Goal: Task Accomplishment & Management: Manage account settings

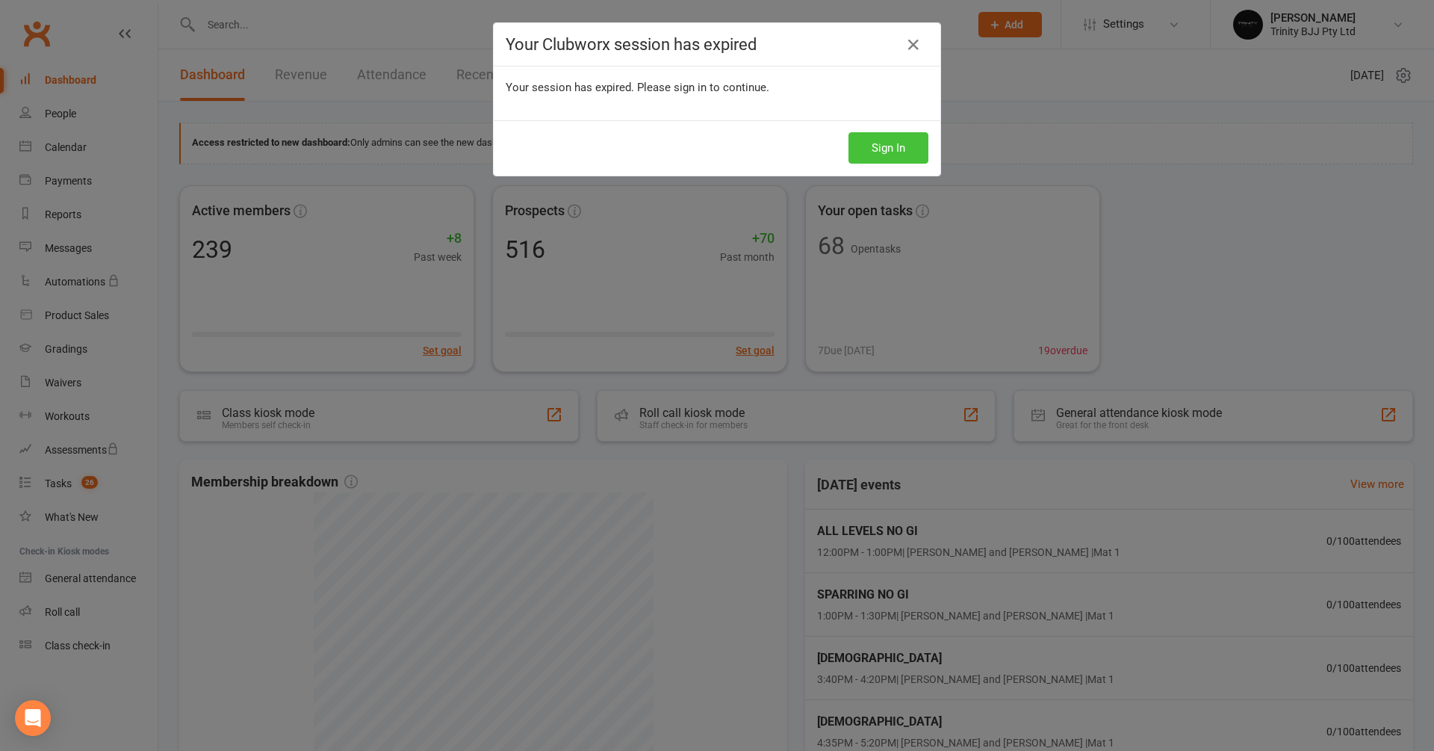
click at [907, 161] on button "Sign In" at bounding box center [889, 147] width 80 height 31
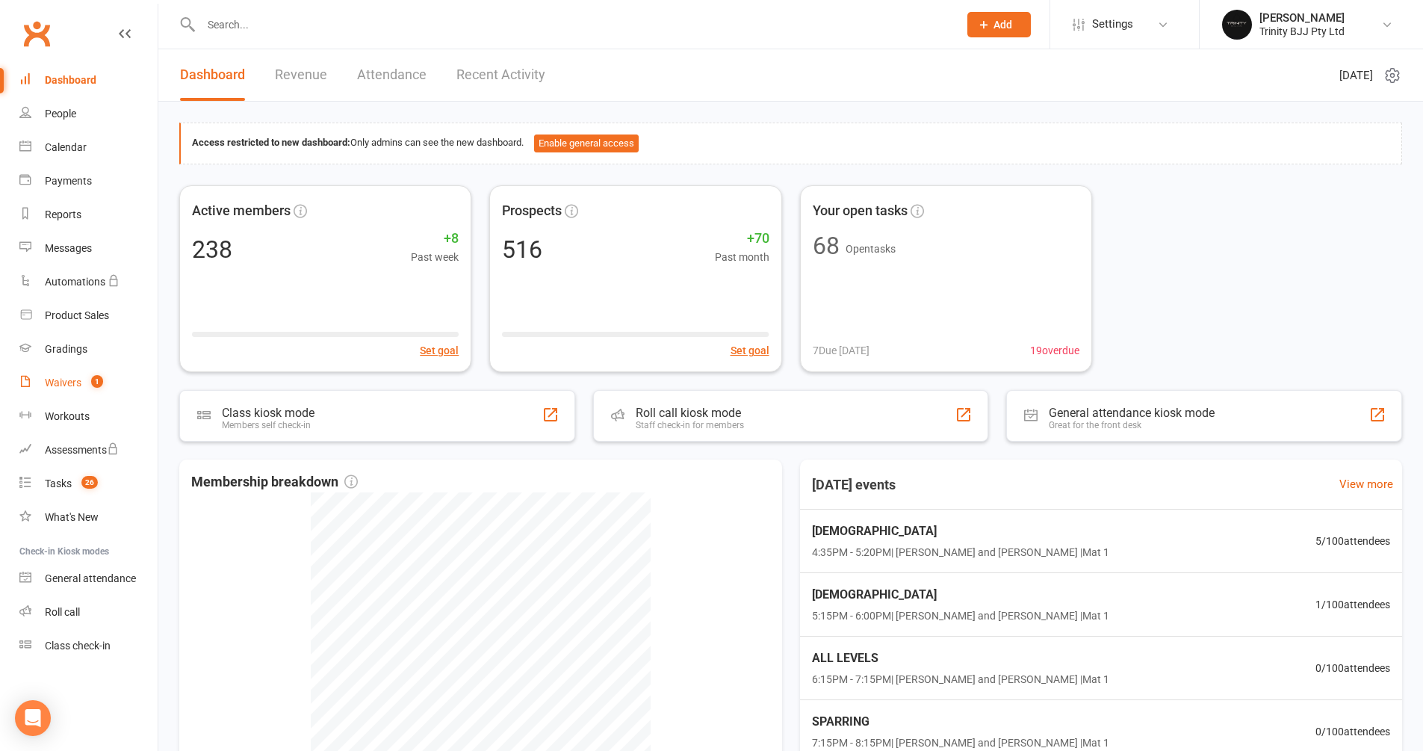
click at [55, 391] on link "Waivers 1" at bounding box center [88, 383] width 138 height 34
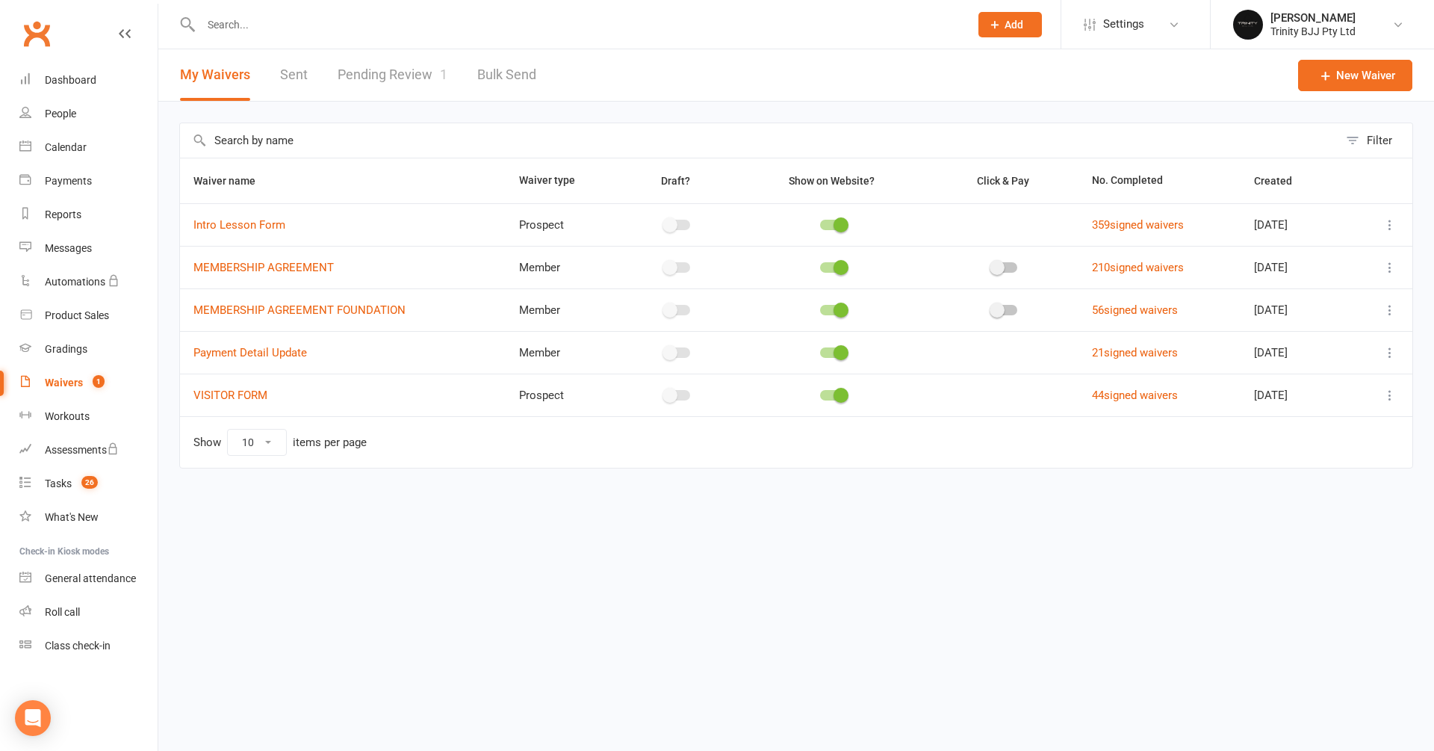
click at [391, 73] on link "Pending Review 1" at bounding box center [393, 75] width 110 height 52
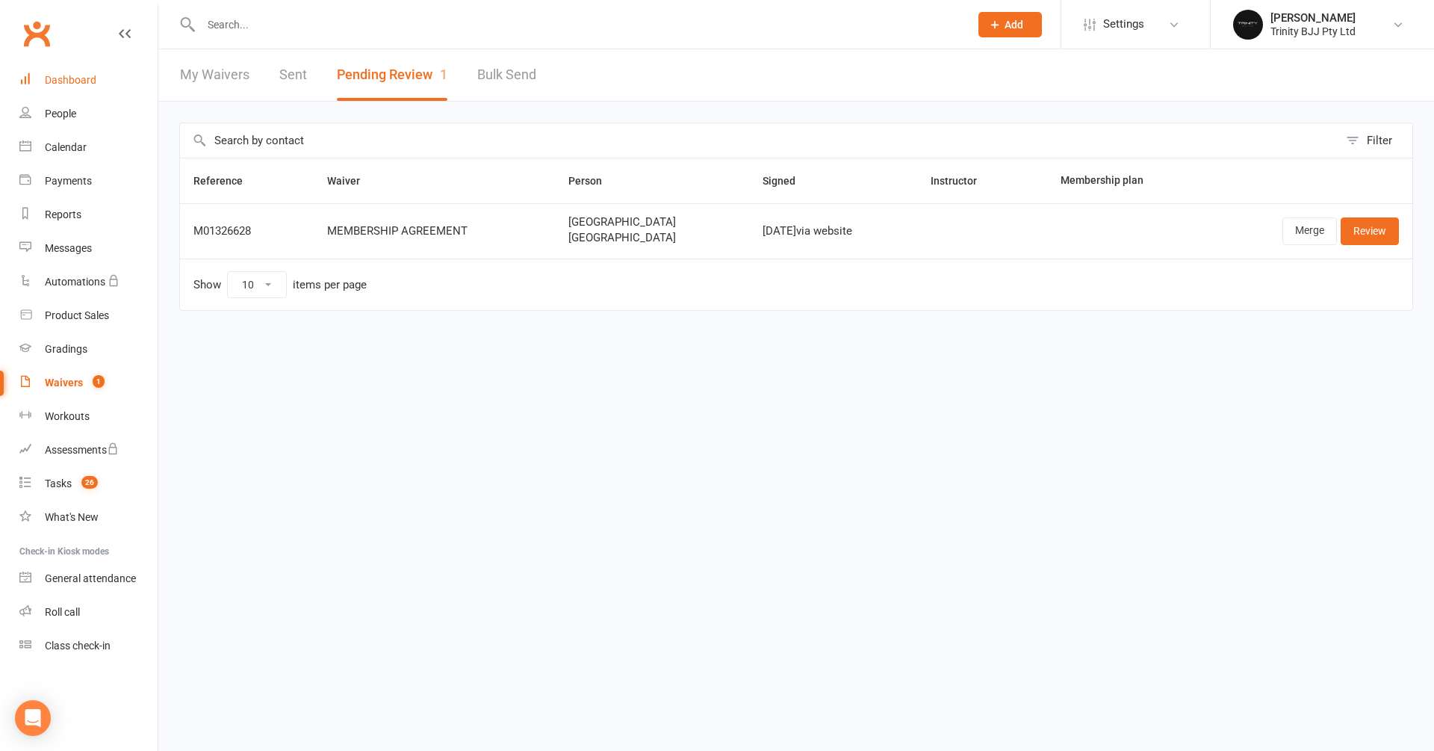
click at [72, 74] on div "Dashboard" at bounding box center [71, 80] width 52 height 12
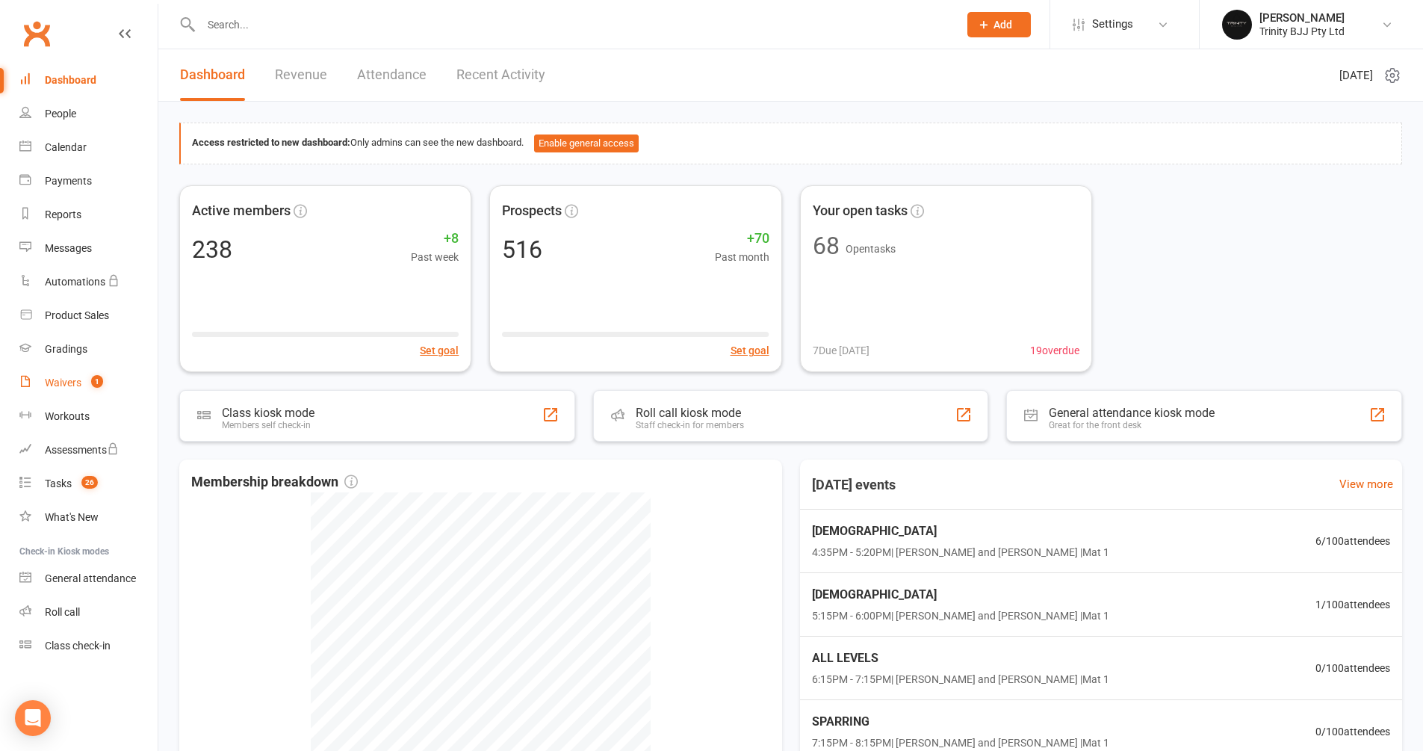
click at [72, 379] on div "Waivers" at bounding box center [63, 383] width 37 height 12
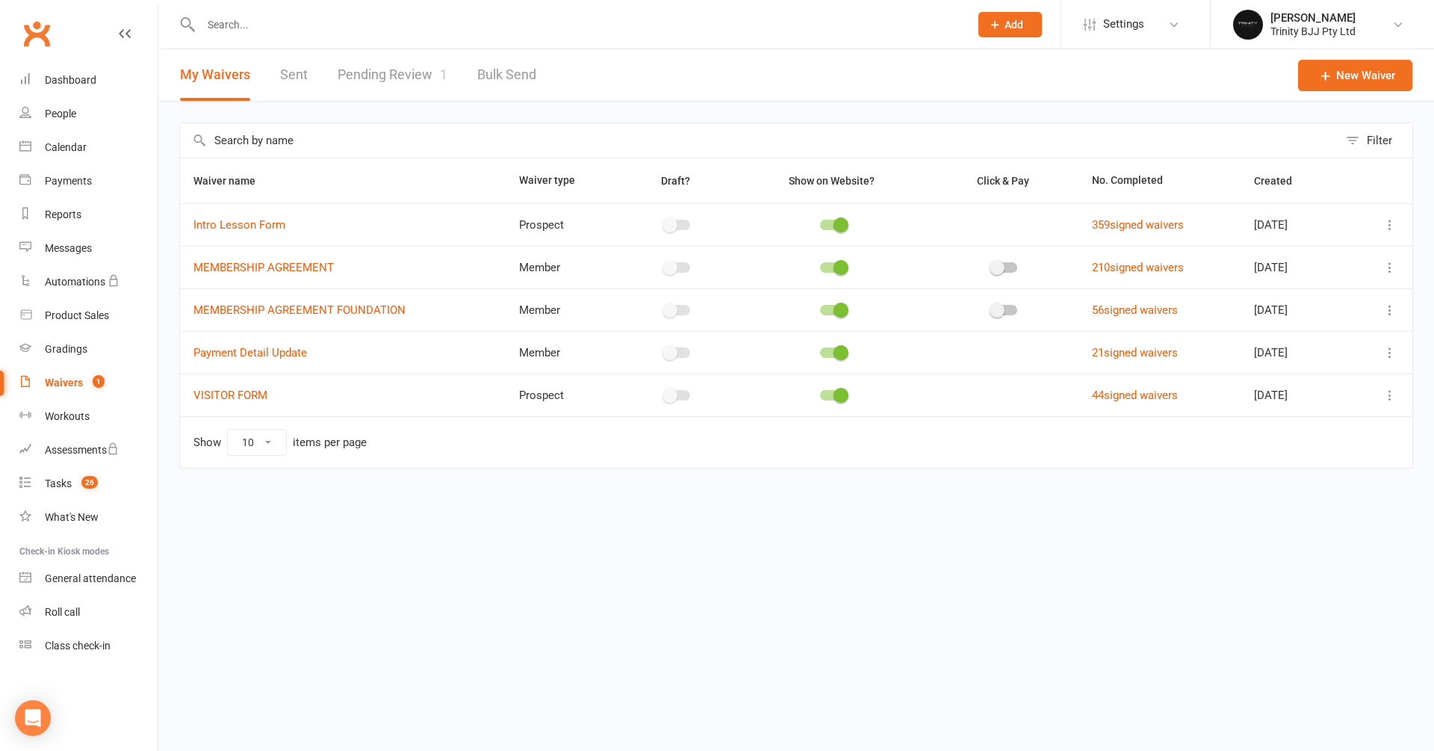
click at [338, 75] on link "Pending Review 1" at bounding box center [393, 75] width 110 height 52
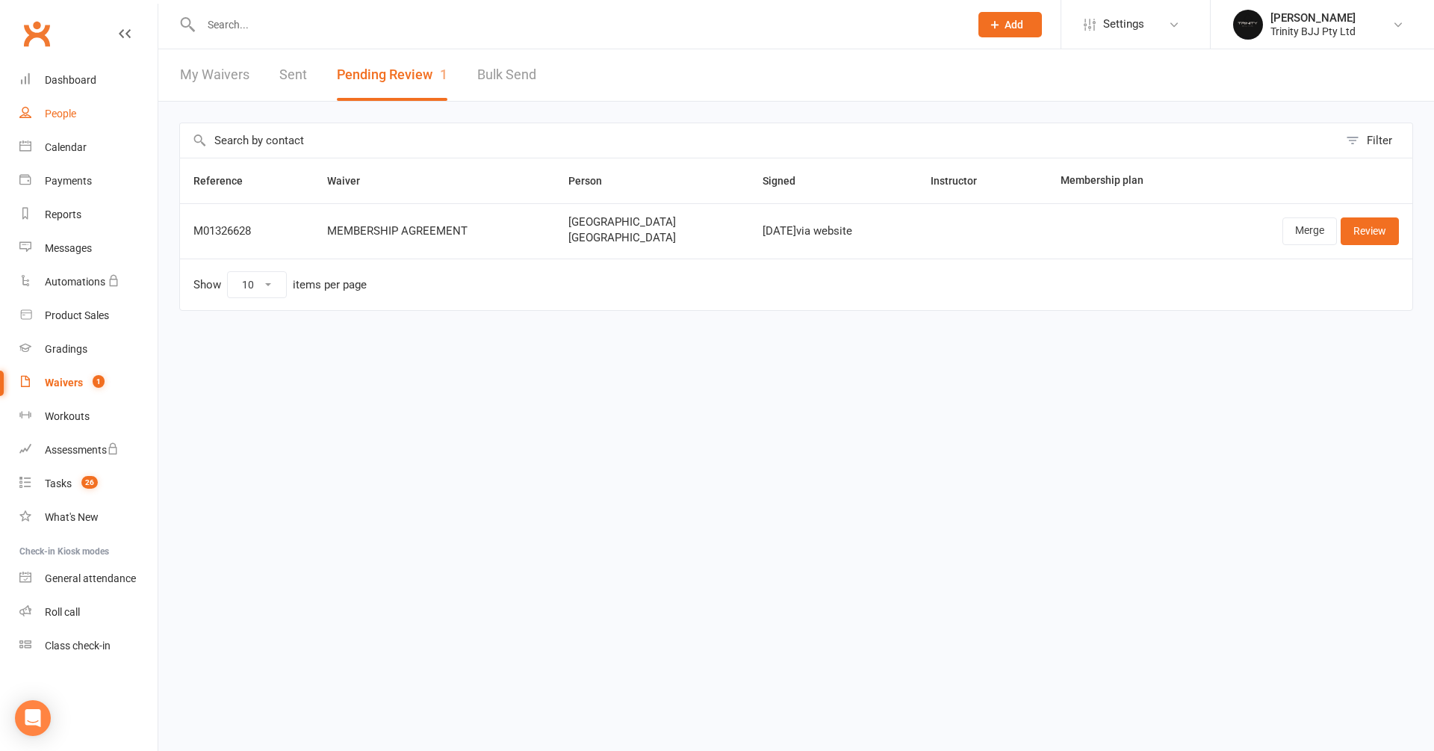
click at [46, 108] on div "People" at bounding box center [60, 114] width 31 height 12
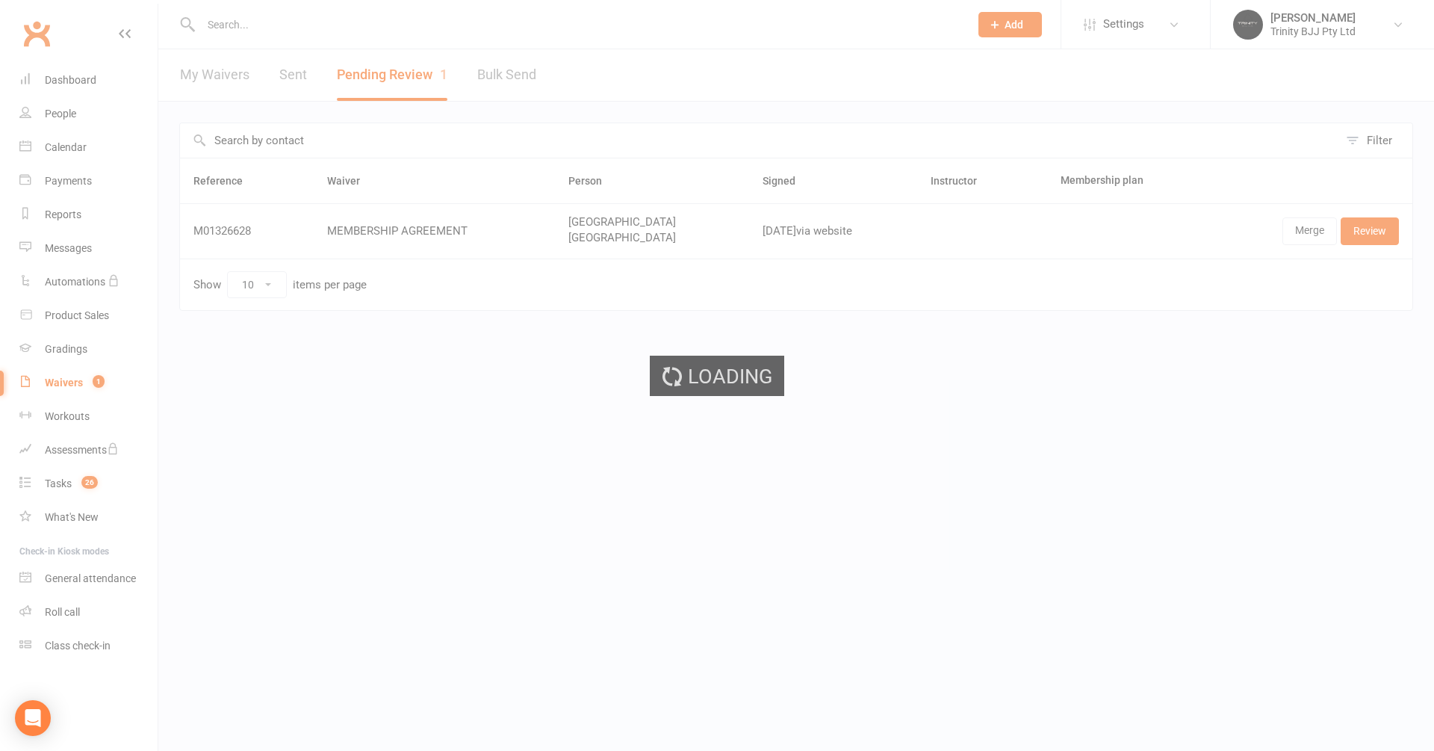
select select "100"
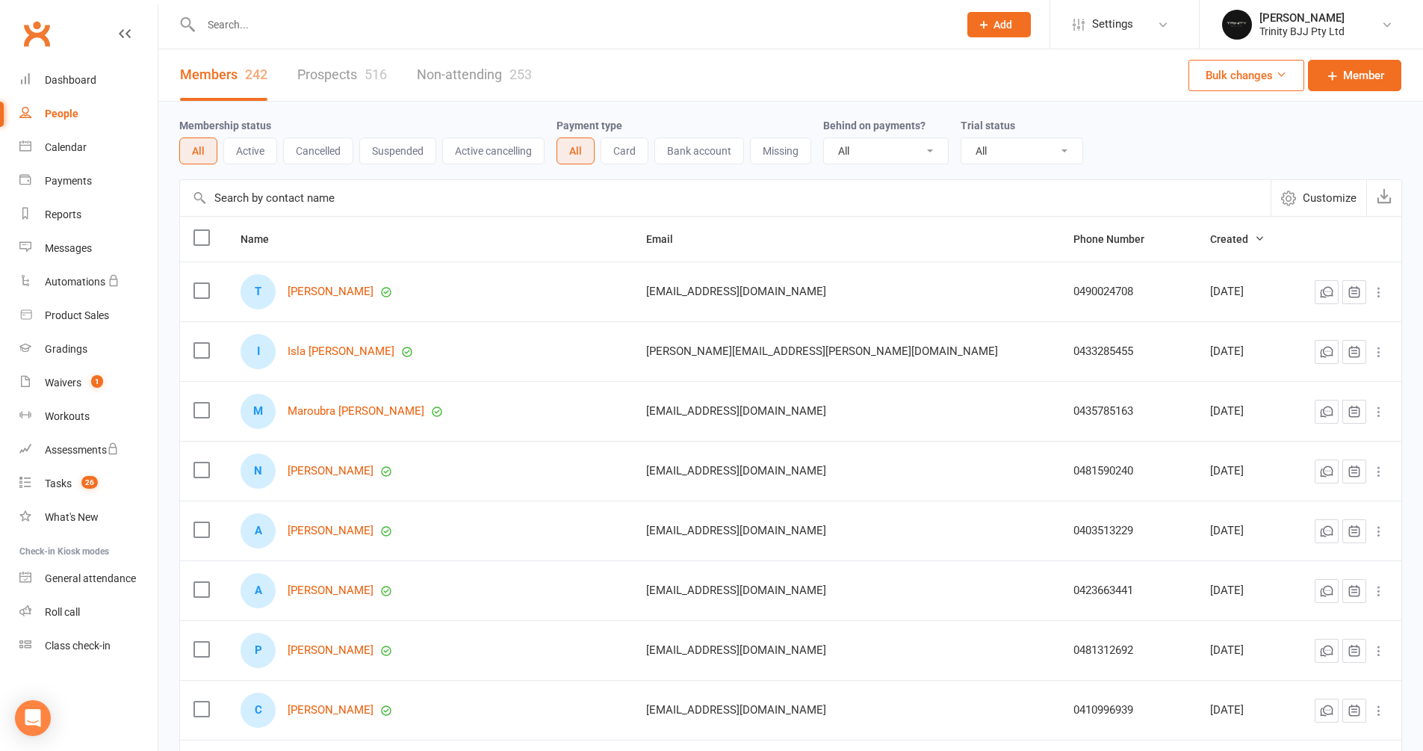
click at [270, 205] on input "text" at bounding box center [725, 198] width 1091 height 36
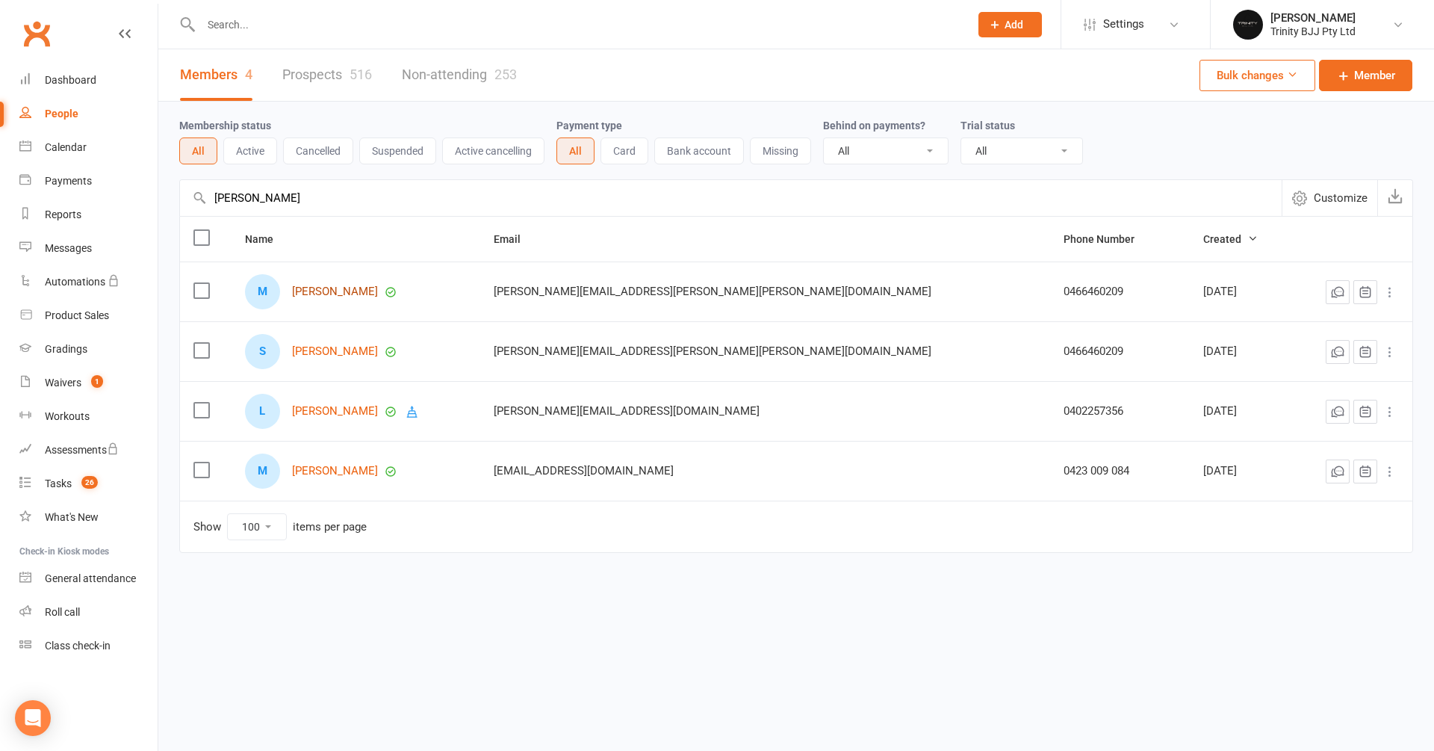
type input "michel"
click at [359, 292] on link "Michel Dias" at bounding box center [335, 291] width 86 height 13
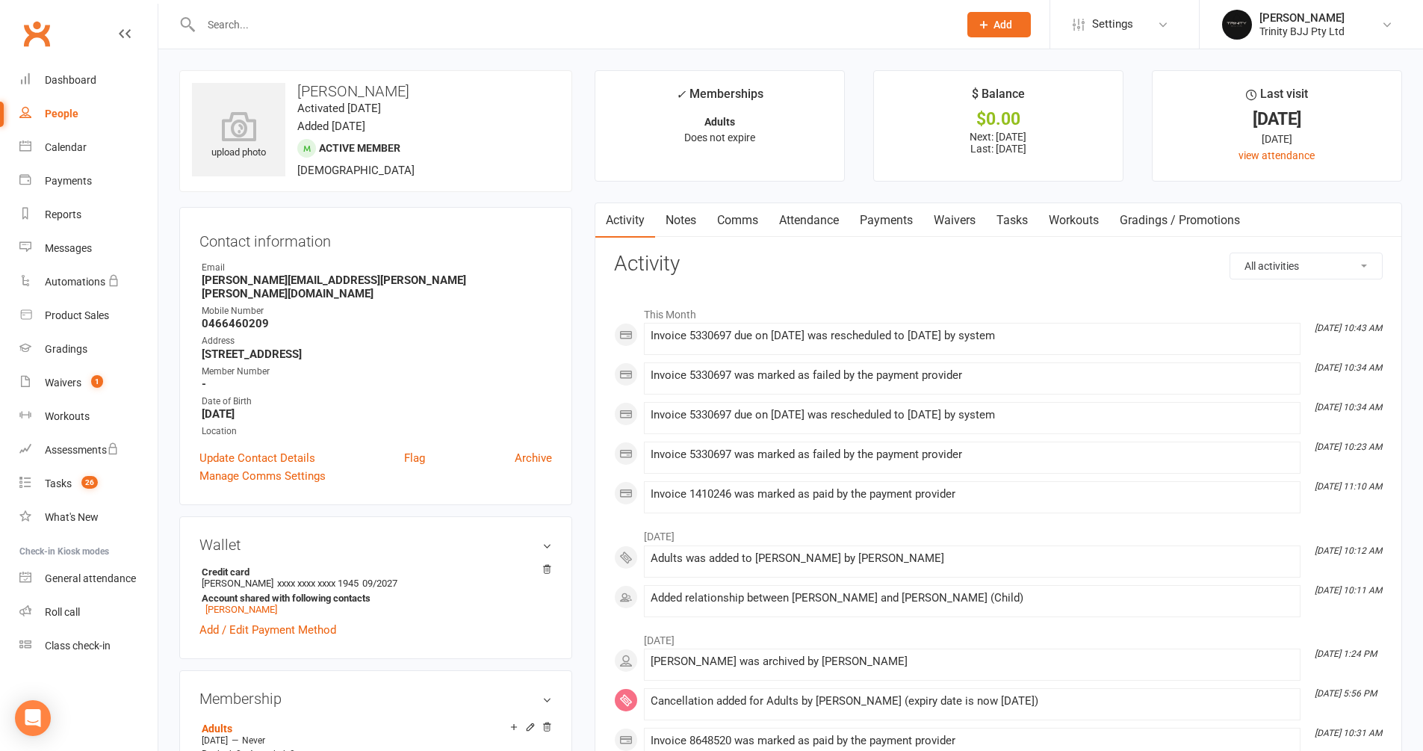
click at [885, 216] on link "Payments" at bounding box center [886, 220] width 74 height 34
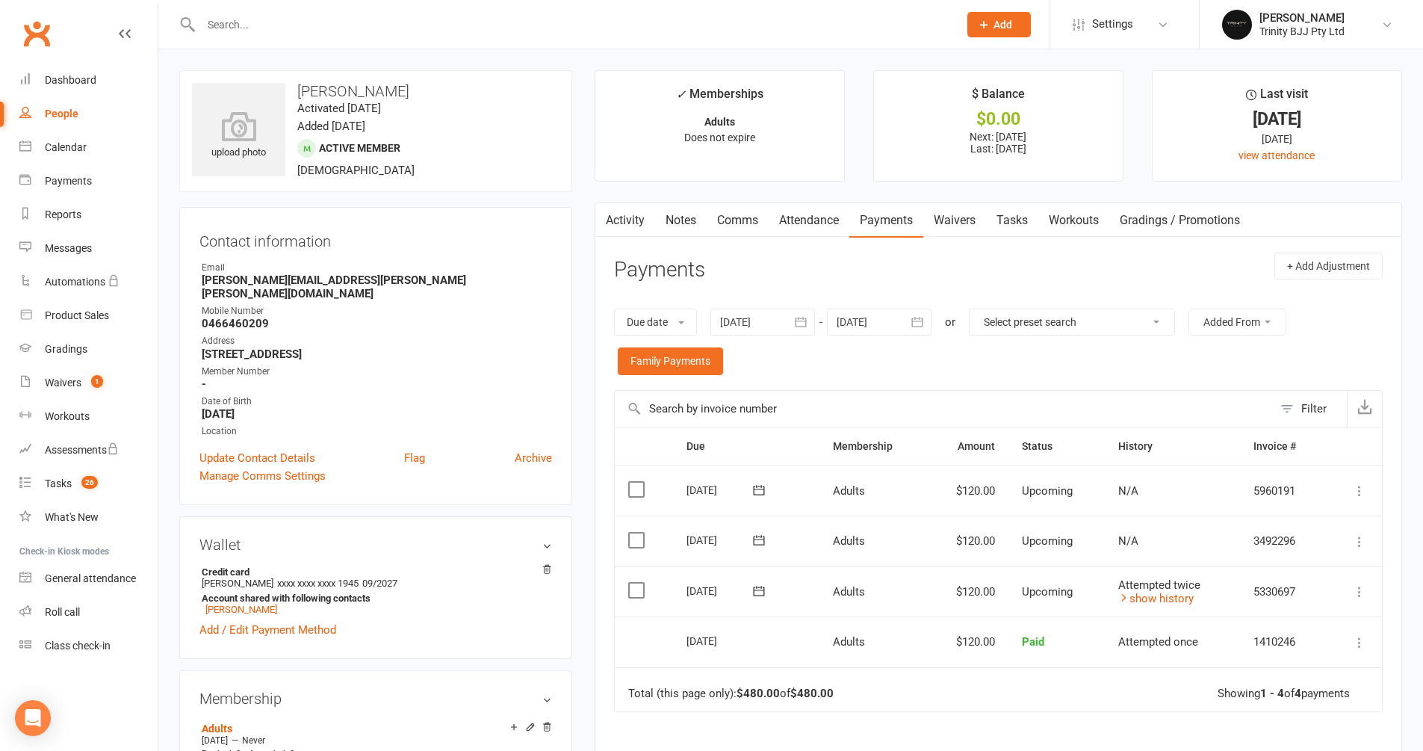
click at [1369, 583] on td "Mark as Paid (Cash) Mark as Paid (POS) Mark as Paid (Other) Skip Change amount …" at bounding box center [1354, 591] width 56 height 51
click at [1363, 584] on icon at bounding box center [1359, 591] width 15 height 15
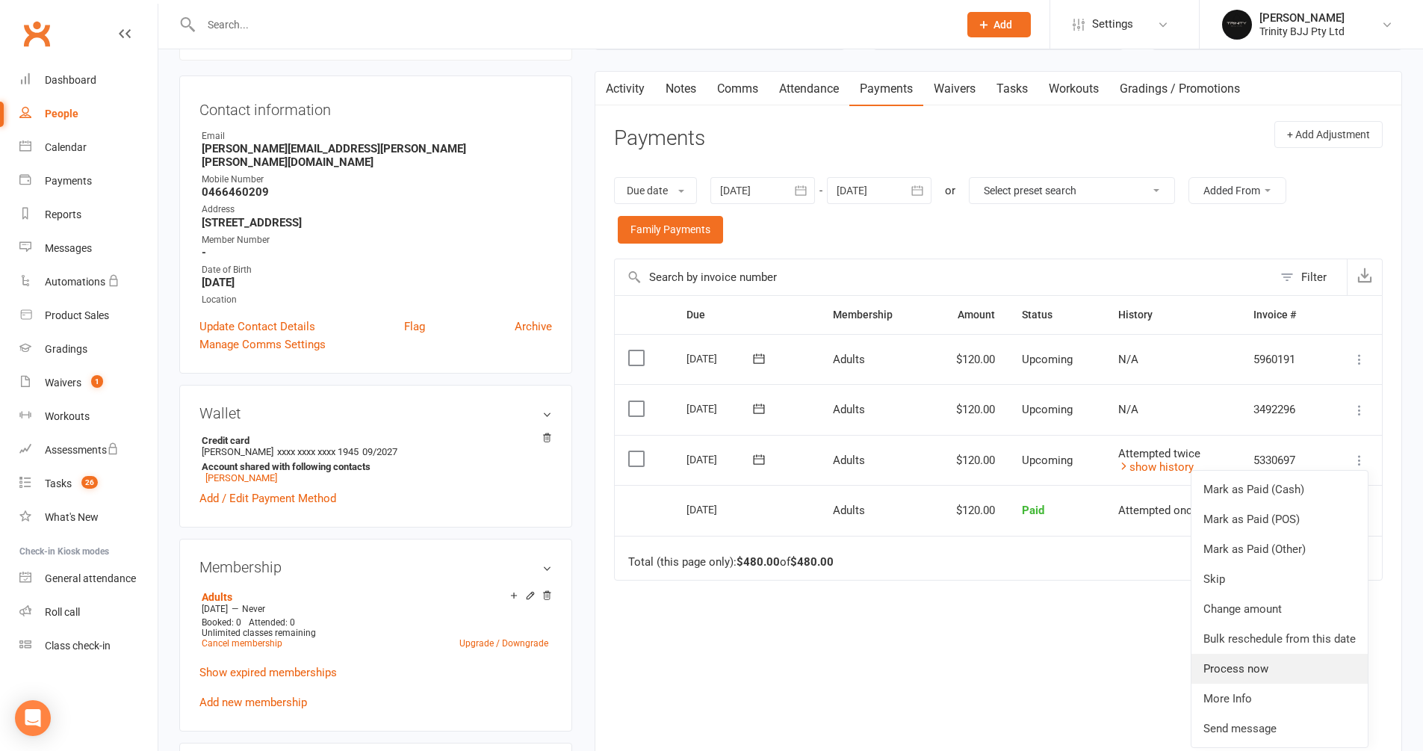
click at [1320, 665] on link "Process now" at bounding box center [1280, 669] width 176 height 30
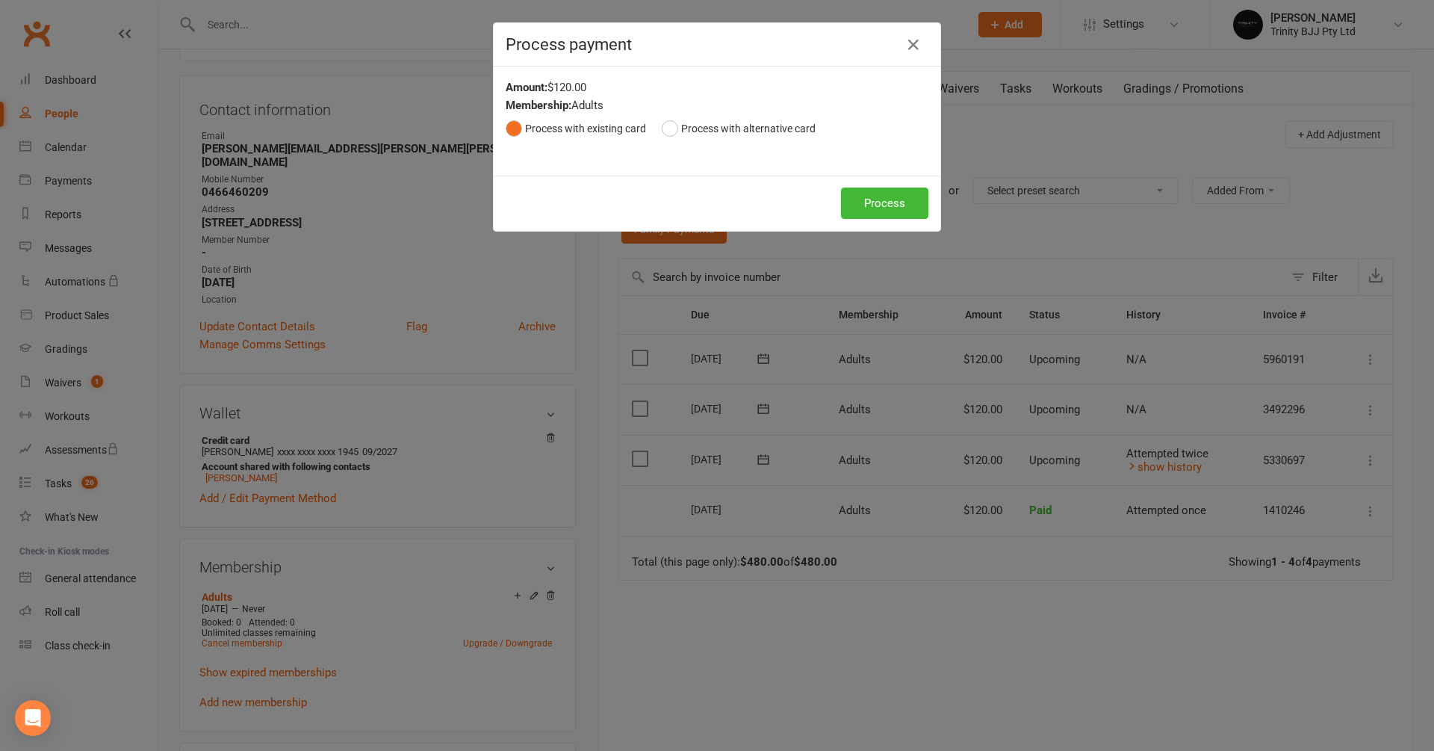
click at [888, 205] on button "Process" at bounding box center [884, 203] width 87 height 31
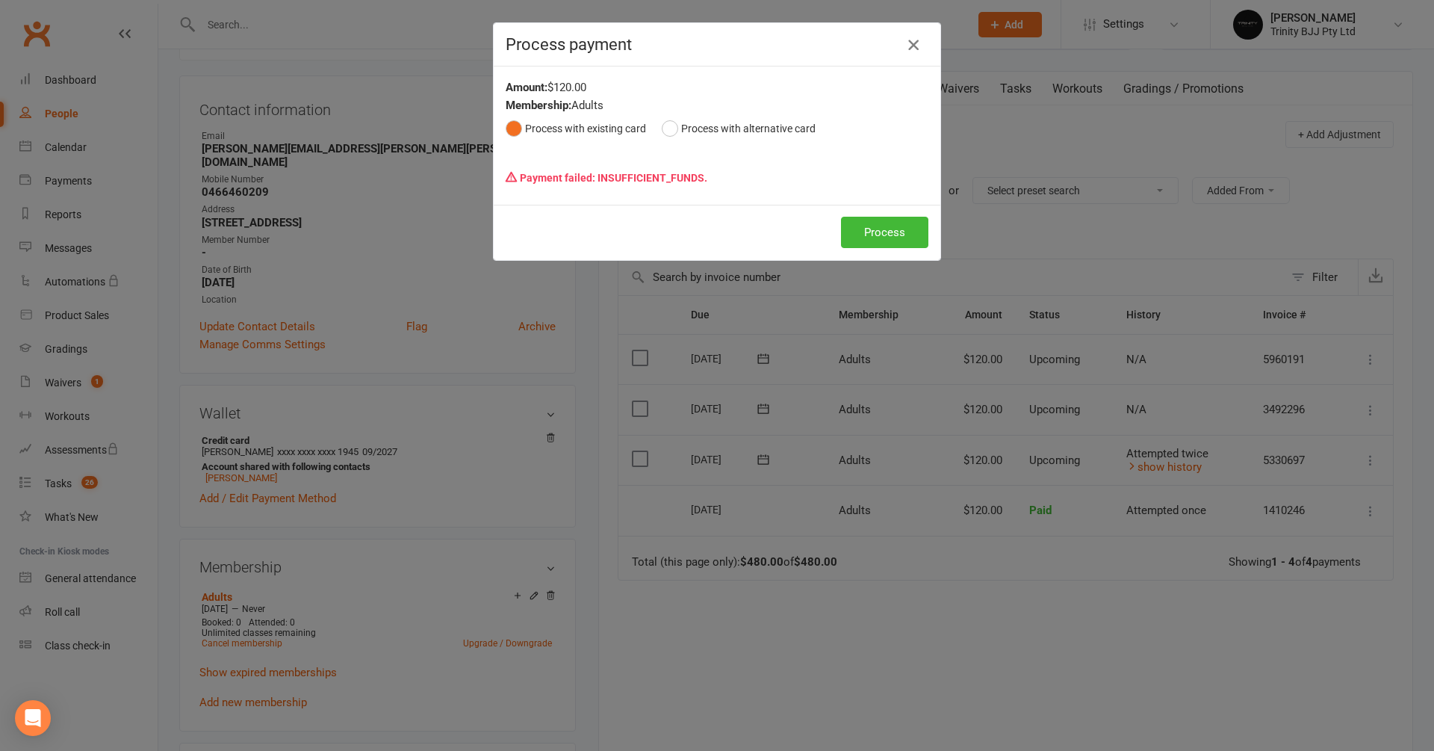
click at [910, 38] on icon "button" at bounding box center [914, 45] width 18 height 18
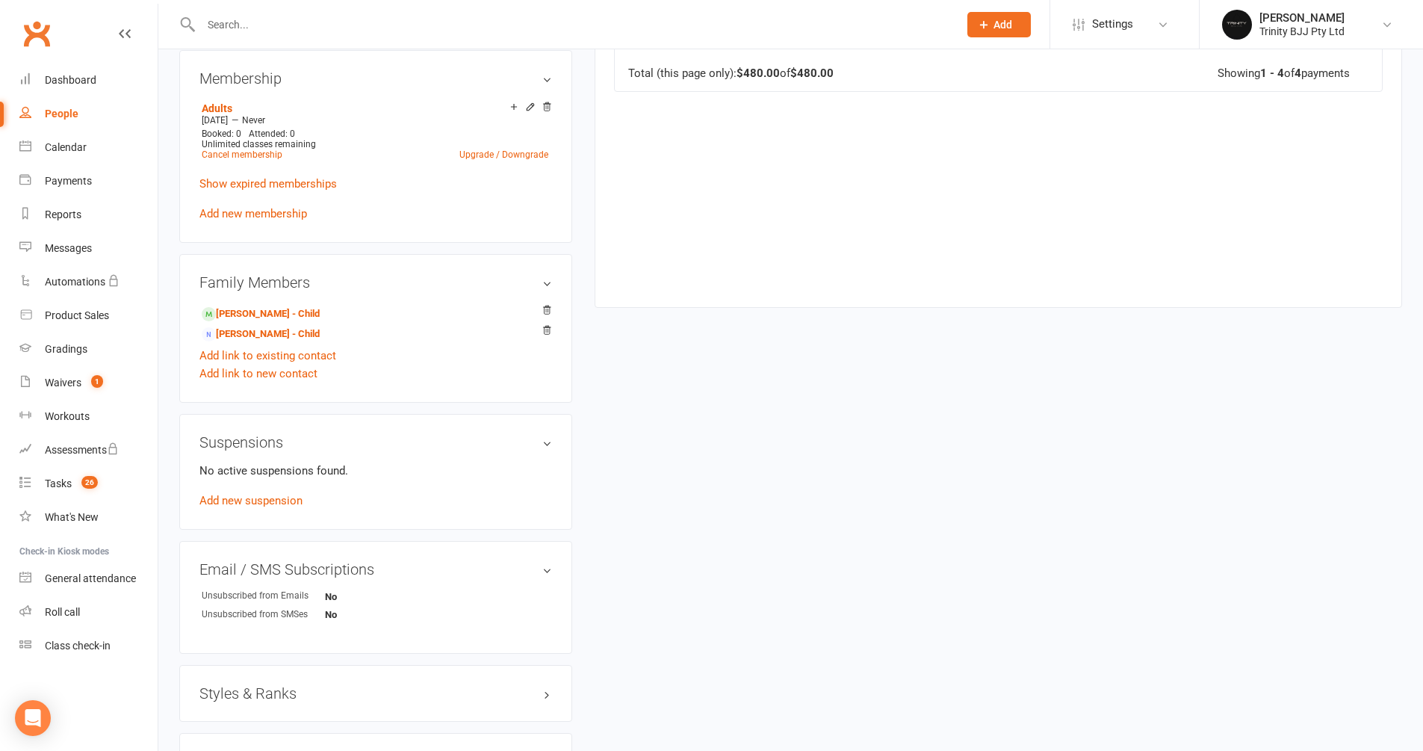
scroll to position [0, 0]
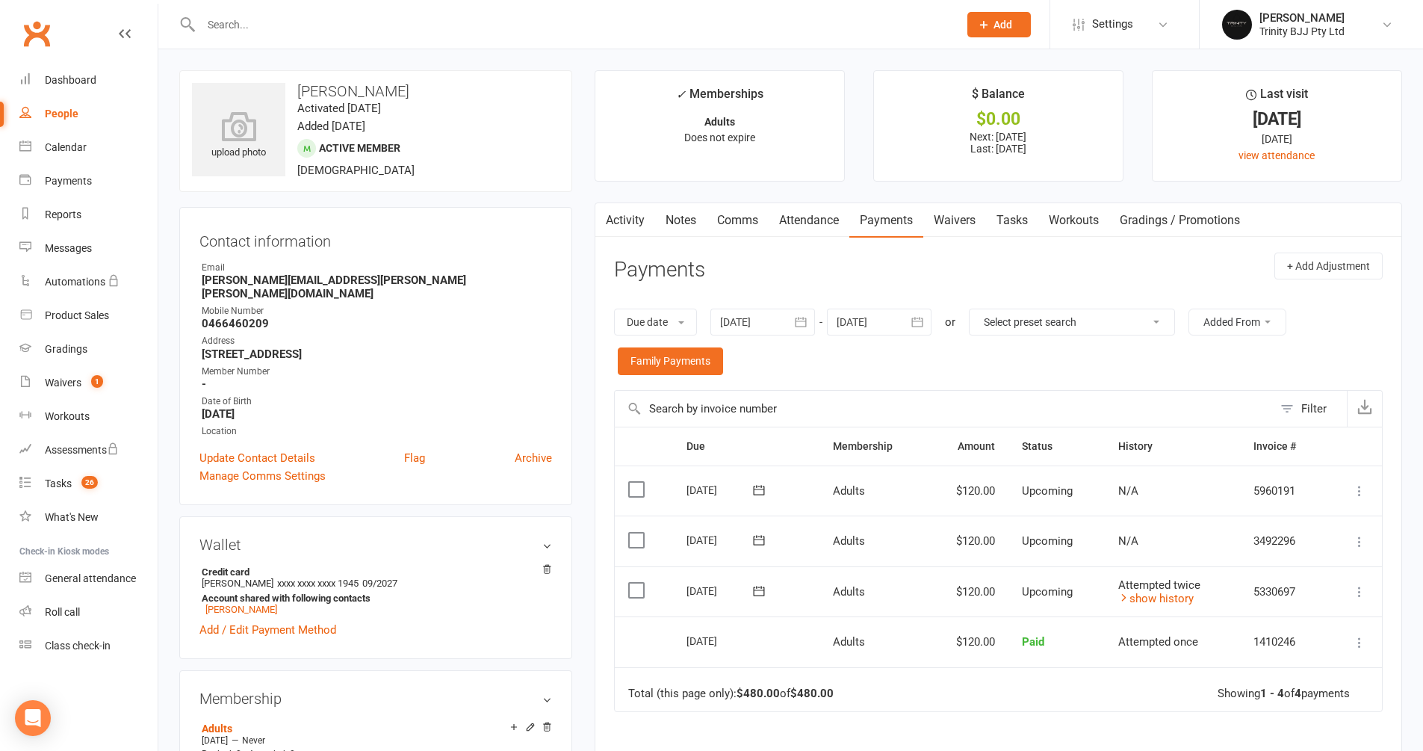
click at [309, 15] on input "text" at bounding box center [572, 24] width 752 height 21
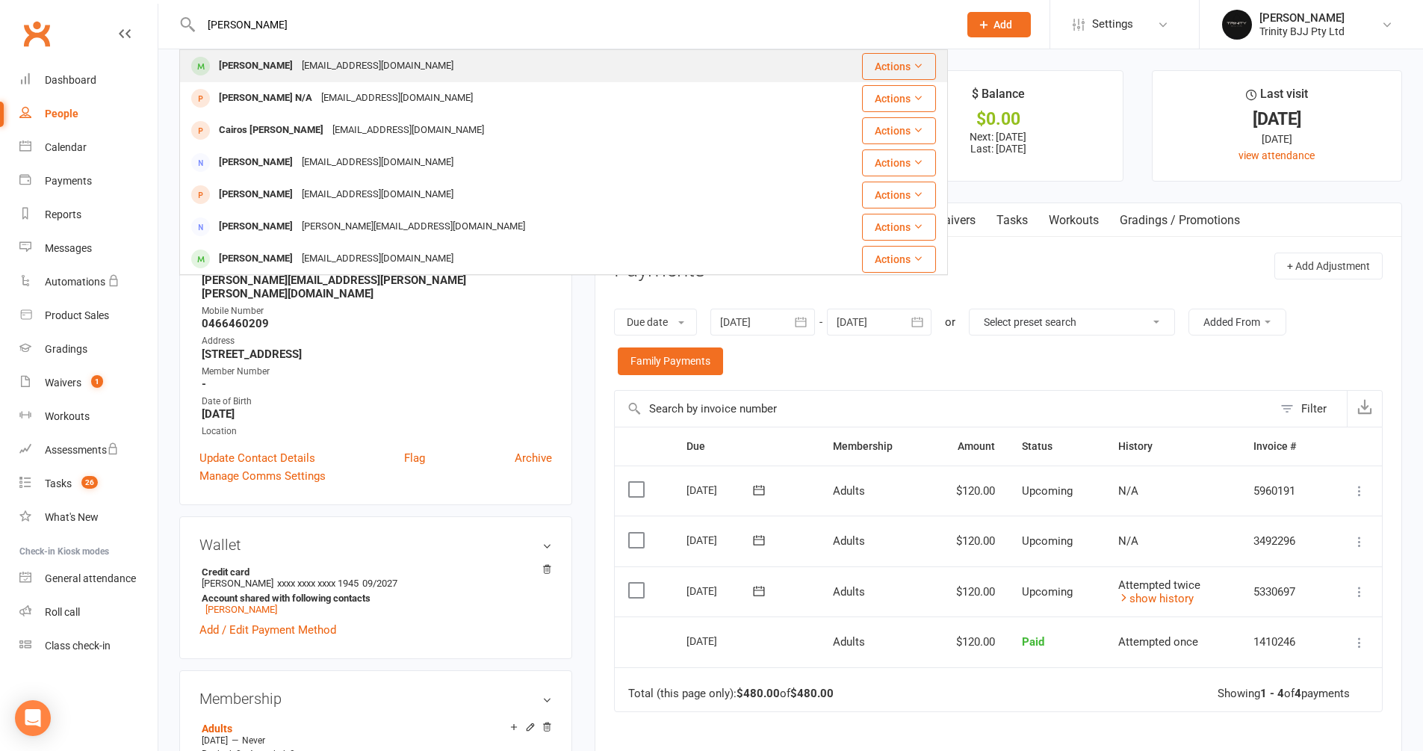
type input "augusto"
click at [312, 76] on div "[EMAIL_ADDRESS][DOMAIN_NAME]" at bounding box center [377, 66] width 161 height 22
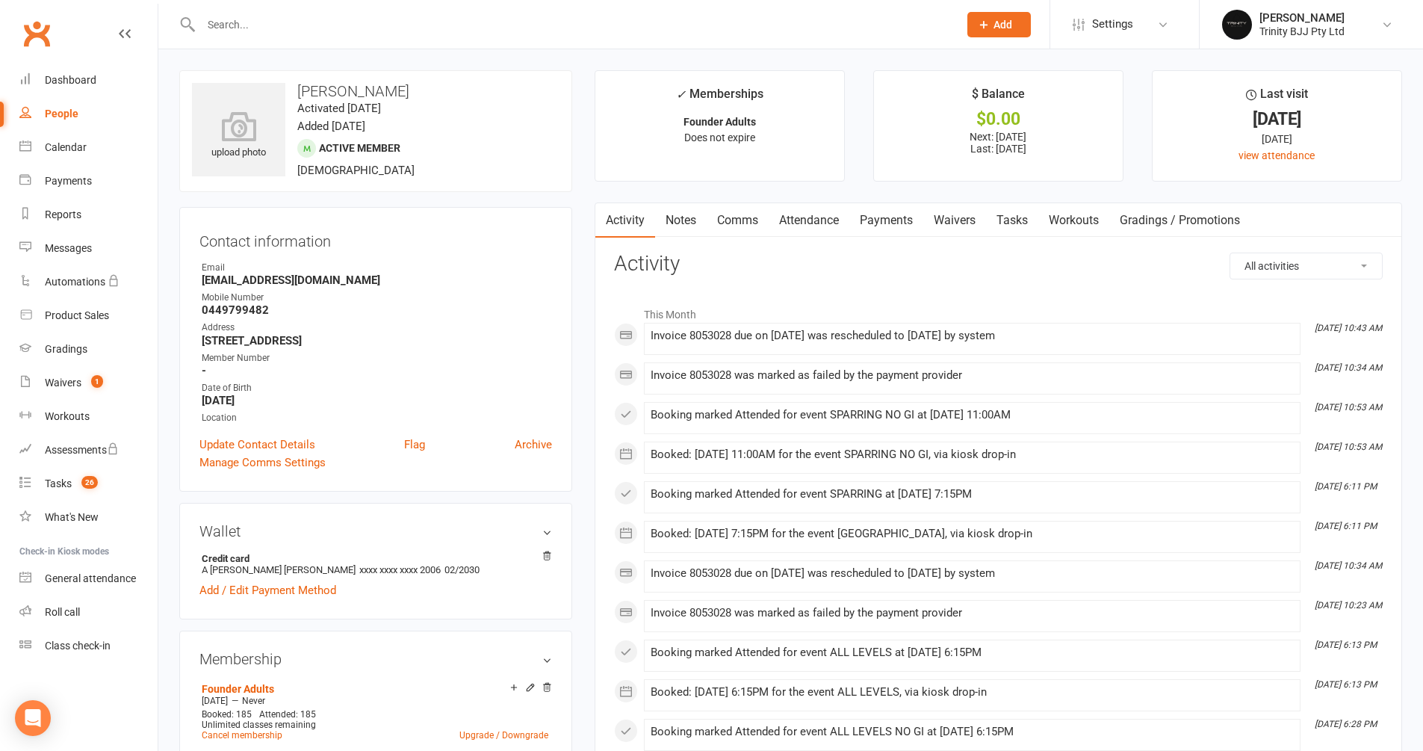
click at [911, 223] on link "Payments" at bounding box center [886, 220] width 74 height 34
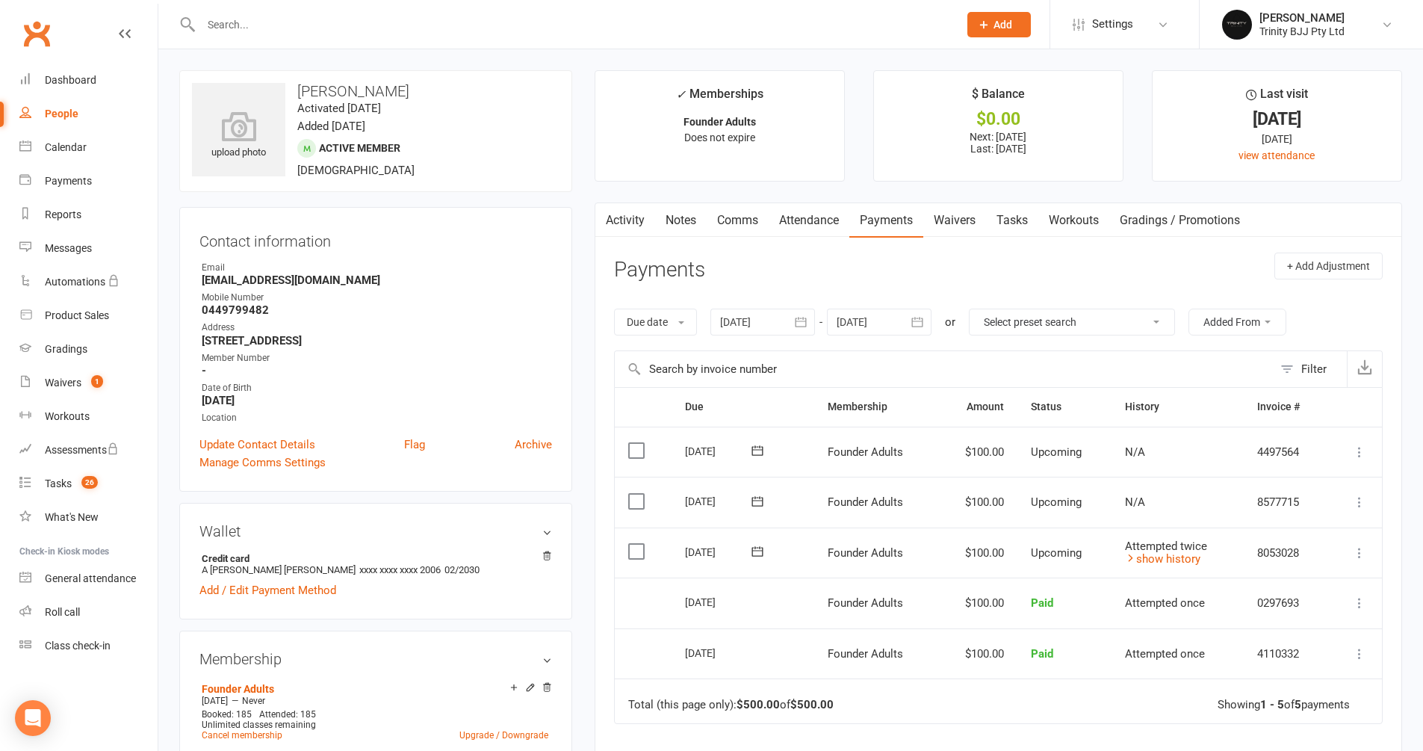
click at [1363, 545] on icon at bounding box center [1359, 552] width 15 height 15
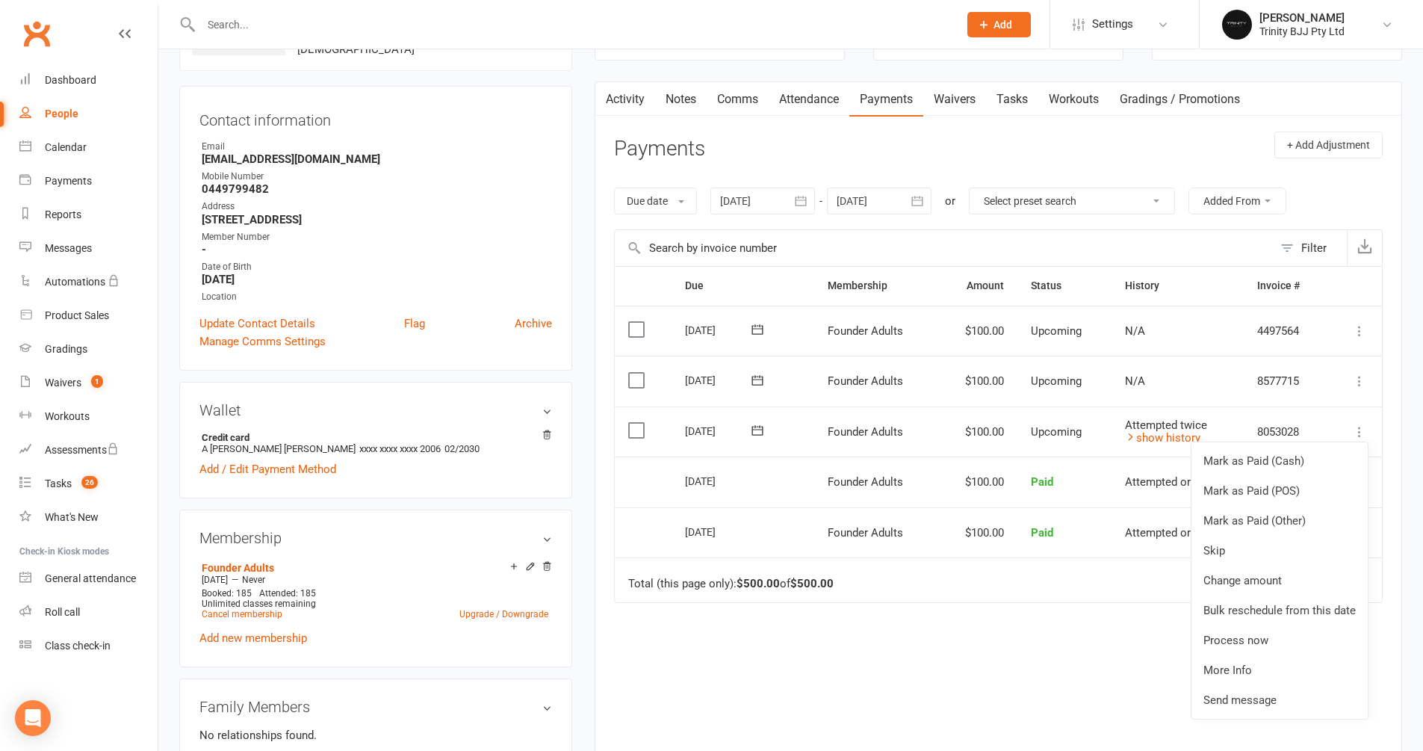
scroll to position [124, 0]
click at [1141, 631] on div "Due Contact Membership Amount Status History Invoice # Select this 05 Sep 2025 …" at bounding box center [998, 527] width 769 height 529
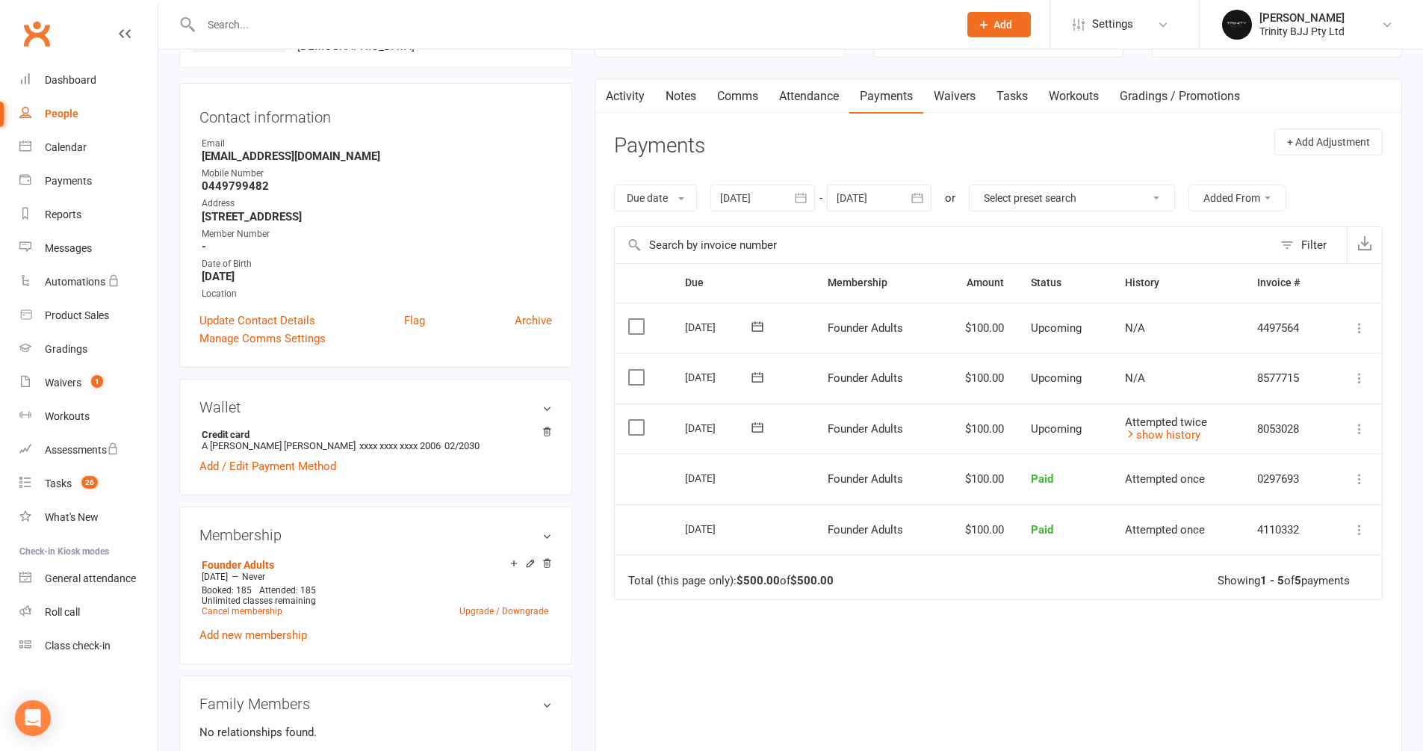
scroll to position [0, 0]
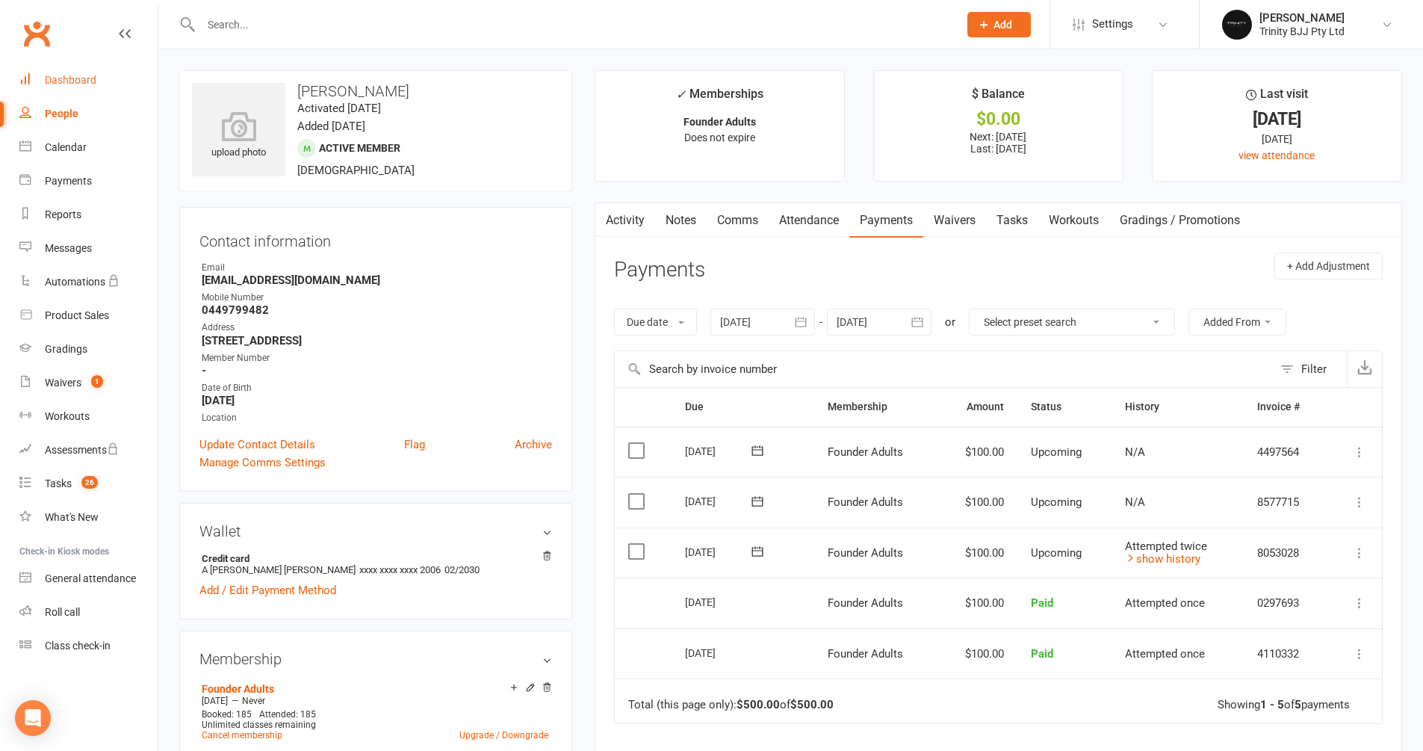
click at [70, 75] on div "Dashboard" at bounding box center [71, 80] width 52 height 12
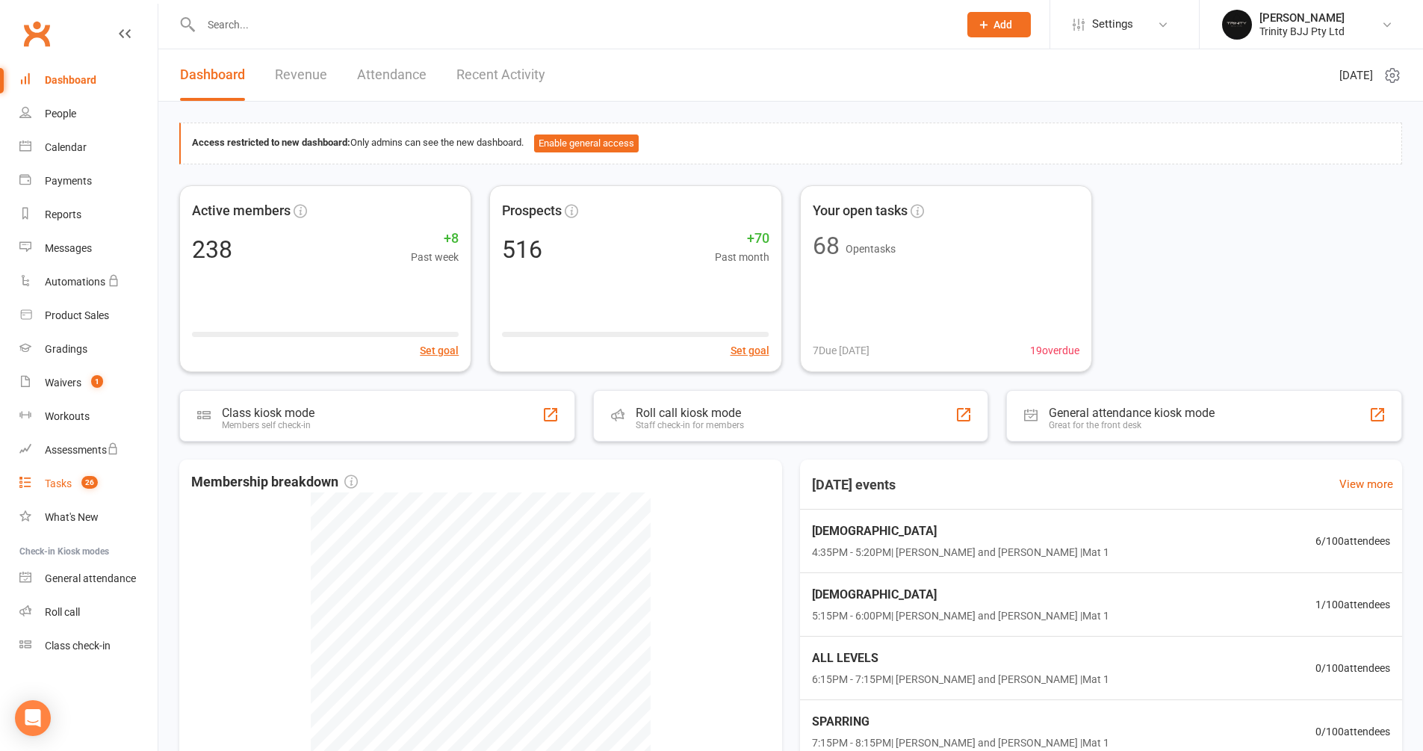
click at [66, 485] on div "Tasks" at bounding box center [58, 483] width 27 height 12
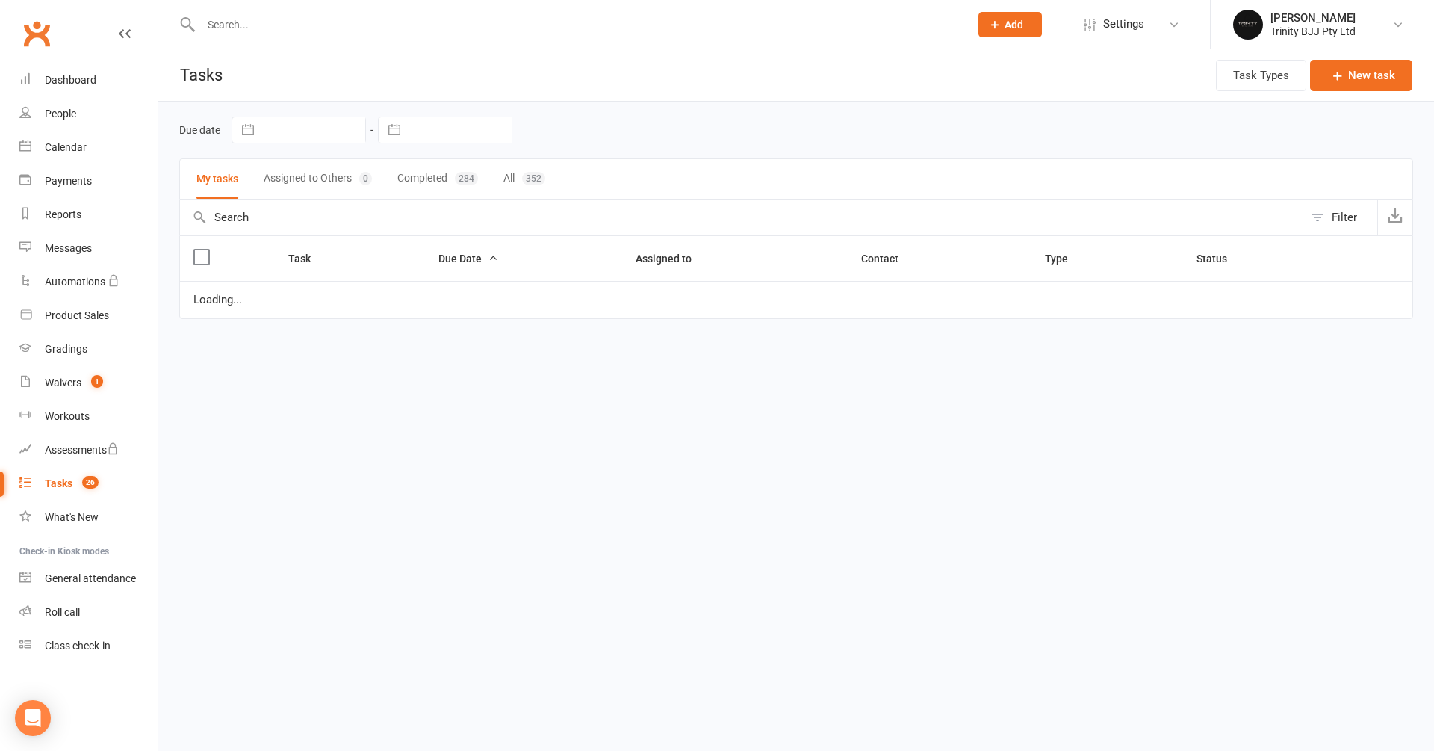
select select "started"
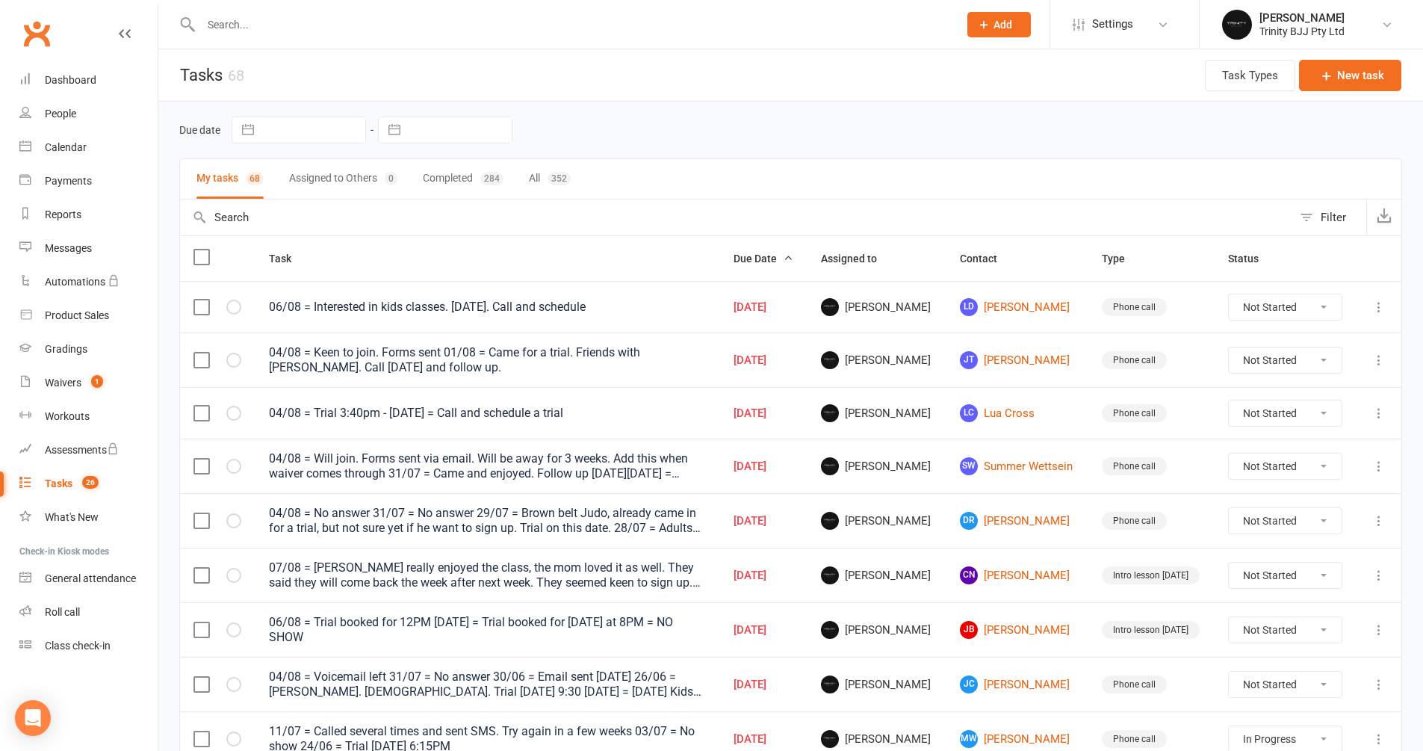
click at [397, 136] on button "button" at bounding box center [394, 129] width 27 height 25
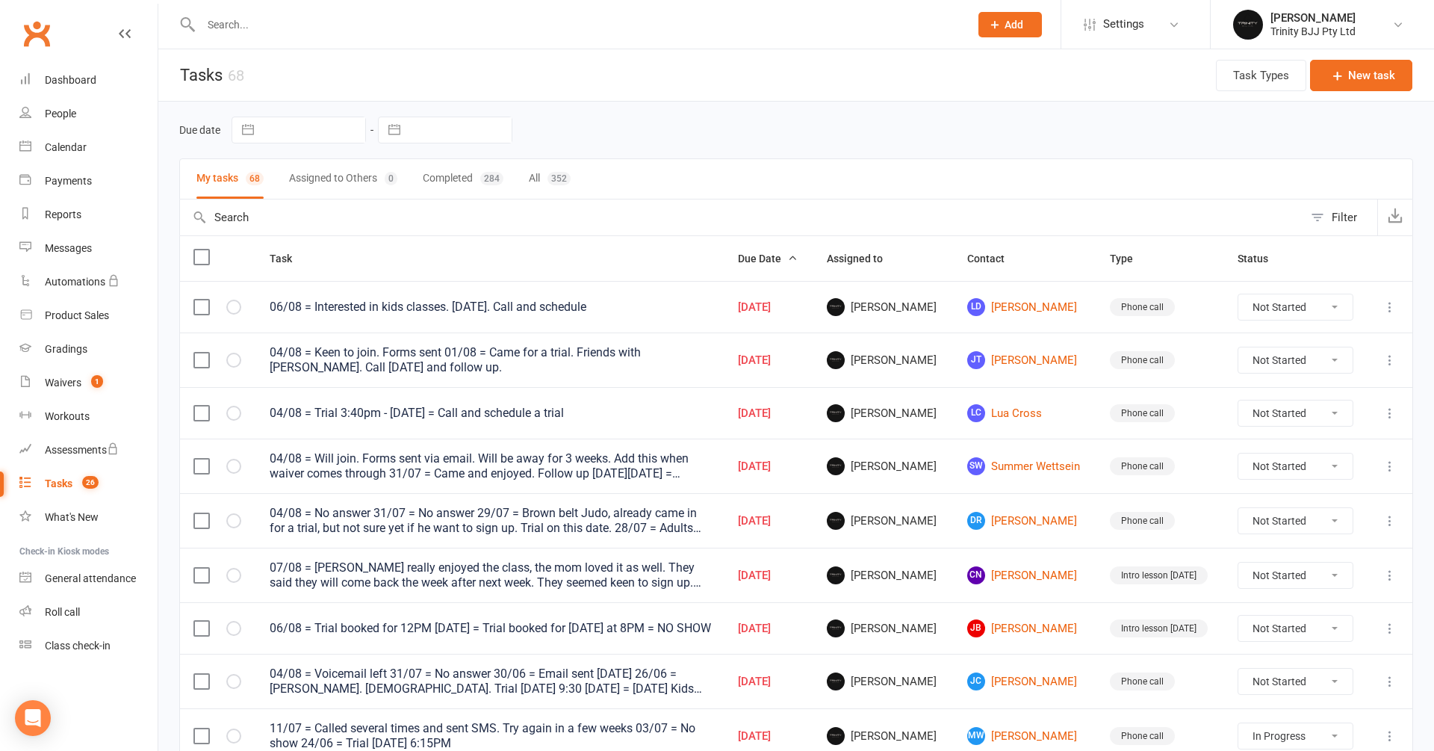
select select "6"
select select "2025"
select select "7"
select select "2025"
select select "8"
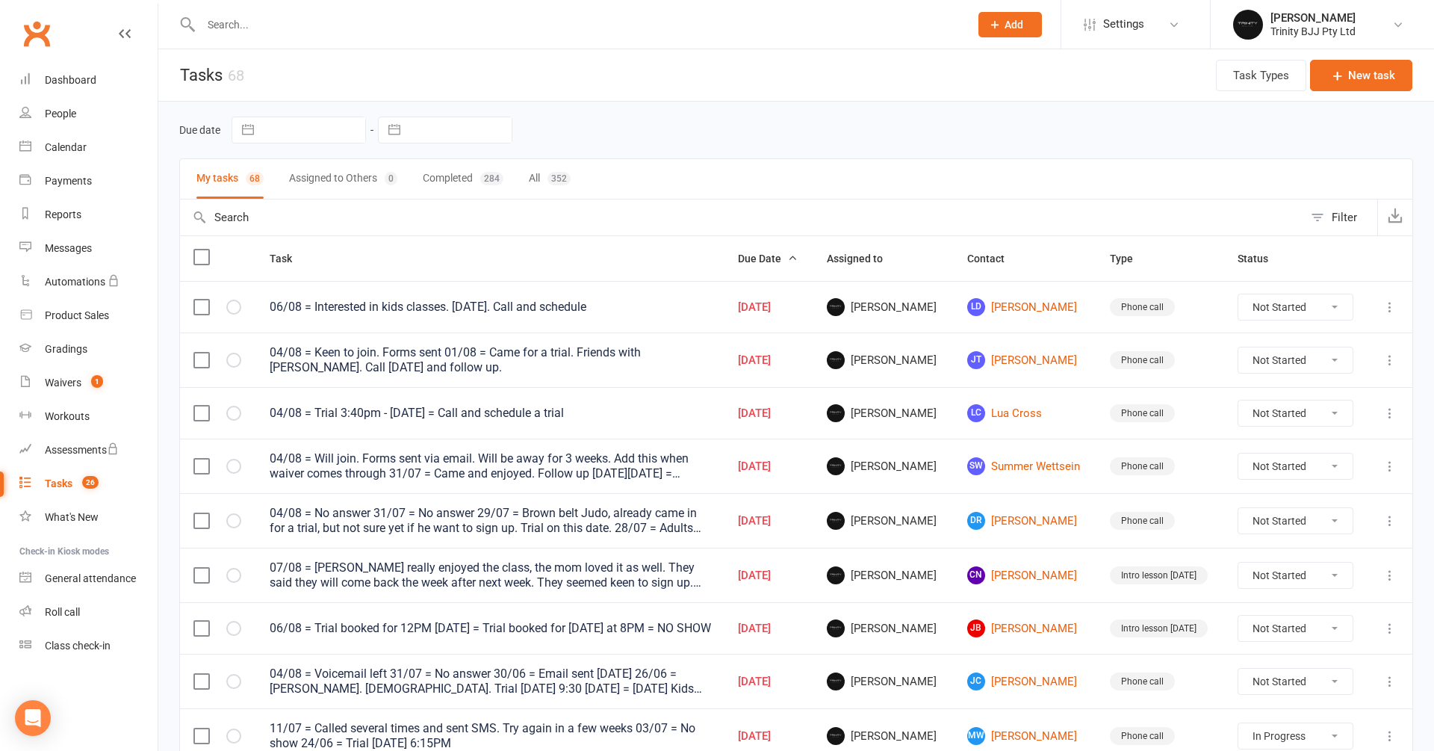
select select "2025"
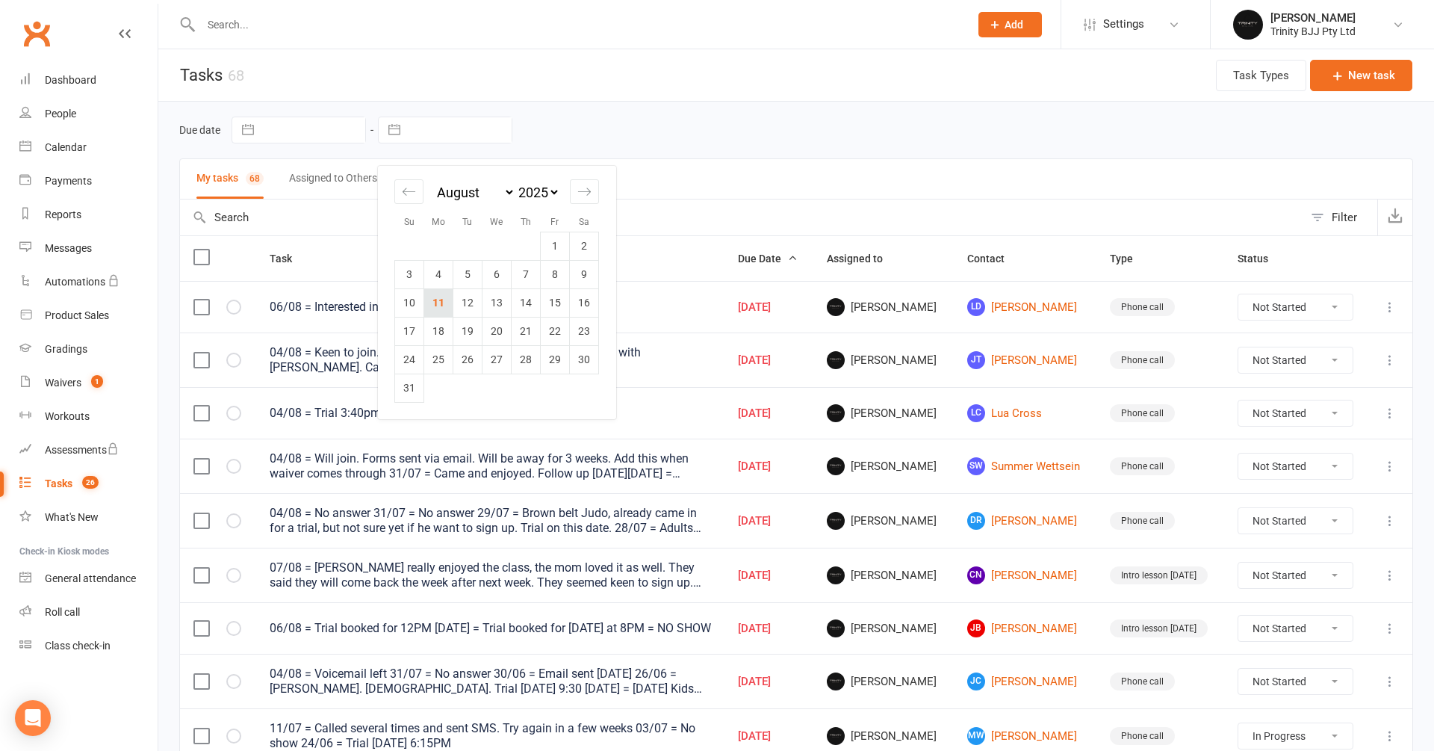
click at [443, 294] on td "11" at bounding box center [438, 302] width 29 height 28
type input "[DATE]"
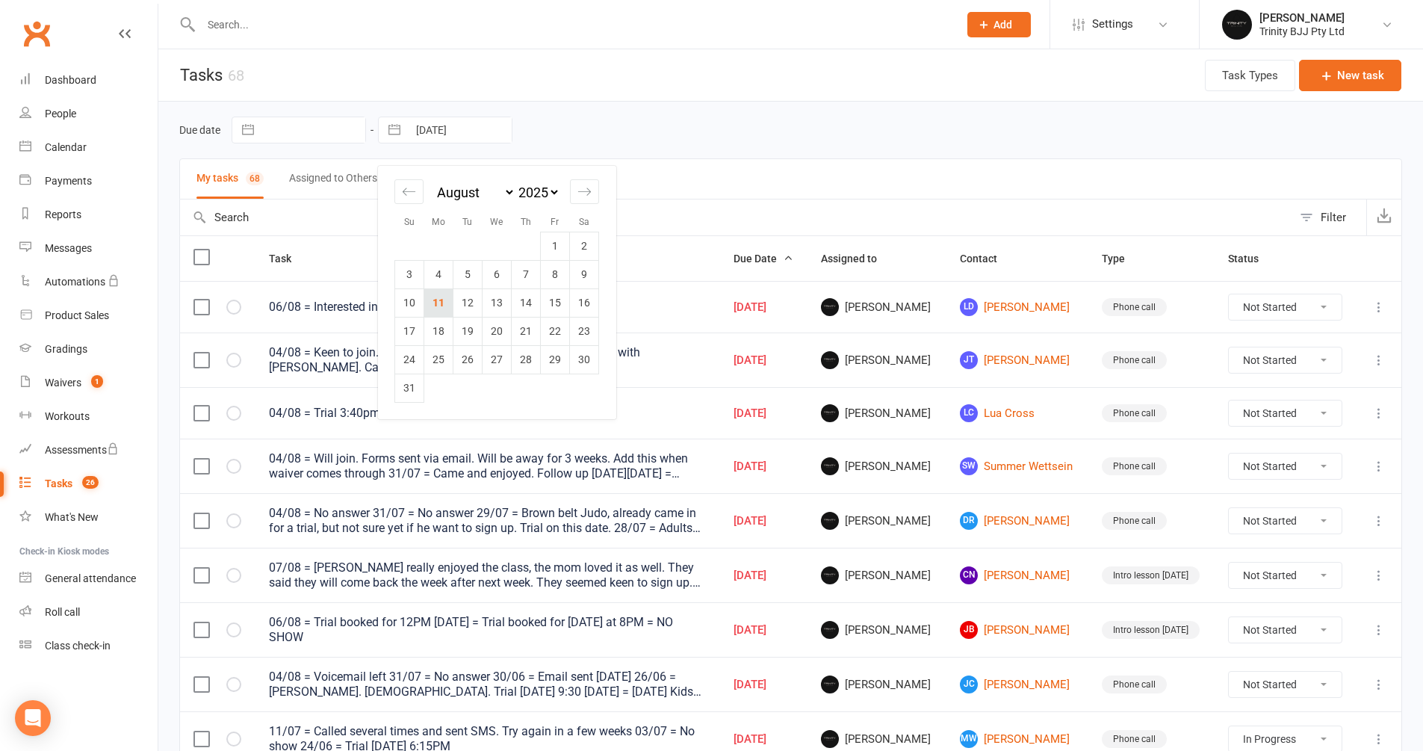
select select "started"
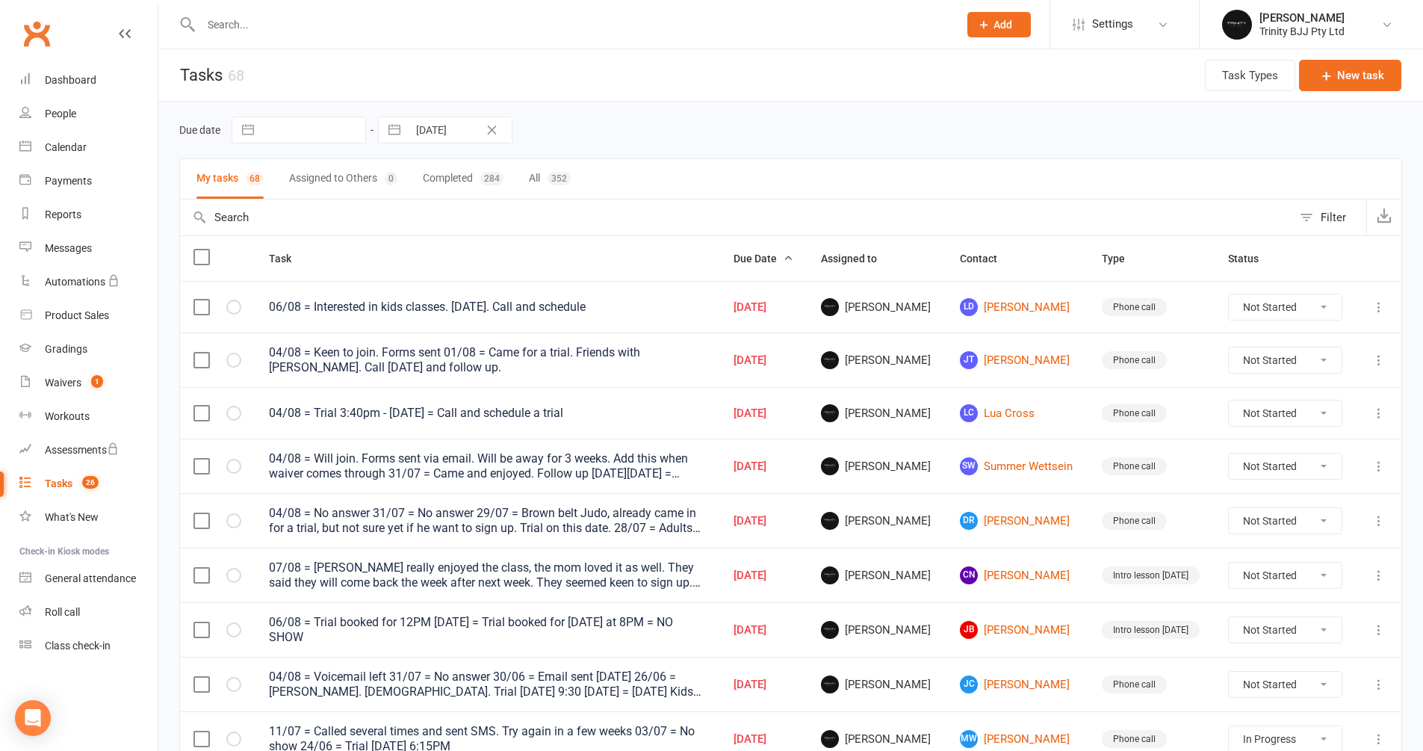
select select "started"
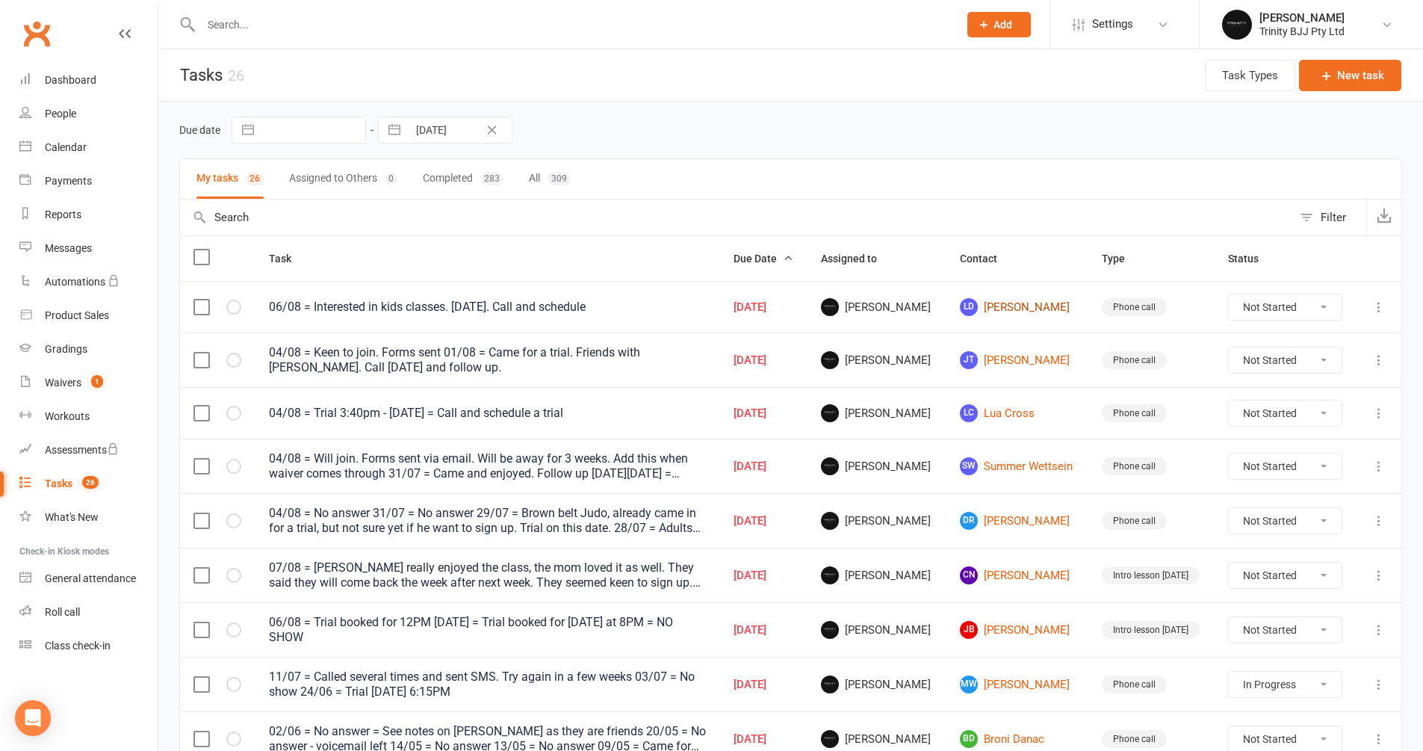
click at [996, 312] on link "LD [PERSON_NAME]" at bounding box center [1017, 307] width 115 height 18
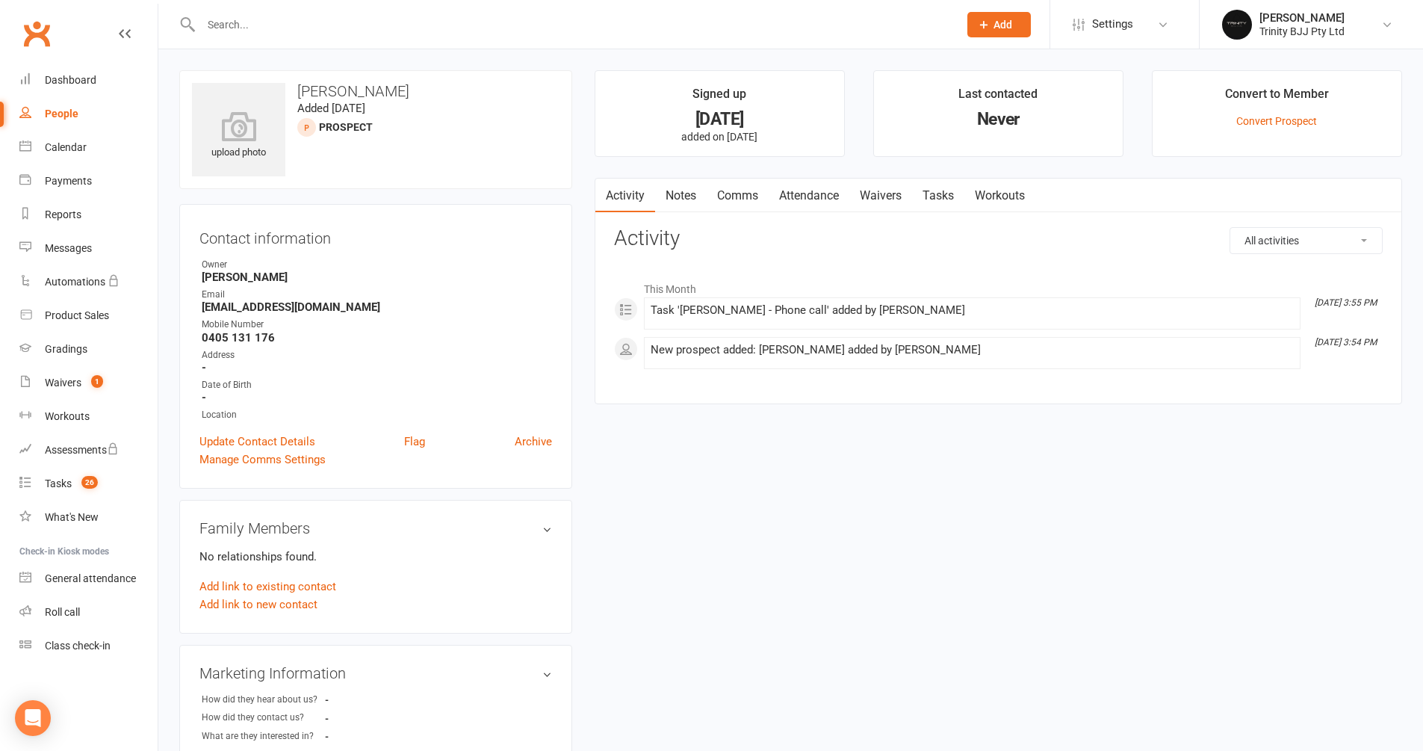
click at [950, 191] on link "Tasks" at bounding box center [938, 196] width 52 height 34
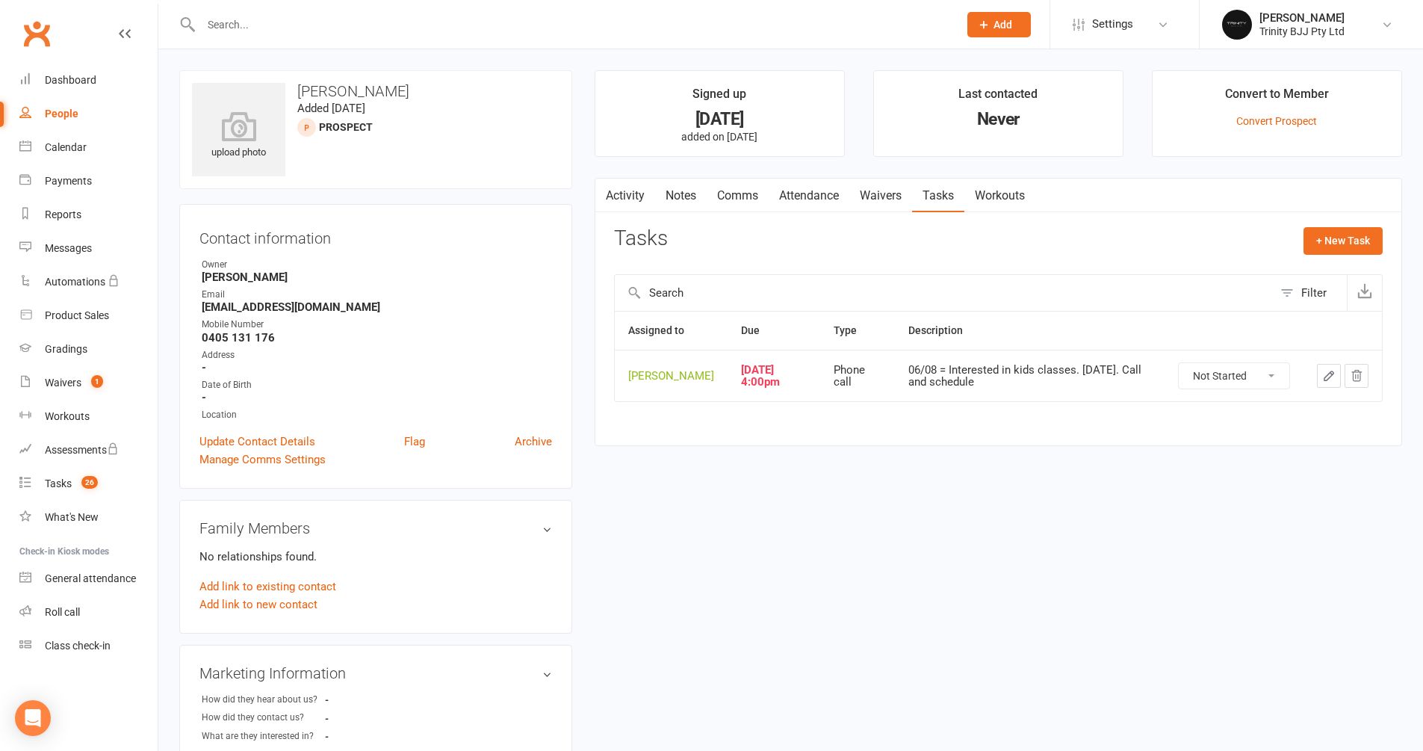
click at [1331, 371] on icon "button" at bounding box center [1329, 375] width 9 height 9
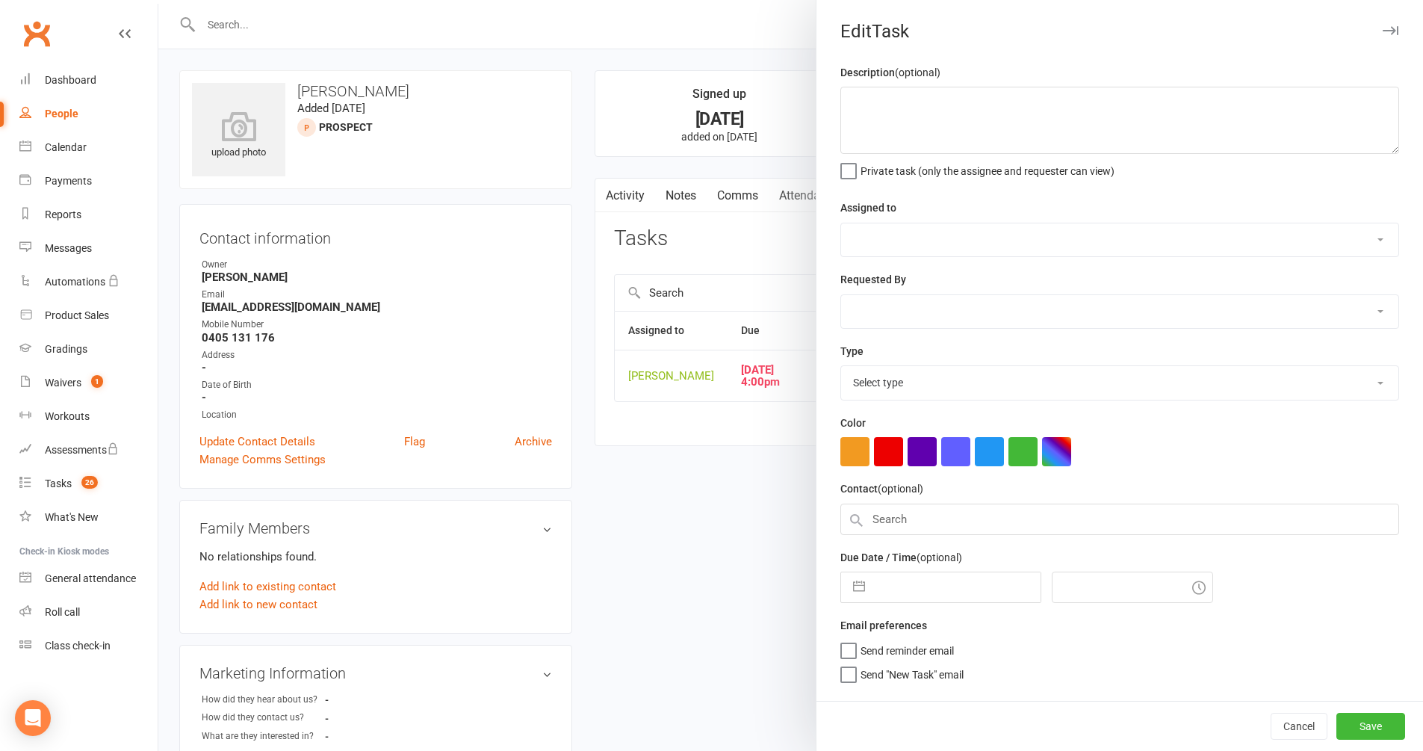
type textarea "06/08 = Interested in kids classes. Saturday. Call and schedule"
select select "49772"
type input "[DATE]"
type input "4:00pm"
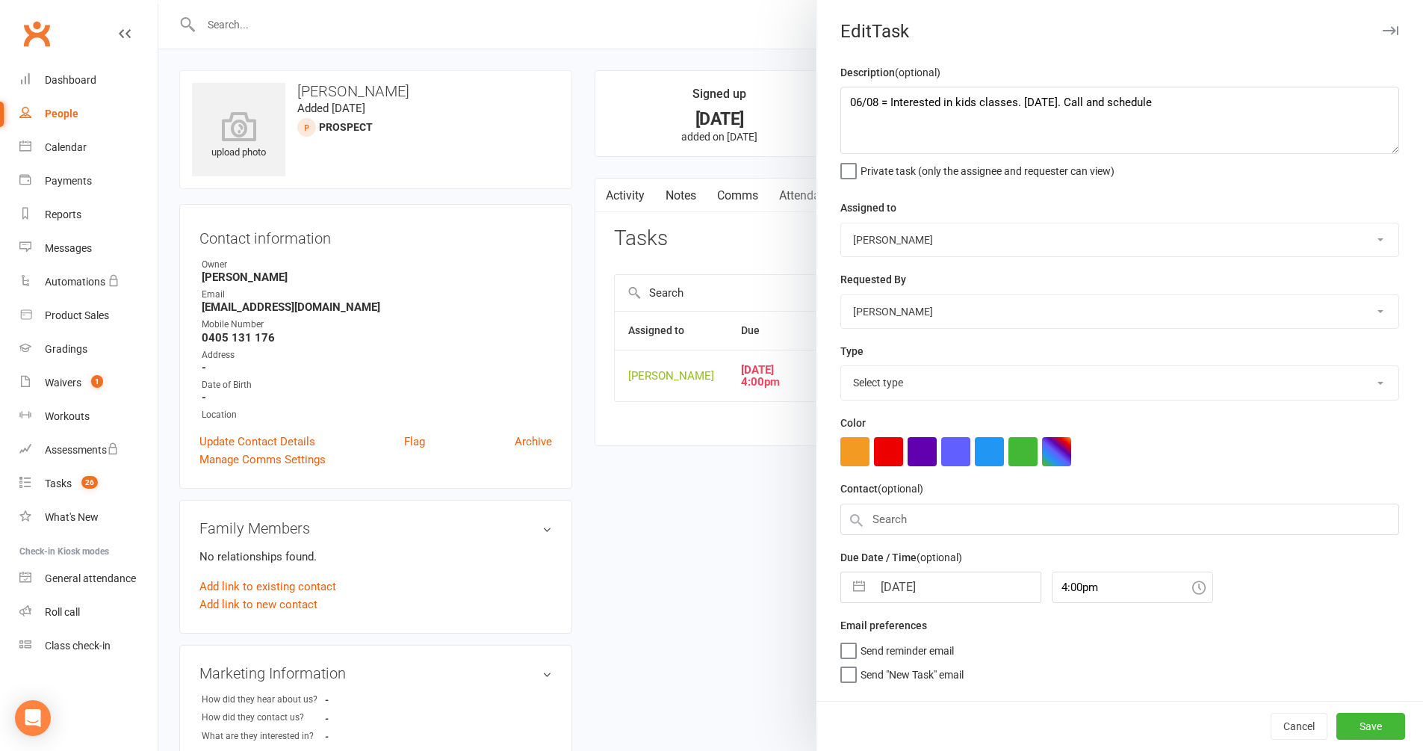
select select "28721"
click at [841, 102] on textarea "06/08 = Interested in kids classes. Saturday. Call and schedule" at bounding box center [1119, 120] width 559 height 67
click at [882, 107] on textarea "06/08 = Interested in kids classes. Saturday. Call and schedule" at bounding box center [1119, 120] width 559 height 67
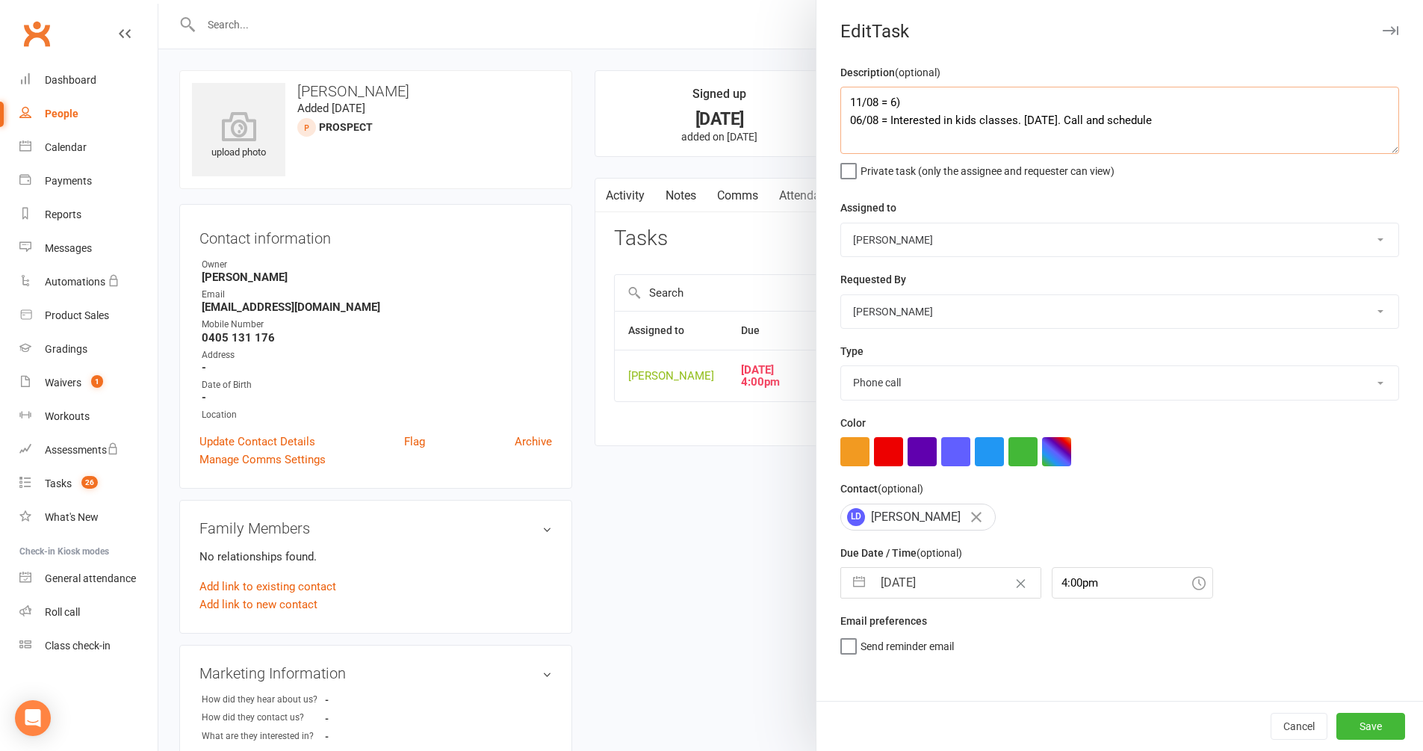
click at [886, 100] on textarea "11/08 = 6) 06/08 = Interested in kids classes. Saturday. Call and schedule" at bounding box center [1119, 120] width 559 height 67
click at [886, 102] on textarea "11/08 = (6) 06/08 = Interested in kids classes. Saturday. Call and schedule" at bounding box center [1119, 120] width 559 height 67
click at [919, 104] on textarea "11/08 = ADHD (6) 06/08 = Interested in kids classes. Saturday. Call and schedule" at bounding box center [1119, 120] width 559 height 67
click at [992, 100] on textarea "11/08 = ADHD Tristan (6) 06/08 = Interested in kids classes. Saturday. Call and…" at bounding box center [1119, 120] width 559 height 67
type textarea "11/08 = ADHD Tristan (6) - Intro class Saturday 9:15 PM 06/08 = Interested in k…"
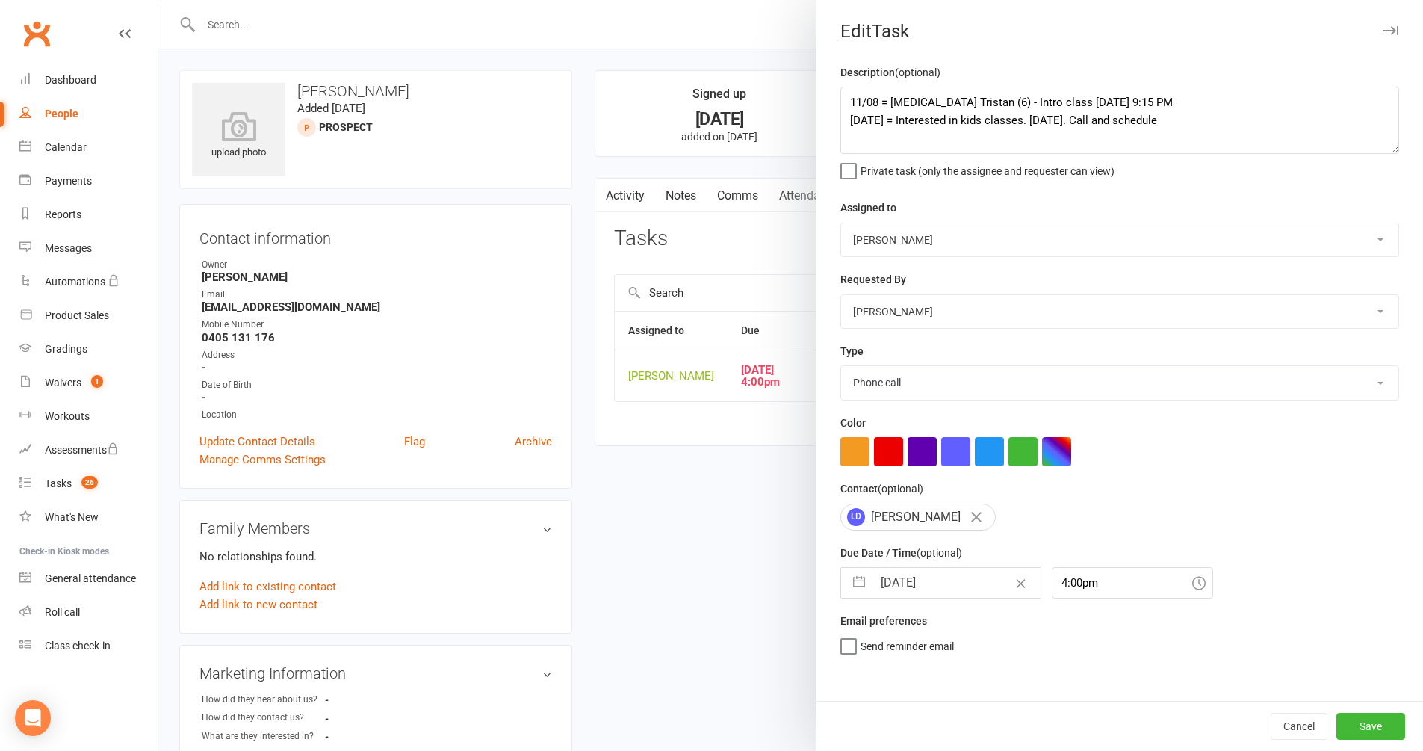
drag, startPoint x: 287, startPoint y: 310, endPoint x: 243, endPoint y: 308, distance: 44.1
click at [243, 308] on div at bounding box center [790, 375] width 1265 height 751
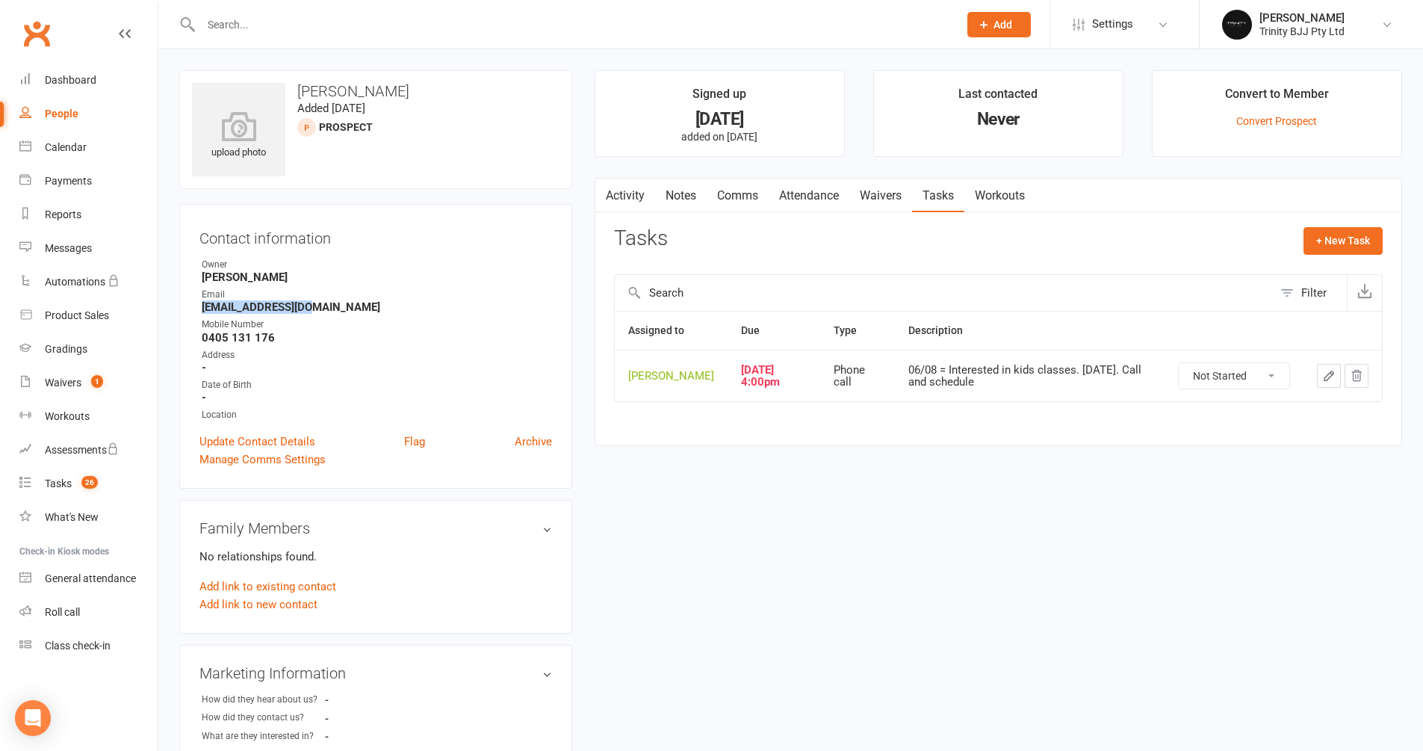
drag, startPoint x: 202, startPoint y: 305, endPoint x: 370, endPoint y: 307, distance: 167.4
click at [370, 307] on strong "[EMAIL_ADDRESS][DOMAIN_NAME]" at bounding box center [377, 306] width 350 height 13
copy strong "[EMAIL_ADDRESS][DOMAIN_NAME]"
click at [61, 114] on div "People" at bounding box center [62, 114] width 34 height 12
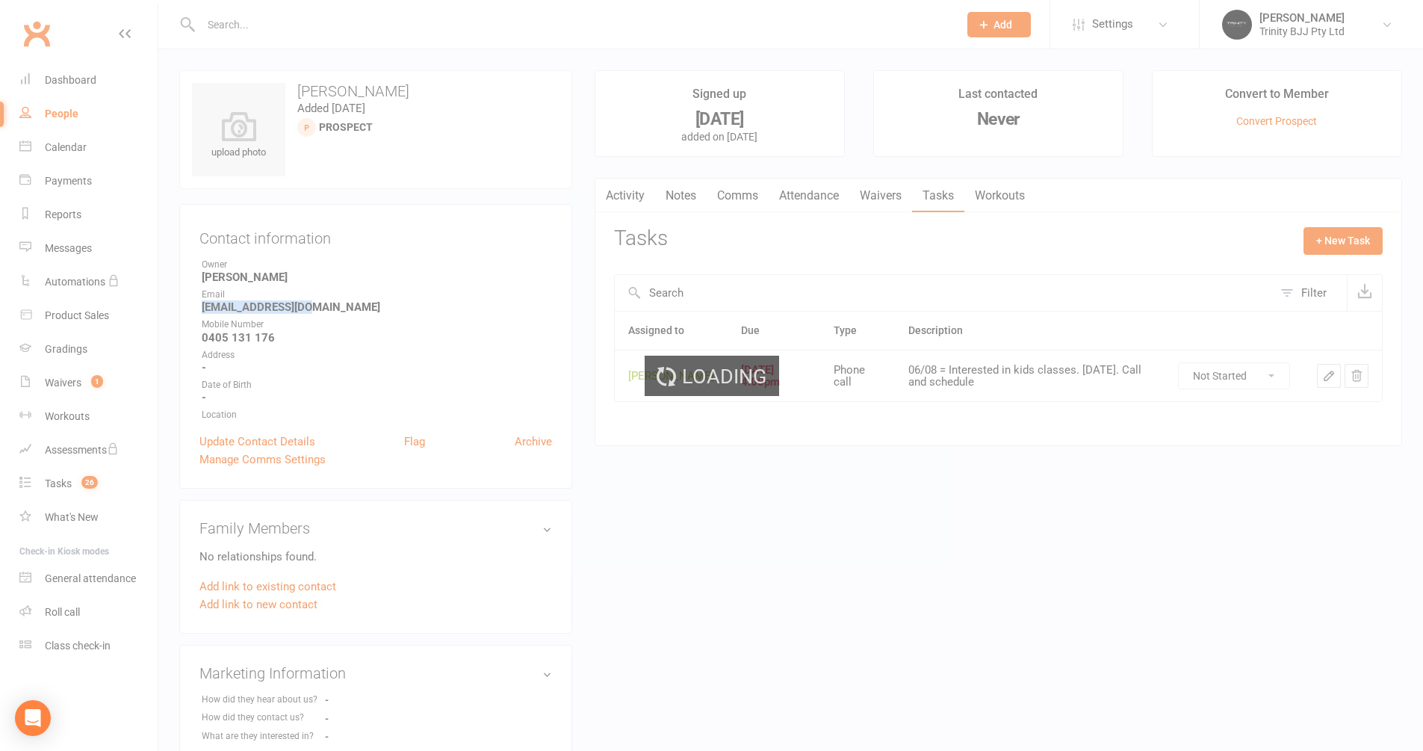
select select "100"
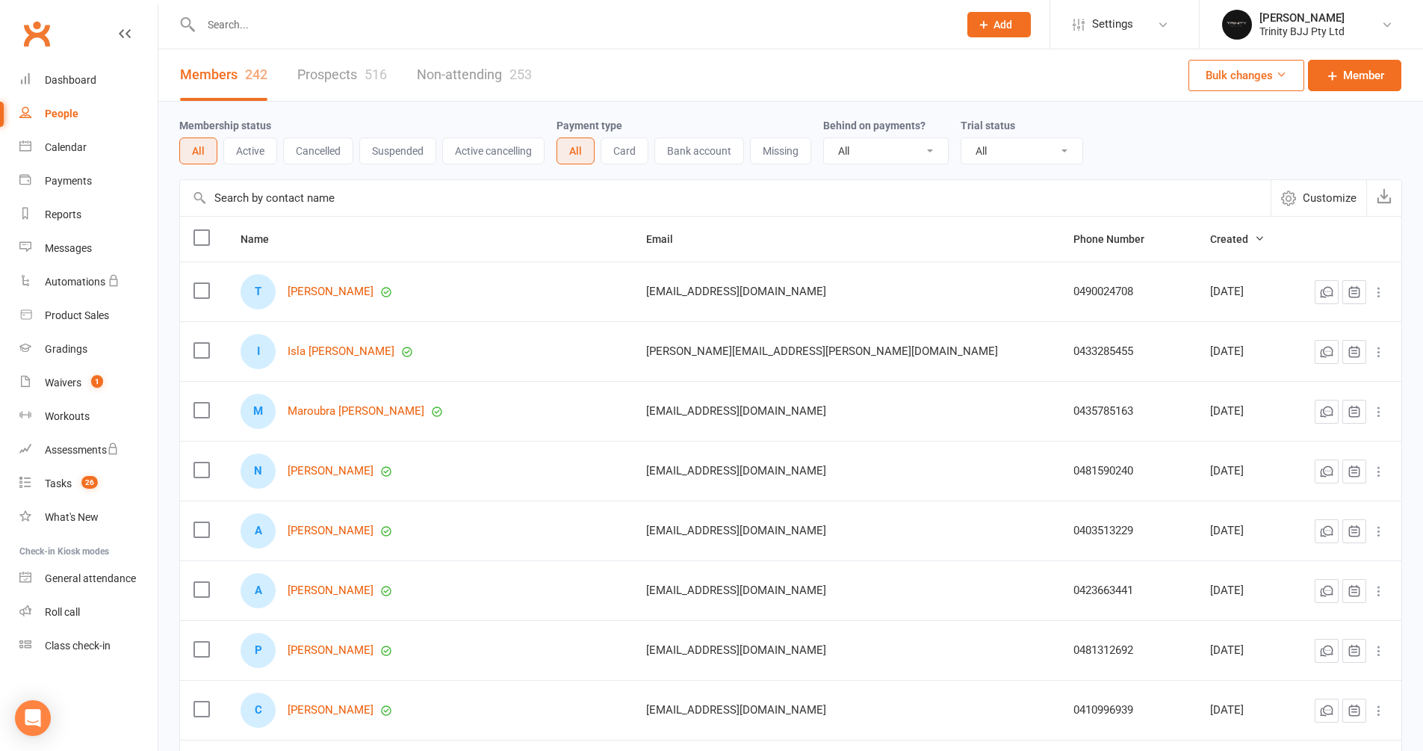
click at [322, 75] on link "Prospects 516" at bounding box center [342, 75] width 90 height 52
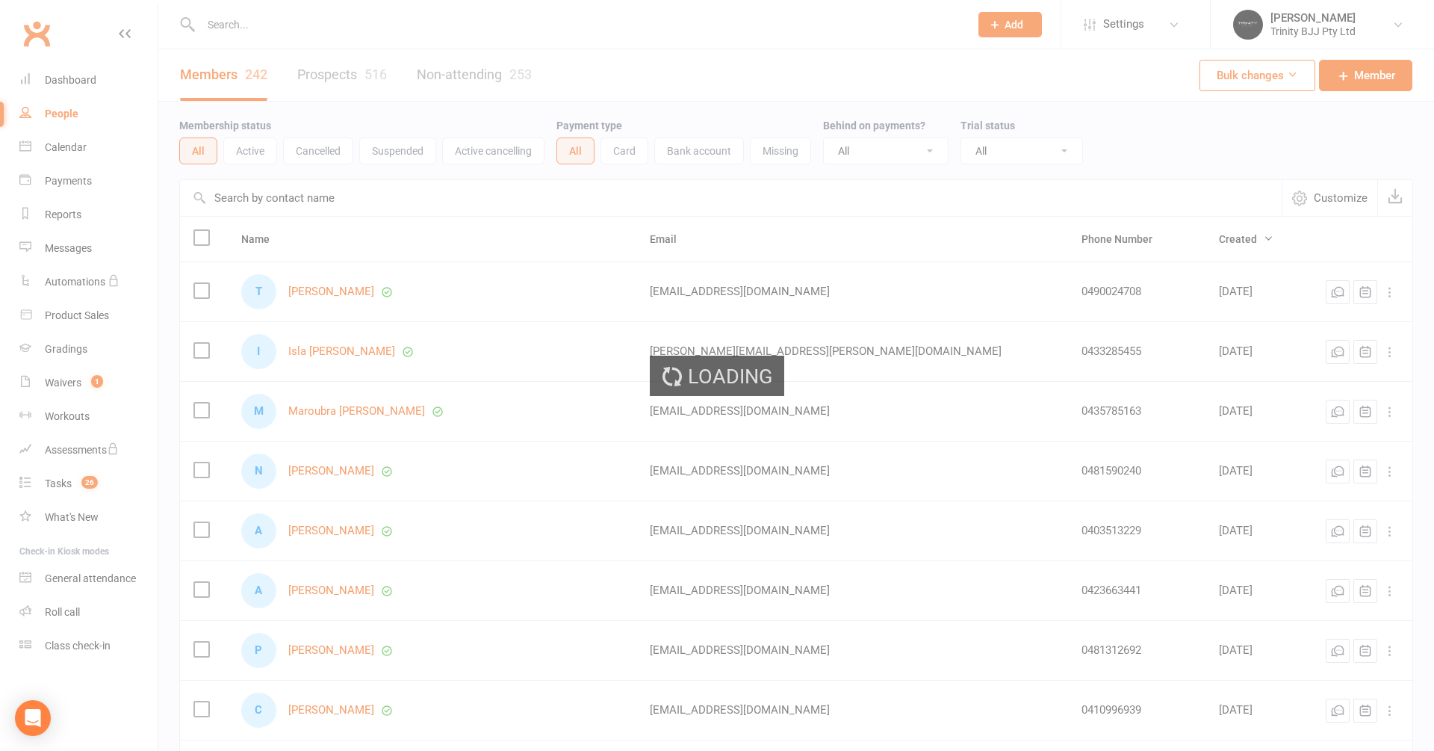
select select "100"
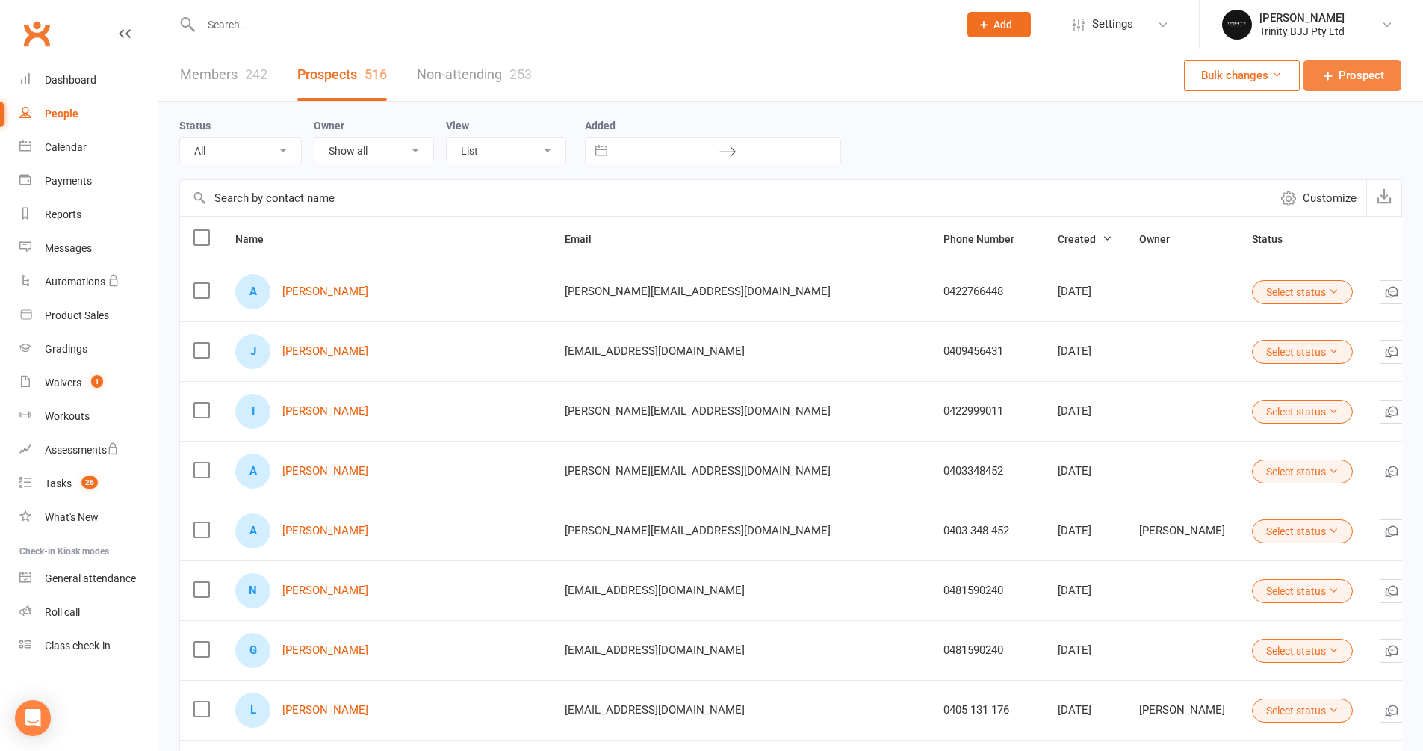
click at [1363, 77] on span "Prospect" at bounding box center [1362, 75] width 46 height 18
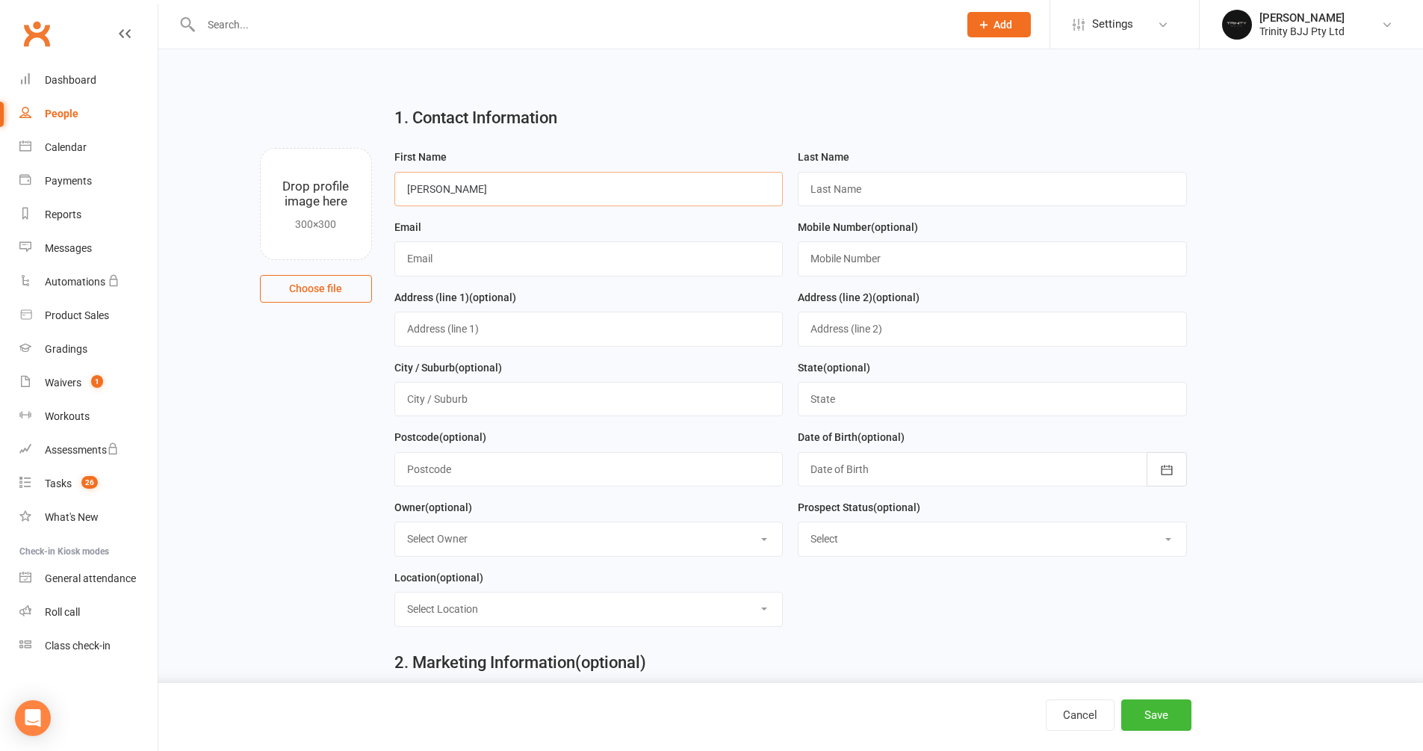
type input "Michael"
type input "Nguyen"
click at [465, 262] on input "text" at bounding box center [588, 258] width 389 height 34
paste input "[EMAIL_ADDRESS][DOMAIN_NAME]"
type input "[EMAIL_ADDRESS][DOMAIN_NAME]"
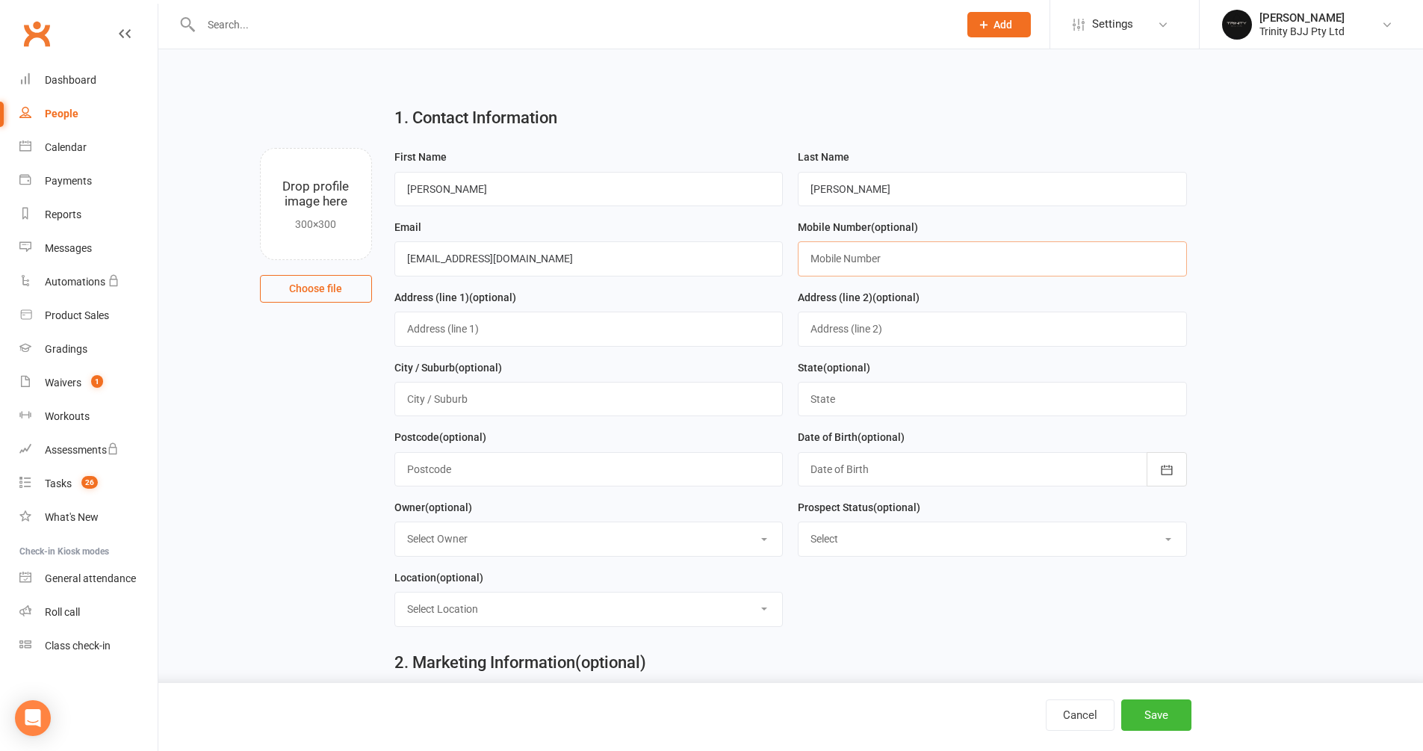
paste input "0 4251 53827"
drag, startPoint x: 822, startPoint y: 258, endPoint x: 852, endPoint y: 300, distance: 51.9
click at [822, 258] on input "0 4251 53827" at bounding box center [992, 258] width 389 height 34
click at [836, 257] on input "04251 53827" at bounding box center [992, 258] width 389 height 34
click at [847, 255] on input "0425 1 53827" at bounding box center [992, 258] width 389 height 34
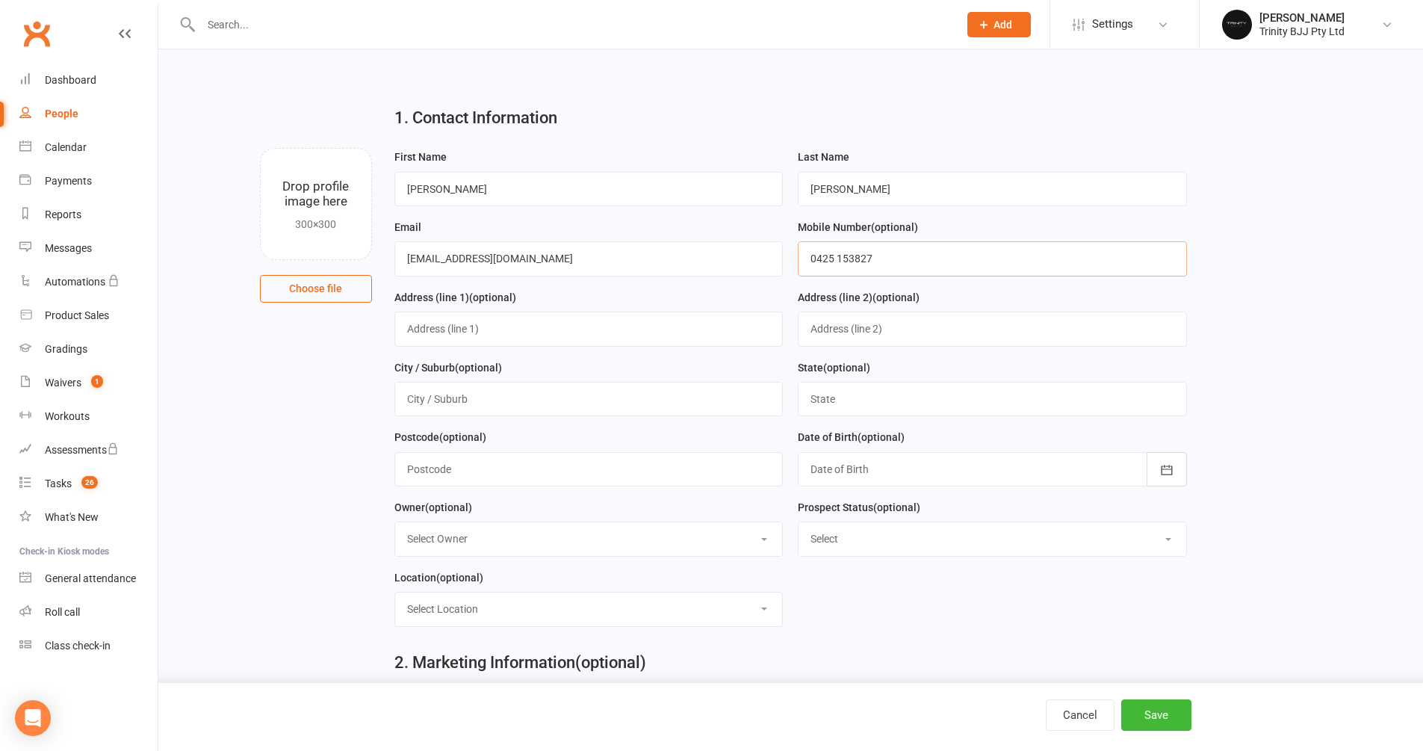
click at [855, 257] on input "0425 153827" at bounding box center [992, 258] width 389 height 34
click at [936, 242] on input "0425 153 827" at bounding box center [992, 258] width 389 height 34
click at [933, 261] on input "0425 153 827" at bounding box center [992, 258] width 389 height 34
type input "0425 153 827"
click at [1138, 718] on button "Save" at bounding box center [1156, 714] width 70 height 31
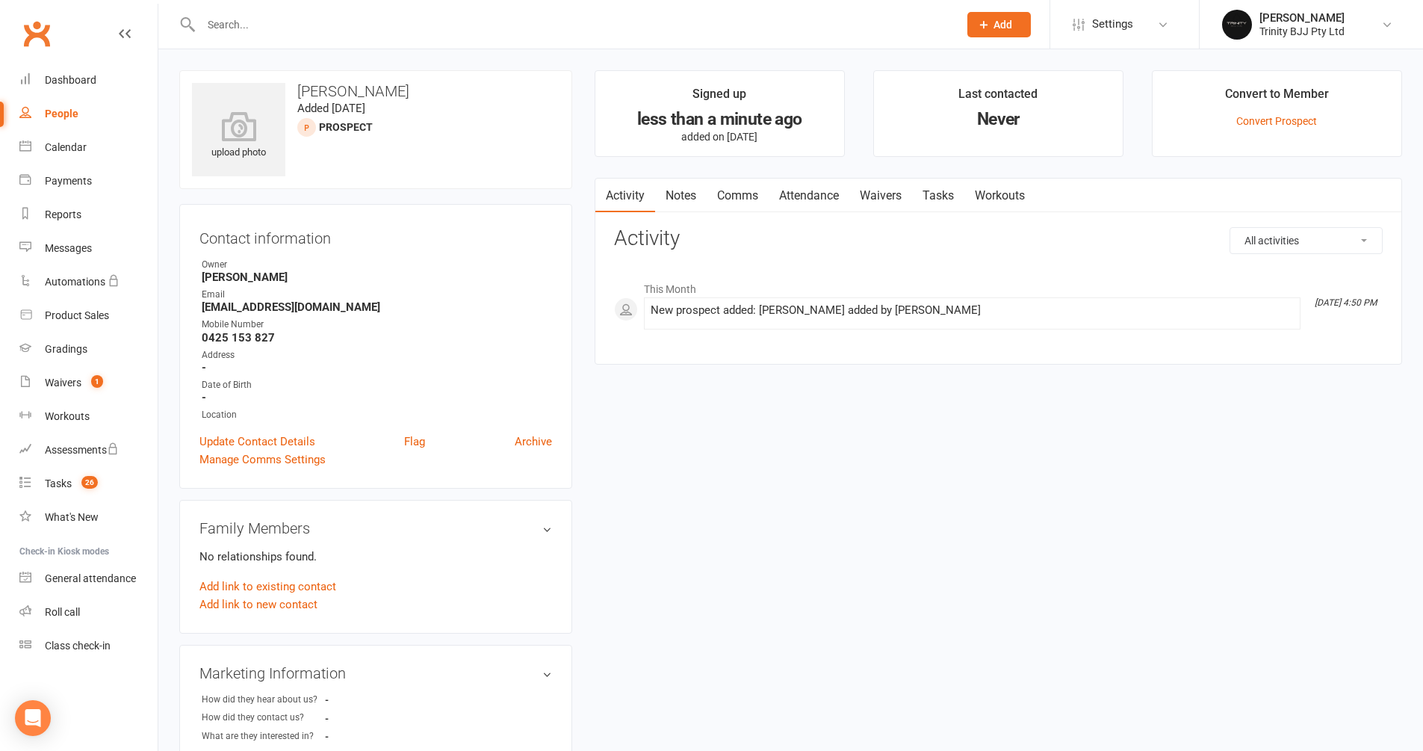
click at [953, 196] on link "Tasks" at bounding box center [938, 196] width 52 height 34
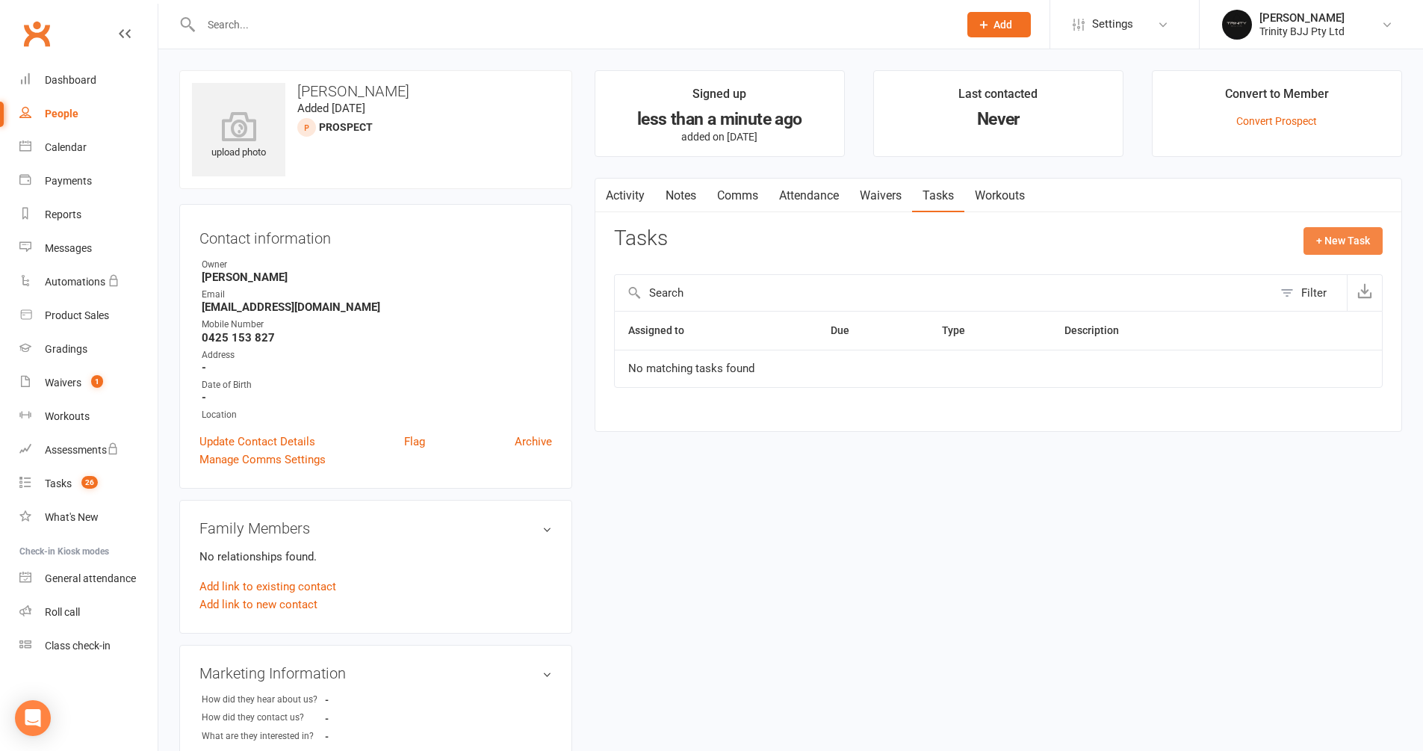
click at [1338, 242] on button "+ New Task" at bounding box center [1343, 240] width 79 height 27
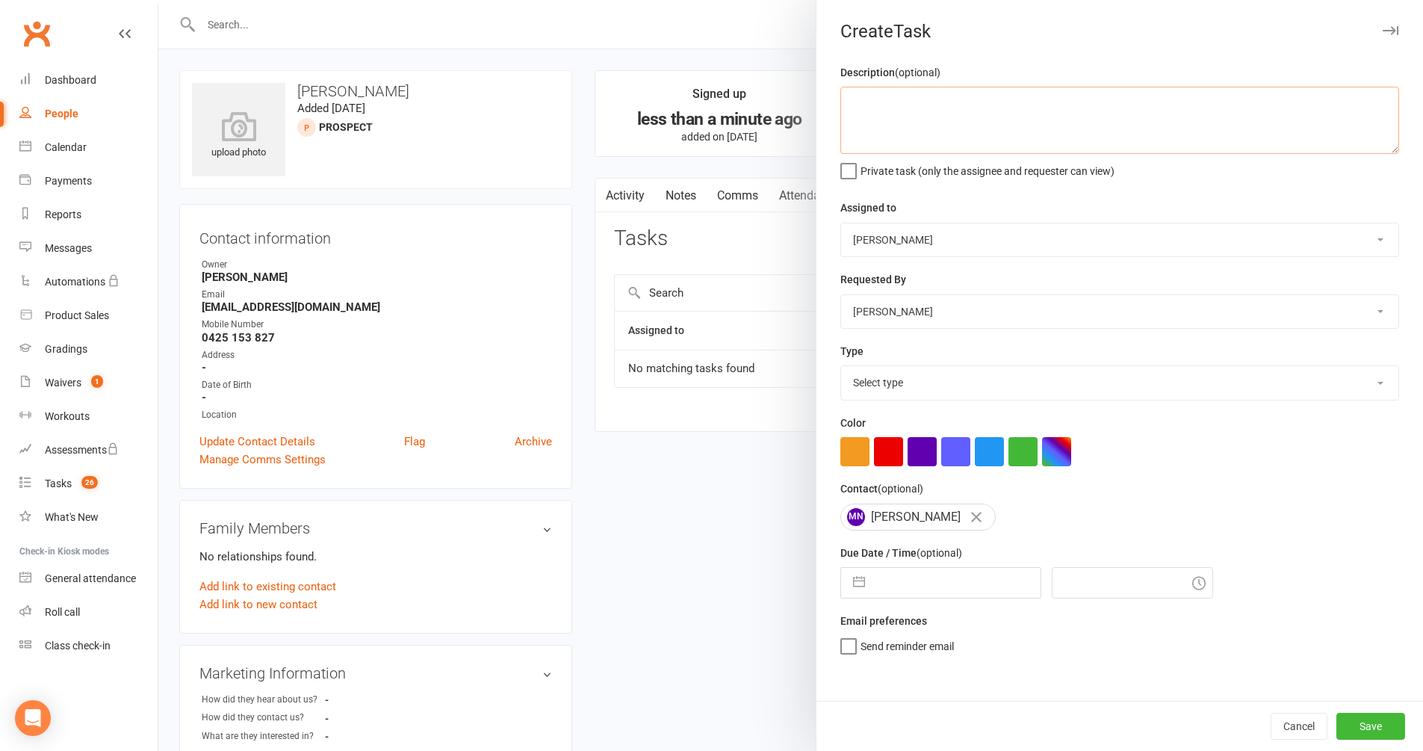
click at [1015, 130] on textarea at bounding box center [1119, 120] width 559 height 67
type textarea "11/08 = Trial booked for [DATE] 6:15PM"
select select "30477"
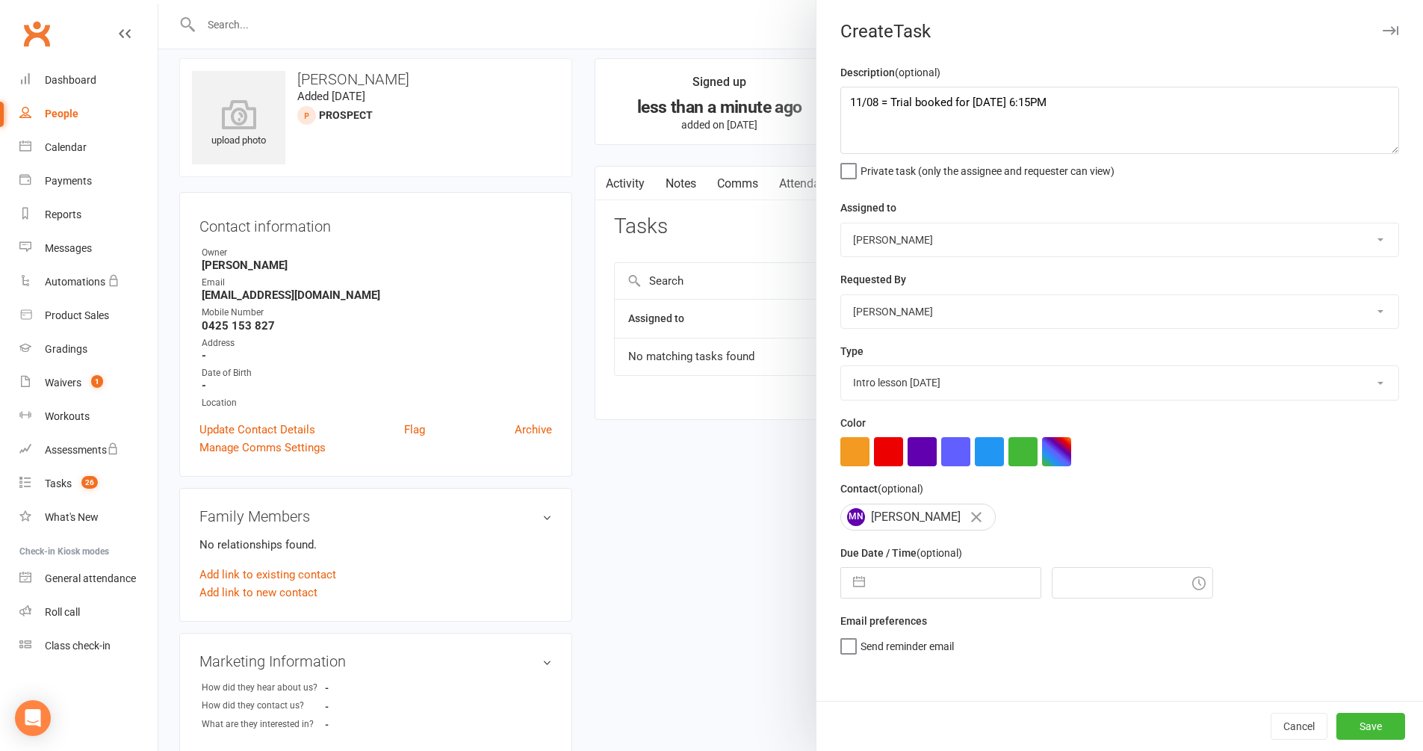
scroll to position [46, 0]
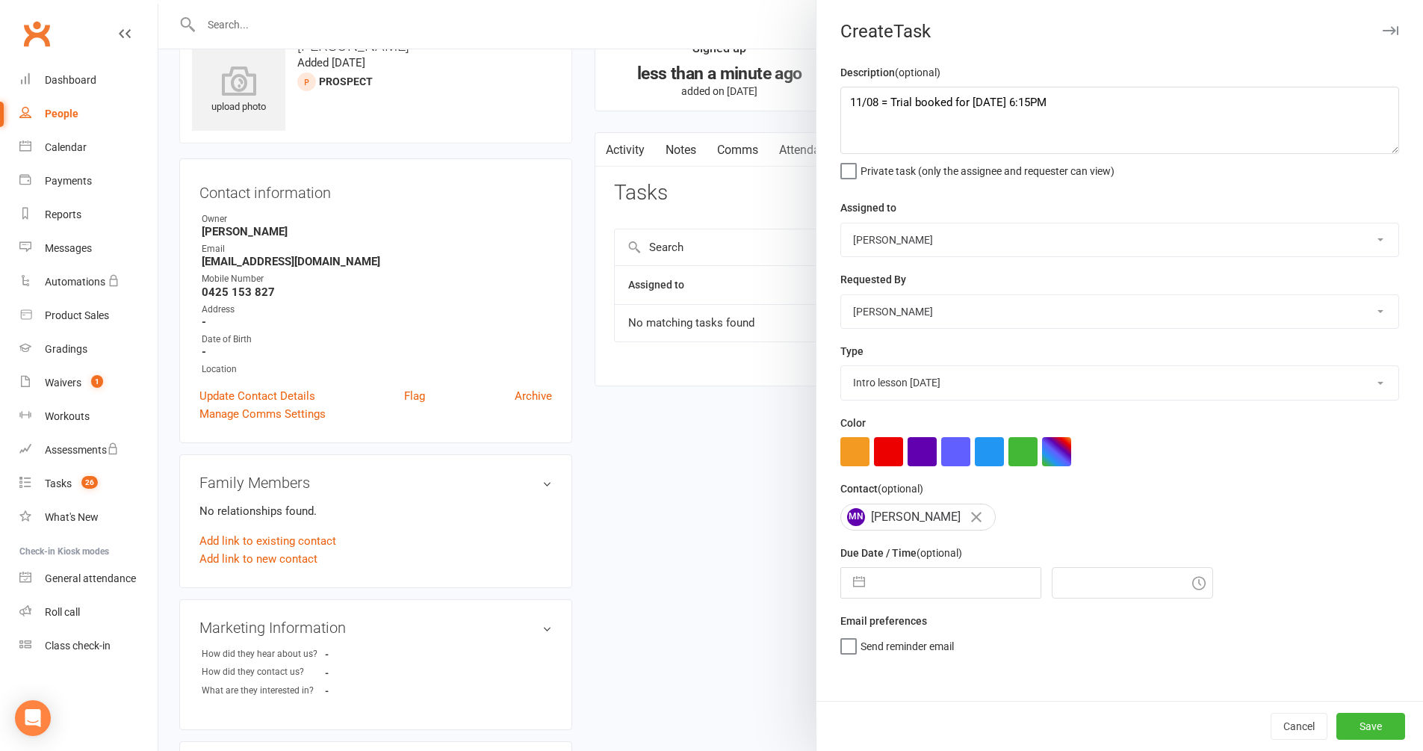
click at [856, 582] on button "button" at bounding box center [859, 583] width 27 height 30
select select "6"
select select "2025"
select select "7"
select select "2025"
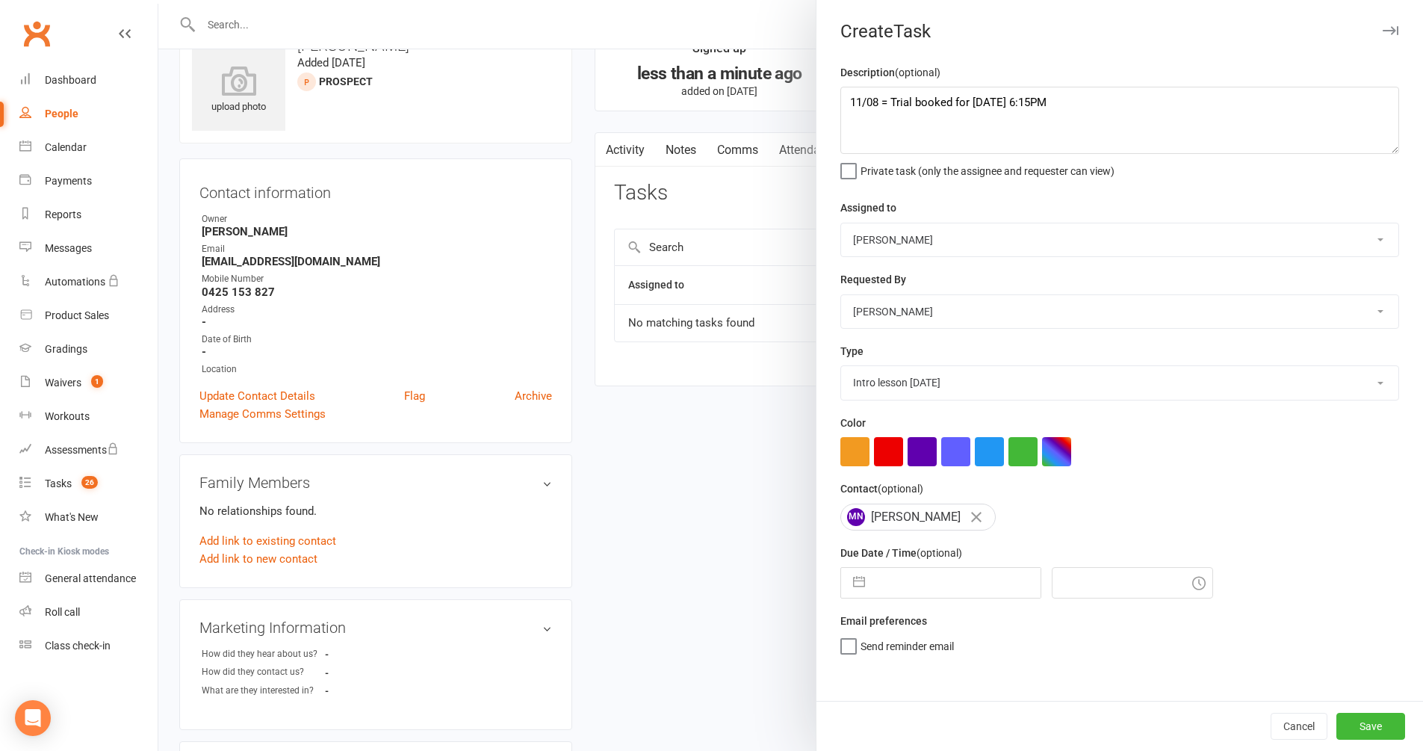
select select "8"
select select "2025"
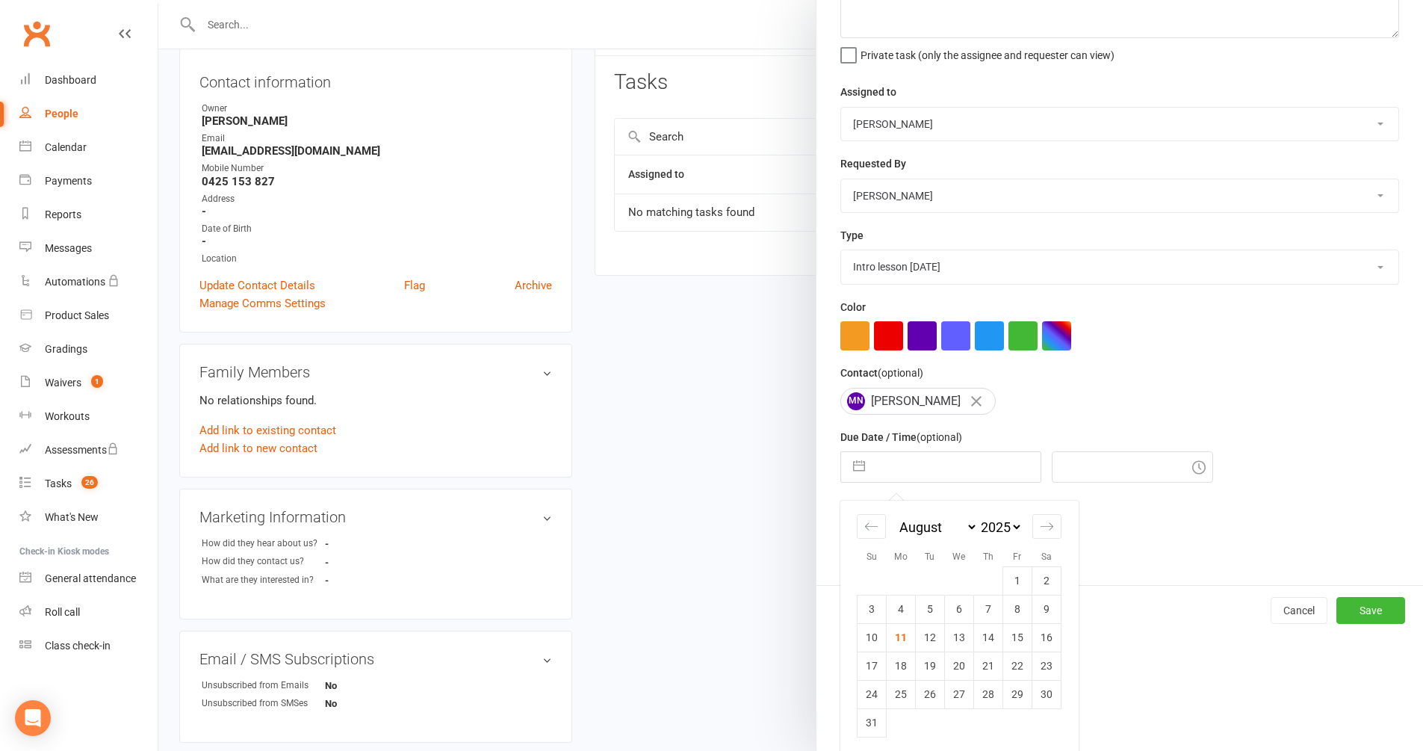
scroll to position [309, 0]
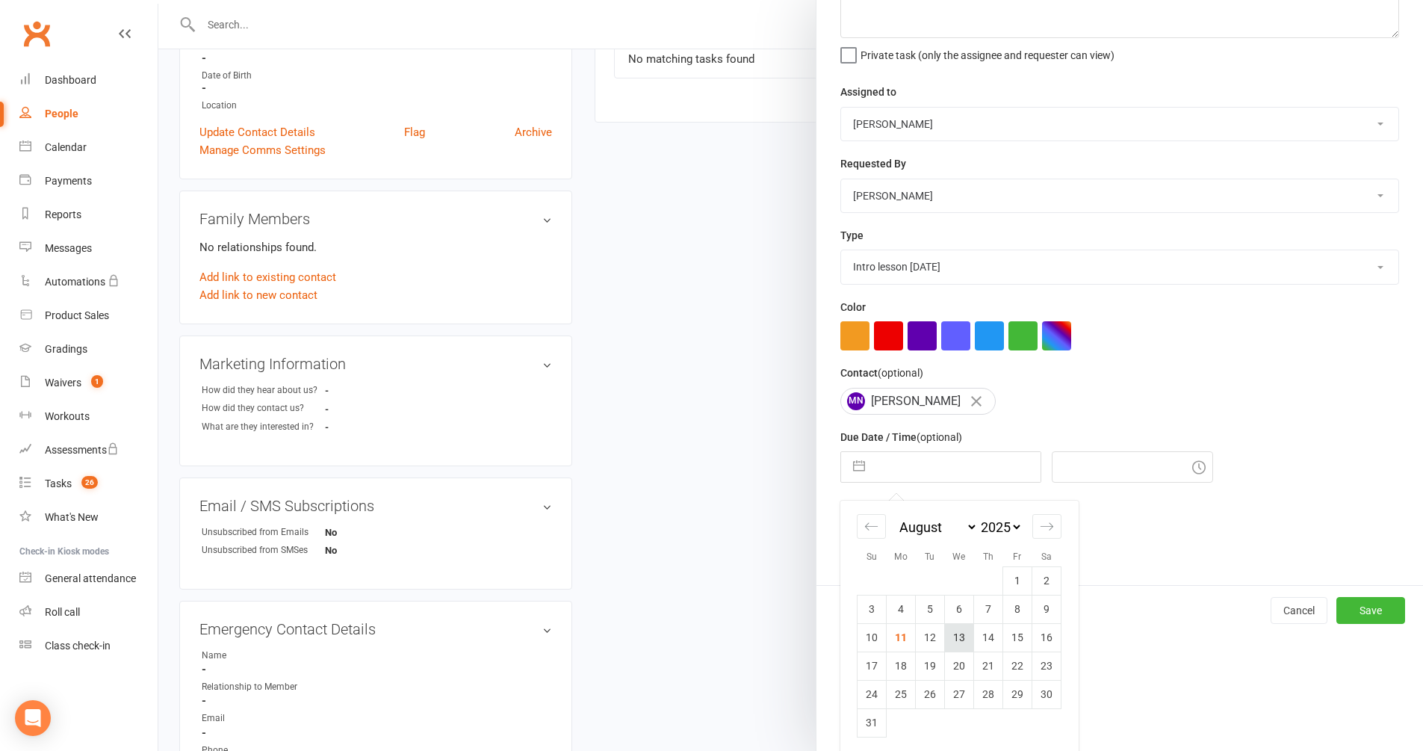
click at [962, 631] on td "13" at bounding box center [959, 637] width 29 height 28
type input "[DATE]"
type input "5:00pm"
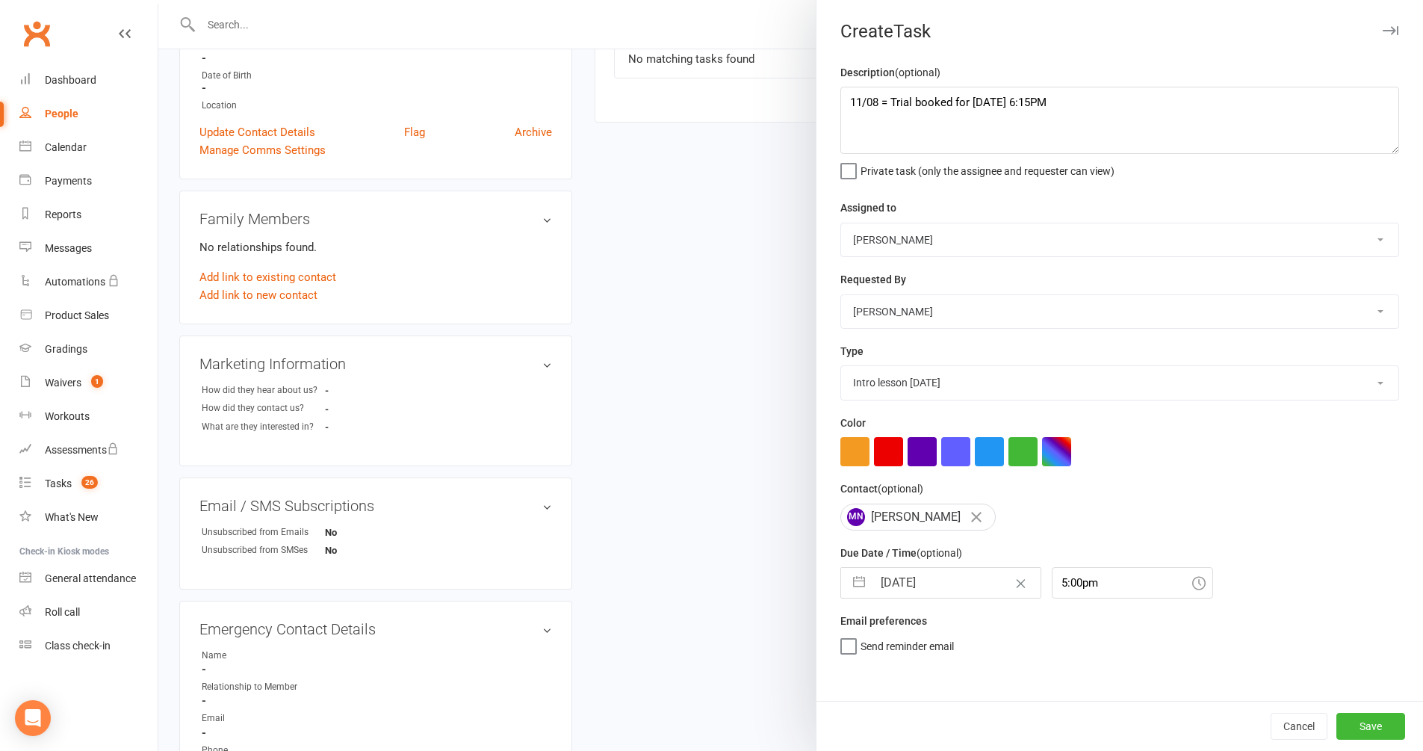
scroll to position [0, 0]
click at [1350, 725] on button "Save" at bounding box center [1371, 726] width 69 height 27
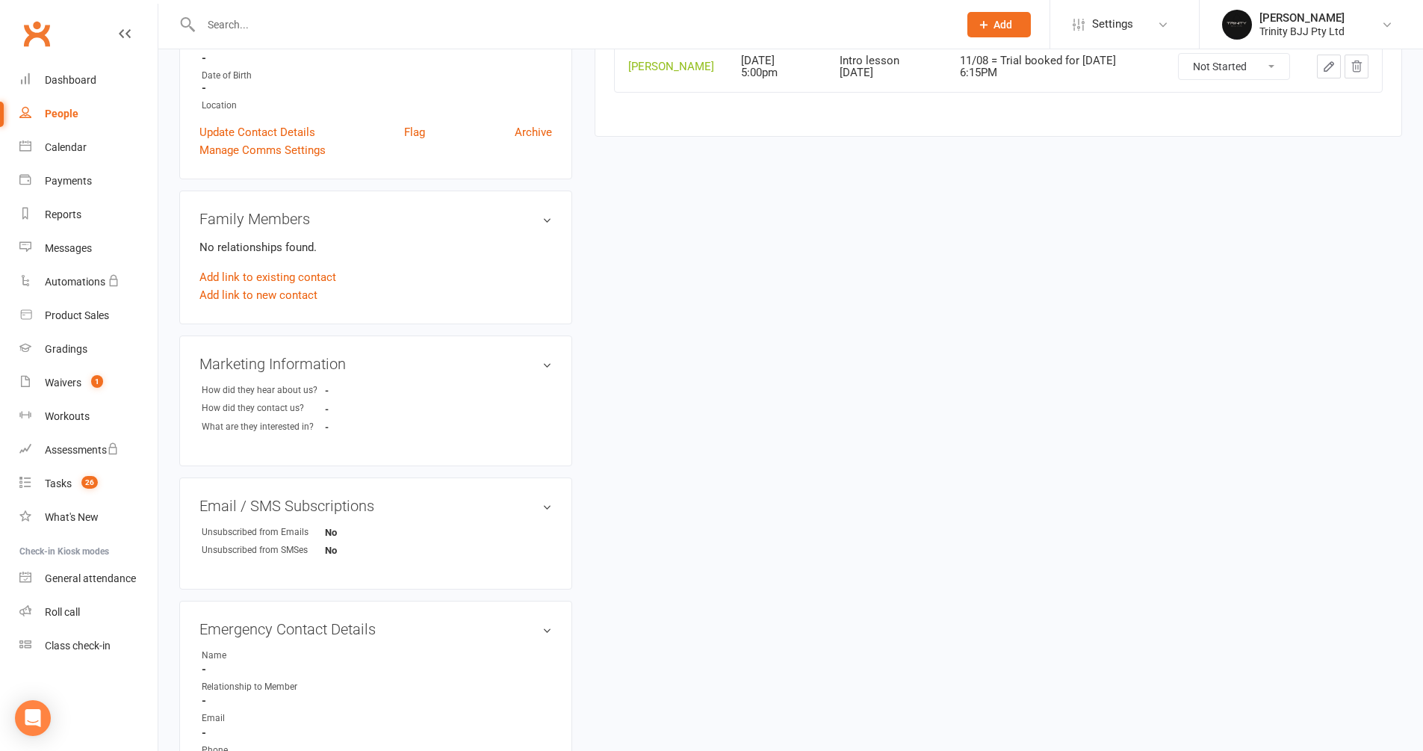
click at [58, 117] on div "People" at bounding box center [62, 114] width 34 height 12
select select "100"
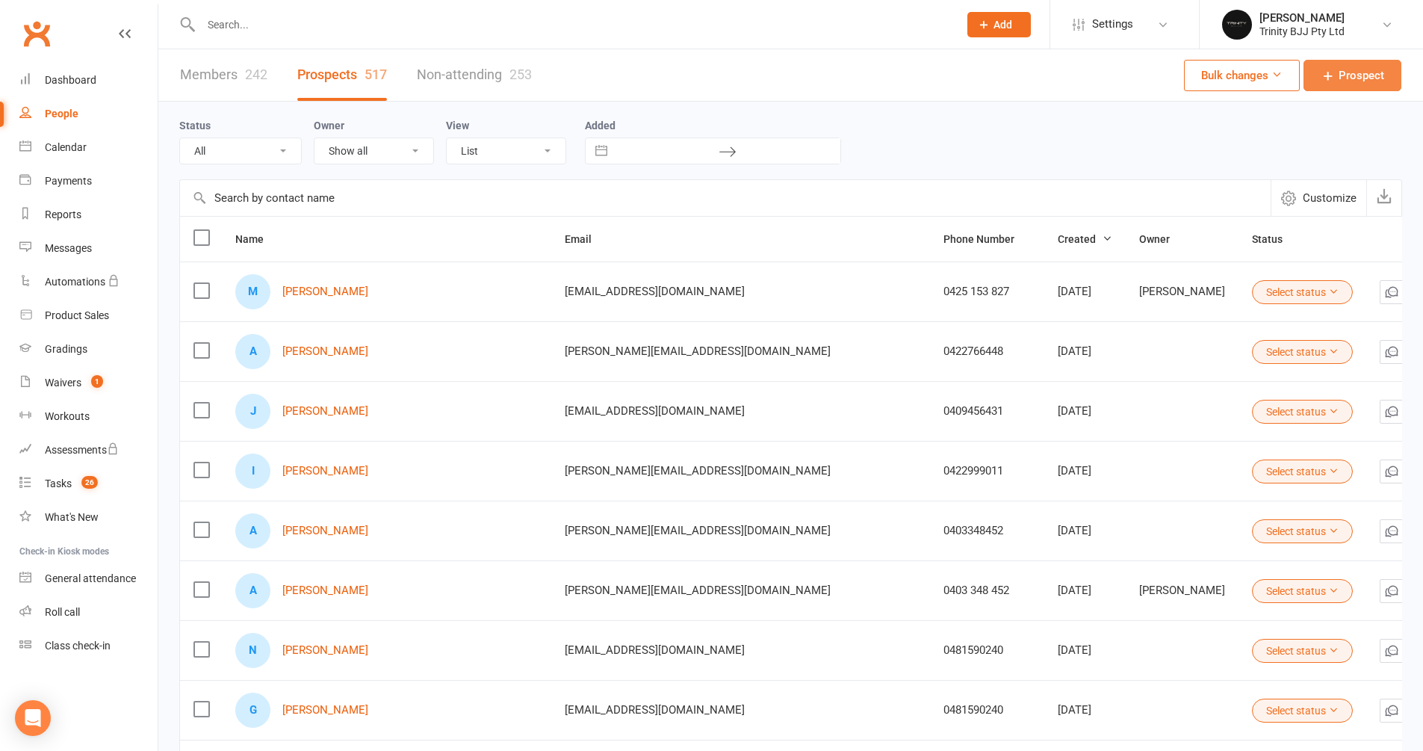
click at [1362, 73] on span "Prospect" at bounding box center [1362, 75] width 46 height 18
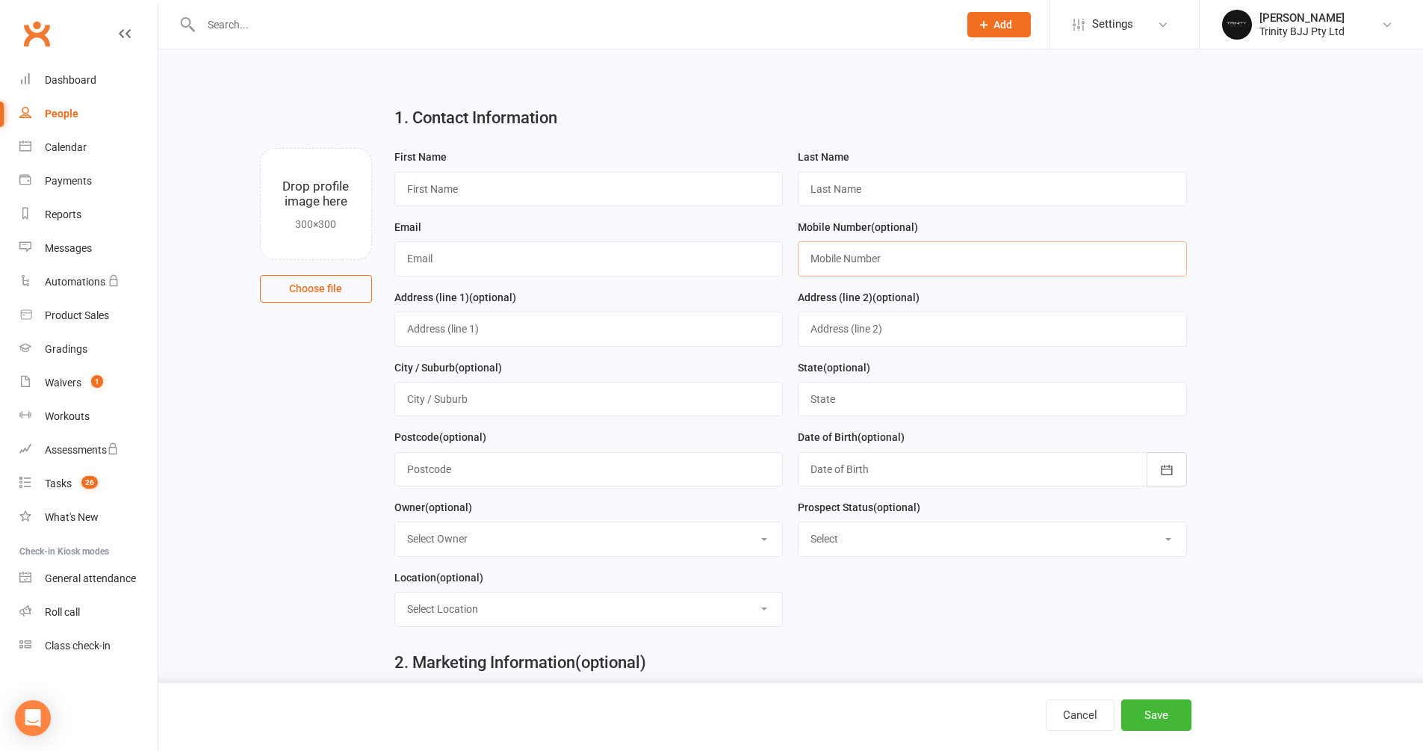
paste input "[PERSON_NAME]"
type input "[PERSON_NAME]"
paste input "[PERSON_NAME]"
click at [484, 189] on input "[PERSON_NAME]" at bounding box center [588, 189] width 389 height 34
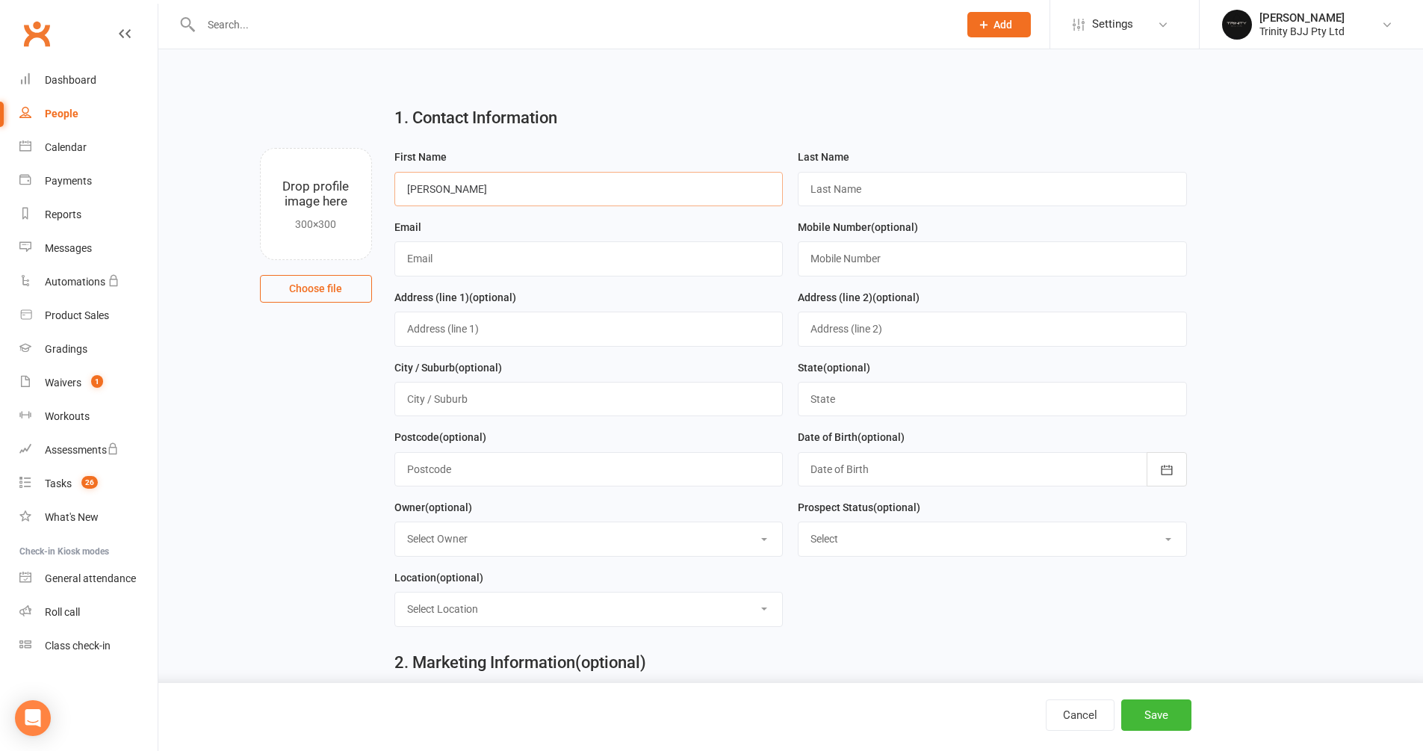
type input "James"
paste input "Perkinson"
type input "Perkinson"
paste input "[EMAIL_ADDRESS][DOMAIN_NAME]"
type input "[EMAIL_ADDRESS][DOMAIN_NAME]"
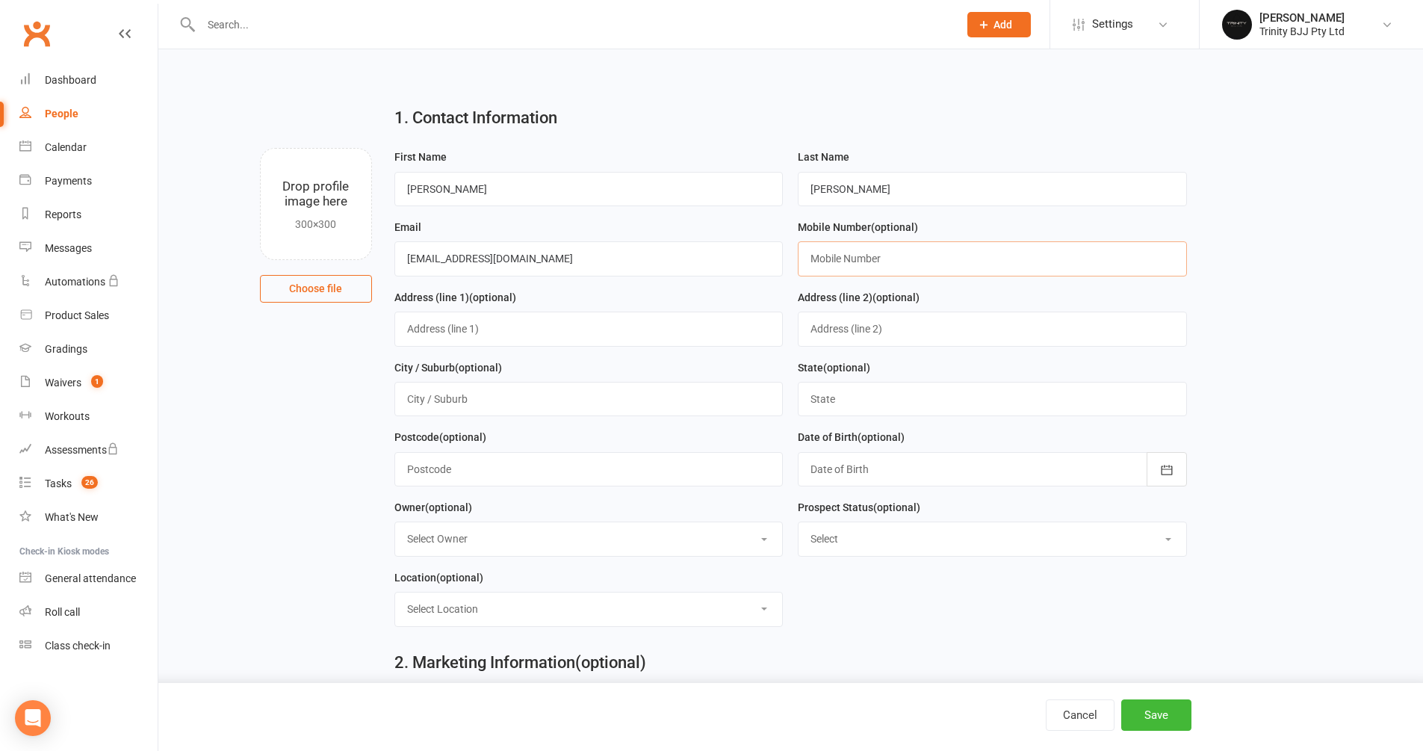
click at [852, 253] on input "text" at bounding box center [992, 258] width 389 height 34
paste input "0 4833 45031"
click at [821, 258] on input "0 4833 45031" at bounding box center [992, 258] width 389 height 34
click at [835, 256] on input "04833 45031" at bounding box center [992, 258] width 389 height 34
click at [851, 257] on input "0483 3 45031" at bounding box center [992, 258] width 389 height 34
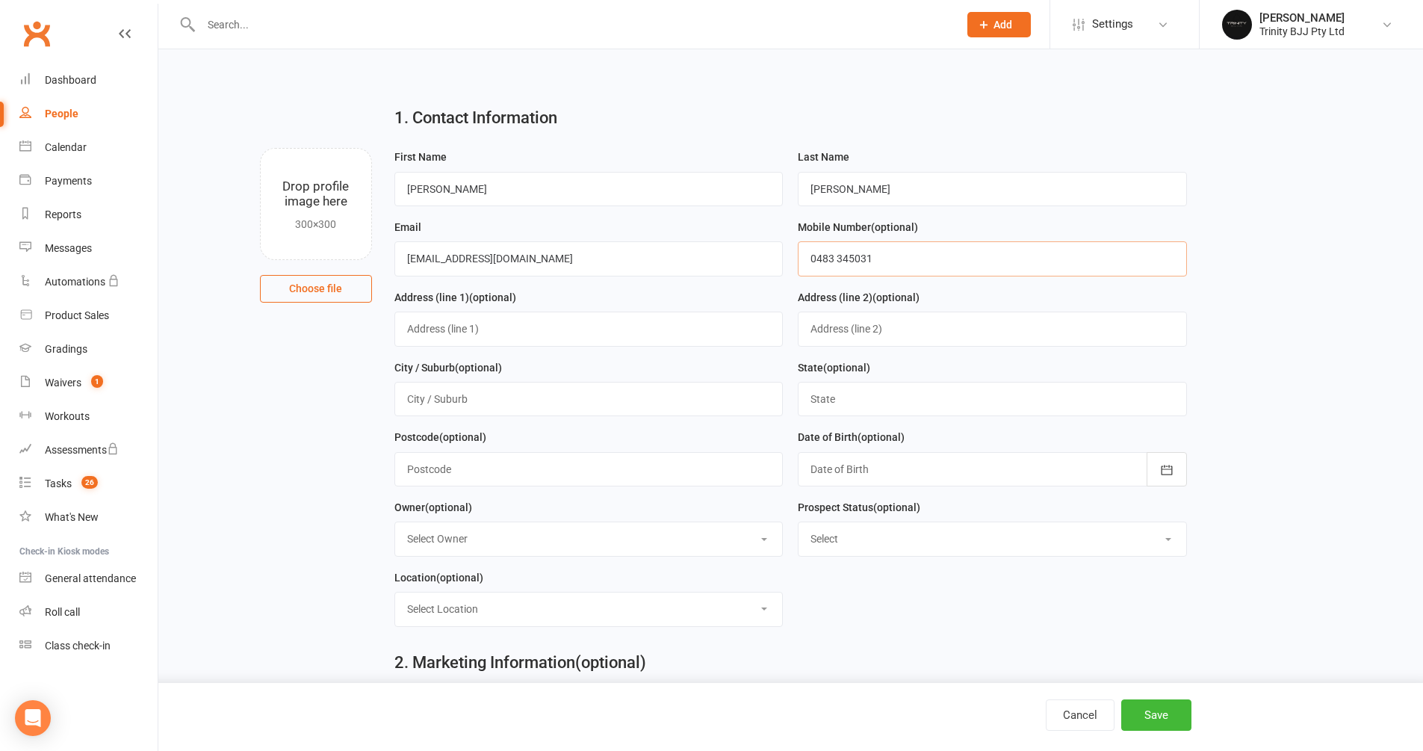
click at [855, 260] on input "0483 345031" at bounding box center [992, 258] width 389 height 34
type input "0483 345 031"
click at [1155, 713] on button "Save" at bounding box center [1156, 714] width 70 height 31
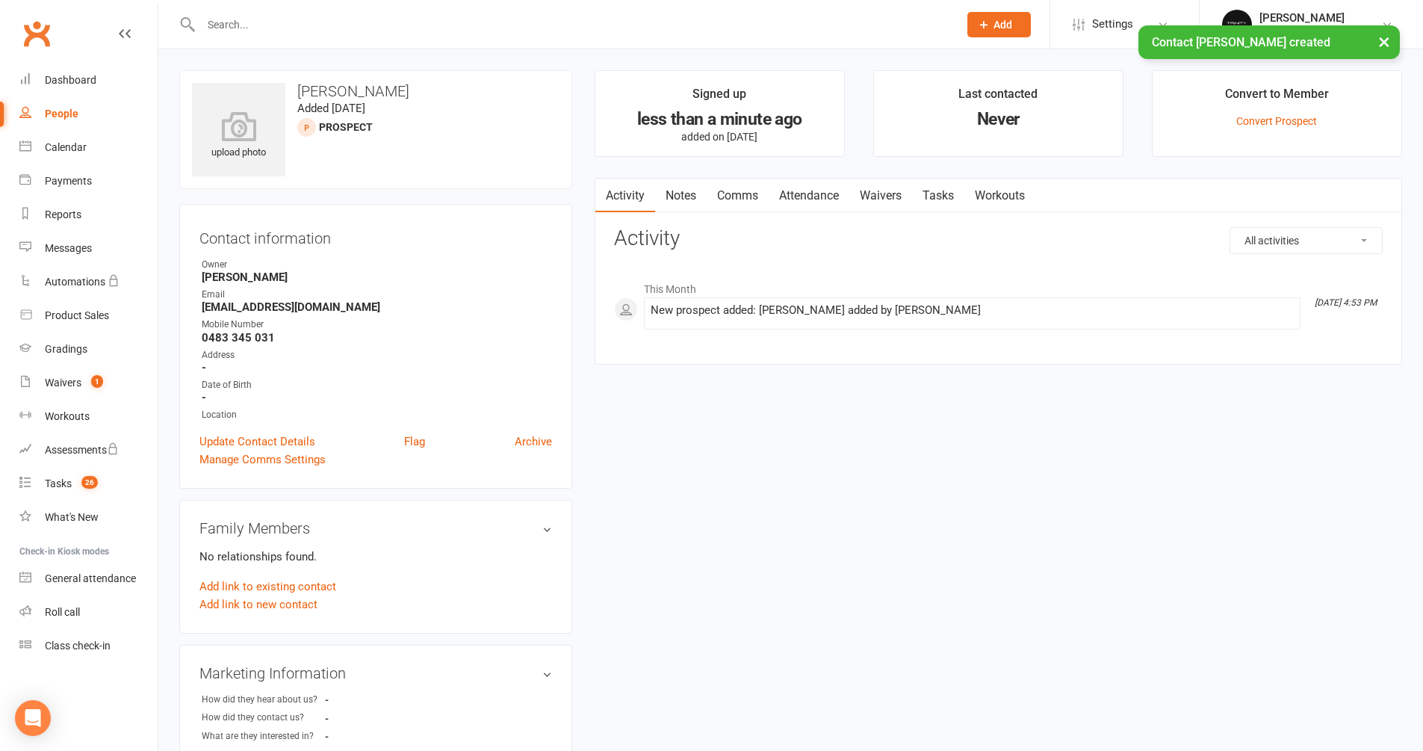
click at [942, 195] on link "Tasks" at bounding box center [938, 196] width 52 height 34
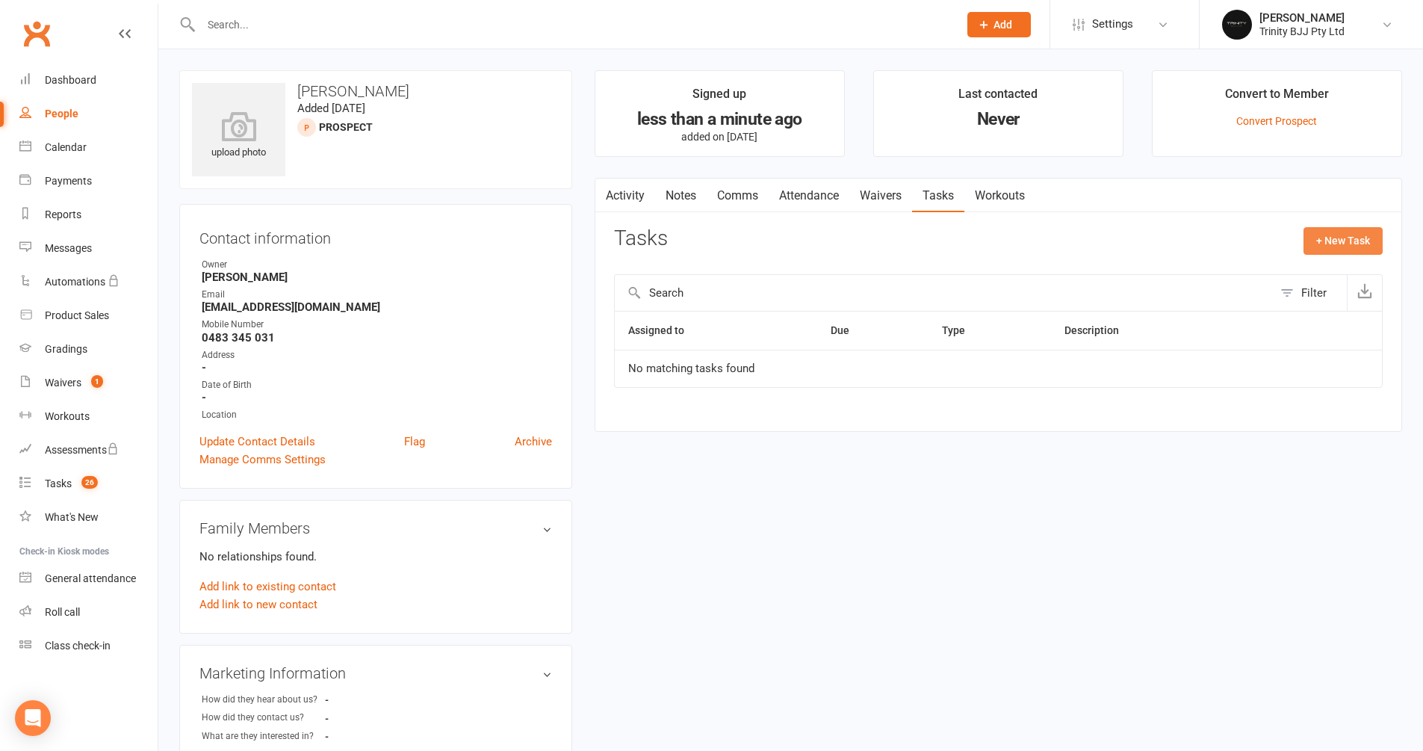
click at [1369, 241] on button "+ New Task" at bounding box center [1343, 240] width 79 height 27
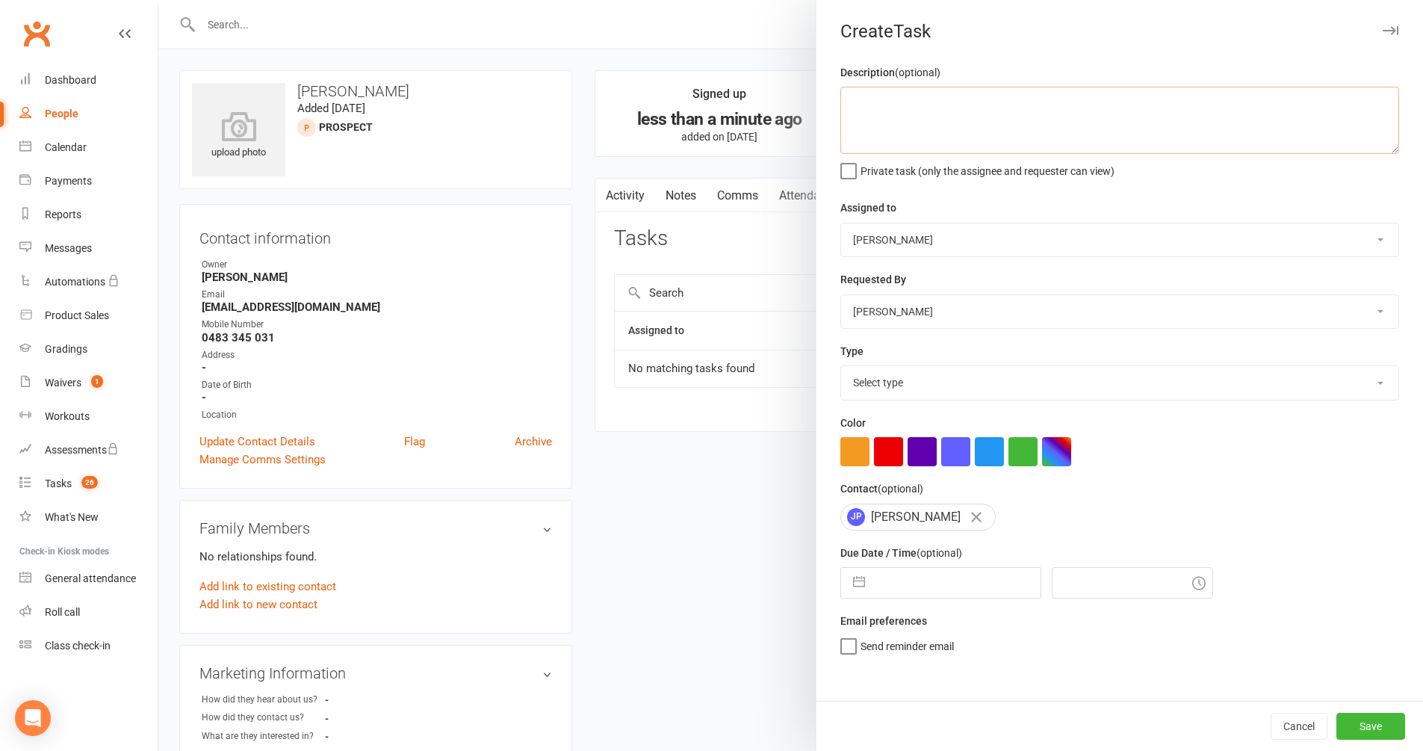
click at [925, 115] on textarea at bounding box center [1119, 120] width 559 height 67
click at [976, 99] on textarea "11/08 = Interested in kids classes" at bounding box center [1119, 120] width 559 height 67
type textarea "11/08 = Interested in kids [DATE] classes"
select select "28721"
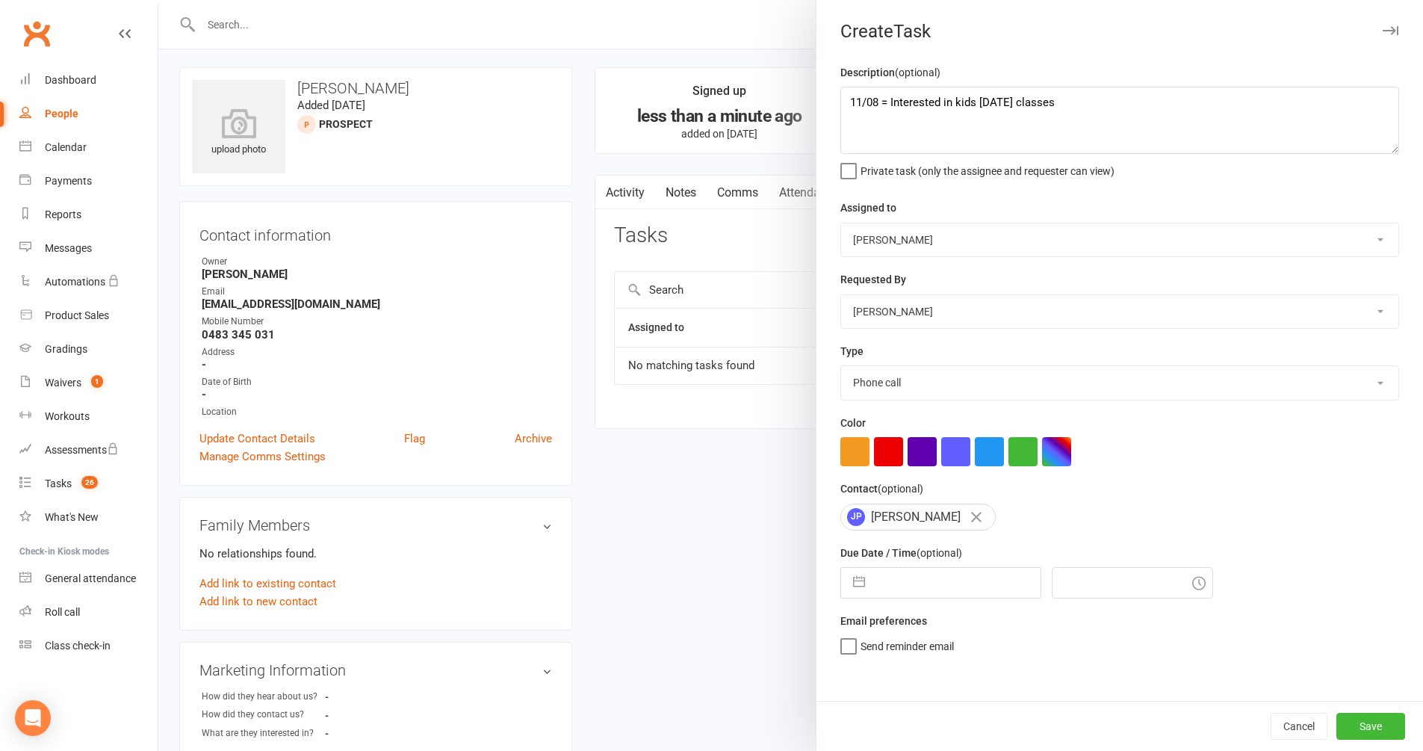
click at [861, 580] on button "button" at bounding box center [859, 583] width 27 height 30
select select "6"
select select "2025"
select select "7"
select select "2025"
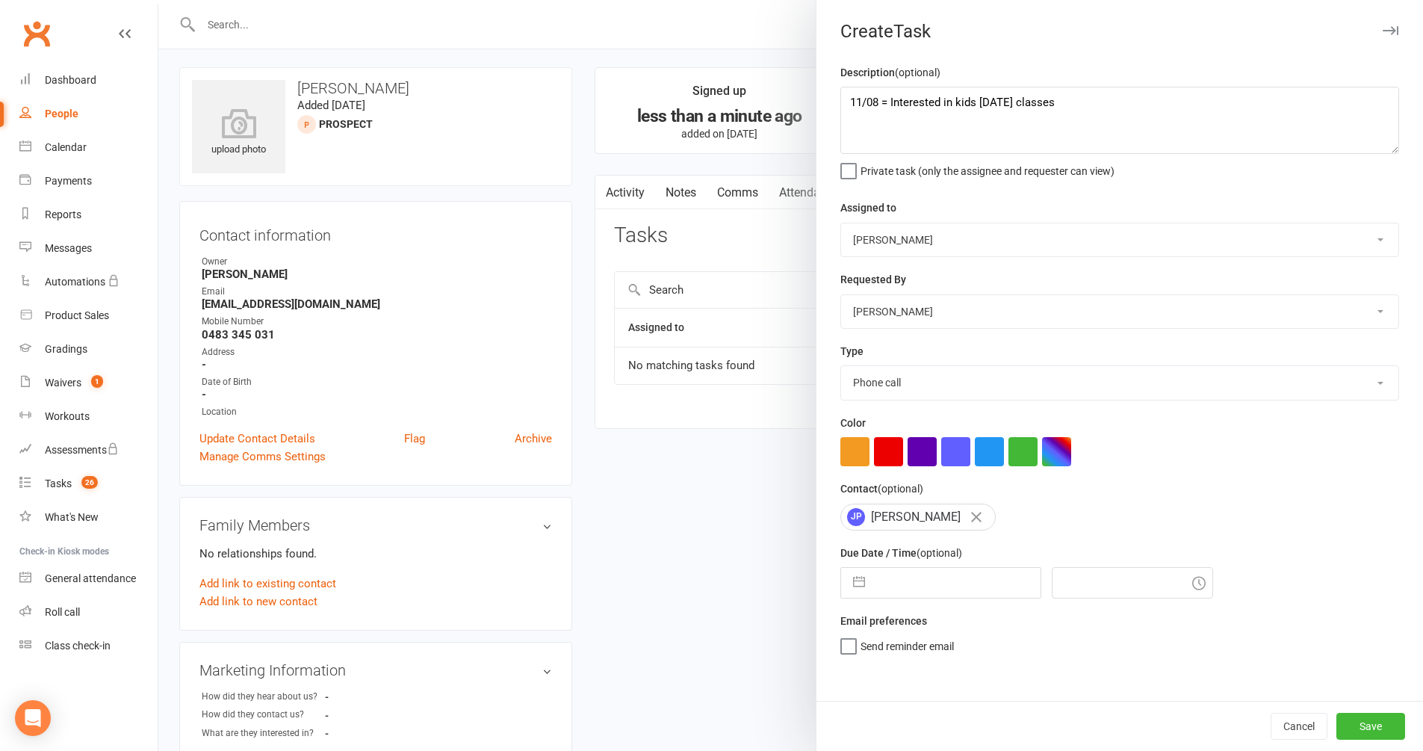
select select "8"
select select "2025"
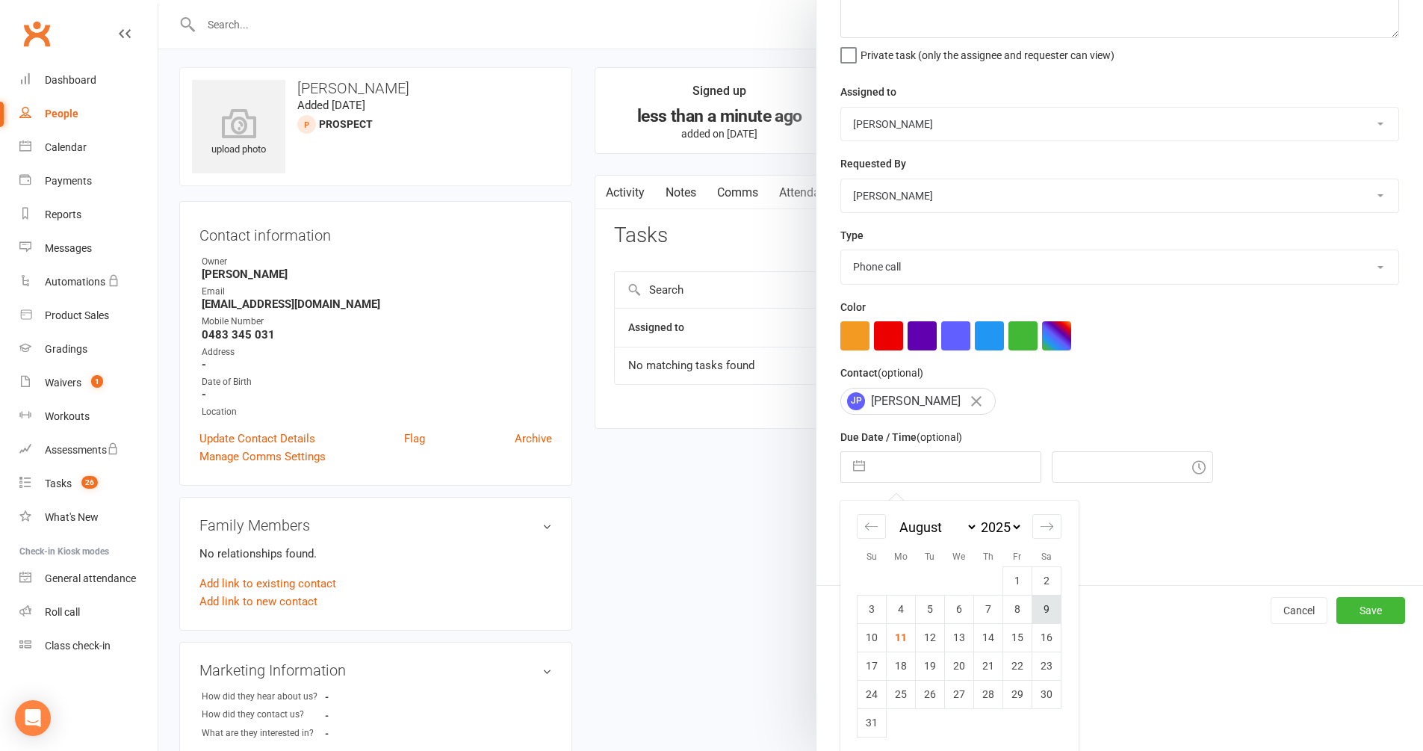
scroll to position [129, 0]
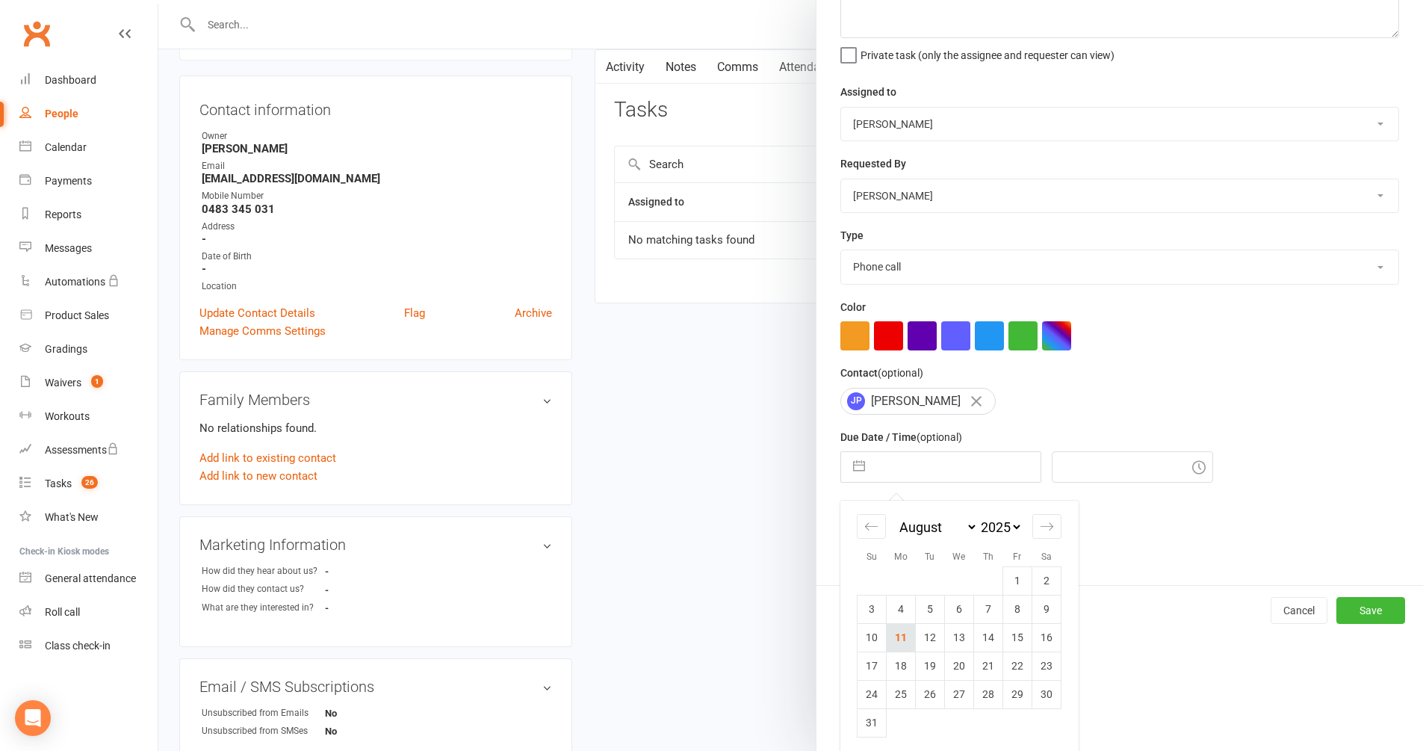
click at [891, 628] on td "11" at bounding box center [901, 637] width 29 height 28
type input "[DATE]"
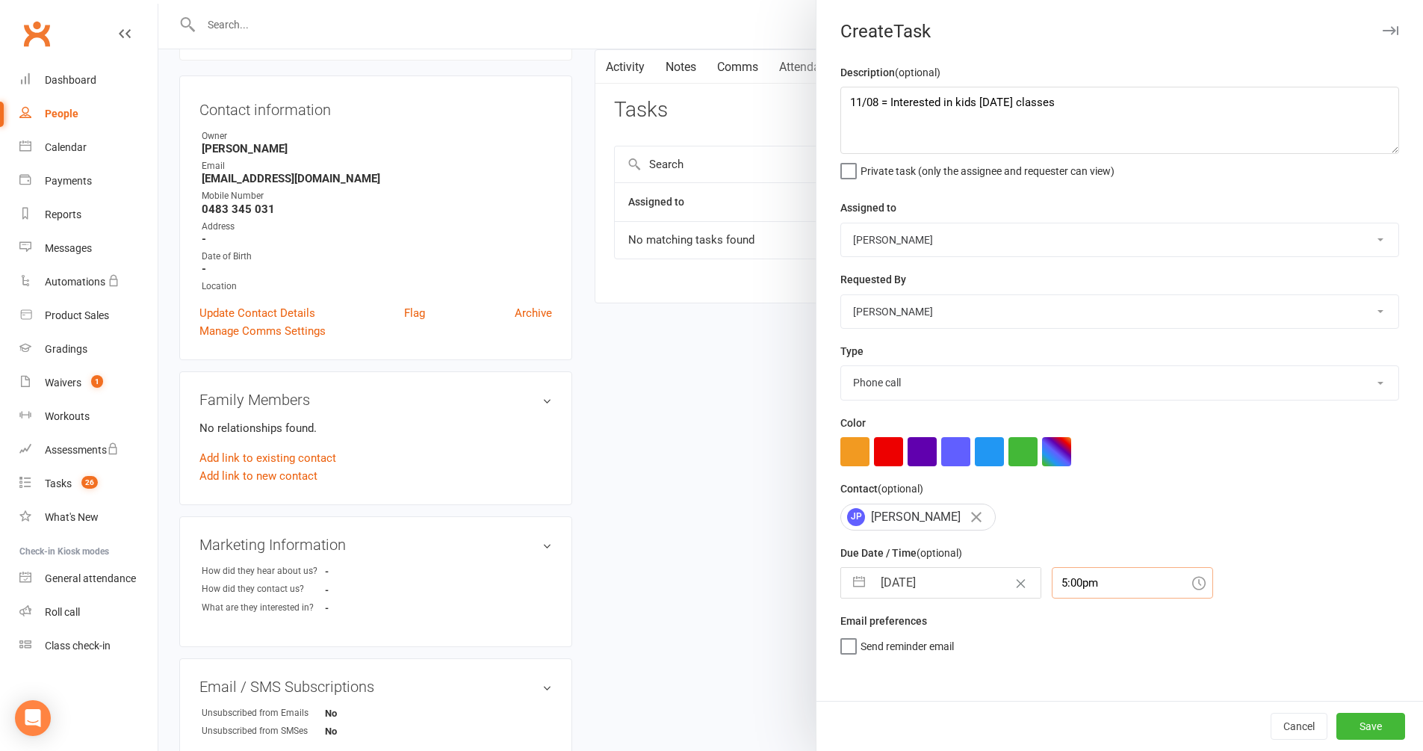
click at [1052, 578] on input "5:00pm" at bounding box center [1132, 582] width 161 height 31
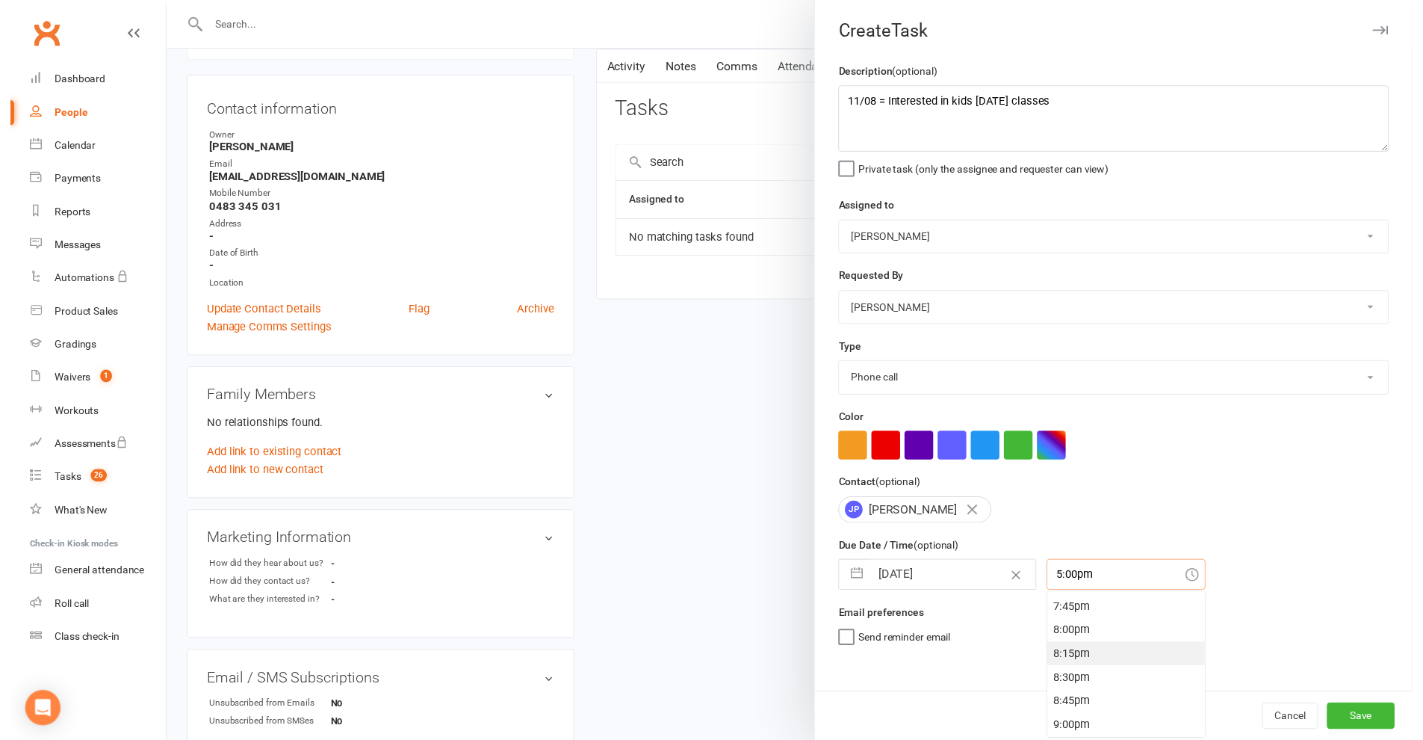
scroll to position [2052, 0]
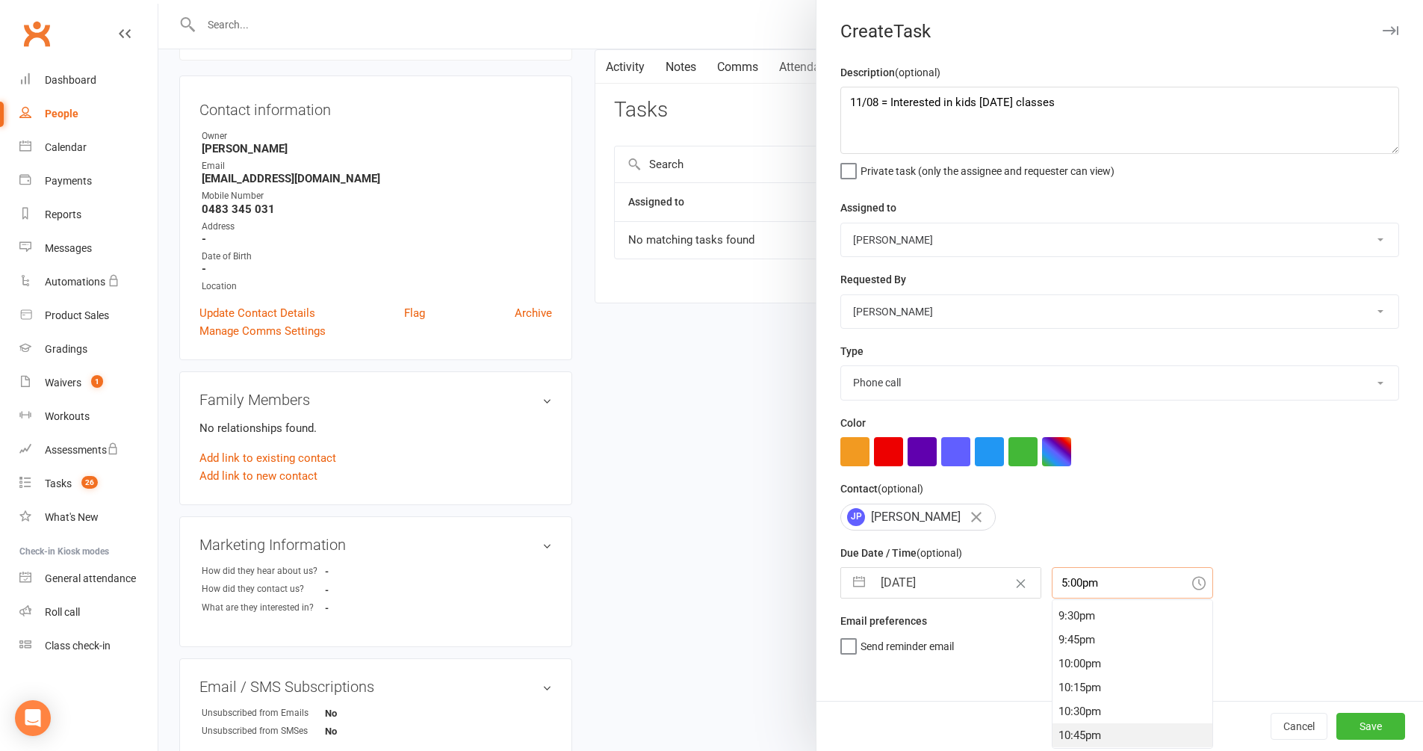
click at [1077, 726] on div "10:45pm" at bounding box center [1133, 735] width 160 height 24
type input "10:45pm"
click at [1373, 733] on button "Save" at bounding box center [1371, 726] width 69 height 27
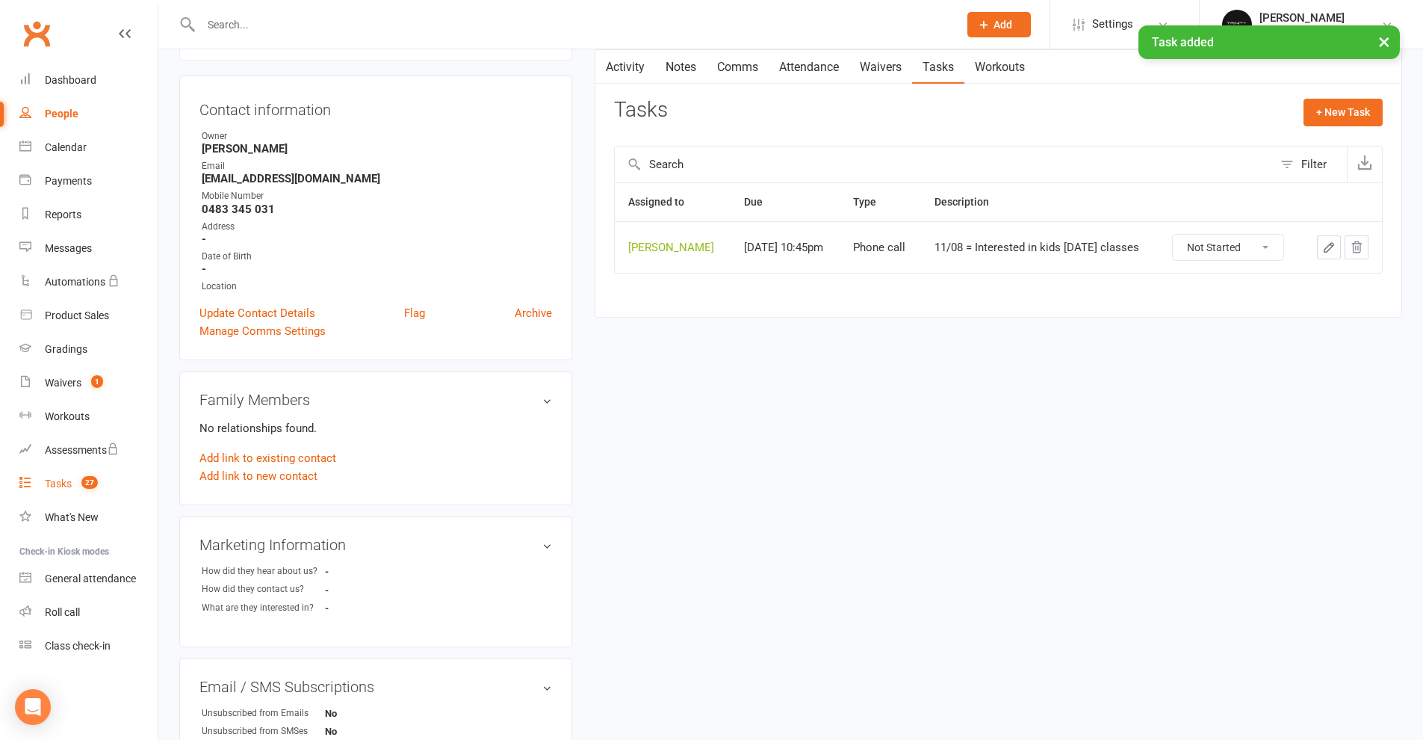
click at [78, 490] on link "Tasks 27" at bounding box center [88, 484] width 138 height 34
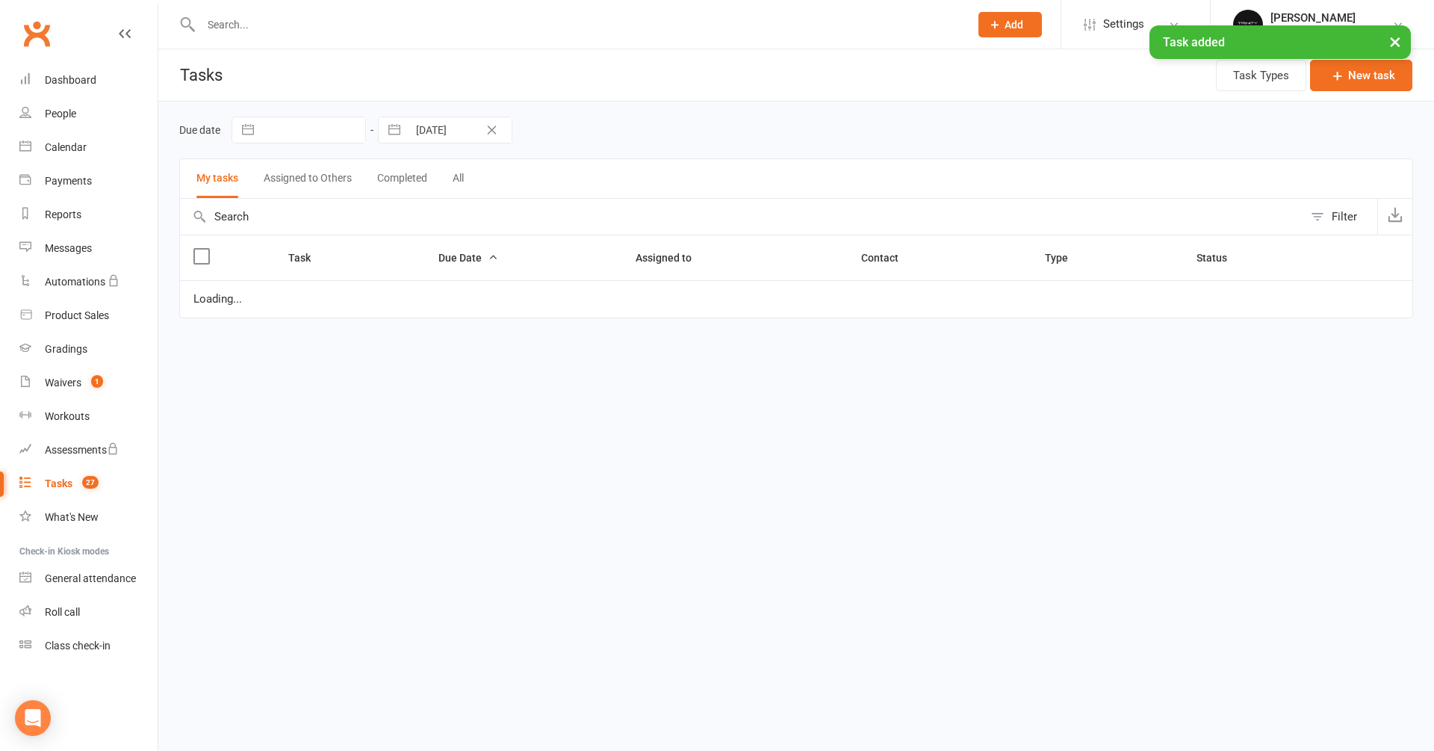
select select "started"
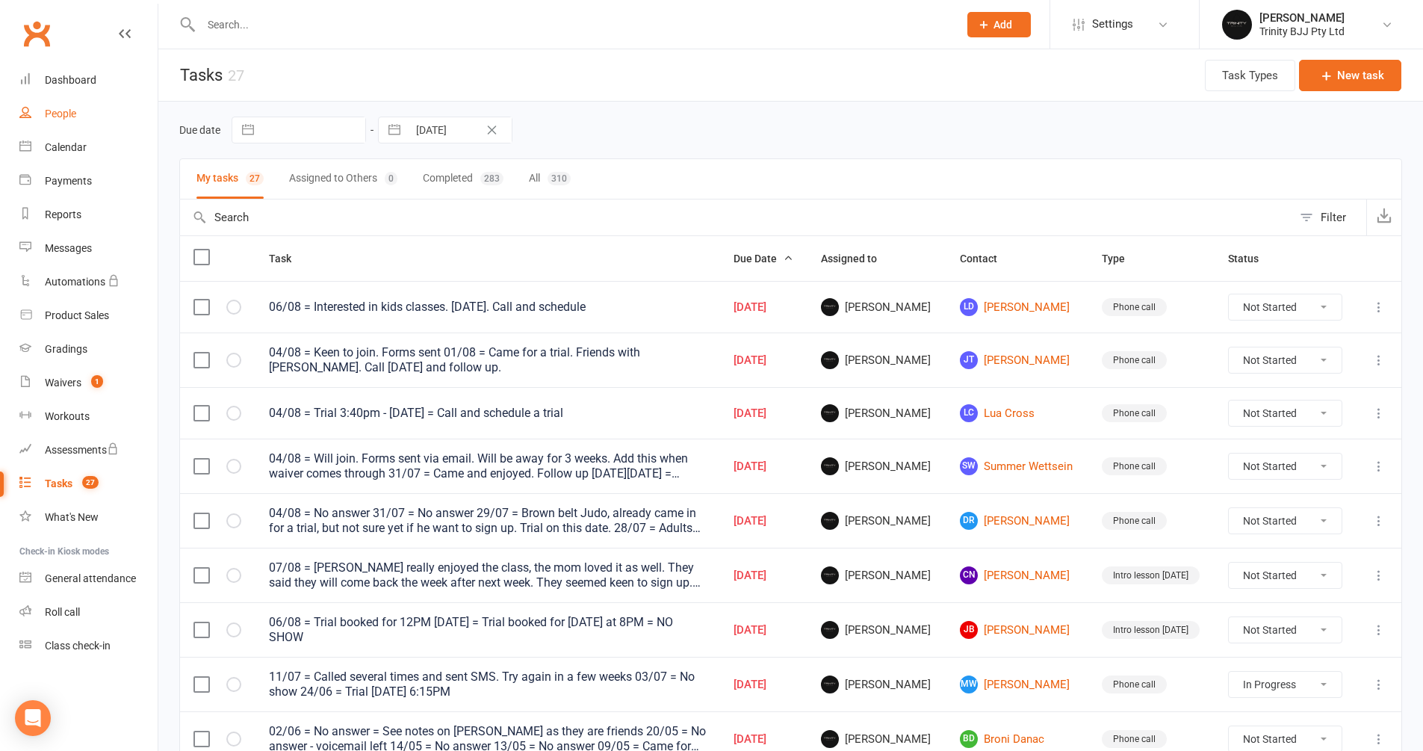
click at [70, 112] on div "People" at bounding box center [60, 114] width 31 height 12
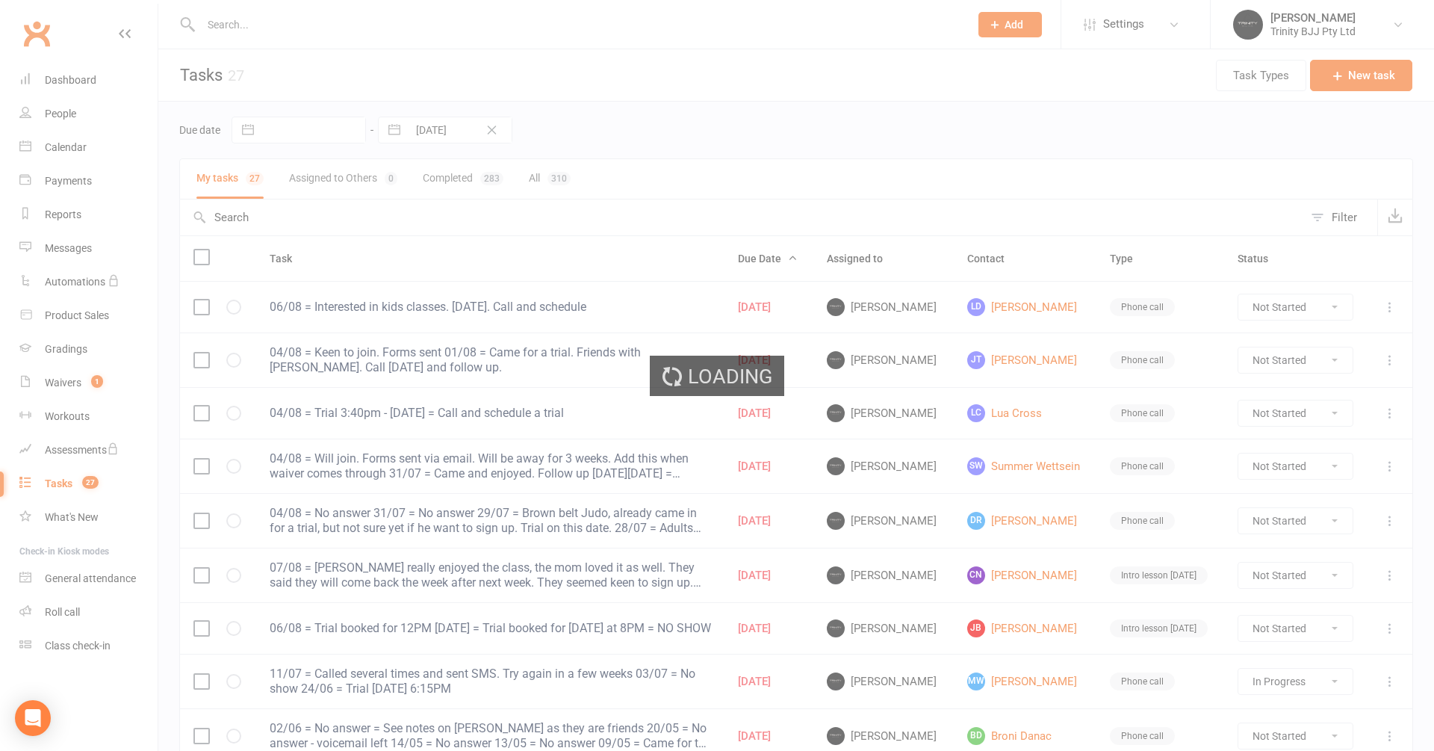
select select "100"
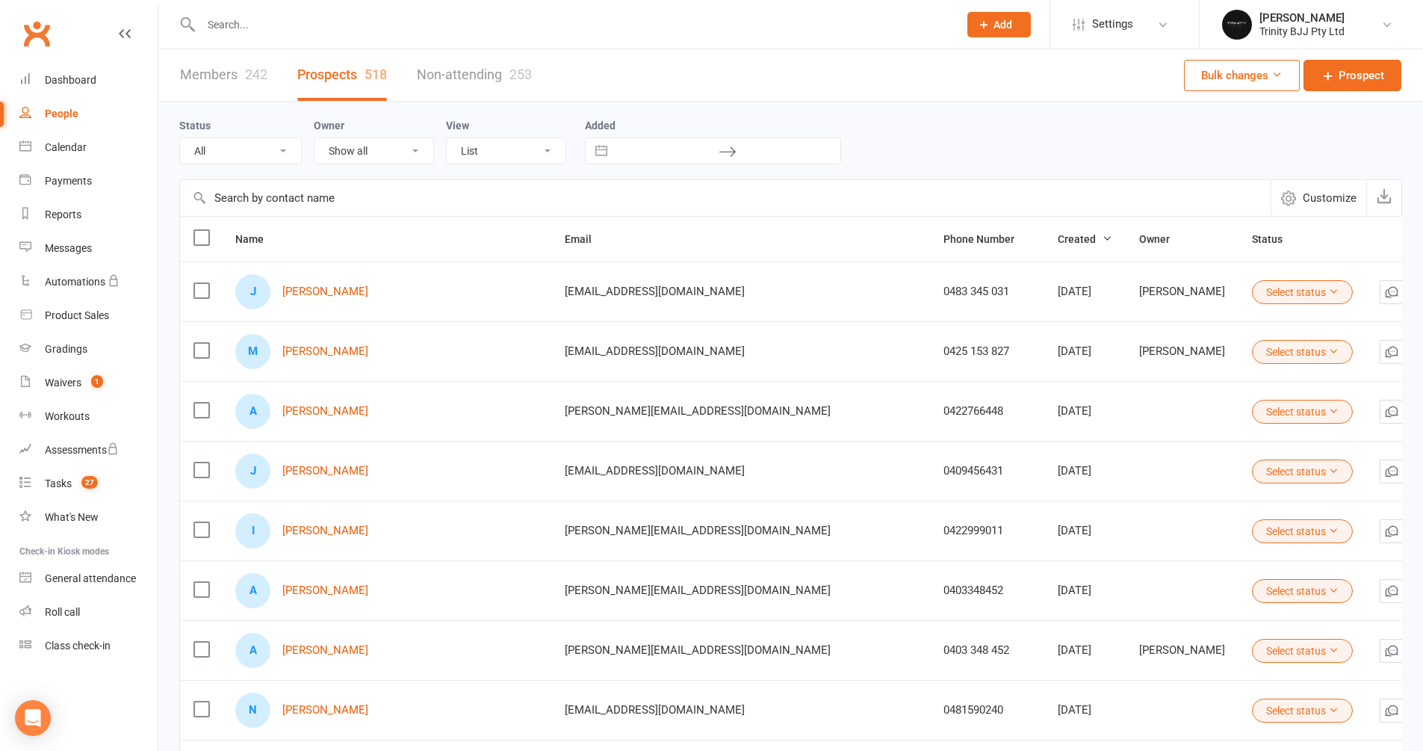
click at [262, 196] on input "text" at bounding box center [725, 198] width 1091 height 36
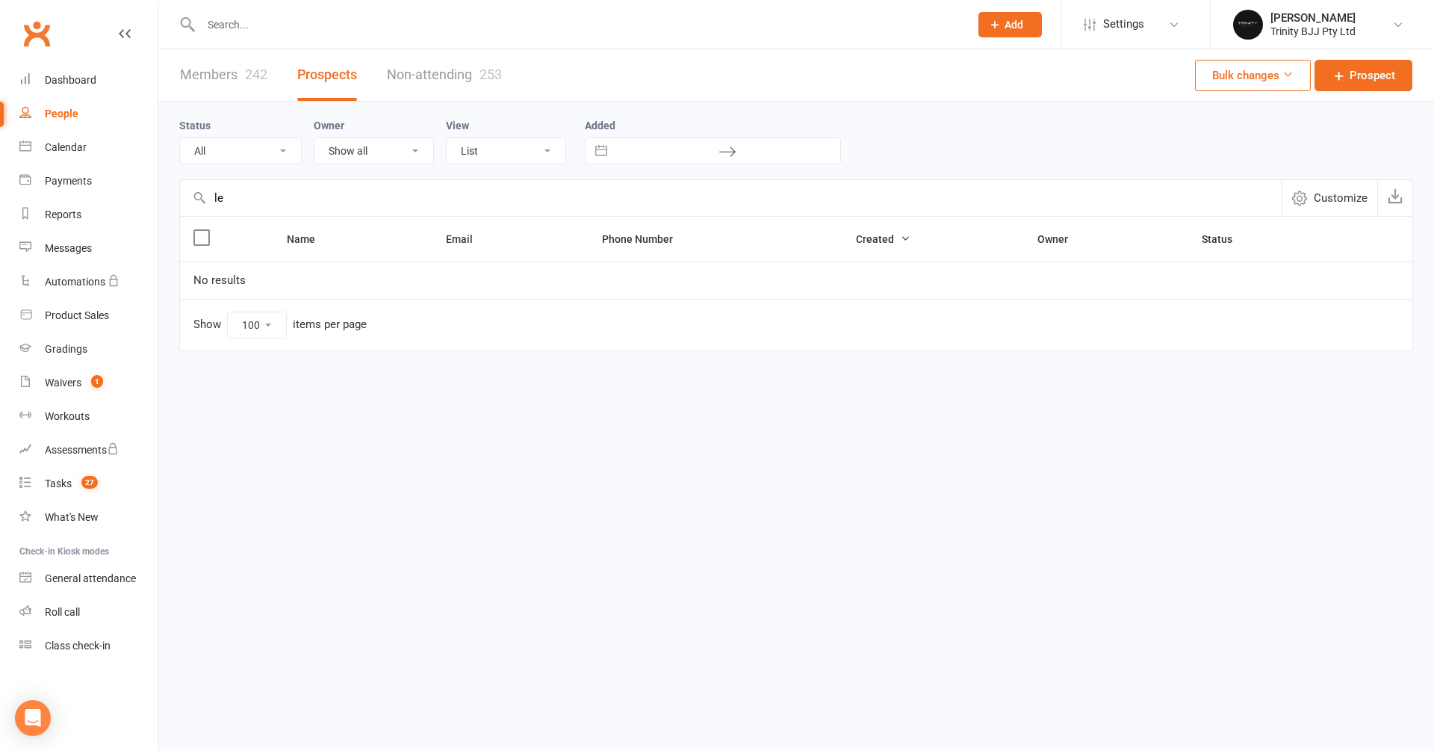
type input "l"
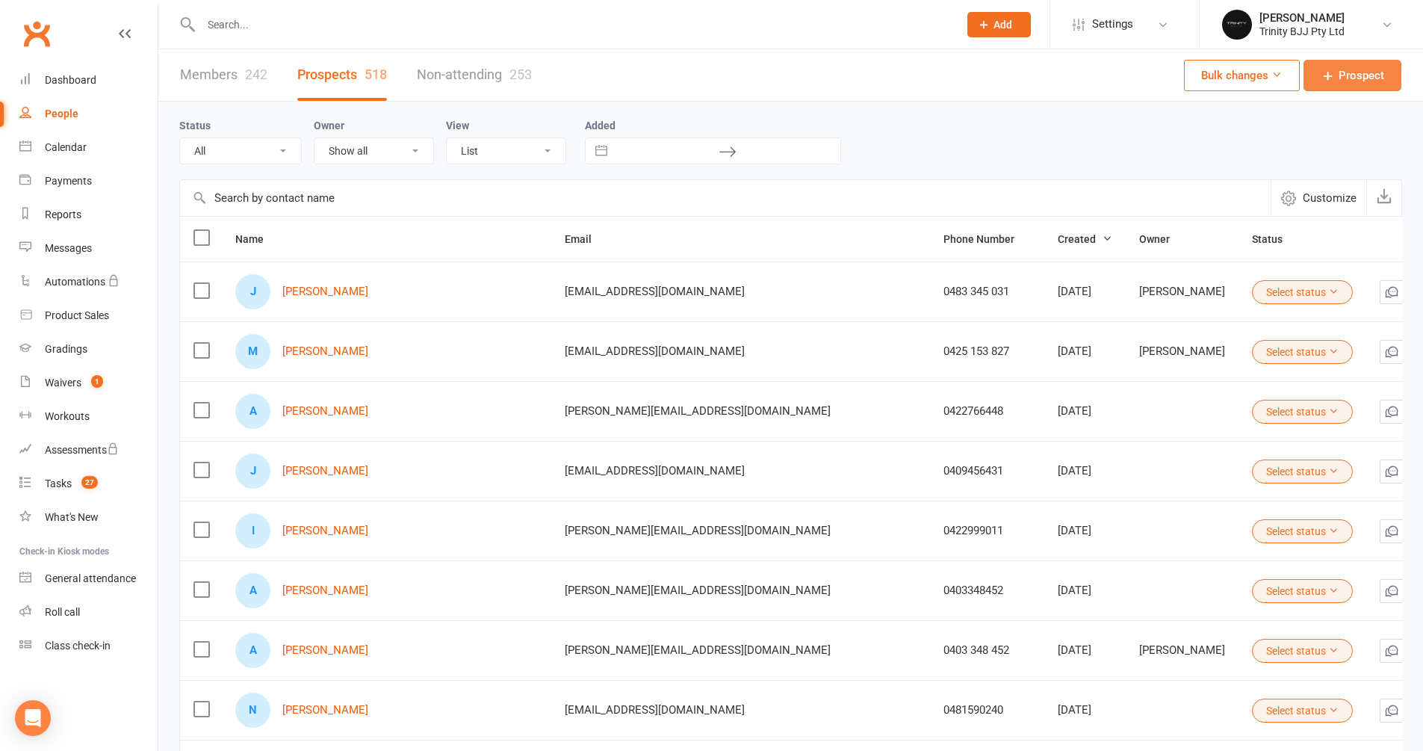
click at [1351, 77] on span "Prospect" at bounding box center [1362, 75] width 46 height 18
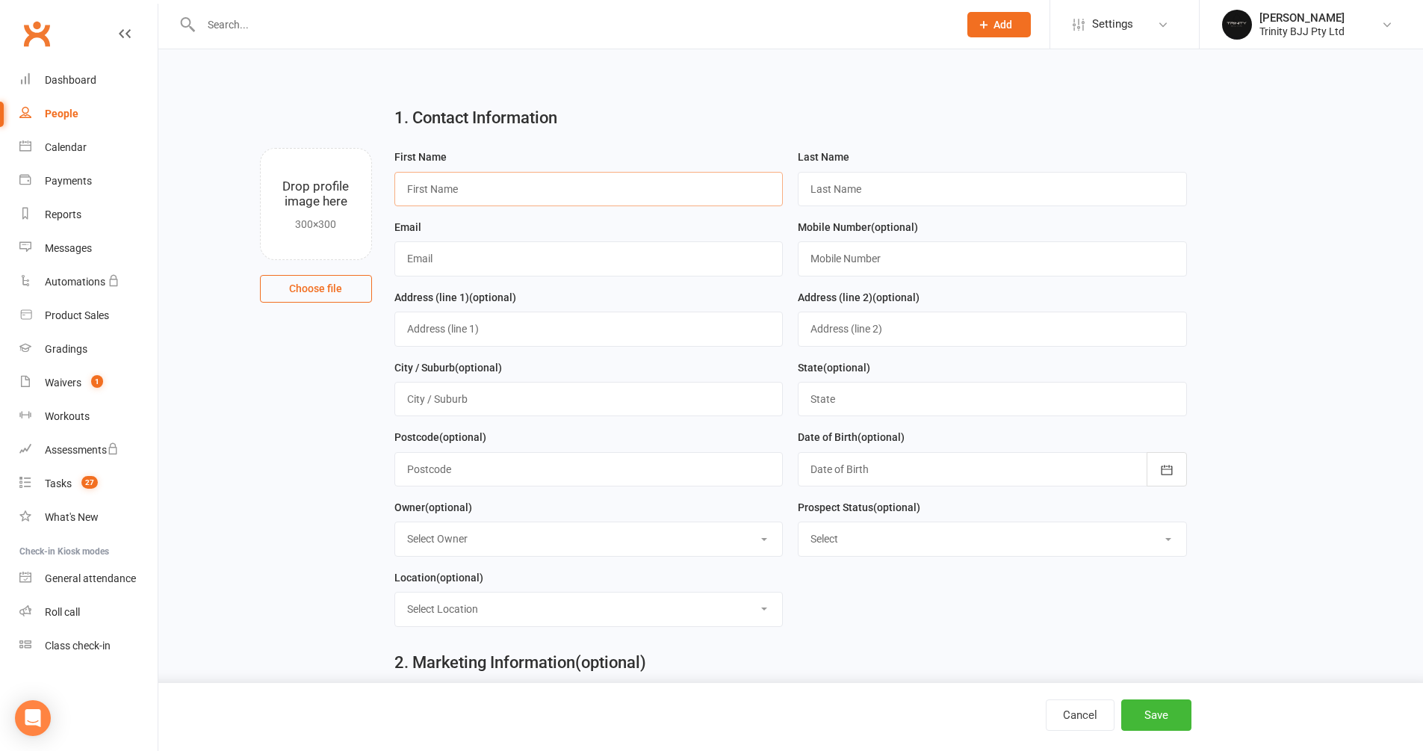
paste input "Leticia Martinez oliveira"
drag, startPoint x: 442, startPoint y: 187, endPoint x: 646, endPoint y: 187, distance: 204.7
click at [646, 187] on input "Leticia Martinez oliveira" at bounding box center [588, 189] width 389 height 34
type input "Leticia"
paste input "Martinez oliveira"
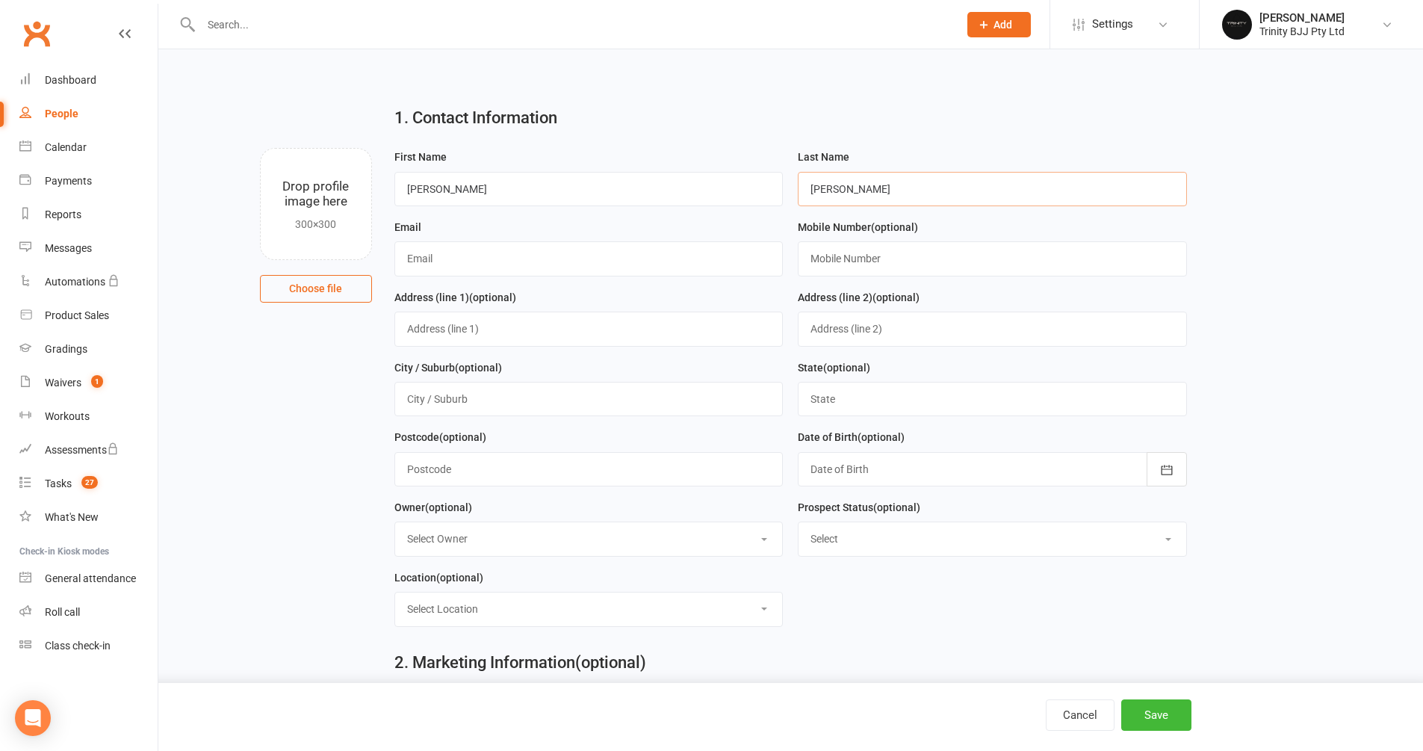
click at [874, 190] on input "Martinez oliveira" at bounding box center [992, 189] width 389 height 34
type input "Martinez"
paste input "[EMAIL_ADDRESS][DOMAIN_NAME]"
type input "[EMAIL_ADDRESS][DOMAIN_NAME]"
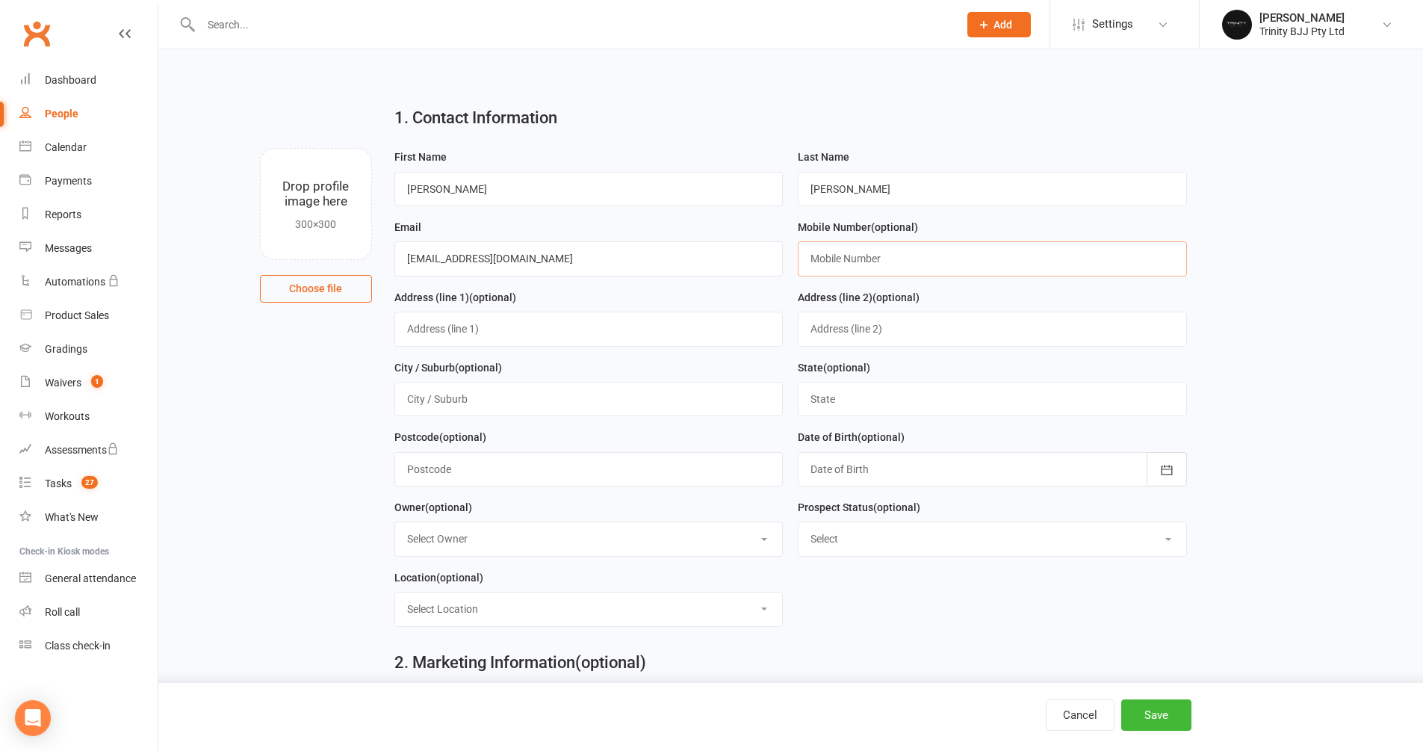
paste input "0 4517 53880"
click at [820, 257] on input "0 4517 53880" at bounding box center [992, 258] width 389 height 34
click at [835, 258] on input "04517 53880" at bounding box center [992, 258] width 389 height 34
drag, startPoint x: 847, startPoint y: 252, endPoint x: 870, endPoint y: 306, distance: 58.6
click at [847, 253] on input "0451 7 53880" at bounding box center [992, 258] width 389 height 34
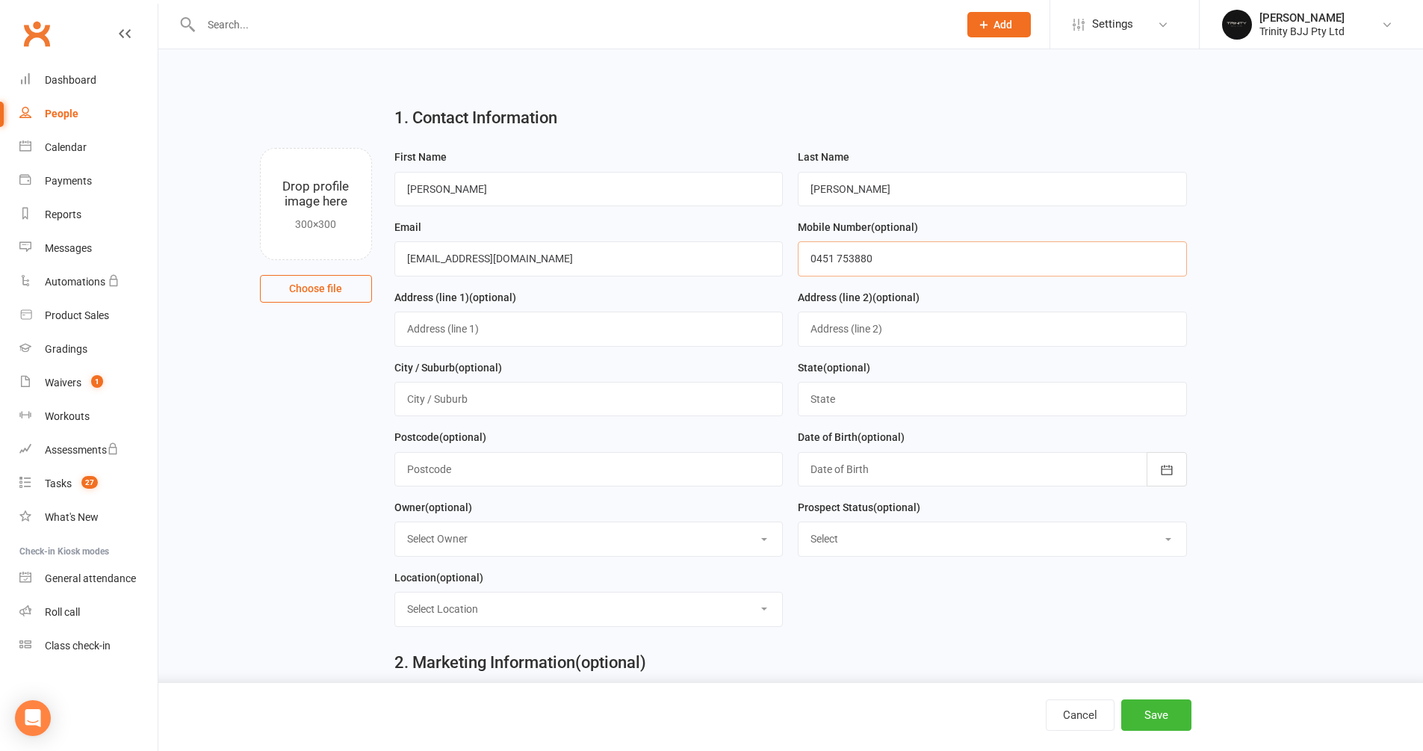
click at [855, 256] on input "0451 753880" at bounding box center [992, 258] width 389 height 34
type input "0451 753 880"
click at [1162, 717] on button "Save" at bounding box center [1156, 714] width 70 height 31
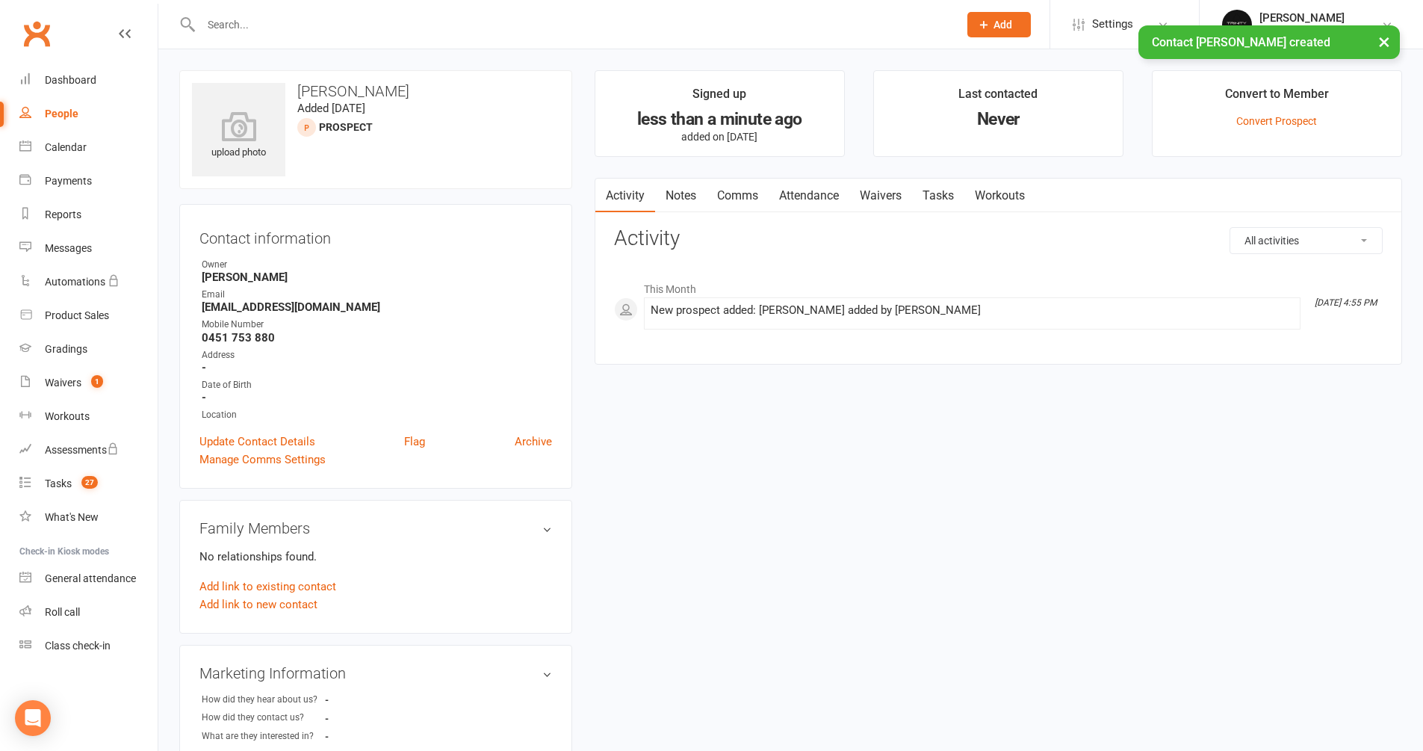
click at [943, 195] on link "Tasks" at bounding box center [938, 196] width 52 height 34
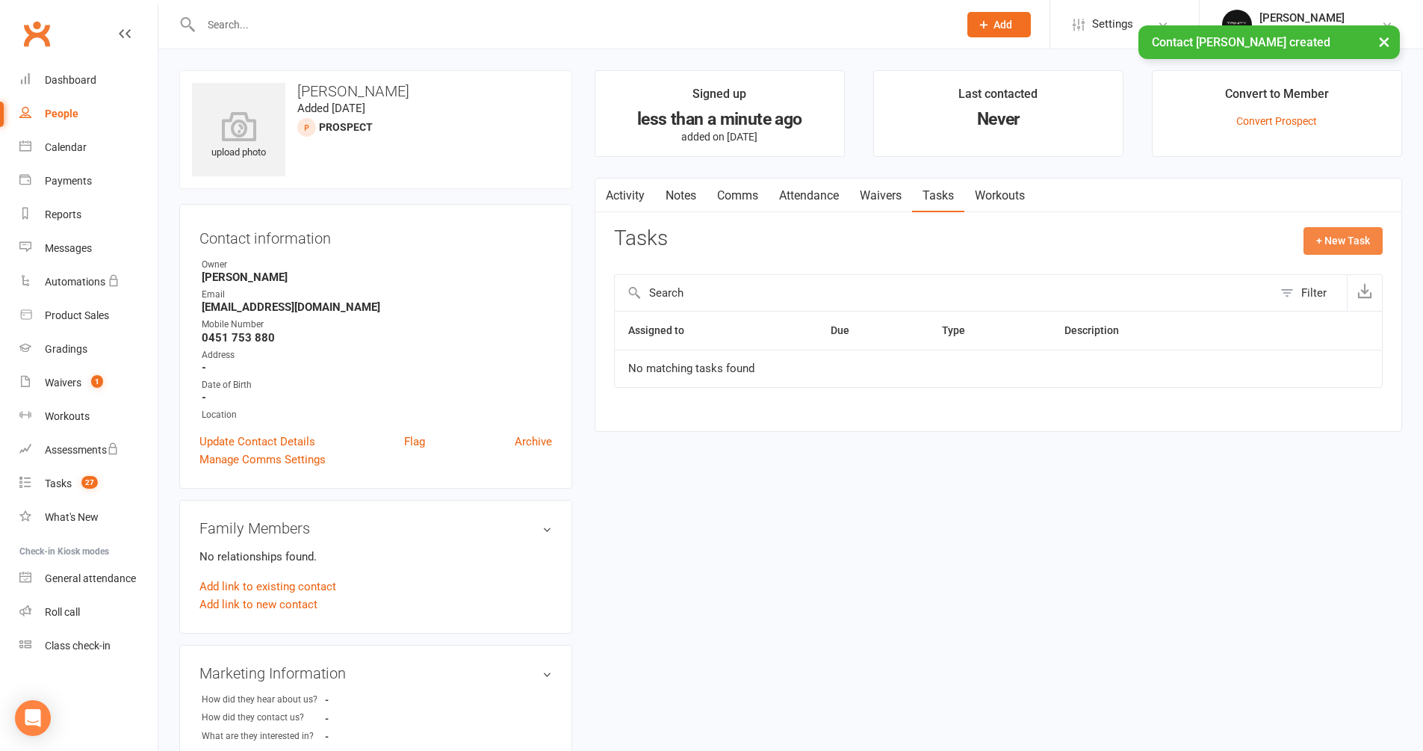
click at [1366, 248] on button "+ New Task" at bounding box center [1343, 240] width 79 height 27
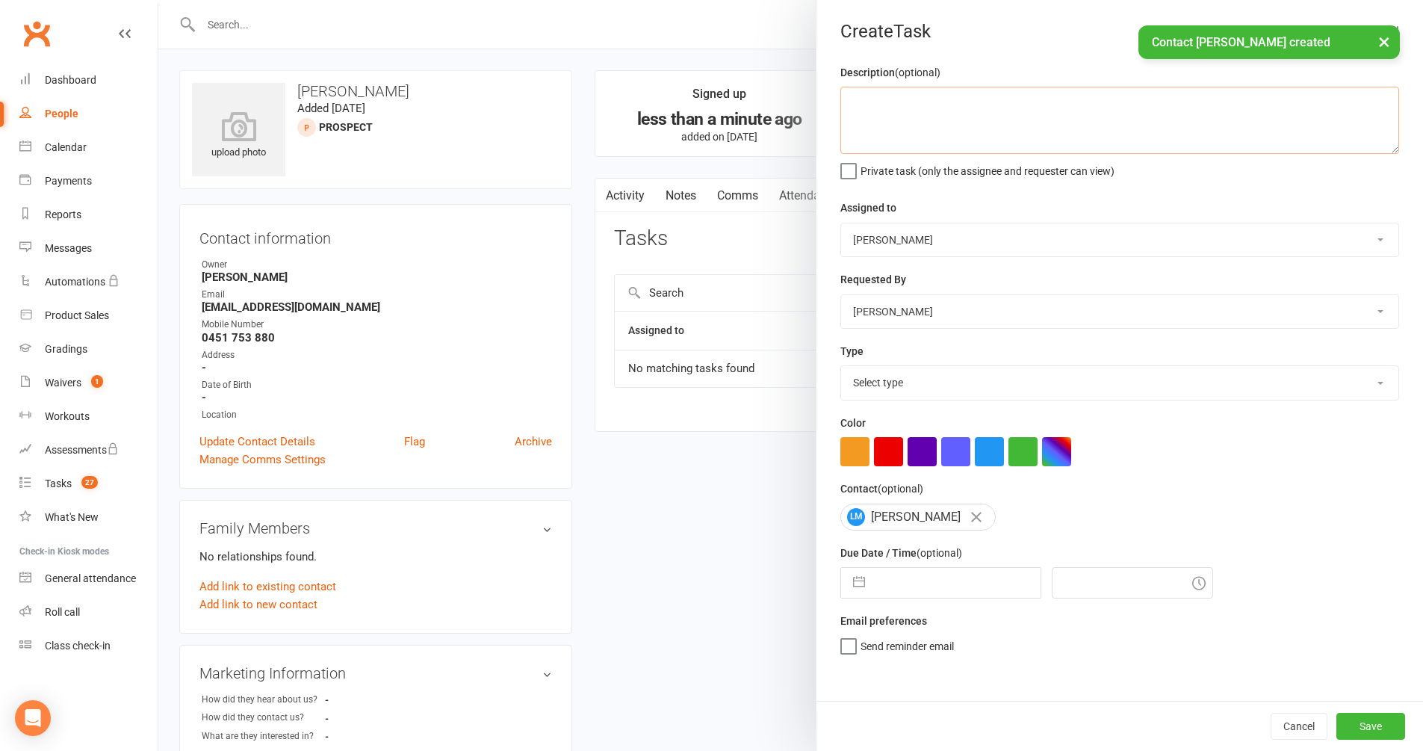
click at [920, 125] on textarea at bounding box center [1119, 120] width 559 height 67
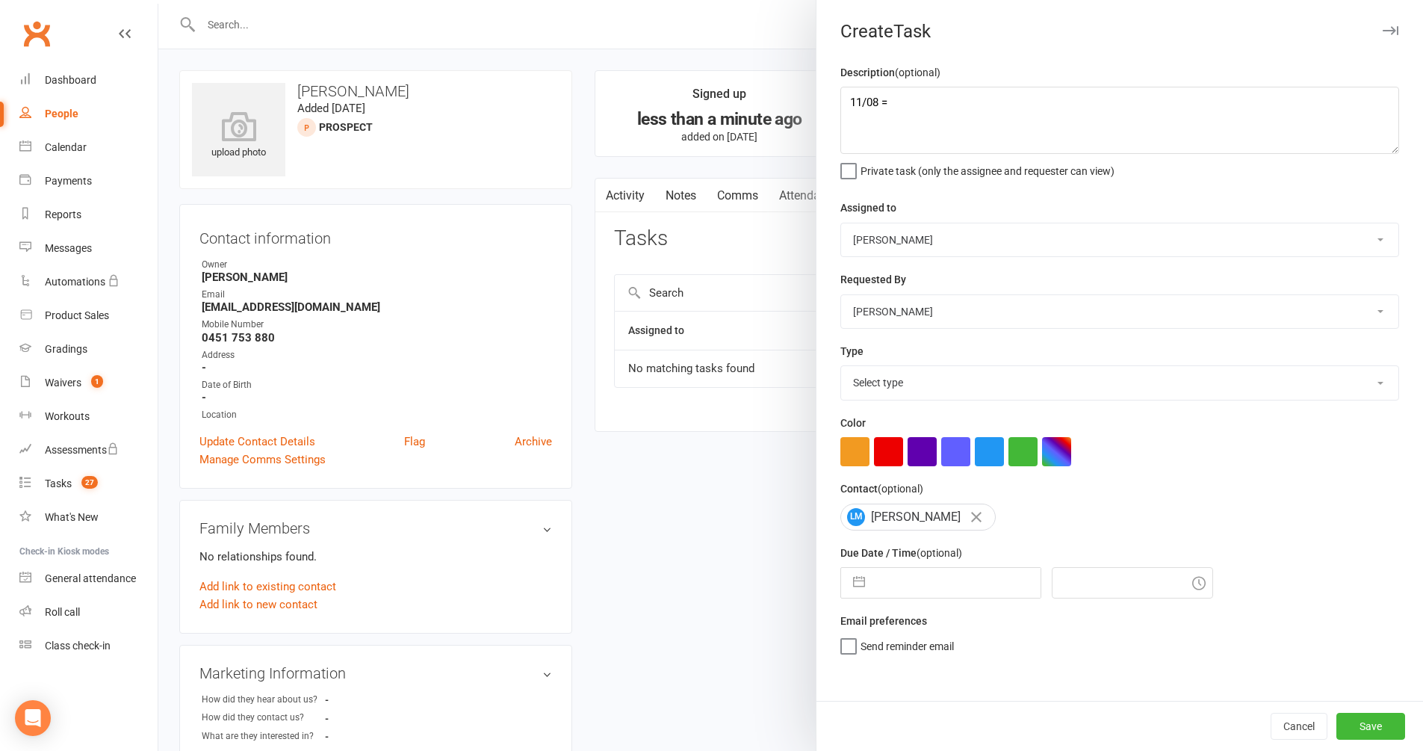
click at [926, 83] on div "Description (optional) 11/08 = Private task (only the assignee and requester ca…" at bounding box center [1119, 121] width 559 height 114
click at [952, 110] on textarea "11/08 =" at bounding box center [1119, 120] width 559 height 67
click at [959, 102] on textarea "11/08 =" at bounding box center [1119, 120] width 559 height 67
type textarea "11/08 = Will come [DATE] for a trial 6:15 PM"
click at [858, 579] on button "button" at bounding box center [859, 583] width 27 height 30
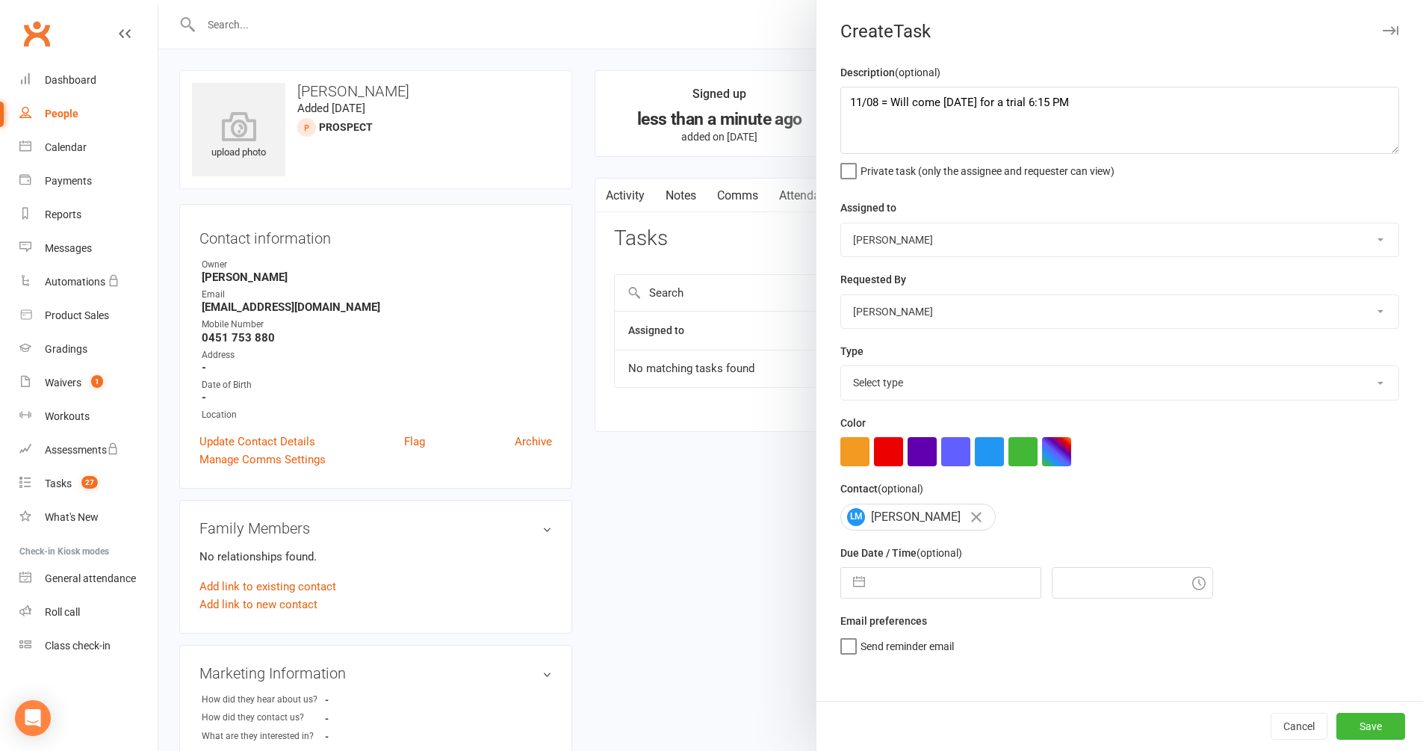
select select "6"
select select "2025"
select select "7"
select select "2025"
select select "8"
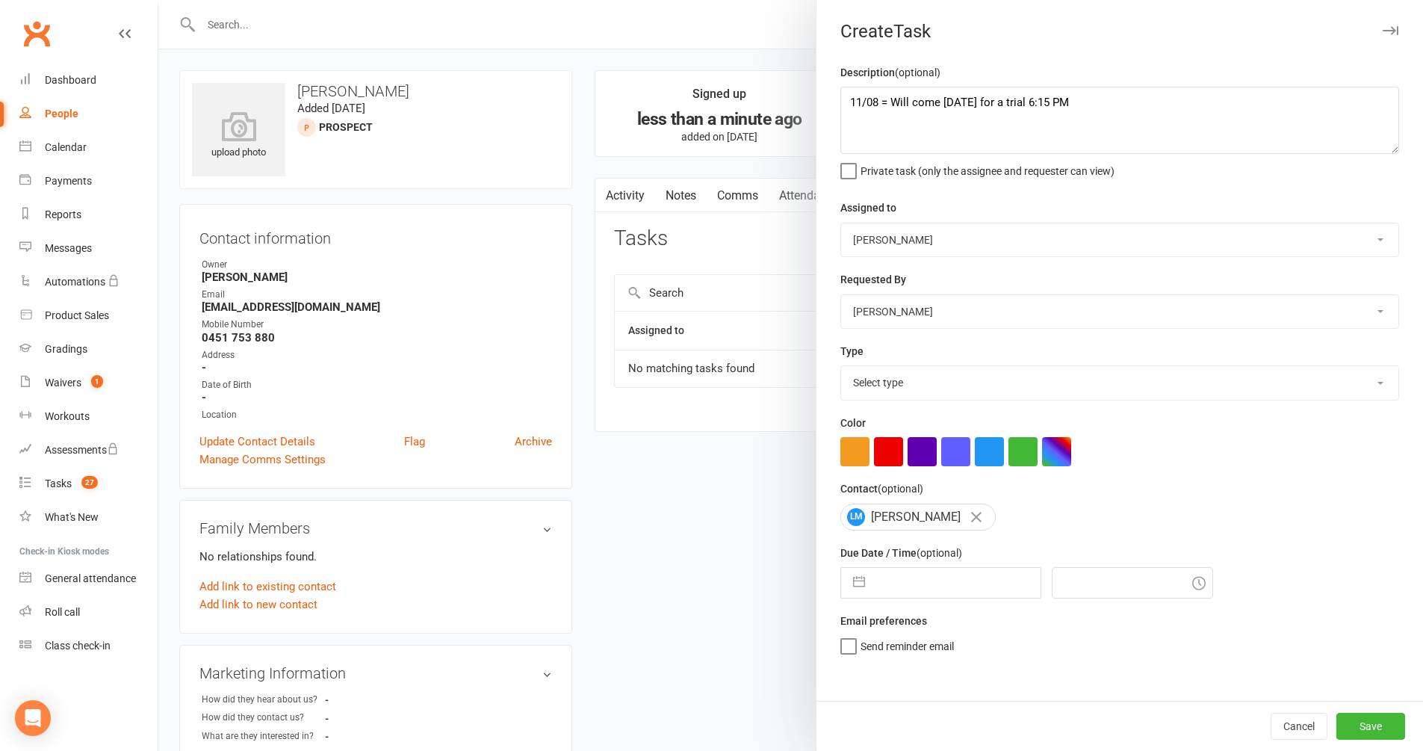
select select "2025"
select select "30477"
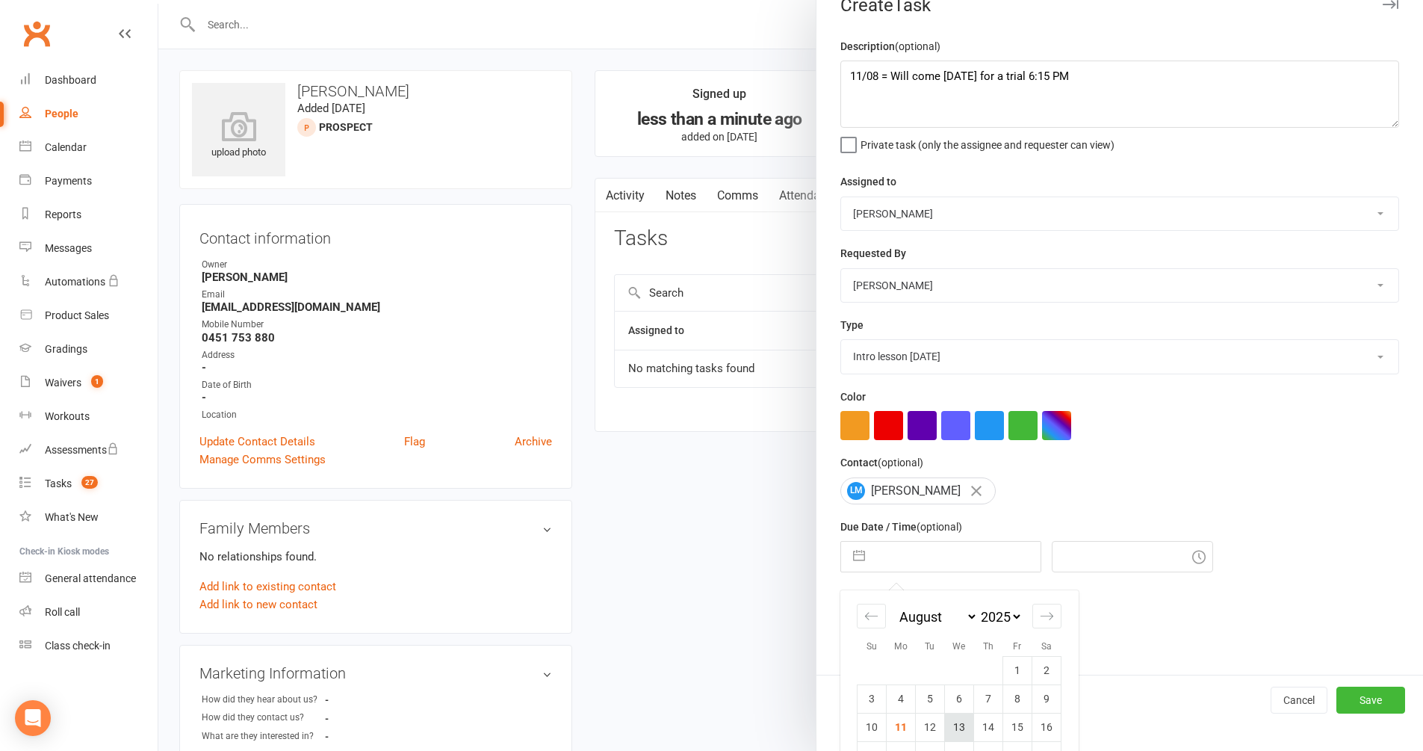
click at [951, 722] on td "13" at bounding box center [959, 727] width 29 height 28
type input "[DATE]"
type input "5:15pm"
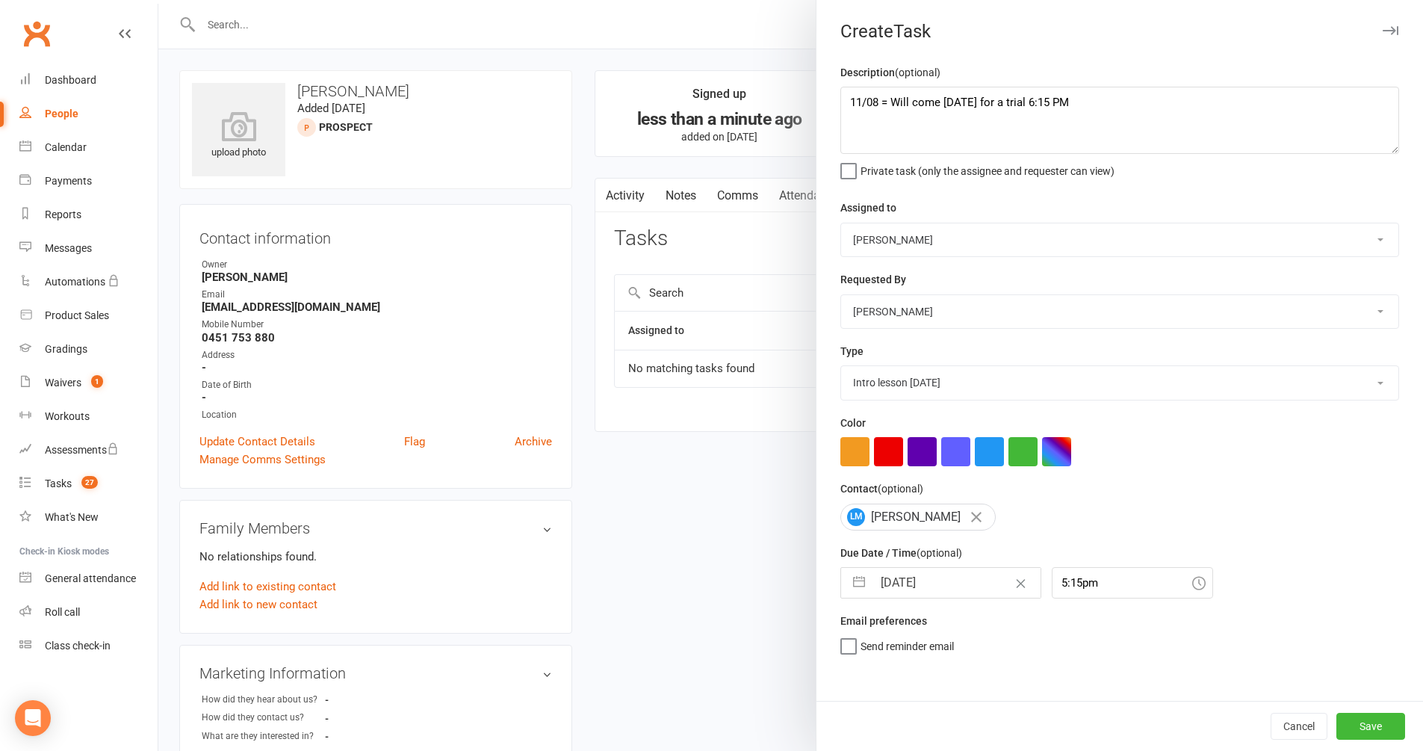
scroll to position [0, 0]
click at [1365, 729] on button "Save" at bounding box center [1371, 726] width 69 height 27
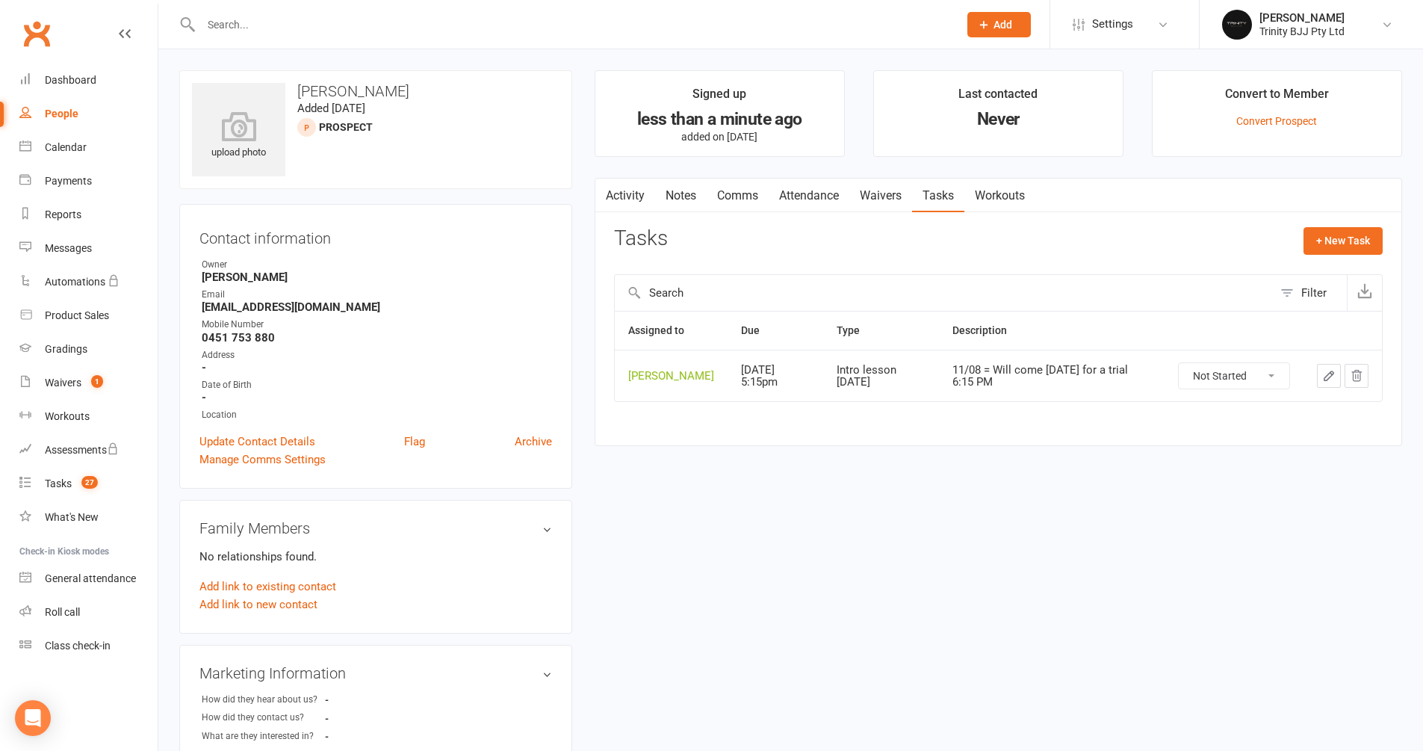
click at [66, 116] on div "People" at bounding box center [62, 114] width 34 height 12
select select "100"
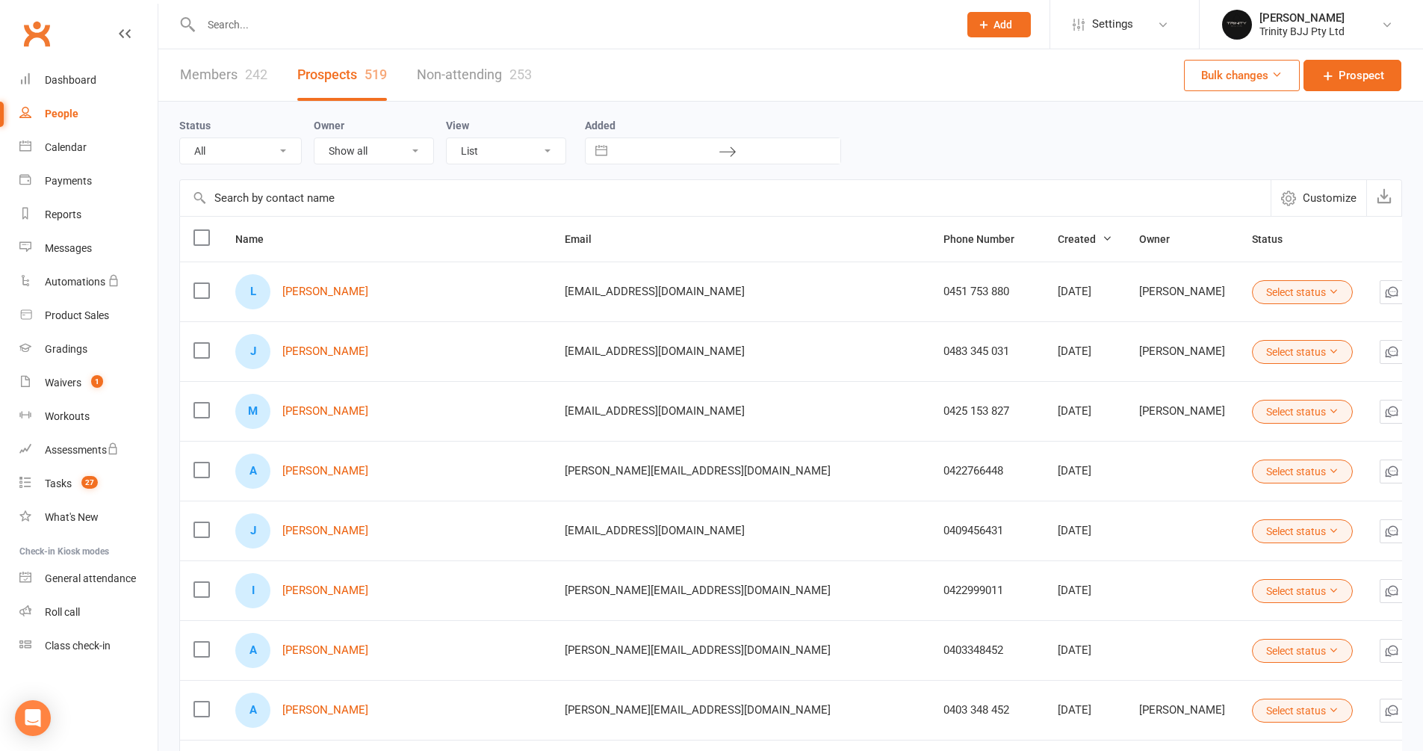
click at [352, 199] on input "text" at bounding box center [725, 198] width 1091 height 36
paste input "[PERSON_NAME]"
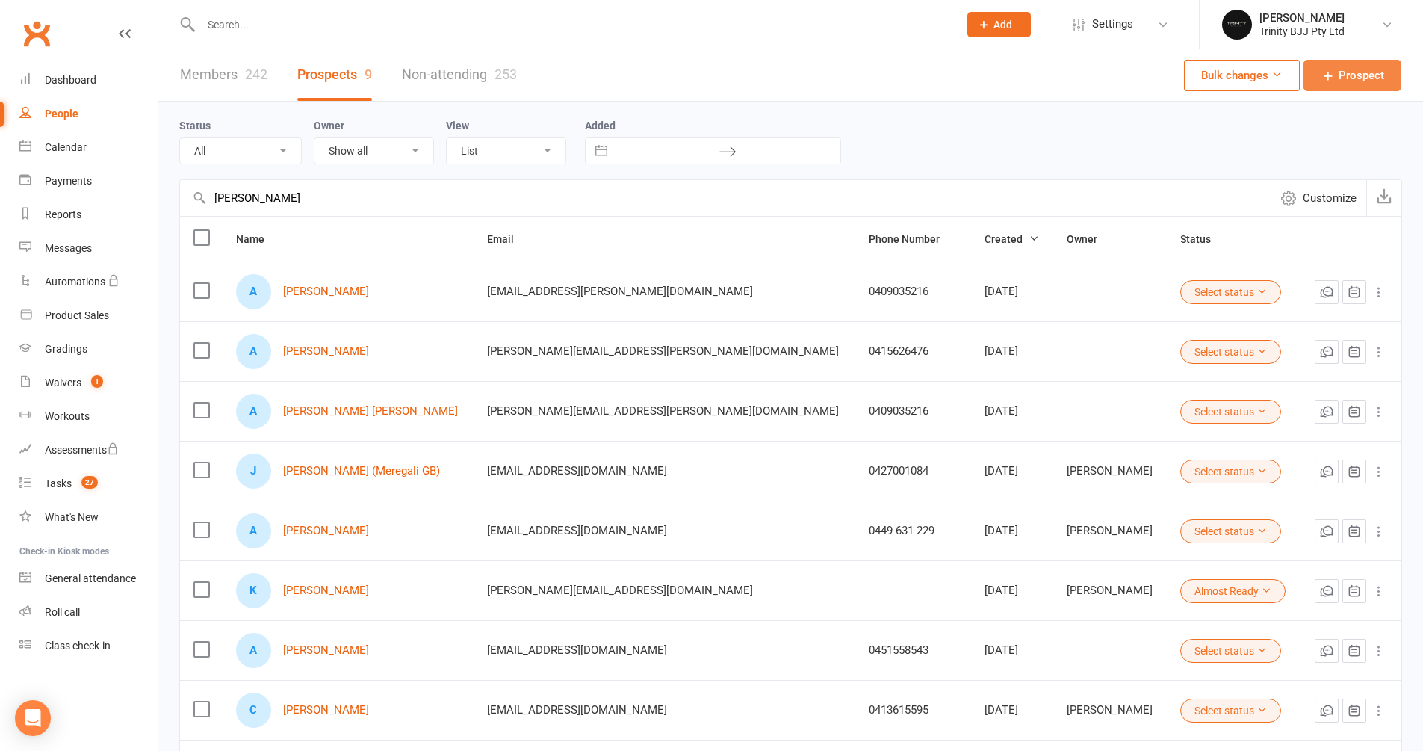
type input "[PERSON_NAME]"
click at [1362, 84] on span "Prospect" at bounding box center [1362, 75] width 46 height 18
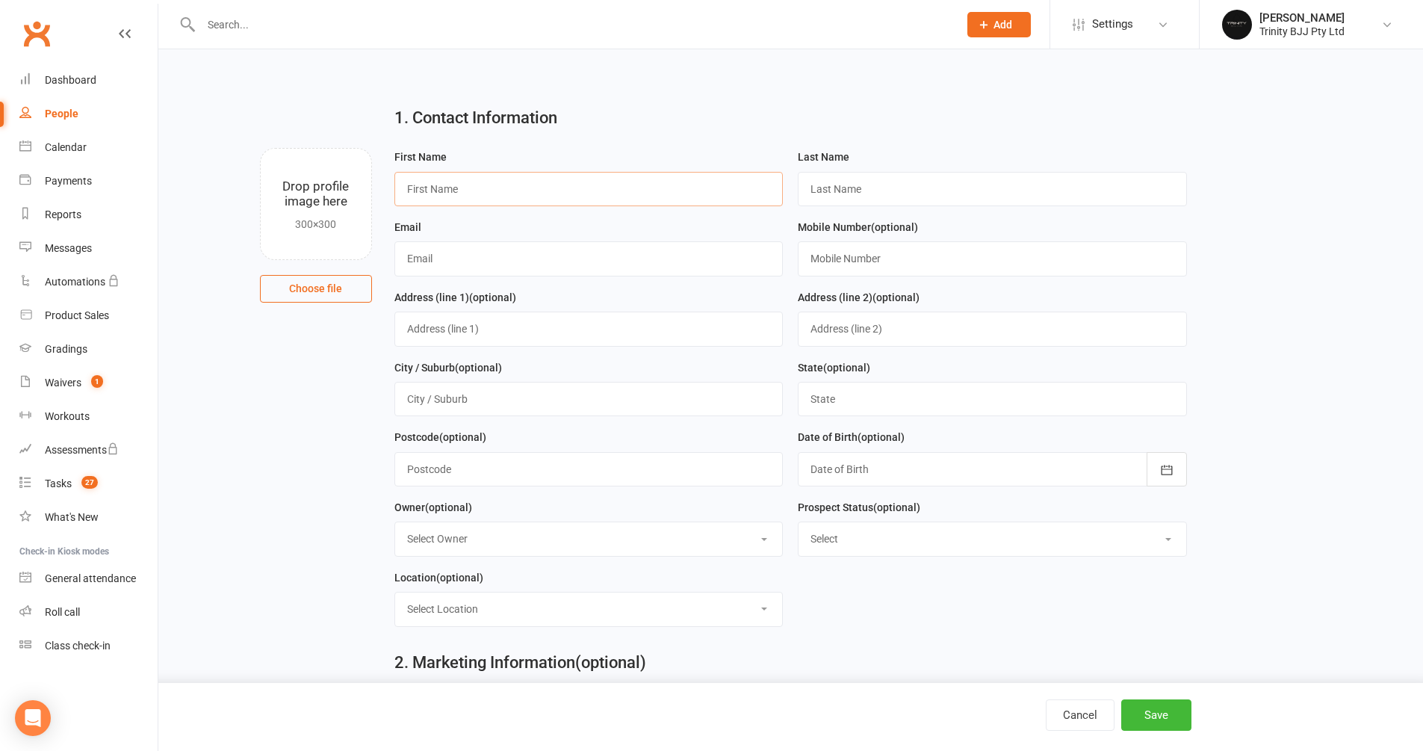
paste input "[PERSON_NAME]"
click at [477, 185] on input "[PERSON_NAME]" at bounding box center [588, 189] width 389 height 34
type input "Alexander"
paste input "Brigden"
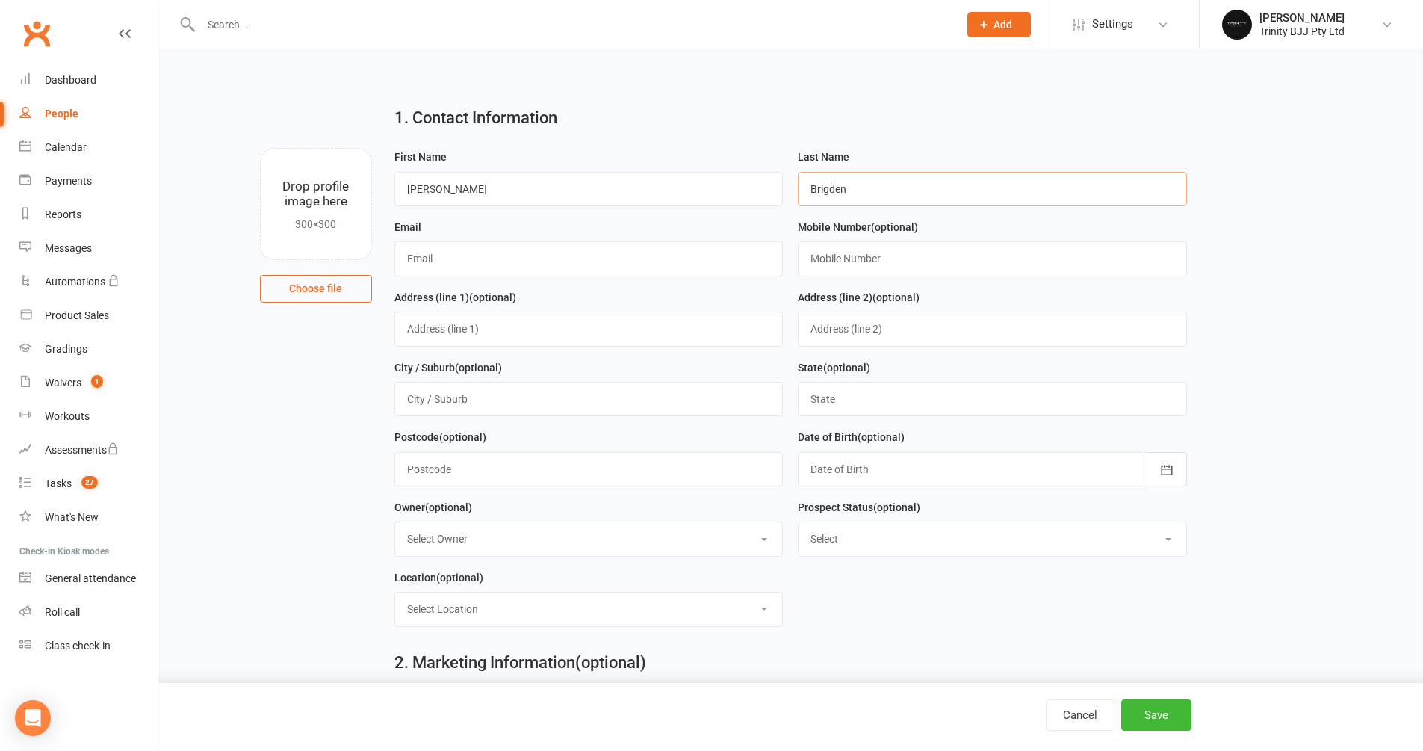
type input "Brigden"
paste input "[EMAIL_ADDRESS][DOMAIN_NAME]"
type input "[EMAIL_ADDRESS][DOMAIN_NAME]"
paste input "0 4816 76649"
click at [820, 258] on input "0 4816 76649" at bounding box center [992, 258] width 389 height 34
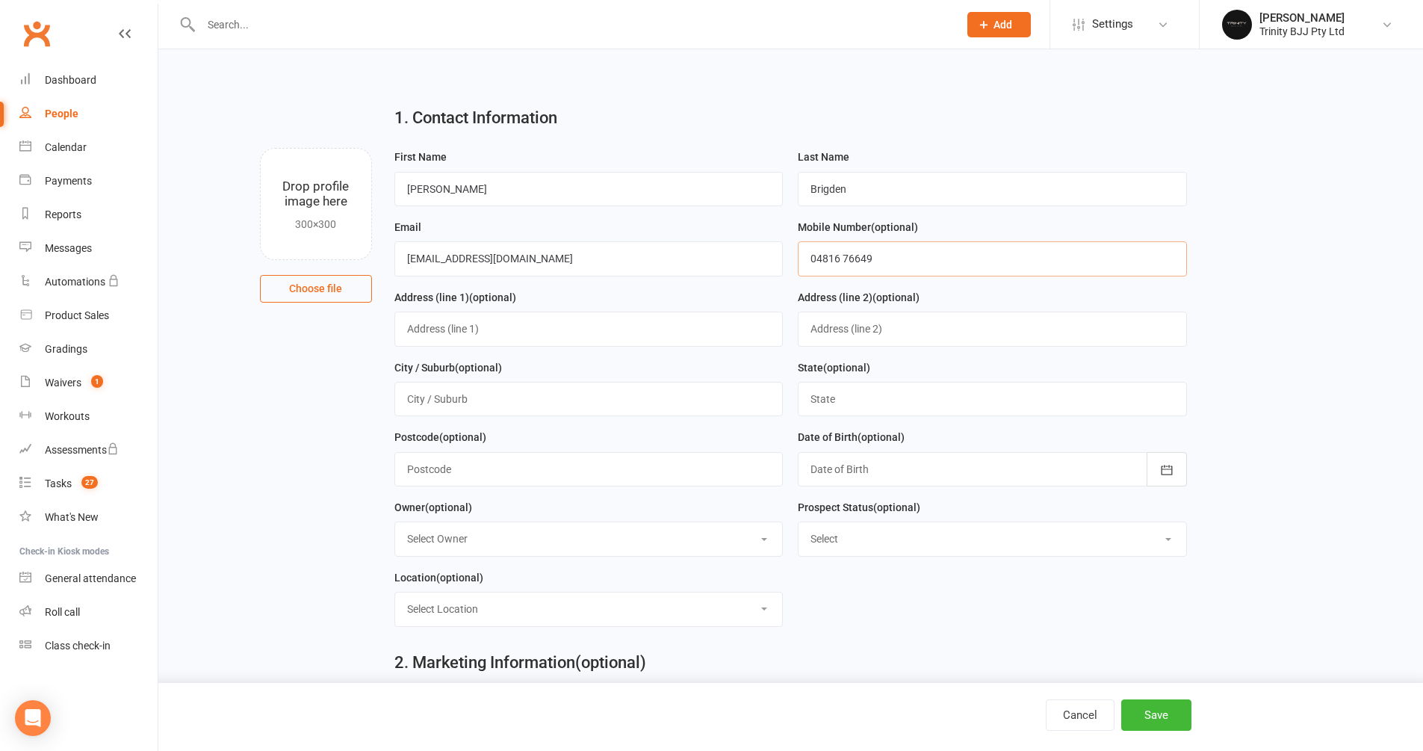
click at [835, 258] on input "04816 76649" at bounding box center [992, 258] width 389 height 34
drag, startPoint x: 846, startPoint y: 255, endPoint x: 870, endPoint y: 320, distance: 69.0
click at [846, 255] on input "0481 6 76649" at bounding box center [992, 258] width 389 height 34
drag, startPoint x: 856, startPoint y: 255, endPoint x: 864, endPoint y: 266, distance: 13.9
click at [856, 255] on input "0481 676649" at bounding box center [992, 258] width 389 height 34
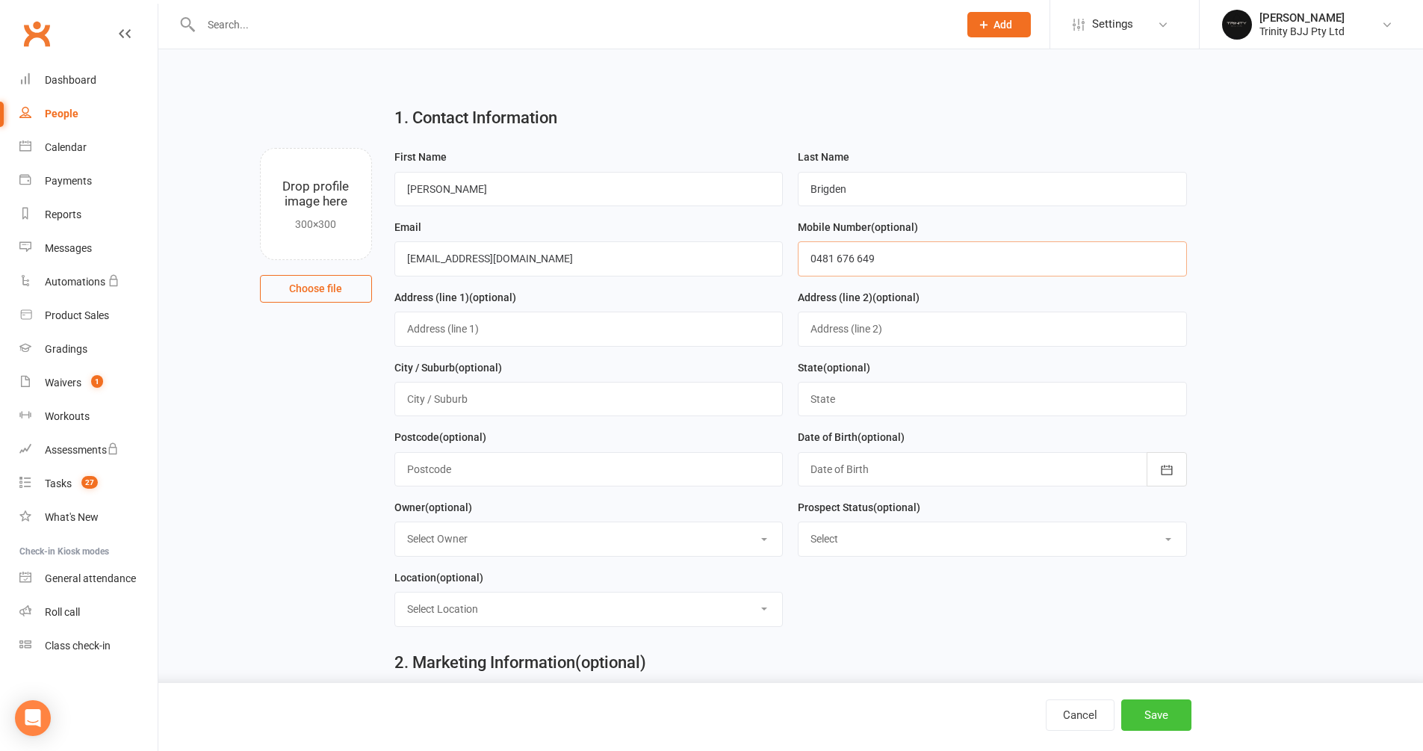
type input "0481 676 649"
click at [1173, 715] on button "Save" at bounding box center [1156, 714] width 70 height 31
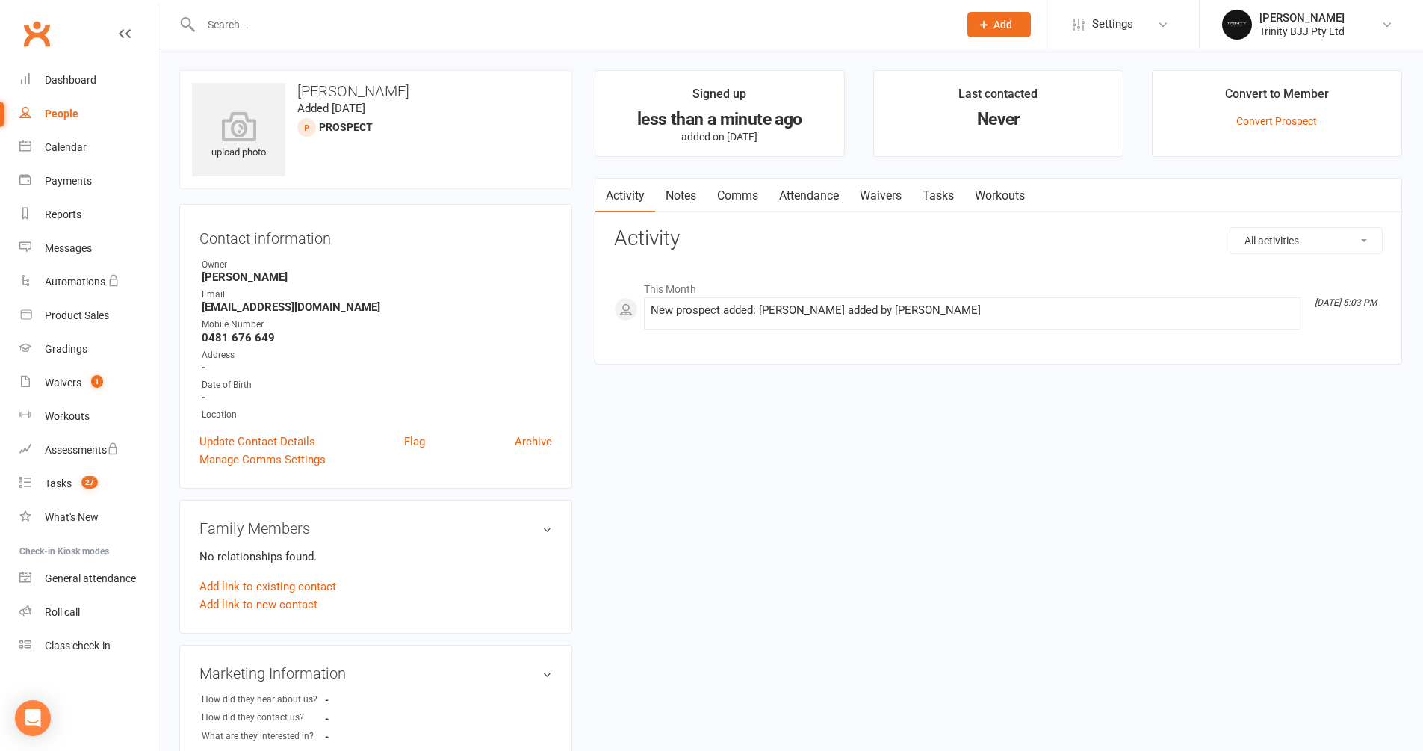
click at [935, 190] on link "Tasks" at bounding box center [938, 196] width 52 height 34
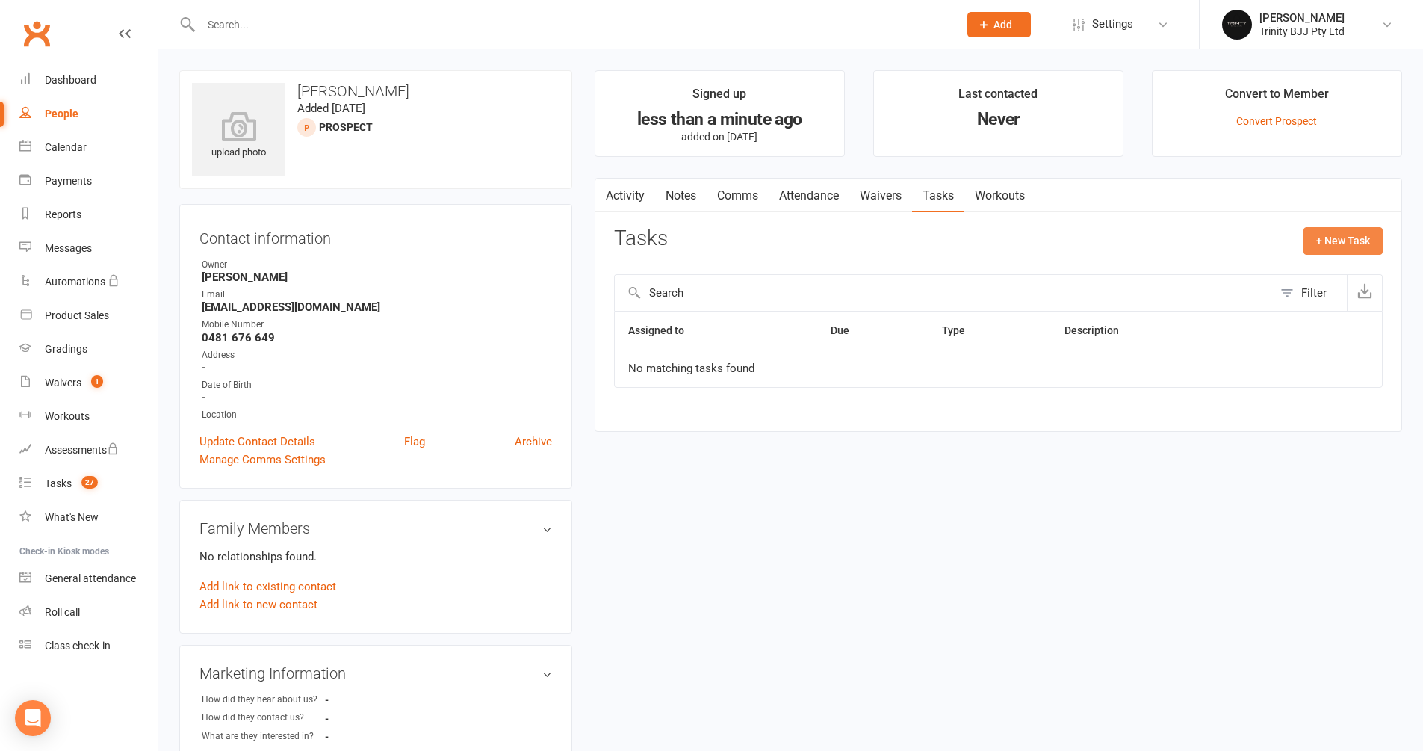
click at [1356, 245] on button "+ New Task" at bounding box center [1343, 240] width 79 height 27
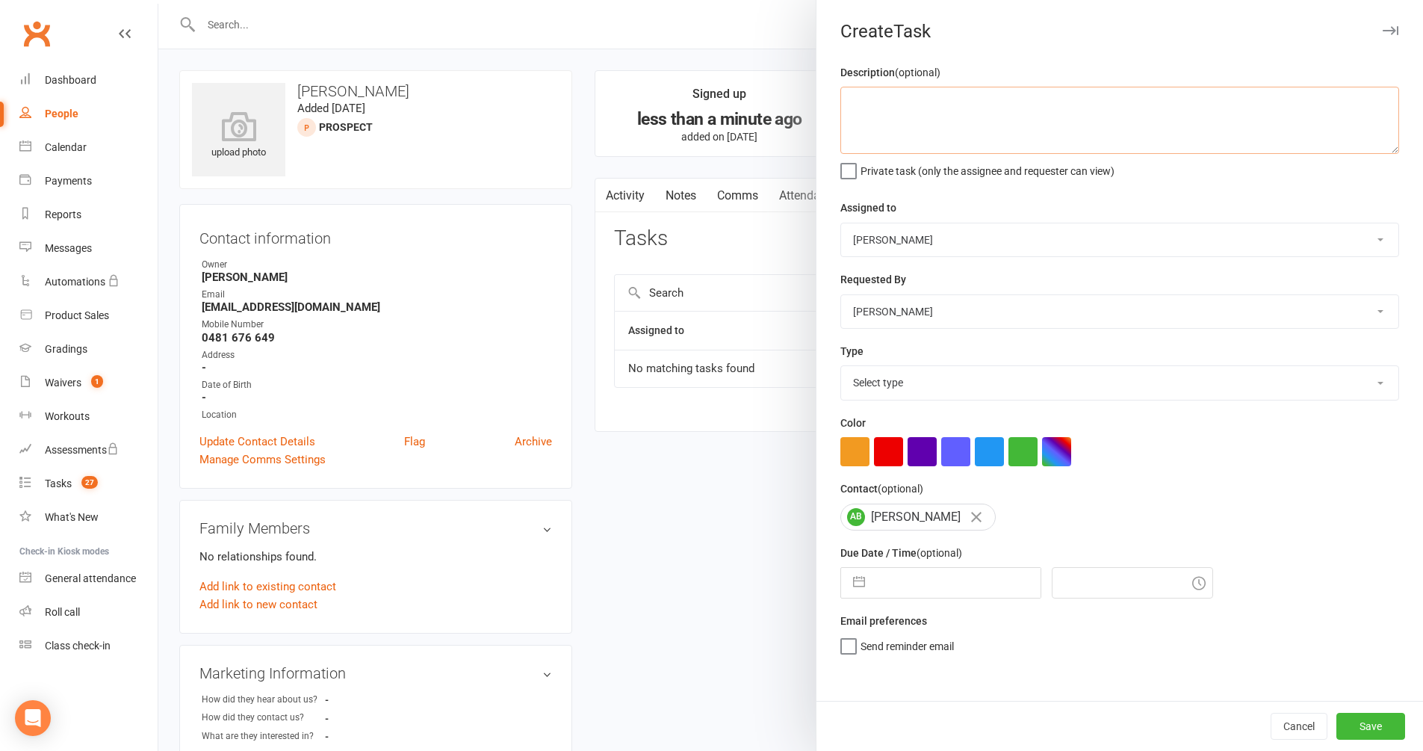
click at [990, 112] on textarea at bounding box center [1119, 120] width 559 height 67
type textarea "11/08 = Interested in adults classes [DATE]."
click at [851, 580] on button "button" at bounding box center [859, 583] width 27 height 30
select select "6"
select select "2025"
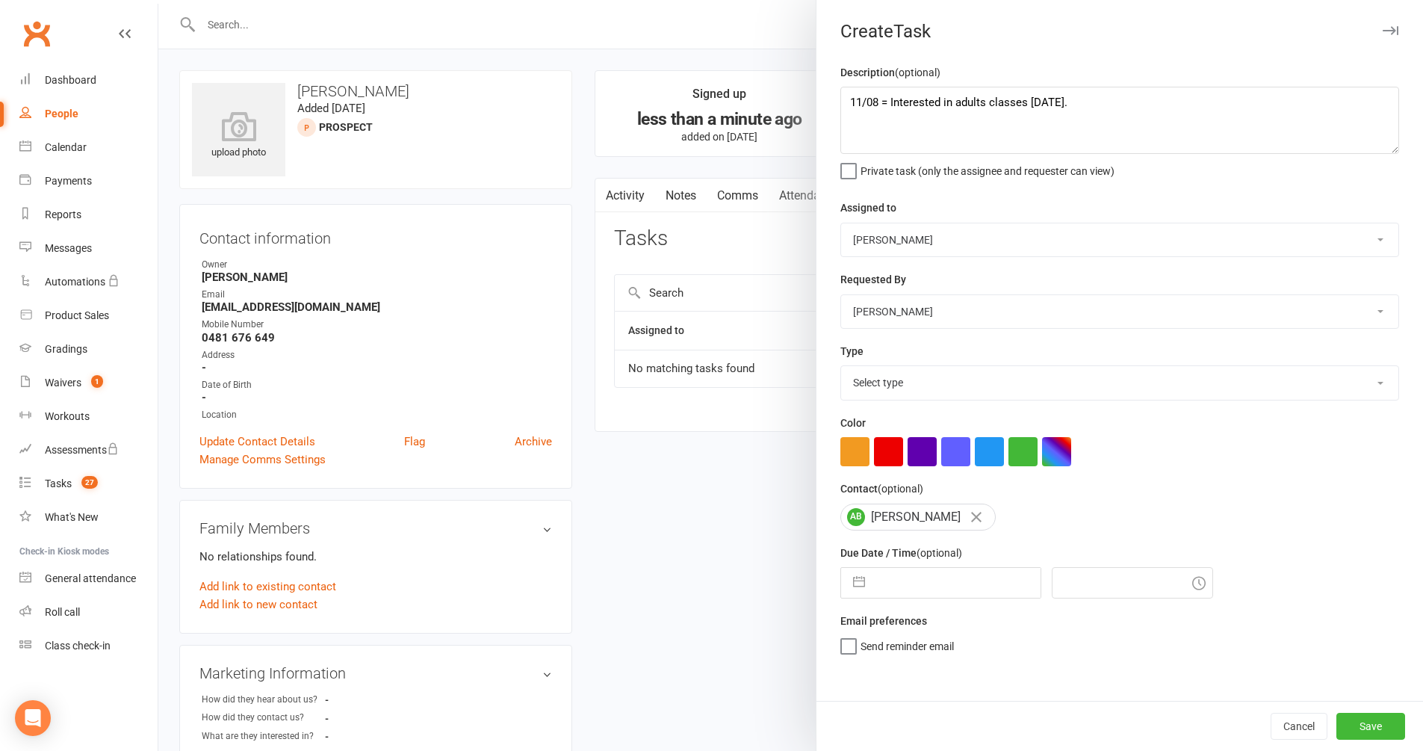
select select "7"
select select "2025"
select select "8"
select select "2025"
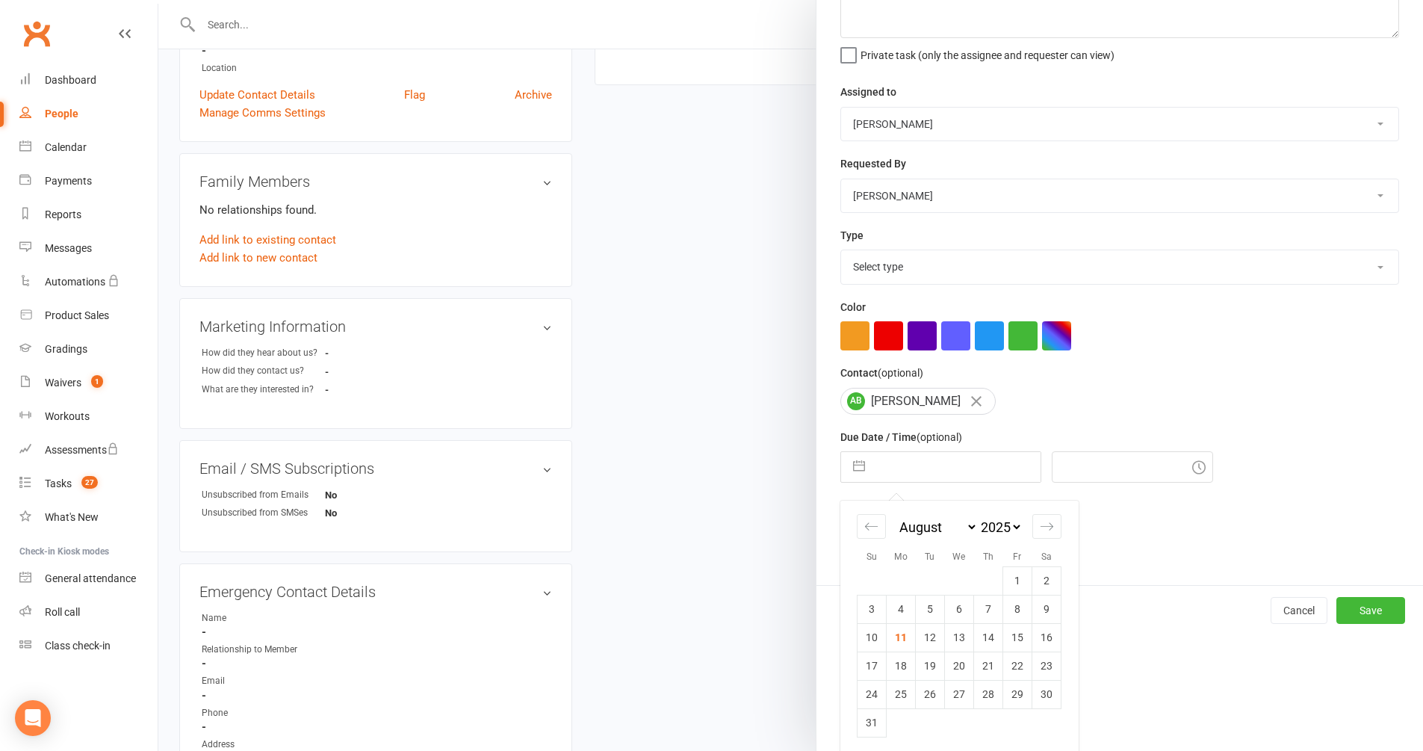
scroll to position [510, 0]
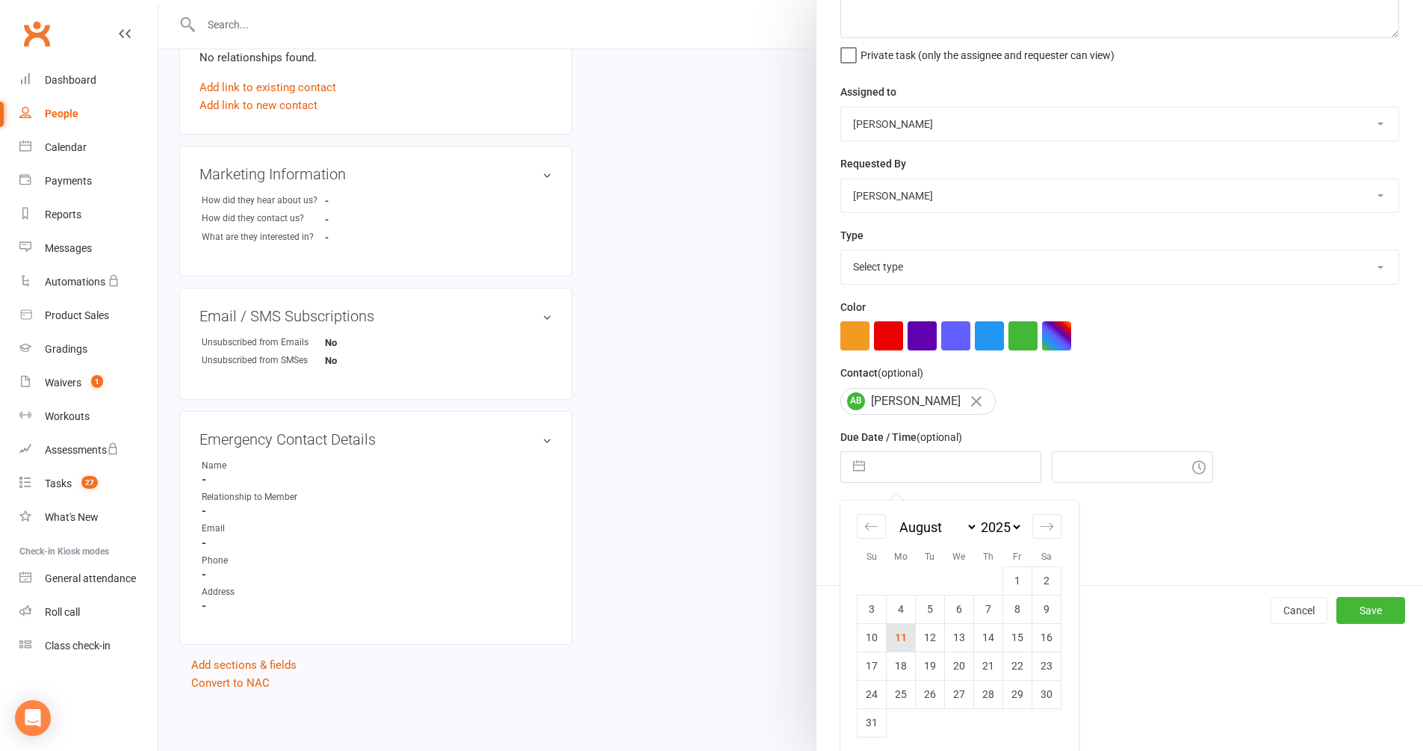
click at [904, 637] on td "11" at bounding box center [901, 637] width 29 height 28
type input "[DATE]"
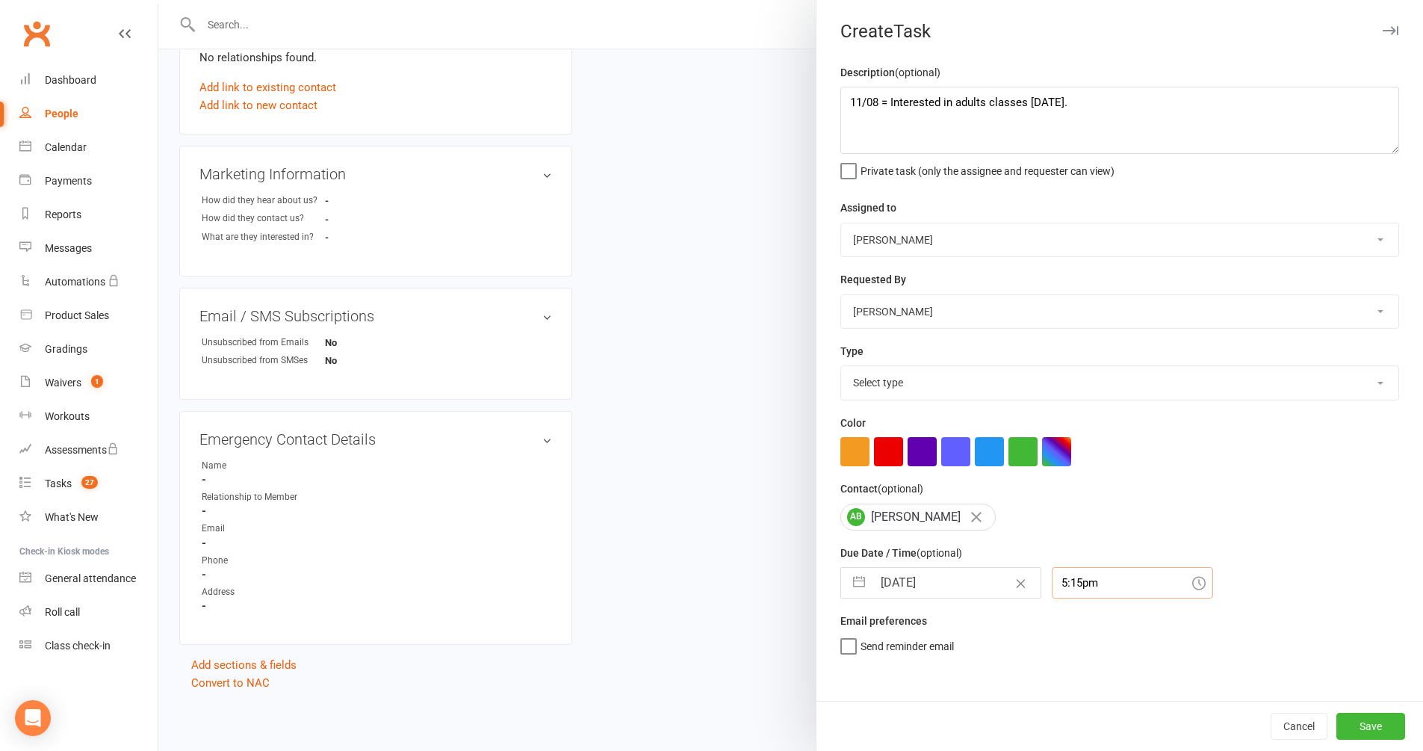
click at [1090, 582] on input "5:15pm" at bounding box center [1132, 582] width 161 height 31
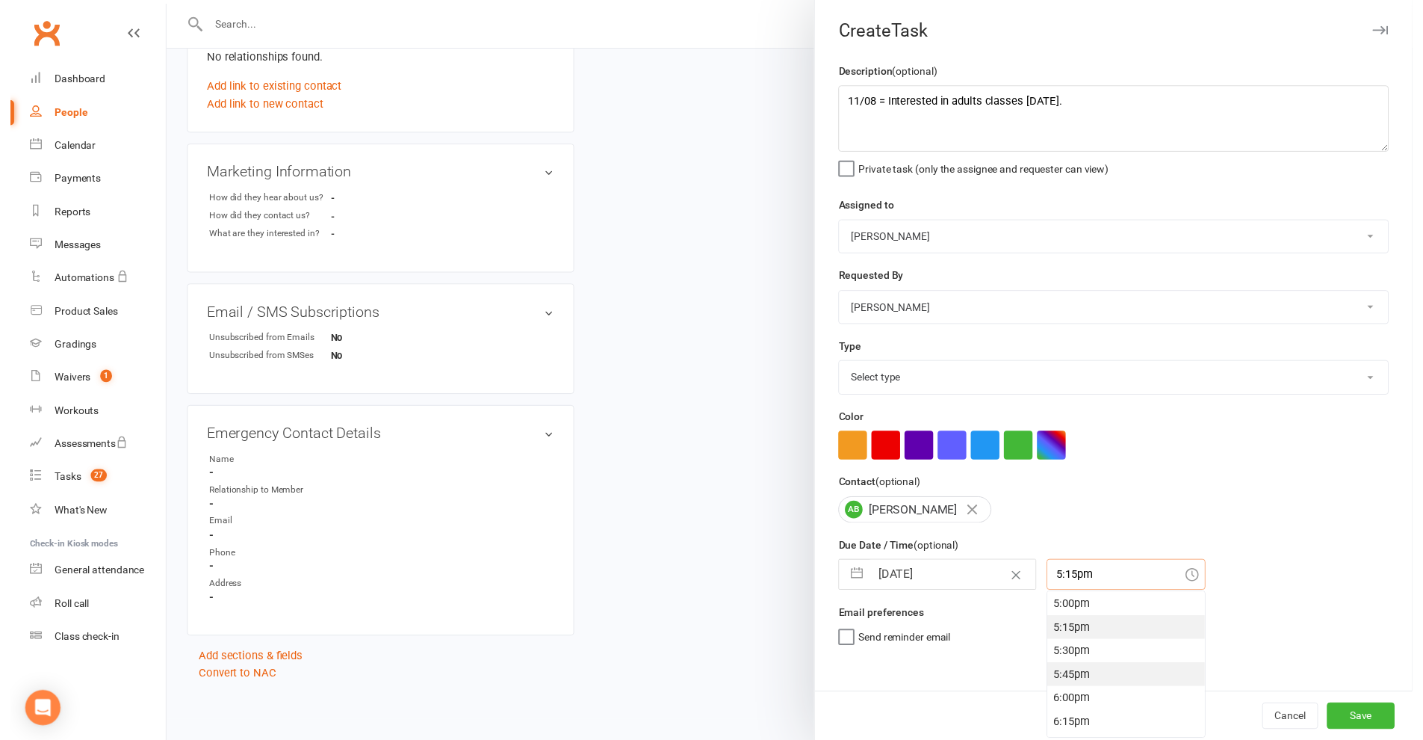
scroll to position [2147, 0]
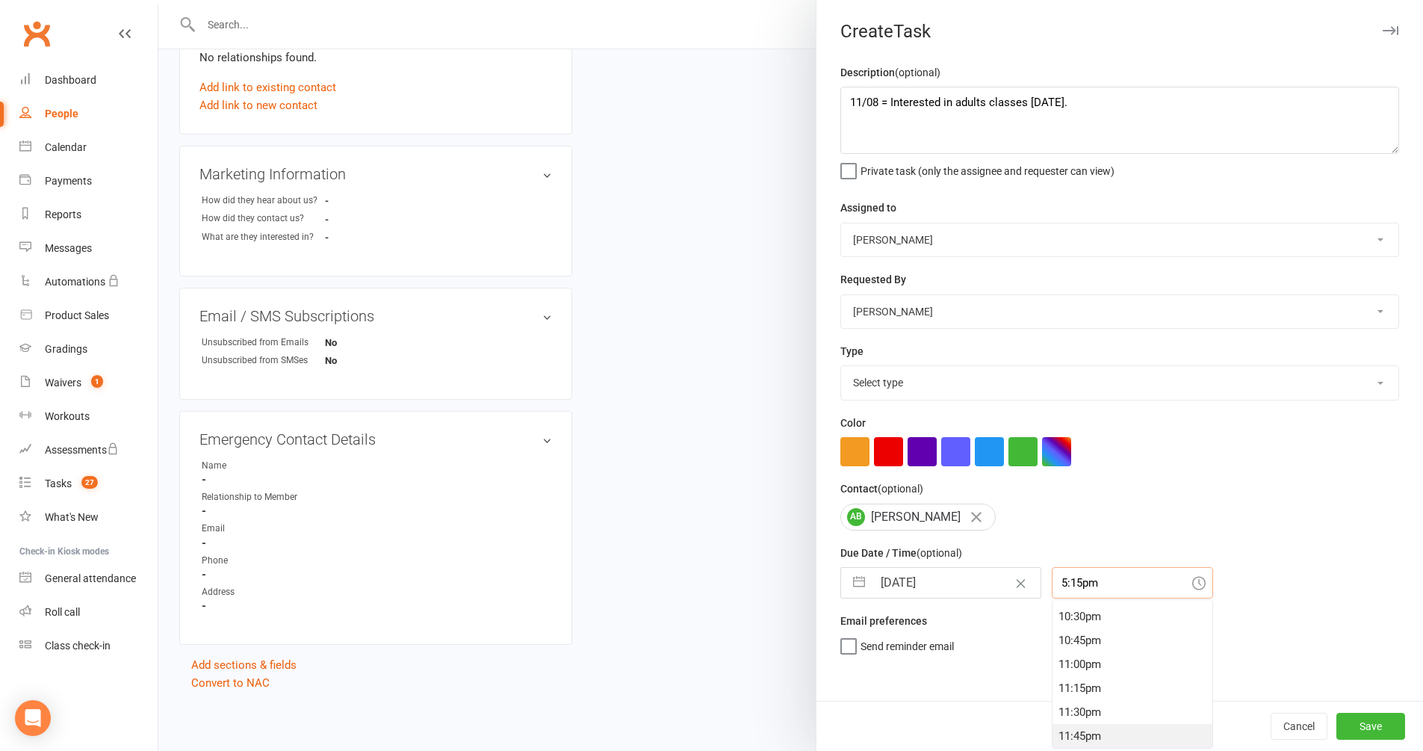
click at [1079, 726] on div "11:45pm" at bounding box center [1133, 736] width 160 height 24
type input "11:45pm"
click at [1357, 720] on button "Save" at bounding box center [1371, 726] width 69 height 27
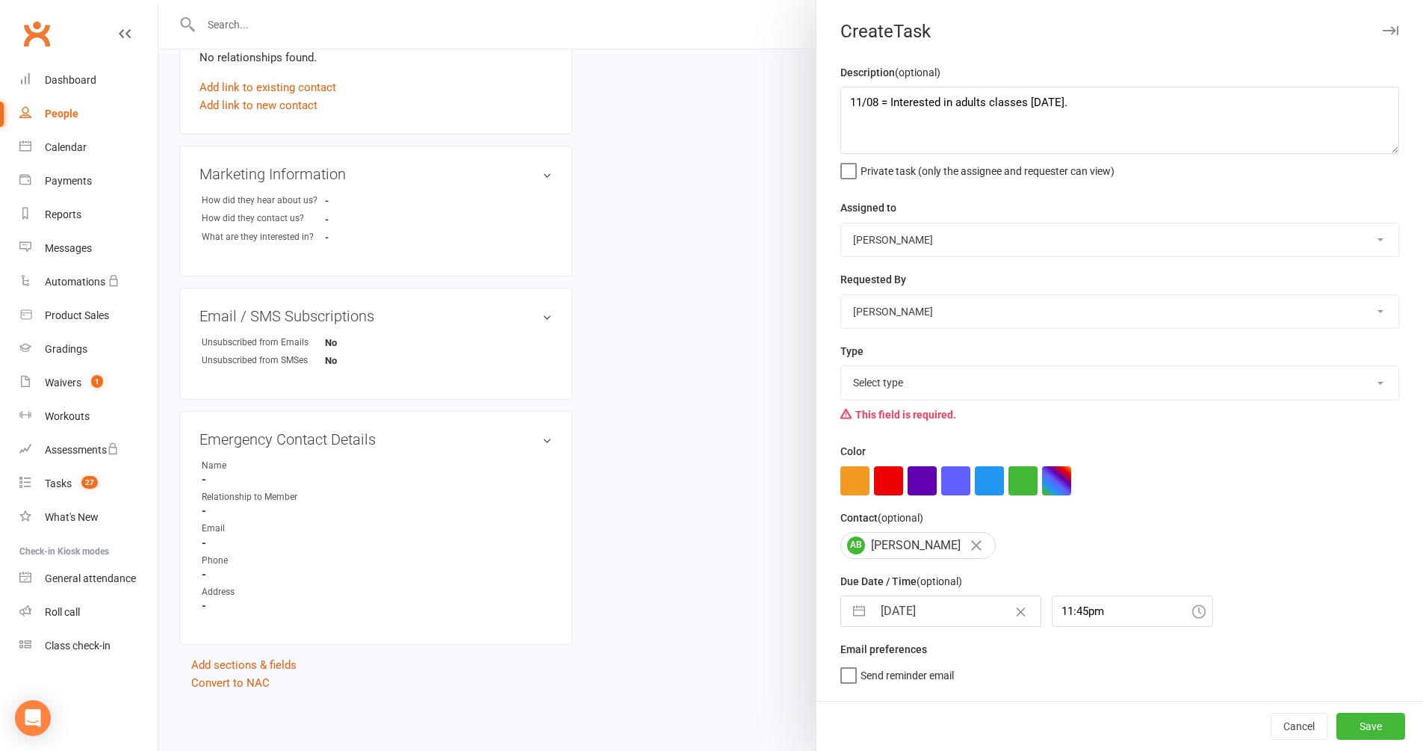
select select "28721"
click at [1375, 733] on button "Save" at bounding box center [1371, 726] width 69 height 27
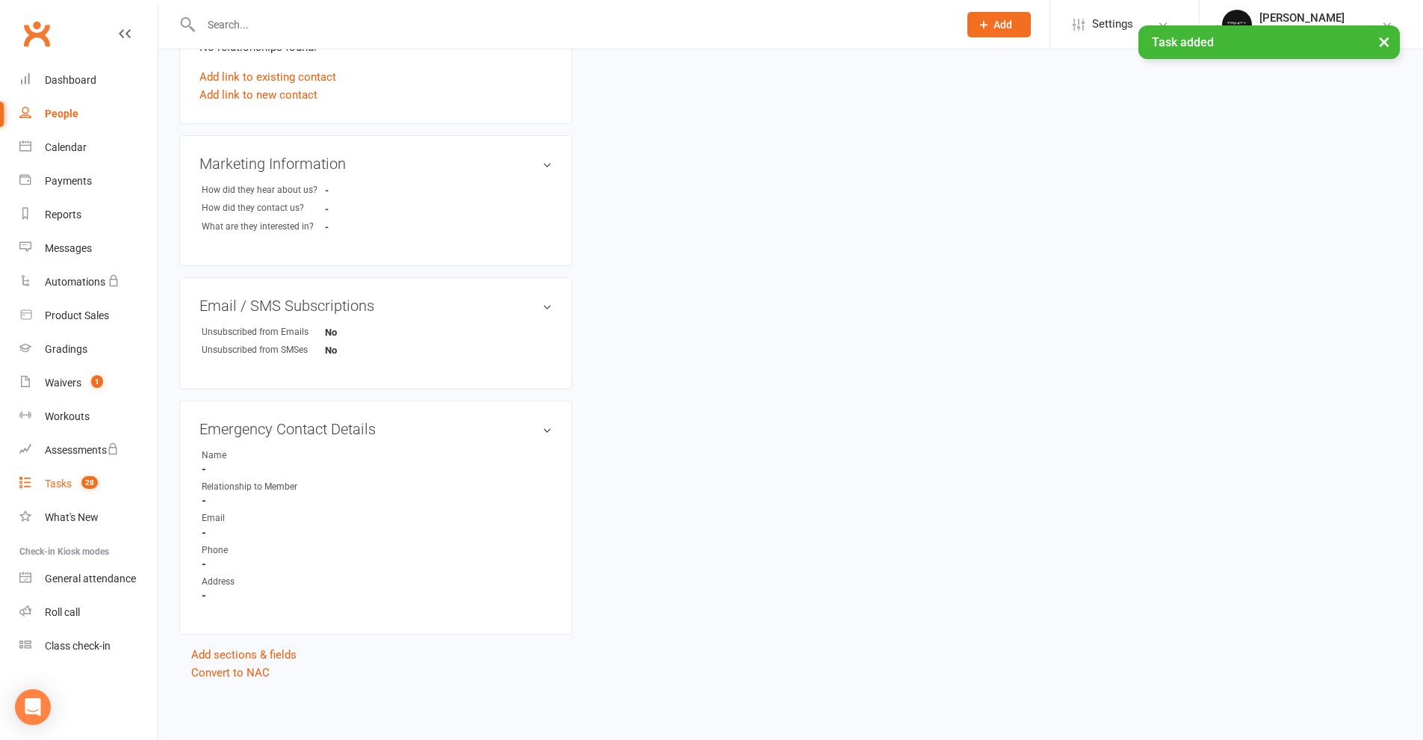
click at [63, 486] on div "Tasks" at bounding box center [58, 483] width 27 height 12
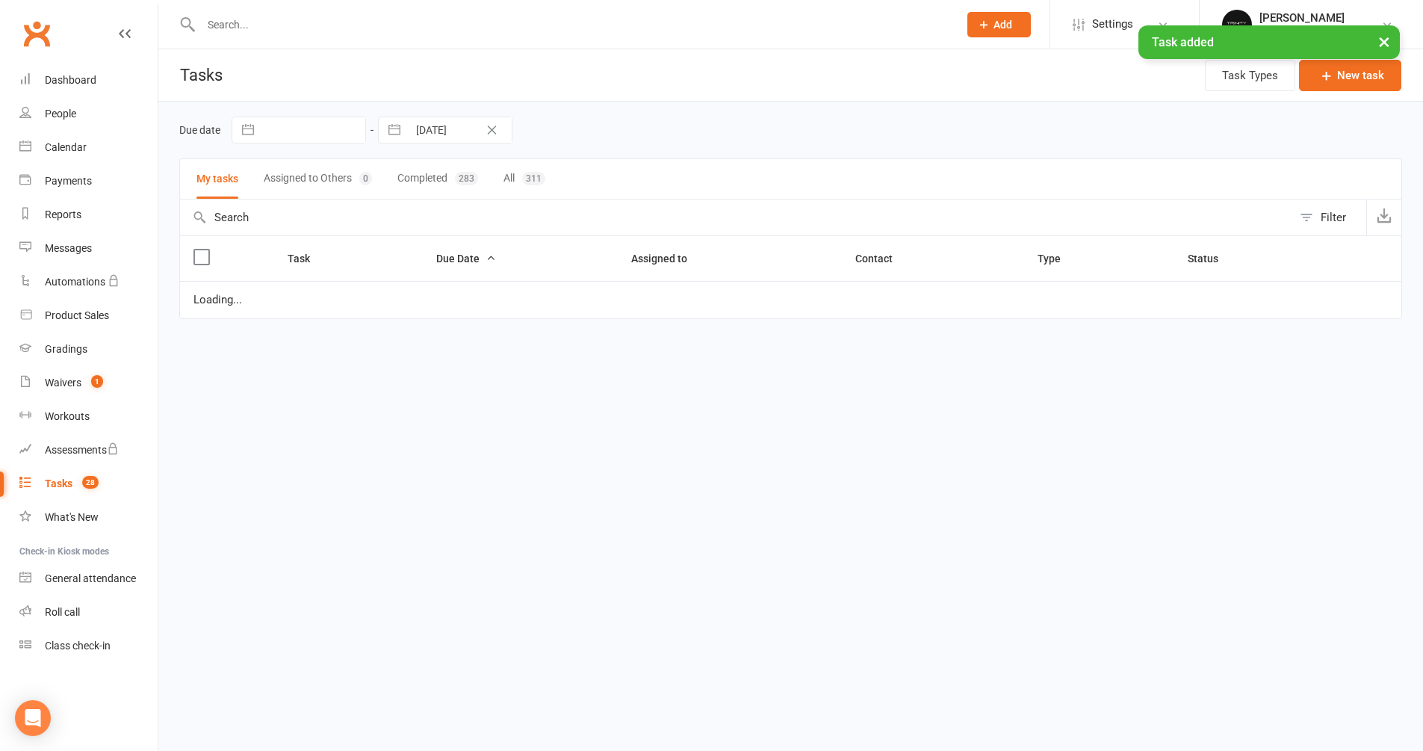
select select "started"
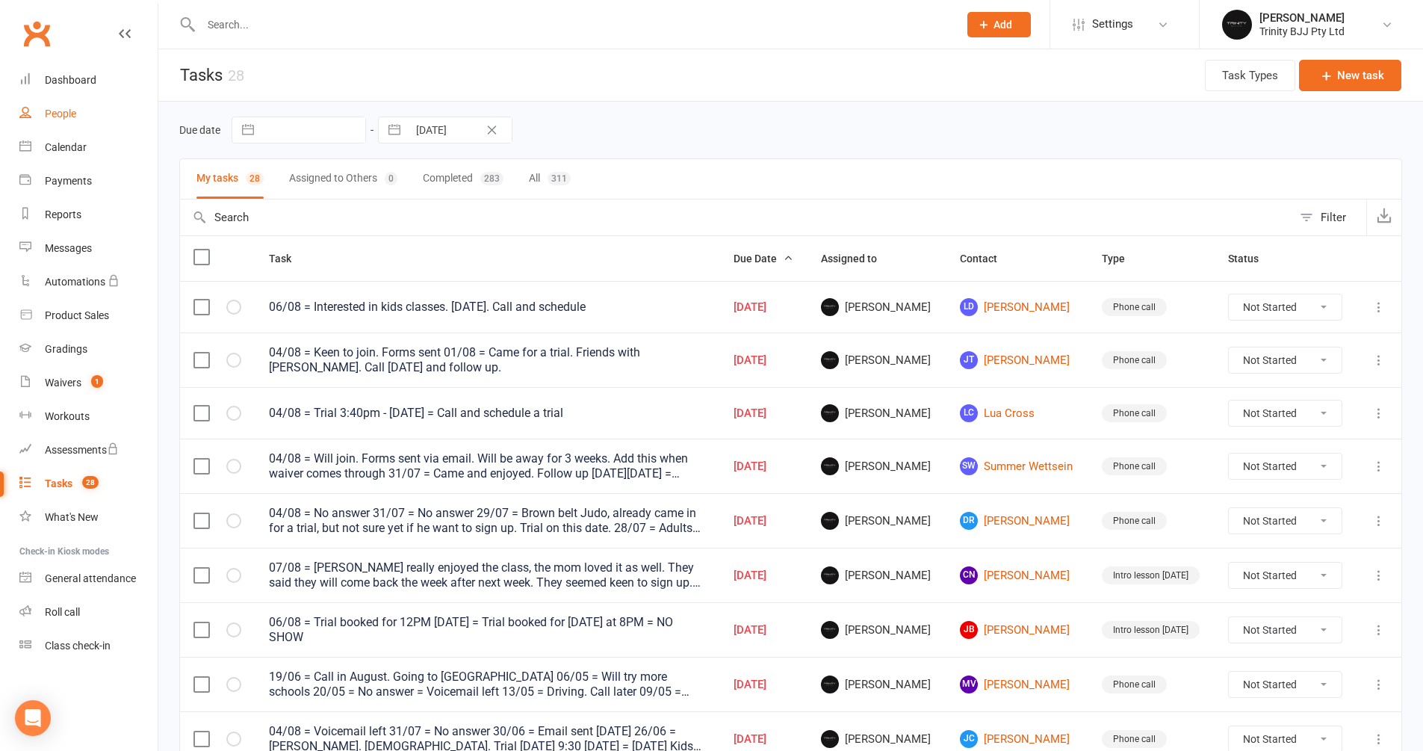
click at [60, 113] on div "People" at bounding box center [60, 114] width 31 height 12
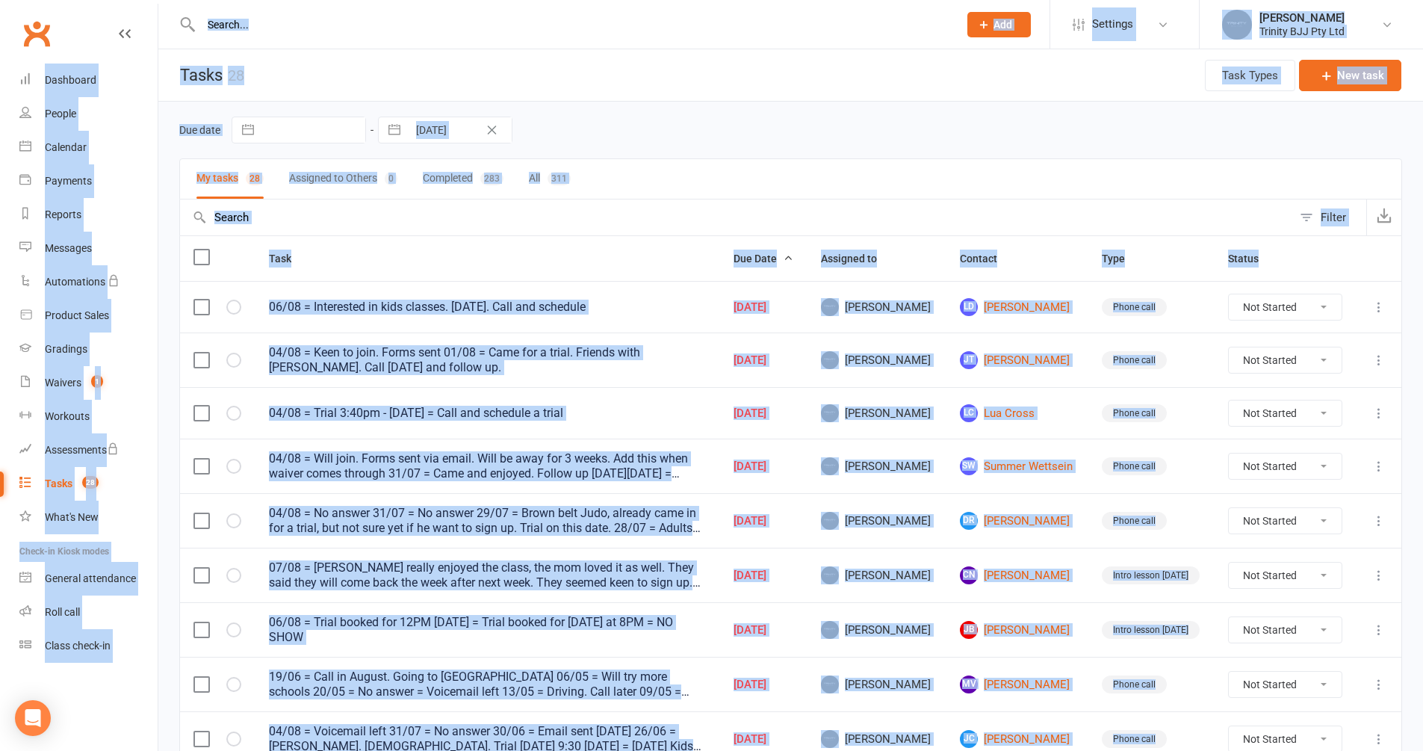
click at [0, 0] on div "Loading" at bounding box center [0, 0] width 0 height 0
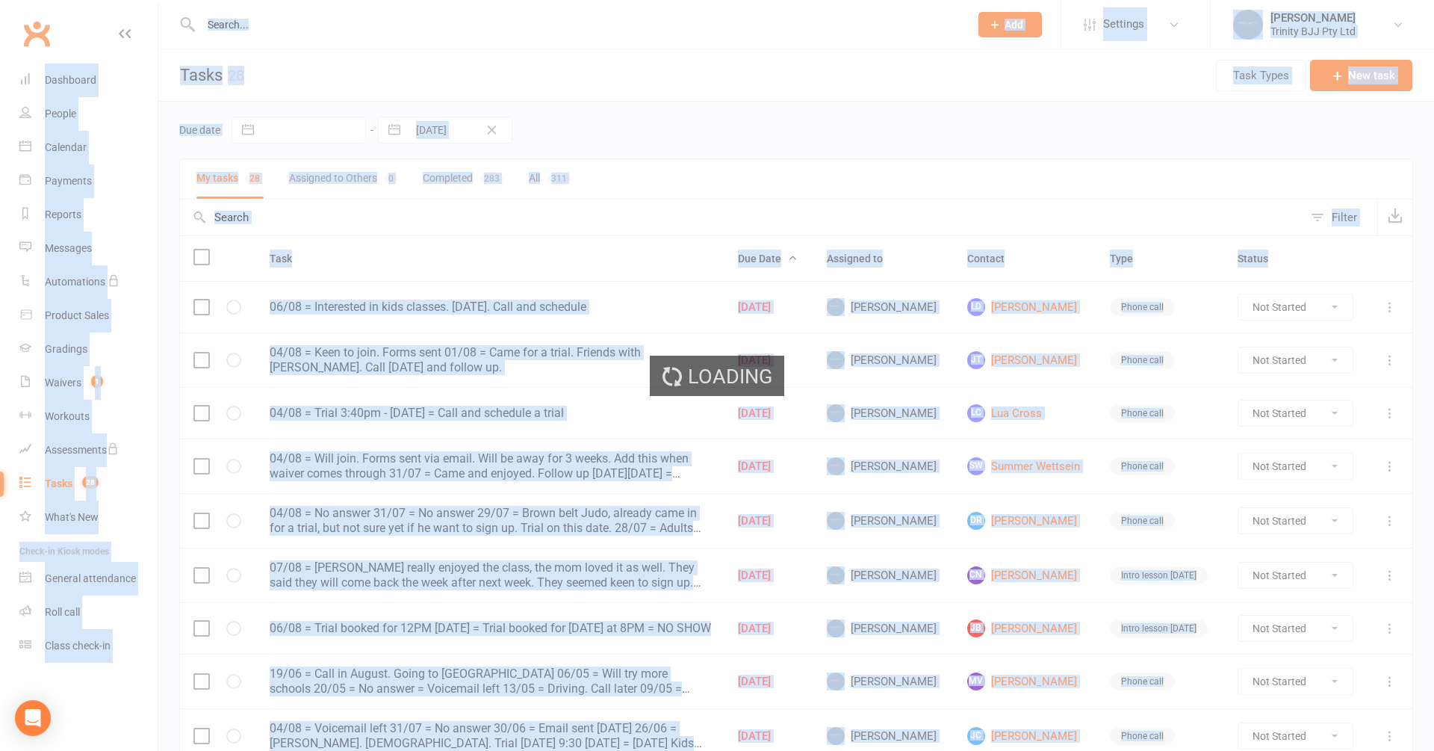
select select "100"
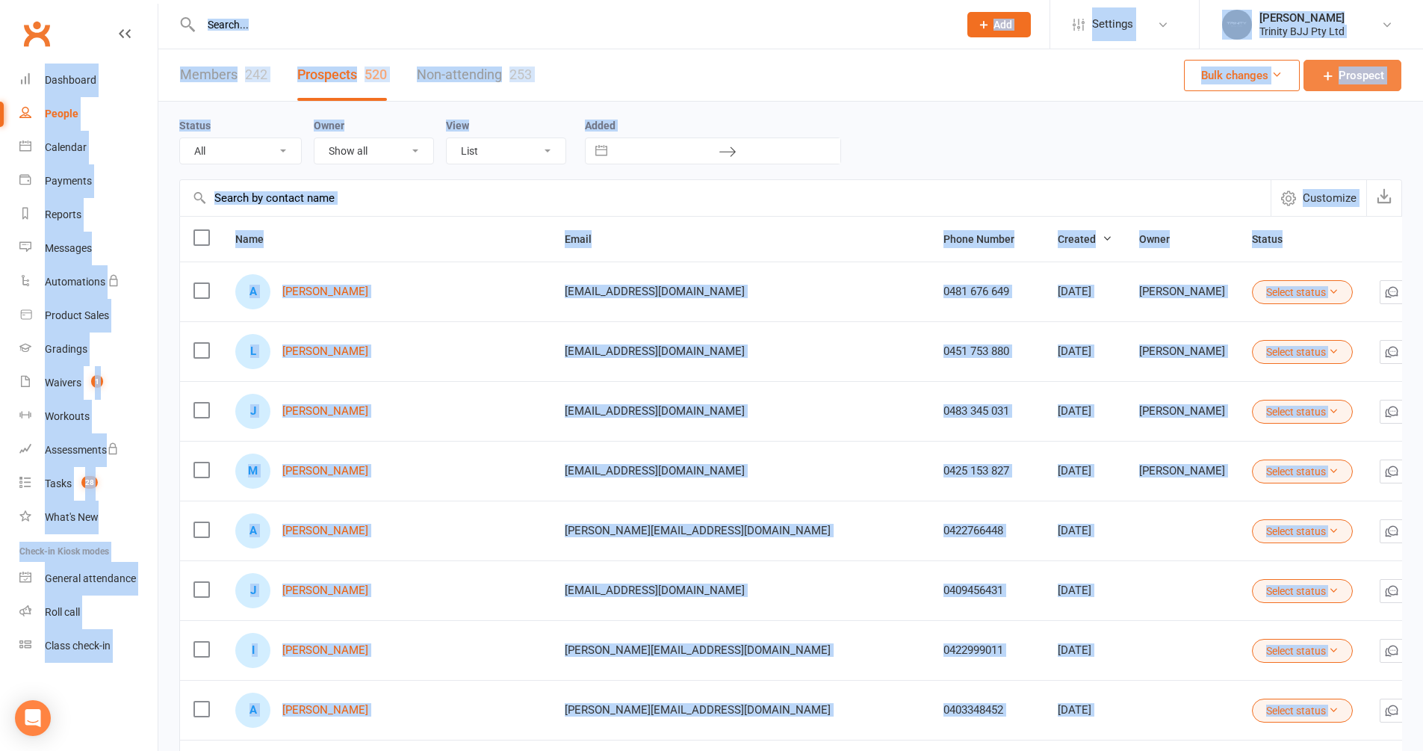
click at [1363, 77] on span "Prospect" at bounding box center [1362, 75] width 46 height 18
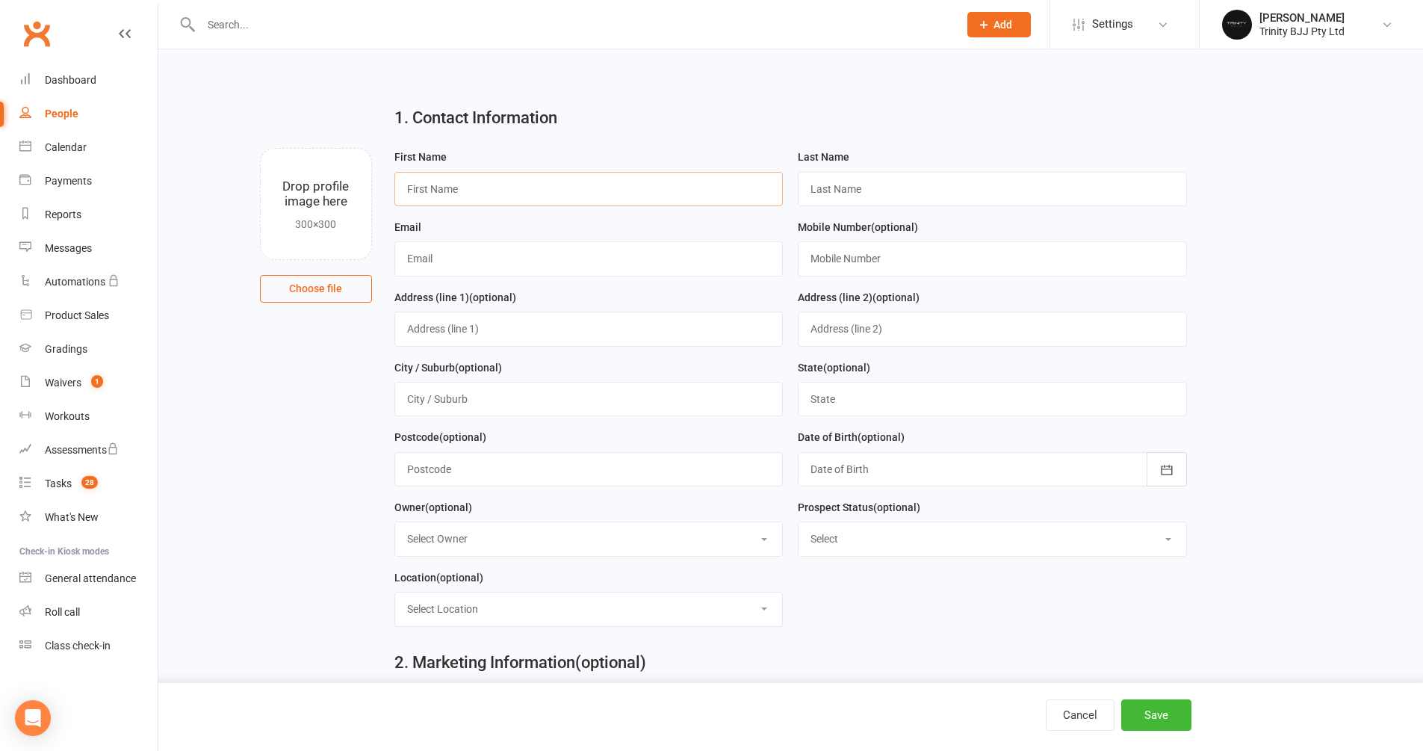
paste input "[PERSON_NAME]"
click at [459, 190] on input "[PERSON_NAME]" at bounding box center [588, 189] width 389 height 34
type input "Tenzin"
paste input "Yangdon"
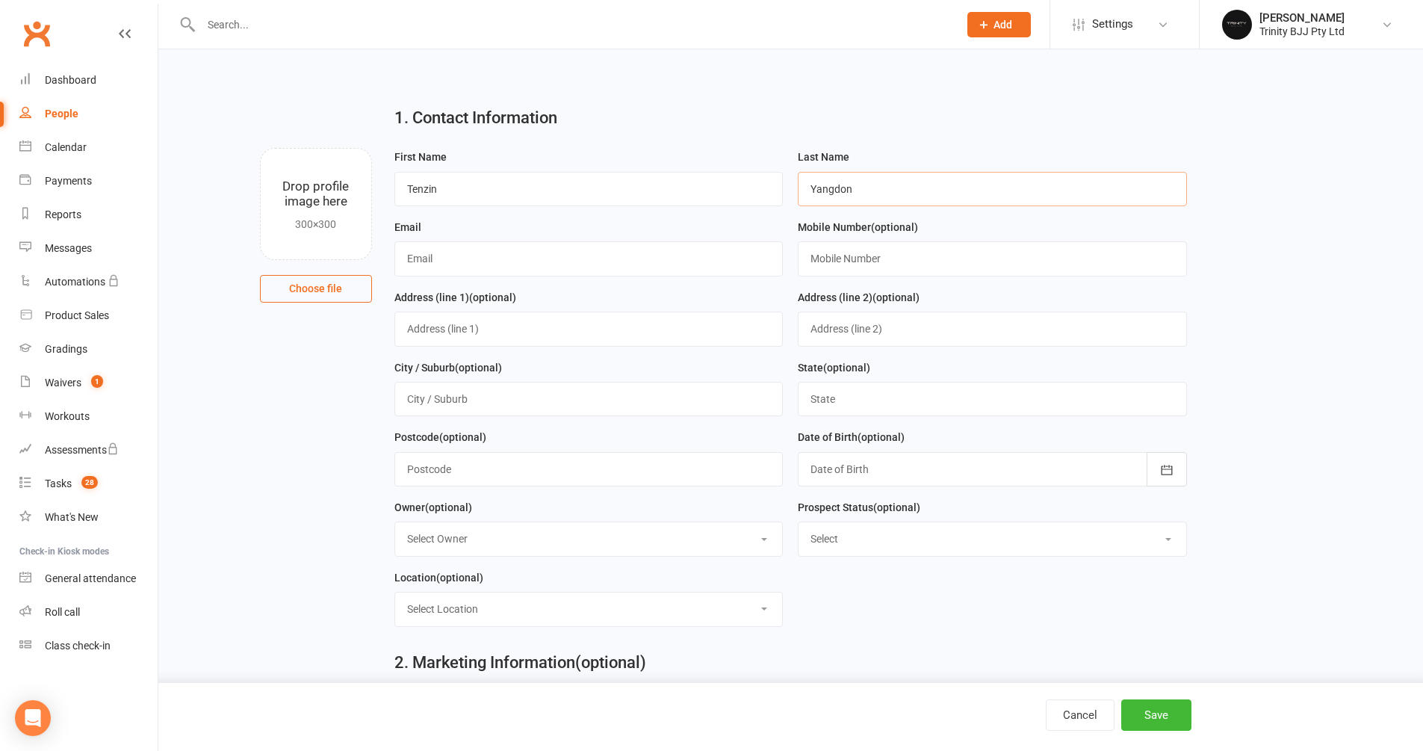
type input "Yangdon"
click at [461, 282] on div "Email" at bounding box center [589, 253] width 404 height 70
paste input "[EMAIL_ADDRESS][DOMAIN_NAME]"
type input "[EMAIL_ADDRESS][DOMAIN_NAME]"
click at [863, 252] on input "text" at bounding box center [992, 258] width 389 height 34
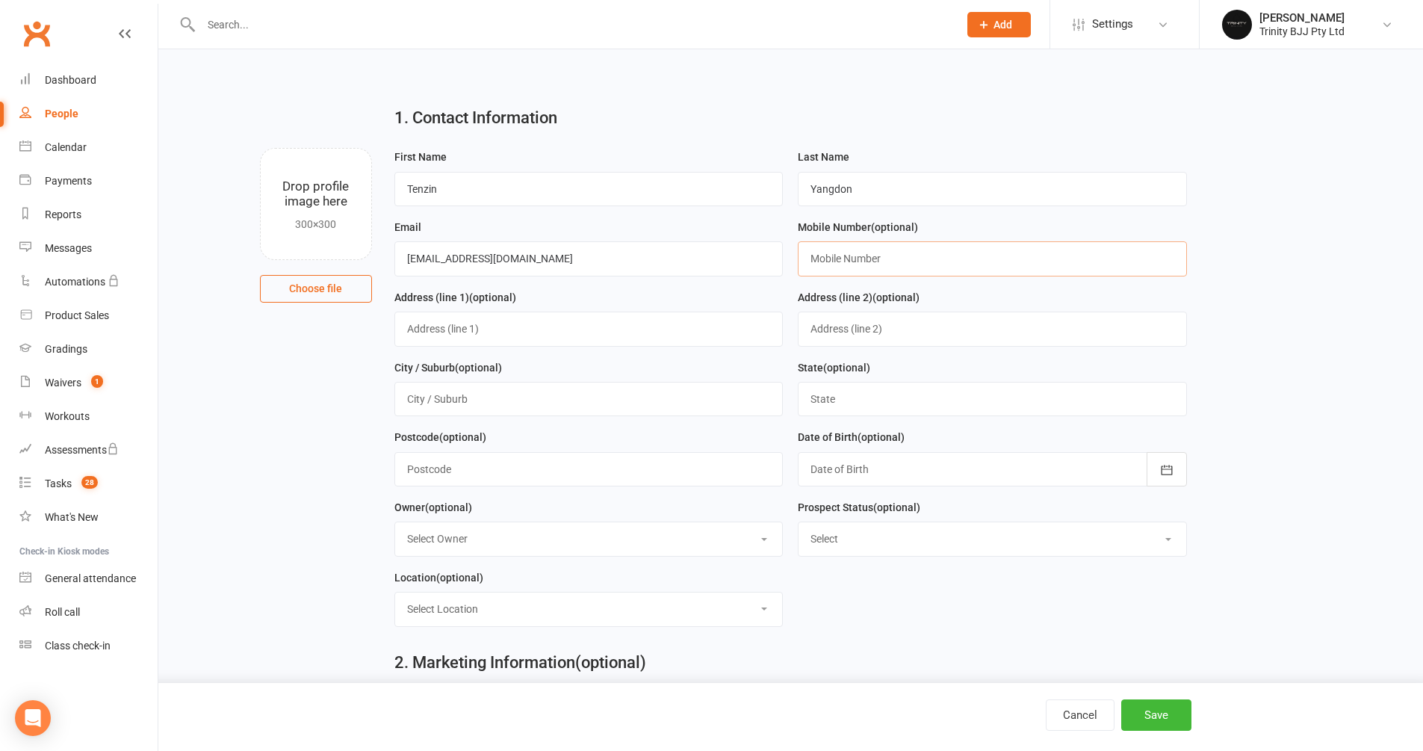
paste input "0 4202 14692"
click at [824, 257] on input "0 4202 14692" at bounding box center [992, 258] width 389 height 34
click at [835, 253] on input "04202 14692" at bounding box center [992, 258] width 389 height 34
drag, startPoint x: 849, startPoint y: 261, endPoint x: 848, endPoint y: 297, distance: 35.9
click at [849, 261] on input "0420 2 14692" at bounding box center [992, 258] width 389 height 34
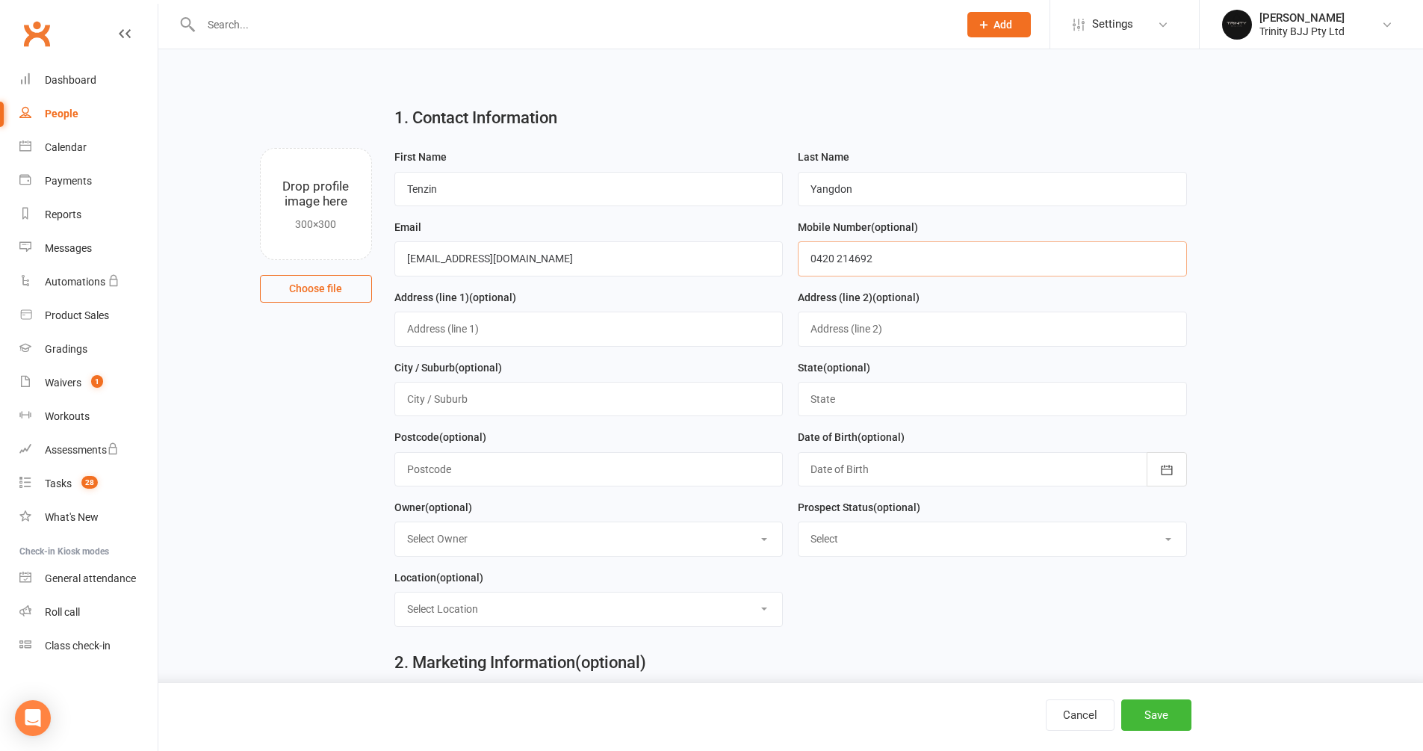
click at [856, 256] on input "0420 214692" at bounding box center [992, 258] width 389 height 34
type input "0420 214 692"
click at [1159, 714] on button "Save" at bounding box center [1156, 714] width 70 height 31
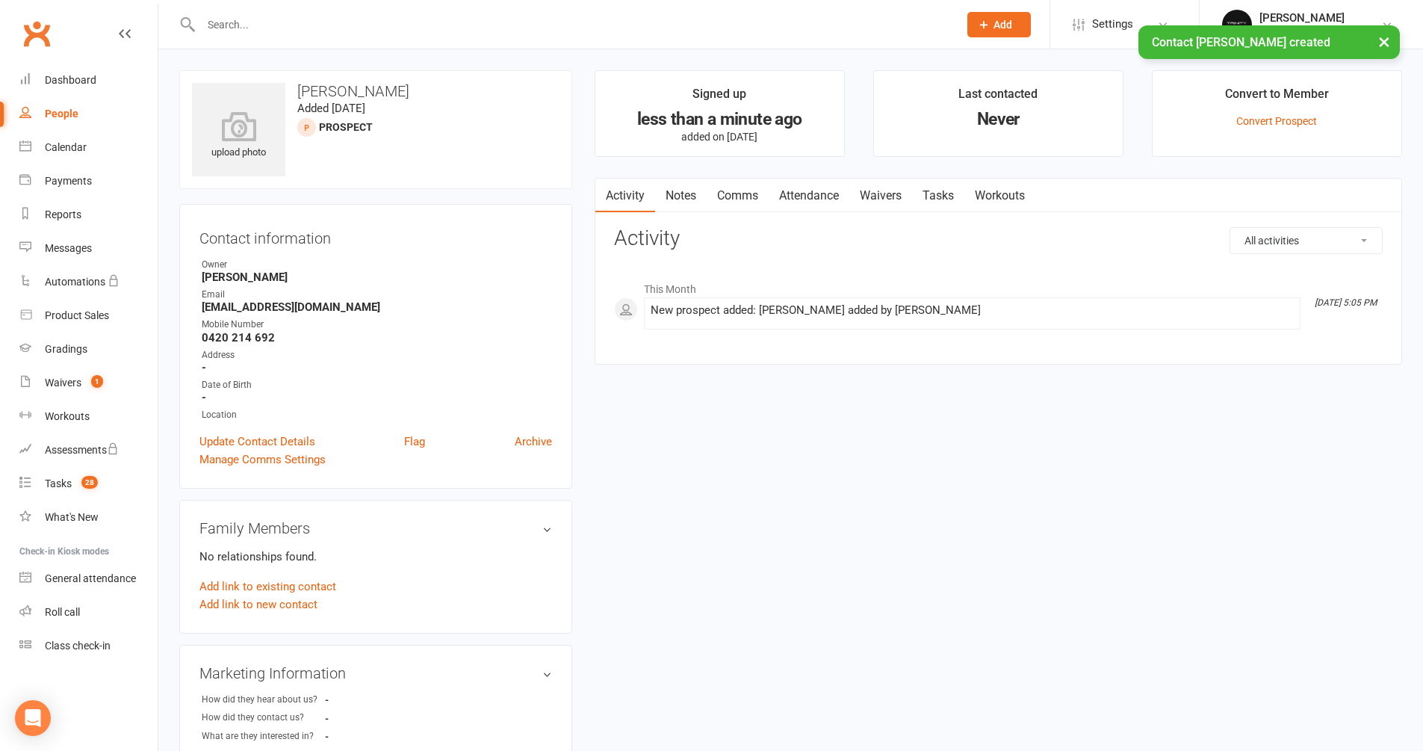
click at [957, 194] on link "Tasks" at bounding box center [938, 196] width 52 height 34
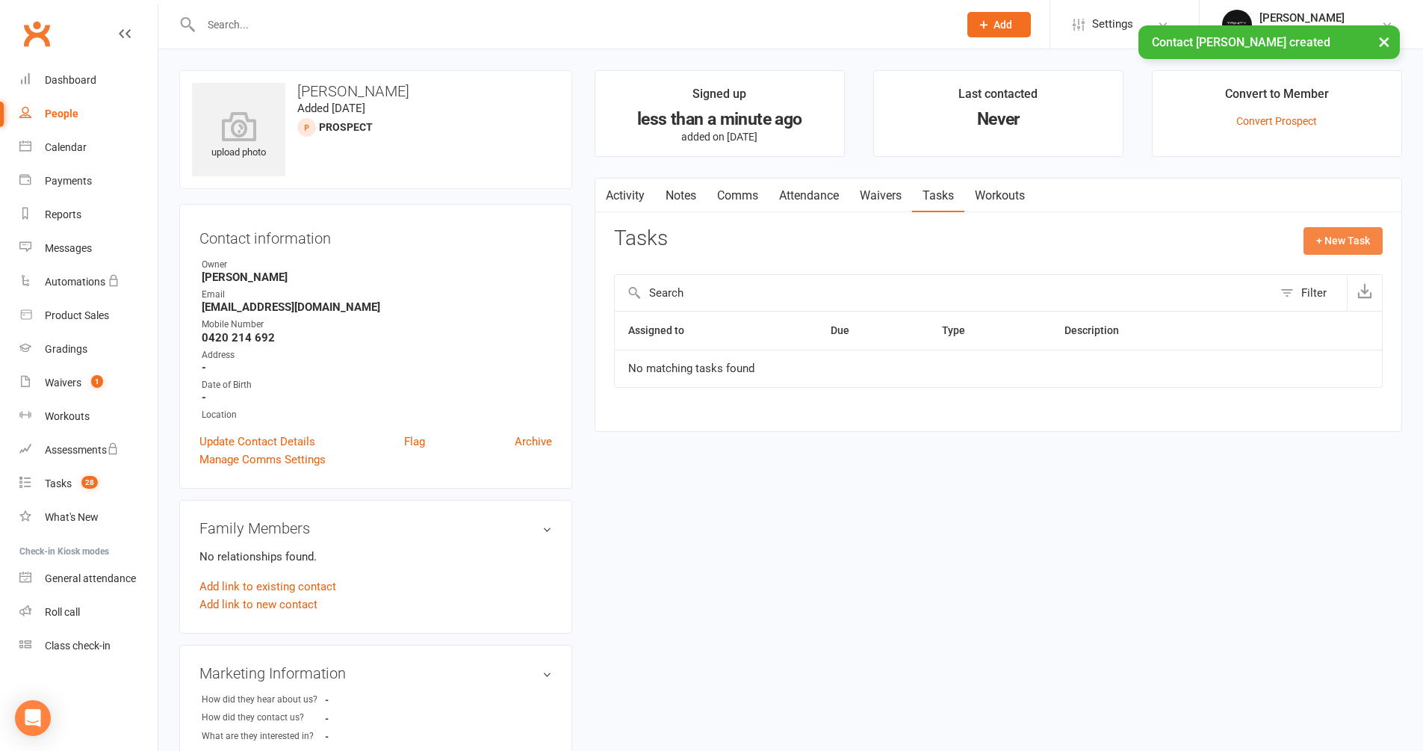
click at [1346, 235] on button "+ New Task" at bounding box center [1343, 240] width 79 height 27
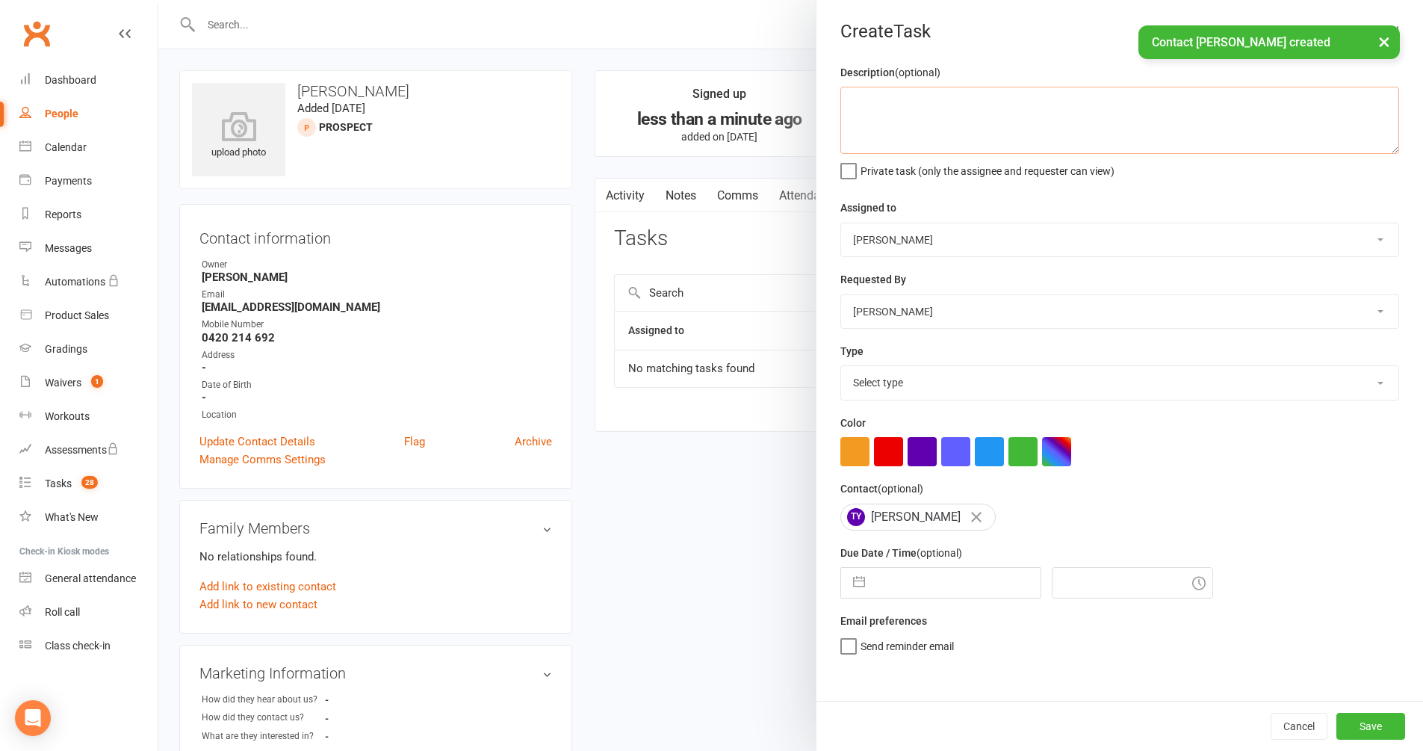
click at [942, 120] on textarea at bounding box center [1119, 120] width 559 height 67
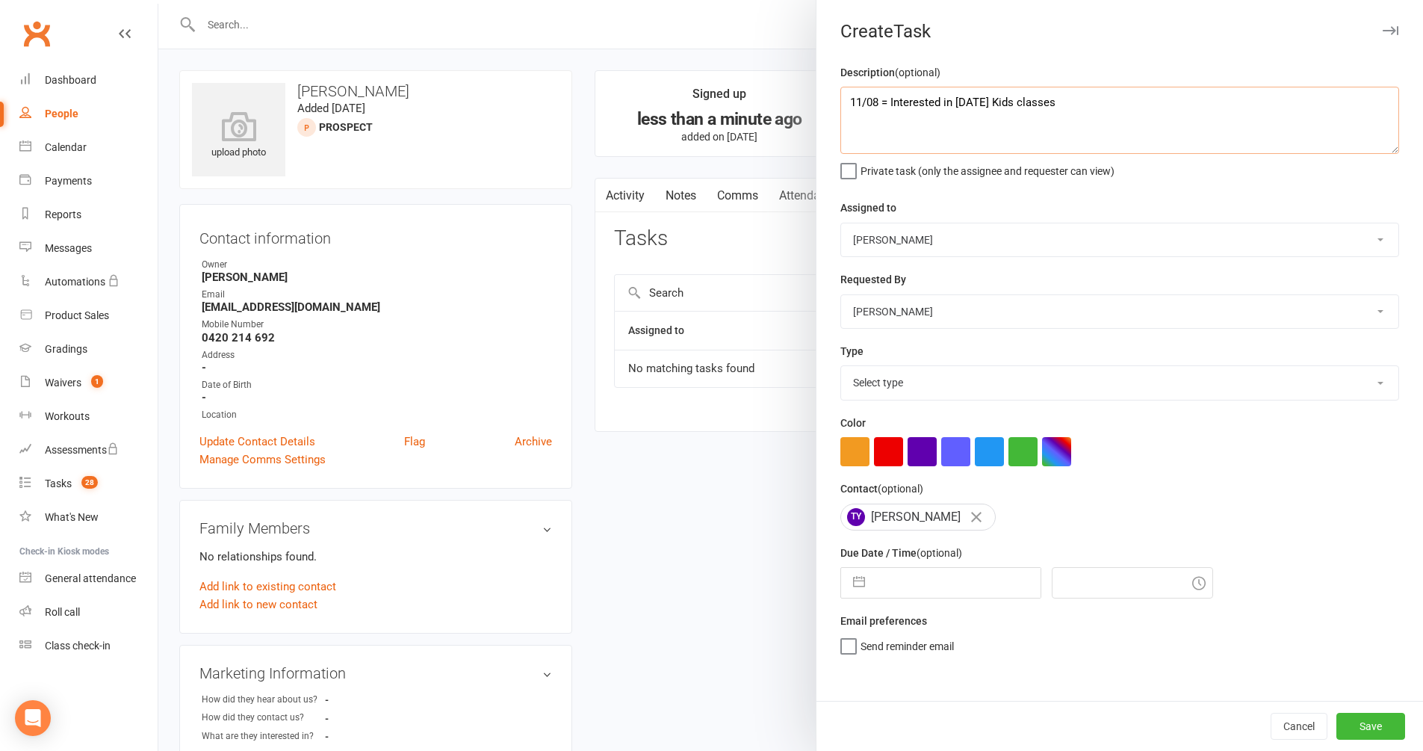
type textarea "11/08 = Interested in [DATE] Kids classes"
click at [855, 572] on button "button" at bounding box center [859, 583] width 27 height 30
select select "6"
select select "2025"
select select "7"
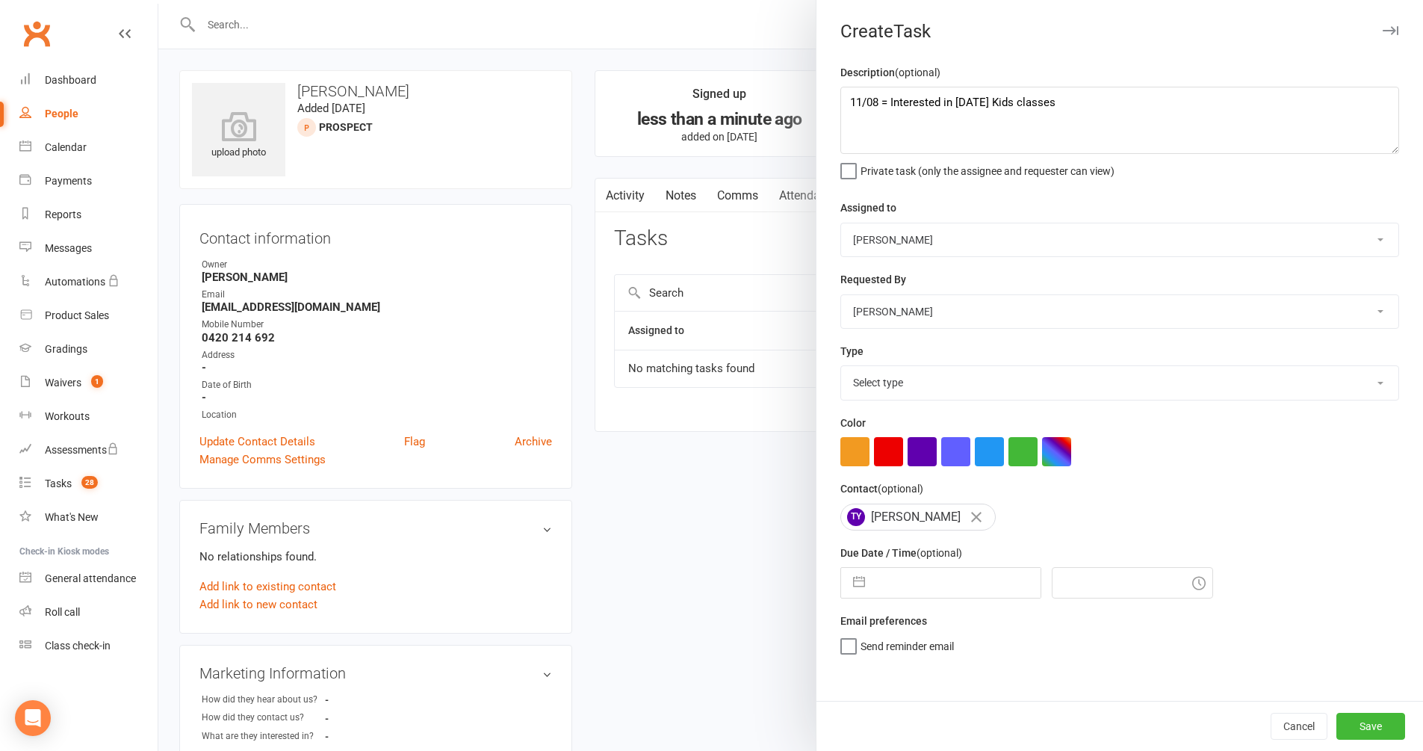
select select "2025"
select select "8"
select select "2025"
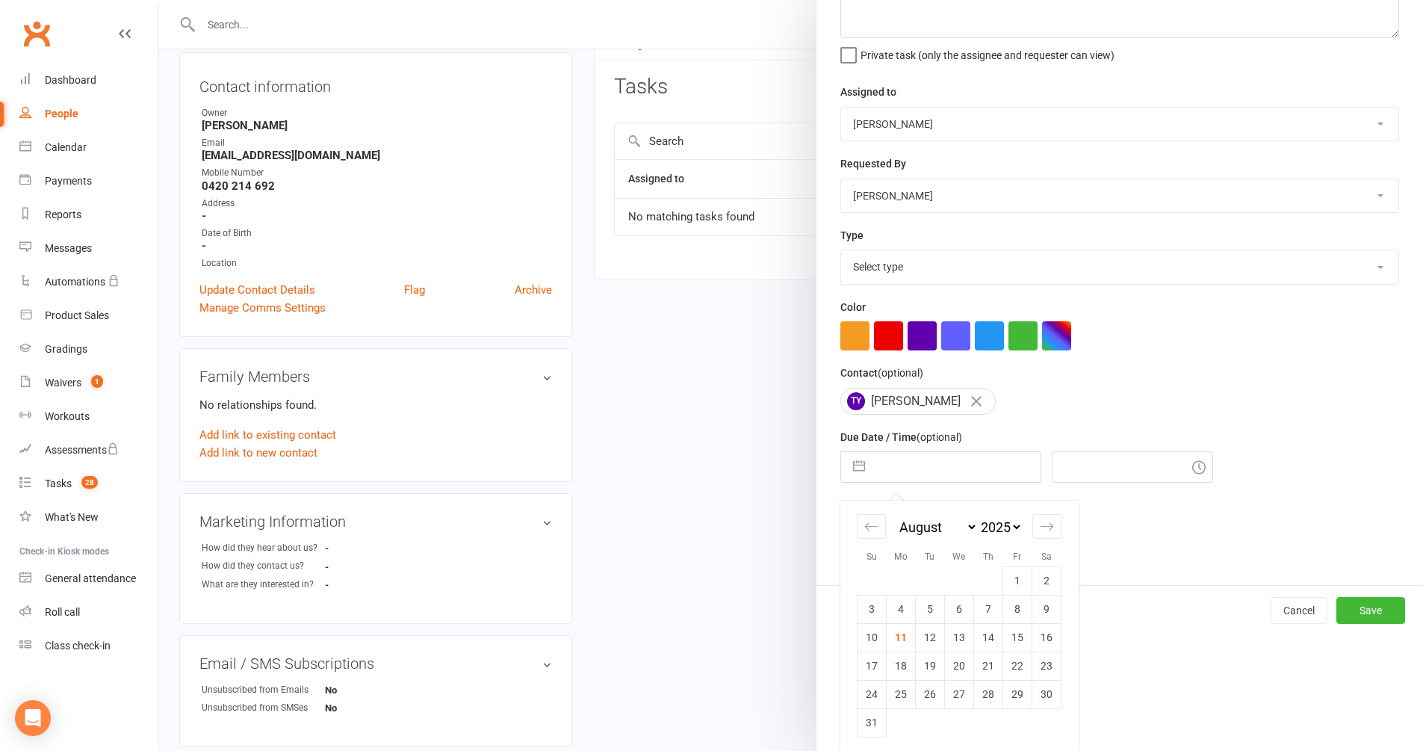
scroll to position [155, 0]
click at [895, 637] on td "11" at bounding box center [901, 637] width 29 height 28
type input "[DATE]"
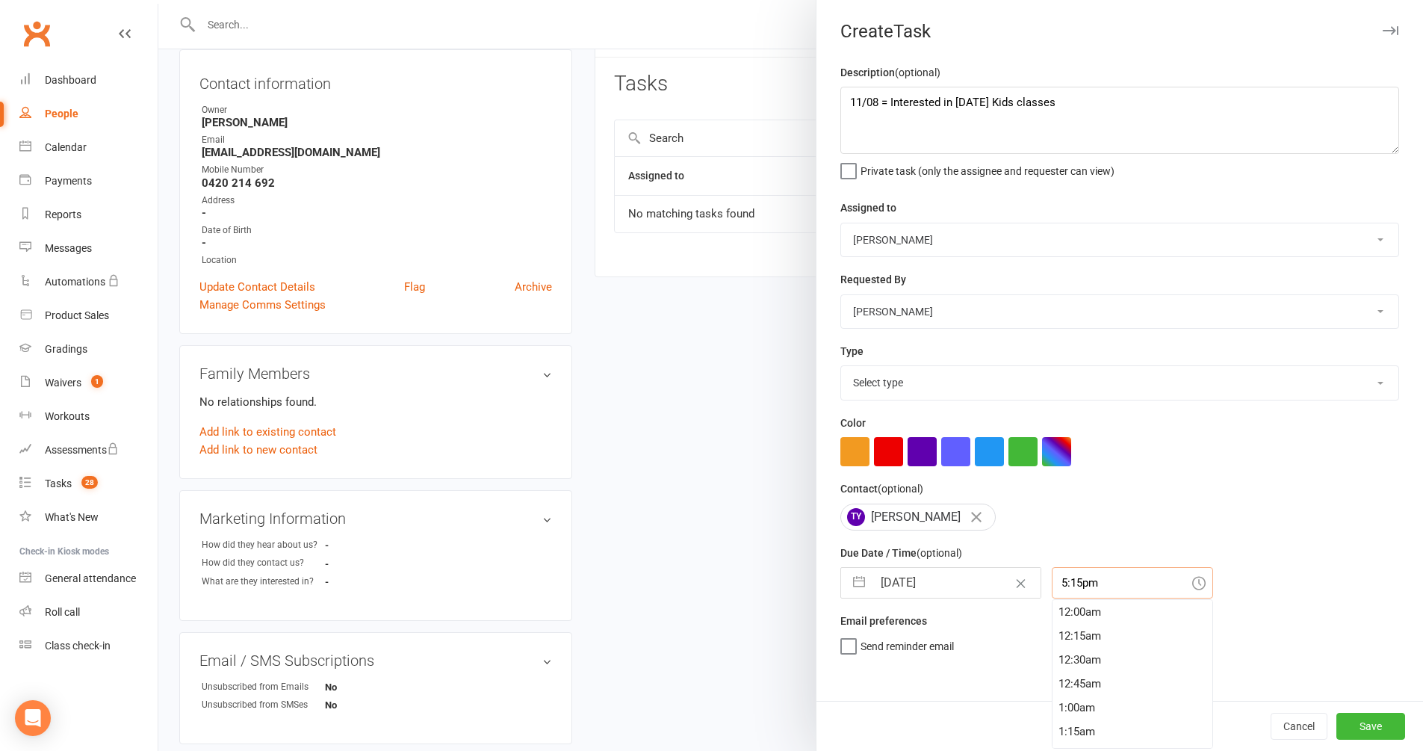
click at [1061, 578] on input "5:15pm" at bounding box center [1132, 582] width 161 height 31
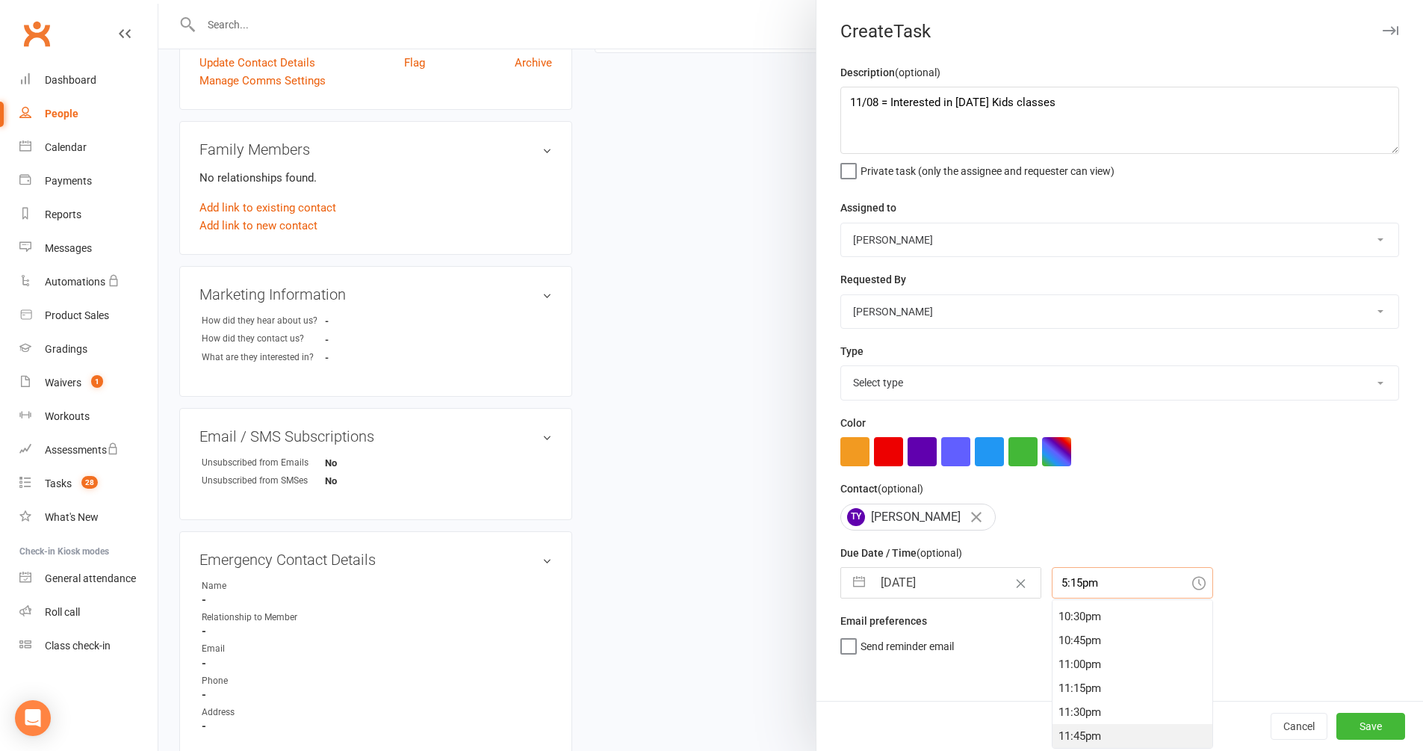
click at [1072, 725] on div "11:45pm" at bounding box center [1133, 736] width 160 height 24
type input "11:45pm"
select select "28721"
click at [1356, 727] on button "Save" at bounding box center [1371, 726] width 69 height 27
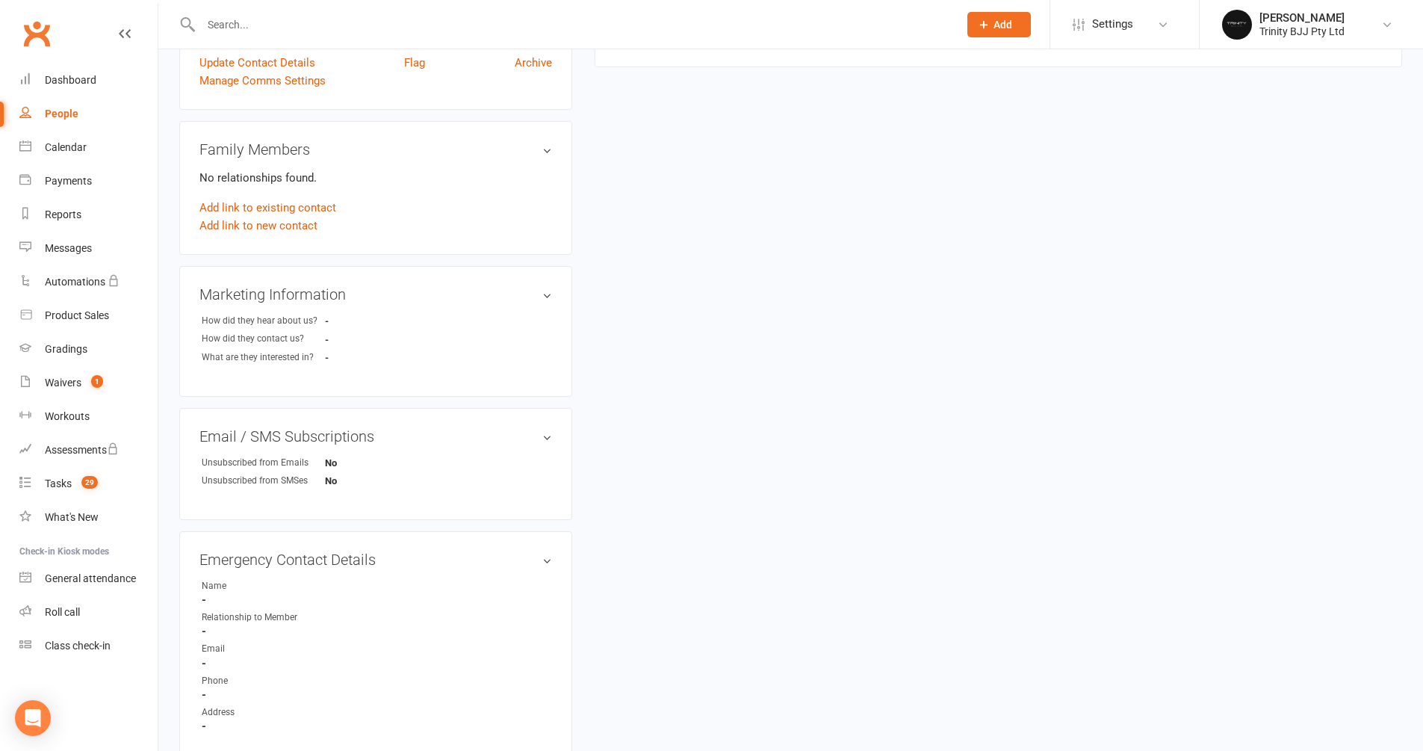
scroll to position [510, 0]
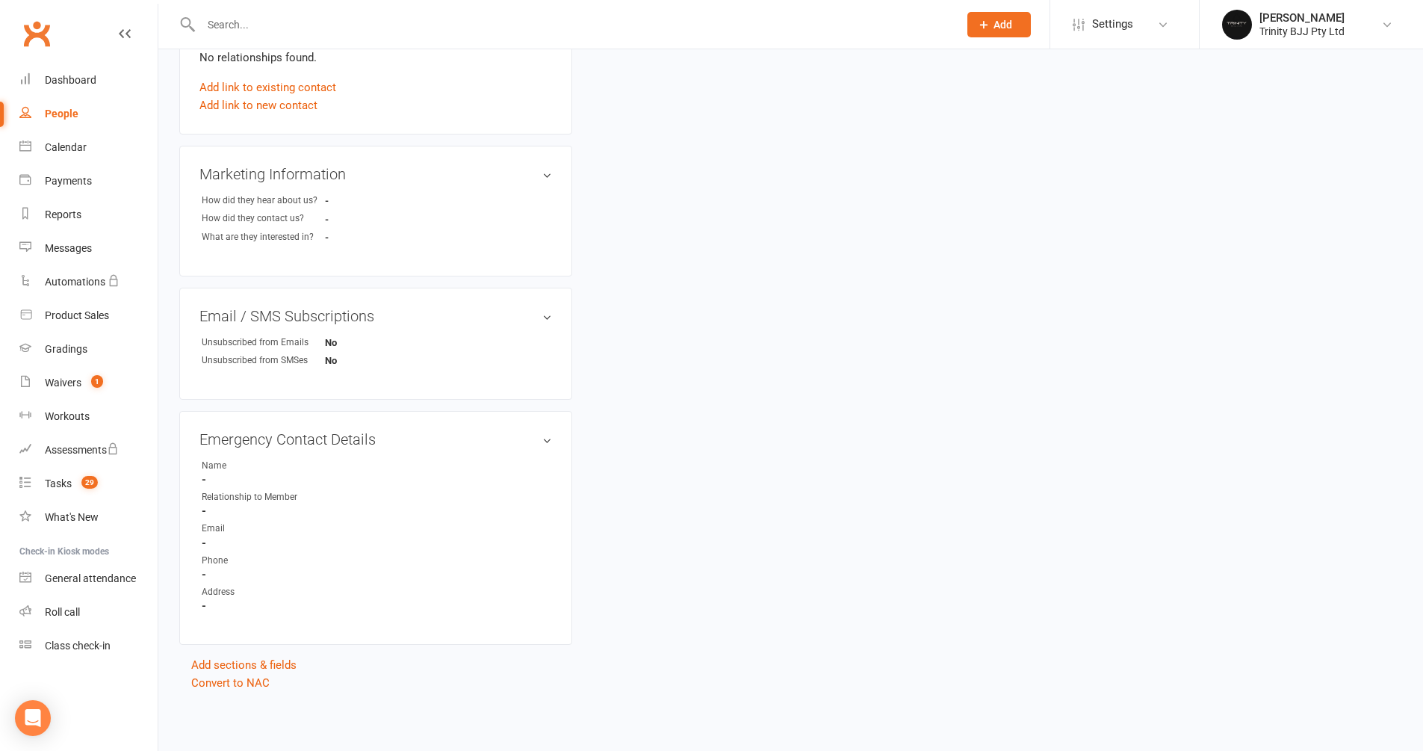
click at [60, 114] on div "People" at bounding box center [62, 114] width 34 height 12
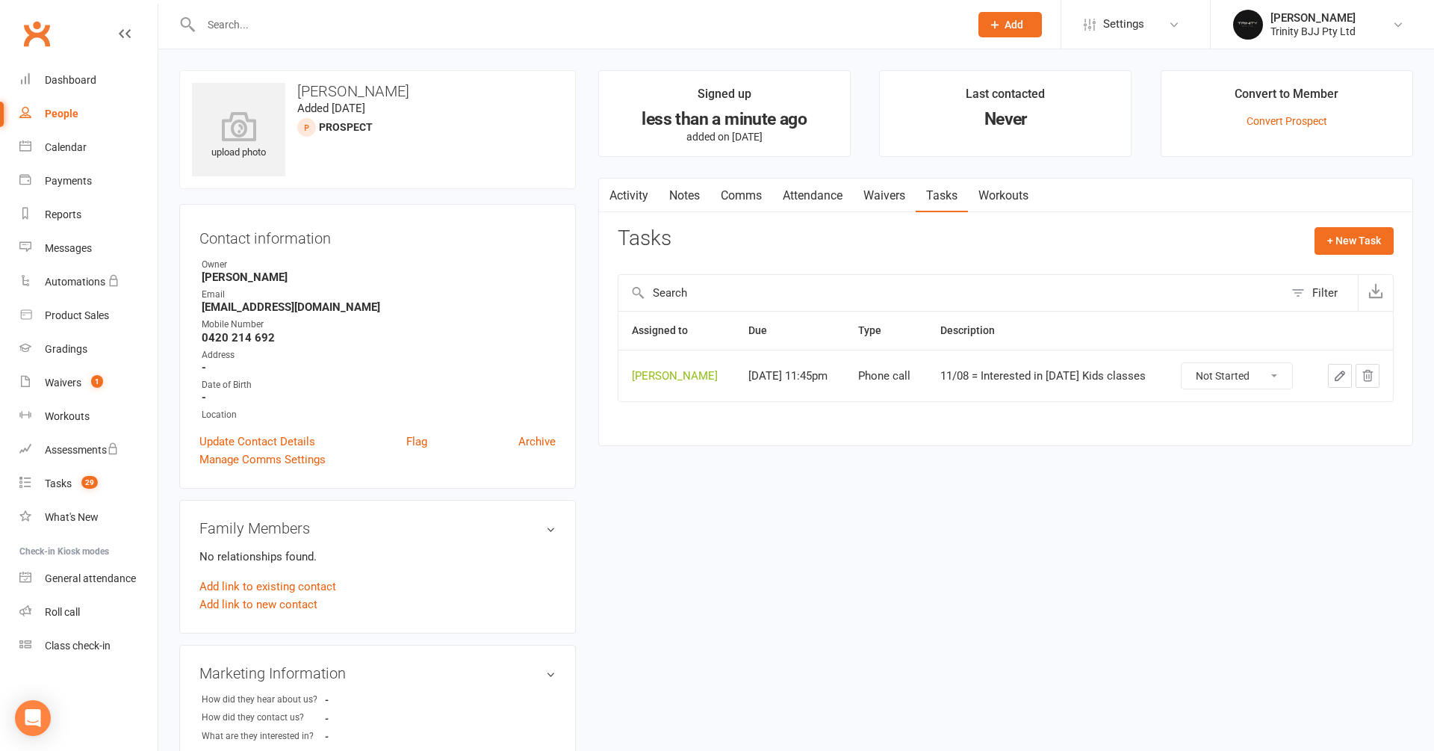
select select "100"
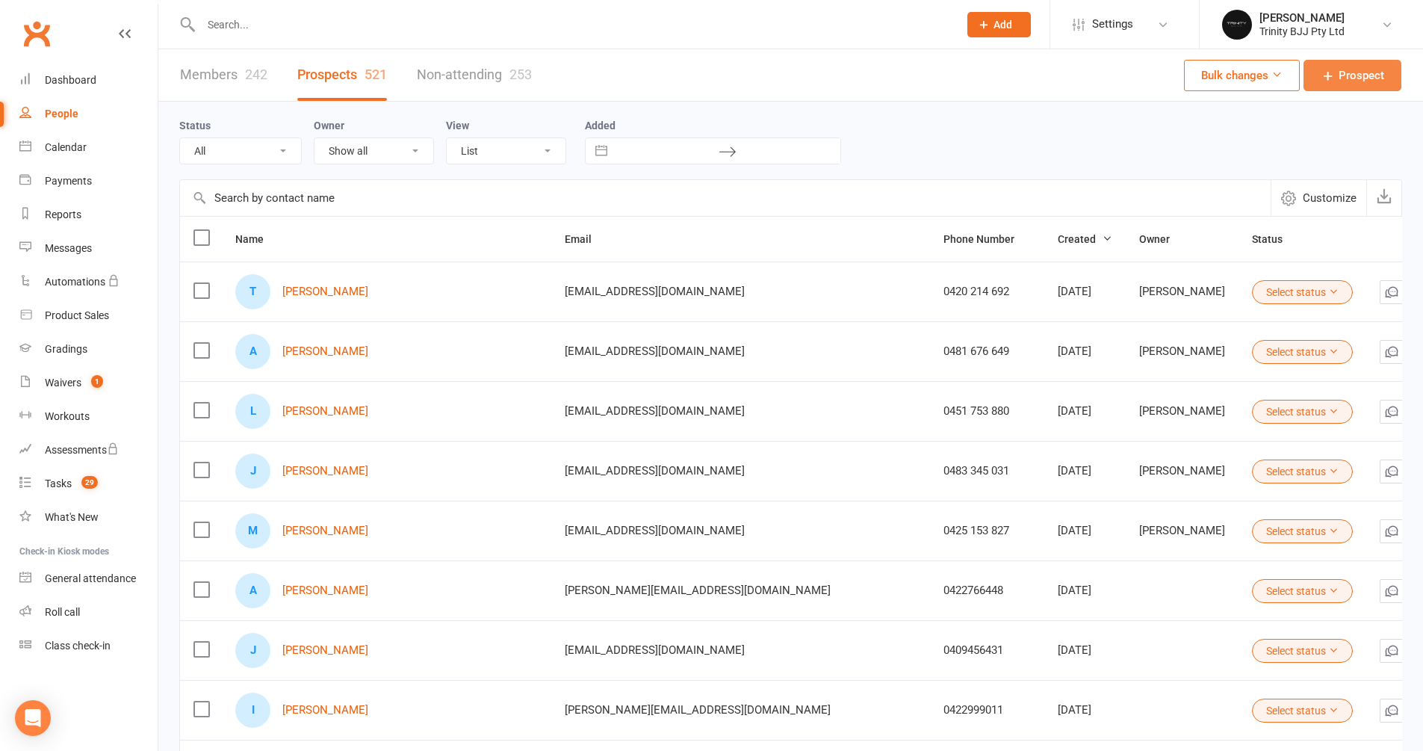
click at [1365, 69] on span "Prospect" at bounding box center [1362, 75] width 46 height 18
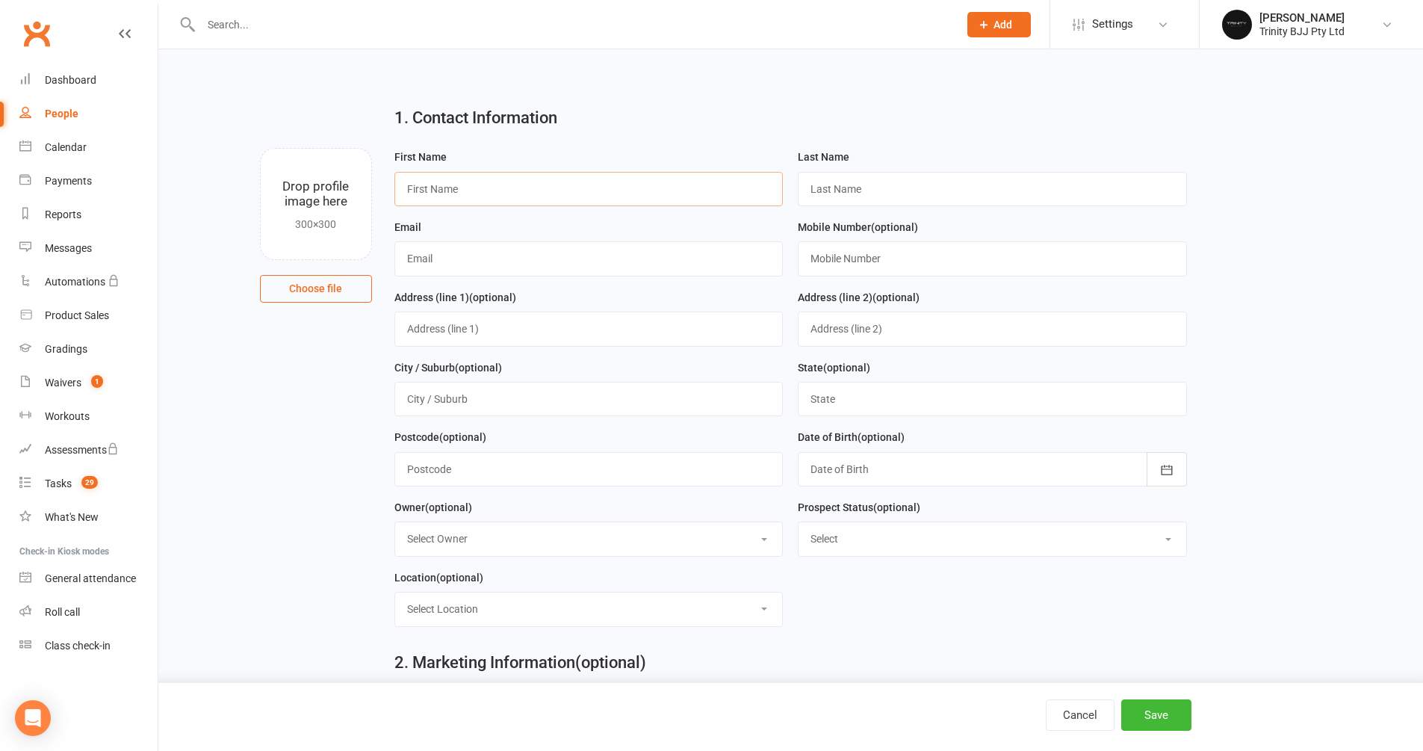
paste input "[PERSON_NAME]"
click at [483, 189] on input "[PERSON_NAME]" at bounding box center [588, 189] width 389 height 34
type input "Jessica"
paste input "Loughrey"
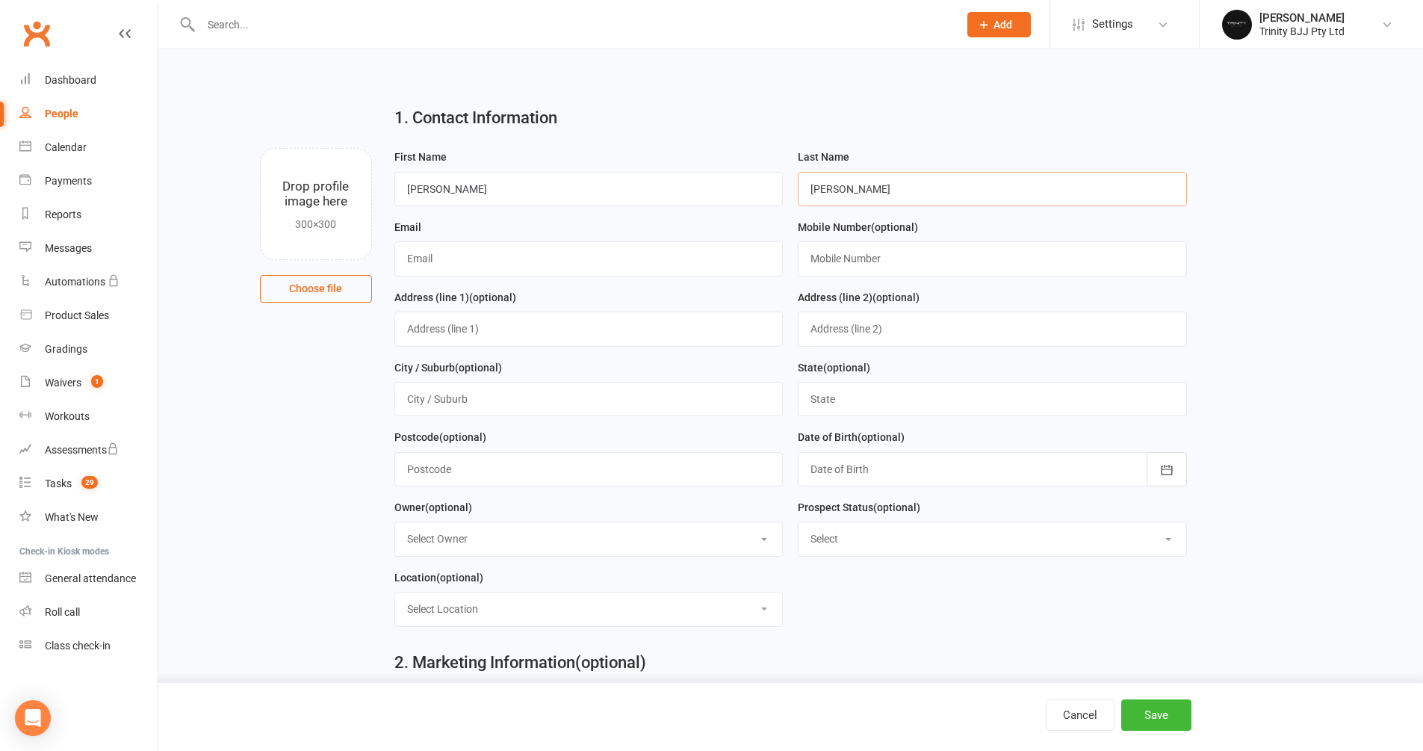
type input "Loughrey"
paste input "[EMAIL_ADDRESS][DOMAIN_NAME]"
type input "[EMAIL_ADDRESS][DOMAIN_NAME]"
paste input "0 4062 95123"
drag, startPoint x: 822, startPoint y: 257, endPoint x: 857, endPoint y: 297, distance: 52.9
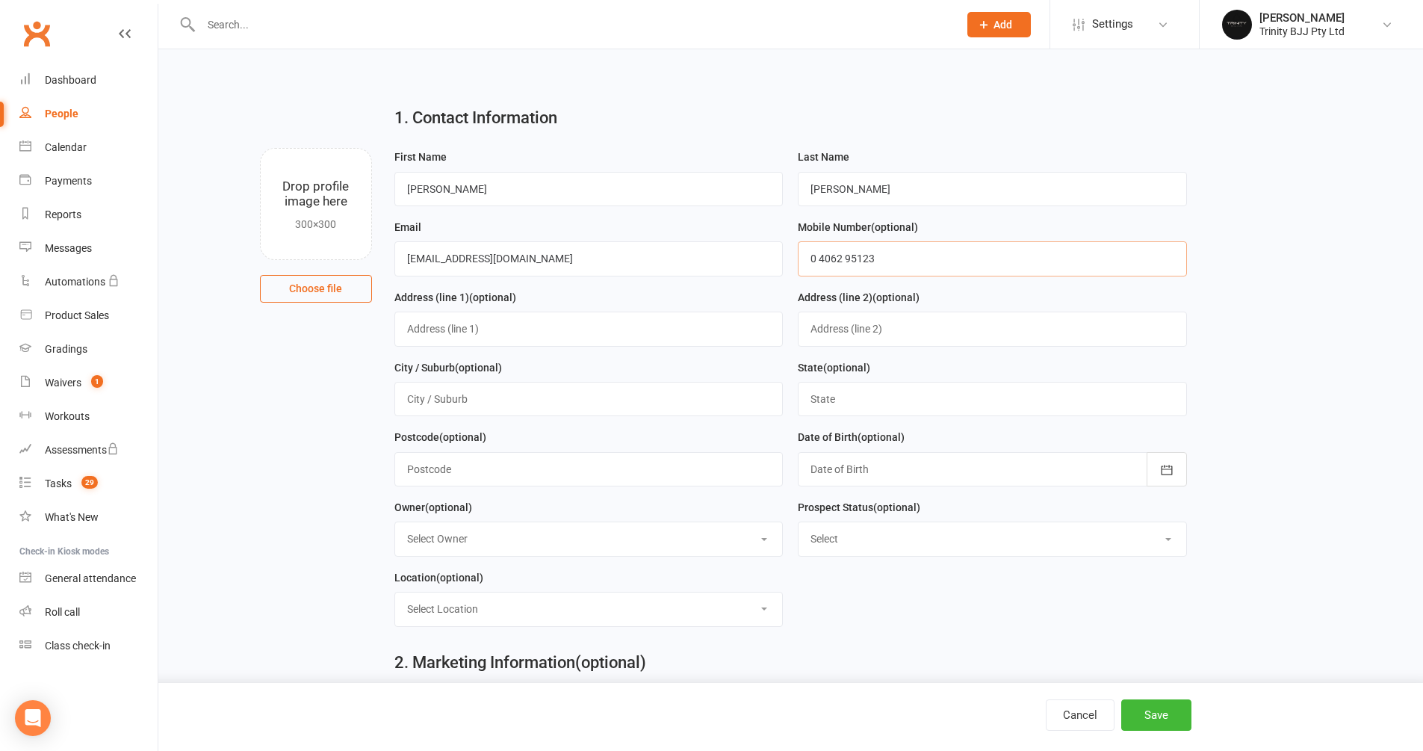
click at [822, 257] on input "0 4062 95123" at bounding box center [992, 258] width 389 height 34
click at [836, 258] on input "04062 95123" at bounding box center [992, 258] width 389 height 34
click at [861, 256] on input "0406 2 95123" at bounding box center [992, 258] width 389 height 34
click at [858, 261] on input "0406 2 95123" at bounding box center [992, 258] width 389 height 34
click at [847, 255] on input "0406 2 95 123" at bounding box center [992, 258] width 389 height 34
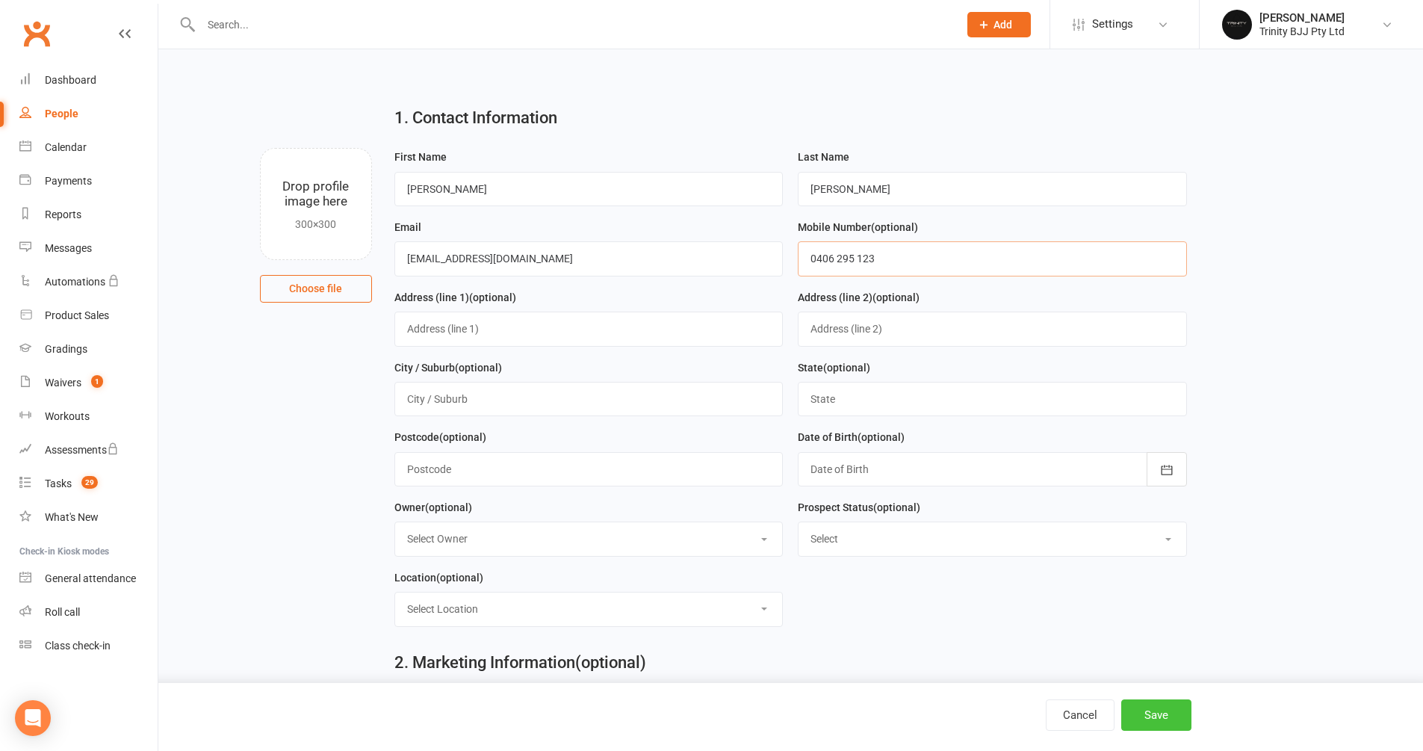
type input "0406 295 123"
click at [1153, 716] on button "Save" at bounding box center [1156, 714] width 70 height 31
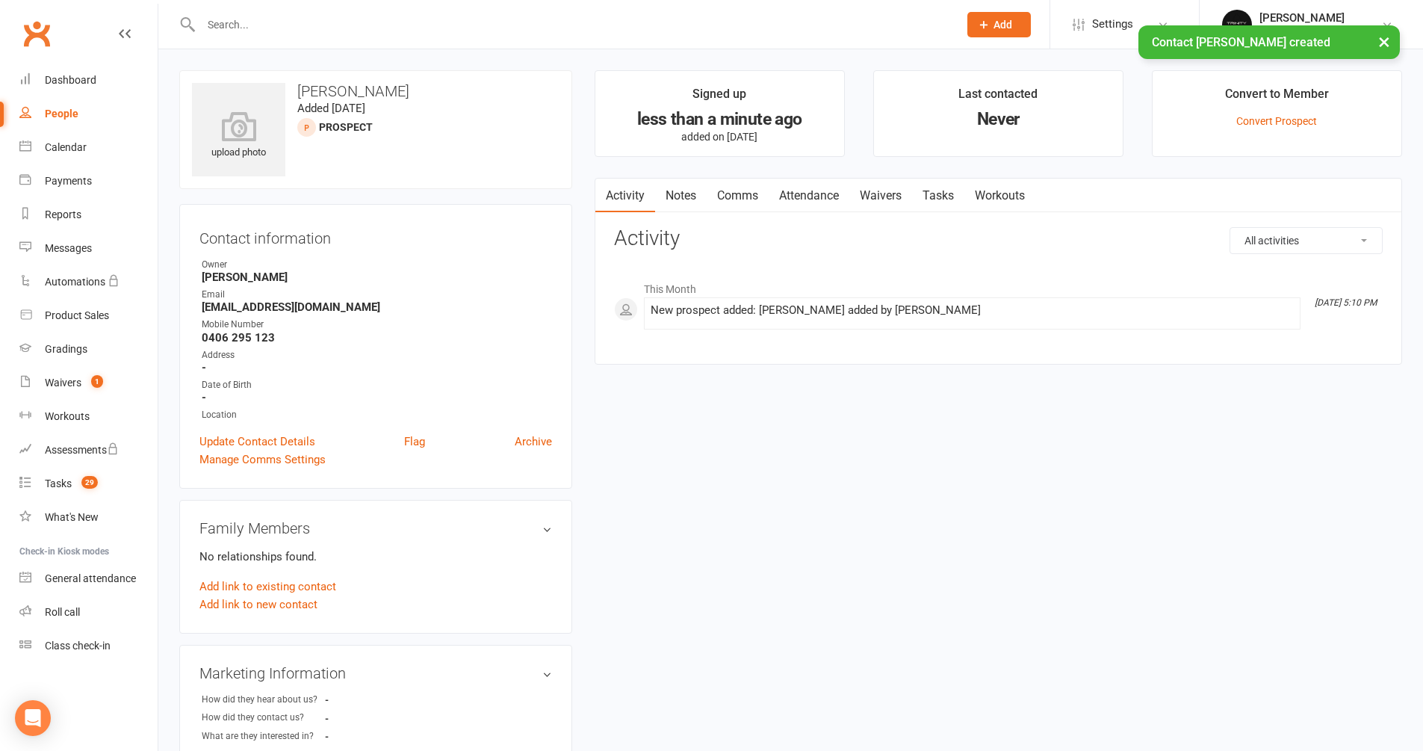
click at [948, 196] on link "Tasks" at bounding box center [938, 196] width 52 height 34
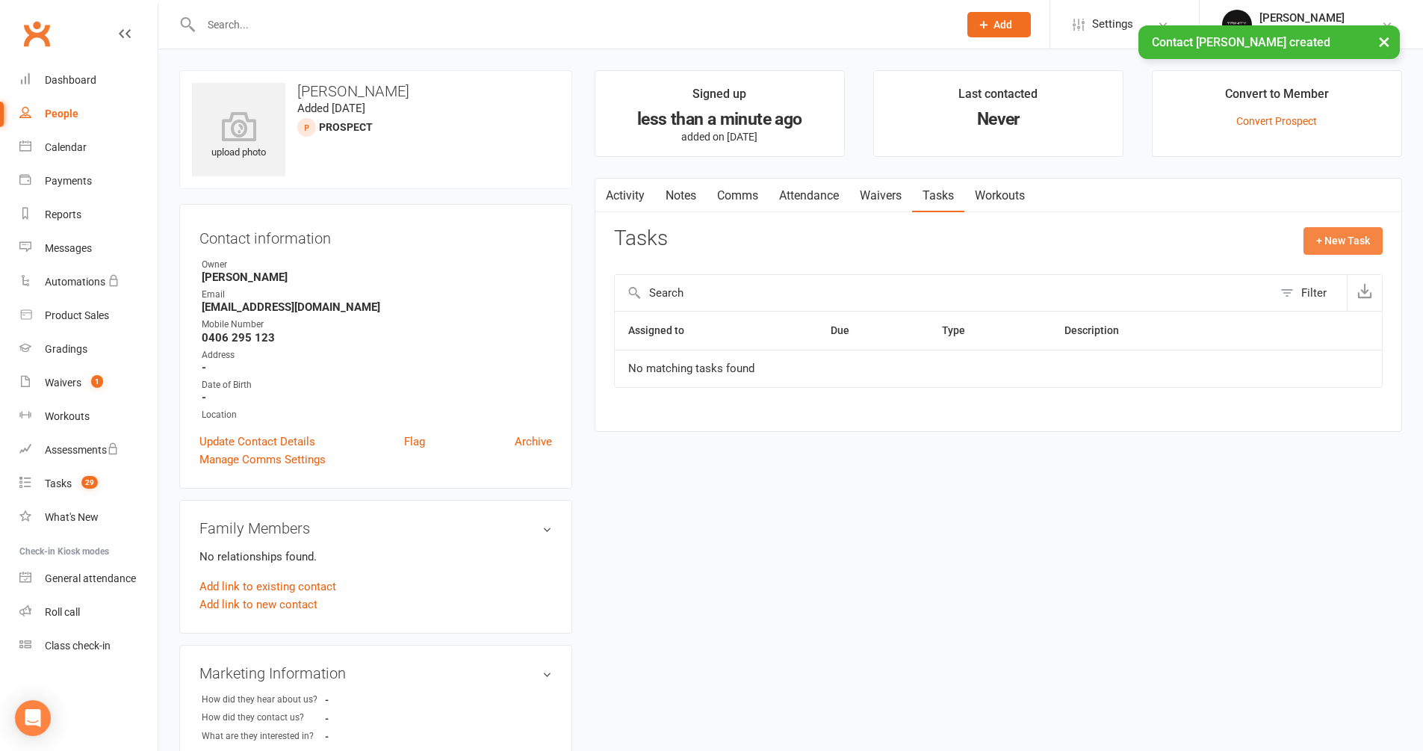
click at [1336, 238] on button "+ New Task" at bounding box center [1343, 240] width 79 height 27
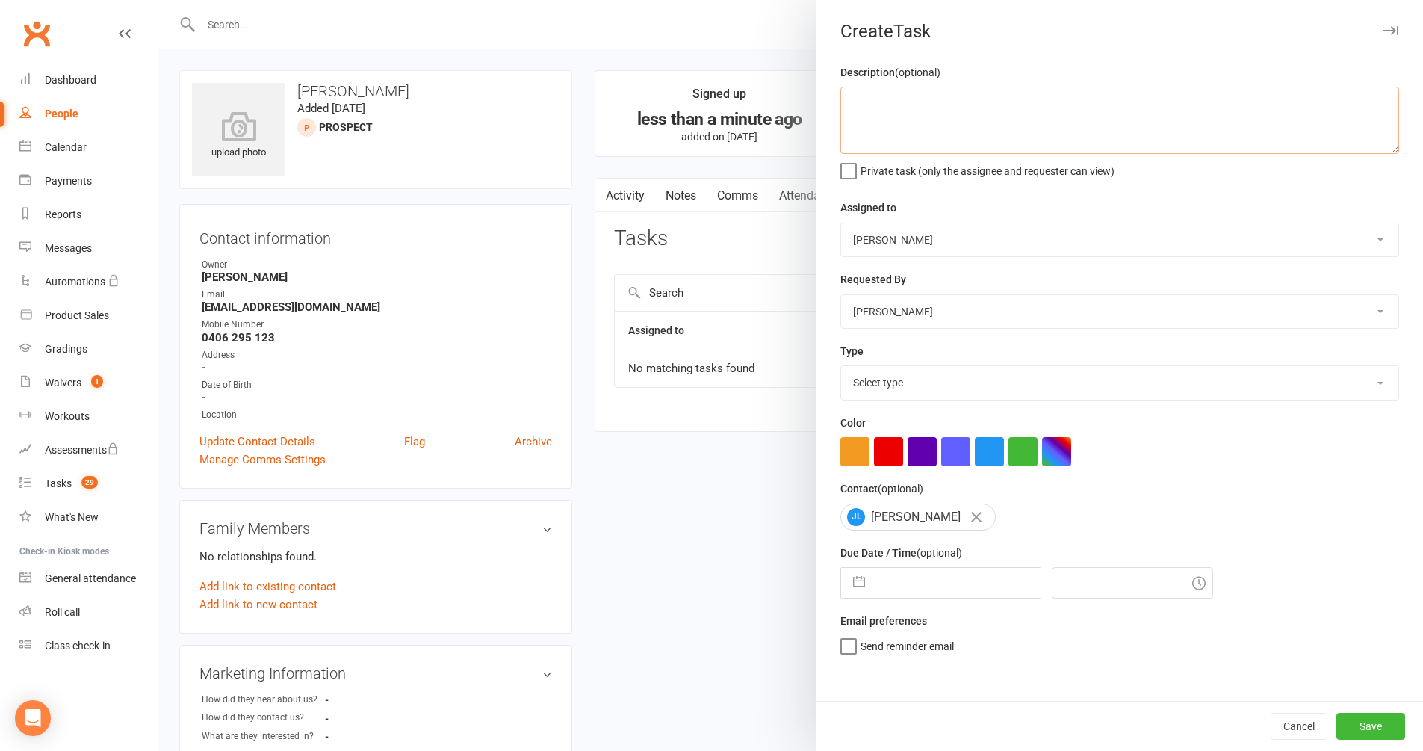
click at [1053, 133] on textarea at bounding box center [1119, 120] width 559 height 67
type textarea "11/08 = Interested in kids classes. [DATE]"
click at [834, 580] on div "Description (optional) 11/08 = Interested in kids classes. Thursday Private tas…" at bounding box center [1120, 382] width 607 height 637
click at [851, 572] on button "button" at bounding box center [859, 583] width 27 height 30
select select "6"
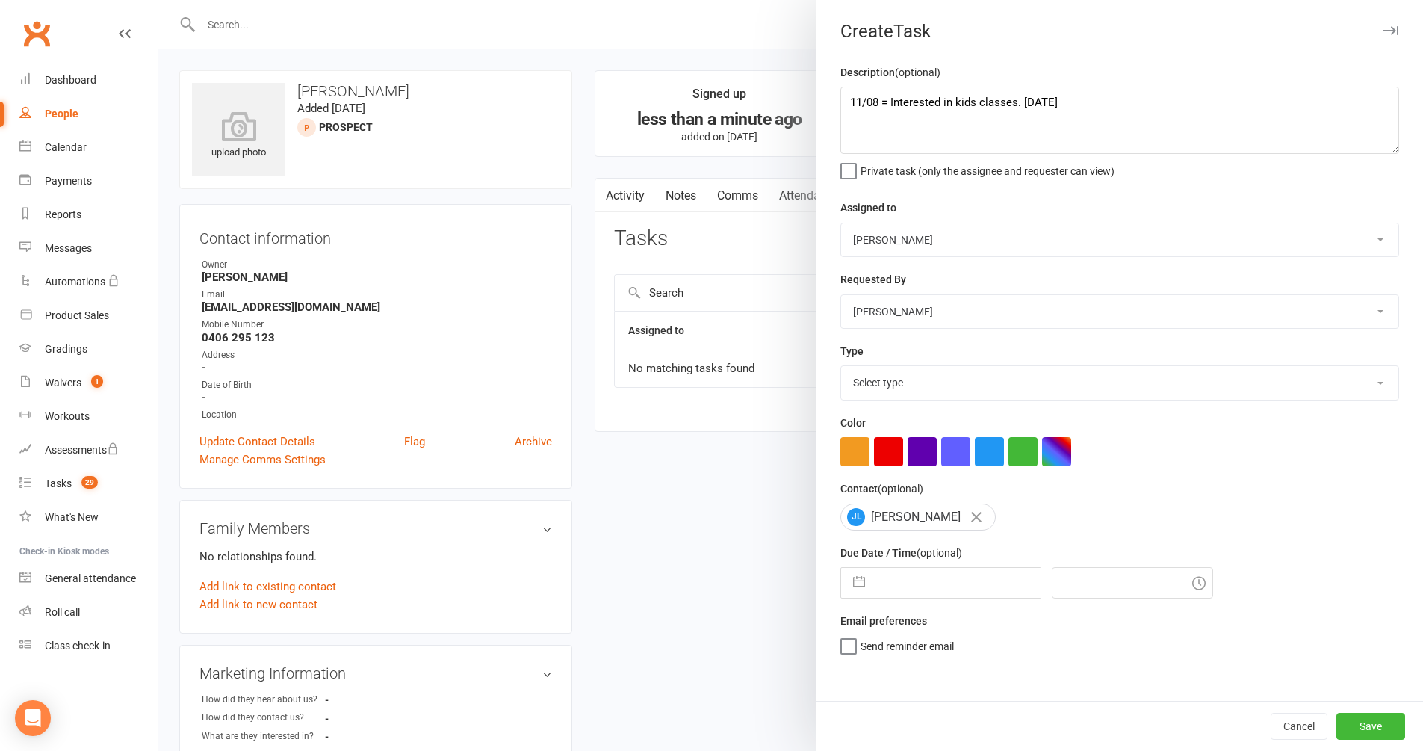
select select "2025"
select select "7"
select select "2025"
select select "8"
select select "2025"
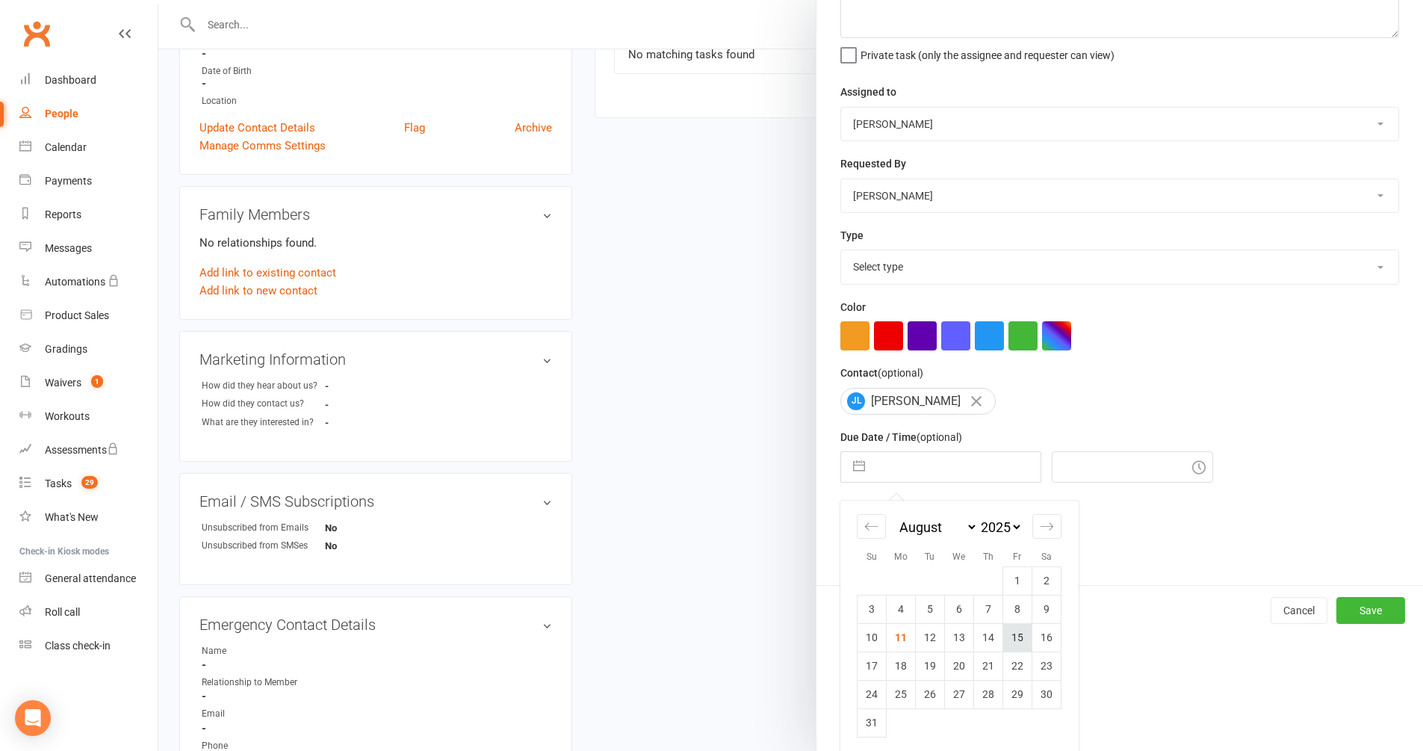
scroll to position [454, 0]
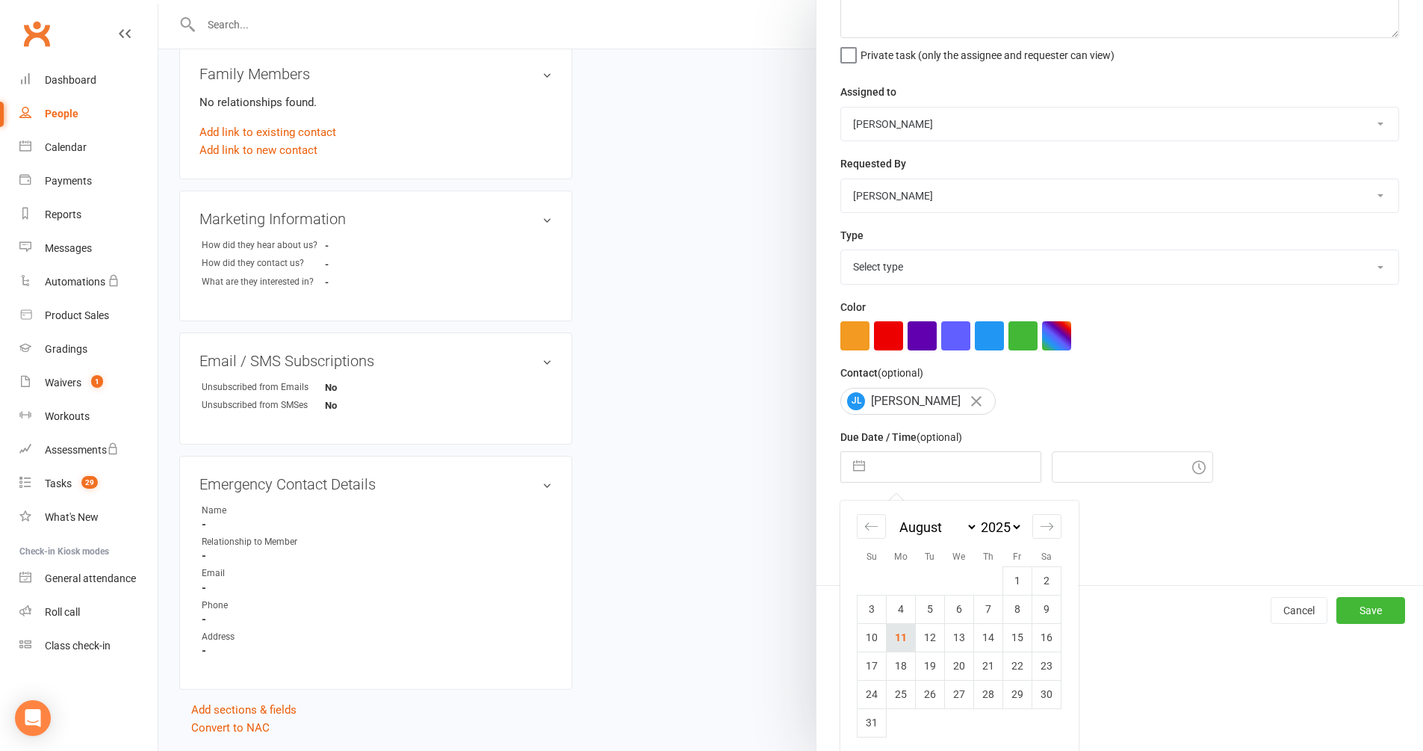
click at [902, 635] on td "11" at bounding box center [901, 637] width 29 height 28
type input "[DATE]"
type input "5:15pm"
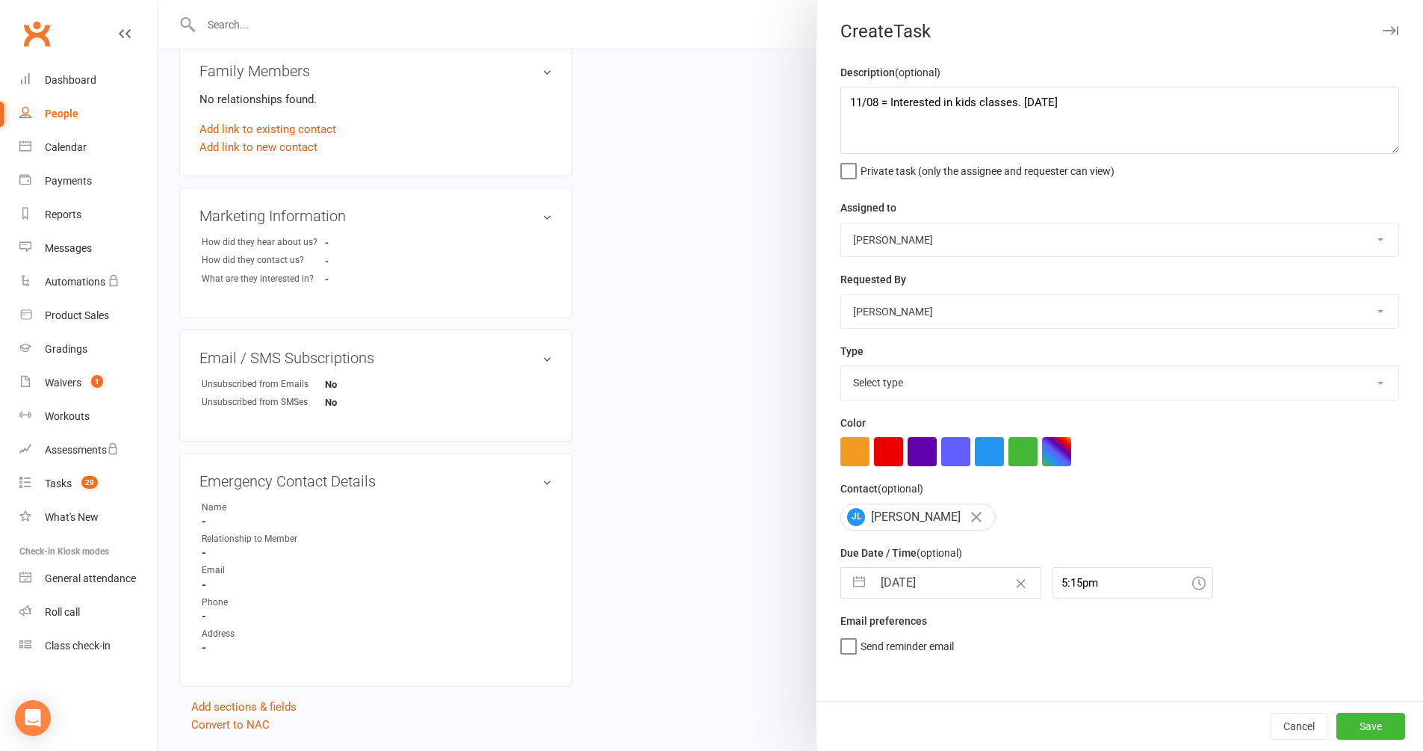
scroll to position [429, 0]
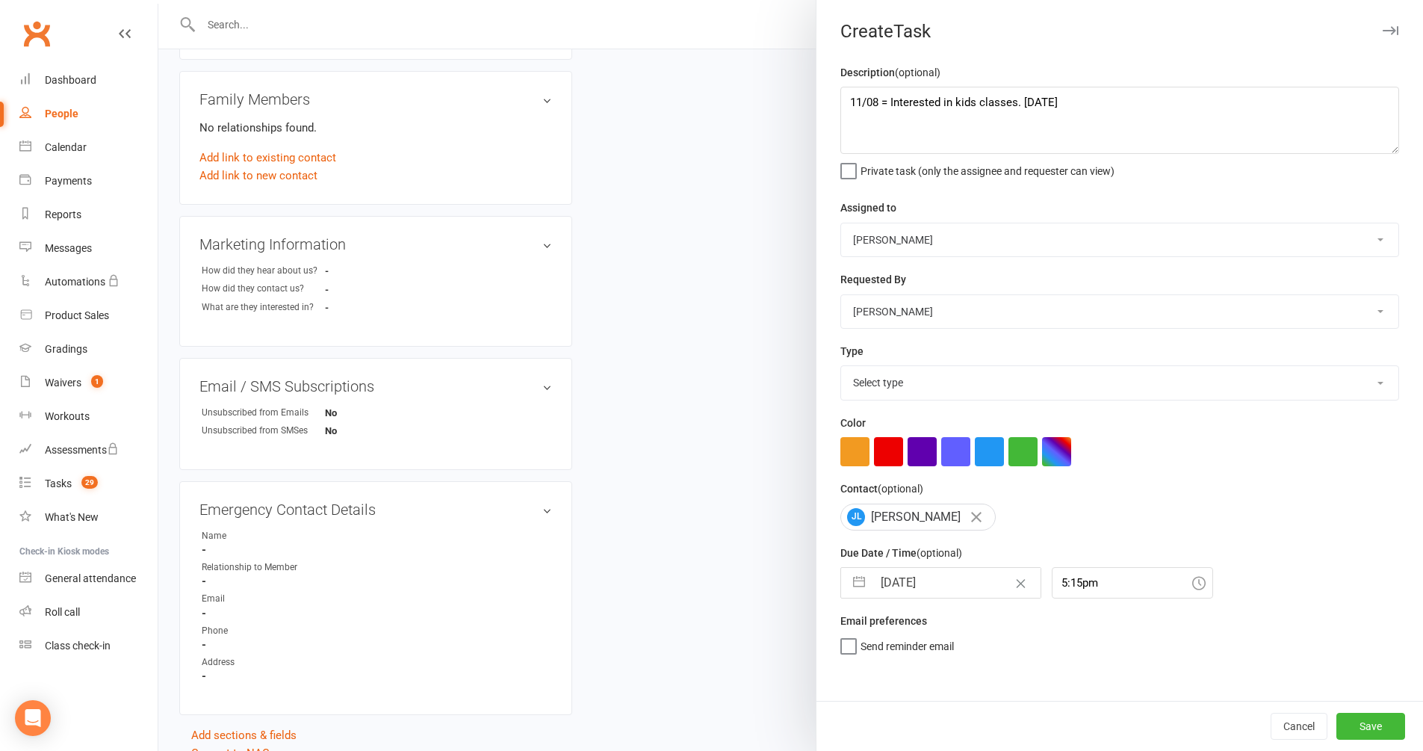
select select "28721"
click at [1109, 575] on input "5:15pm" at bounding box center [1132, 582] width 161 height 31
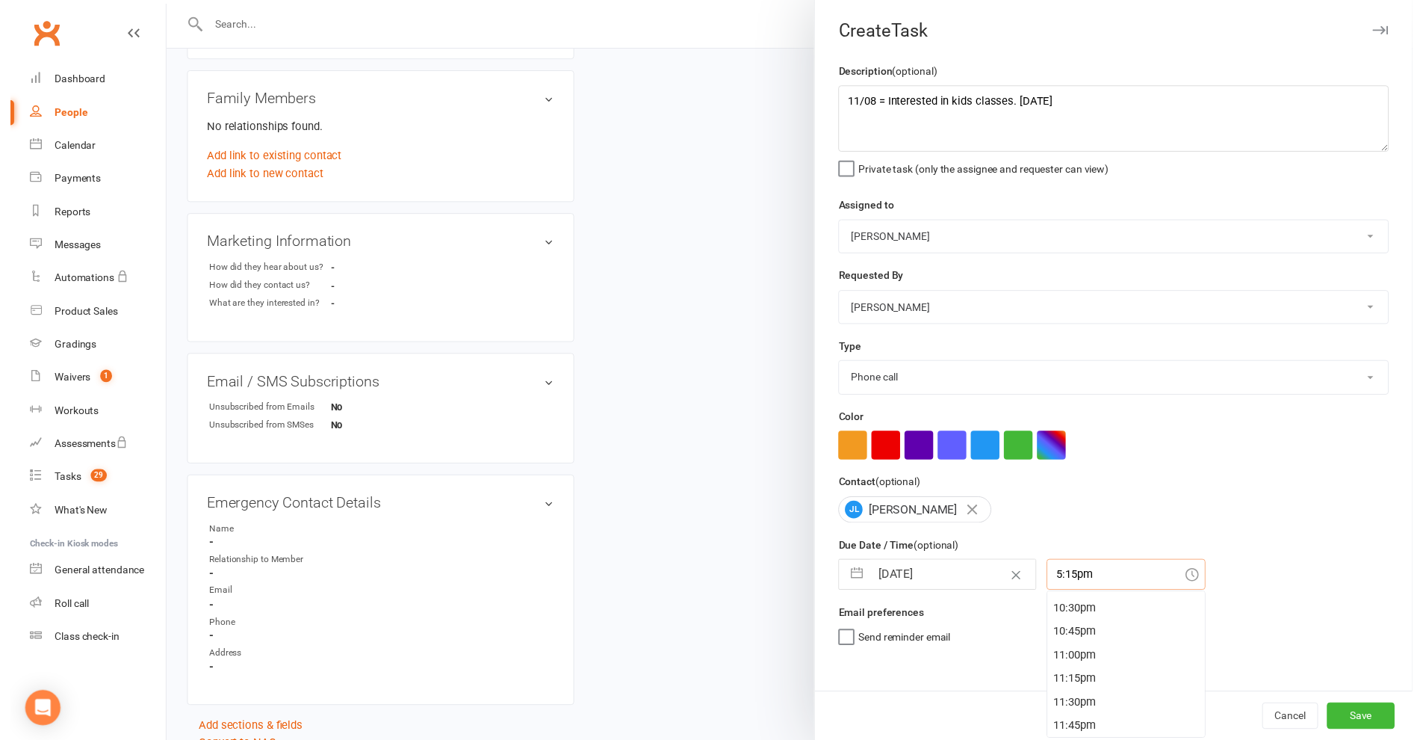
scroll to position [510, 0]
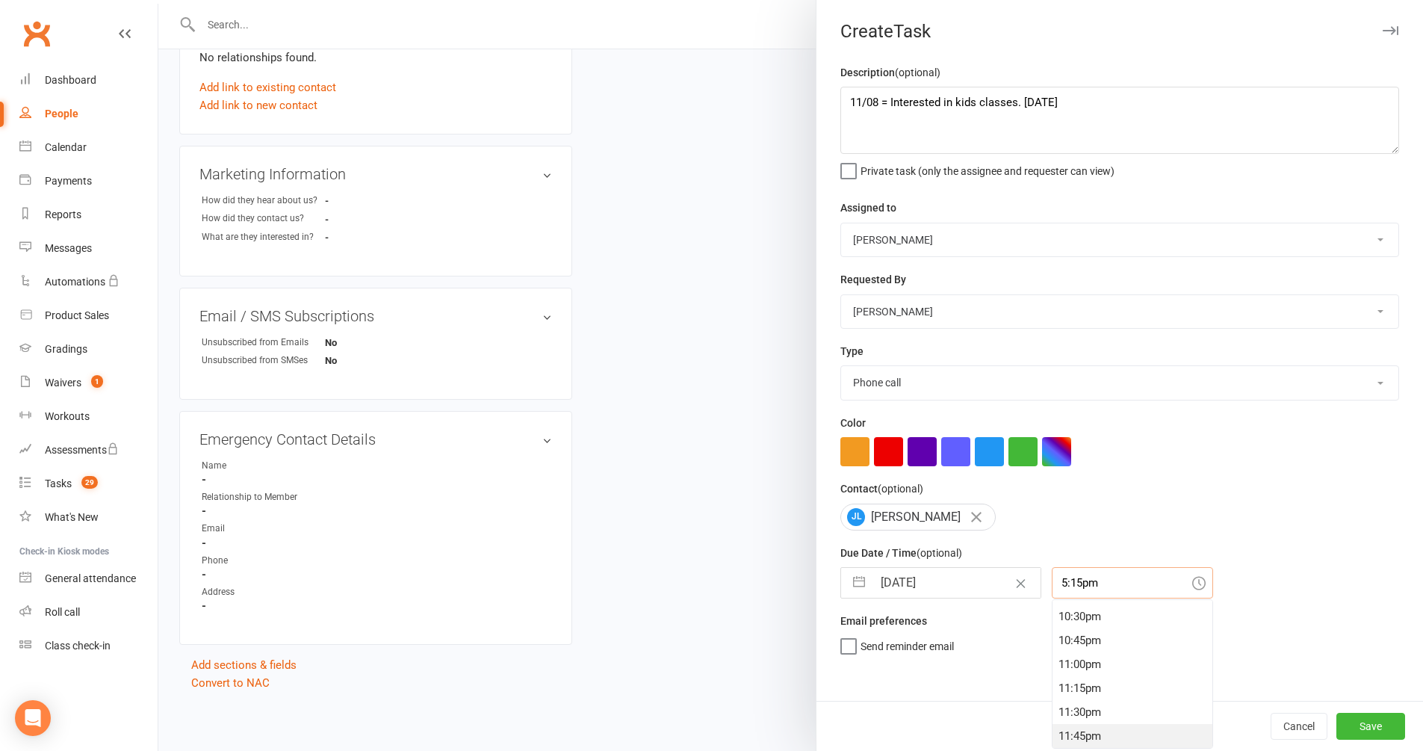
click at [1068, 724] on div "11:45pm" at bounding box center [1133, 736] width 160 height 24
type input "11:45pm"
click at [1366, 723] on button "Save" at bounding box center [1371, 726] width 69 height 27
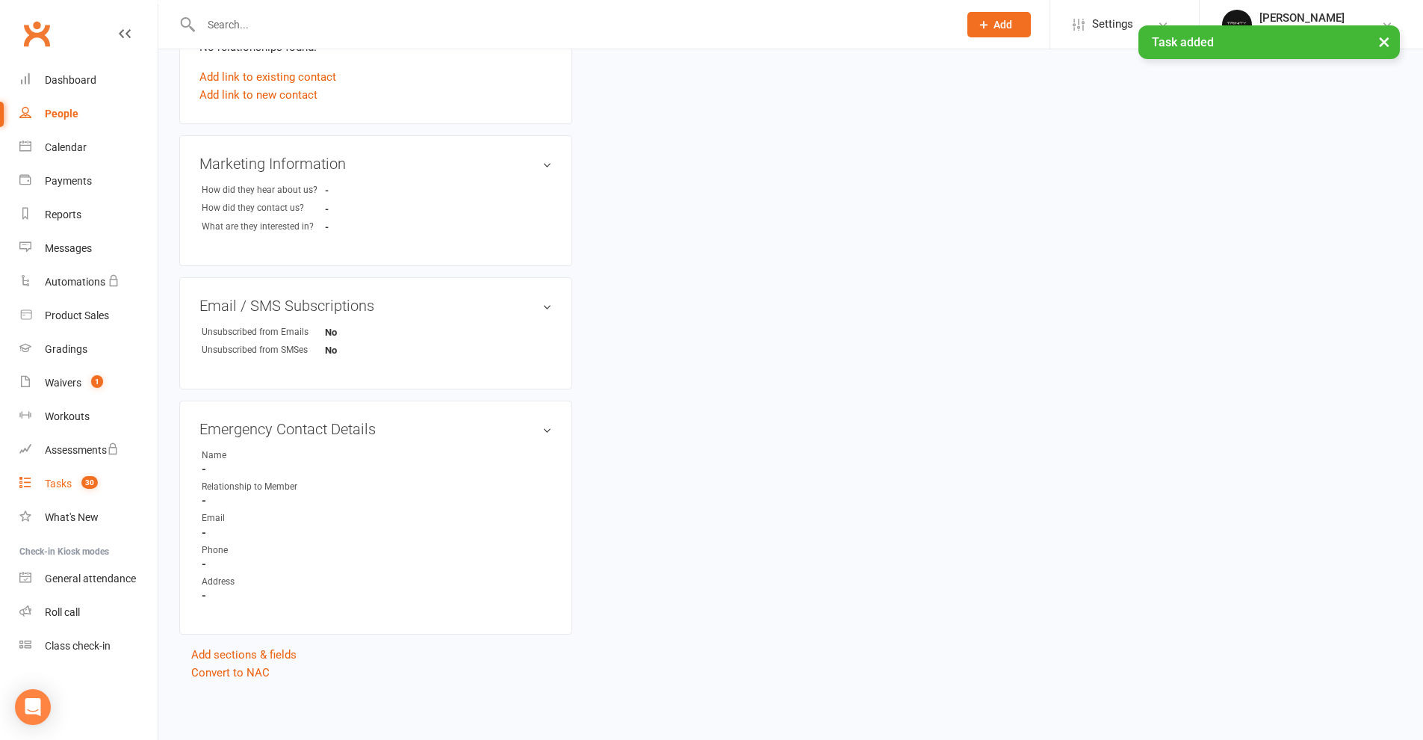
click at [69, 478] on div "Tasks" at bounding box center [58, 483] width 27 height 12
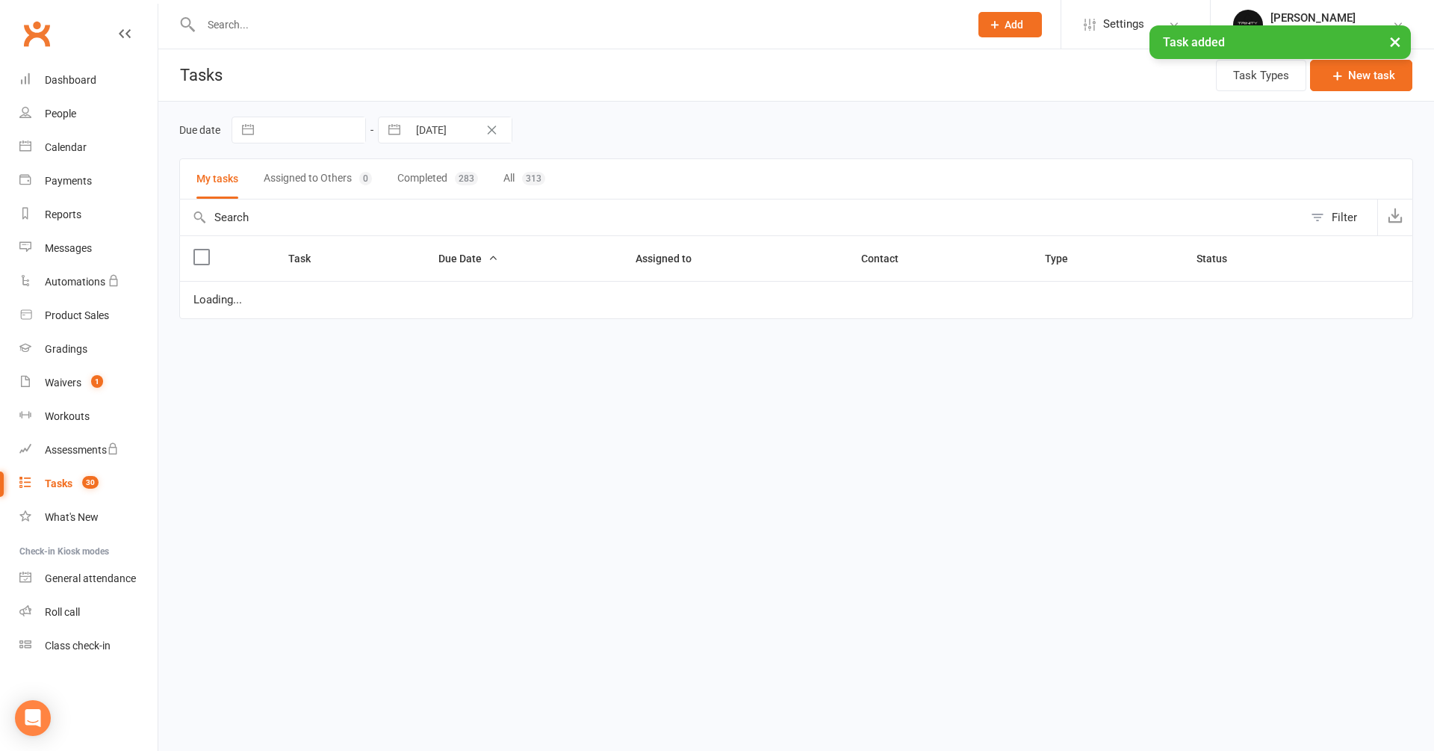
select select "started"
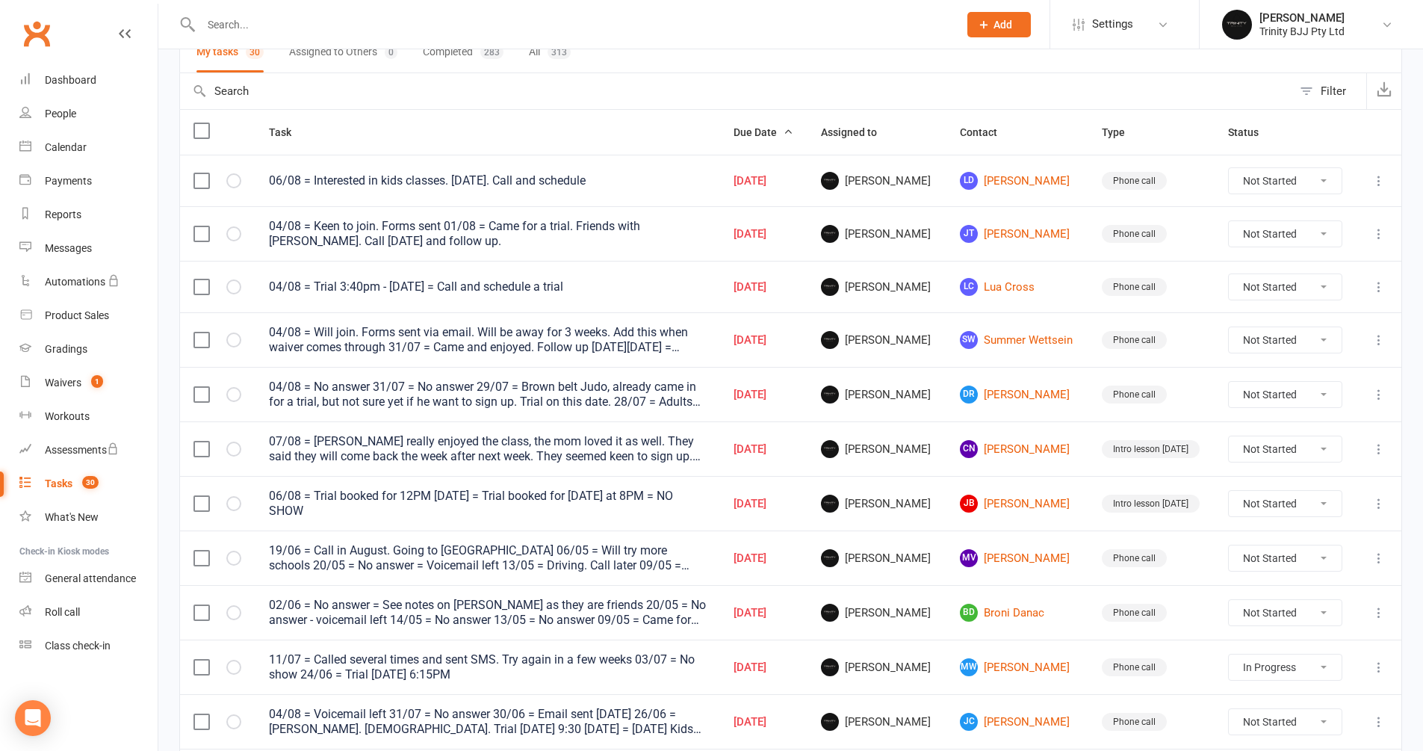
scroll to position [105, 0]
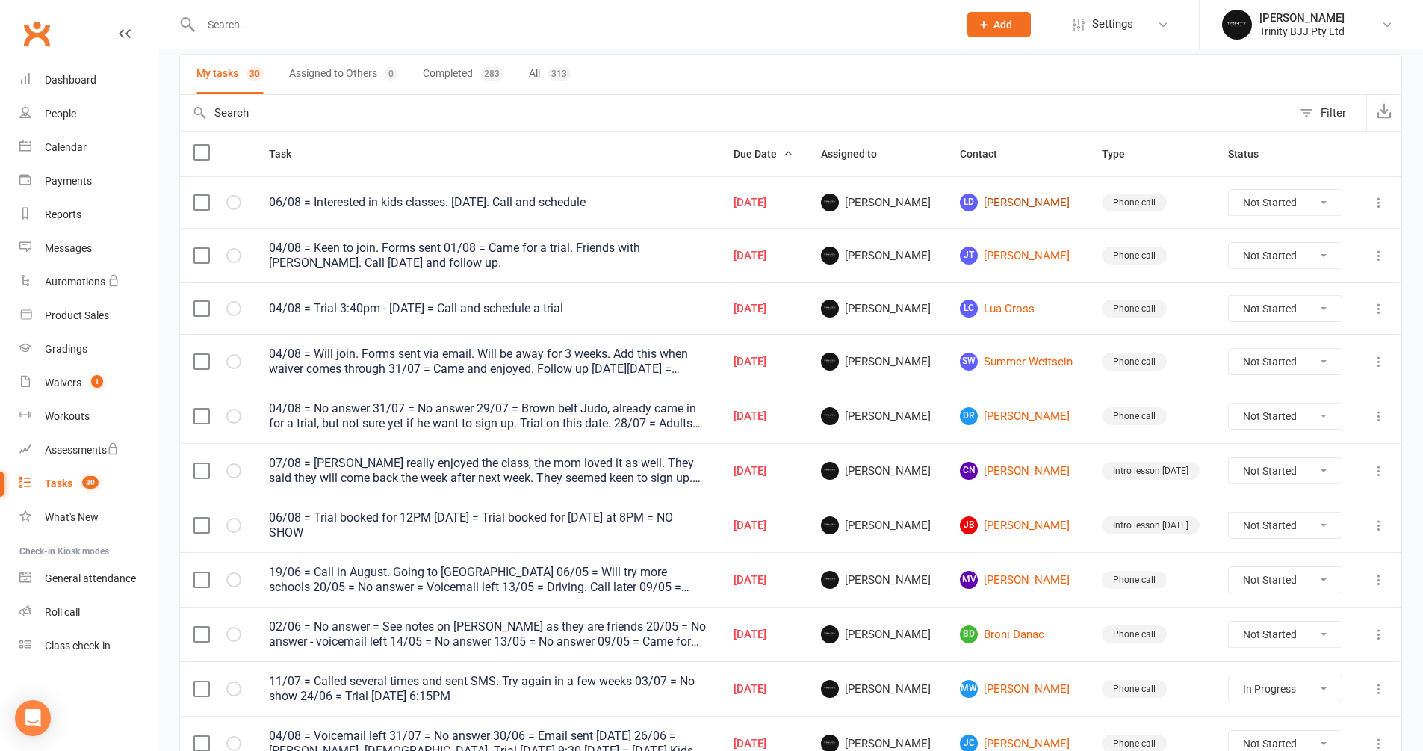
click at [1031, 203] on link "LD [PERSON_NAME]" at bounding box center [1017, 202] width 115 height 18
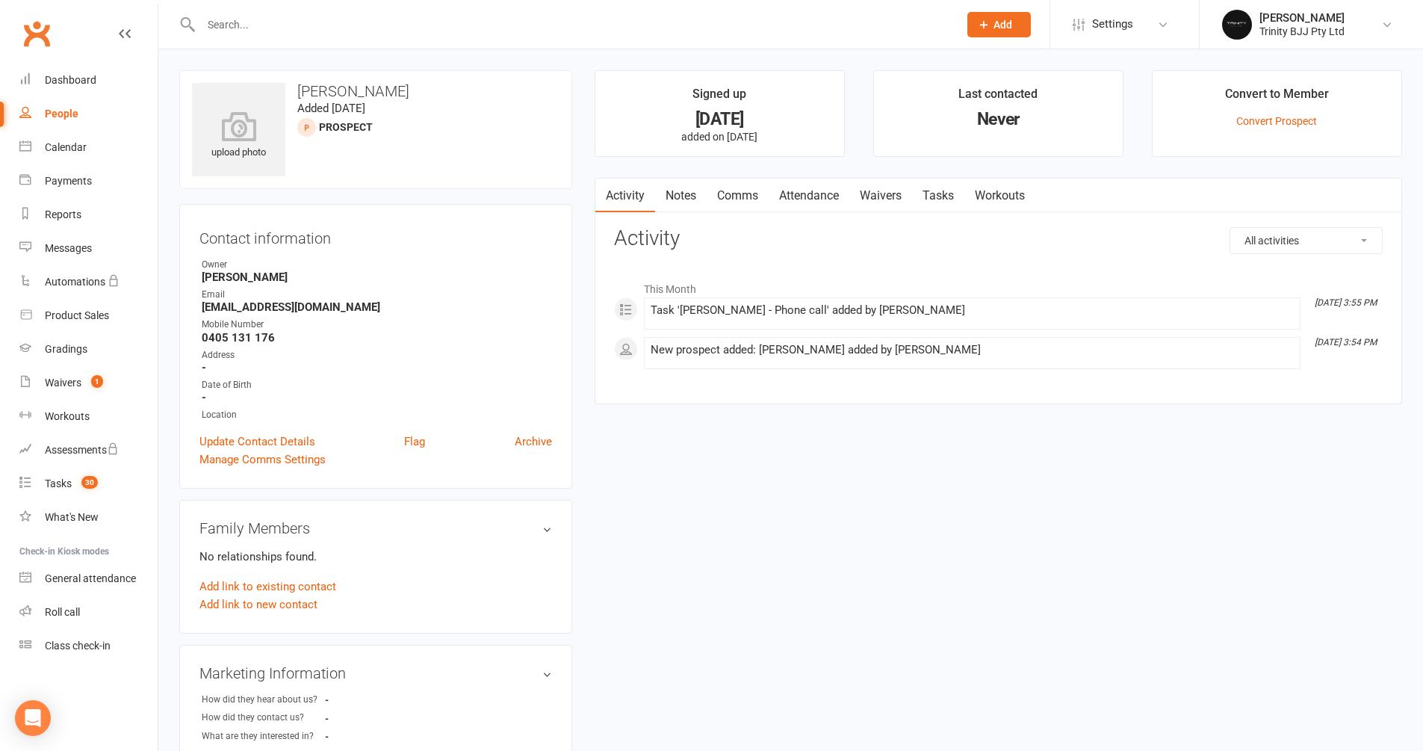
click at [946, 194] on link "Tasks" at bounding box center [938, 196] width 52 height 34
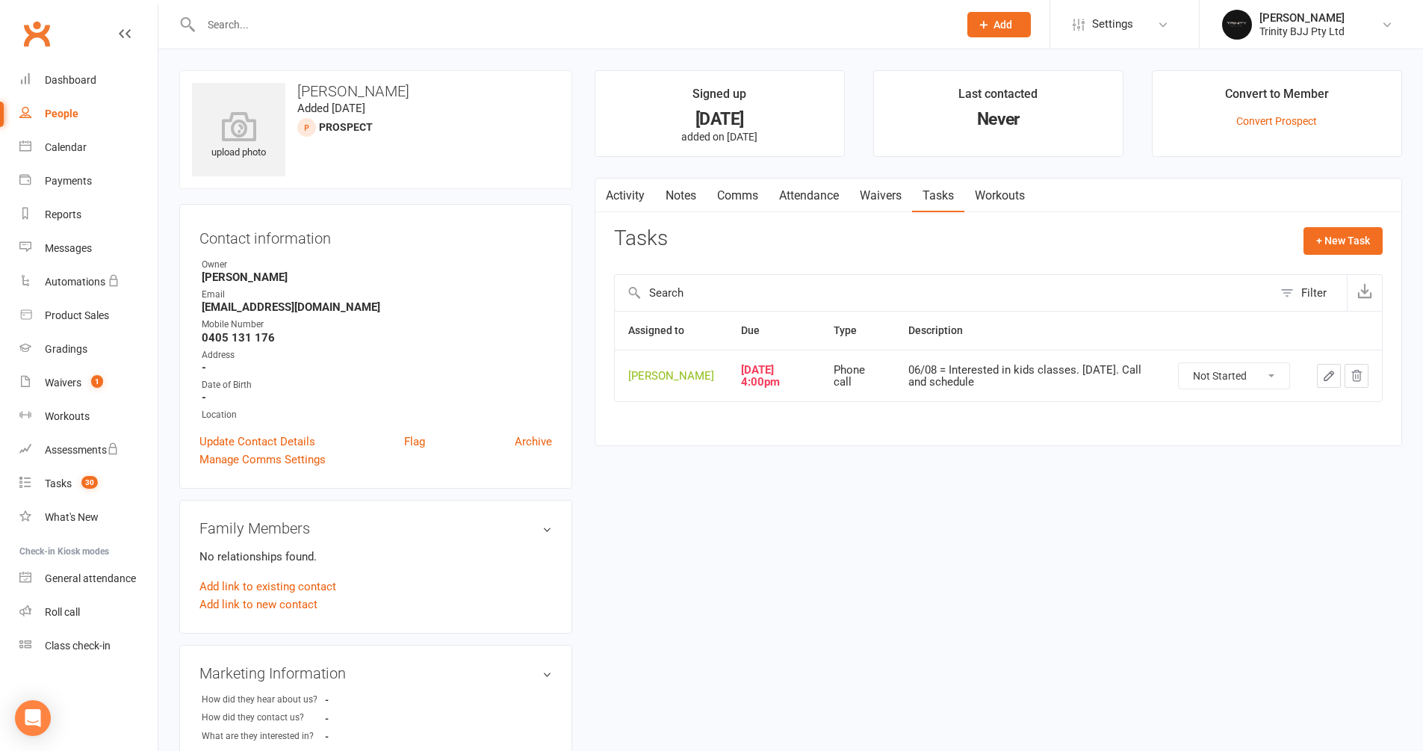
click at [1331, 369] on icon "button" at bounding box center [1328, 375] width 13 height 13
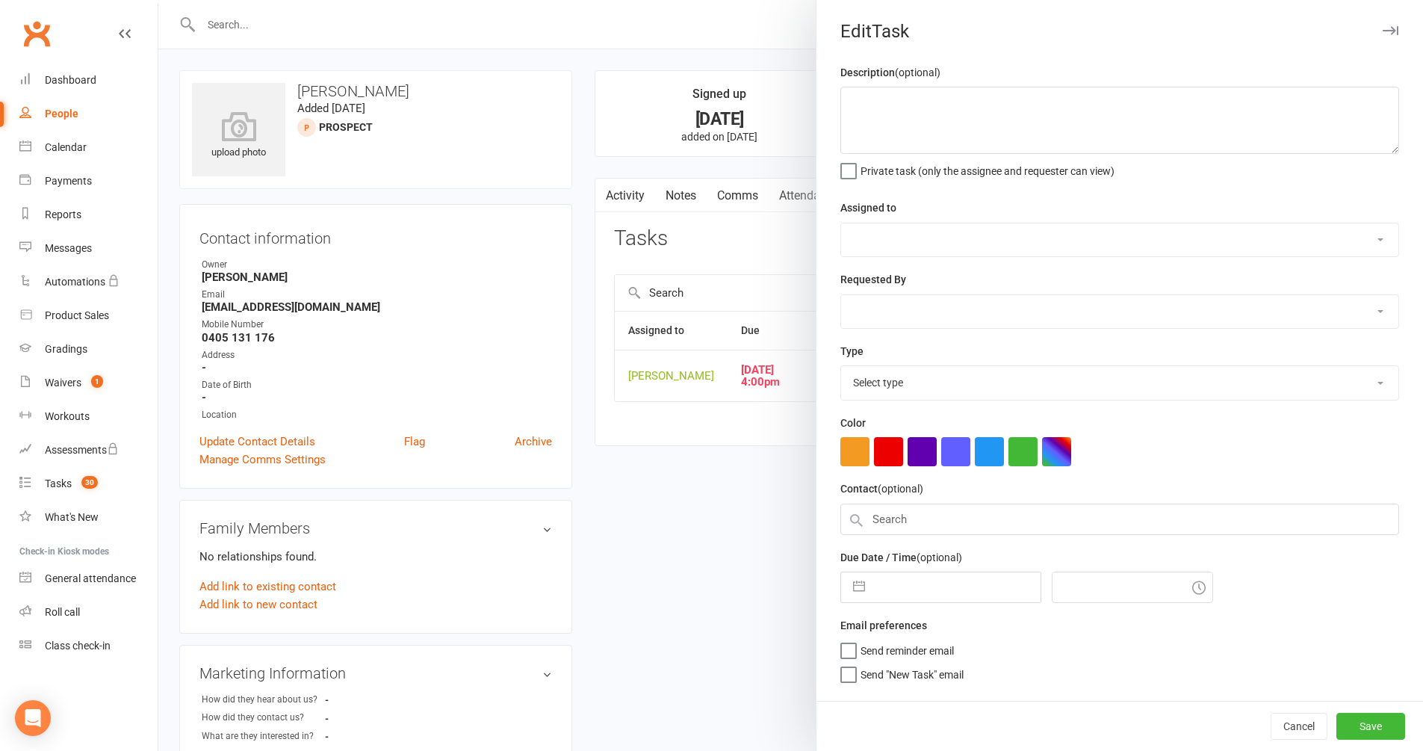
type textarea "06/08 = Interested in kids classes. Saturday. Call and schedule"
select select "49772"
type input "[DATE]"
type input "4:00pm"
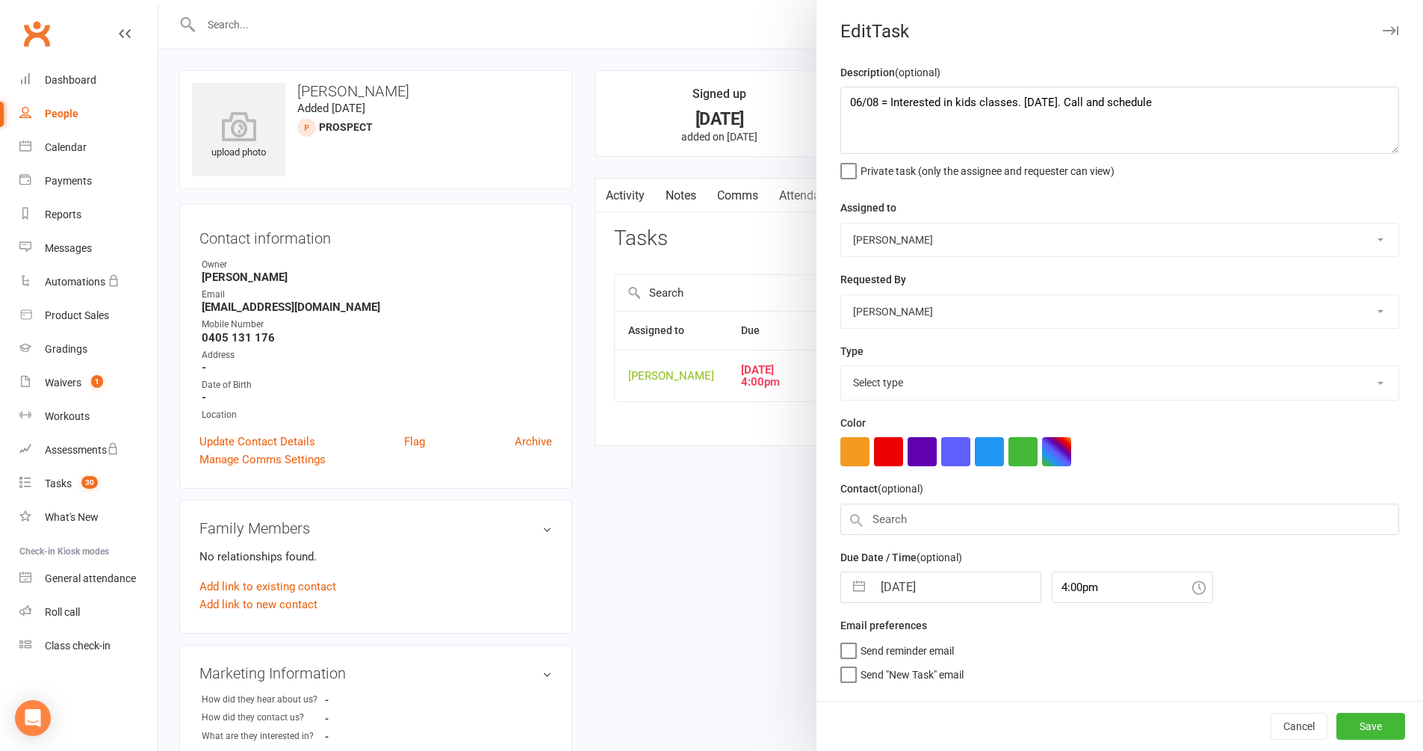
select select "28721"
click at [848, 102] on textarea "06/08 = Interested in kids classes. Saturday. Call and schedule" at bounding box center [1119, 120] width 559 height 67
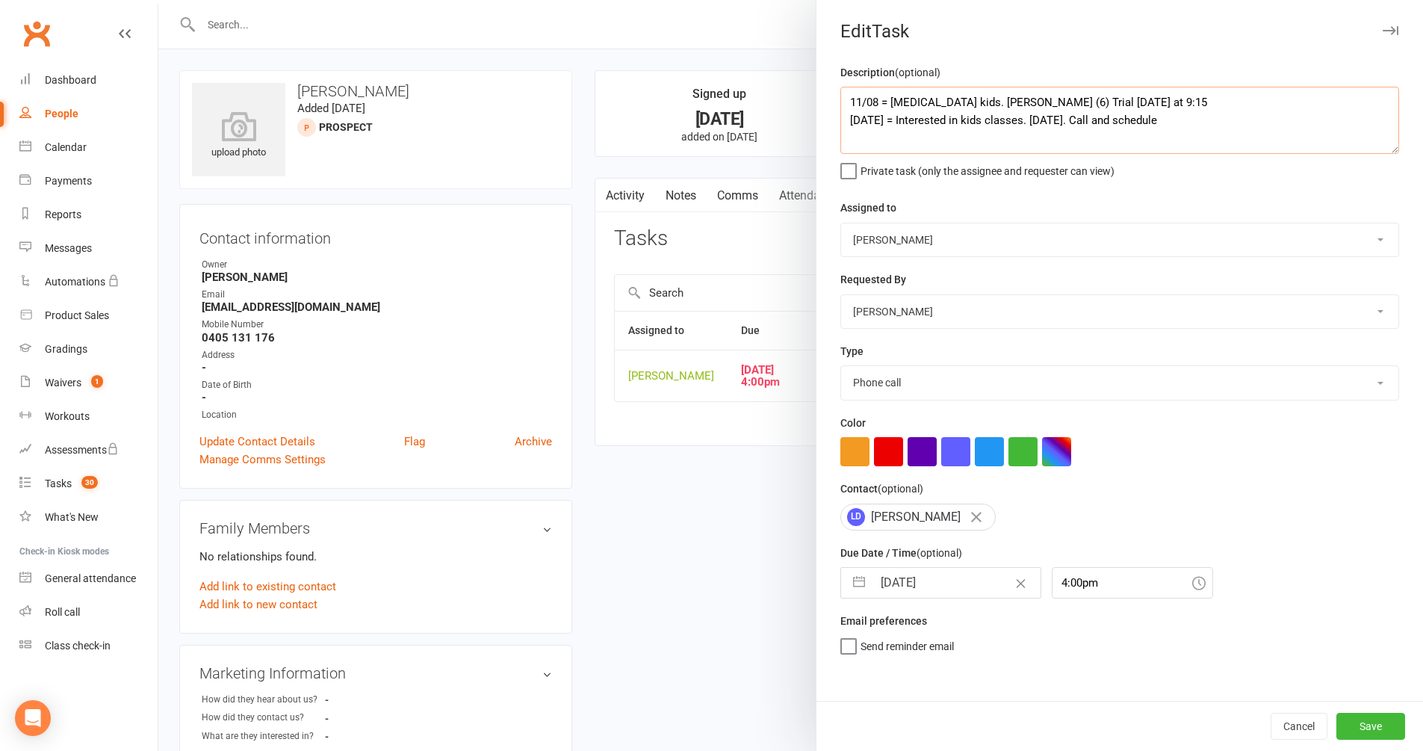
type textarea "11/08 = [MEDICAL_DATA] kids. [PERSON_NAME] (6) Trial [DATE] at 9:15 [DATE] = In…"
click at [851, 583] on button "button" at bounding box center [859, 583] width 27 height 30
select select "6"
select select "2025"
select select "7"
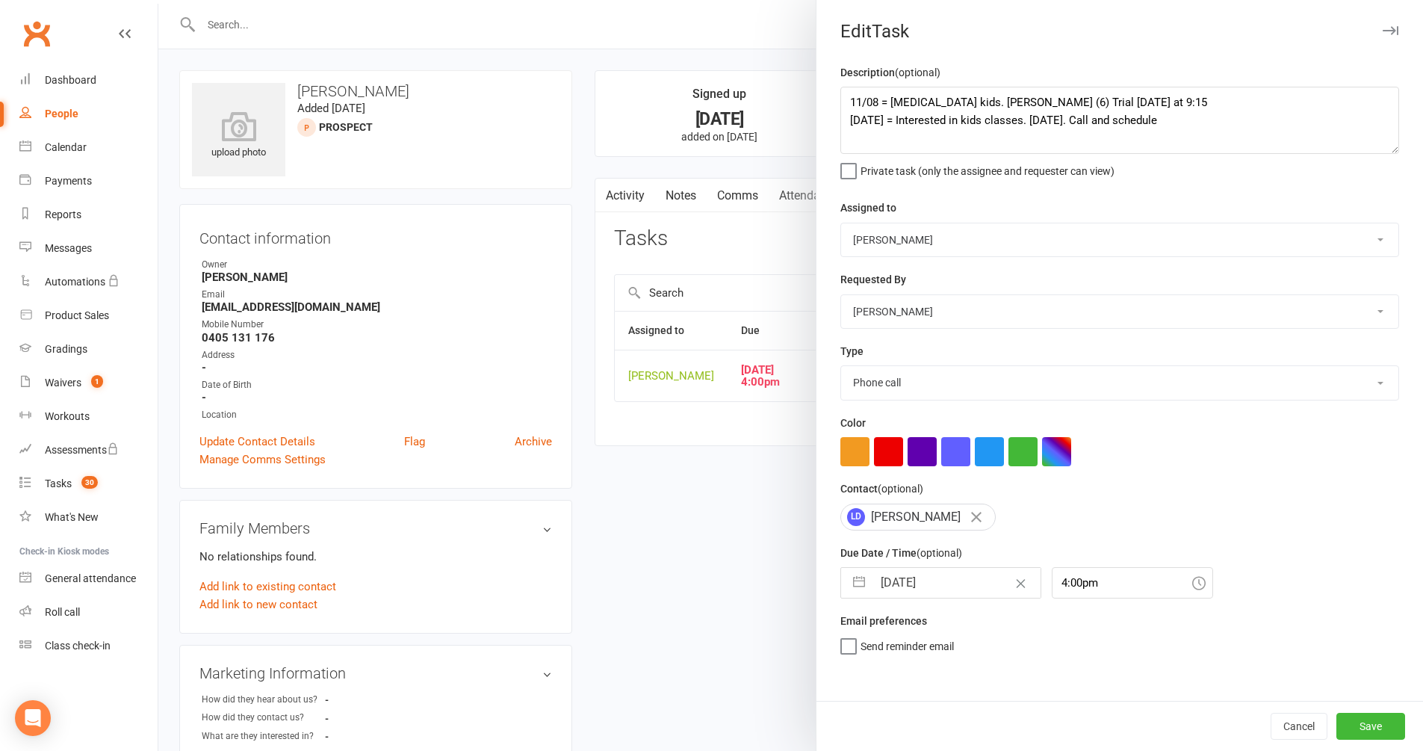
select select "2025"
select select "8"
select select "2025"
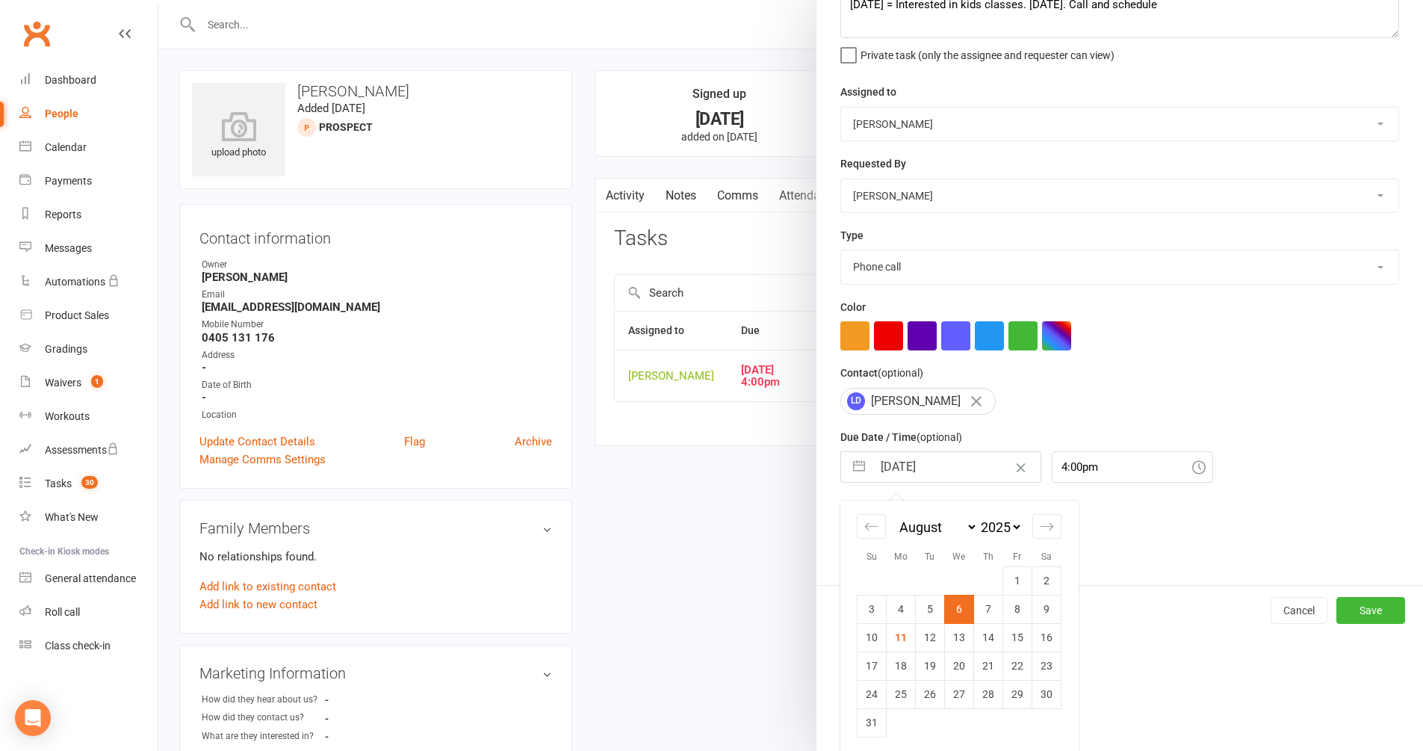
click at [1044, 610] on td "9" at bounding box center [1046, 609] width 29 height 28
type input "[DATE]"
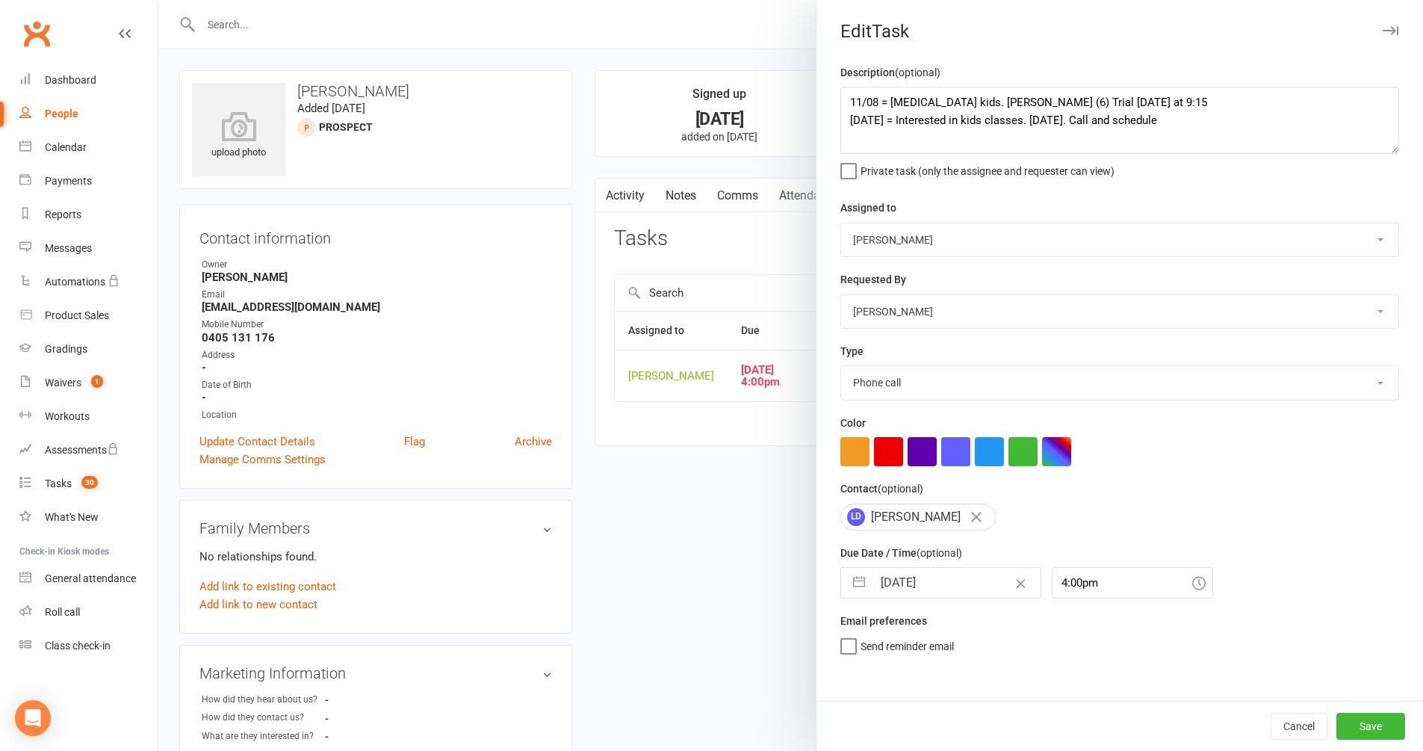
scroll to position [0, 0]
select select "30477"
click at [1357, 724] on button "Save" at bounding box center [1371, 726] width 69 height 27
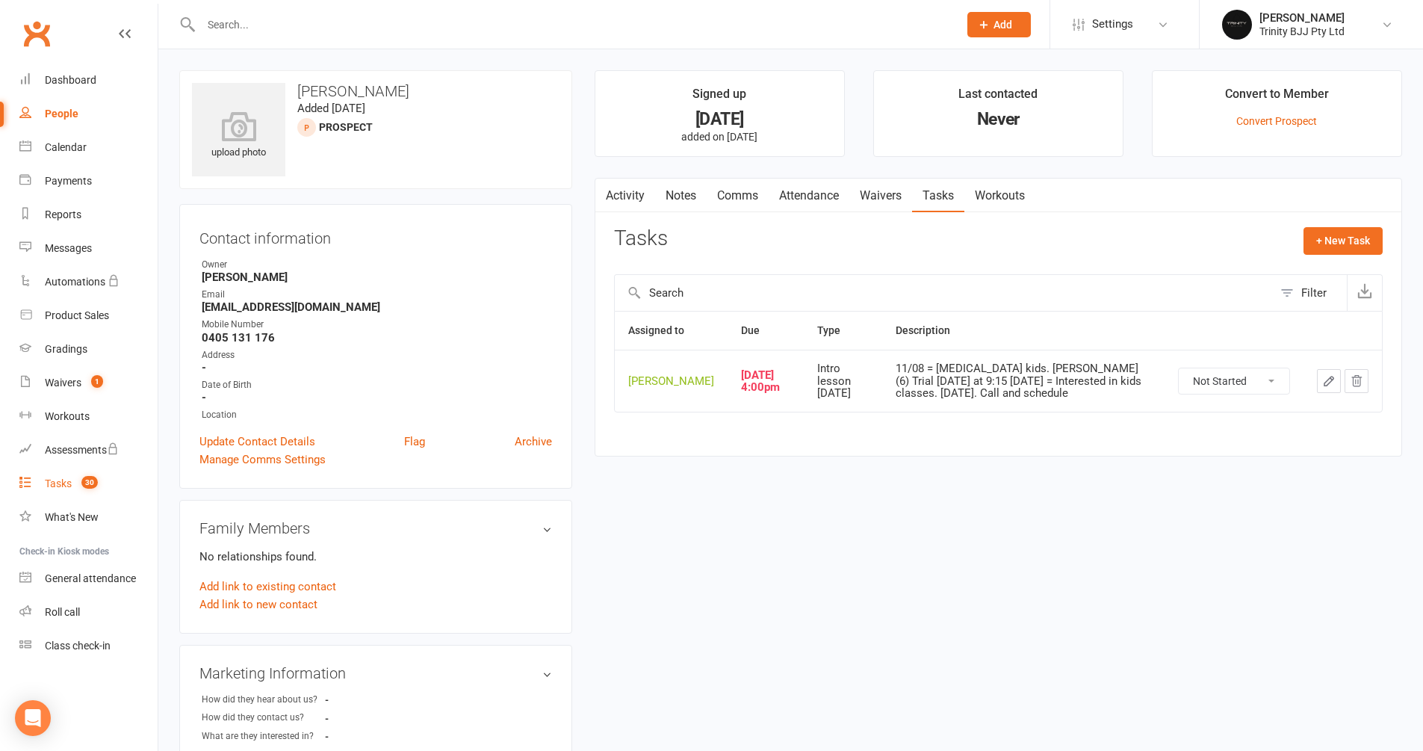
click at [62, 484] on div "Tasks" at bounding box center [58, 483] width 27 height 12
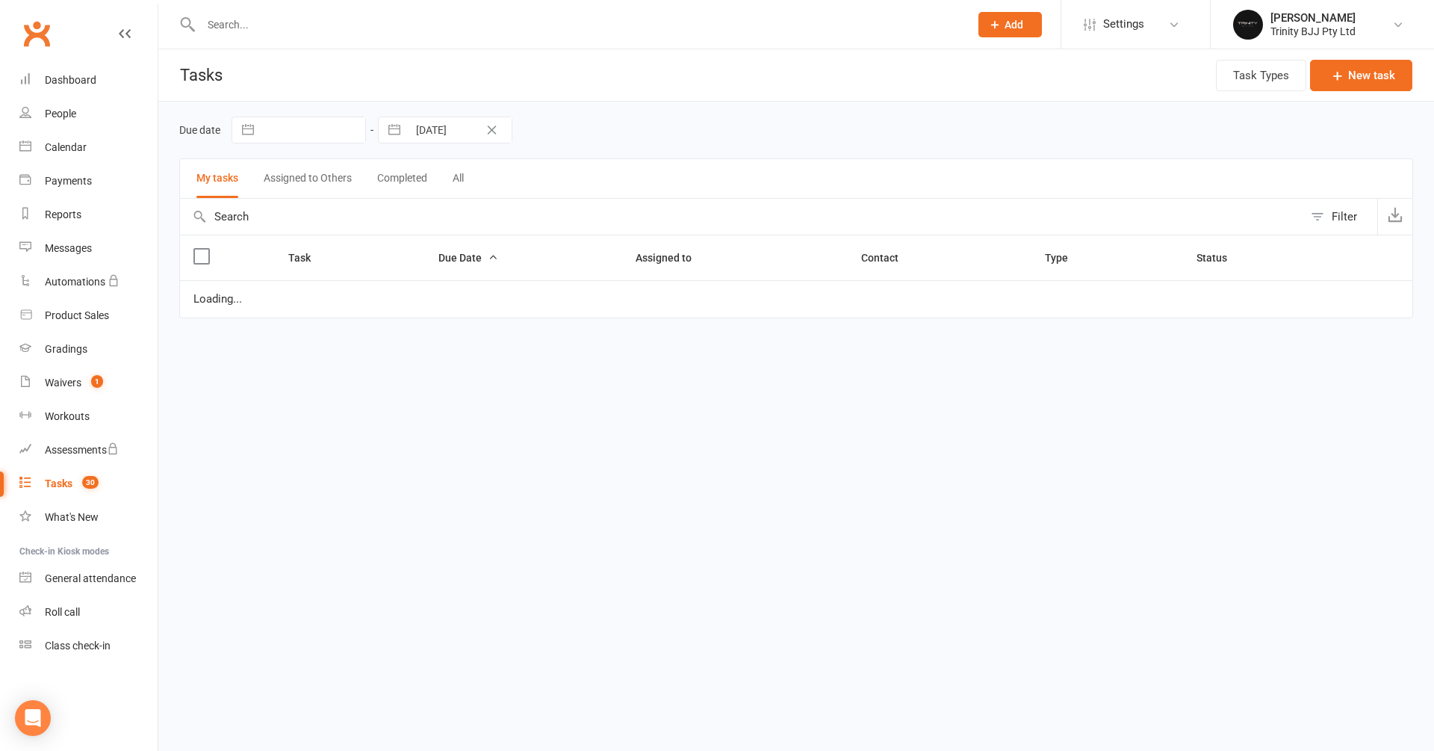
select select "started"
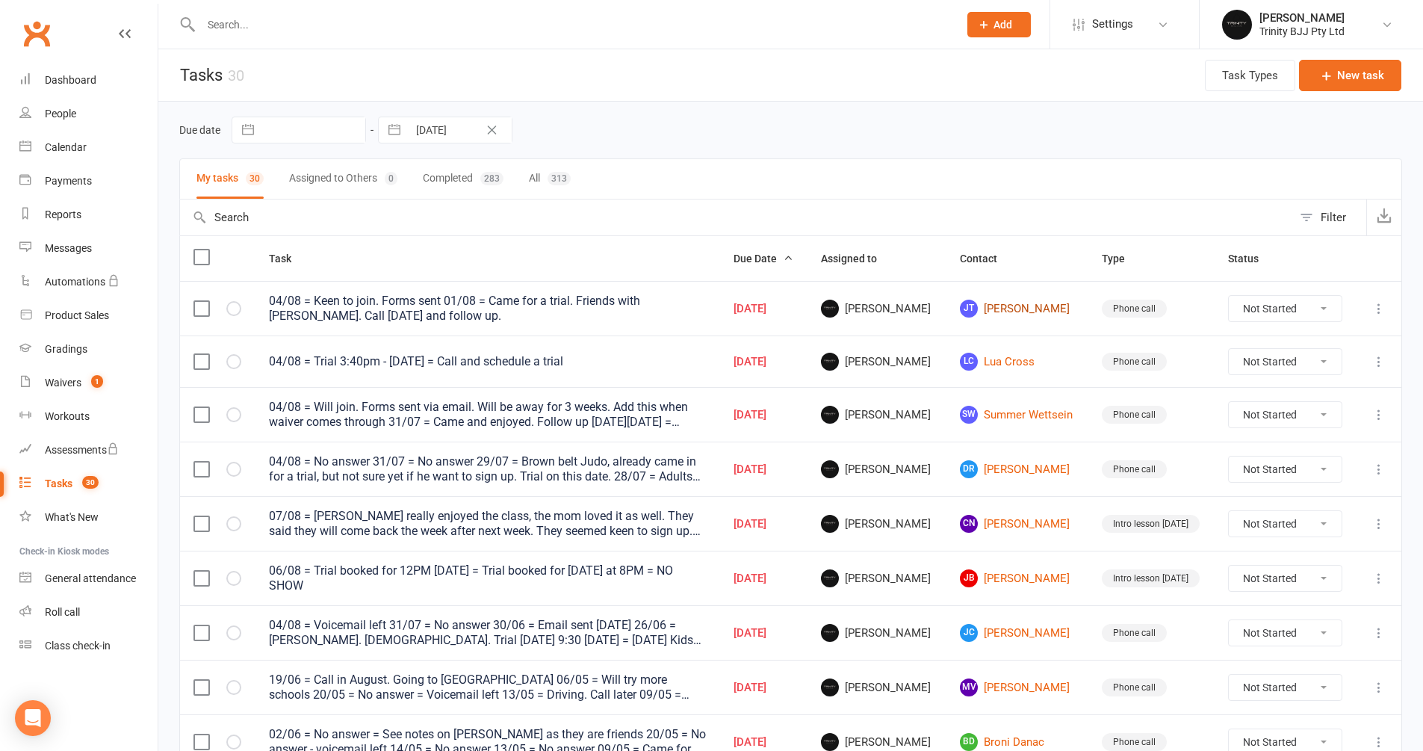
click at [1018, 309] on link "[PERSON_NAME]" at bounding box center [1017, 309] width 115 height 18
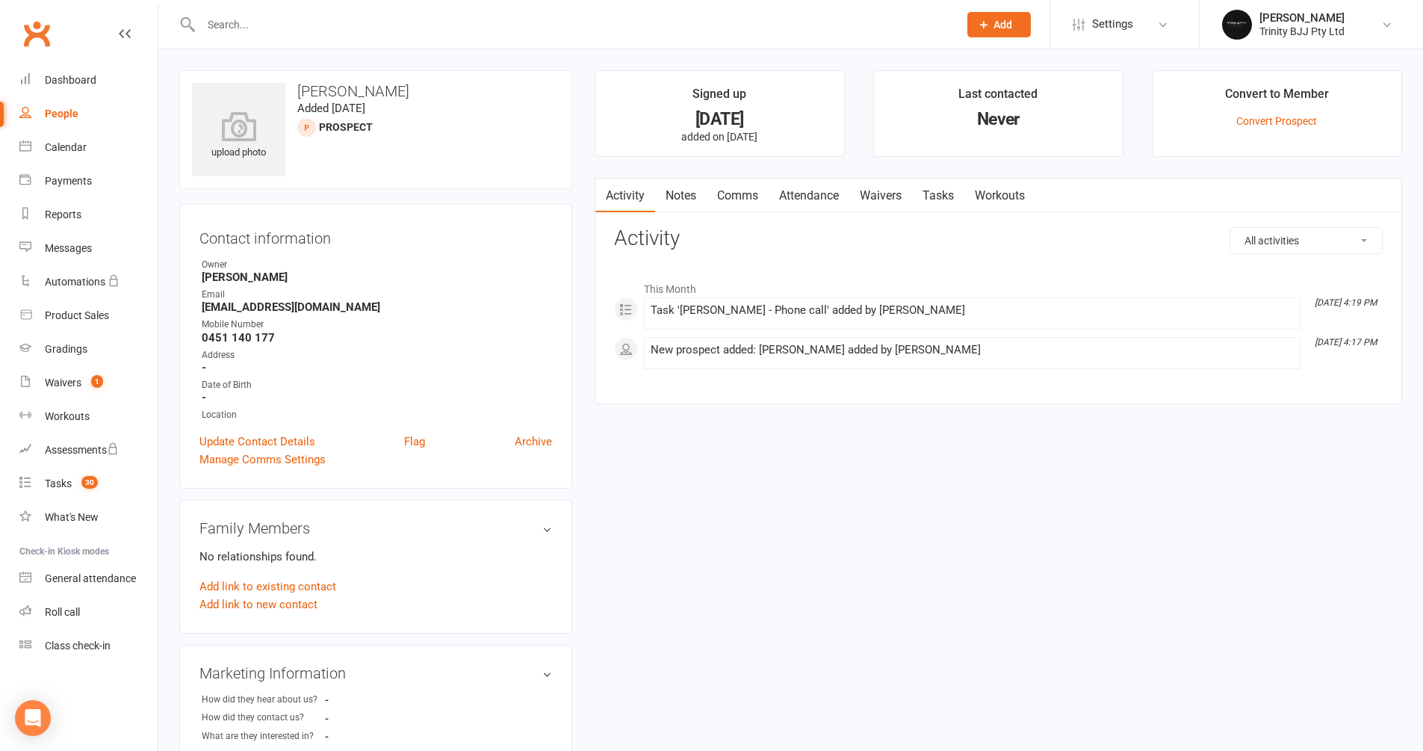
click at [934, 190] on link "Tasks" at bounding box center [938, 196] width 52 height 34
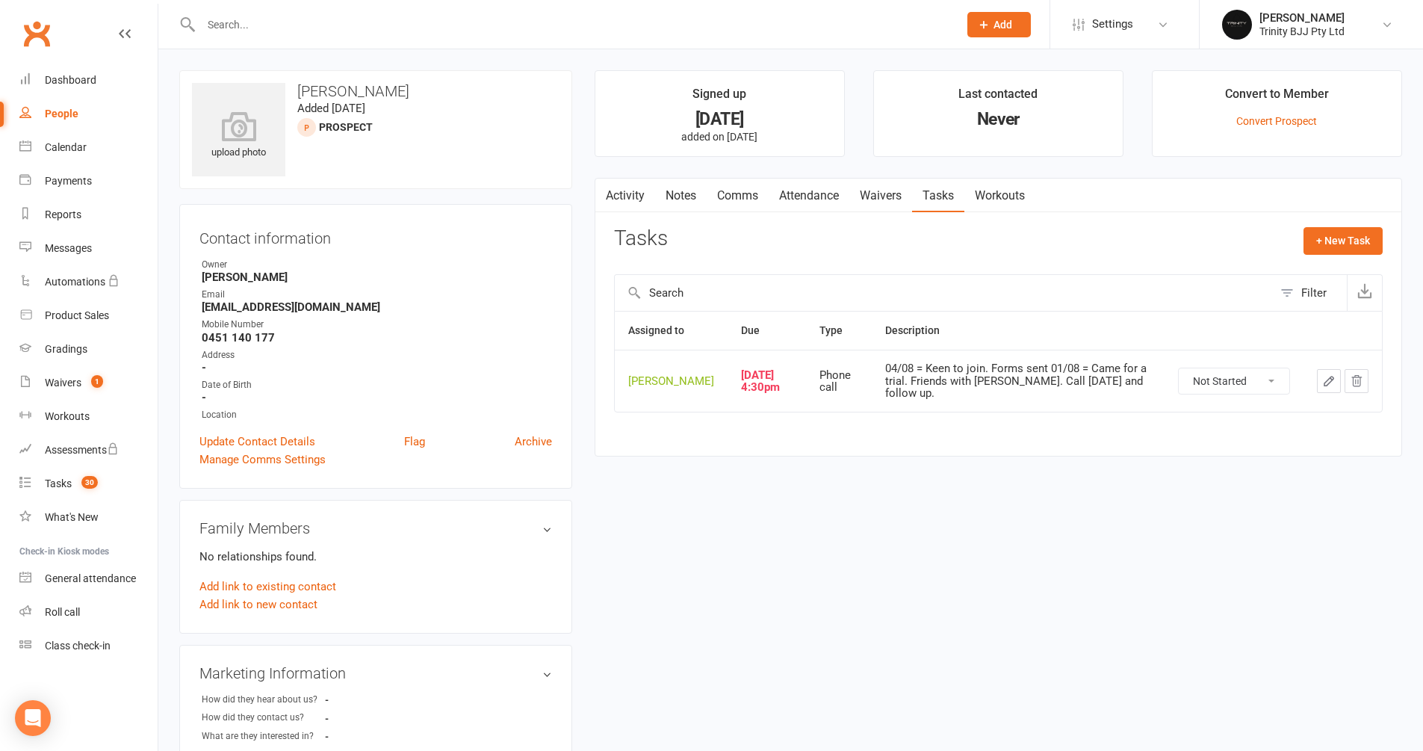
click at [1330, 388] on icon "button" at bounding box center [1328, 380] width 13 height 13
select select "28721"
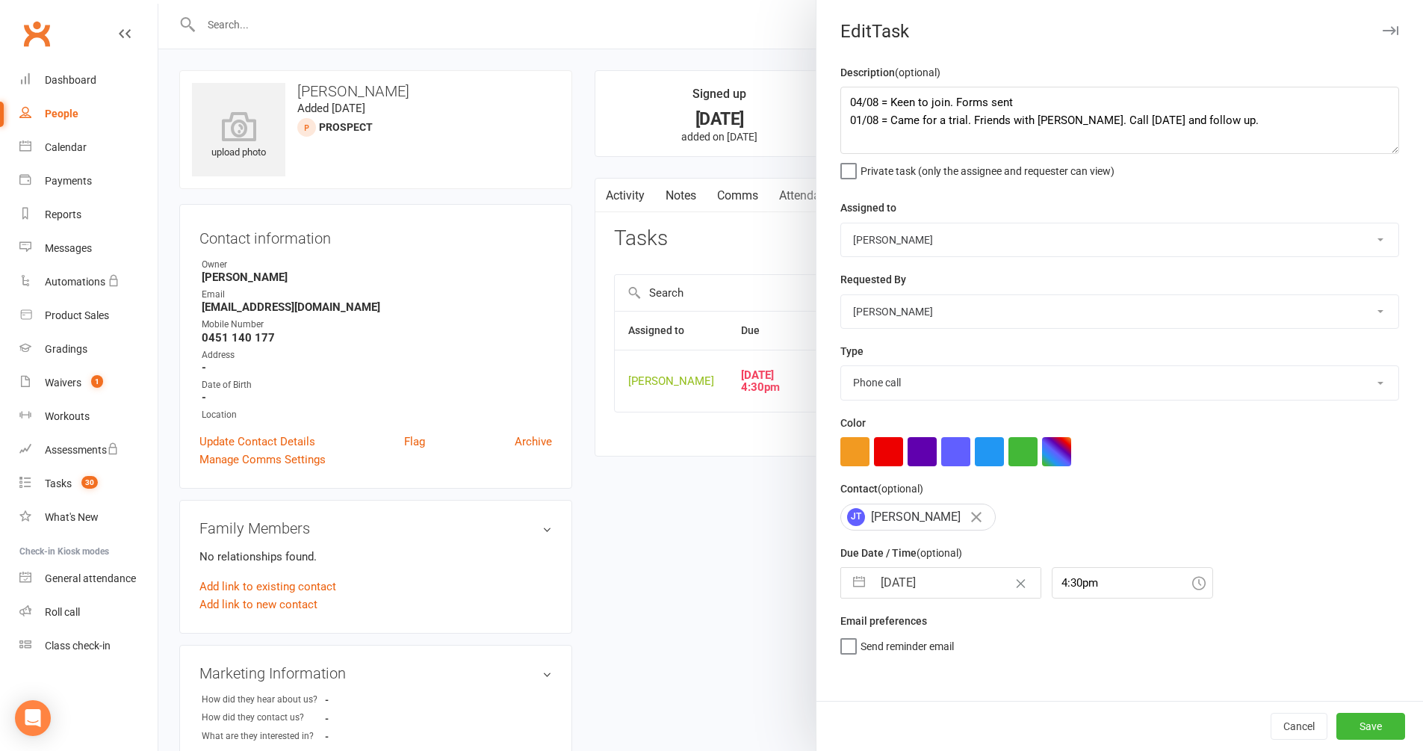
click at [754, 166] on div at bounding box center [790, 375] width 1265 height 751
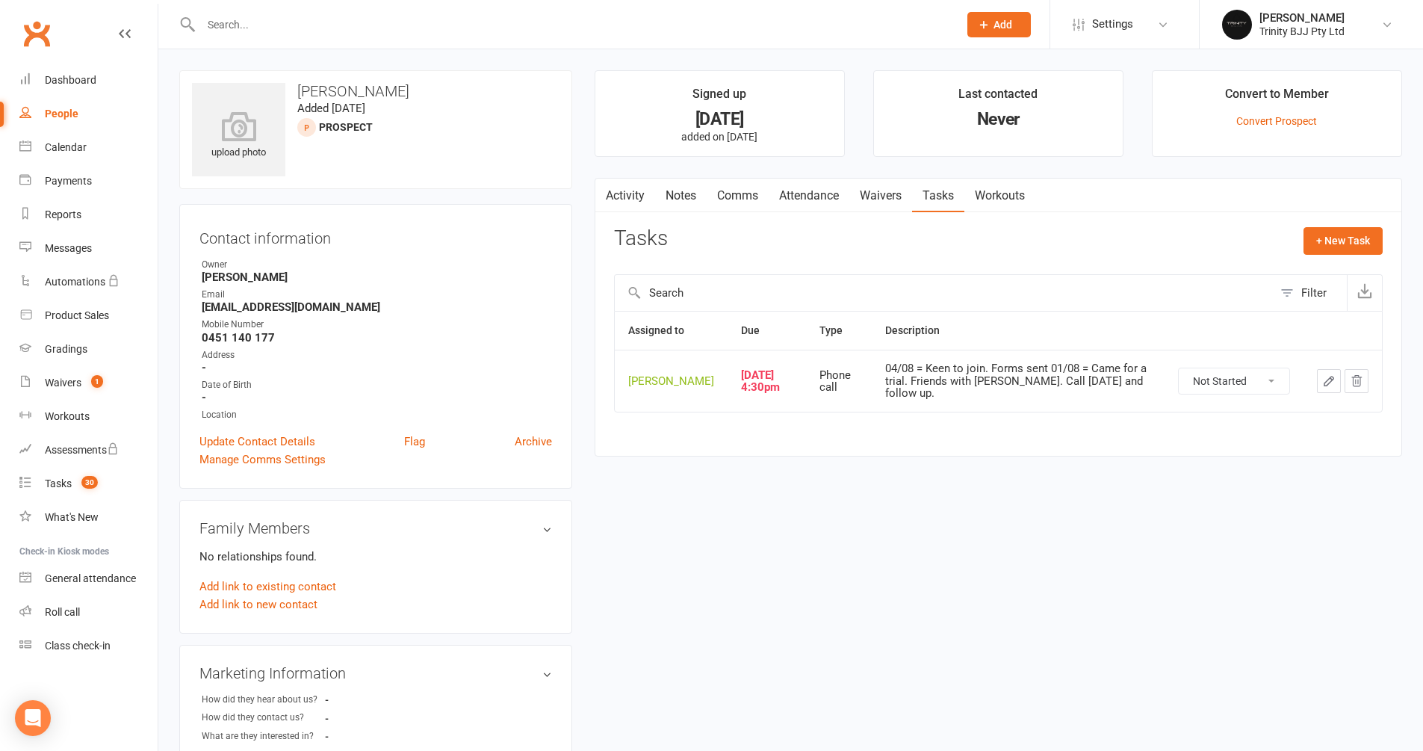
click at [55, 111] on div "People" at bounding box center [62, 114] width 34 height 12
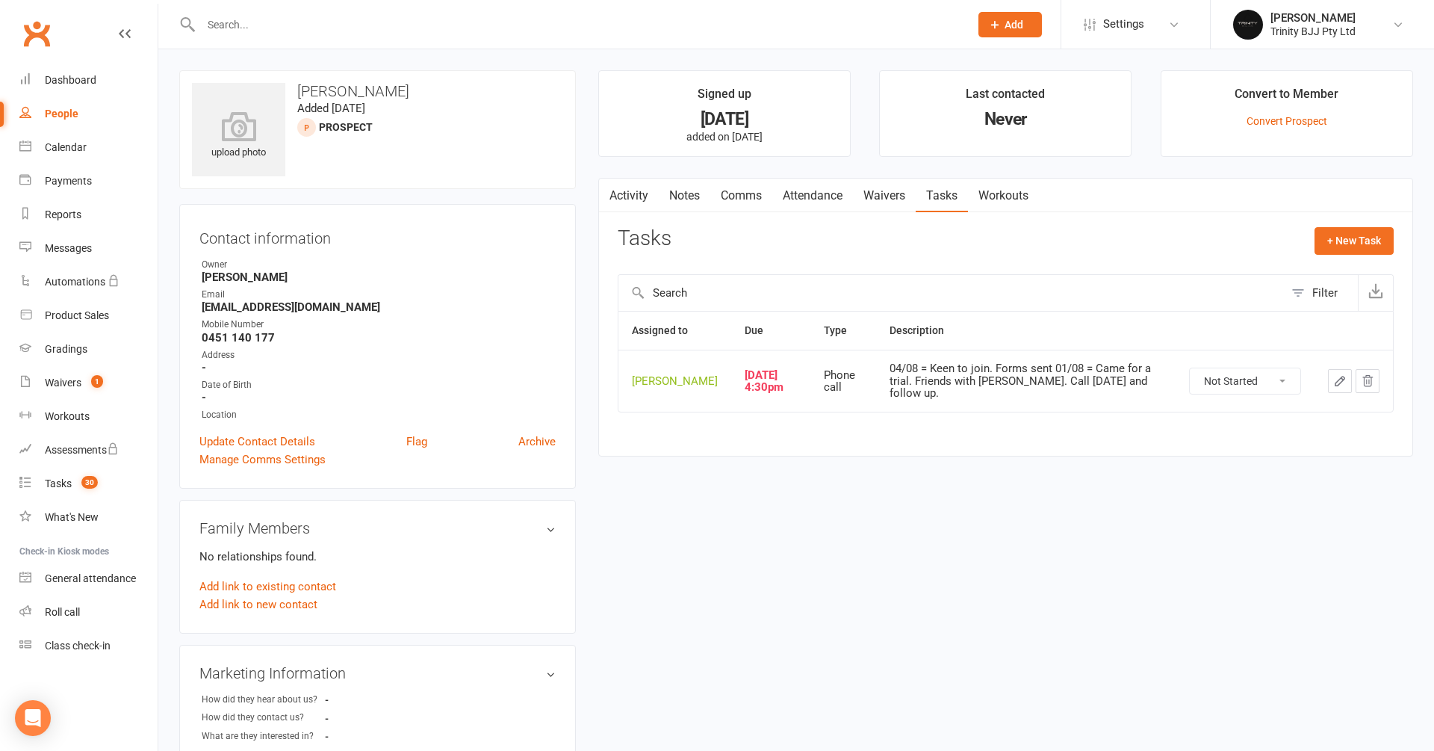
select select "100"
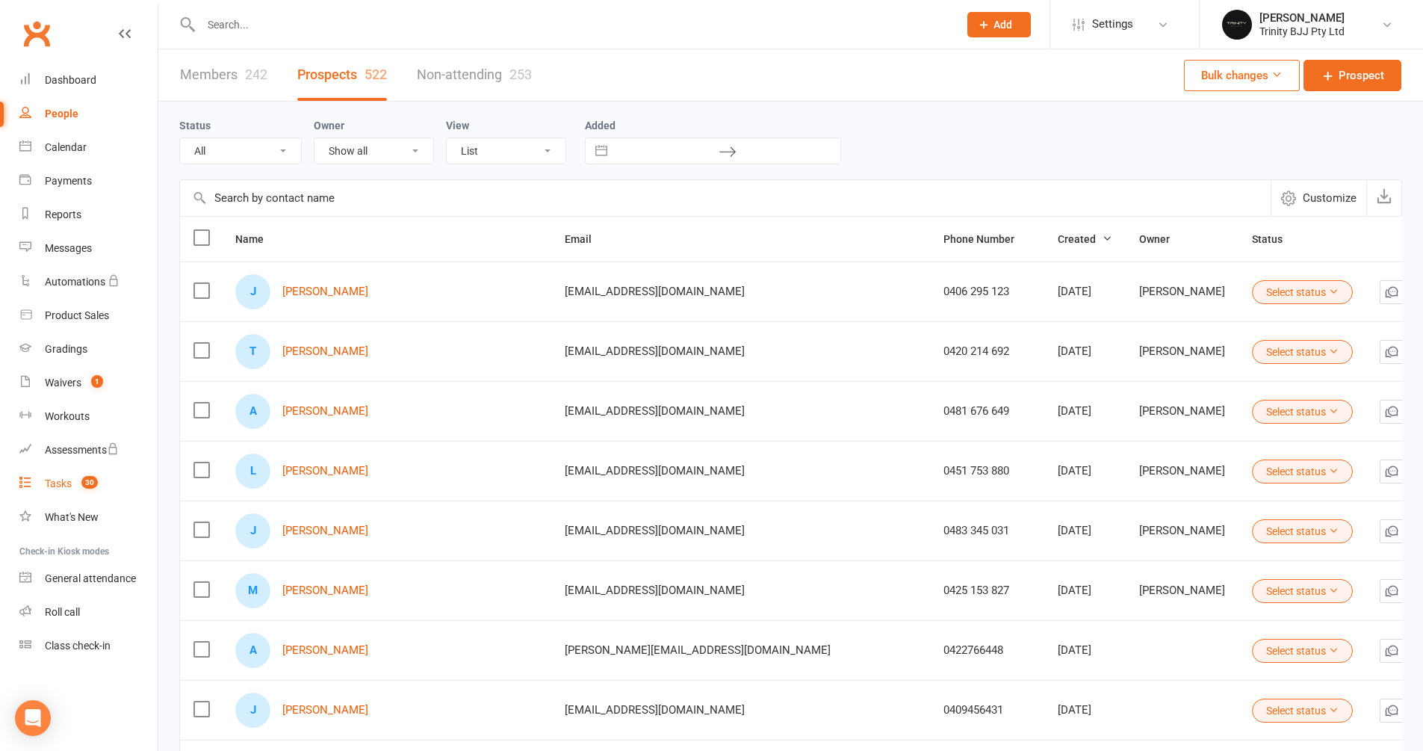
click at [66, 483] on div "Tasks" at bounding box center [58, 483] width 27 height 12
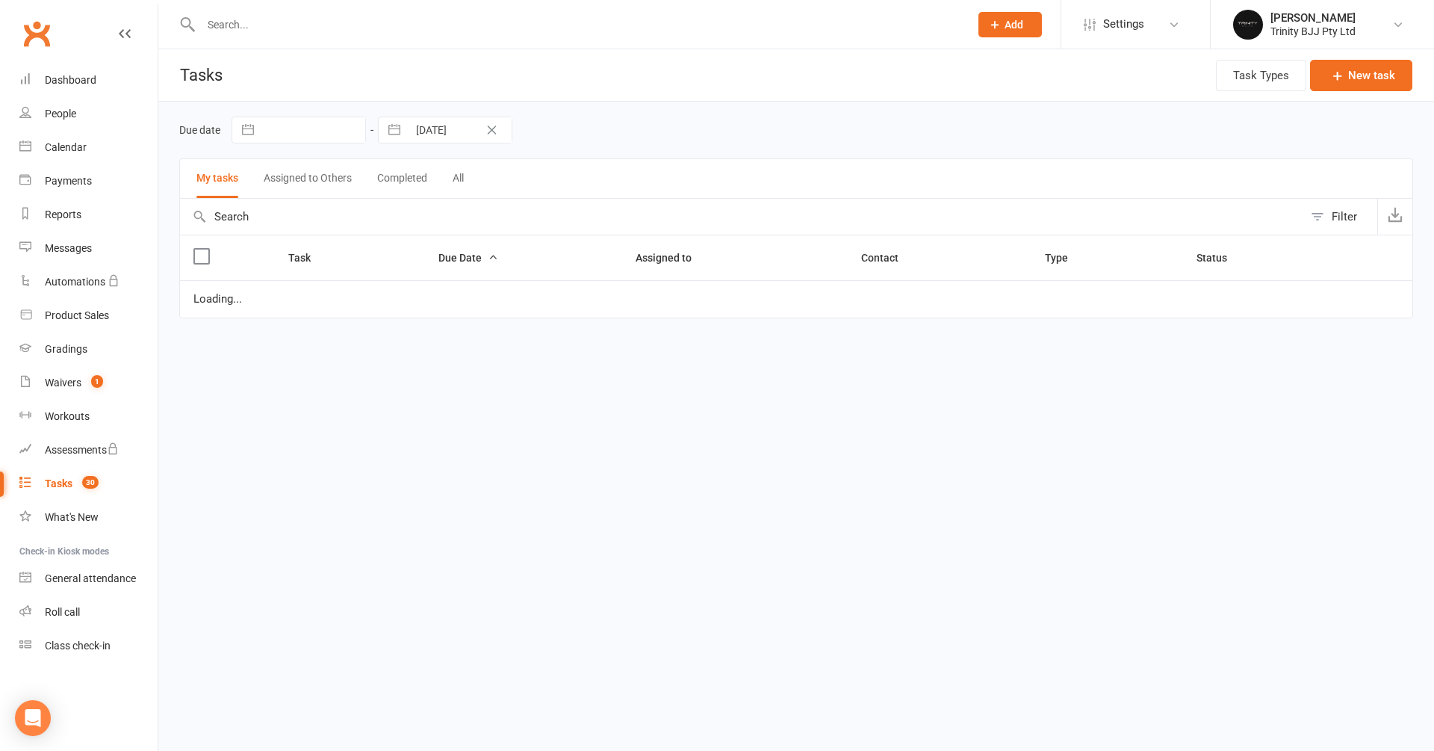
select select "started"
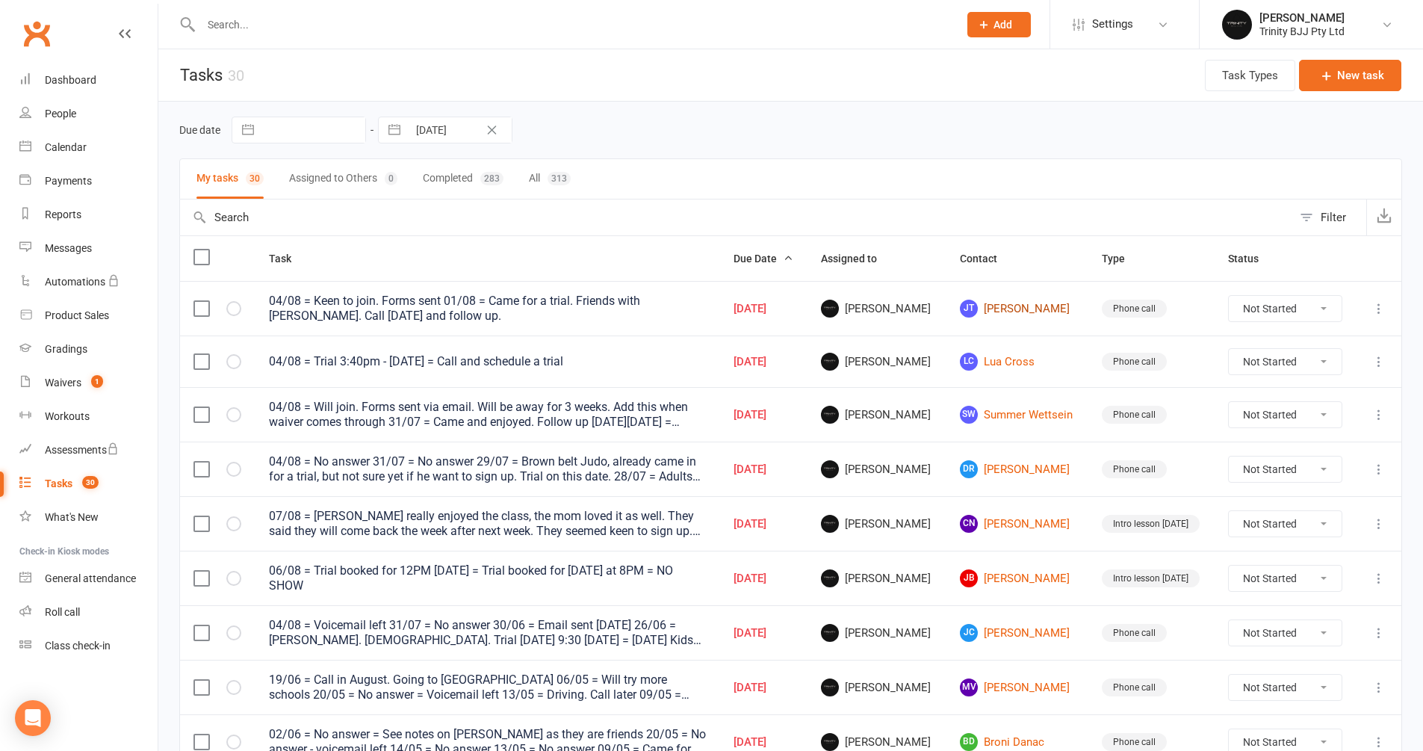
click at [997, 313] on link "[PERSON_NAME]" at bounding box center [1017, 309] width 115 height 18
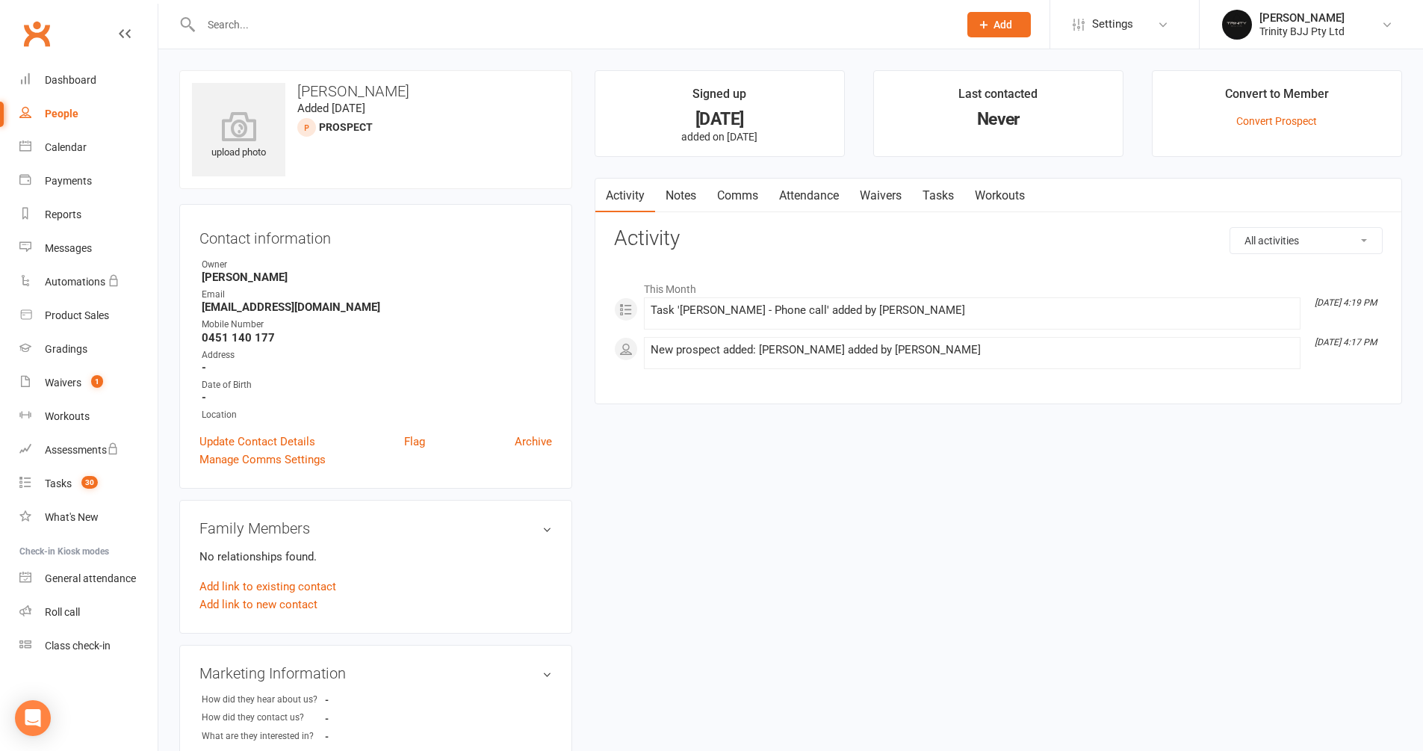
click at [947, 198] on link "Tasks" at bounding box center [938, 196] width 52 height 34
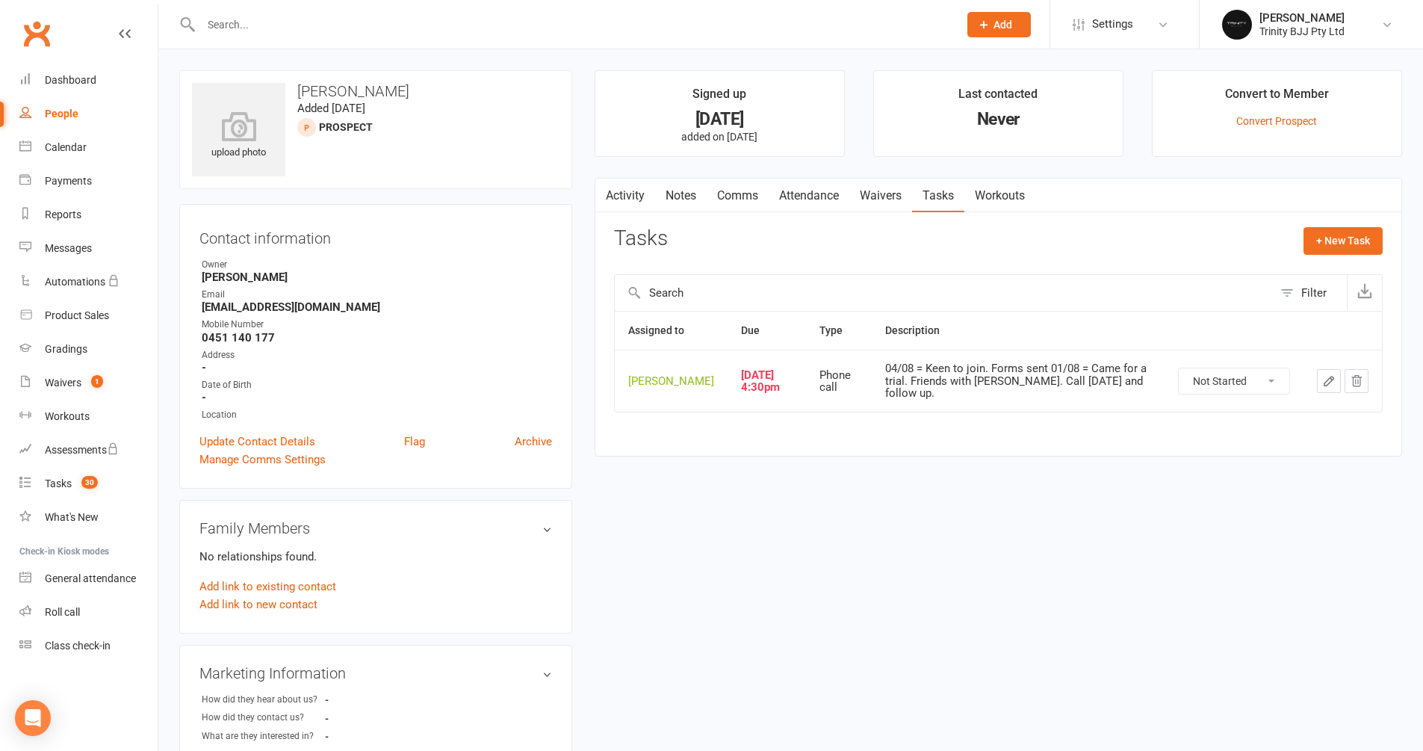
click at [1334, 388] on icon "button" at bounding box center [1328, 380] width 13 height 13
select select "28721"
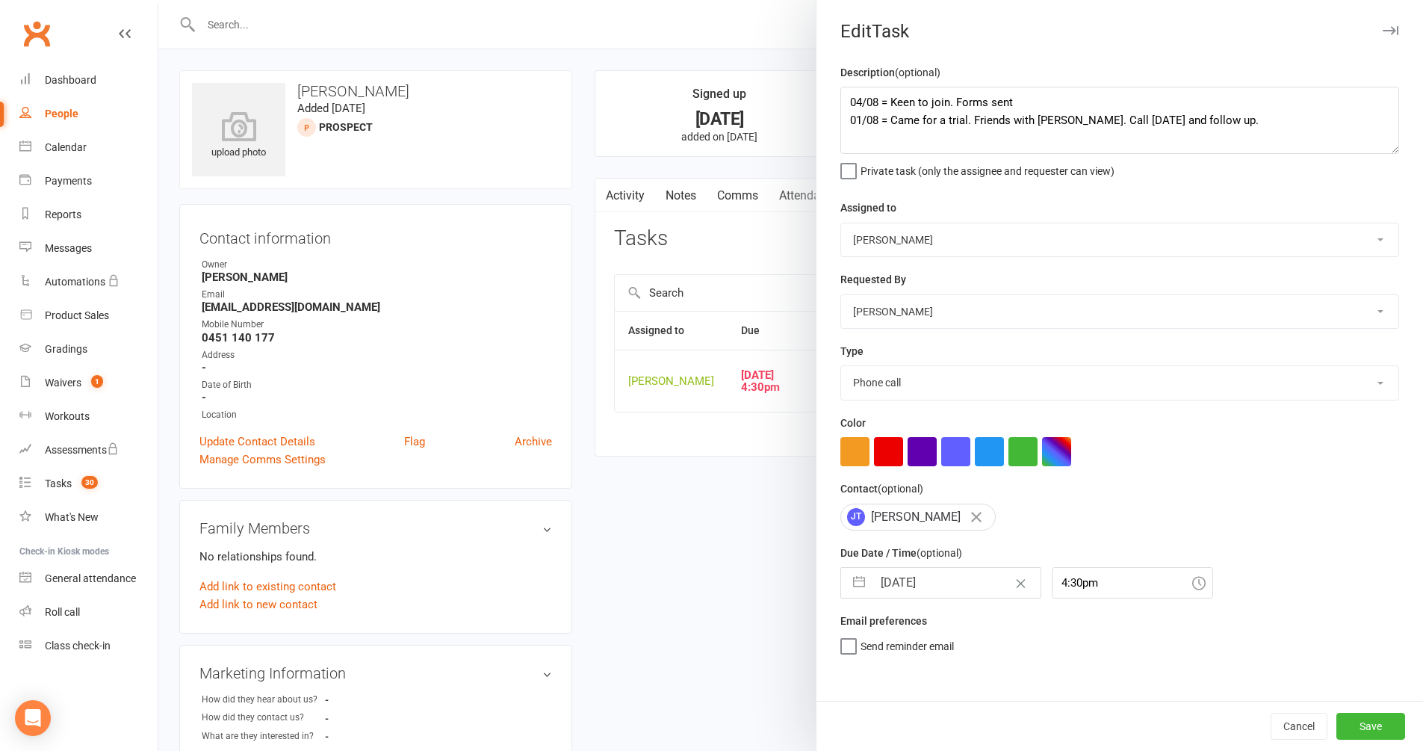
click at [784, 610] on div at bounding box center [790, 375] width 1265 height 751
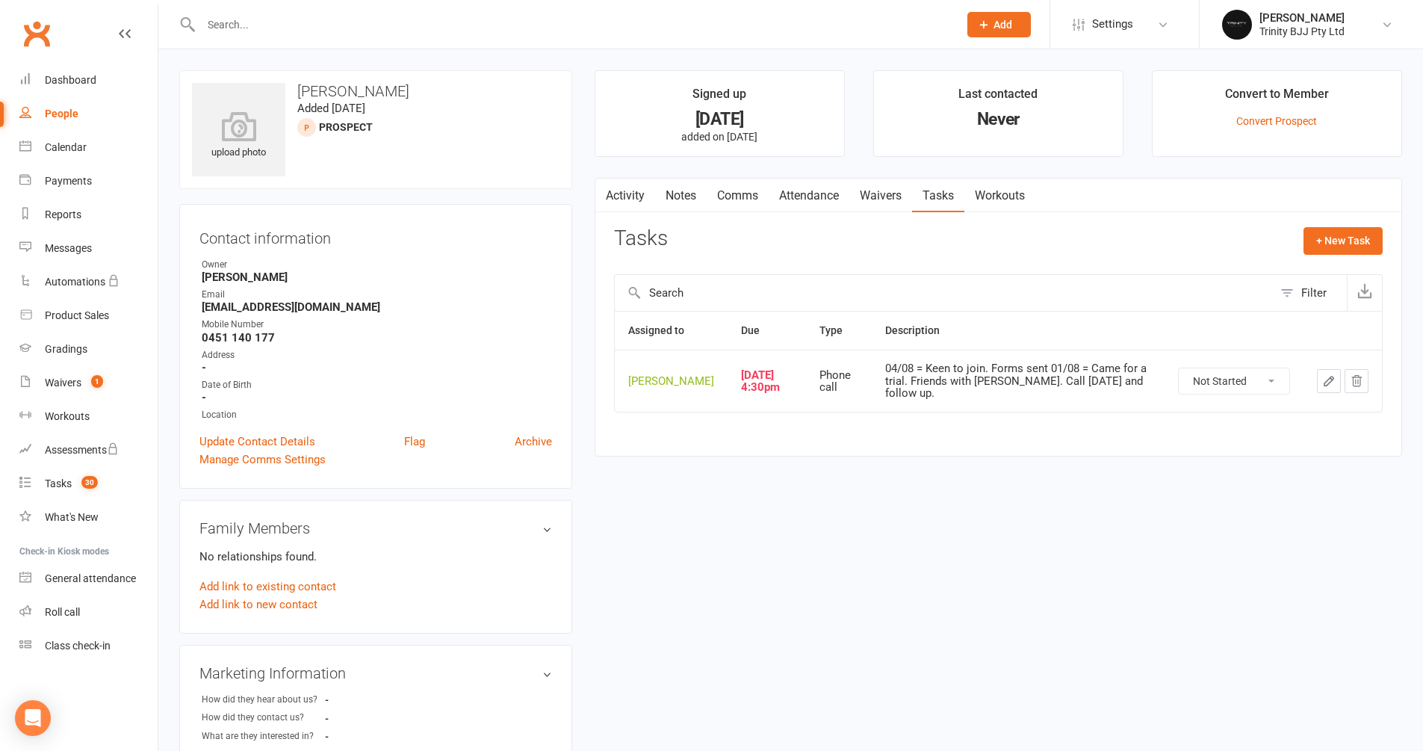
click at [1326, 386] on icon "button" at bounding box center [1329, 381] width 9 height 9
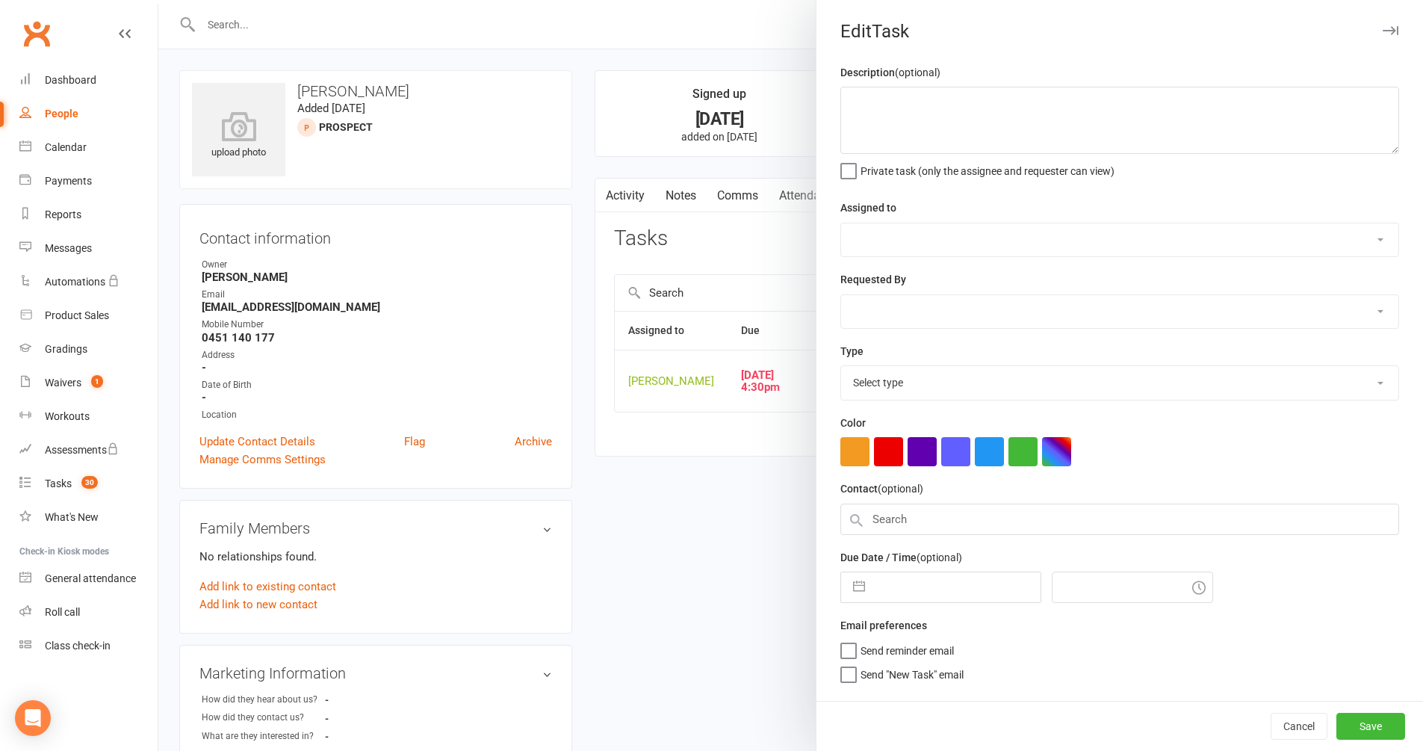
type textarea "04/08 = Keen to join. Forms sent 01/08 = Came for a trial. Friends with [PERSON…"
select select "49772"
type input "[DATE]"
type input "4:30pm"
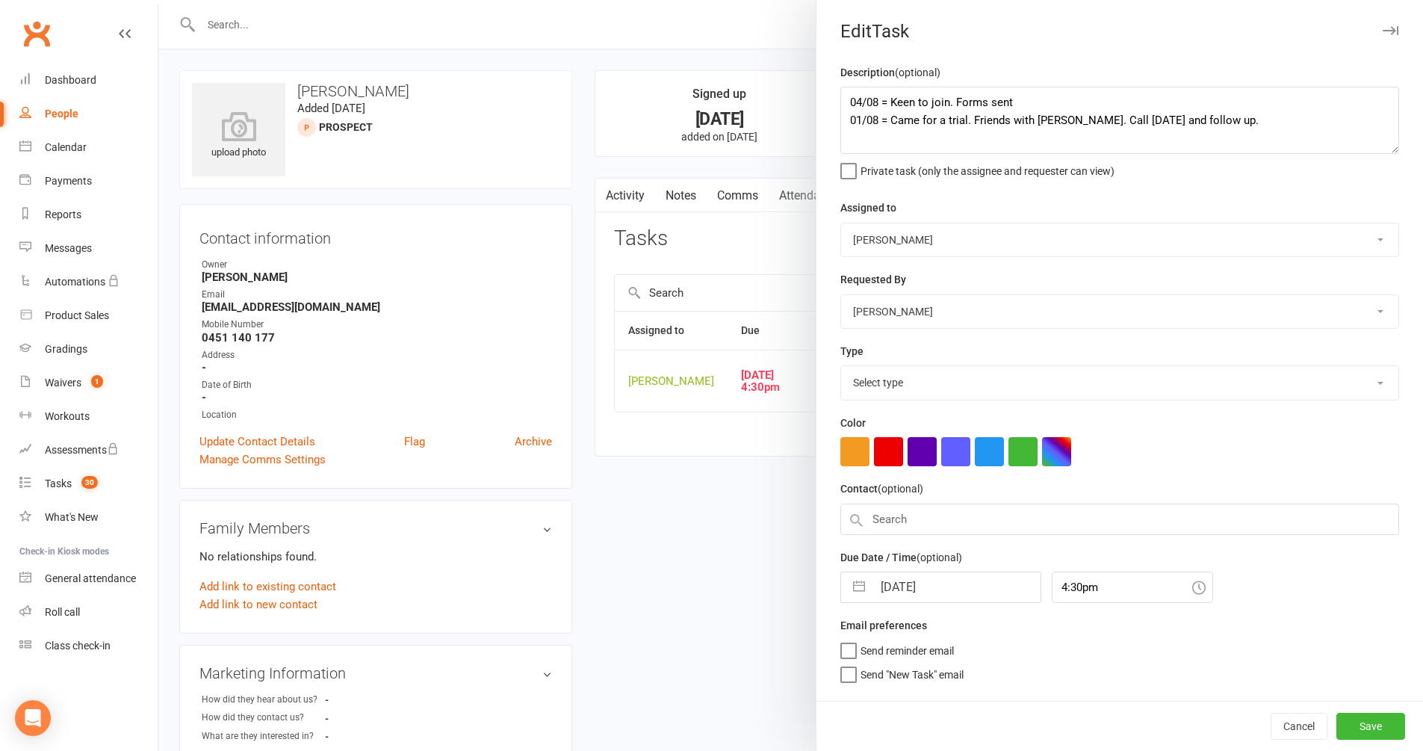
select select "28721"
click at [857, 581] on button "button" at bounding box center [859, 583] width 27 height 30
select select "6"
select select "2025"
select select "7"
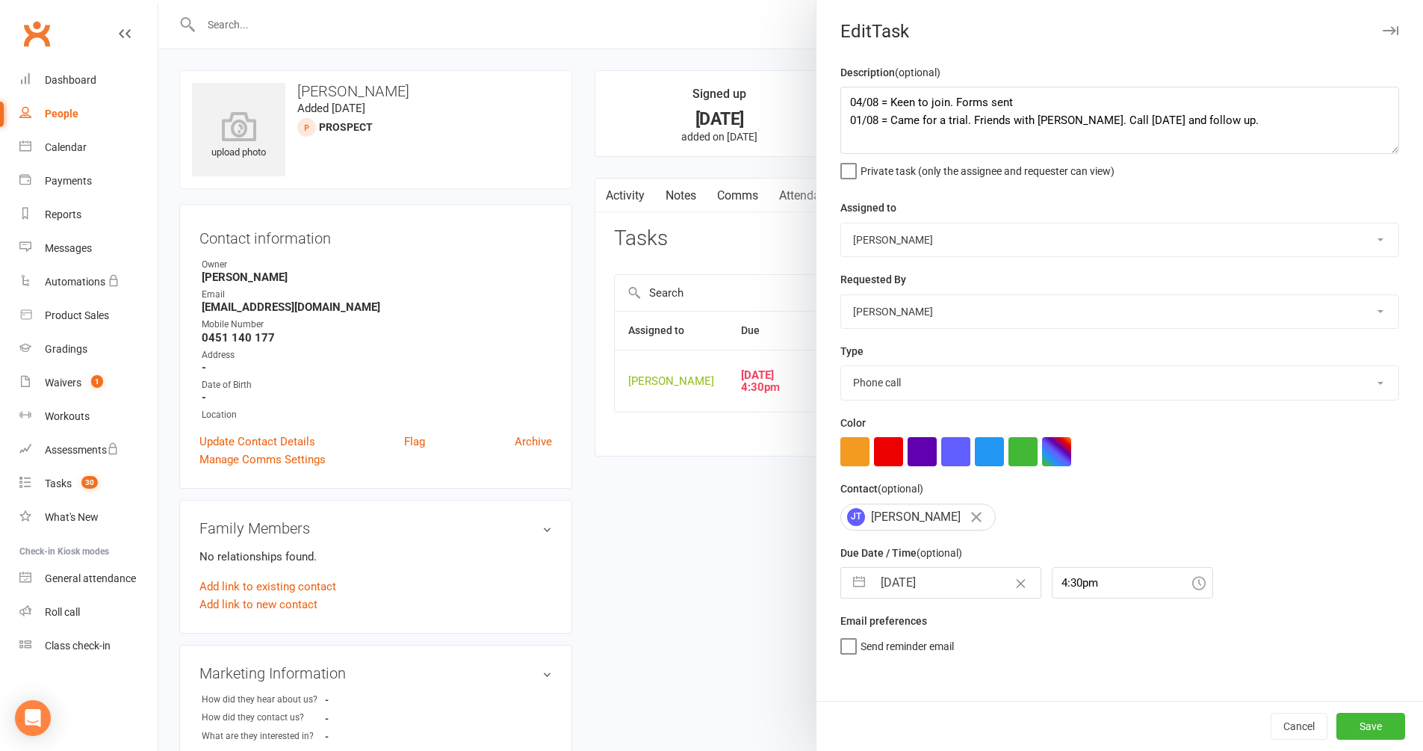
select select "2025"
select select "8"
select select "2025"
click at [981, 721] on td "7" at bounding box center [988, 724] width 29 height 28
type input "[DATE]"
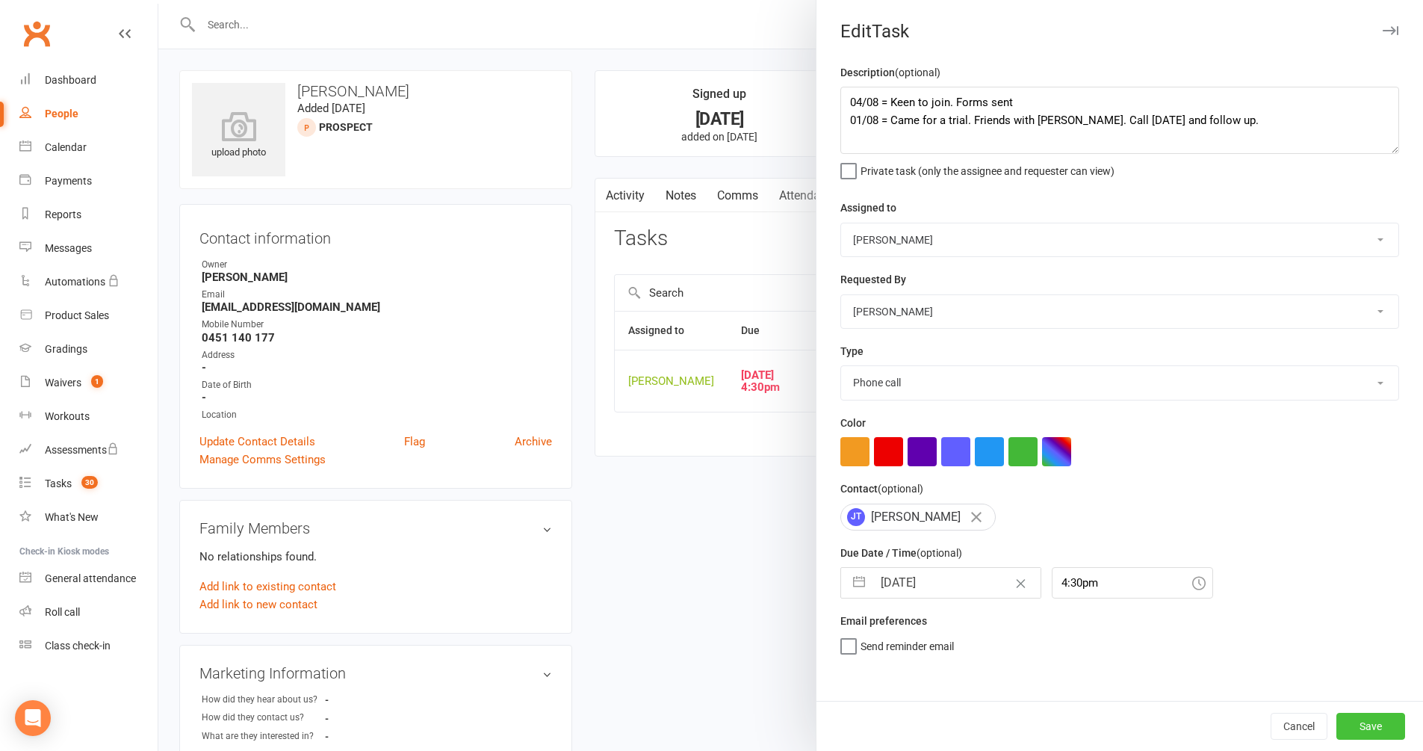
click at [1360, 728] on button "Save" at bounding box center [1371, 726] width 69 height 27
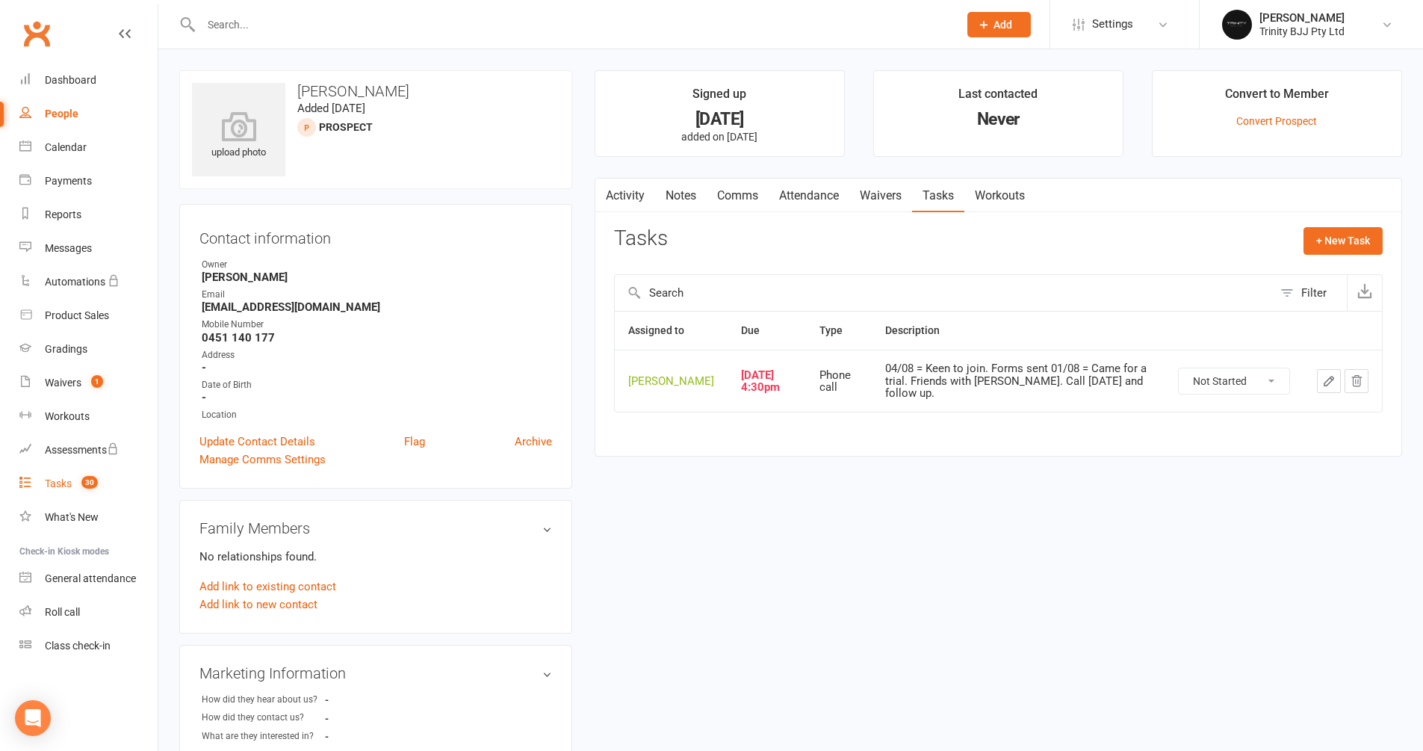
click at [52, 484] on div "Tasks" at bounding box center [58, 483] width 27 height 12
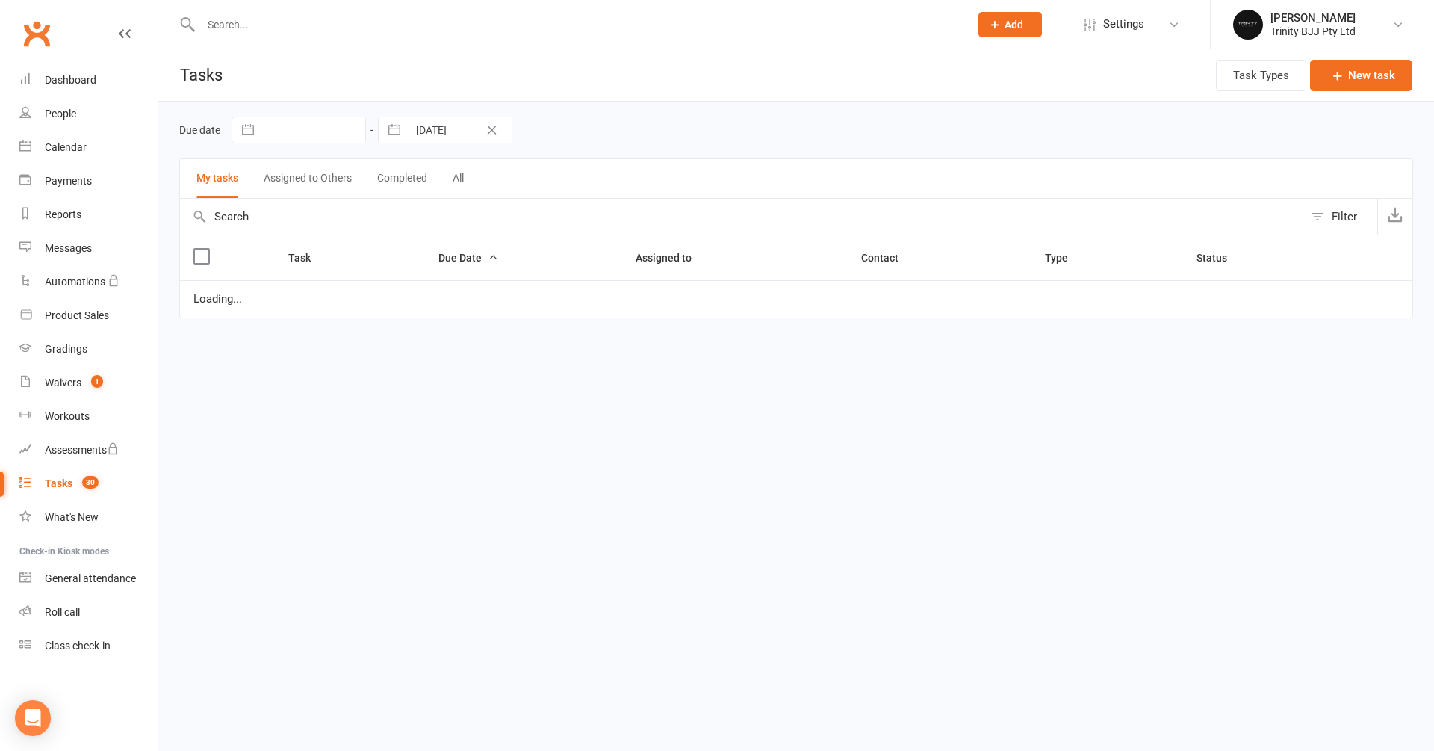
select select "started"
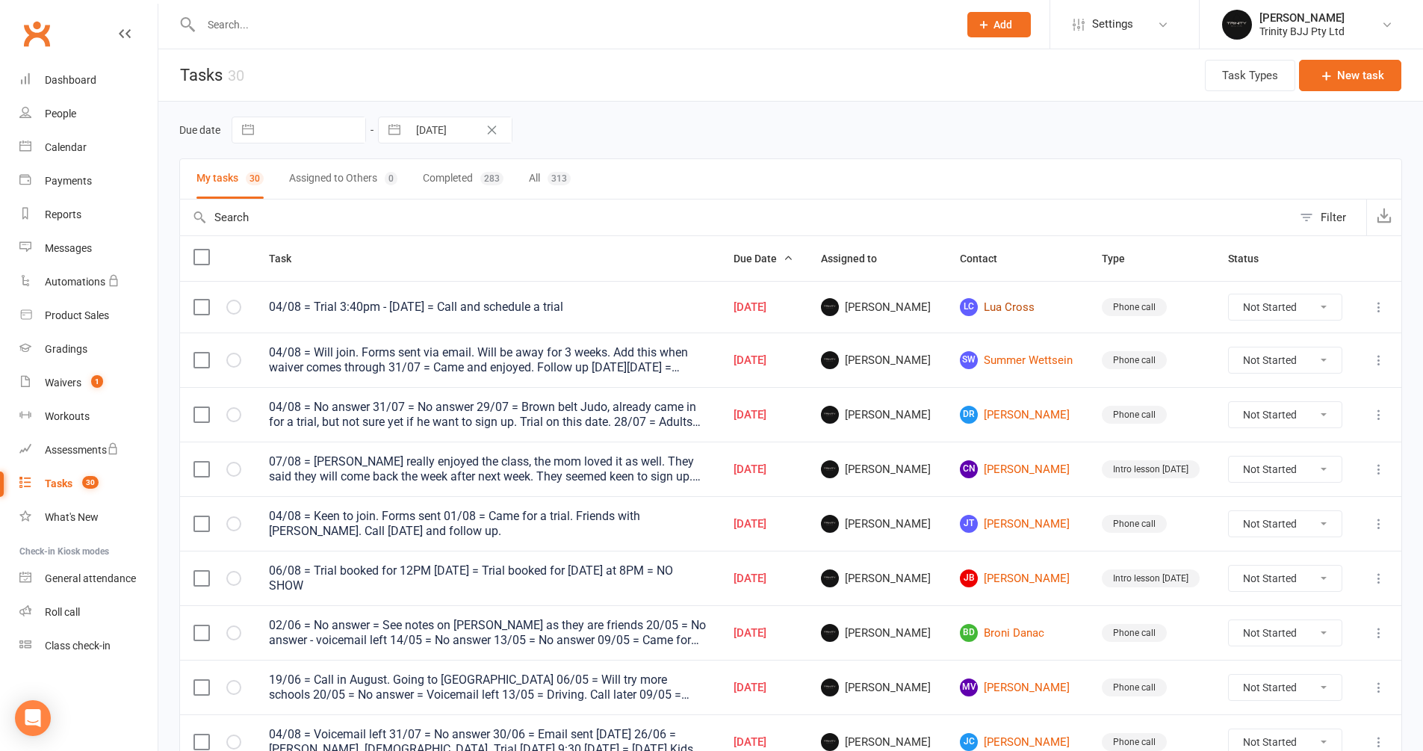
click at [991, 312] on link "[PERSON_NAME] Cross" at bounding box center [1017, 307] width 115 height 18
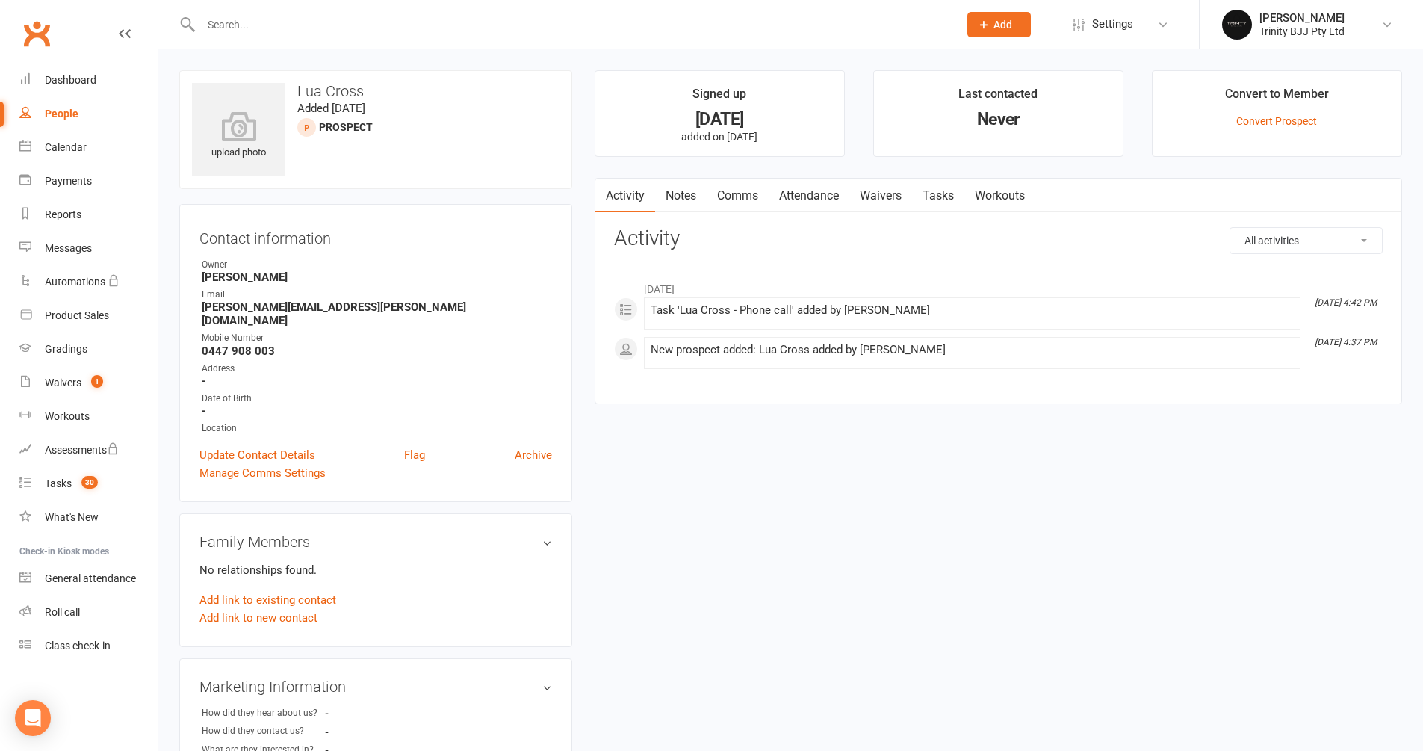
click at [933, 191] on link "Tasks" at bounding box center [938, 196] width 52 height 34
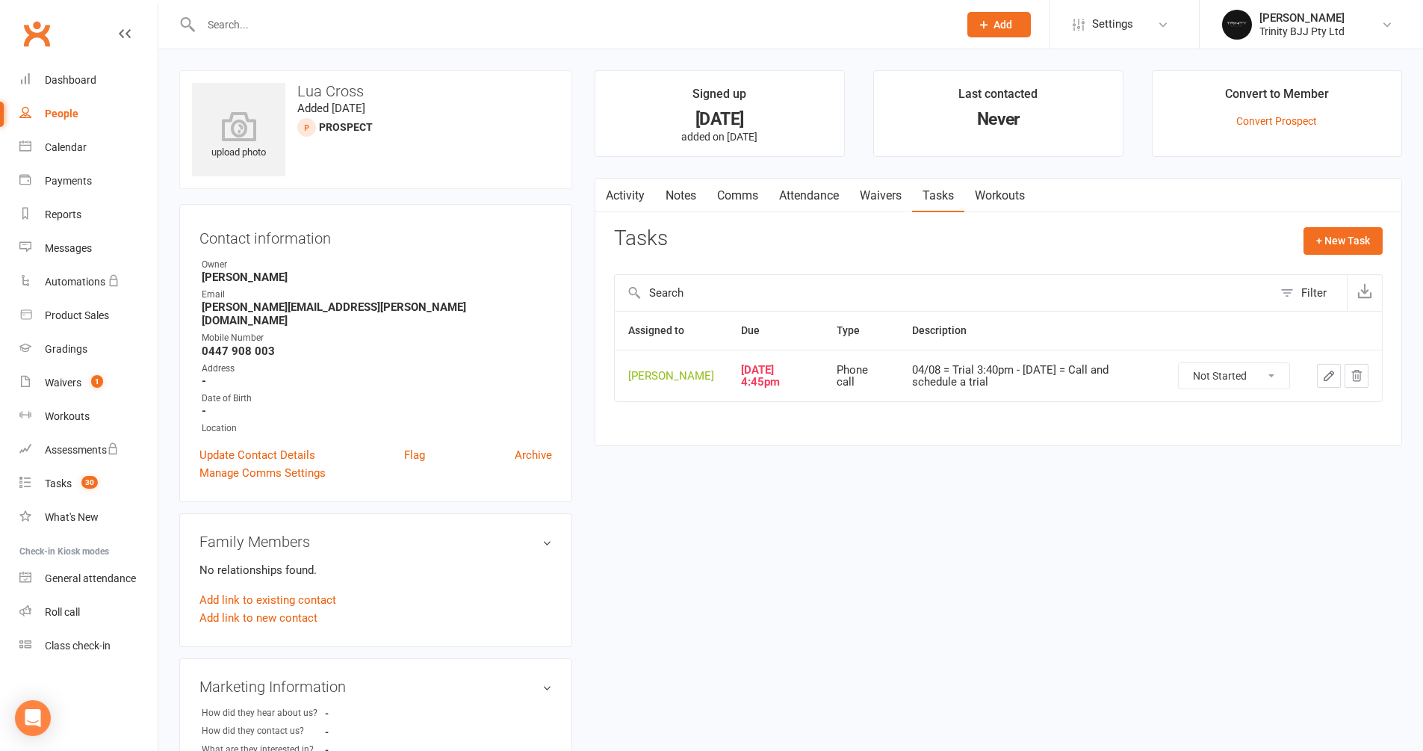
click at [1332, 383] on button "button" at bounding box center [1329, 376] width 24 height 24
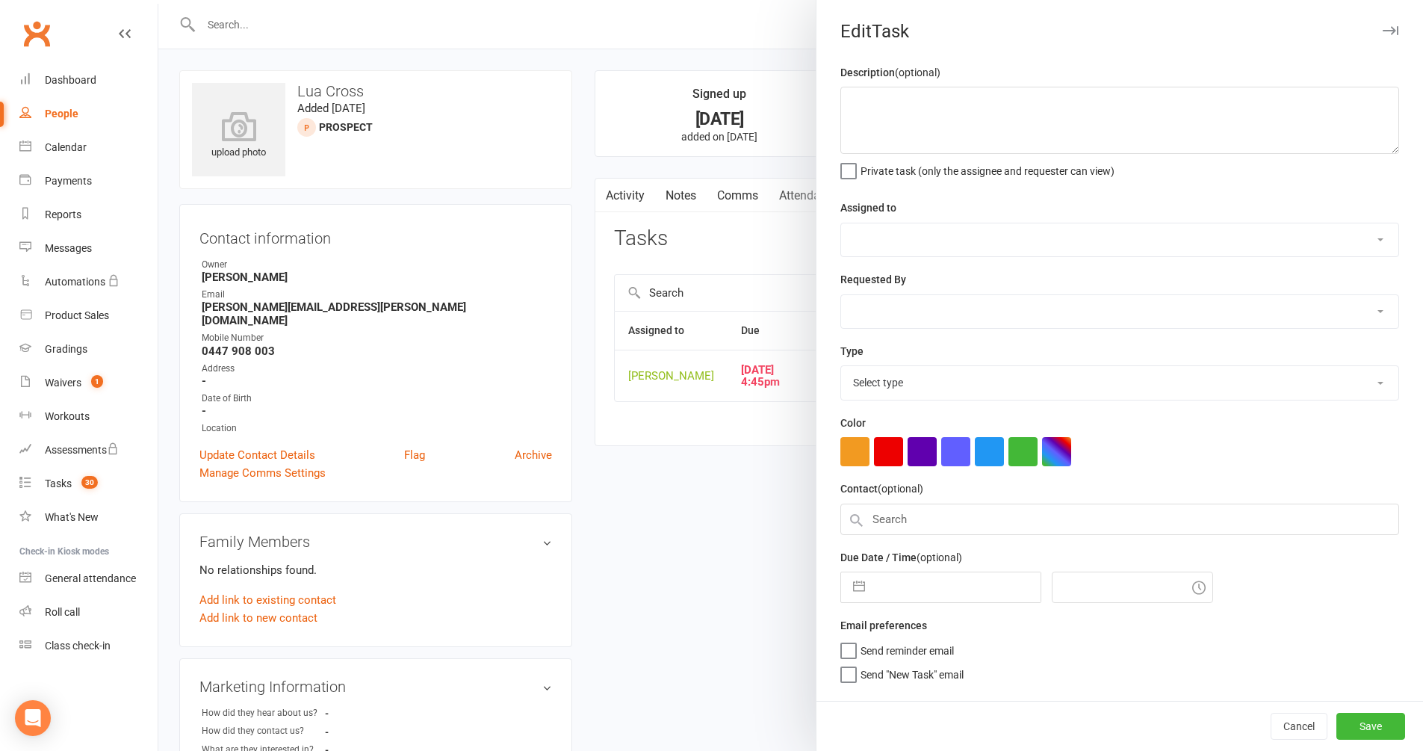
type textarea "04/08 = Trial 3:40pm - Wednesday 31/07 = Call and schedule a trial"
select select "49772"
type input "[DATE]"
type input "4:45pm"
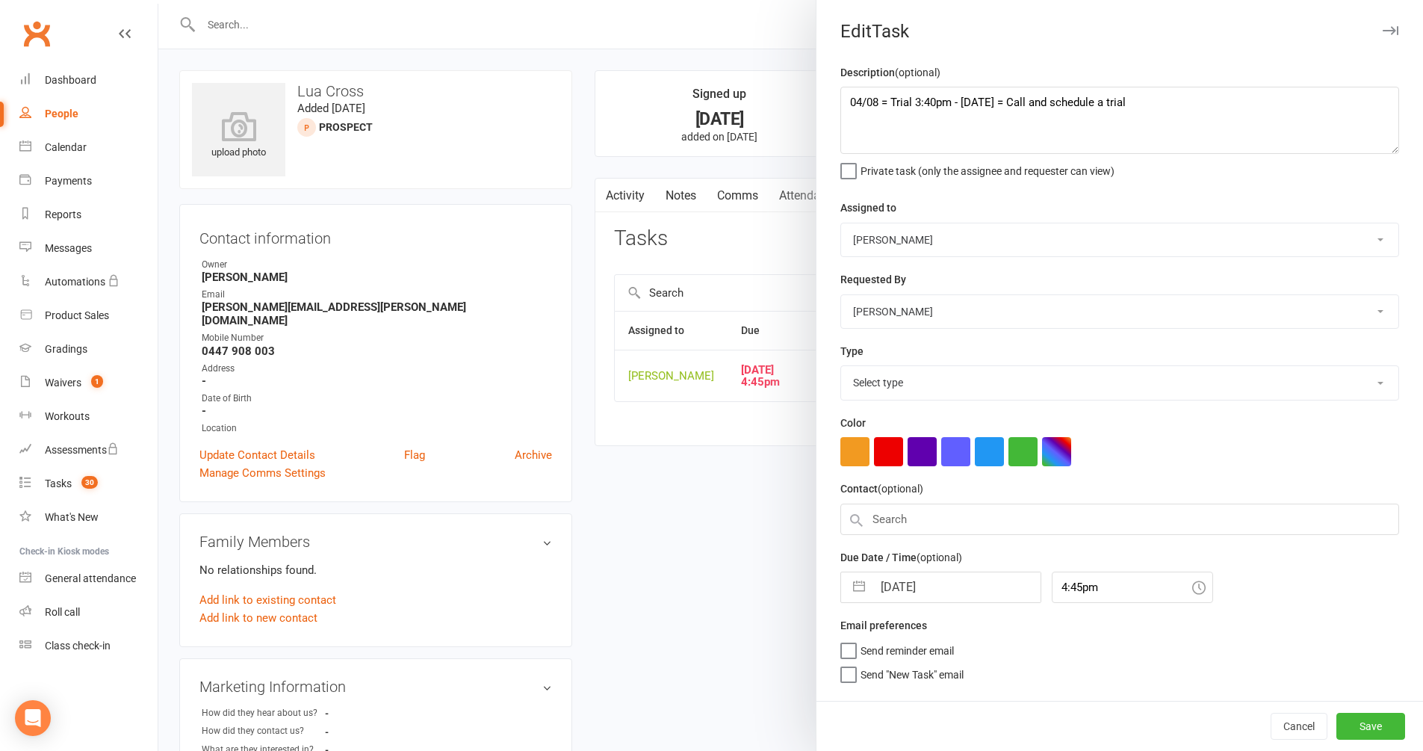
select select "28721"
click at [832, 96] on div "Description (optional) 04/08 = Trial 3:40pm - Wednesday 31/07 = Call and schedu…" at bounding box center [1120, 382] width 607 height 637
click at [841, 99] on textarea "04/08 = Trial 3:40pm - Wednesday 31/07 = Call and schedule a trial" at bounding box center [1119, 120] width 559 height 67
click at [896, 102] on textarea "11/08 = NO answer 04/08 = Trial 3:40pm - Wednesday 31/07 = Call and schedule a …" at bounding box center [1119, 120] width 559 height 67
click at [983, 107] on textarea "11/08 = No answer 04/08 = Trial 3:40pm - Wednesday 31/07 = Call and schedule a …" at bounding box center [1119, 120] width 559 height 67
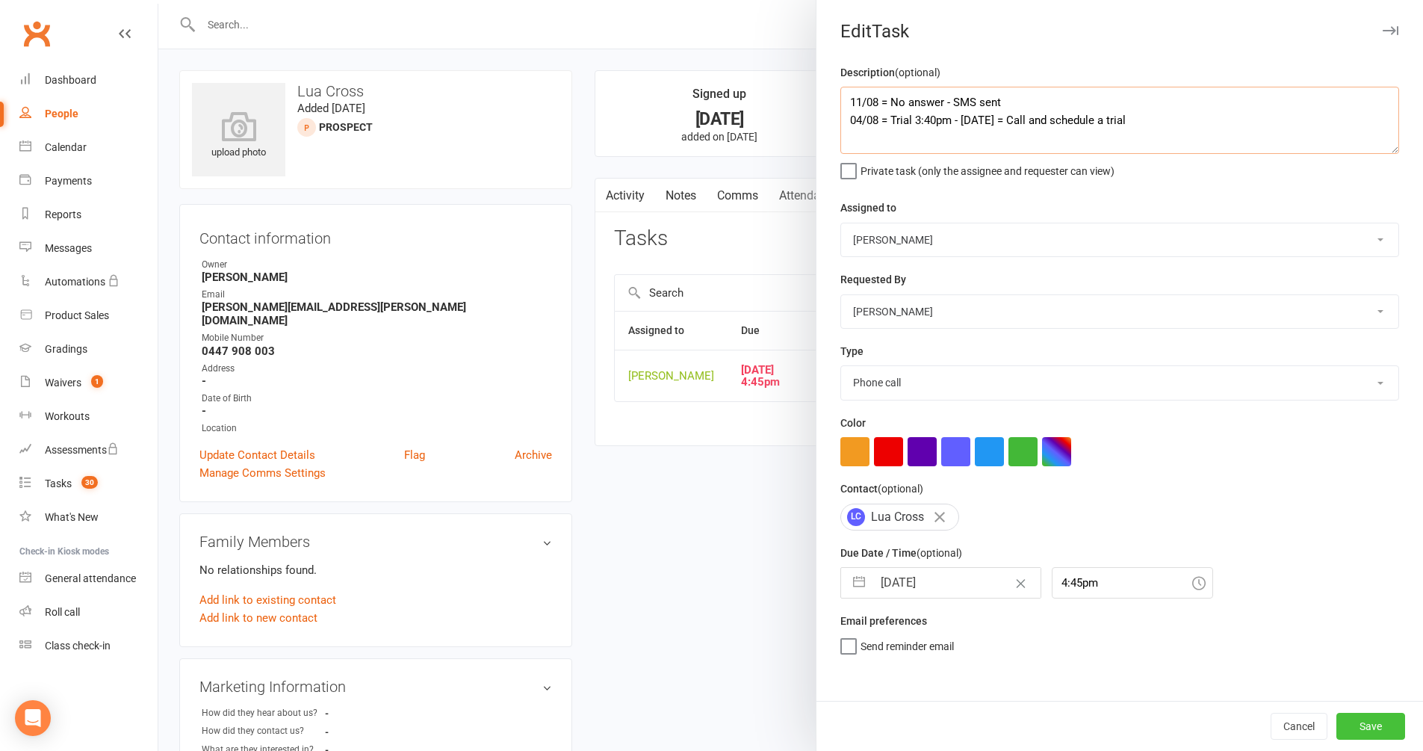
type textarea "11/08 = No answer - SMS sent 04/08 = Trial 3:40pm - [DATE] = Call and schedule …"
click at [1383, 727] on button "Save" at bounding box center [1371, 726] width 69 height 27
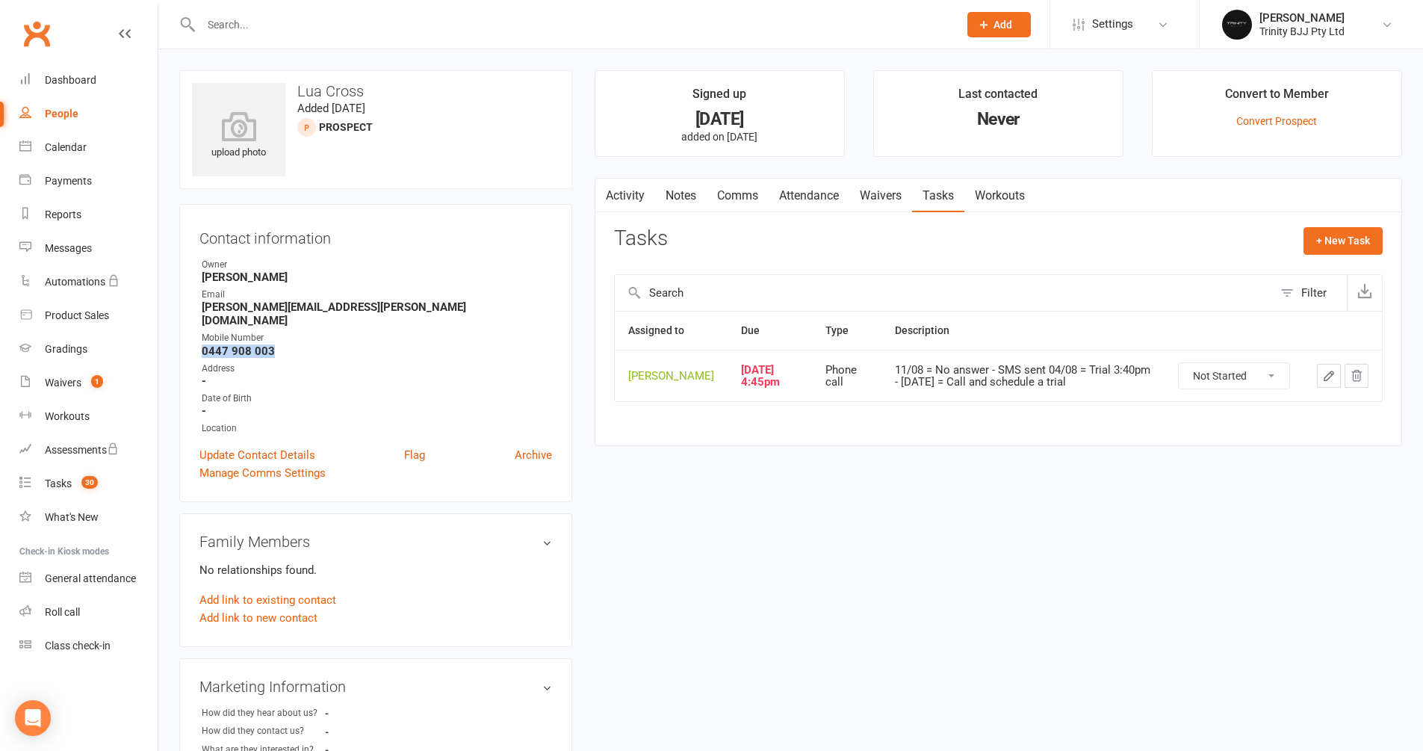
drag, startPoint x: 202, startPoint y: 331, endPoint x: 285, endPoint y: 333, distance: 82.2
click at [285, 344] on strong "0447 908 003" at bounding box center [377, 350] width 350 height 13
copy strong "0447 908 003"
click at [882, 750] on div "upload photo Lua Cross Added 31 July, 2025 prospect Contact information Owner O…" at bounding box center [790, 637] width 1245 height 1134
click at [883, 750] on div "upload photo Lua Cross Added 31 July, 2025 prospect Contact information Owner O…" at bounding box center [790, 637] width 1245 height 1134
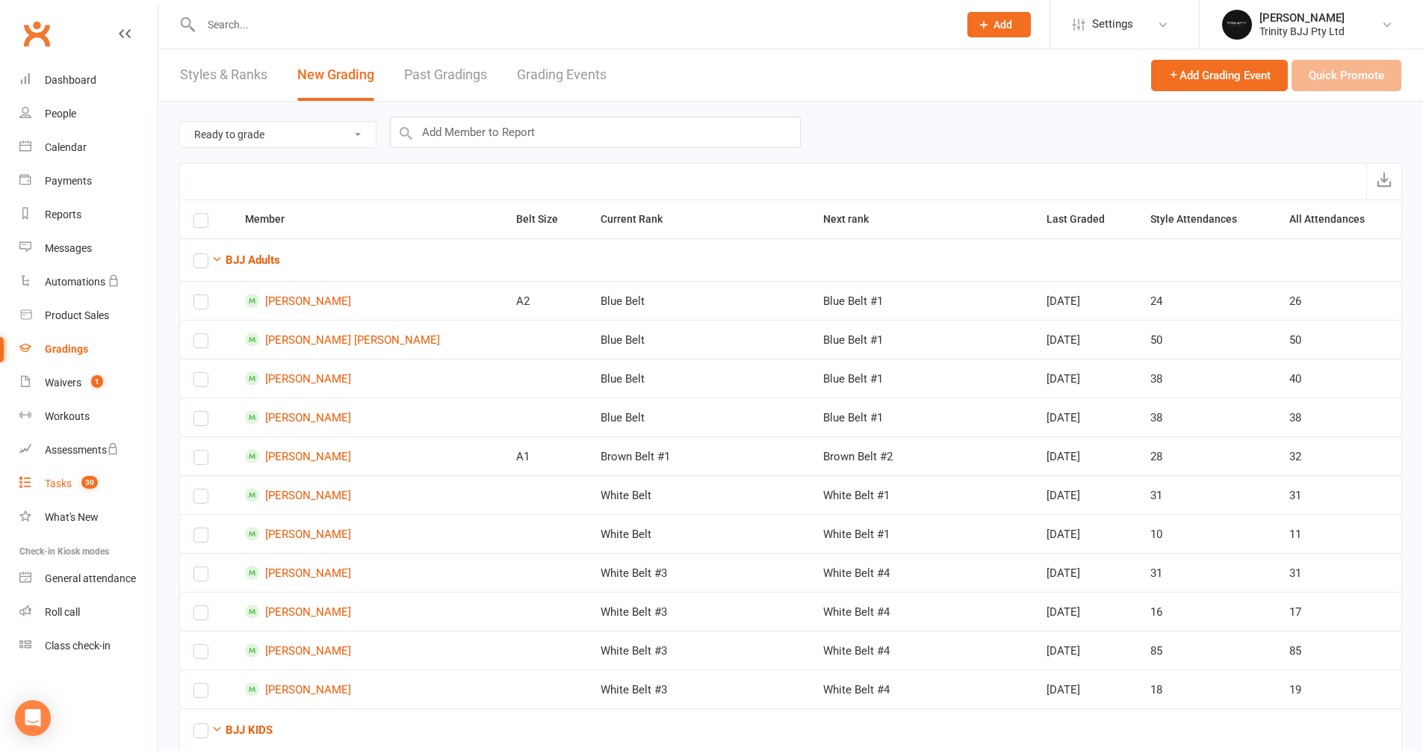
click at [52, 480] on div "Tasks" at bounding box center [58, 483] width 27 height 12
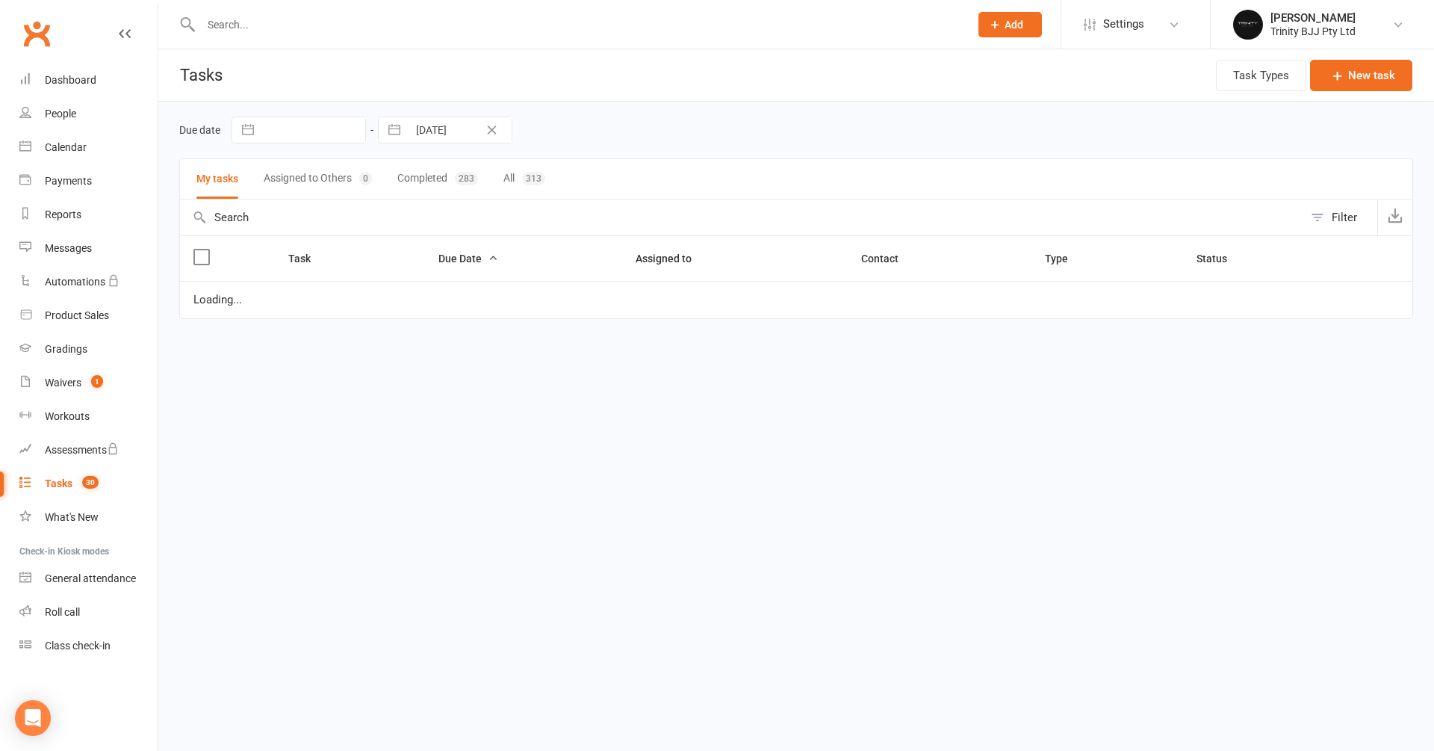
select select "started"
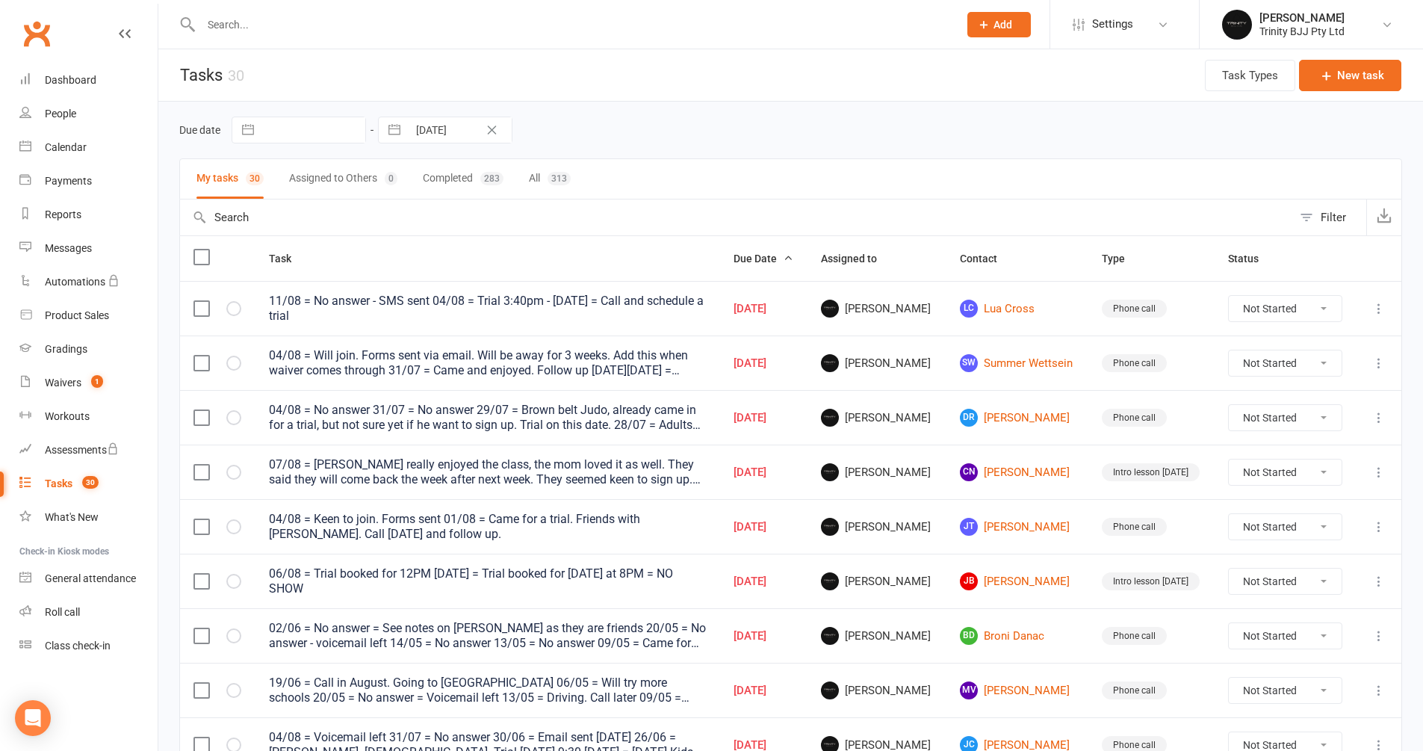
click at [318, 226] on input "text" at bounding box center [736, 217] width 1112 height 36
type input "te"
select select "started"
type input "ten"
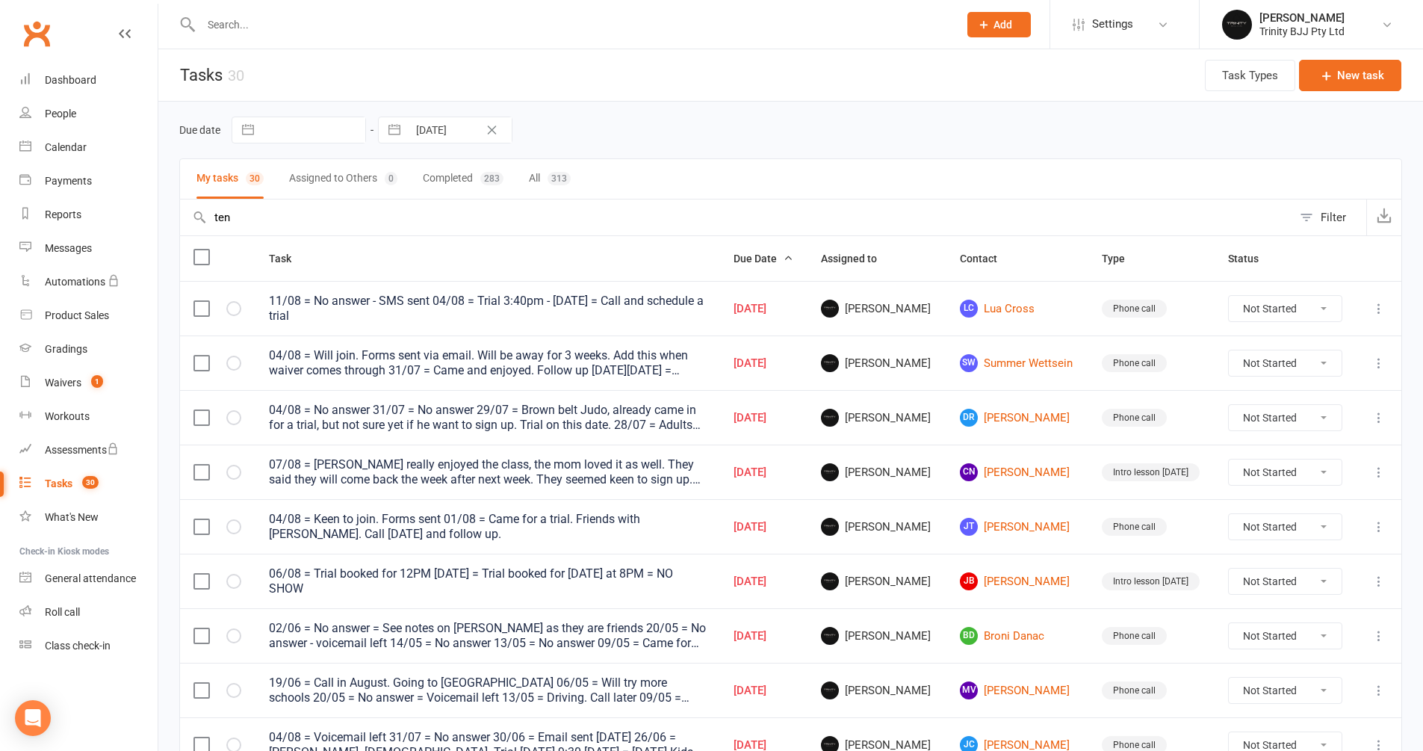
select select "started"
type input "tenz"
select select "started"
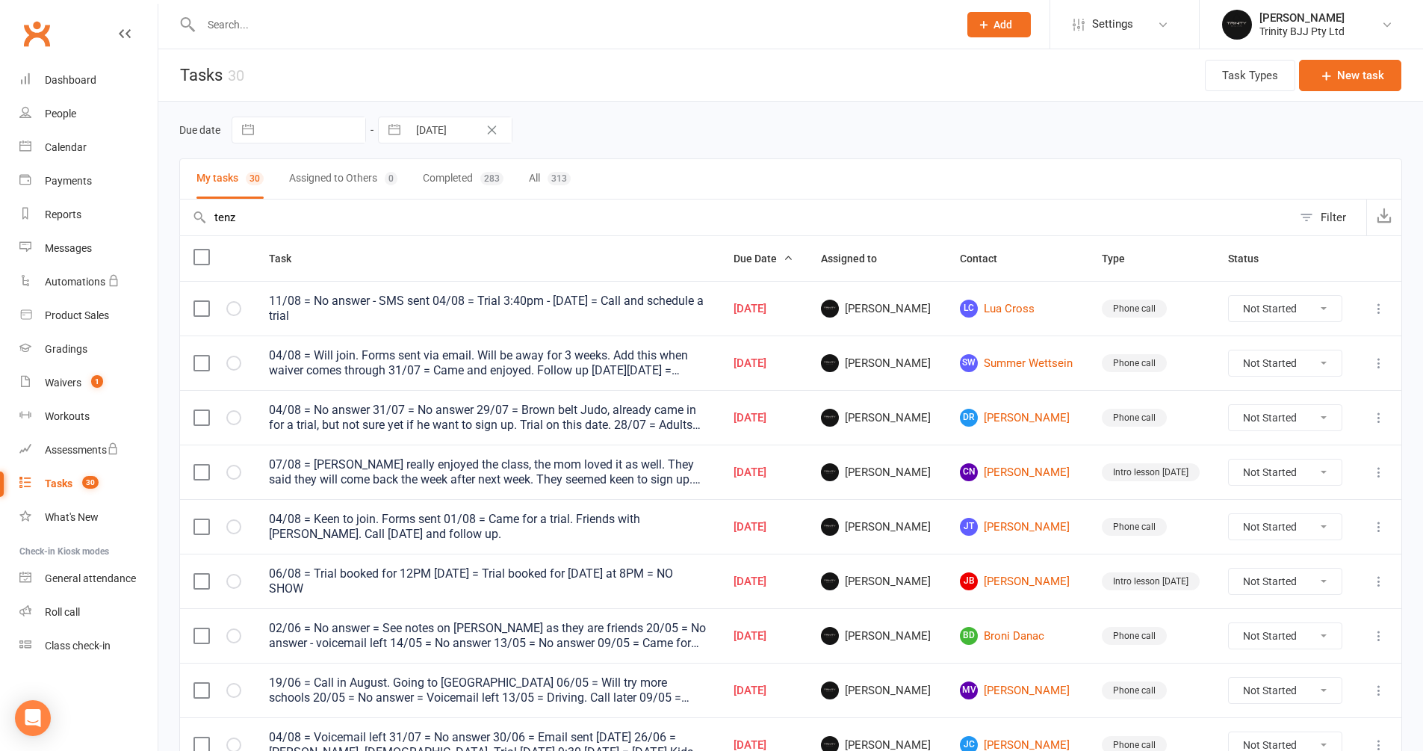
type input "tenzi"
select select "started"
type input "tenzin"
select select "started"
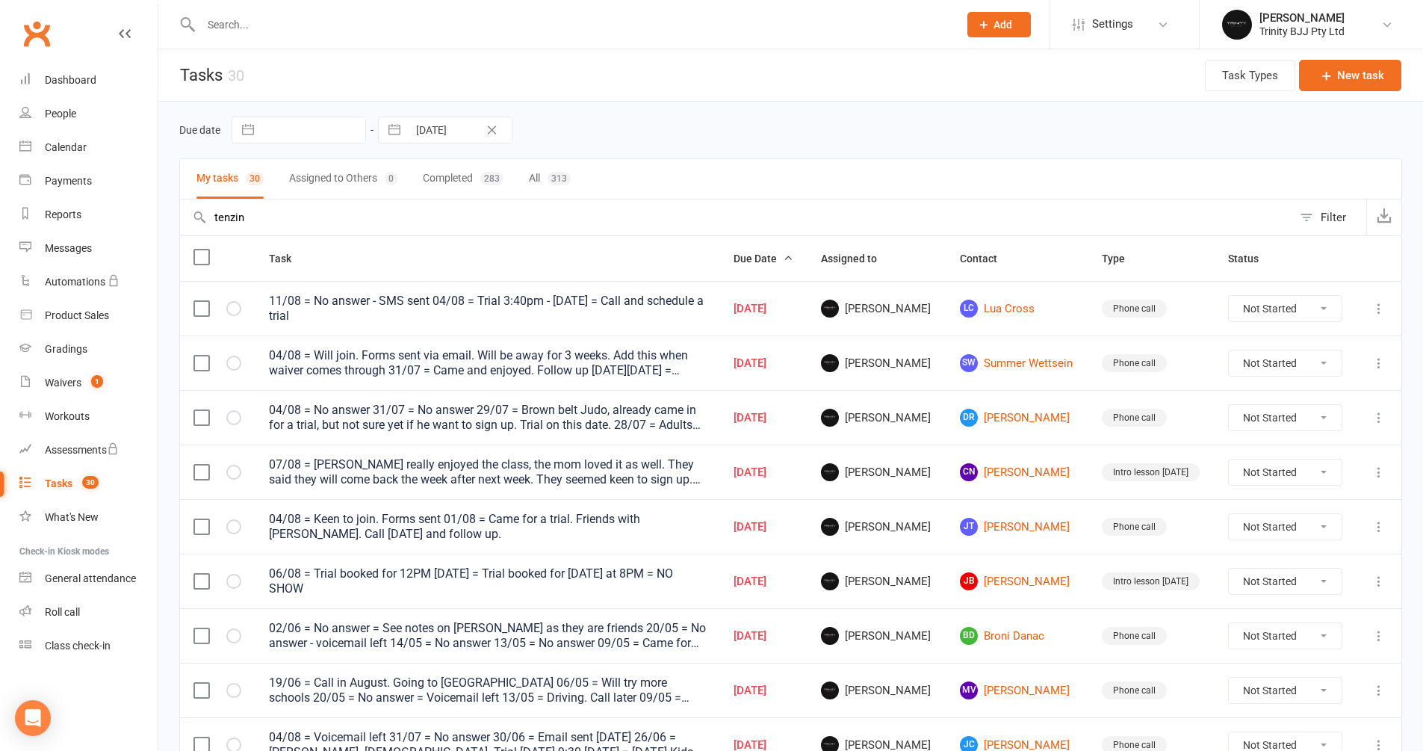
select select "started"
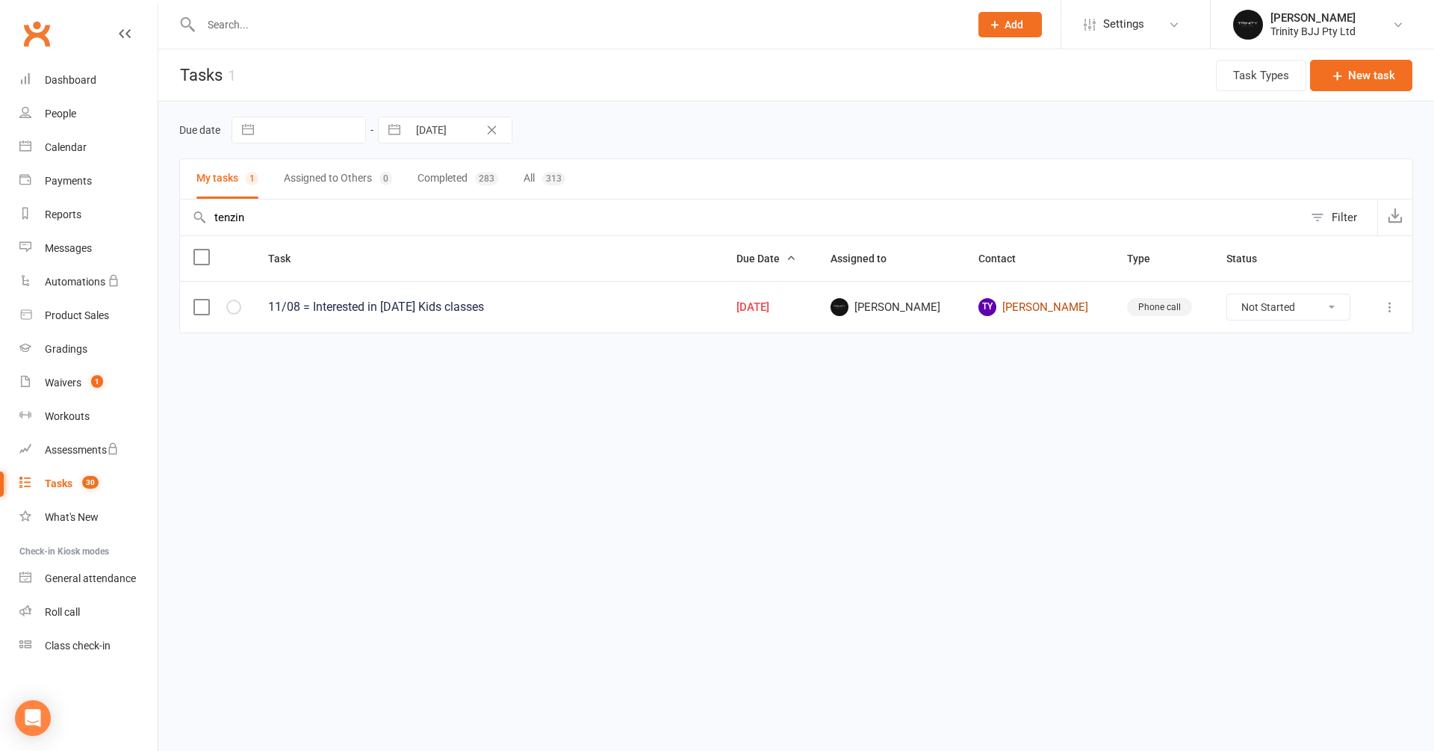
type input "tenzin"
click at [1027, 314] on link "[PERSON_NAME] [PERSON_NAME]" at bounding box center [1039, 307] width 121 height 18
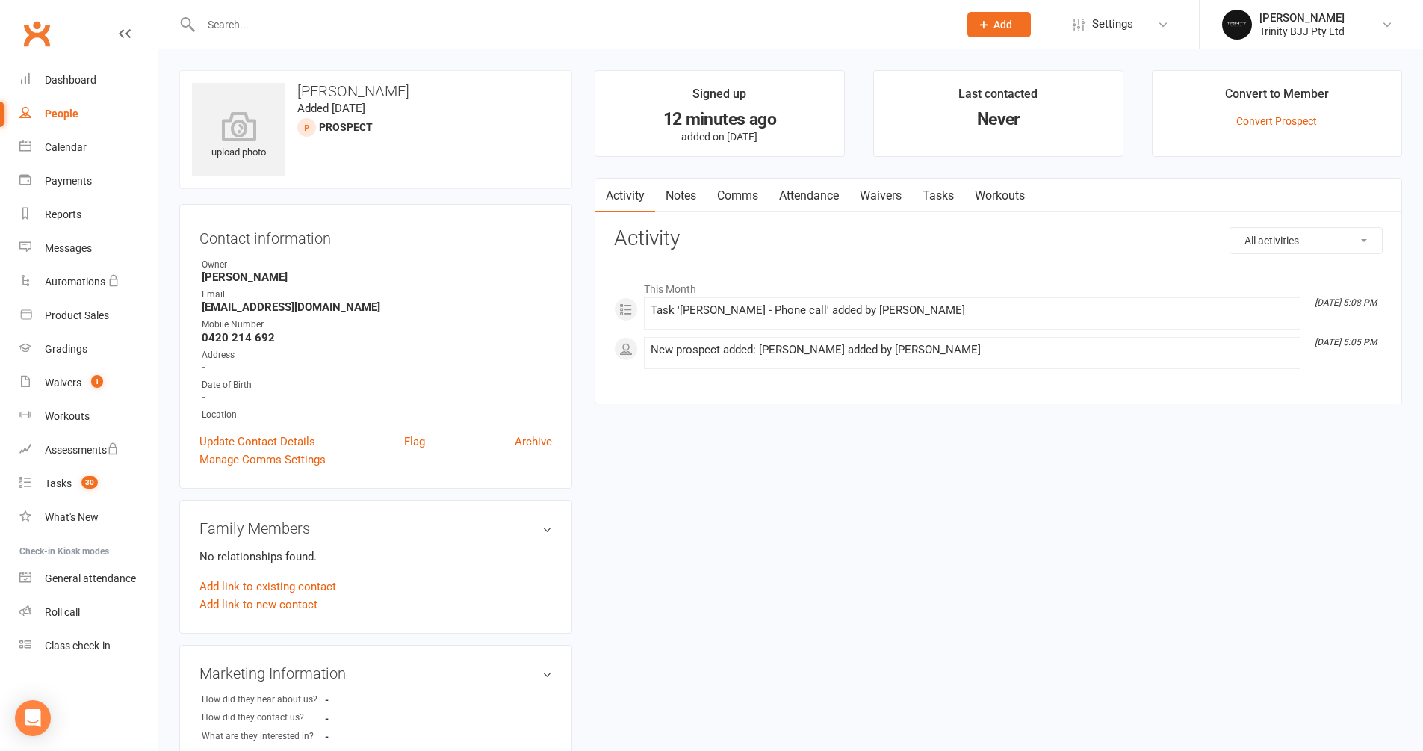
click at [949, 191] on link "Tasks" at bounding box center [938, 196] width 52 height 34
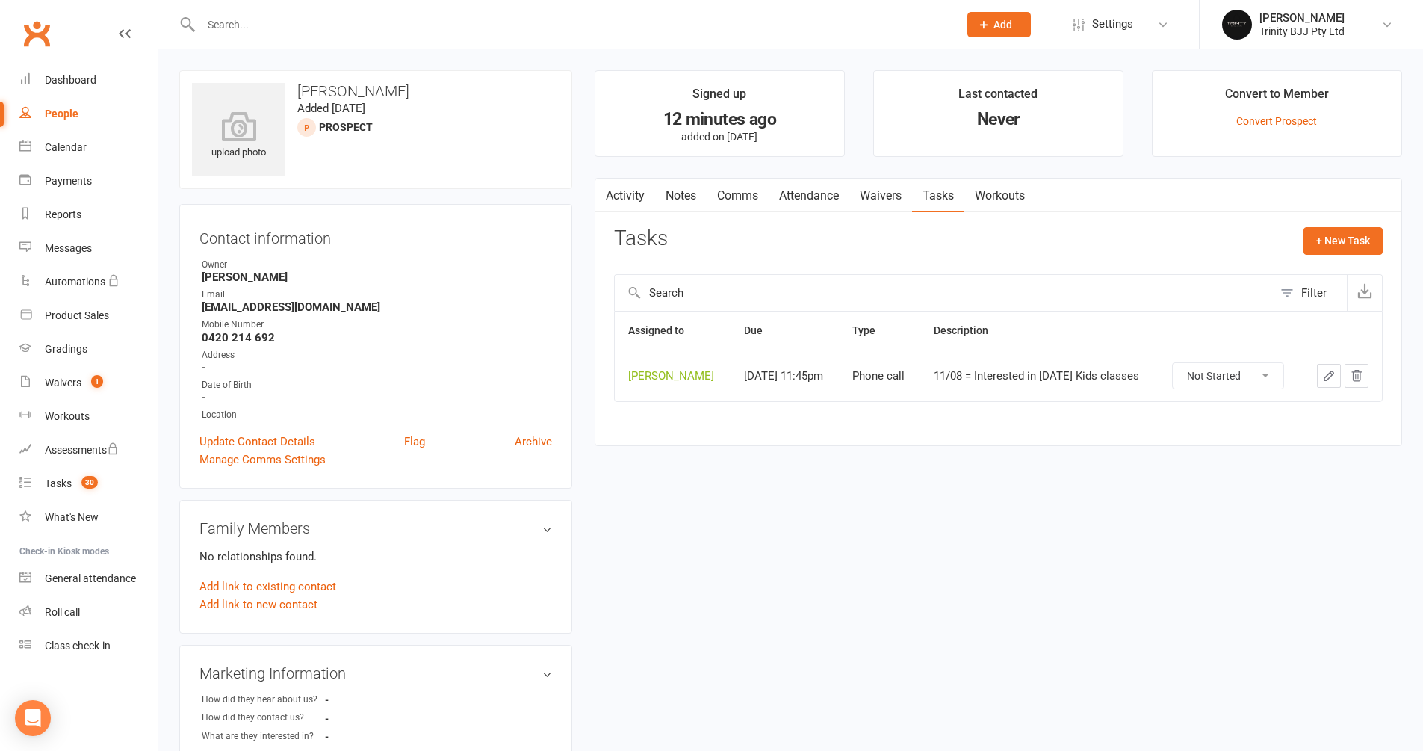
click at [1086, 371] on icon "button" at bounding box center [1328, 375] width 13 height 13
select select "28721"
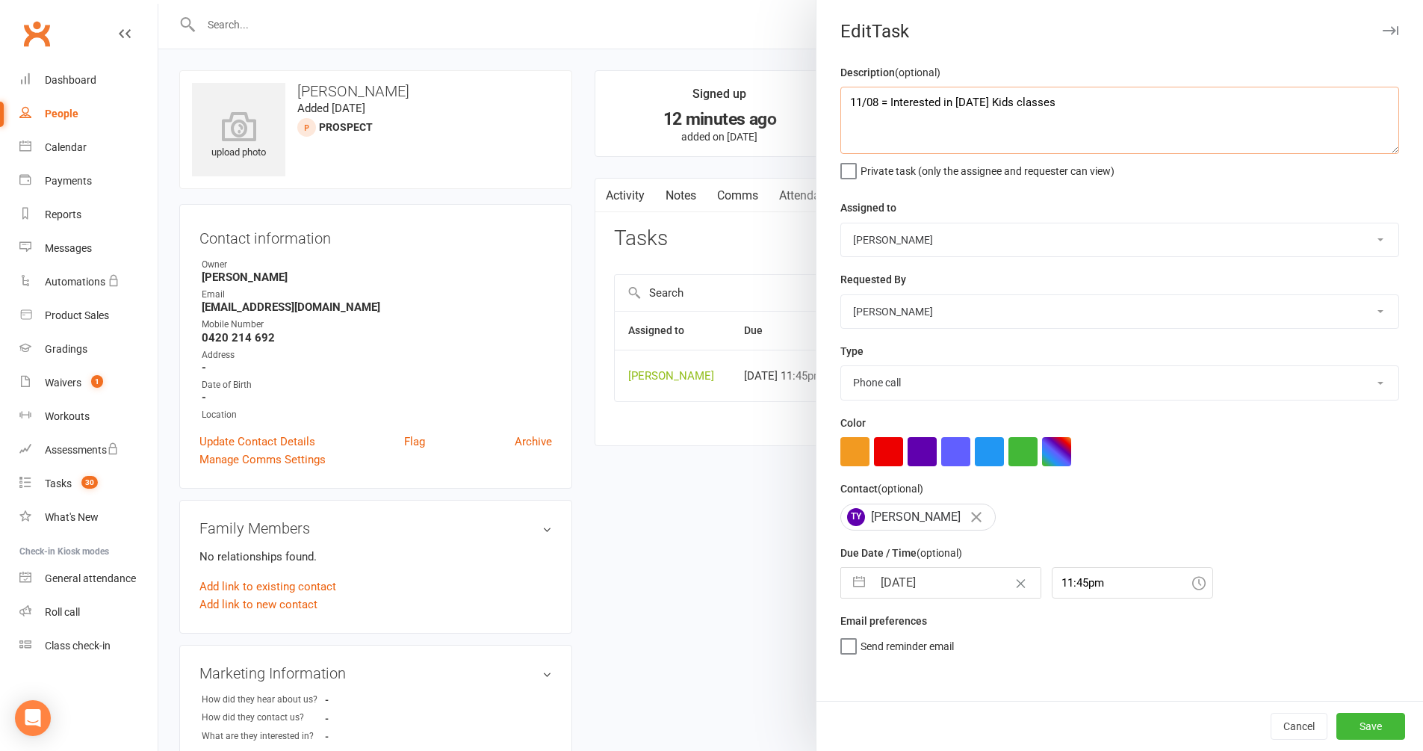
click at [843, 101] on textarea "11/08 = Interested in [DATE] Kids classes" at bounding box center [1119, 120] width 559 height 67
type textarea "11/08 = Trial booked for [DATE] 9:30am - Topdhen 4 11/08 = Interested in [DATE]…"
select select "30477"
click at [846, 573] on button "button" at bounding box center [859, 583] width 27 height 30
select select "6"
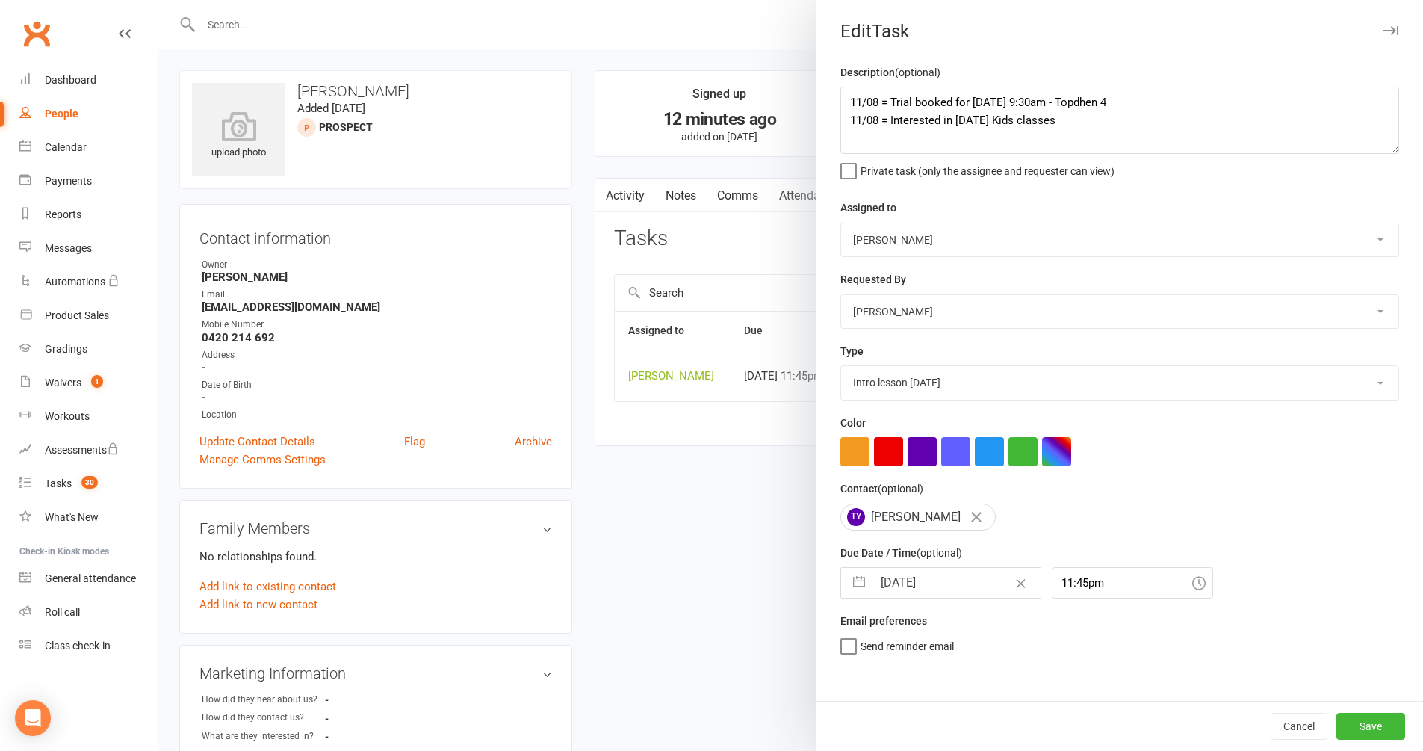
select select "2025"
select select "7"
select select "2025"
select select "8"
select select "2025"
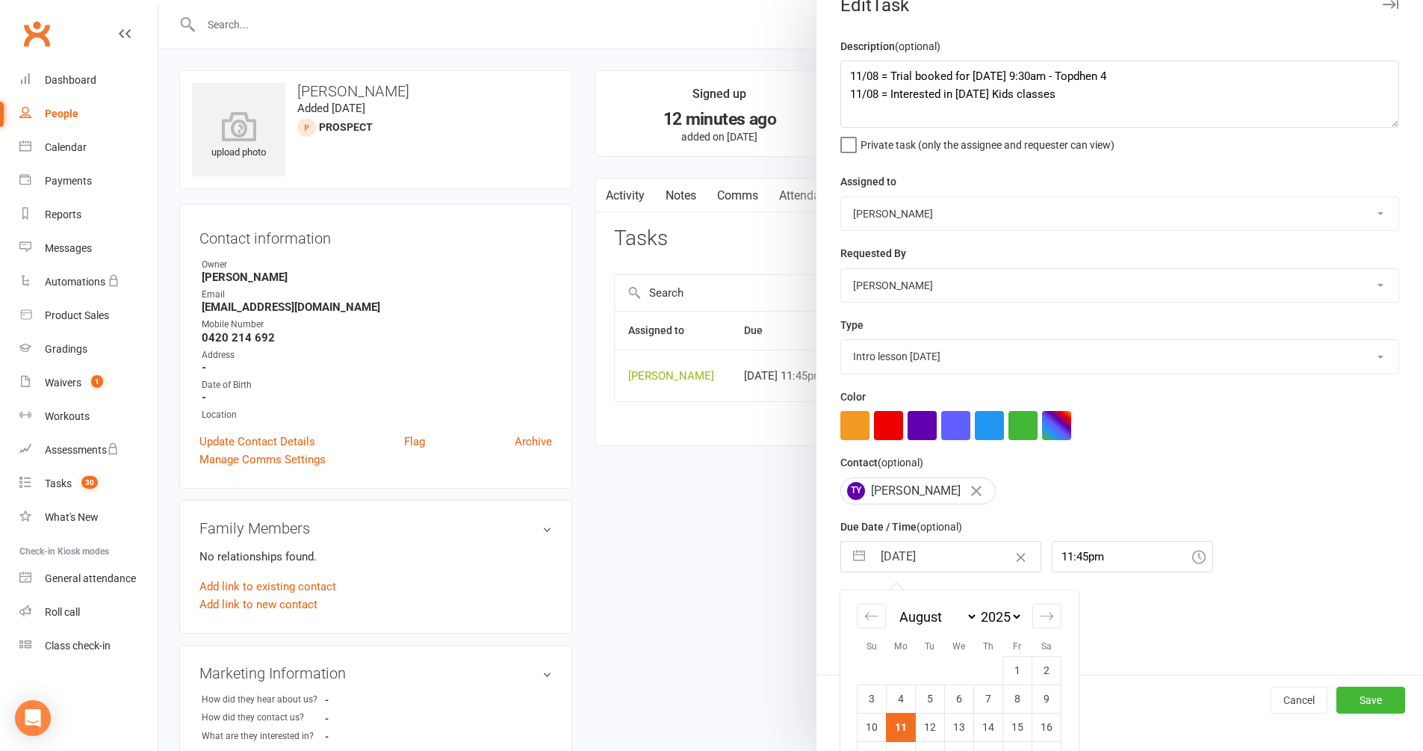
scroll to position [60, 0]
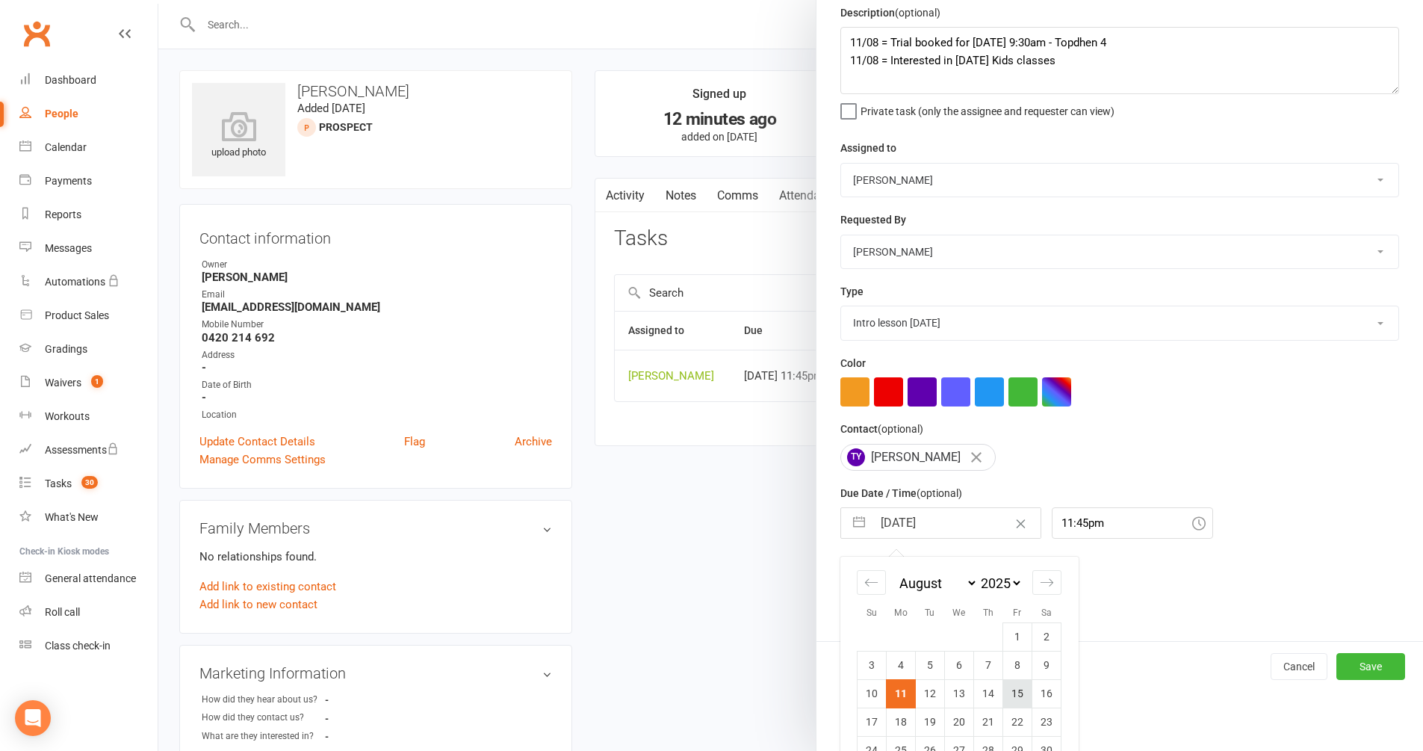
click at [1024, 630] on td "15" at bounding box center [1017, 693] width 29 height 28
type input "[DATE]"
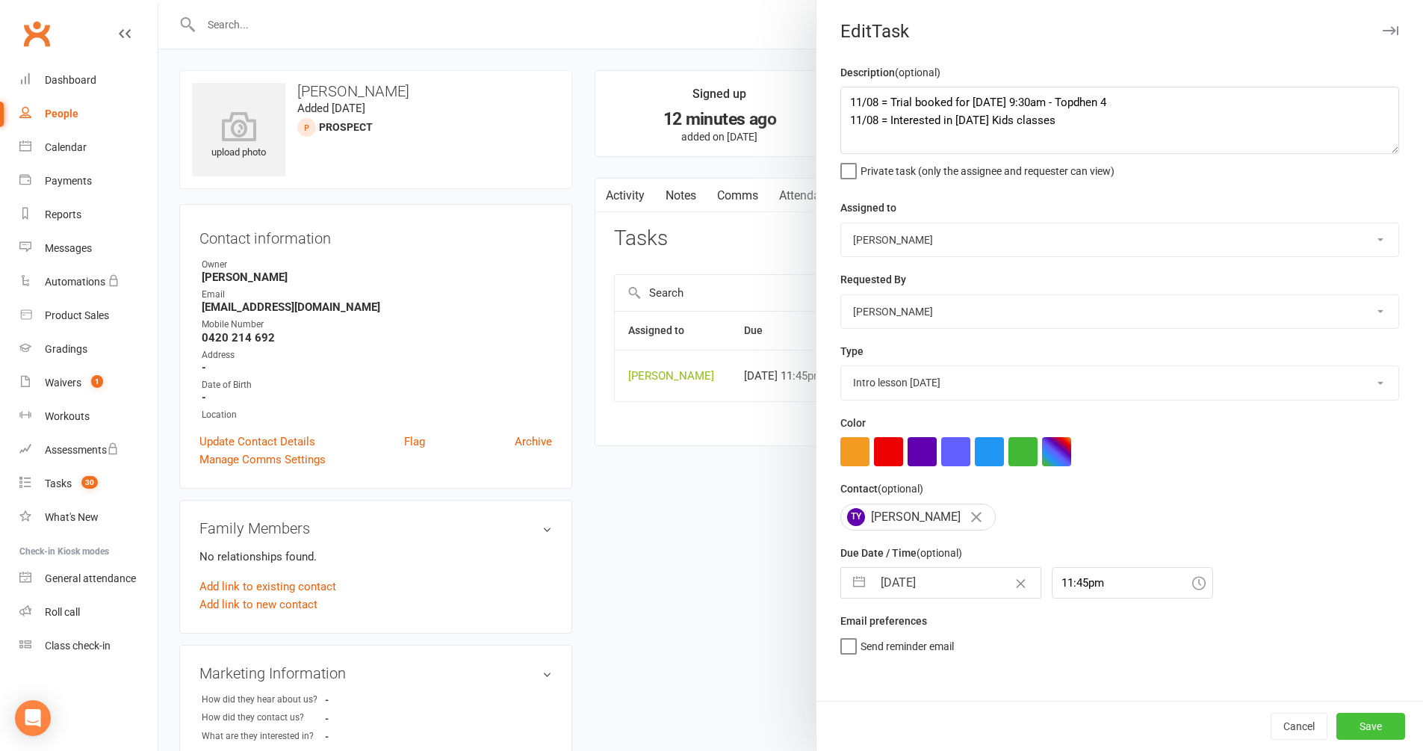
click at [1086, 630] on button "Save" at bounding box center [1371, 726] width 69 height 27
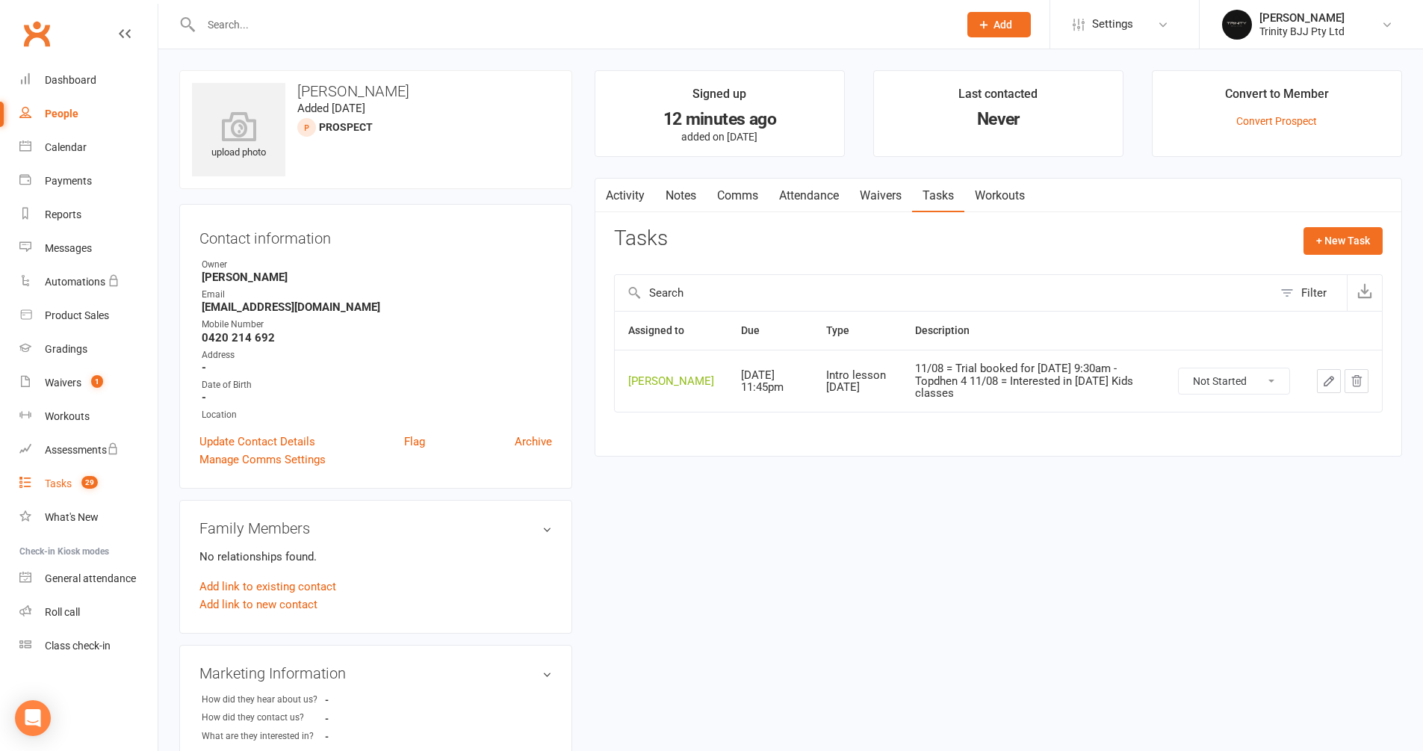
click at [66, 484] on div "Tasks" at bounding box center [58, 483] width 27 height 12
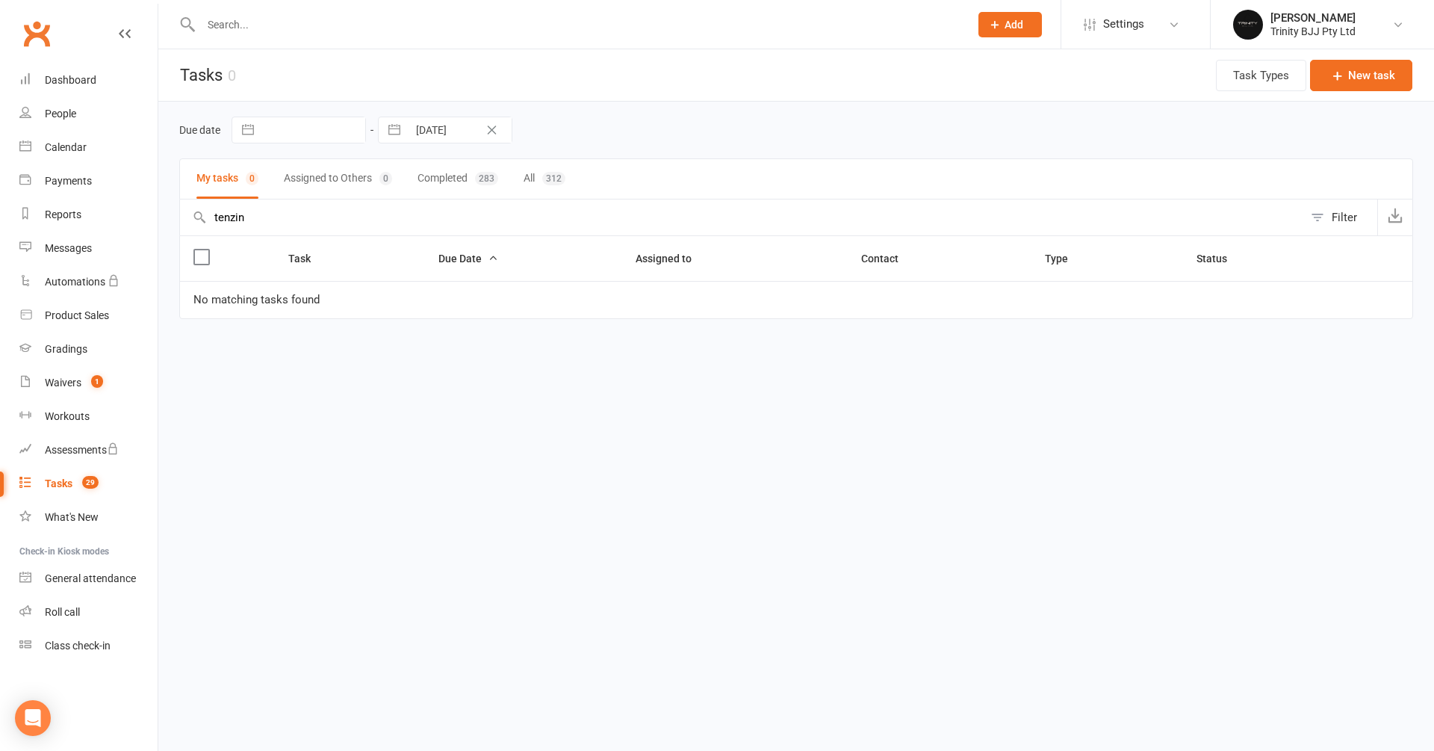
drag, startPoint x: 1356, startPoint y: 594, endPoint x: 61, endPoint y: 483, distance: 1300.2
click at [61, 483] on div "Tasks" at bounding box center [59, 483] width 28 height 12
click at [66, 484] on div "Tasks" at bounding box center [59, 483] width 28 height 12
click at [61, 485] on div "Tasks" at bounding box center [59, 483] width 28 height 12
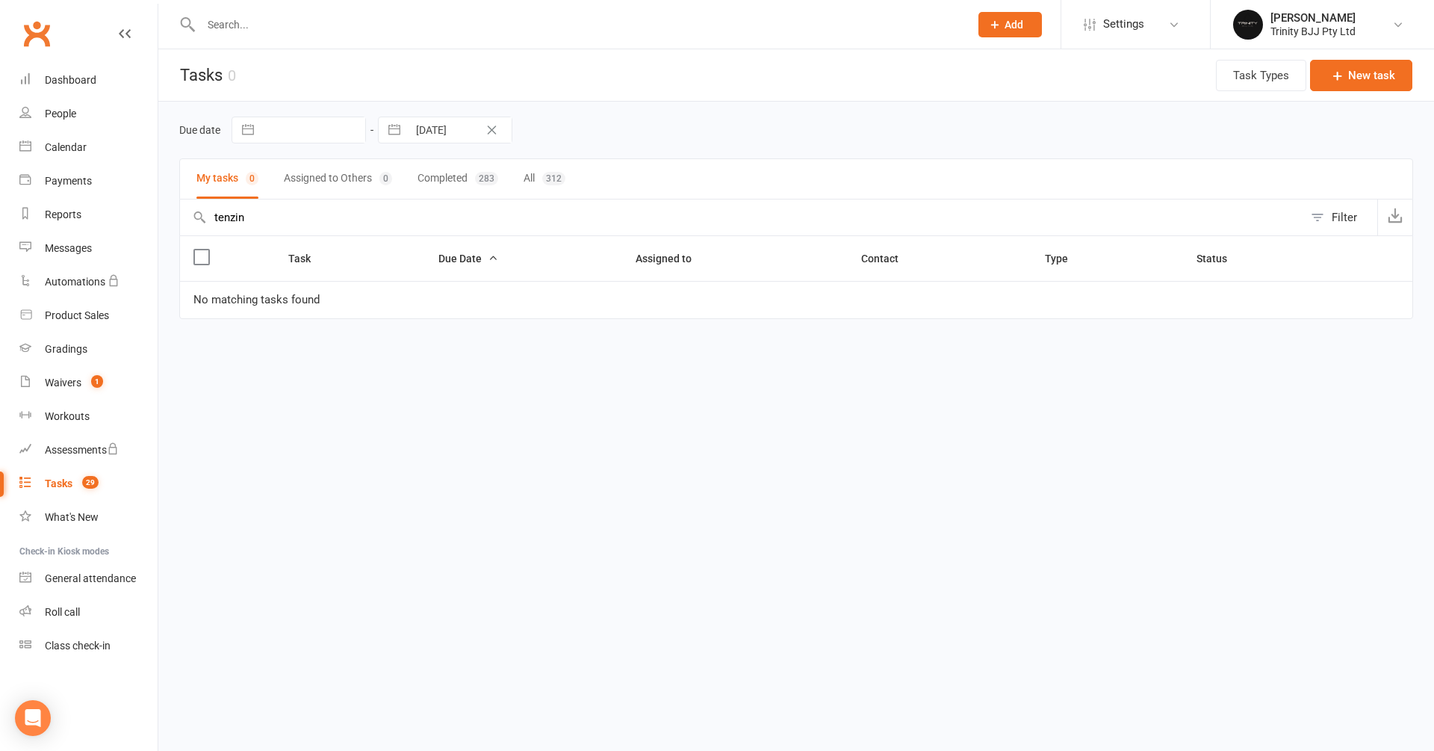
click at [64, 482] on div "Tasks" at bounding box center [59, 483] width 28 height 12
drag, startPoint x: 218, startPoint y: 223, endPoint x: 155, endPoint y: 219, distance: 62.9
click at [156, 219] on ui-view "Prospect Member Non-attending contact Class / event Appointment Grading event T…" at bounding box center [717, 182] width 1434 height 357
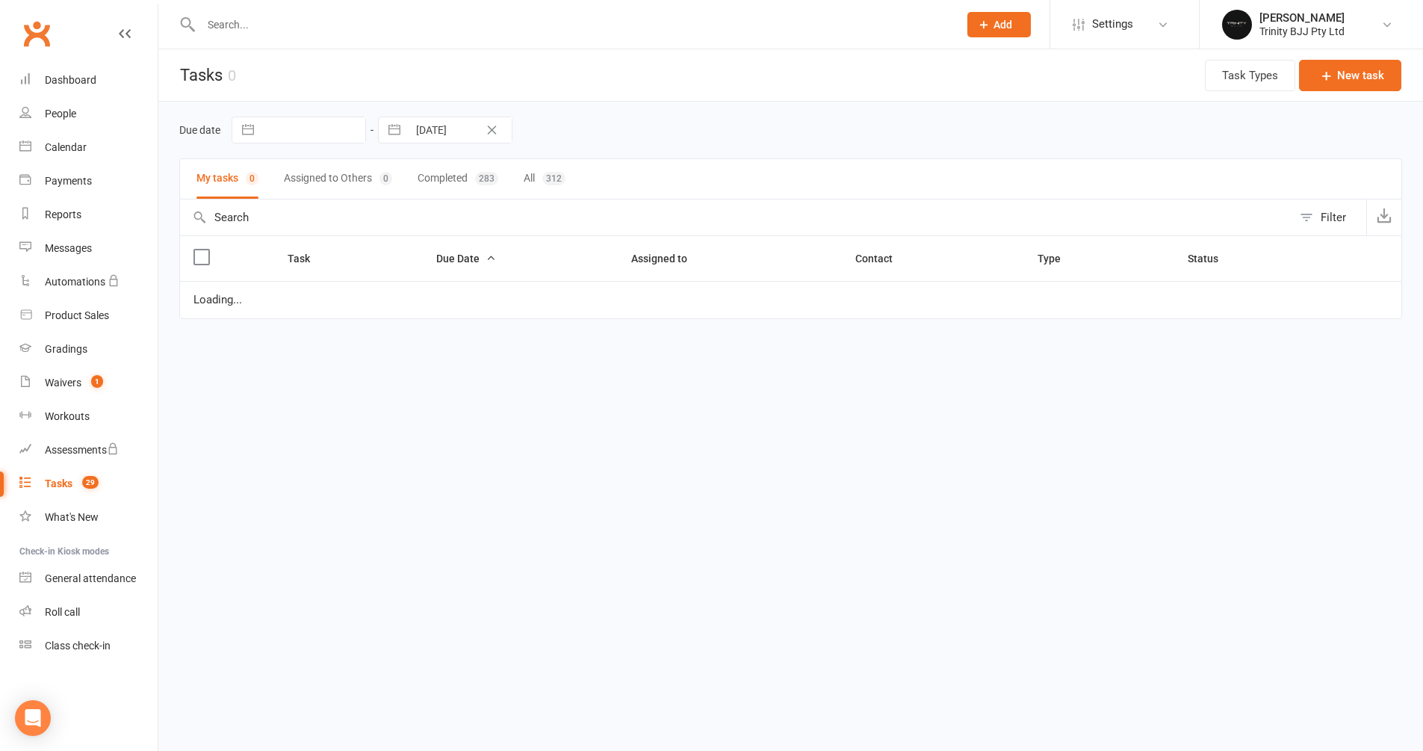
select select "started"
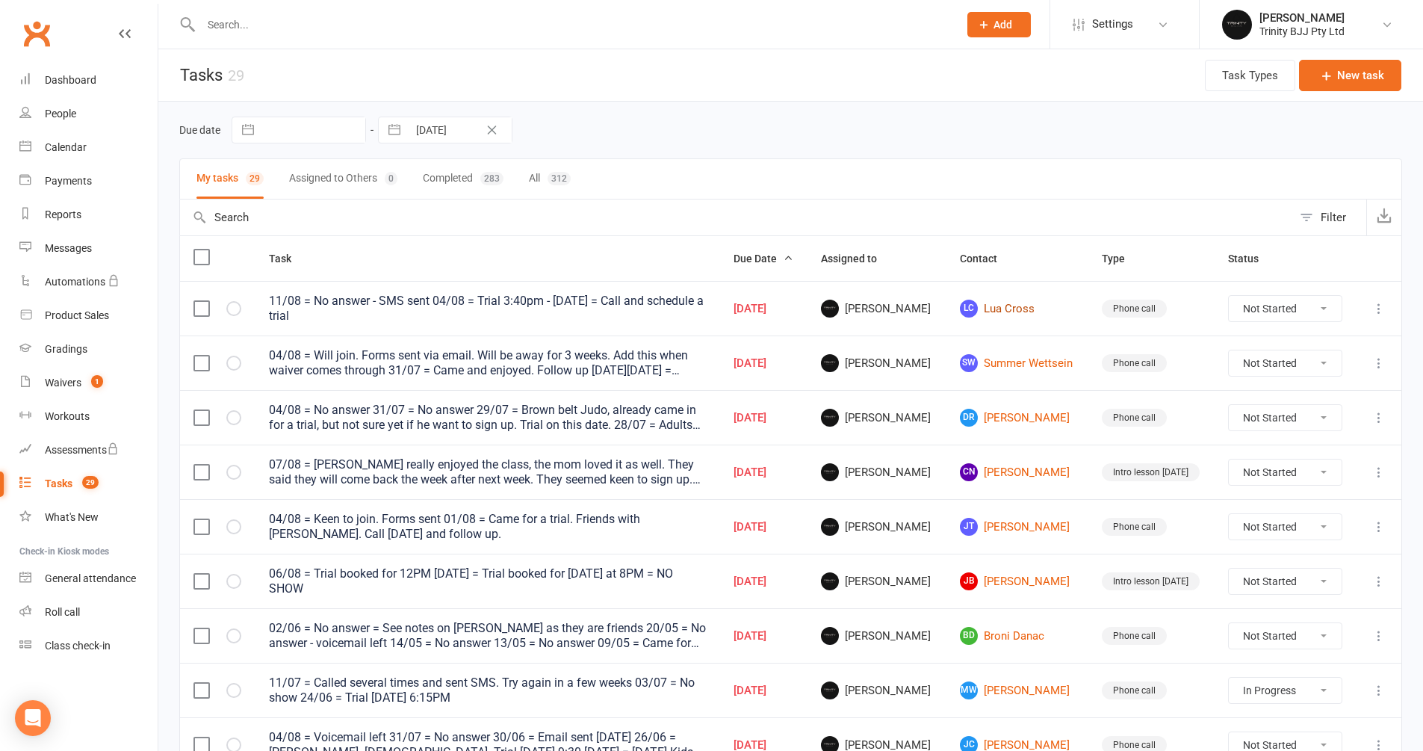
click at [988, 313] on link "[PERSON_NAME] Cross" at bounding box center [1017, 309] width 115 height 18
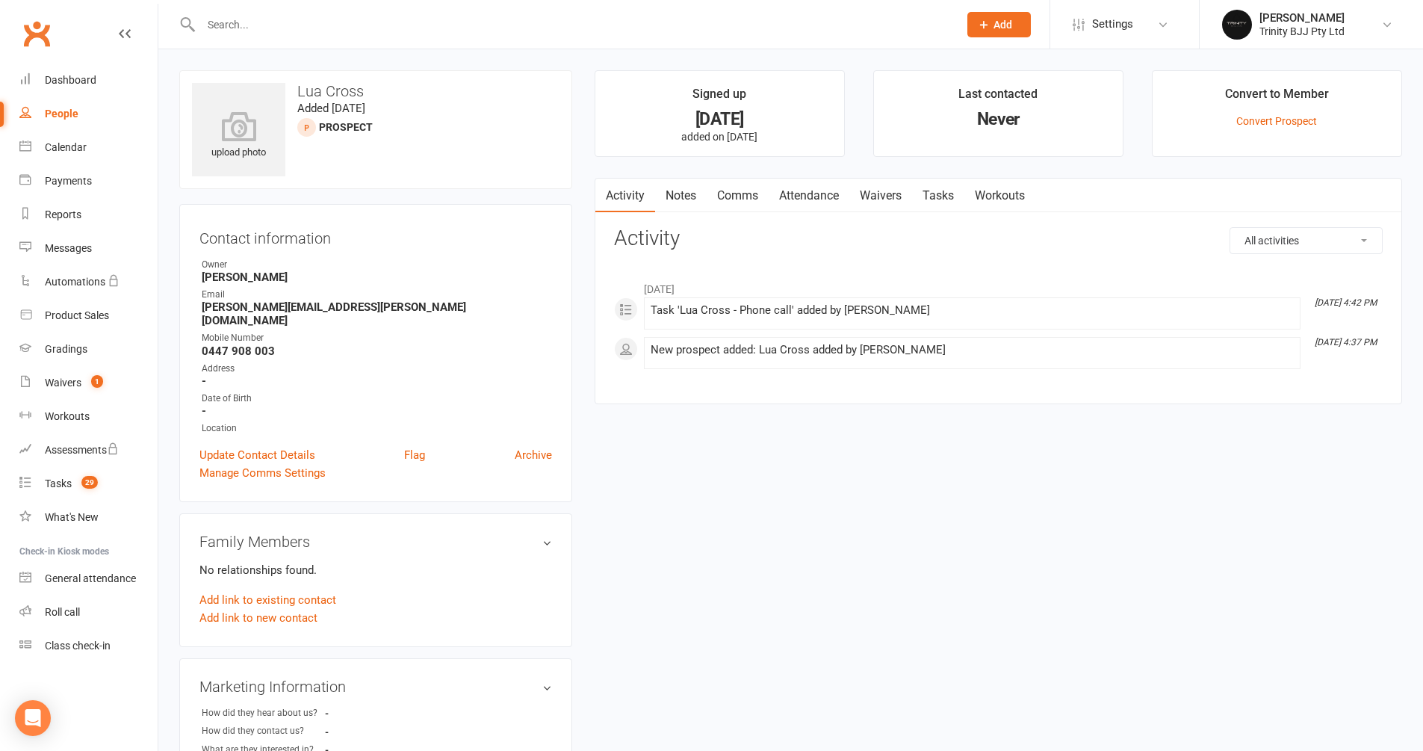
click at [935, 188] on link "Tasks" at bounding box center [938, 196] width 52 height 34
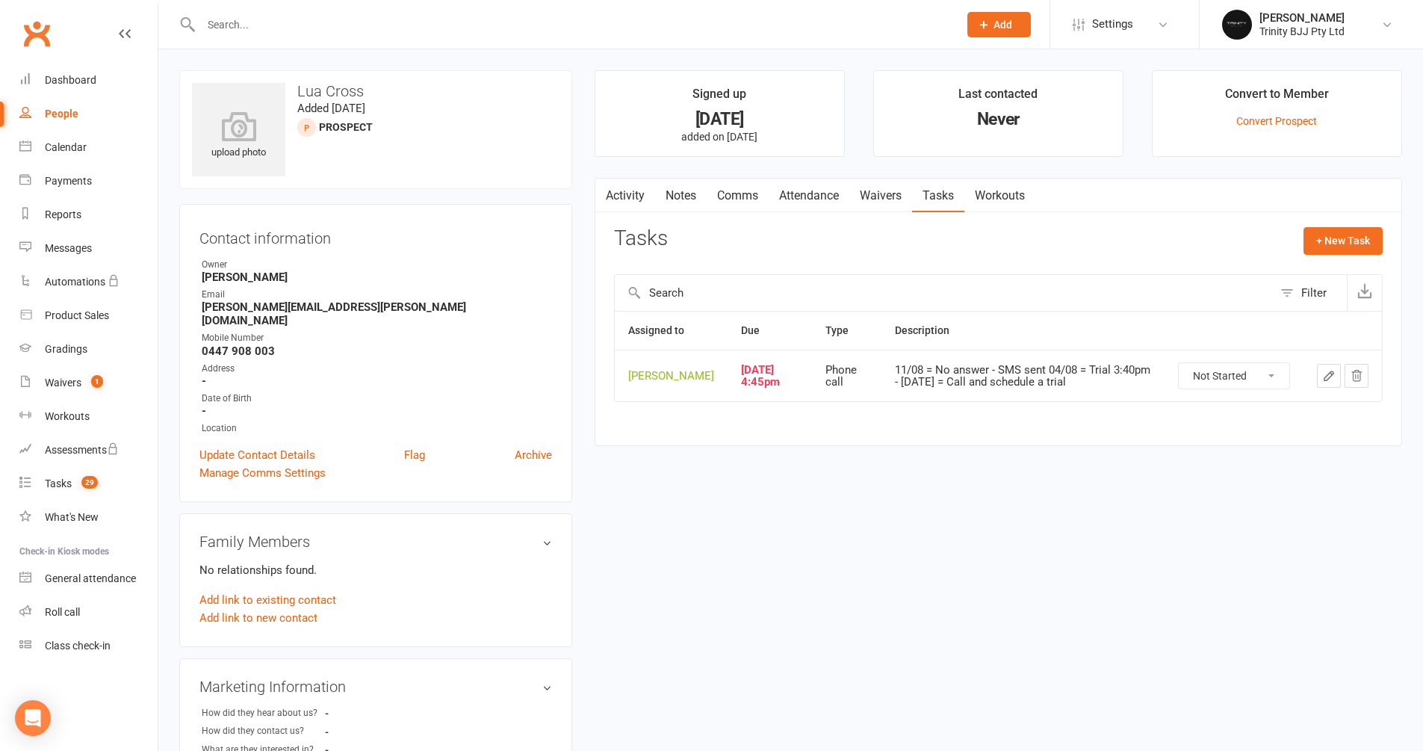
click at [1086, 377] on button "button" at bounding box center [1329, 376] width 24 height 24
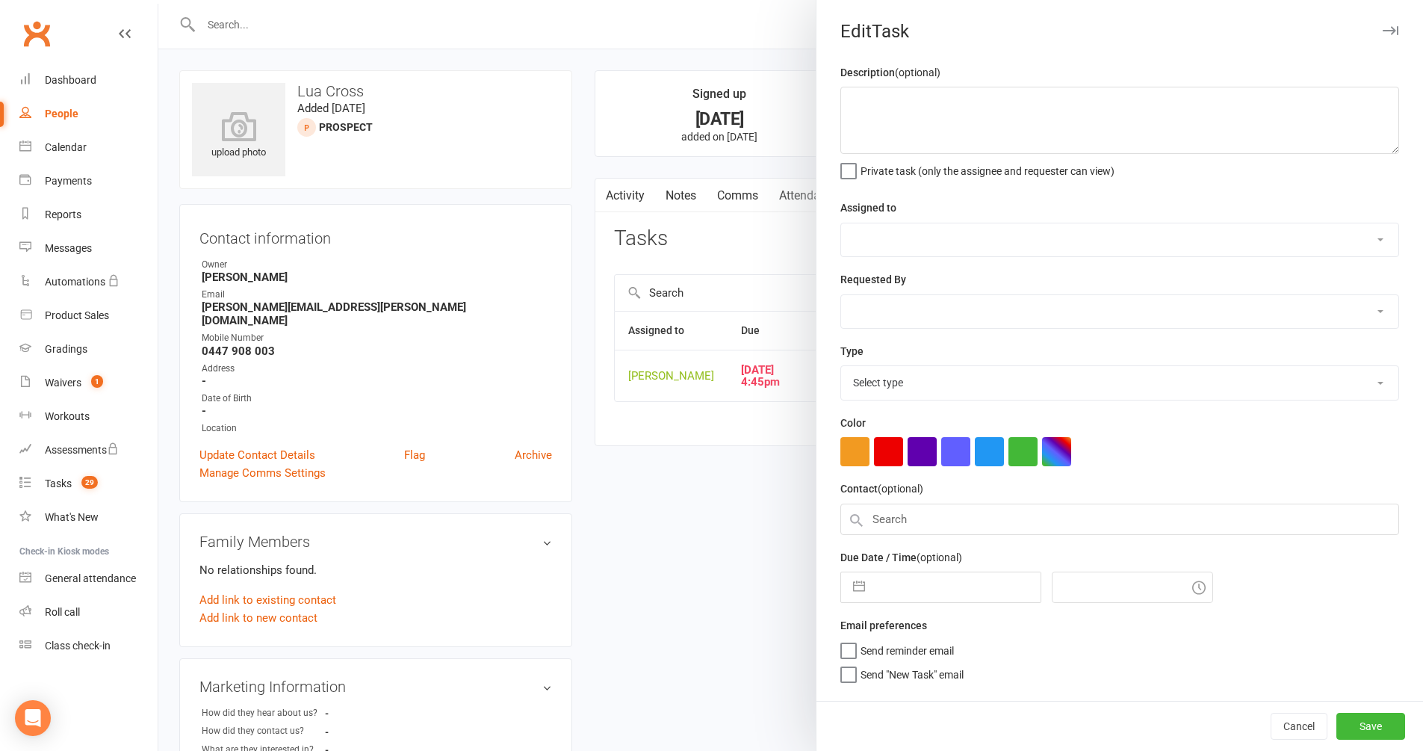
type textarea "11/08 = No answer - SMS sent 04/08 = Trial 3:40pm - [DATE] = Call and schedule …"
select select "49772"
type input "[DATE]"
type input "4:45pm"
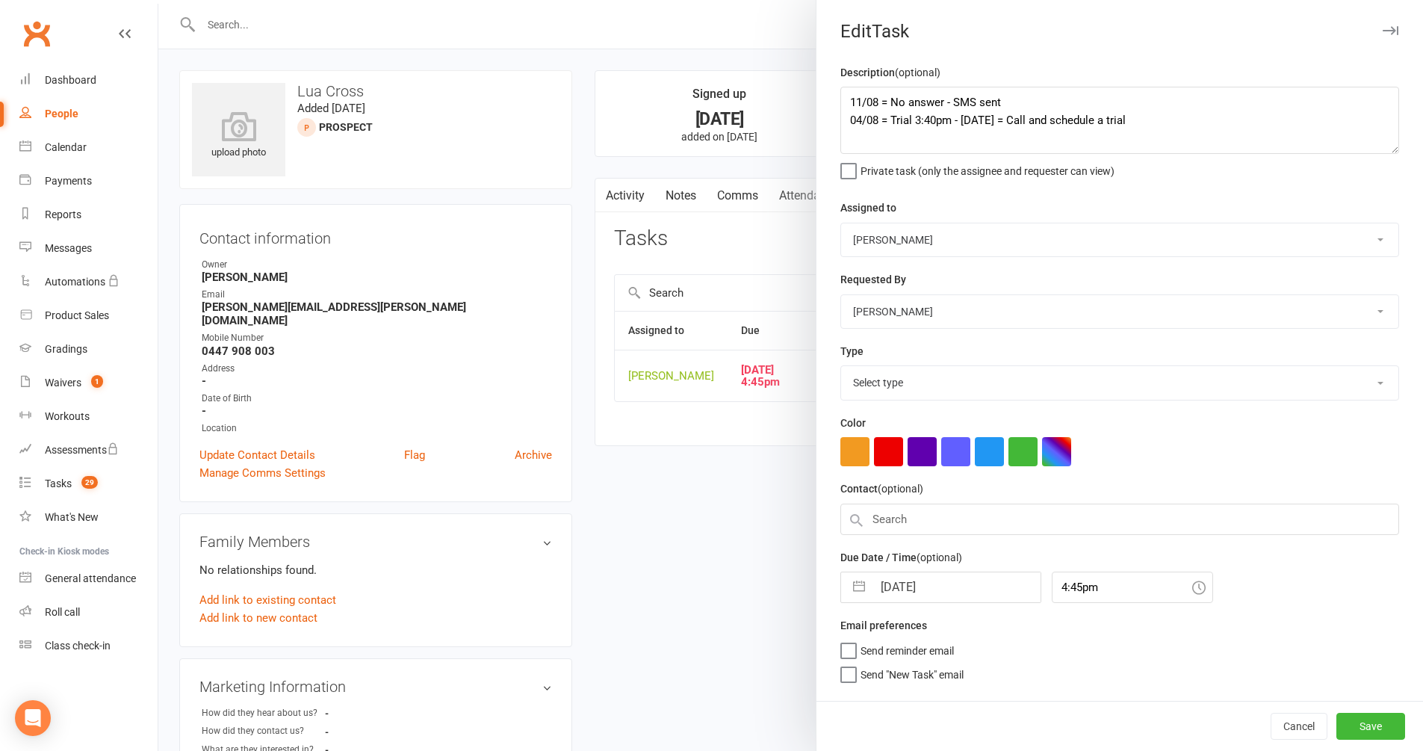
select select "28721"
click at [204, 336] on div at bounding box center [790, 375] width 1265 height 751
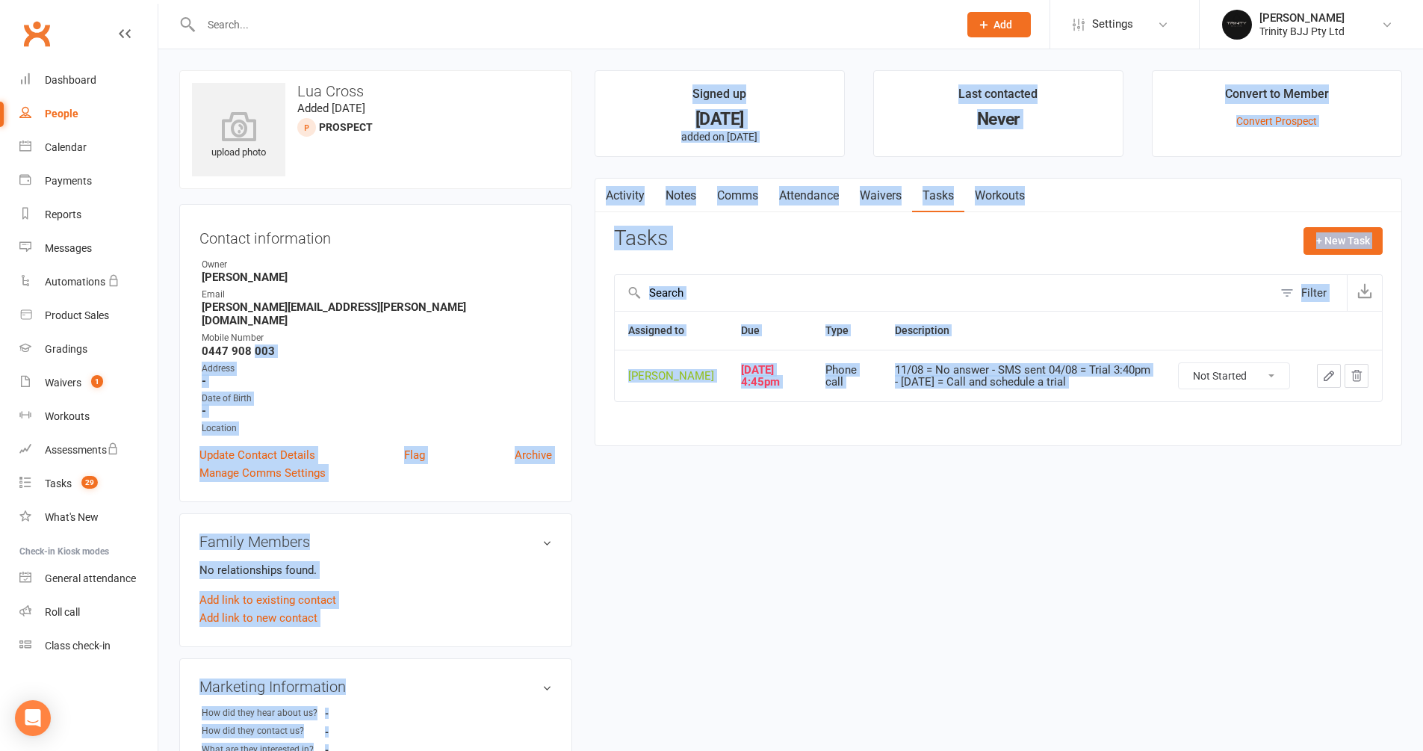
drag, startPoint x: 204, startPoint y: 336, endPoint x: 268, endPoint y: 338, distance: 64.3
click at [290, 347] on ul "Owner [PERSON_NAME] Email [PERSON_NAME][EMAIL_ADDRESS][PERSON_NAME][DOMAIN_NAME…" at bounding box center [375, 347] width 353 height 178
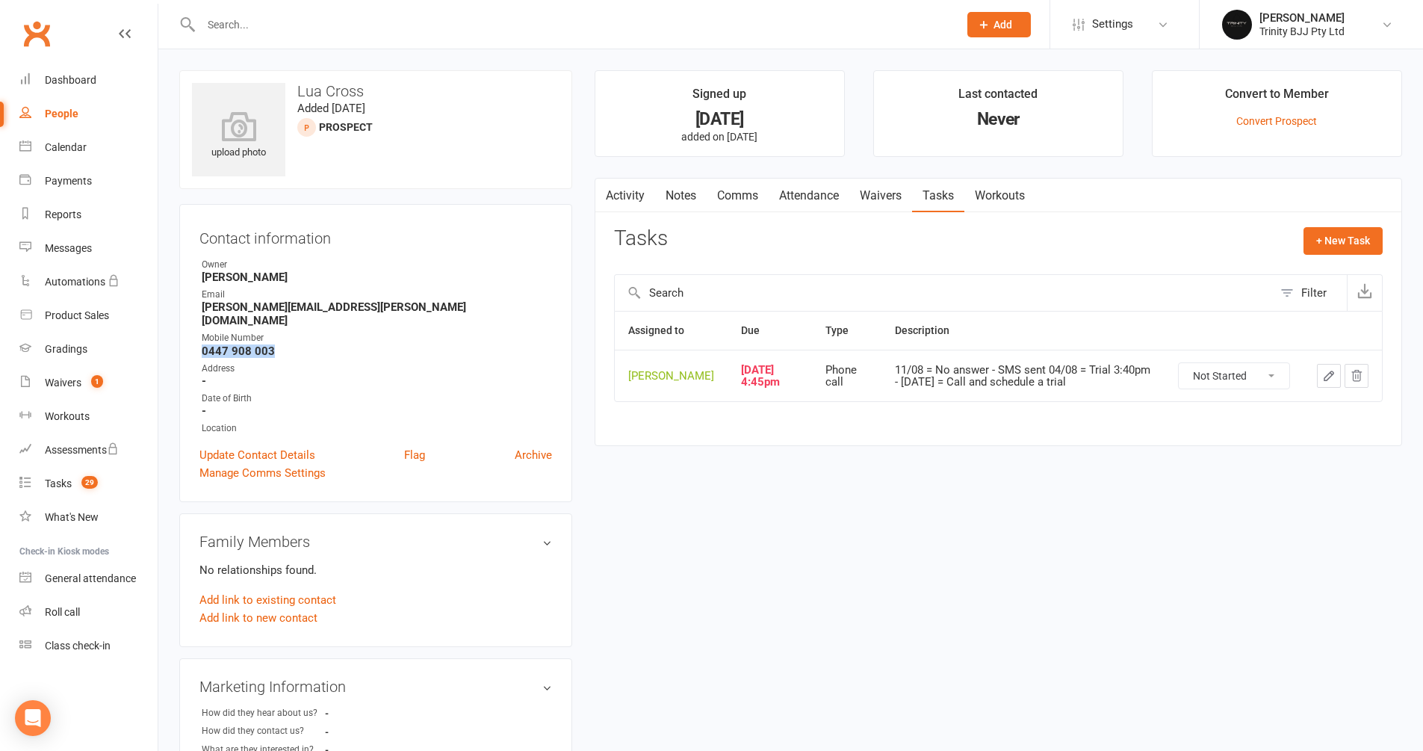
drag, startPoint x: 273, startPoint y: 333, endPoint x: 198, endPoint y: 337, distance: 75.5
click at [198, 337] on div "Contact information Owner [PERSON_NAME] Email [PERSON_NAME][EMAIL_ADDRESS][PERS…" at bounding box center [375, 353] width 393 height 298
copy strong "0447 908 003"
click at [1086, 383] on icon "button" at bounding box center [1328, 375] width 13 height 13
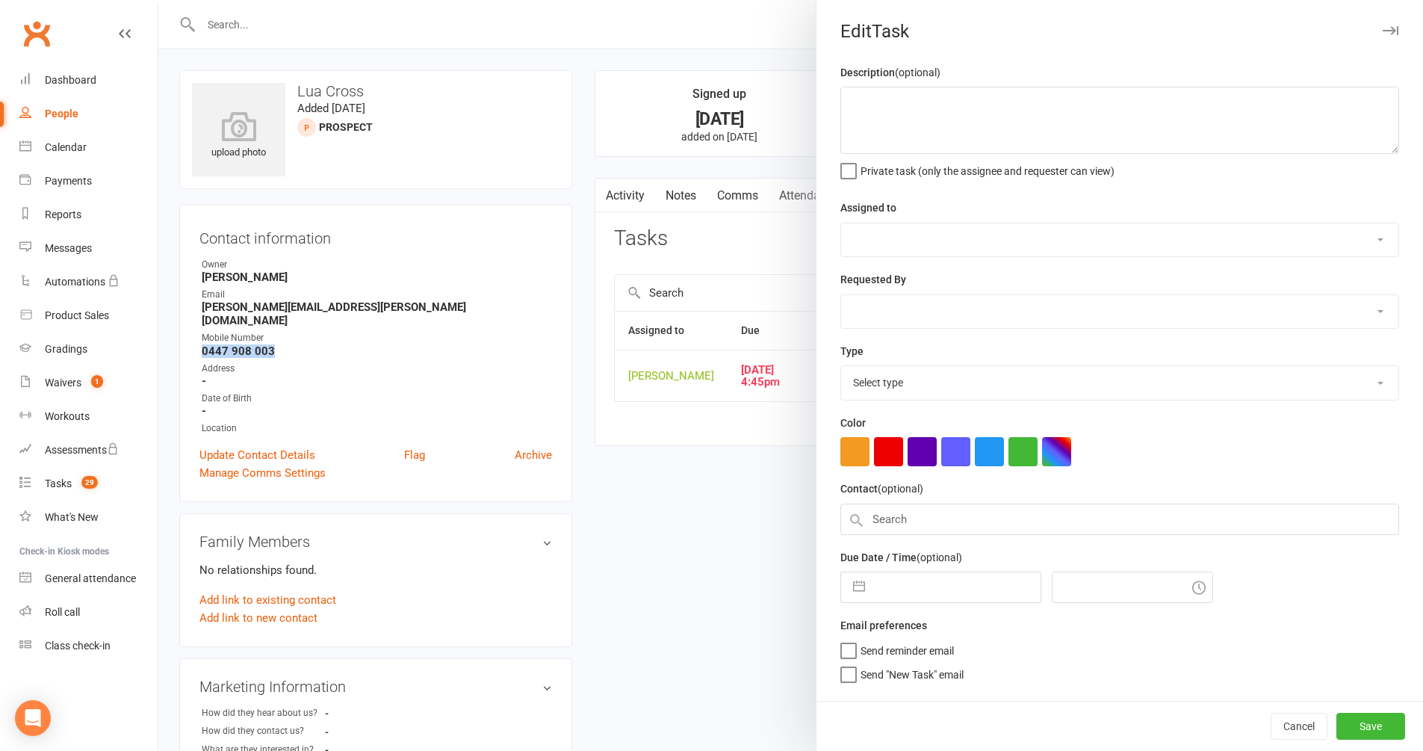
type textarea "11/08 = No answer - SMS sent 04/08 = Trial 3:40pm - [DATE] = Call and schedule …"
select select "49772"
type input "[DATE]"
type input "4:45pm"
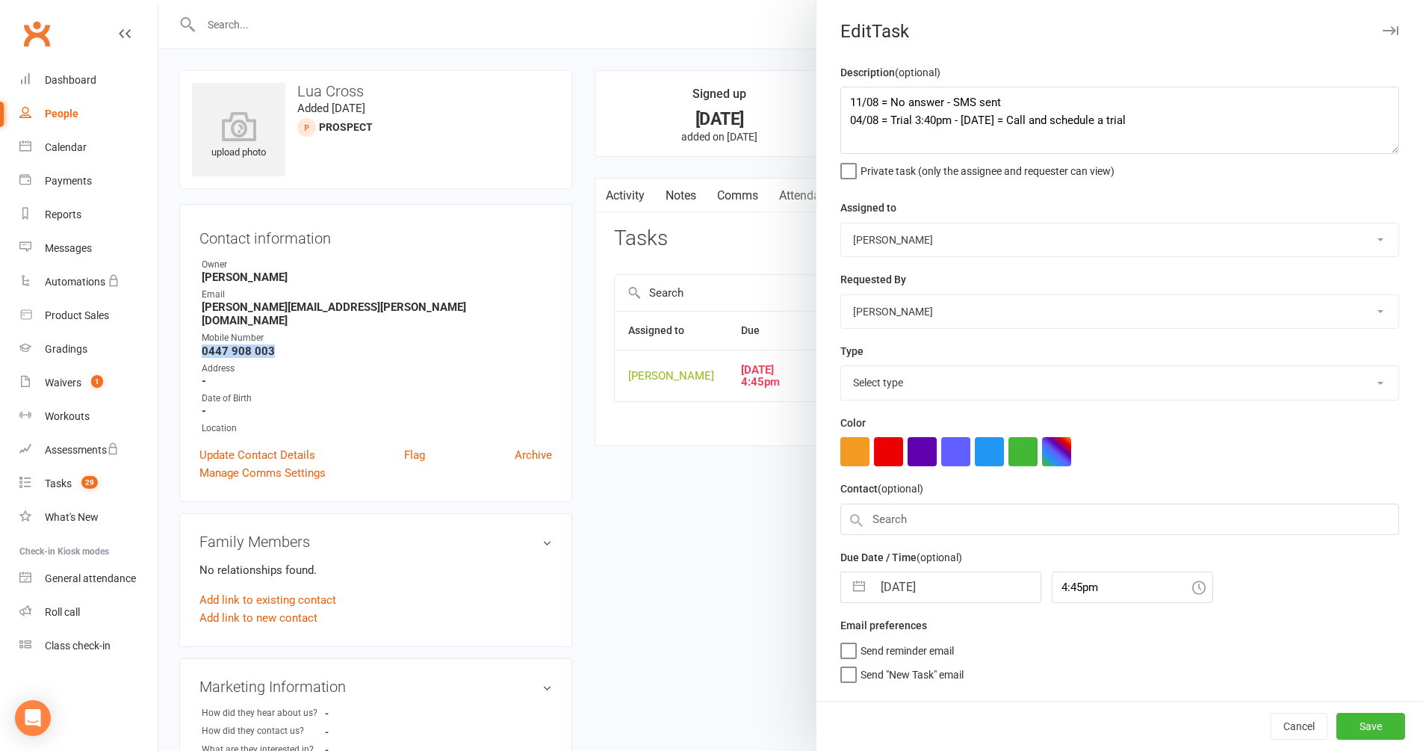
select select "28721"
click at [857, 575] on button "button" at bounding box center [859, 583] width 27 height 30
select select "6"
select select "2025"
select select "7"
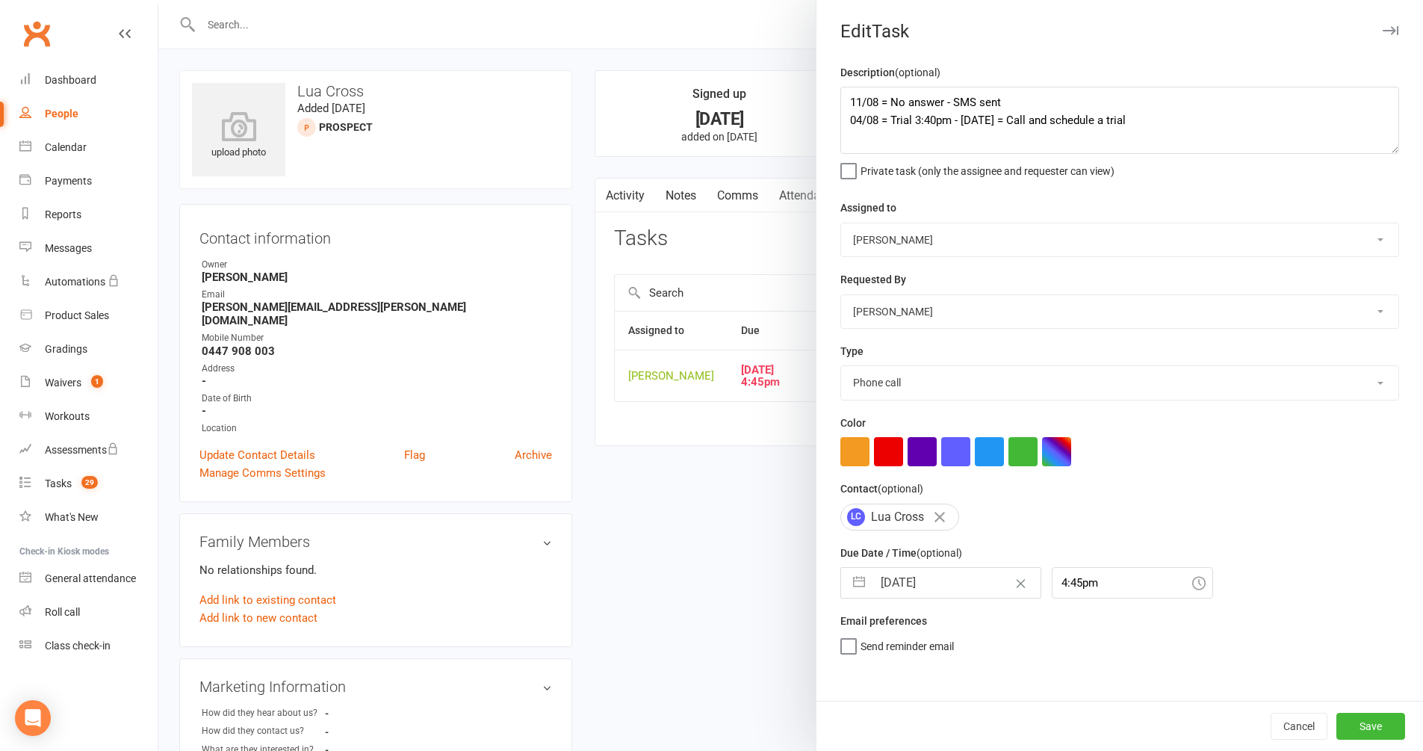
select select "2025"
select select "8"
select select "2025"
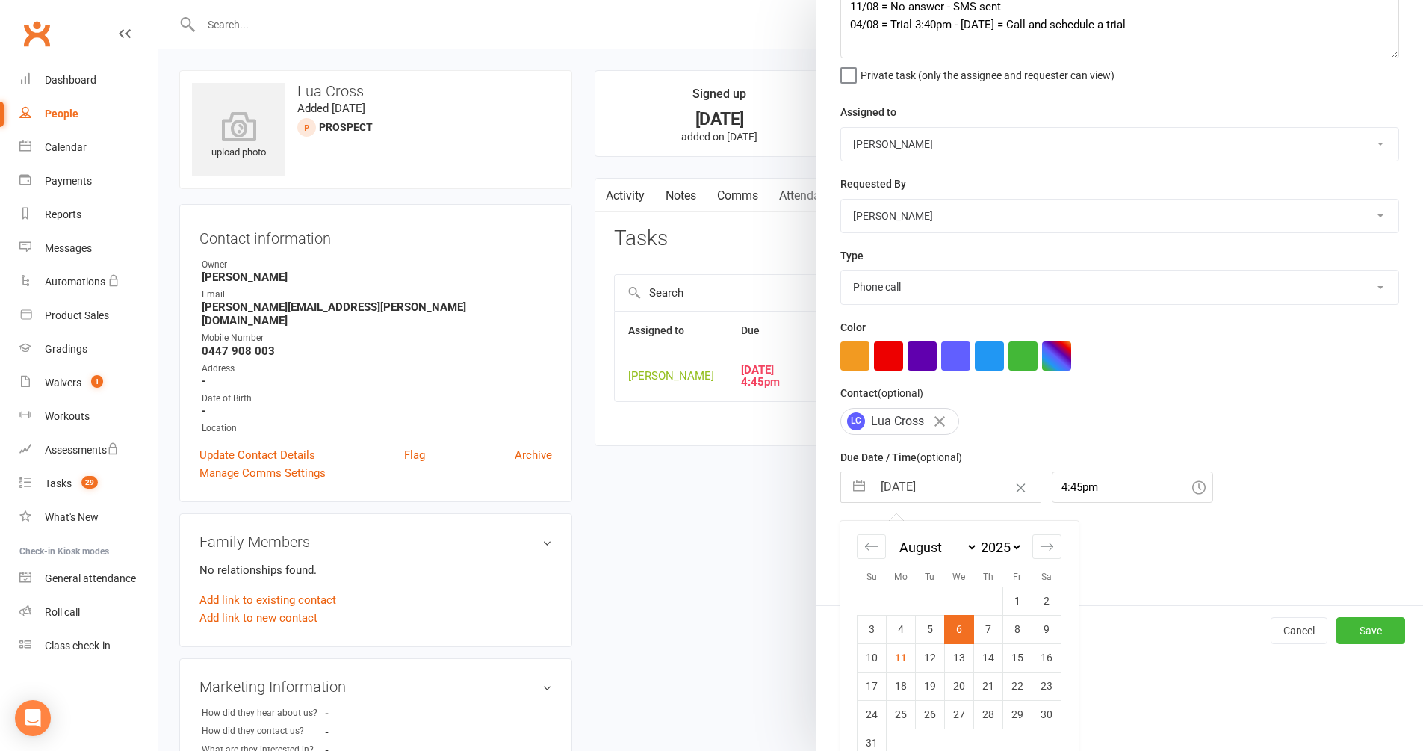
scroll to position [99, 0]
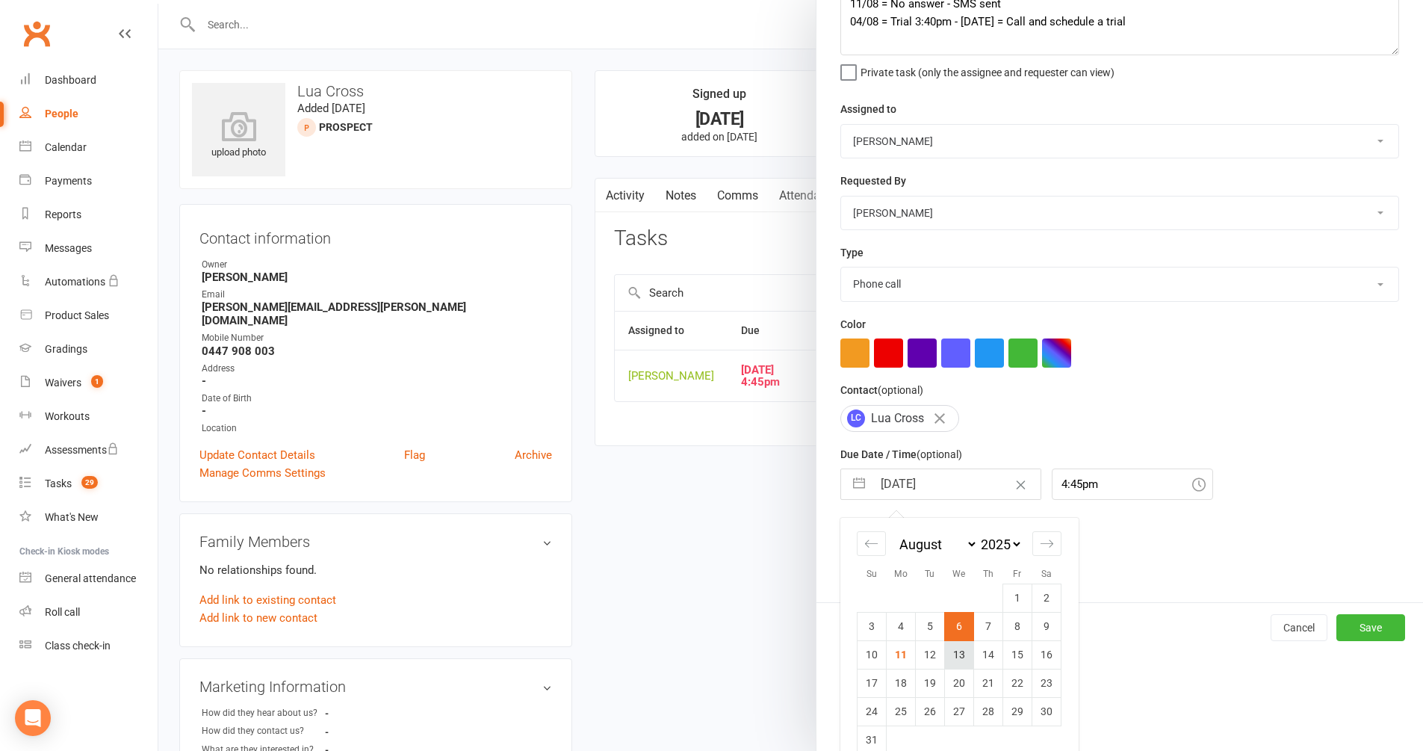
click at [957, 630] on td "13" at bounding box center [959, 654] width 29 height 28
type input "[DATE]"
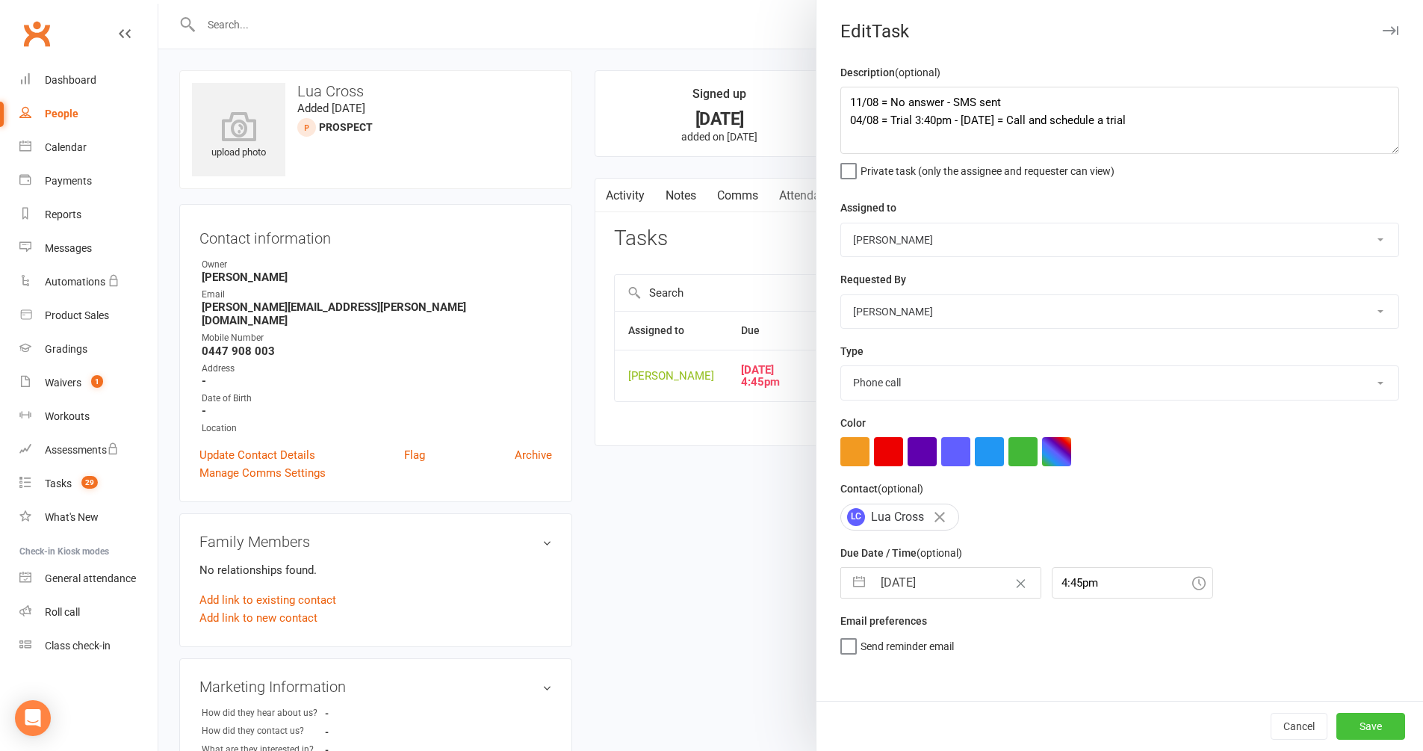
click at [1086, 630] on button "Save" at bounding box center [1371, 726] width 69 height 27
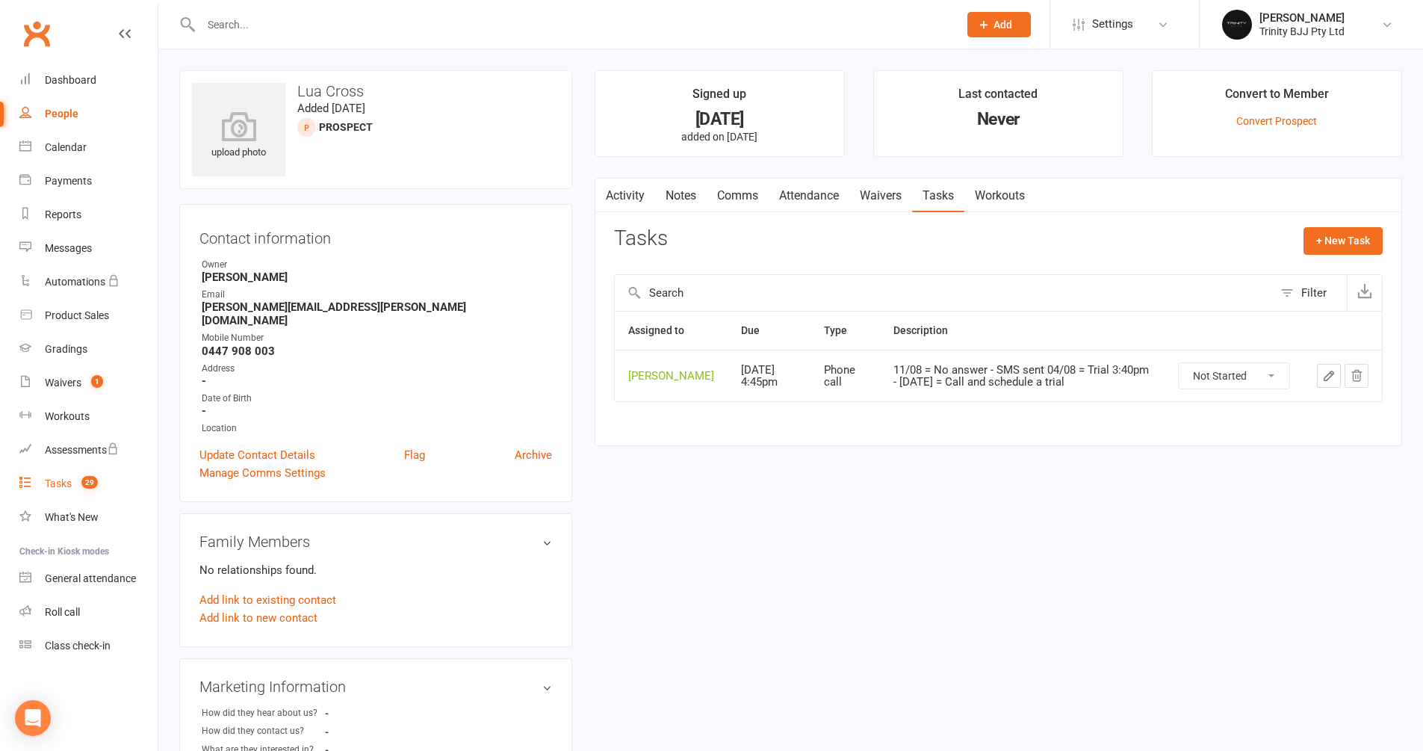
click at [59, 484] on div "Tasks" at bounding box center [58, 483] width 27 height 12
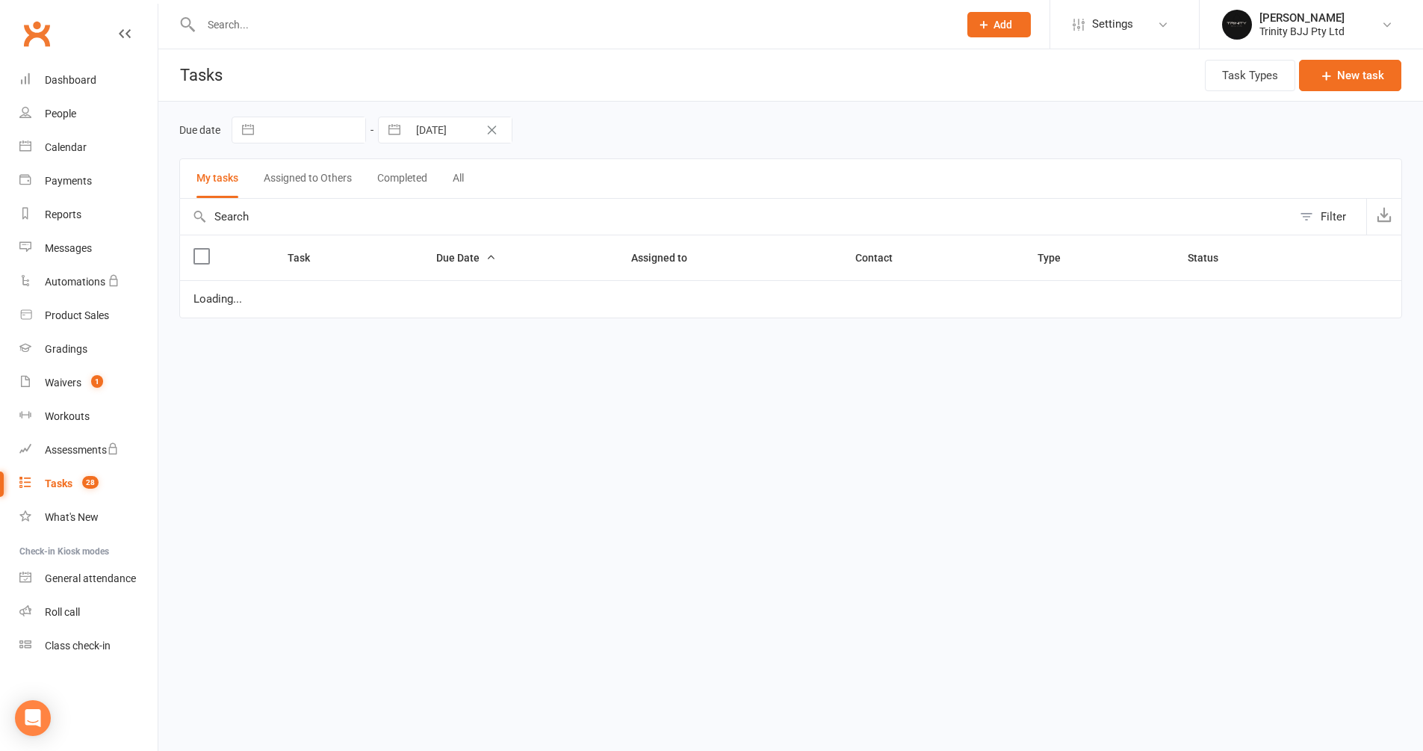
select select "started"
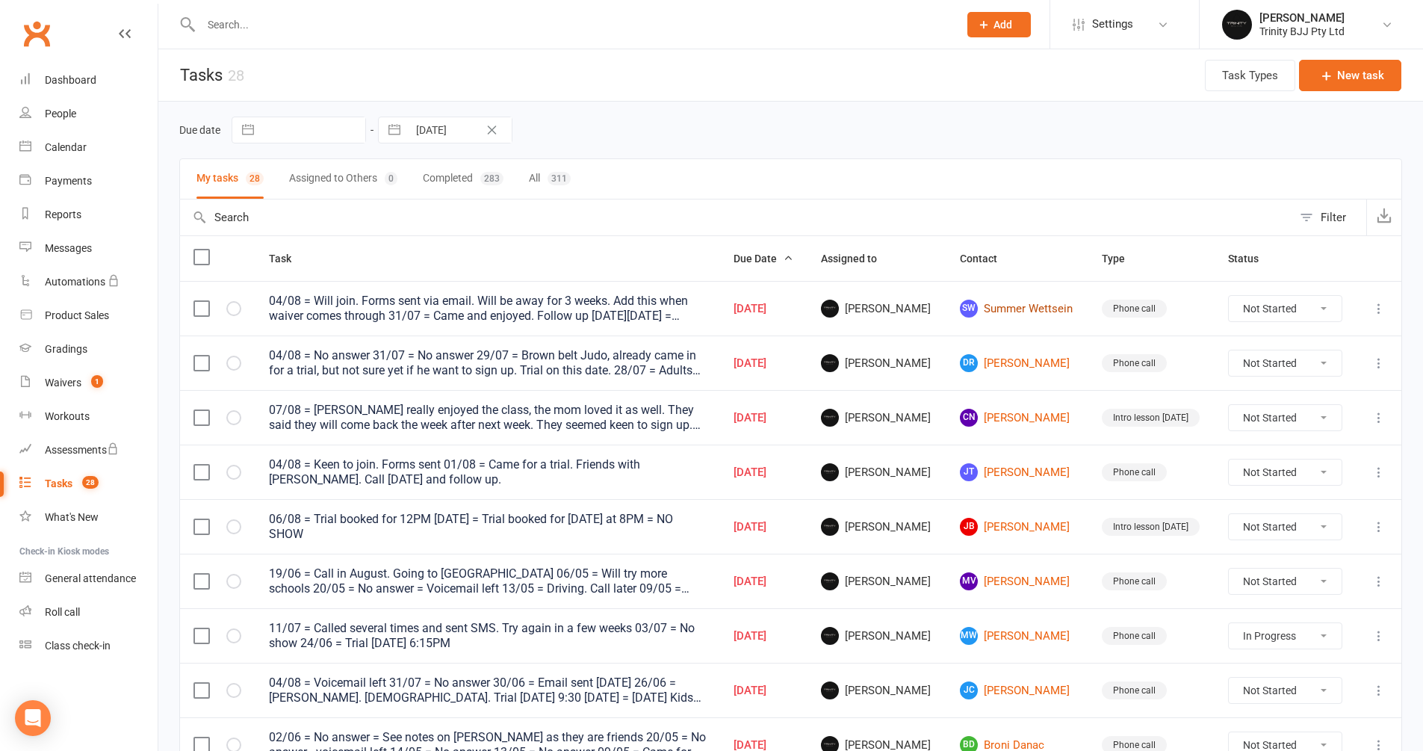
click at [1020, 307] on link "SW Summer Wettsein" at bounding box center [1017, 309] width 115 height 18
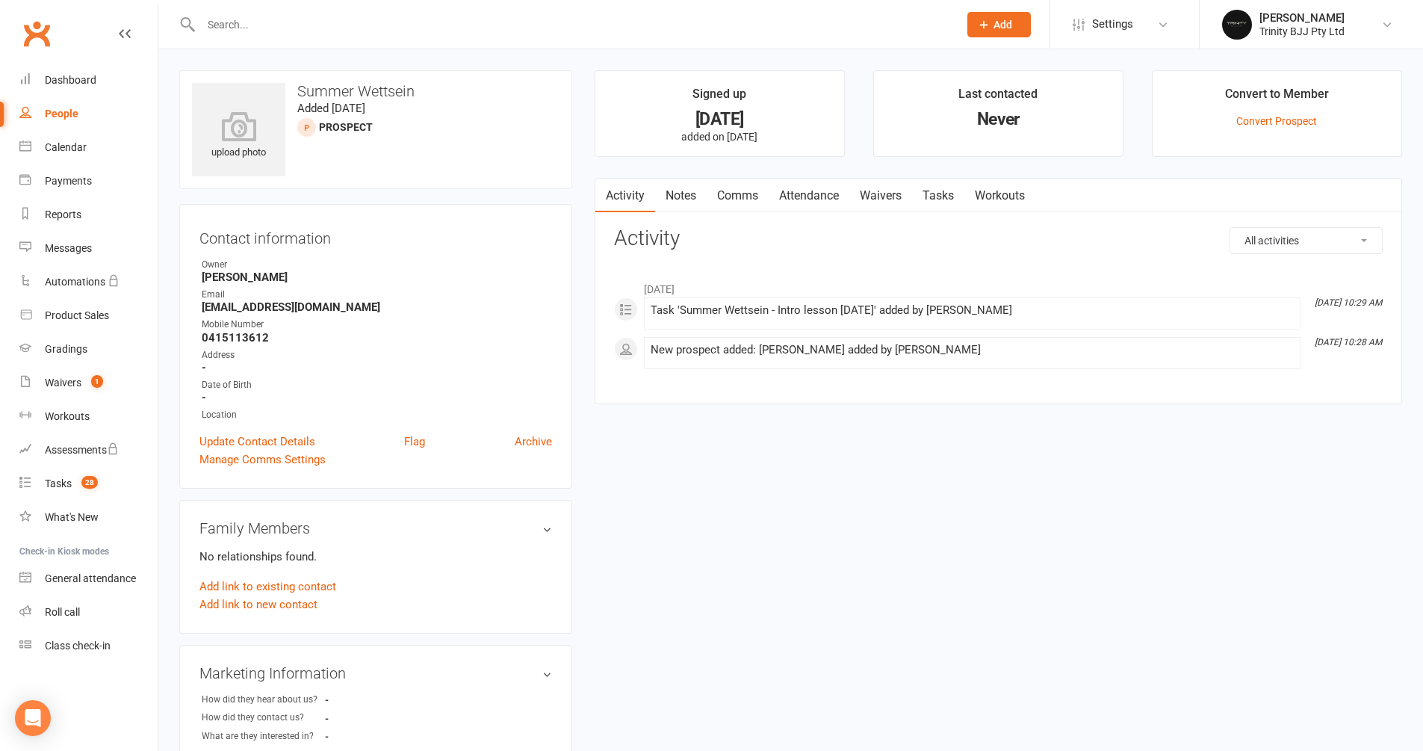
click at [931, 193] on link "Tasks" at bounding box center [938, 196] width 52 height 34
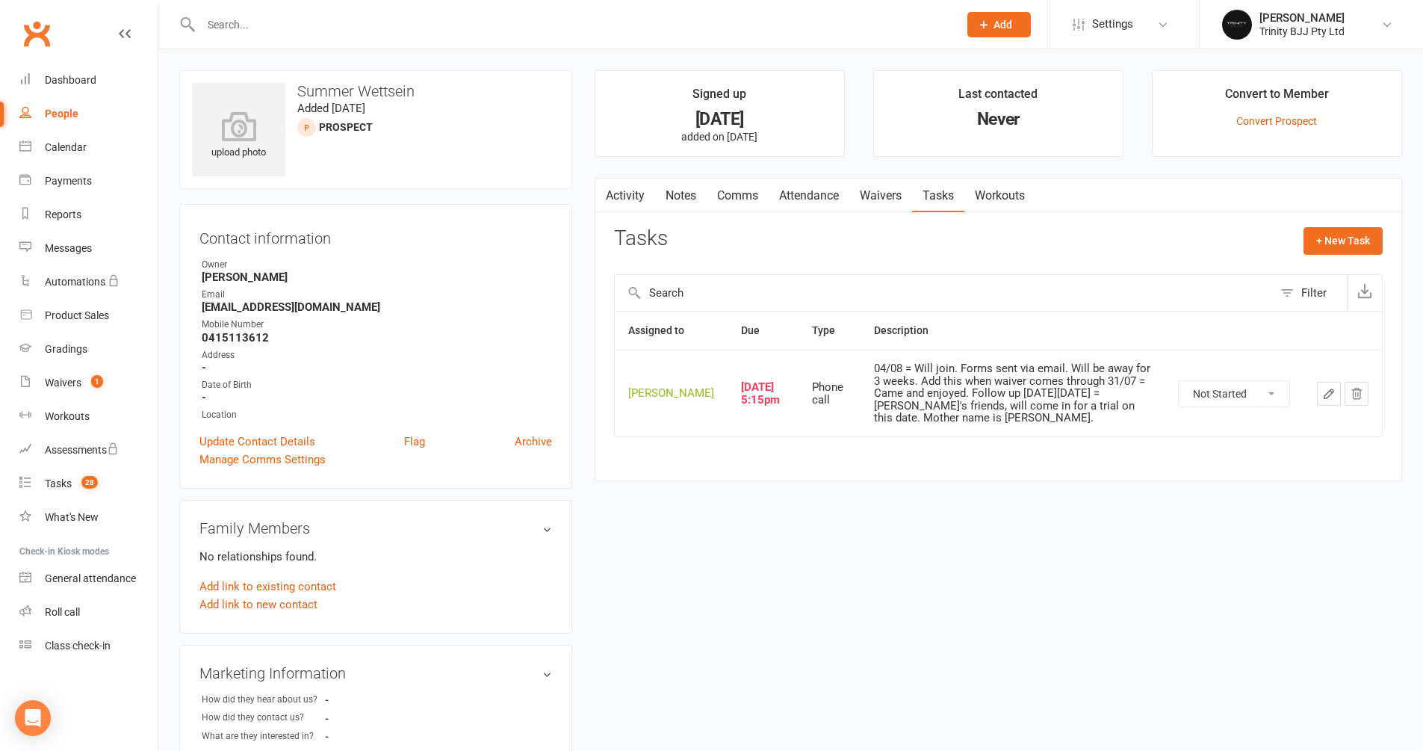
click at [1086, 397] on icon "button" at bounding box center [1328, 393] width 13 height 13
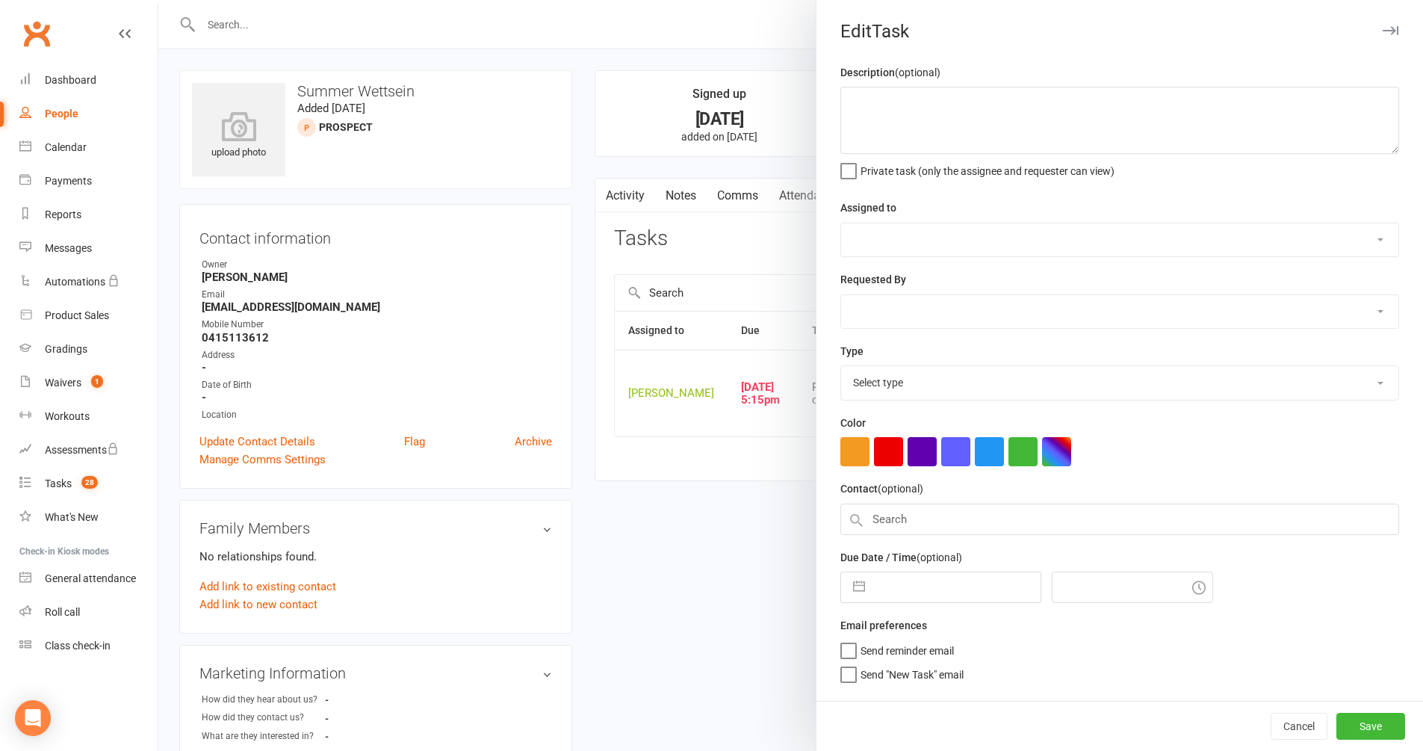
type textarea "04/08 = Will join. Forms sent via email. Will be away for 3 weeks. Add this whe…"
select select "49772"
type input "[DATE]"
type input "5:15pm"
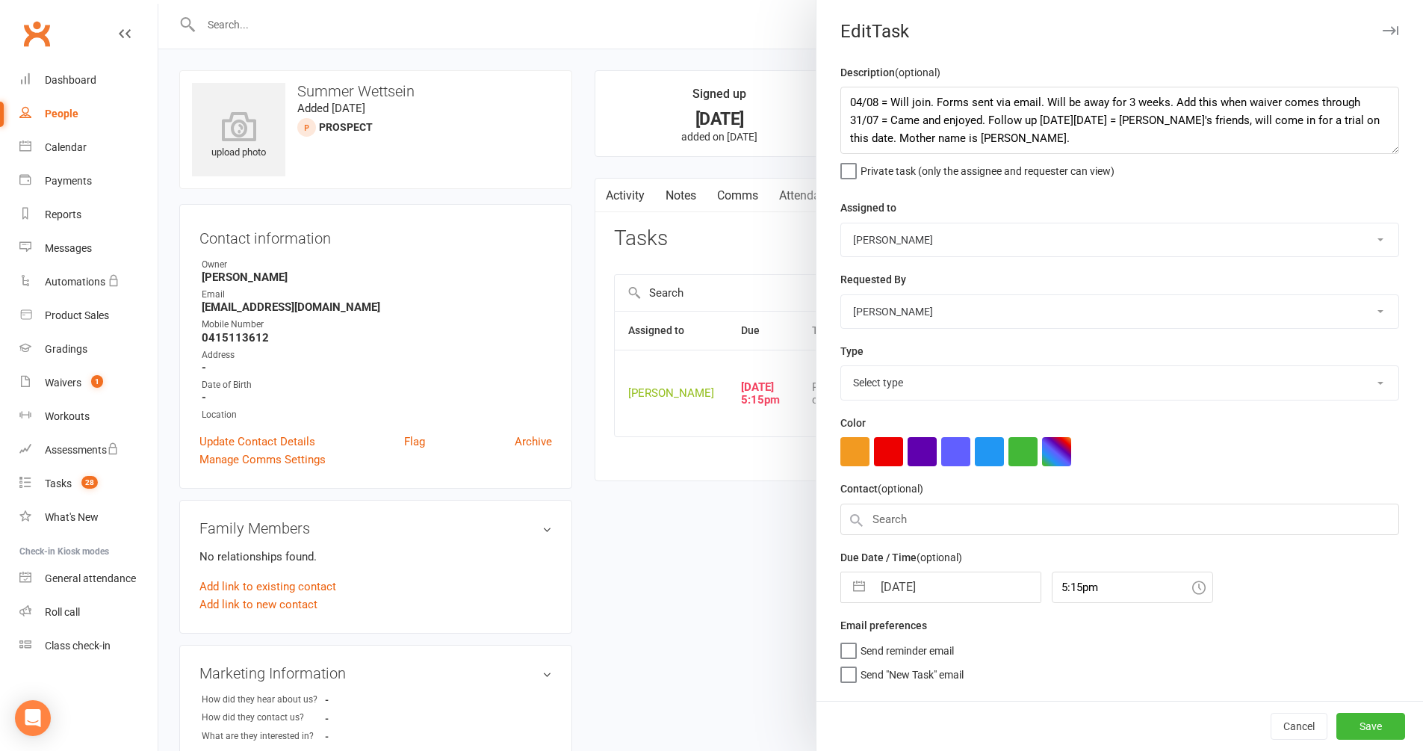
select select "28721"
click at [855, 583] on button "button" at bounding box center [859, 583] width 27 height 30
select select "6"
select select "2025"
select select "7"
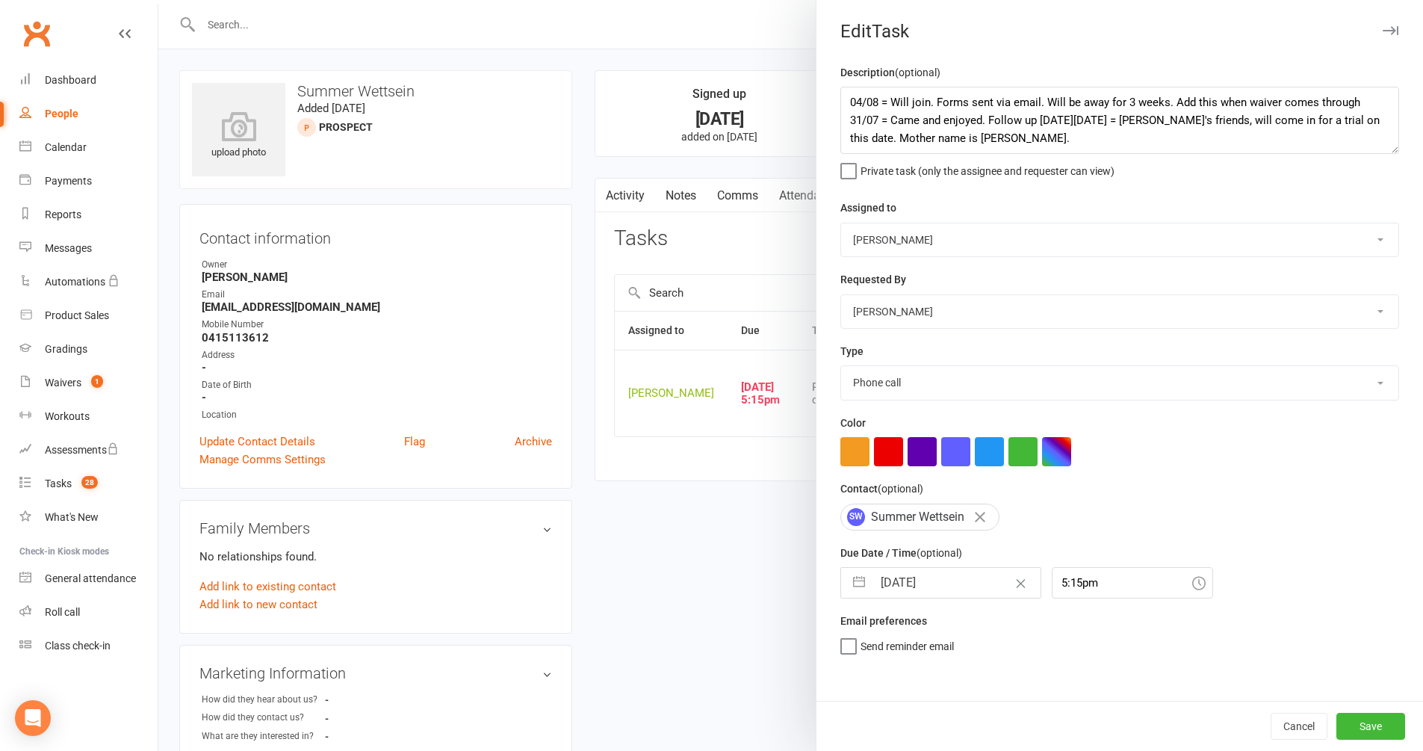
select select "2025"
select select "8"
select select "2025"
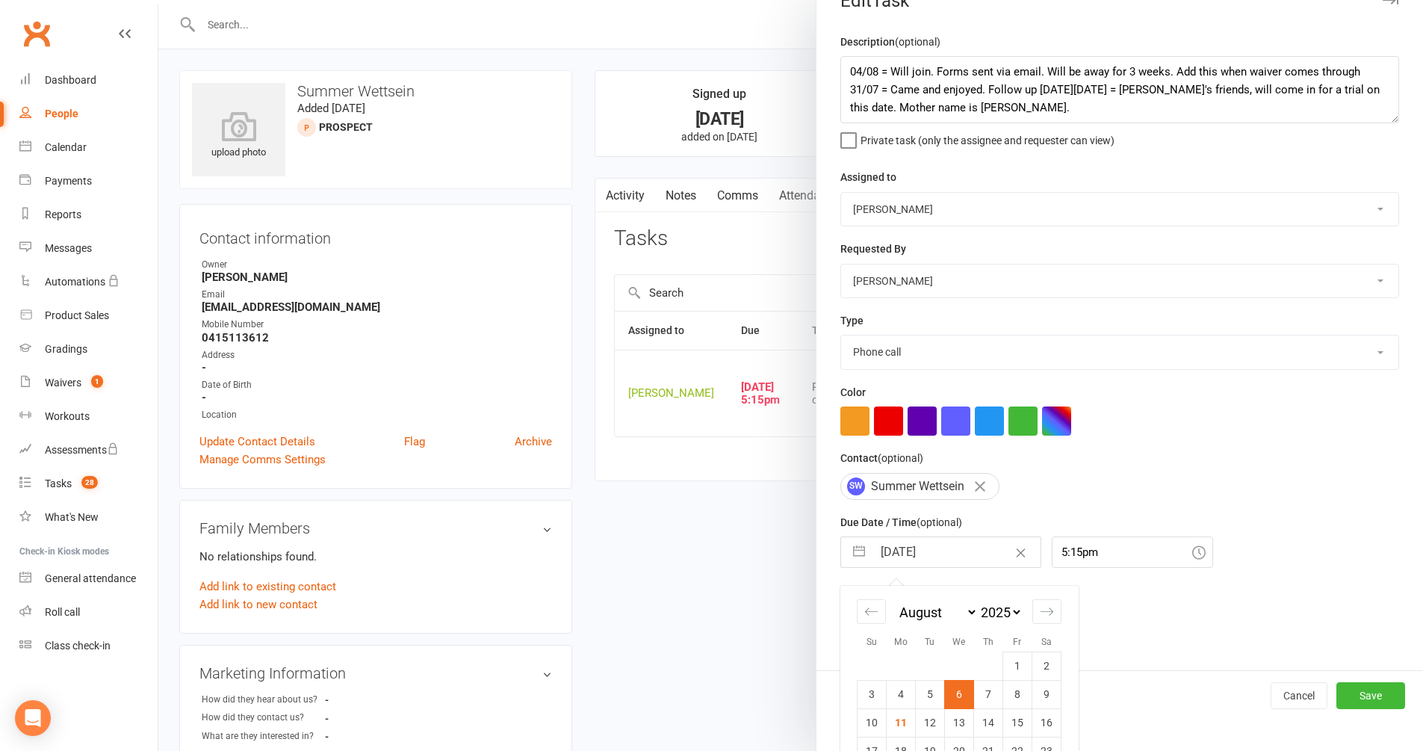
scroll to position [109, 0]
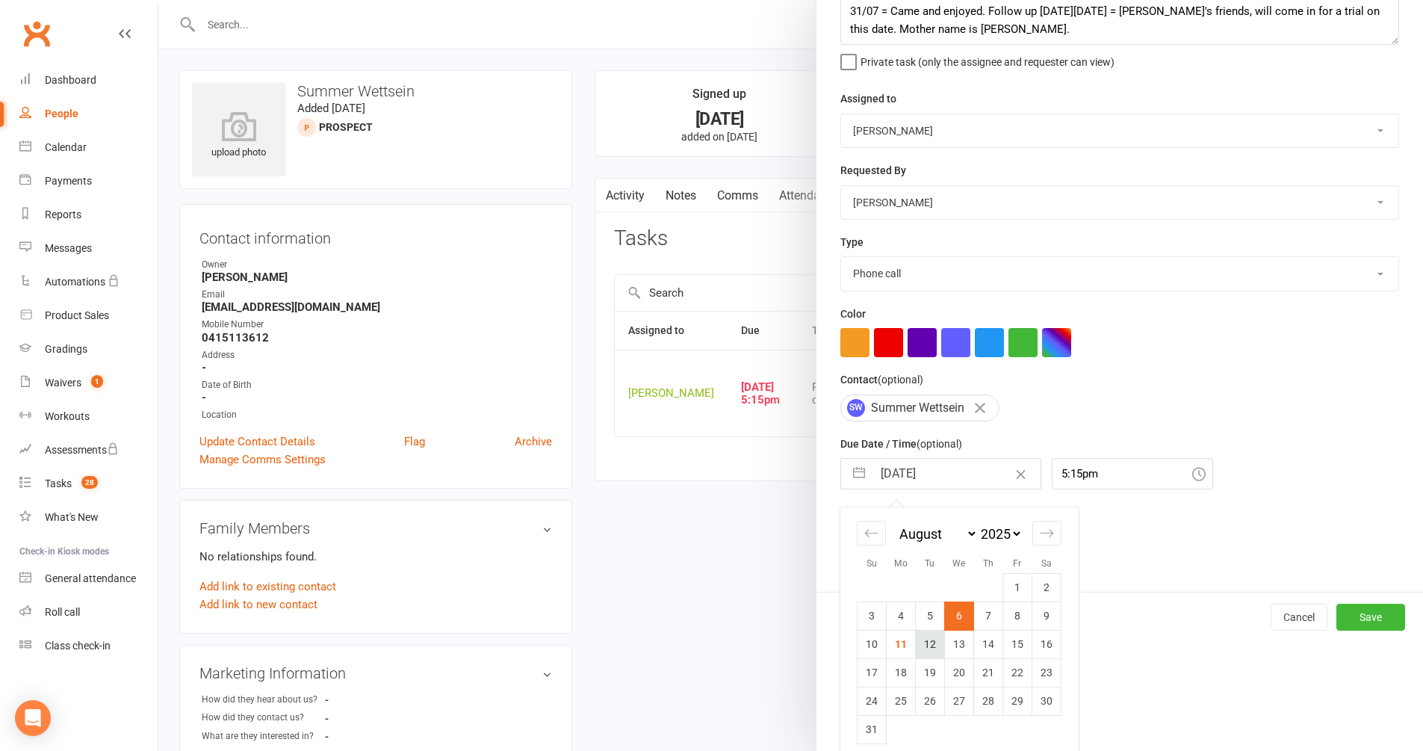
click at [916, 630] on td "12" at bounding box center [930, 644] width 29 height 28
type input "[DATE]"
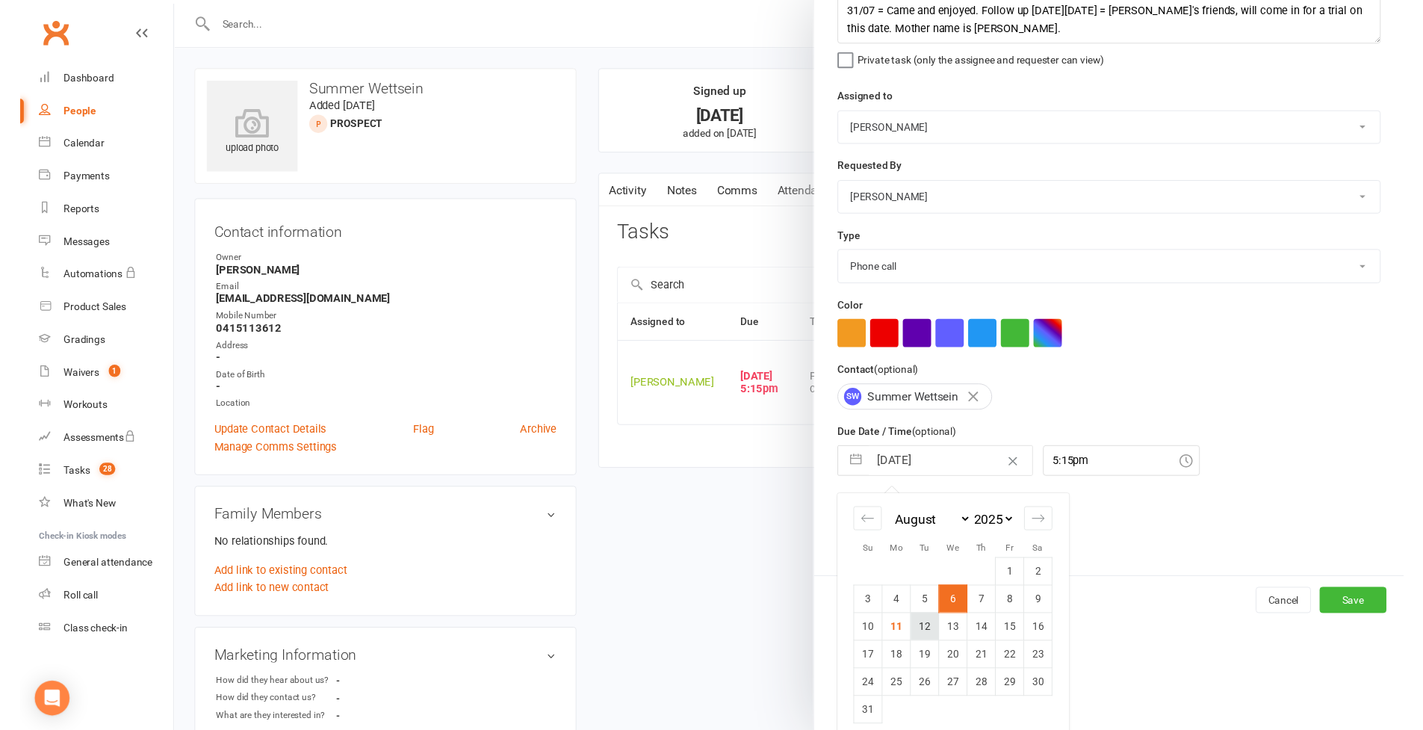
scroll to position [0, 0]
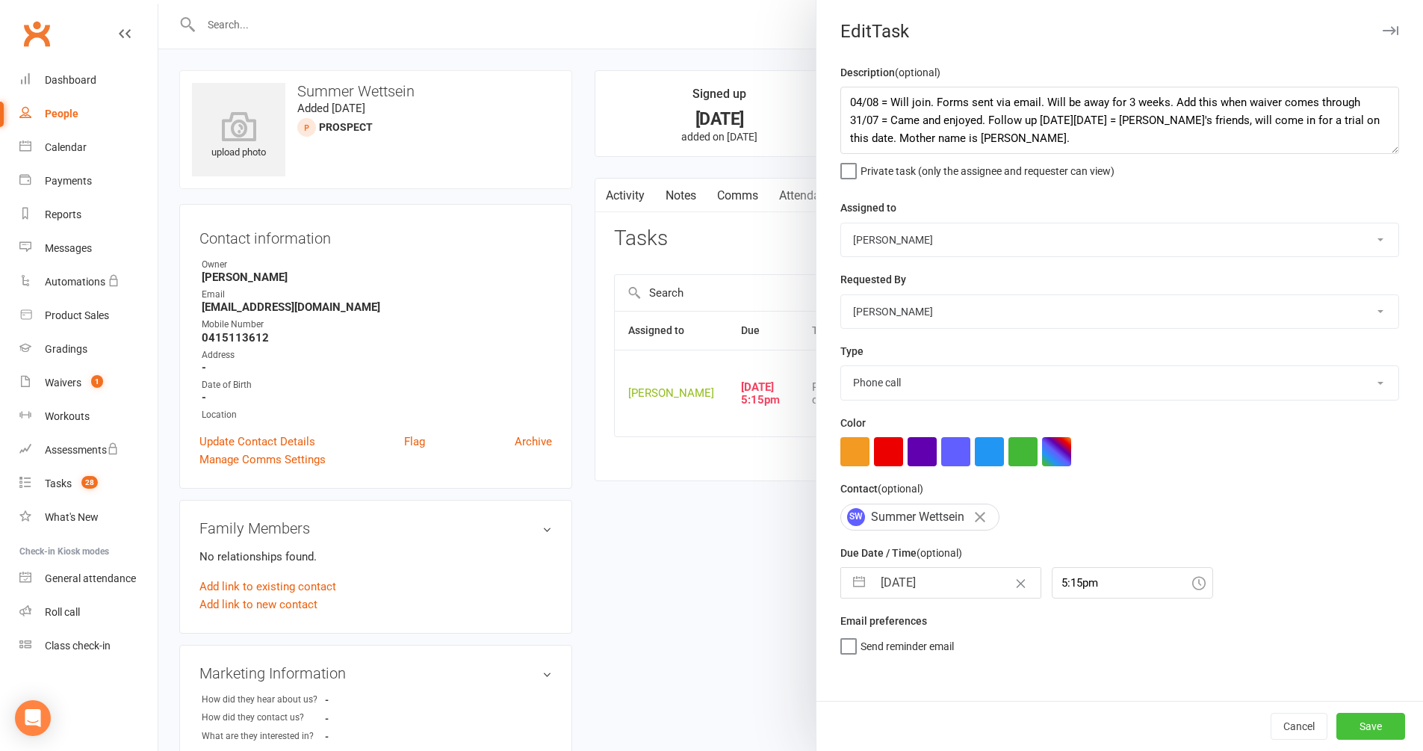
click at [1086, 630] on button "Save" at bounding box center [1371, 726] width 69 height 27
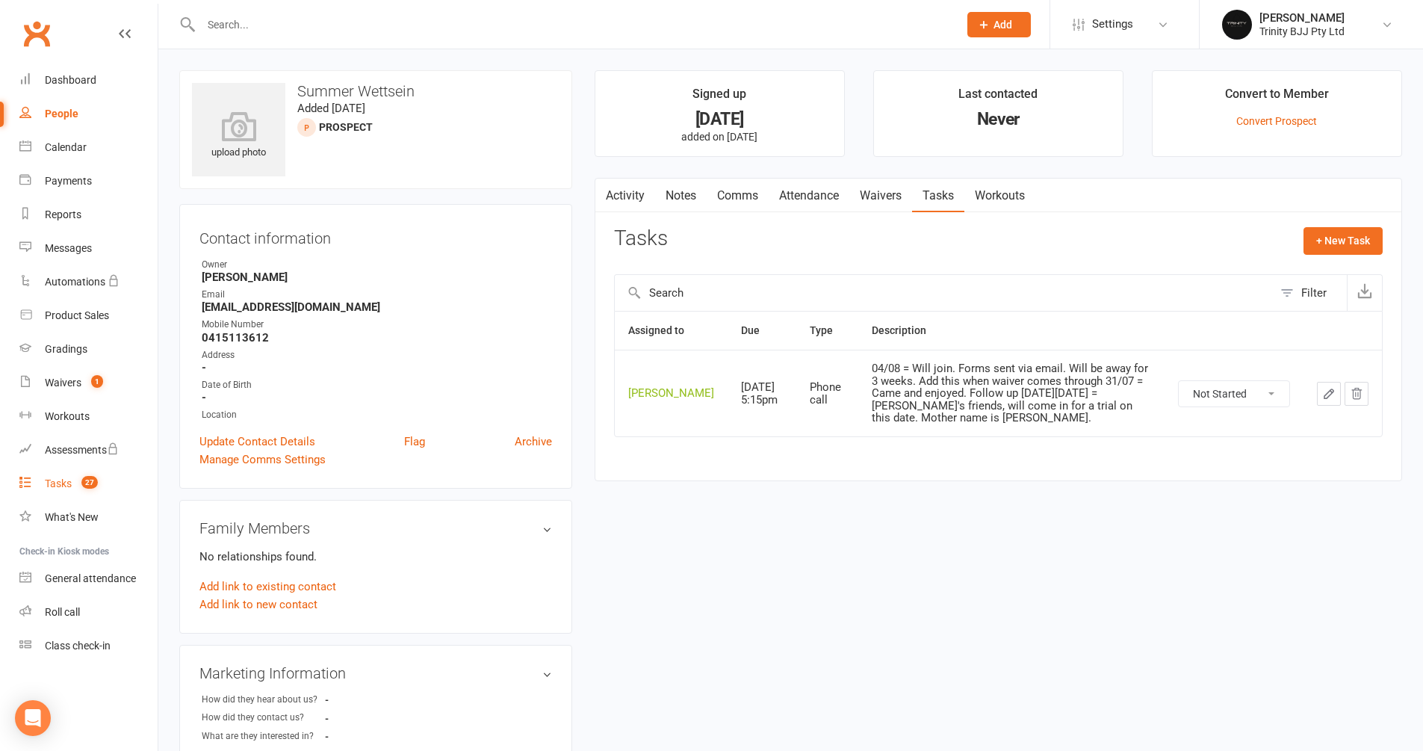
click at [64, 485] on div "Tasks" at bounding box center [58, 483] width 27 height 12
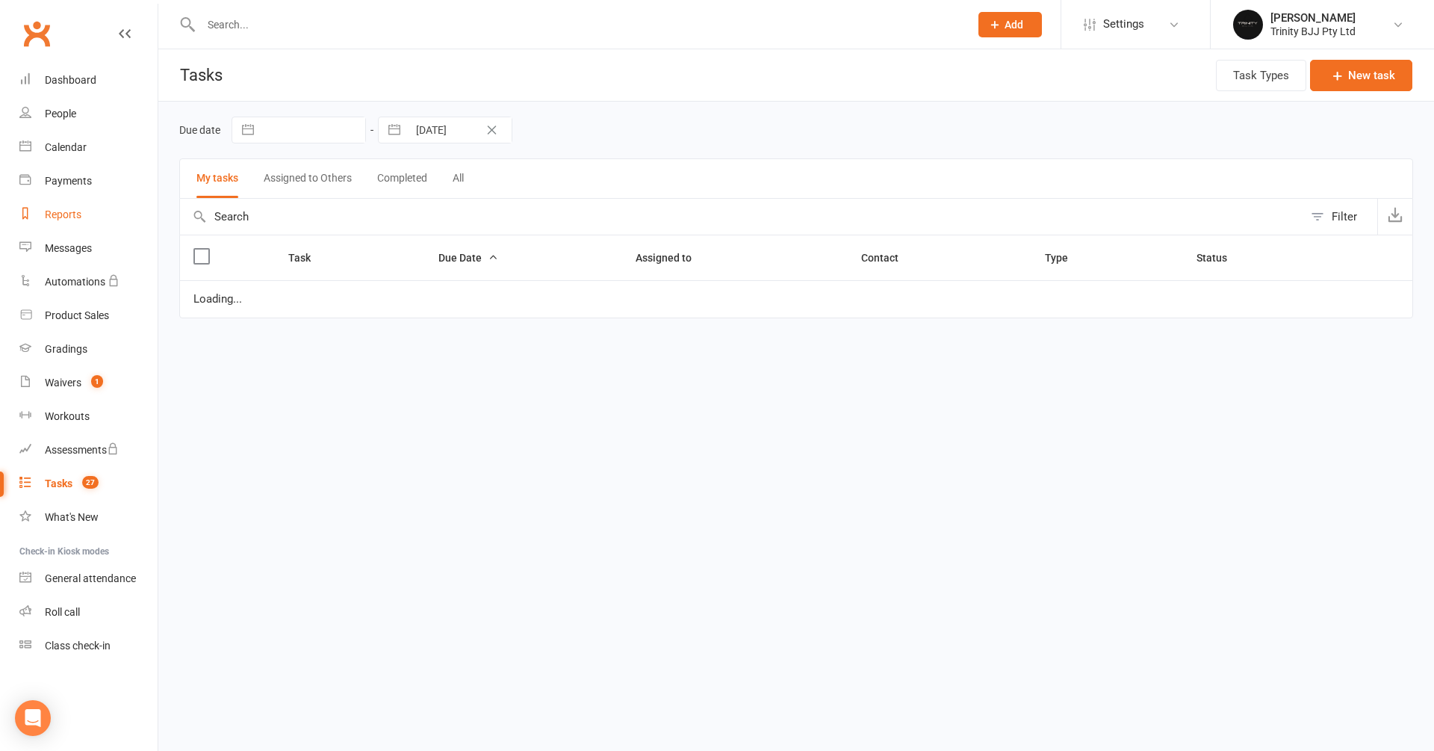
select select "started"
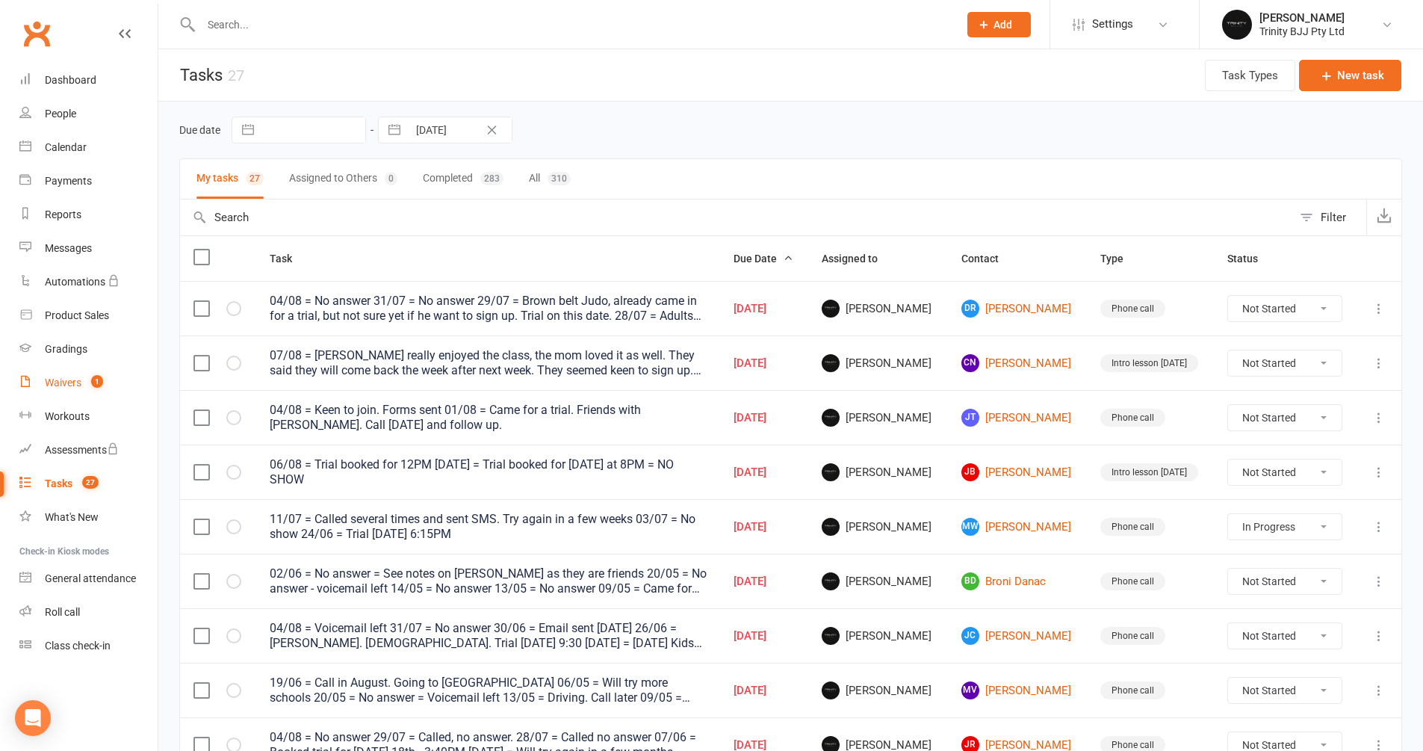
click at [64, 387] on div "Waivers" at bounding box center [63, 383] width 37 height 12
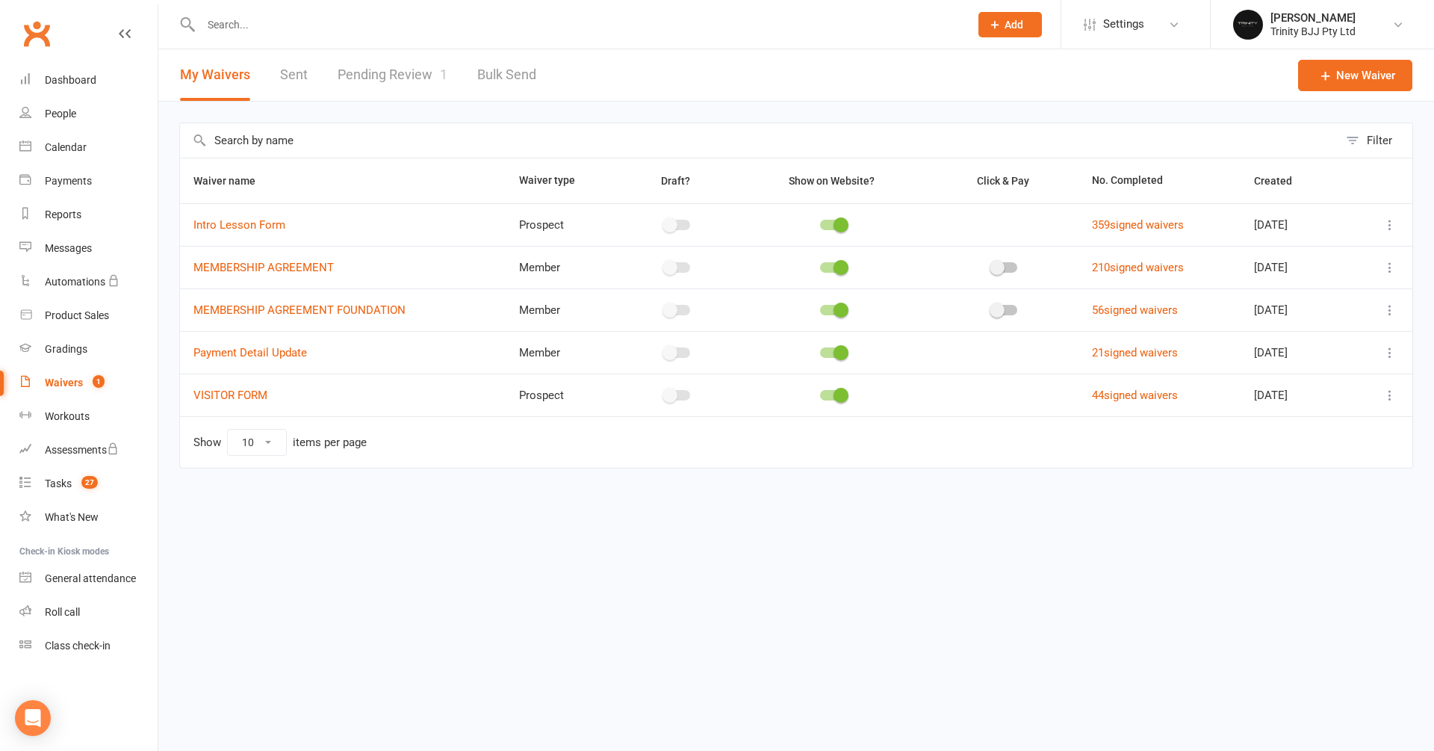
click at [397, 72] on link "Pending Review 1" at bounding box center [393, 75] width 110 height 52
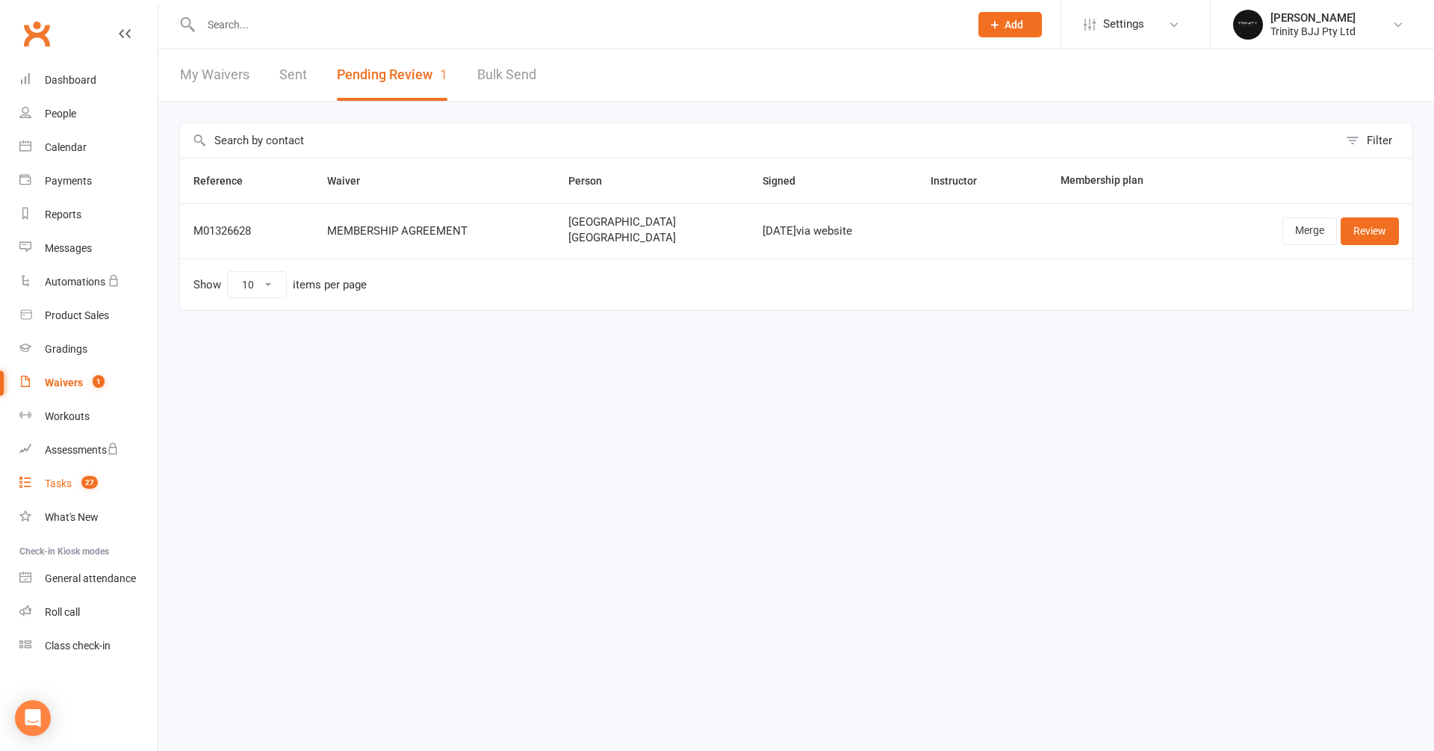
click at [65, 483] on div "Tasks" at bounding box center [58, 483] width 27 height 12
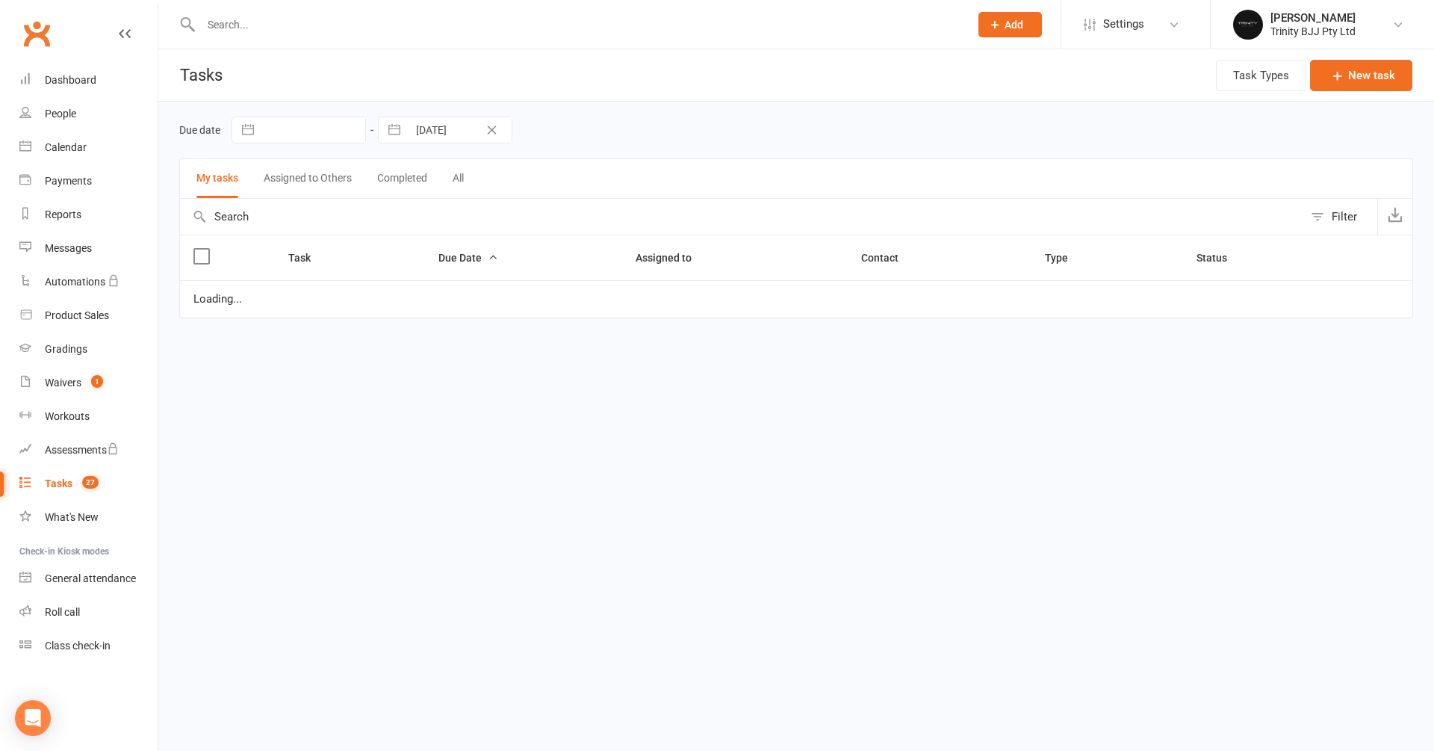
select select "started"
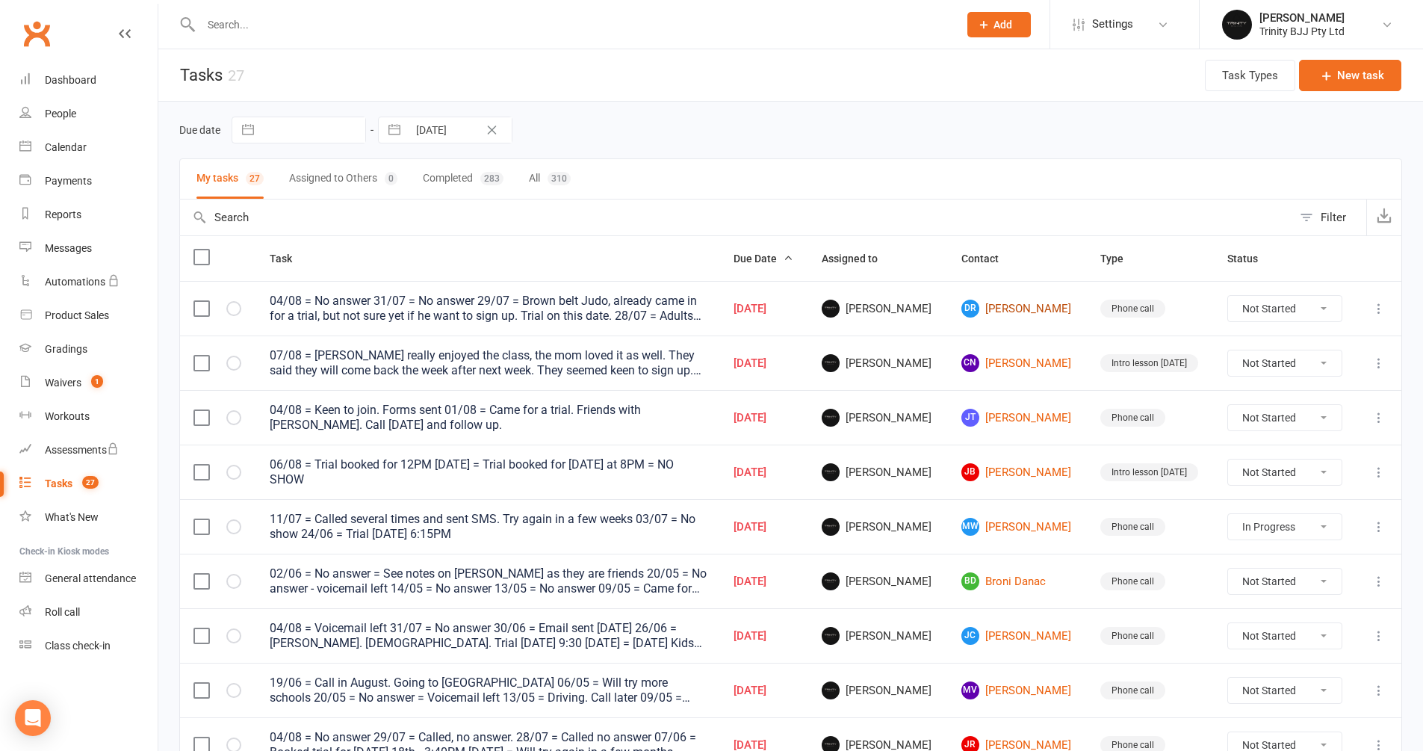
click at [1025, 310] on link "[PERSON_NAME]" at bounding box center [1018, 309] width 112 height 18
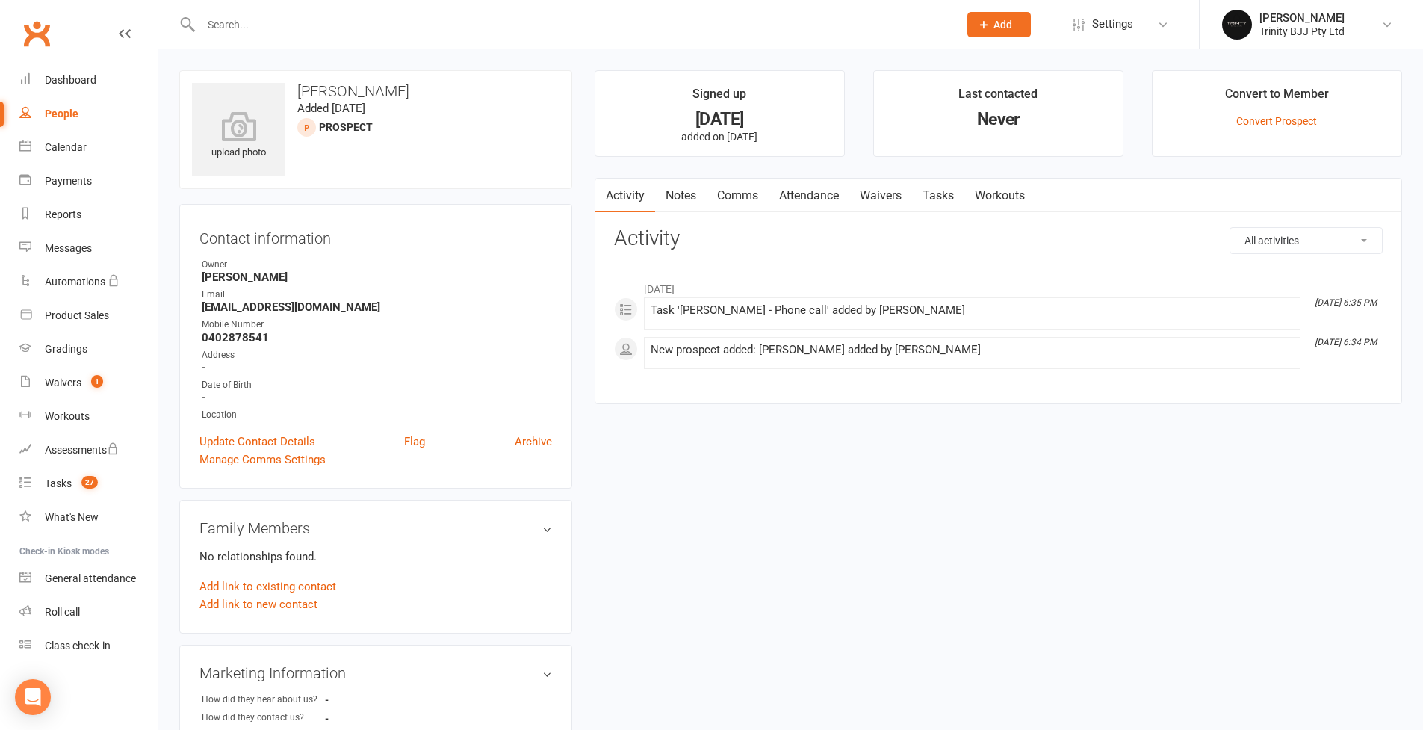
click at [944, 201] on link "Tasks" at bounding box center [938, 196] width 52 height 34
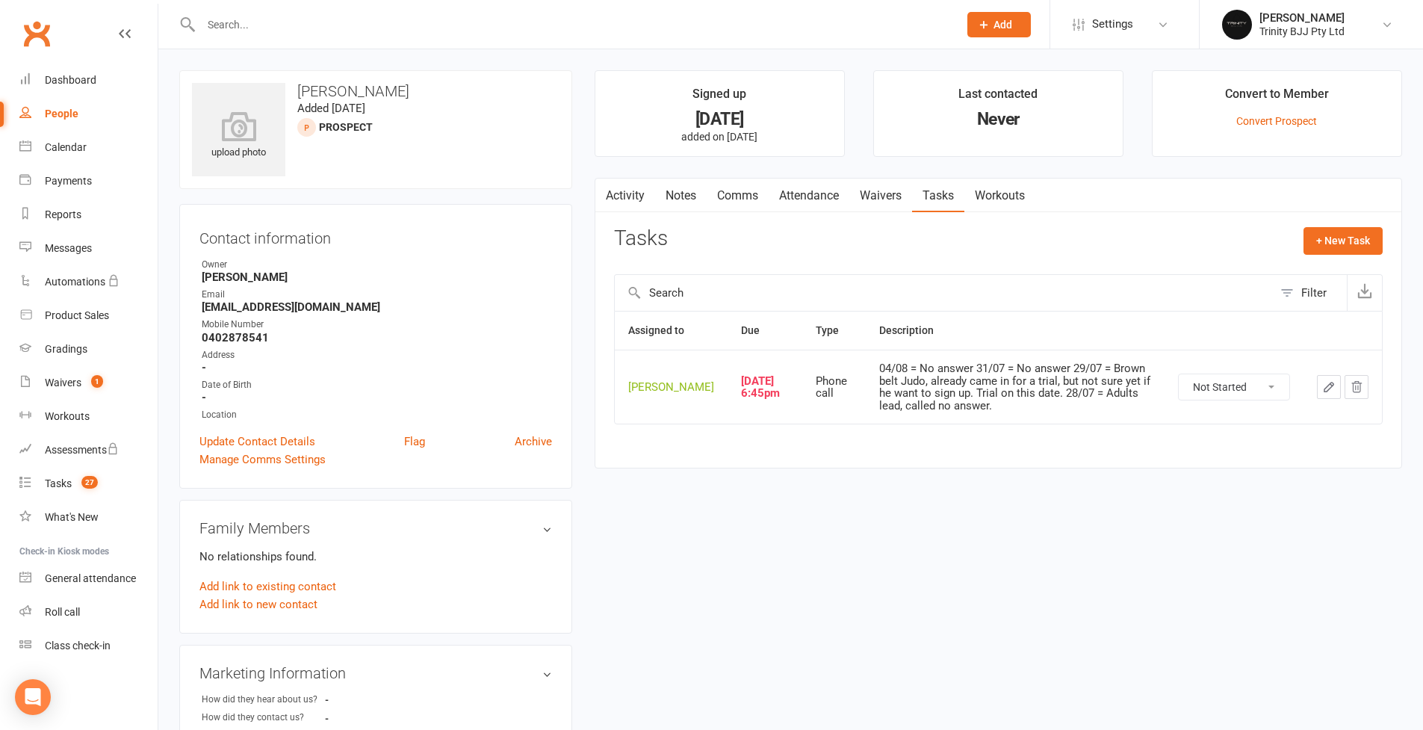
click at [1086, 390] on icon "button" at bounding box center [1328, 386] width 13 height 13
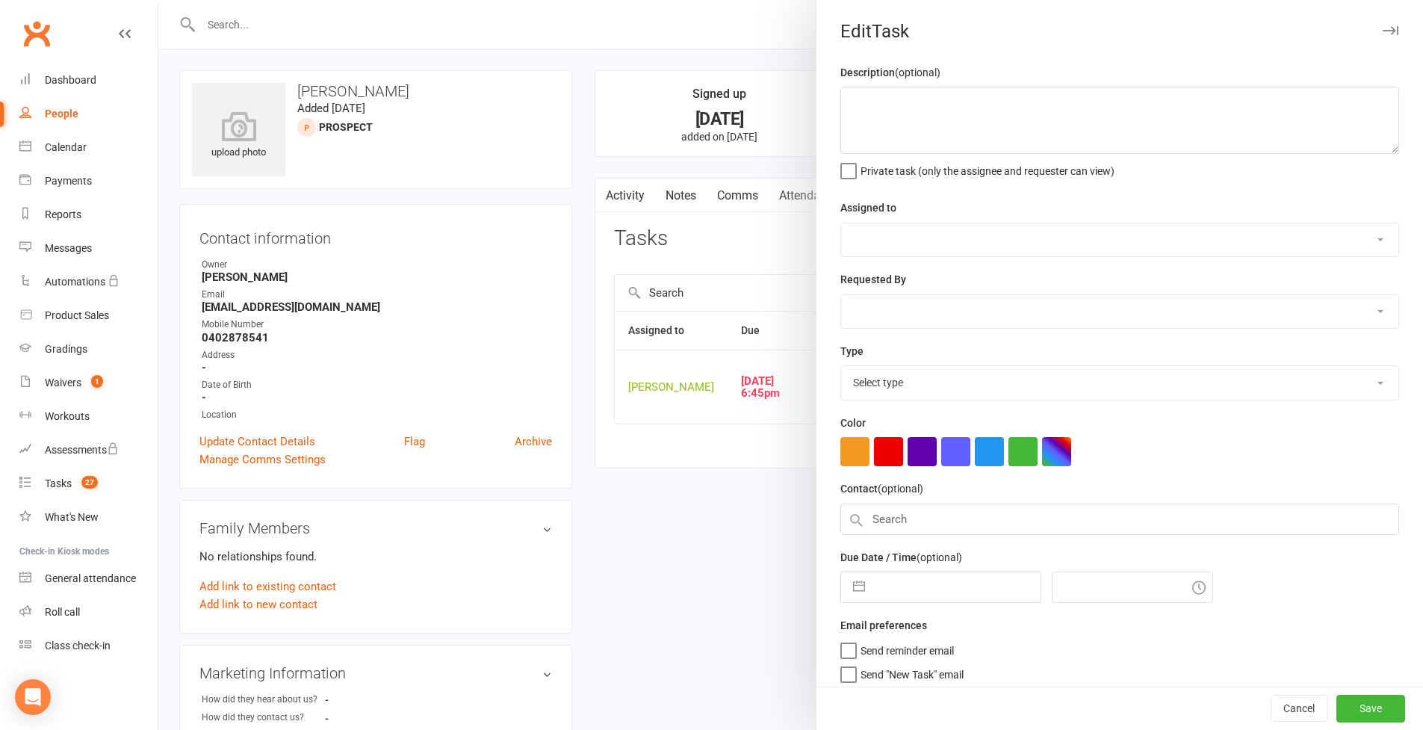
type textarea "04/08 = No answer 31/07 = No answer 29/07 = Brown belt Judo, already came in fo…"
select select "49772"
type input "[DATE]"
type input "6:45pm"
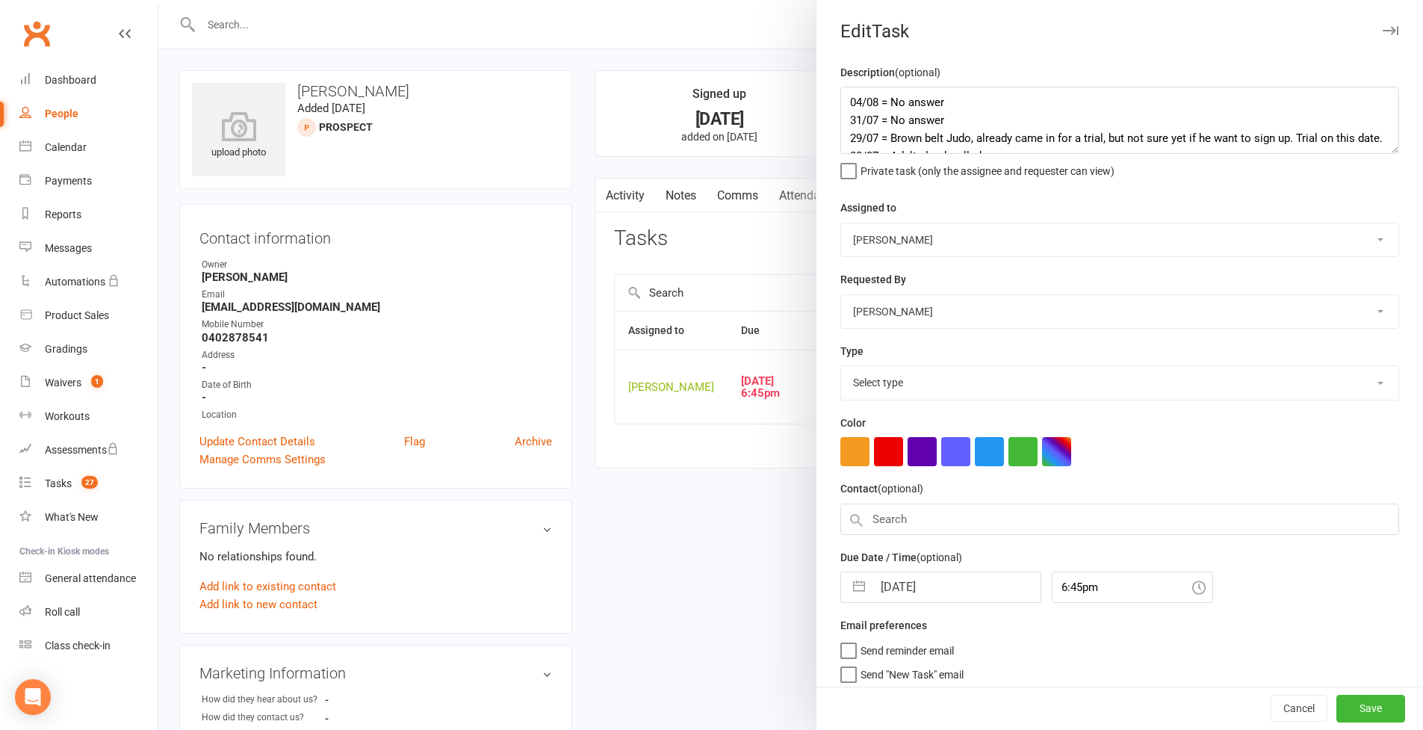
select select "28721"
click at [1086, 154] on textarea "04/08 = No answer 31/07 = No answer 29/07 = Brown belt Judo, already came in fo…" at bounding box center [1119, 120] width 559 height 67
click at [845, 99] on textarea "04/08 = No answer 31/07 = No answer 29/07 = Brown belt Judo, already came in fo…" at bounding box center [1119, 120] width 559 height 67
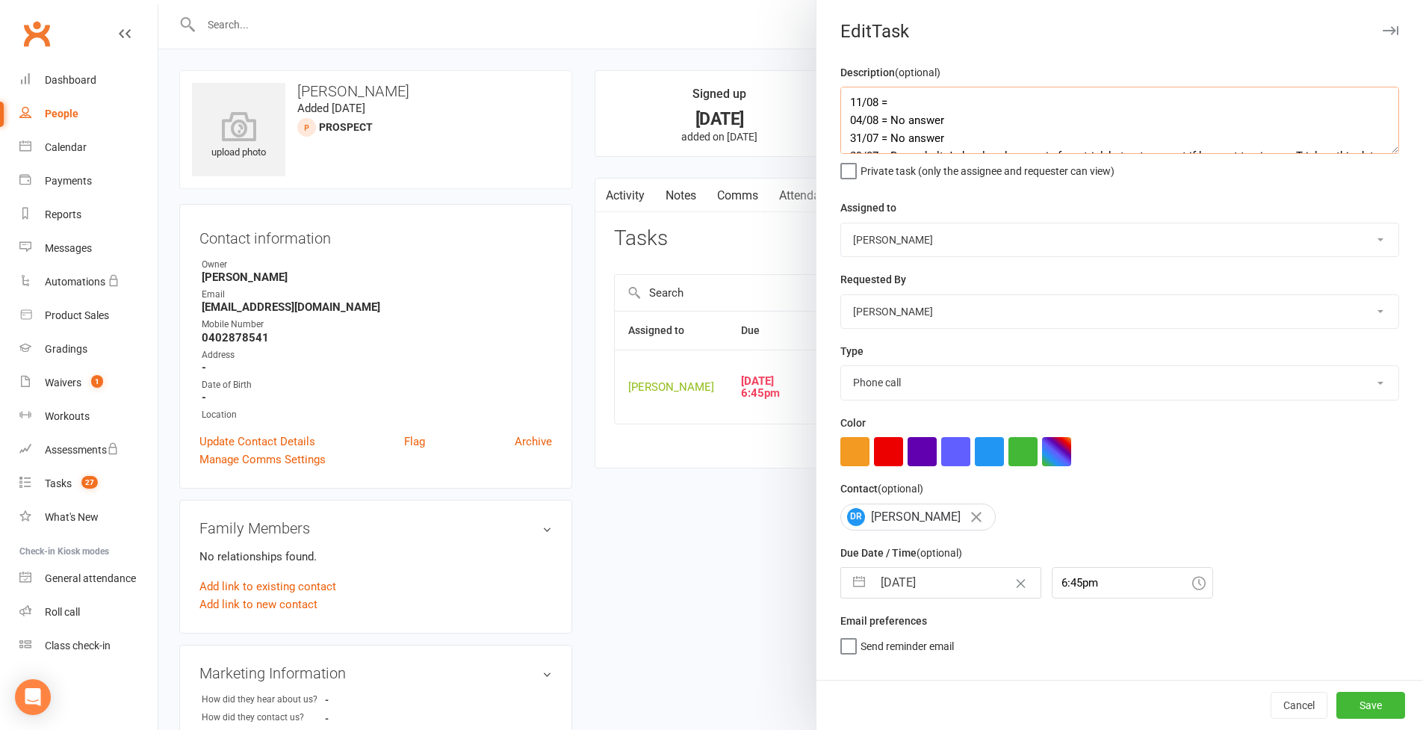
click at [921, 100] on textarea "11/08 = 04/08 = No answer 31/07 = No answer 29/07 = Brown belt Judo, already ca…" at bounding box center [1119, 120] width 559 height 67
type textarea "11/08 = Intro lesson [DATE] 6:15PM [DATE] = No answer 31/07 = No answer 29/07 =…"
click at [859, 598] on button "button" at bounding box center [859, 583] width 27 height 30
select select "6"
select select "2025"
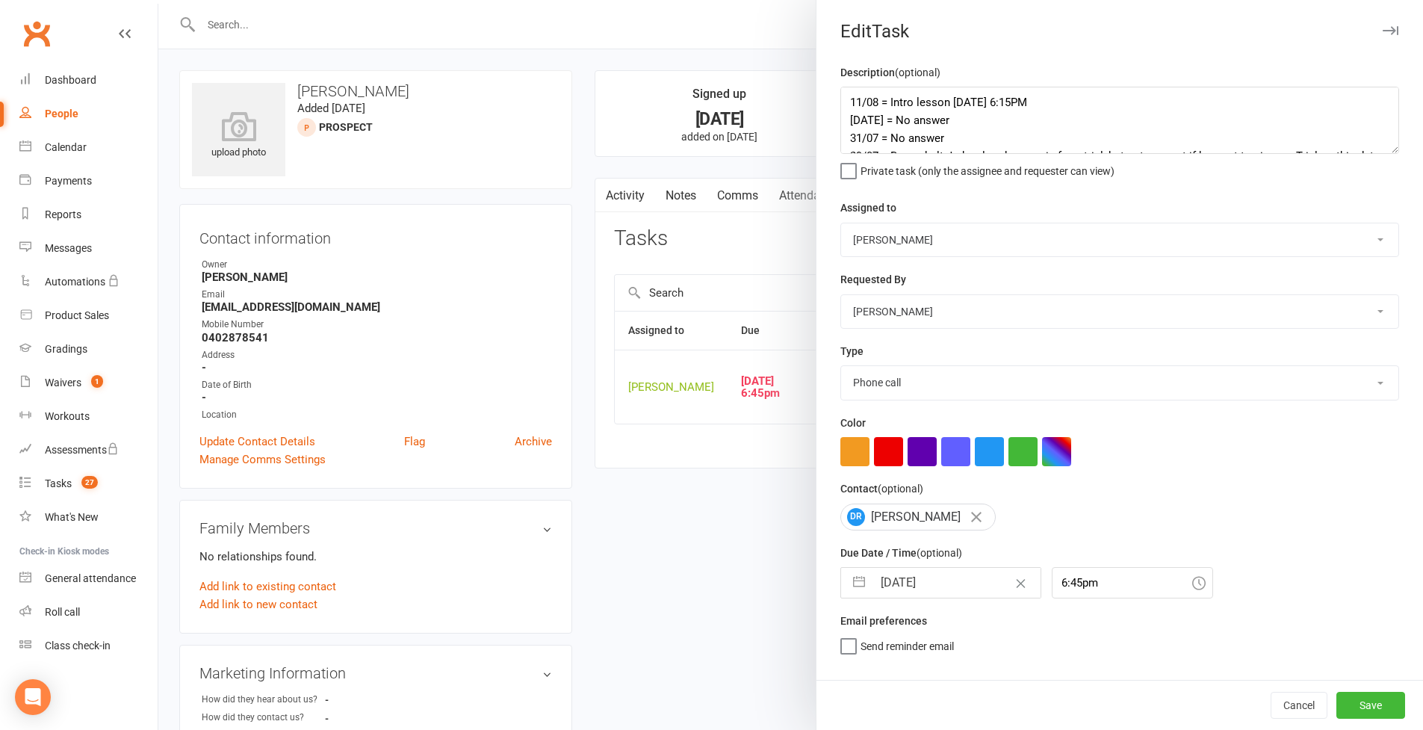
select select "7"
select select "2025"
select select "8"
select select "2025"
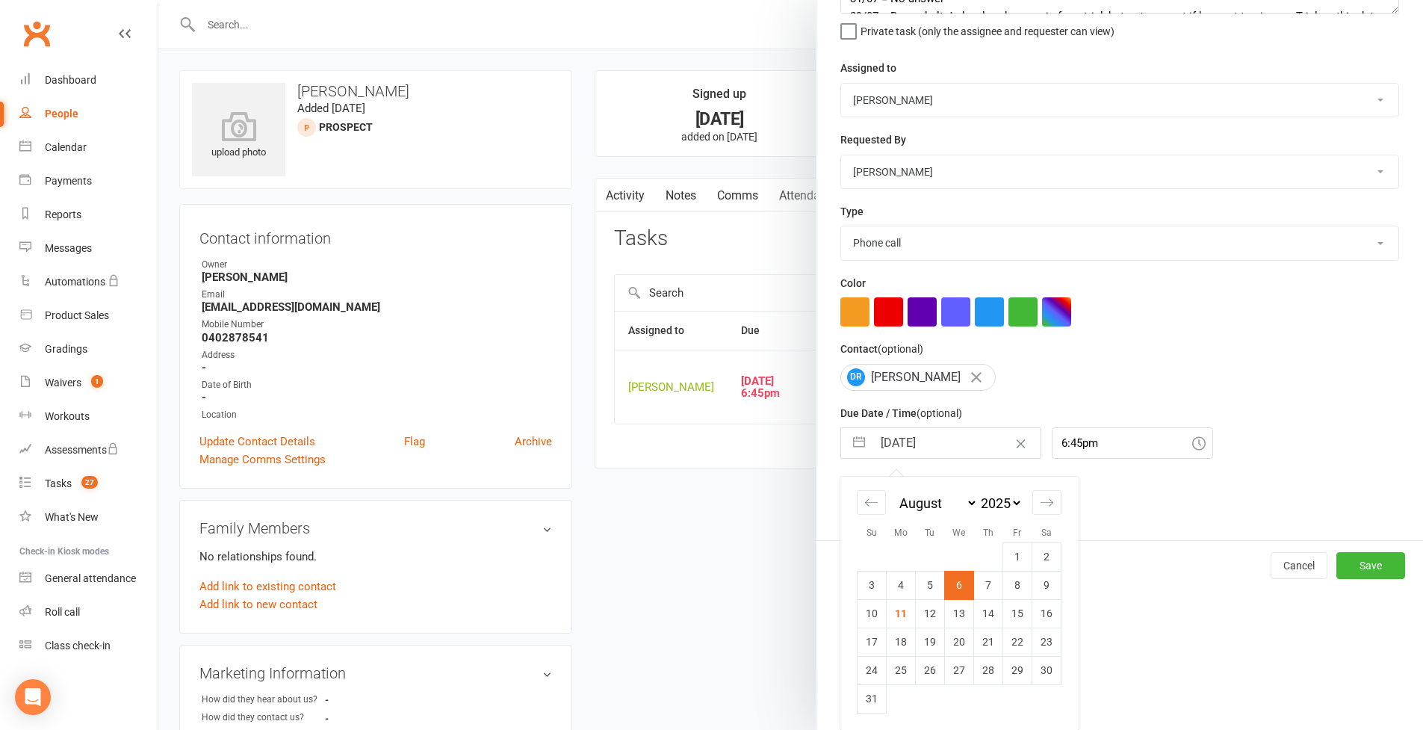
scroll to position [211, 0]
click at [902, 611] on td "11" at bounding box center [901, 613] width 29 height 28
type input "[DATE]"
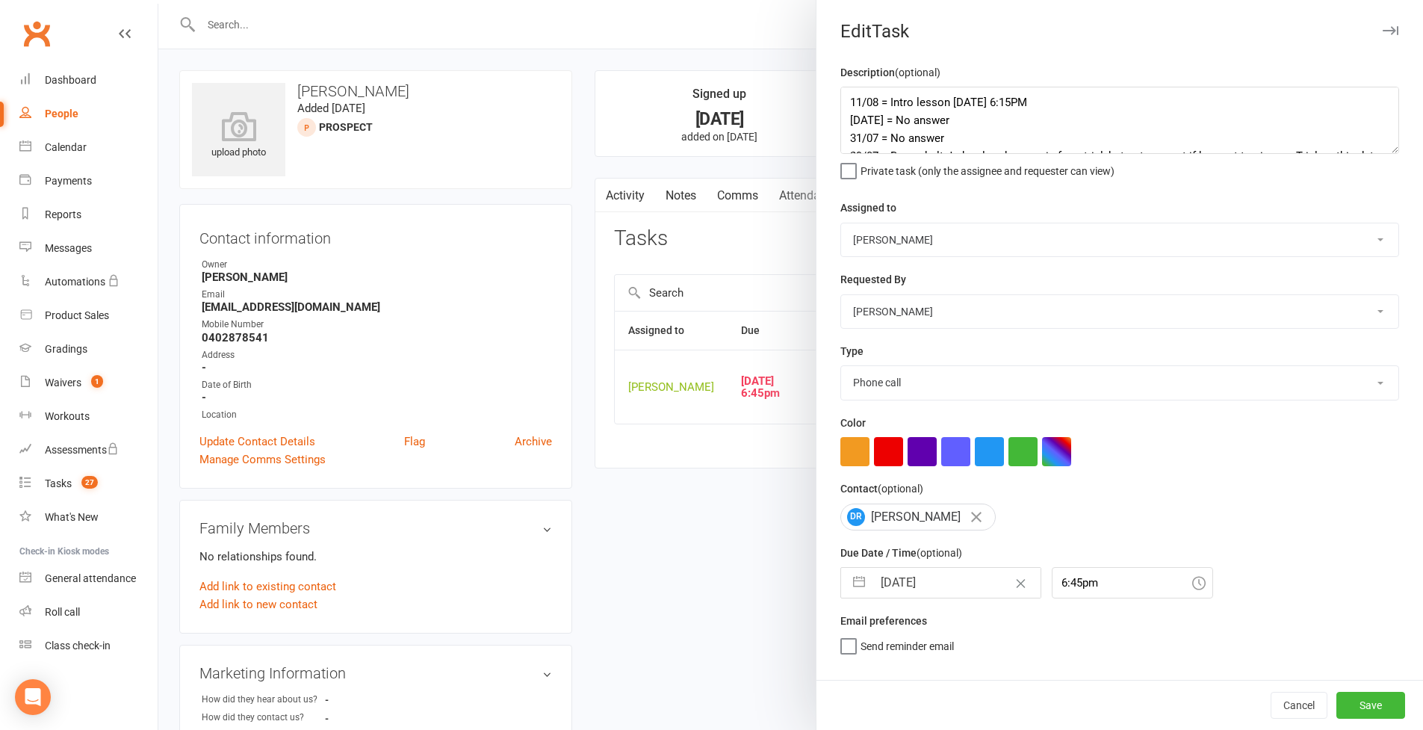
scroll to position [51, 0]
select select "30477"
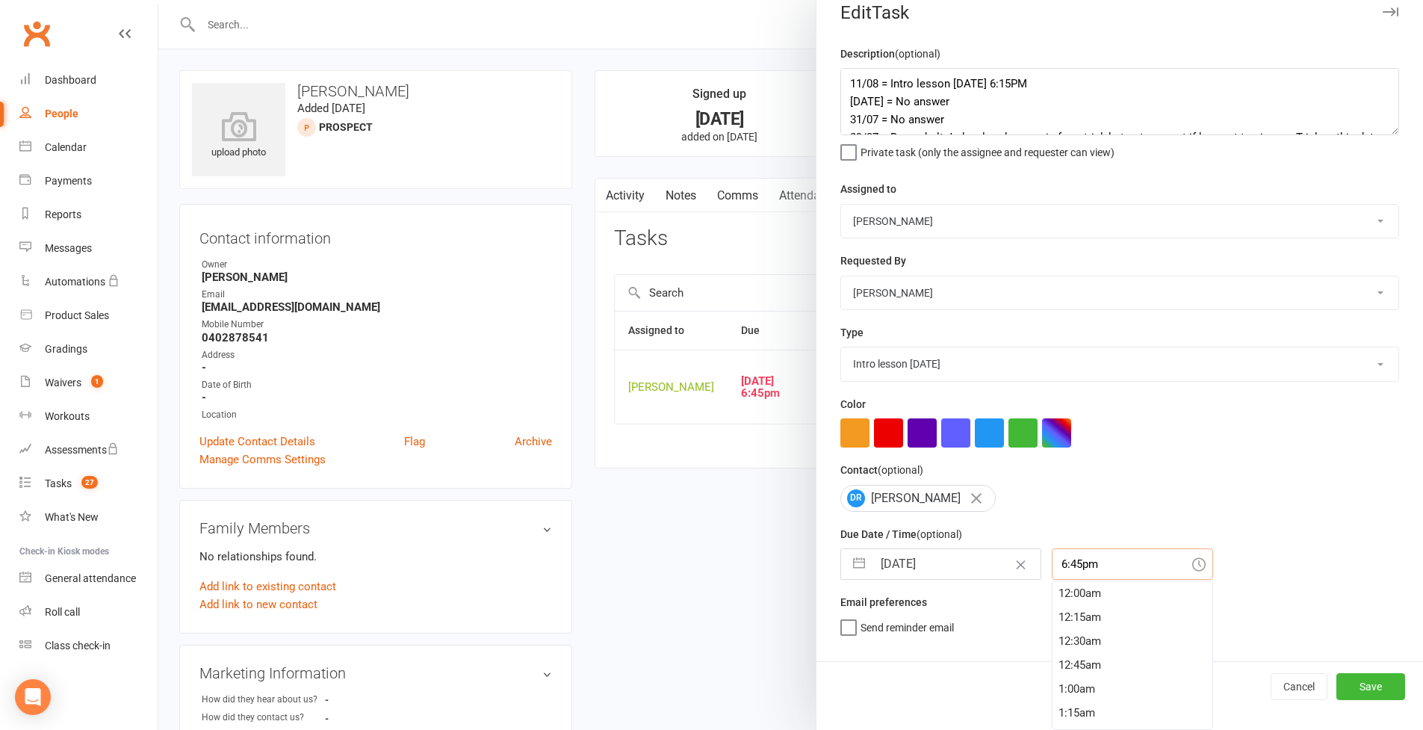
click at [1085, 580] on input "6:45pm" at bounding box center [1132, 563] width 161 height 31
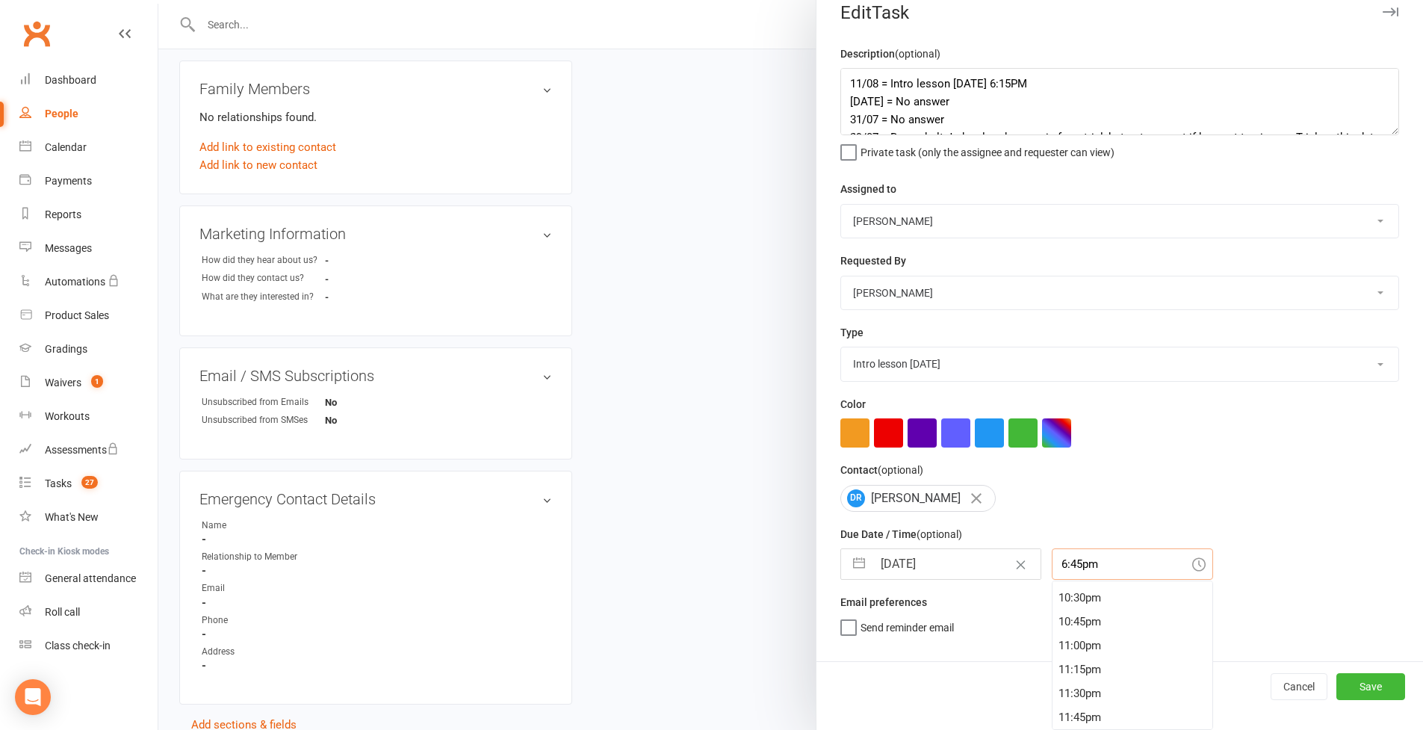
scroll to position [530, 0]
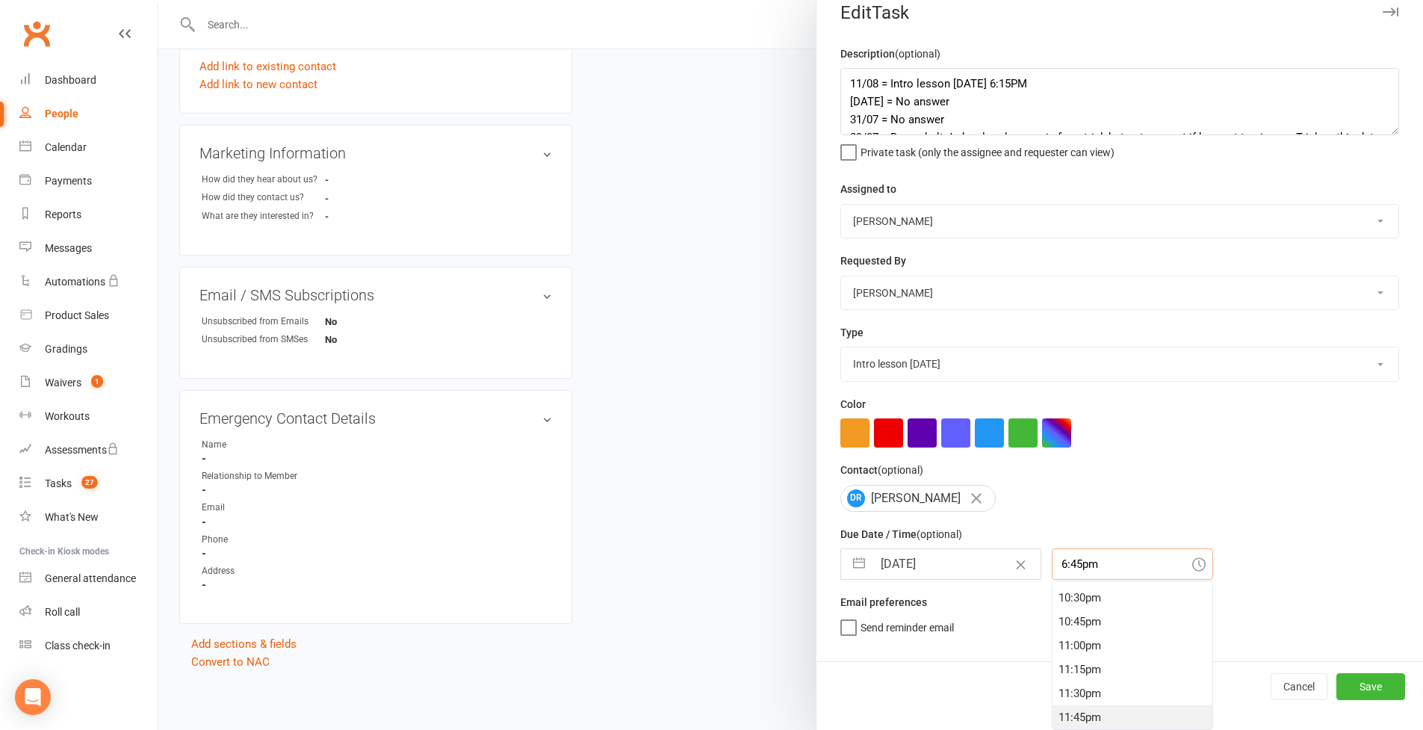
click at [1077, 630] on div "11:45pm" at bounding box center [1133, 717] width 160 height 24
type input "11:45pm"
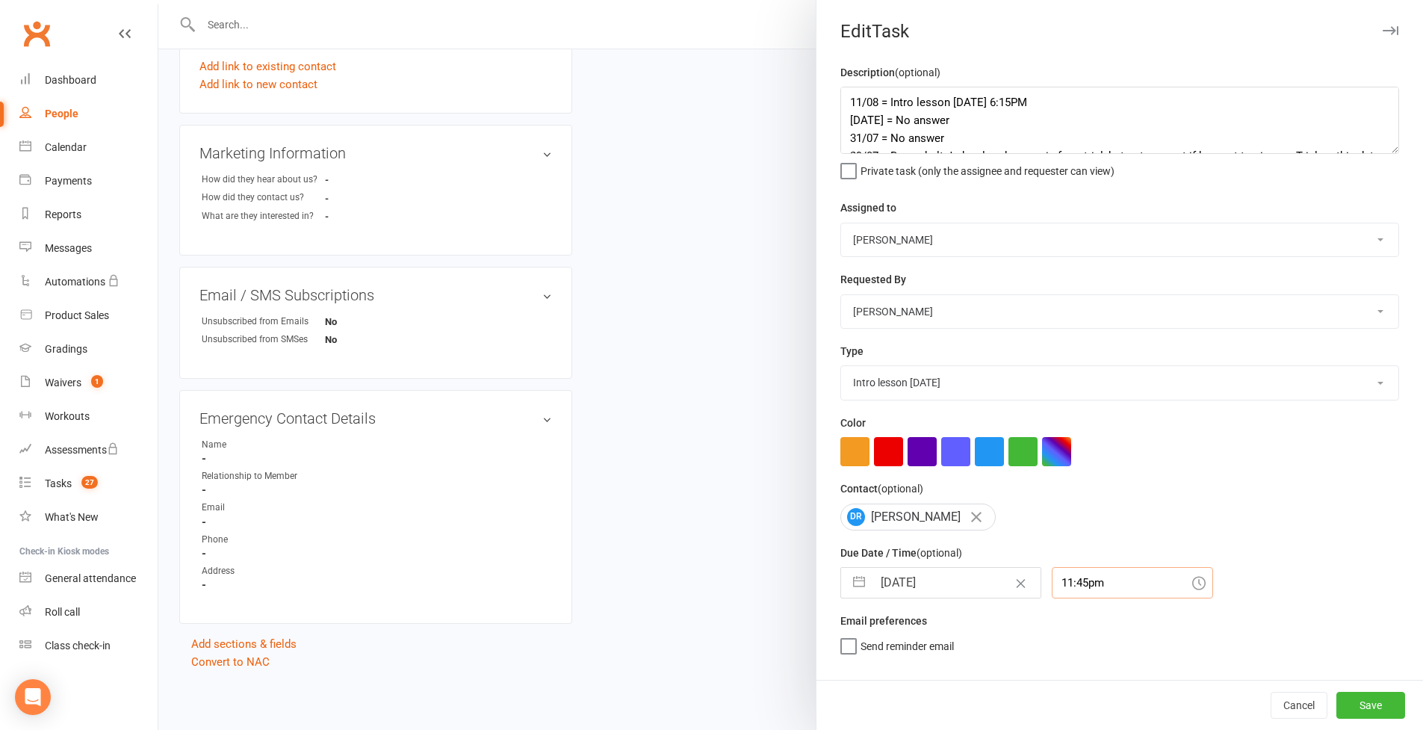
scroll to position [51, 0]
click at [1086, 630] on button "Save" at bounding box center [1371, 705] width 69 height 27
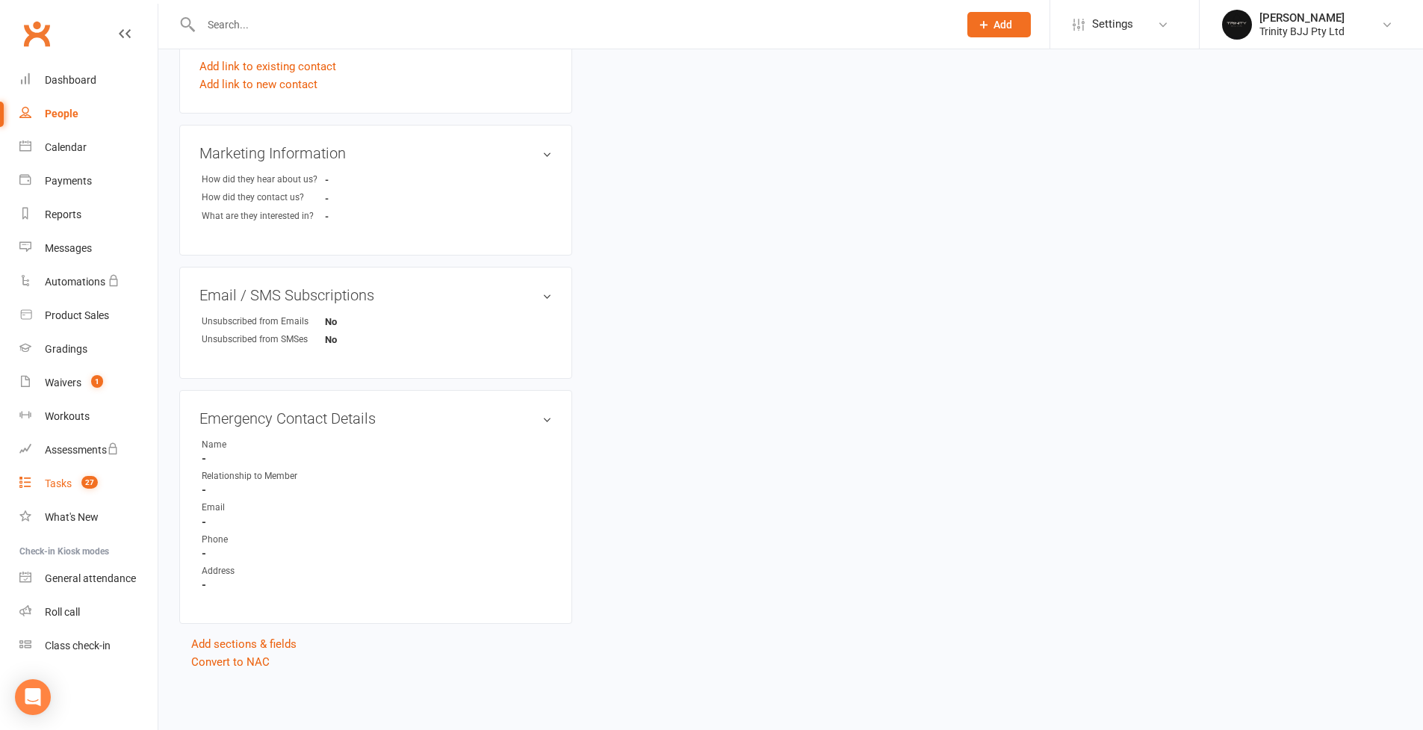
click at [70, 481] on div "Tasks" at bounding box center [58, 483] width 27 height 12
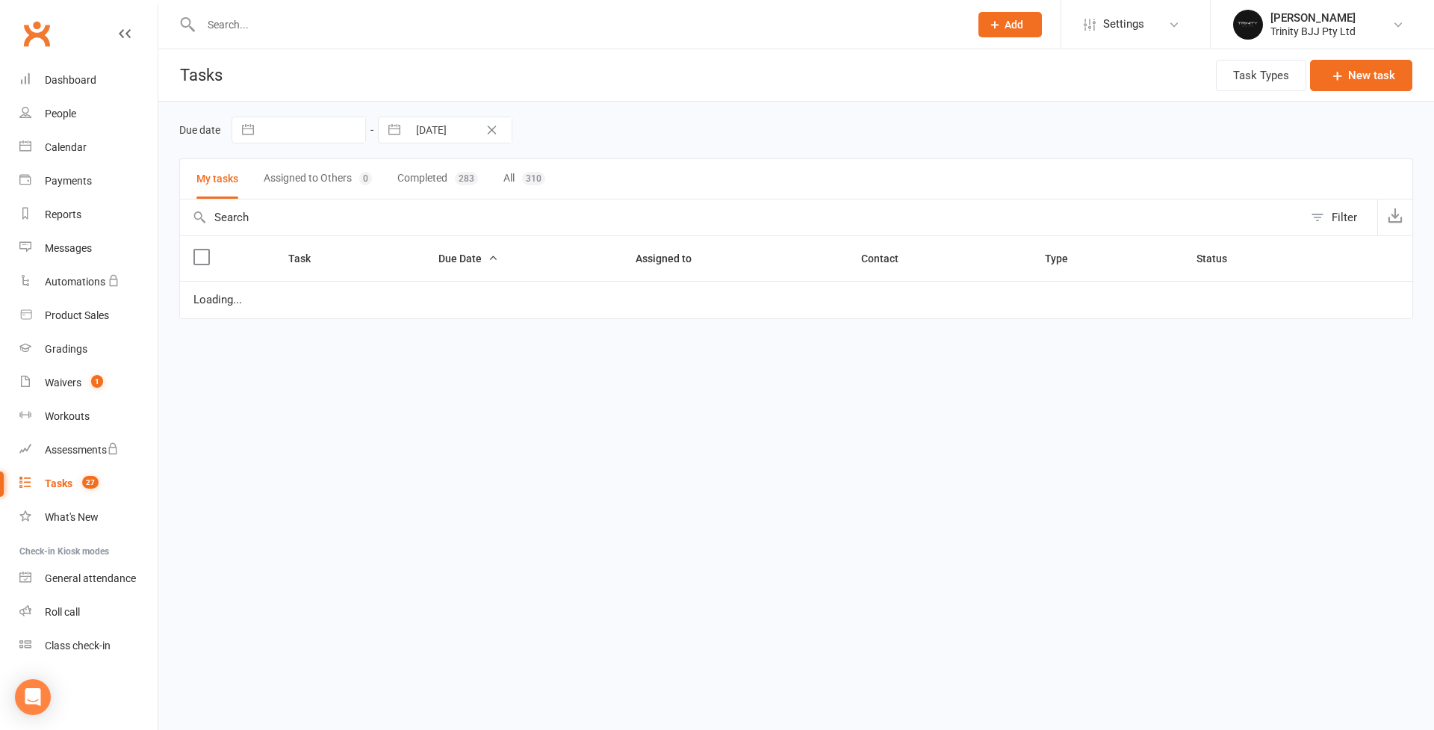
select select "started"
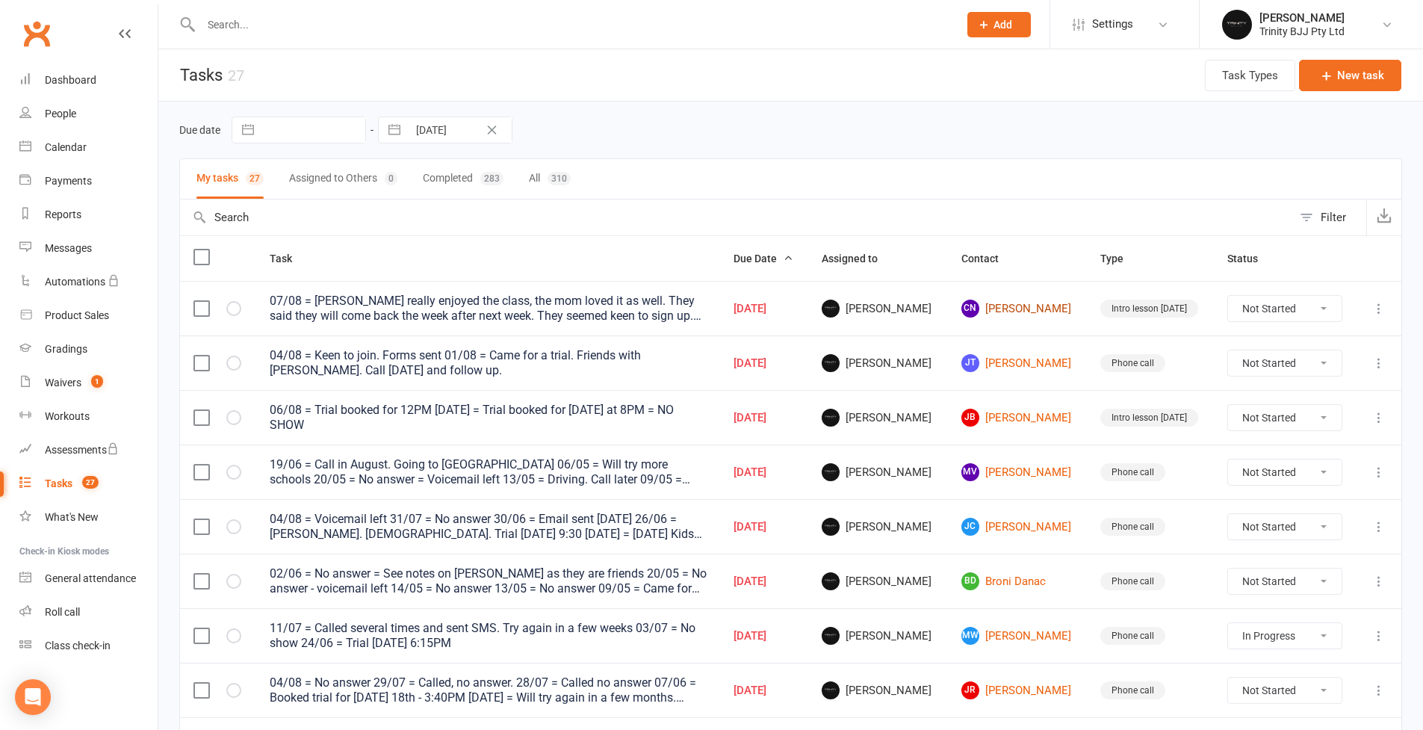
click at [1009, 313] on link "CN [PERSON_NAME]" at bounding box center [1018, 309] width 112 height 18
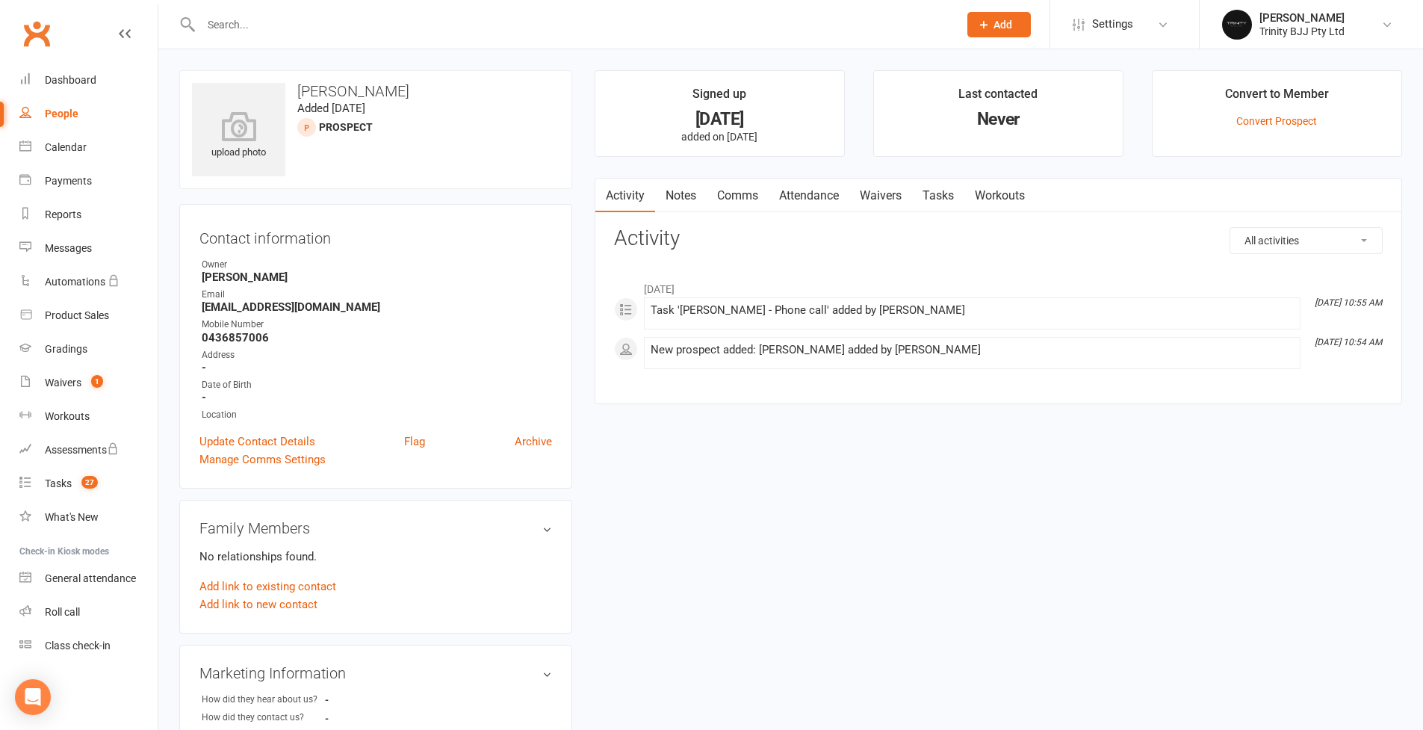
click at [947, 199] on link "Tasks" at bounding box center [938, 196] width 52 height 34
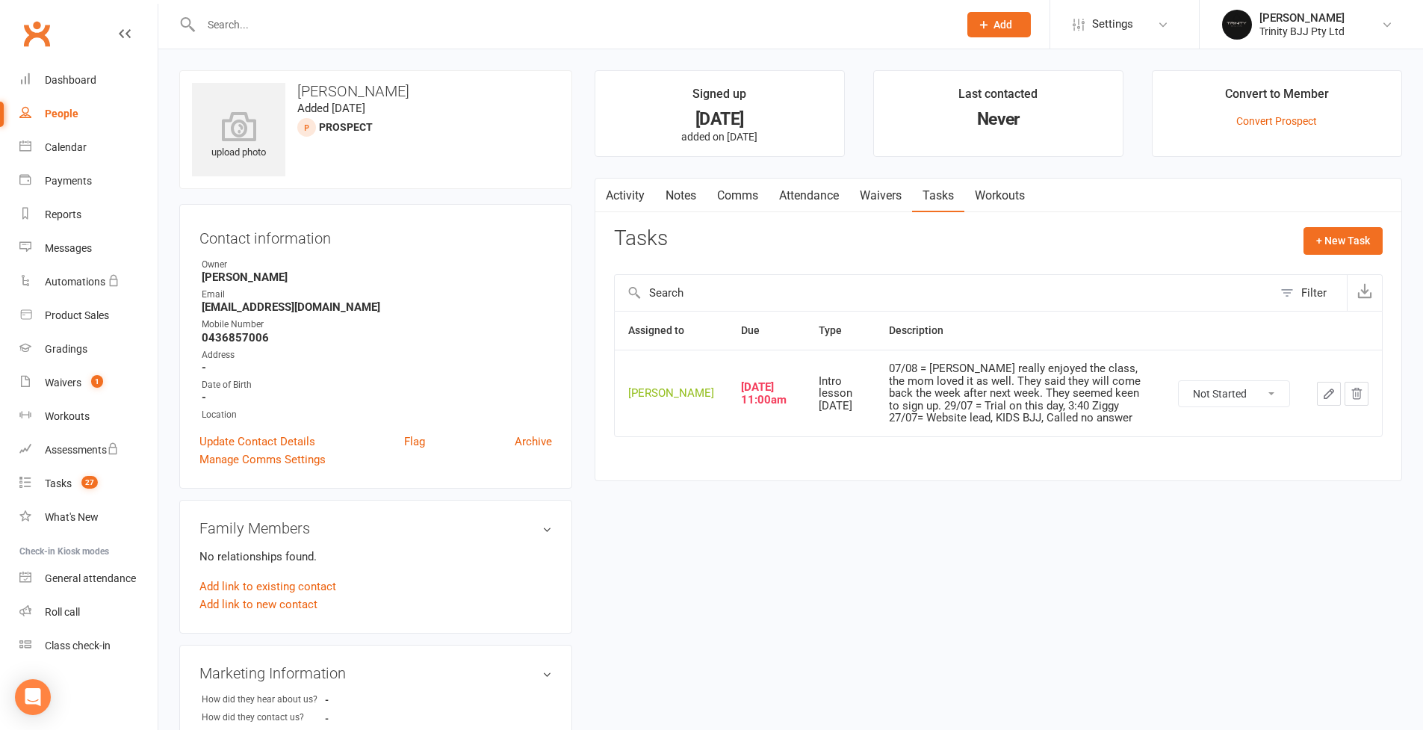
click at [1086, 394] on button "button" at bounding box center [1329, 394] width 24 height 24
select select "30477"
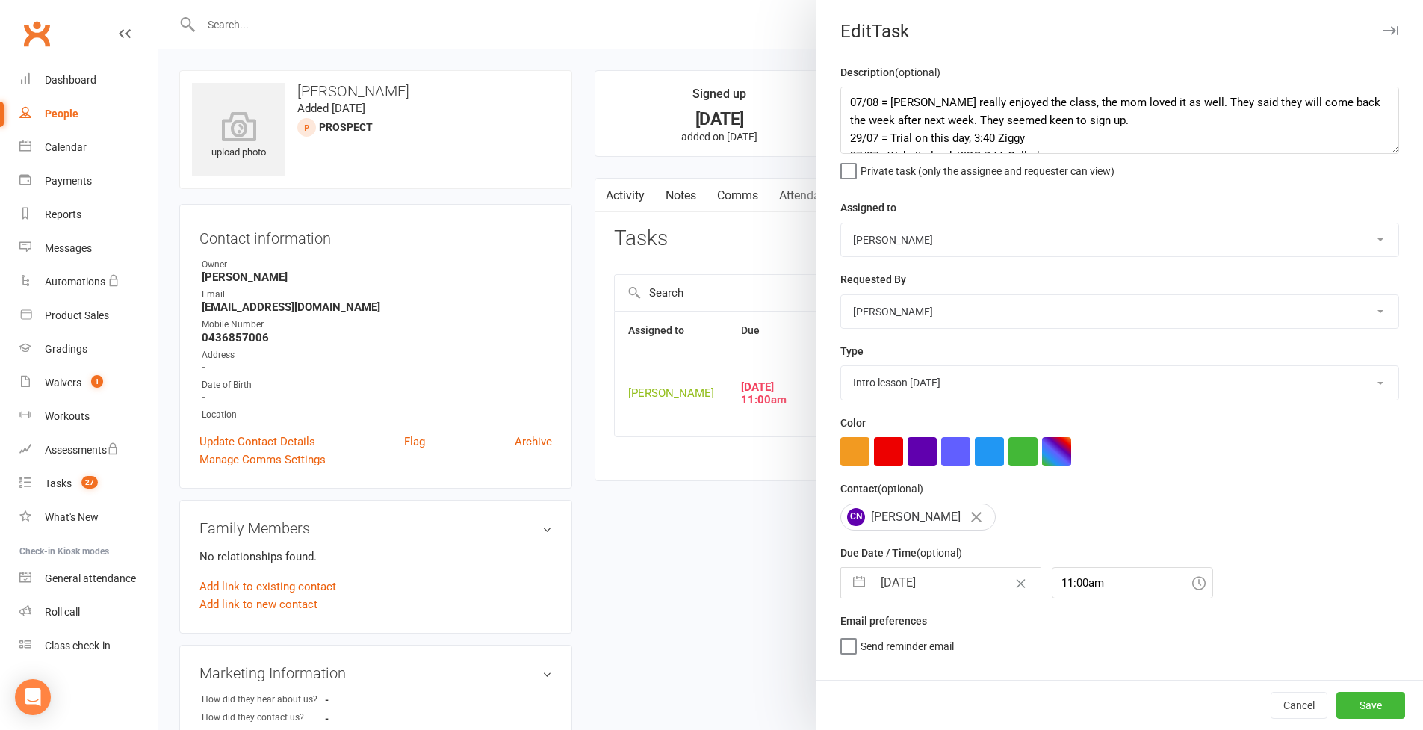
click at [1086, 154] on textarea "07/08 = [PERSON_NAME] really enjoyed the class, the mom loved it as well. They …" at bounding box center [1119, 120] width 559 height 67
click at [846, 102] on textarea "07/08 = [PERSON_NAME] really enjoyed the class, the mom loved it as well. They …" at bounding box center [1119, 120] width 559 height 67
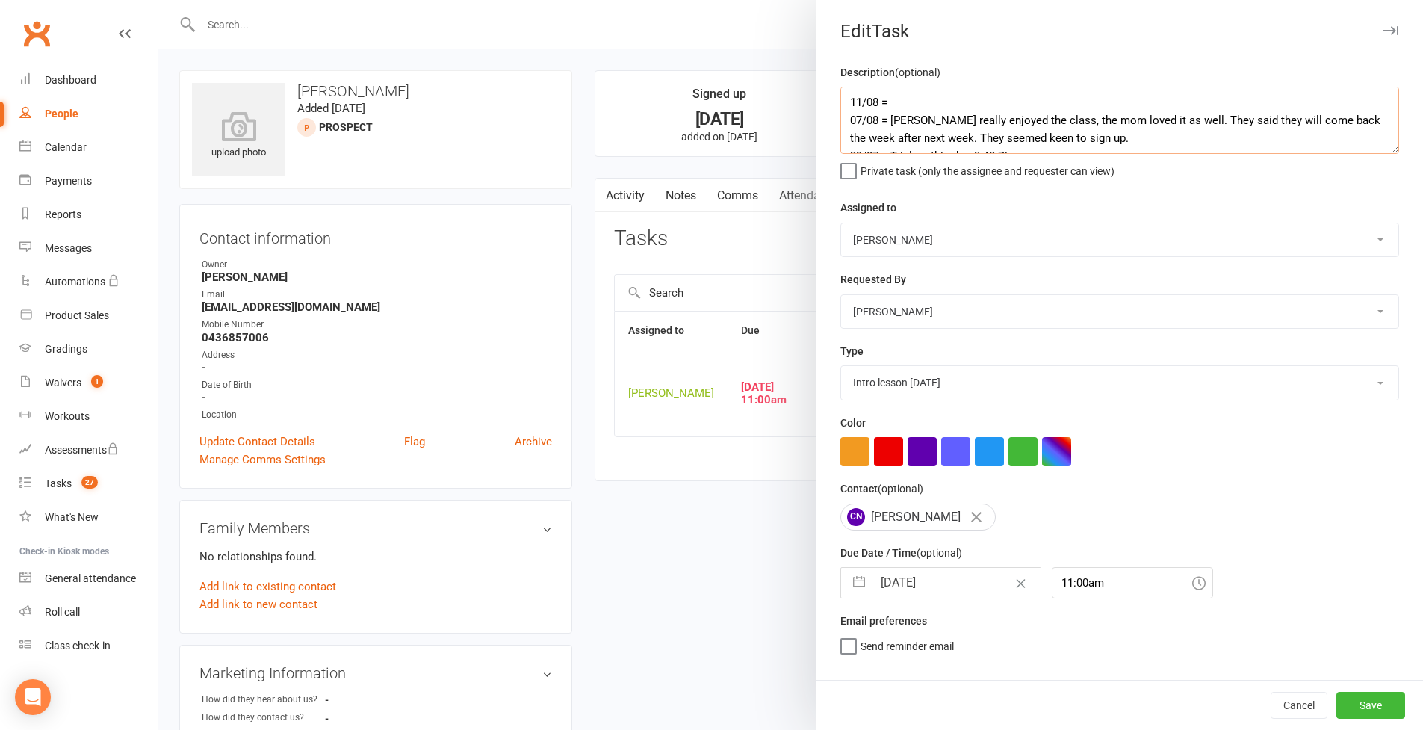
click at [917, 104] on textarea "11/08 = 07/08 = [PERSON_NAME] really enjoyed the class, the mom loved it as wel…" at bounding box center [1119, 120] width 559 height 67
type textarea "11/08 = Second trial booked for [DATE] 3:40pm [DATE] = [PERSON_NAME] really enj…"
click at [856, 598] on button "button" at bounding box center [859, 583] width 27 height 30
select select "6"
select select "2025"
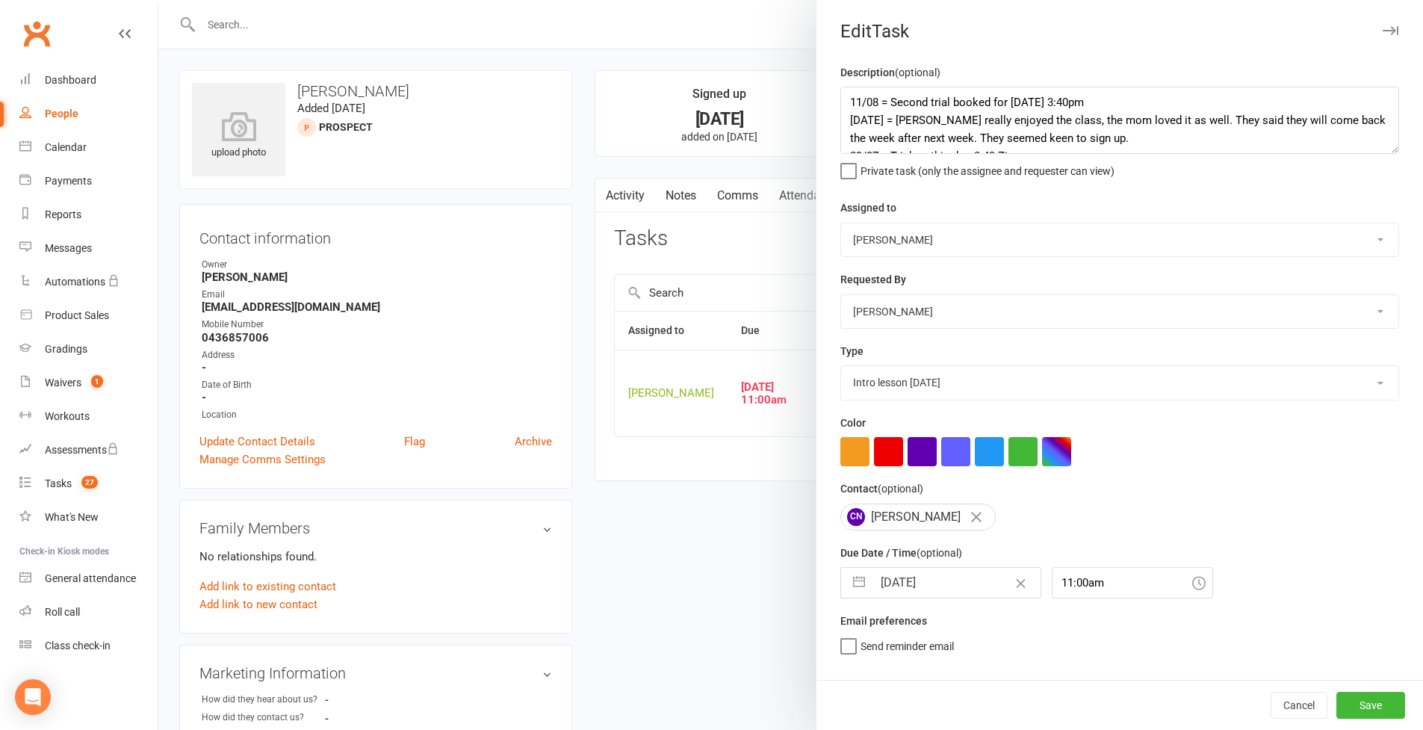
select select "7"
select select "2025"
select select "8"
select select "2025"
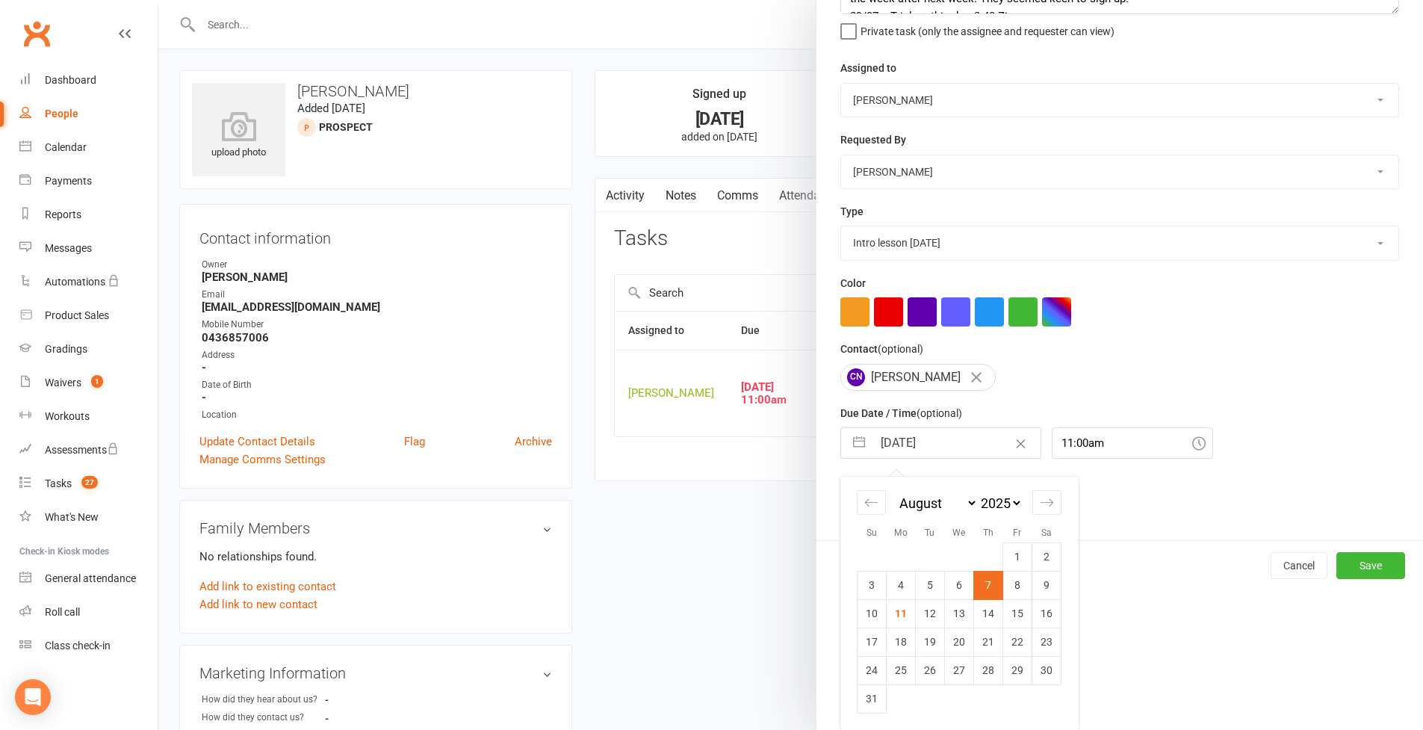
scroll to position [3, 0]
click at [982, 630] on td "21" at bounding box center [988, 642] width 29 height 28
type input "[DATE]"
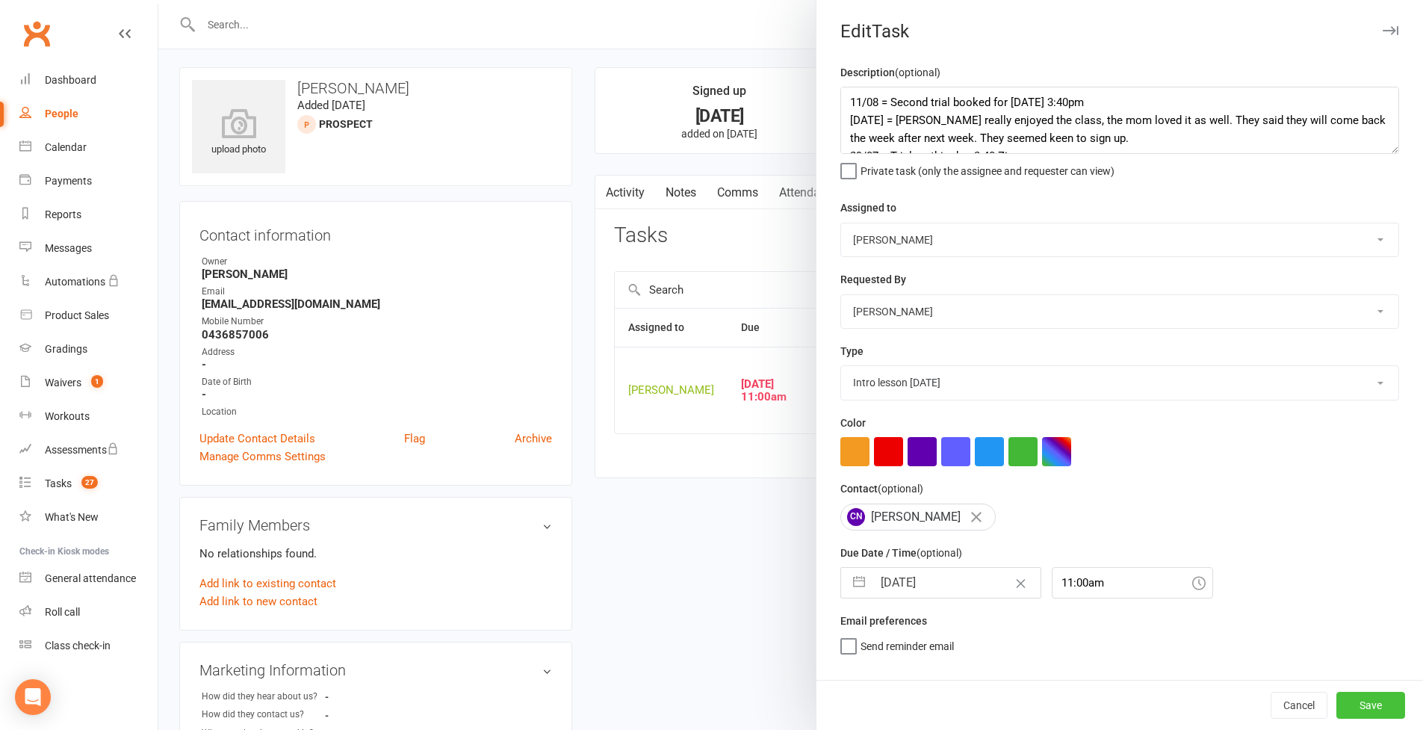
click at [1086, 630] on button "Save" at bounding box center [1371, 705] width 69 height 27
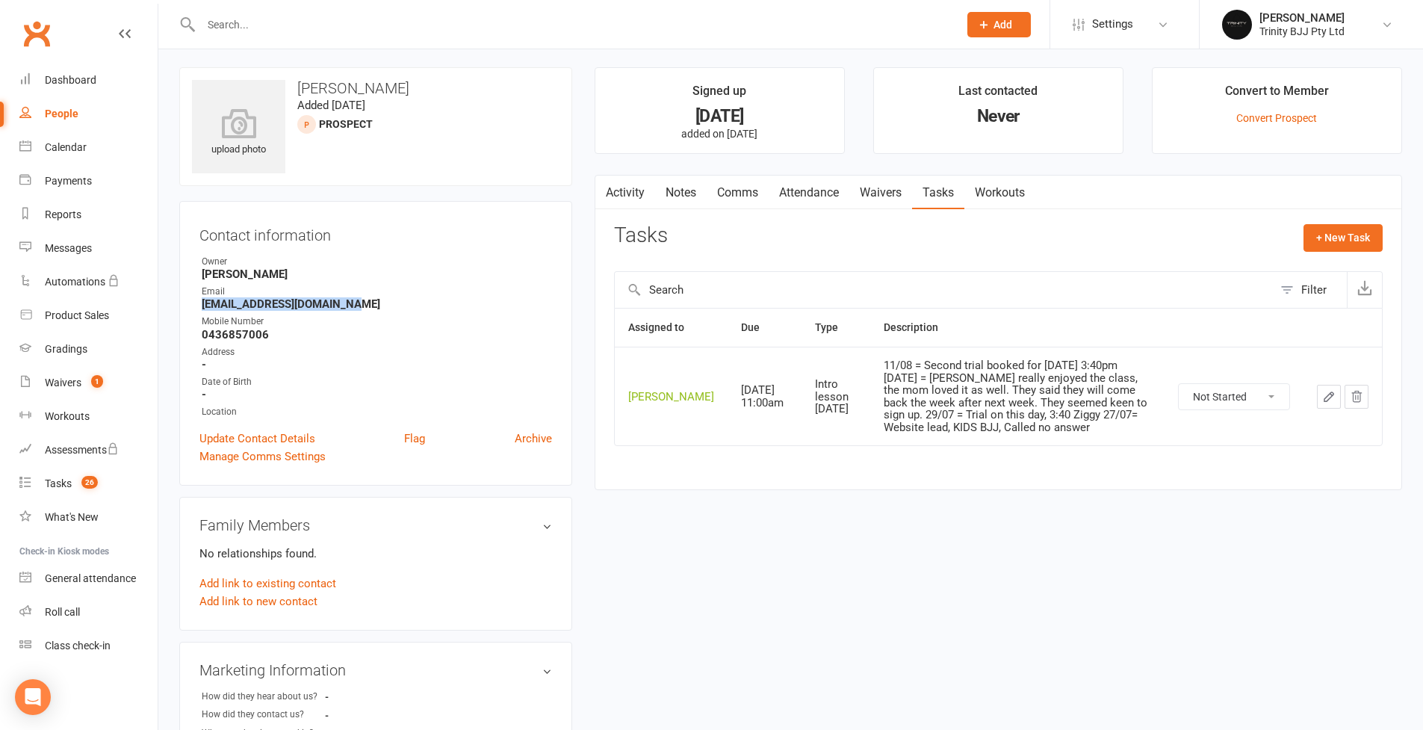
drag, startPoint x: 202, startPoint y: 304, endPoint x: 408, endPoint y: 310, distance: 205.5
click at [408, 310] on strong "[EMAIL_ADDRESS][DOMAIN_NAME]" at bounding box center [377, 303] width 350 height 13
copy strong "[EMAIL_ADDRESS][DOMAIN_NAME]"
click at [68, 486] on div "Tasks" at bounding box center [58, 483] width 27 height 12
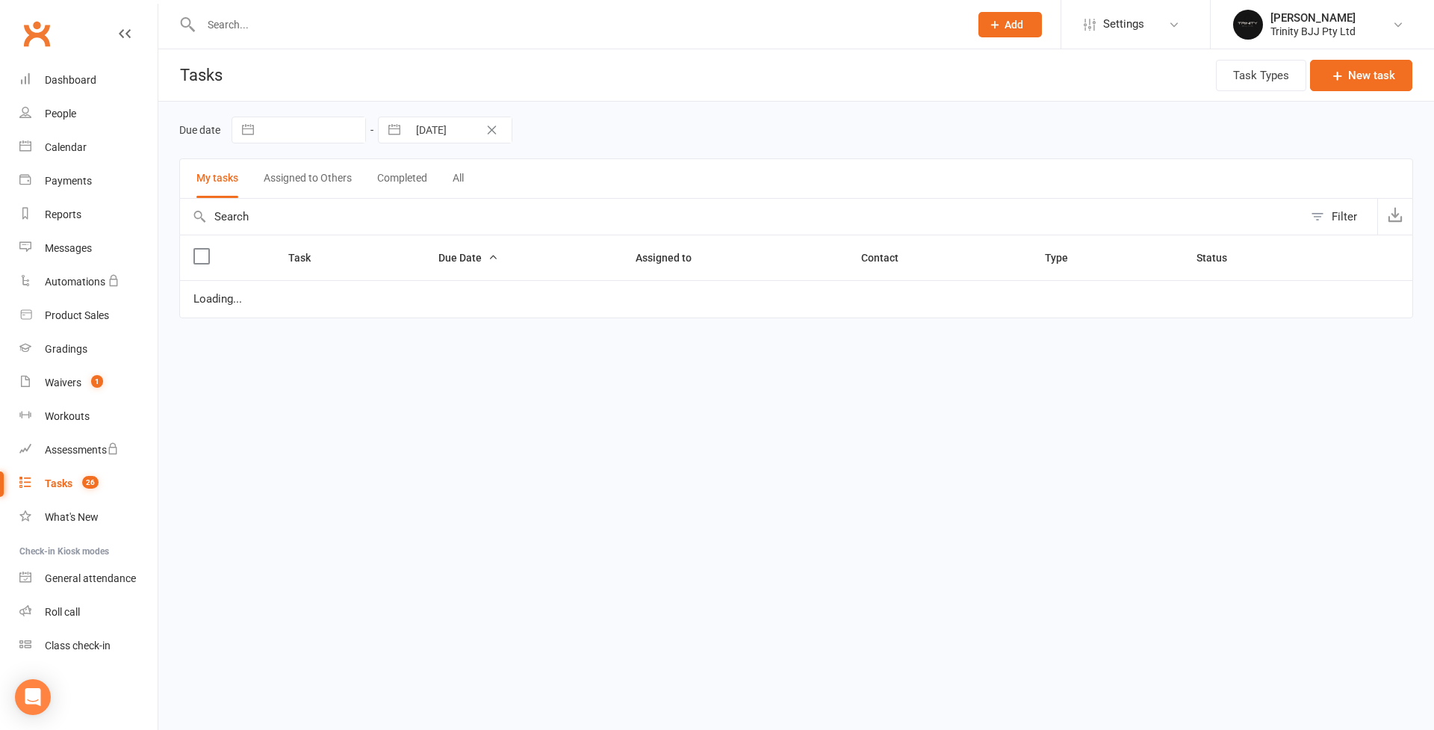
select select "started"
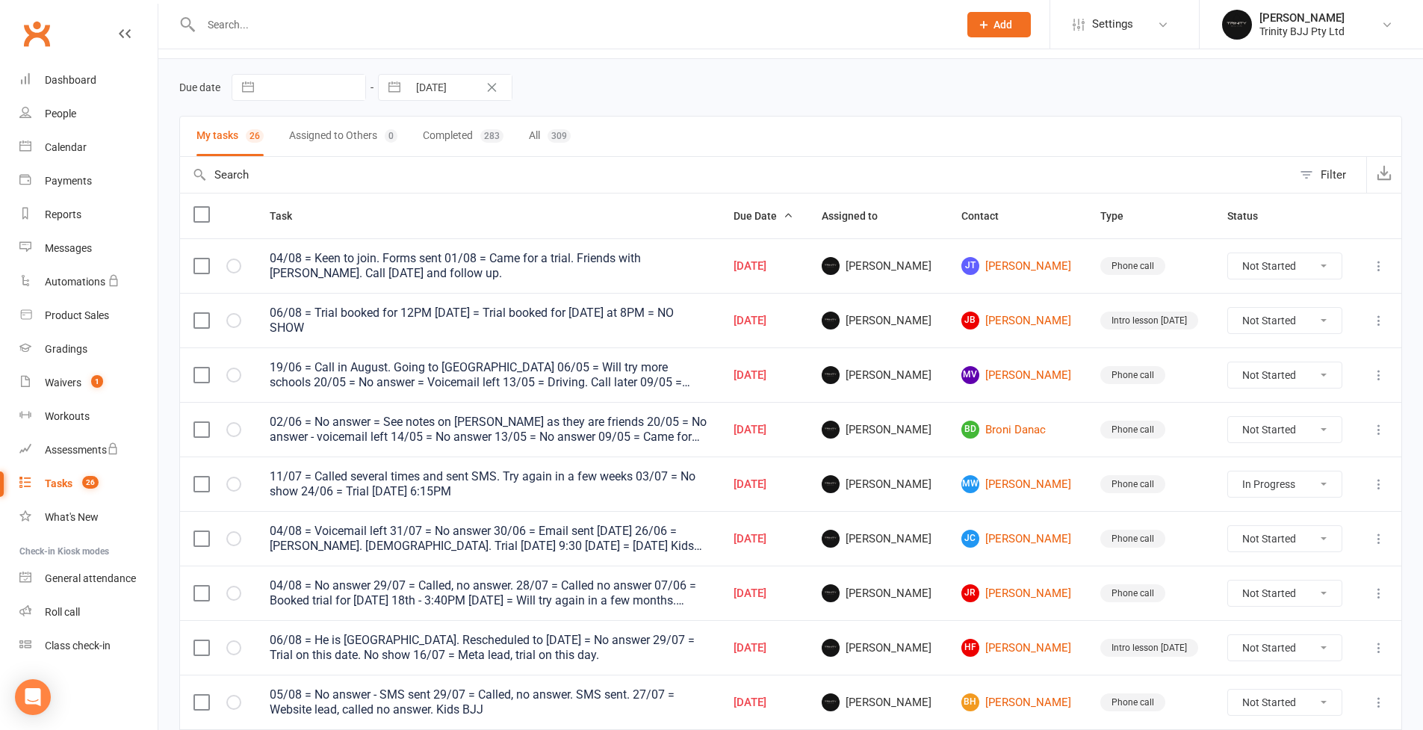
scroll to position [60, 0]
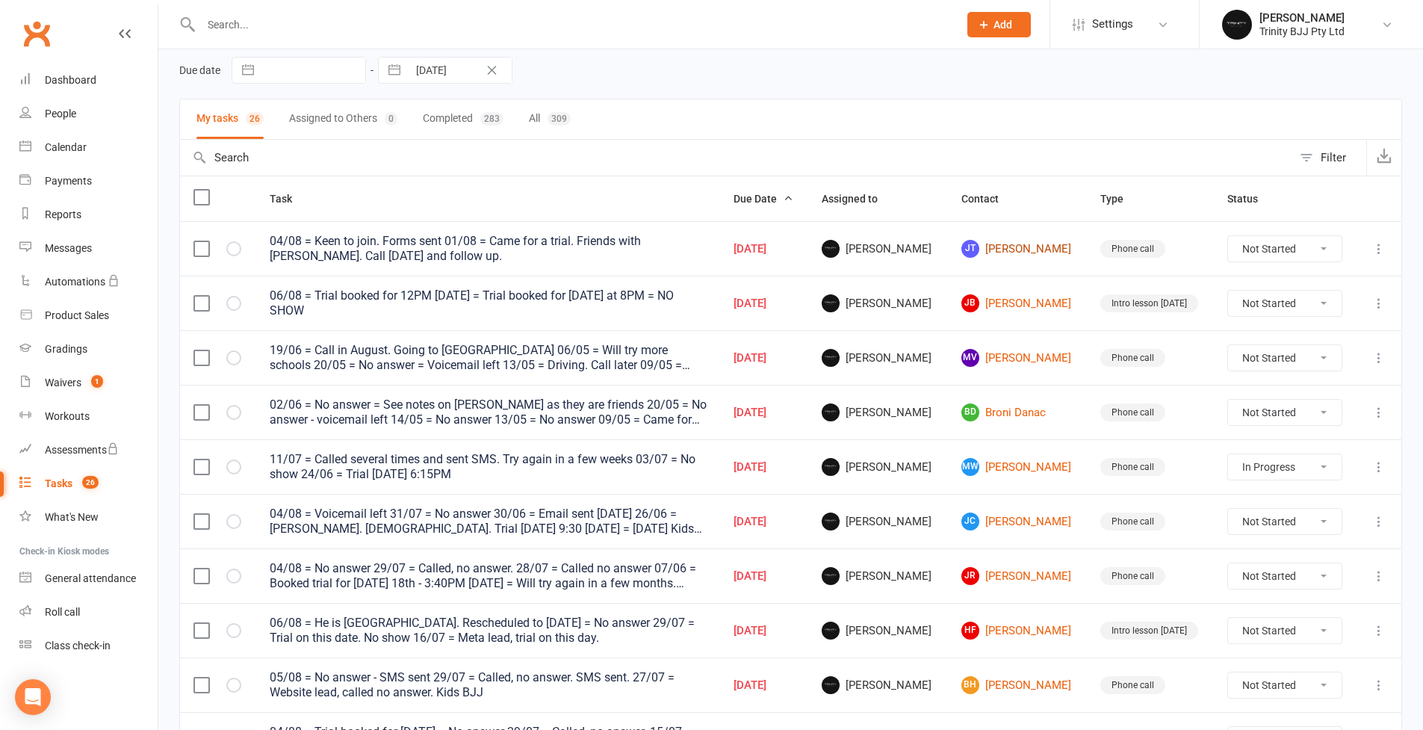
click at [1024, 250] on link "[PERSON_NAME]" at bounding box center [1018, 249] width 112 height 18
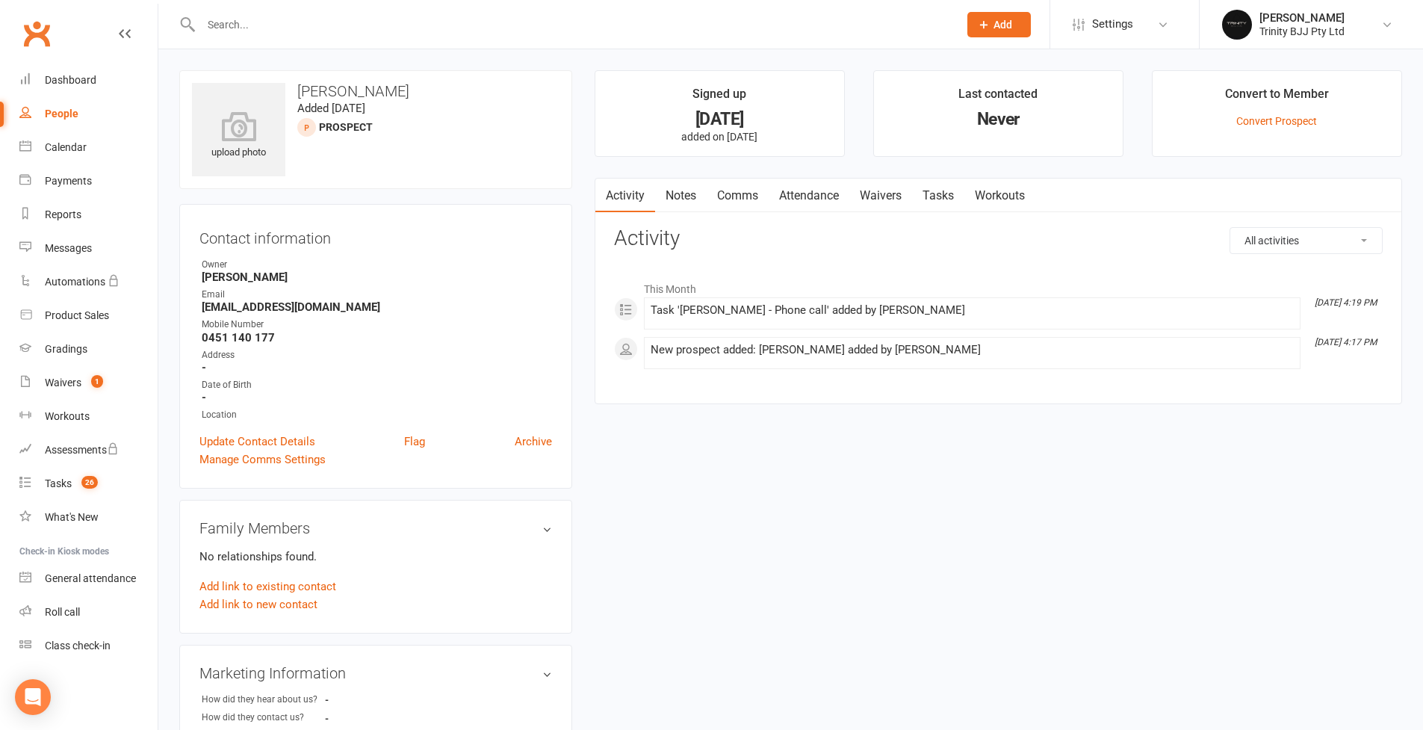
click at [945, 200] on link "Tasks" at bounding box center [938, 196] width 52 height 34
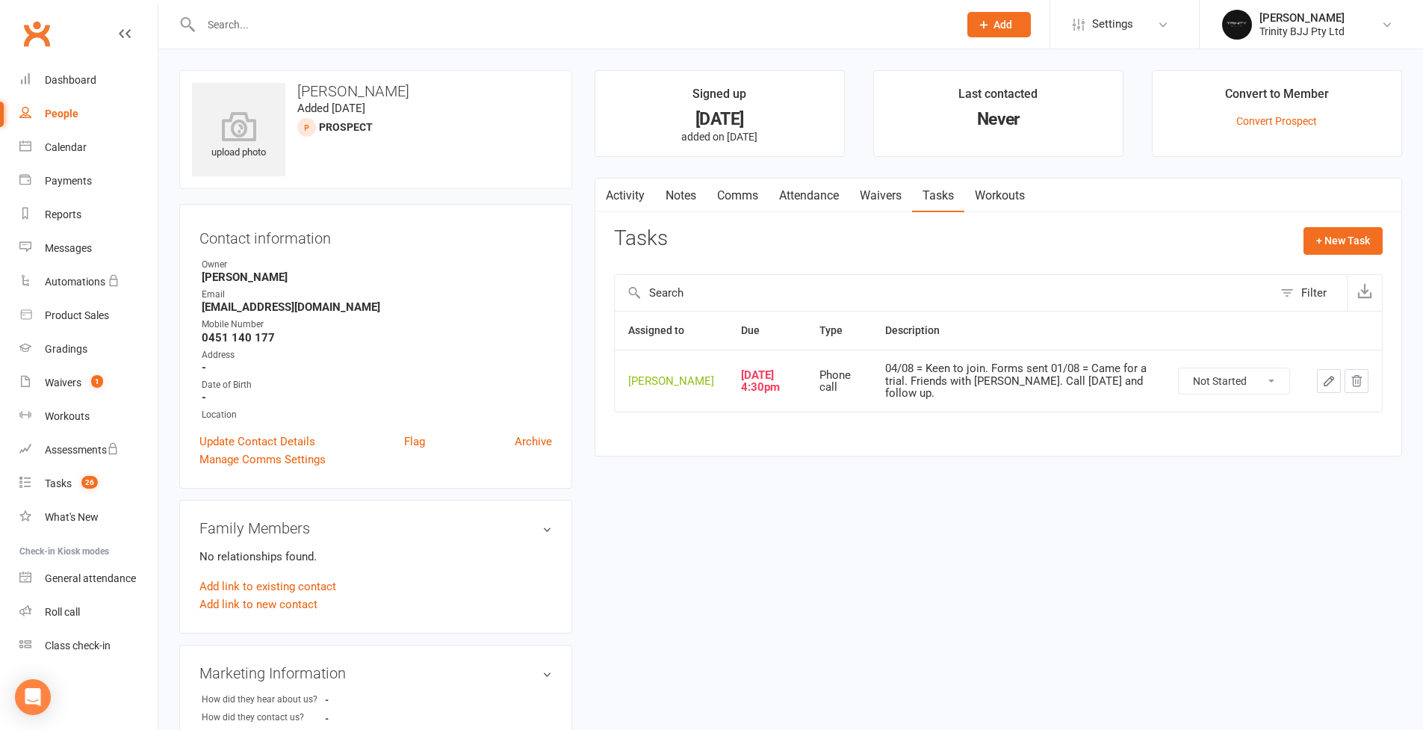
click at [1086, 386] on icon "button" at bounding box center [1329, 381] width 9 height 9
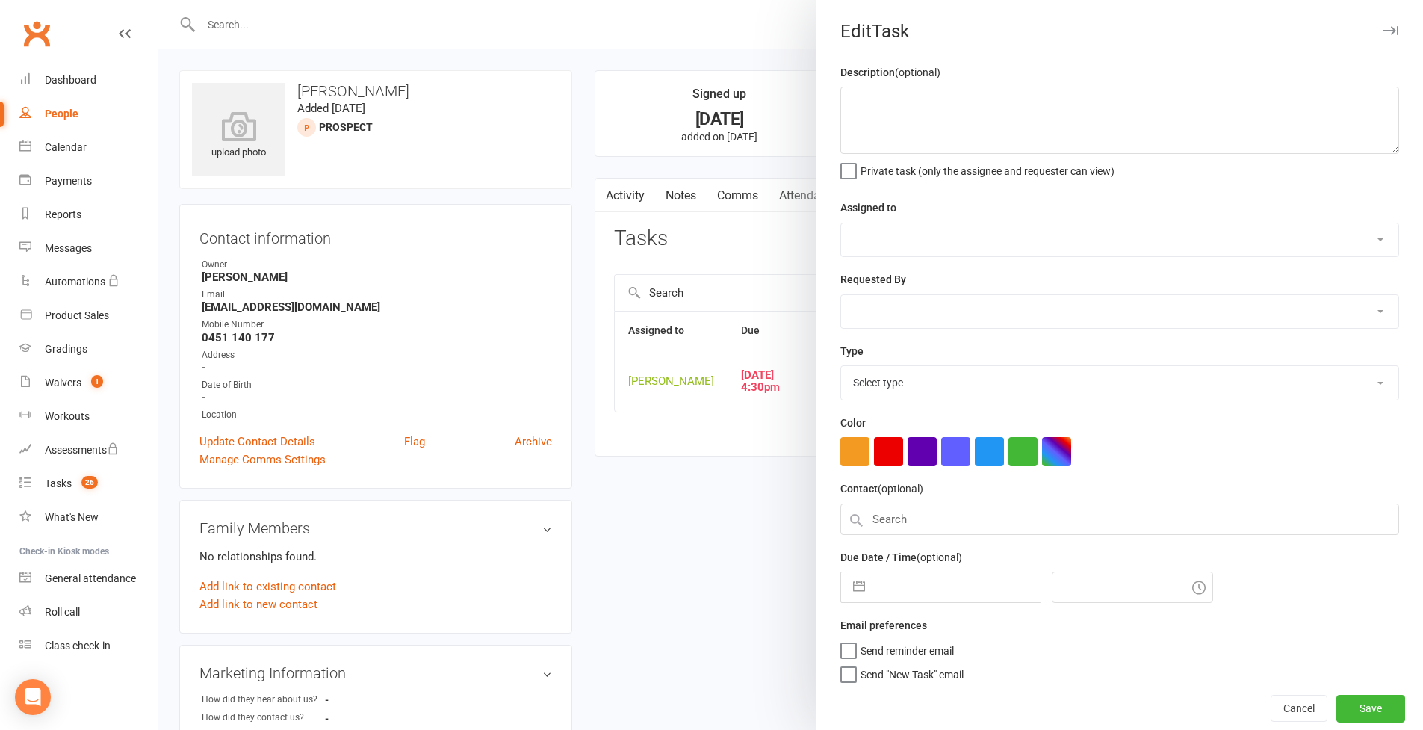
type textarea "04/08 = Keen to join. Forms sent 01/08 = Came for a trial. Friends with [PERSON…"
select select "49772"
type input "[DATE]"
type input "4:30pm"
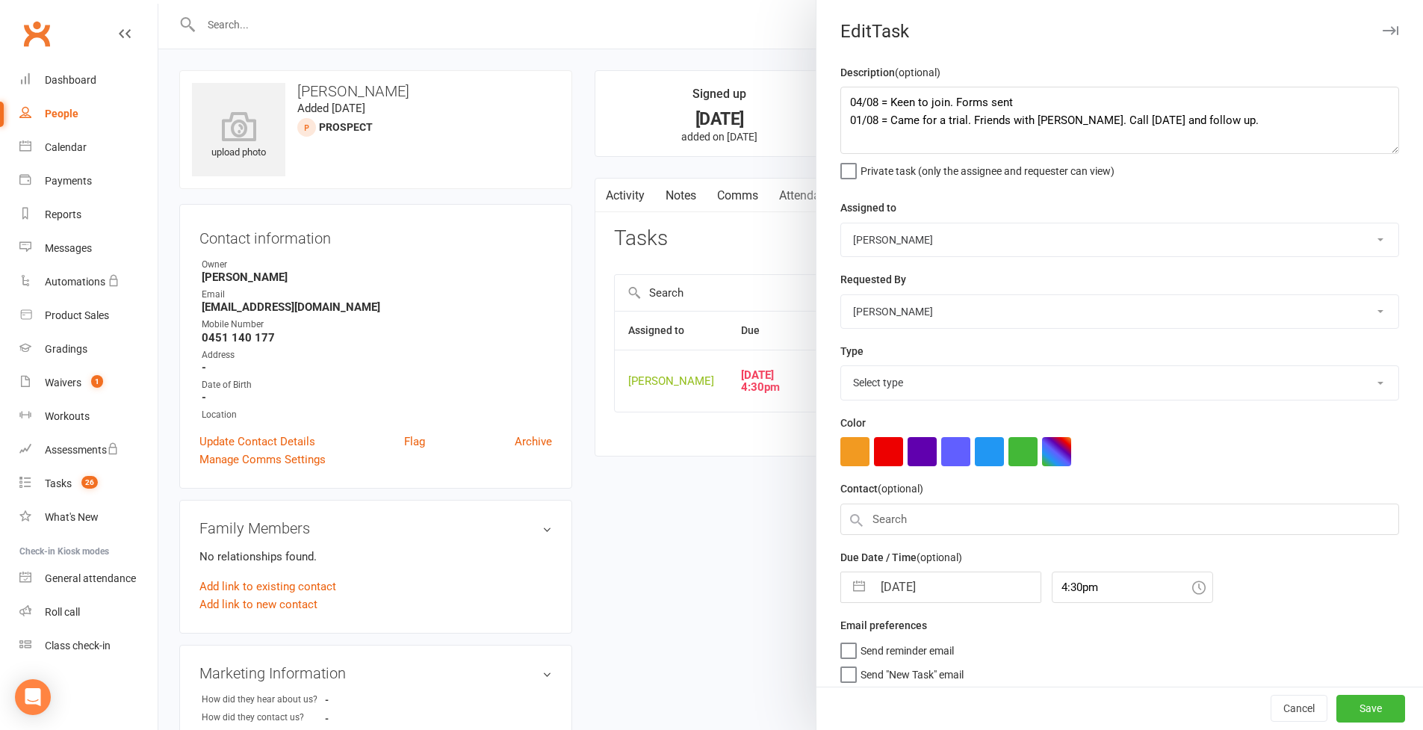
select select "28721"
drag, startPoint x: 838, startPoint y: 97, endPoint x: 843, endPoint y: 108, distance: 11.4
click at [840, 97] on textarea "04/08 = Keen to join. Forms sent 01/08 = Came for a trial. Friends with [PERSON…" at bounding box center [1119, 120] width 559 height 67
click at [855, 95] on textarea "04/08 = Keen to join. Forms sent 01/08 = Came for a trial. Friends with [PERSON…" at bounding box center [1119, 120] width 559 height 67
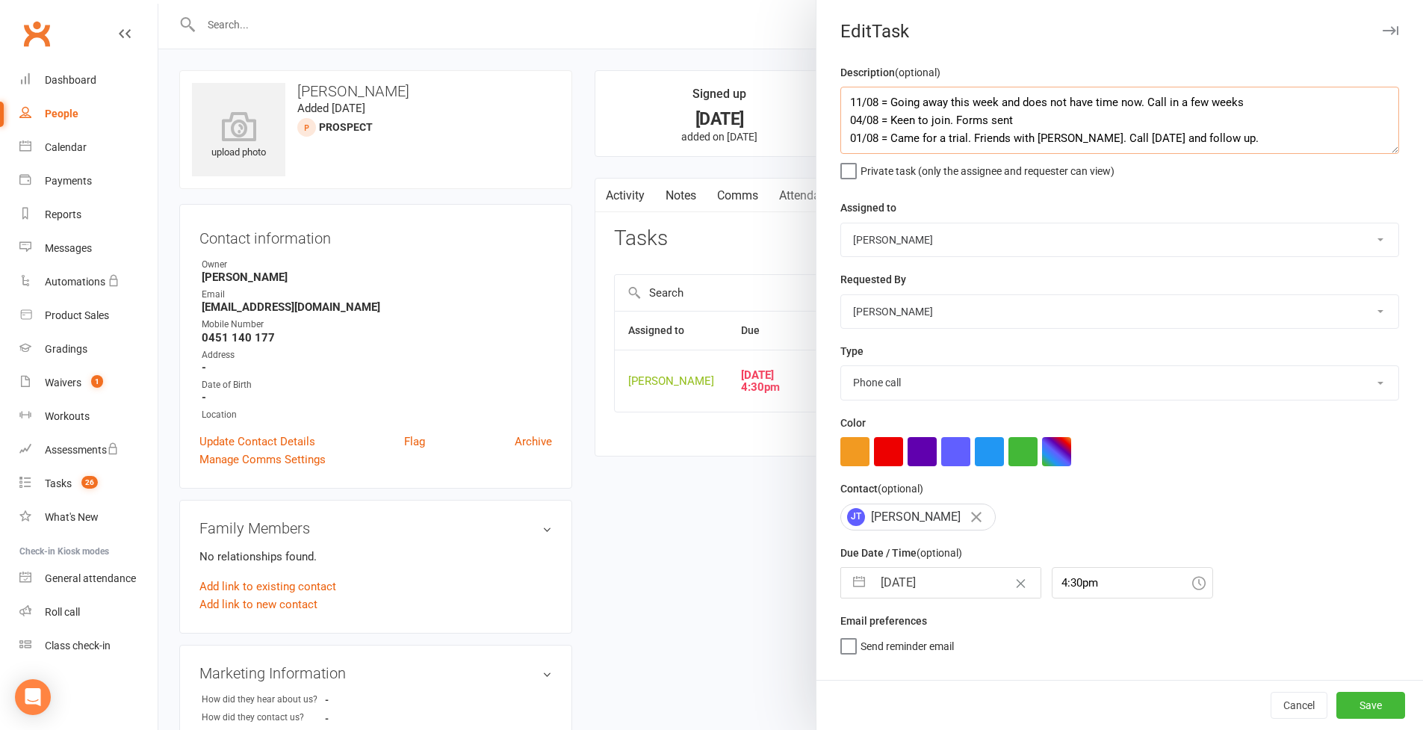
type textarea "11/08 = Going away this week and does not have time now. Call in a few weeks 04…"
click at [856, 580] on button "button" at bounding box center [859, 583] width 27 height 30
select select "6"
select select "2025"
select select "7"
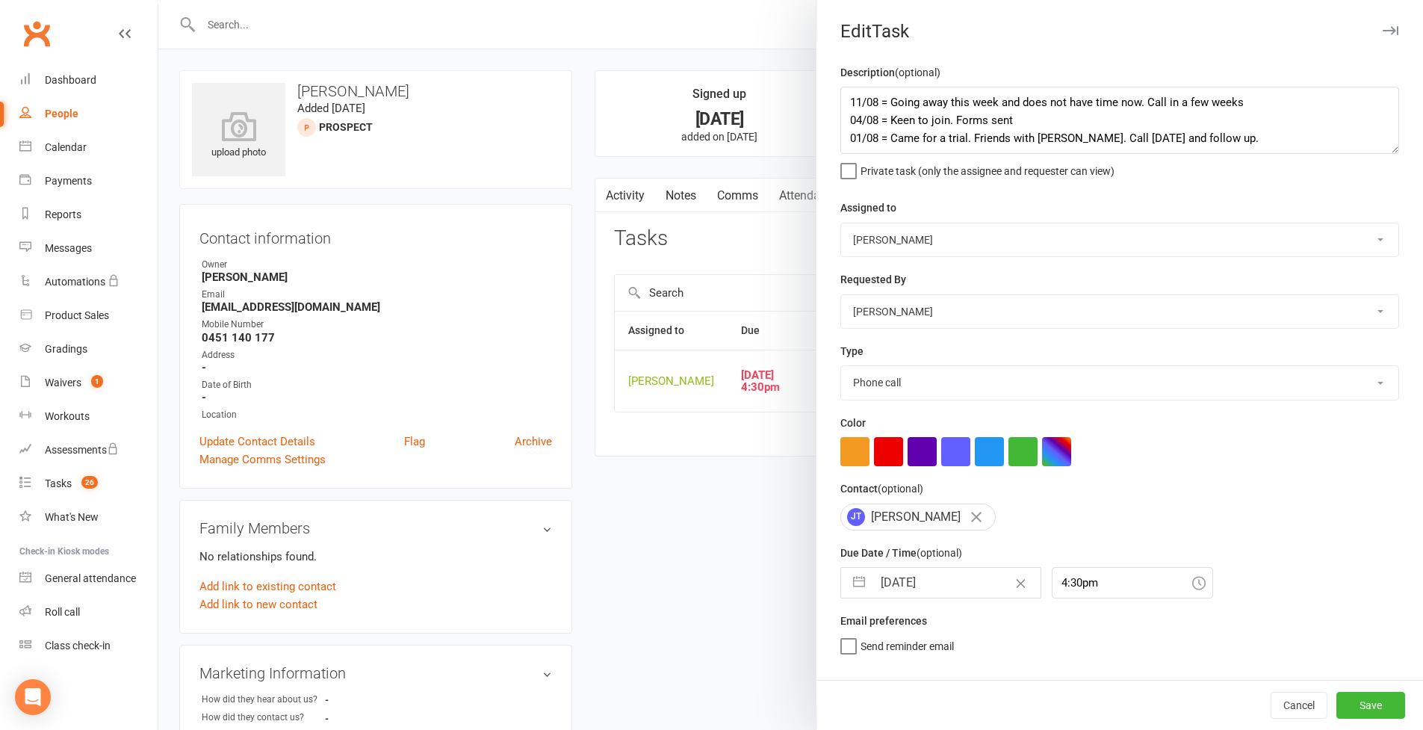
select select "2025"
select select "8"
select select "2025"
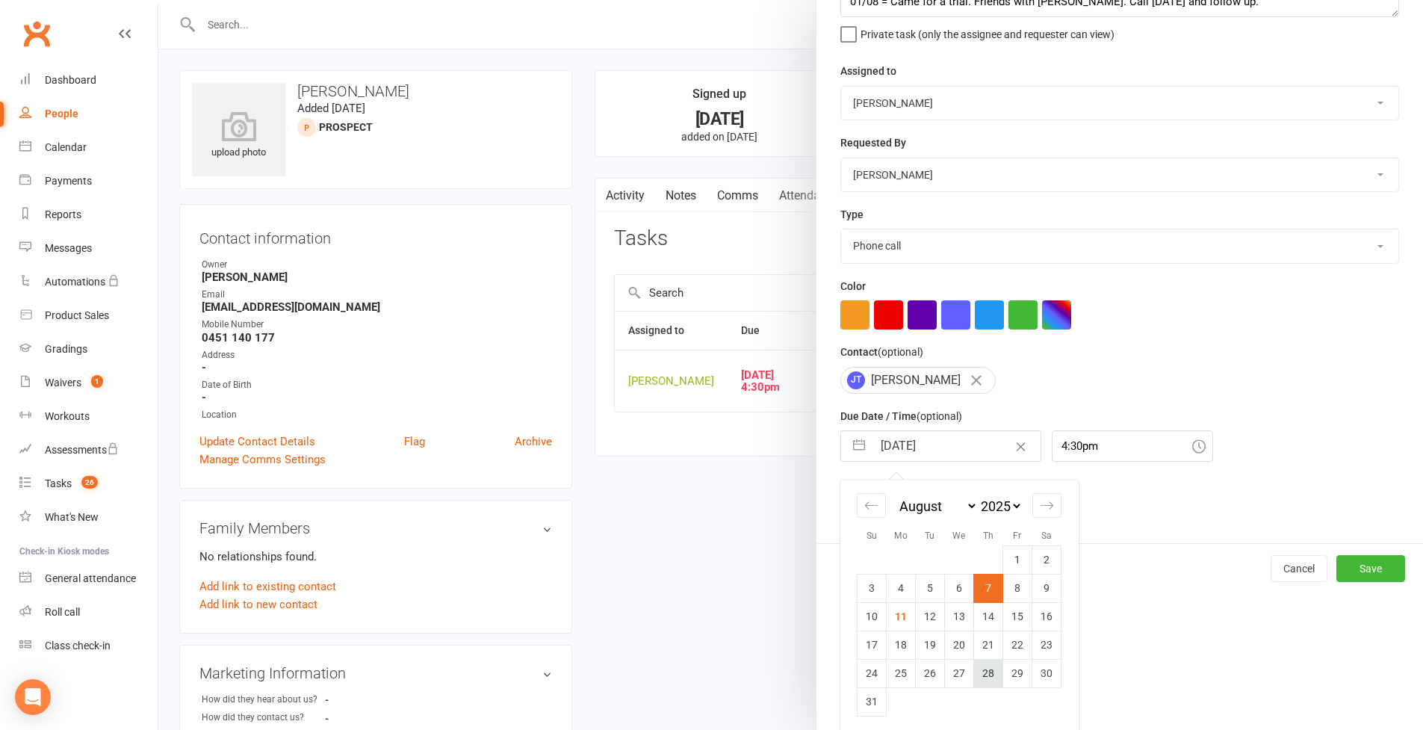
click at [990, 630] on td "28" at bounding box center [988, 673] width 29 height 28
type input "[DATE]"
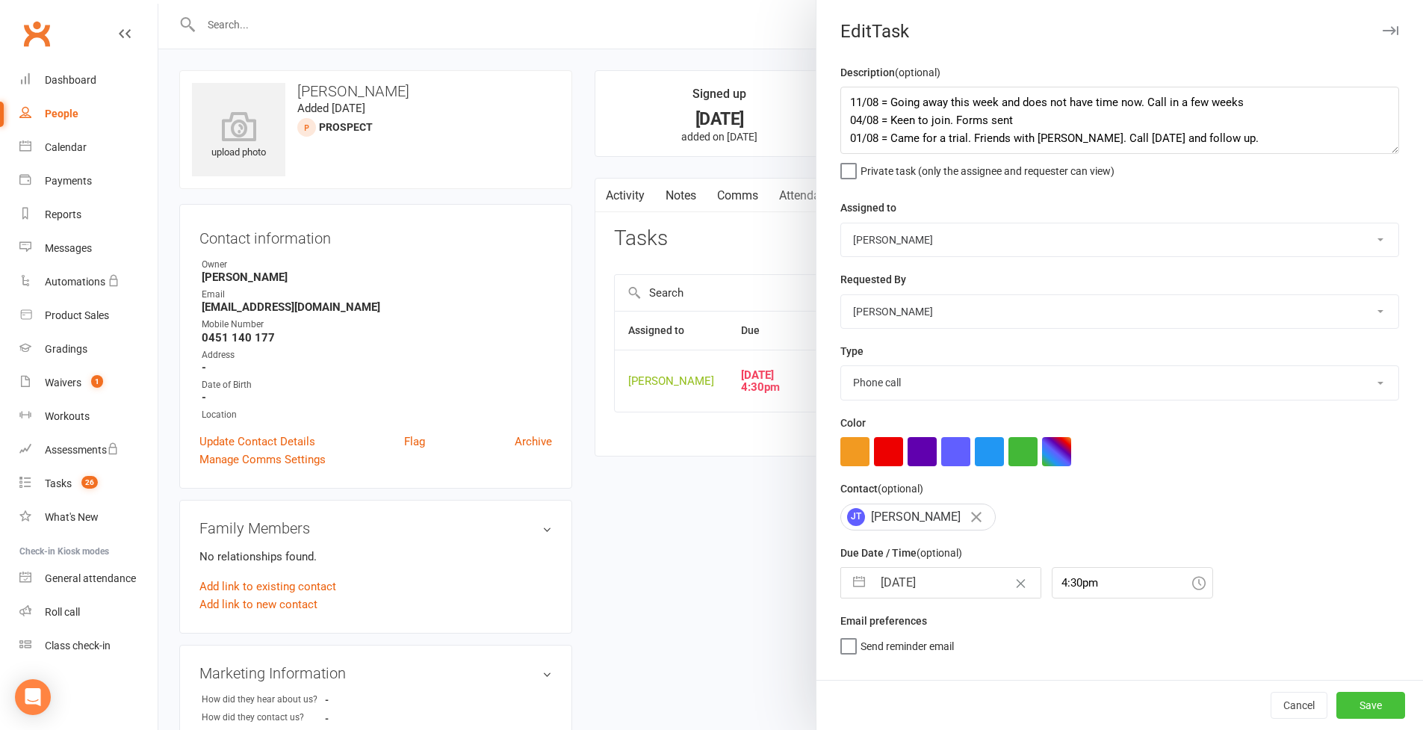
click at [1086, 630] on button "Save" at bounding box center [1371, 705] width 69 height 27
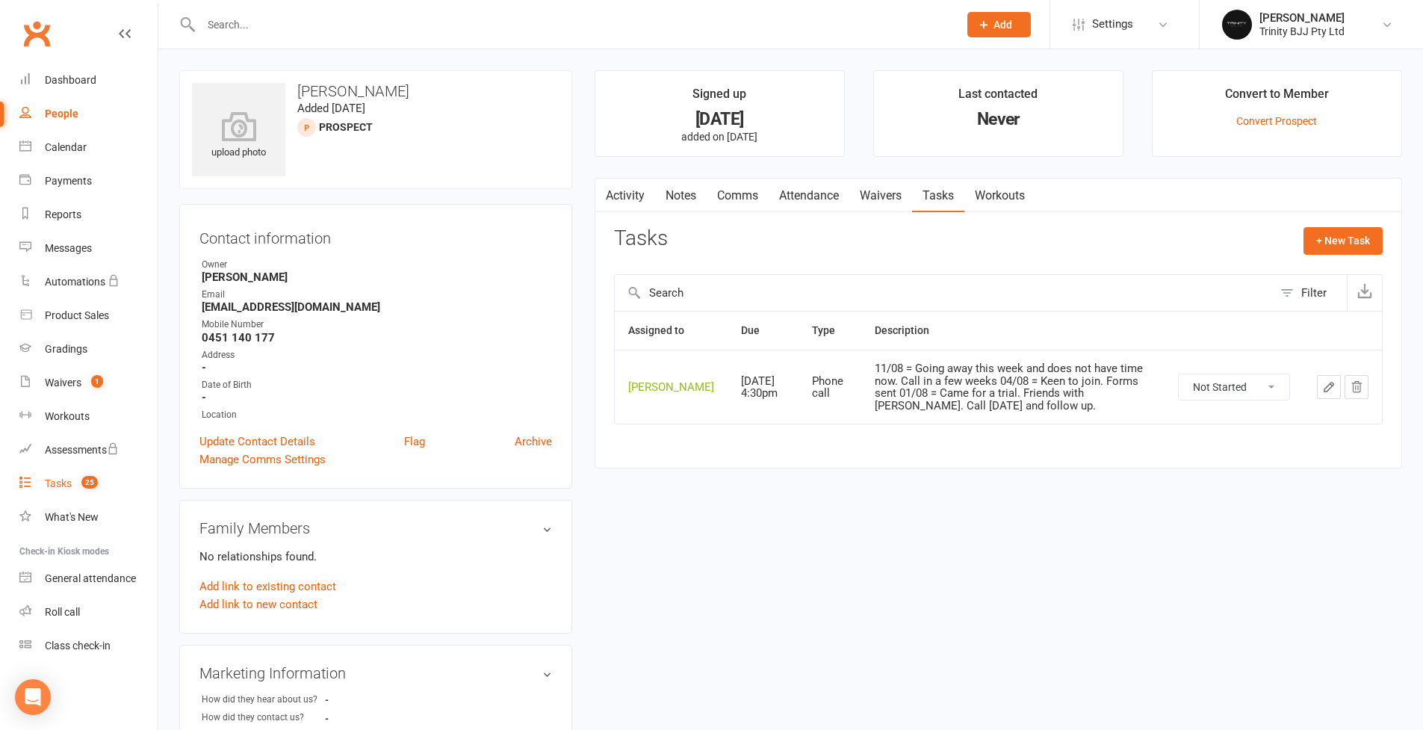
click at [66, 480] on div "Tasks" at bounding box center [58, 483] width 27 height 12
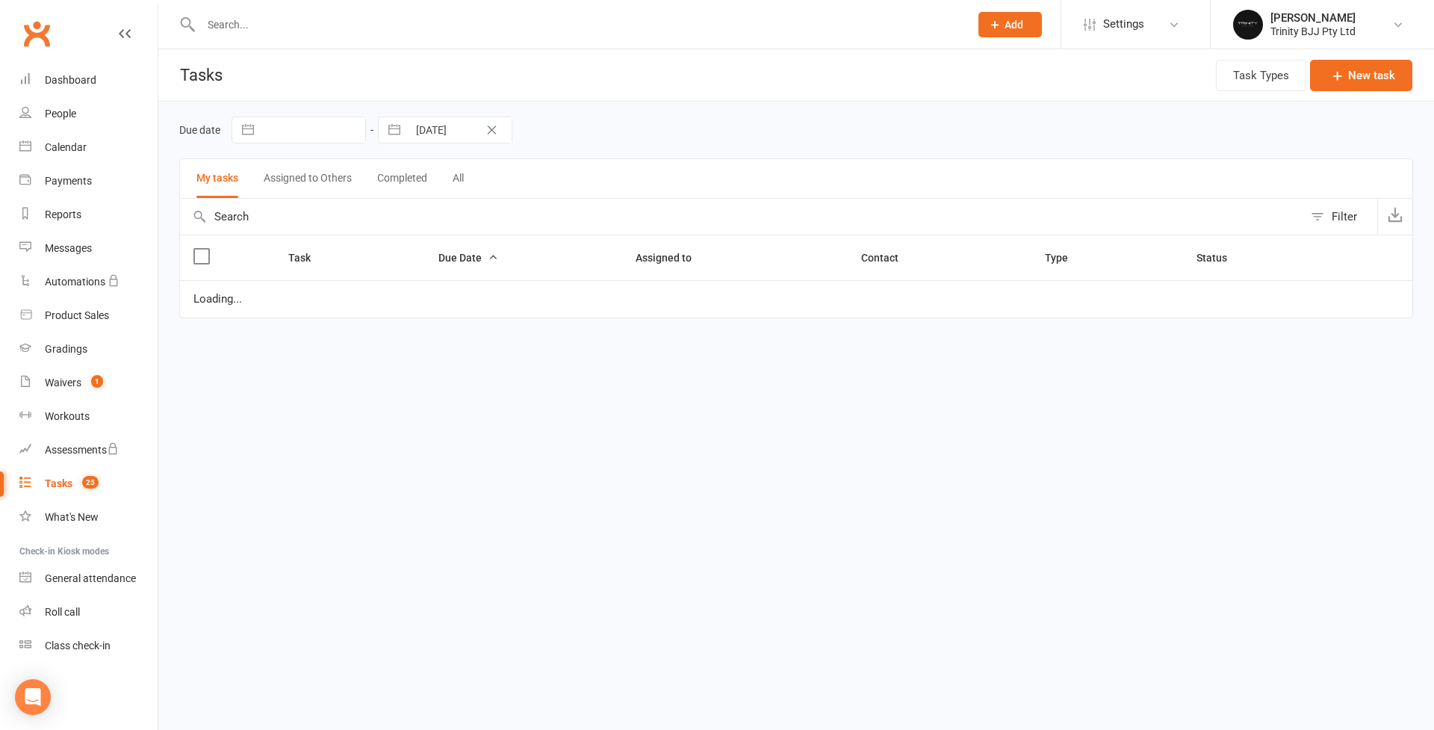
select select "started"
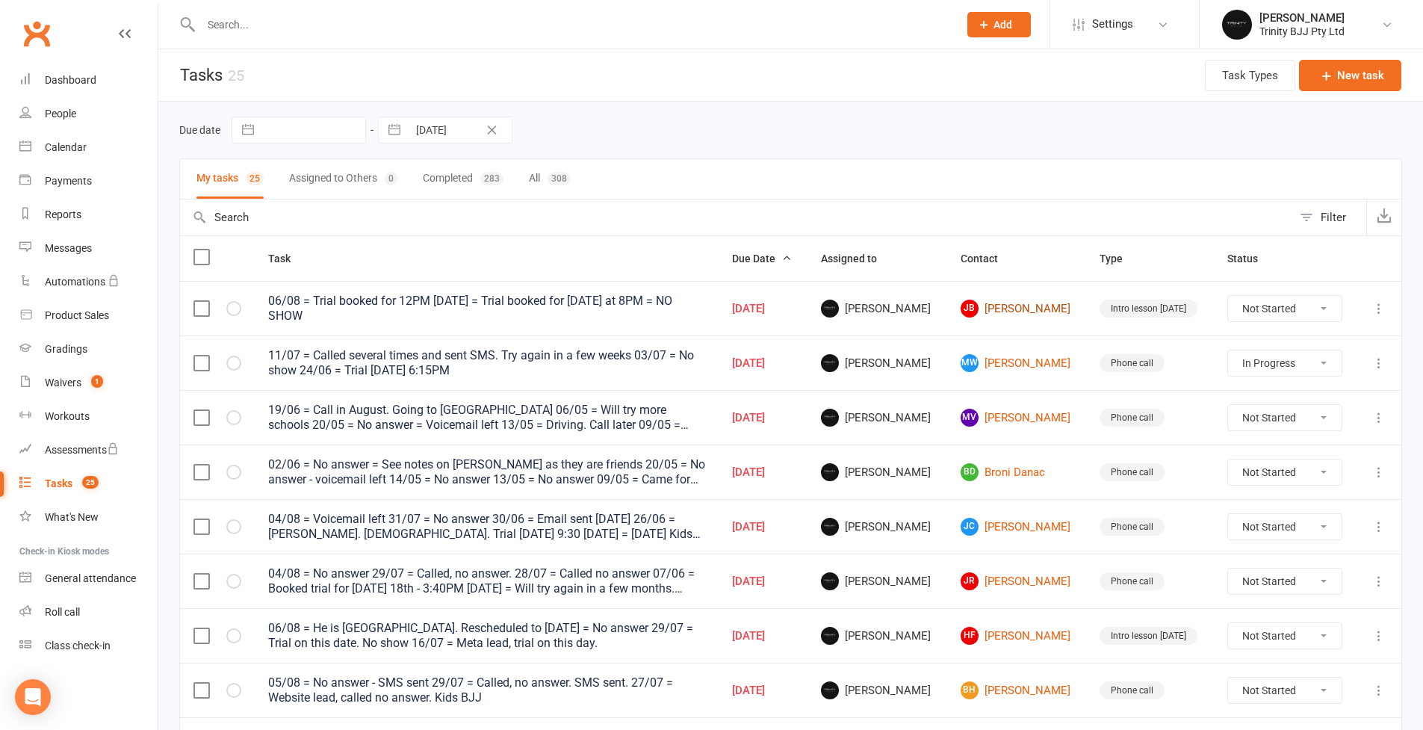
click at [1002, 306] on link "[PERSON_NAME]" at bounding box center [1017, 309] width 113 height 18
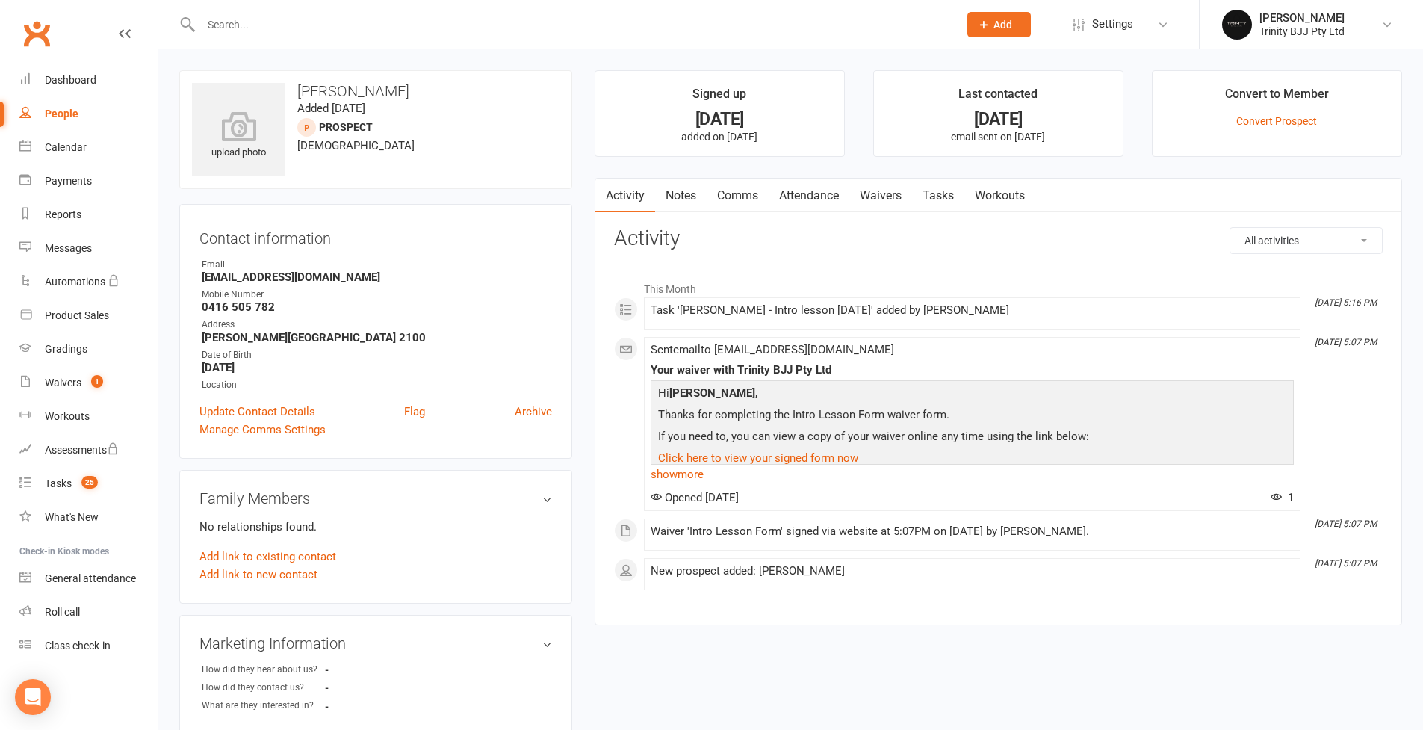
click at [949, 194] on link "Tasks" at bounding box center [938, 196] width 52 height 34
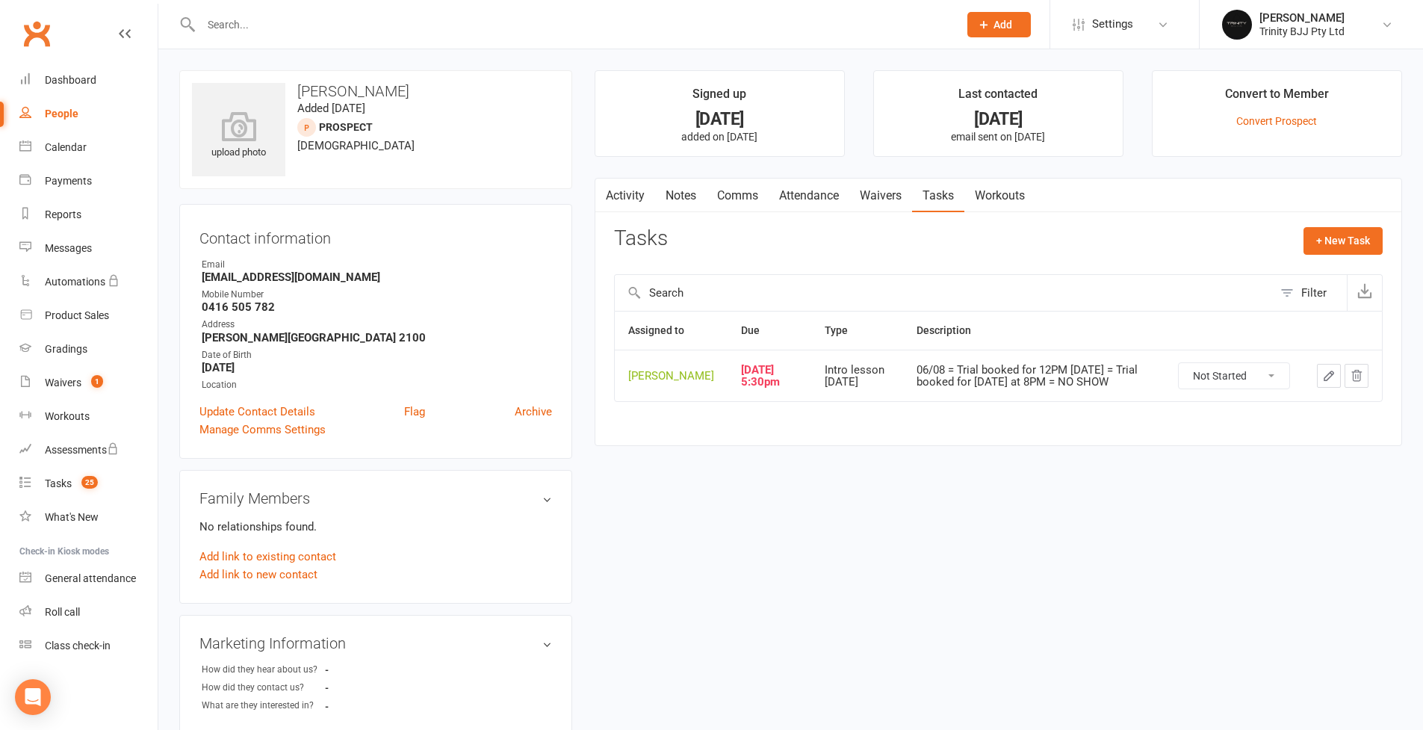
click at [1086, 380] on icon "button" at bounding box center [1329, 375] width 9 height 9
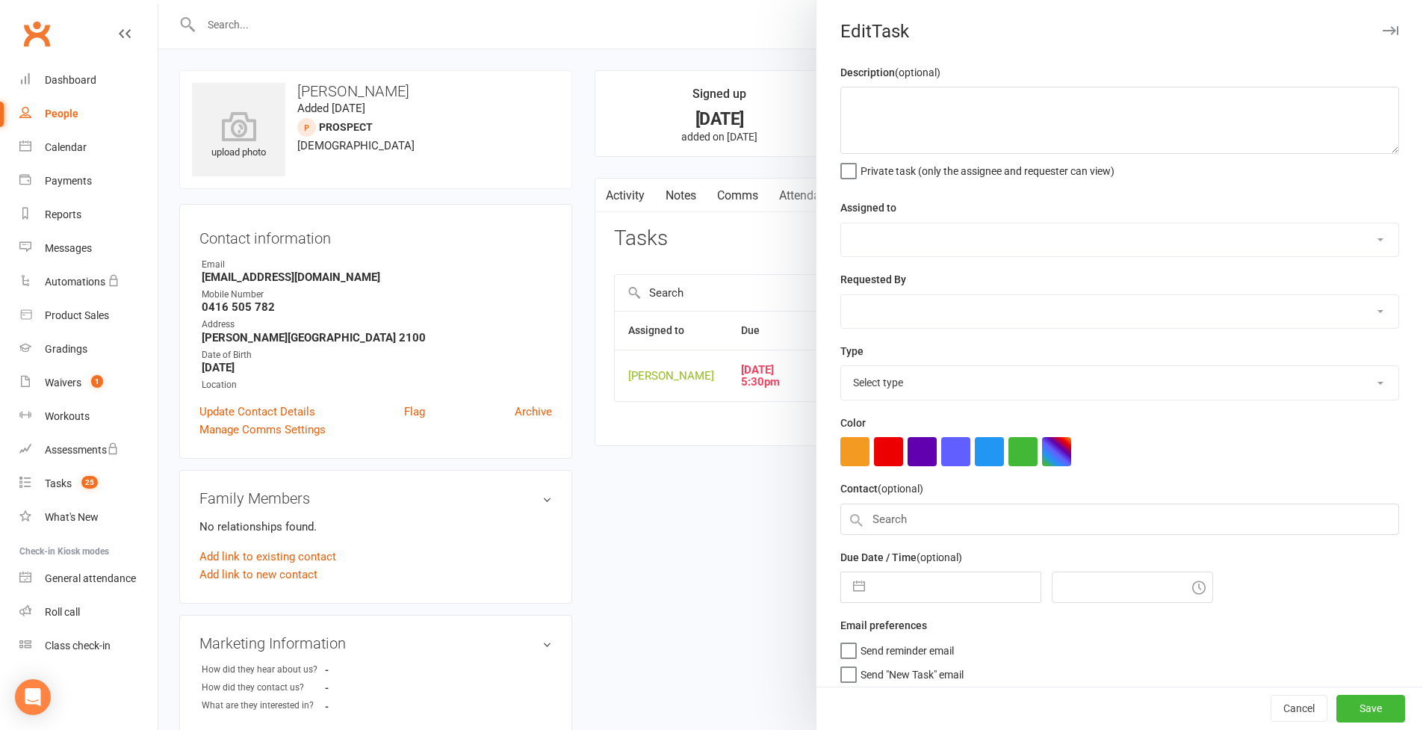
type textarea "06/08 = Trial booked for 12PM [DATE] = Trial booked for [DATE] at 8PM = NO SHOW"
select select "49772"
type input "[DATE]"
type input "5:30pm"
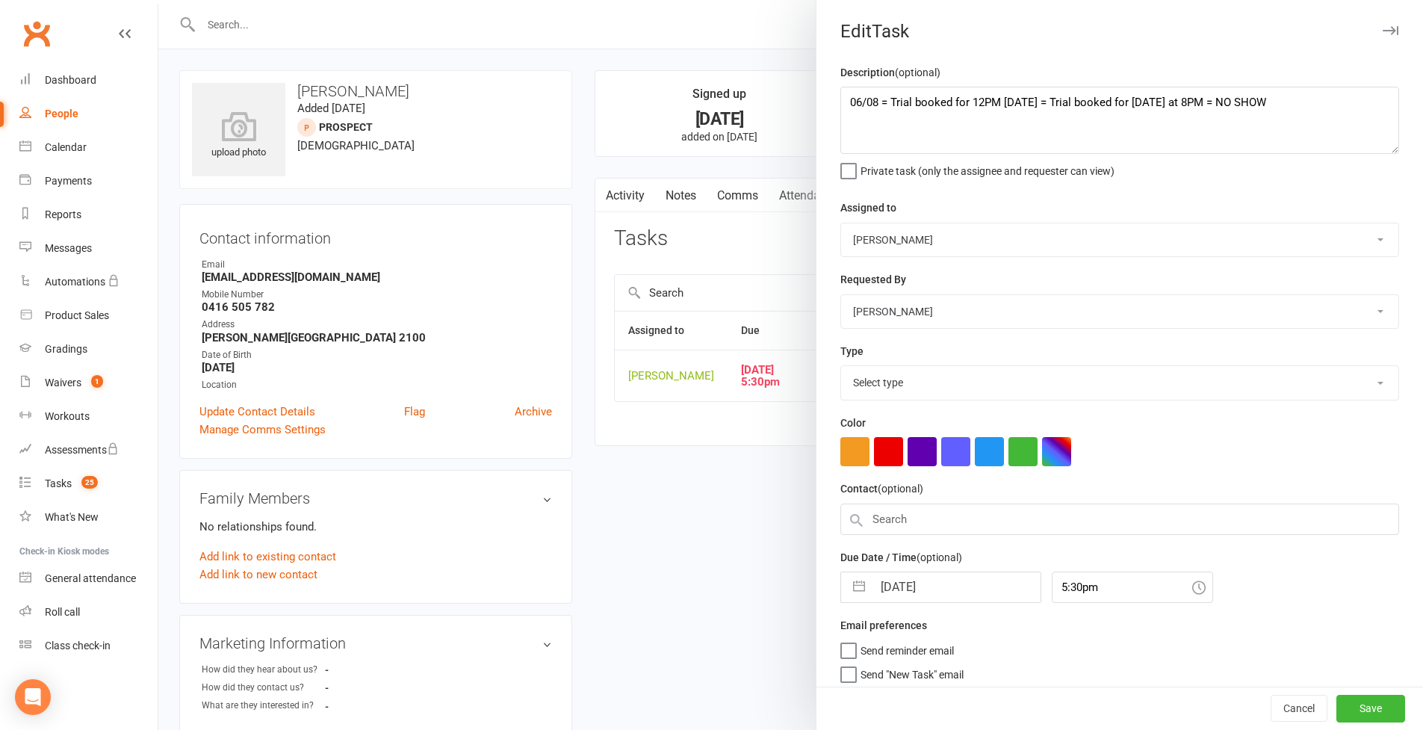
select select "30477"
click at [844, 88] on textarea "06/08 = Trial booked for 12PM [DATE] = Trial booked for [DATE] at 8PM = NO SHOW" at bounding box center [1119, 120] width 559 height 67
click at [1083, 126] on textarea "06/08 = Trial booked for 12PM [DATE] = Trial booked for [DATE] at 8PM = NO SHOW" at bounding box center [1119, 120] width 559 height 67
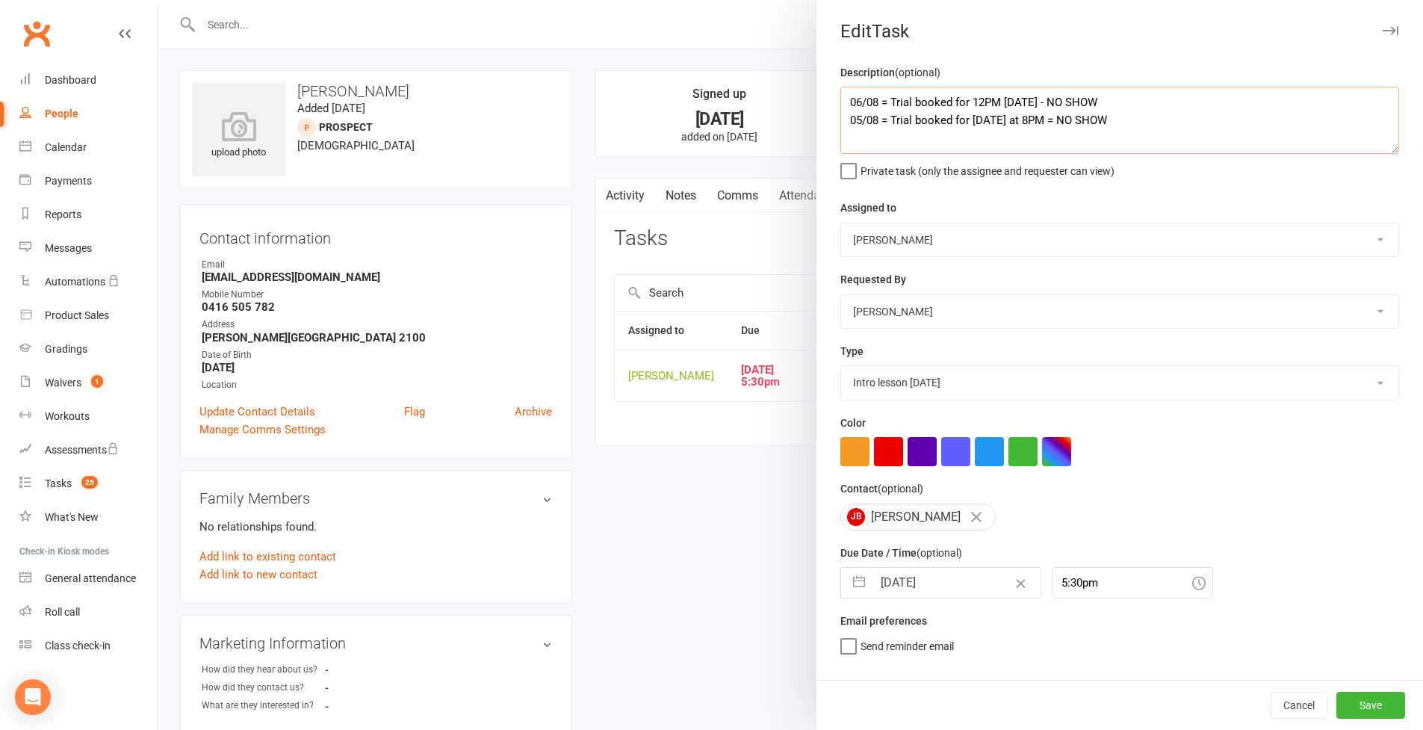
click at [926, 99] on textarea "06/08 = Trial booked for 12PM [DATE] - NO SHOW 05/08 = Trial booked for [DATE] …" at bounding box center [1119, 120] width 559 height 67
type textarea "11/08 = No answer 06/08 = Trial booked for 12PM [DATE] - NO SHOW 05/08 = Trial …"
select select "28721"
click at [848, 585] on button "button" at bounding box center [859, 583] width 27 height 30
select select "6"
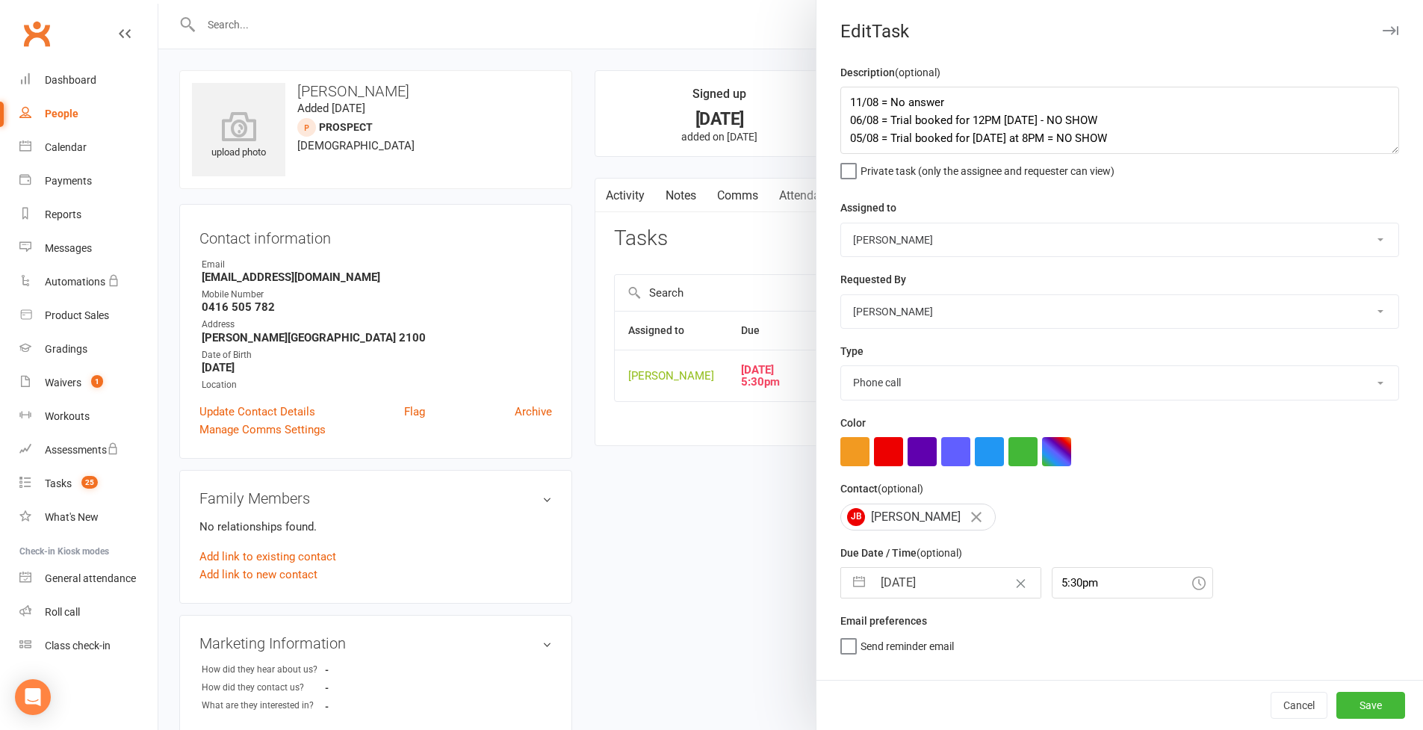
select select "2025"
select select "7"
select select "2025"
select select "8"
select select "2025"
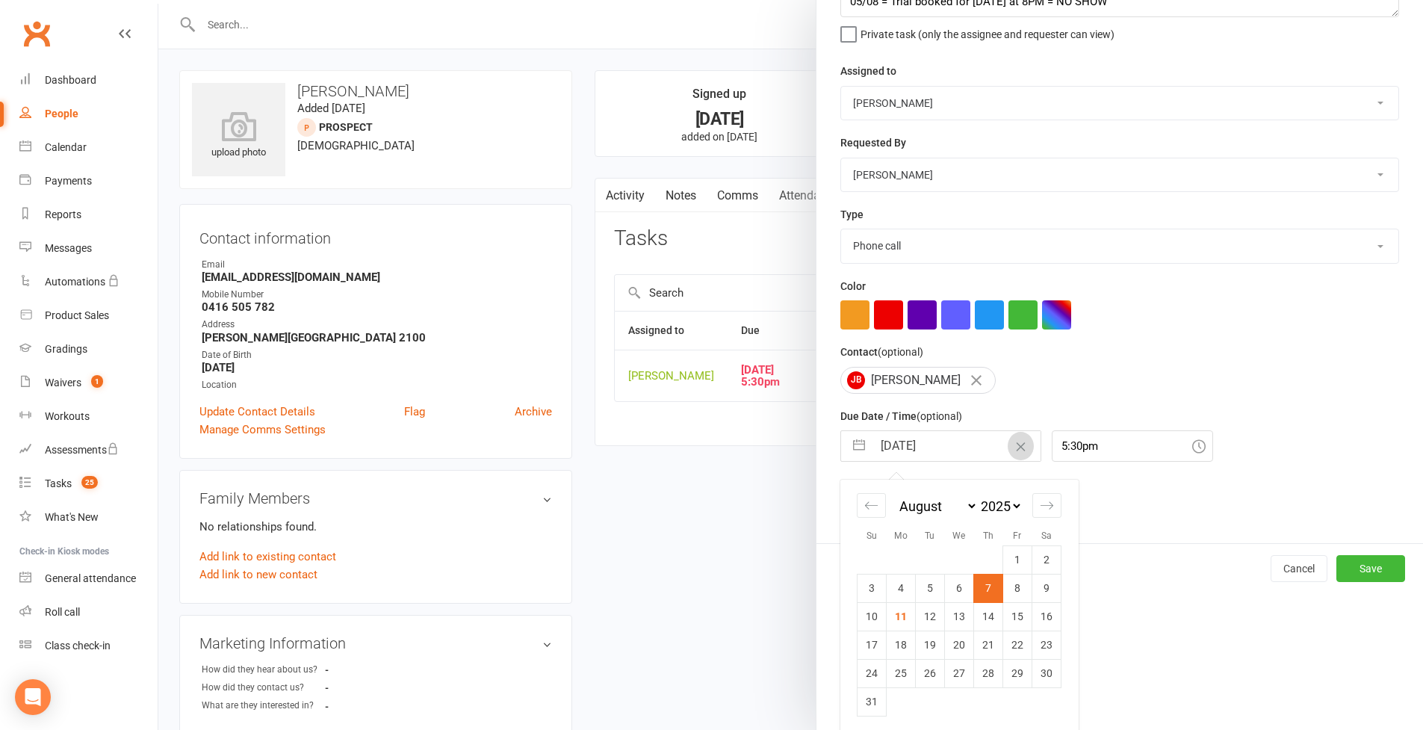
scroll to position [142, 0]
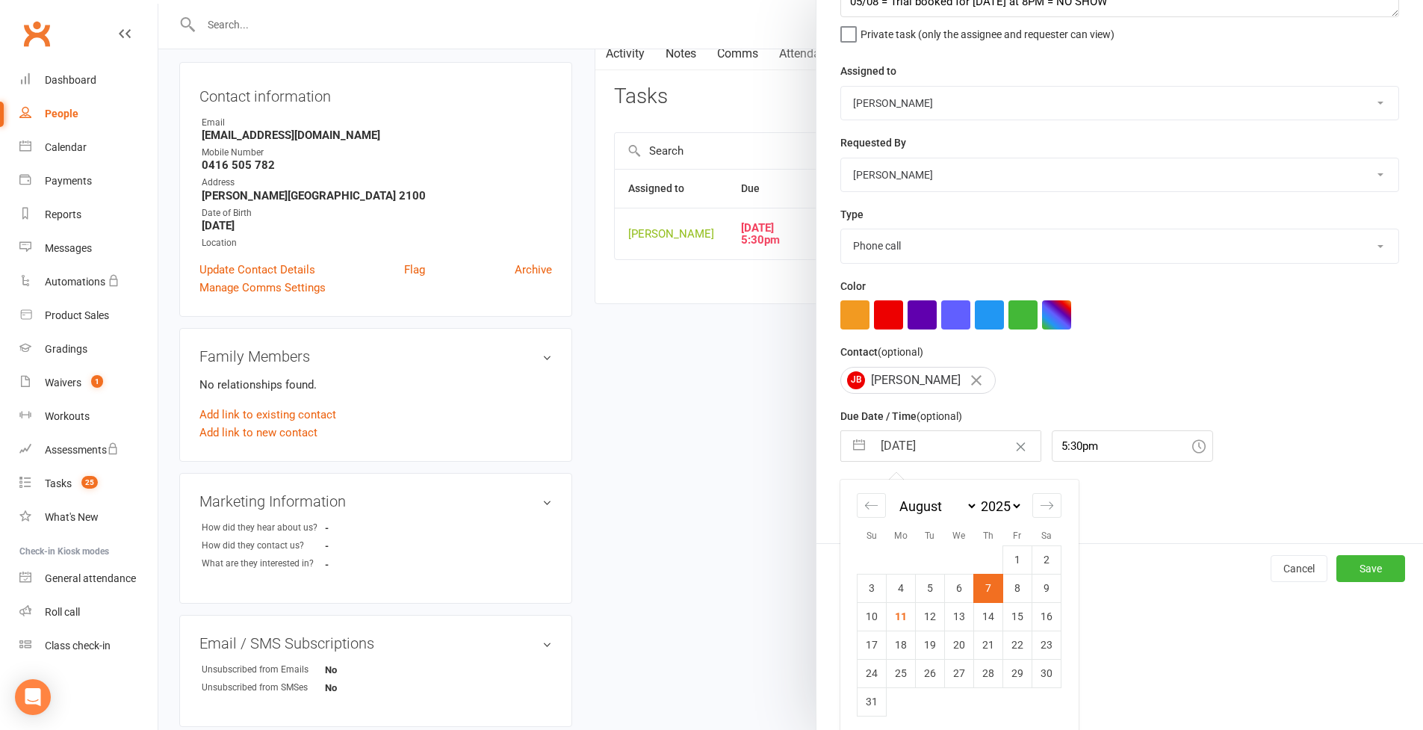
click at [952, 619] on td "13" at bounding box center [959, 616] width 29 height 28
type input "[DATE]"
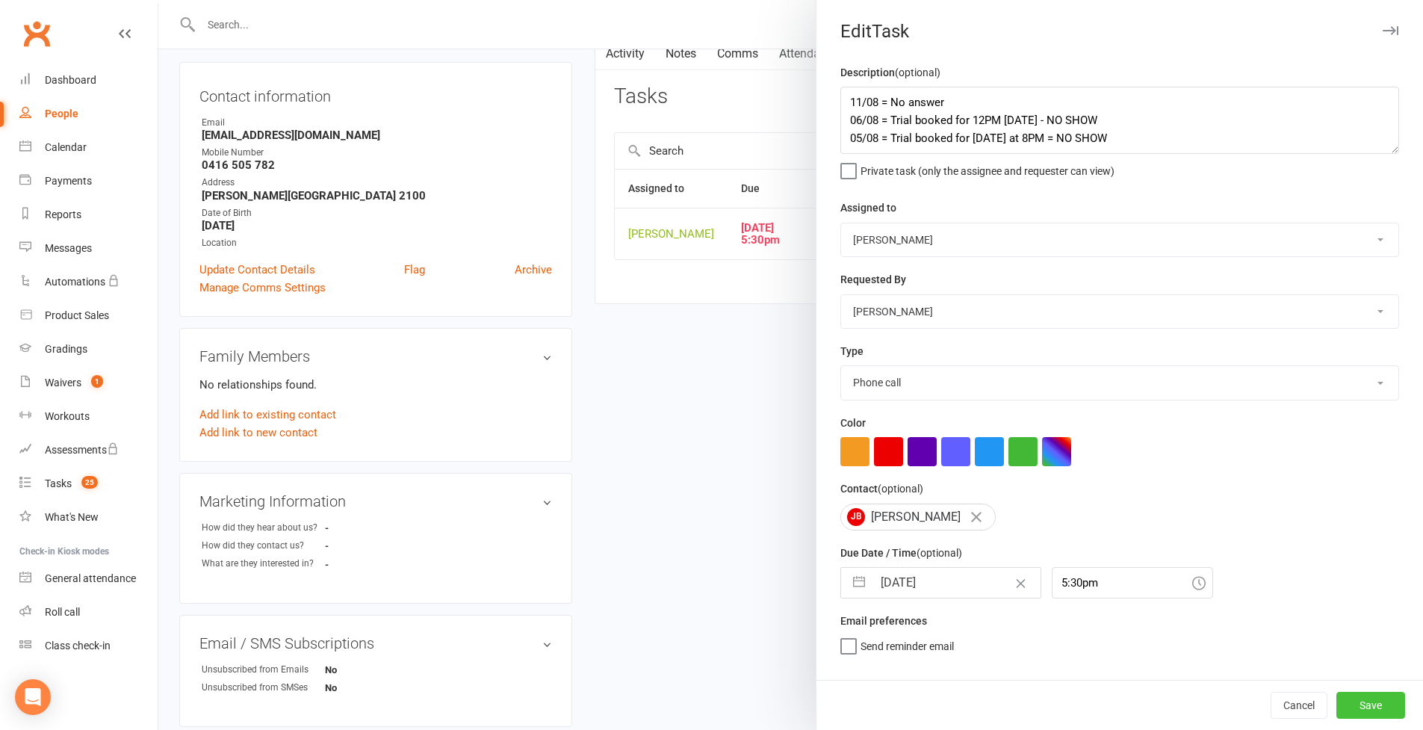
click at [1086, 630] on button "Save" at bounding box center [1371, 705] width 69 height 27
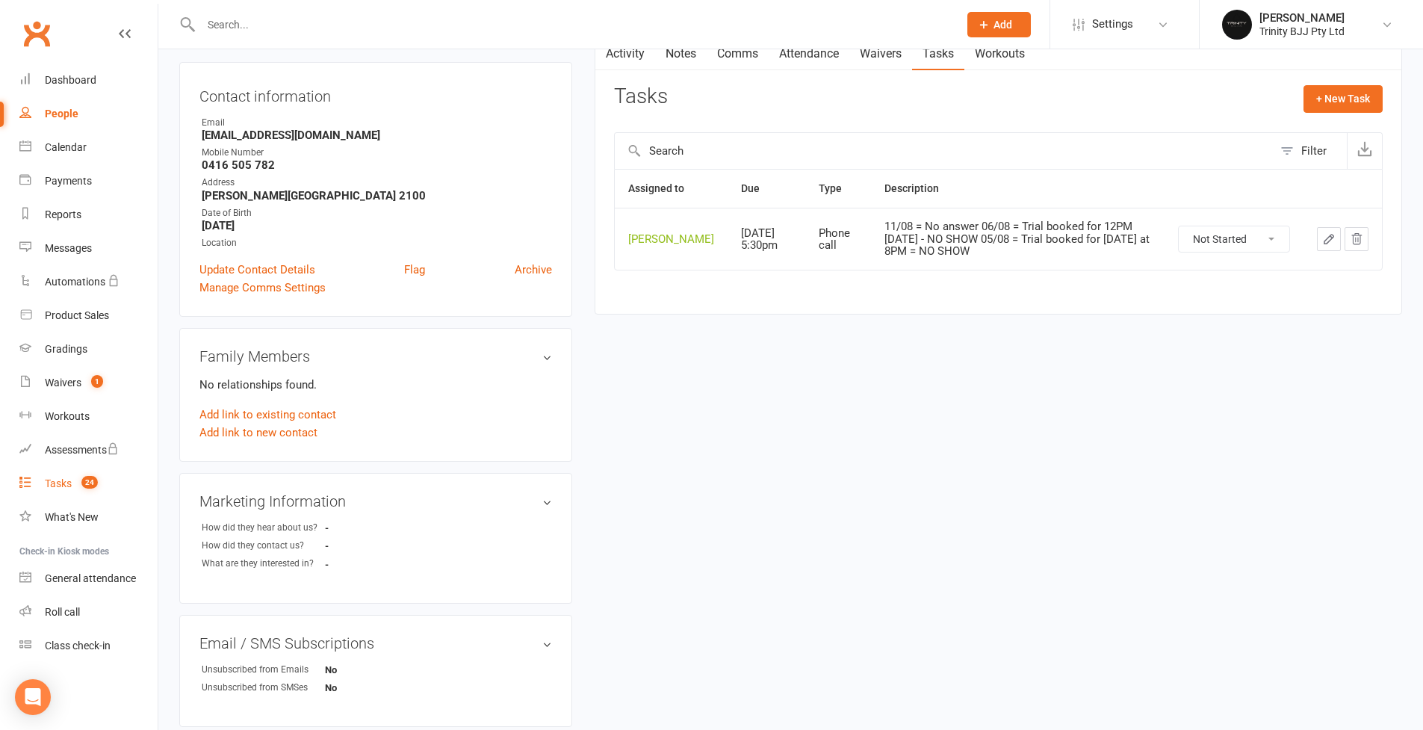
click at [69, 480] on div "Tasks" at bounding box center [58, 483] width 27 height 12
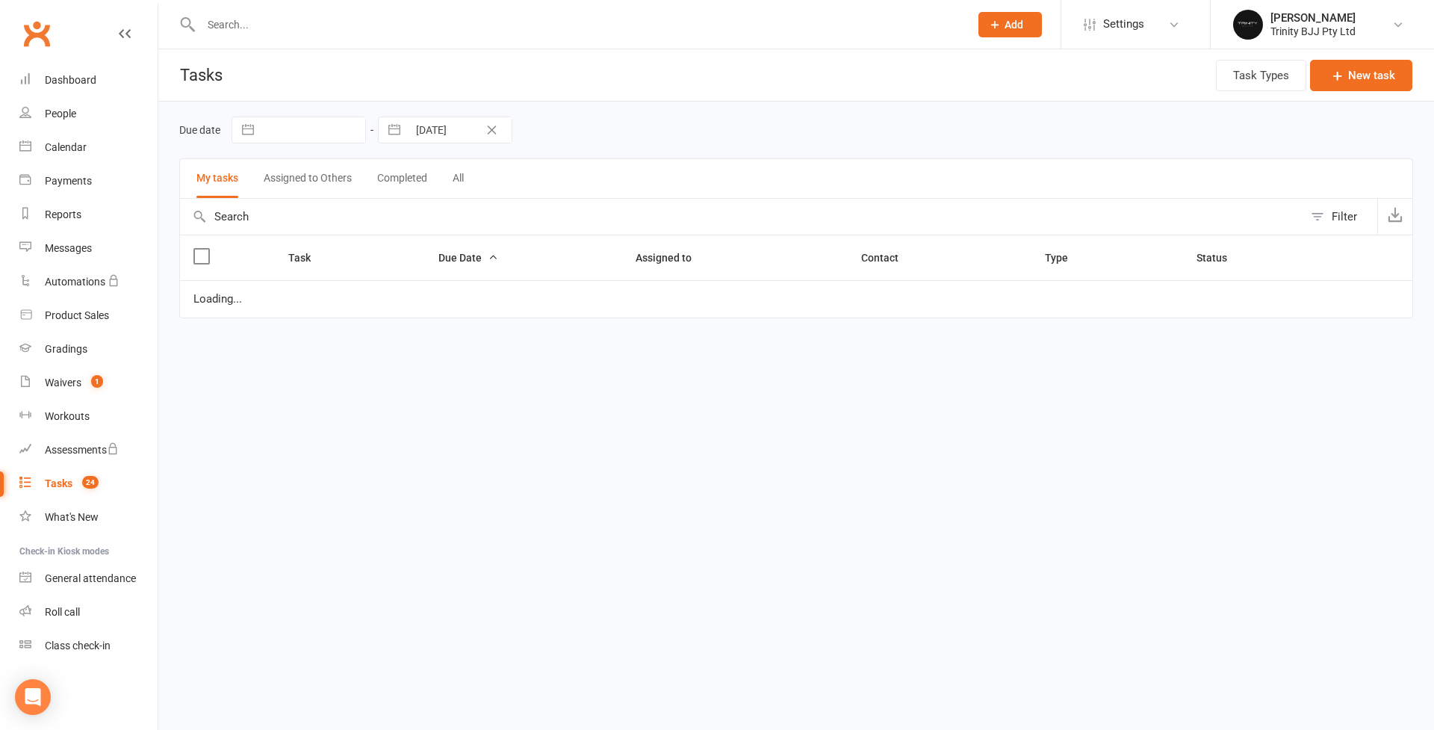
select select "started"
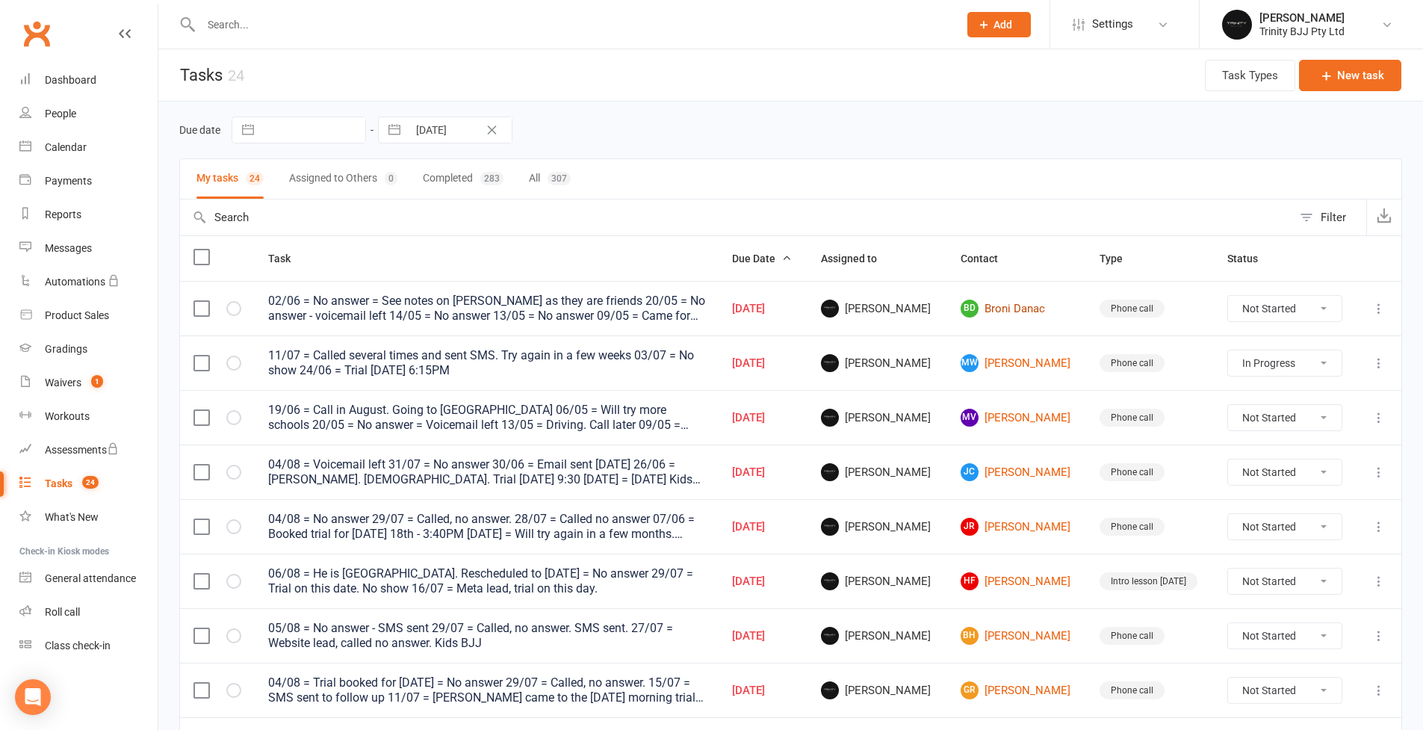
click at [991, 311] on link "BD Broni Danac" at bounding box center [1017, 309] width 113 height 18
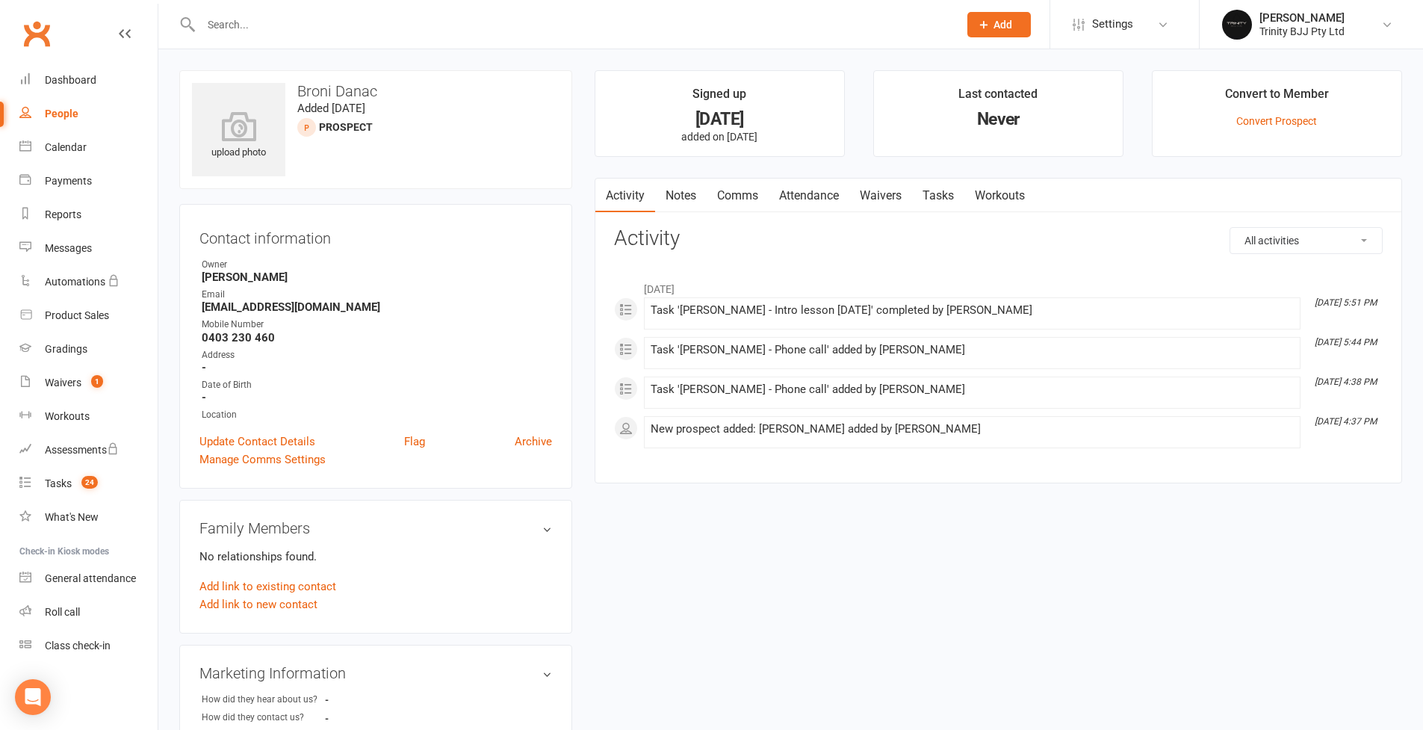
click at [945, 196] on link "Tasks" at bounding box center [938, 196] width 52 height 34
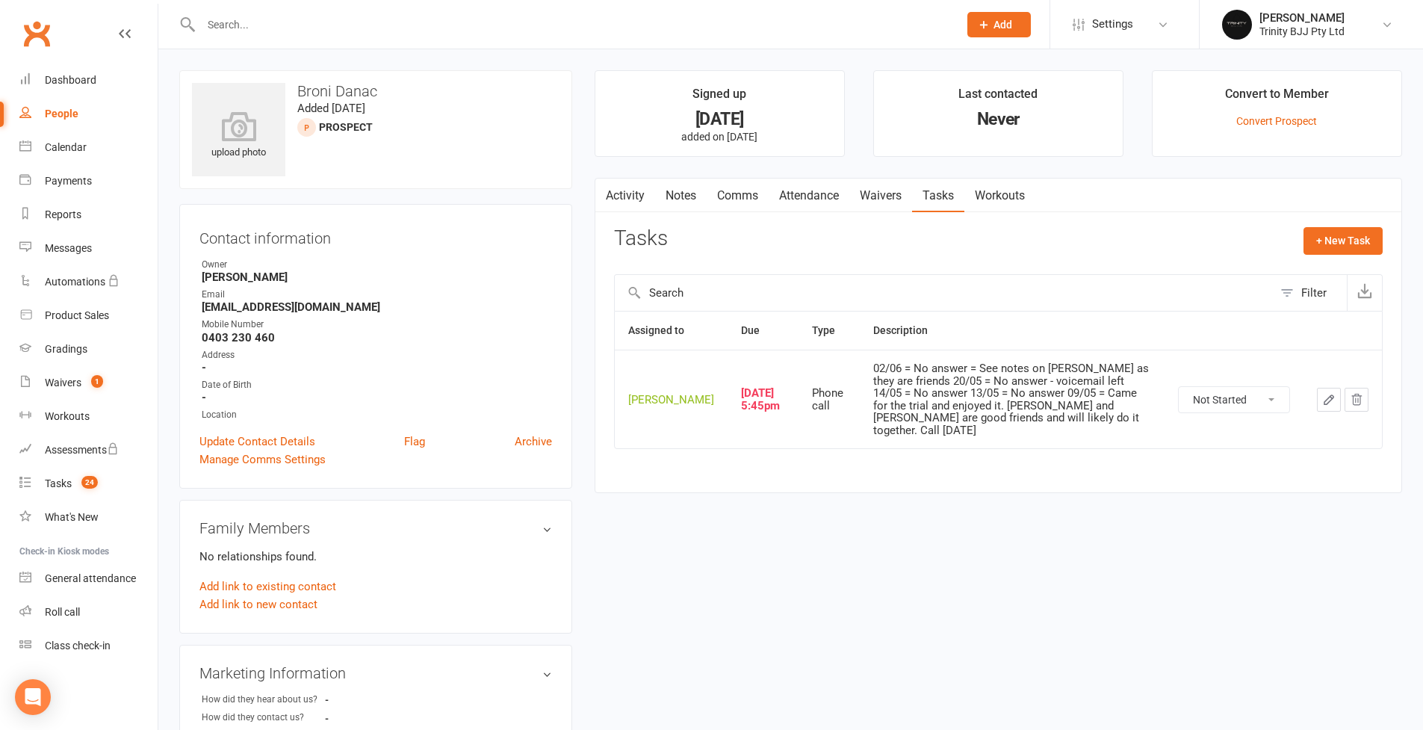
click at [1086, 397] on icon "button" at bounding box center [1328, 399] width 13 height 13
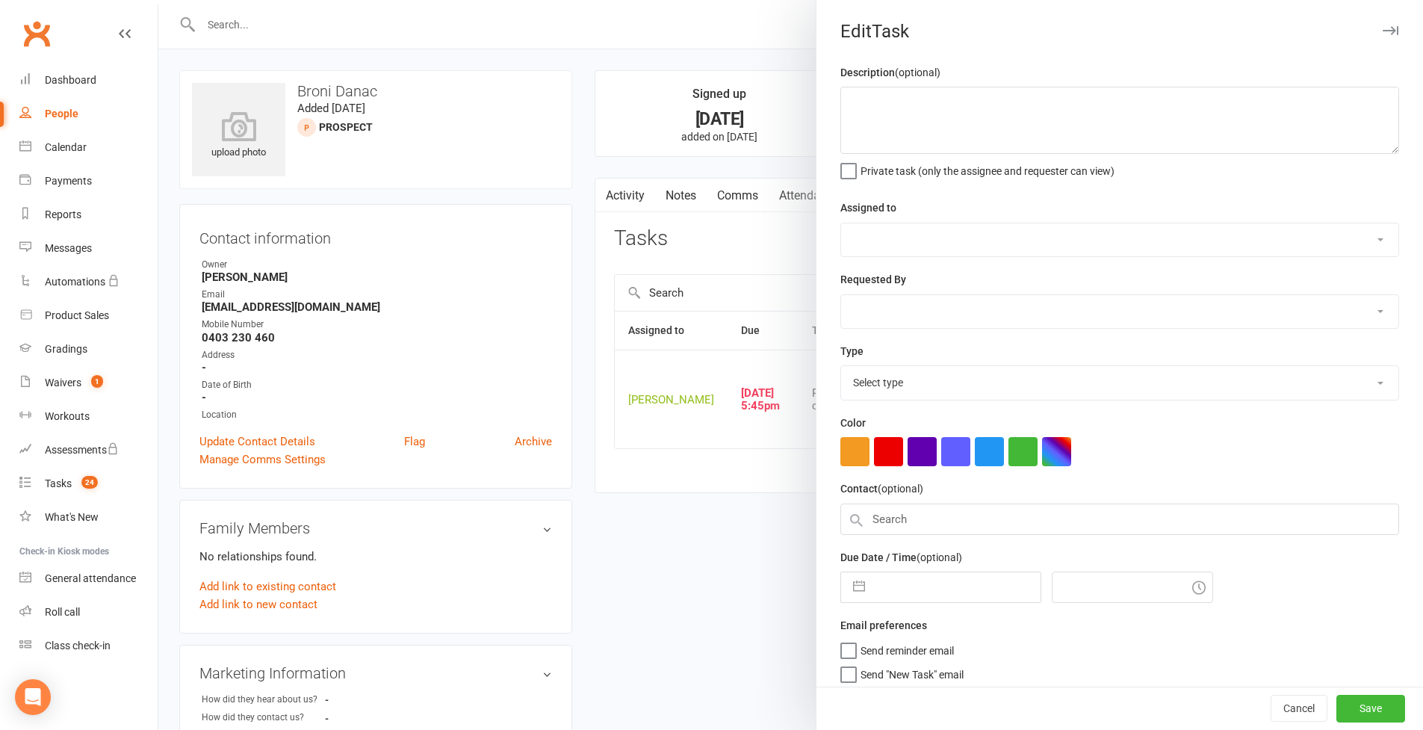
type textarea "02/06 = No answer = See notes on [PERSON_NAME] as they are friends 20/05 = No a…"
select select "49772"
type input "[DATE]"
type input "5:45pm"
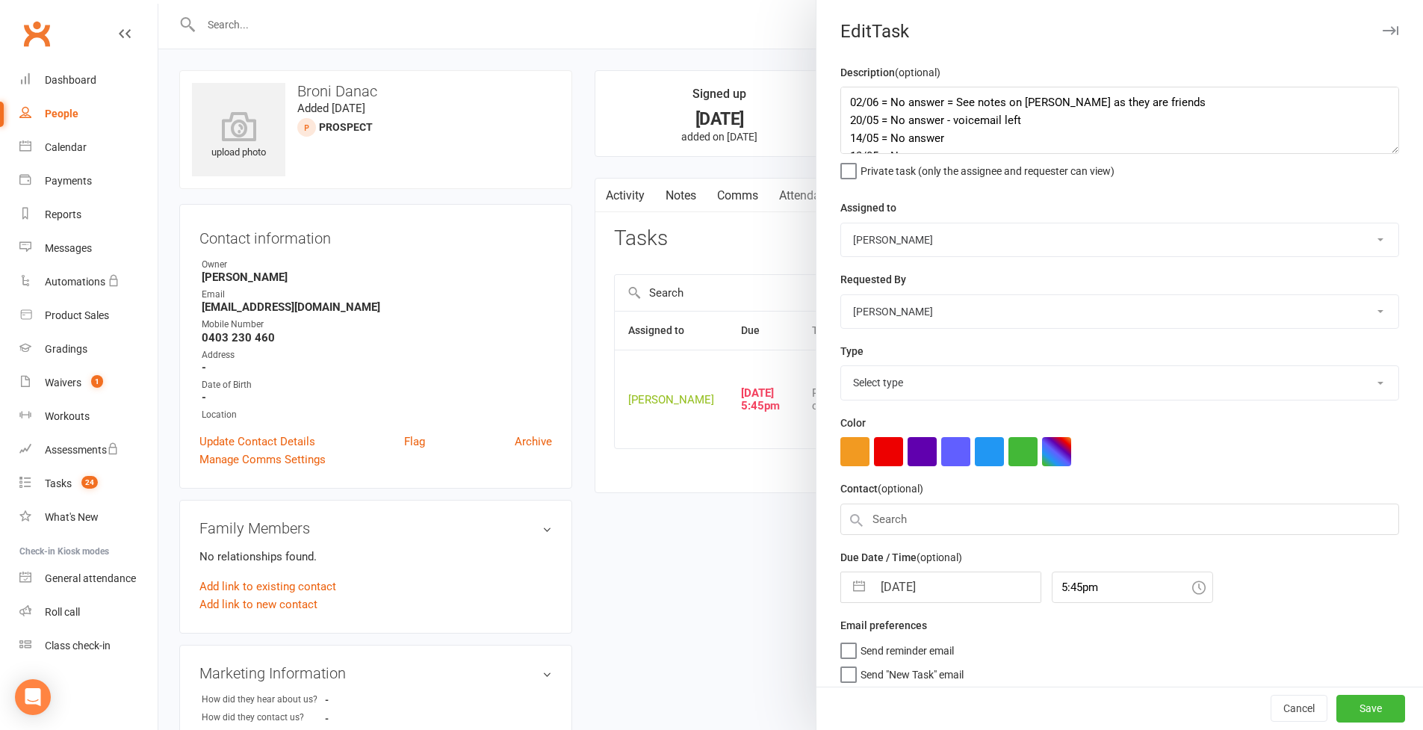
select select "28721"
click at [1086, 154] on textarea "02/06 = No answer = See notes on [PERSON_NAME] as they are friends 20/05 = No a…" at bounding box center [1119, 120] width 559 height 67
click at [856, 598] on button "button" at bounding box center [859, 583] width 27 height 30
select select "6"
select select "2025"
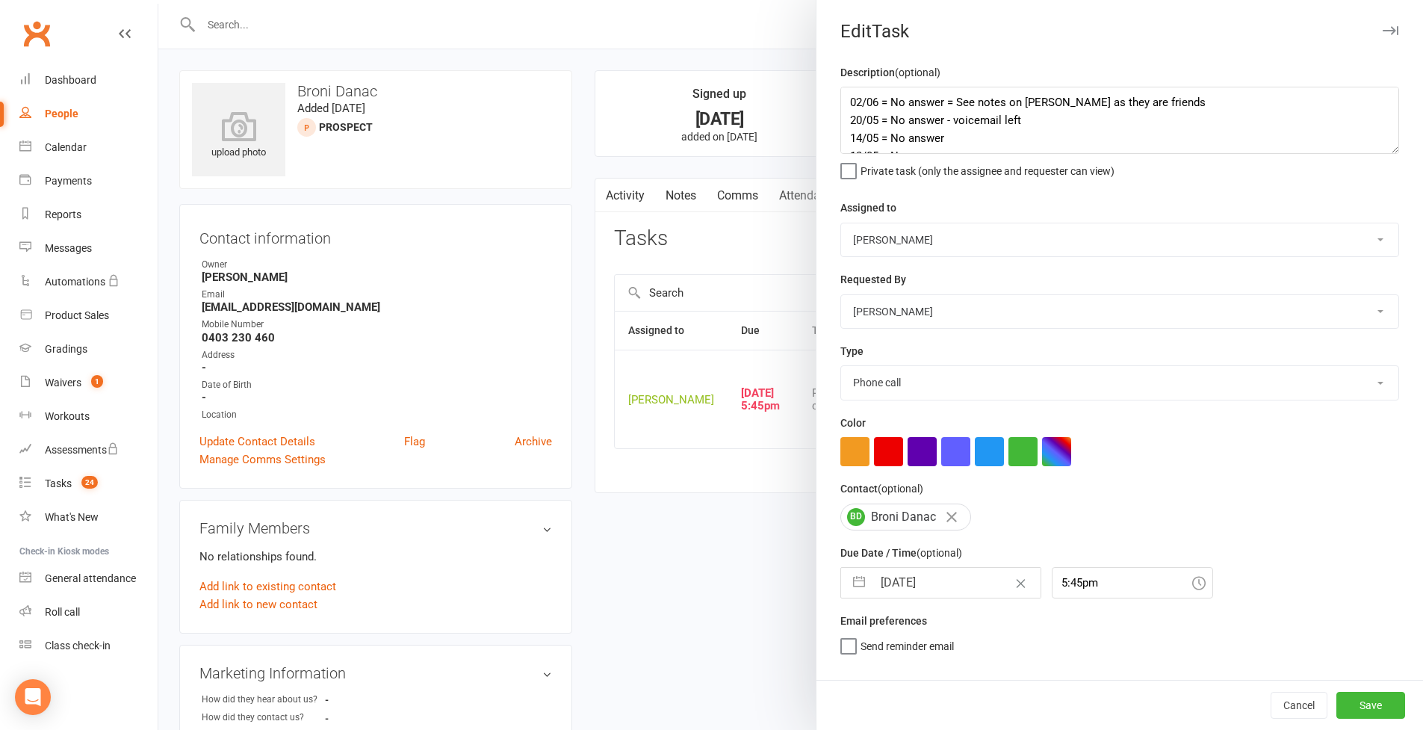
select select "7"
select select "2025"
select select "8"
select select "2025"
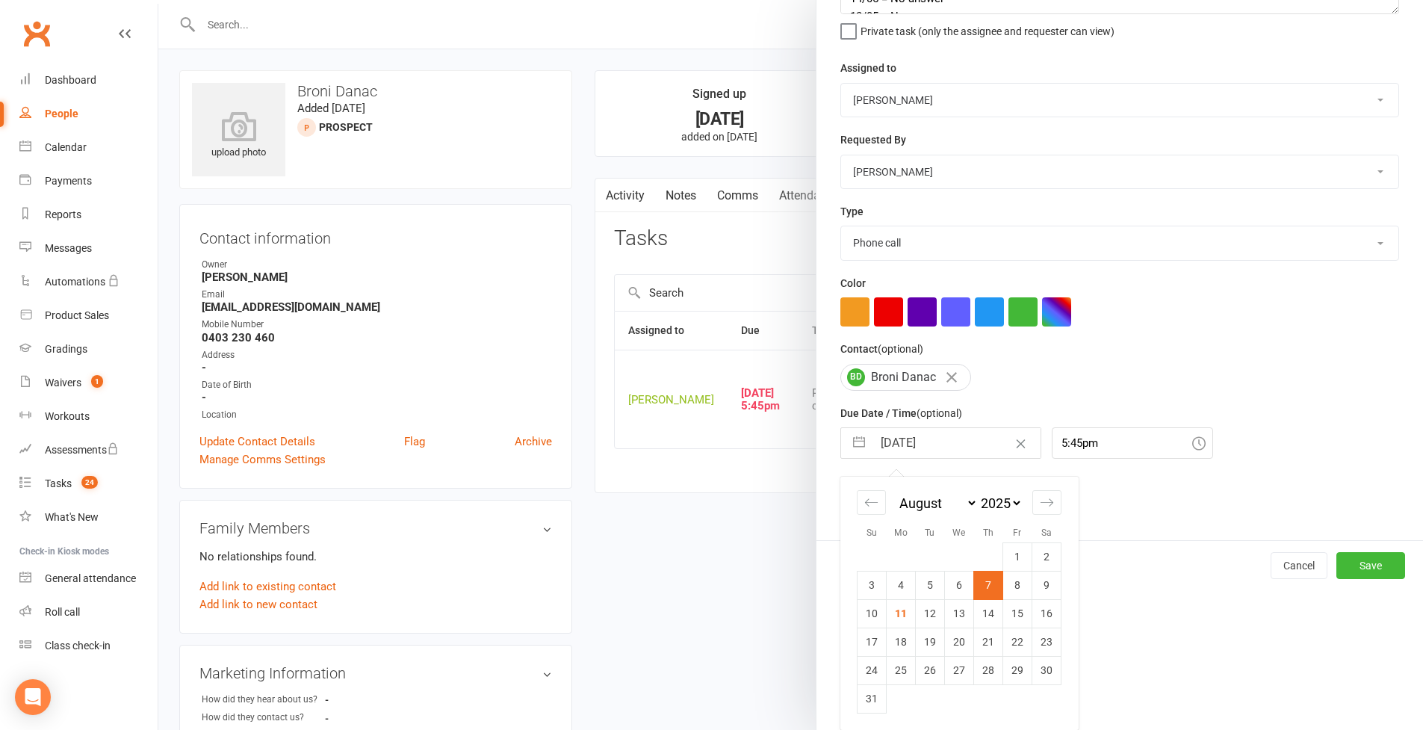
scroll to position [124, 0]
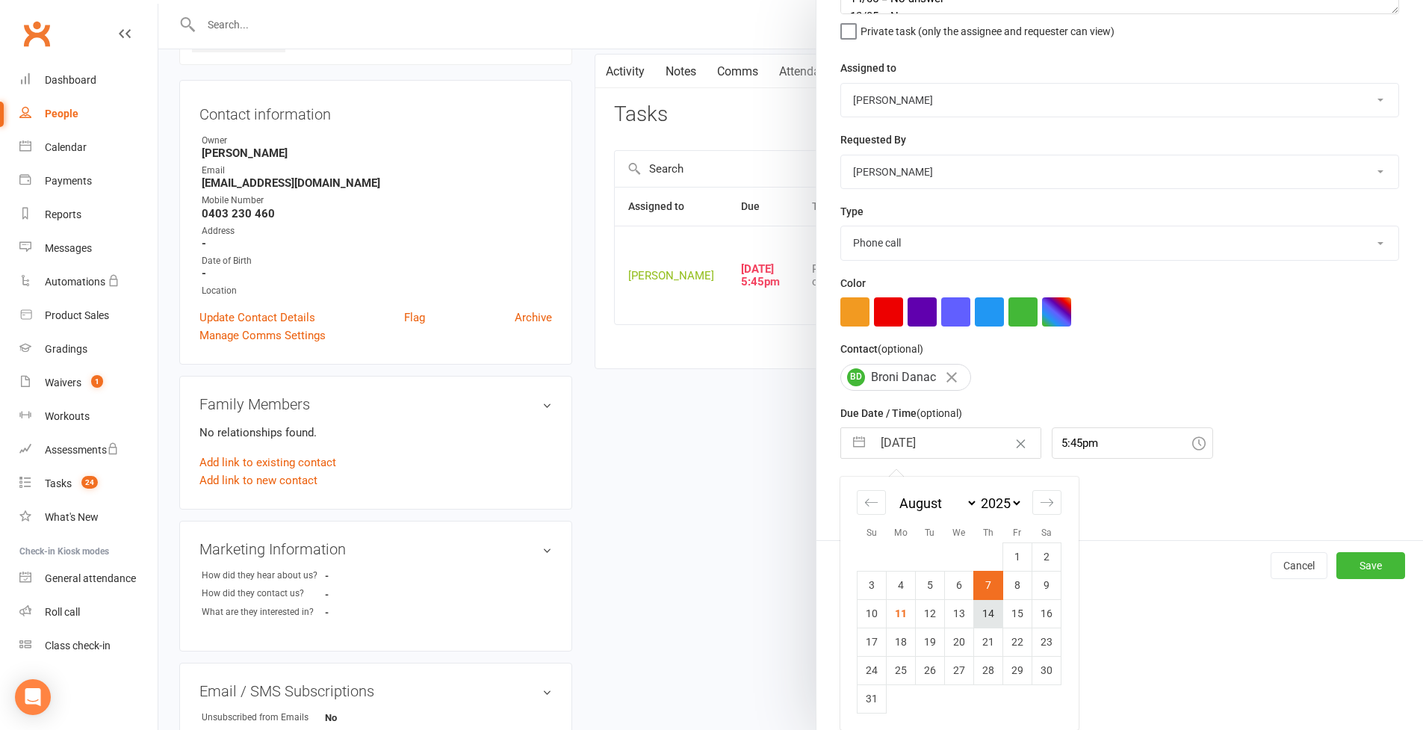
click at [985, 618] on td "14" at bounding box center [988, 613] width 29 height 28
type input "[DATE]"
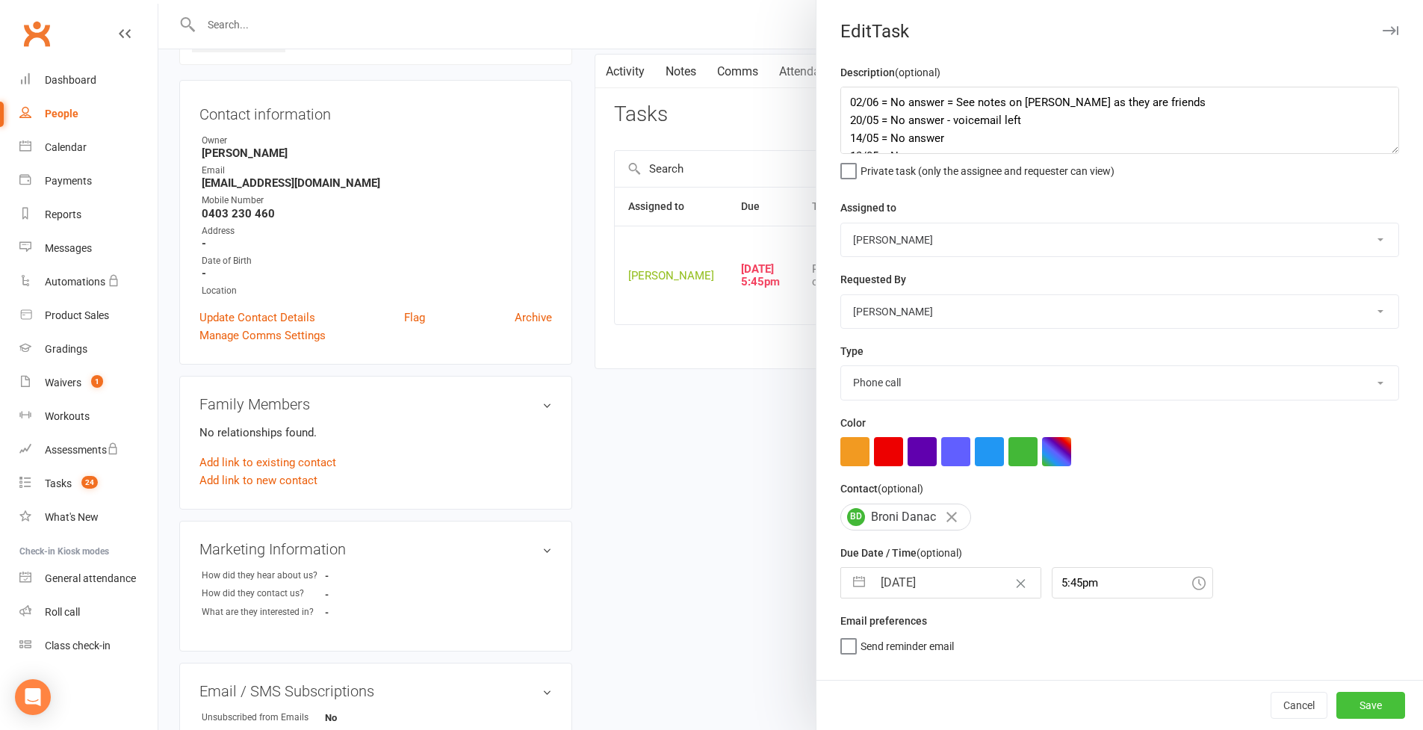
click at [1086, 630] on button "Save" at bounding box center [1371, 705] width 69 height 27
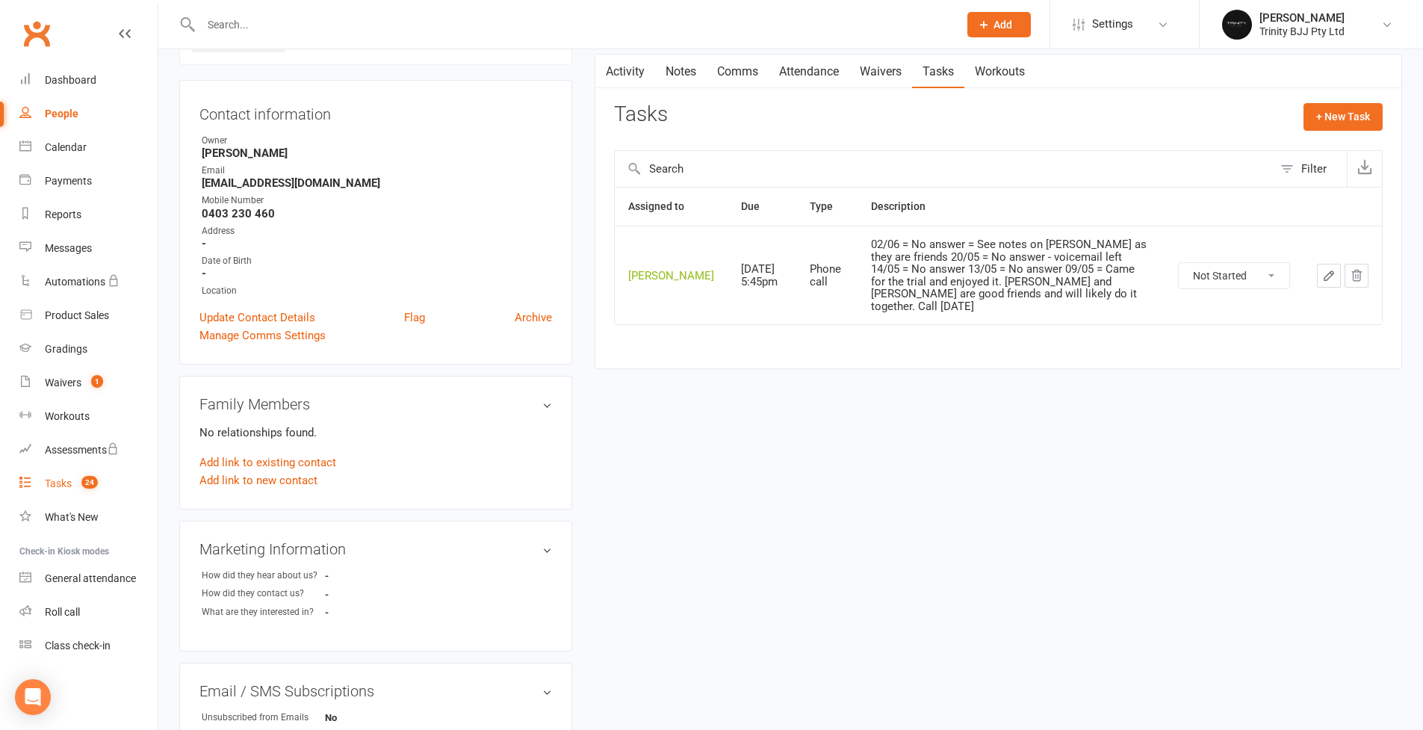
click at [65, 484] on div "Tasks" at bounding box center [58, 483] width 27 height 12
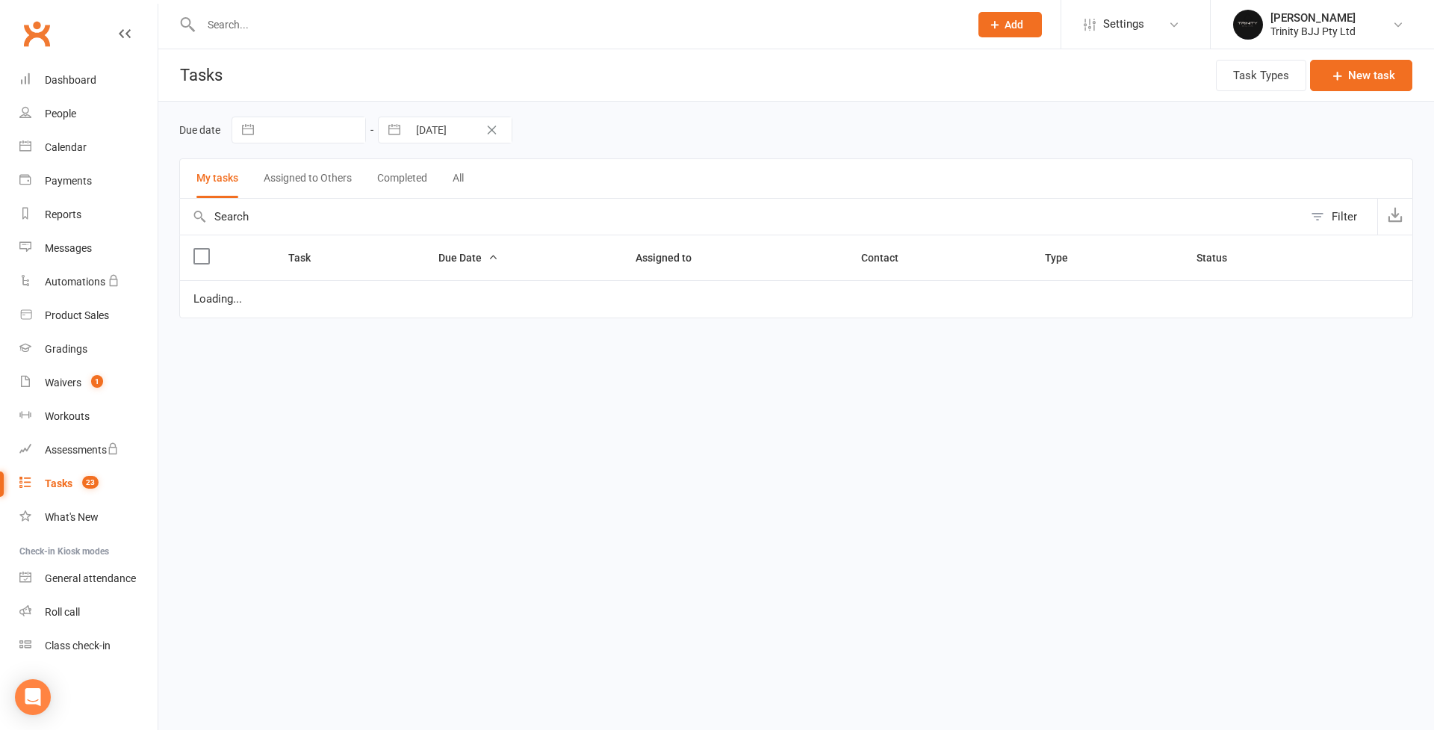
select select "started"
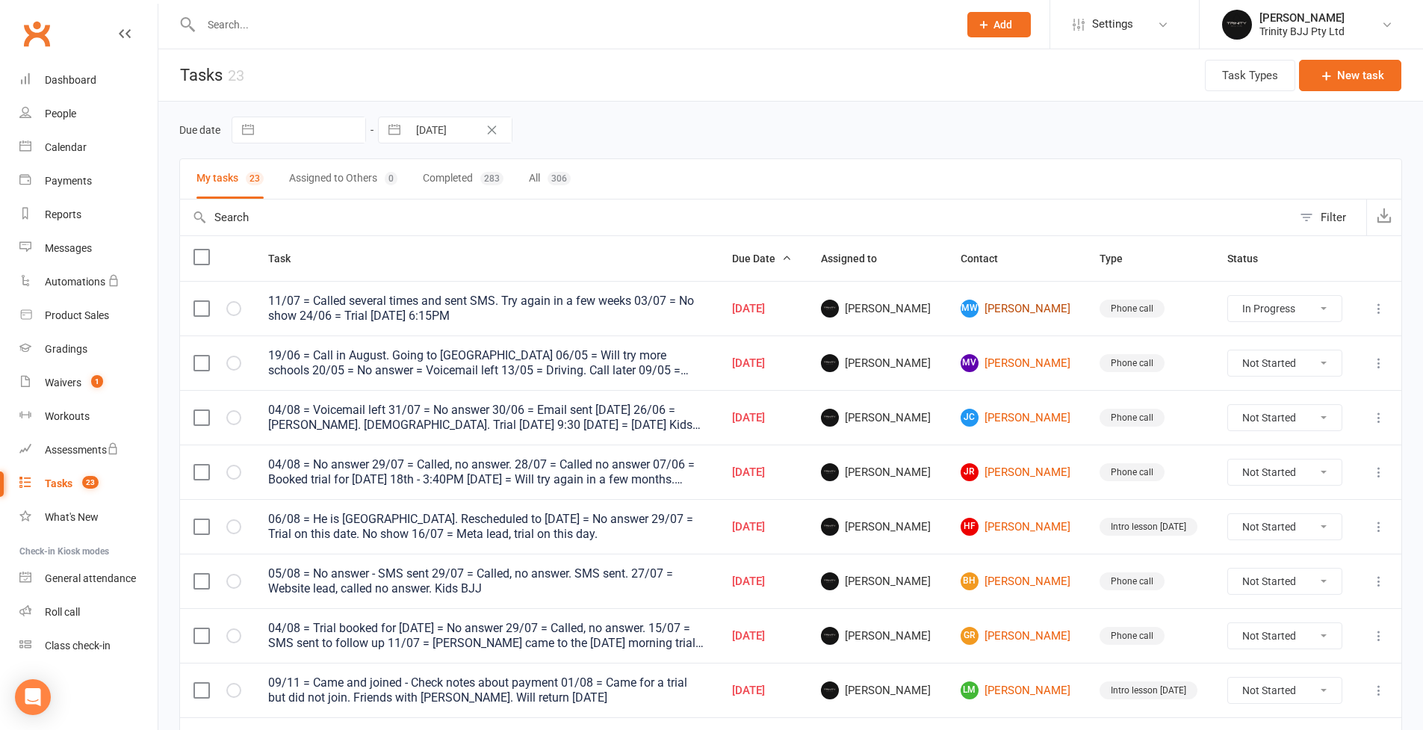
click at [983, 312] on link "[PERSON_NAME]" at bounding box center [1017, 309] width 113 height 18
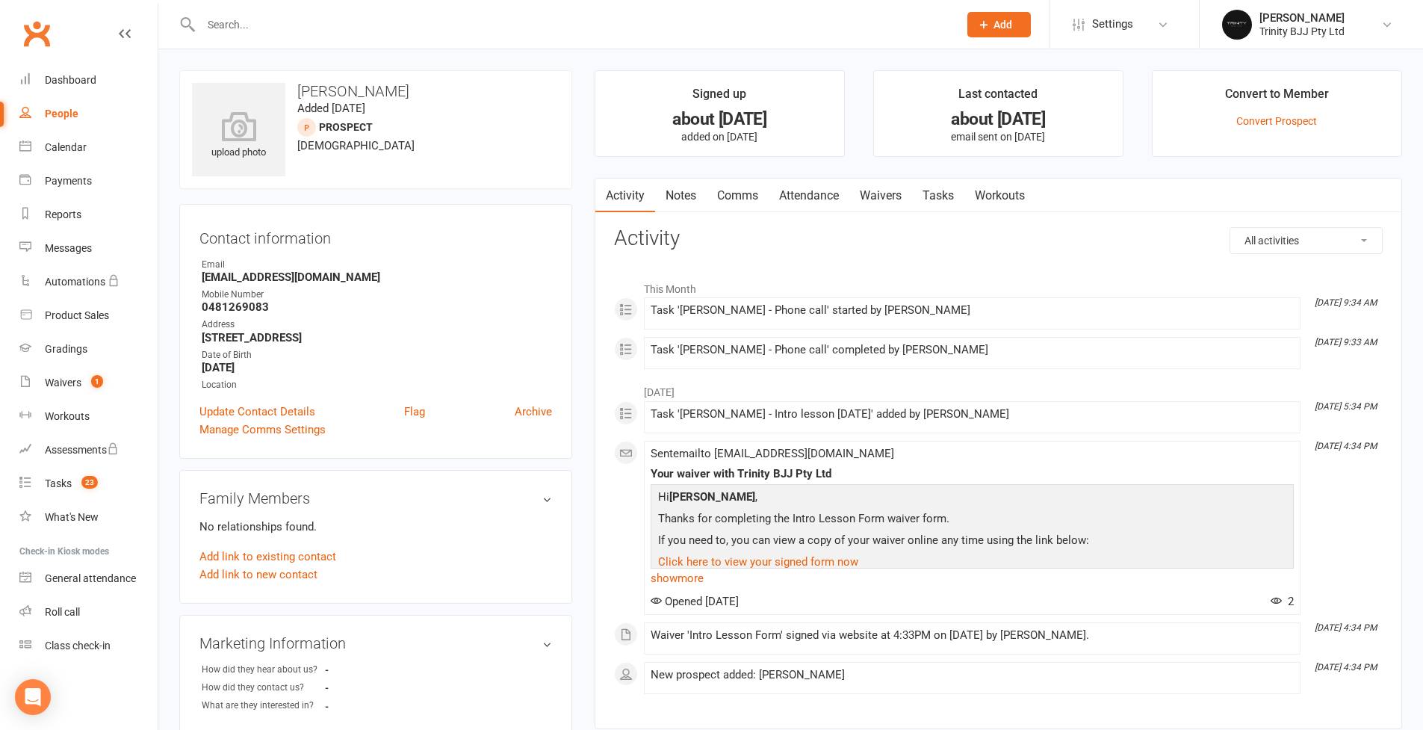
click at [955, 185] on link "Tasks" at bounding box center [938, 196] width 52 height 34
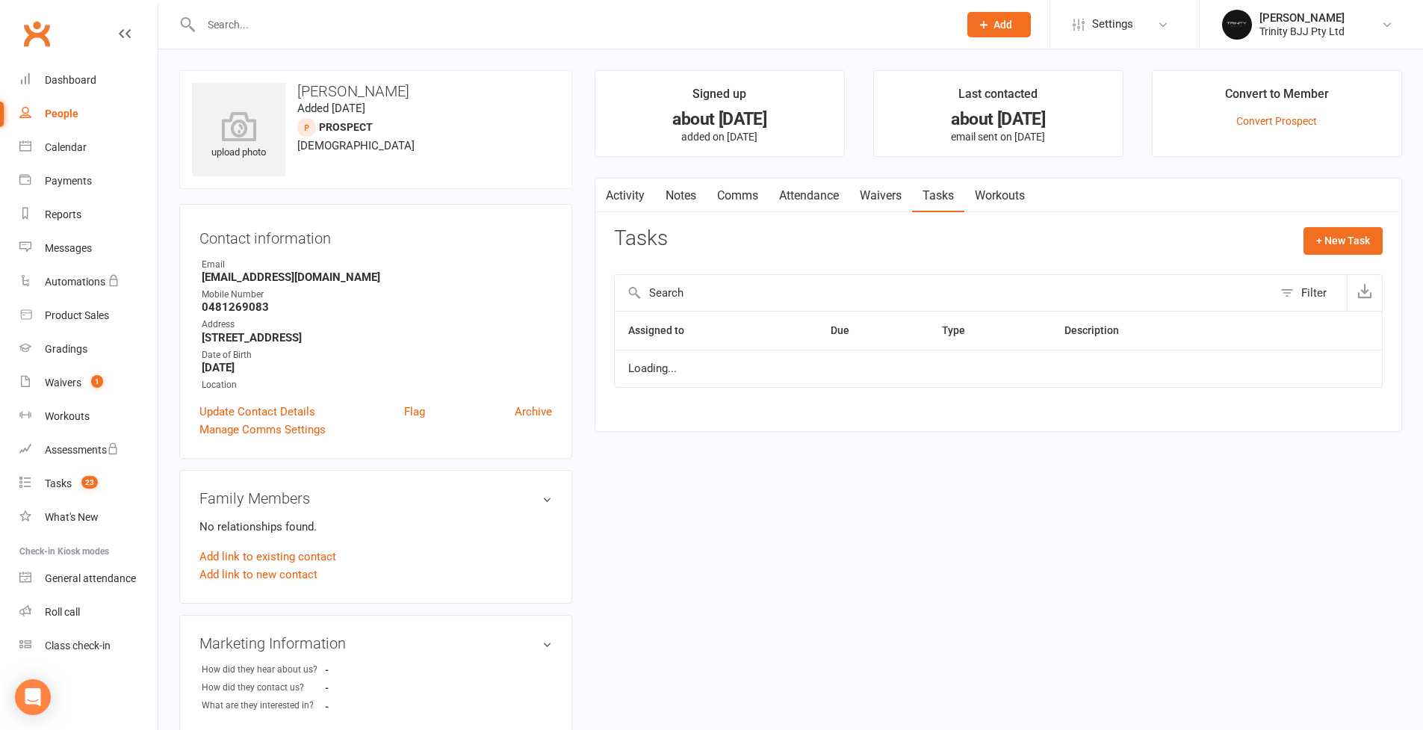
select select "started"
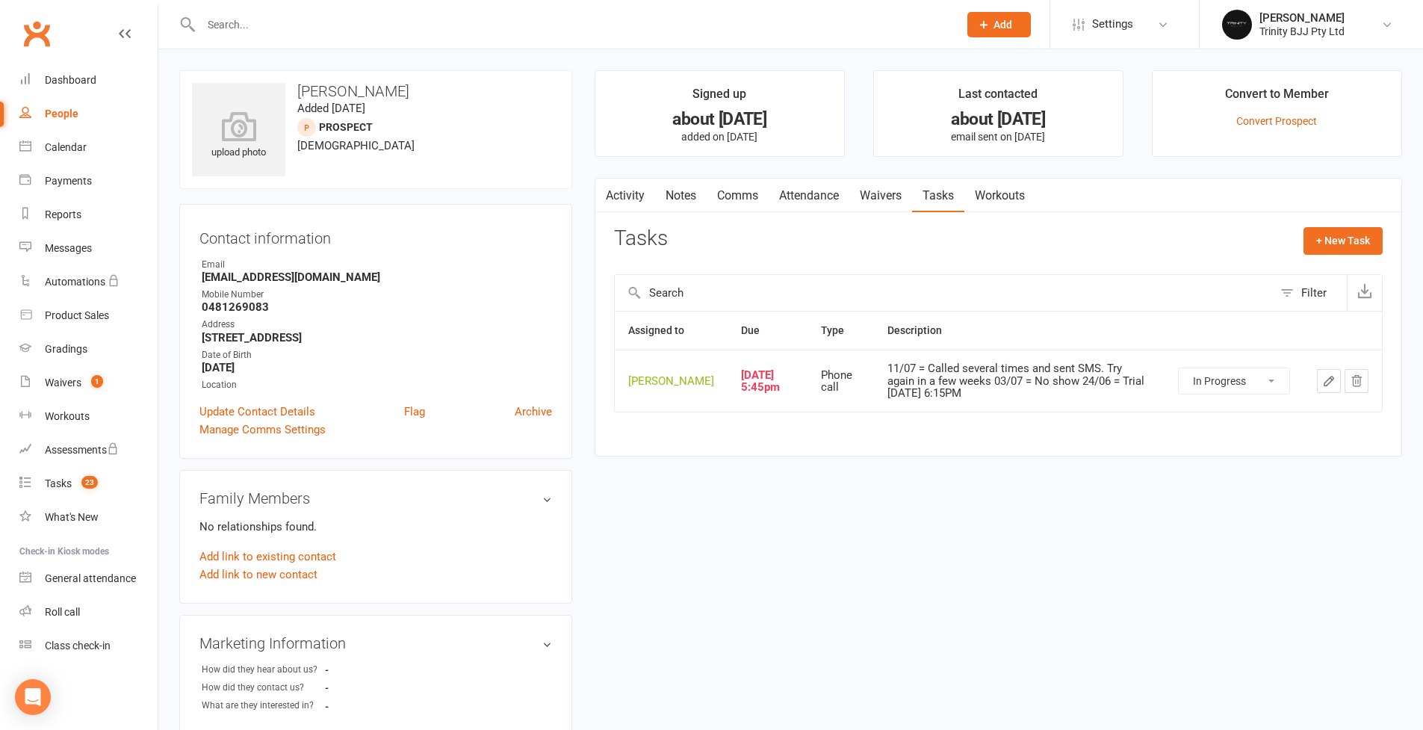
click at [1086, 388] on icon "button" at bounding box center [1328, 380] width 13 height 13
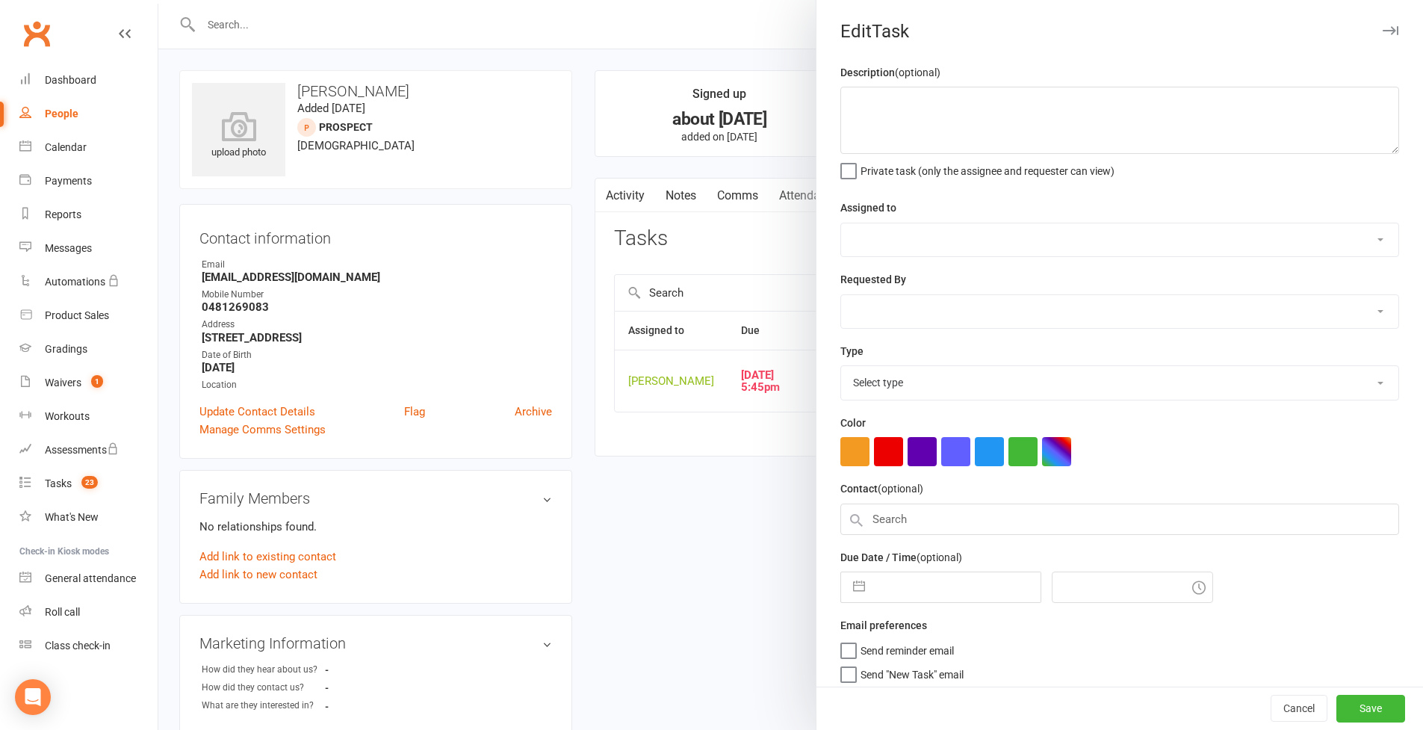
type textarea "11/07 = Called several times and sent SMS. Try again in a few weeks 03/07 = No …"
select select "49772"
type input "[DATE]"
type input "5:45pm"
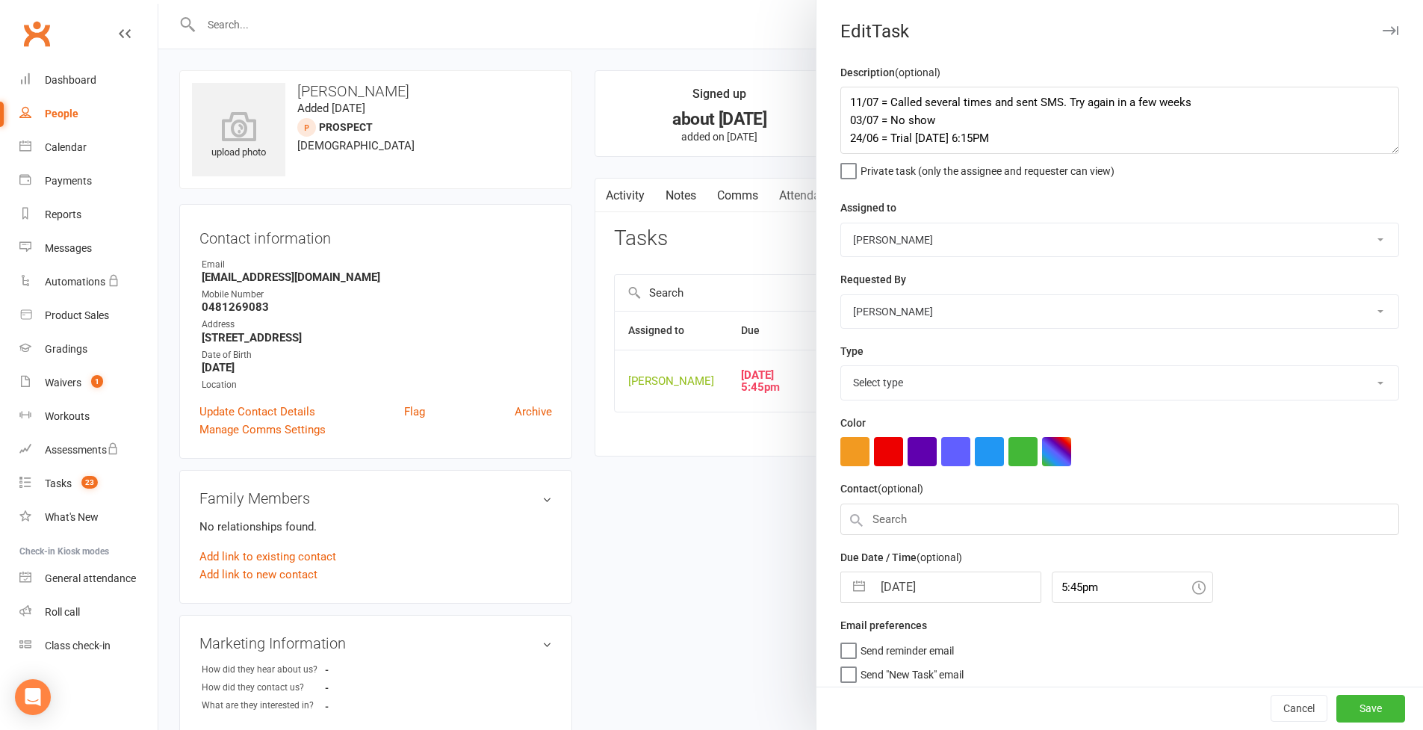
select select "28721"
click at [849, 575] on button "button" at bounding box center [859, 583] width 27 height 30
select select "6"
select select "2025"
select select "7"
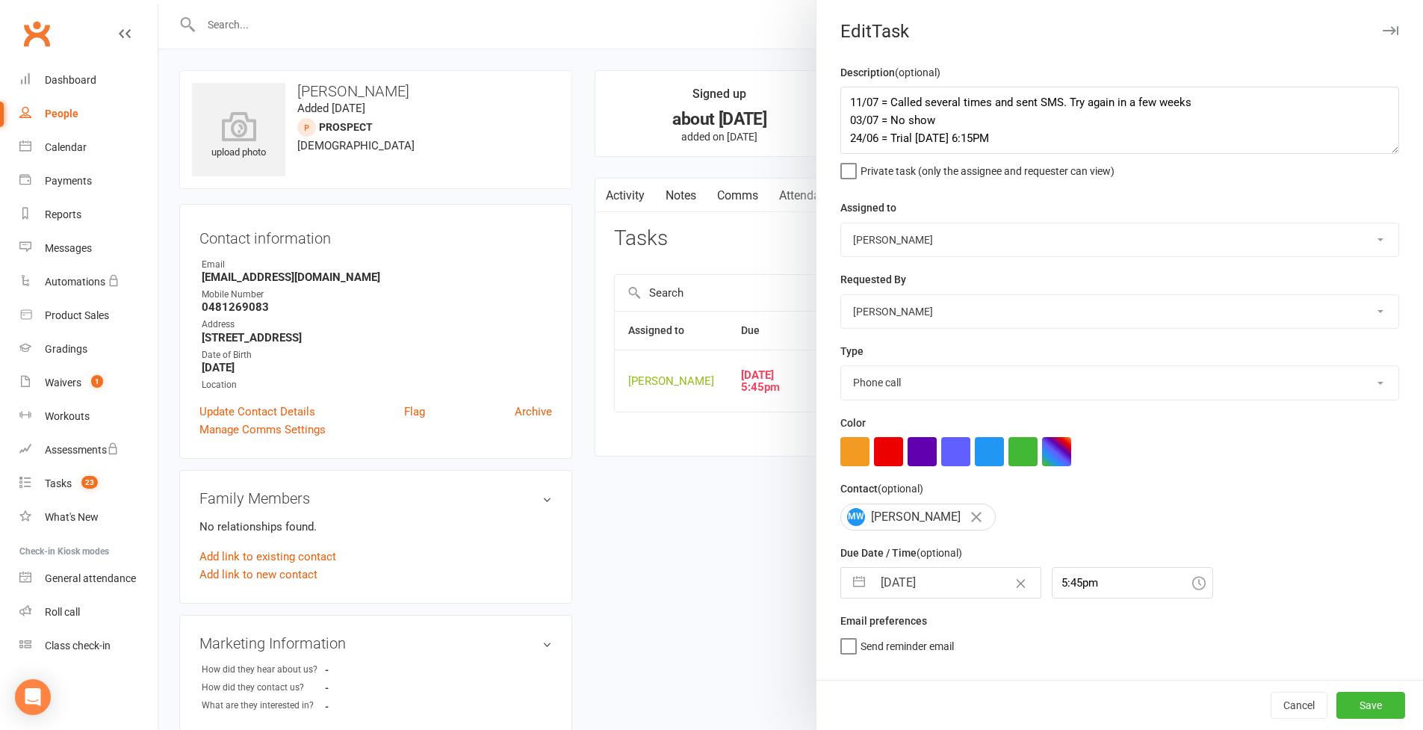
select select "2025"
select select "8"
select select "2025"
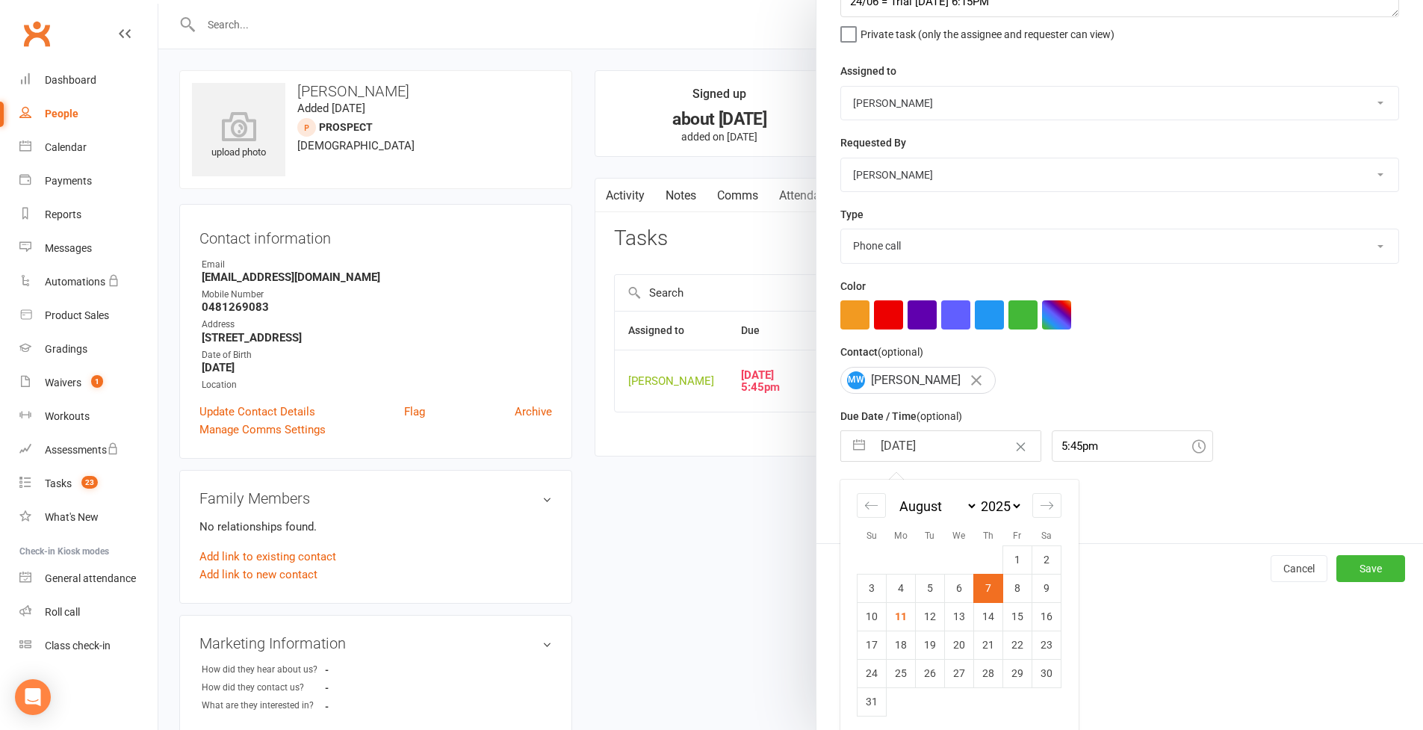
scroll to position [156, 0]
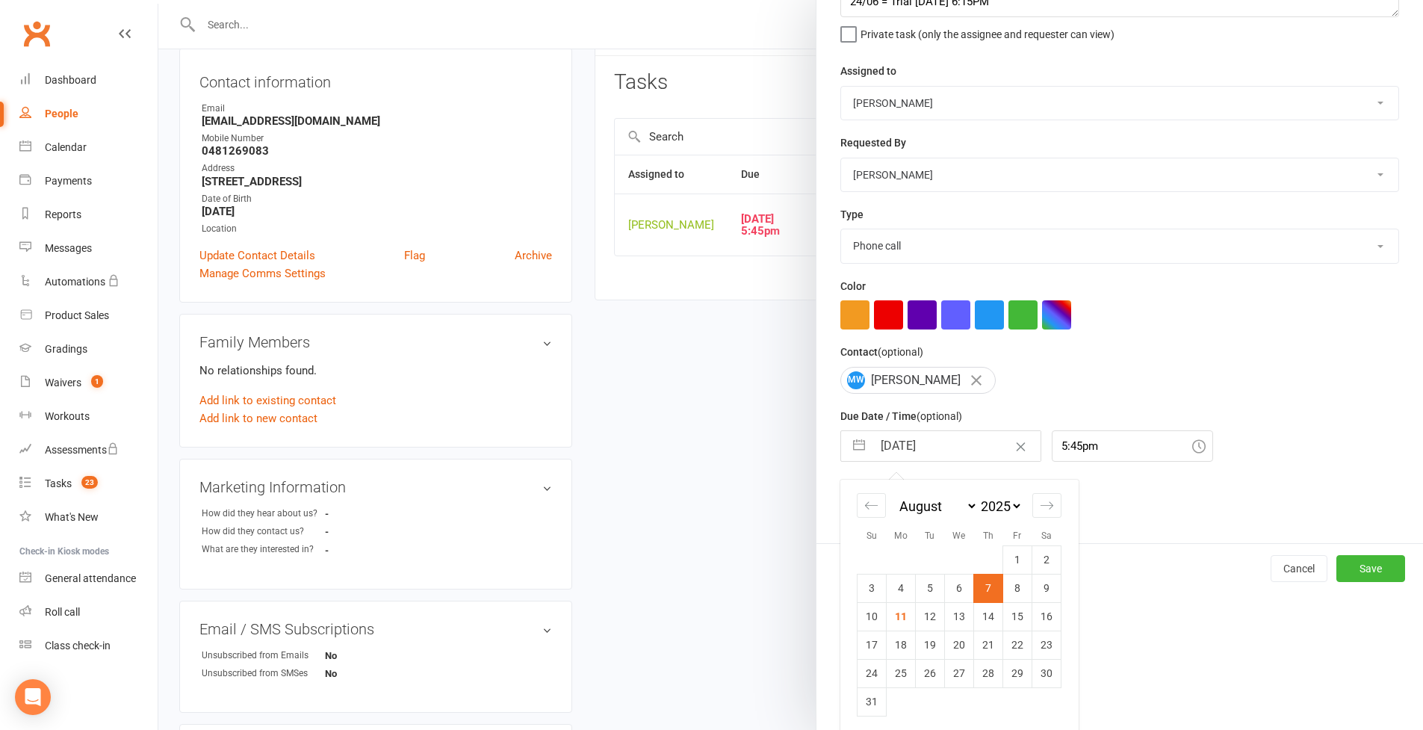
click at [953, 619] on td "13" at bounding box center [959, 616] width 29 height 28
type input "[DATE]"
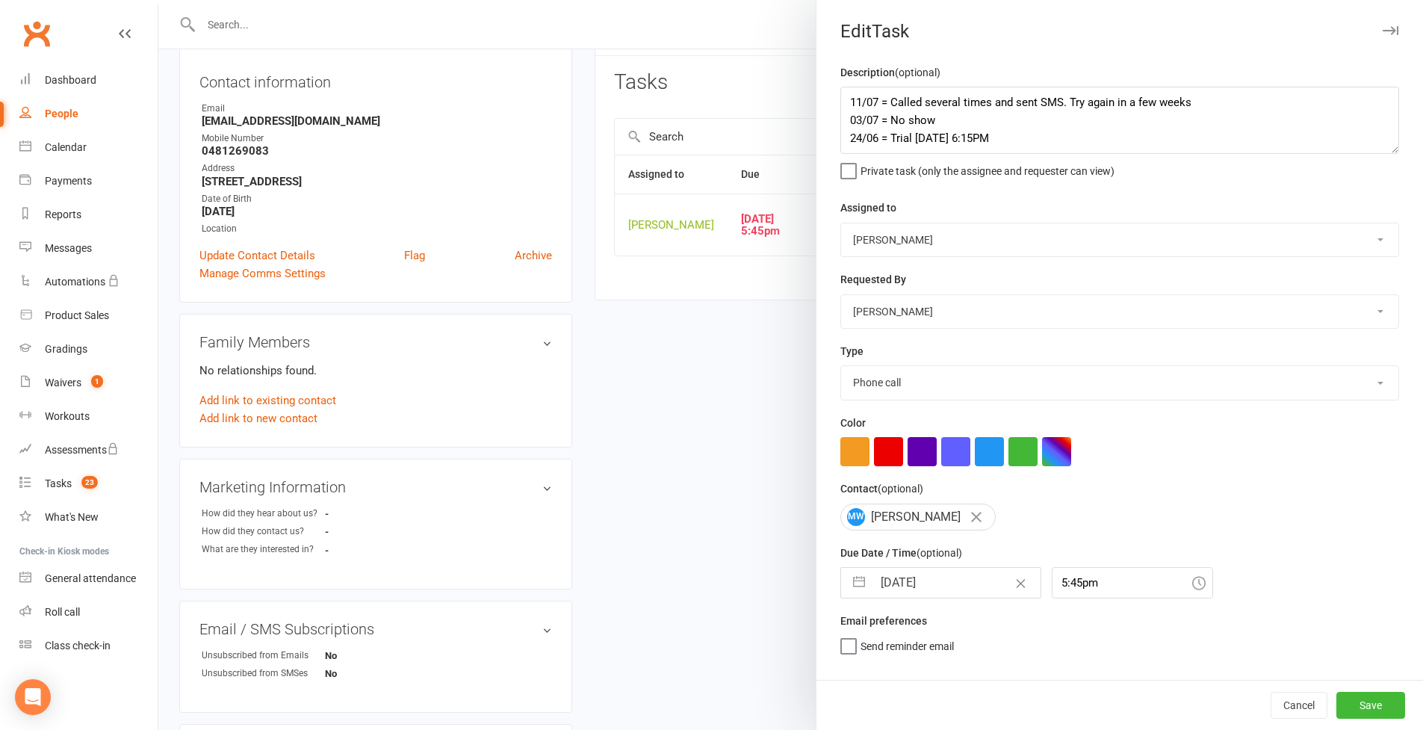
scroll to position [0, 0]
click at [846, 579] on button "button" at bounding box center [859, 583] width 27 height 30
select select "6"
select select "2025"
select select "7"
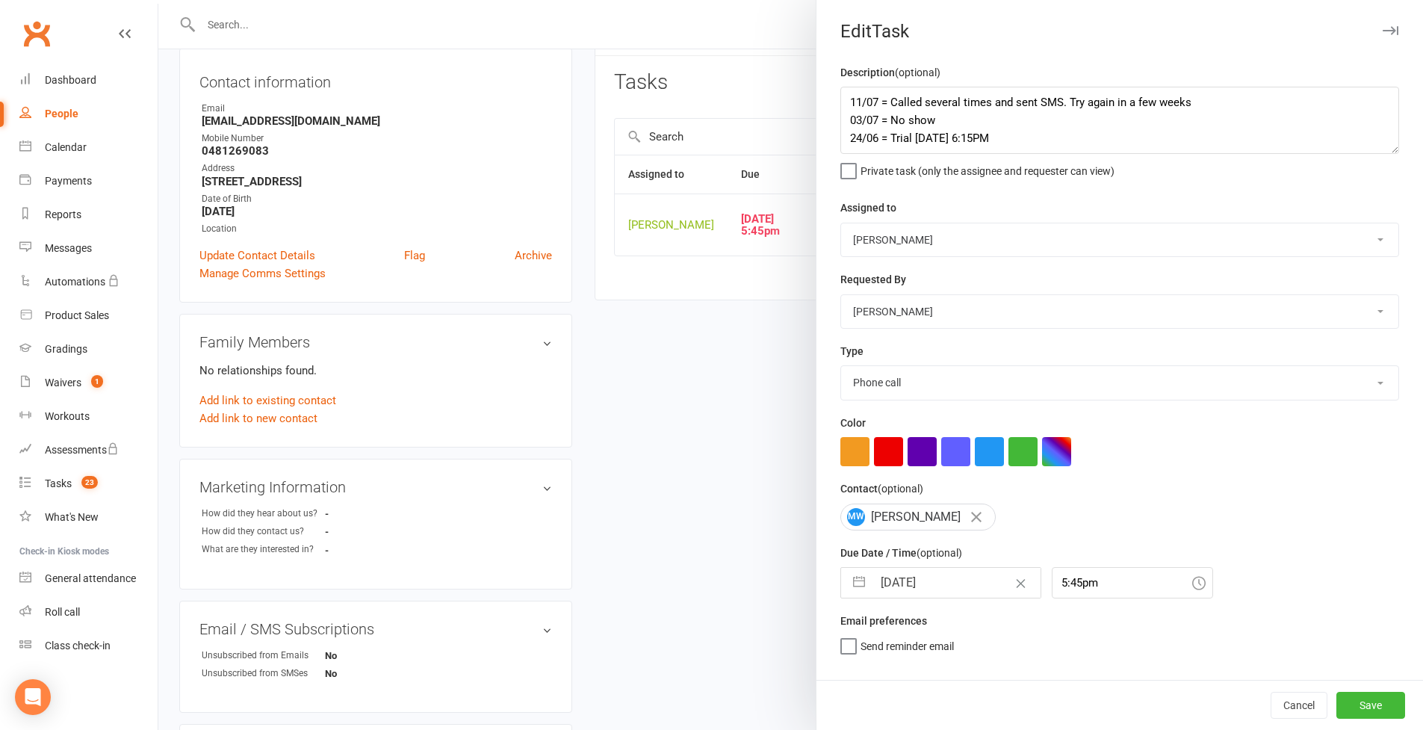
select select "2025"
select select "8"
select select "2025"
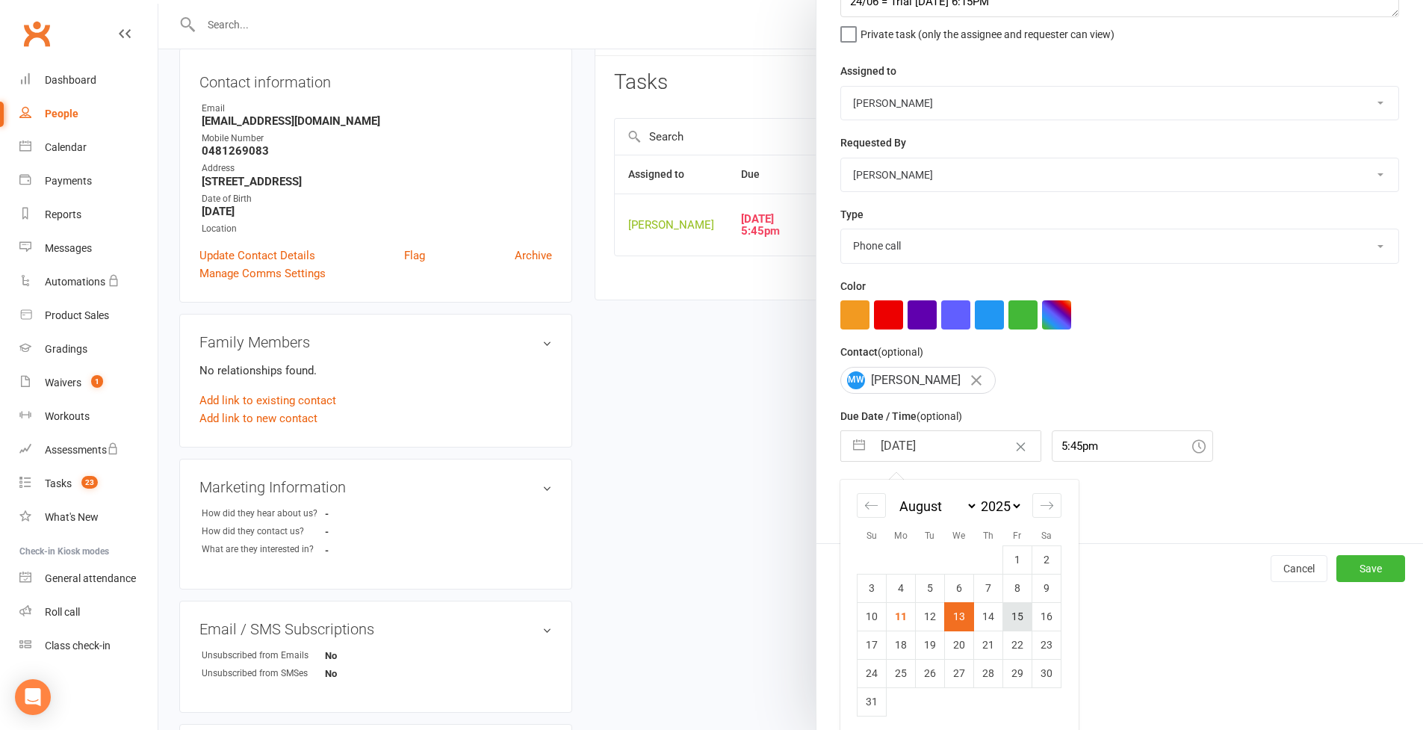
click at [1015, 613] on td "15" at bounding box center [1017, 616] width 29 height 28
type input "[DATE]"
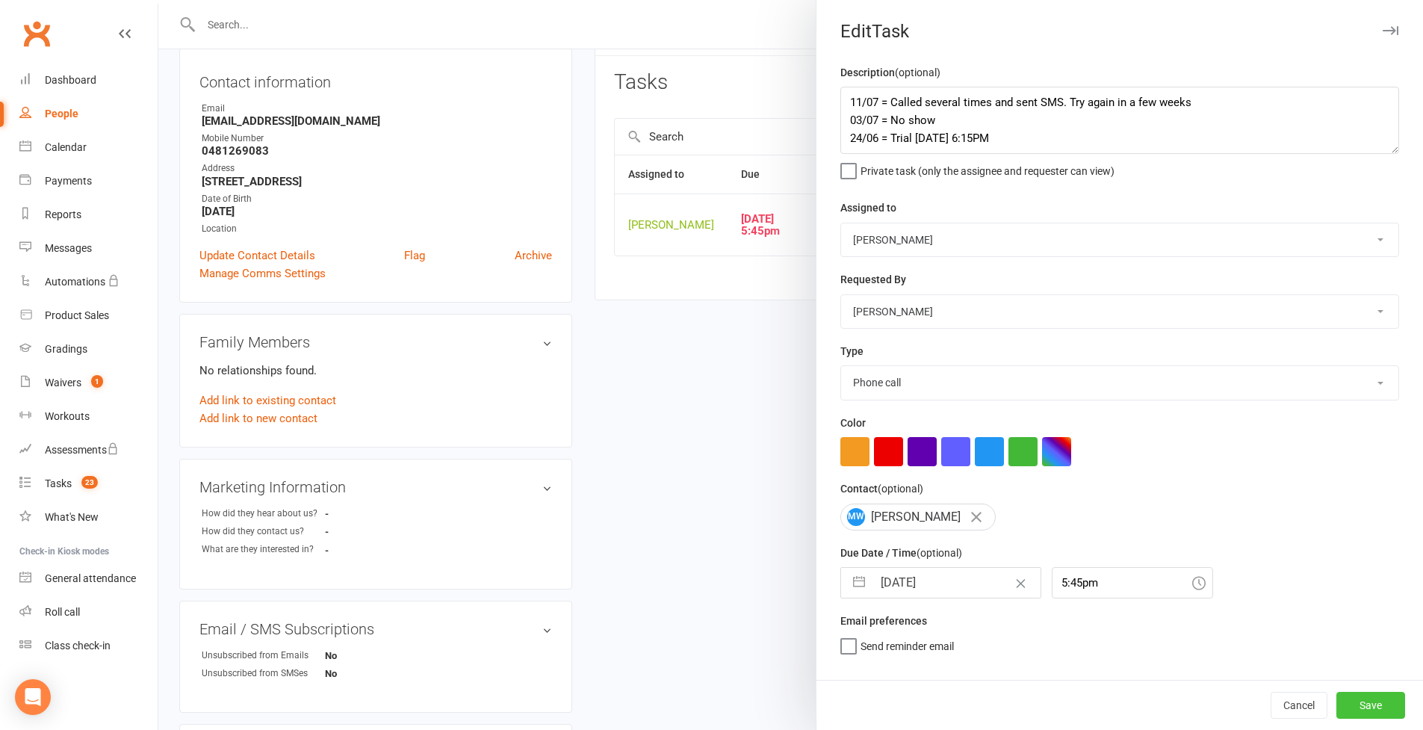
click at [1086, 630] on button "Save" at bounding box center [1371, 705] width 69 height 27
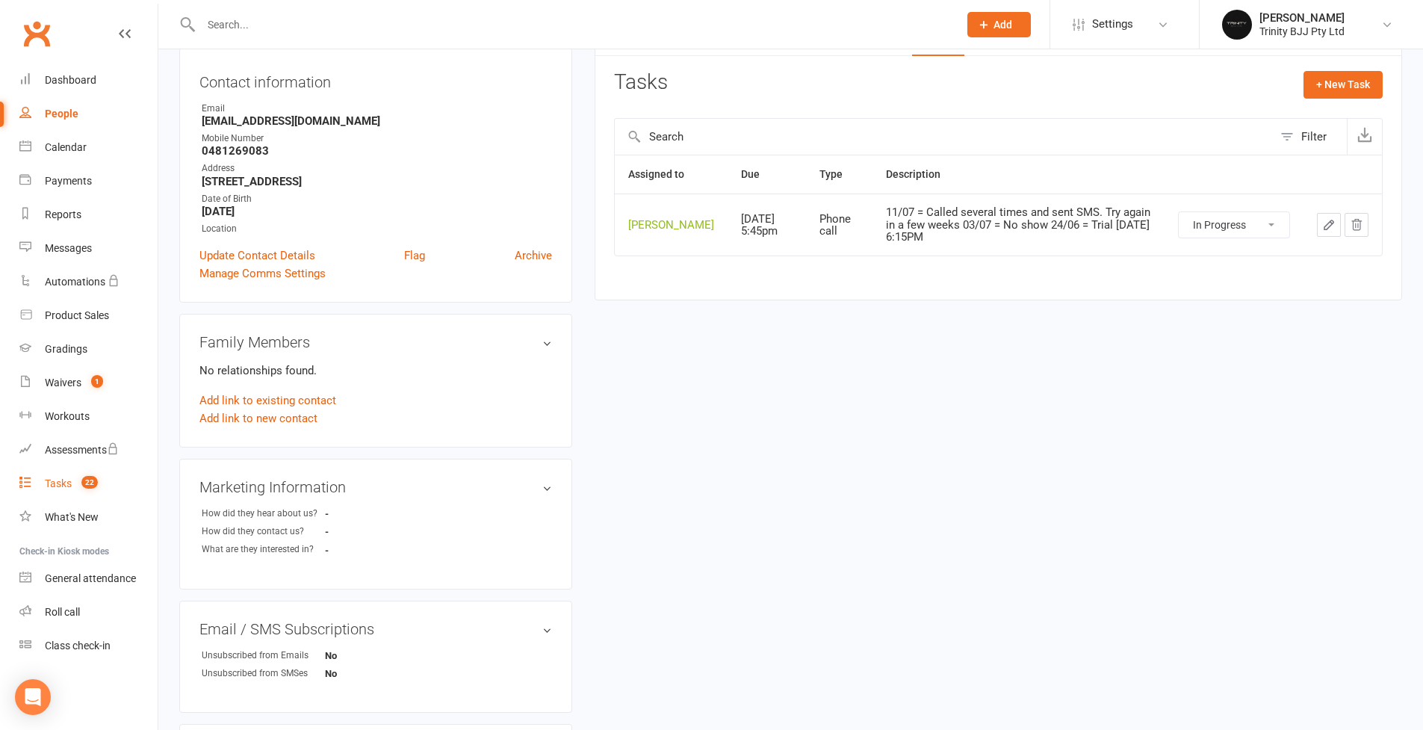
click at [66, 483] on div "Tasks" at bounding box center [58, 483] width 27 height 12
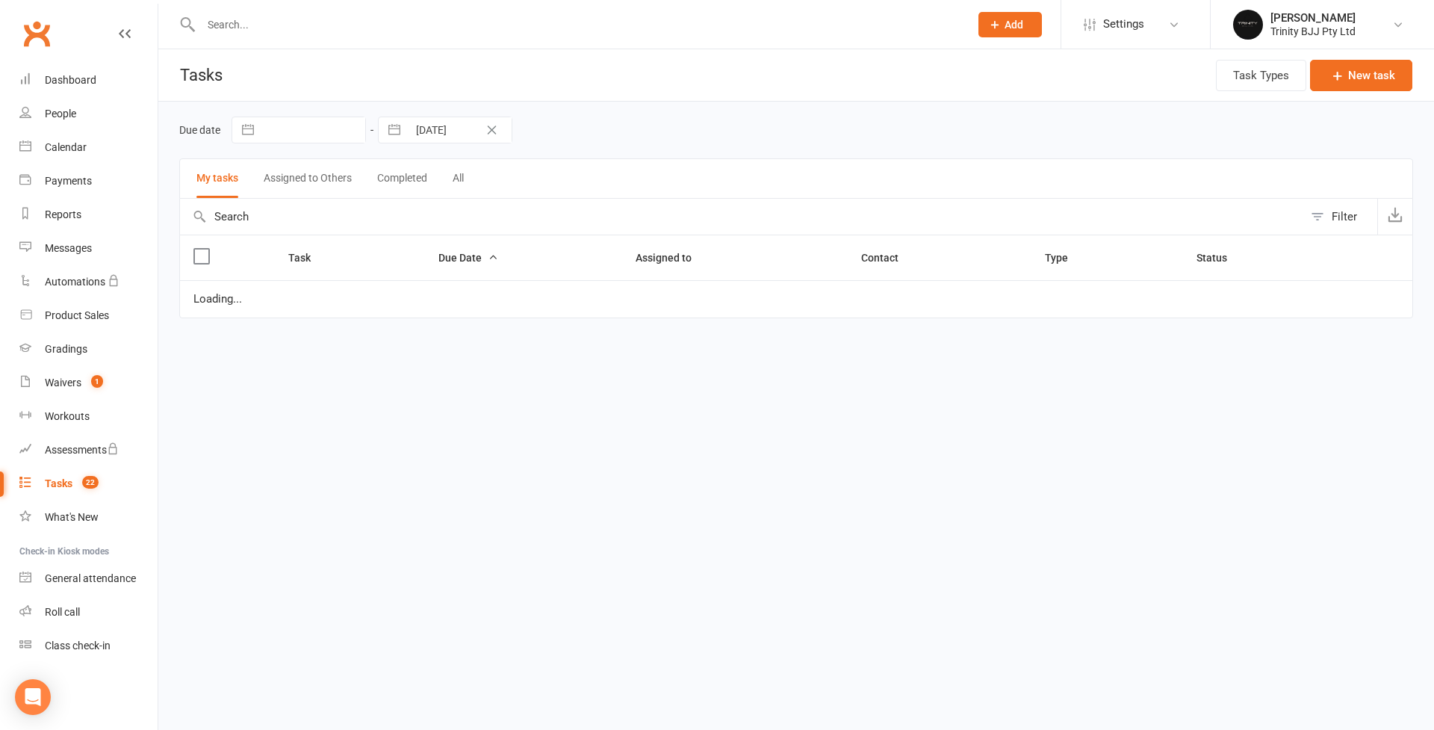
select select "started"
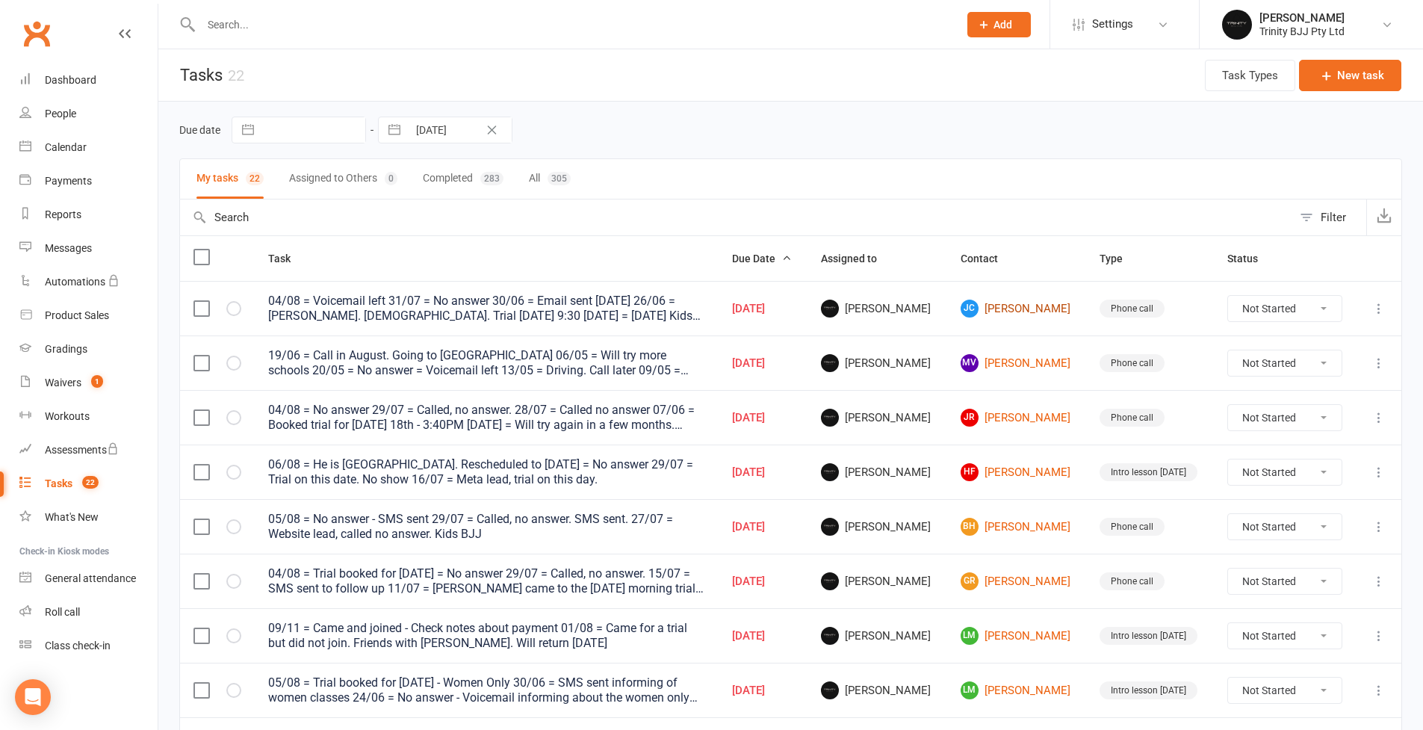
click at [1006, 313] on link "[PERSON_NAME]" at bounding box center [1017, 309] width 113 height 18
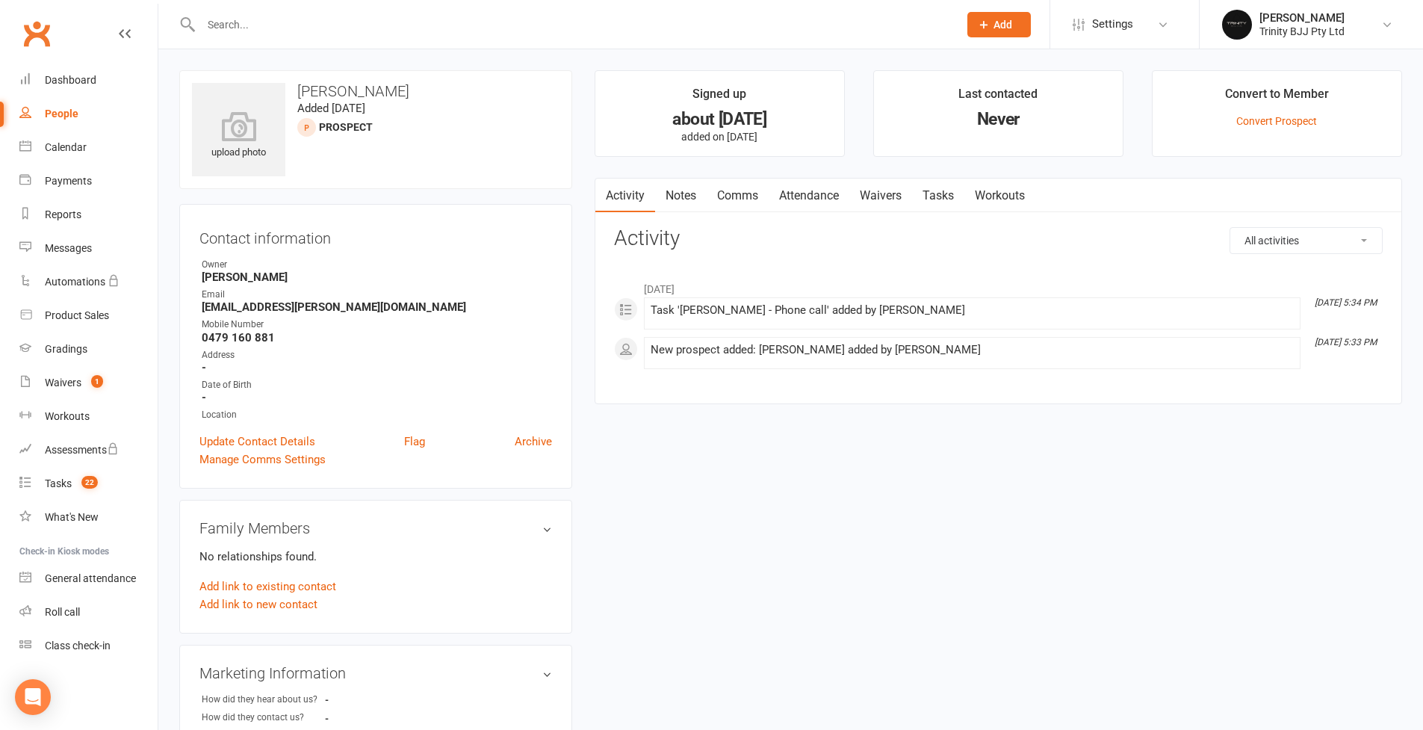
click at [944, 196] on link "Tasks" at bounding box center [938, 196] width 52 height 34
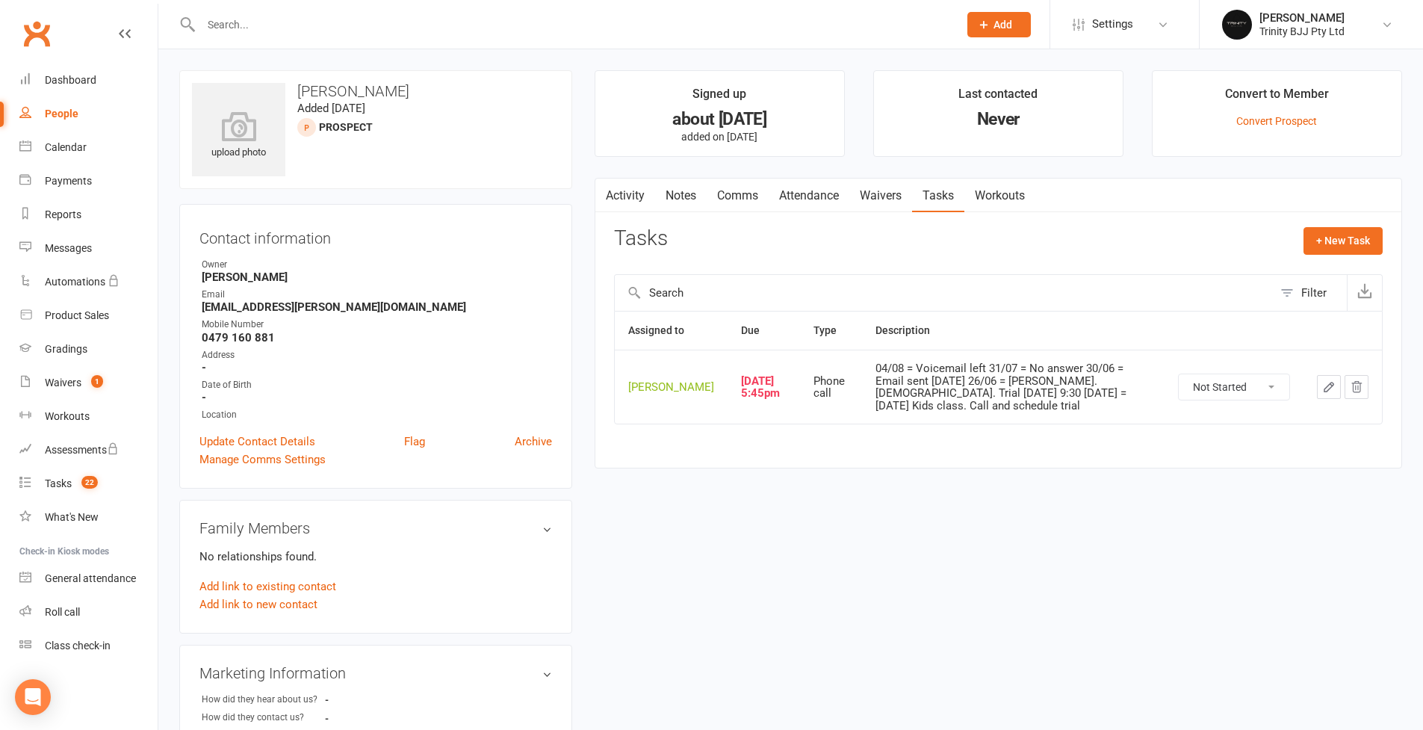
click at [1086, 390] on icon "button" at bounding box center [1328, 386] width 13 height 13
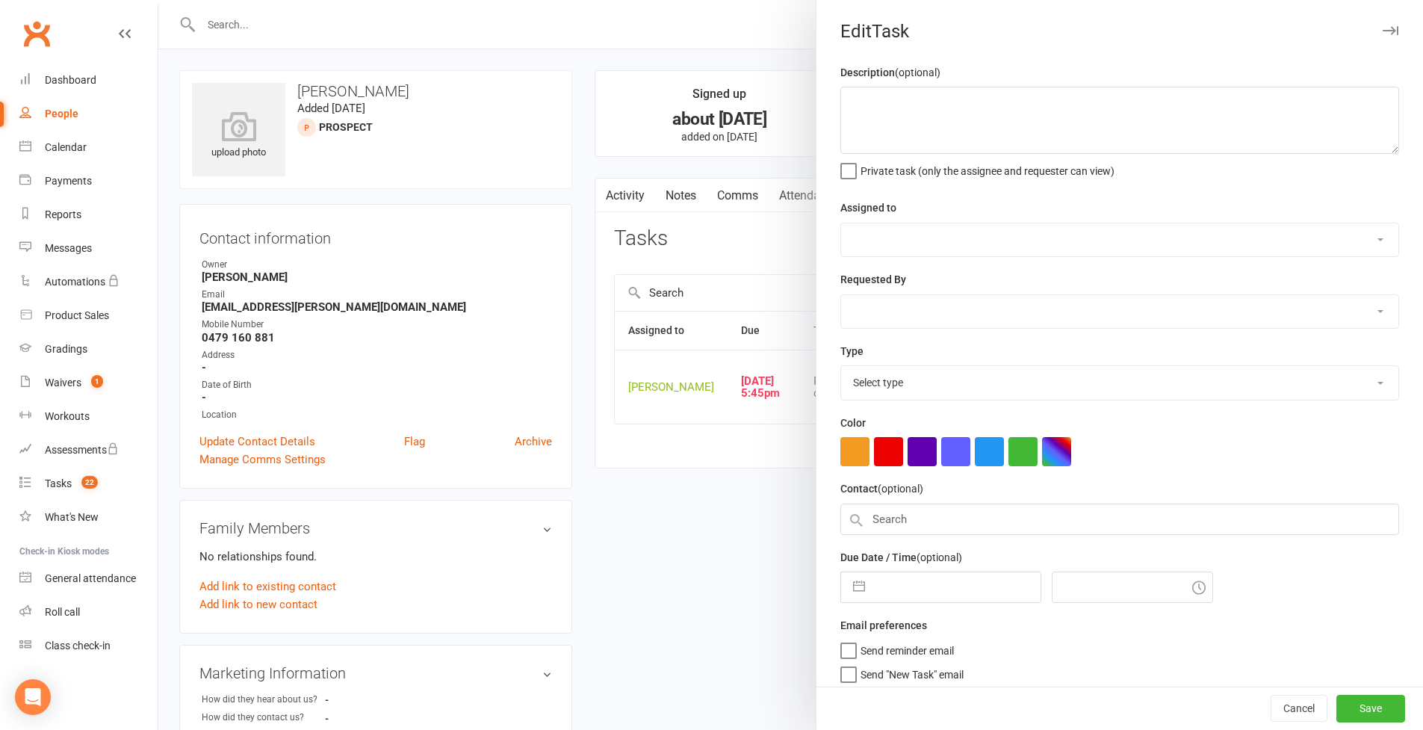
type textarea "04/08 = Voicemail left 31/07 = No answer 30/06 = Email sent [DATE] 26/06 = [PER…"
select select "49772"
type input "[DATE]"
type input "5:45pm"
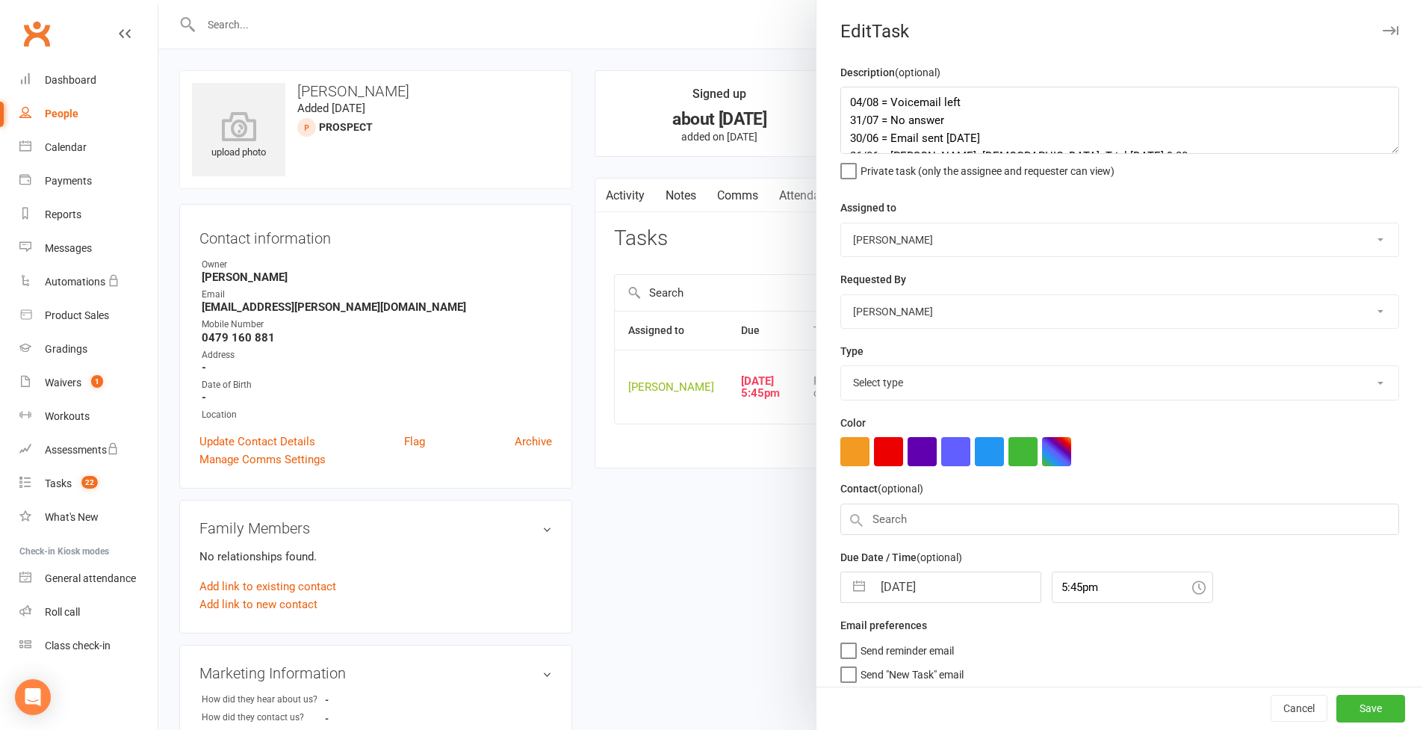
select select "28721"
click at [1086, 154] on textarea "04/08 = Voicemail left 31/07 = No answer 30/06 = Email sent [DATE] 26/06 = [PER…" at bounding box center [1119, 120] width 559 height 67
click at [843, 100] on textarea "04/08 = Voicemail left 31/07 = No answer 30/06 = Email sent [DATE] 26/06 = [PER…" at bounding box center [1119, 120] width 559 height 67
type textarea "11/08 = No answer 04/08 = Voicemail left 31/07 = No answer 30/06 = Email sent […"
click at [858, 598] on button "button" at bounding box center [859, 583] width 27 height 30
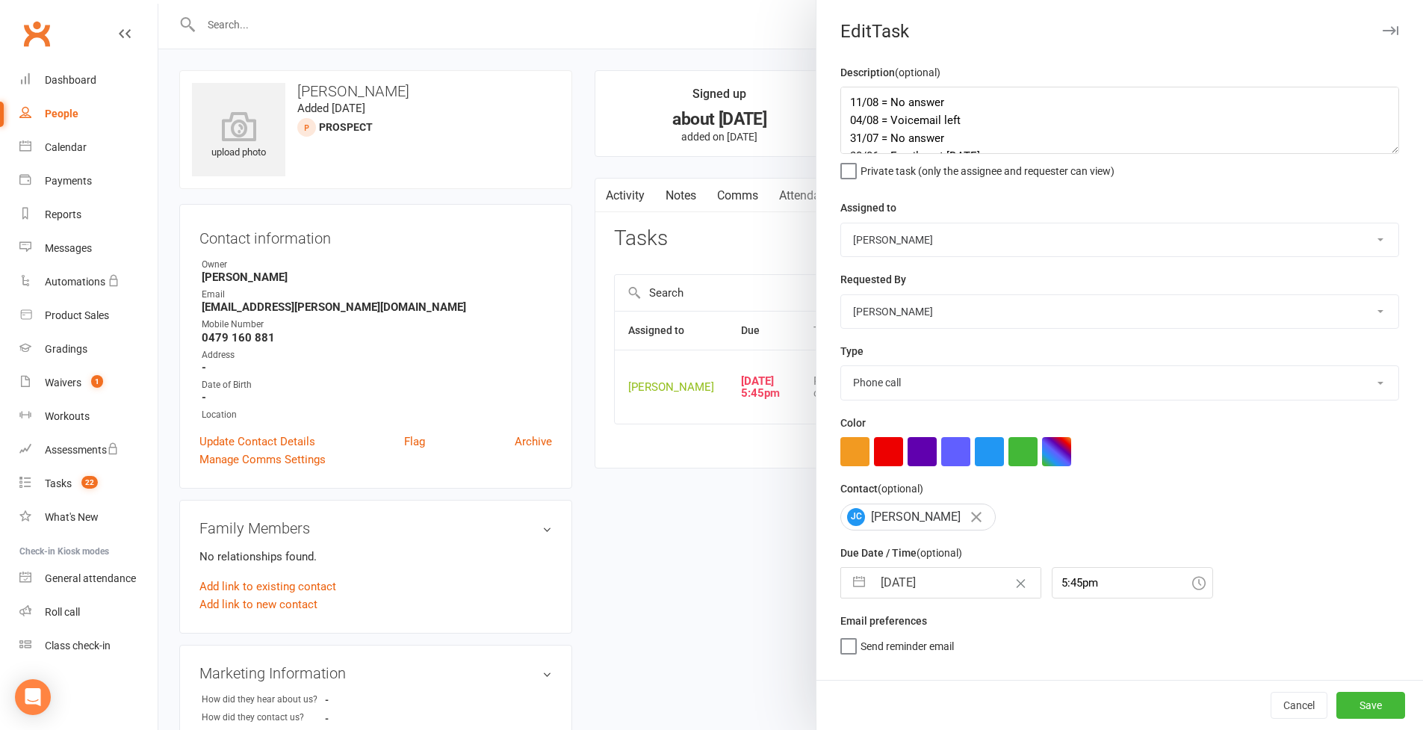
select select "6"
select select "2025"
select select "7"
select select "2025"
select select "8"
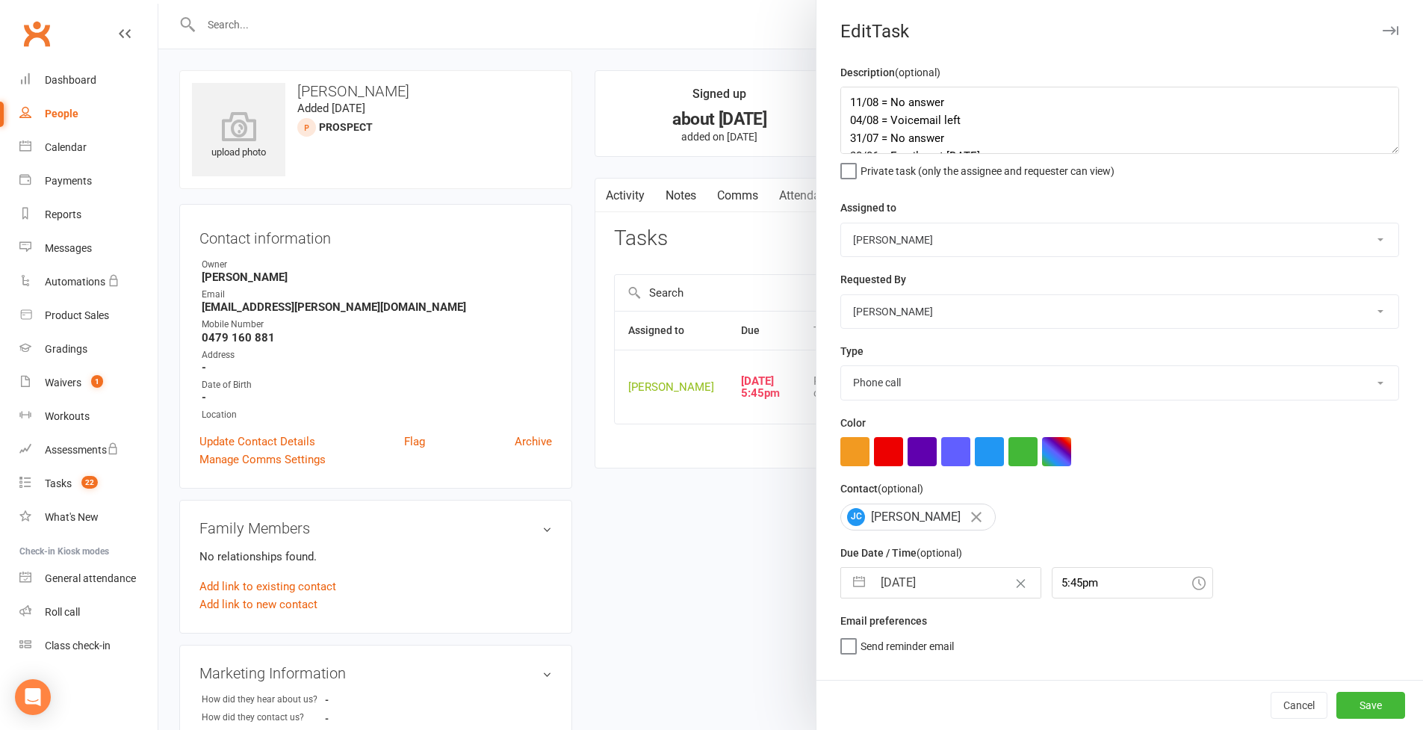
select select "2025"
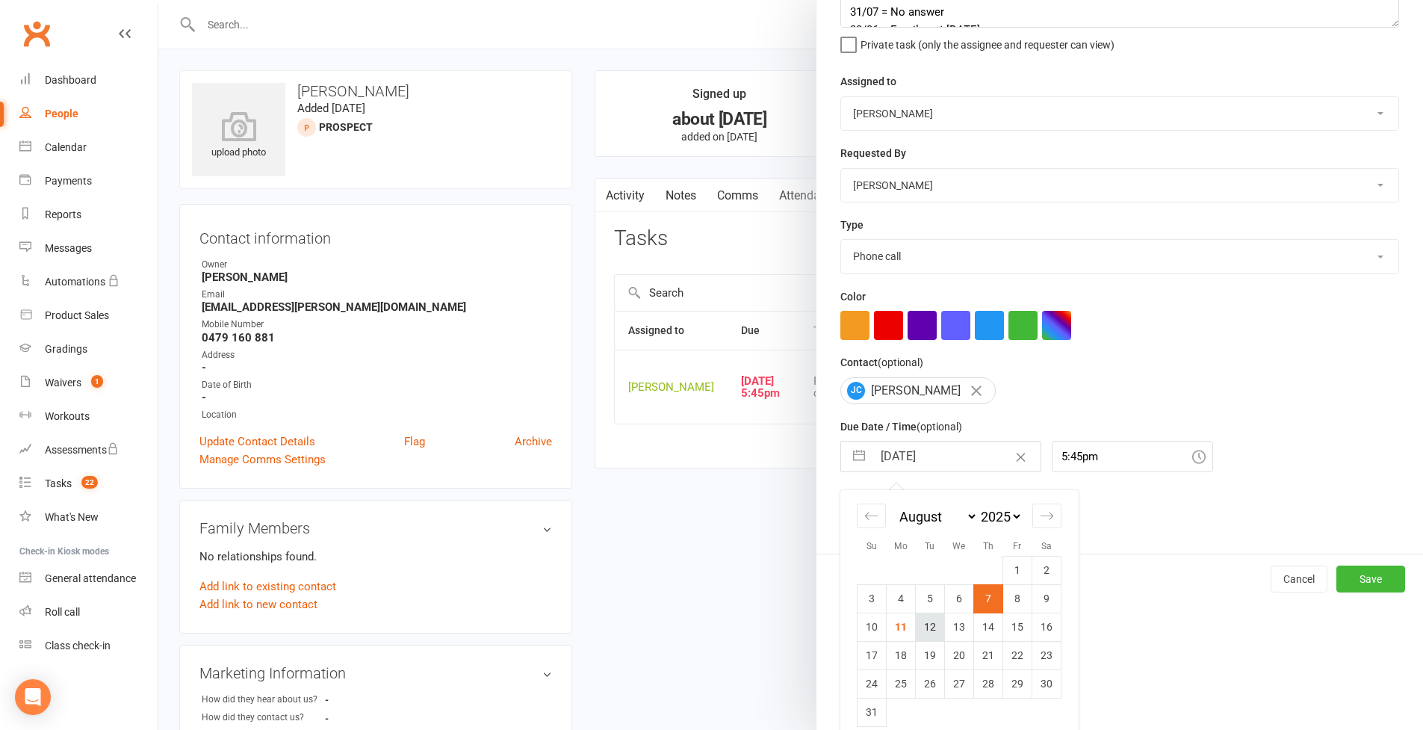
click at [930, 630] on td "12" at bounding box center [930, 627] width 29 height 28
type input "[DATE]"
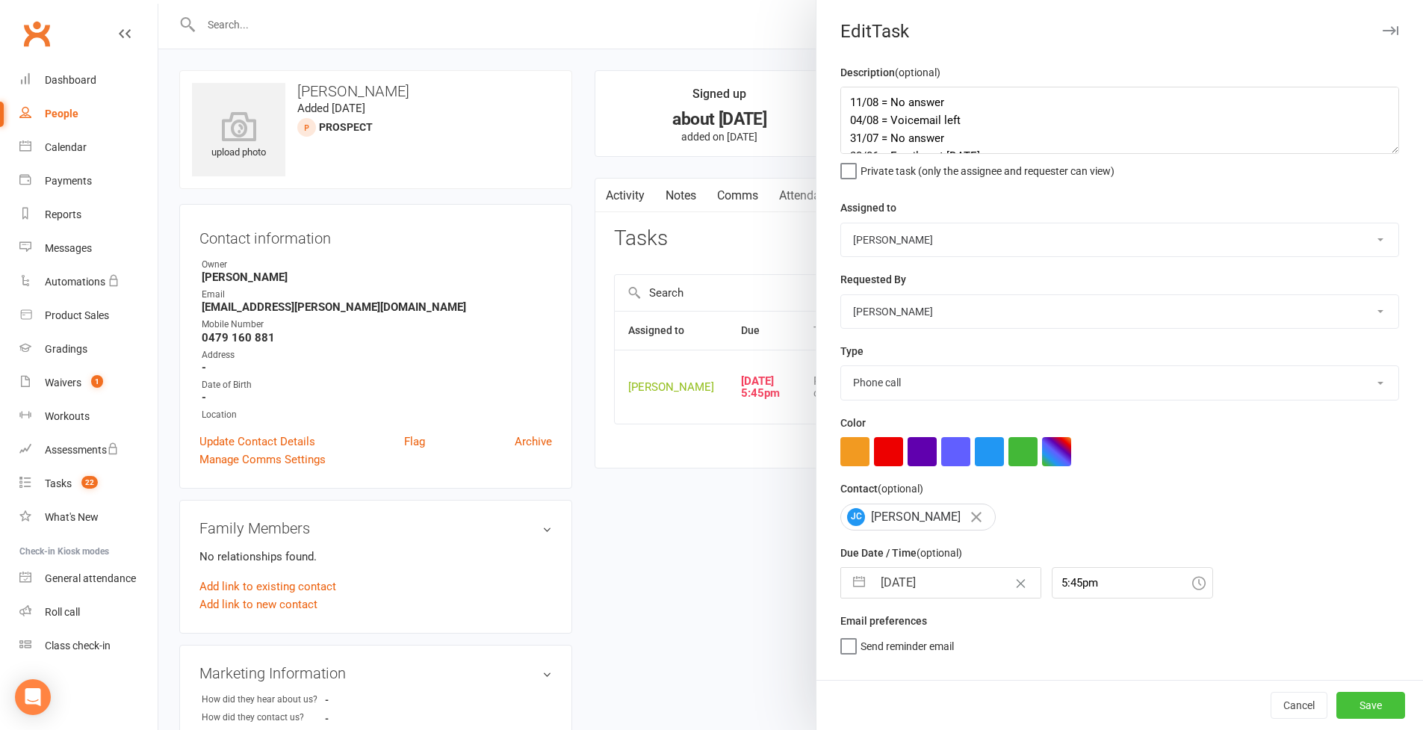
click at [1086, 630] on button "Save" at bounding box center [1371, 705] width 69 height 27
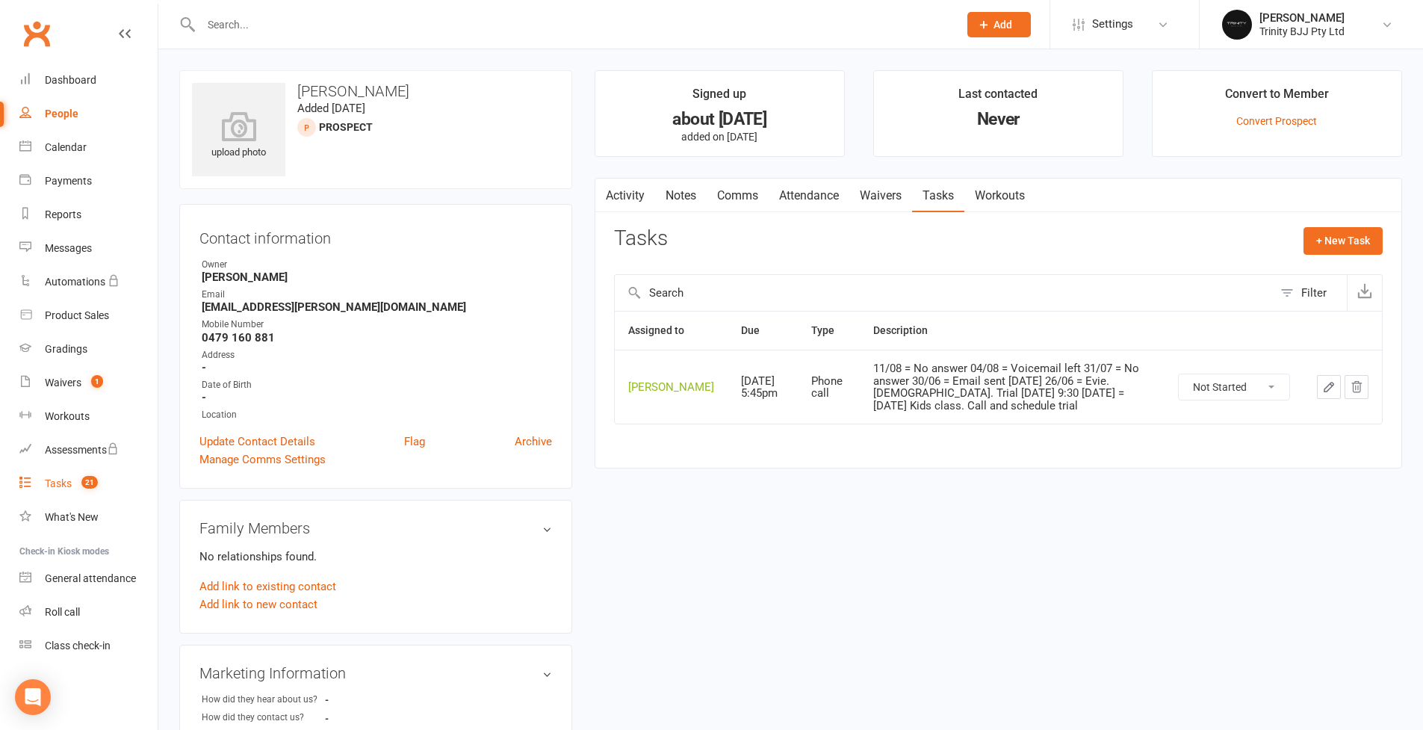
click at [56, 483] on div "Tasks" at bounding box center [58, 483] width 27 height 12
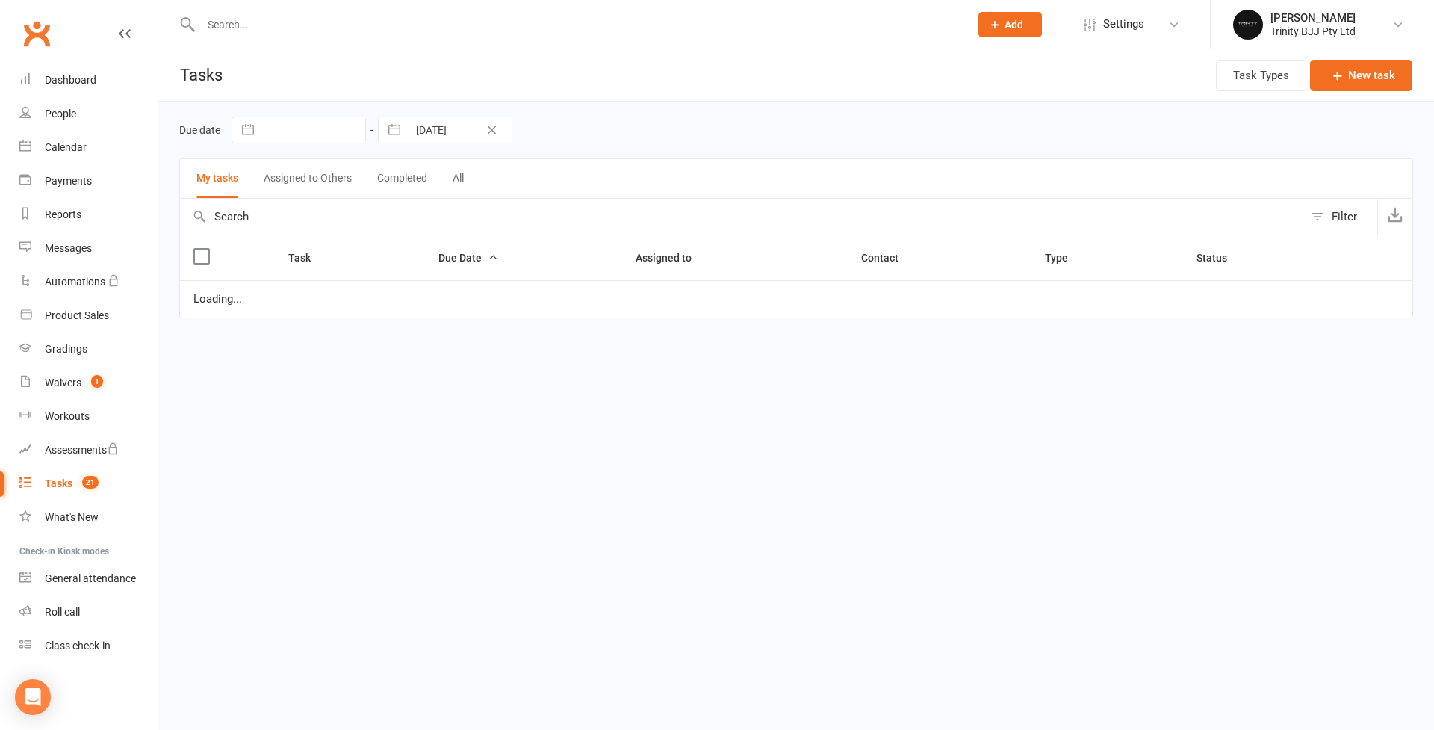
select select "started"
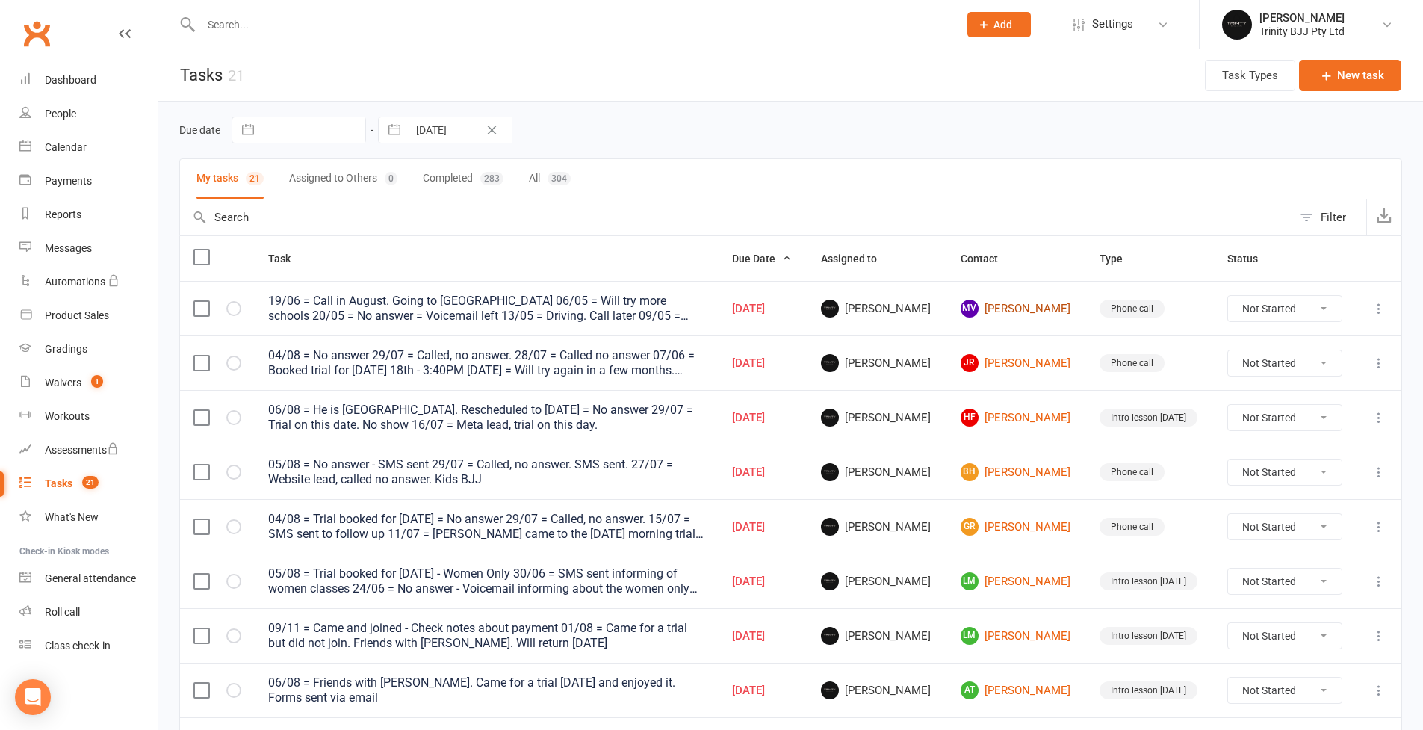
click at [987, 309] on link "[PERSON_NAME]" at bounding box center [1017, 309] width 113 height 18
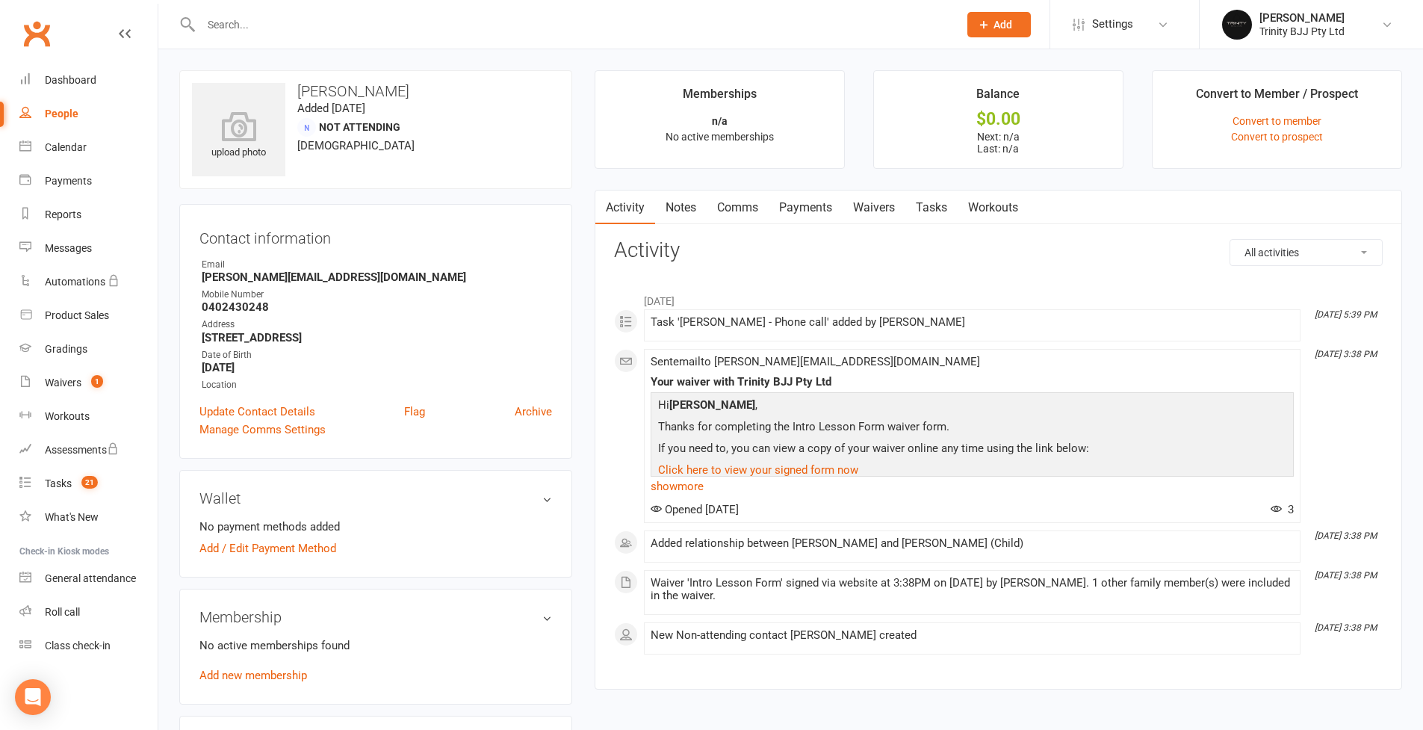
click at [932, 208] on link "Tasks" at bounding box center [931, 208] width 52 height 34
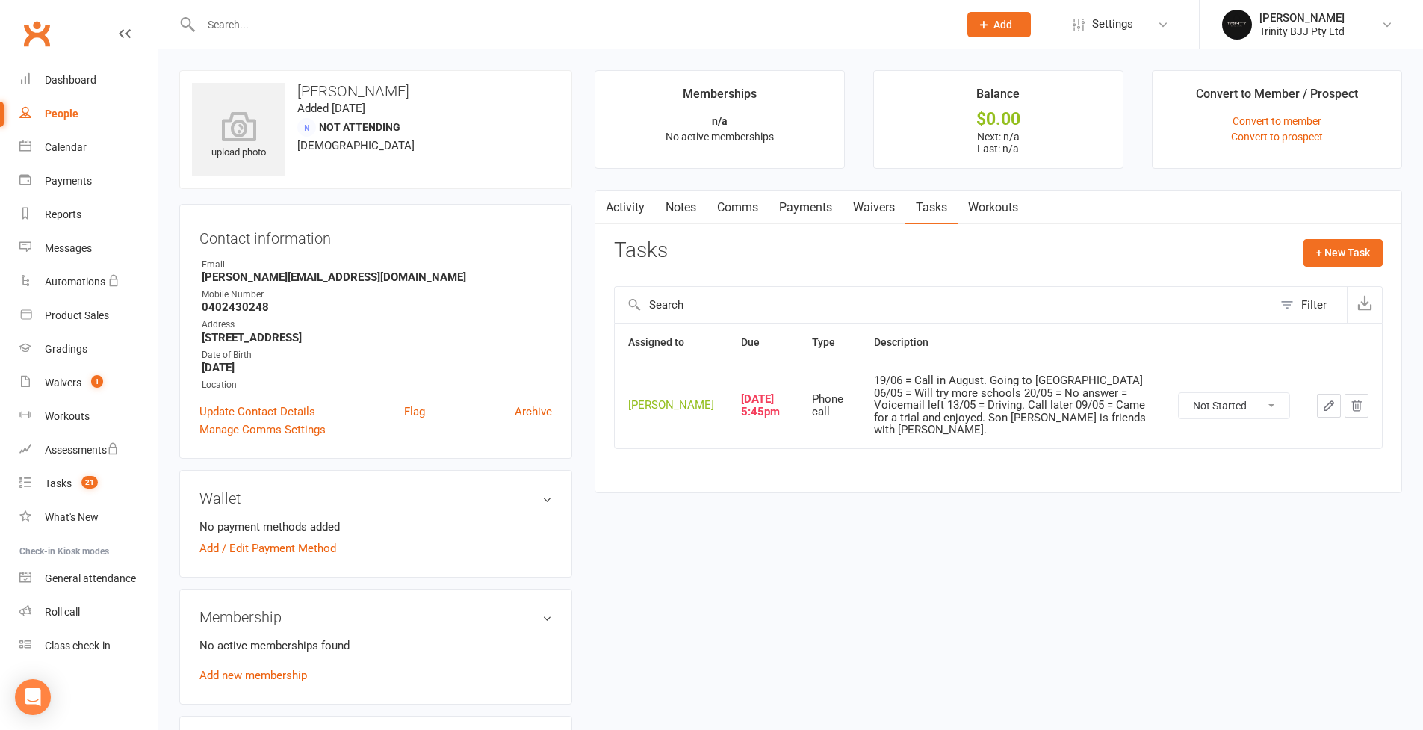
click at [1086, 417] on button "button" at bounding box center [1329, 406] width 24 height 24
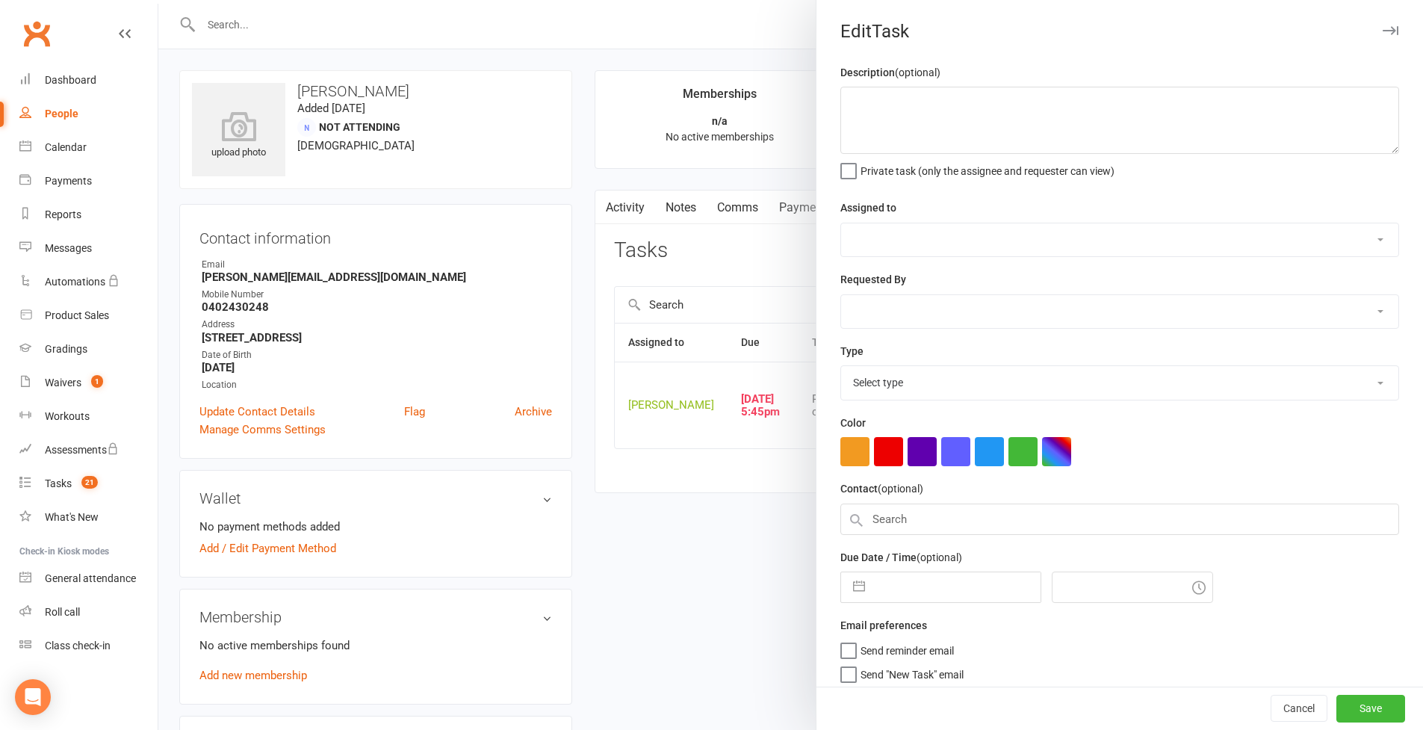
type textarea "19/06 = Call in August. Going to [GEOGRAPHIC_DATA] 06/05 = Will try more school…"
select select "49772"
type input "[DATE]"
type input "5:45pm"
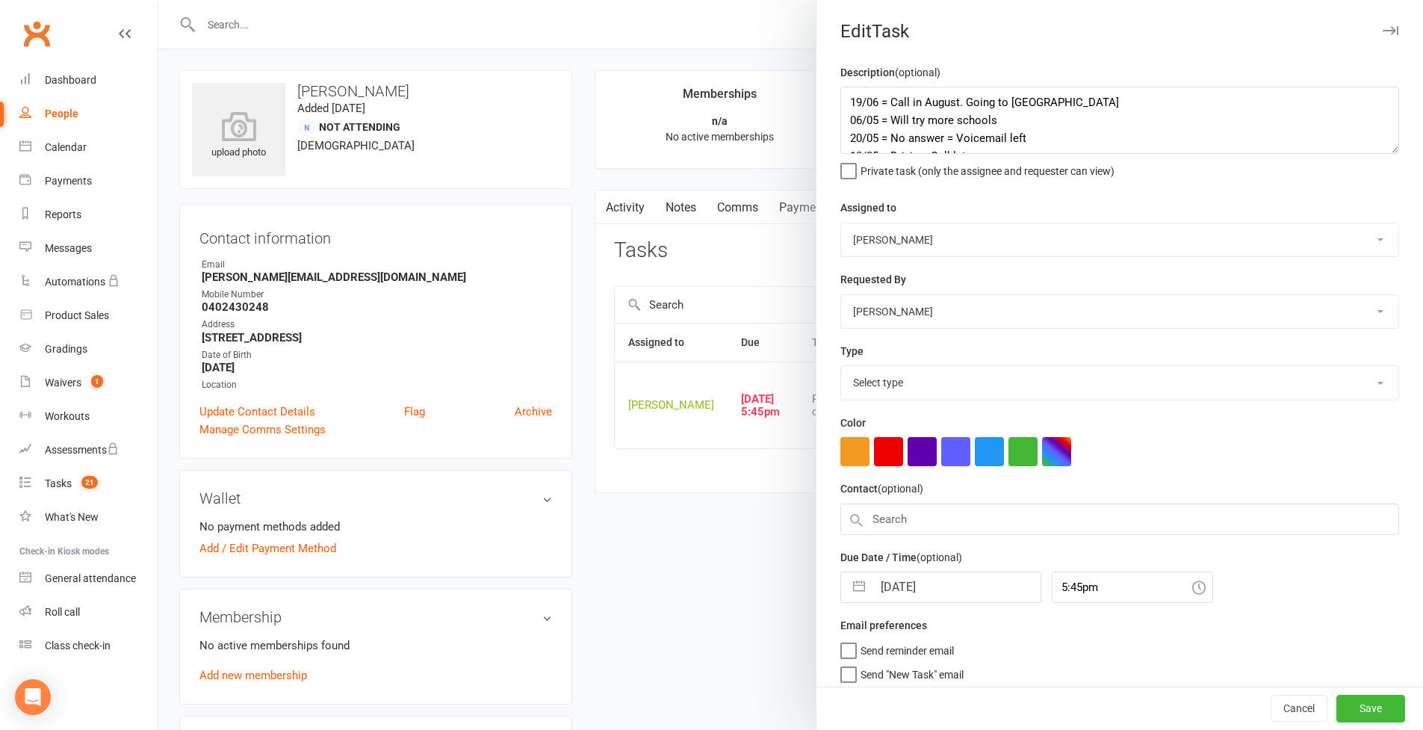
select select "28721"
click at [844, 99] on textarea "19/06 = Call in August. Going to [GEOGRAPHIC_DATA] 06/05 = Will try more school…" at bounding box center [1119, 120] width 559 height 67
type textarea "11/08 = Phone seems disconnected 19/06 = Call in August. Going to [GEOGRAPHIC_D…"
click at [852, 585] on button "button" at bounding box center [859, 583] width 27 height 30
select select "6"
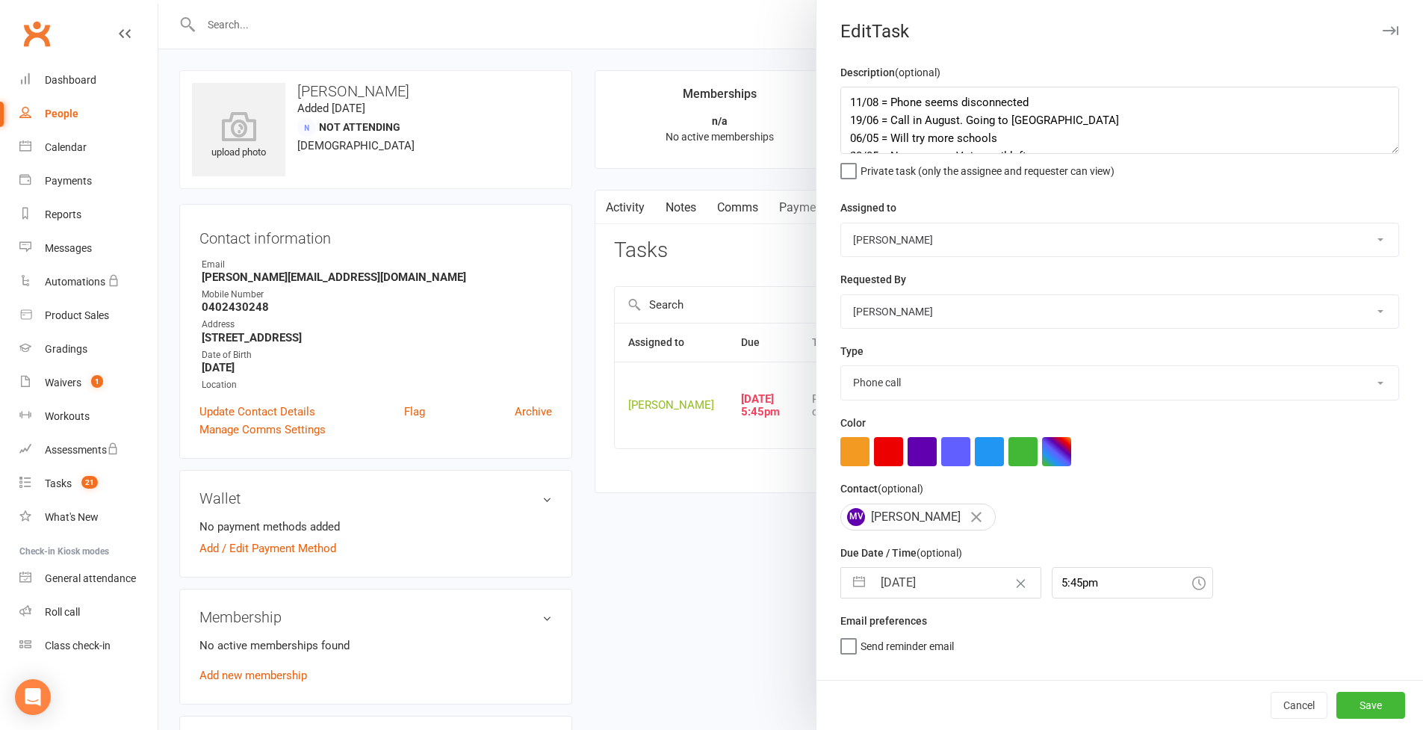
select select "2025"
select select "7"
select select "2025"
select select "8"
select select "2025"
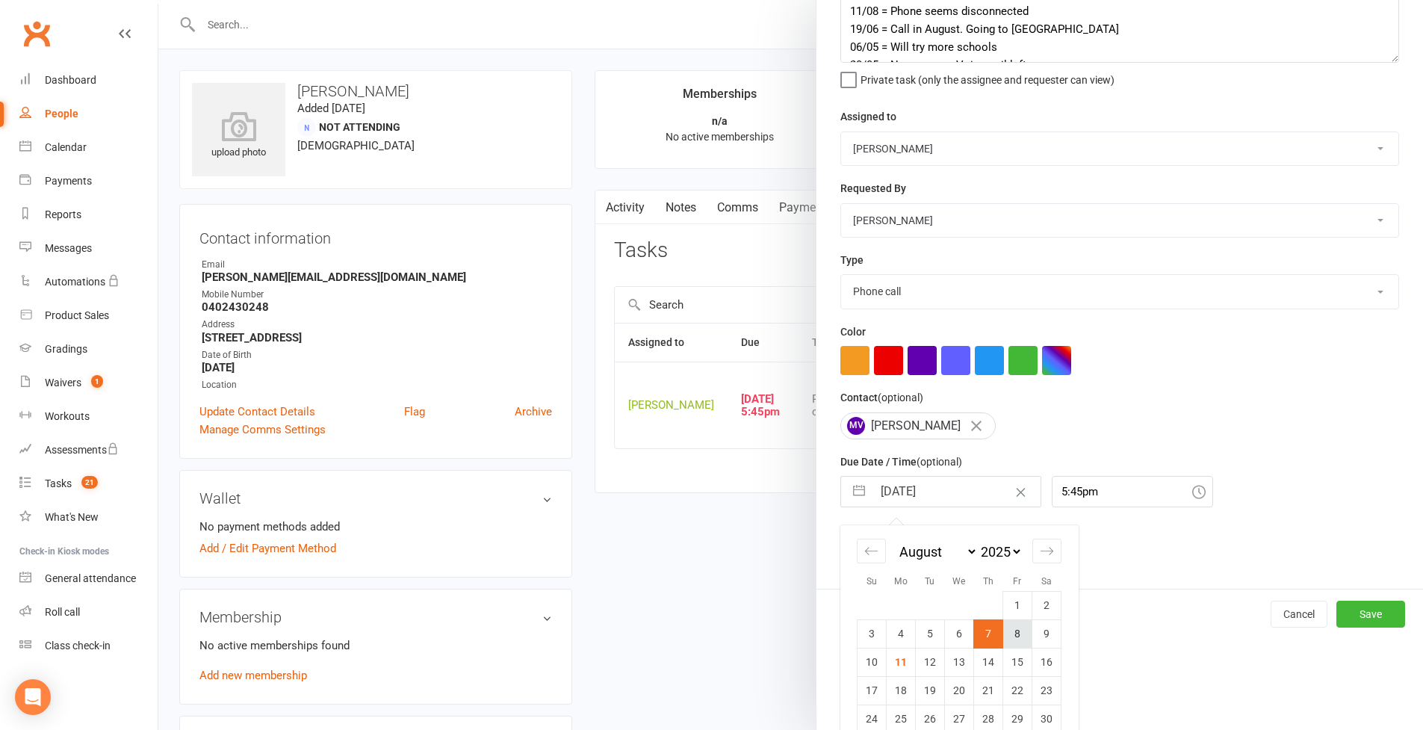
scroll to position [117, 0]
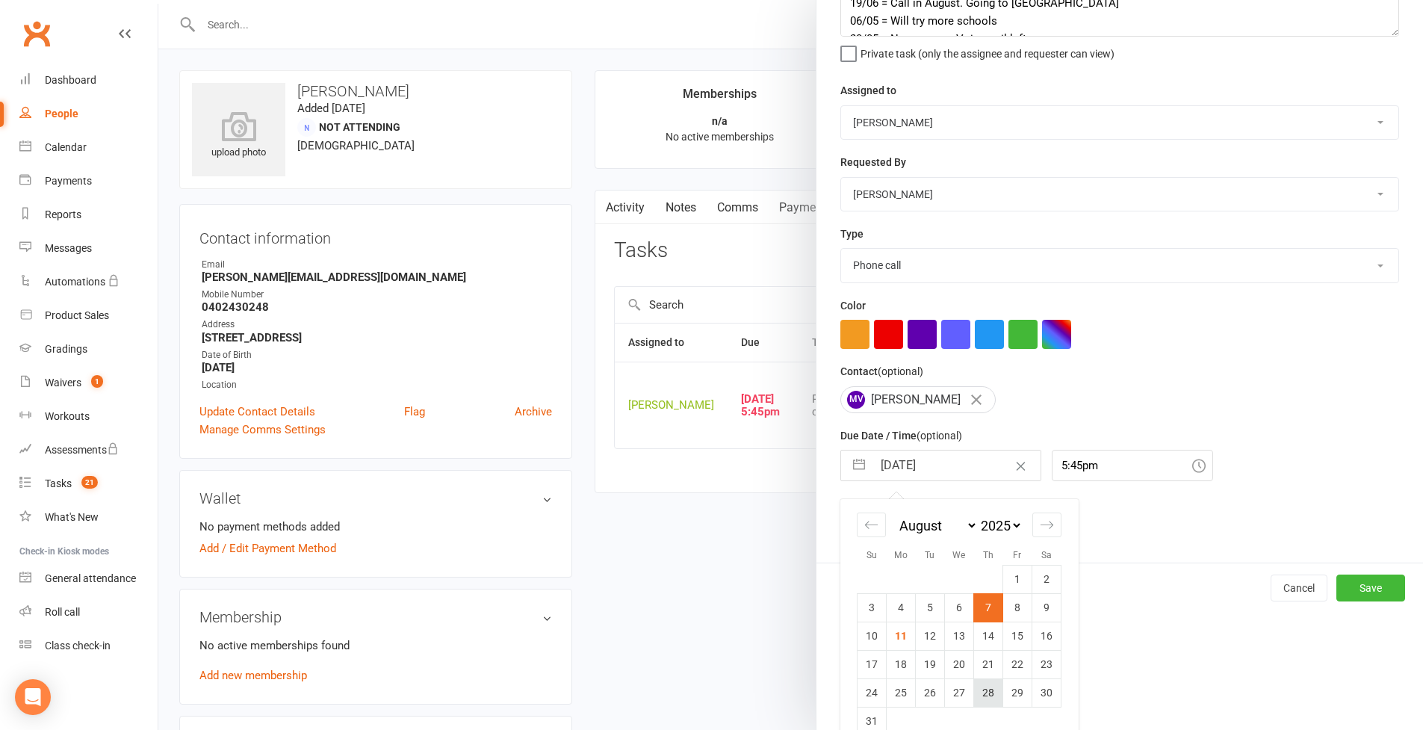
click at [985, 630] on td "28" at bounding box center [988, 692] width 29 height 28
type input "[DATE]"
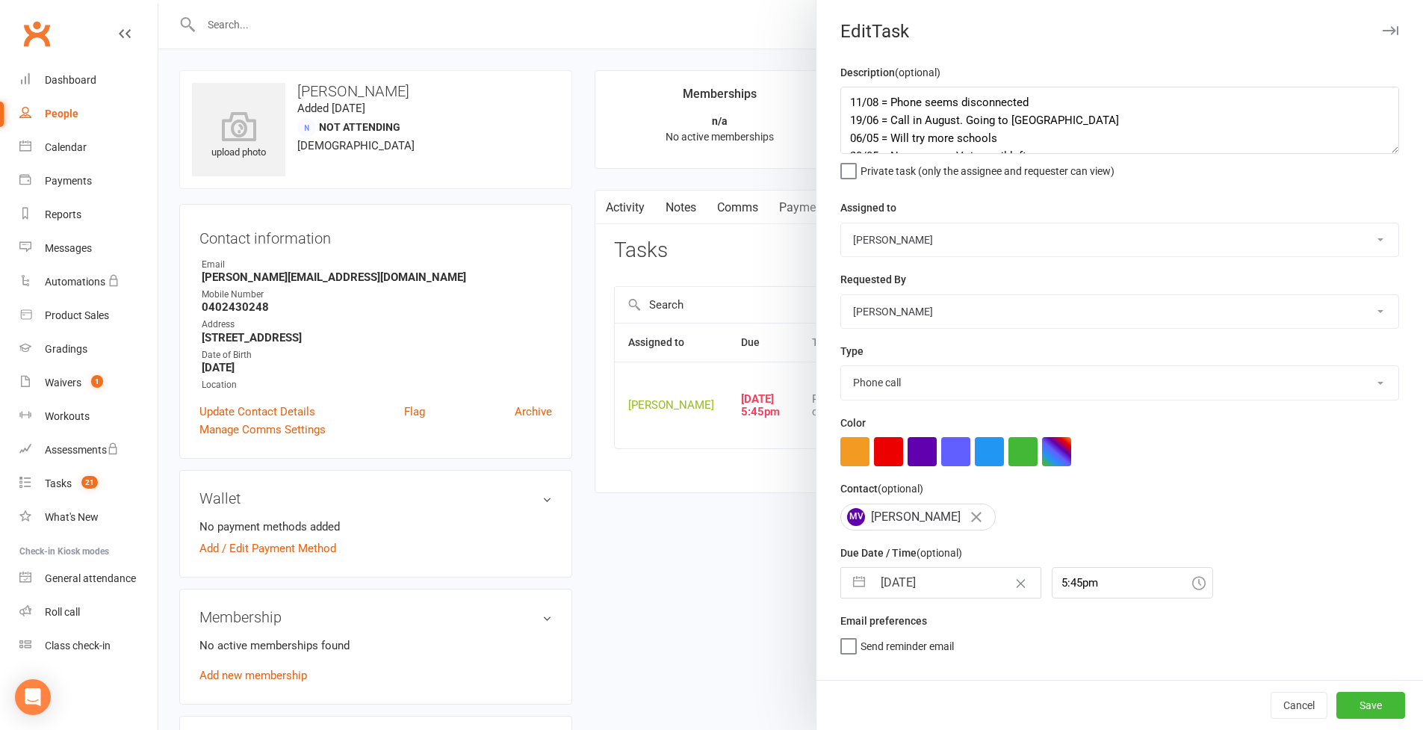
scroll to position [0, 0]
click at [1086, 630] on button "Save" at bounding box center [1371, 705] width 69 height 27
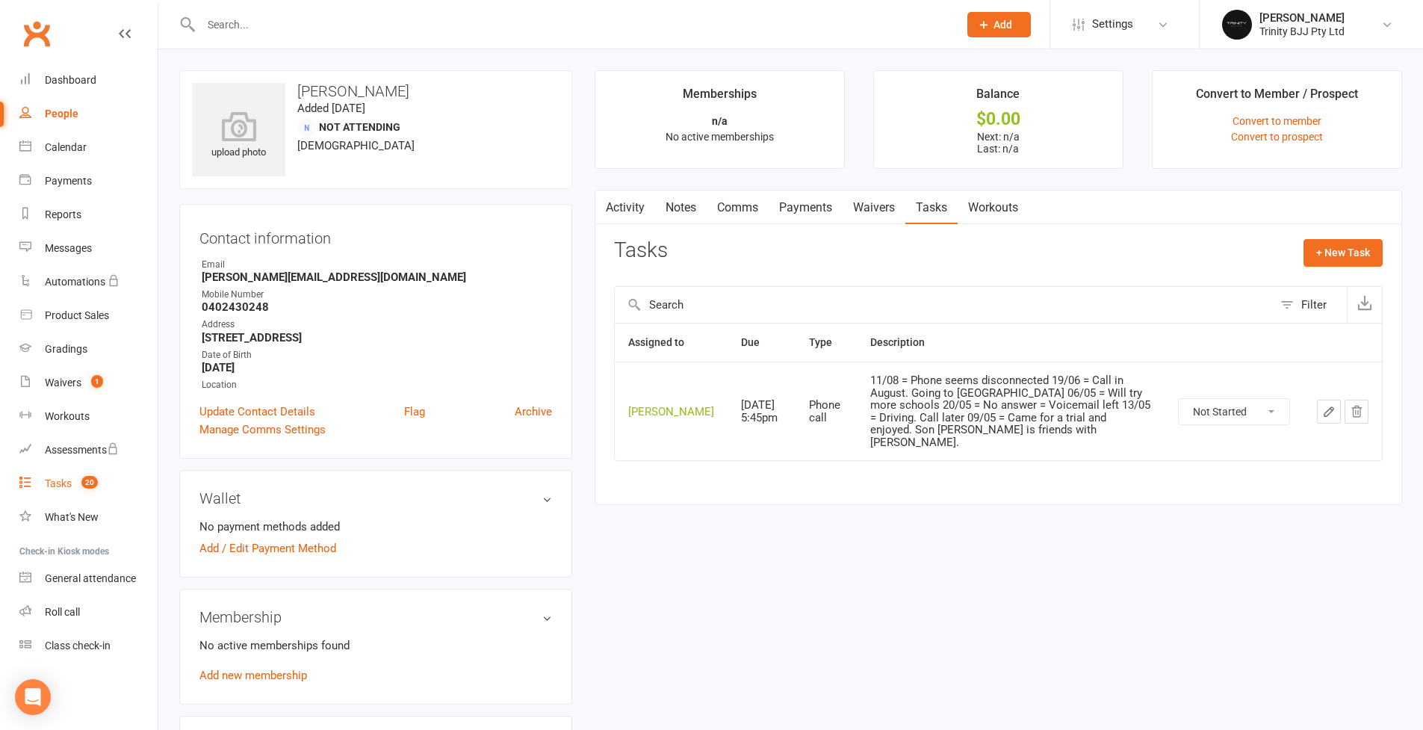
click at [61, 483] on div "Tasks" at bounding box center [58, 483] width 27 height 12
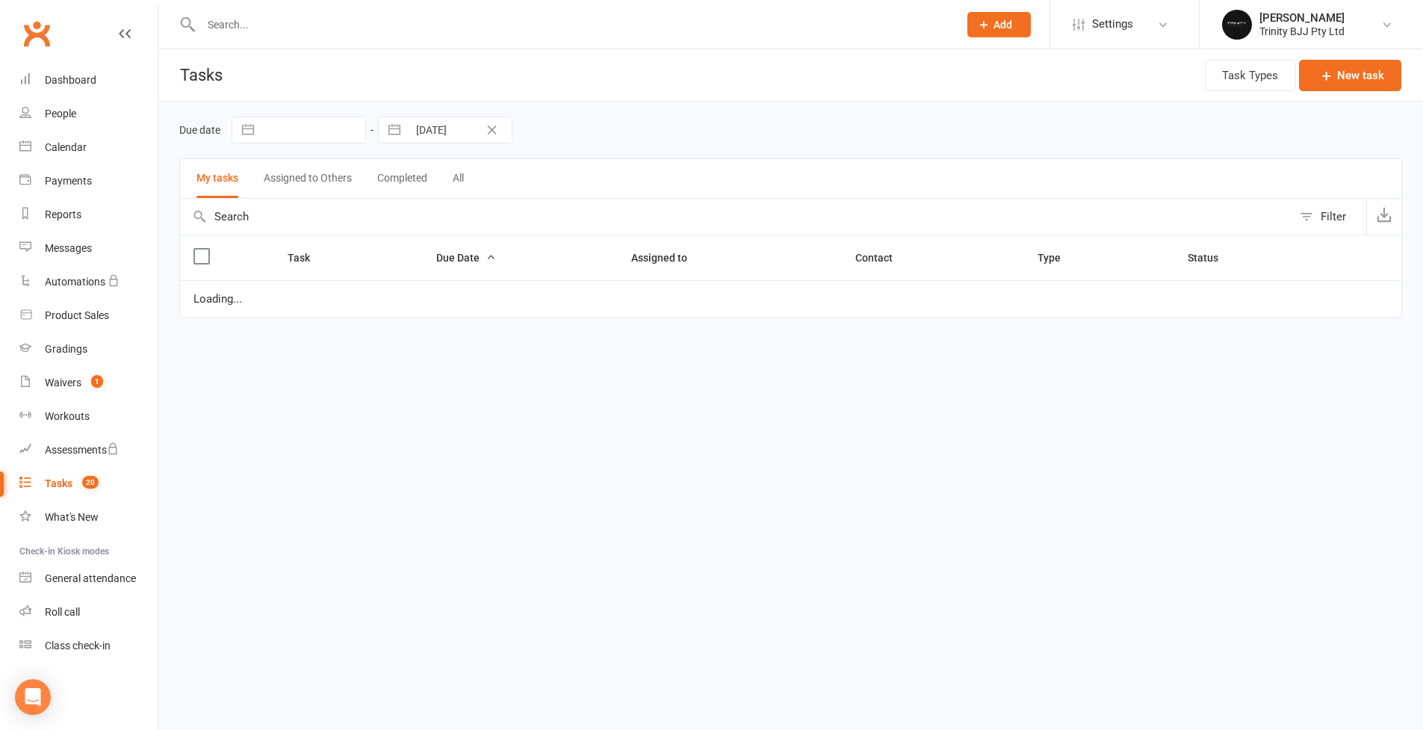
select select "started"
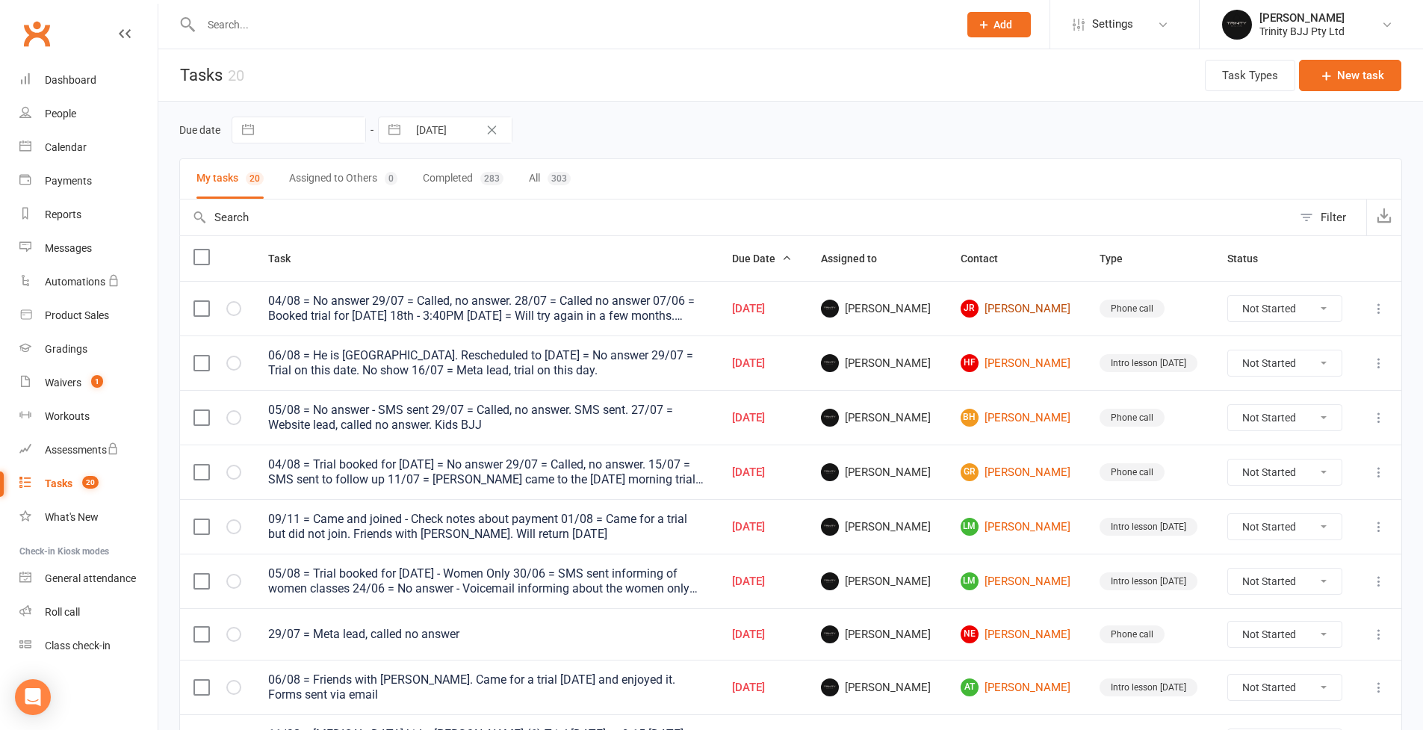
click at [1005, 314] on link "JR [PERSON_NAME]" at bounding box center [1017, 309] width 113 height 18
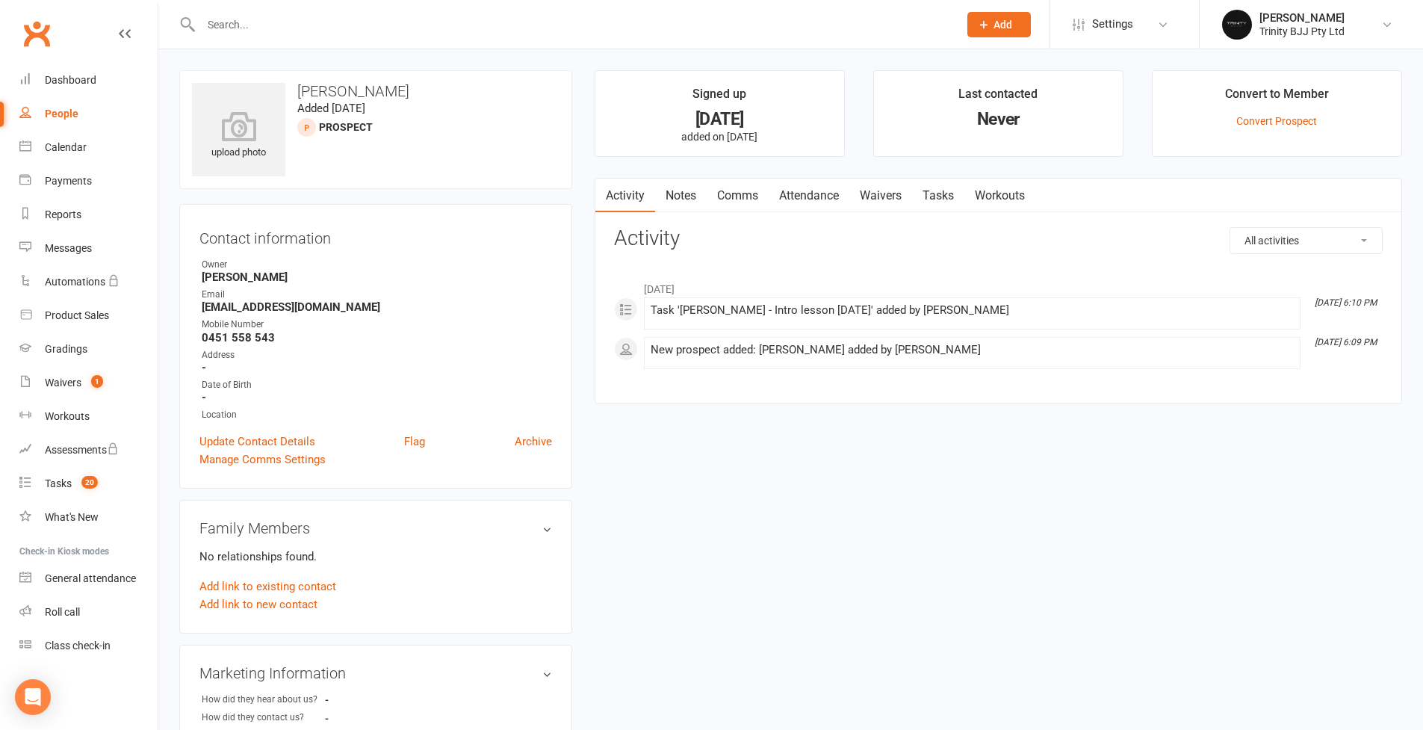
click at [942, 198] on link "Tasks" at bounding box center [938, 196] width 52 height 34
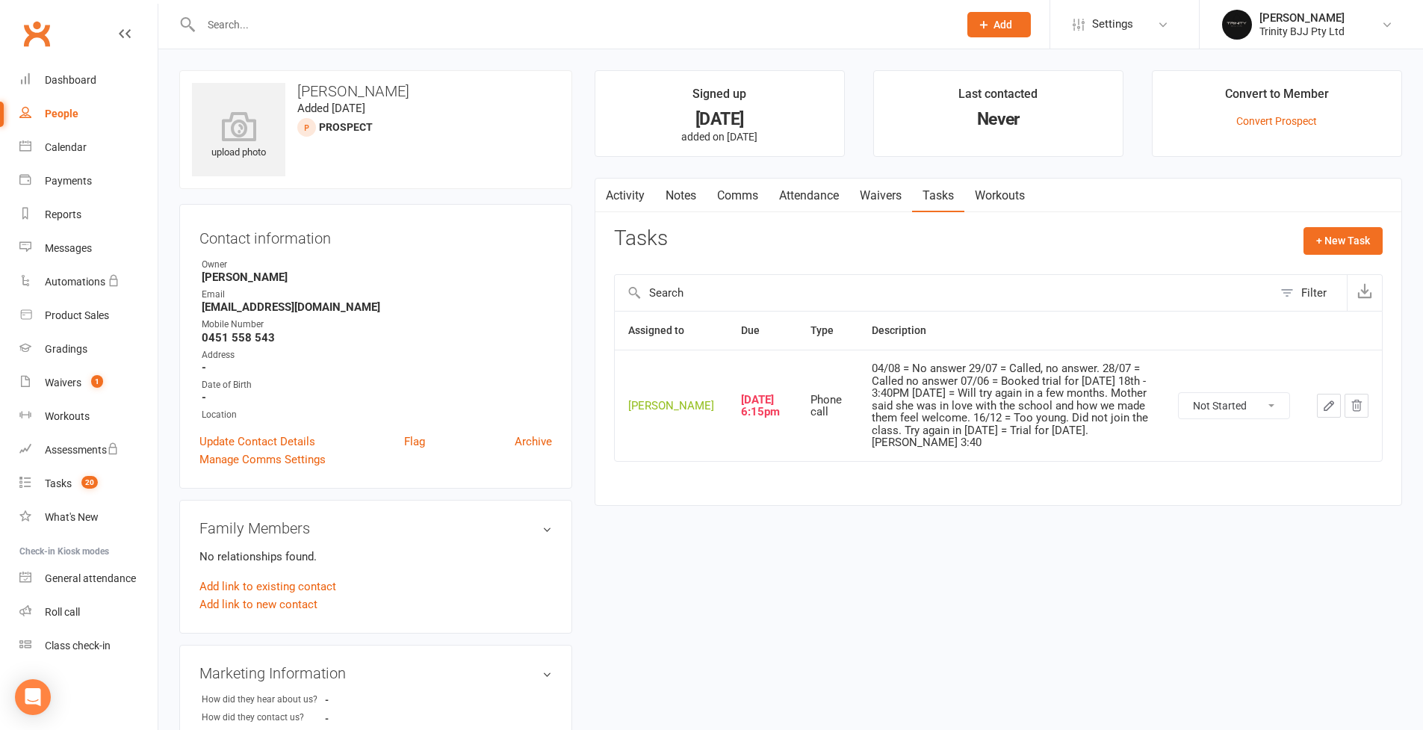
click at [1086, 410] on icon "button" at bounding box center [1329, 405] width 9 height 9
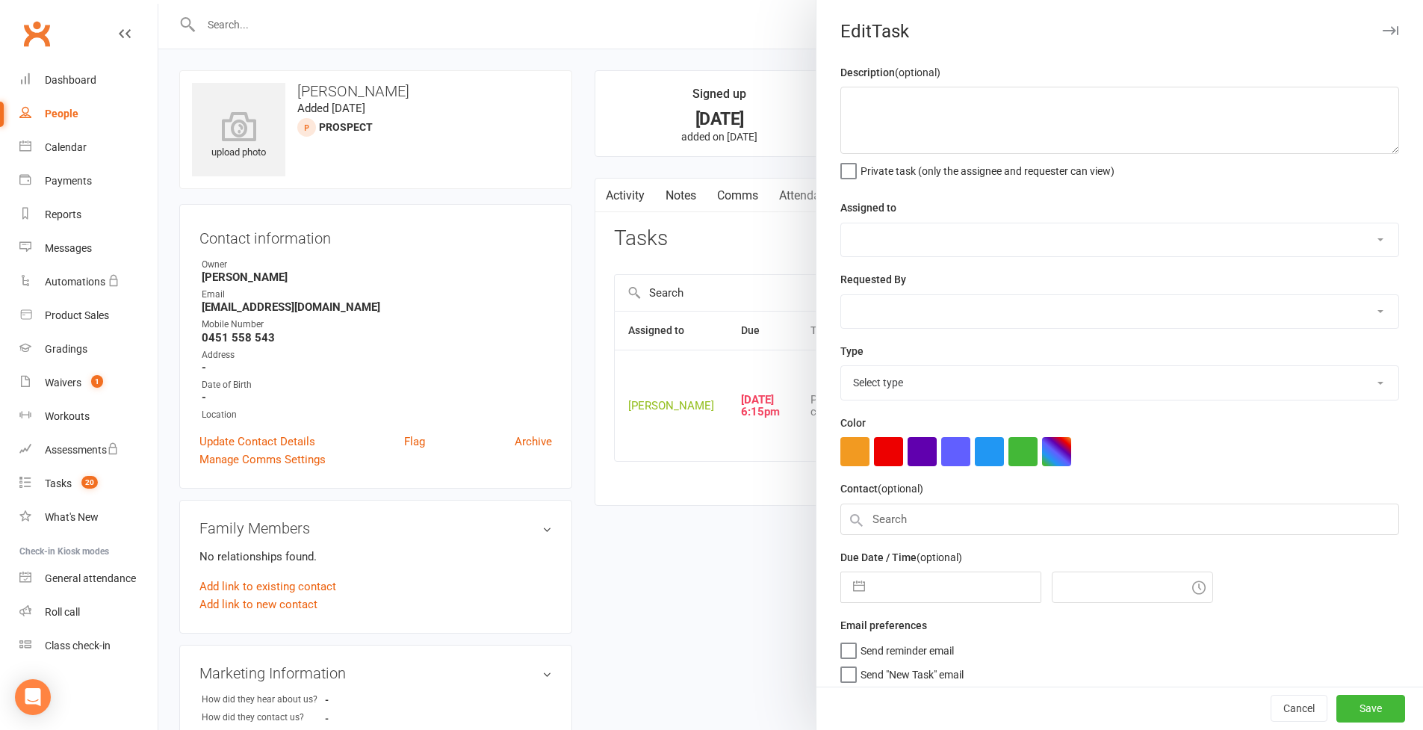
type textarea "04/08 = No answer 29/07 = Called, no answer. 28/07 = Called no answer 07/06 = B…"
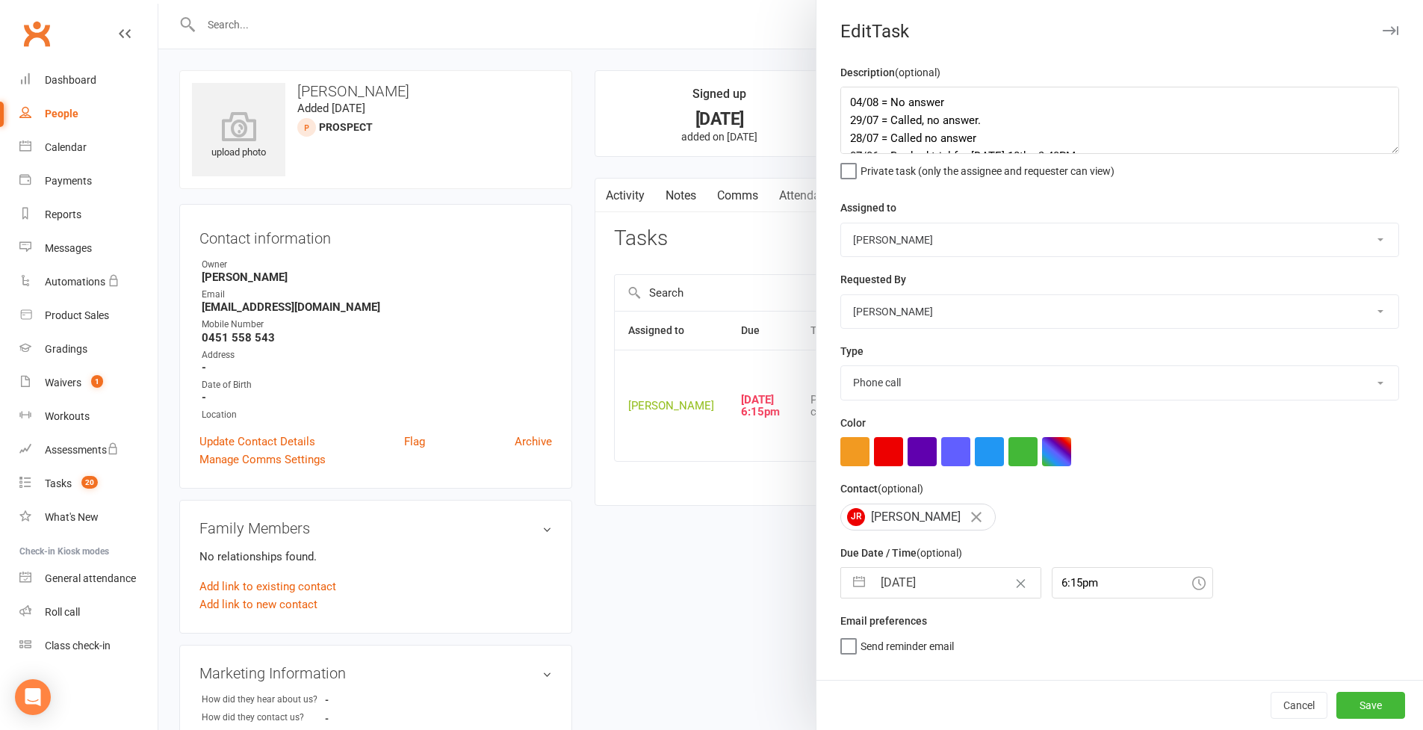
click at [1086, 154] on textarea "04/08 = No answer 29/07 = Called, no answer. 28/07 = Called no answer 07/06 = B…" at bounding box center [1119, 120] width 559 height 67
click at [840, 94] on textarea "04/08 = No answer 29/07 = Called, no answer. 28/07 = Called no answer 07/06 = B…" at bounding box center [1119, 120] width 559 height 67
drag, startPoint x: 855, startPoint y: 643, endPoint x: 867, endPoint y: 643, distance: 12.0
click at [855, 598] on button "button" at bounding box center [859, 583] width 27 height 30
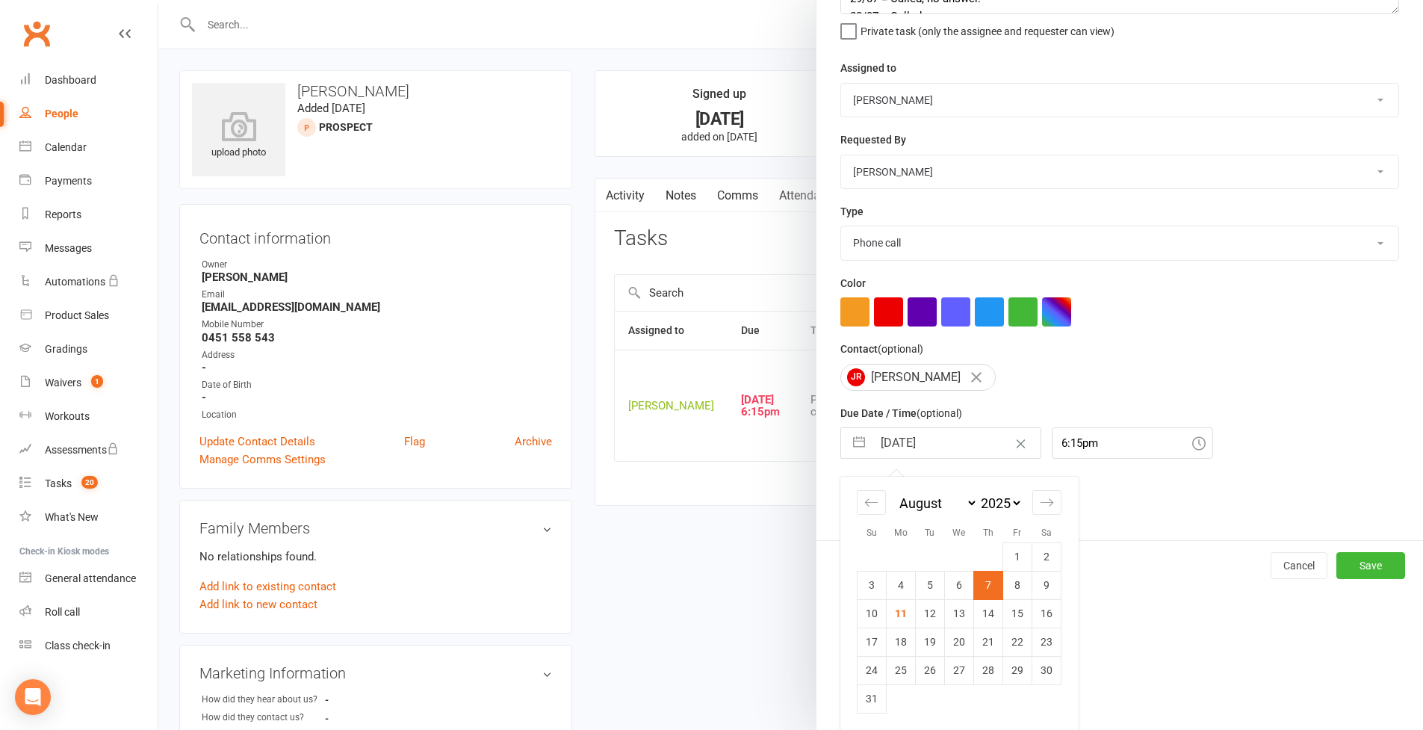
scroll to position [152, 0]
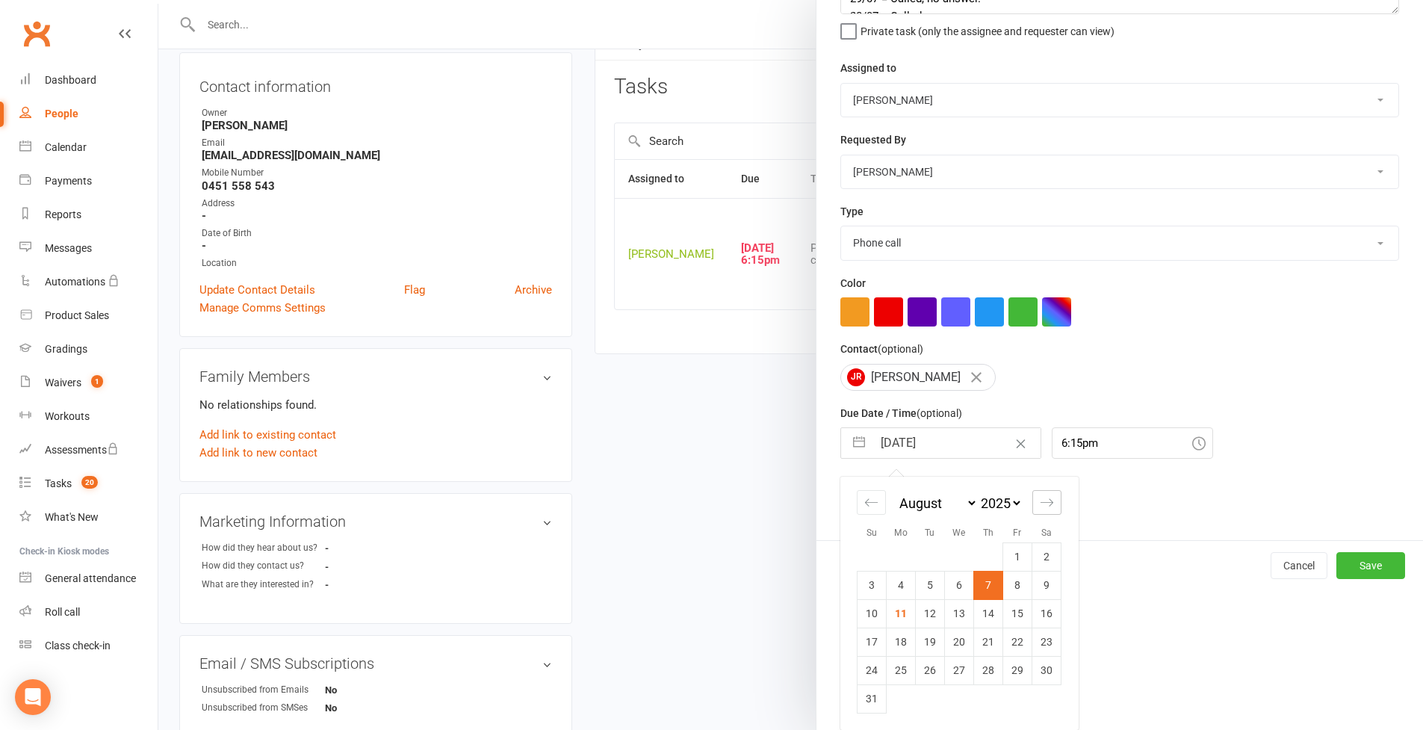
click at [1041, 499] on icon "Move forward to switch to the next month." at bounding box center [1047, 502] width 14 height 14
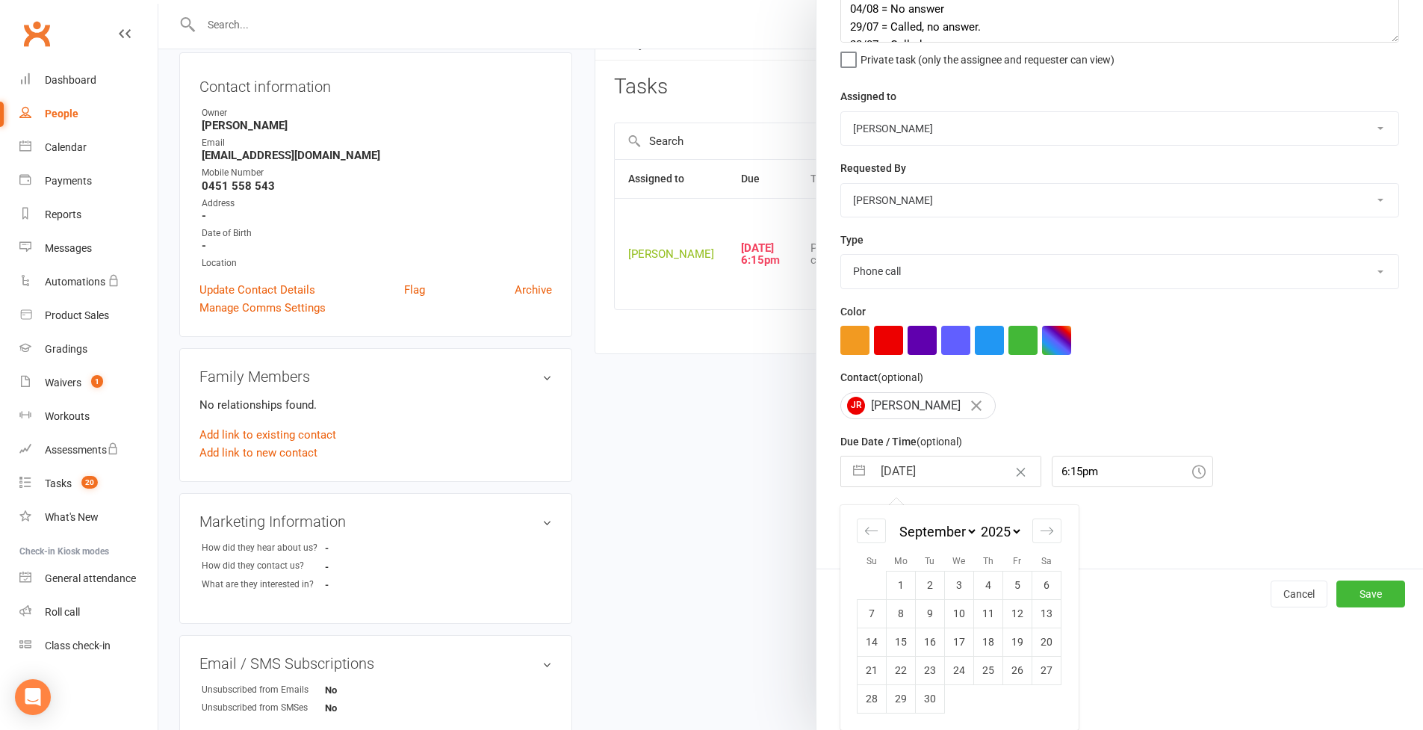
scroll to position [198, 0]
click at [931, 615] on td "9" at bounding box center [930, 613] width 29 height 28
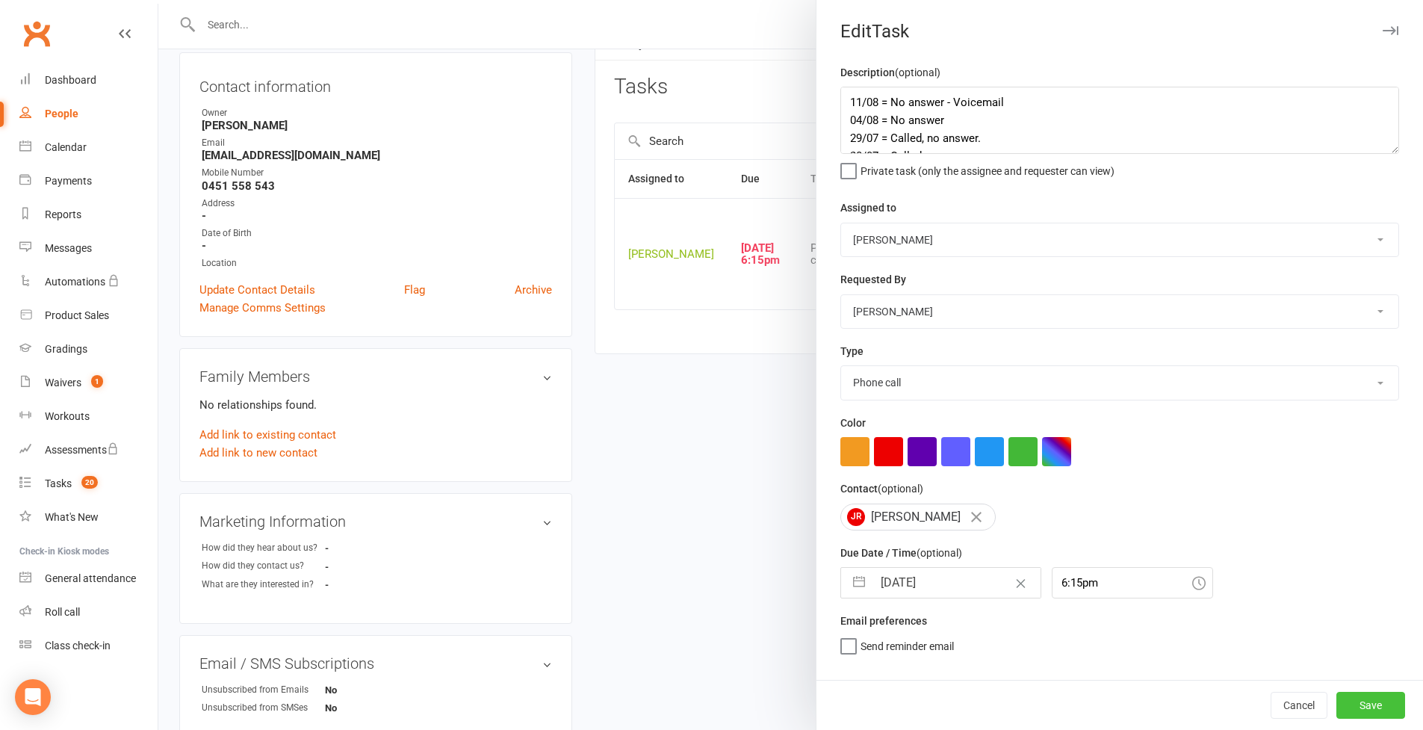
click at [1086, 630] on button "Save" at bounding box center [1371, 705] width 69 height 27
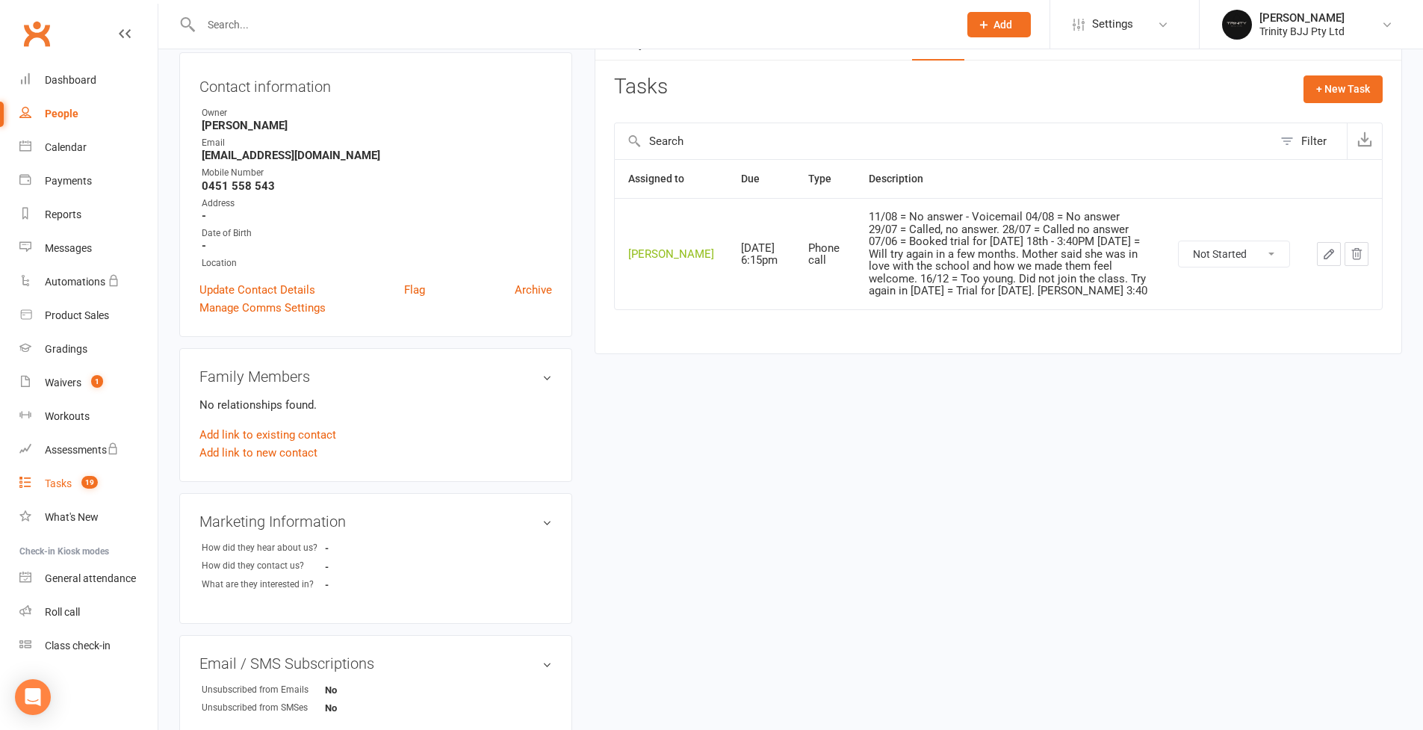
click at [63, 474] on link "Tasks 19" at bounding box center [88, 484] width 138 height 34
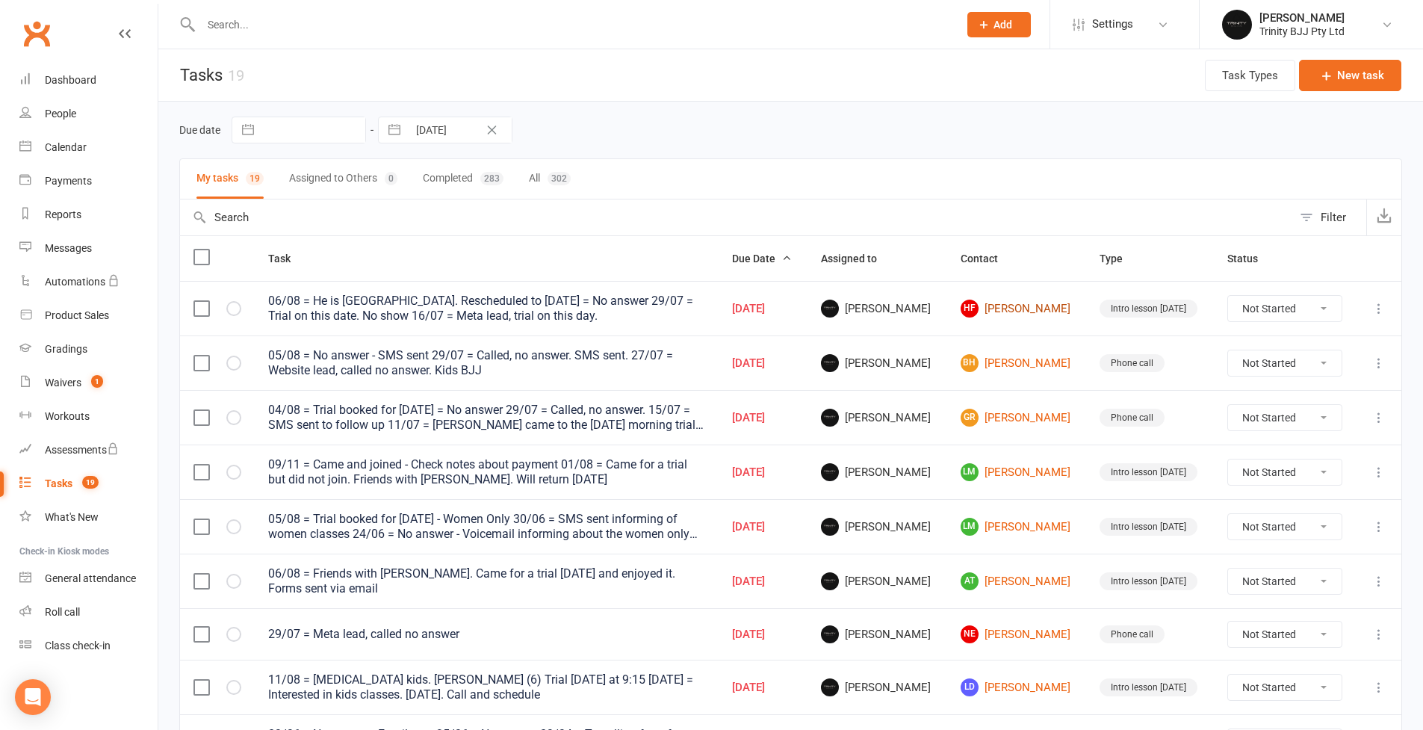
click at [1012, 315] on link "HF [PERSON_NAME]" at bounding box center [1017, 309] width 113 height 18
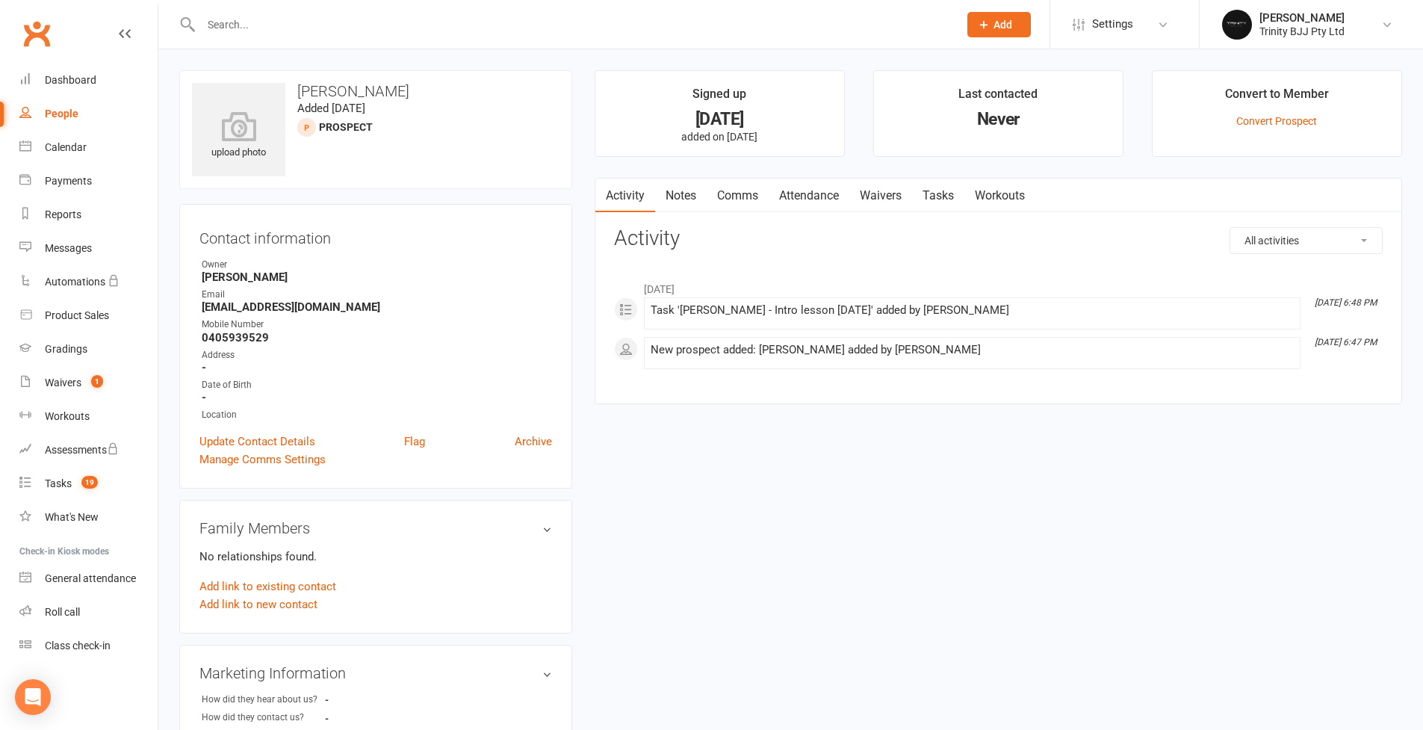
click at [953, 196] on link "Tasks" at bounding box center [938, 196] width 52 height 34
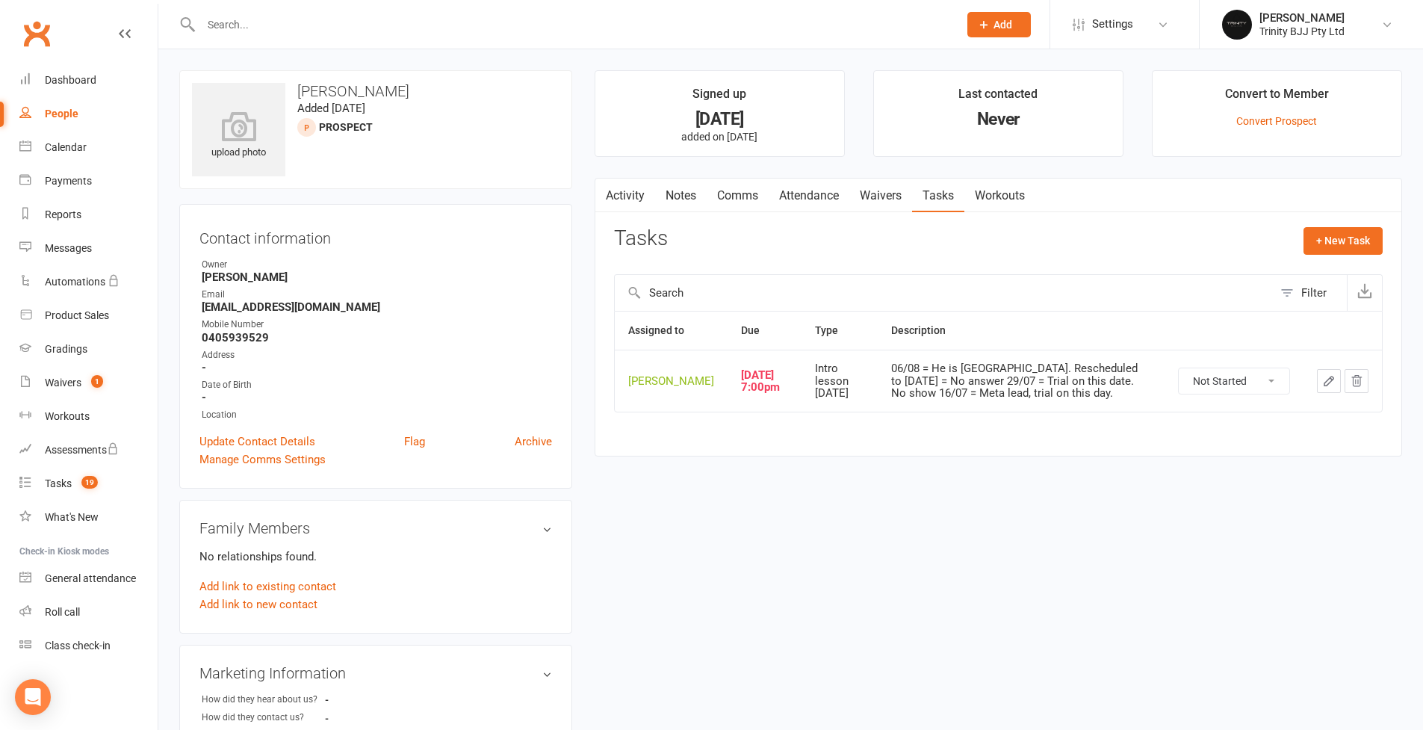
click at [1086, 385] on icon "button" at bounding box center [1328, 380] width 13 height 13
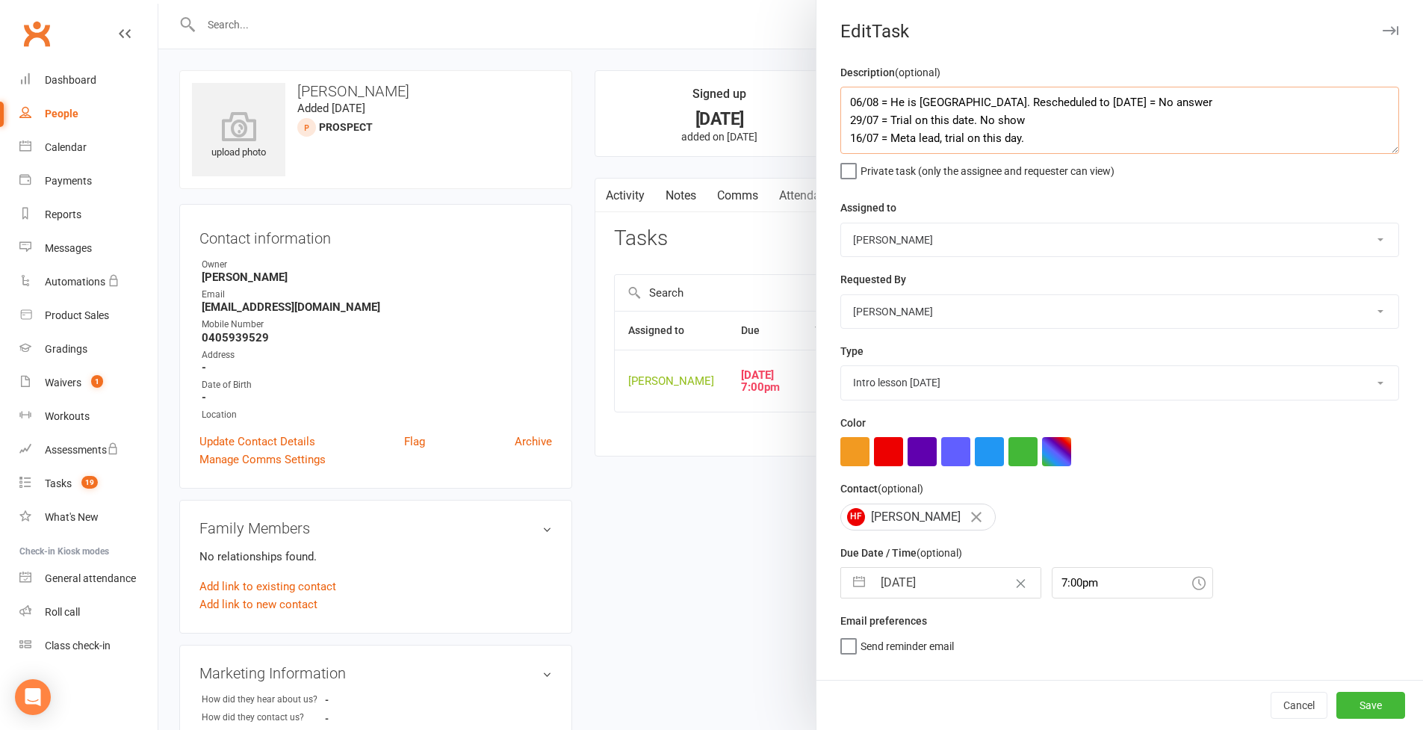
click at [847, 97] on textarea "06/08 = He is [GEOGRAPHIC_DATA]. Rescheduled to [DATE] = No answer 29/07 = Tria…" at bounding box center [1119, 120] width 559 height 67
click at [874, 583] on input "[DATE]" at bounding box center [957, 583] width 168 height 30
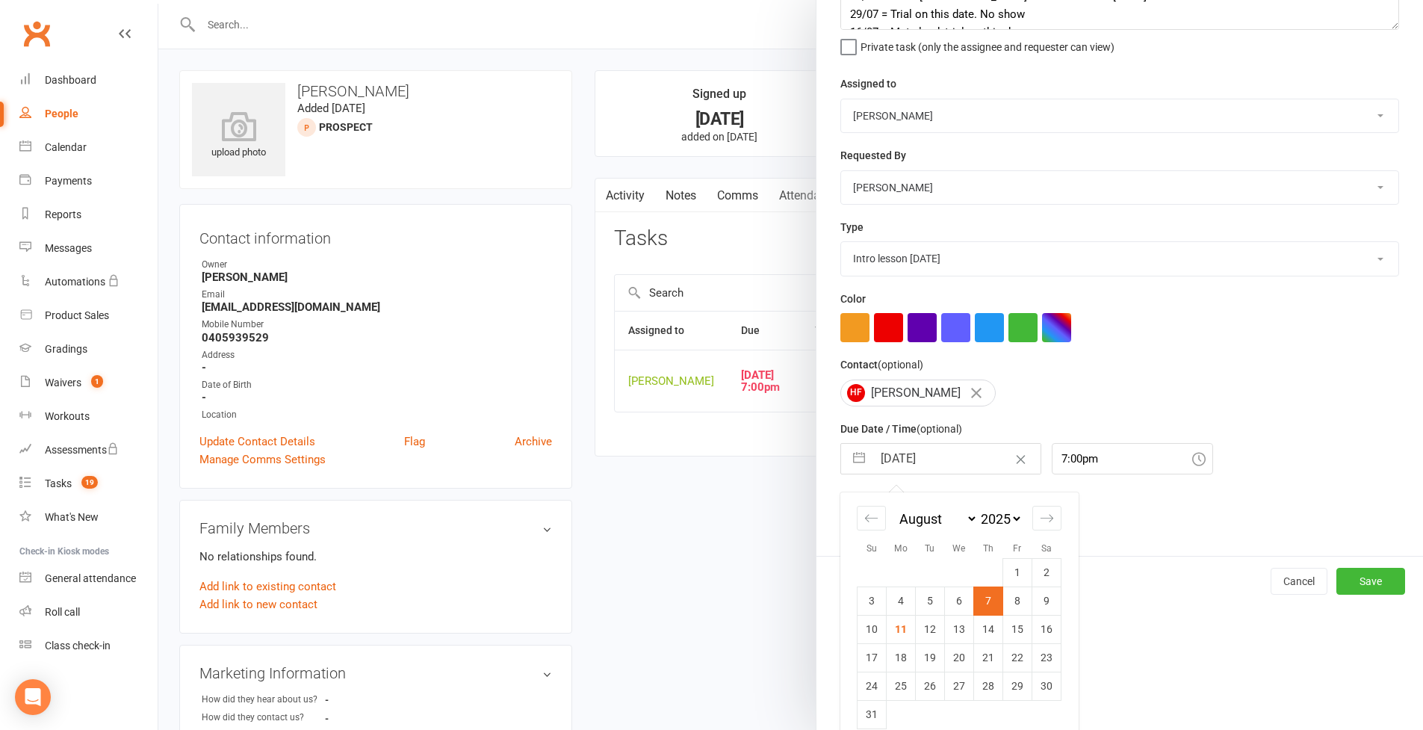
scroll to position [137, 0]
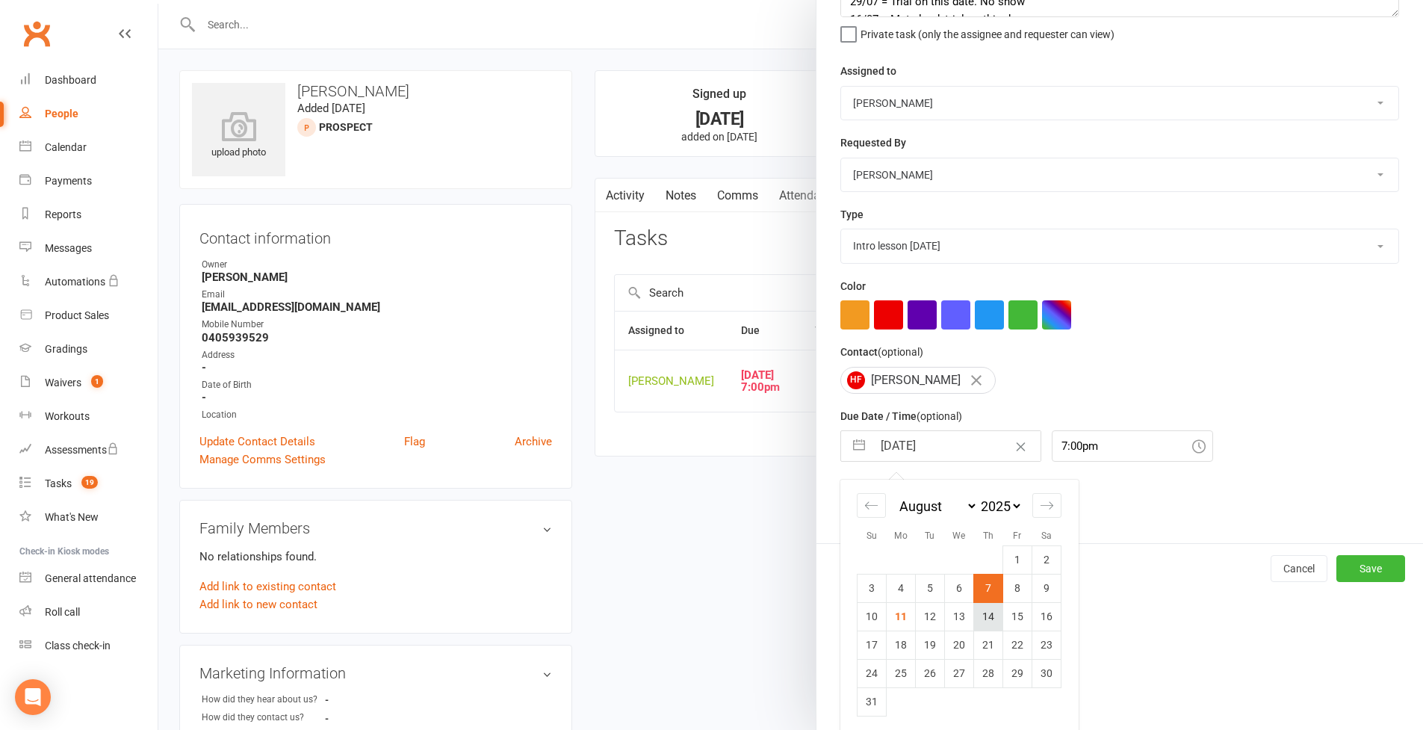
click at [989, 620] on td "14" at bounding box center [988, 616] width 29 height 28
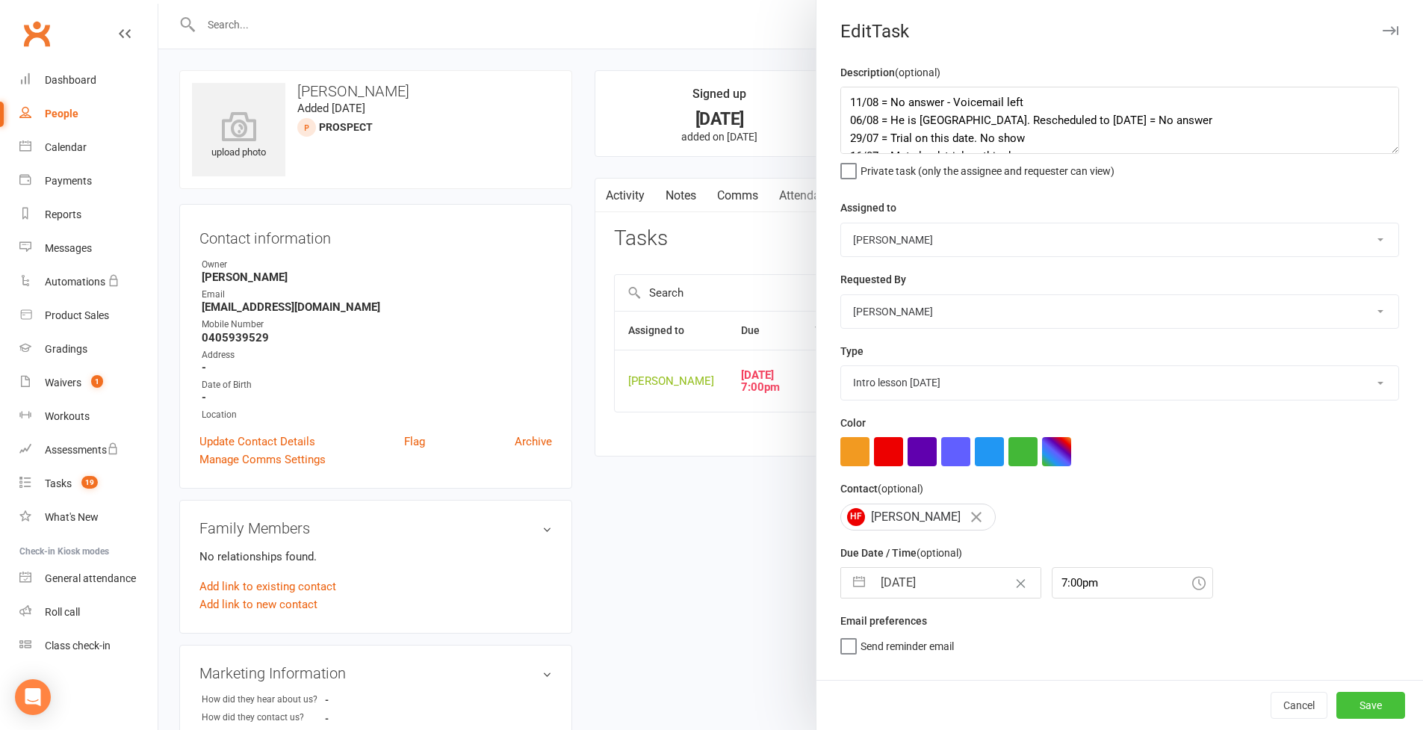
click at [1086, 630] on button "Save" at bounding box center [1371, 705] width 69 height 27
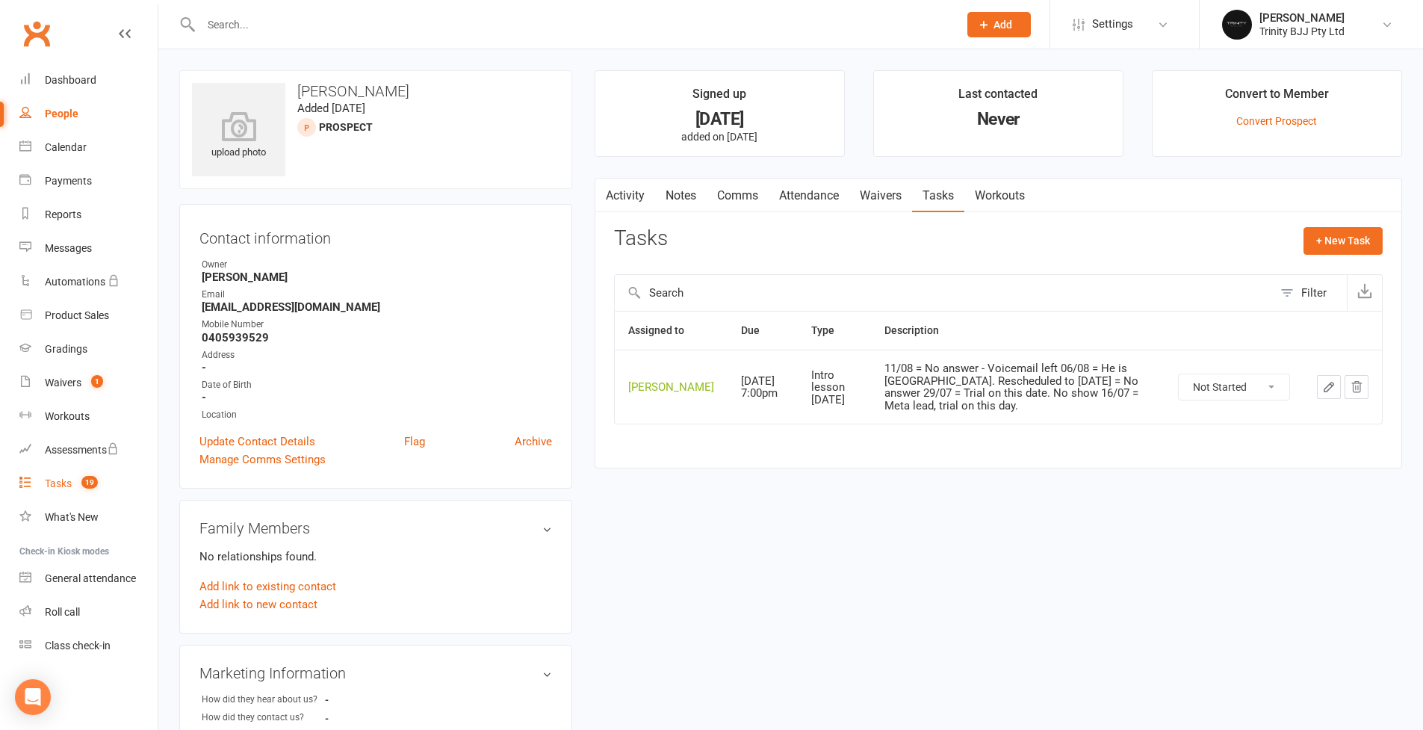
click at [55, 487] on div "Tasks" at bounding box center [58, 483] width 27 height 12
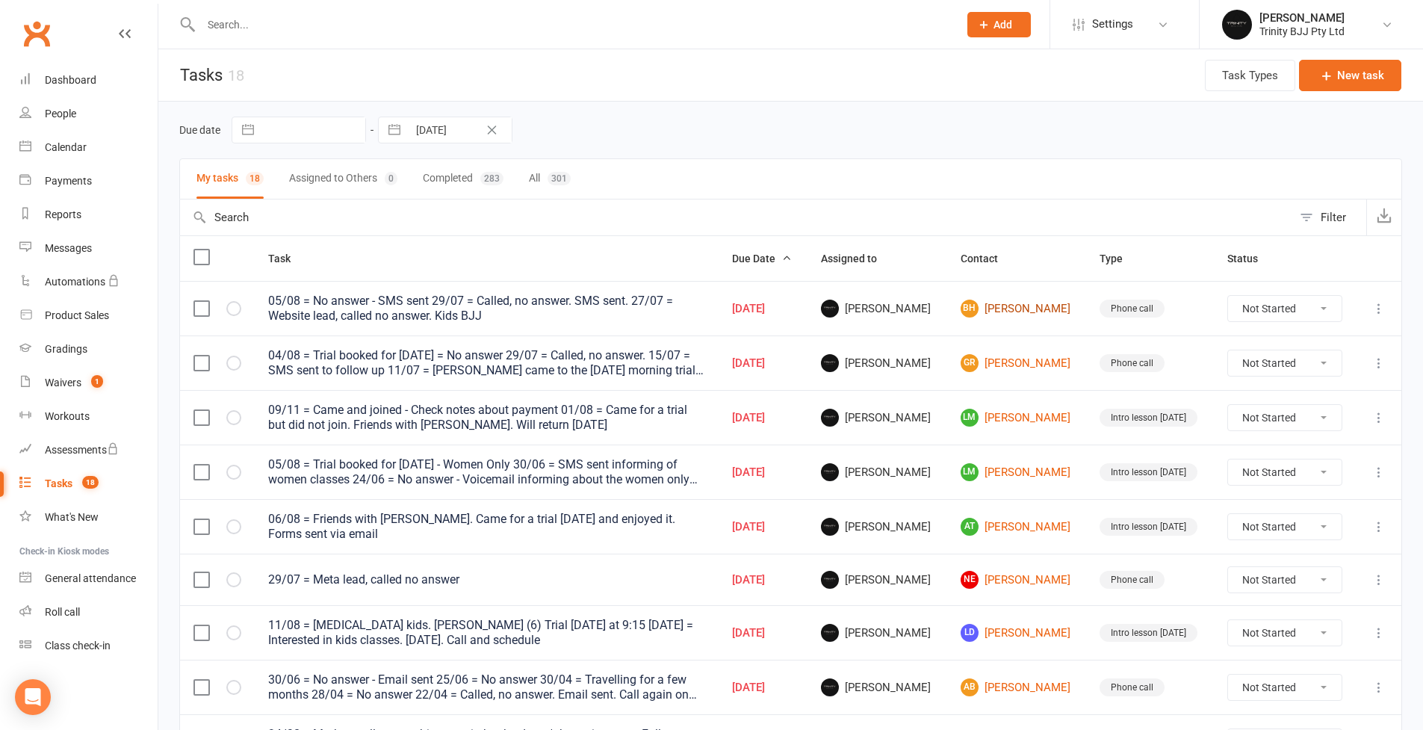
click at [1011, 313] on link "[PERSON_NAME]" at bounding box center [1017, 309] width 113 height 18
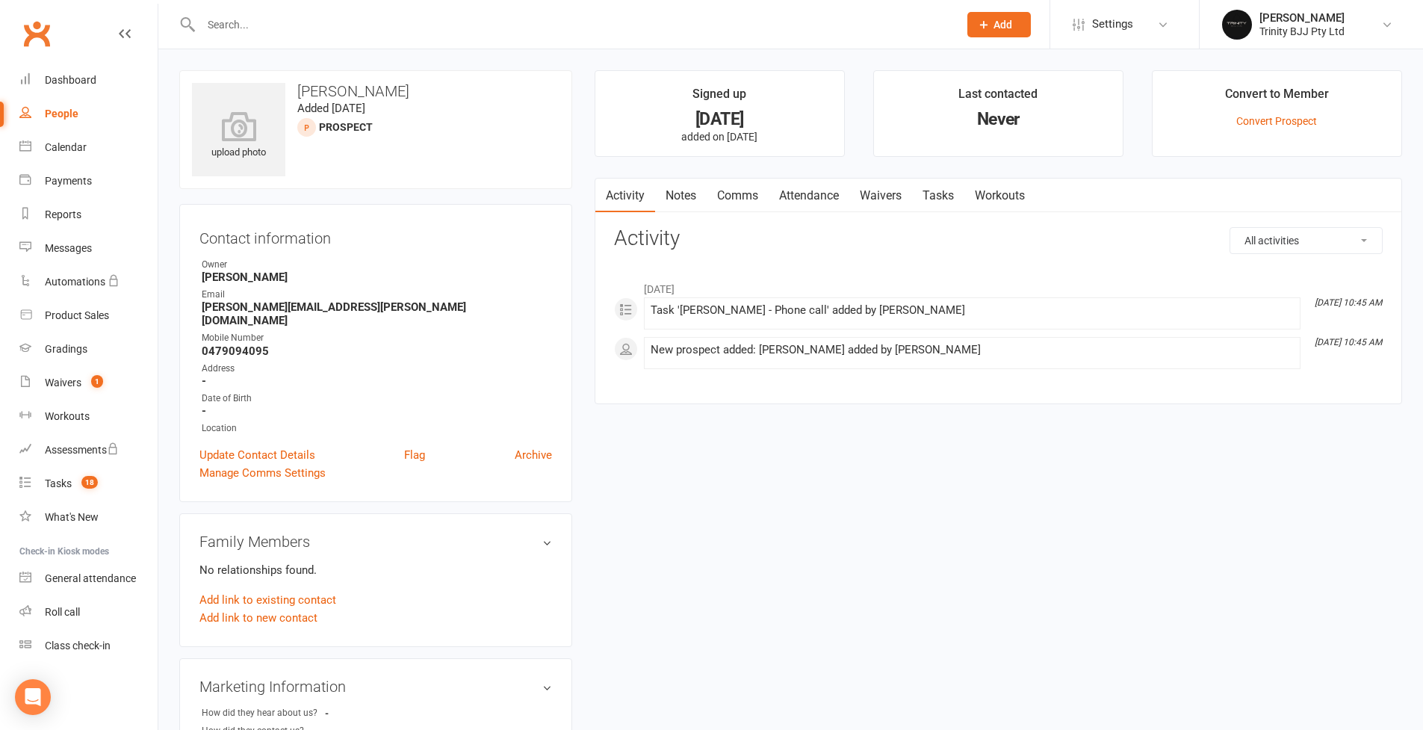
click at [949, 198] on link "Tasks" at bounding box center [938, 196] width 52 height 34
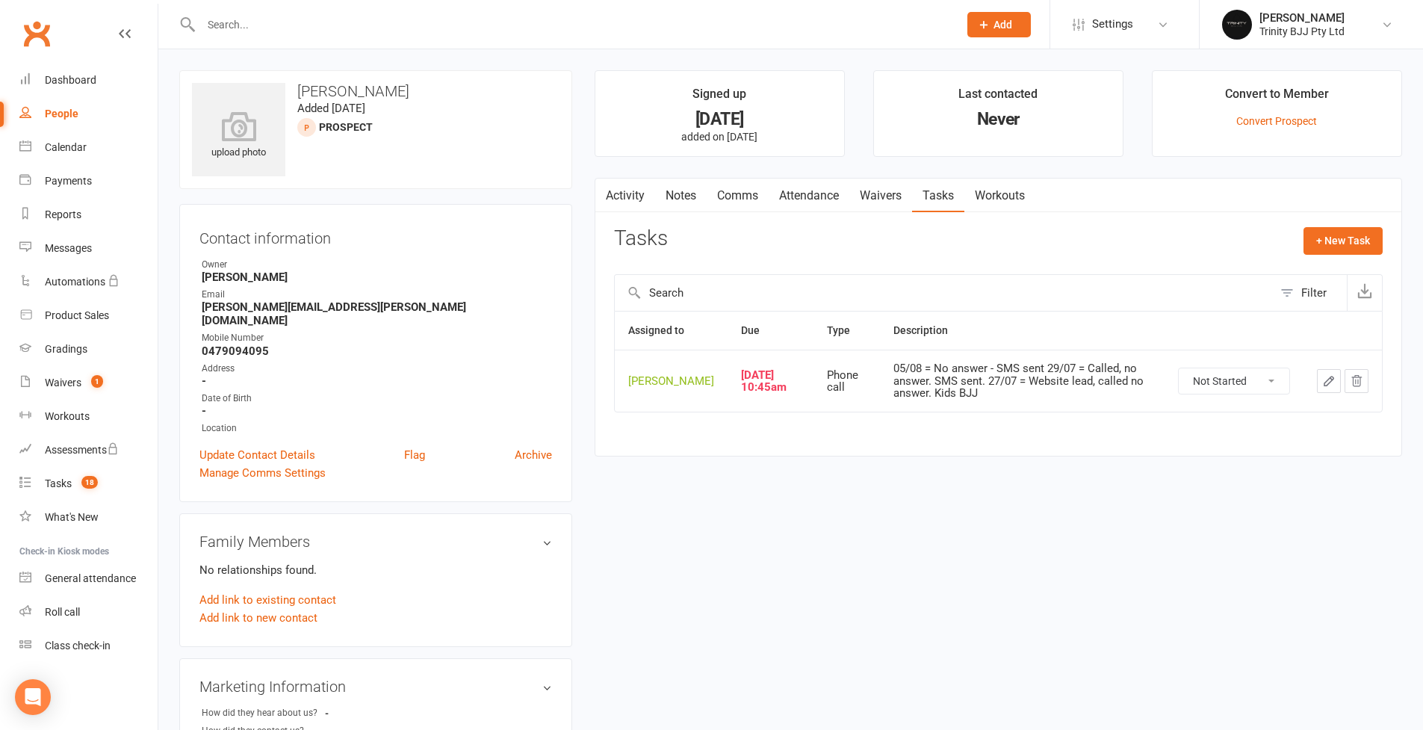
click at [1086, 388] on icon "button" at bounding box center [1328, 380] width 13 height 13
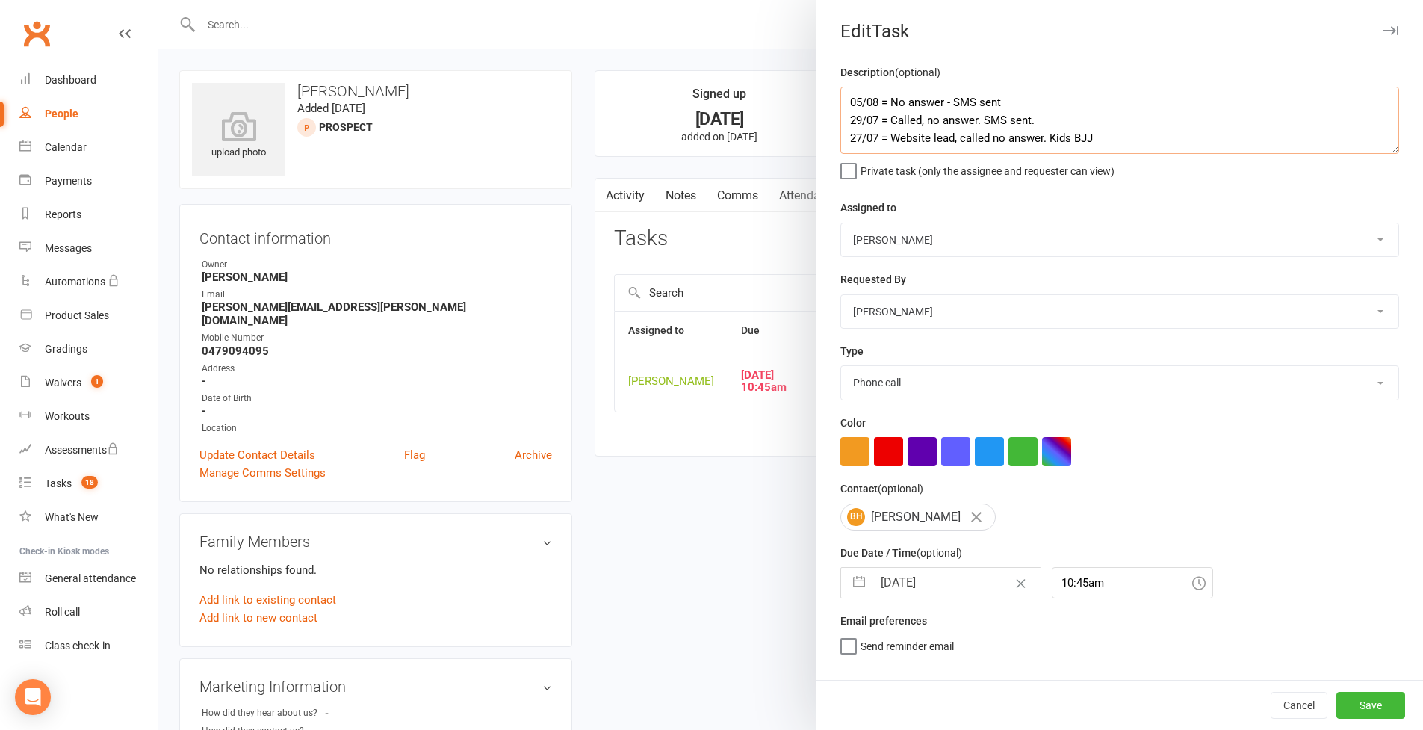
click at [840, 97] on textarea "05/08 = No answer - SMS sent 29/07 = Called, no answer. SMS sent. 27/07 = Websi…" at bounding box center [1119, 120] width 559 height 67
click at [846, 578] on button "button" at bounding box center [859, 583] width 27 height 30
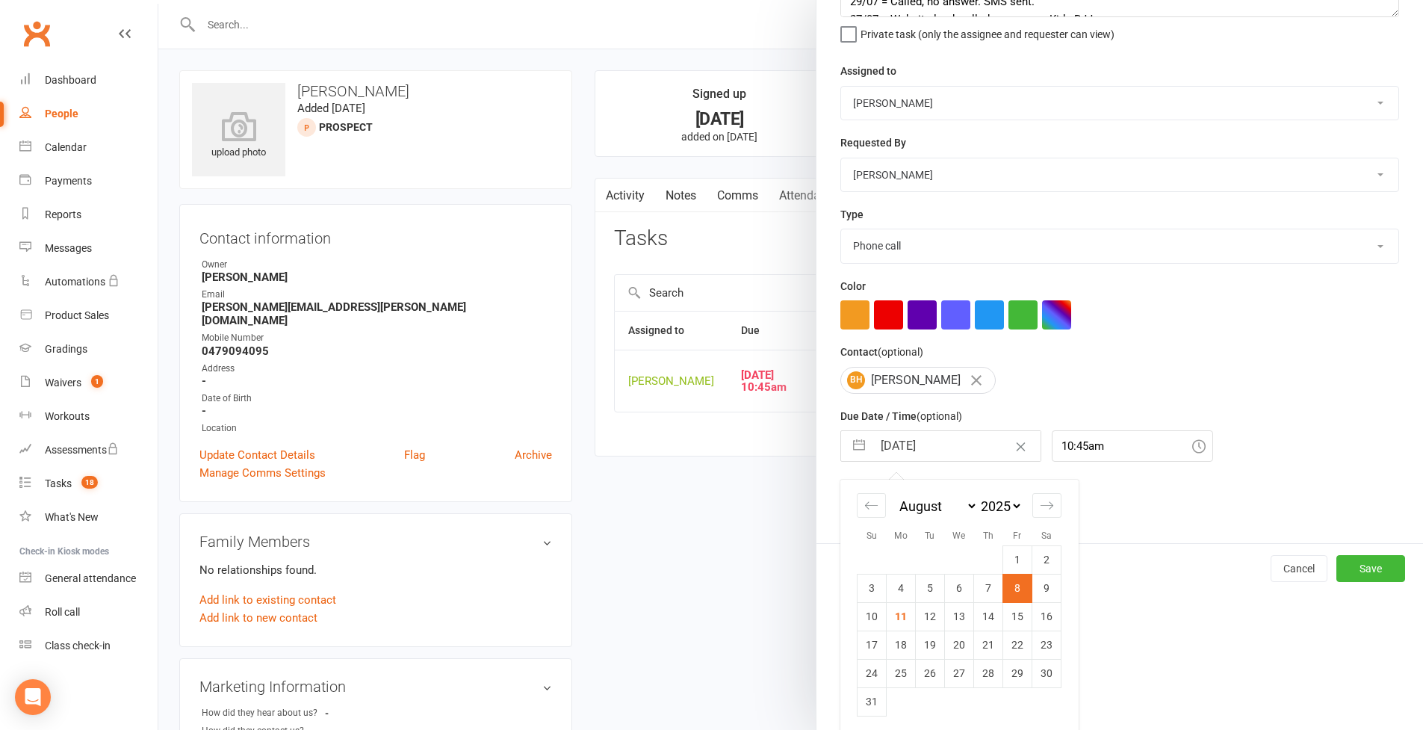
scroll to position [164, 0]
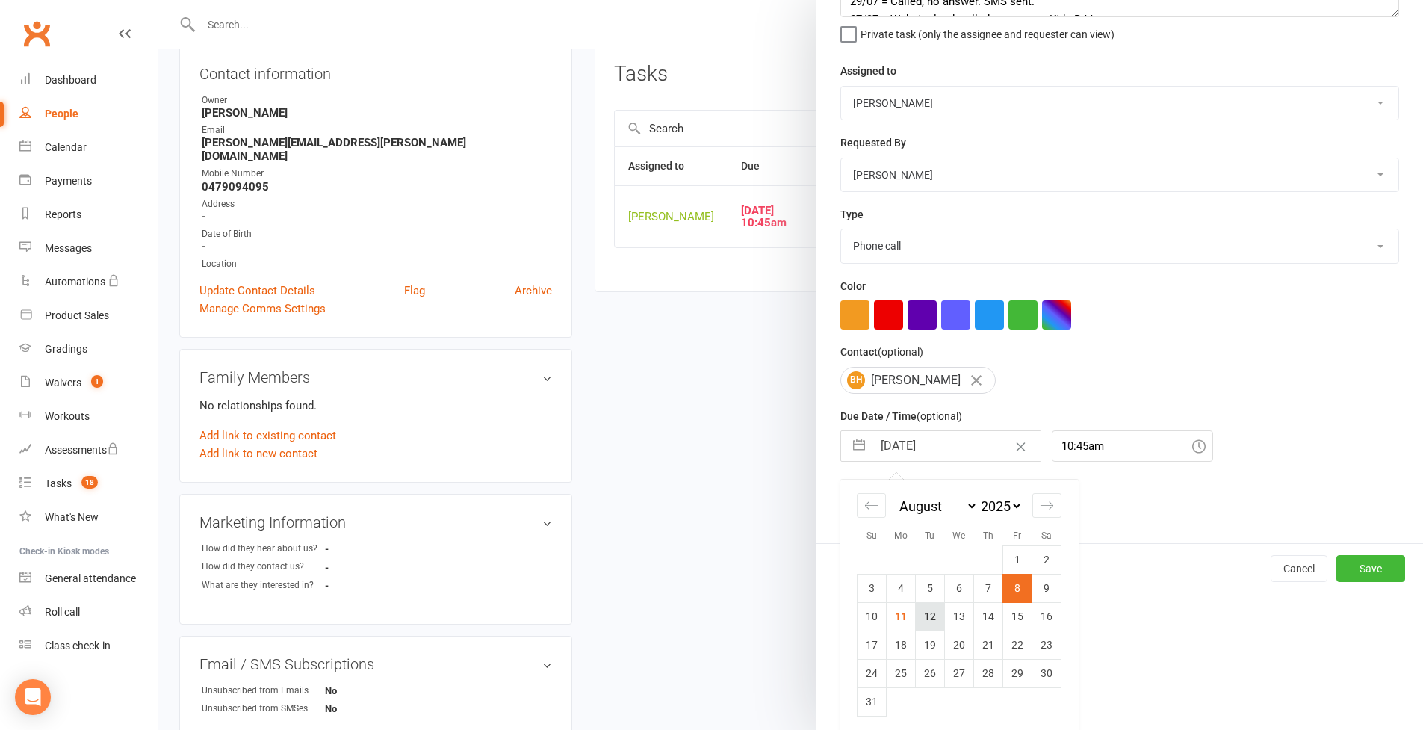
click at [929, 621] on td "12" at bounding box center [930, 616] width 29 height 28
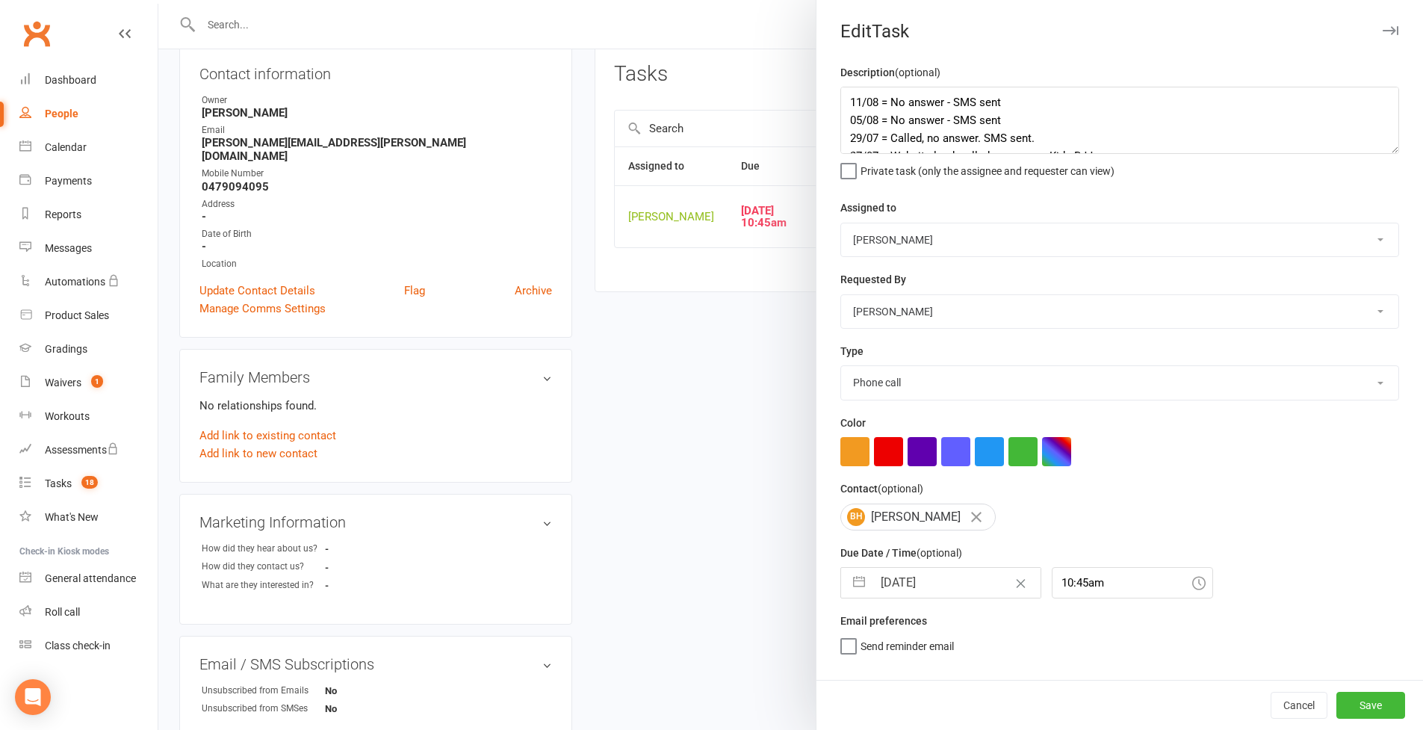
scroll to position [0, 0]
click at [1086, 630] on button "Save" at bounding box center [1371, 705] width 69 height 27
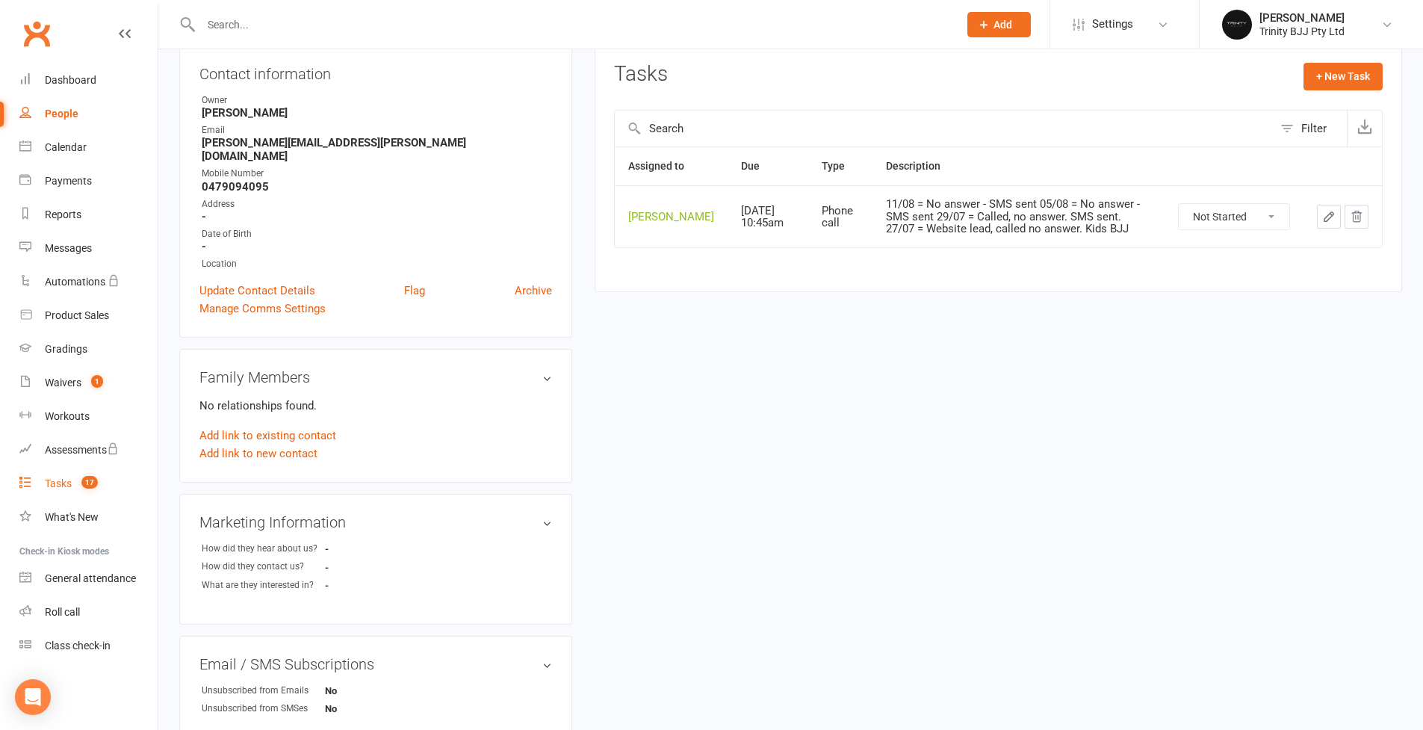
click at [62, 483] on div "Tasks" at bounding box center [58, 483] width 27 height 12
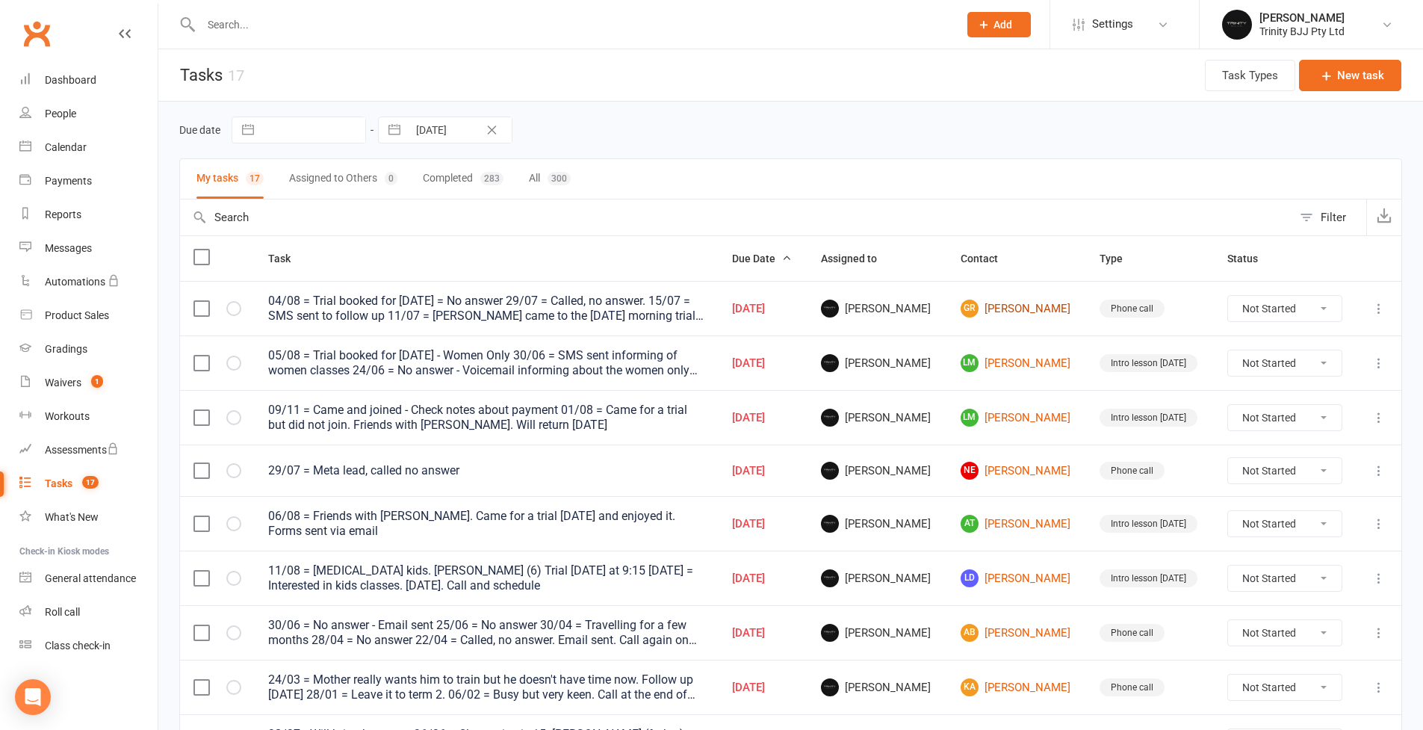
click at [998, 313] on link "GR [PERSON_NAME]" at bounding box center [1017, 309] width 113 height 18
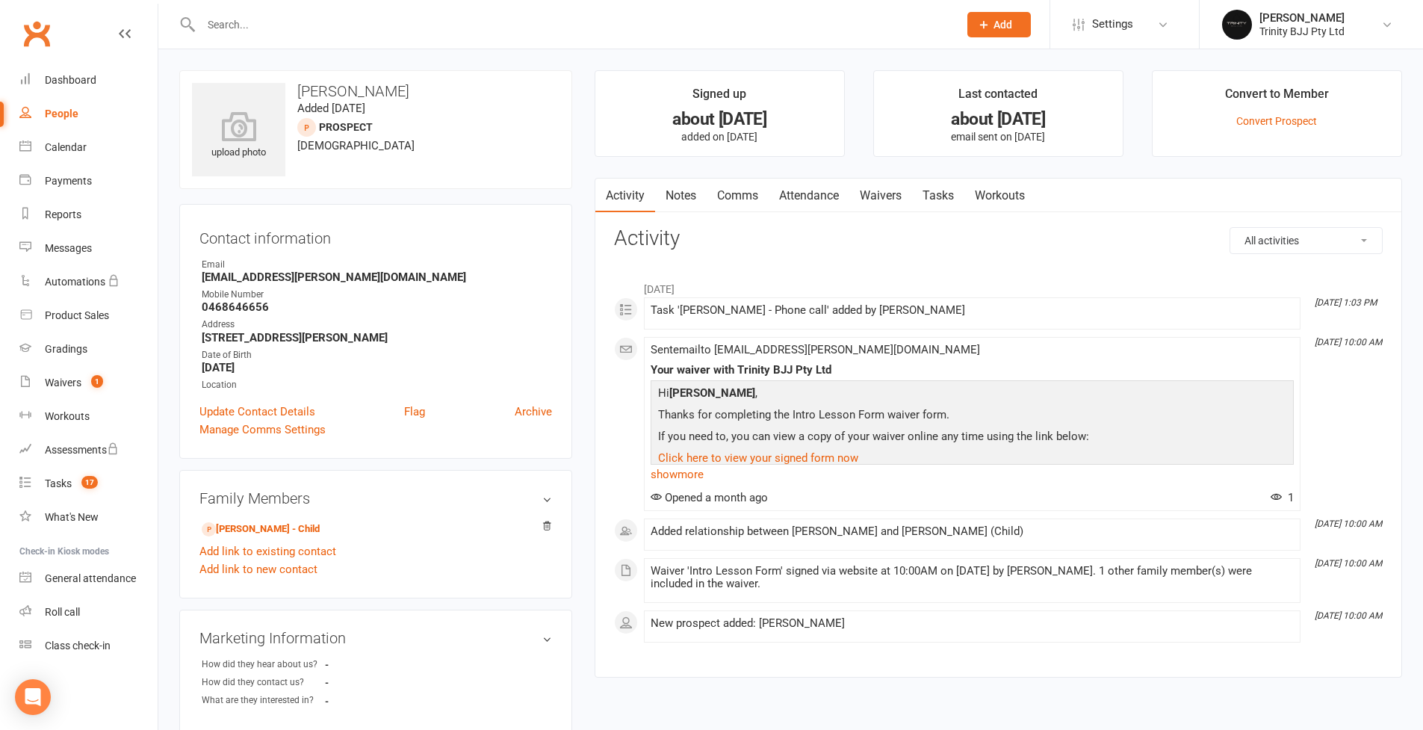
click at [942, 195] on link "Tasks" at bounding box center [938, 196] width 52 height 34
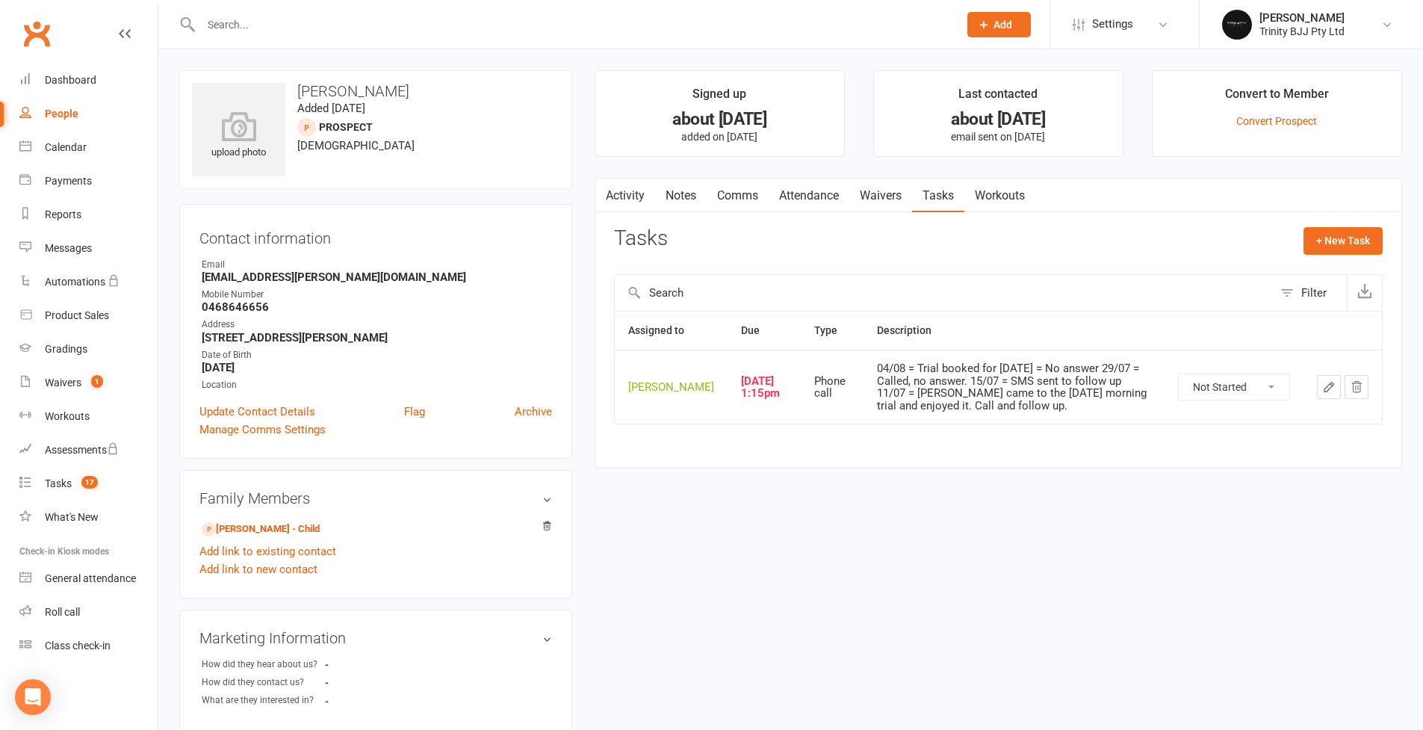
click at [1086, 387] on icon "button" at bounding box center [1329, 387] width 9 height 9
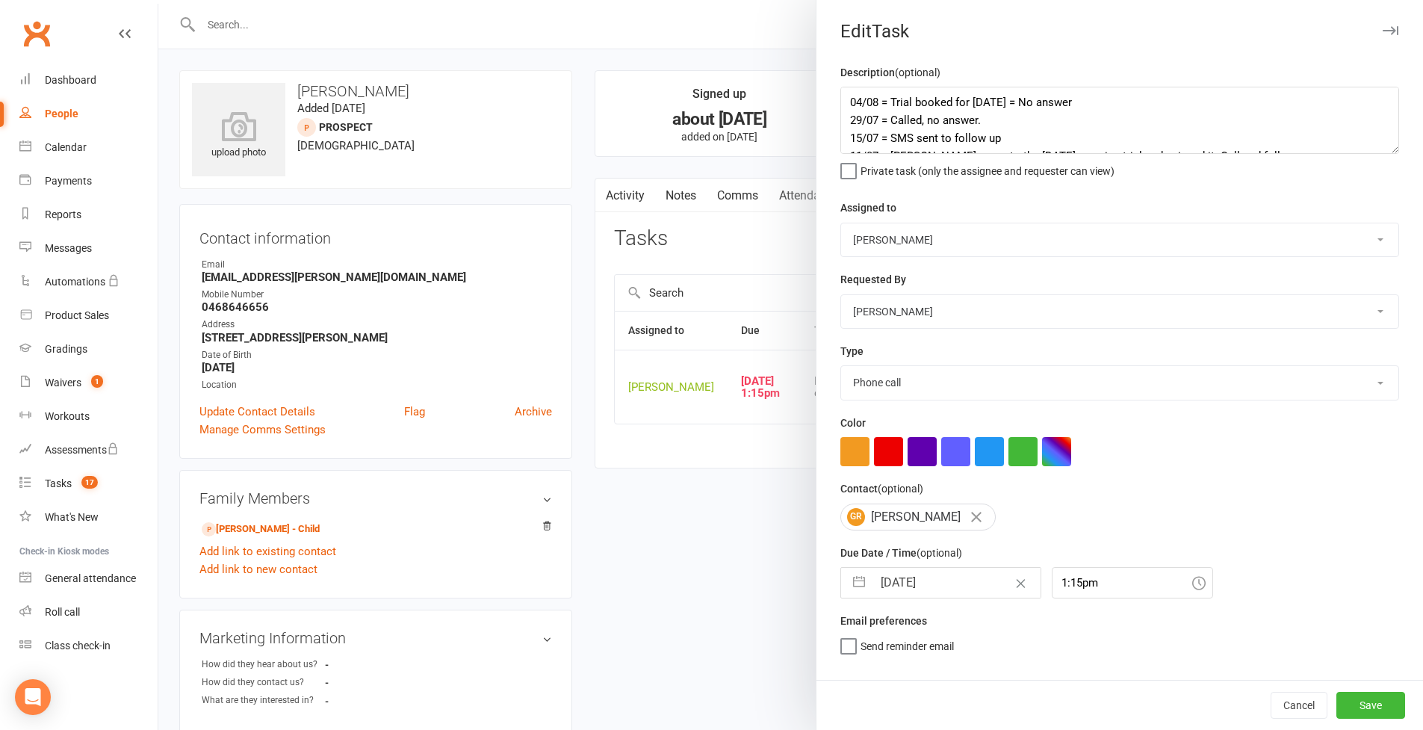
click at [1086, 204] on div "Edit Task Description (optional) 04/08 = Trial booked for [DATE] = No answer 29…" at bounding box center [790, 365] width 1265 height 730
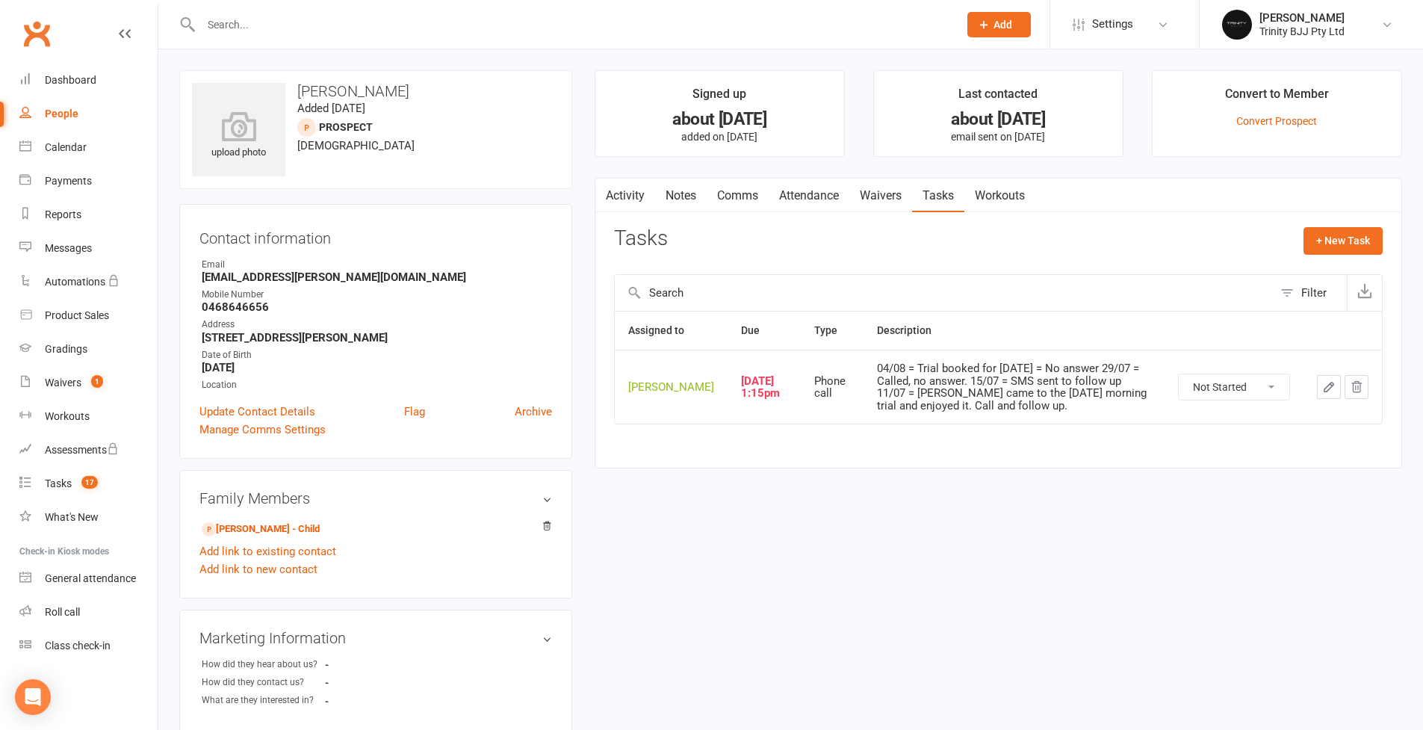
click at [1086, 394] on icon "button" at bounding box center [1328, 386] width 13 height 13
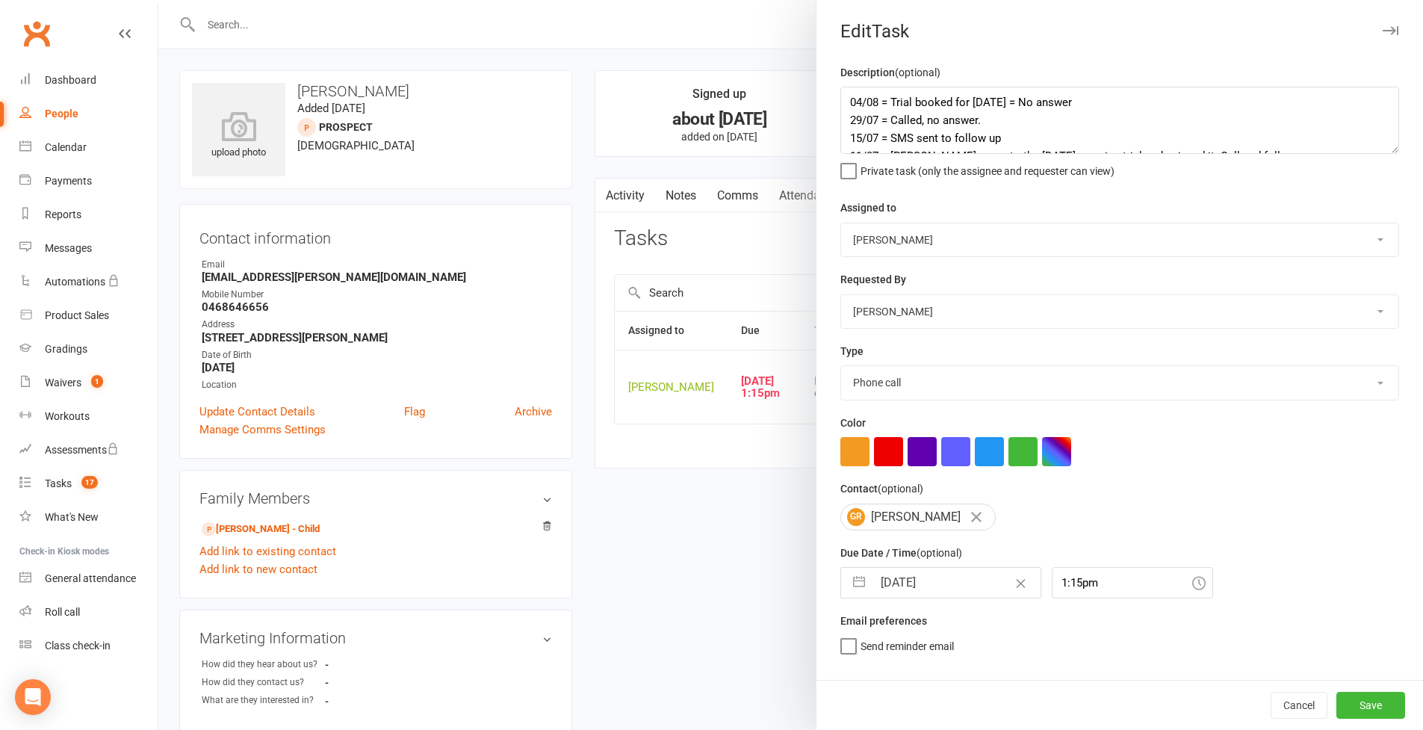
click at [1086, 154] on textarea "04/08 = Trial booked for [DATE] = No answer 29/07 = Called, no answer. 15/07 = …" at bounding box center [1119, 120] width 559 height 67
click at [919, 154] on textarea "04/08 = Trial booked for [DATE] = No answer 29/07 = Called, no answer. 15/07 = …" at bounding box center [1119, 120] width 559 height 67
click at [848, 105] on textarea "04/08 = Trial booked for [DATE] = No answer 29/07 = Called, no answer. 15/07 = …" at bounding box center [1119, 120] width 559 height 67
click at [857, 598] on button "button" at bounding box center [859, 583] width 27 height 30
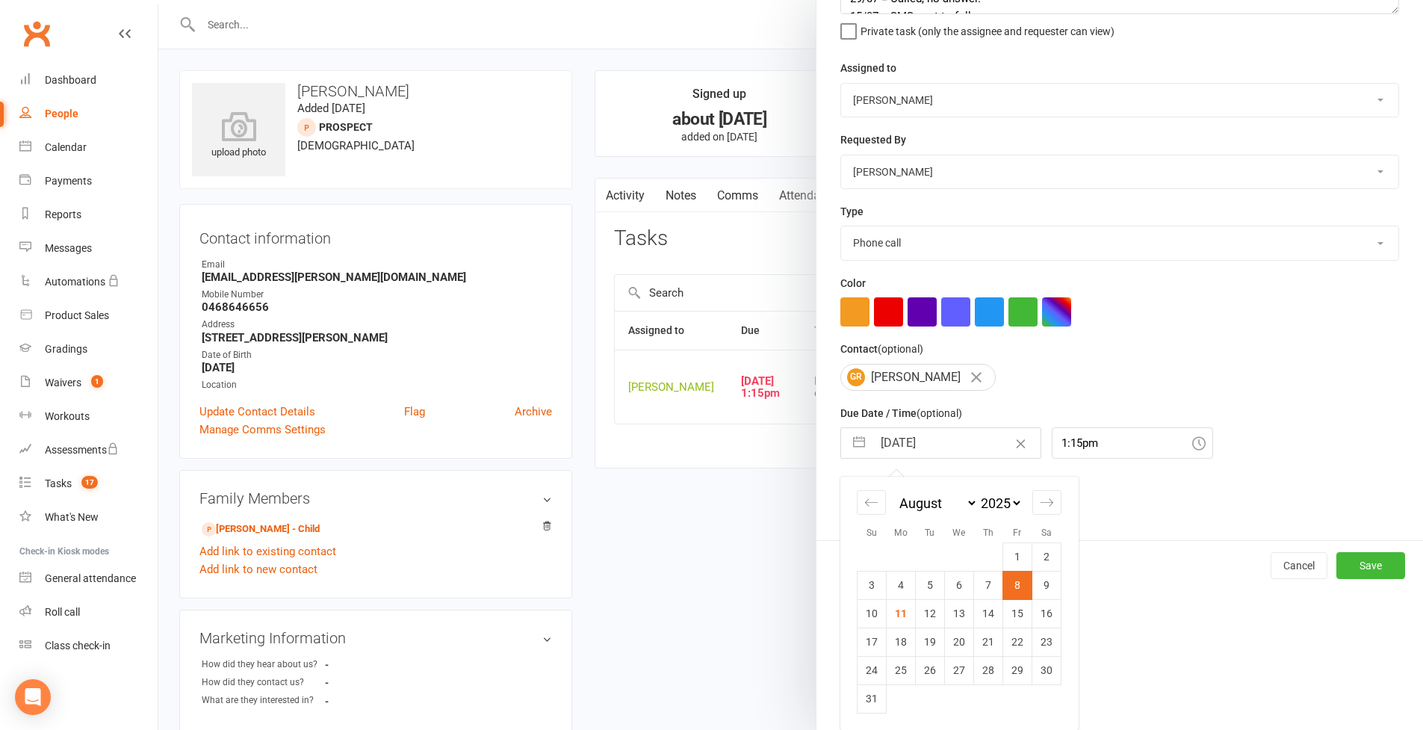
scroll to position [164, 0]
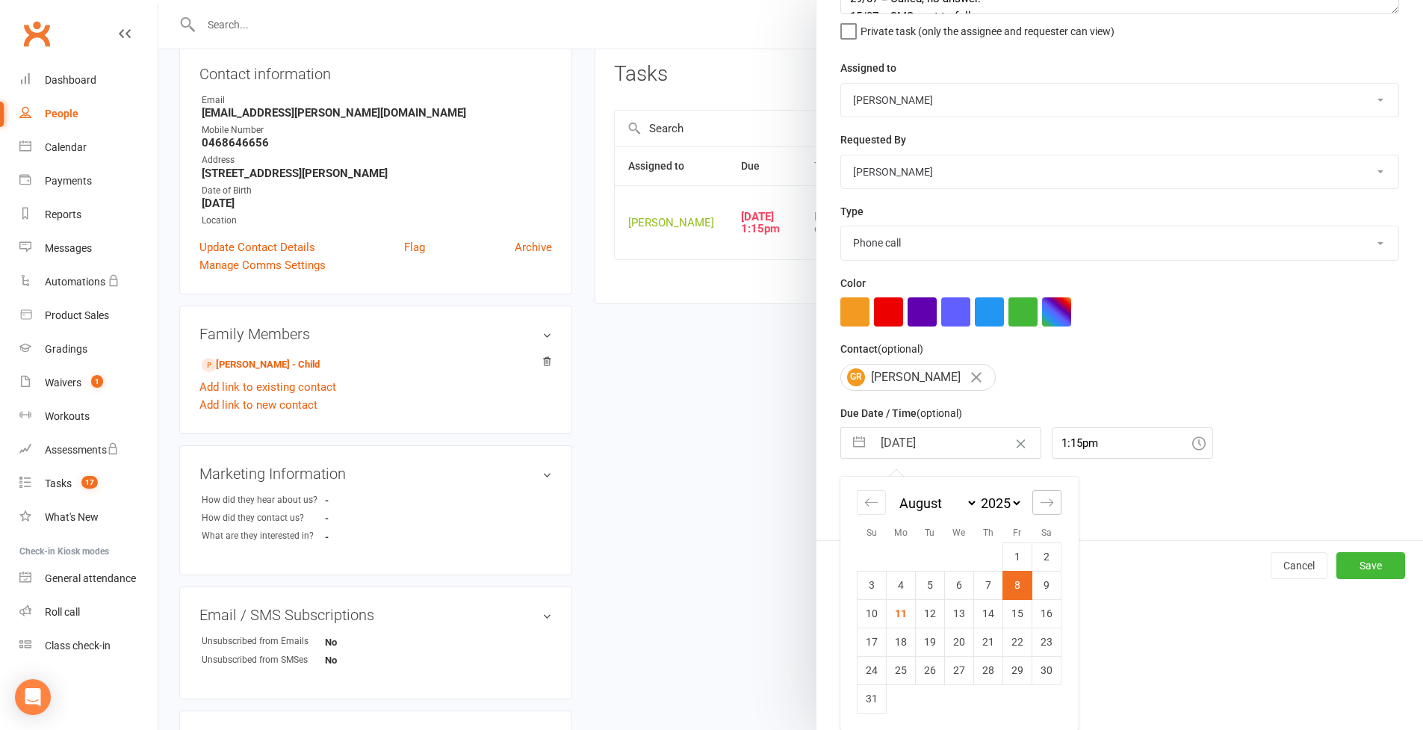
click at [1050, 507] on div "Move forward to switch to the next month." at bounding box center [1046, 502] width 29 height 25
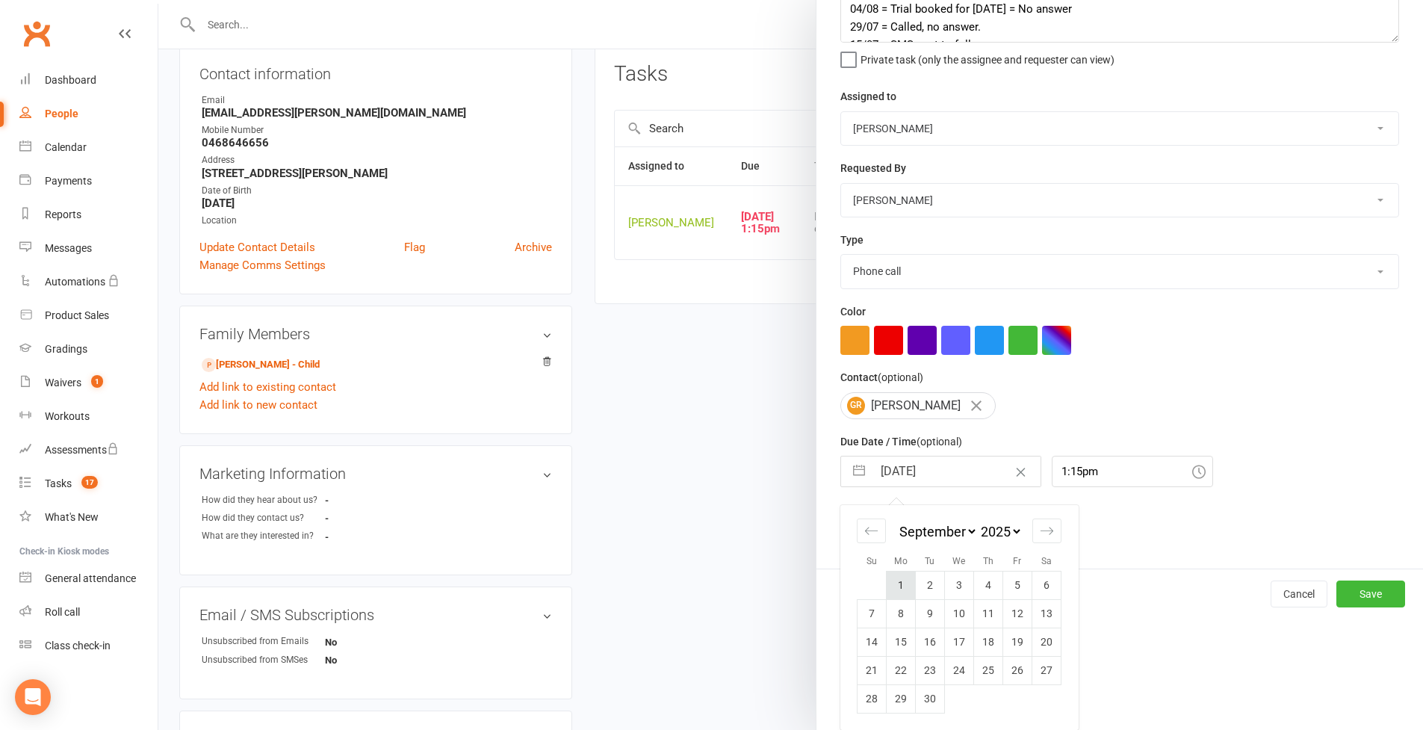
click at [894, 585] on td "1" at bounding box center [901, 585] width 29 height 28
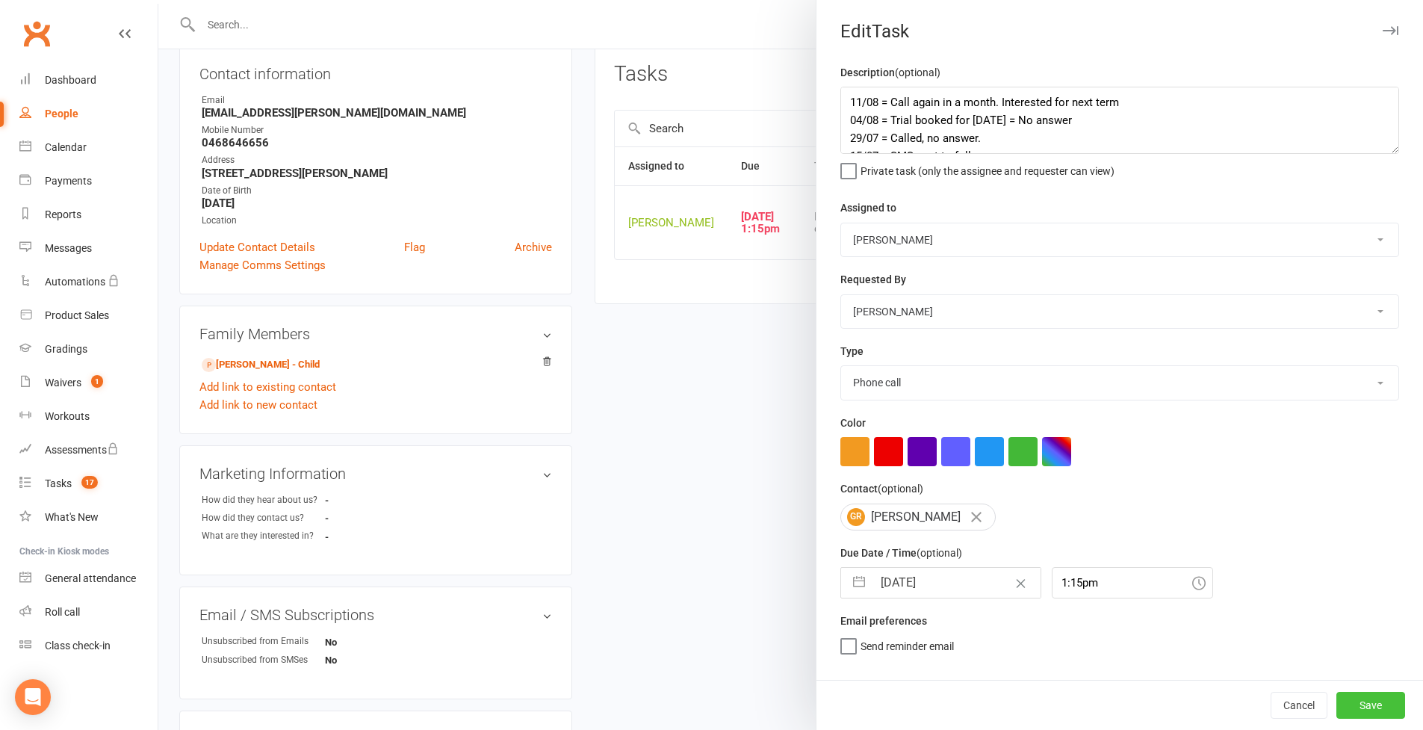
click at [1086, 630] on button "Save" at bounding box center [1371, 705] width 69 height 27
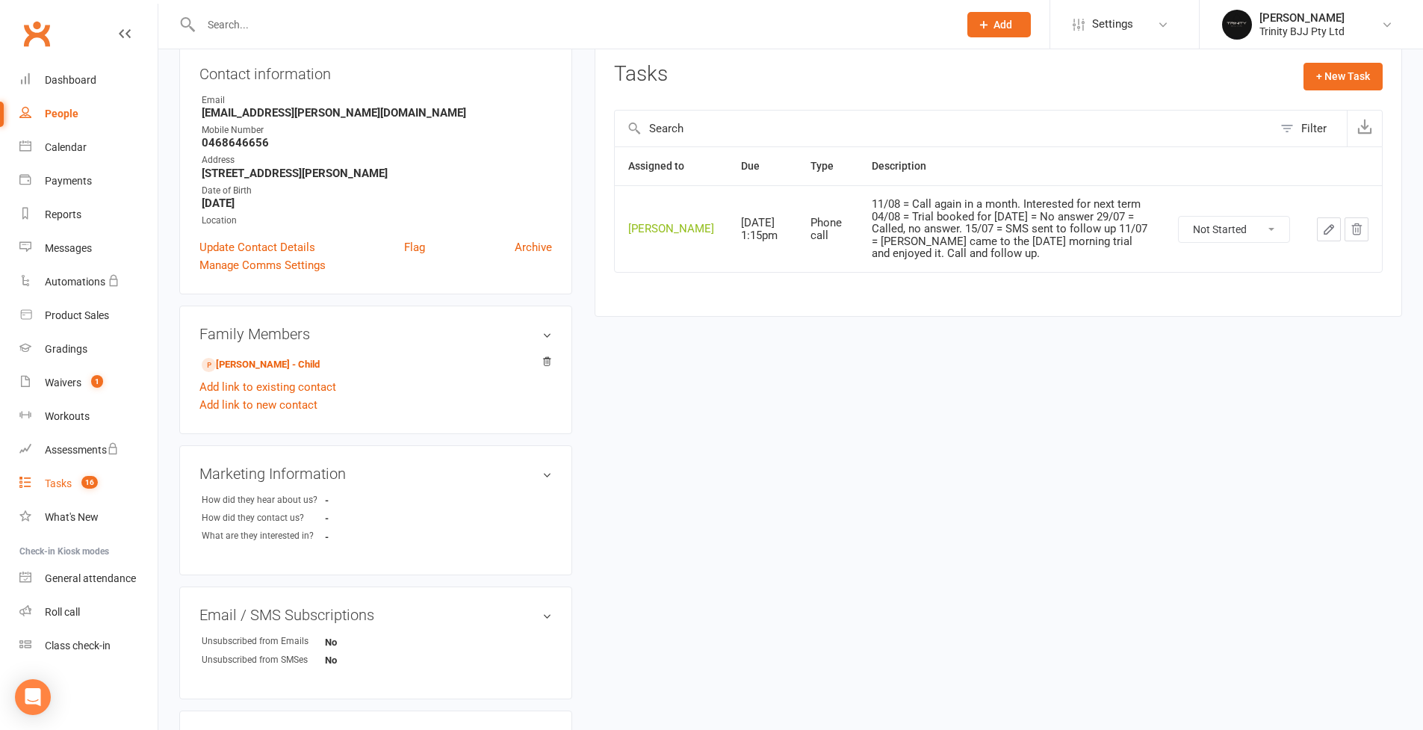
click at [66, 483] on div "Tasks" at bounding box center [58, 483] width 27 height 12
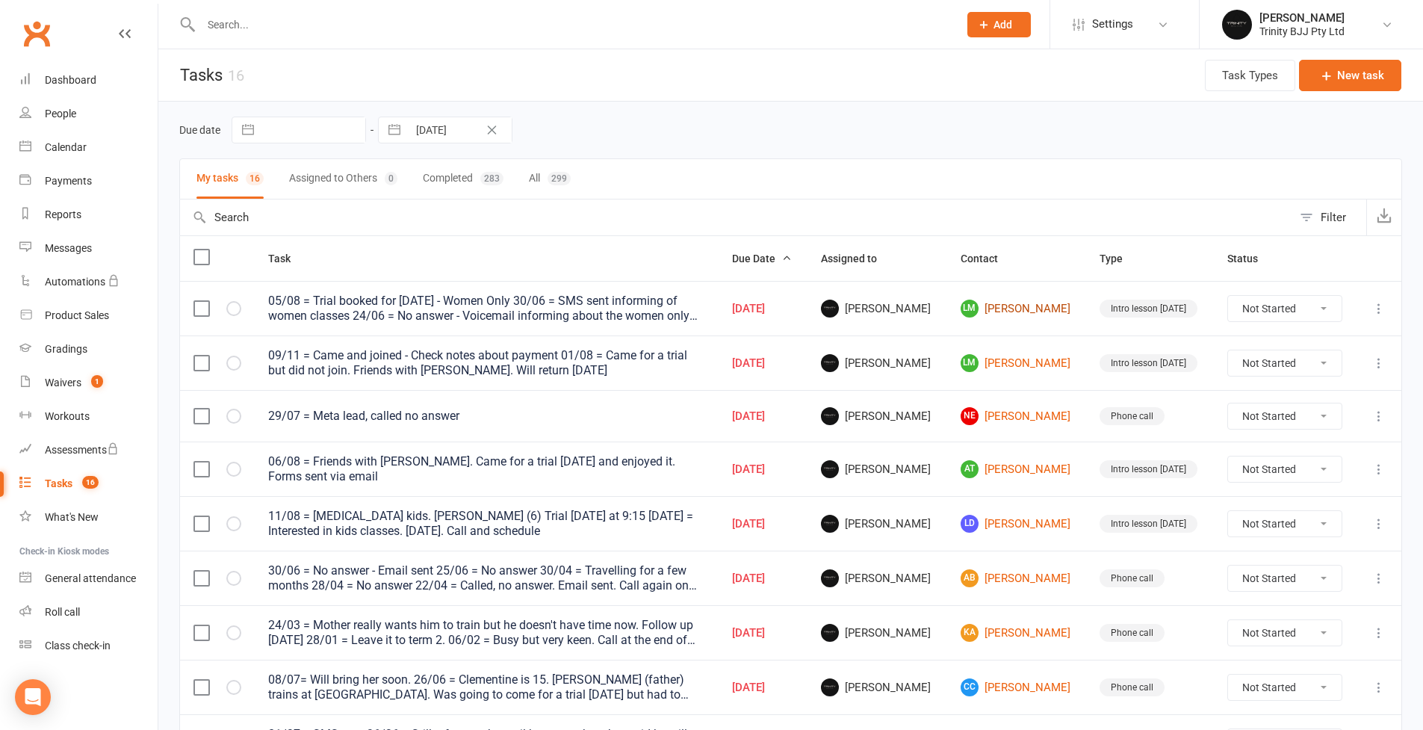
click at [988, 308] on link "LM [PERSON_NAME]" at bounding box center [1017, 309] width 113 height 18
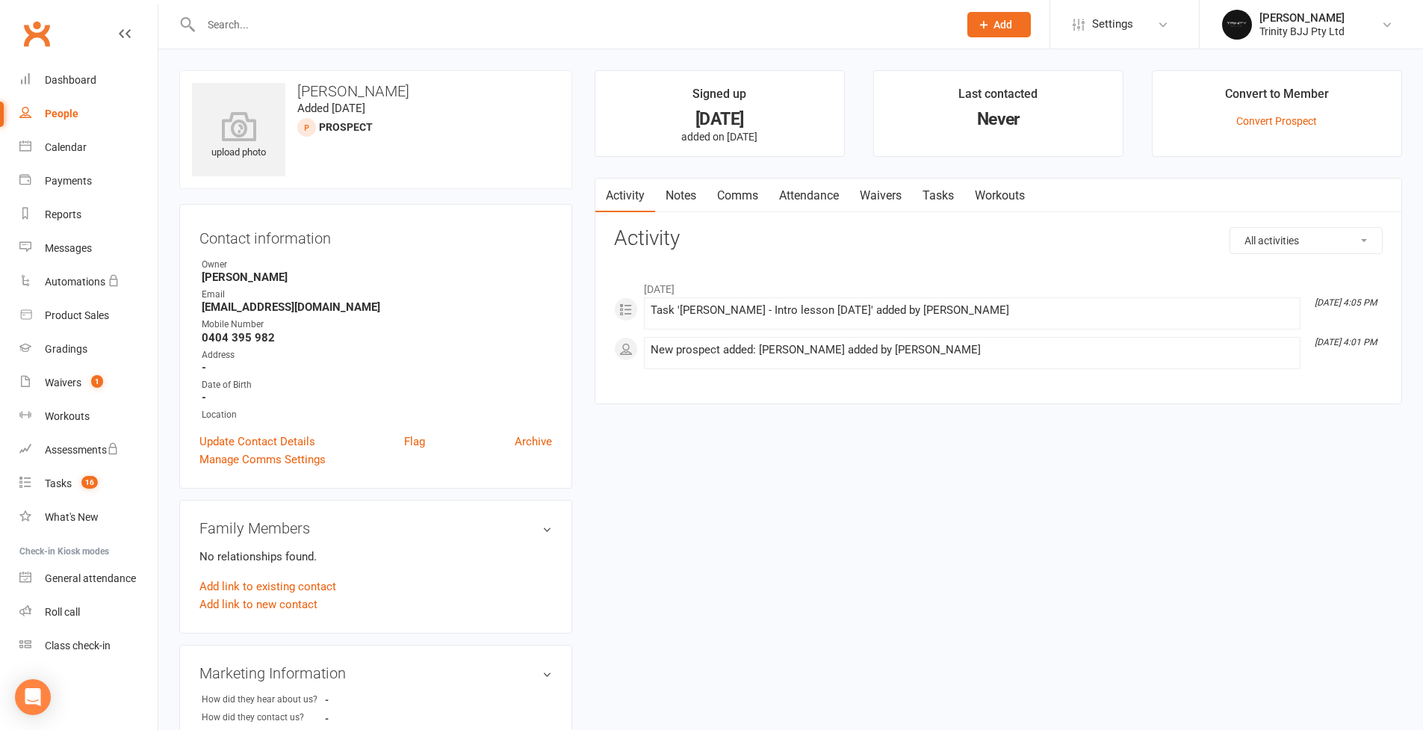
click at [958, 198] on link "Tasks" at bounding box center [938, 196] width 52 height 34
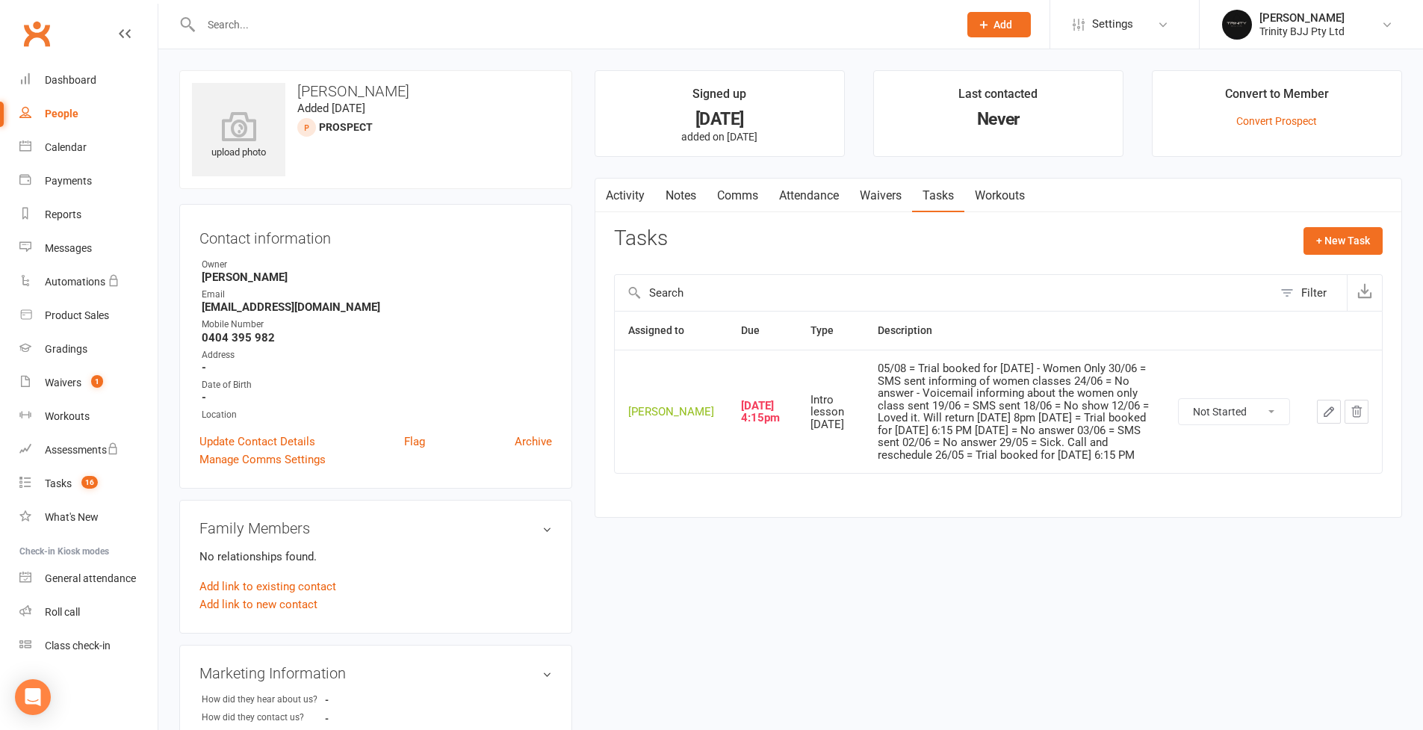
click at [1086, 418] on icon "button" at bounding box center [1328, 411] width 13 height 13
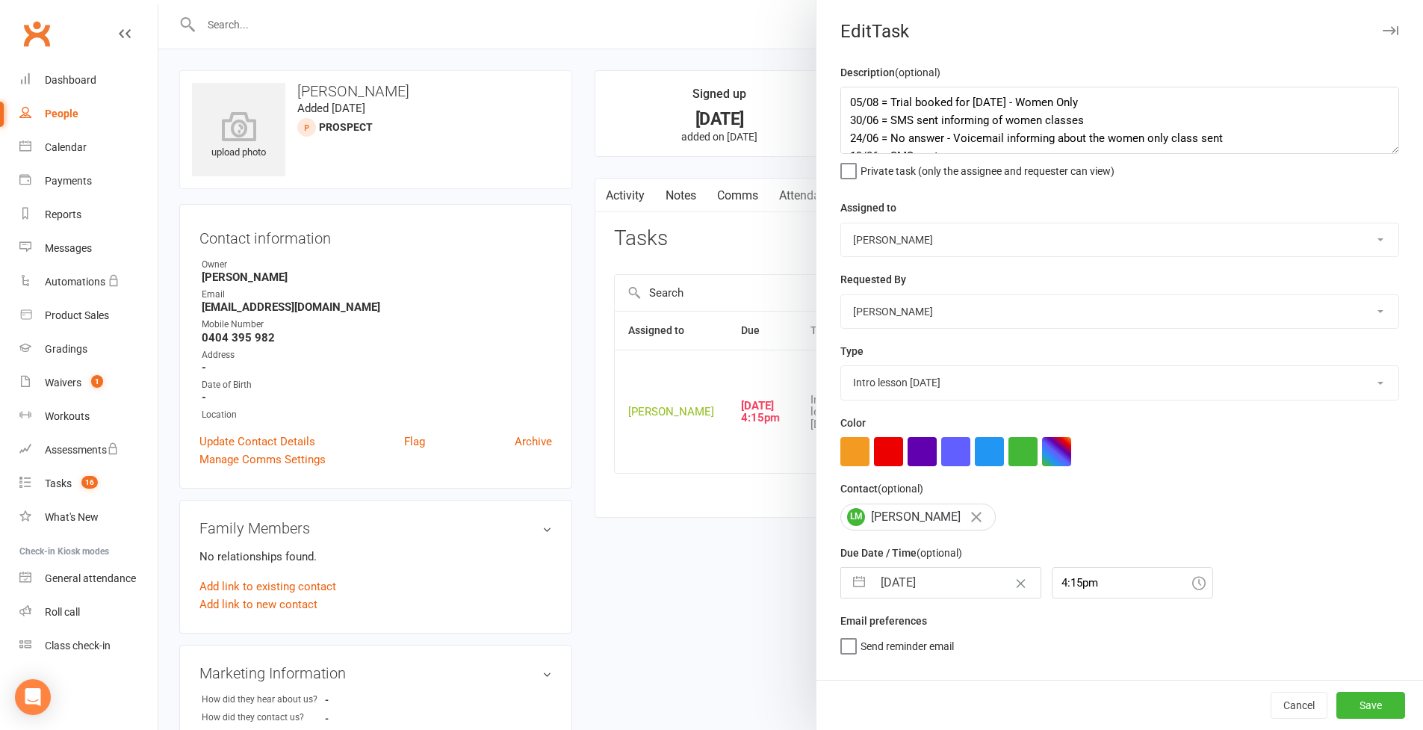
click at [1086, 154] on textarea "05/08 = Trial booked for [DATE] - Women Only 30/06 = SMS sent informing of wome…" at bounding box center [1119, 120] width 559 height 67
drag, startPoint x: 1150, startPoint y: 89, endPoint x: 1150, endPoint y: 106, distance: 17.2
click at [1086, 91] on textarea "05/08 = Trial booked for [DATE] - Women Only 30/06 = SMS sent informing of wome…" at bounding box center [1119, 120] width 559 height 67
click at [1086, 99] on textarea "05/08 = Trial booked for [DATE] - Women Only 30/06 = SMS sent informing of wome…" at bounding box center [1119, 120] width 559 height 67
click at [844, 96] on textarea "05/08 = Trial booked for [DATE] - Women Only - NO SHOW 30/06 = SMS sent informi…" at bounding box center [1119, 120] width 559 height 67
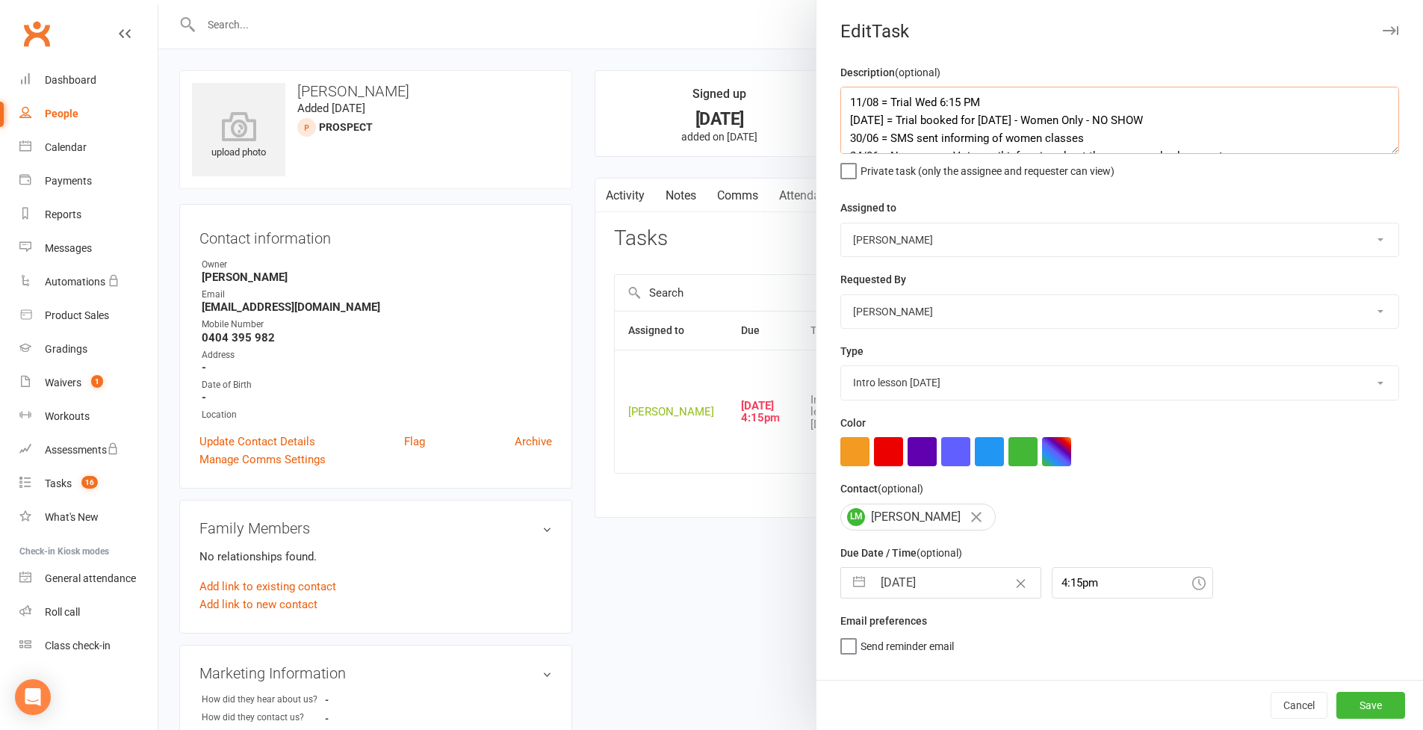
scroll to position [133, 0]
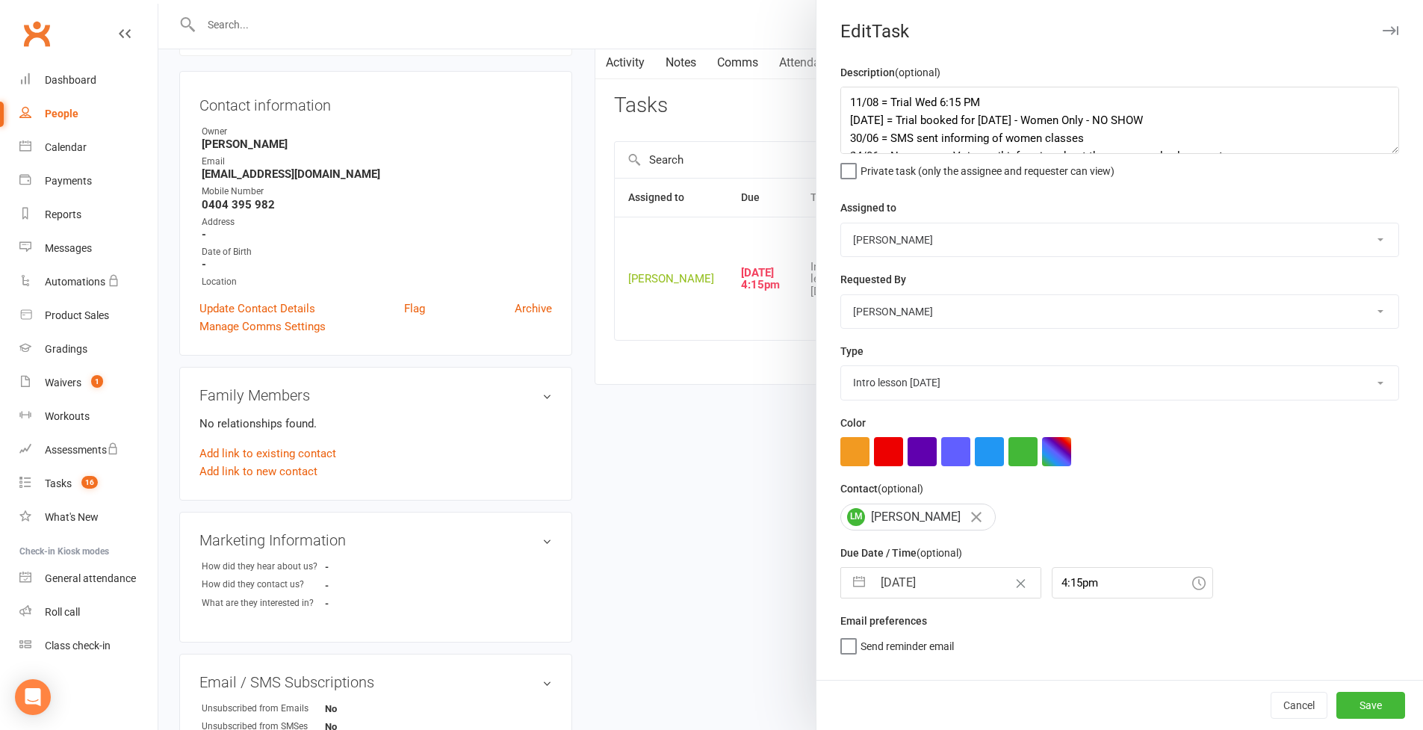
click at [850, 598] on button "button" at bounding box center [859, 583] width 27 height 30
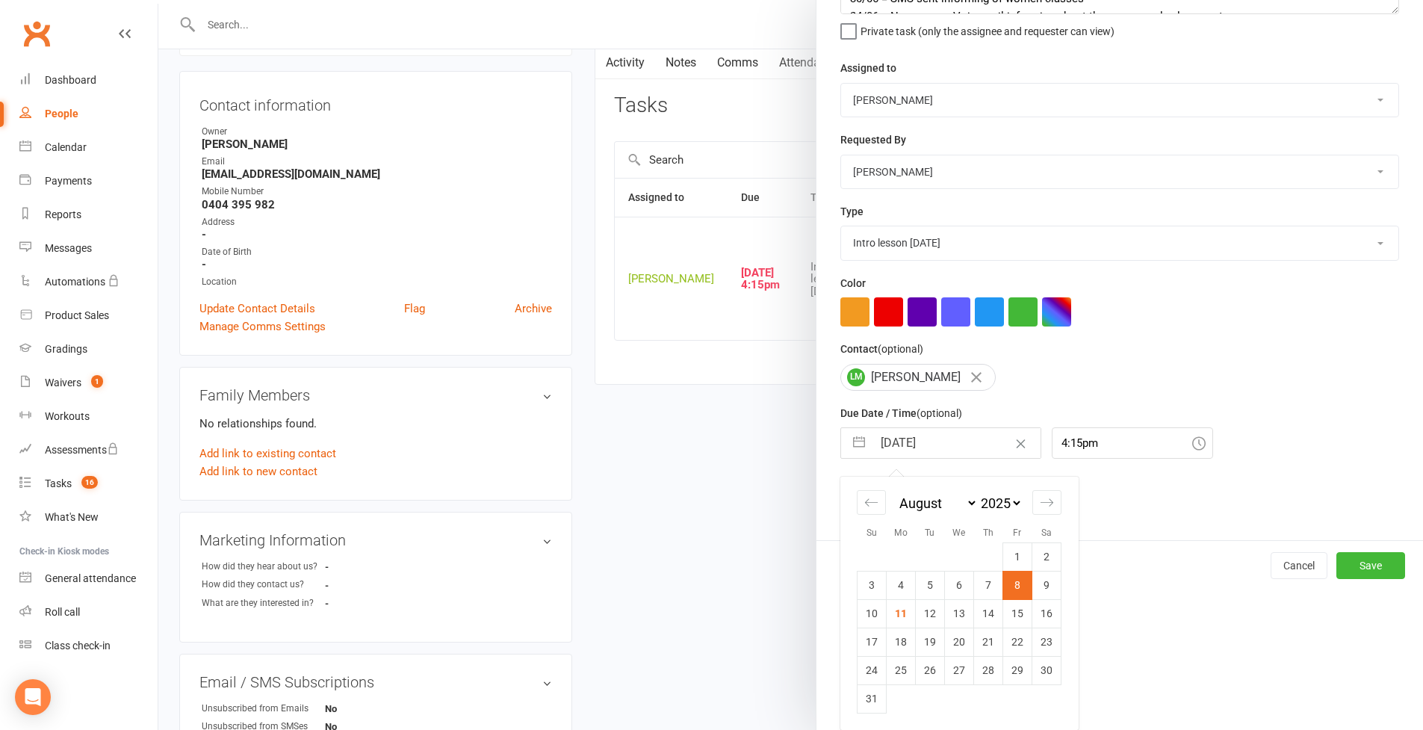
scroll to position [380, 0]
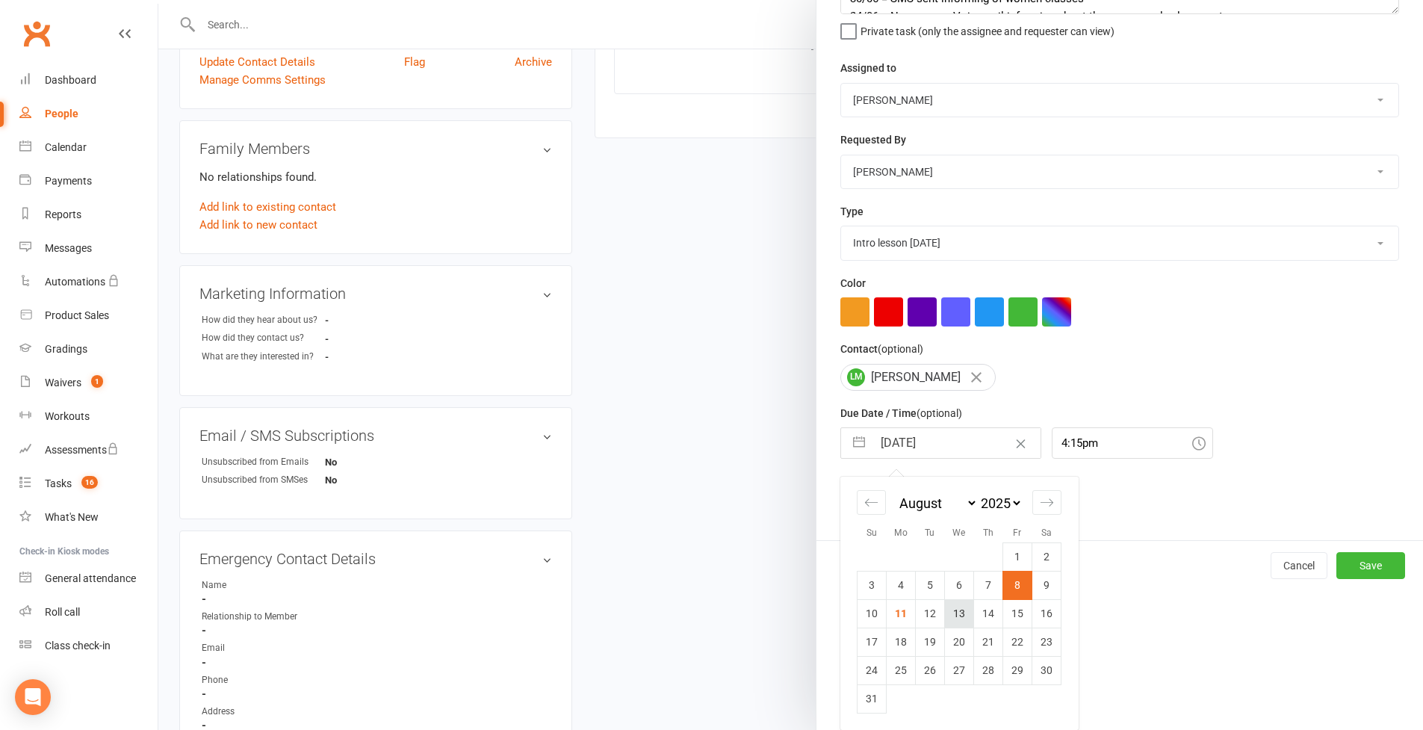
click at [959, 616] on td "13" at bounding box center [959, 613] width 29 height 28
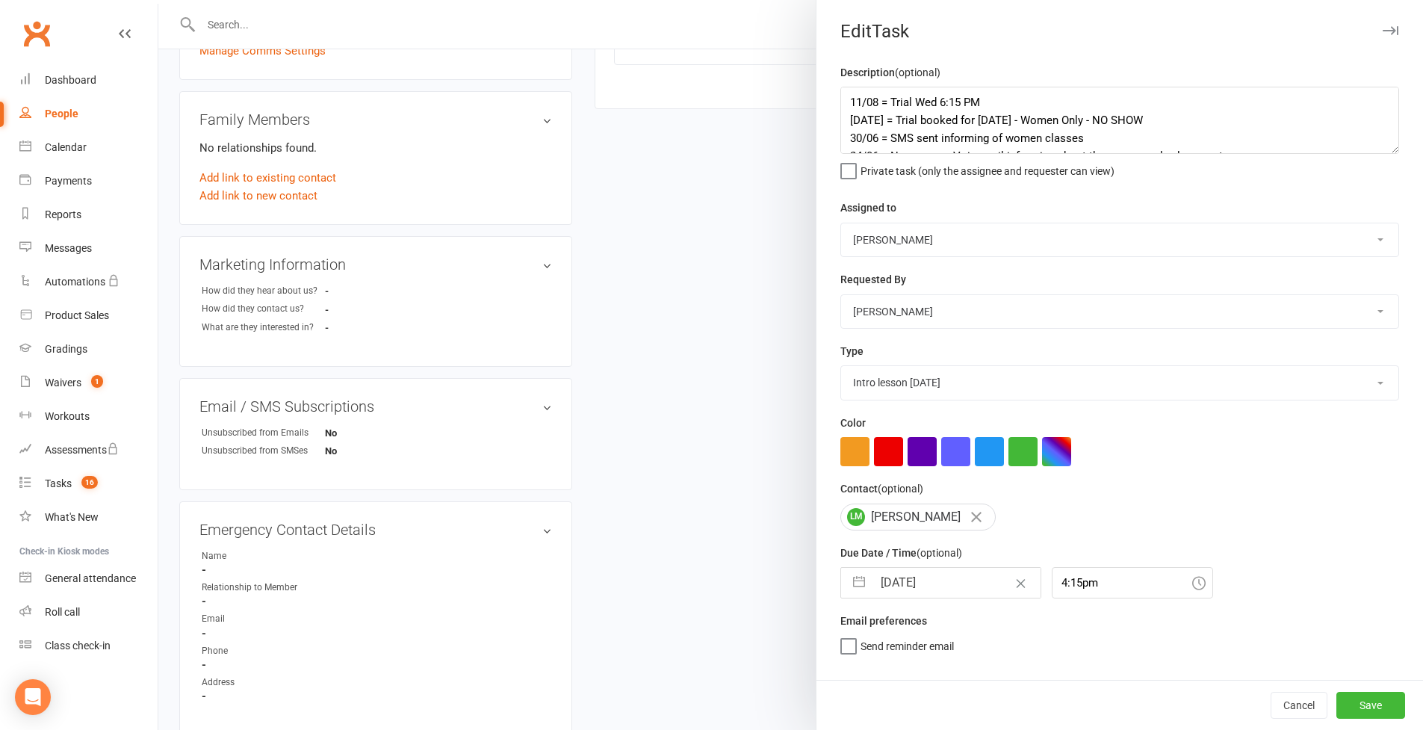
scroll to position [325, 0]
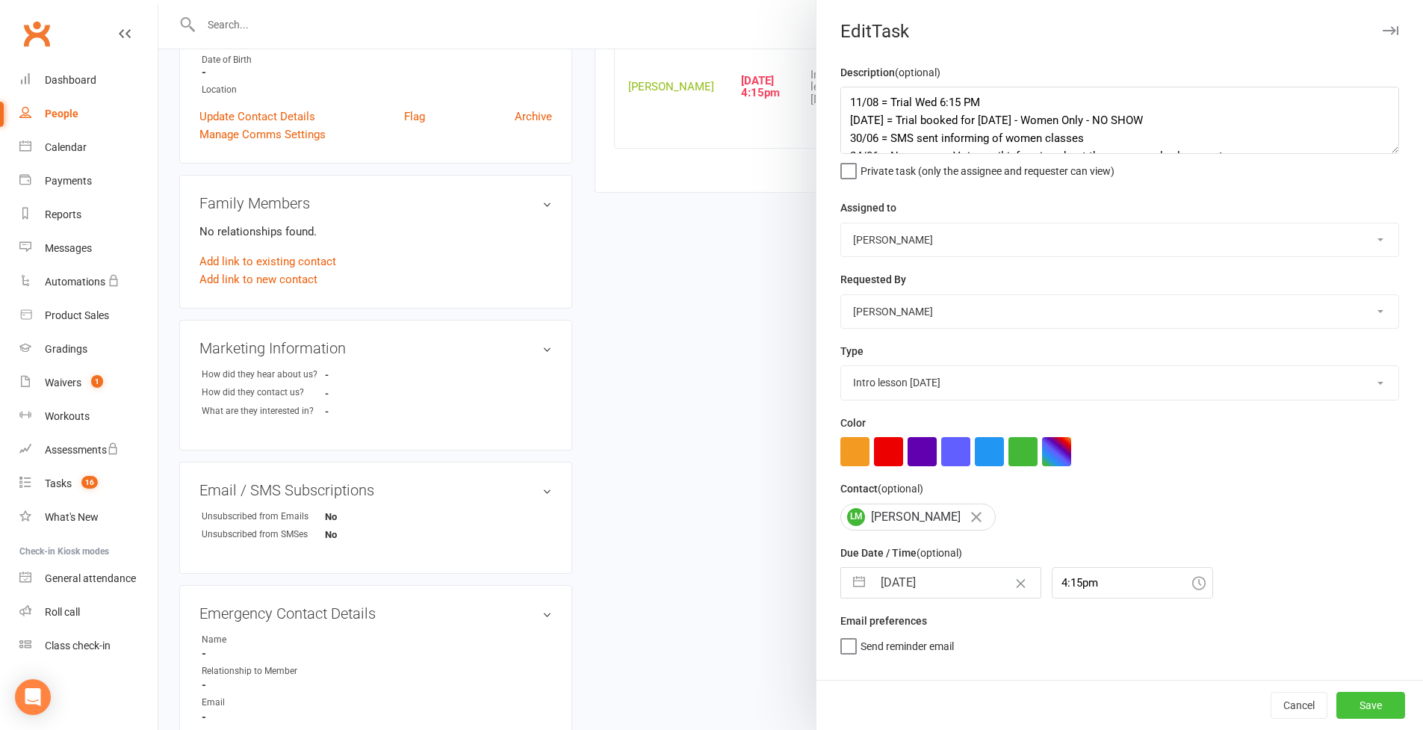
click at [1086, 630] on button "Save" at bounding box center [1371, 705] width 69 height 27
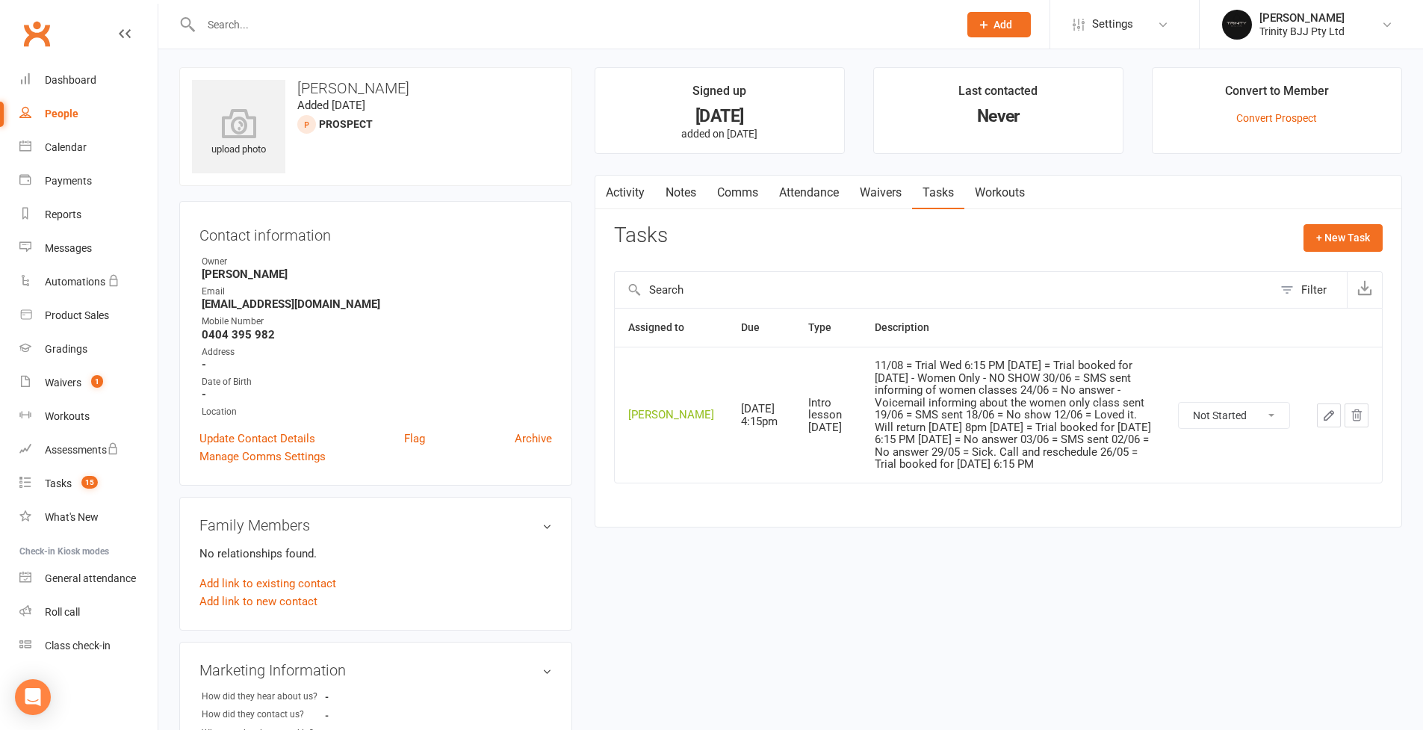
scroll to position [0, 0]
drag, startPoint x: 202, startPoint y: 306, endPoint x: 326, endPoint y: 307, distance: 124.0
click at [326, 307] on strong "[EMAIL_ADDRESS][DOMAIN_NAME]" at bounding box center [377, 306] width 350 height 13
copy strong "[EMAIL_ADDRESS][DOMAIN_NAME]"
click at [61, 486] on div "Tasks" at bounding box center [58, 483] width 27 height 12
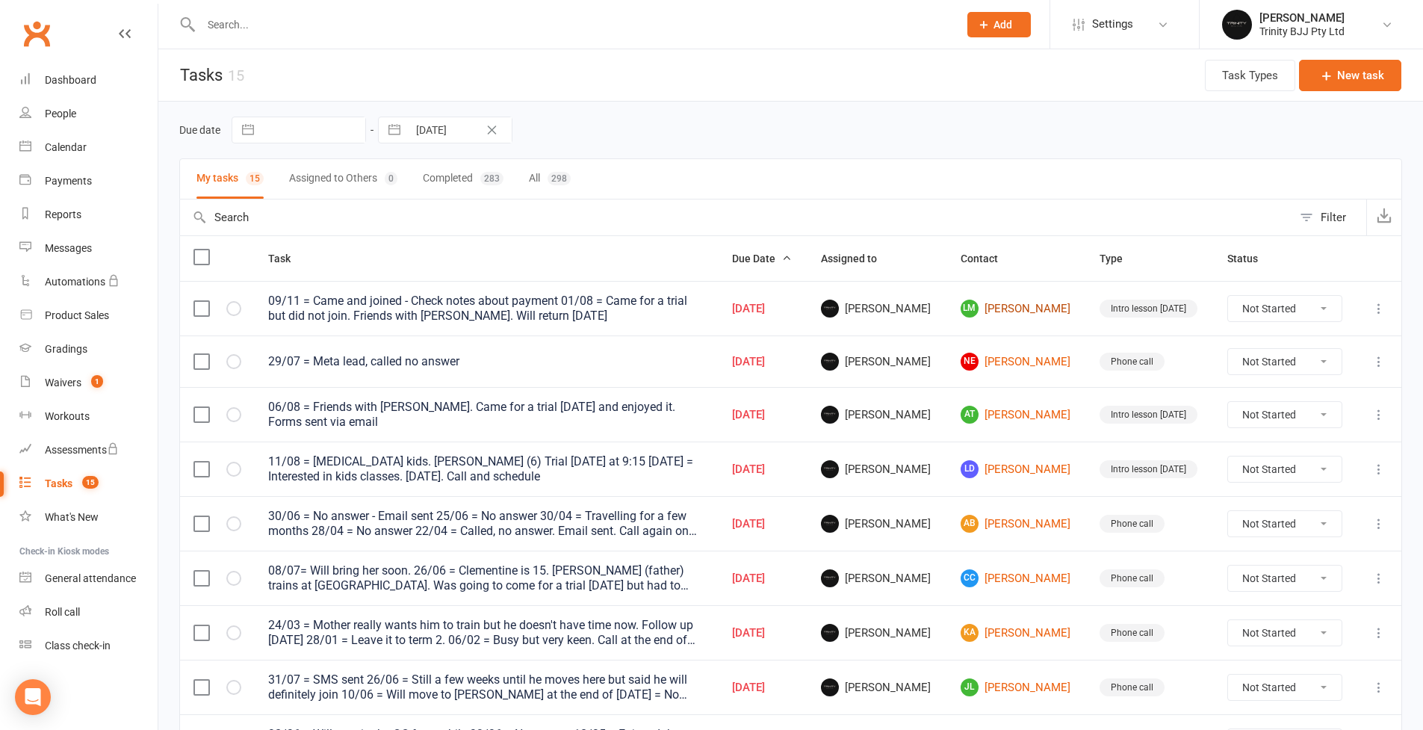
click at [1019, 312] on link "[PERSON_NAME]" at bounding box center [1017, 309] width 113 height 18
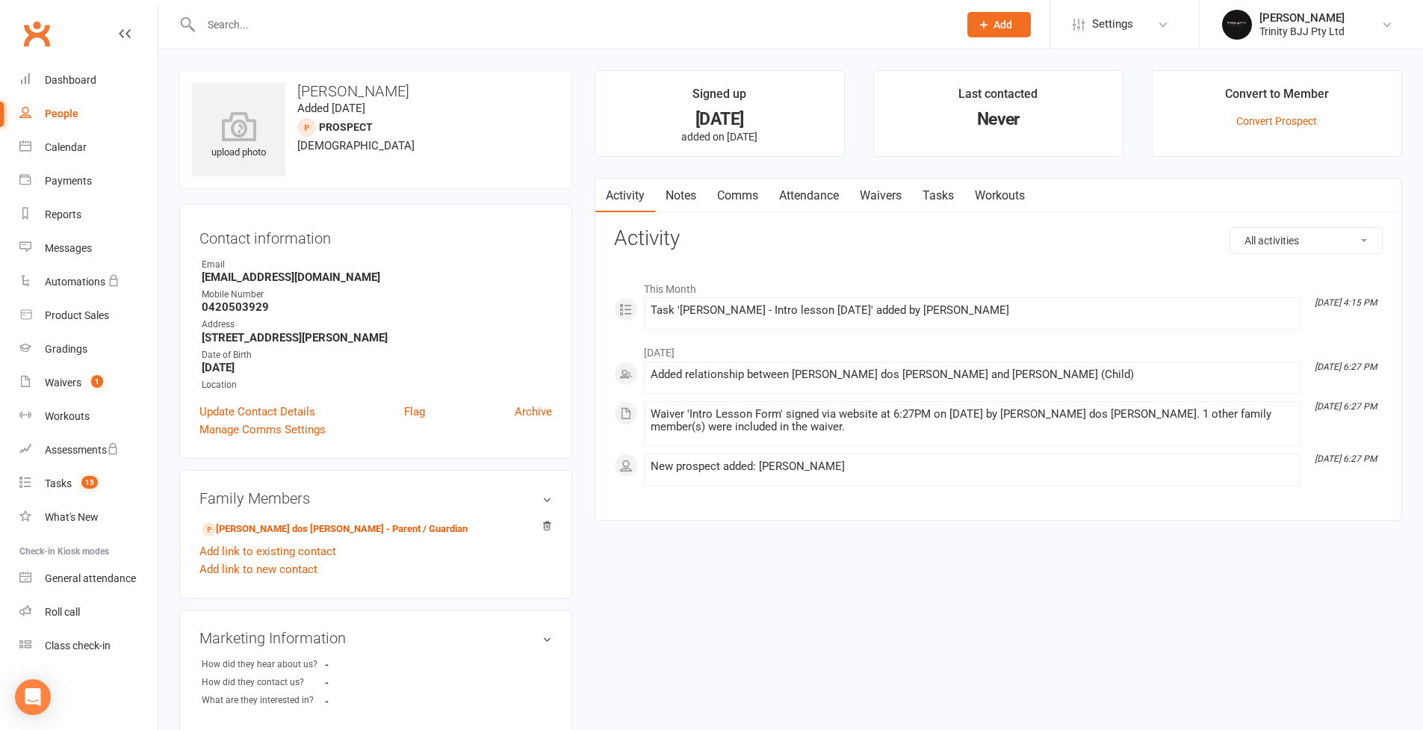
click at [932, 191] on link "Tasks" at bounding box center [938, 196] width 52 height 34
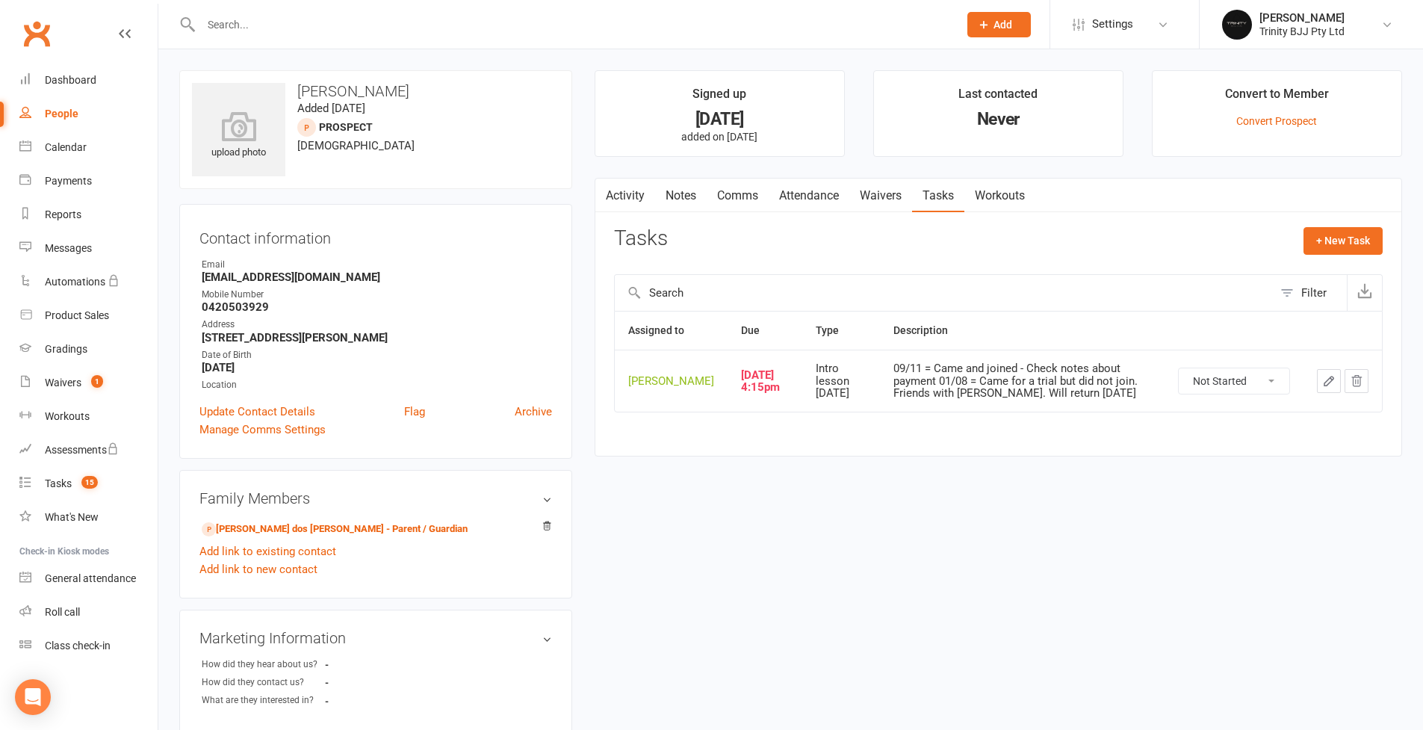
click at [1086, 388] on icon "button" at bounding box center [1328, 380] width 13 height 13
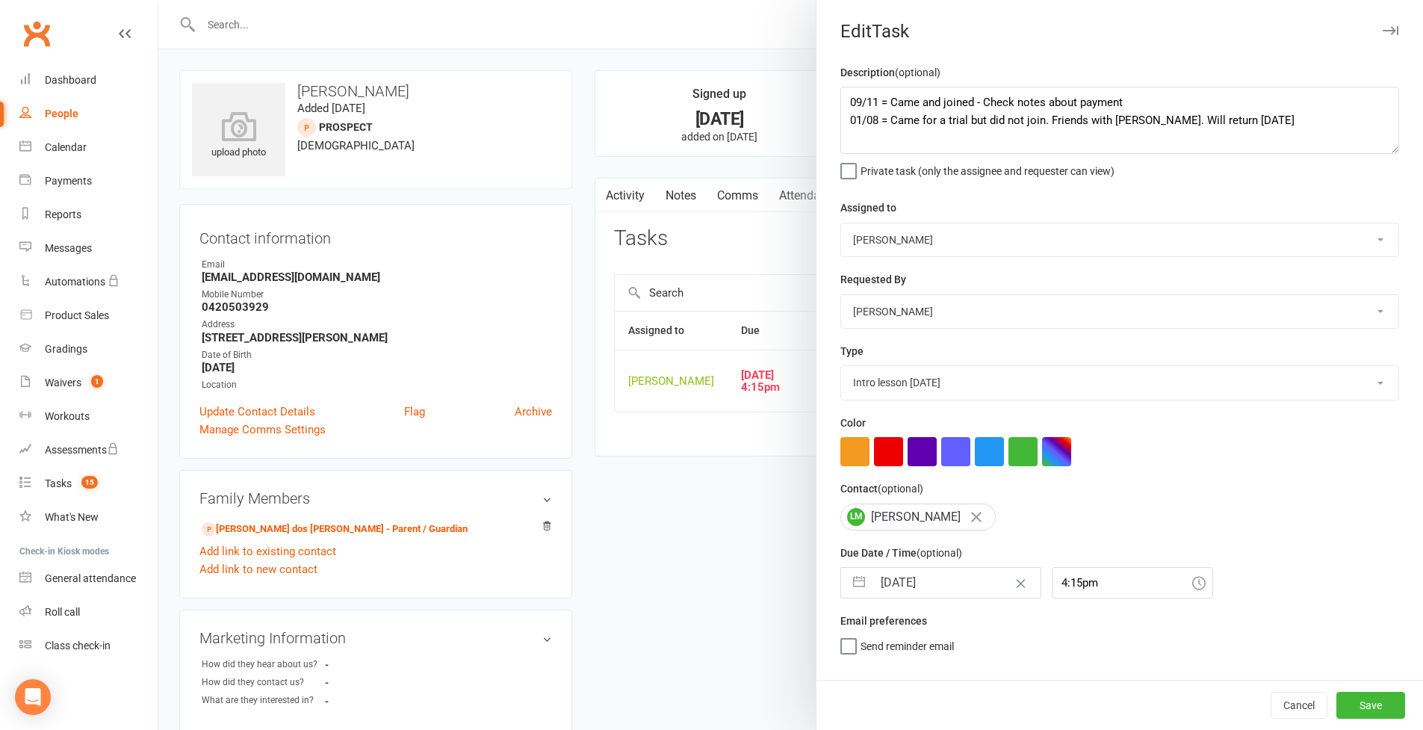
click at [69, 113] on div "People" at bounding box center [62, 114] width 34 height 12
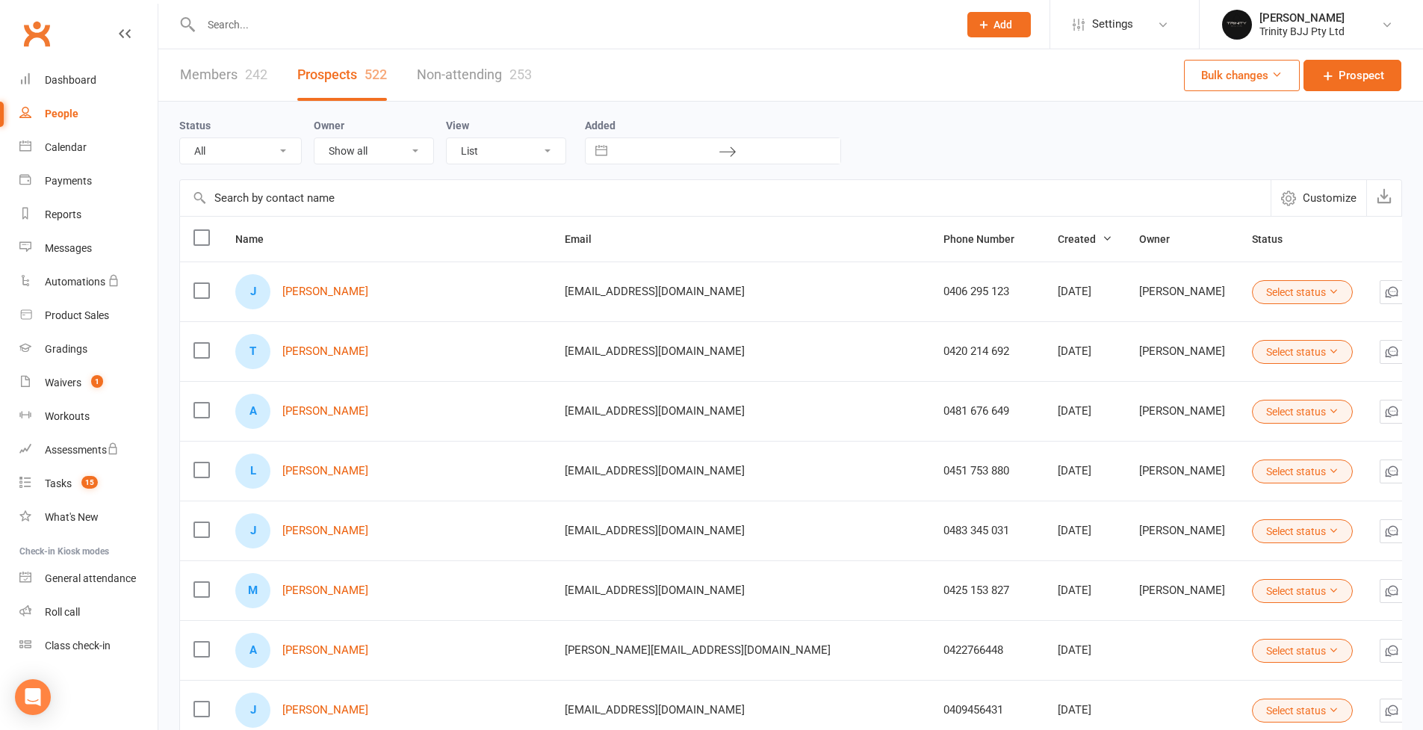
click at [208, 72] on link "Members 242" at bounding box center [223, 75] width 87 height 52
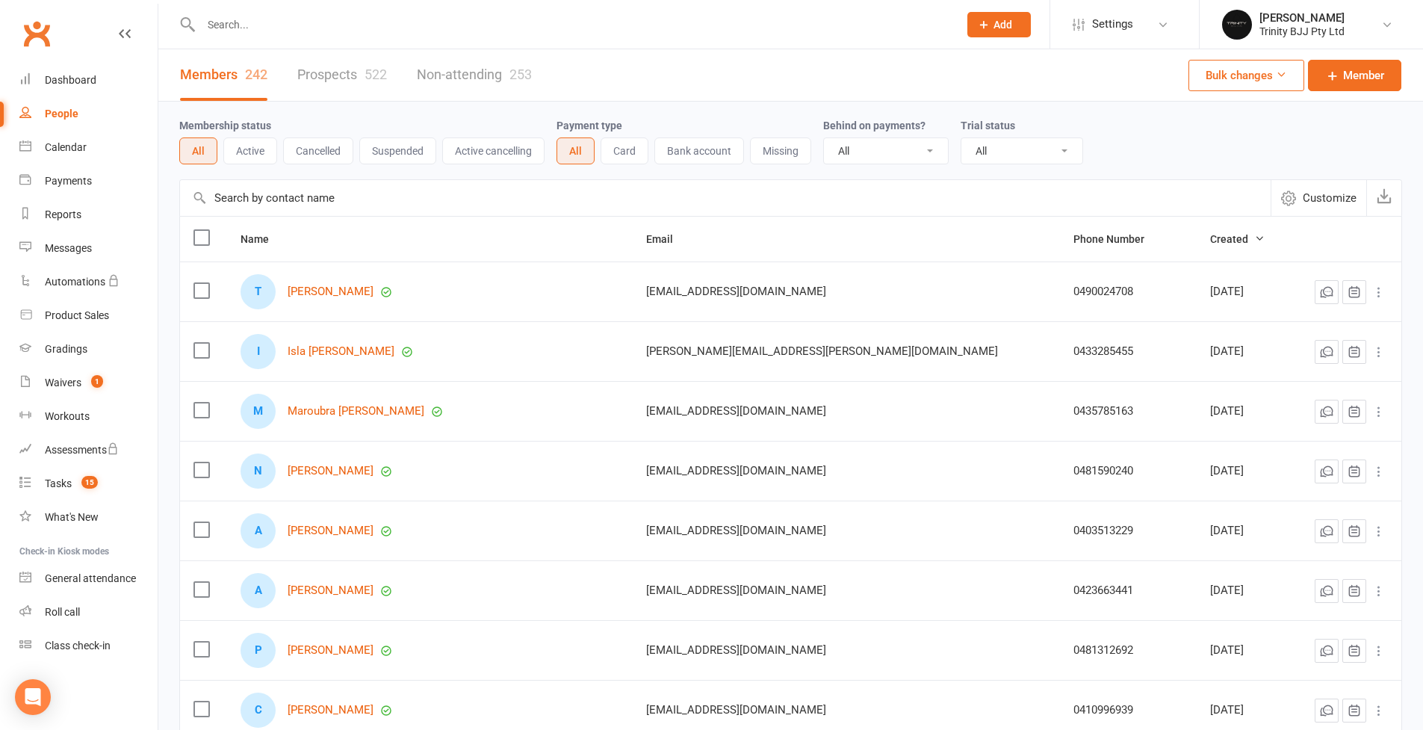
click at [291, 199] on input "text" at bounding box center [725, 198] width 1091 height 36
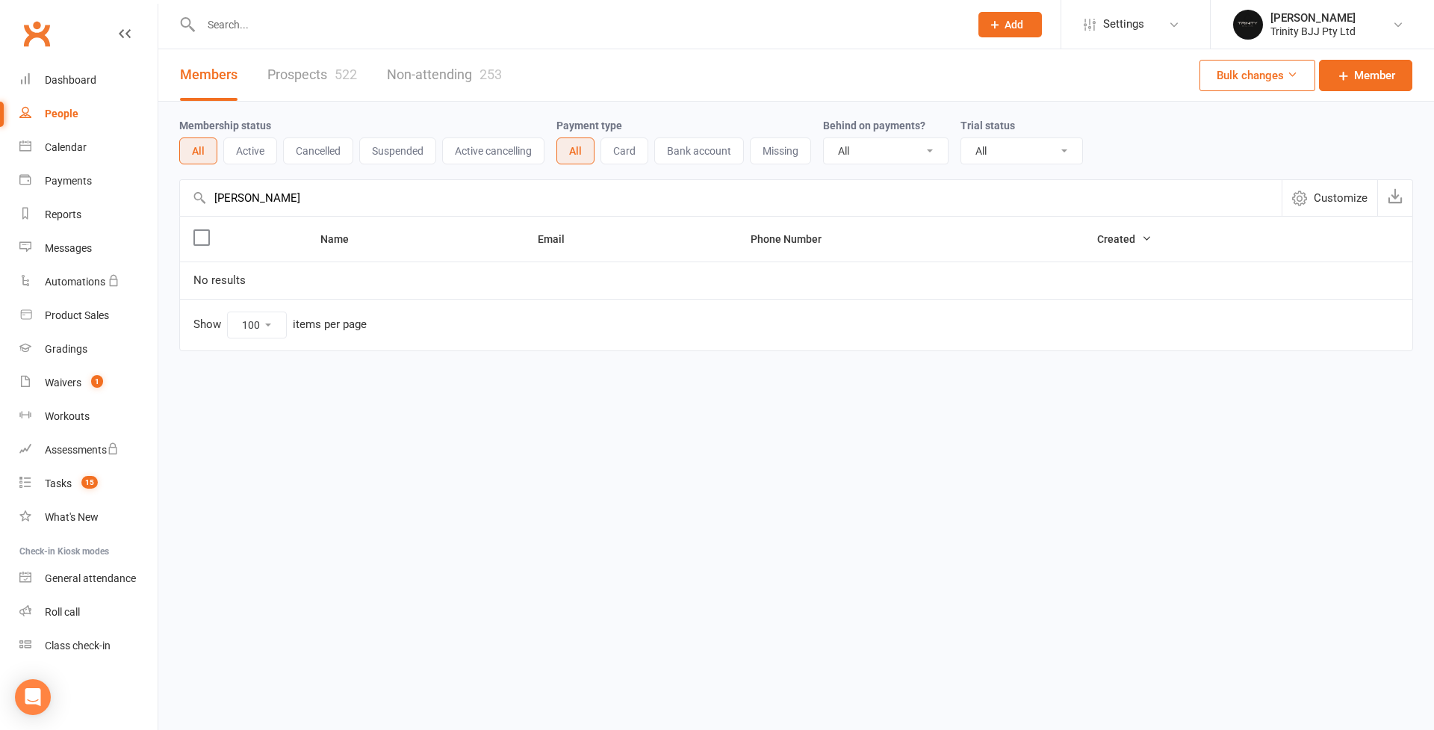
click at [248, 29] on input "text" at bounding box center [577, 24] width 763 height 21
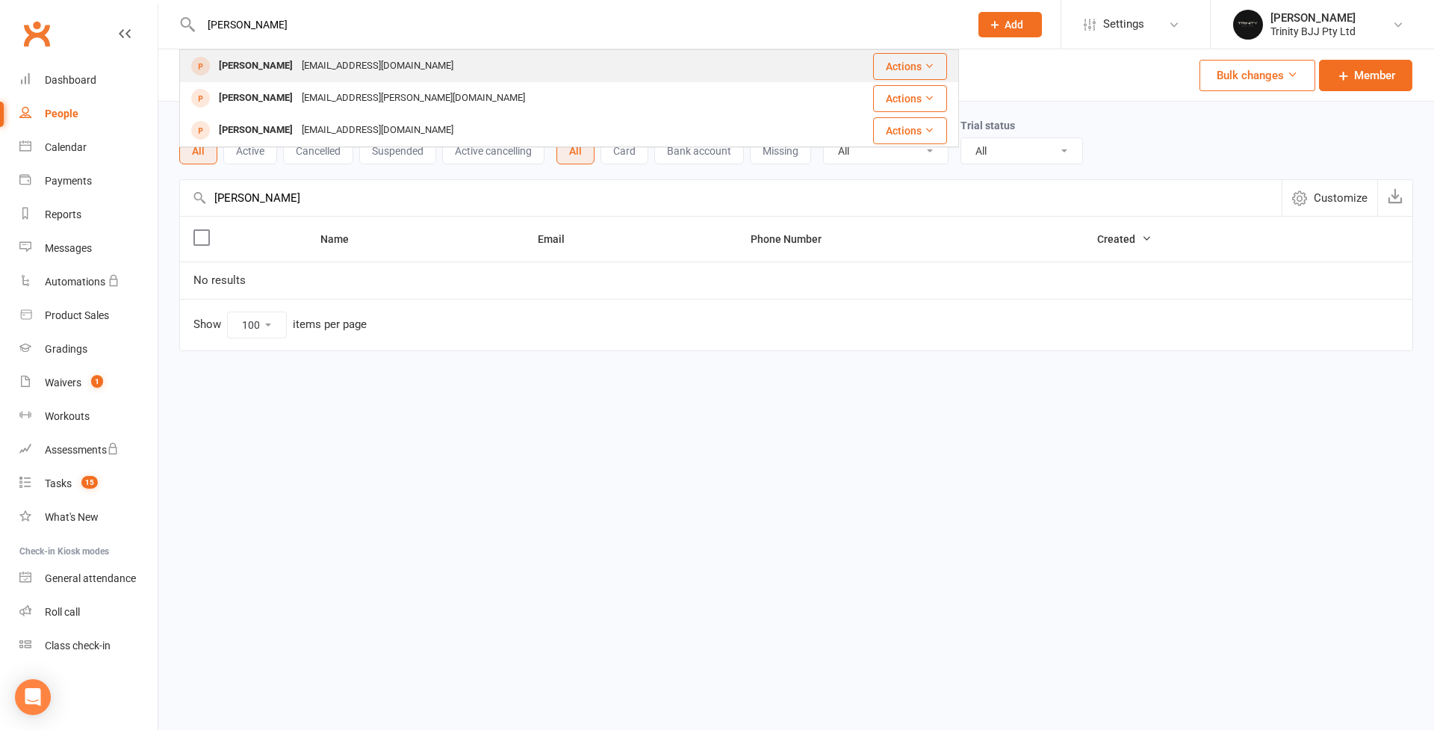
click at [250, 63] on div "[PERSON_NAME]" at bounding box center [255, 66] width 83 height 22
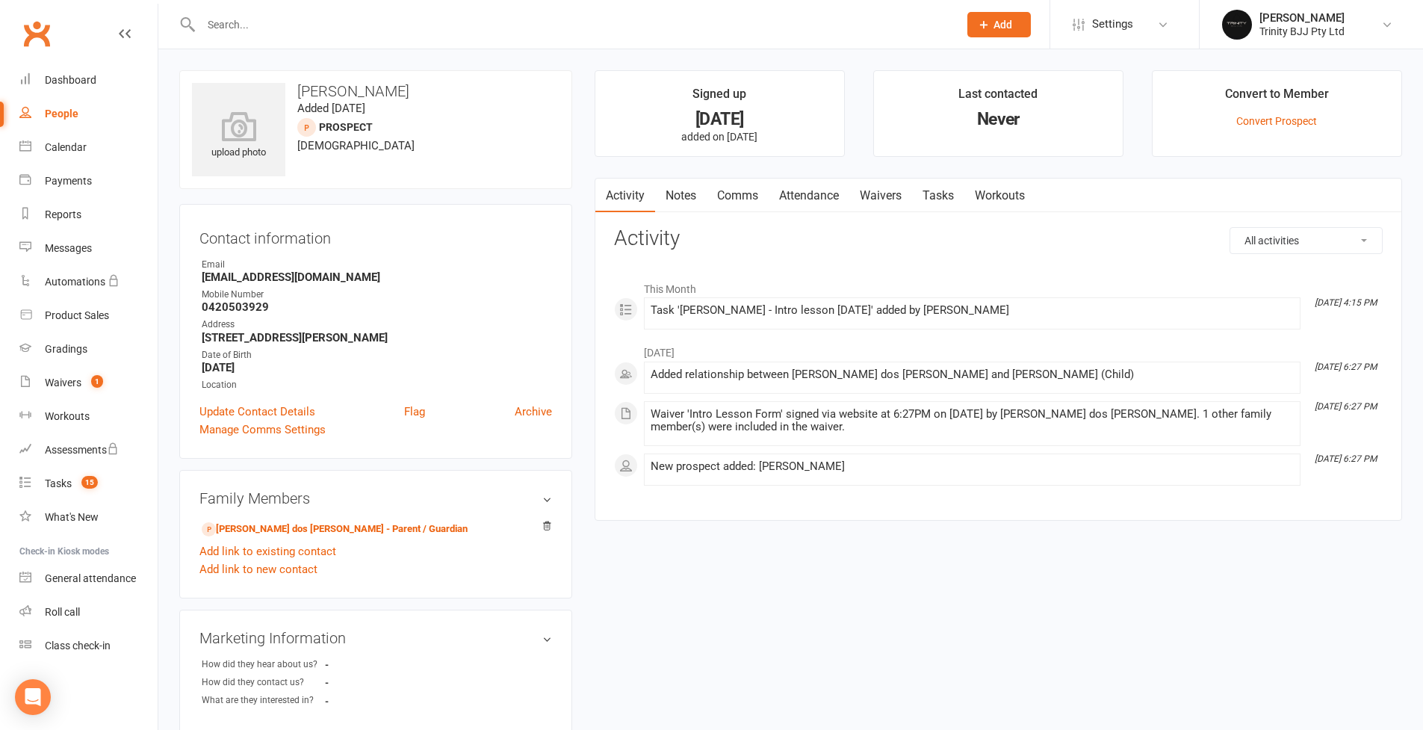
click at [946, 196] on link "Tasks" at bounding box center [938, 196] width 52 height 34
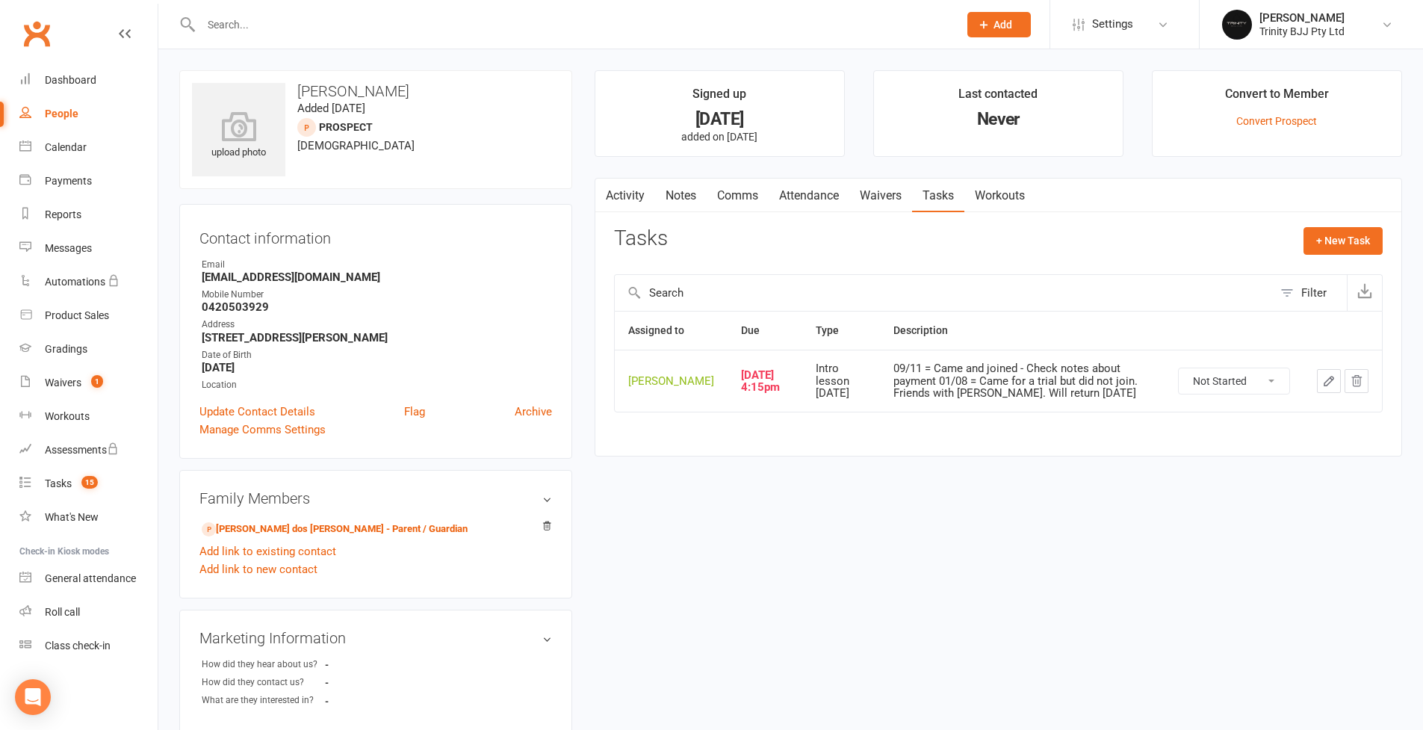
click at [1086, 388] on icon "button" at bounding box center [1328, 380] width 13 height 13
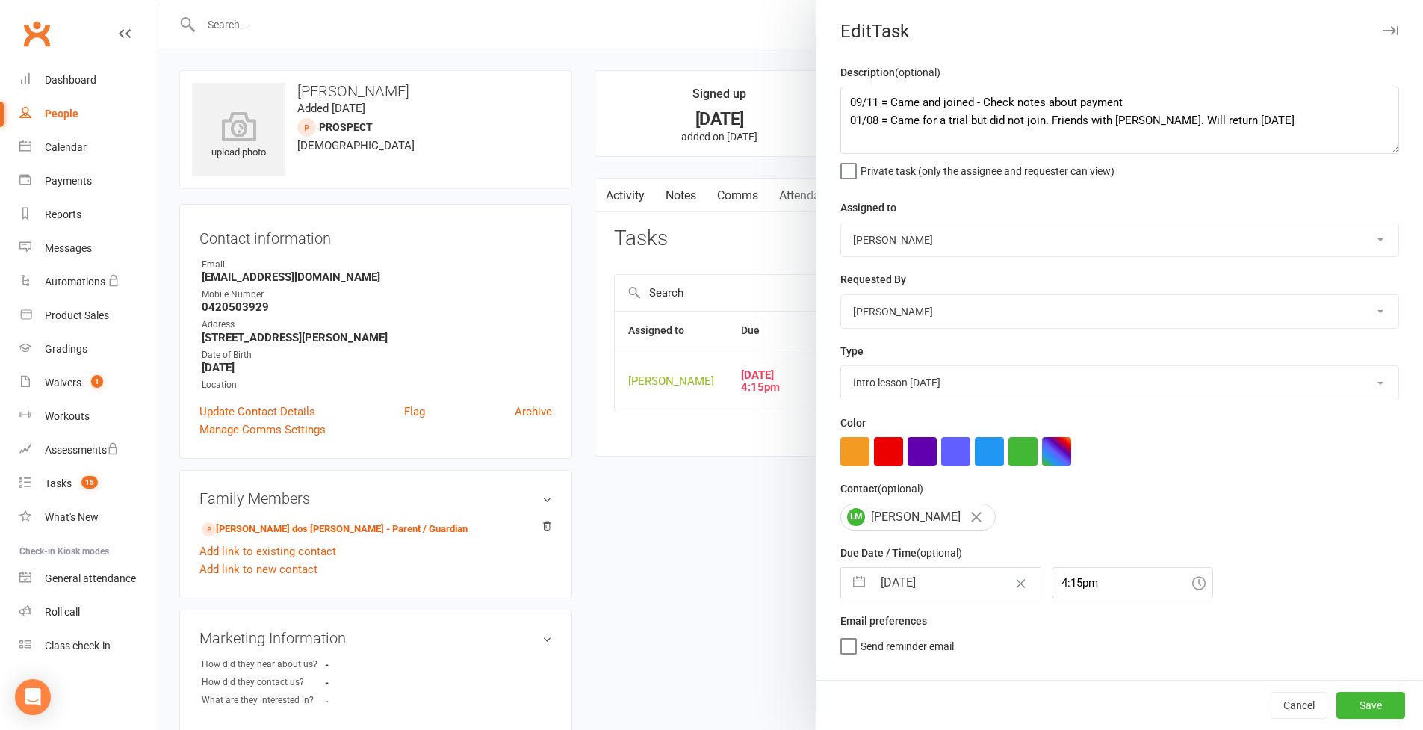
click at [203, 275] on div at bounding box center [790, 365] width 1265 height 730
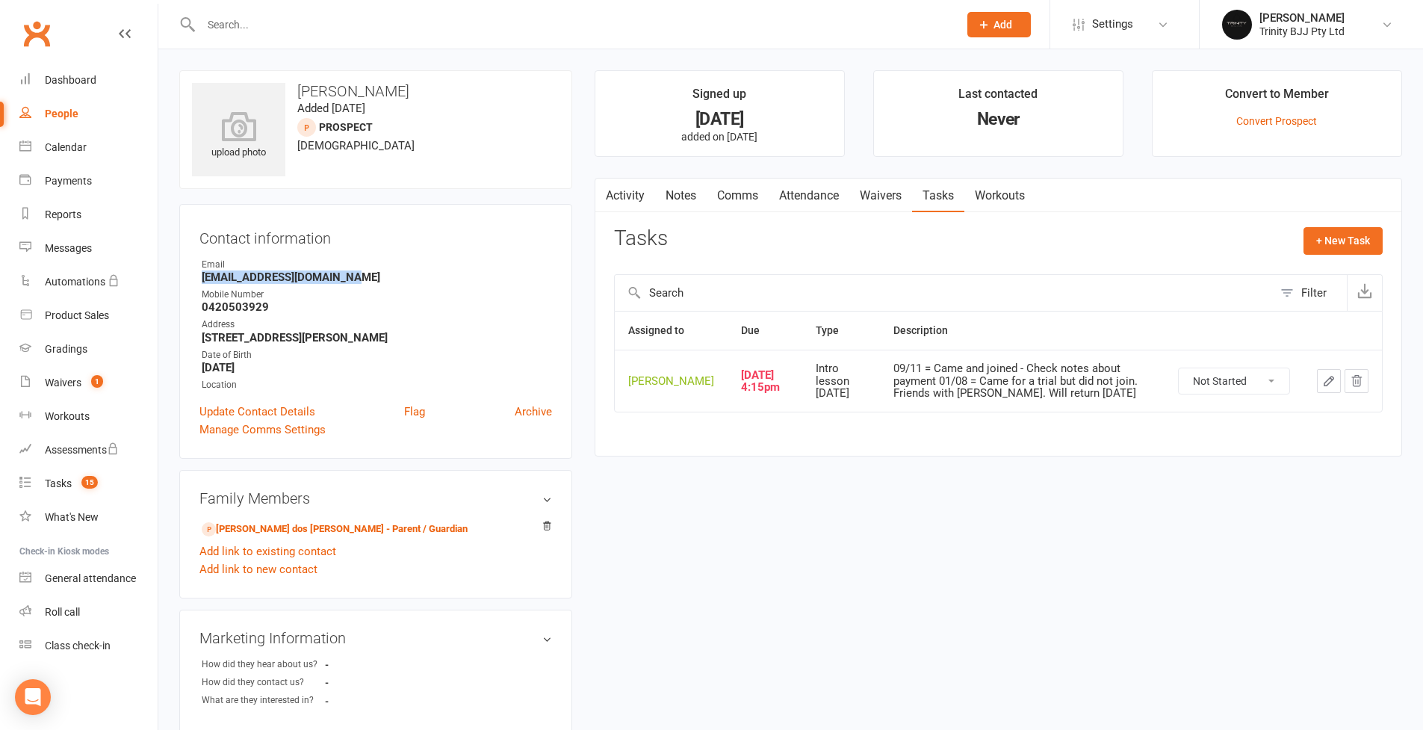
drag, startPoint x: 202, startPoint y: 276, endPoint x: 341, endPoint y: 279, distance: 139.0
click at [341, 279] on strong "[EMAIL_ADDRESS][DOMAIN_NAME]" at bounding box center [377, 276] width 350 height 13
copy strong "[EMAIL_ADDRESS][DOMAIN_NAME]"
click at [444, 263] on div "Email" at bounding box center [377, 265] width 350 height 14
click at [1086, 386] on icon "button" at bounding box center [1328, 380] width 13 height 13
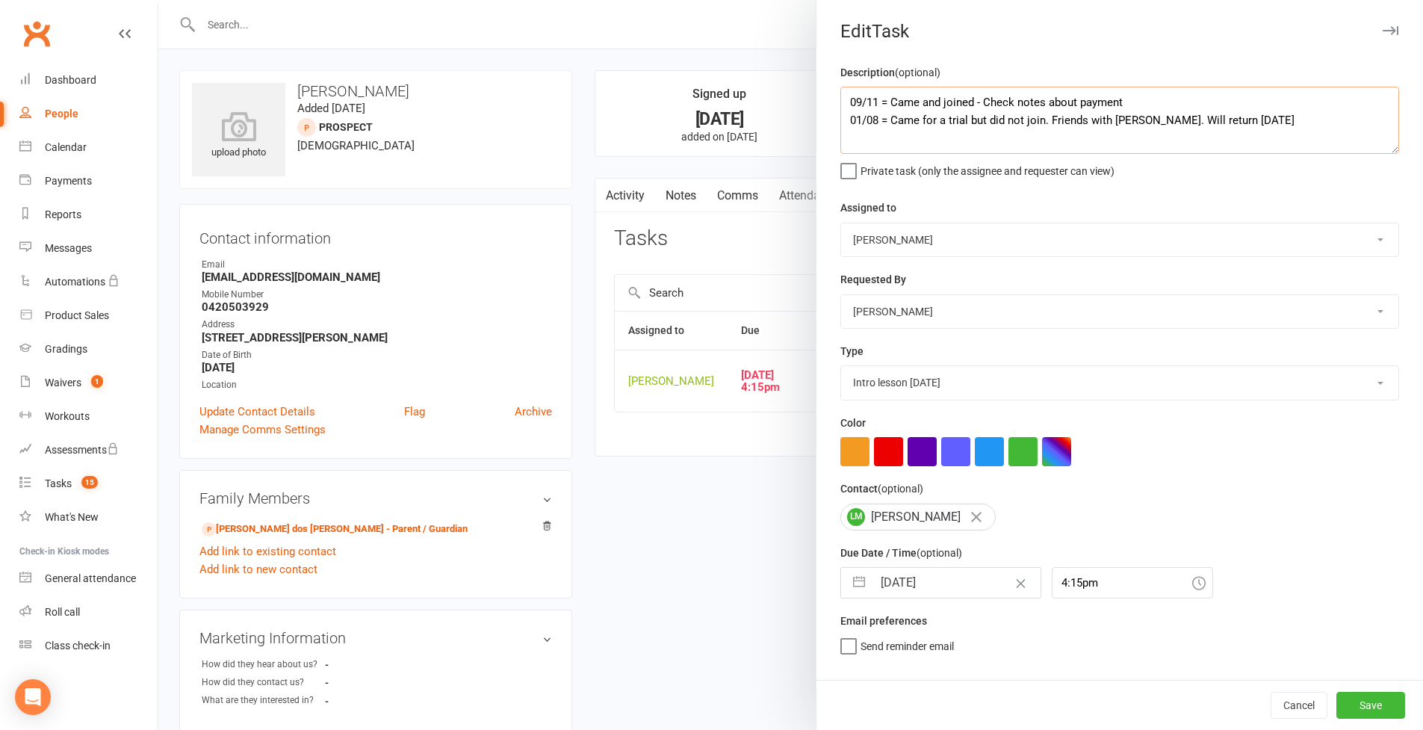
drag, startPoint x: 1128, startPoint y: 99, endPoint x: 889, endPoint y: 100, distance: 239.1
click at [889, 100] on textarea "09/11 = Came and joined - Check notes about payment 01/08 = Came for a trial bu…" at bounding box center [1119, 120] width 559 height 67
click at [845, 102] on textarea "09/11 = Forms sent online 01/08 = Came for a trial but did not join. Friends wi…" at bounding box center [1119, 120] width 559 height 67
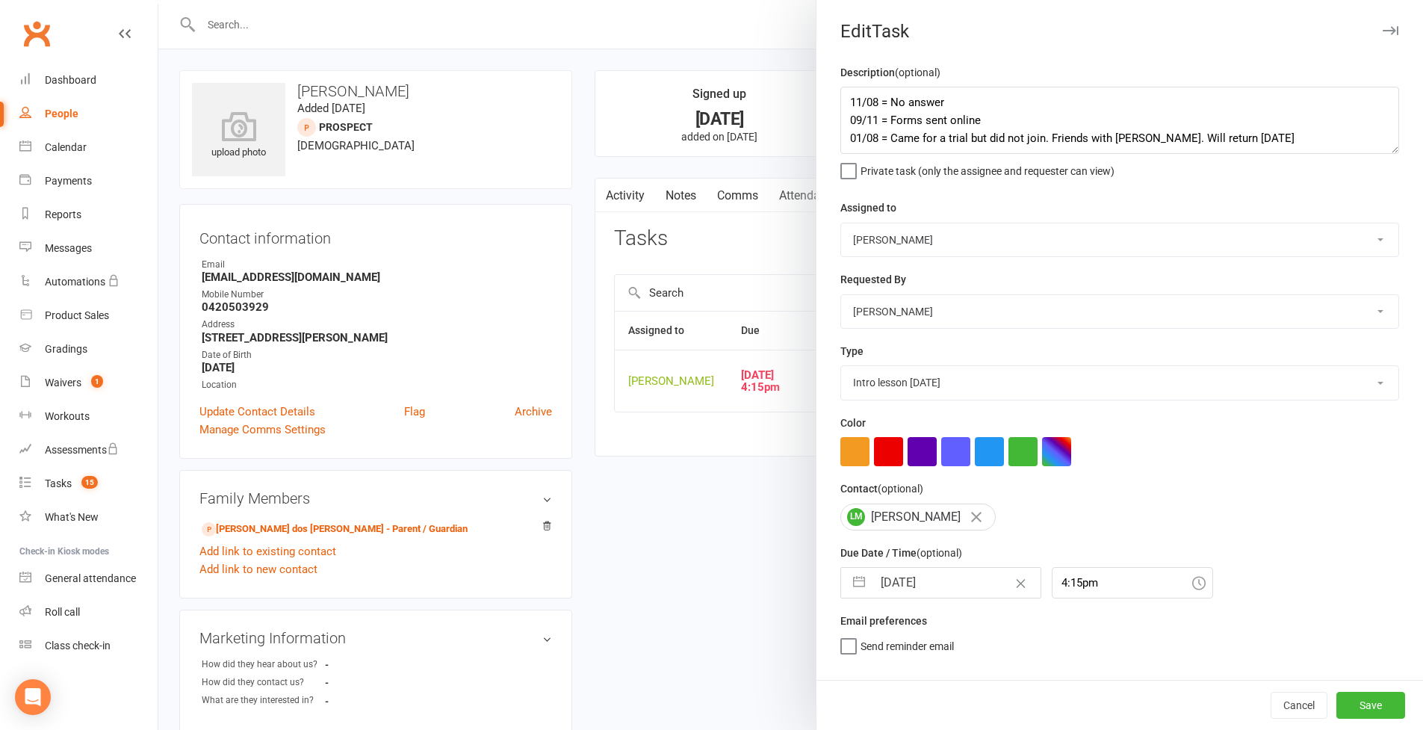
click at [846, 574] on button "button" at bounding box center [859, 583] width 27 height 30
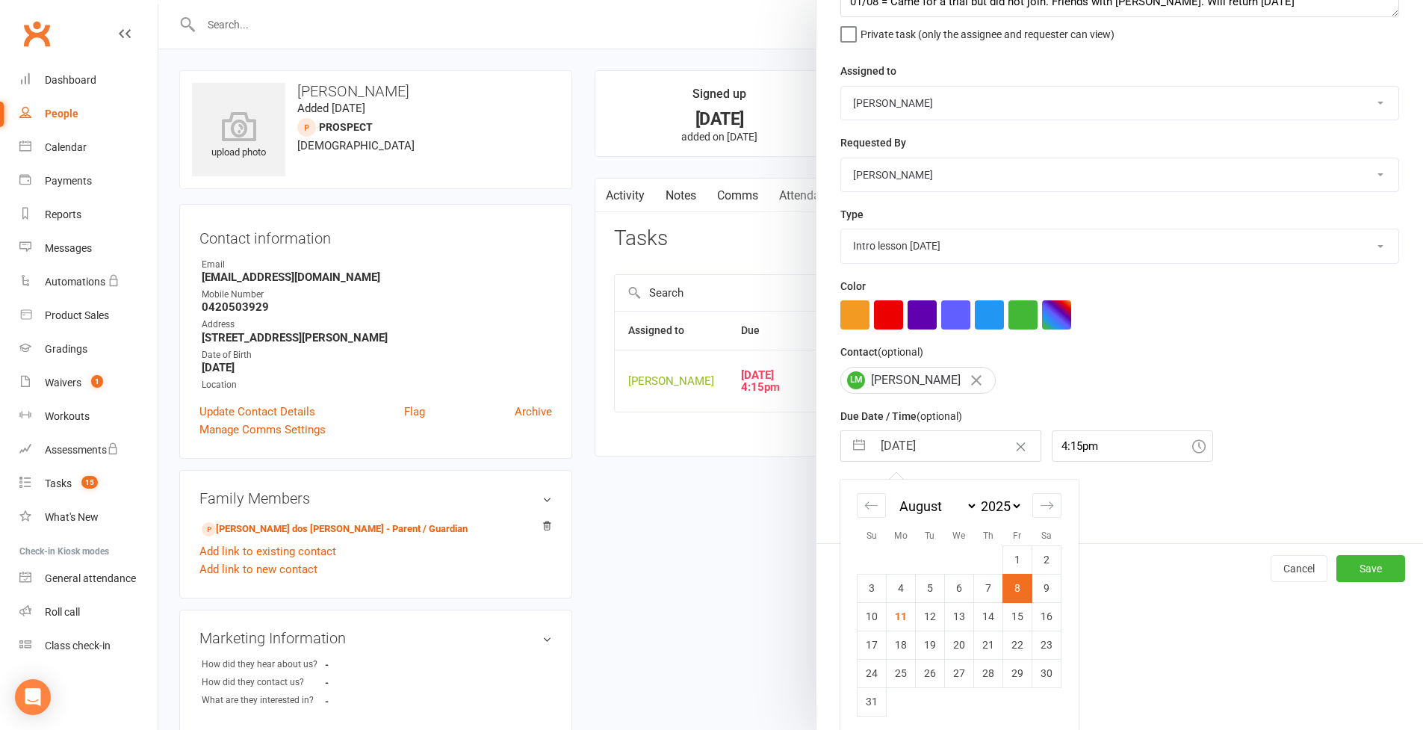
scroll to position [141, 0]
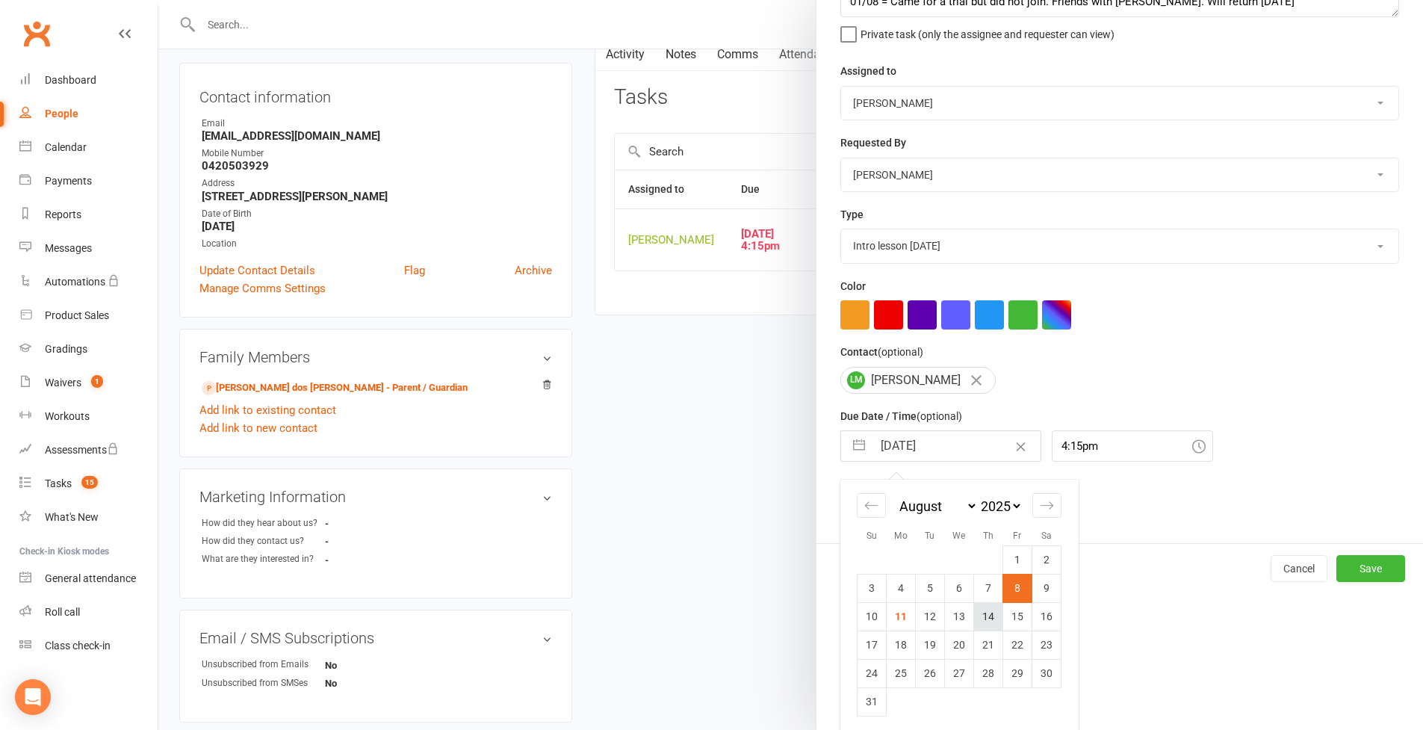
click at [977, 616] on td "14" at bounding box center [988, 616] width 29 height 28
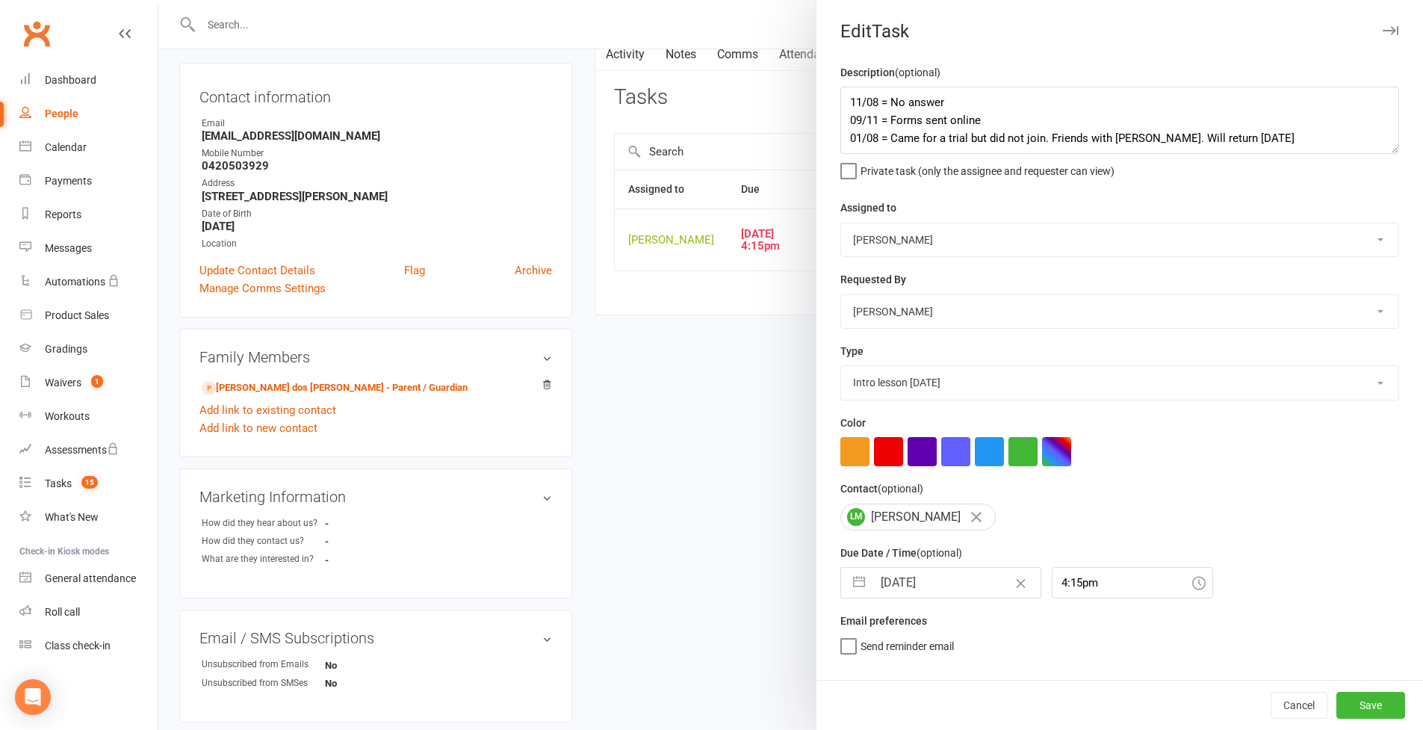
scroll to position [0, 0]
click at [1086, 630] on button "Save" at bounding box center [1371, 705] width 69 height 27
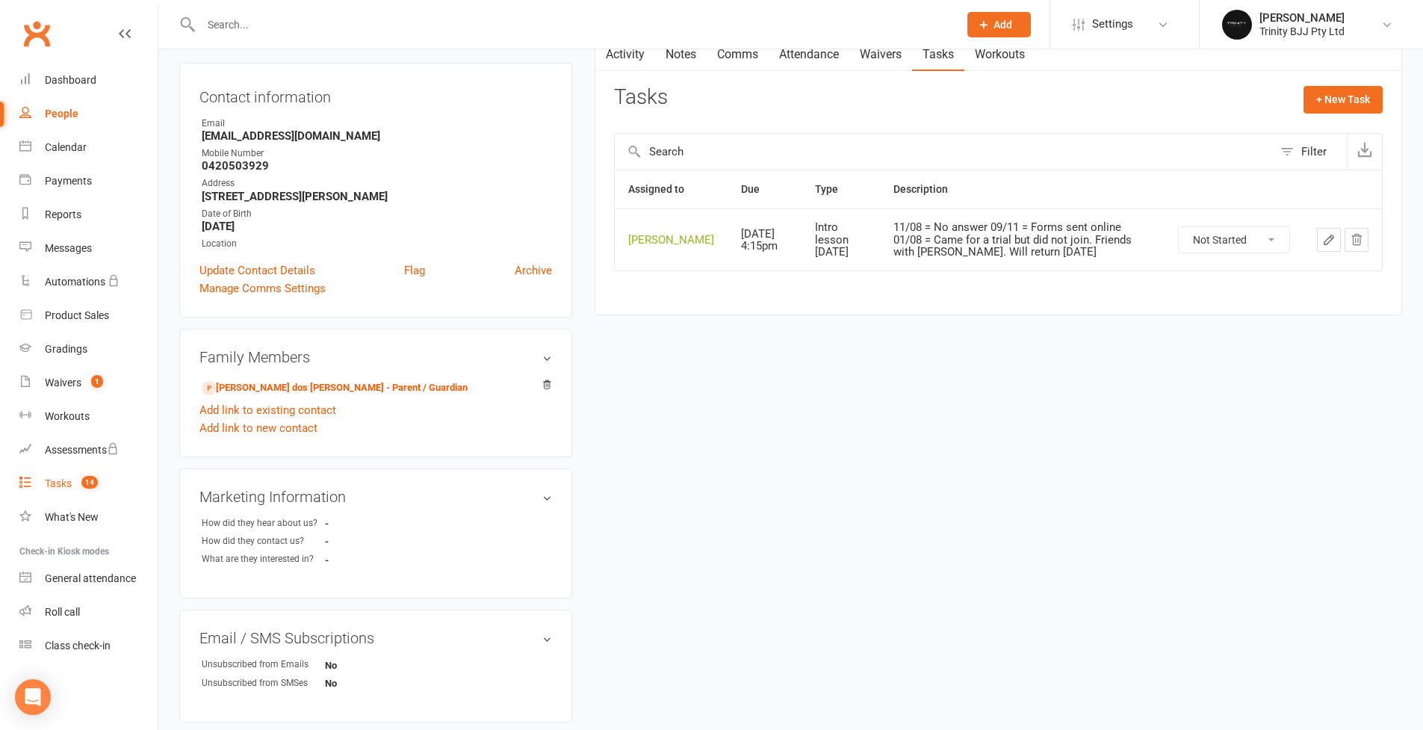
click at [65, 487] on div "Tasks" at bounding box center [58, 483] width 27 height 12
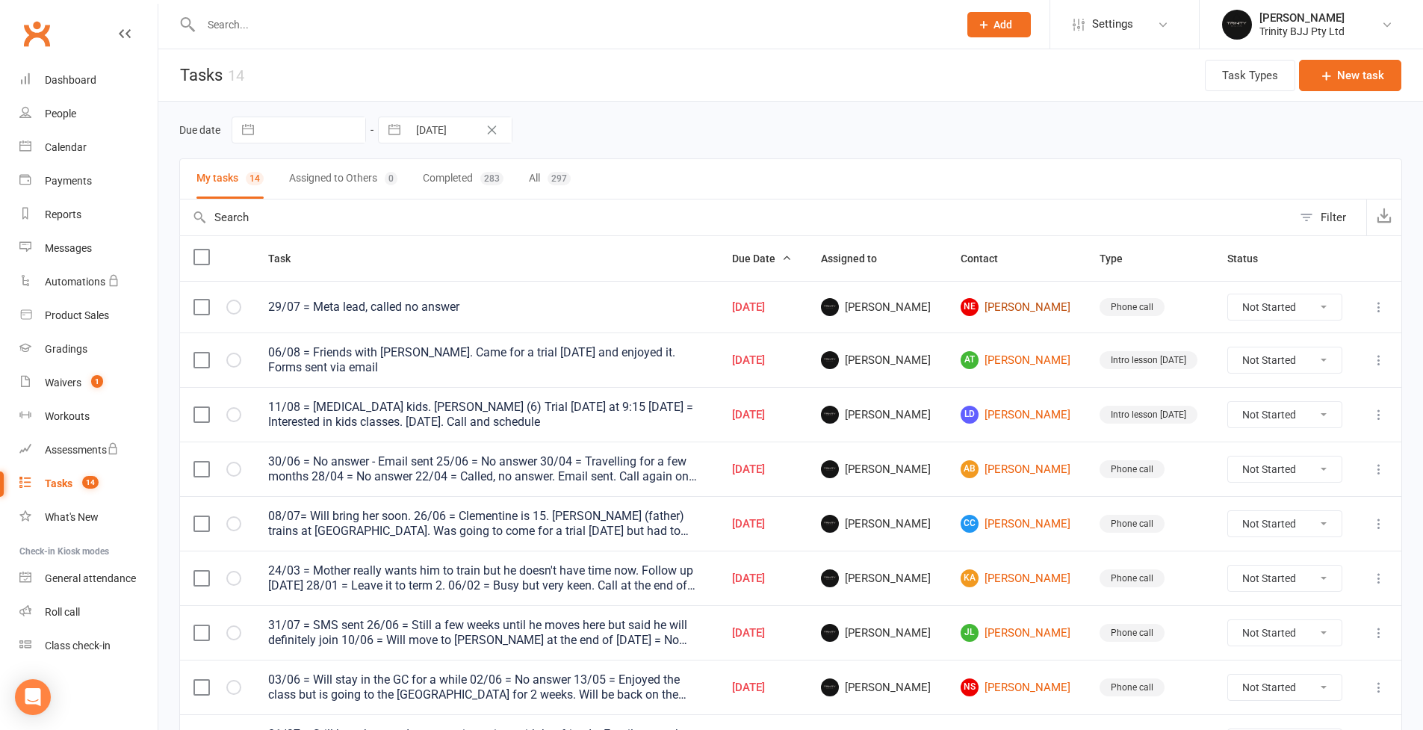
click at [1014, 301] on link "NE [PERSON_NAME]" at bounding box center [1017, 307] width 113 height 18
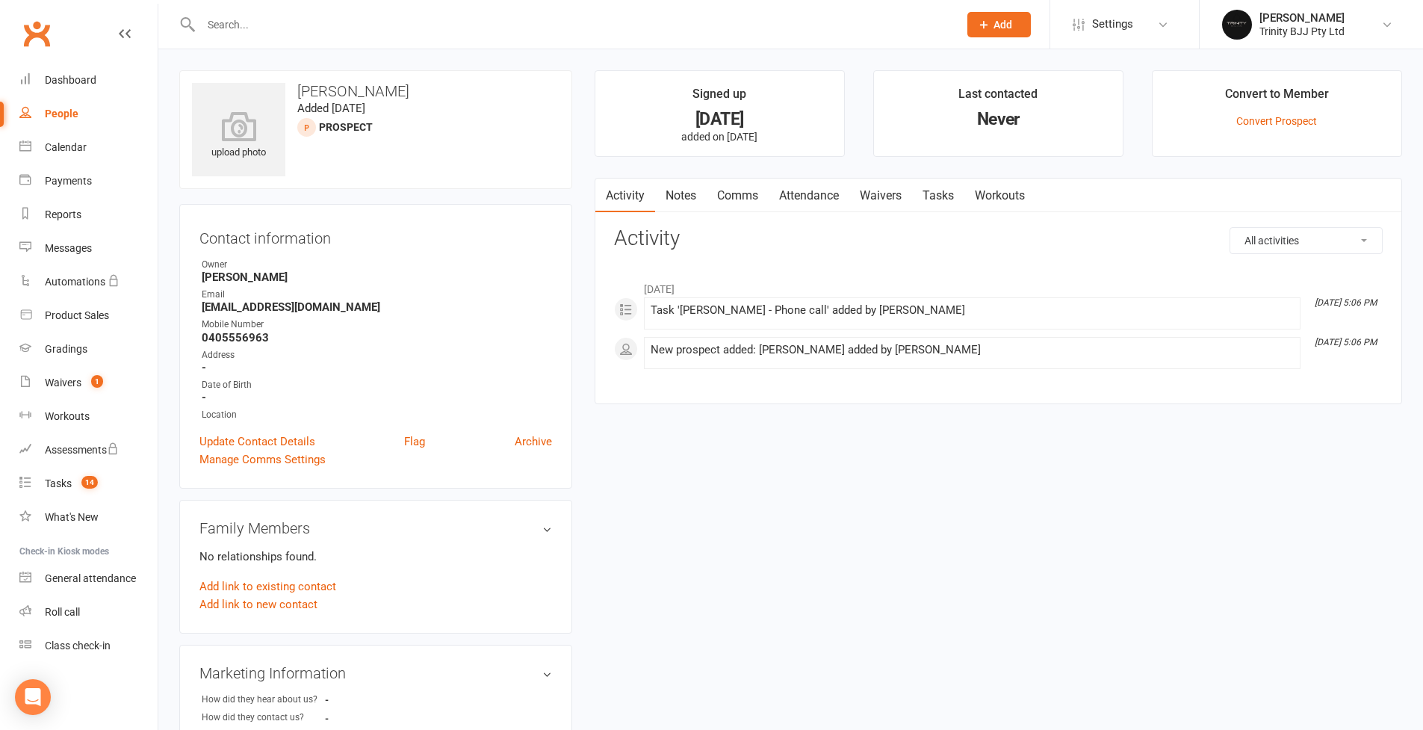
click at [932, 194] on link "Tasks" at bounding box center [938, 196] width 52 height 34
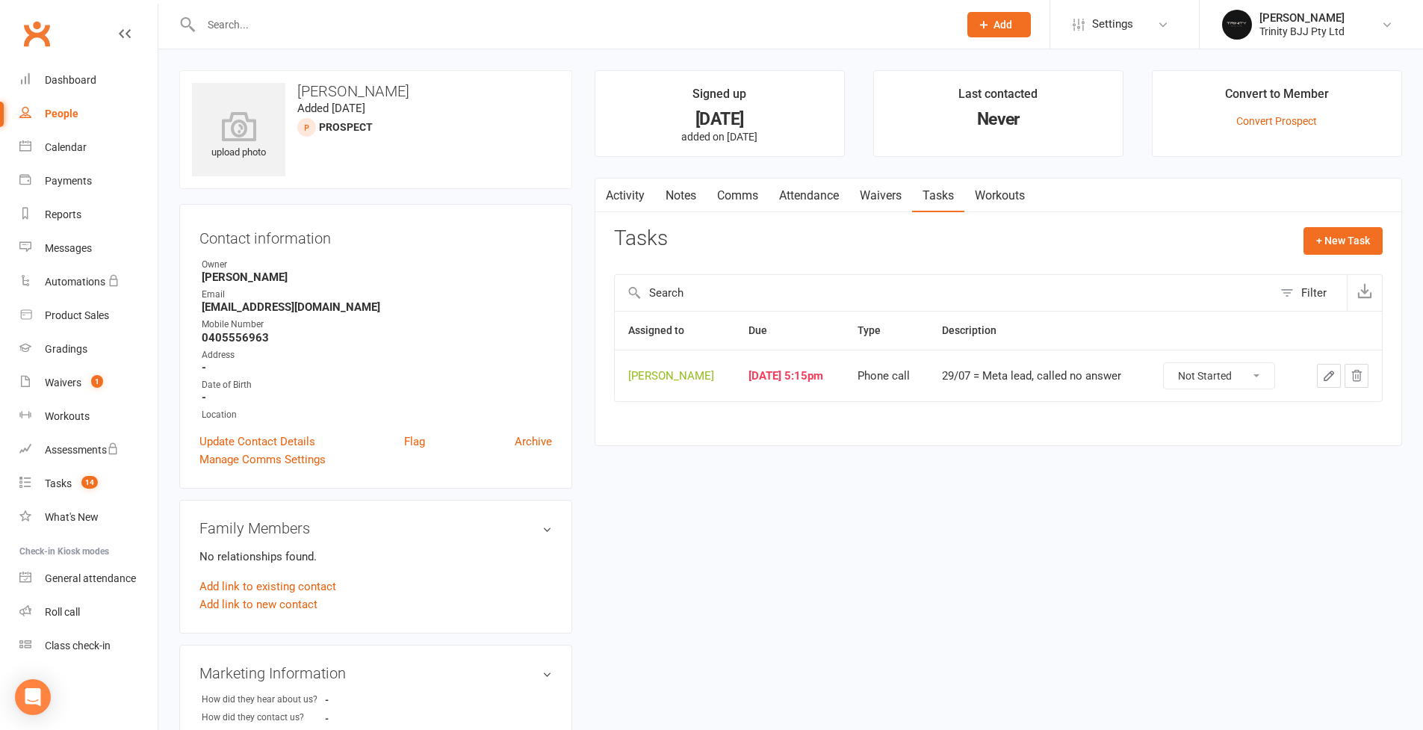
click at [1086, 378] on icon "button" at bounding box center [1328, 375] width 13 height 13
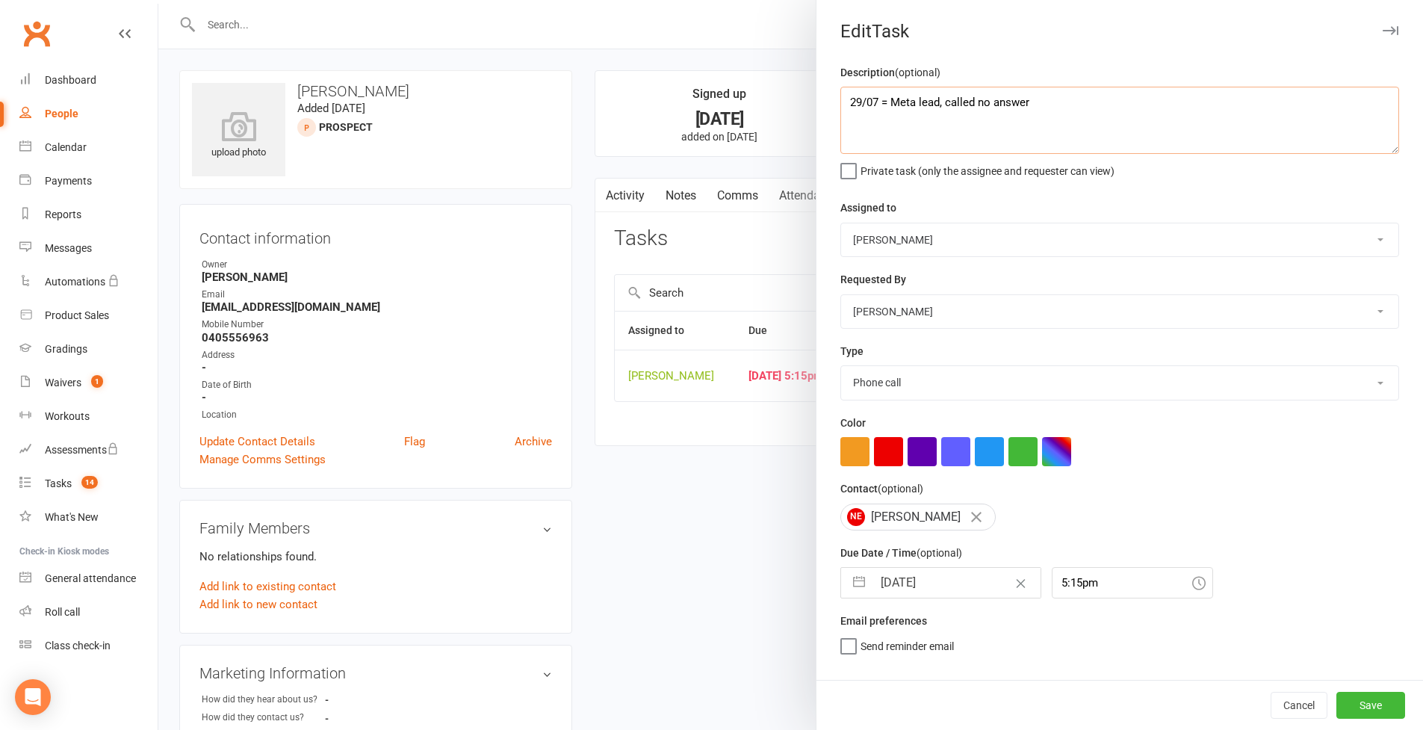
click at [846, 99] on textarea "29/07 = Meta lead, called no answer" at bounding box center [1119, 120] width 559 height 67
click at [1086, 630] on button "Save" at bounding box center [1371, 705] width 69 height 27
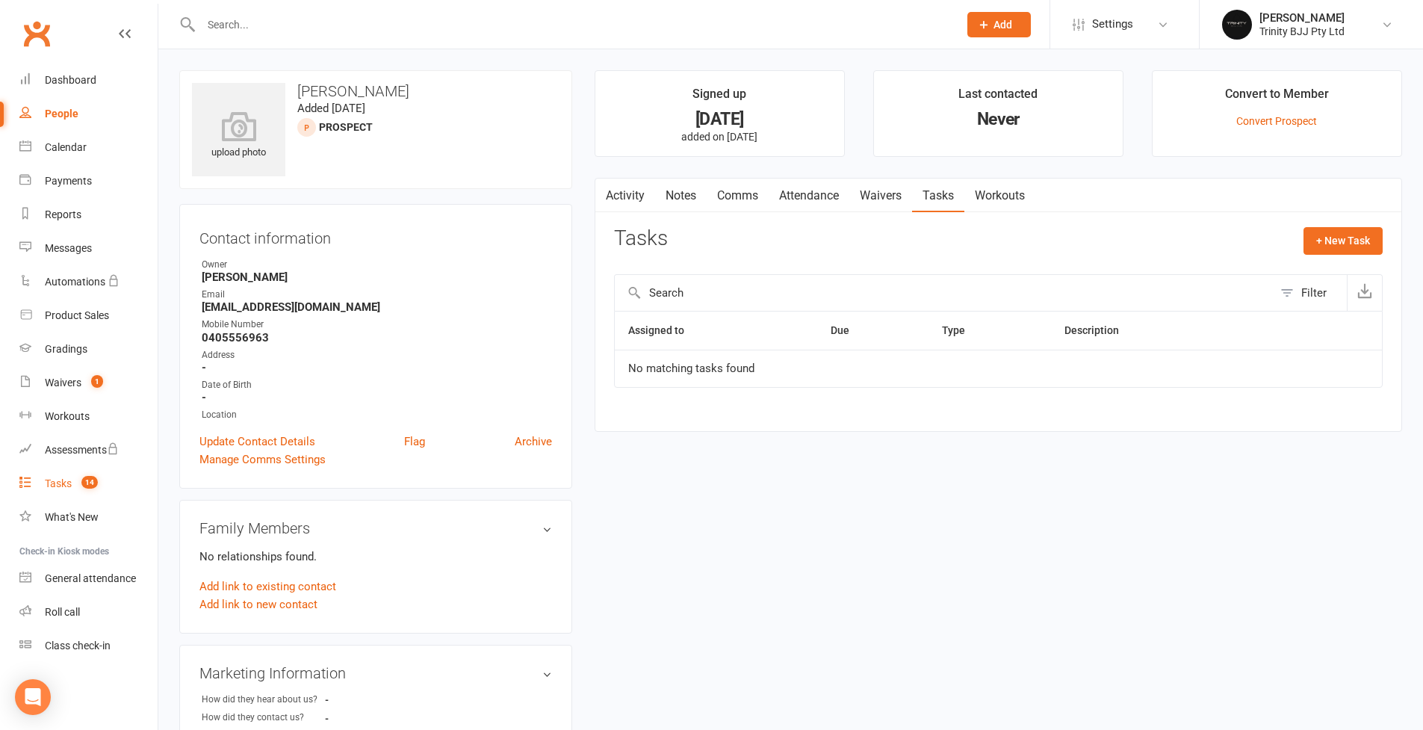
click at [66, 485] on div "Tasks" at bounding box center [58, 483] width 27 height 12
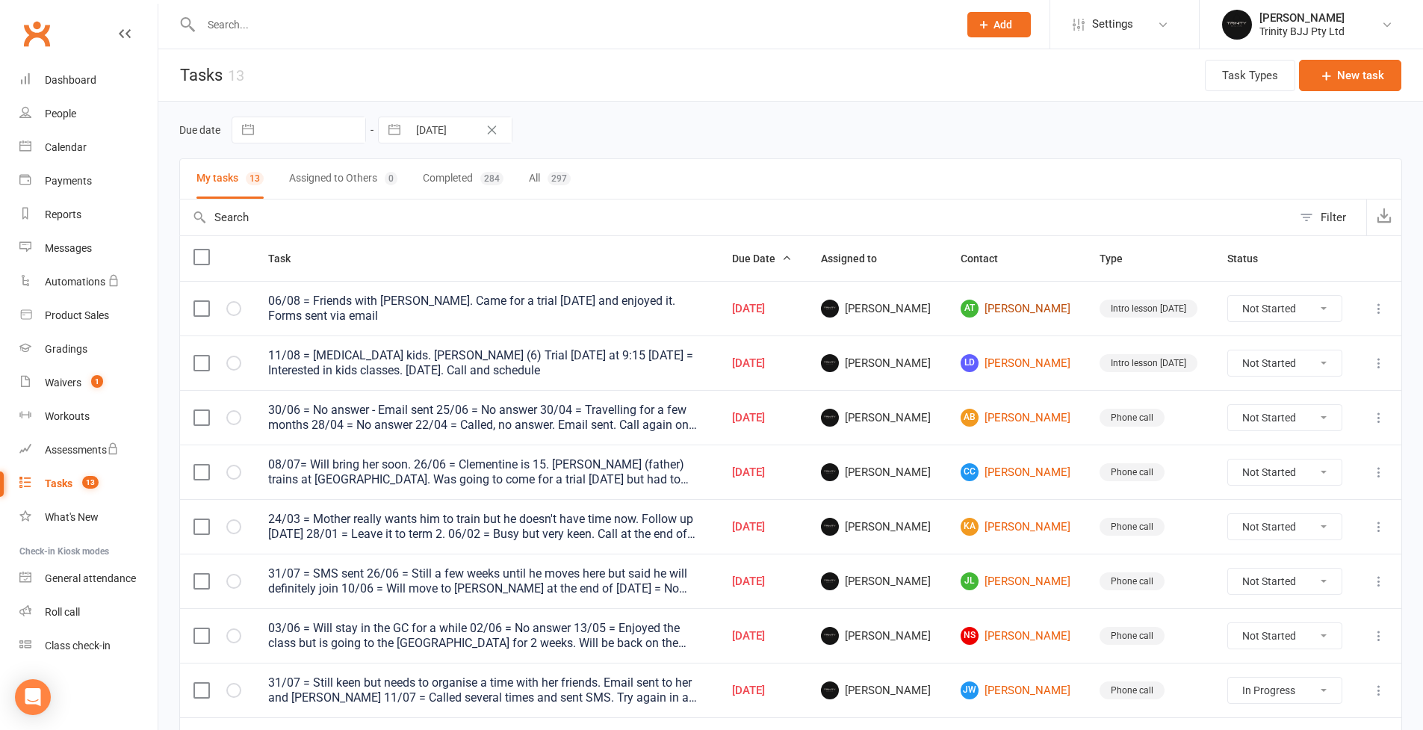
click at [1018, 309] on link "AT [PERSON_NAME]" at bounding box center [1017, 309] width 113 height 18
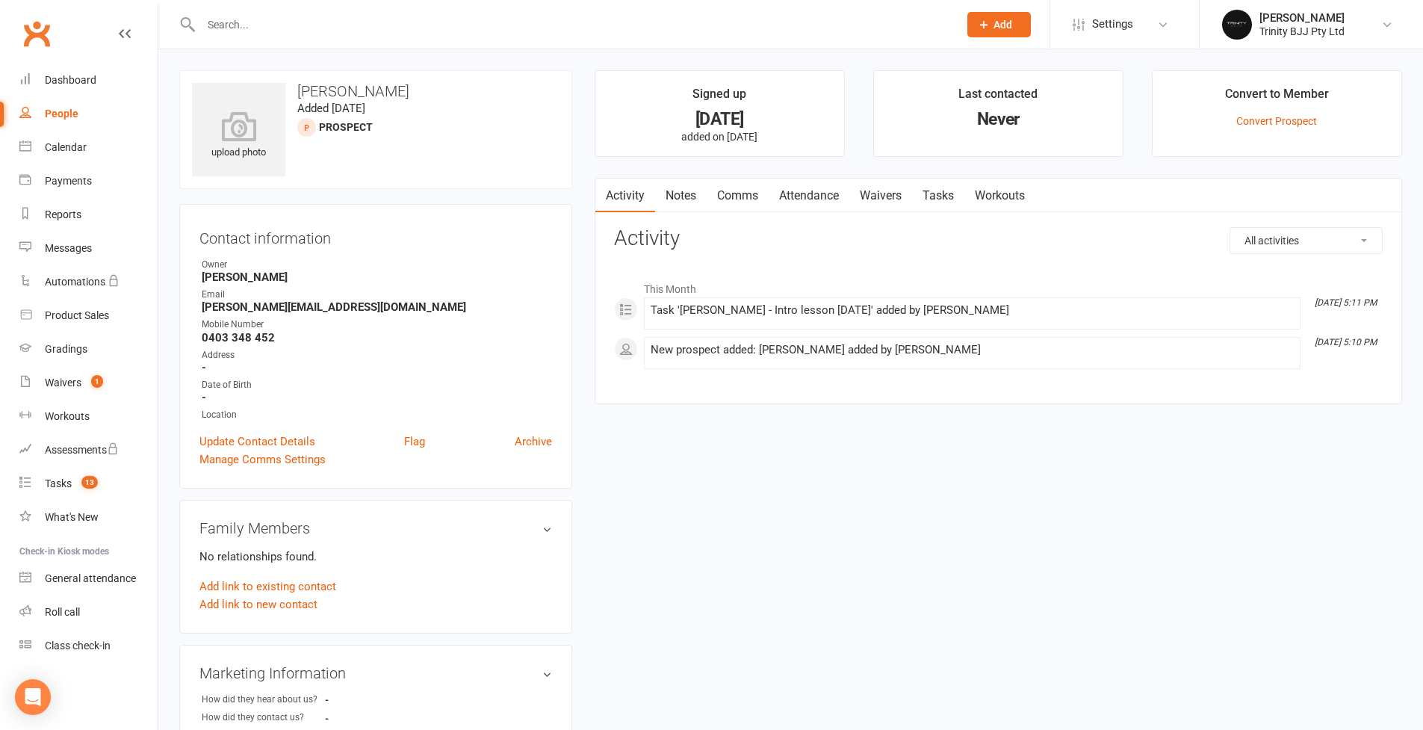
click at [930, 190] on link "Tasks" at bounding box center [938, 196] width 52 height 34
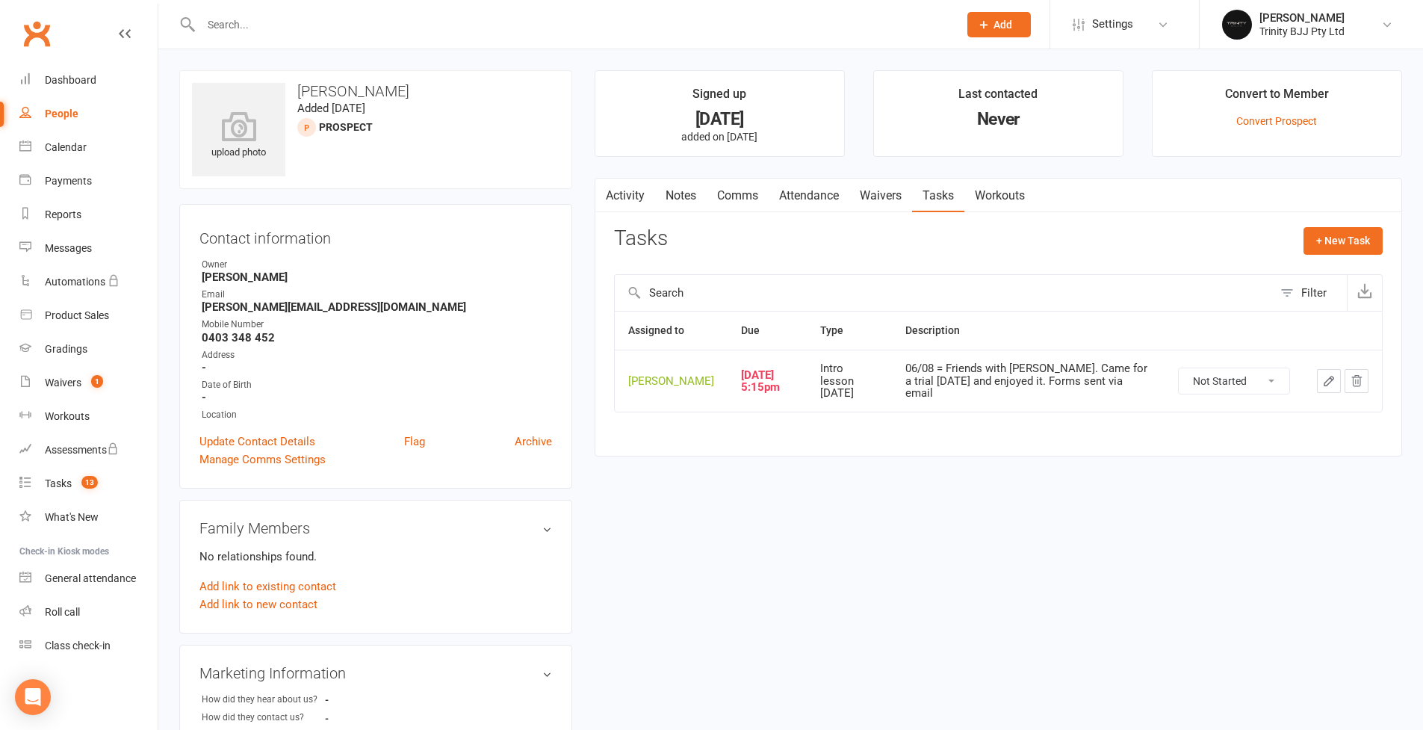
click at [1086, 388] on icon "button" at bounding box center [1328, 380] width 13 height 13
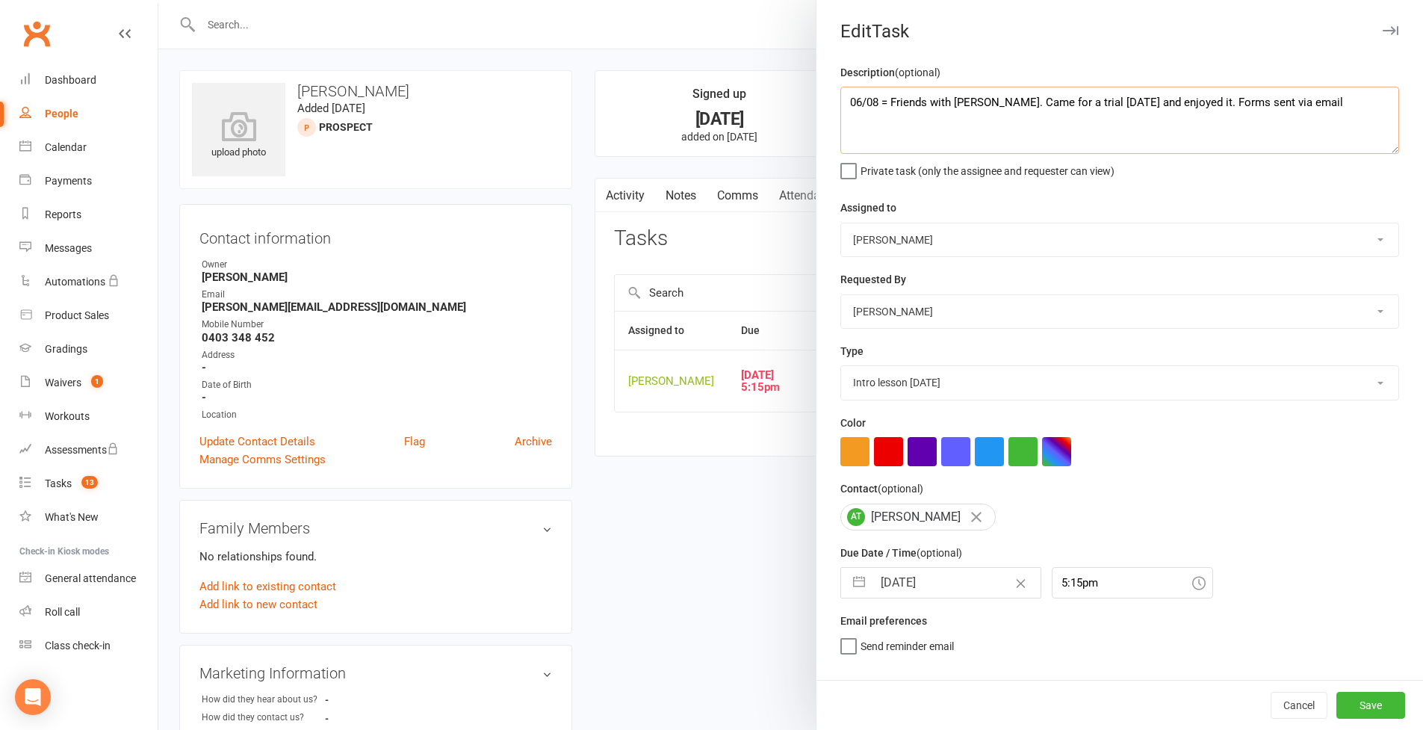
drag, startPoint x: 841, startPoint y: 97, endPoint x: 843, endPoint y: 105, distance: 8.4
click at [841, 97] on textarea "06/08 = Friends with [PERSON_NAME]. Came for a trial [DATE] and enjoyed it. For…" at bounding box center [1119, 120] width 559 height 67
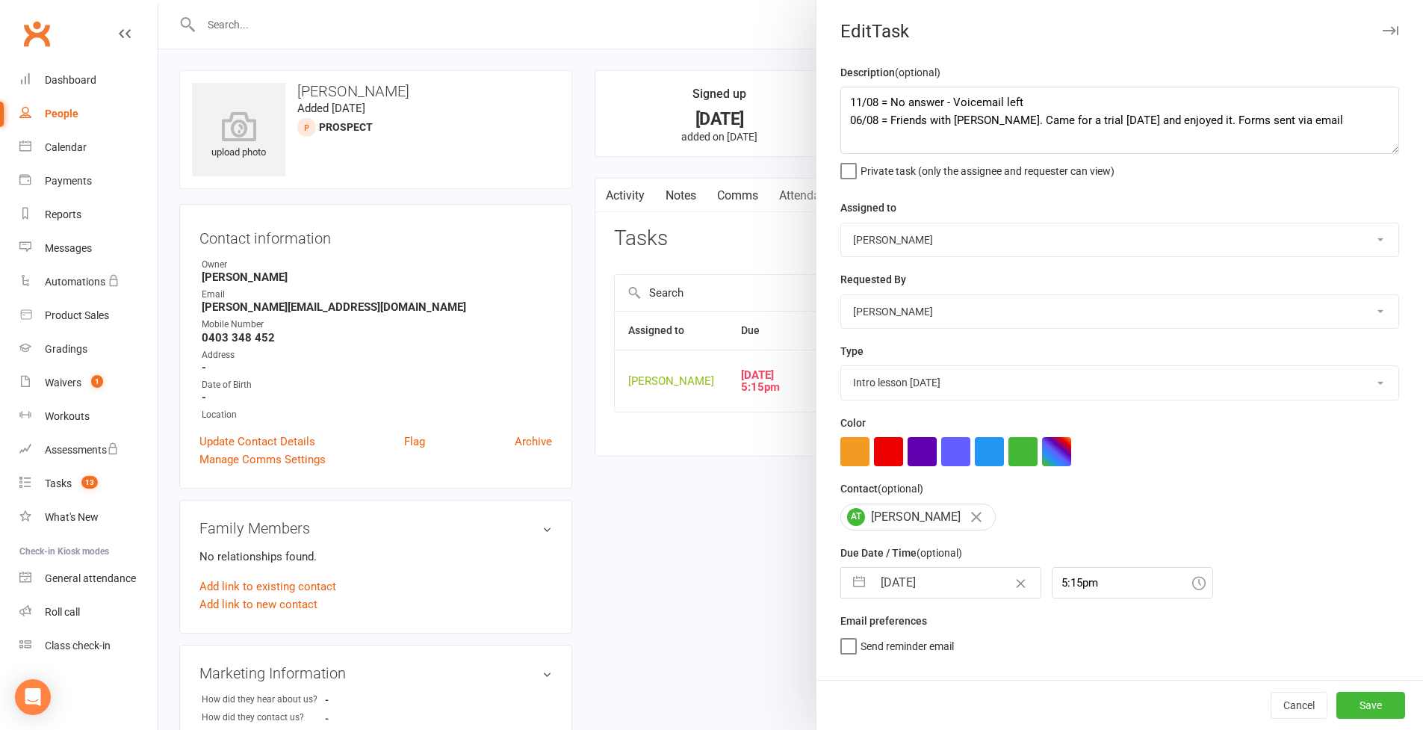
click at [858, 583] on button "button" at bounding box center [859, 583] width 27 height 30
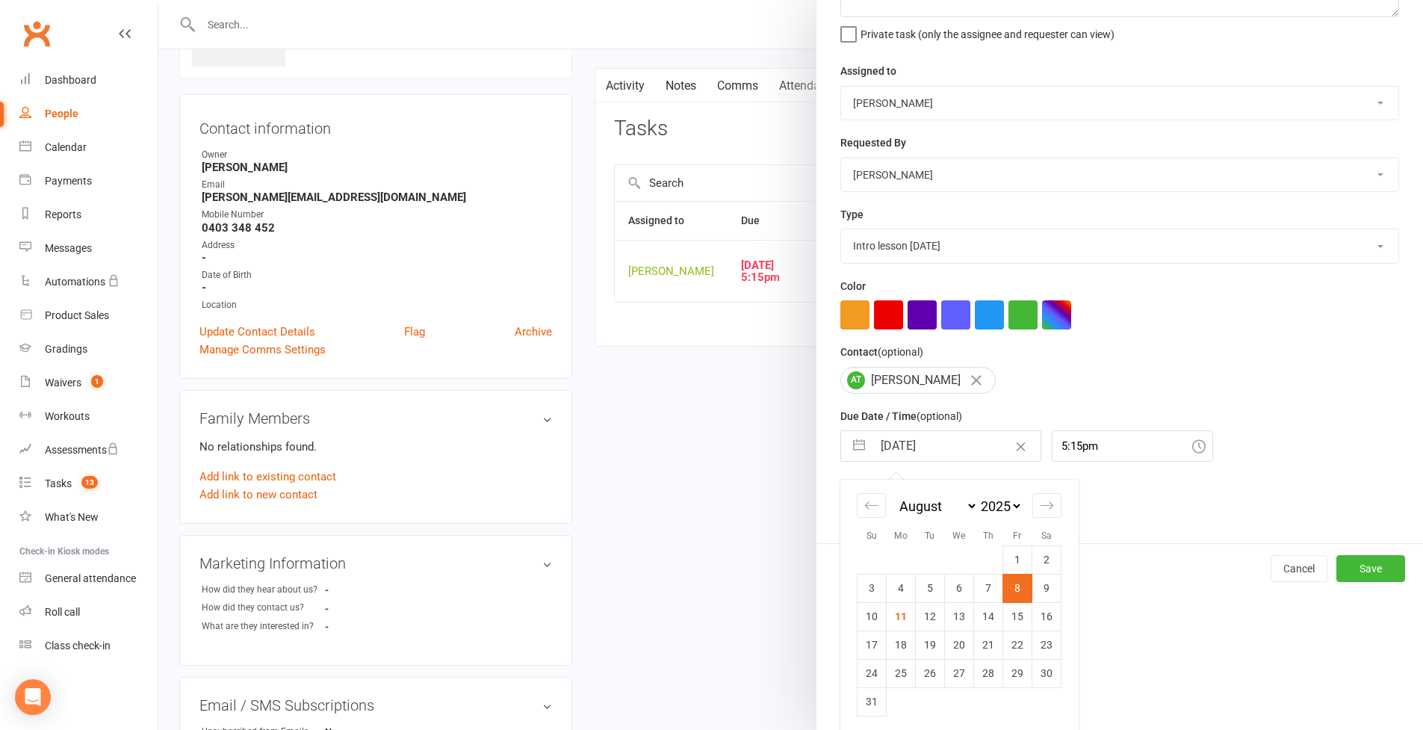
scroll to position [111, 0]
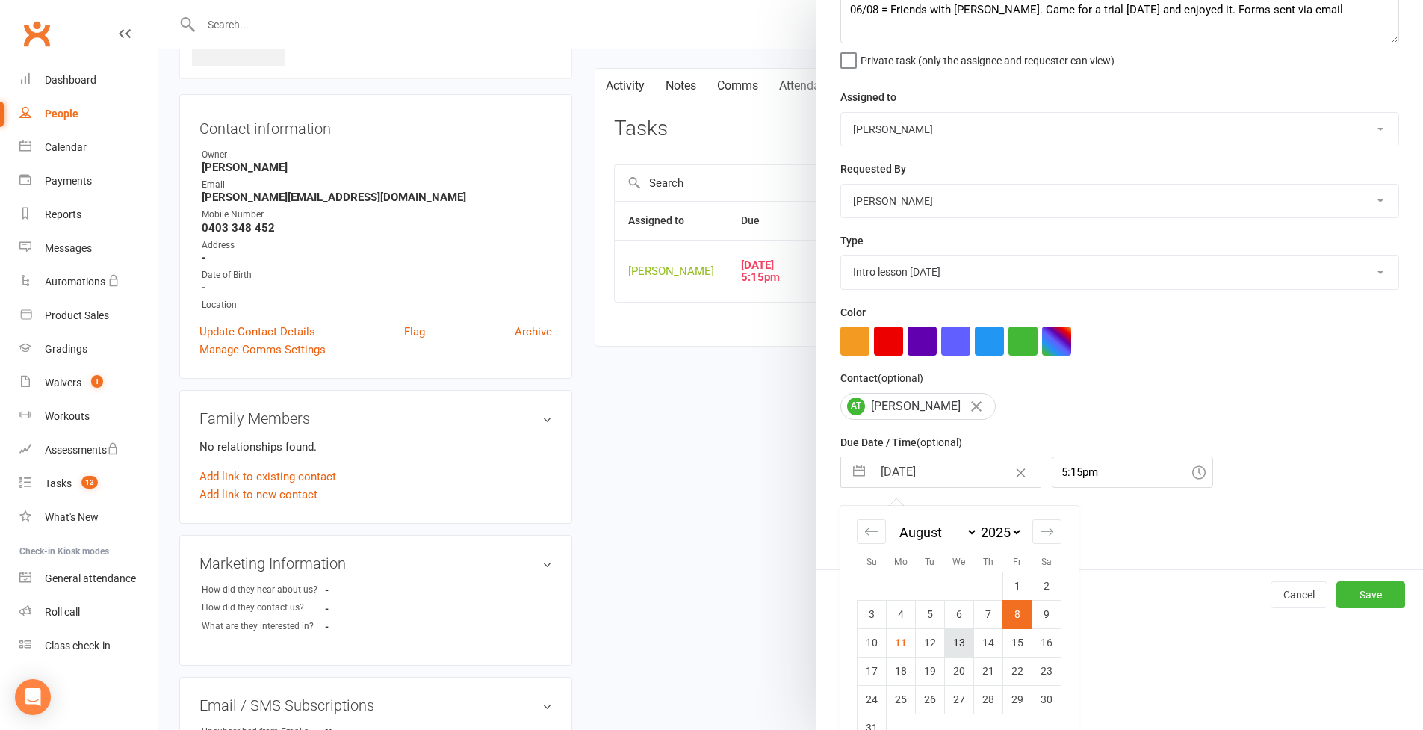
click at [950, 630] on td "13" at bounding box center [959, 642] width 29 height 28
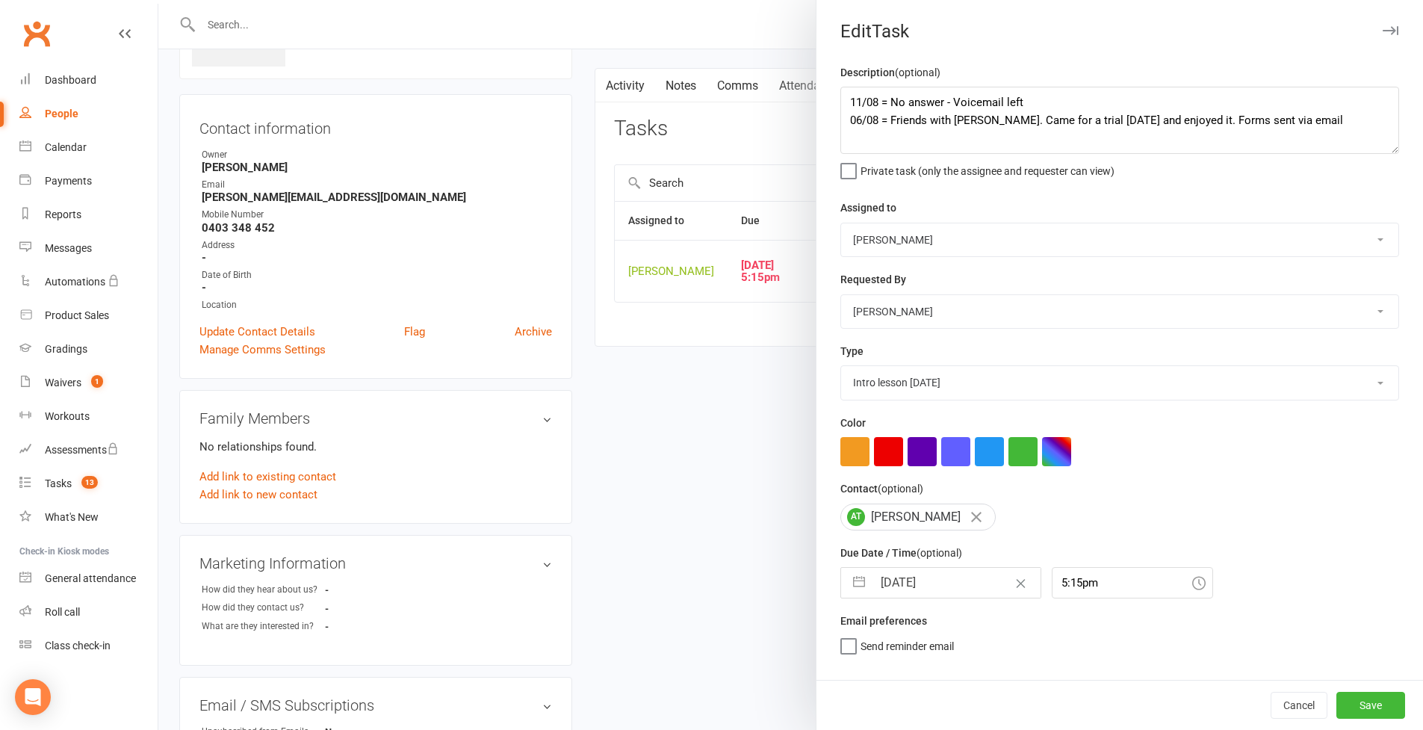
scroll to position [0, 0]
click at [1086, 630] on button "Save" at bounding box center [1371, 705] width 69 height 27
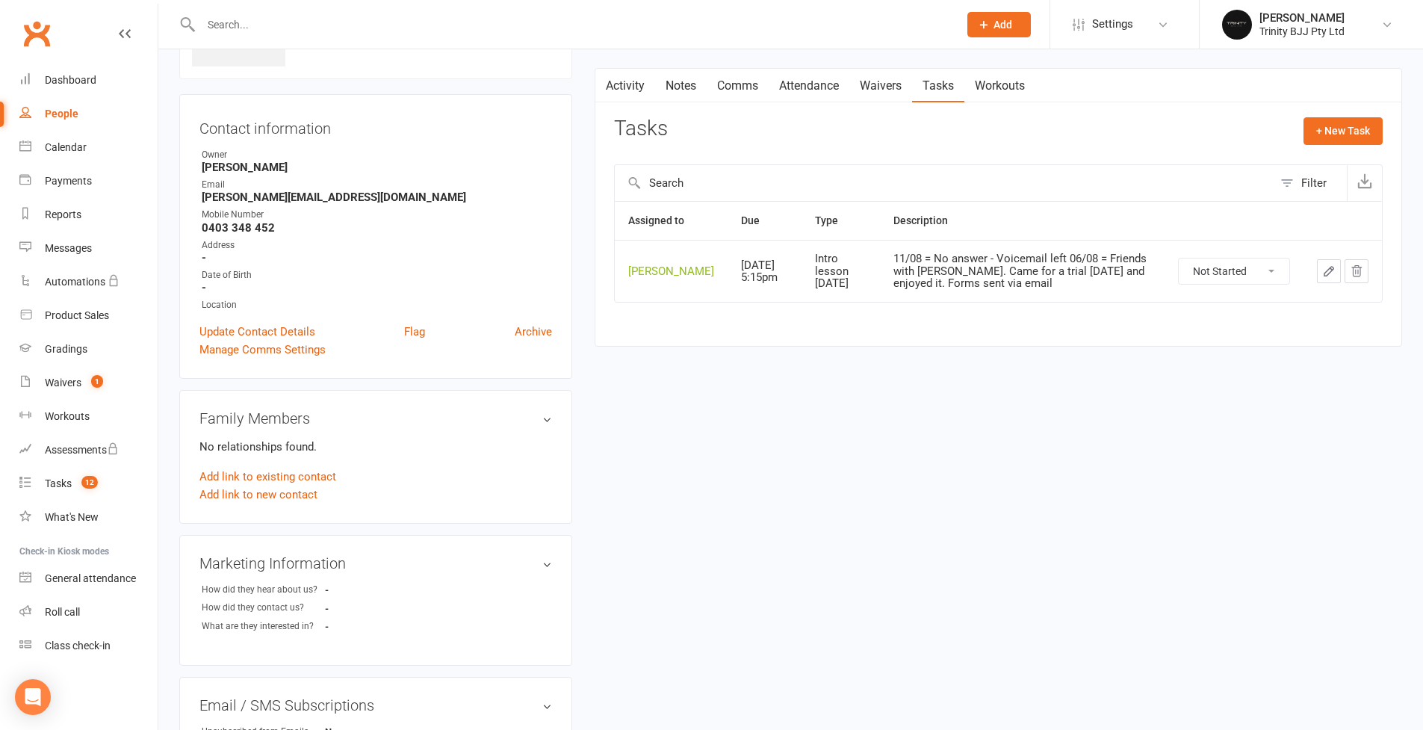
click at [61, 106] on link "People" at bounding box center [88, 114] width 138 height 34
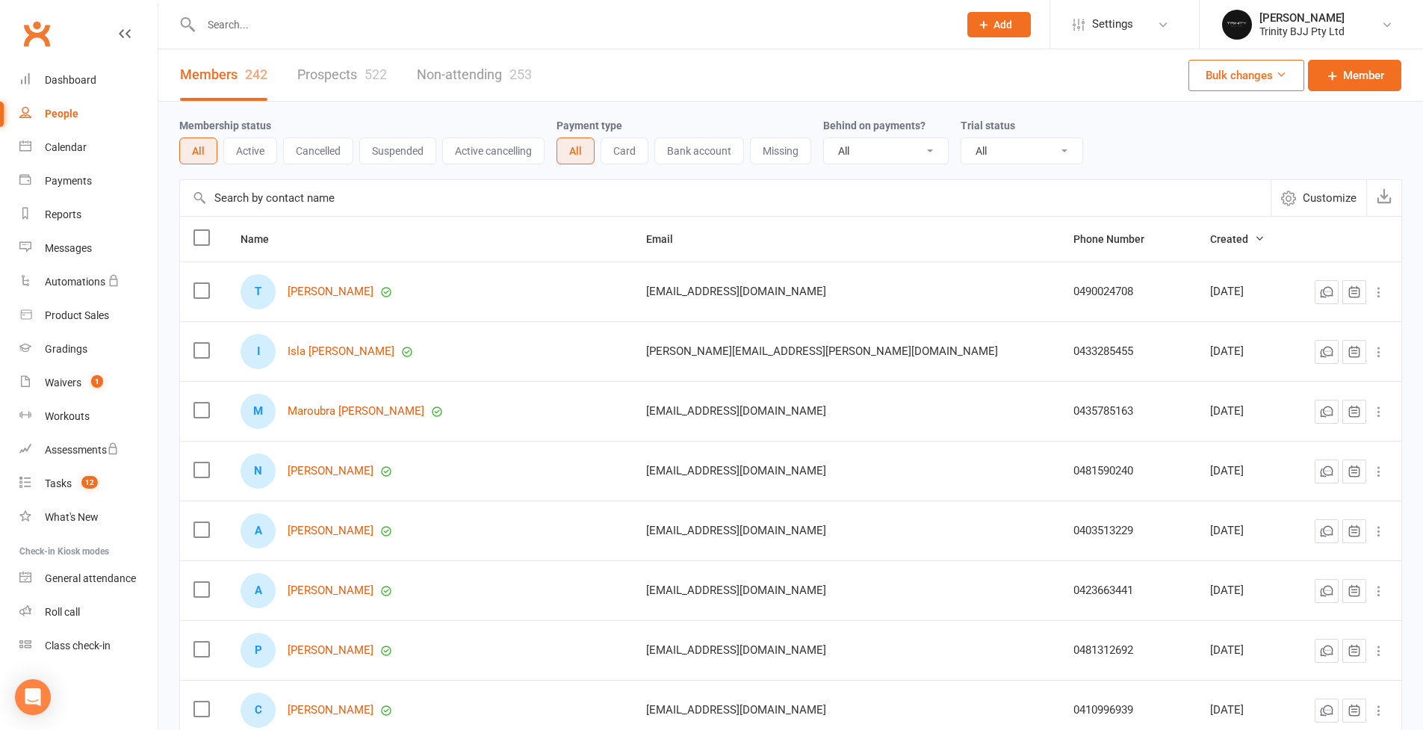
click at [374, 202] on input "text" at bounding box center [725, 198] width 1091 height 36
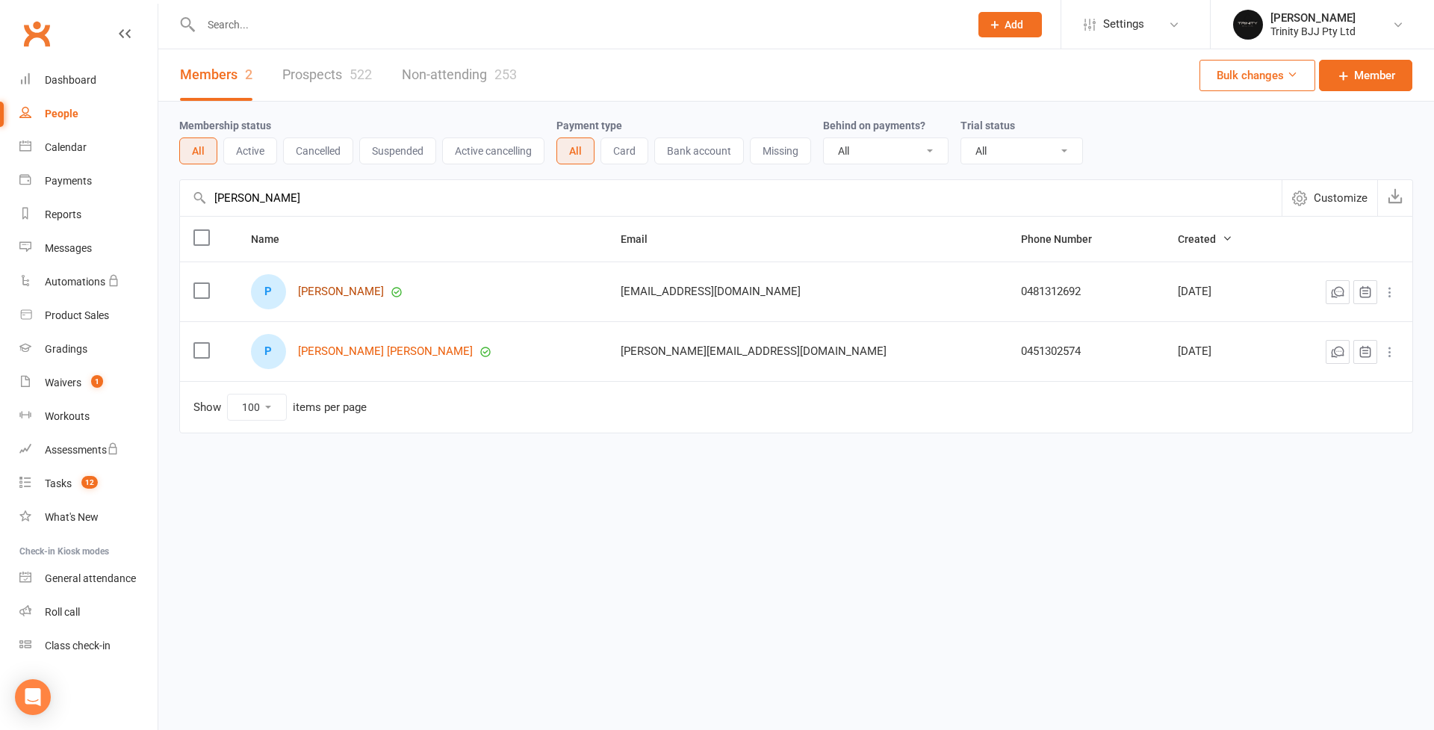
drag, startPoint x: 374, startPoint y: 202, endPoint x: 382, endPoint y: 296, distance: 94.5
click at [382, 296] on link "[PERSON_NAME]" at bounding box center [341, 291] width 86 height 13
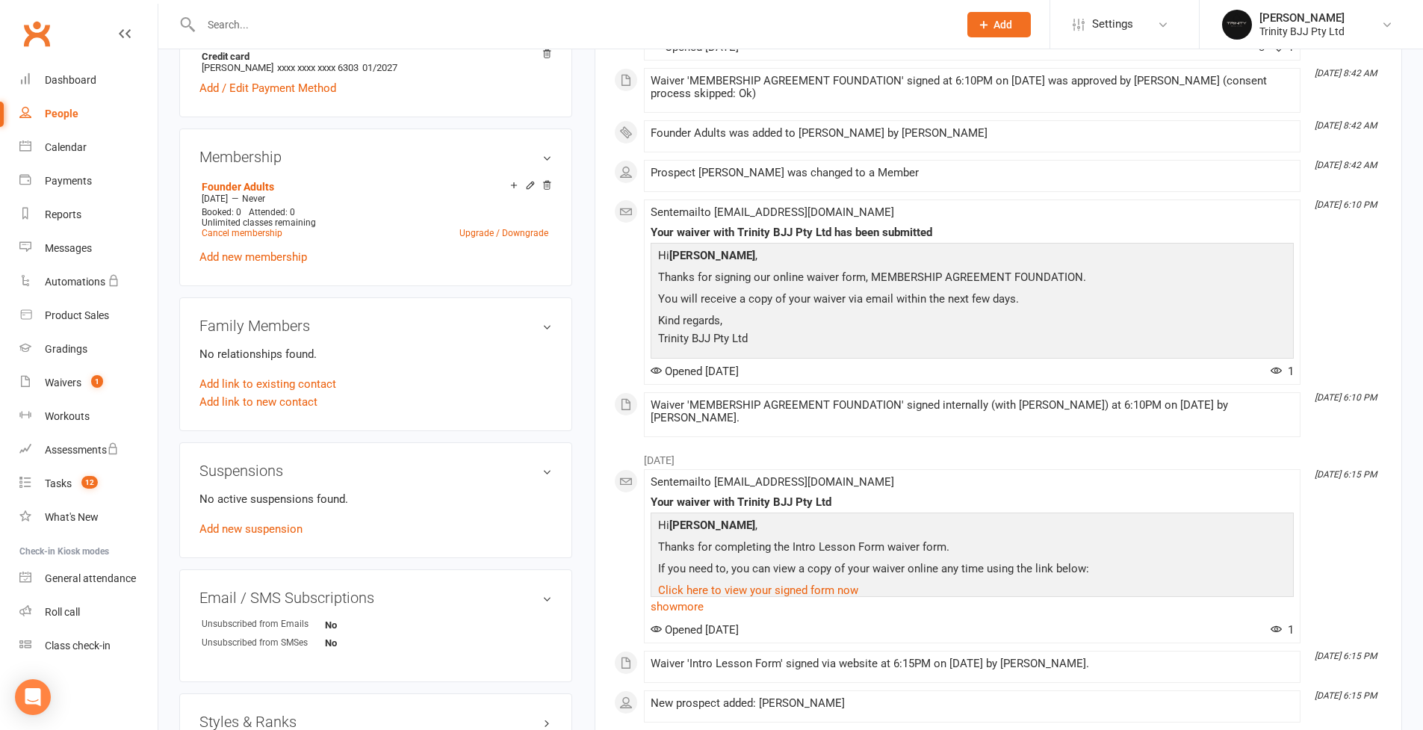
scroll to position [708, 0]
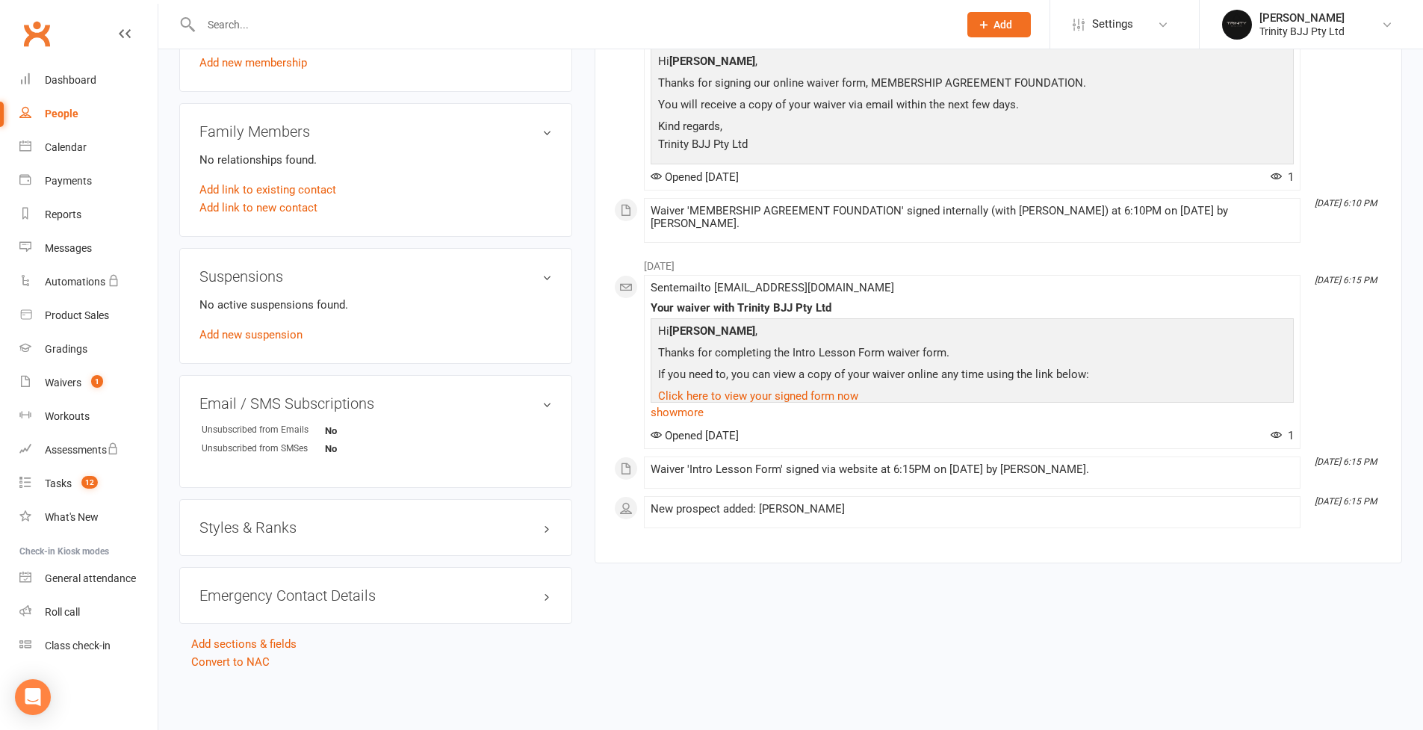
click at [291, 521] on h3 "Styles & Ranks" at bounding box center [375, 527] width 353 height 16
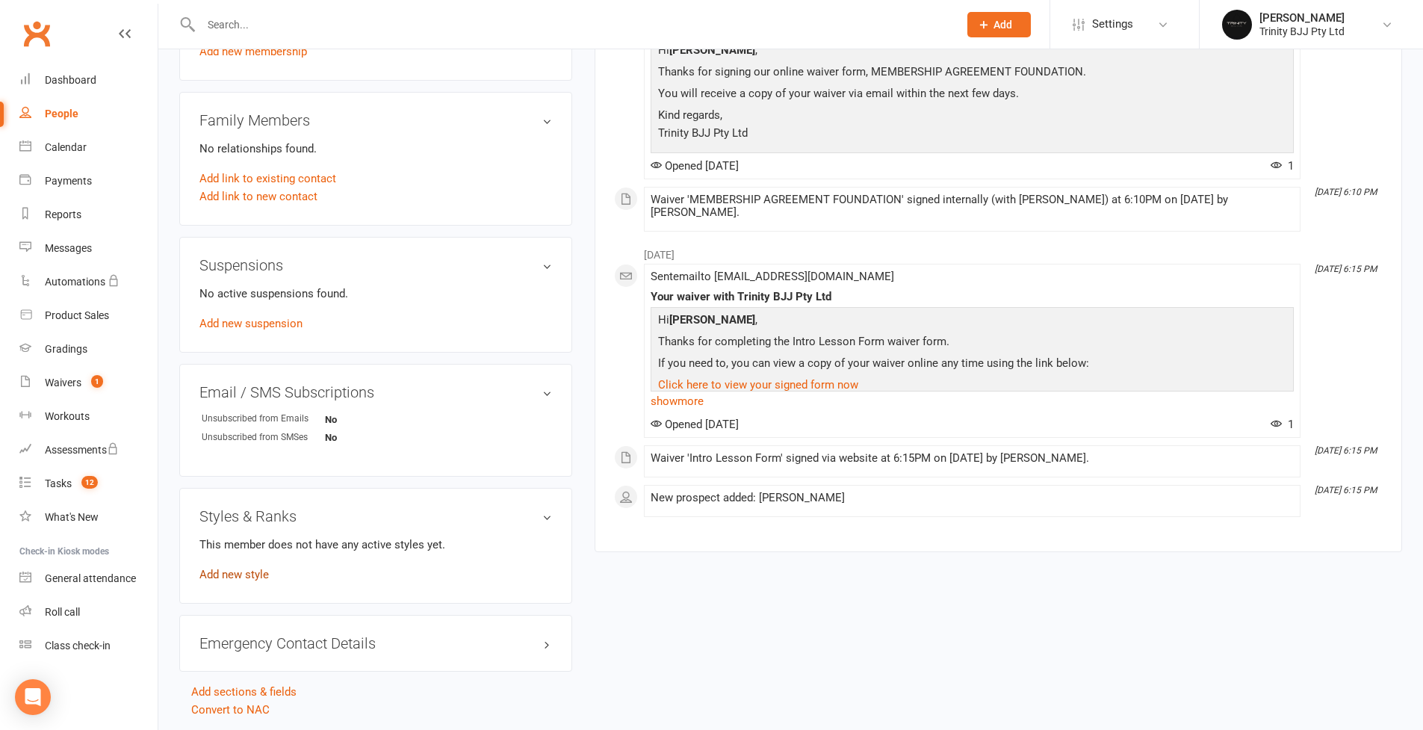
click at [231, 580] on link "Add new style" at bounding box center [233, 574] width 69 height 13
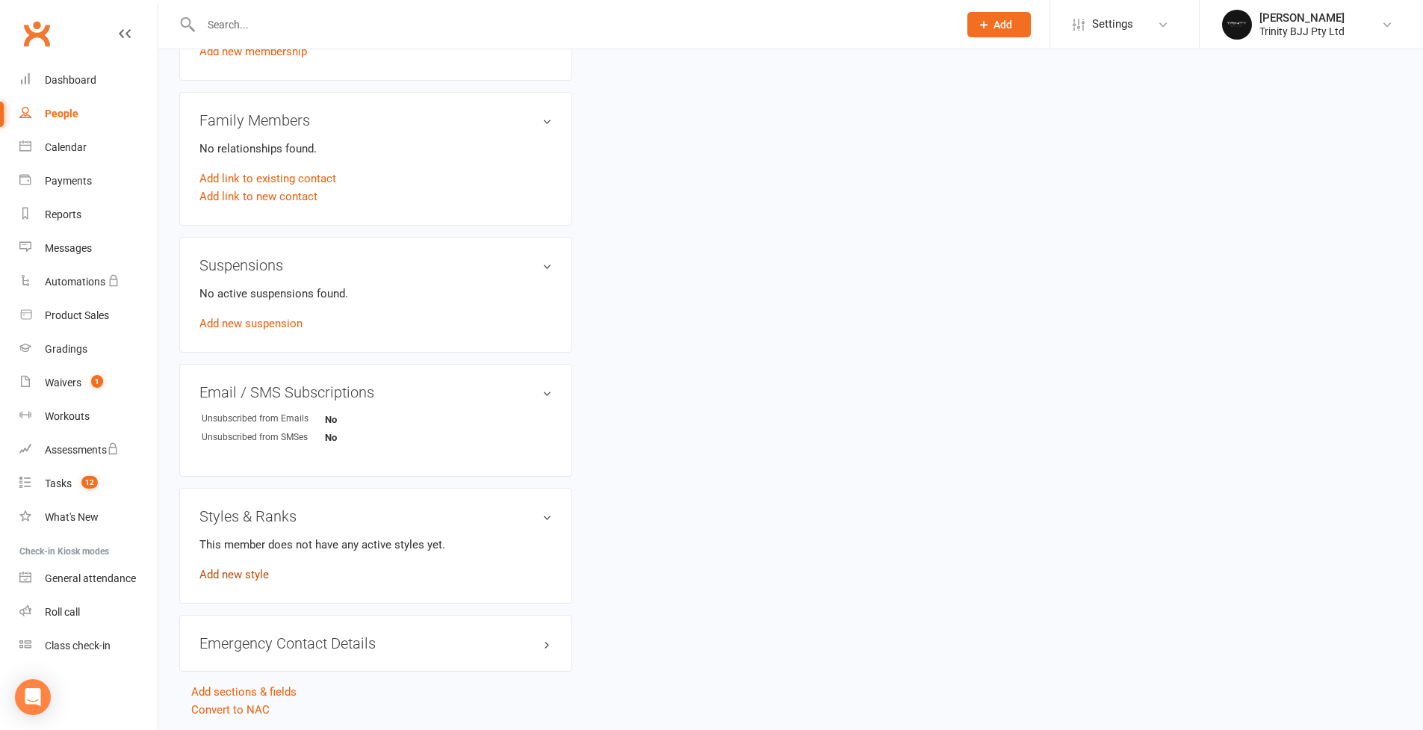
scroll to position [114, 0]
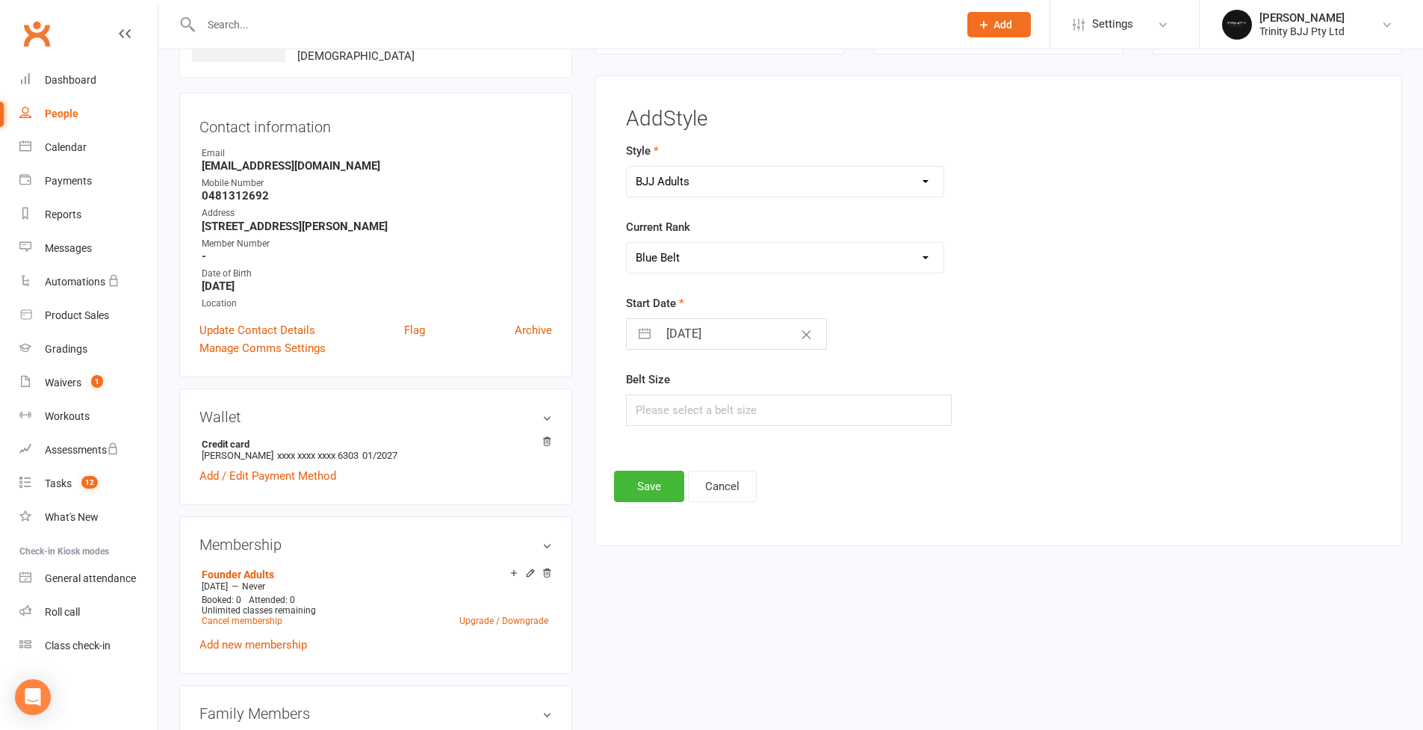
click at [649, 340] on button "button" at bounding box center [644, 334] width 27 height 30
click at [665, 394] on div "Move backward to switch to the previous month." at bounding box center [657, 393] width 29 height 25
click at [722, 443] on td "1" at bounding box center [715, 448] width 29 height 28
click at [663, 483] on button "Save" at bounding box center [649, 486] width 70 height 31
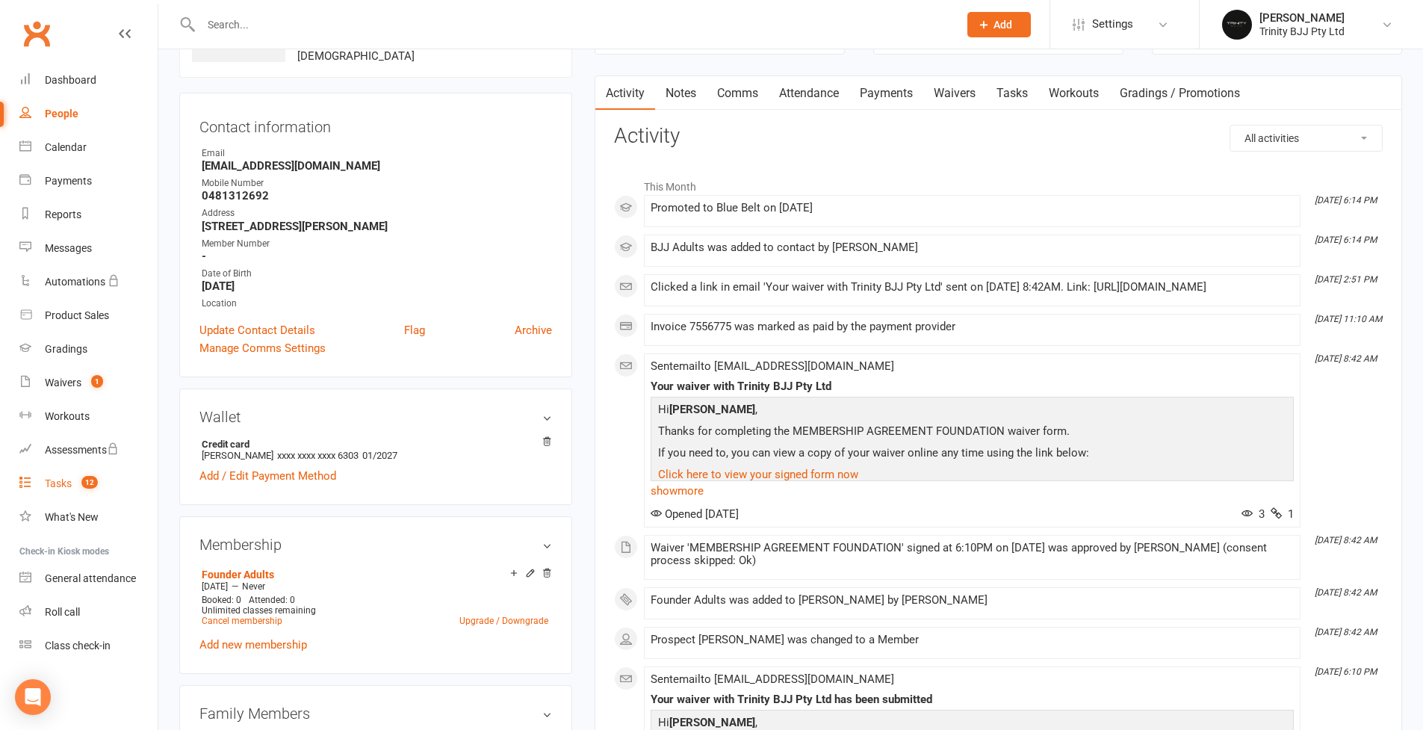
click at [61, 486] on div "Tasks" at bounding box center [58, 483] width 27 height 12
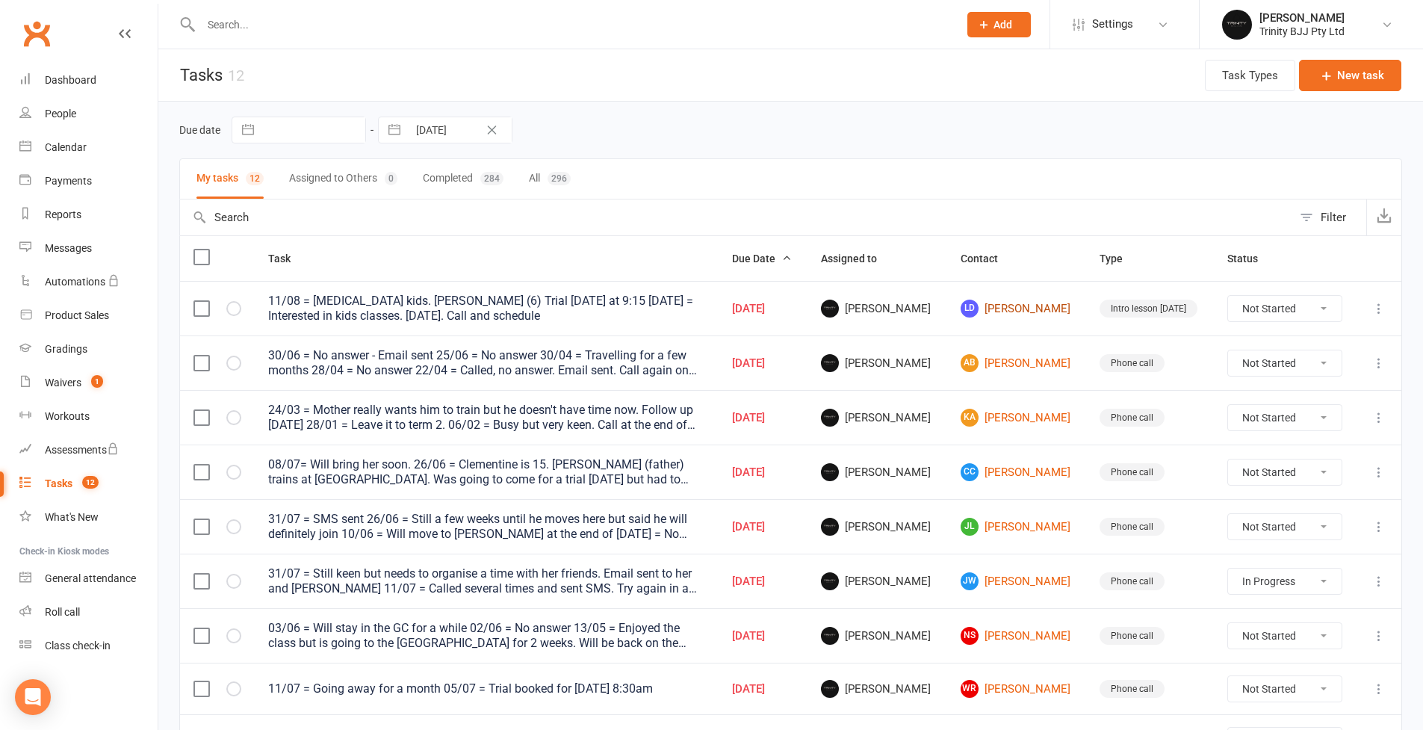
click at [1015, 313] on link "LD [PERSON_NAME]" at bounding box center [1017, 309] width 113 height 18
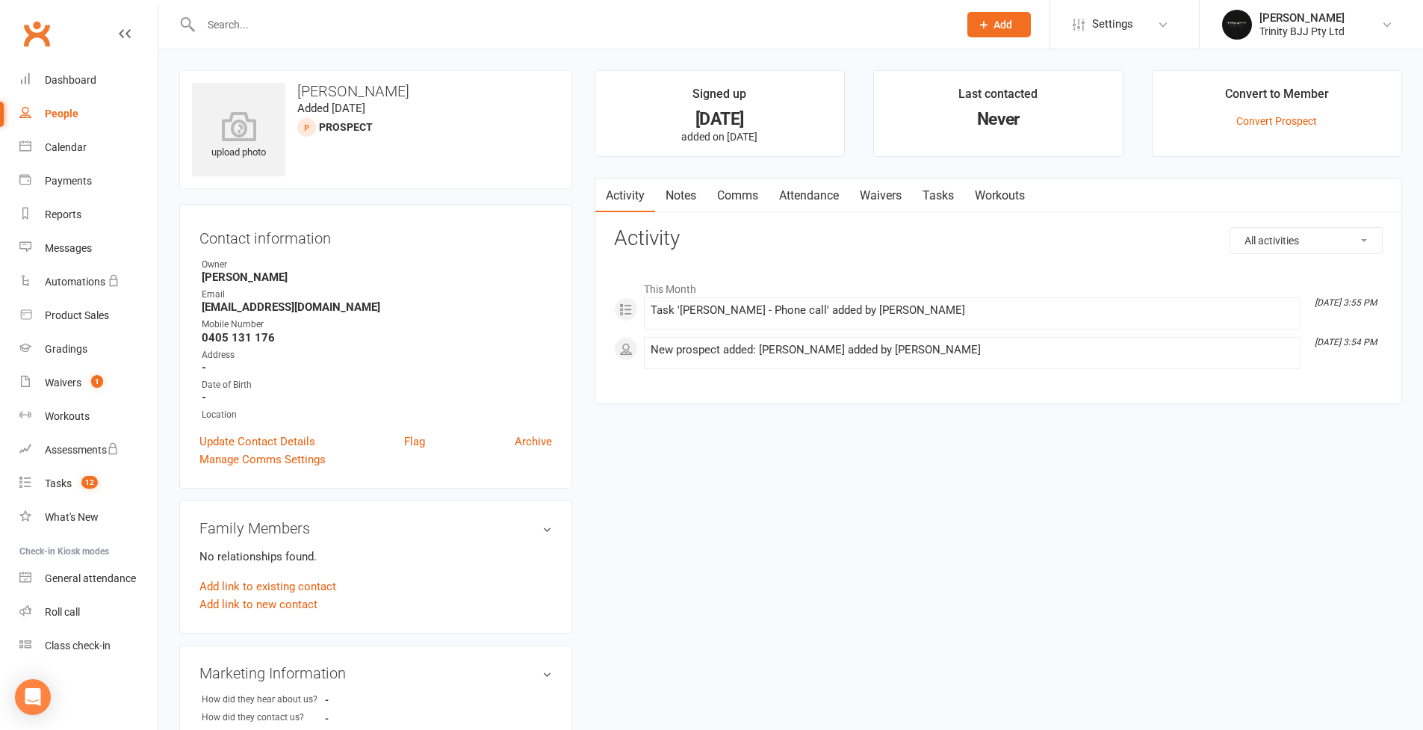
click at [947, 198] on link "Tasks" at bounding box center [938, 196] width 52 height 34
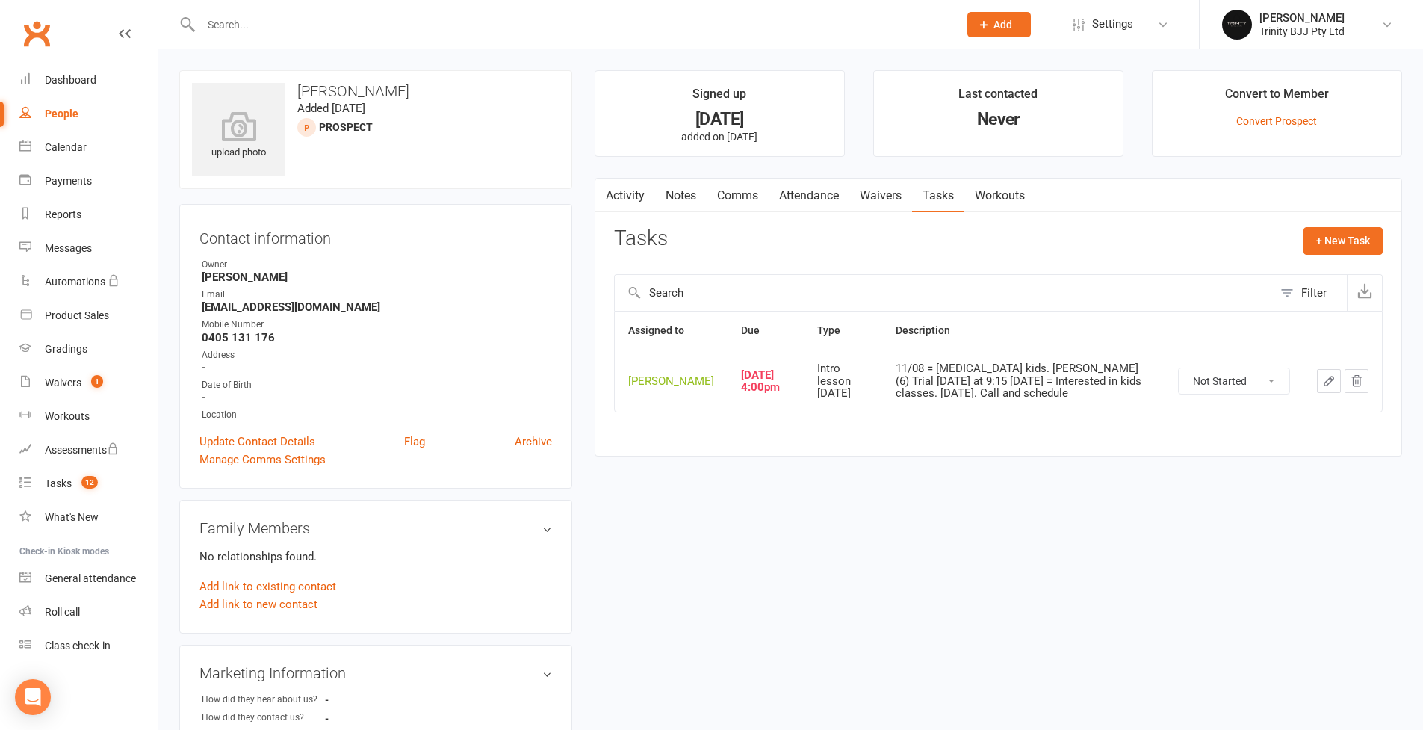
click at [1086, 386] on icon "button" at bounding box center [1328, 380] width 13 height 13
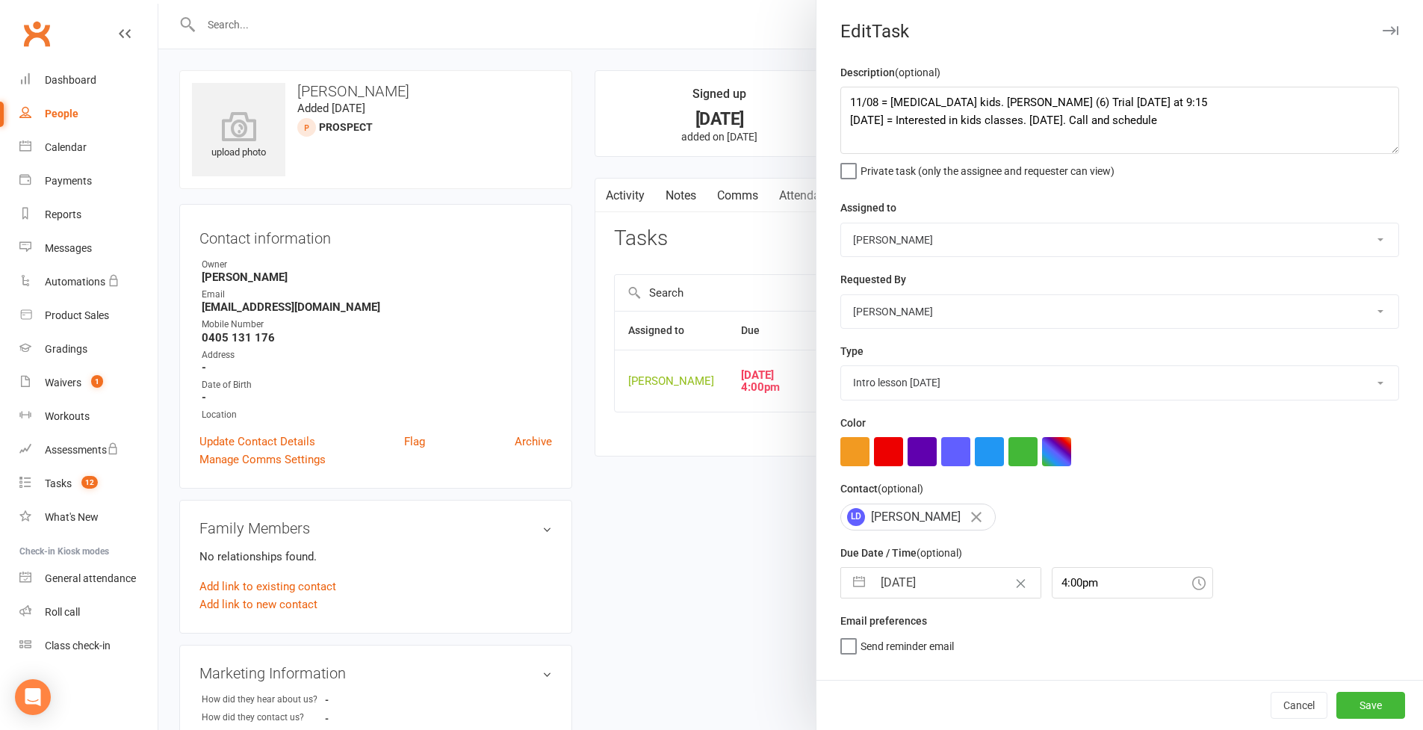
click at [849, 577] on button "button" at bounding box center [859, 583] width 27 height 30
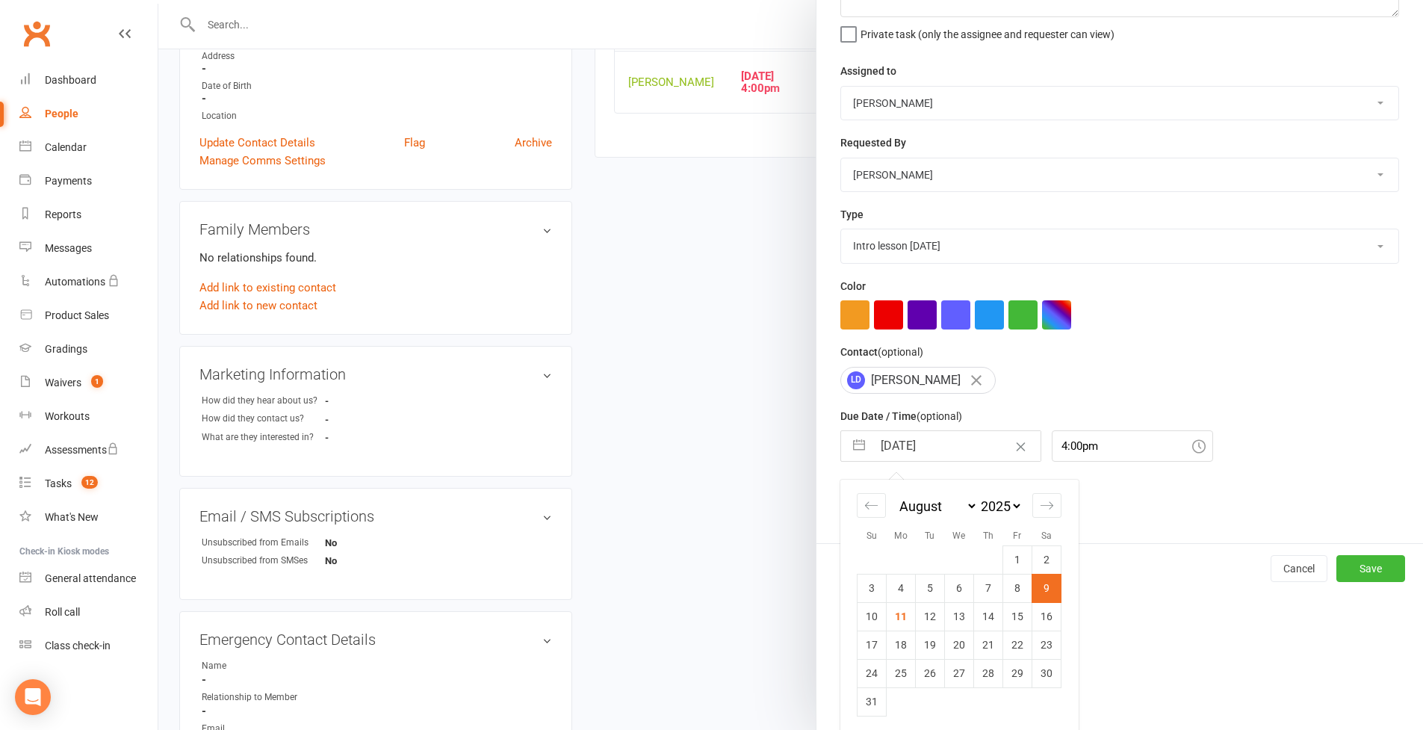
scroll to position [459, 0]
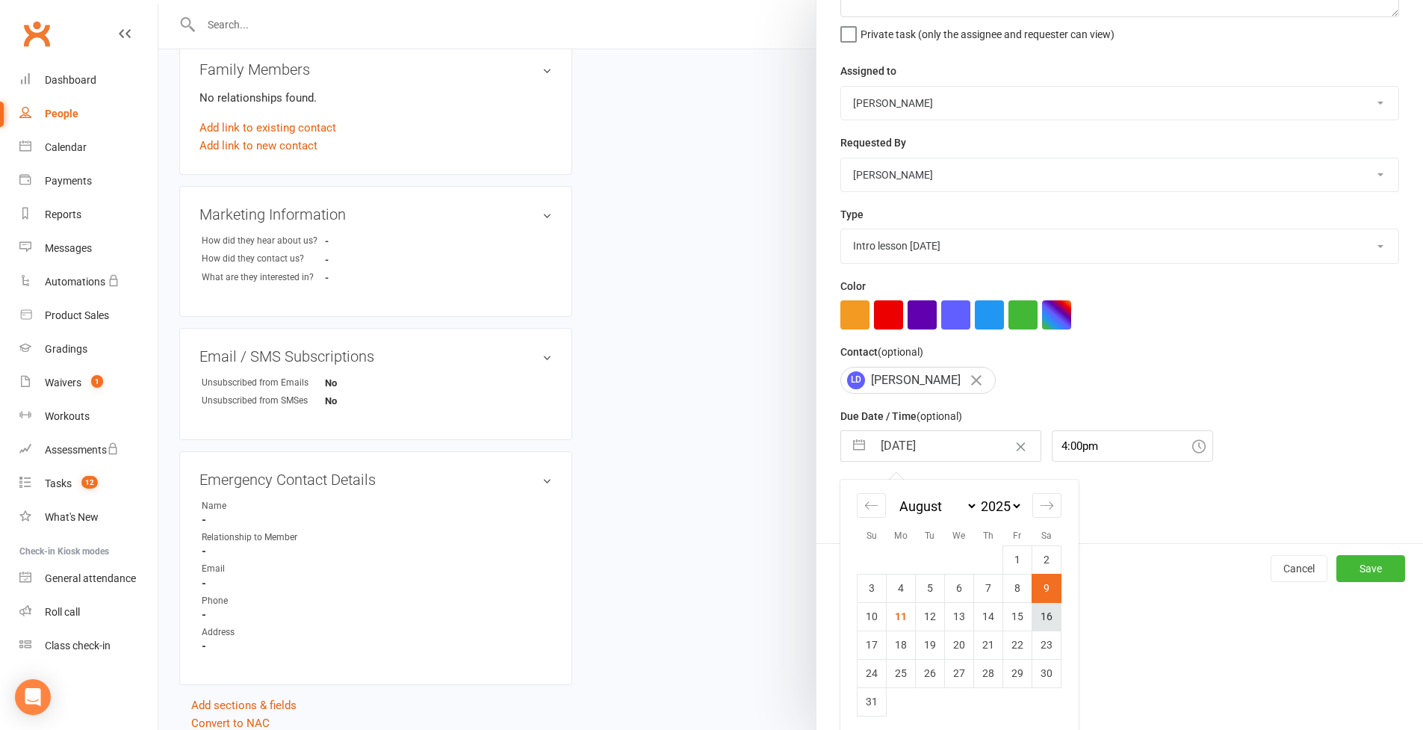
click at [1038, 618] on td "16" at bounding box center [1046, 616] width 29 height 28
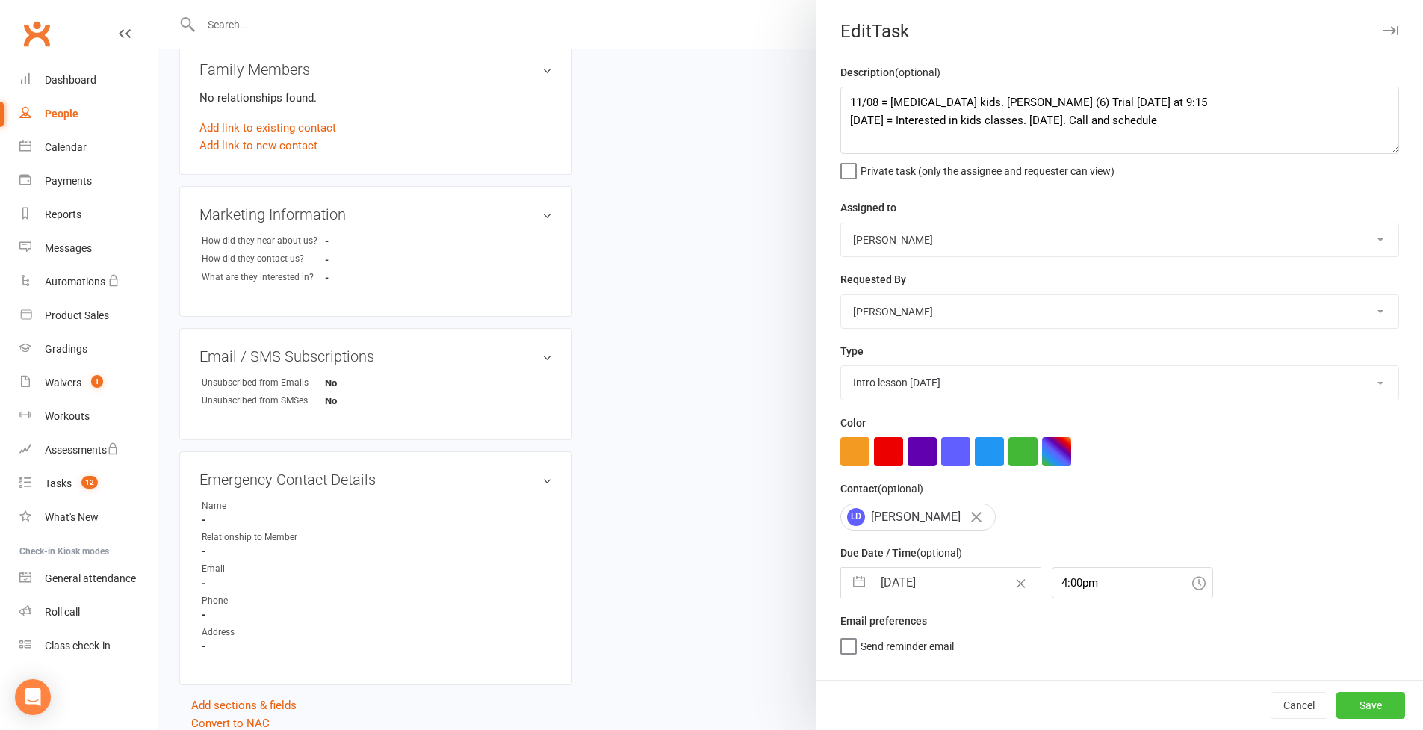
click at [1086, 630] on button "Save" at bounding box center [1371, 705] width 69 height 27
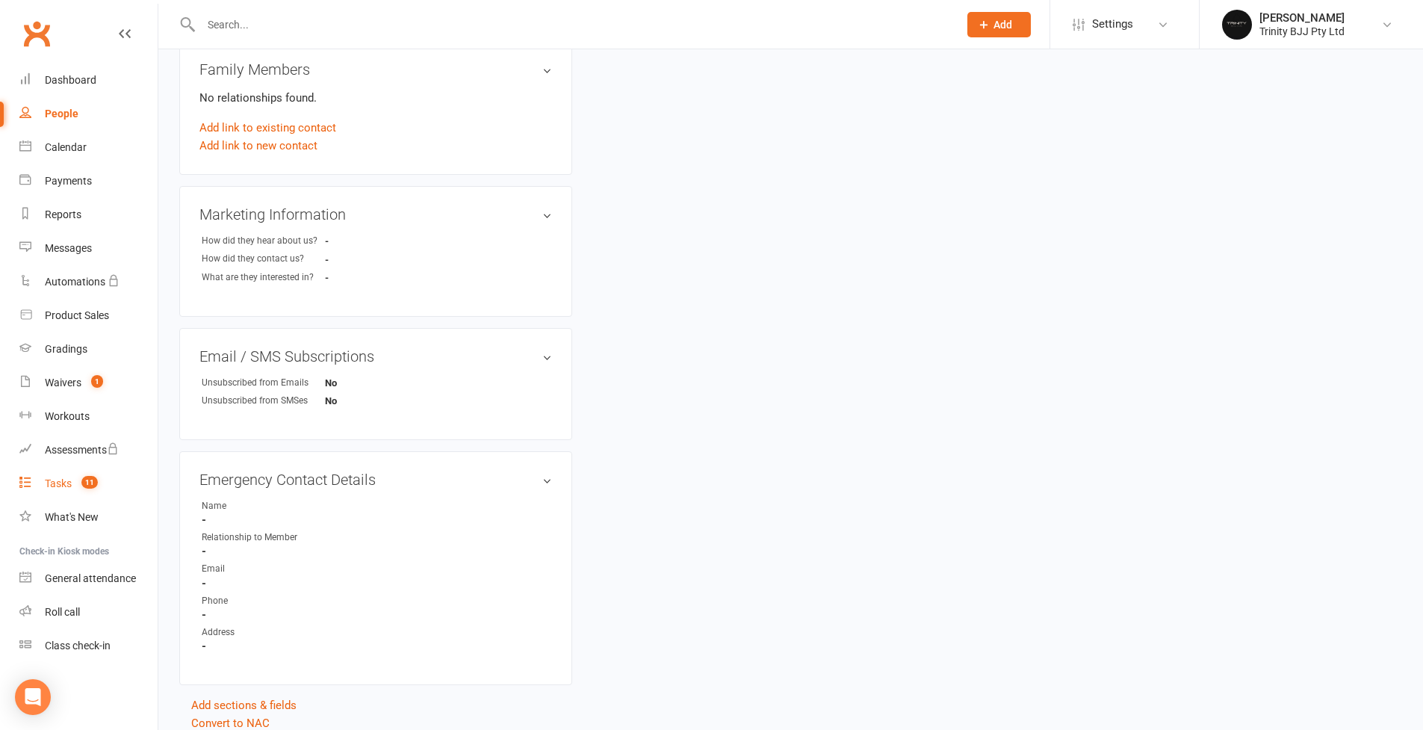
click at [63, 485] on div "Tasks" at bounding box center [58, 483] width 27 height 12
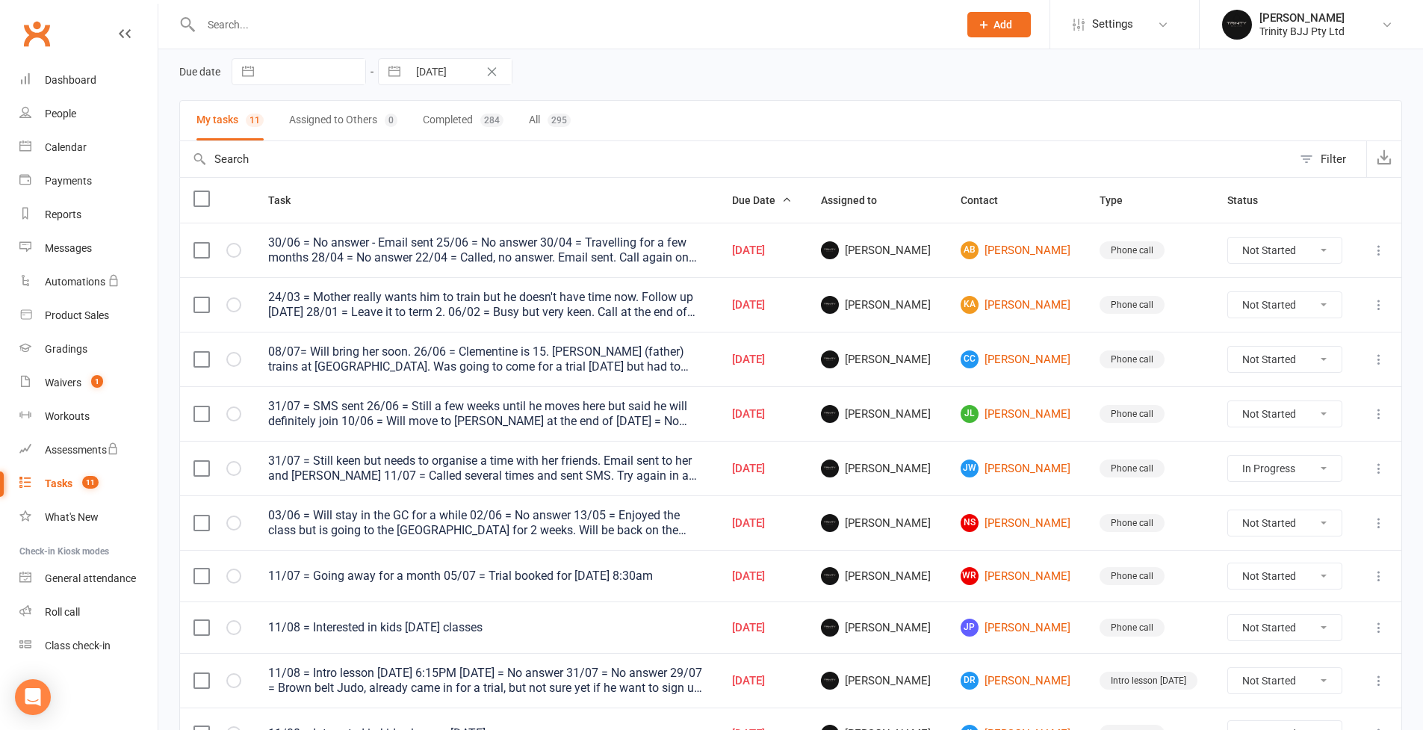
scroll to position [96, 0]
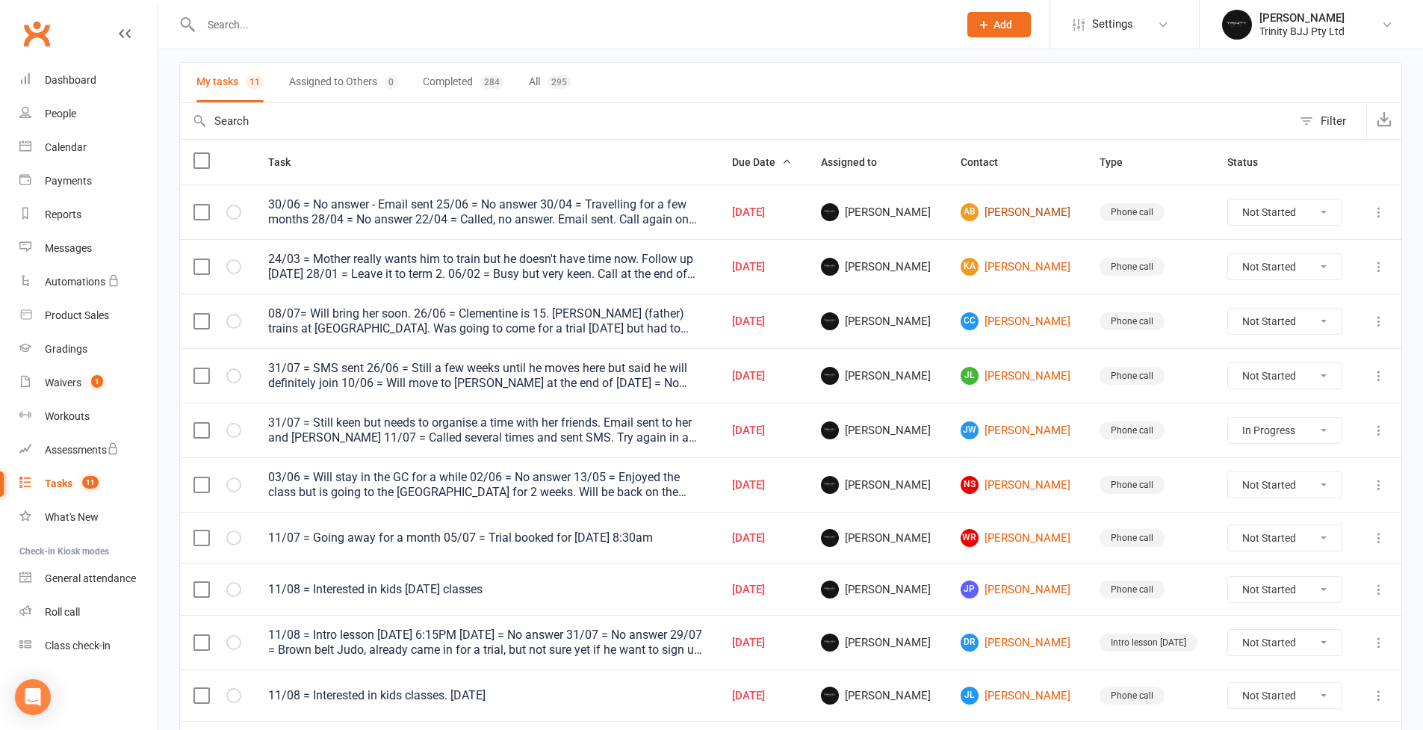
click at [980, 214] on link "AB [PERSON_NAME]" at bounding box center [1017, 212] width 113 height 18
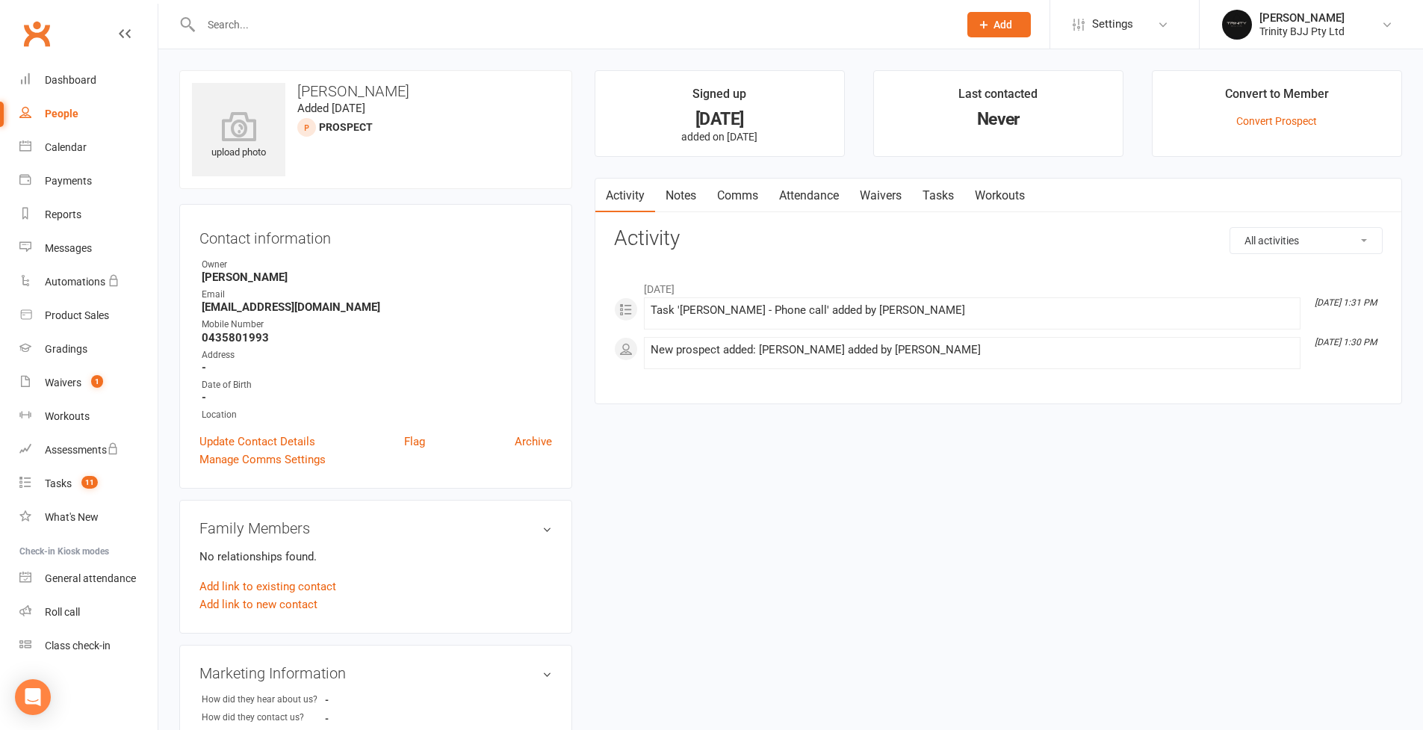
click at [947, 198] on link "Tasks" at bounding box center [938, 196] width 52 height 34
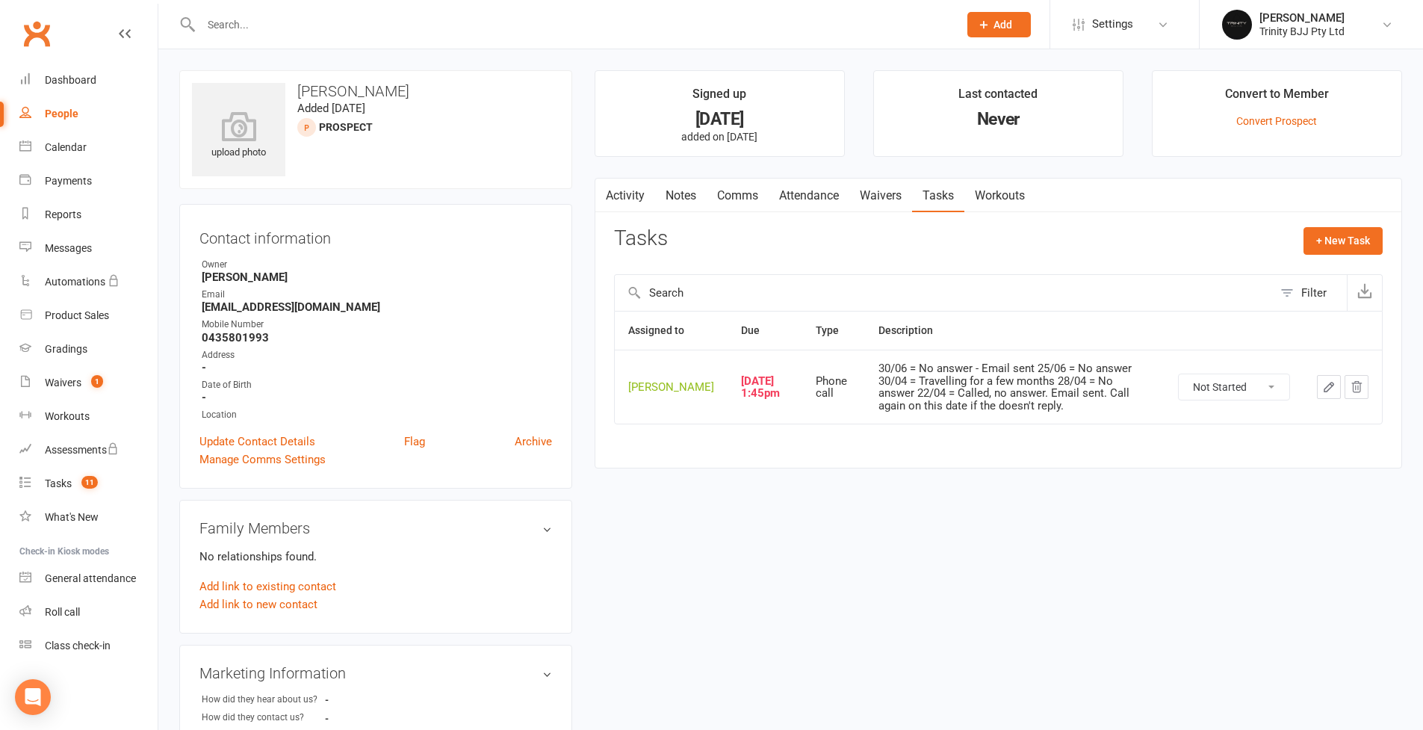
click at [1086, 393] on button "button" at bounding box center [1329, 387] width 24 height 24
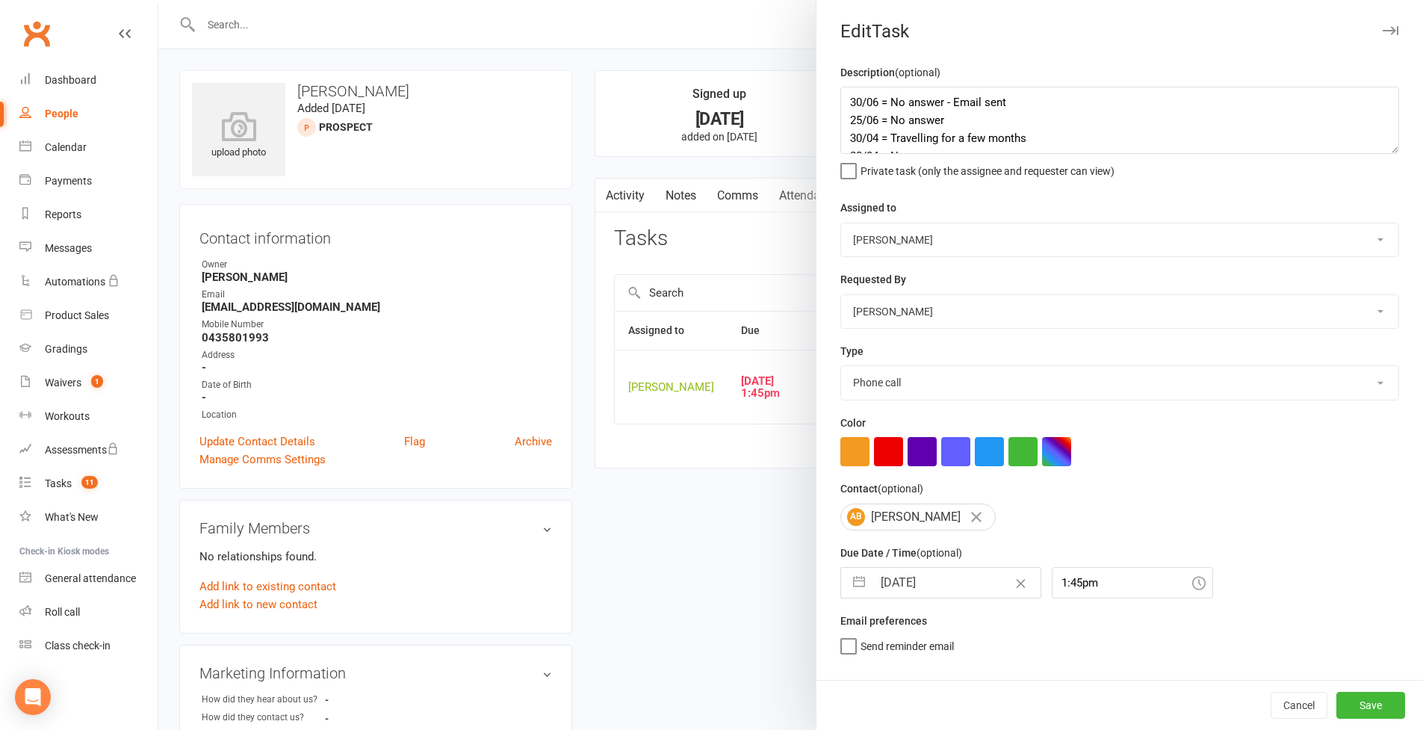
click at [1086, 154] on textarea "30/06 = No answer - Email sent 25/06 = No answer 30/04 = Travelling for a few m…" at bounding box center [1119, 120] width 559 height 67
click at [845, 96] on textarea "30/06 = No answer - Email sent 25/06 = No answer 30/04 = Travelling for a few m…" at bounding box center [1119, 120] width 559 height 67
click at [1086, 178] on div "Description (optional) 11/08 = 30/06 = No answer - Email sent 25/06 = No answer…" at bounding box center [1119, 121] width 559 height 114
click at [1086, 154] on textarea "11/08 = 30/06 = No answer - Email sent 25/06 = No answer 30/04 = Travelling for…" at bounding box center [1119, 120] width 559 height 67
click at [953, 98] on textarea "11/08 = 30/06 = No answer - Email sent 25/06 = No answer 30/04 = Travelling for…" at bounding box center [1119, 120] width 559 height 67
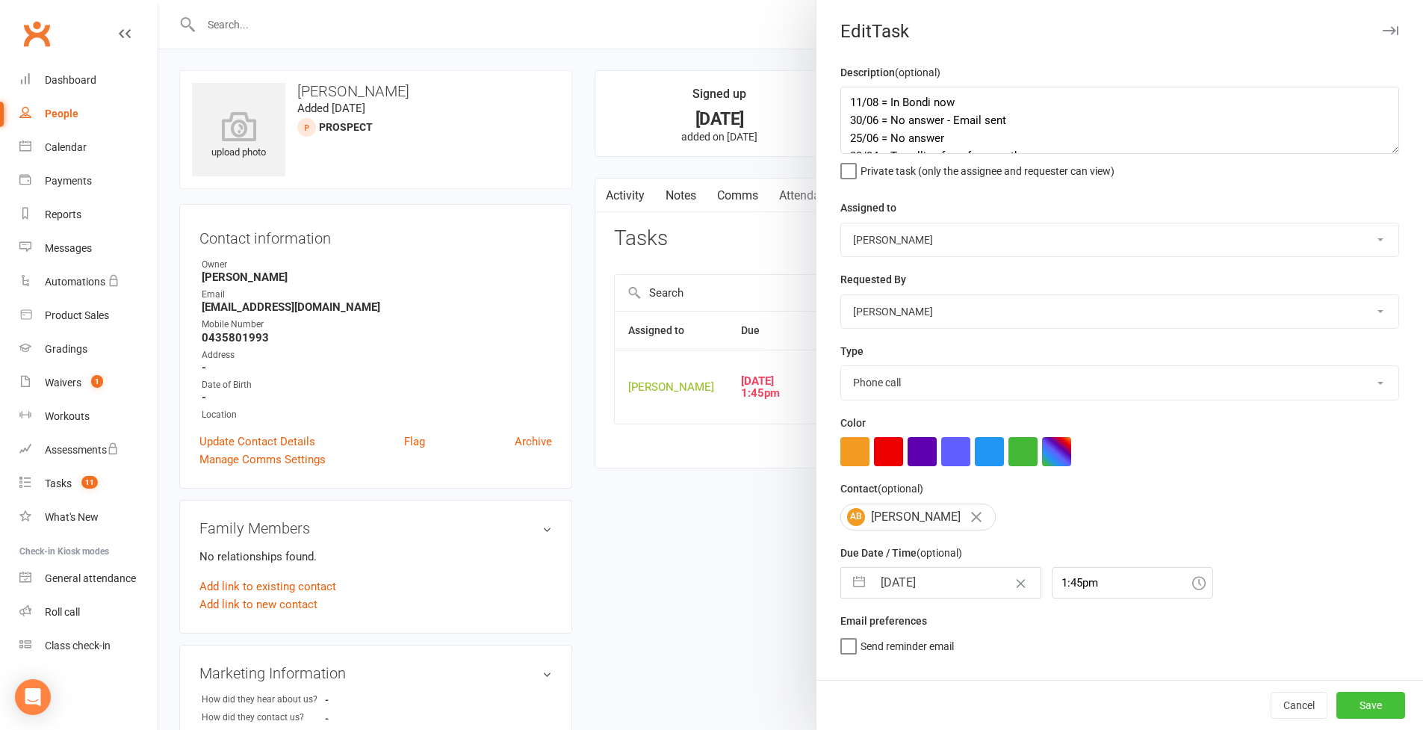
click at [1086, 630] on button "Save" at bounding box center [1371, 705] width 69 height 27
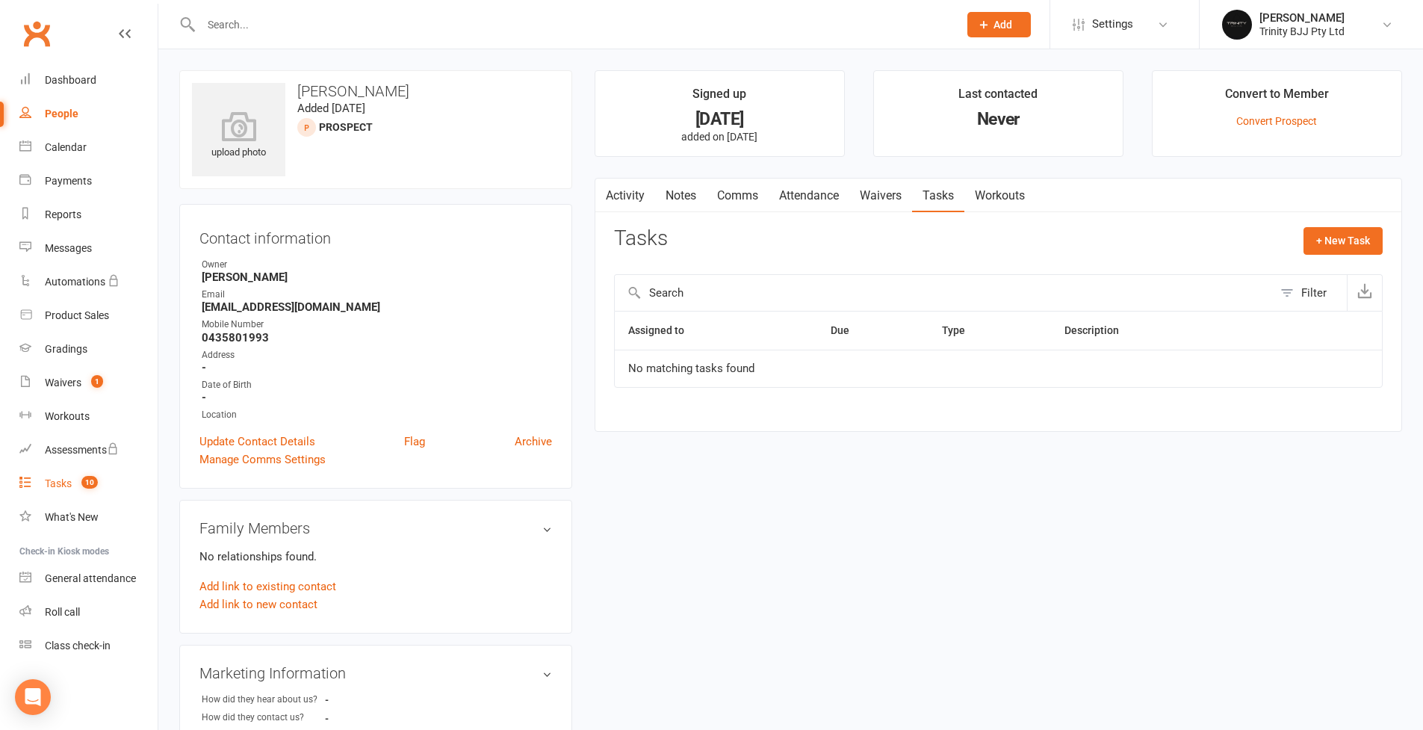
click at [53, 484] on div "Tasks" at bounding box center [58, 483] width 27 height 12
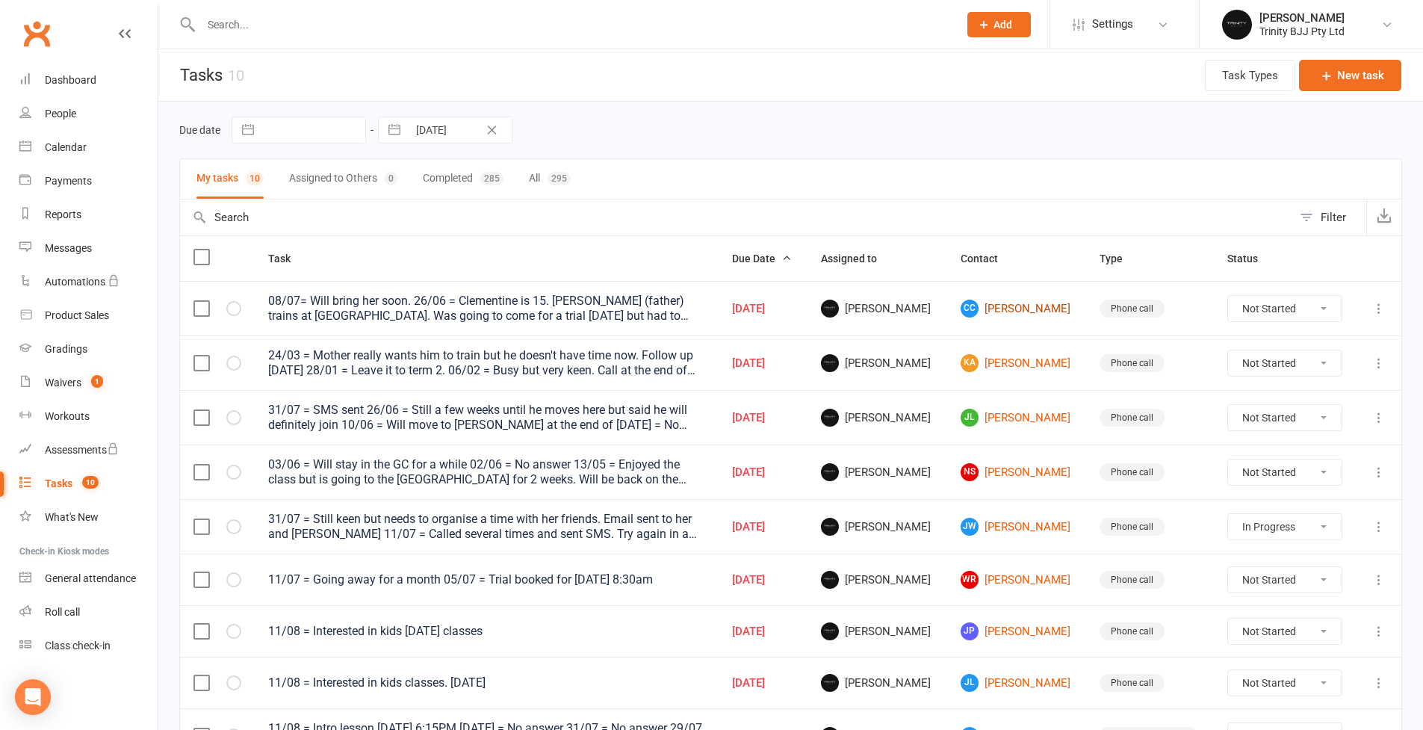
click at [1010, 309] on link "CC [PERSON_NAME]" at bounding box center [1017, 309] width 113 height 18
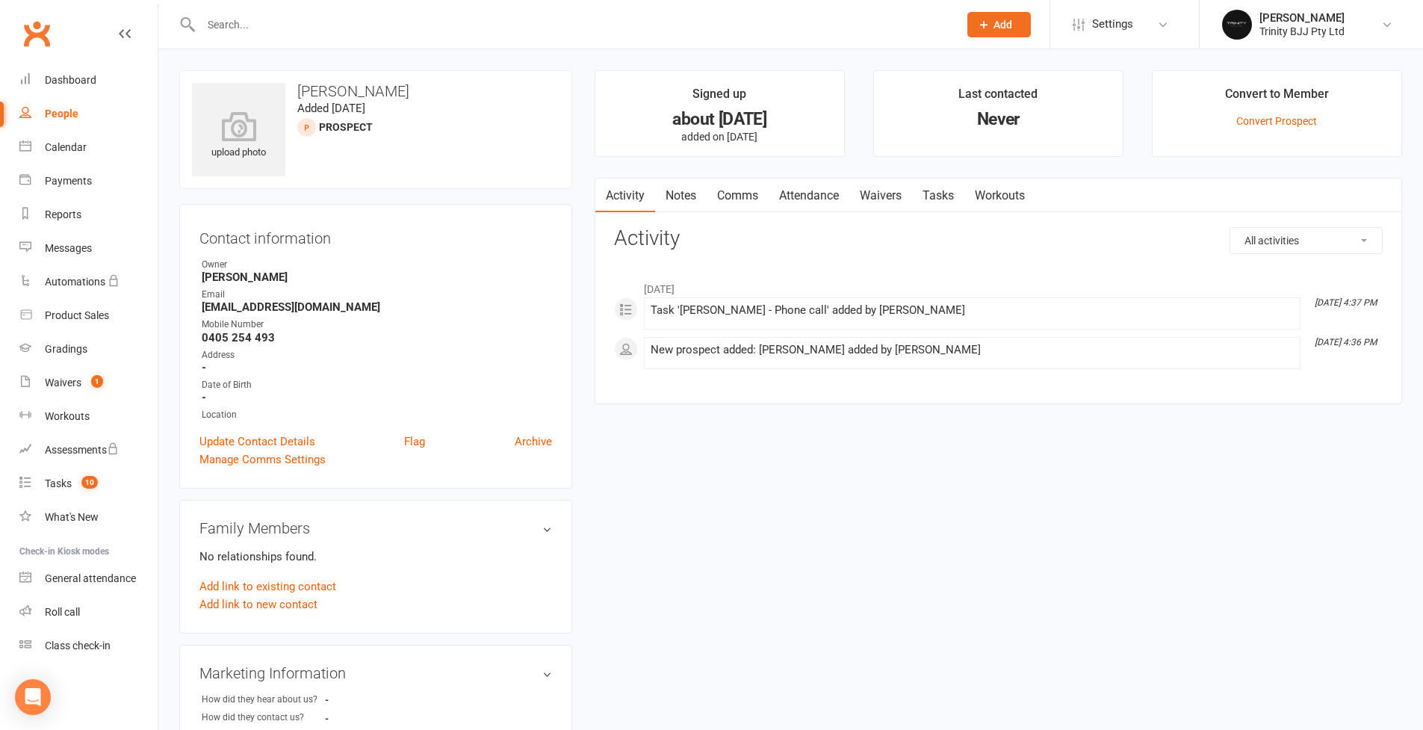
click at [953, 197] on link "Tasks" at bounding box center [938, 196] width 52 height 34
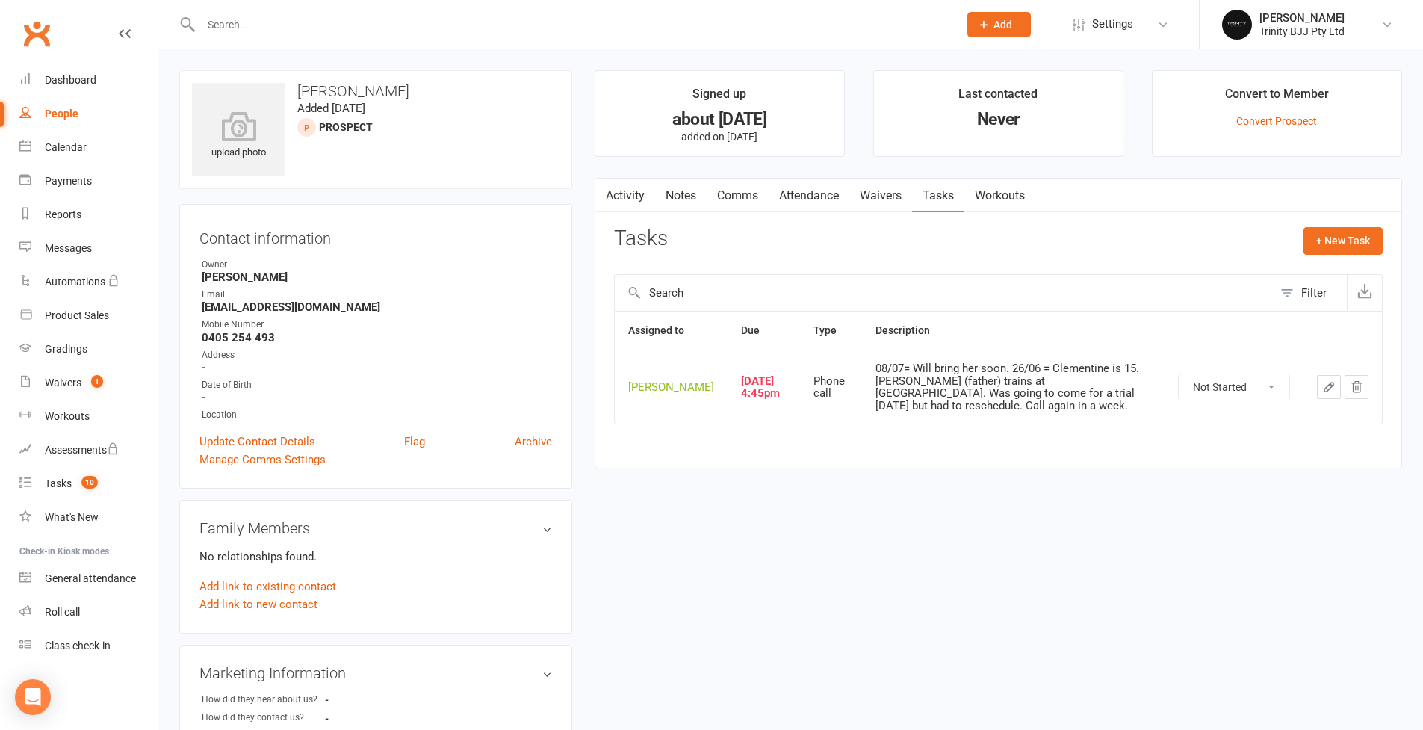
click at [1086, 383] on icon "button" at bounding box center [1328, 386] width 13 height 13
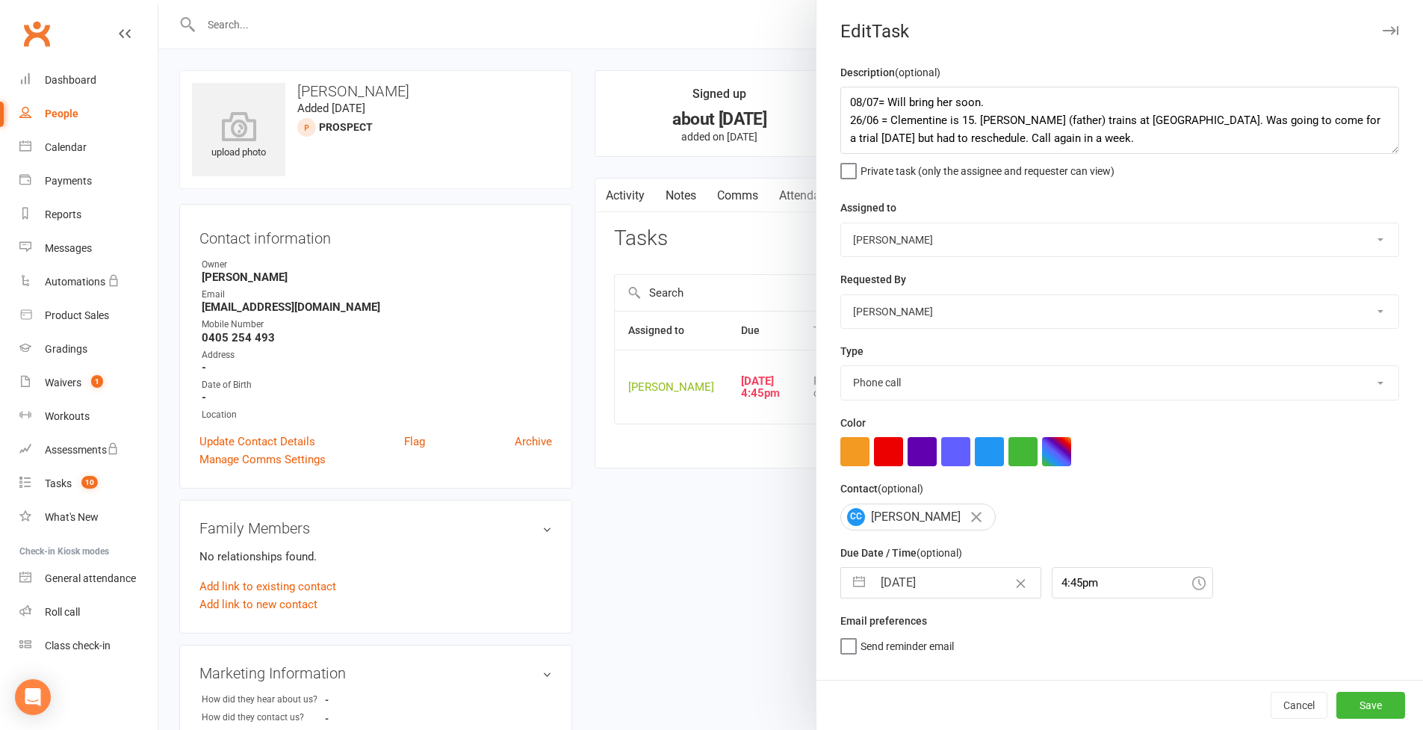
click at [204, 359] on div at bounding box center [790, 365] width 1265 height 730
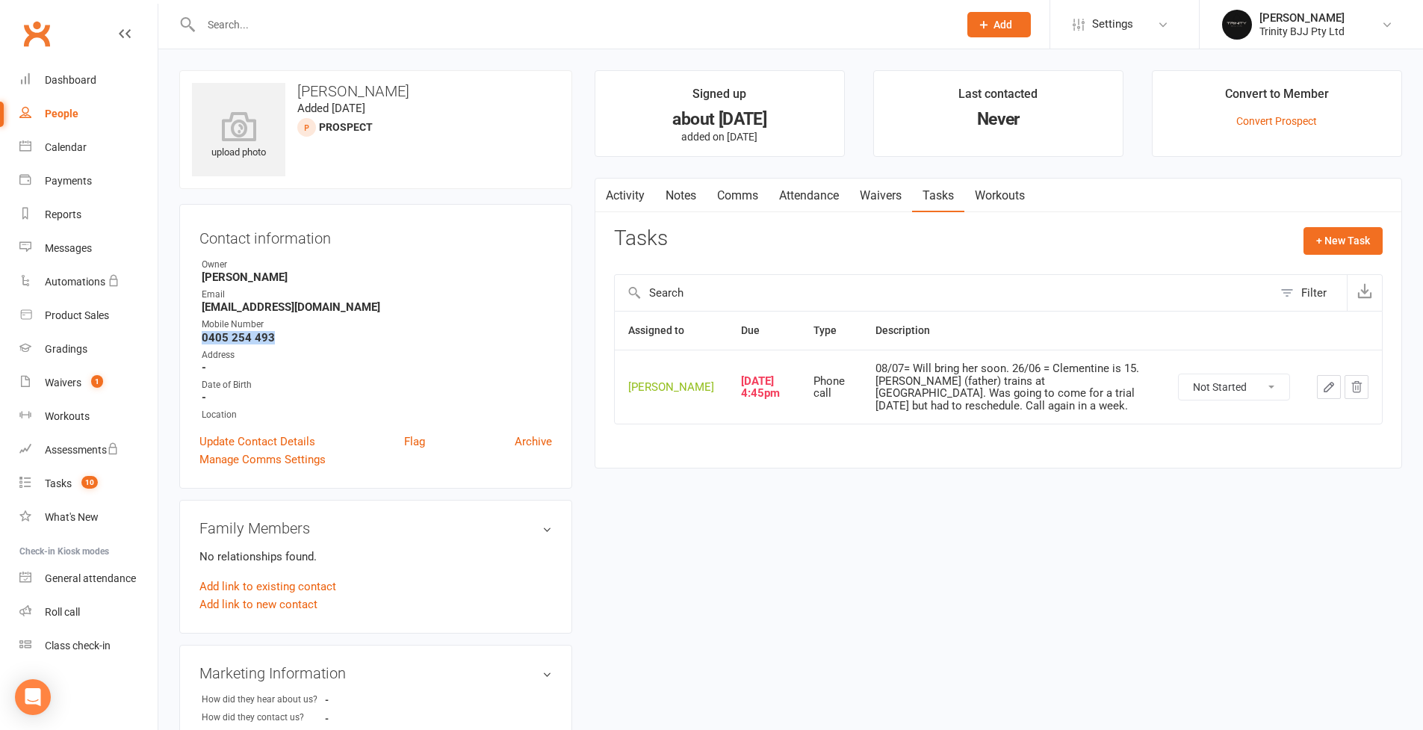
drag, startPoint x: 203, startPoint y: 338, endPoint x: 304, endPoint y: 339, distance: 100.9
copy strong "0405 254 493"
click at [799, 630] on div "upload photo [PERSON_NAME] Added [DATE] prospect Contact information Owner [PER…" at bounding box center [790, 630] width 1245 height 1121
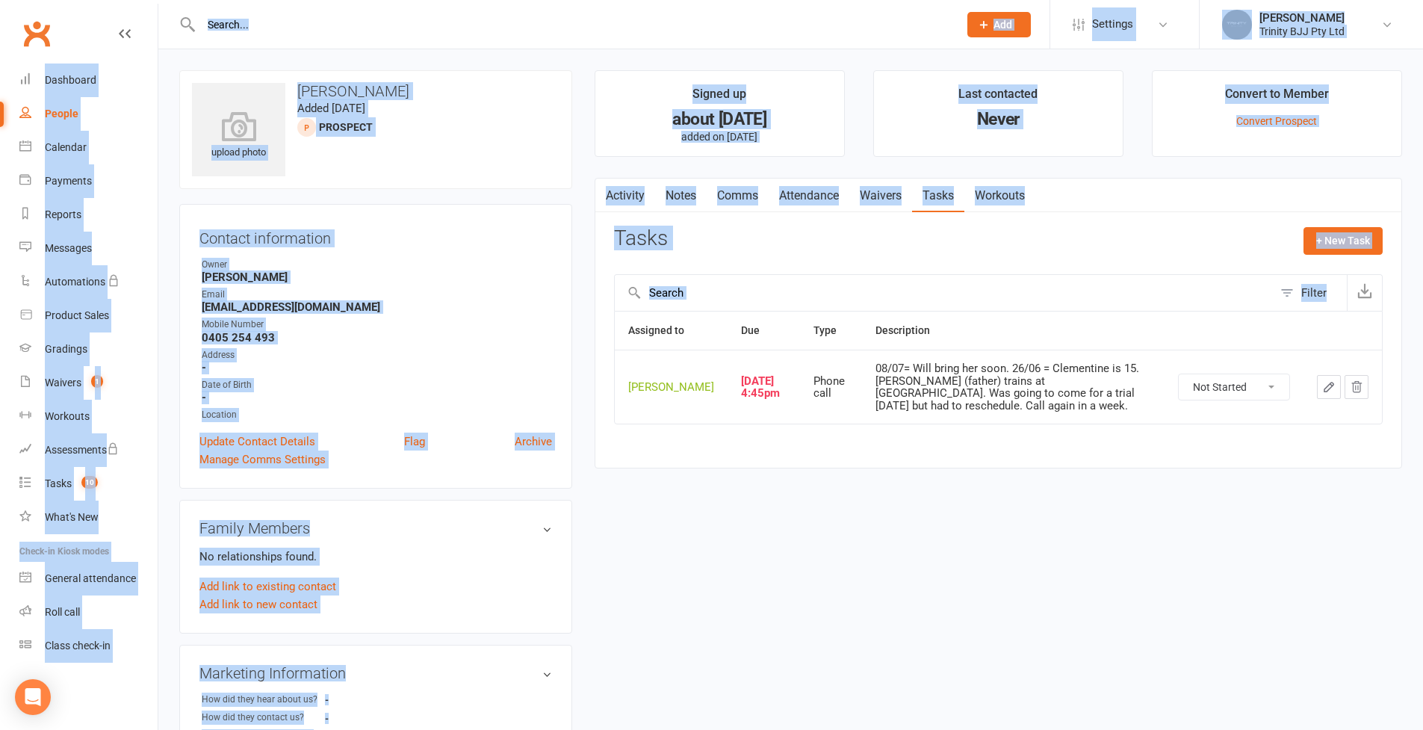
click at [799, 630] on div "upload photo [PERSON_NAME] Added [DATE] prospect Contact information Owner [PER…" at bounding box center [790, 630] width 1245 height 1121
click at [801, 630] on div "upload photo [PERSON_NAME] Added [DATE] prospect Contact information Owner [PER…" at bounding box center [790, 630] width 1245 height 1121
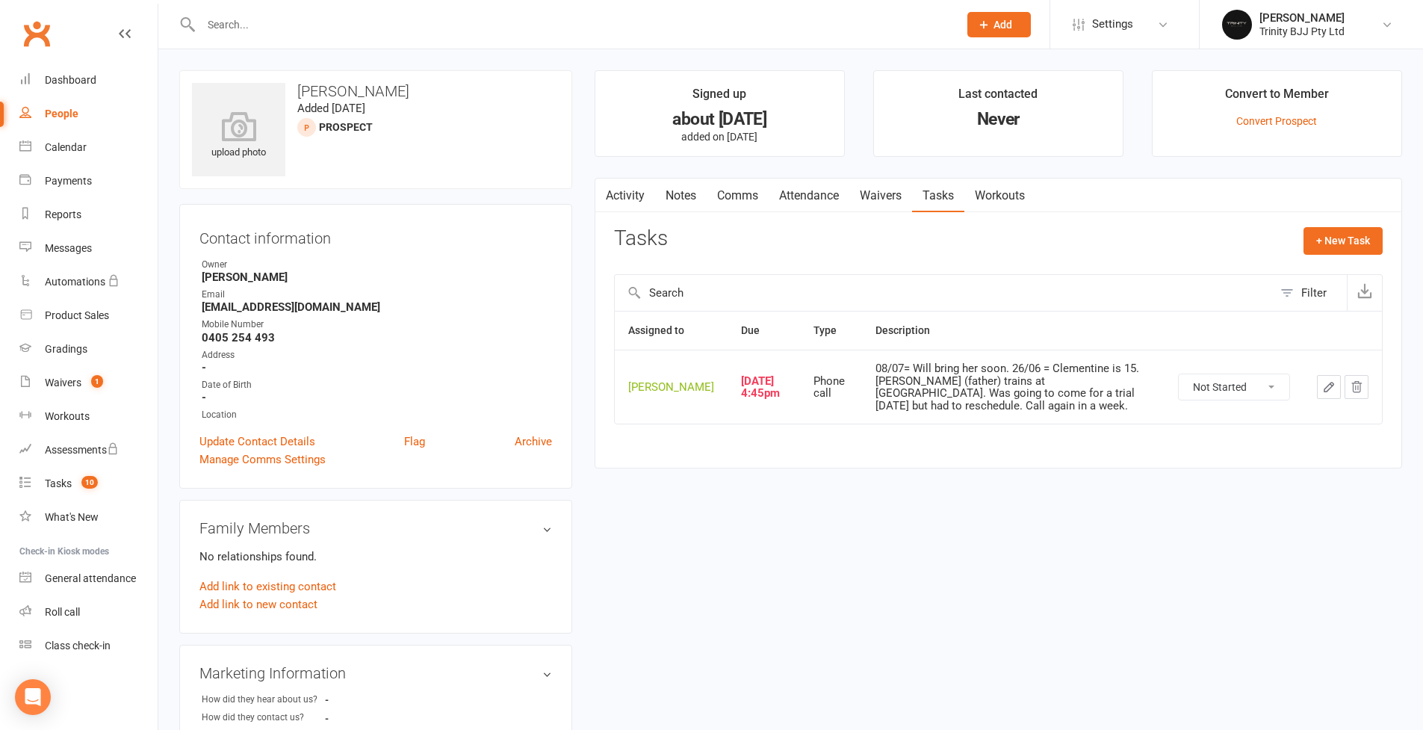
click at [200, 0] on html "Prospect Member Non-attending contact Class / event Appointment Grading event T…" at bounding box center [711, 624] width 1423 height 1249
click at [1086, 391] on icon "button" at bounding box center [1329, 387] width 9 height 9
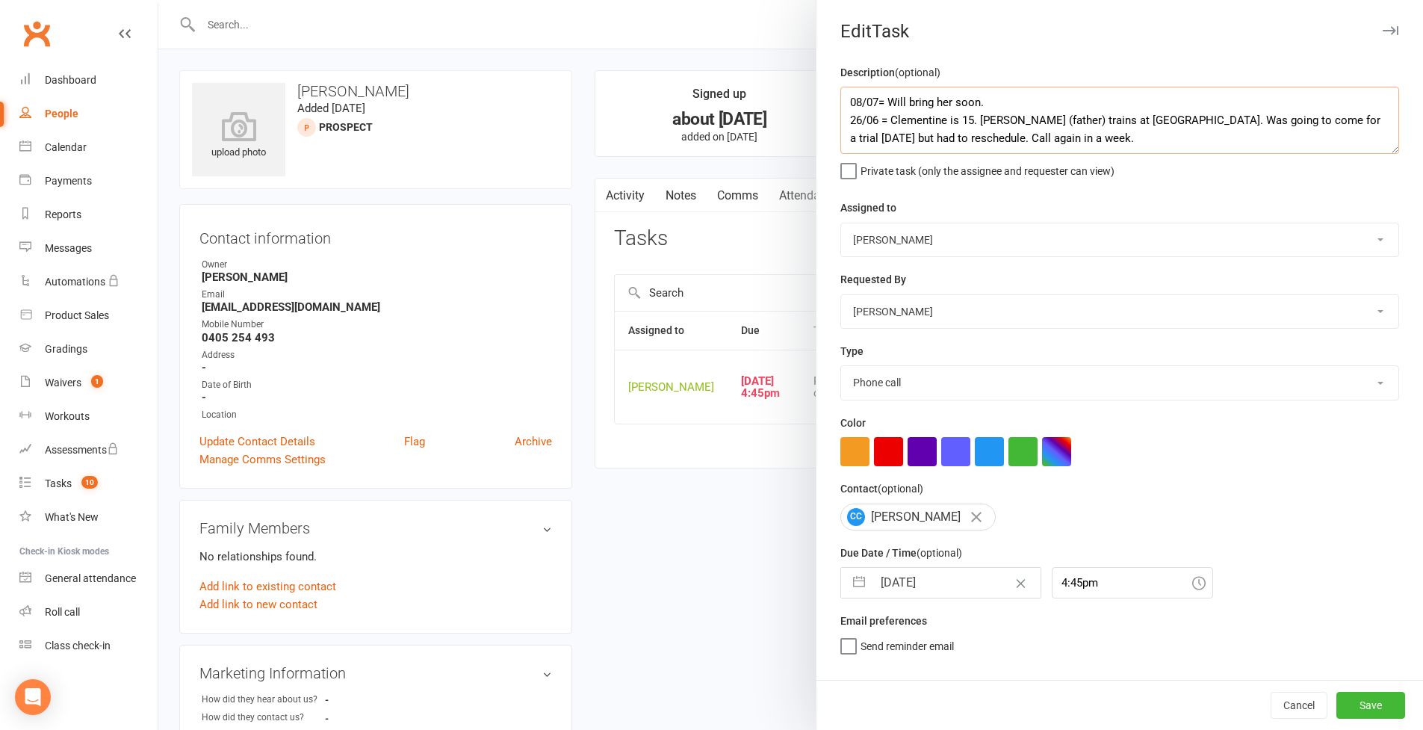
drag, startPoint x: 843, startPoint y: 97, endPoint x: 847, endPoint y: 120, distance: 22.7
click at [844, 98] on textarea "08/07= Will bring her soon. 26/06 = Clementine is 15. [PERSON_NAME] (father) tr…" at bounding box center [1119, 120] width 559 height 67
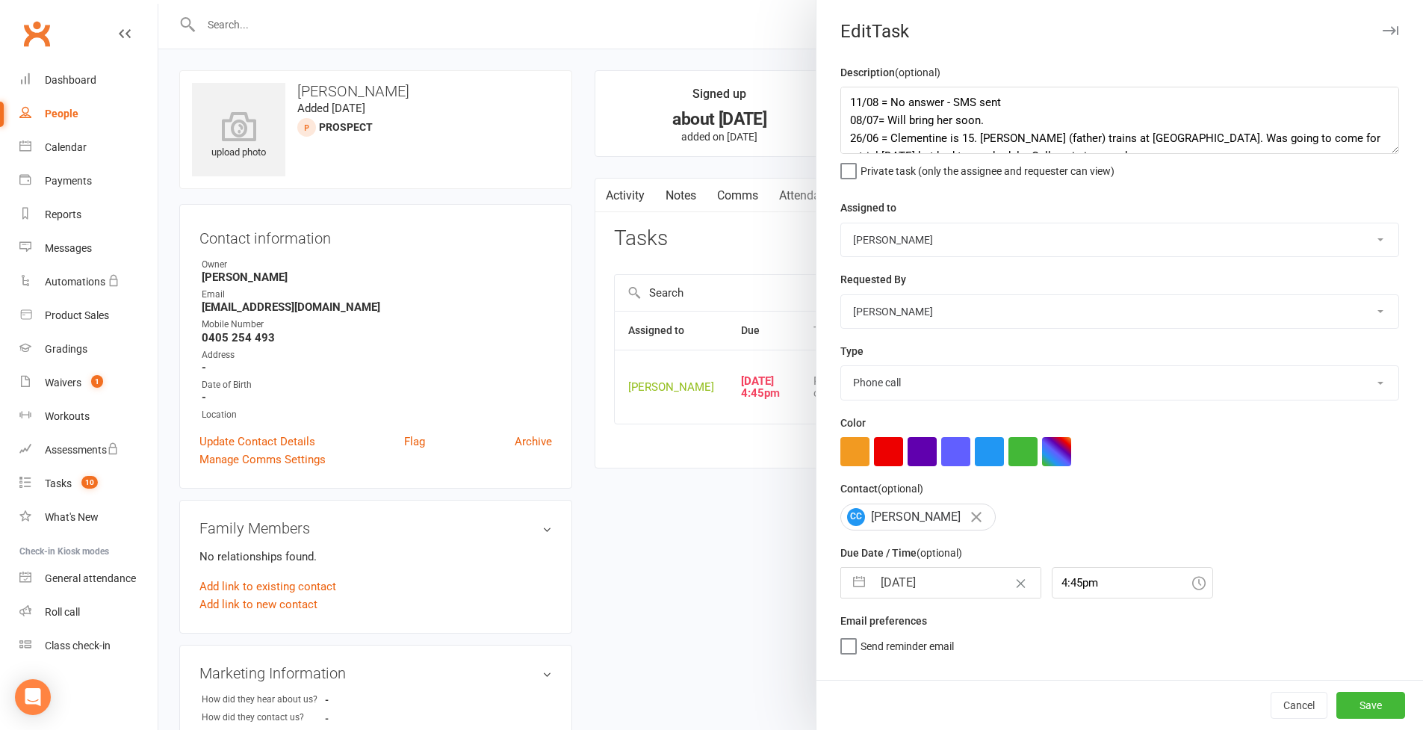
click at [857, 583] on button "button" at bounding box center [859, 583] width 27 height 30
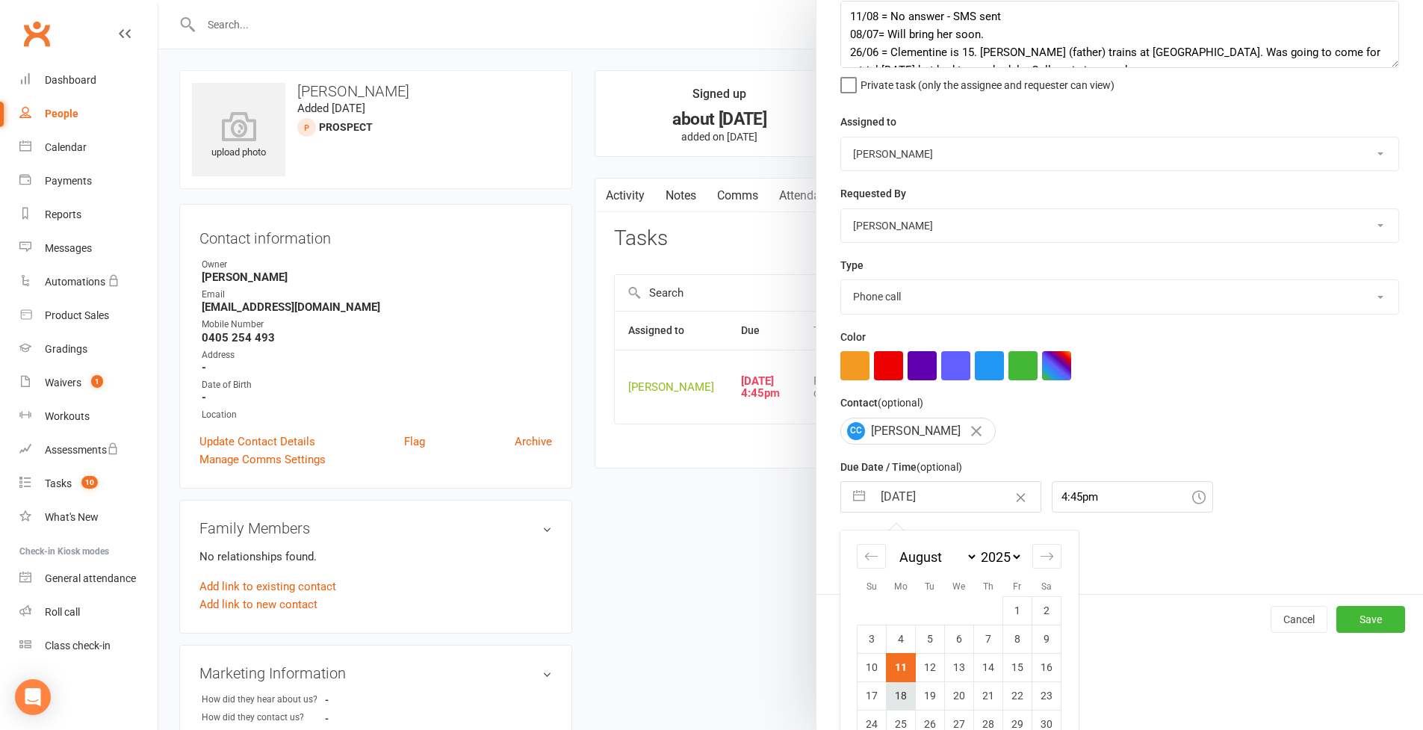
click at [896, 630] on td "18" at bounding box center [901, 695] width 29 height 28
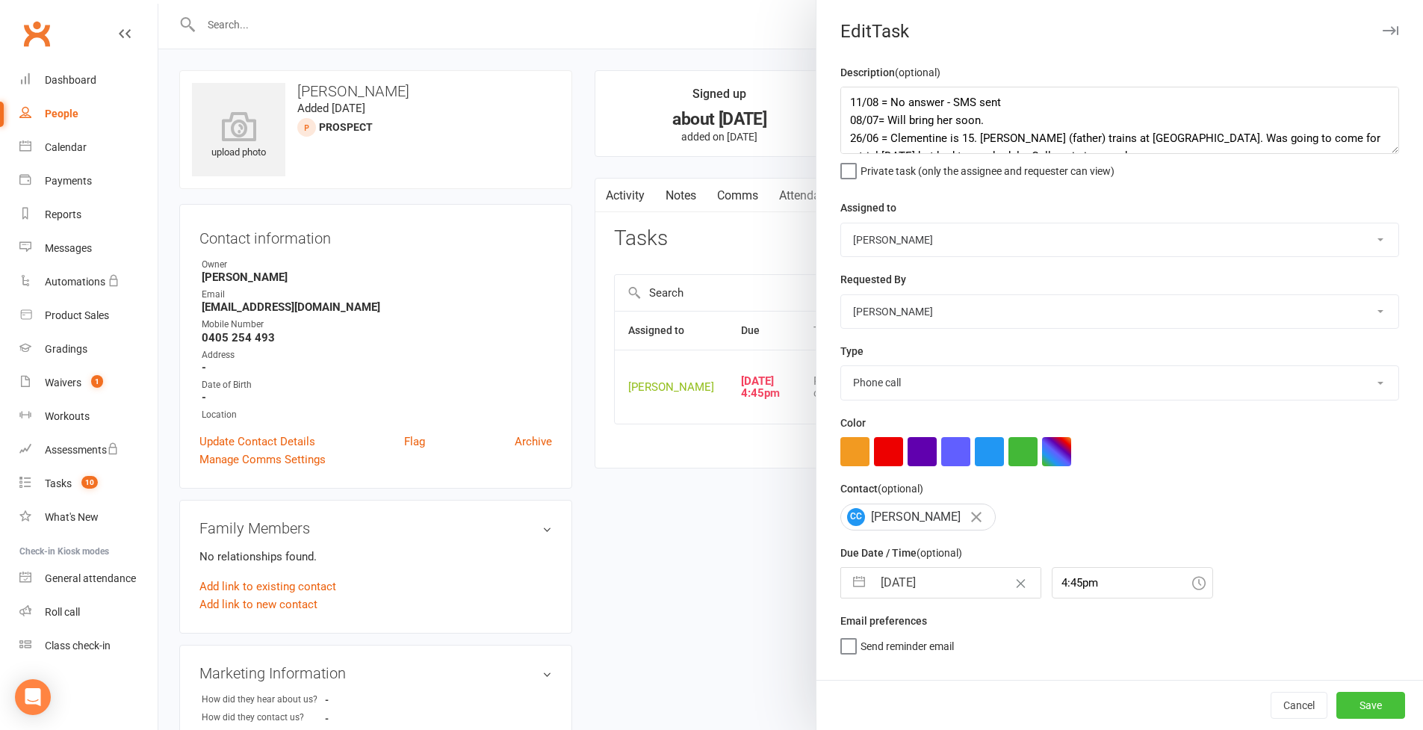
click at [1086, 630] on button "Save" at bounding box center [1371, 705] width 69 height 27
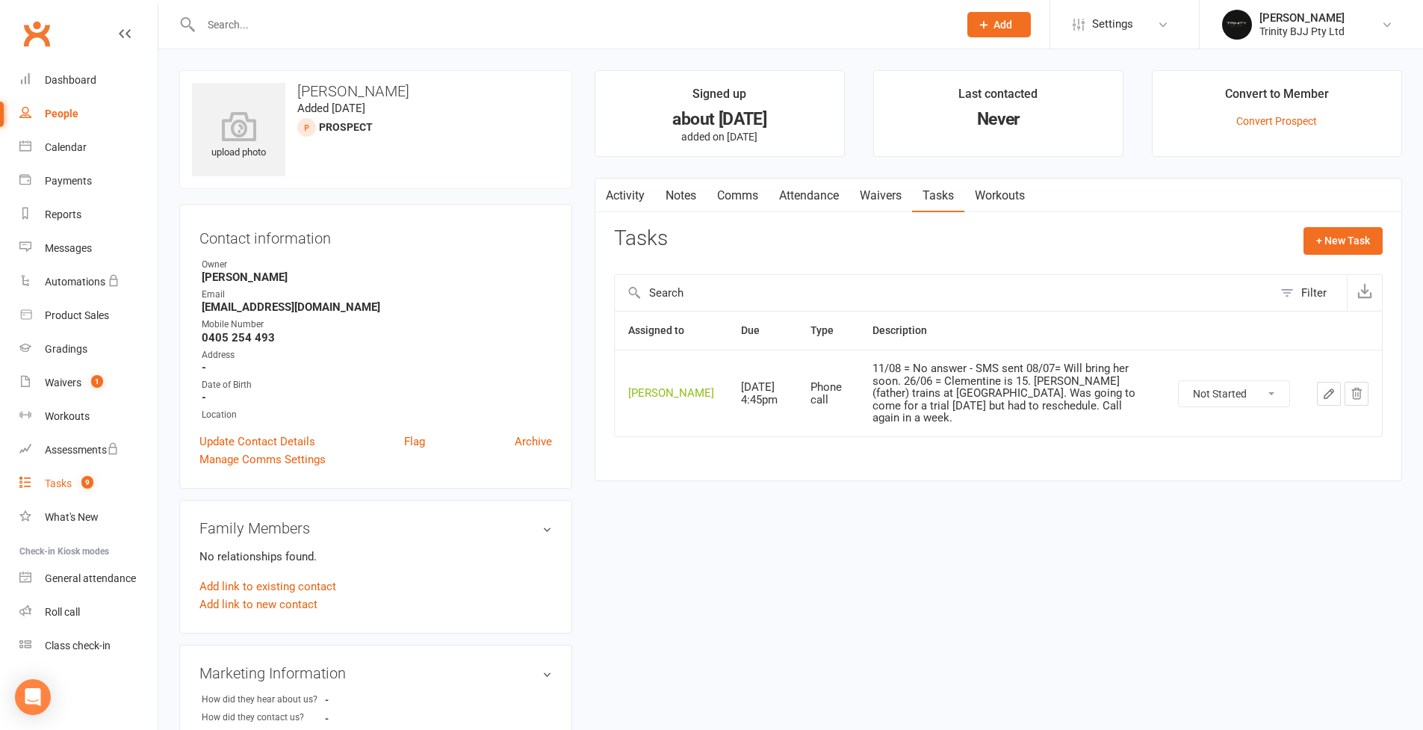
click at [72, 485] on link "Tasks 9" at bounding box center [88, 484] width 138 height 34
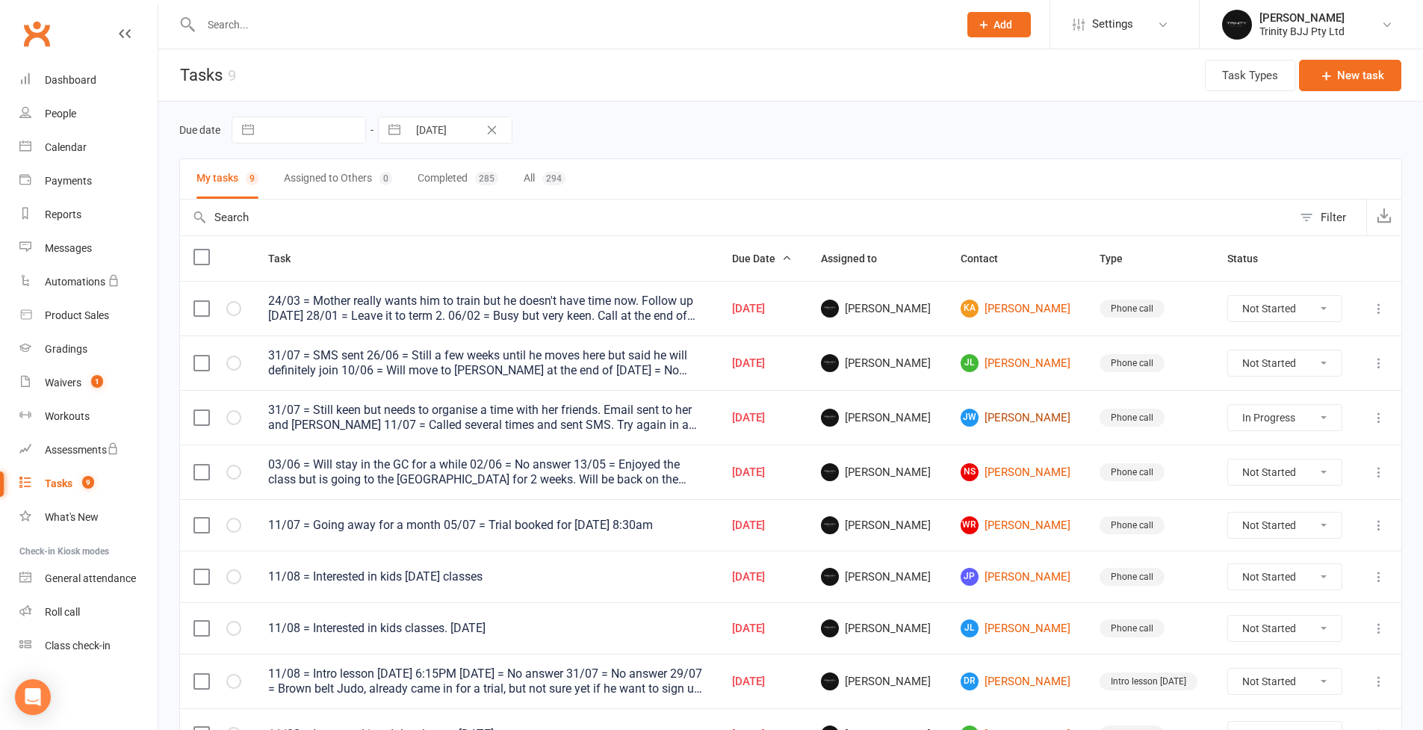
scroll to position [107, 0]
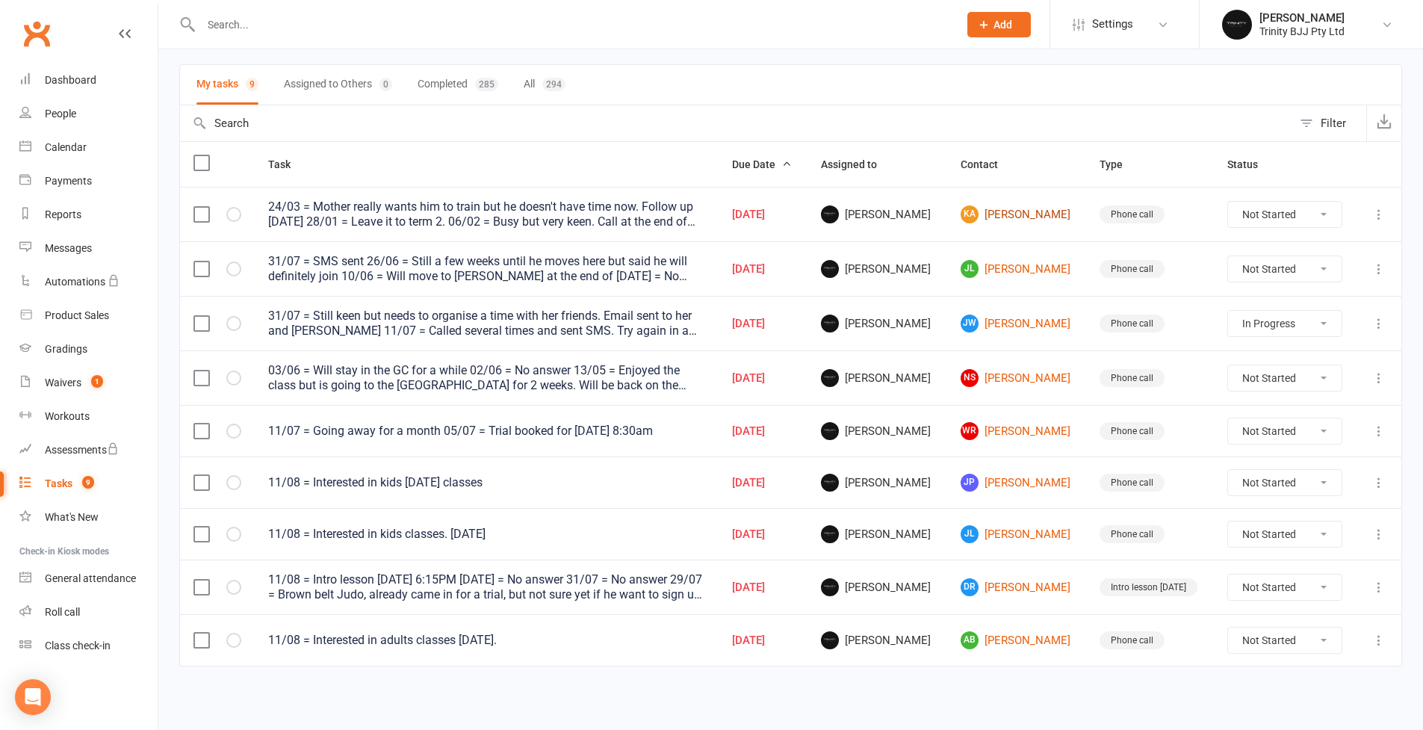
click at [1013, 205] on link "KA [PERSON_NAME]" at bounding box center [1017, 214] width 113 height 18
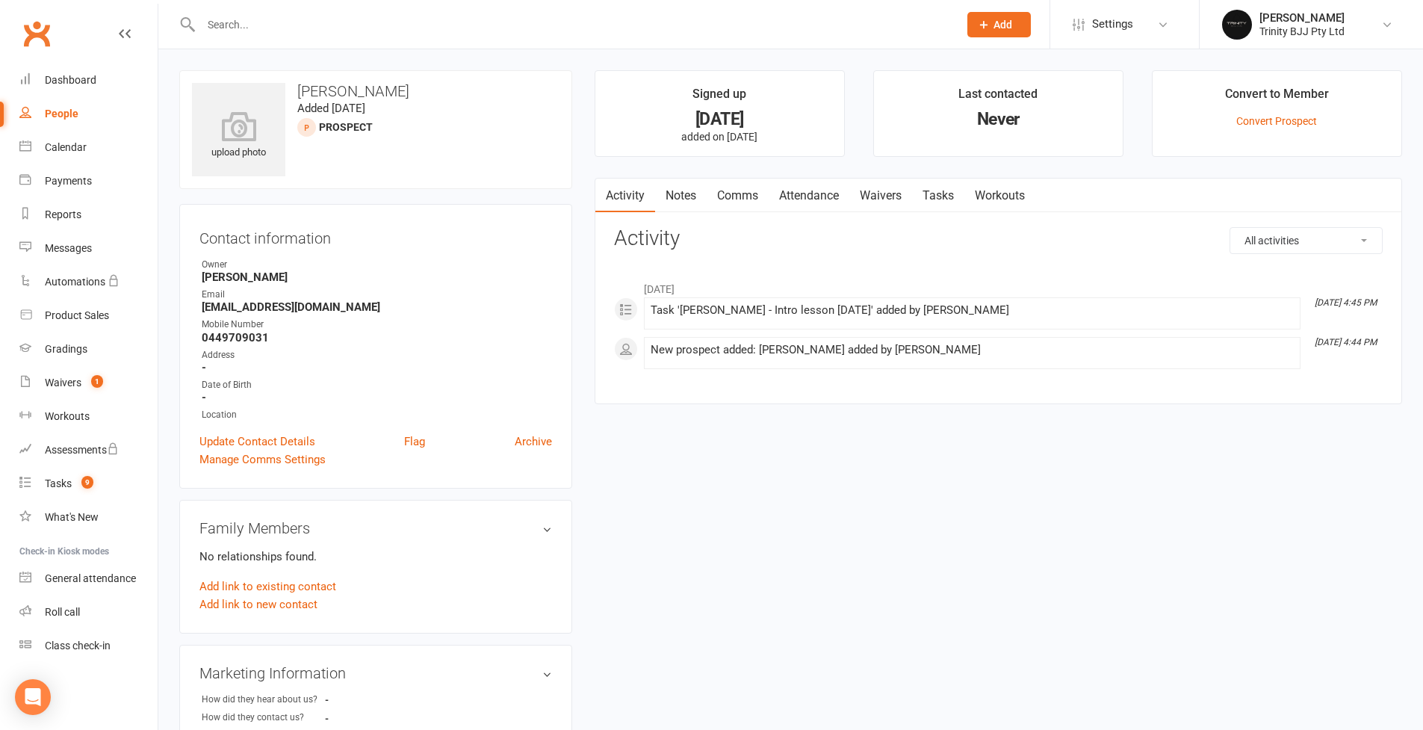
click at [946, 201] on link "Tasks" at bounding box center [938, 196] width 52 height 34
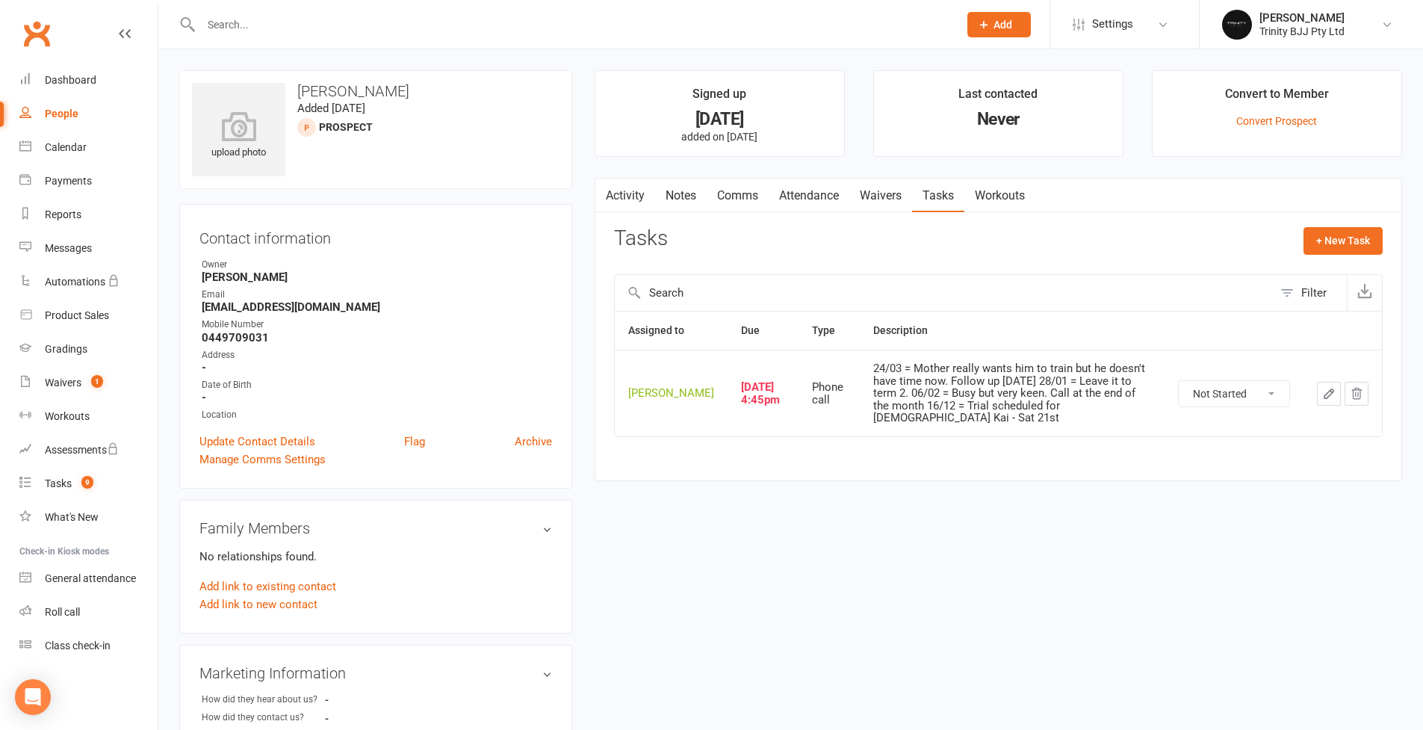
click at [1086, 398] on icon "button" at bounding box center [1328, 393] width 13 height 13
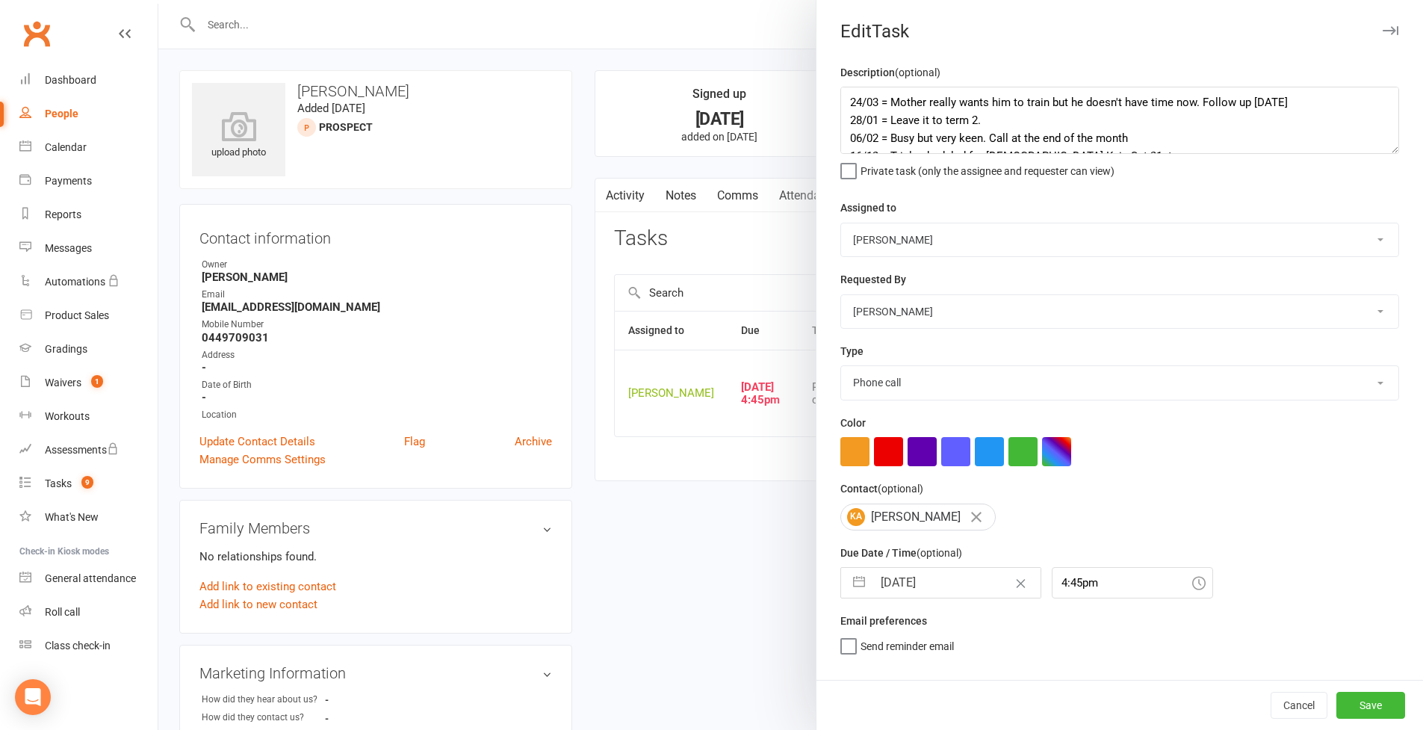
click at [1086, 154] on textarea "24/03 = Mother really wants him to train but he doesn't have time now. Follow u…" at bounding box center [1119, 120] width 559 height 67
click at [841, 99] on textarea "24/03 = Mother really wants him to train but he doesn't have time now. Follow u…" at bounding box center [1119, 120] width 559 height 67
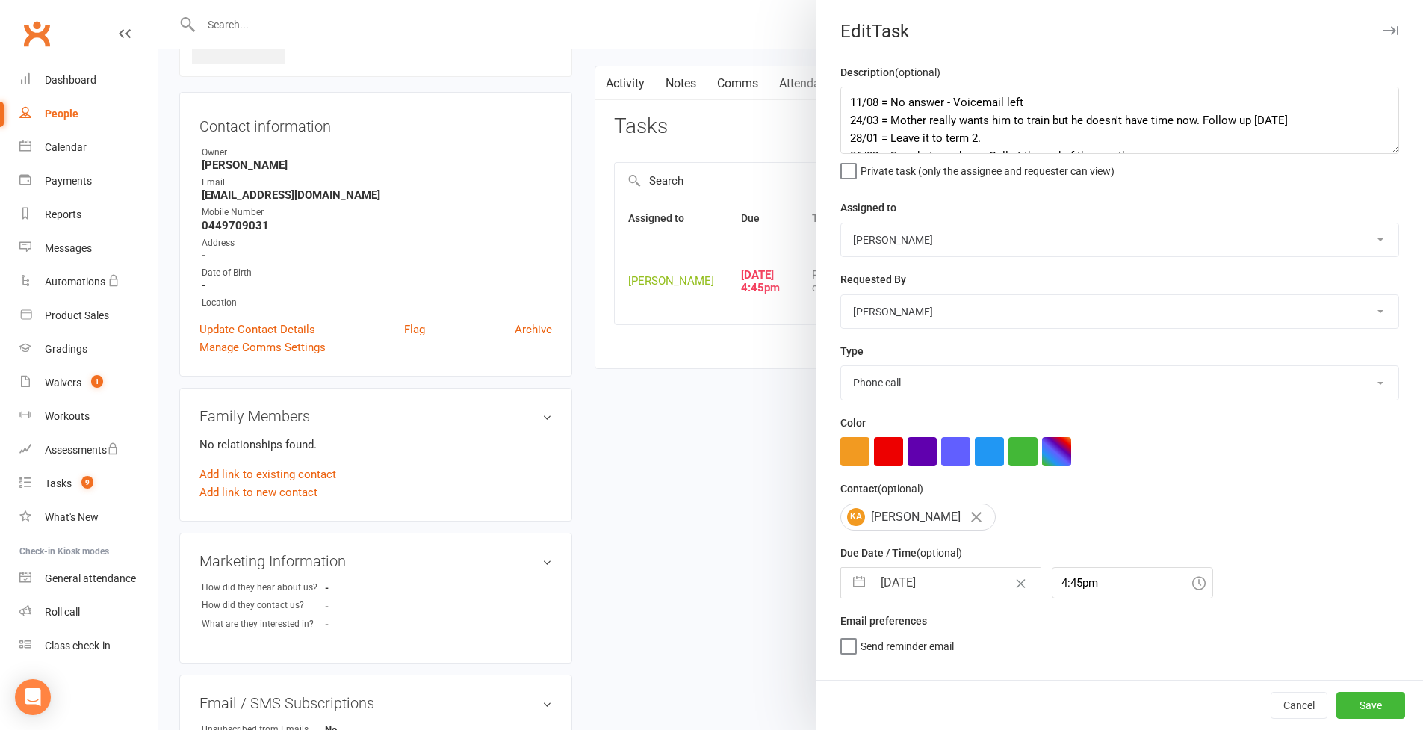
click at [846, 598] on button "button" at bounding box center [859, 583] width 27 height 30
click at [1041, 630] on icon "Move forward to switch to the next month." at bounding box center [1047, 641] width 13 height 7
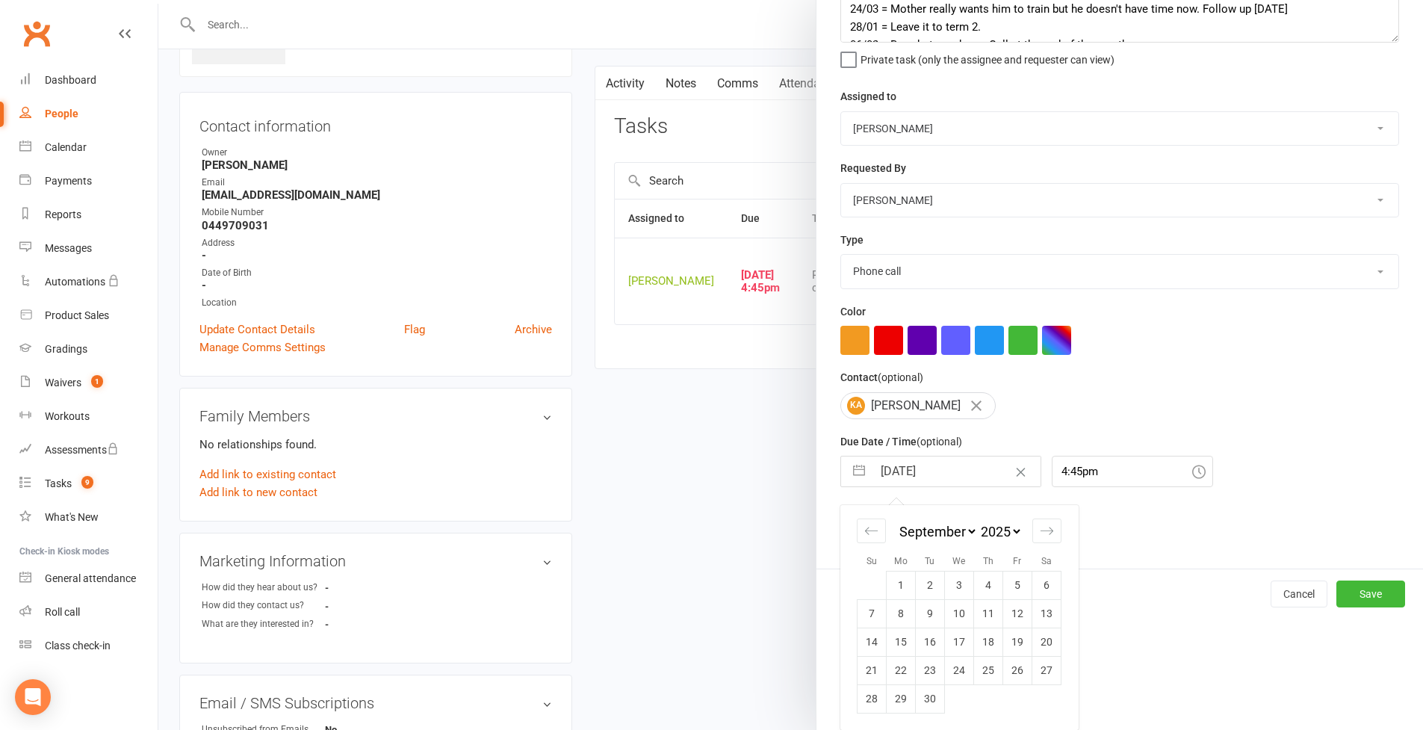
scroll to position [412, 0]
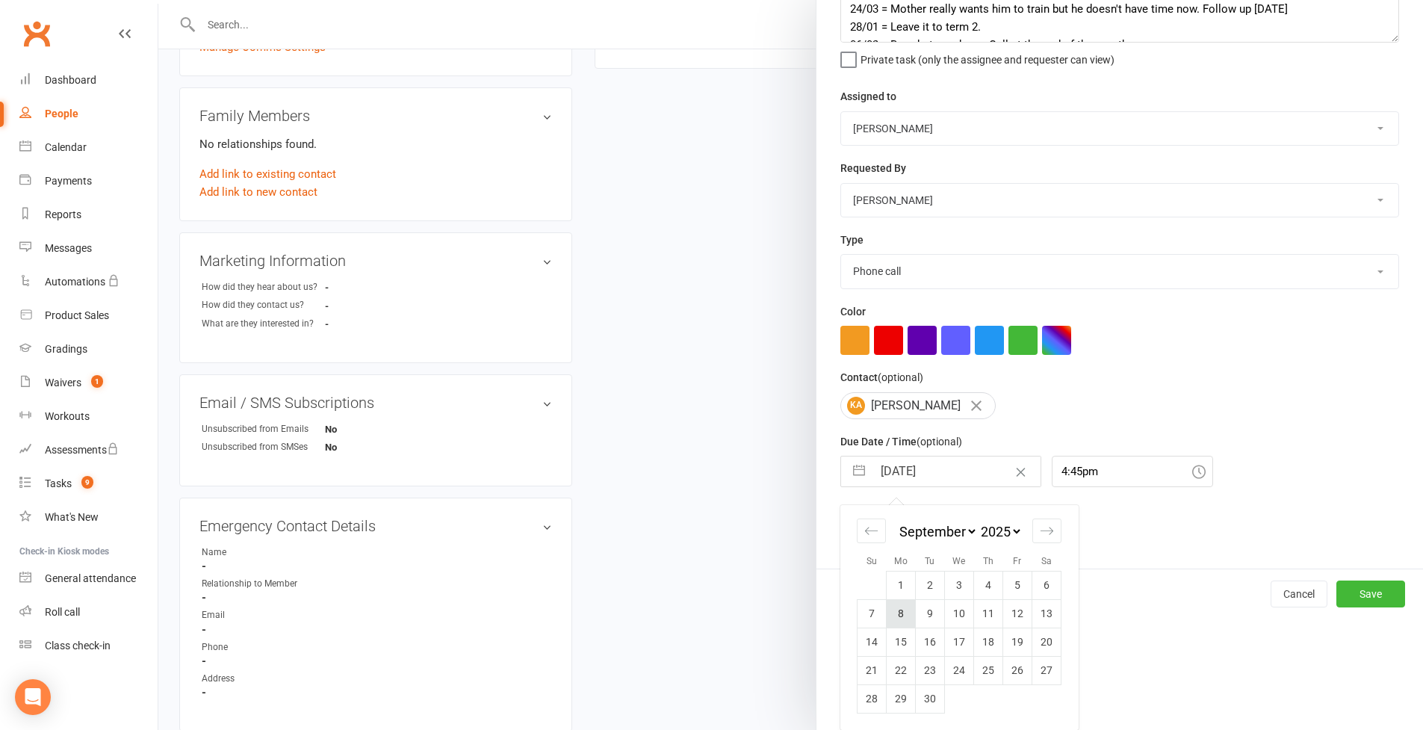
click at [902, 613] on td "8" at bounding box center [901, 613] width 29 height 28
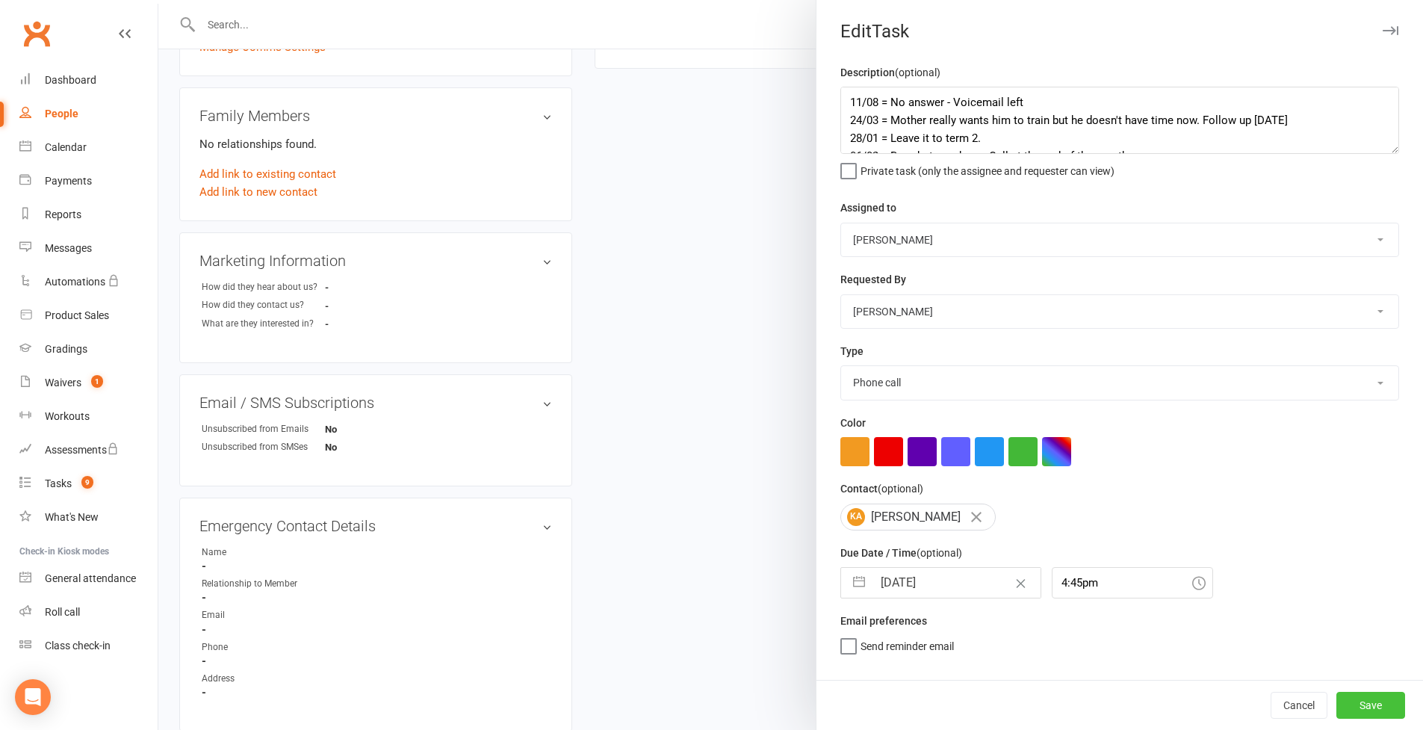
click at [1086, 630] on button "Save" at bounding box center [1371, 705] width 69 height 27
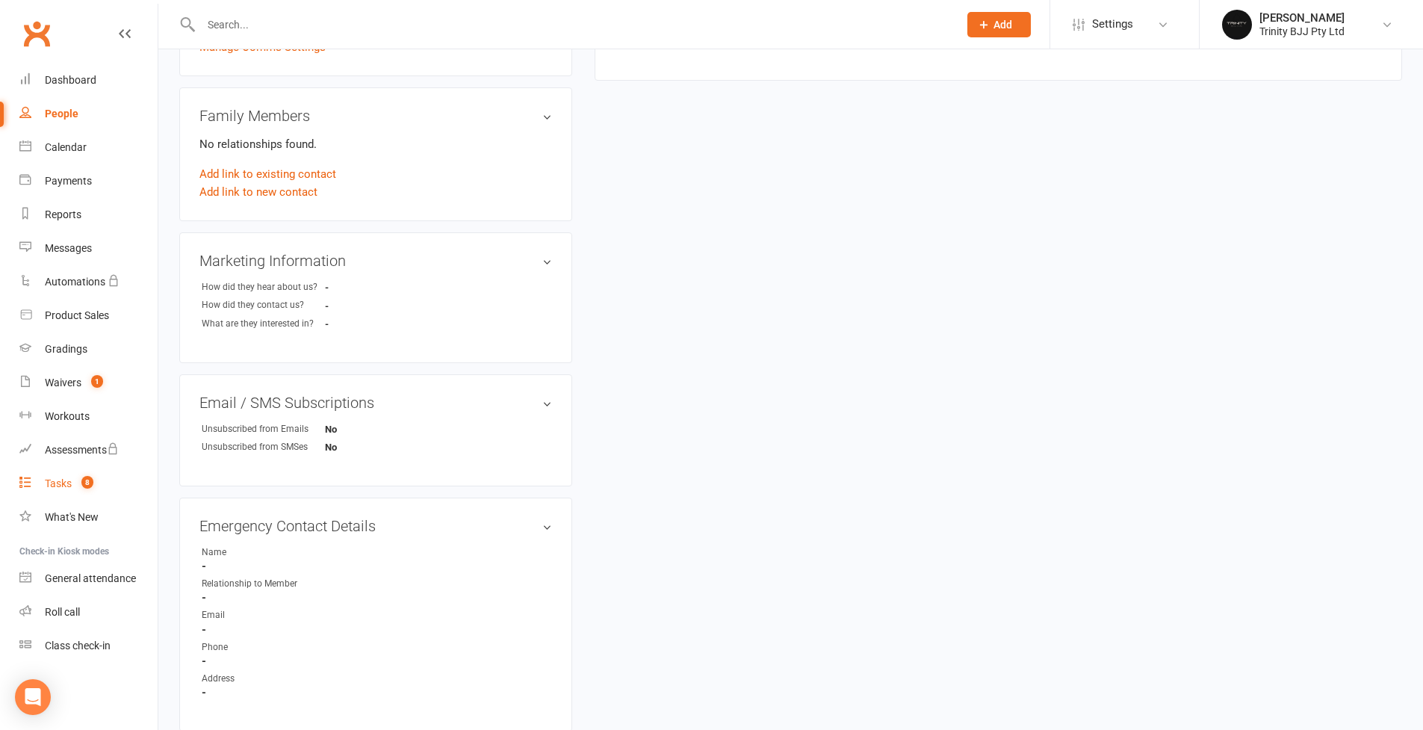
click at [70, 487] on div "Tasks" at bounding box center [58, 483] width 27 height 12
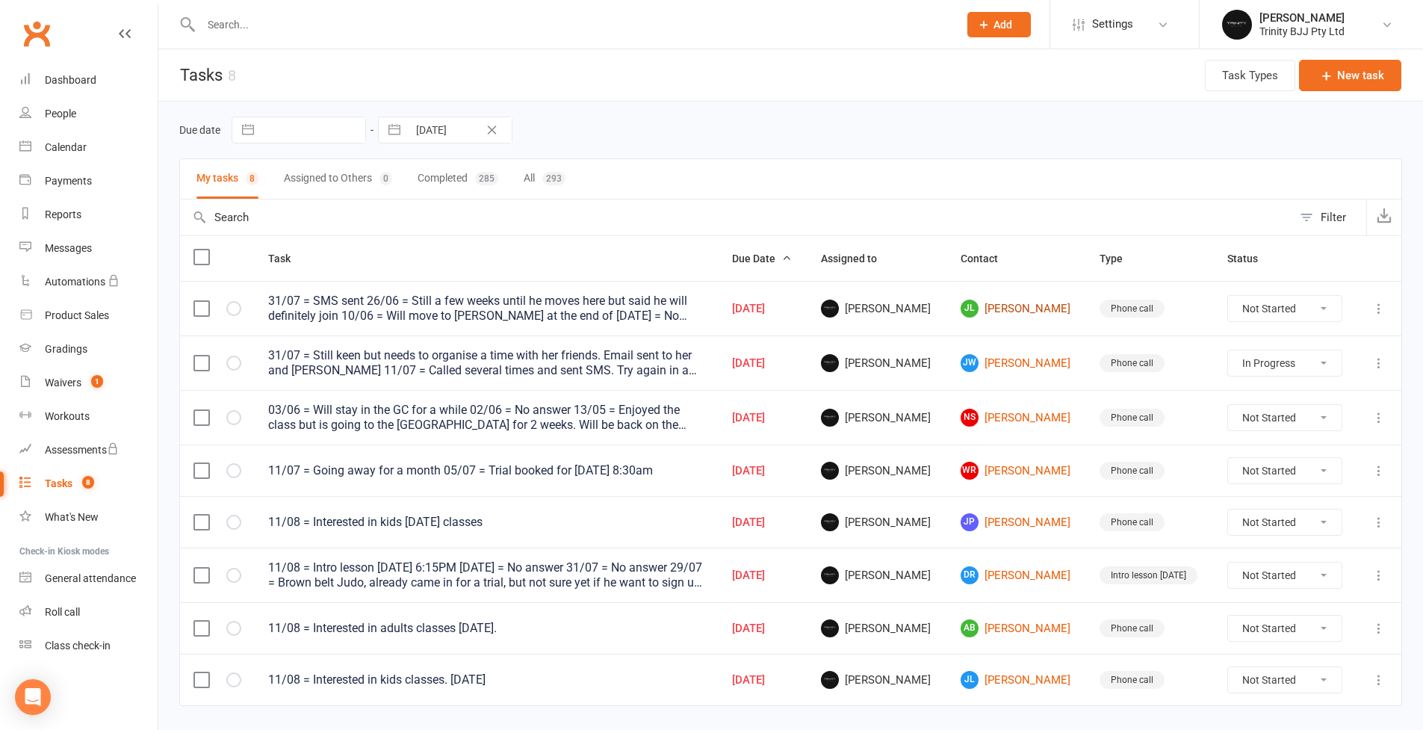
click at [1027, 309] on link "[PERSON_NAME]" at bounding box center [1017, 309] width 113 height 18
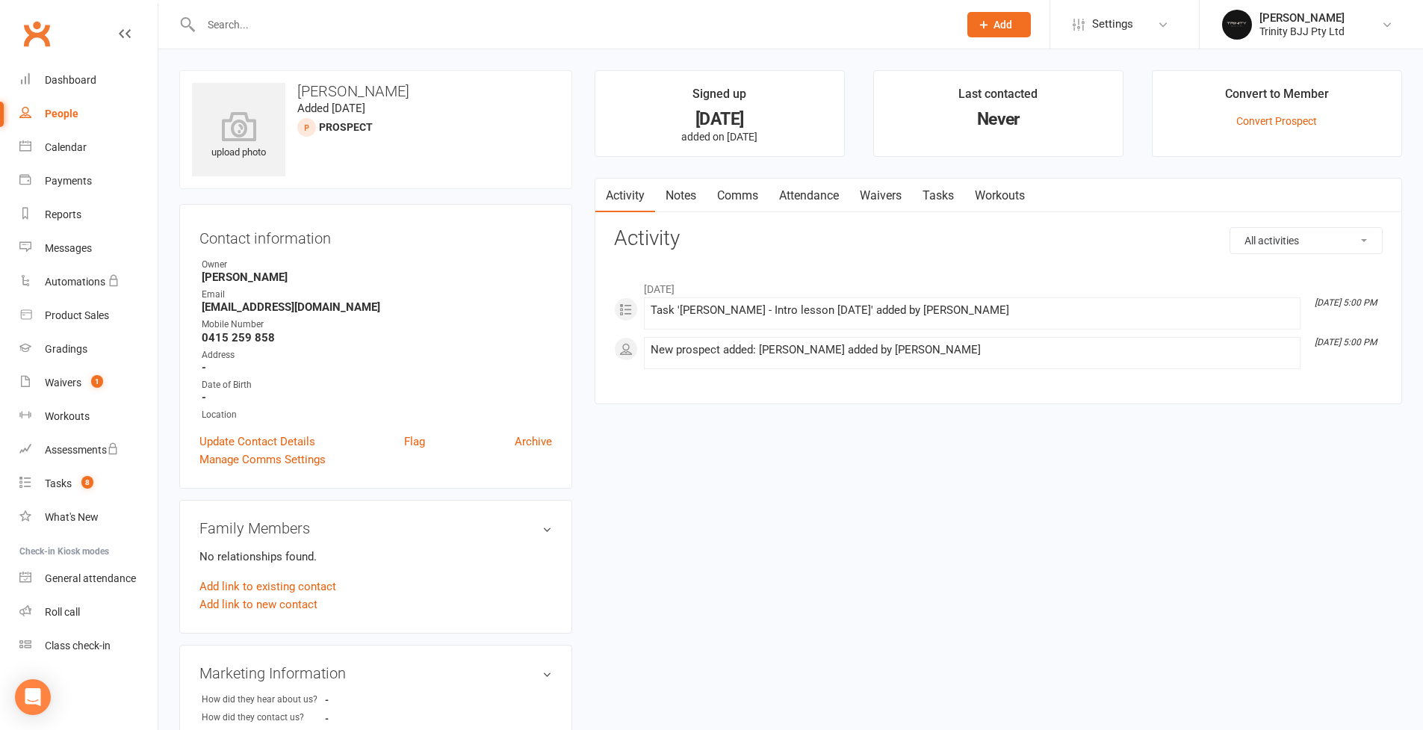
click at [938, 200] on link "Tasks" at bounding box center [938, 196] width 52 height 34
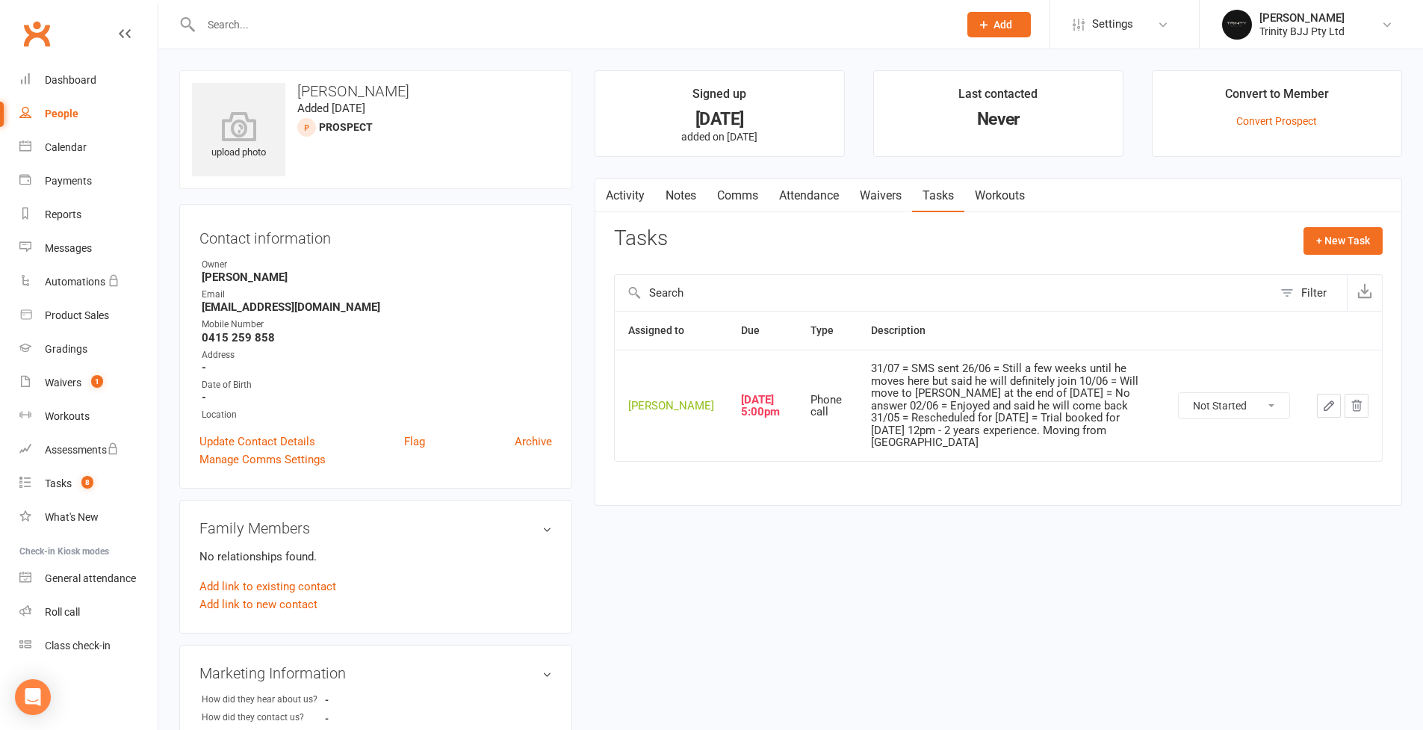
click at [1086, 411] on button "button" at bounding box center [1329, 406] width 24 height 24
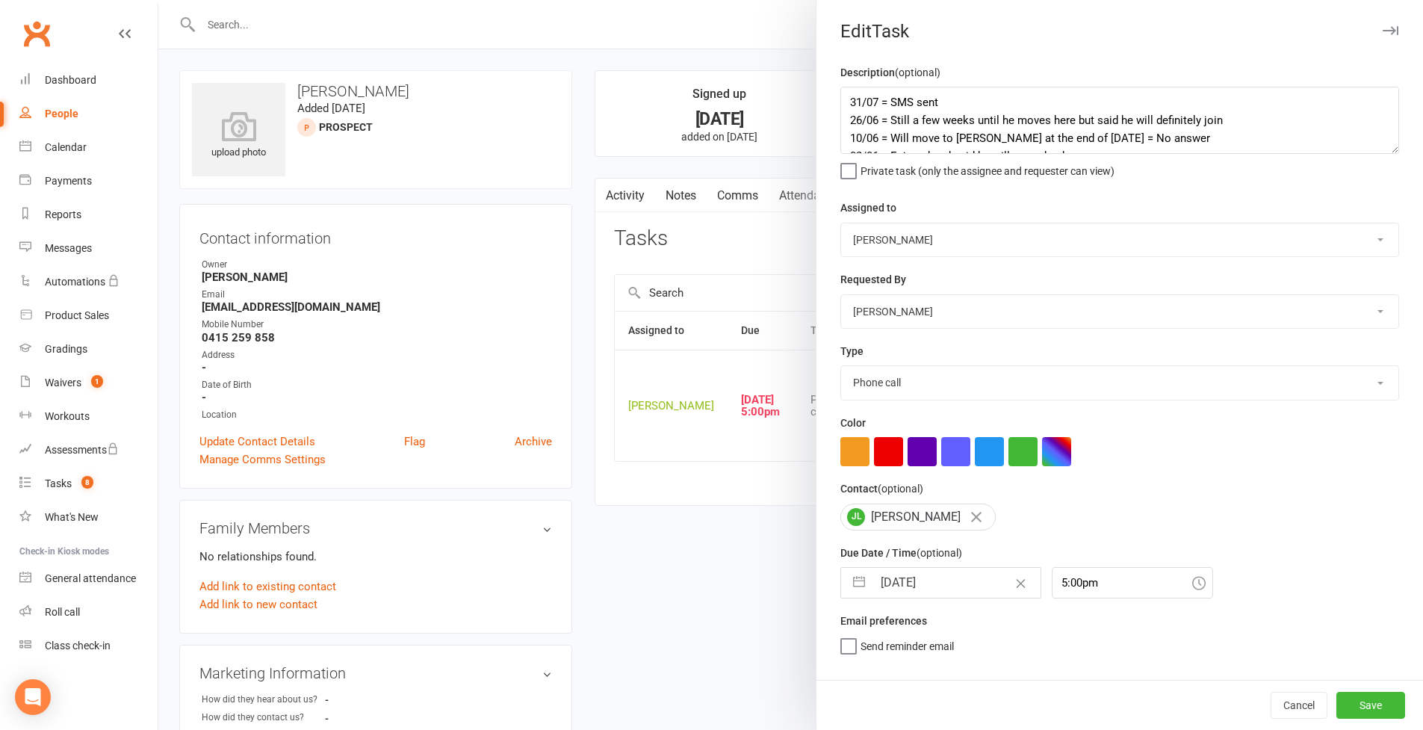
click at [1086, 154] on textarea "31/07 = SMS sent 26/06 = Still a few weeks until he moves here but said he will…" at bounding box center [1119, 120] width 559 height 67
click at [846, 87] on textarea "31/07 = SMS sent 26/06 = Still a few weeks until he moves here but said he will…" at bounding box center [1119, 120] width 559 height 67
click at [849, 598] on button "button" at bounding box center [859, 583] width 27 height 30
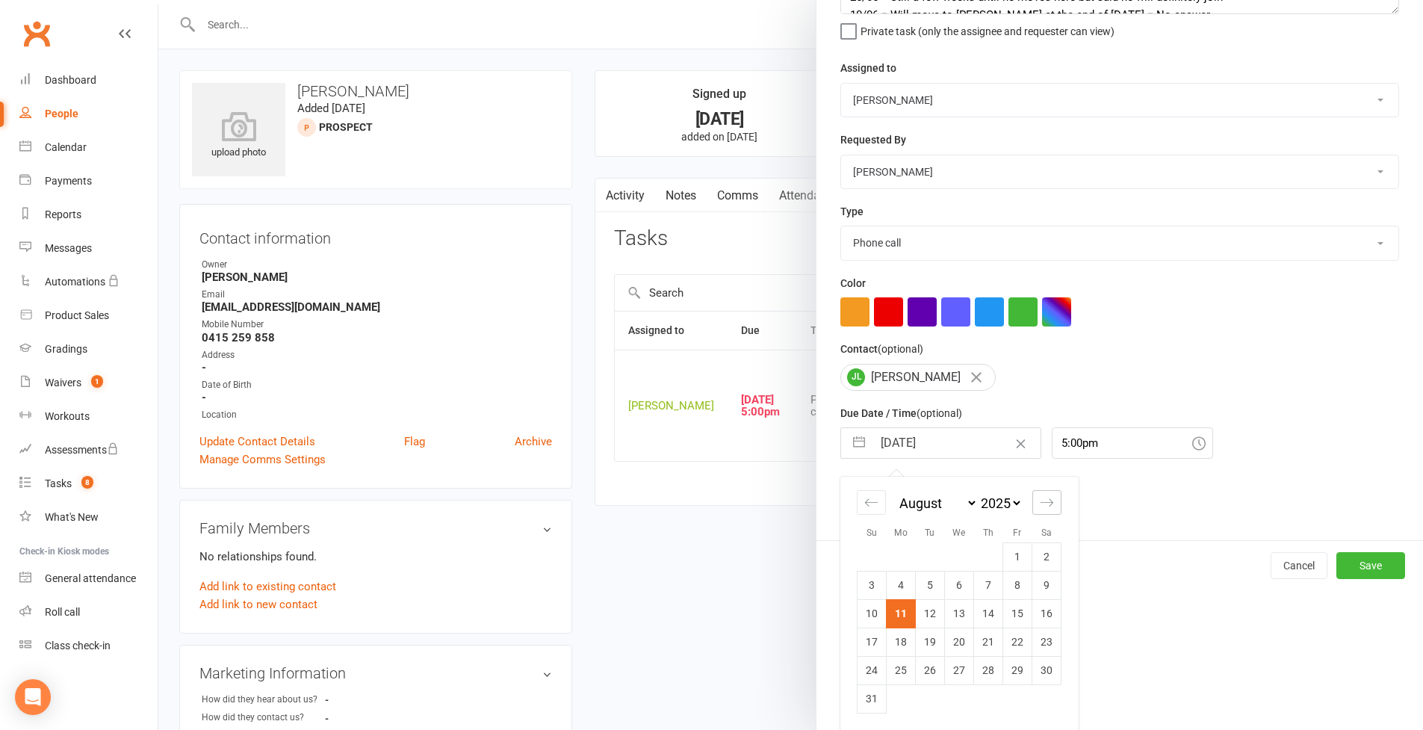
click at [1041, 501] on icon "Move forward to switch to the next month." at bounding box center [1047, 502] width 14 height 14
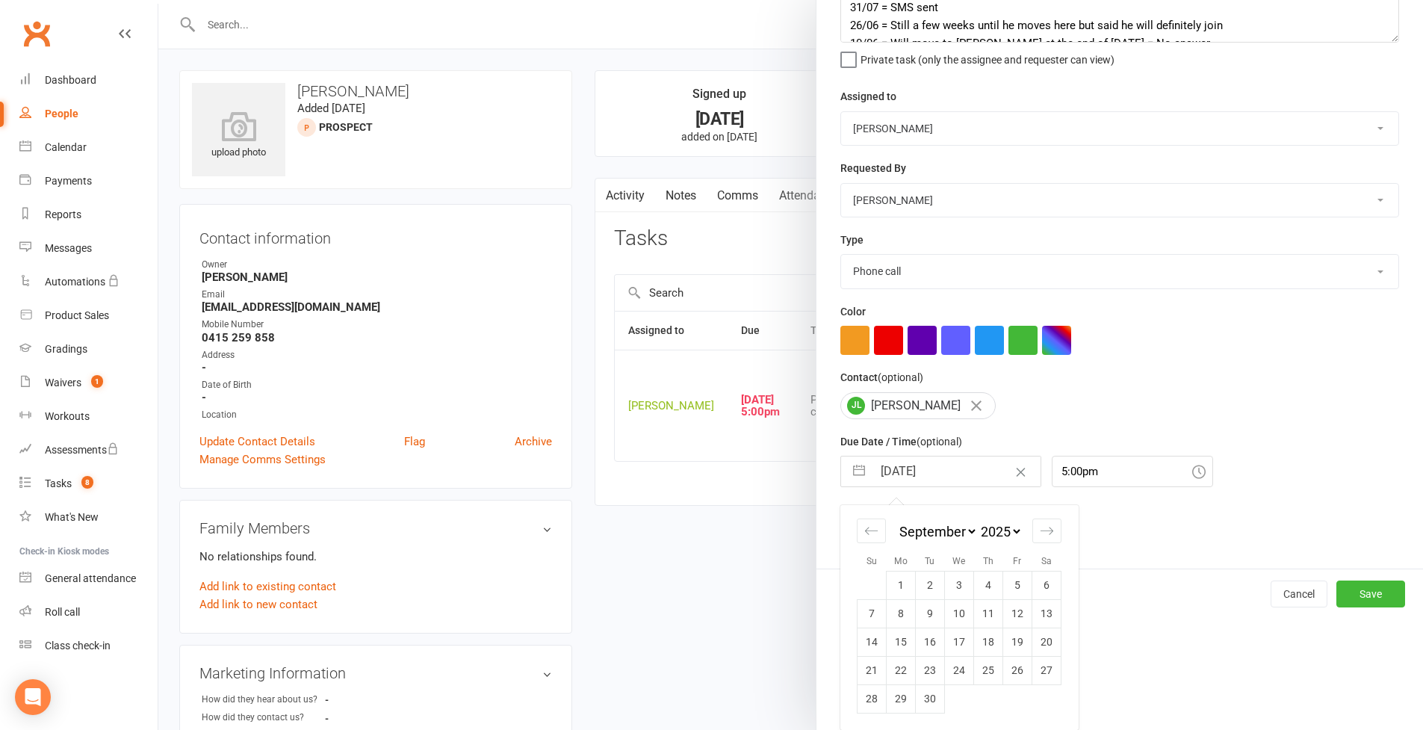
click at [923, 622] on td "9" at bounding box center [930, 613] width 29 height 28
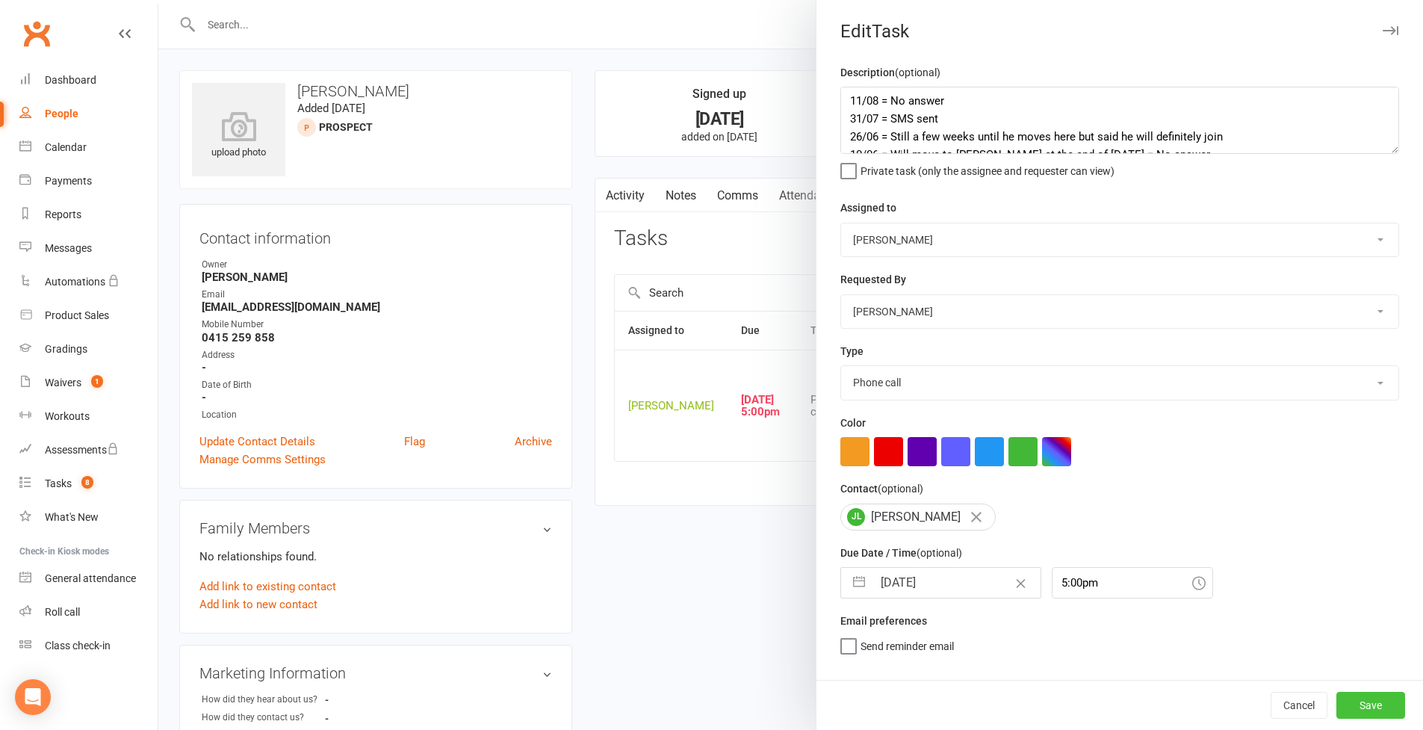
click at [1086, 630] on button "Save" at bounding box center [1371, 705] width 69 height 27
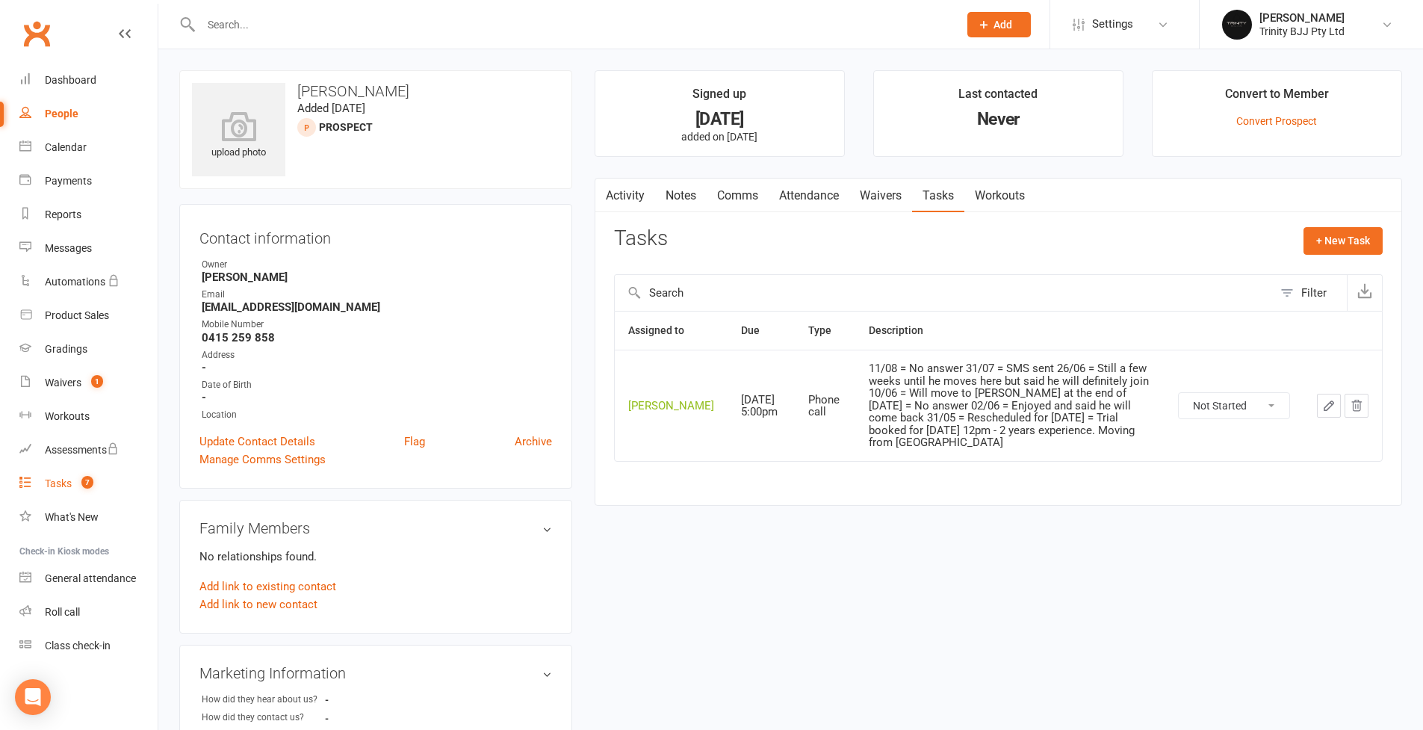
click at [58, 486] on div "Tasks" at bounding box center [58, 483] width 27 height 12
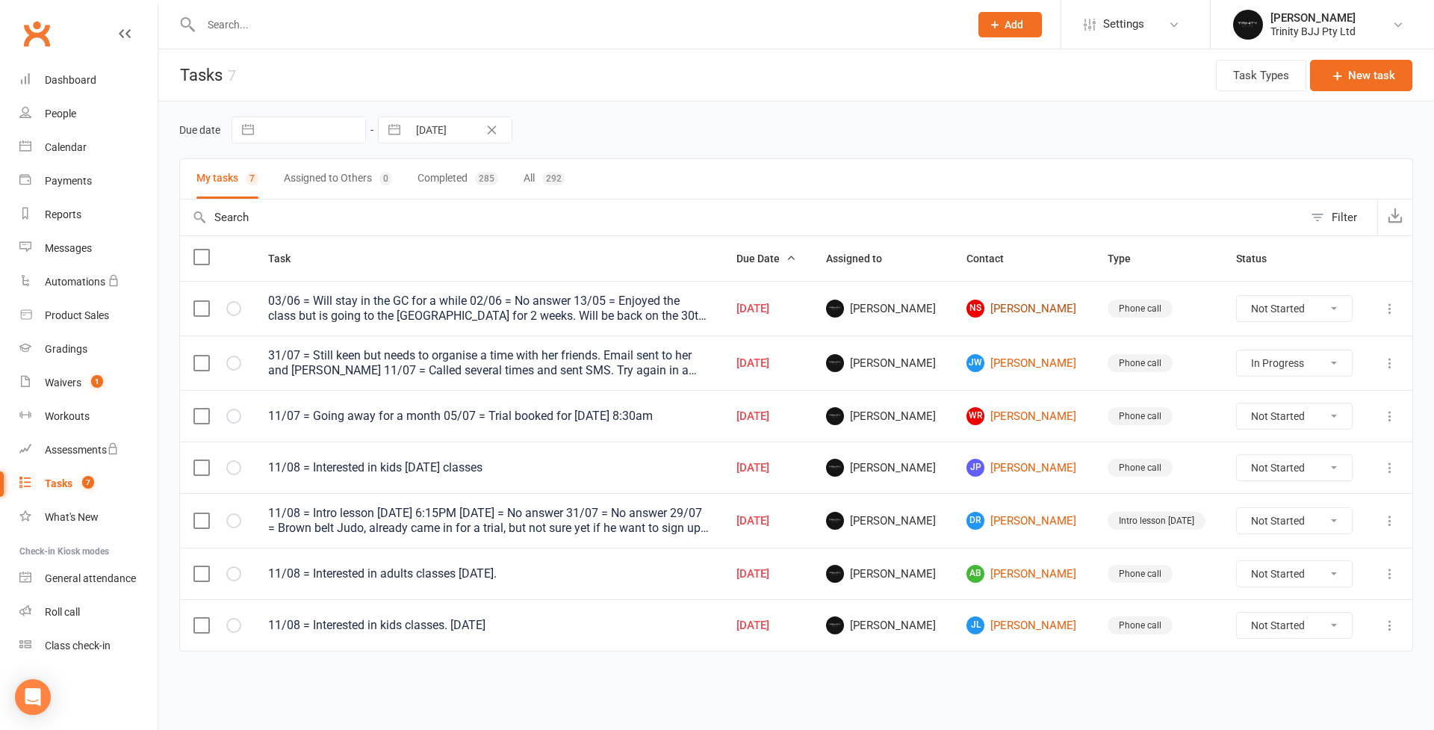
click at [1047, 311] on link "NS [PERSON_NAME]" at bounding box center [1024, 309] width 114 height 18
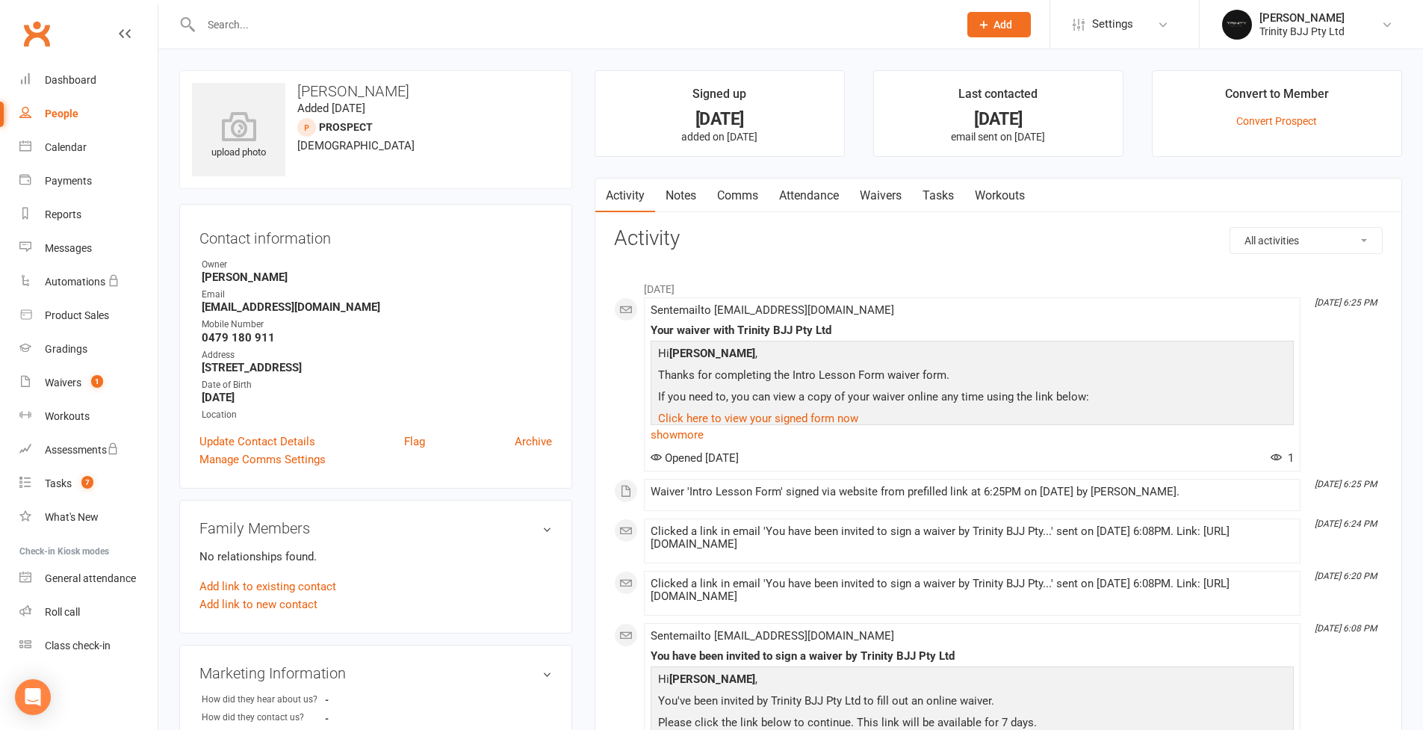
click at [957, 189] on link "Tasks" at bounding box center [938, 196] width 52 height 34
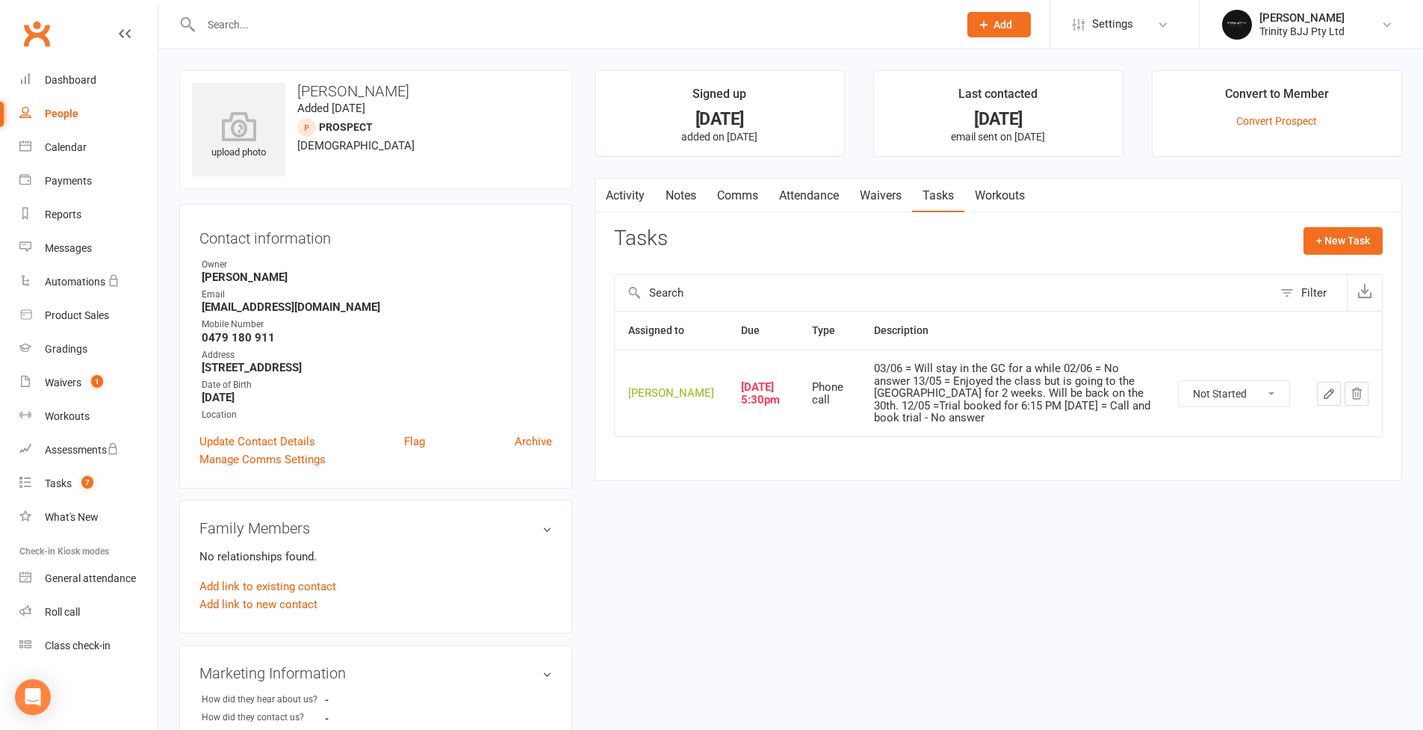
click at [1086, 398] on button "button" at bounding box center [1329, 394] width 24 height 24
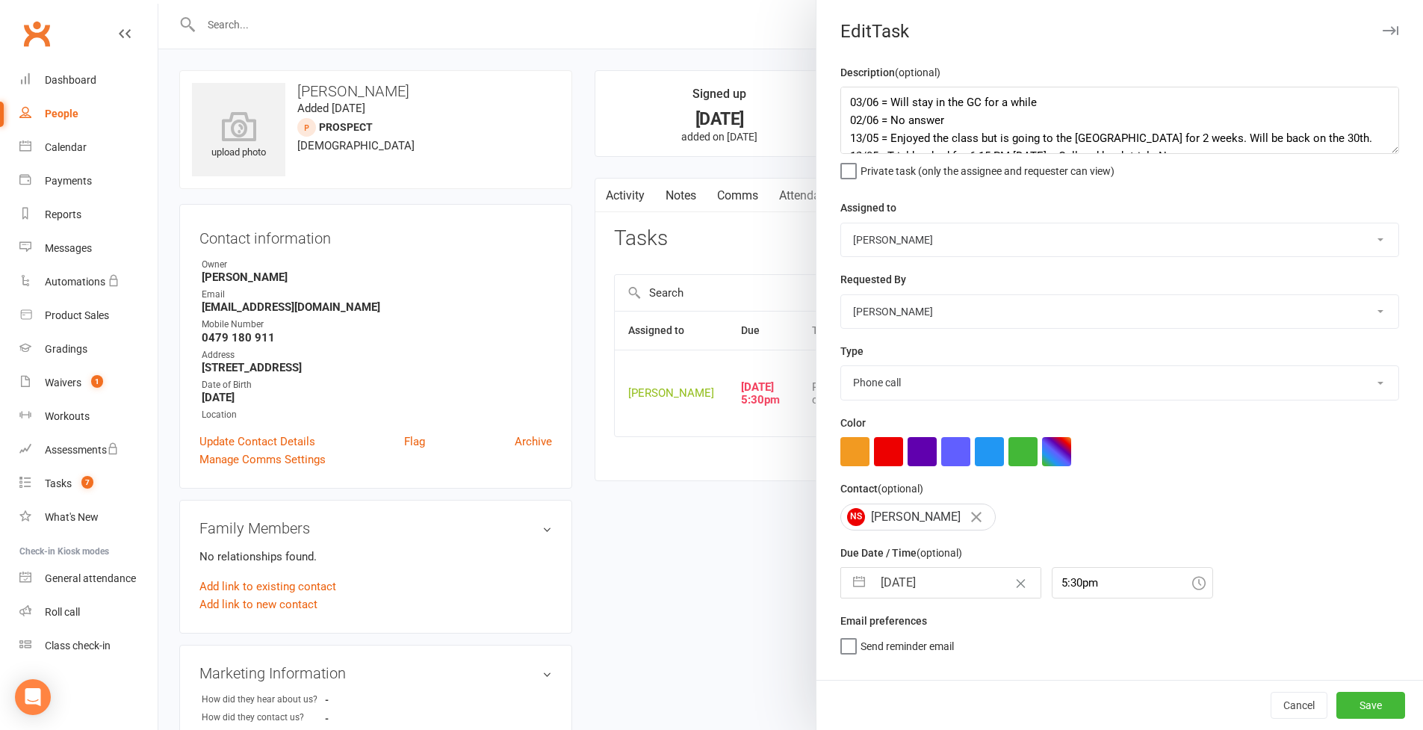
click at [1086, 154] on textarea "03/06 = Will stay in the GC for a while 02/06 = No answer 13/05 = Enjoyed the c…" at bounding box center [1119, 120] width 559 height 67
click at [840, 104] on textarea "03/06 = Will stay in the GC for a while 02/06 = No answer 13/05 = Enjoyed the c…" at bounding box center [1119, 120] width 559 height 67
drag, startPoint x: 855, startPoint y: 659, endPoint x: 868, endPoint y: 658, distance: 12.7
click at [856, 598] on button "button" at bounding box center [859, 583] width 27 height 30
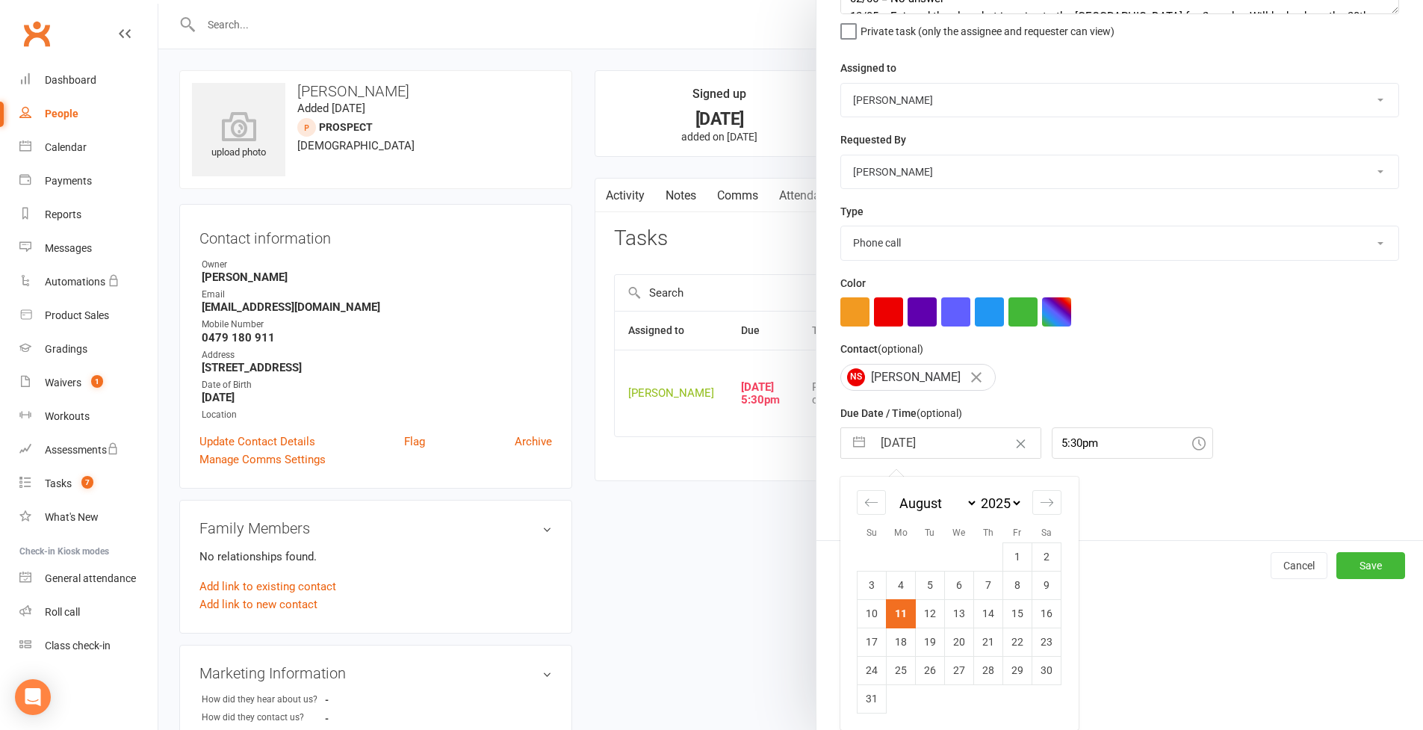
scroll to position [176, 0]
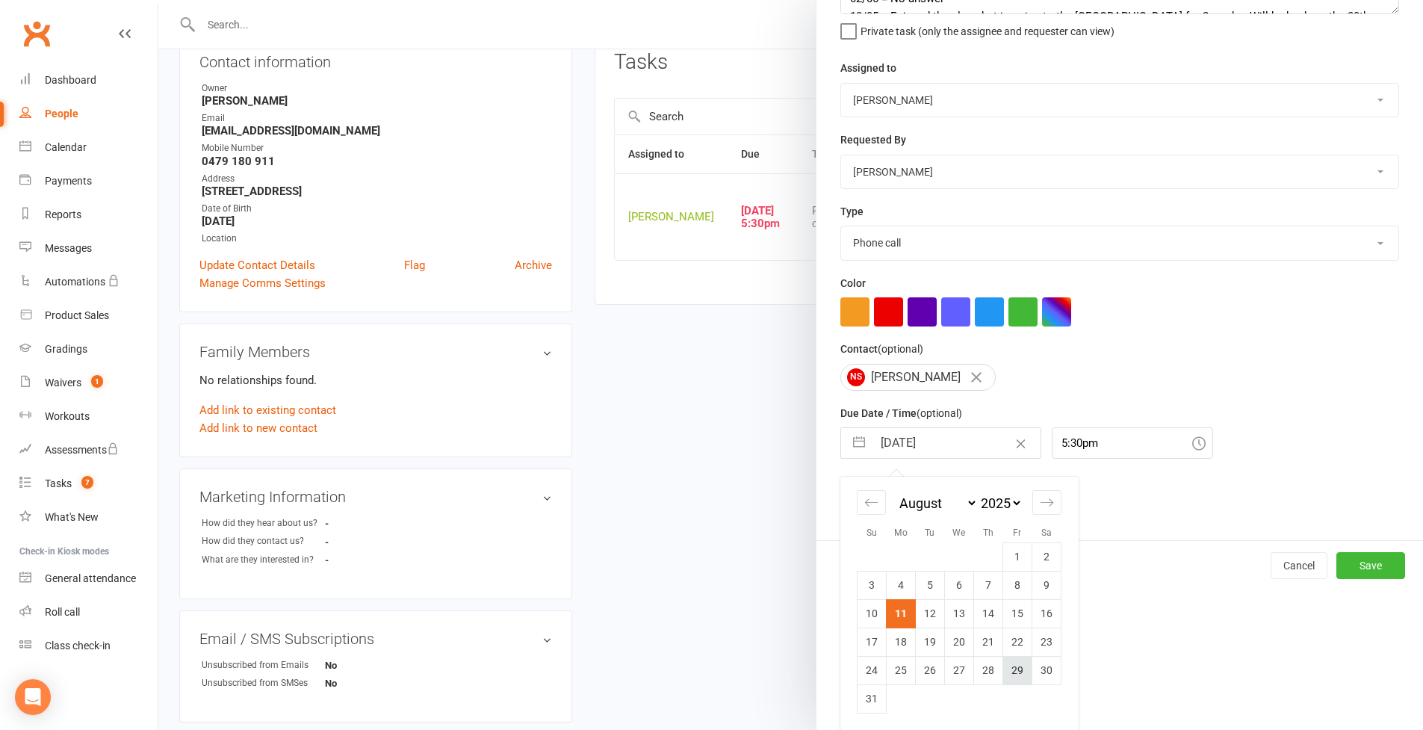
click at [1015, 630] on td "29" at bounding box center [1017, 670] width 29 height 28
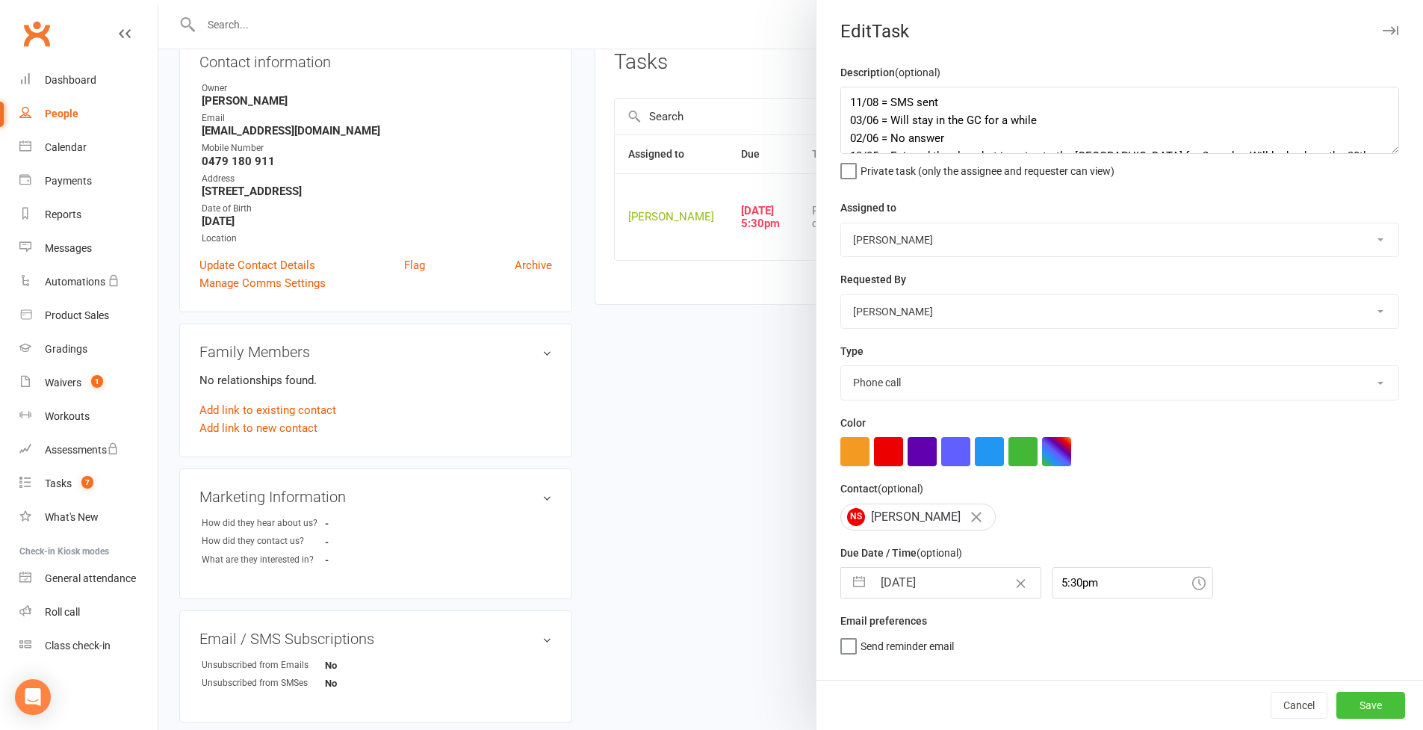
click at [1086, 630] on button "Save" at bounding box center [1371, 705] width 69 height 27
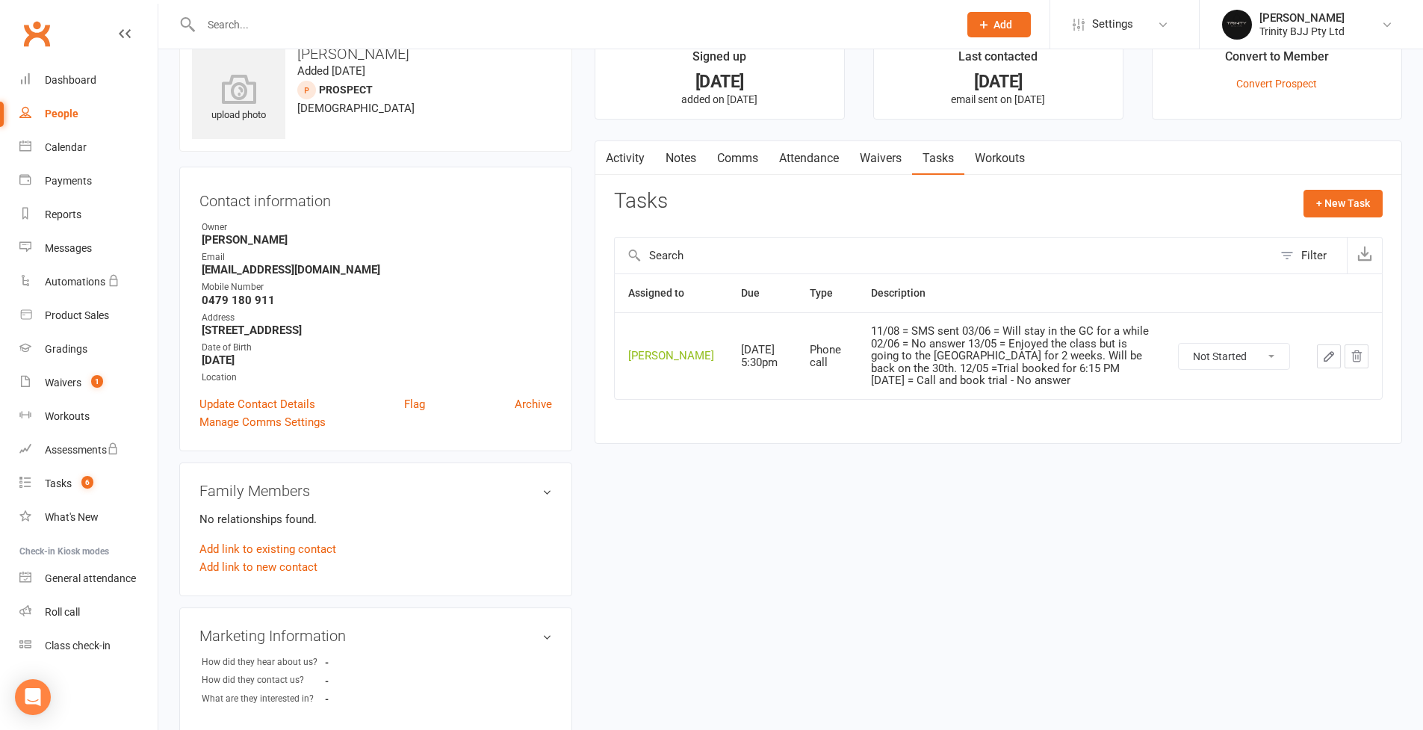
scroll to position [40, 0]
click at [1086, 360] on icon "button" at bounding box center [1328, 353] width 13 height 13
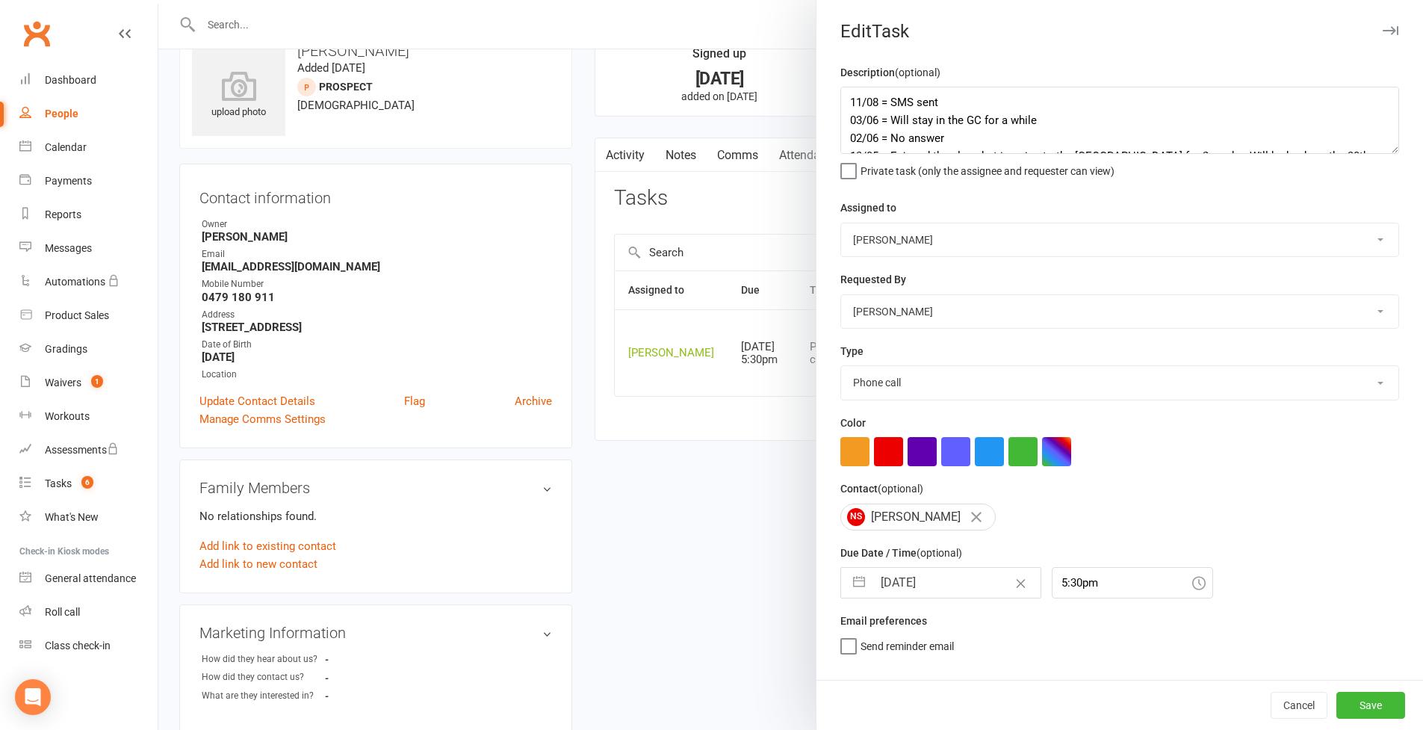
click at [1086, 154] on textarea "11/08 = SMS sent 03/06 = Will stay in the GC for a while 02/06 = No answer 13/0…" at bounding box center [1119, 120] width 559 height 67
click at [860, 598] on button "button" at bounding box center [859, 583] width 27 height 30
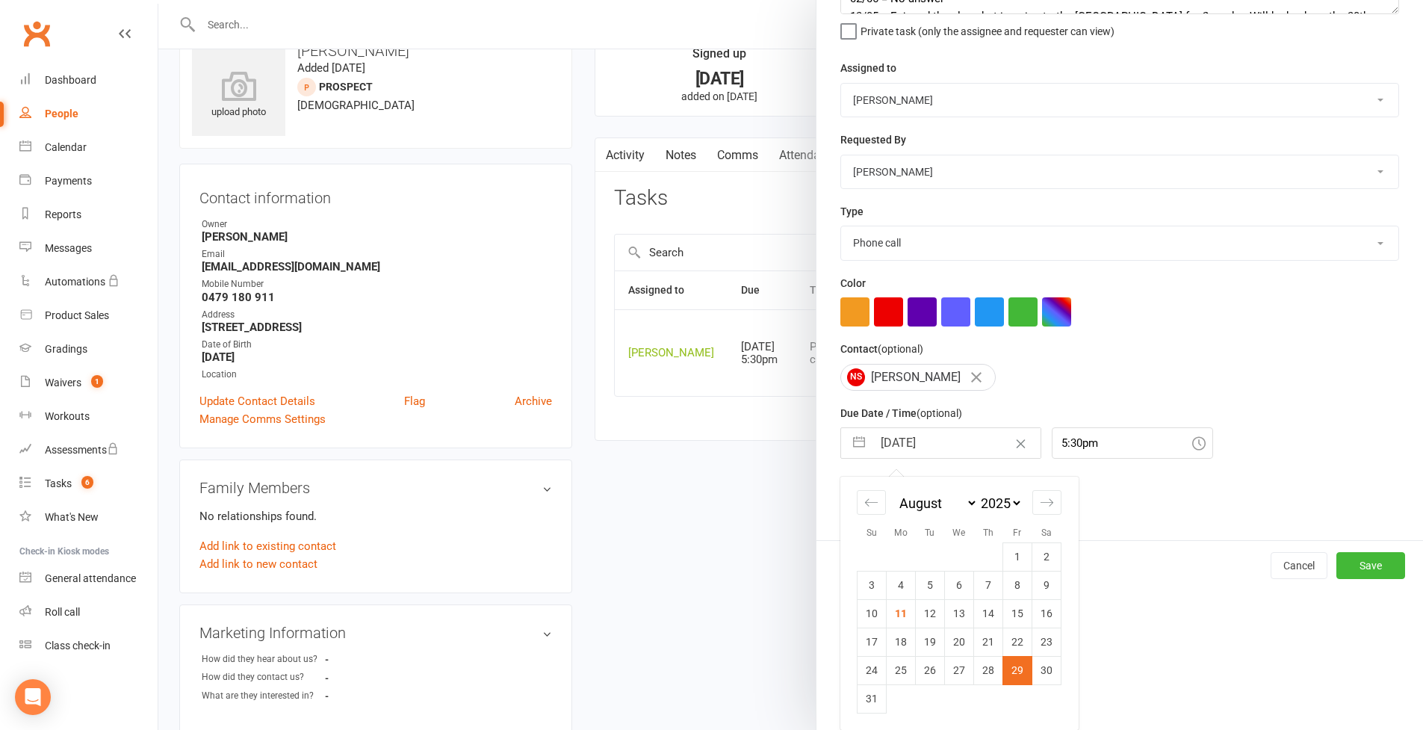
scroll to position [187, 0]
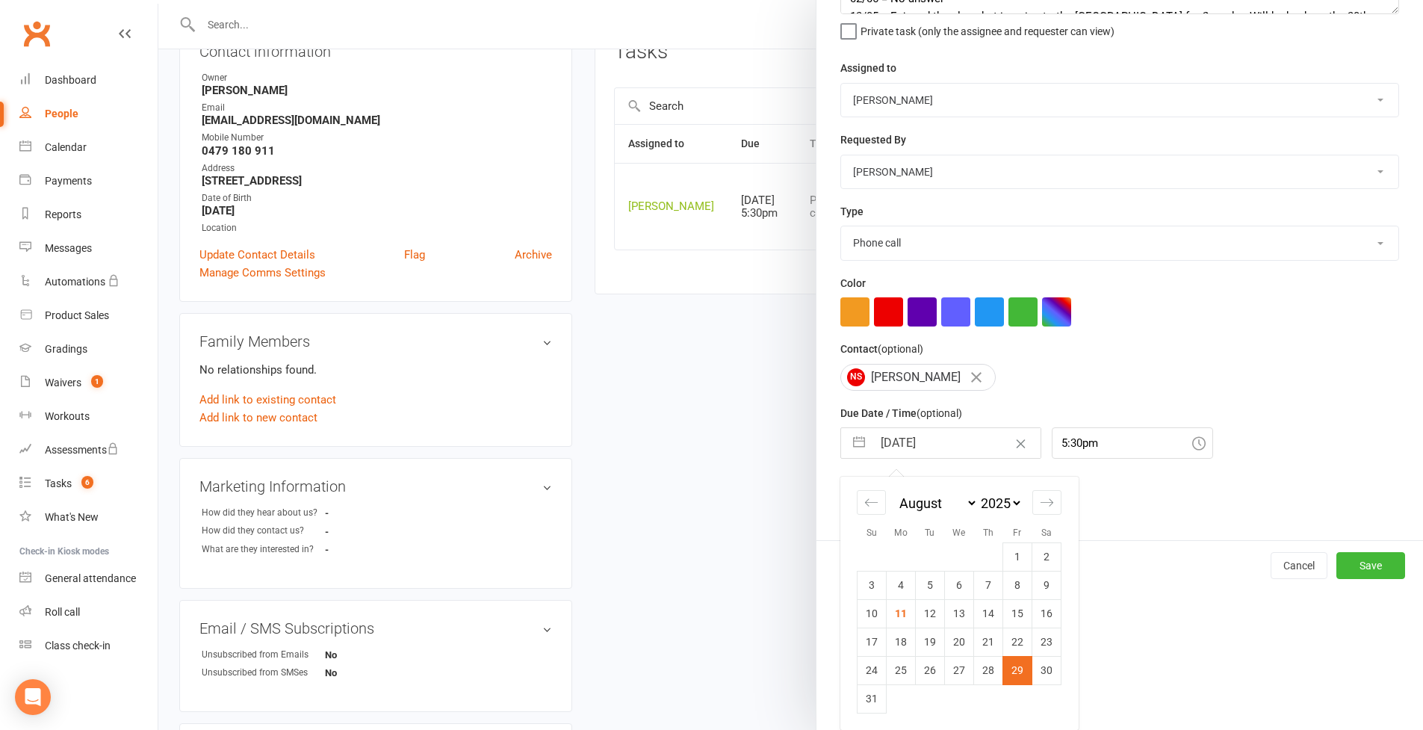
click at [1086, 554] on button "Save" at bounding box center [1371, 565] width 69 height 27
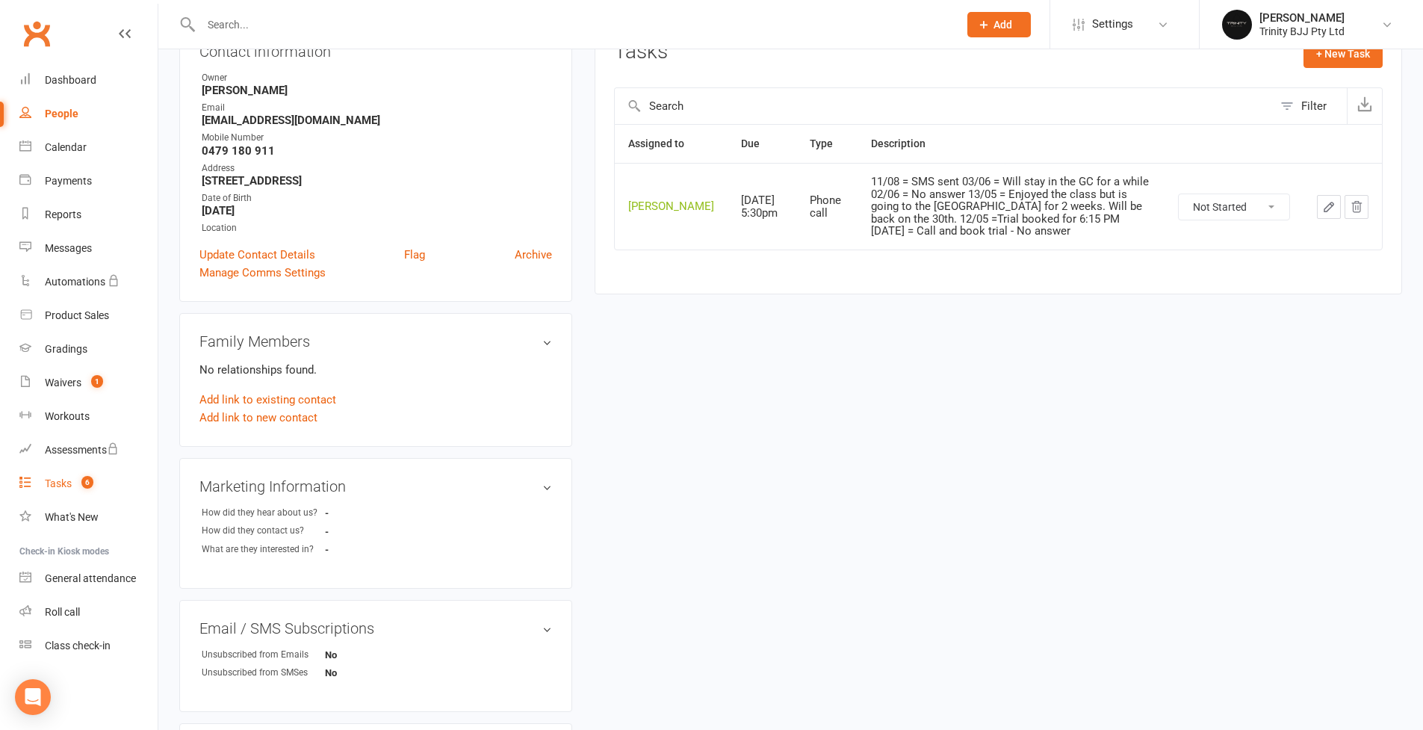
click at [55, 479] on div "Tasks" at bounding box center [58, 483] width 27 height 12
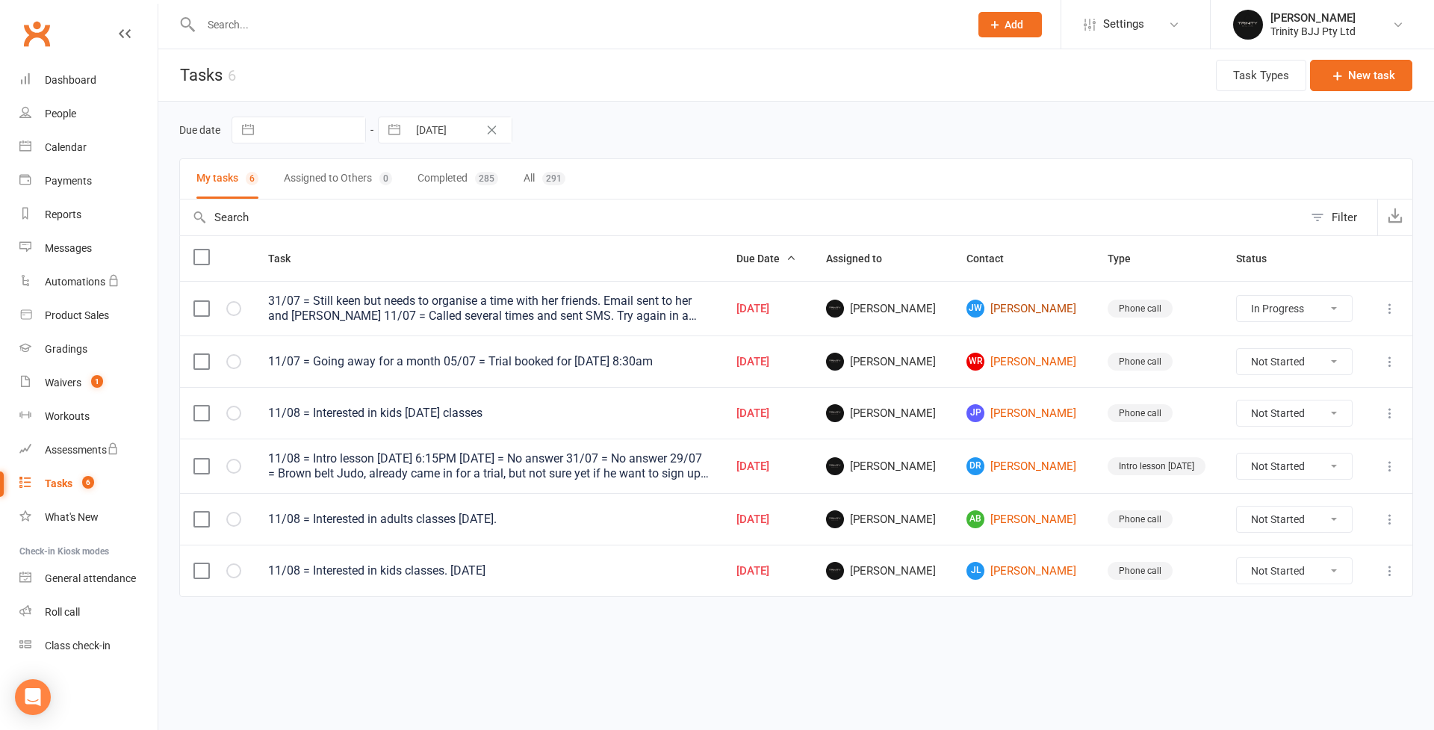
click at [1015, 311] on link "[PERSON_NAME]" at bounding box center [1024, 309] width 114 height 18
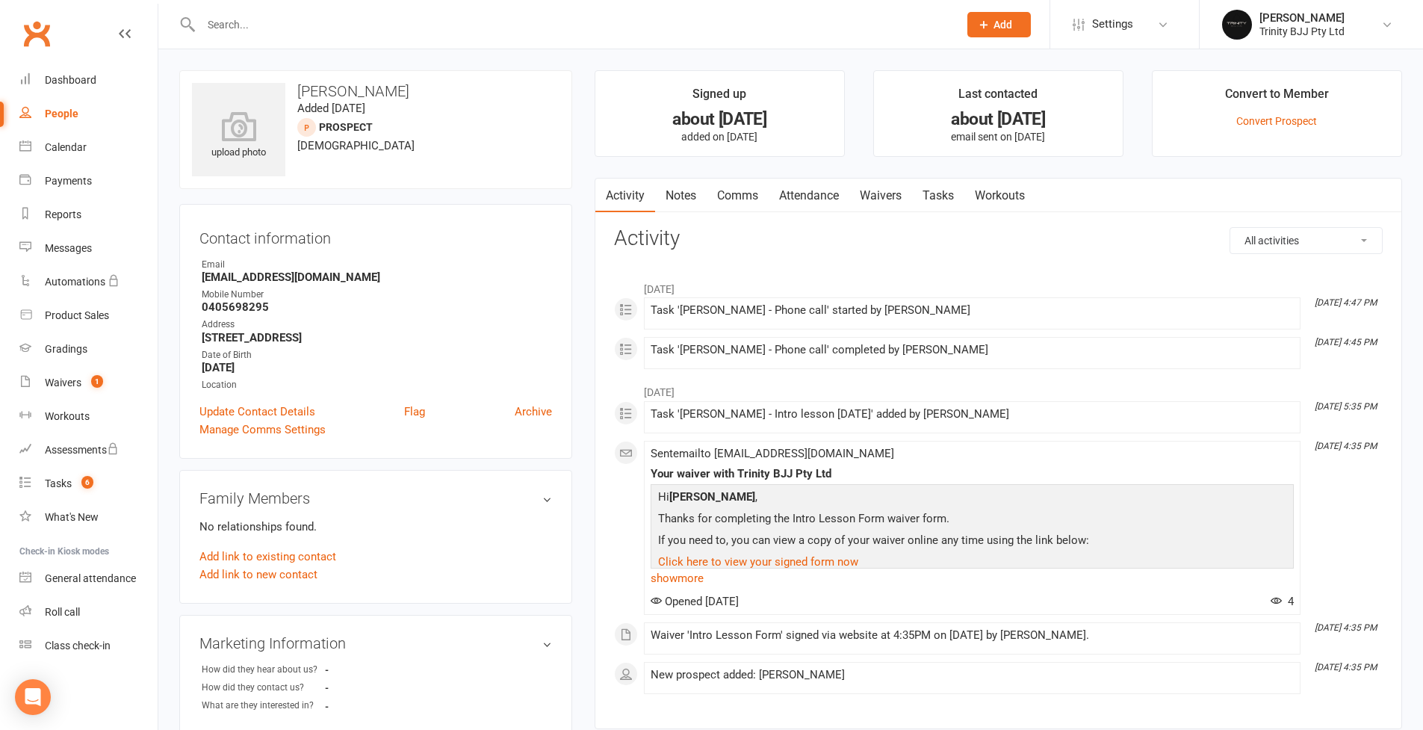
click at [947, 198] on link "Tasks" at bounding box center [938, 196] width 52 height 34
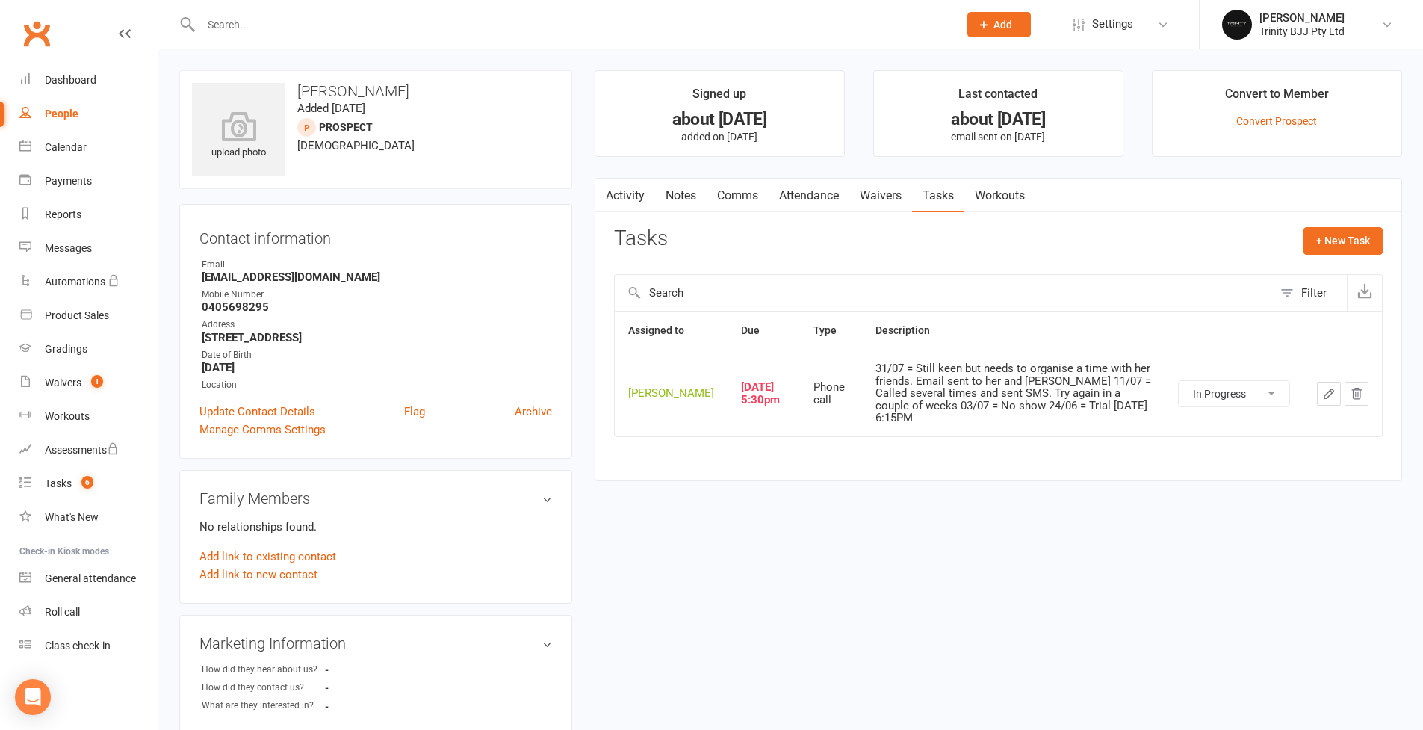
click at [1086, 398] on icon "button" at bounding box center [1329, 393] width 9 height 9
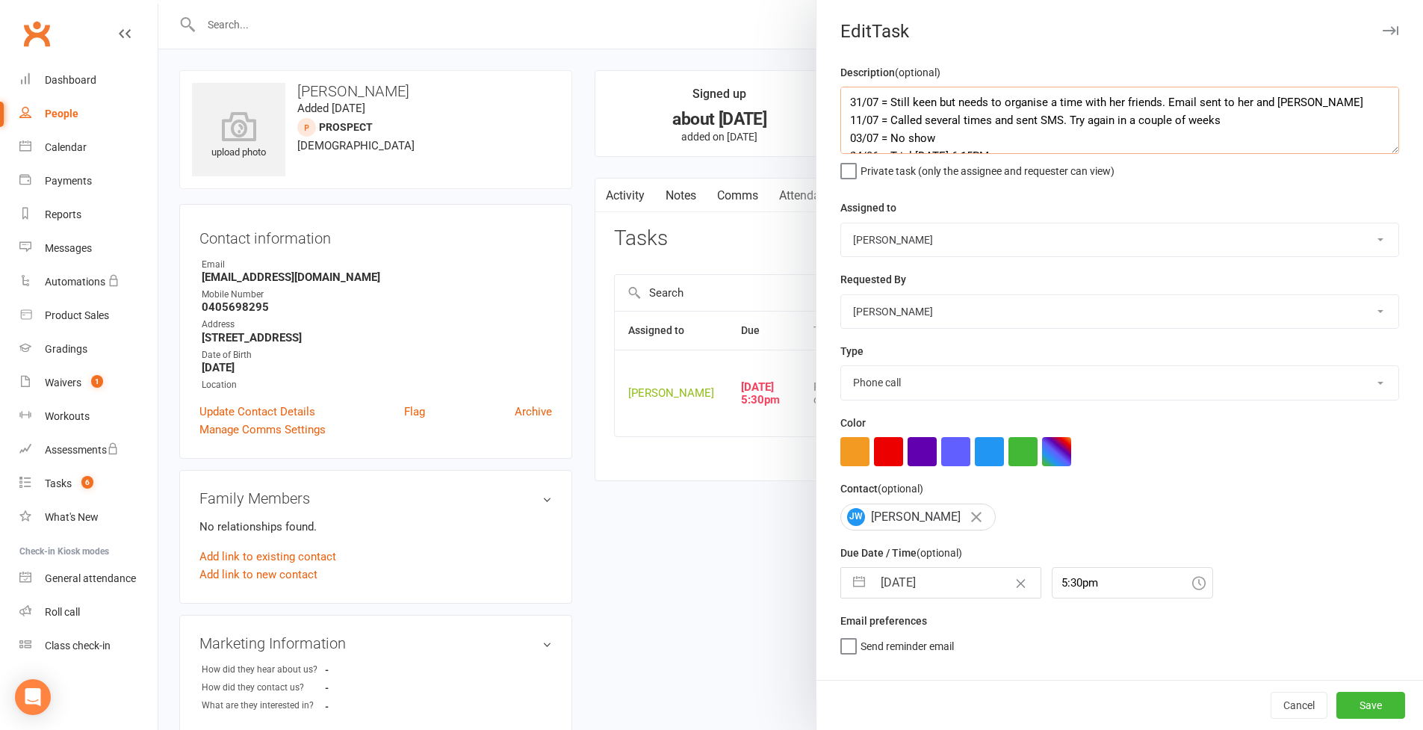
click at [846, 101] on textarea "31/07 = Still keen but needs to organise a time with her friends. Email sent to…" at bounding box center [1119, 120] width 559 height 67
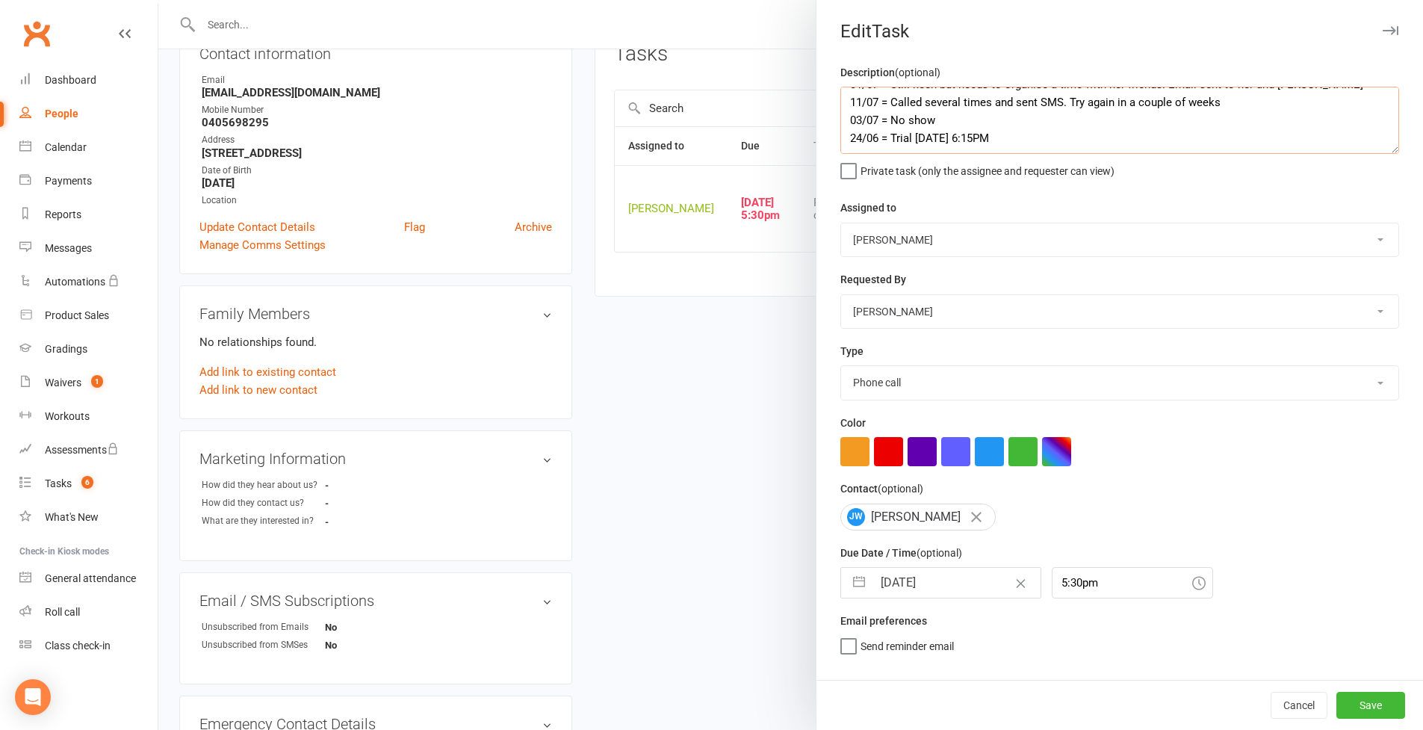
scroll to position [33, 0]
click at [1086, 630] on button "Save" at bounding box center [1371, 705] width 69 height 27
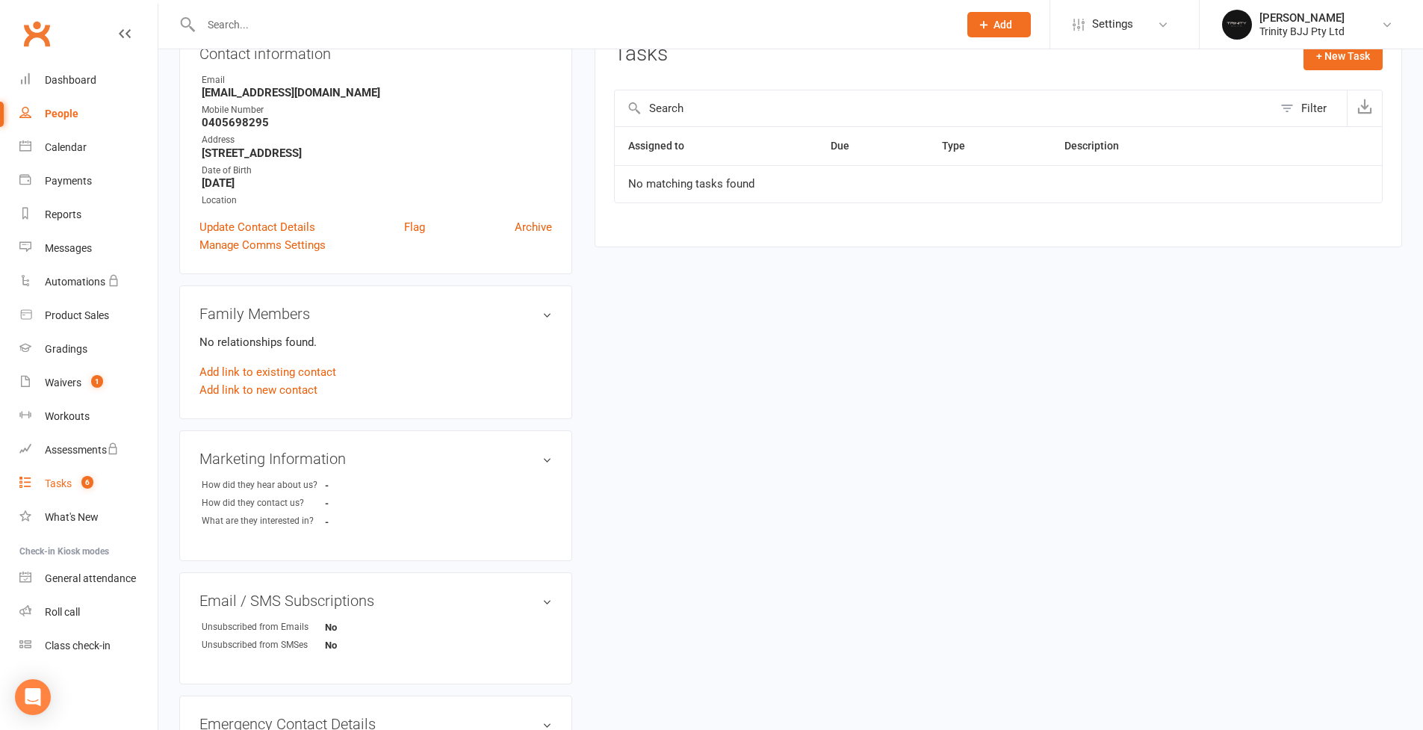
click at [58, 477] on div "Tasks" at bounding box center [58, 483] width 27 height 12
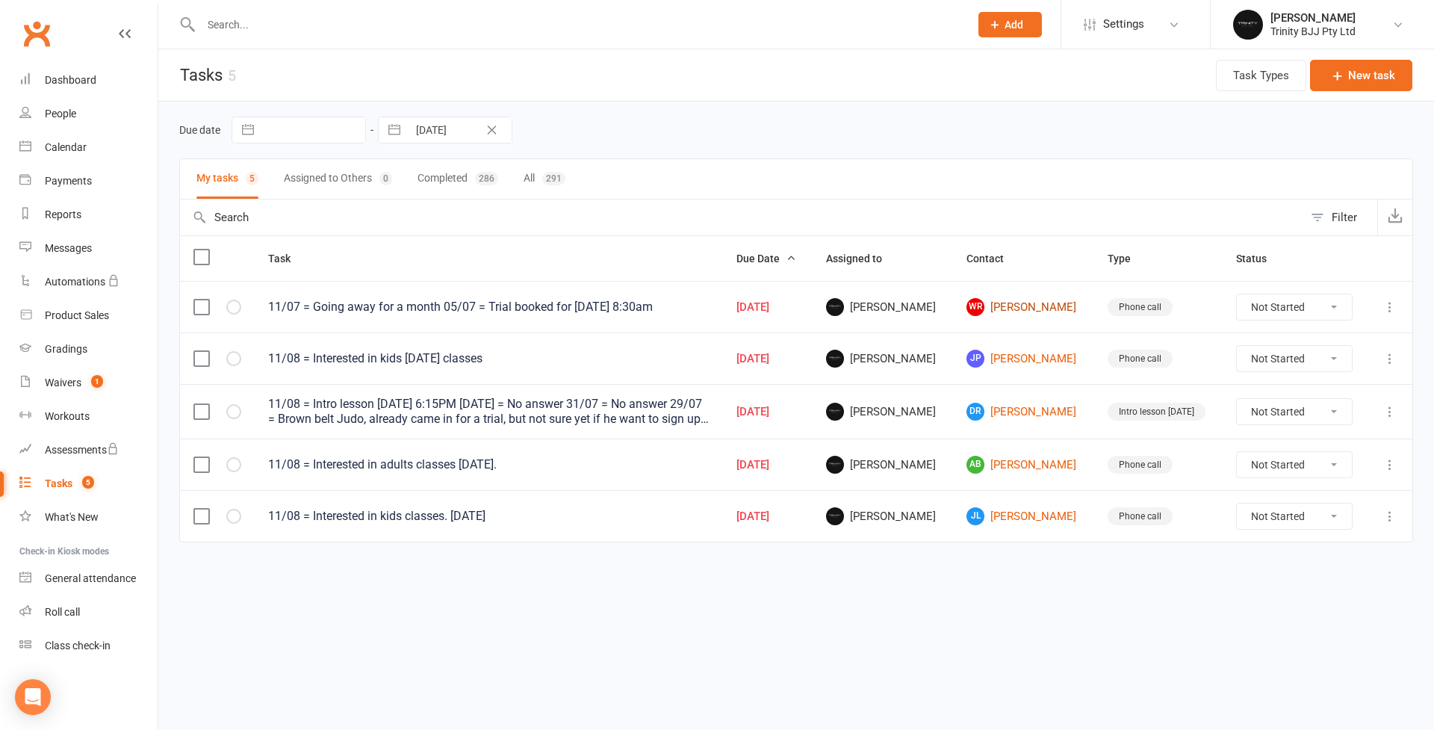
click at [1047, 310] on link "WR [PERSON_NAME]" at bounding box center [1024, 307] width 114 height 18
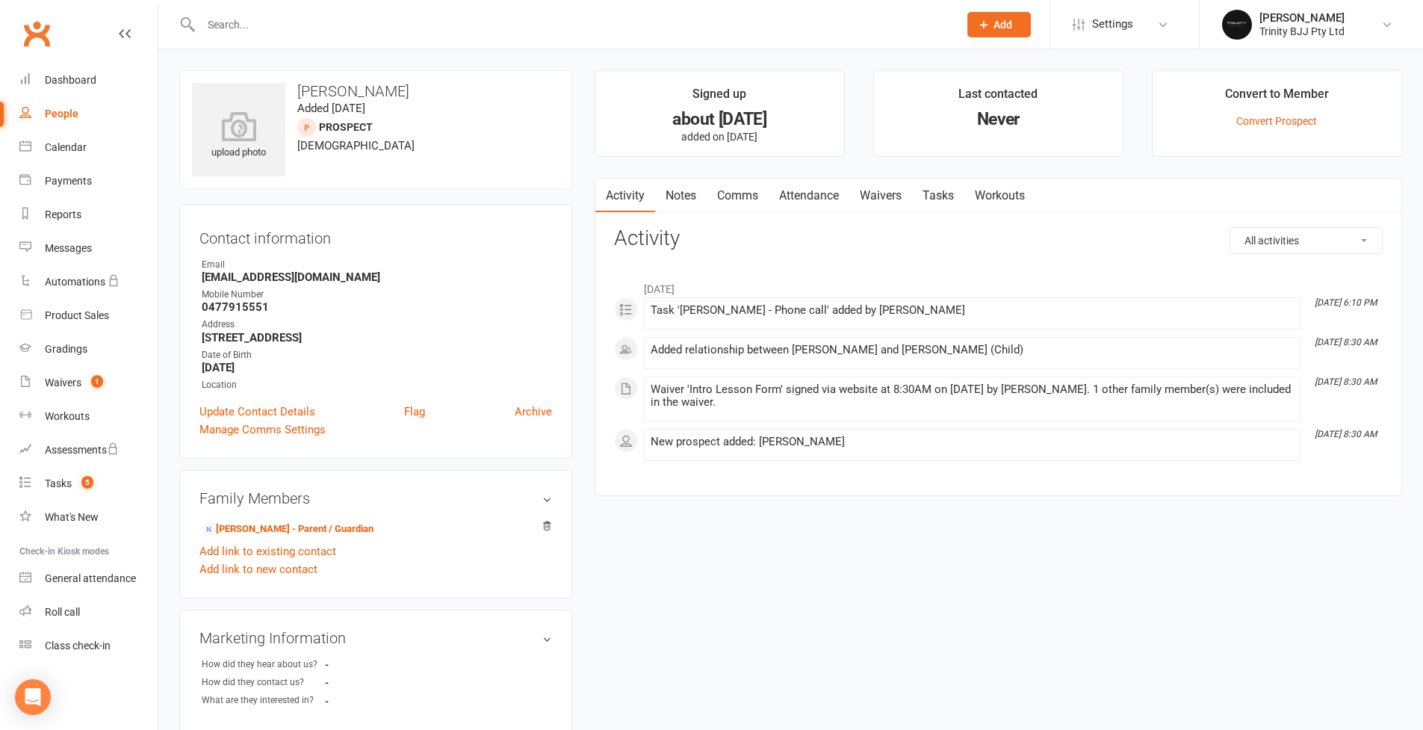
click at [942, 193] on link "Tasks" at bounding box center [938, 196] width 52 height 34
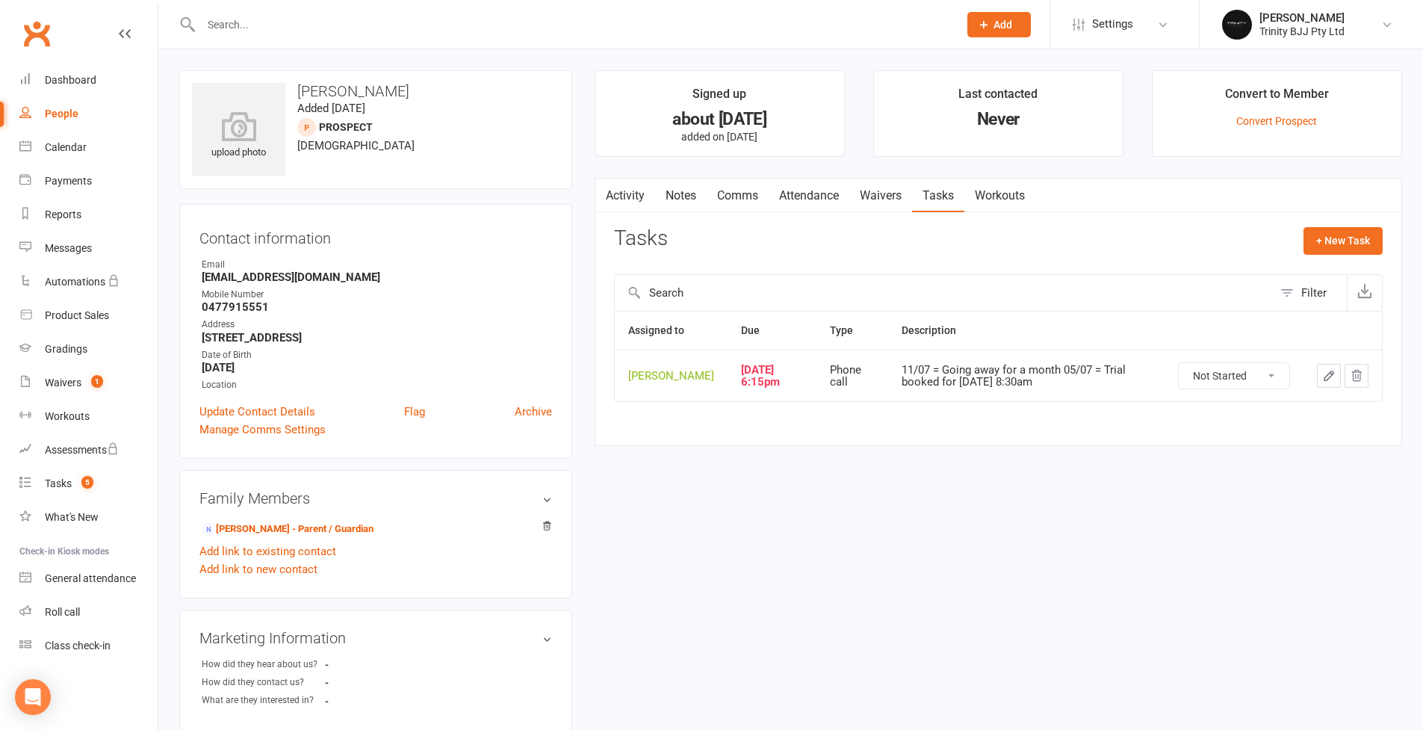
click at [1086, 374] on icon "button" at bounding box center [1328, 375] width 13 height 13
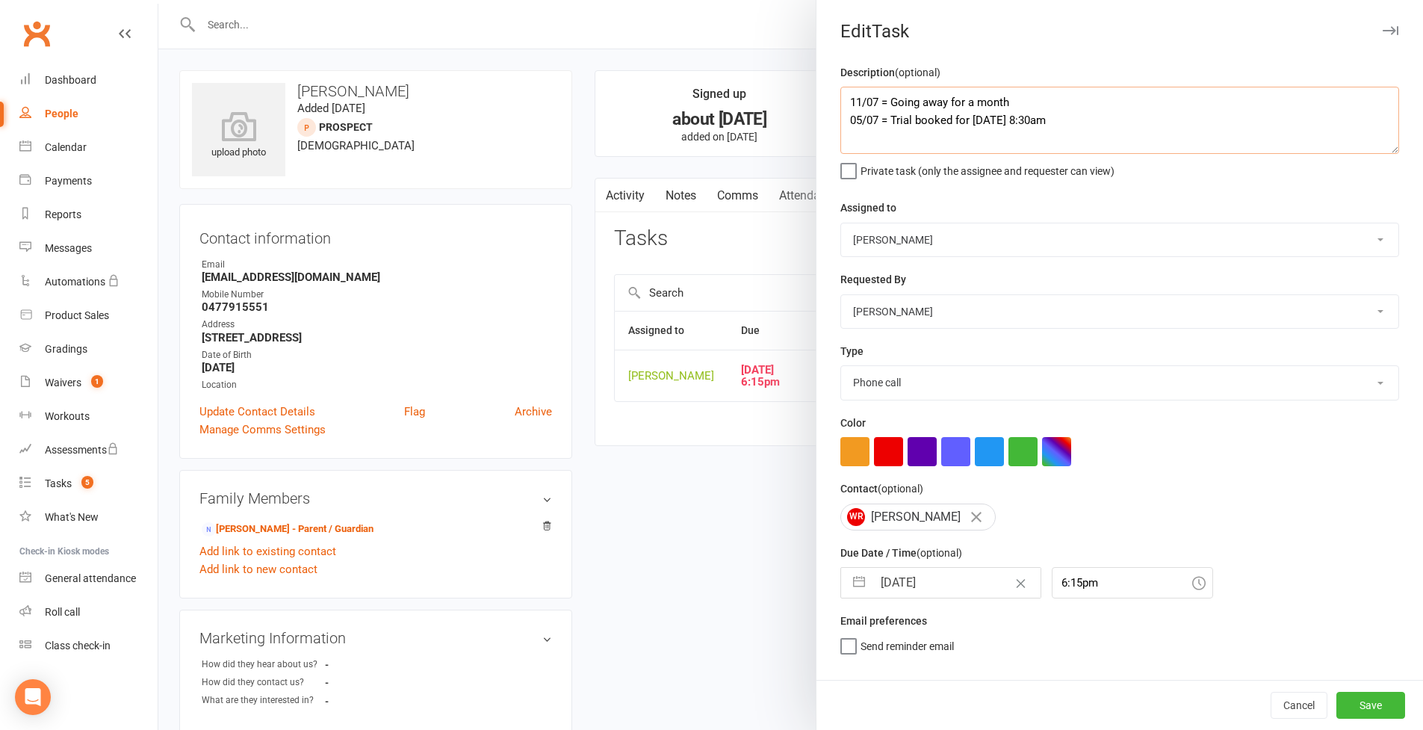
click at [840, 96] on textarea "11/07 = Going away for a month 05/07 = Trial booked for [DATE] 8:30am" at bounding box center [1119, 120] width 559 height 67
drag, startPoint x: 891, startPoint y: 185, endPoint x: 1060, endPoint y: 137, distance: 176.2
click at [1060, 137] on textarea "11/08 = Straight to voicemail 11/07 = Going away for a month 05/07 = Trial book…" at bounding box center [1119, 120] width 559 height 67
click at [852, 586] on button "button" at bounding box center [859, 583] width 27 height 30
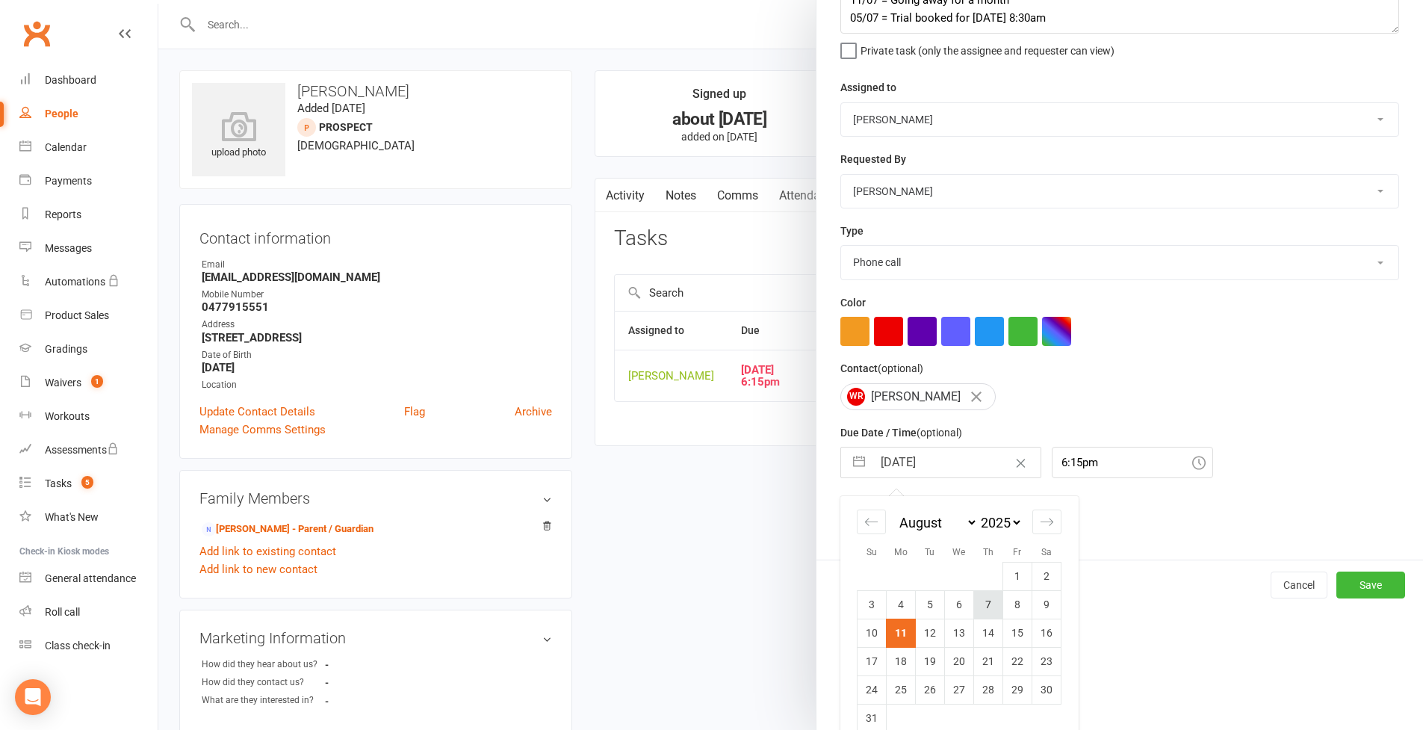
scroll to position [137, 0]
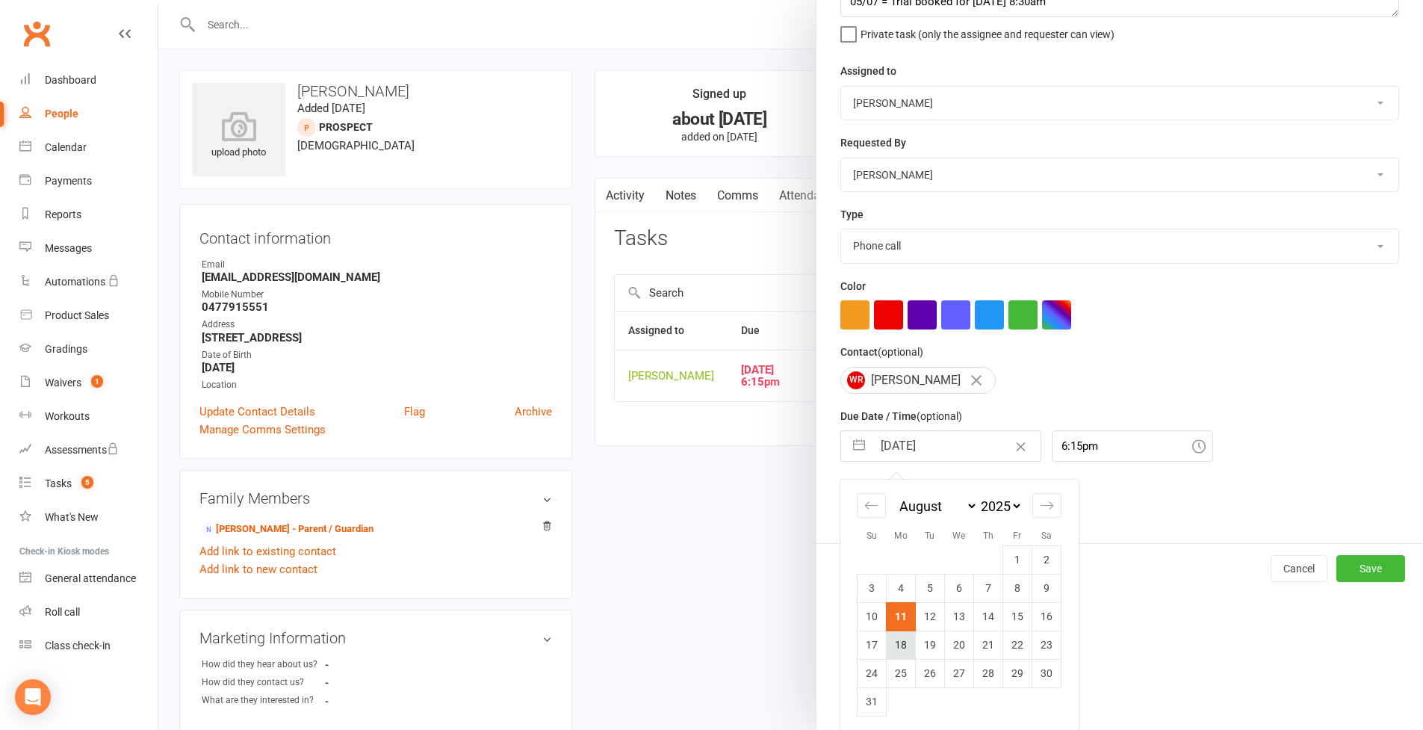
click at [902, 630] on td "18" at bounding box center [901, 645] width 29 height 28
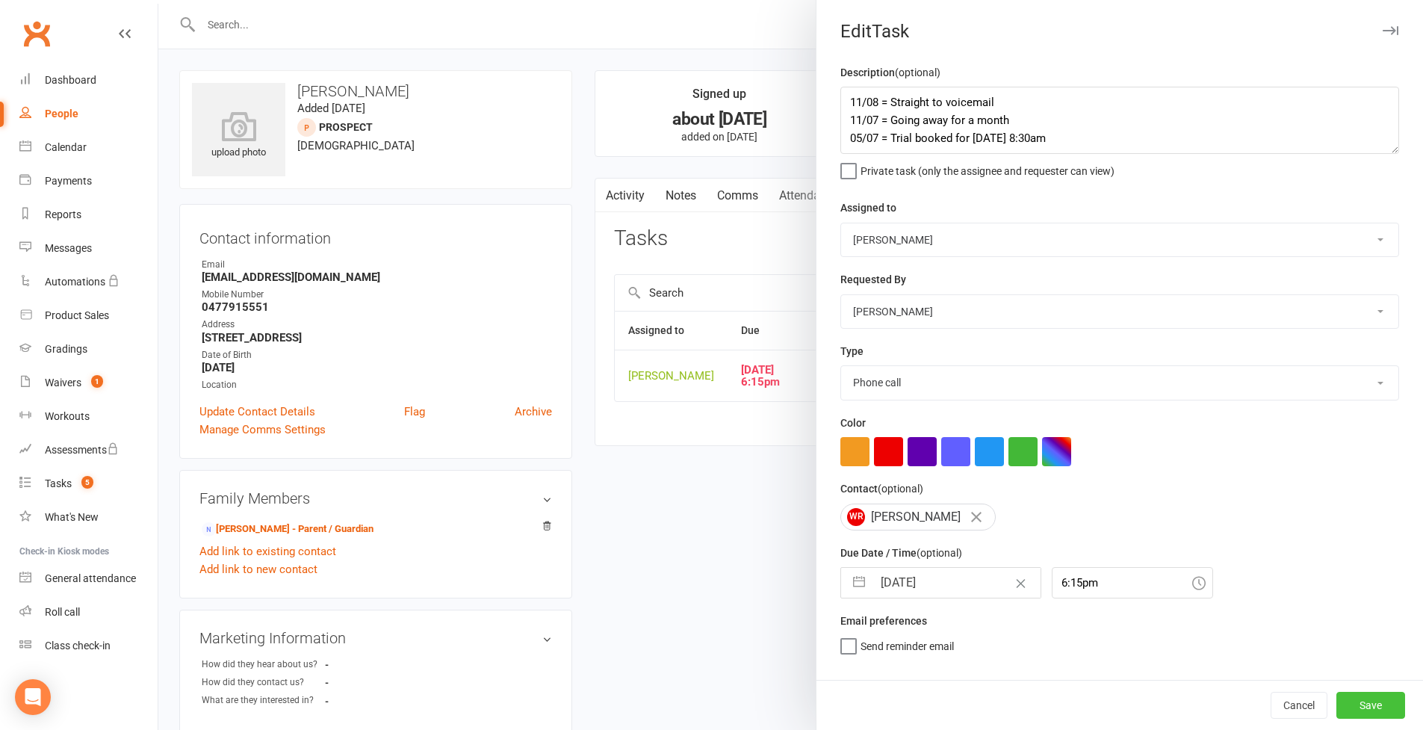
click at [1086, 630] on button "Save" at bounding box center [1371, 705] width 69 height 27
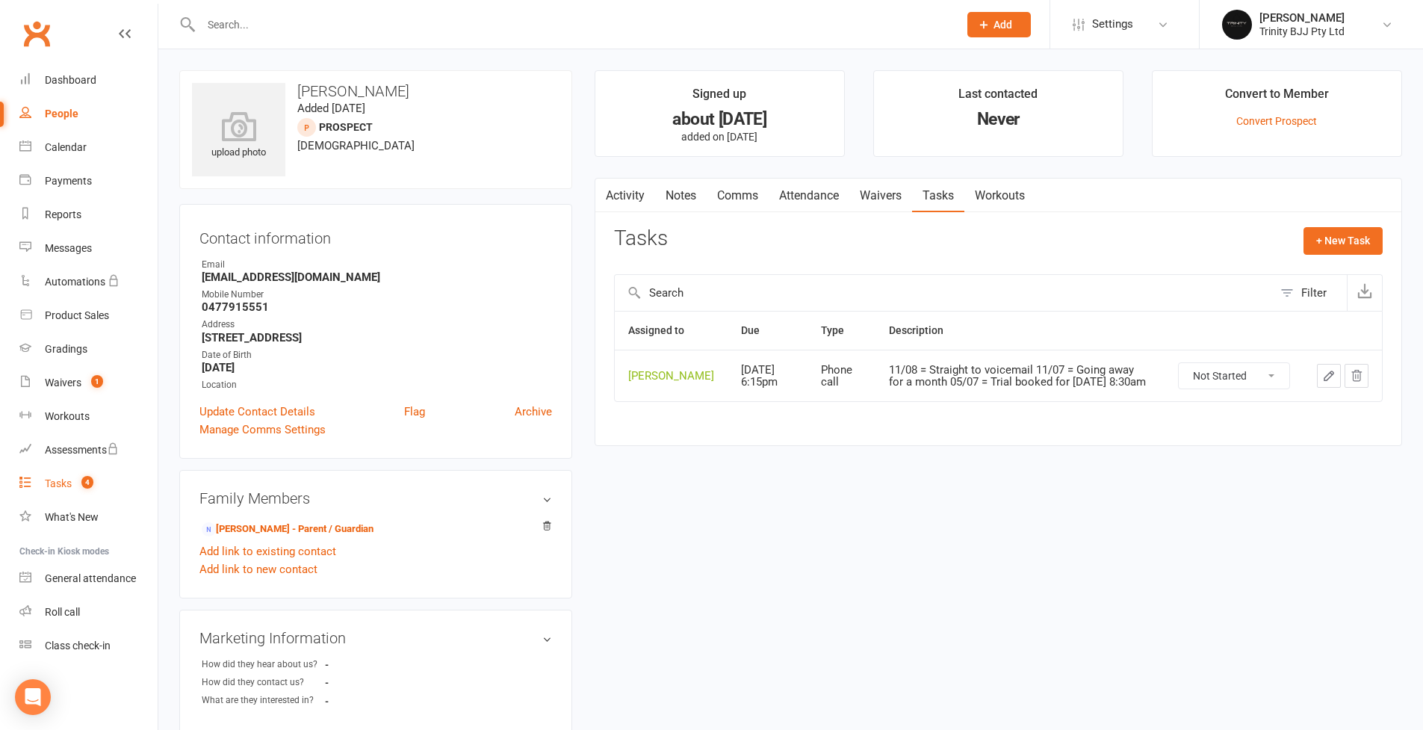
click at [61, 486] on div "Tasks" at bounding box center [58, 483] width 27 height 12
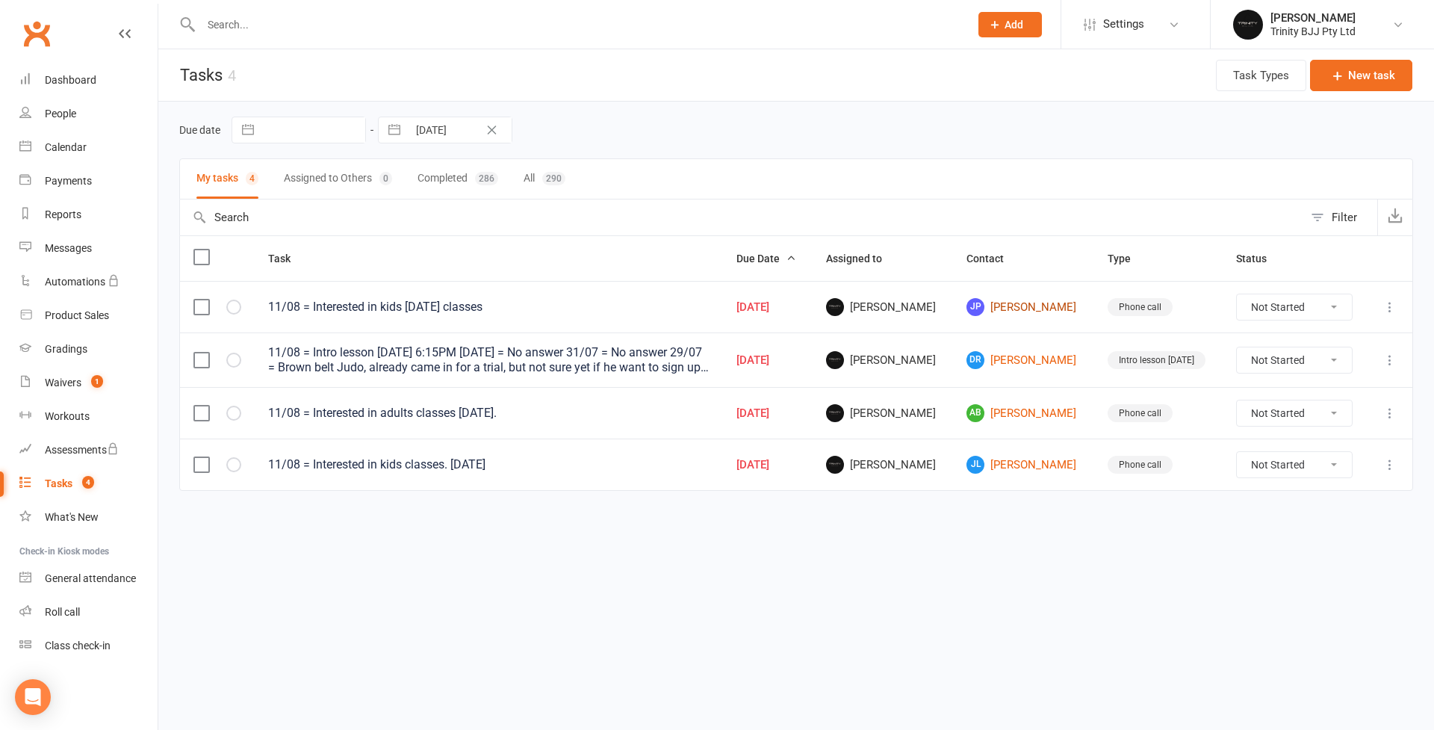
click at [1047, 304] on link "[PERSON_NAME]" at bounding box center [1024, 307] width 114 height 18
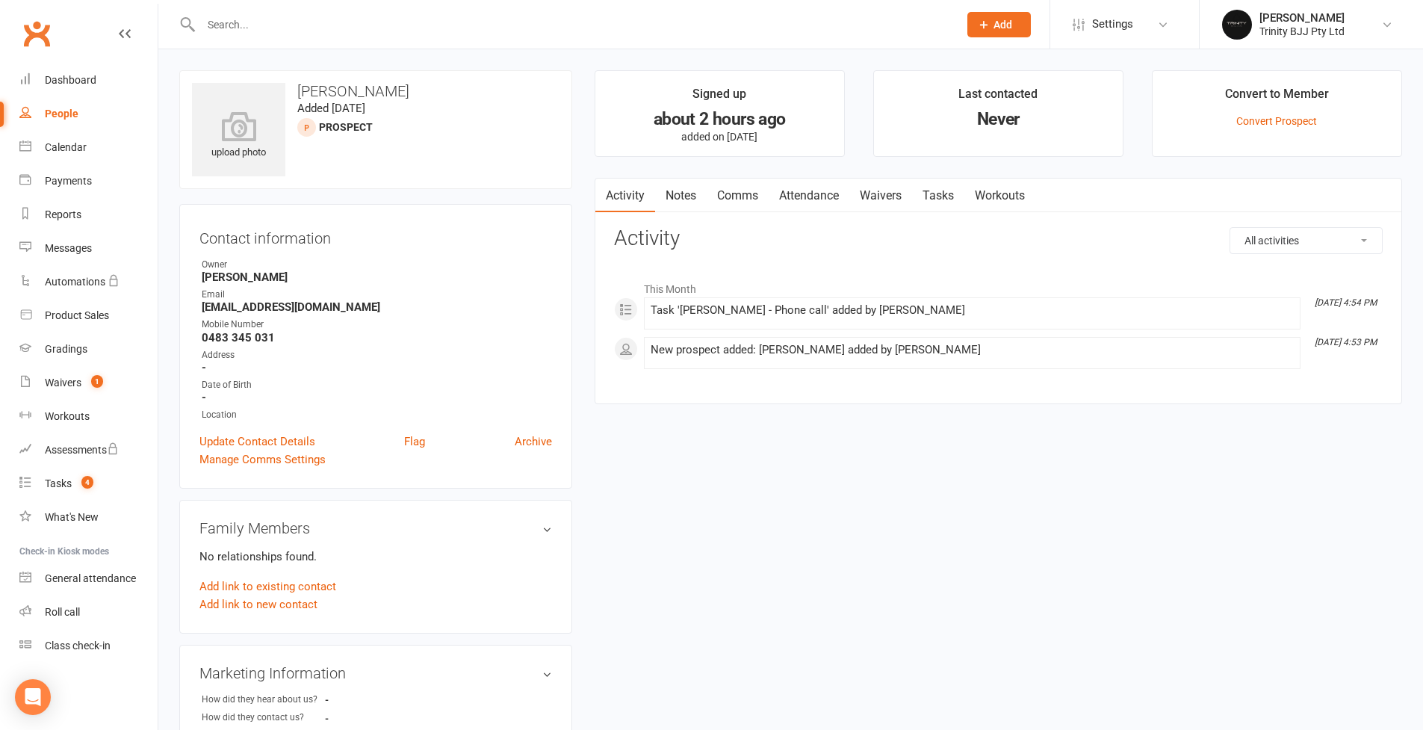
click at [941, 196] on link "Tasks" at bounding box center [938, 196] width 52 height 34
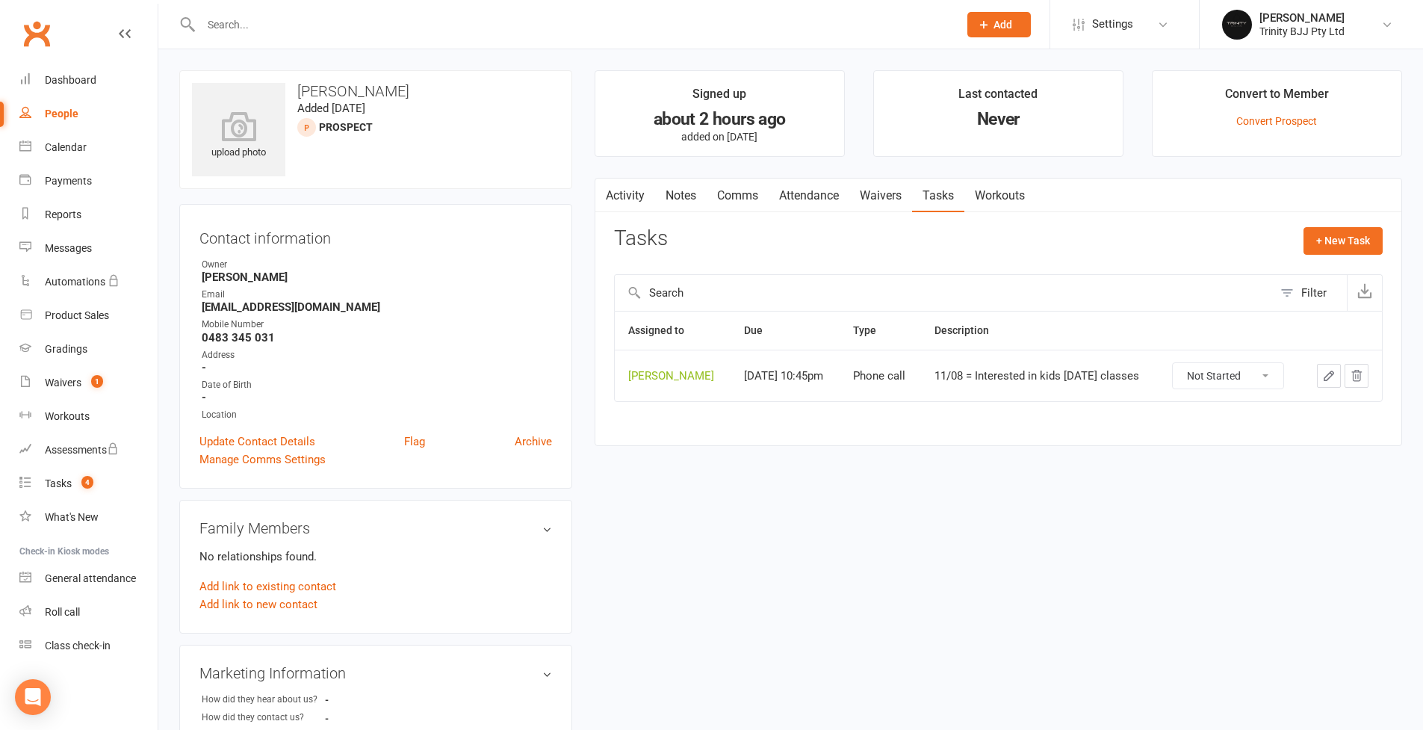
click at [1086, 372] on icon "button" at bounding box center [1328, 375] width 13 height 13
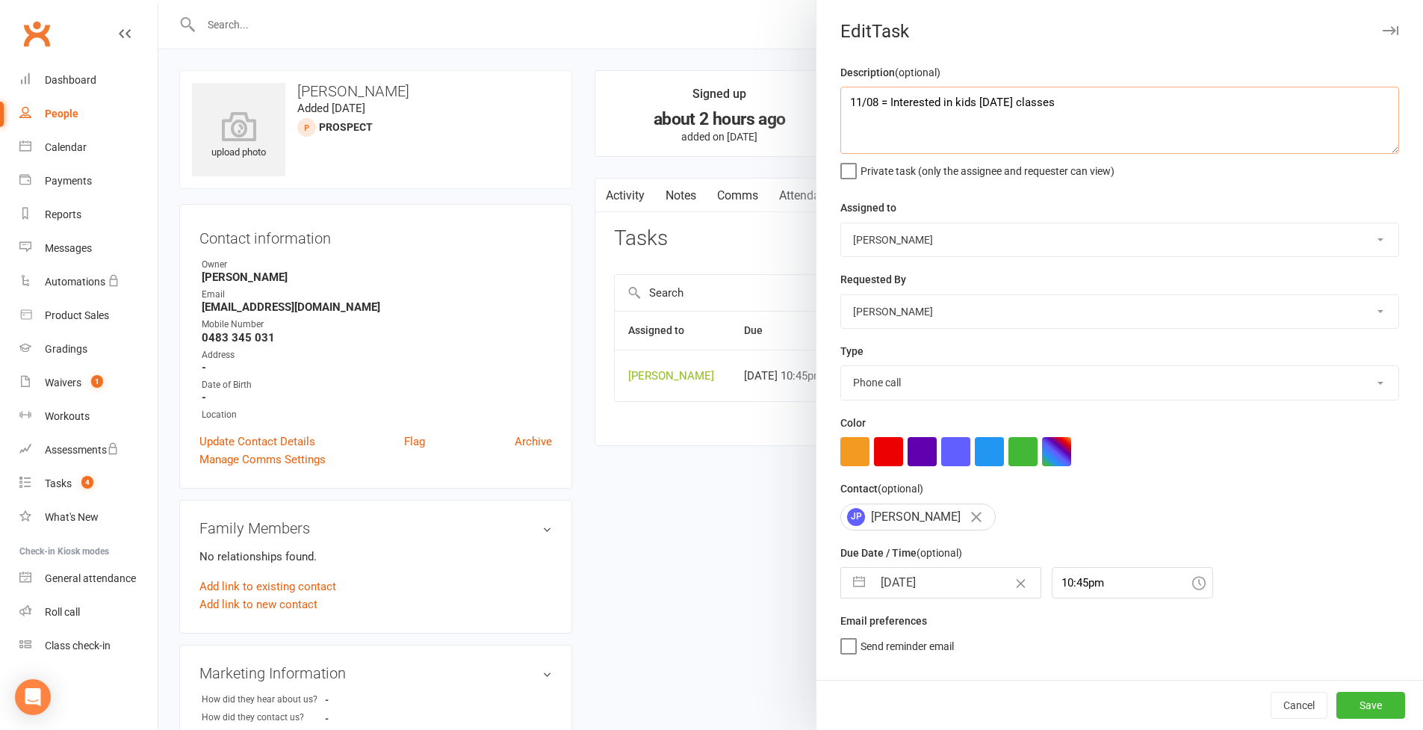
click at [1086, 110] on textarea "11/08 = Interested in kids [DATE] classes" at bounding box center [1119, 120] width 559 height 67
click at [848, 582] on button "button" at bounding box center [859, 583] width 27 height 30
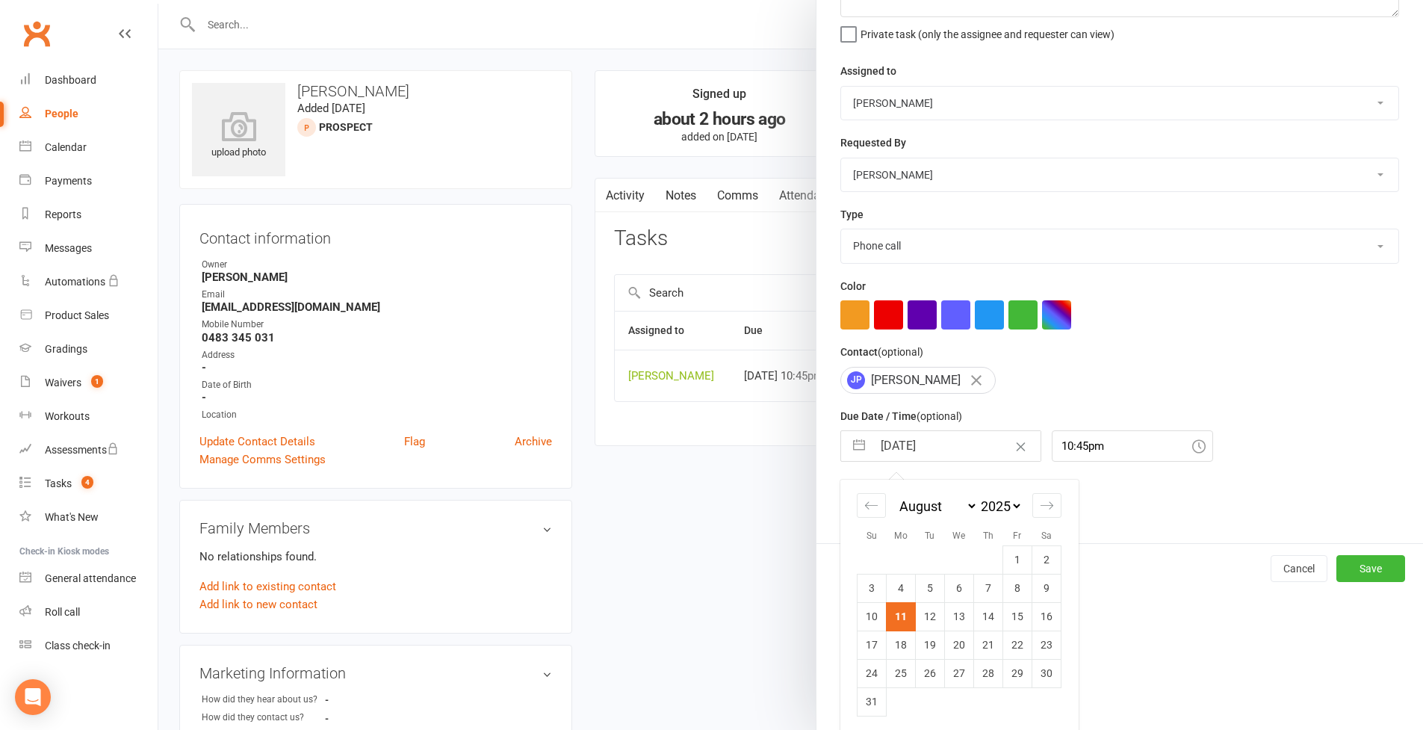
scroll to position [344, 0]
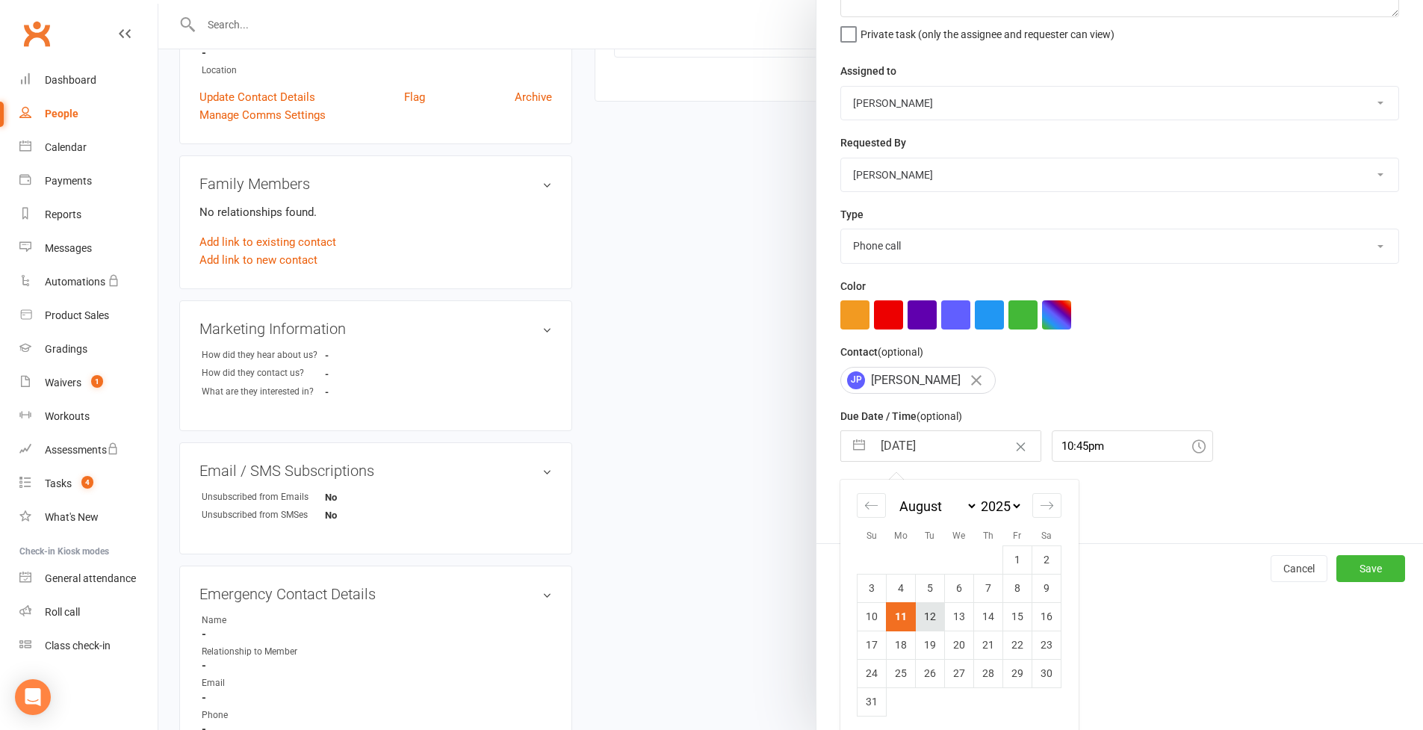
click at [929, 618] on td "12" at bounding box center [930, 616] width 29 height 28
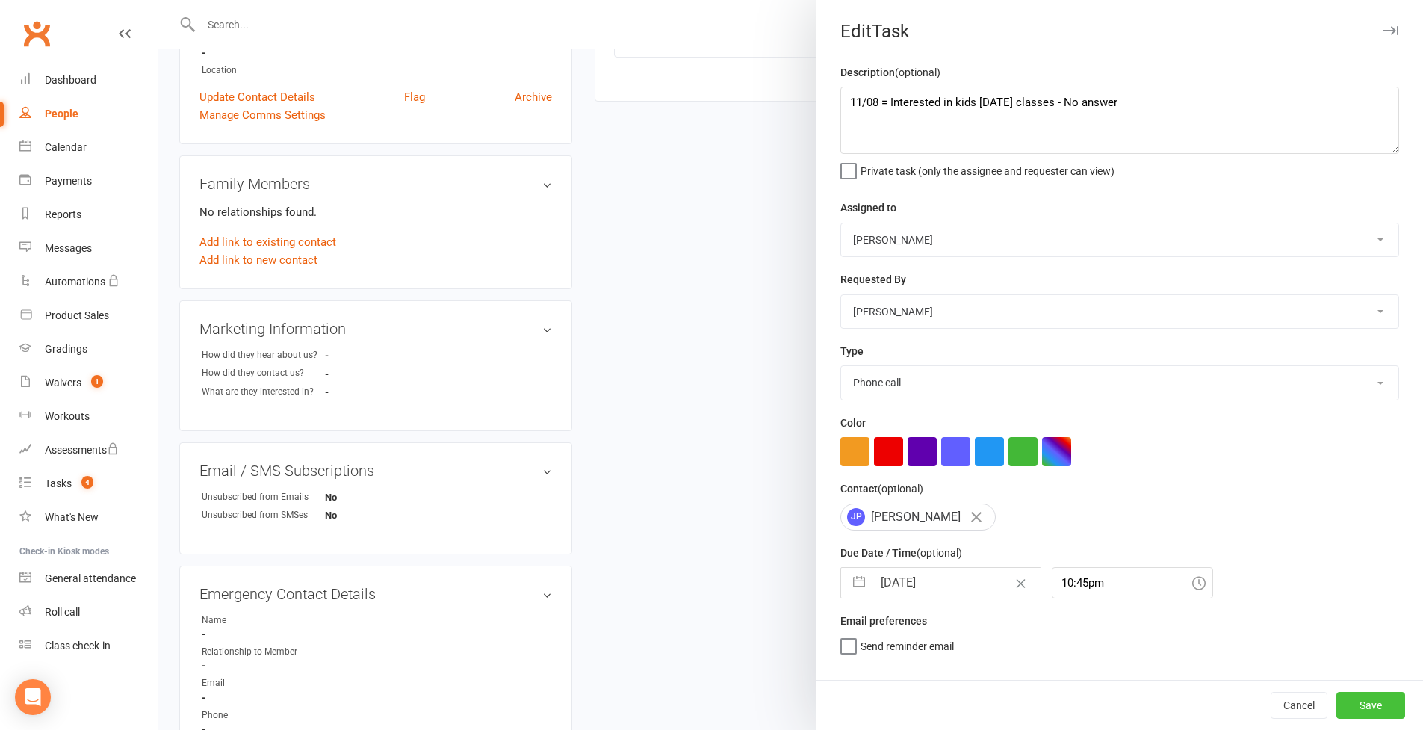
click at [1086, 630] on button "Save" at bounding box center [1371, 705] width 69 height 27
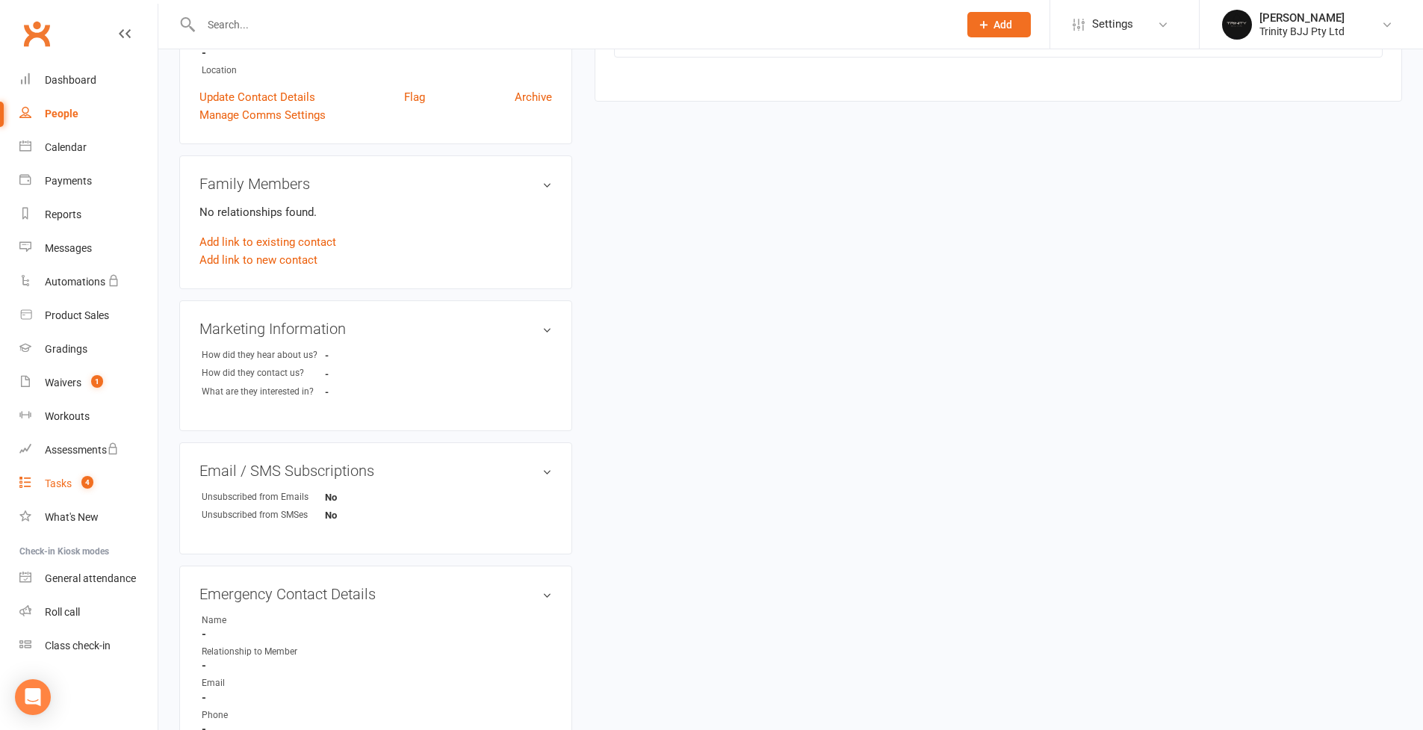
click at [66, 483] on div "Tasks" at bounding box center [58, 483] width 27 height 12
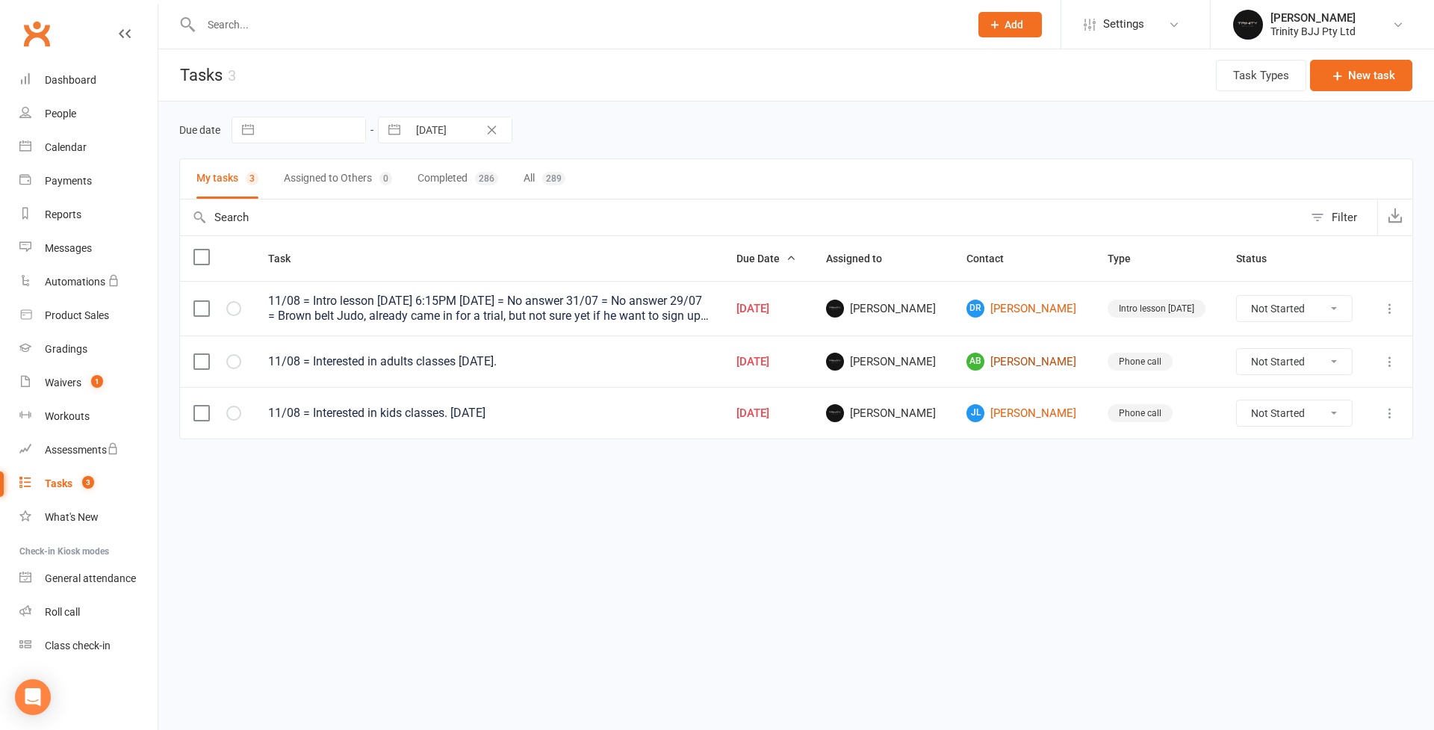
click at [1049, 368] on link "AB [PERSON_NAME]" at bounding box center [1024, 362] width 114 height 18
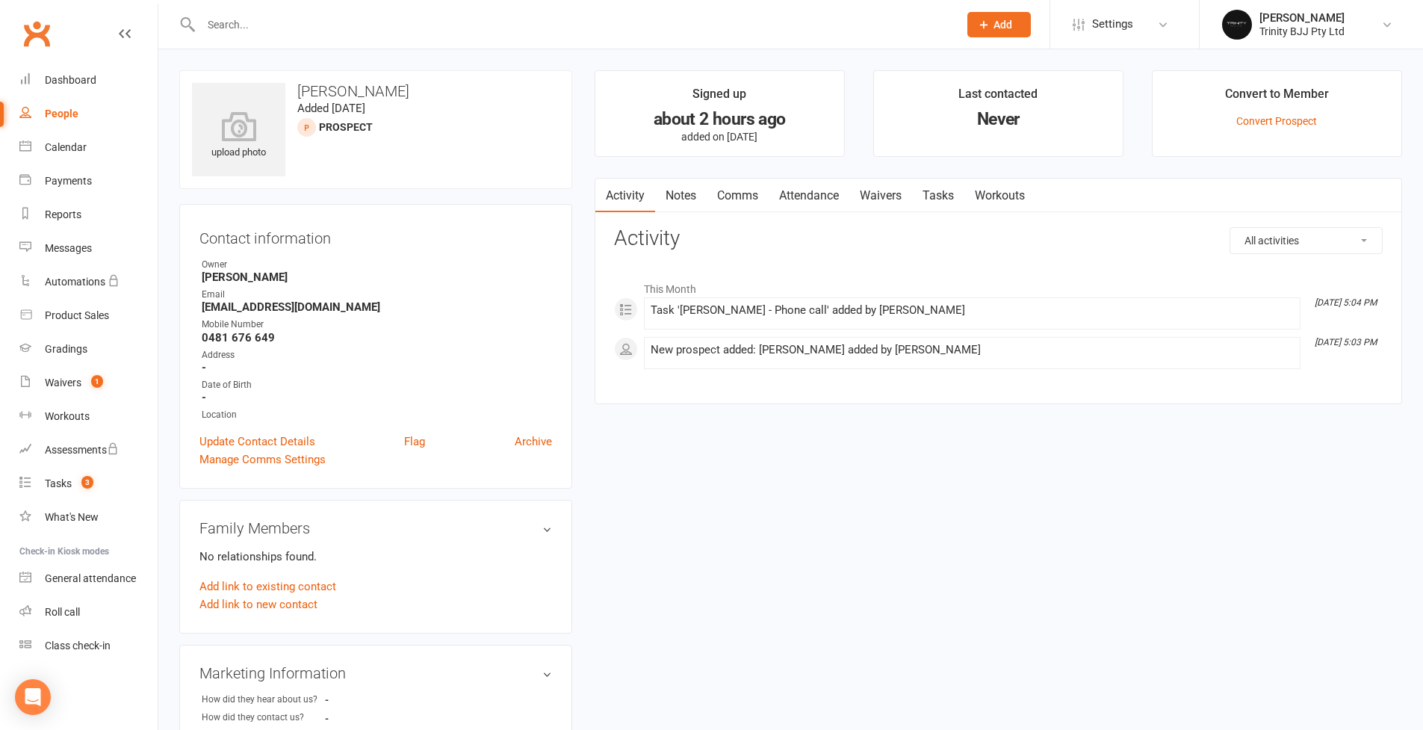
click at [951, 188] on link "Tasks" at bounding box center [938, 196] width 52 height 34
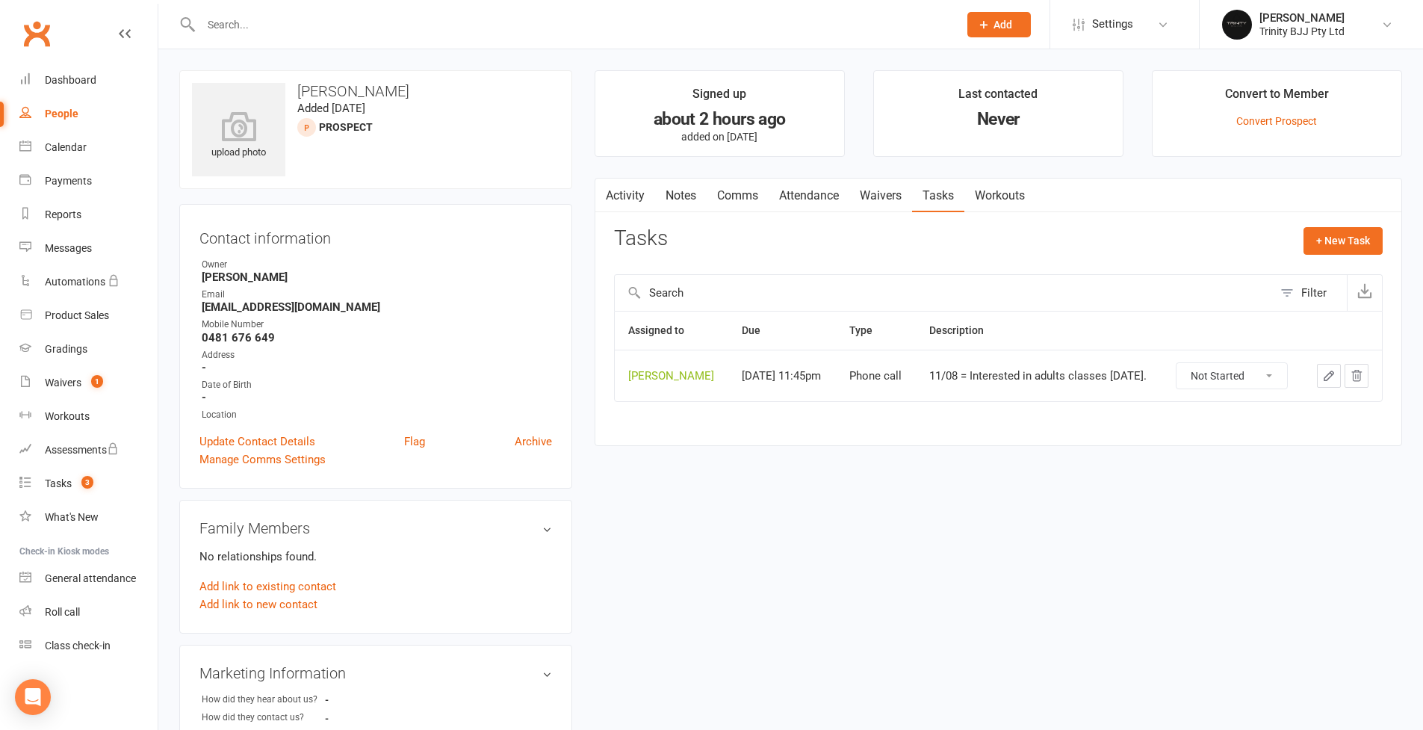
click at [1086, 375] on icon "button" at bounding box center [1328, 375] width 13 height 13
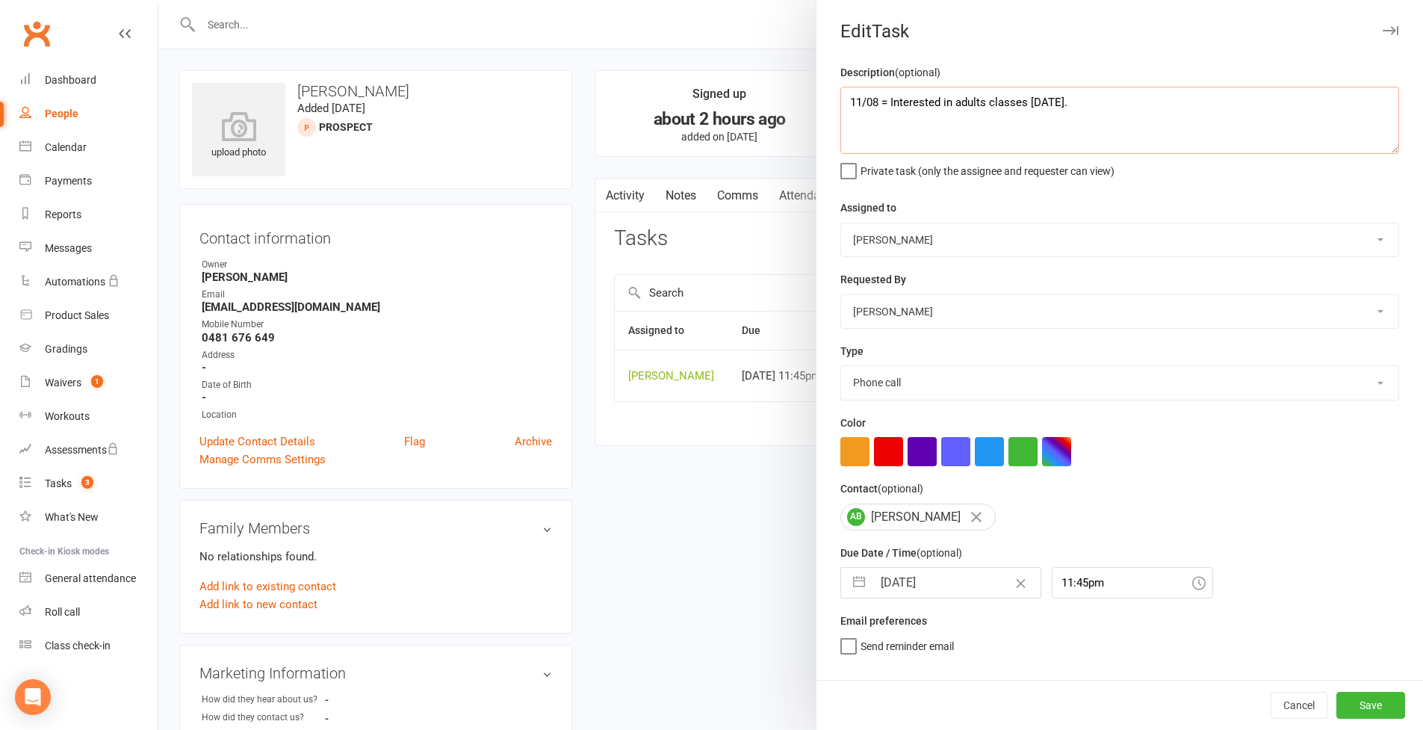
click at [1086, 109] on textarea "11/08 = Interested in adults classes [DATE]." at bounding box center [1119, 120] width 559 height 67
click at [852, 572] on button "button" at bounding box center [859, 583] width 27 height 30
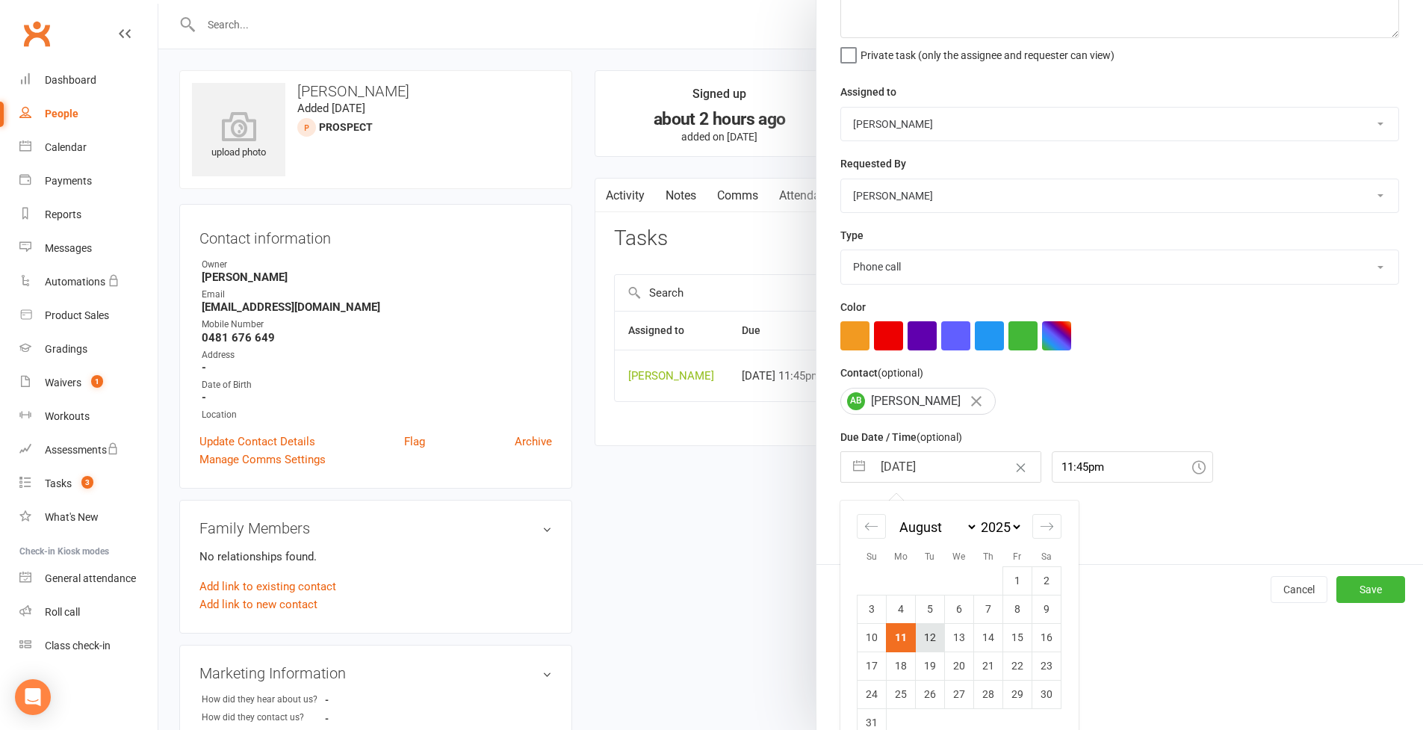
click at [930, 630] on td "12" at bounding box center [930, 637] width 29 height 28
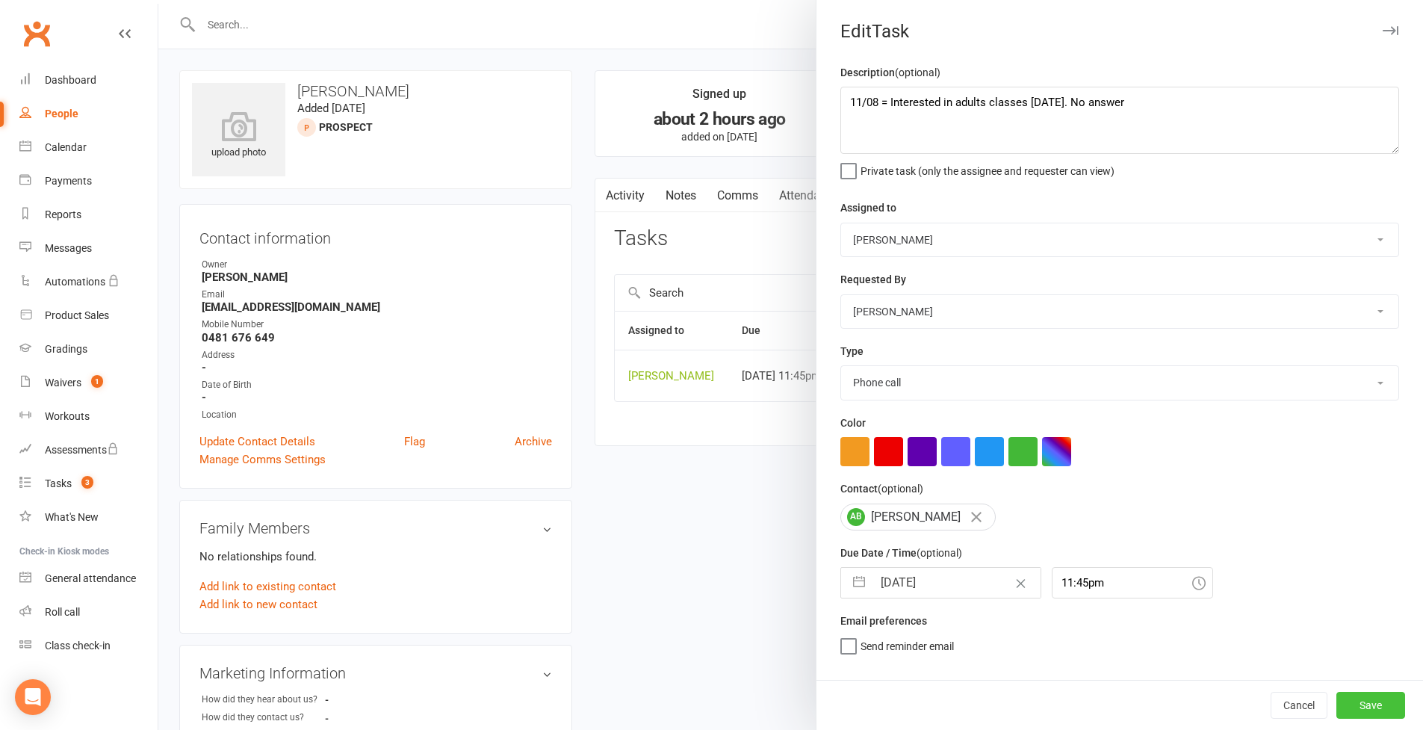
click at [1086, 630] on button "Save" at bounding box center [1371, 705] width 69 height 27
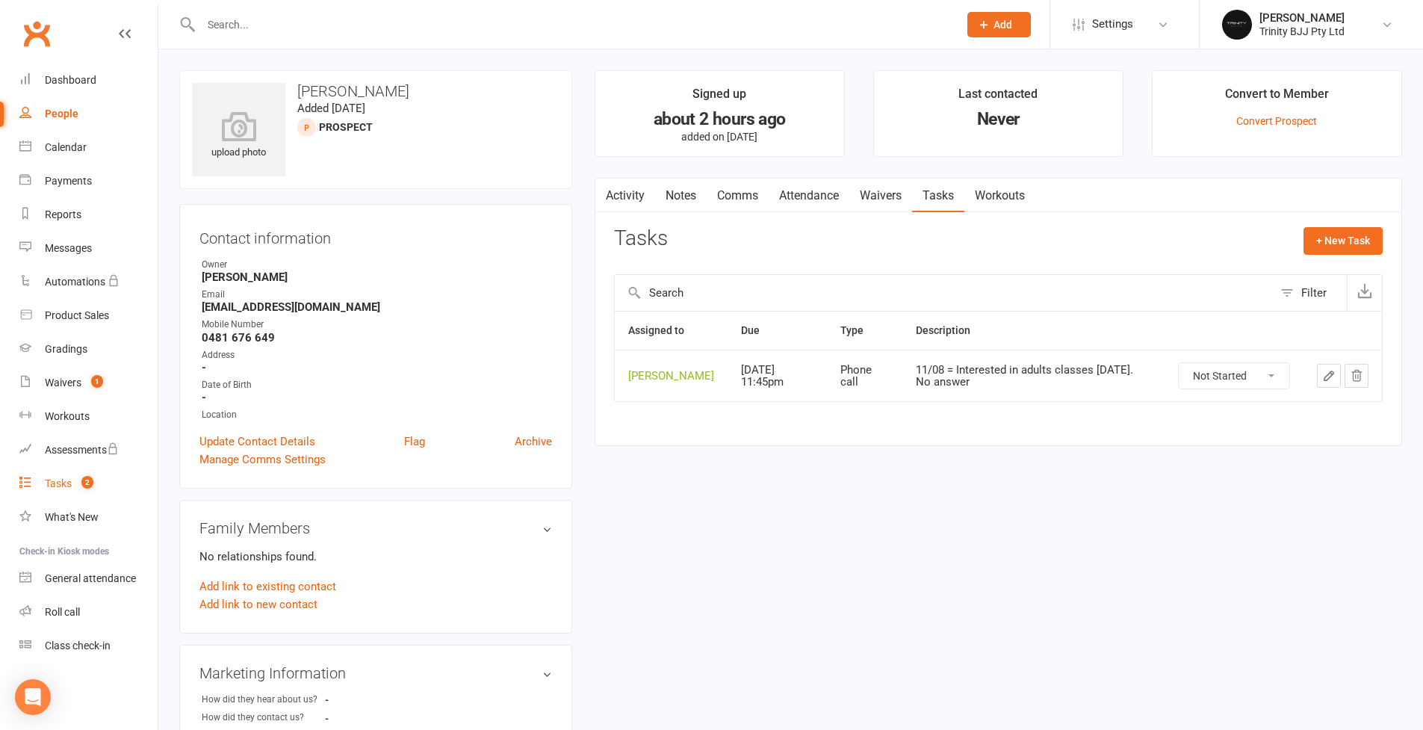
click at [72, 486] on link "Tasks 2" at bounding box center [88, 484] width 138 height 34
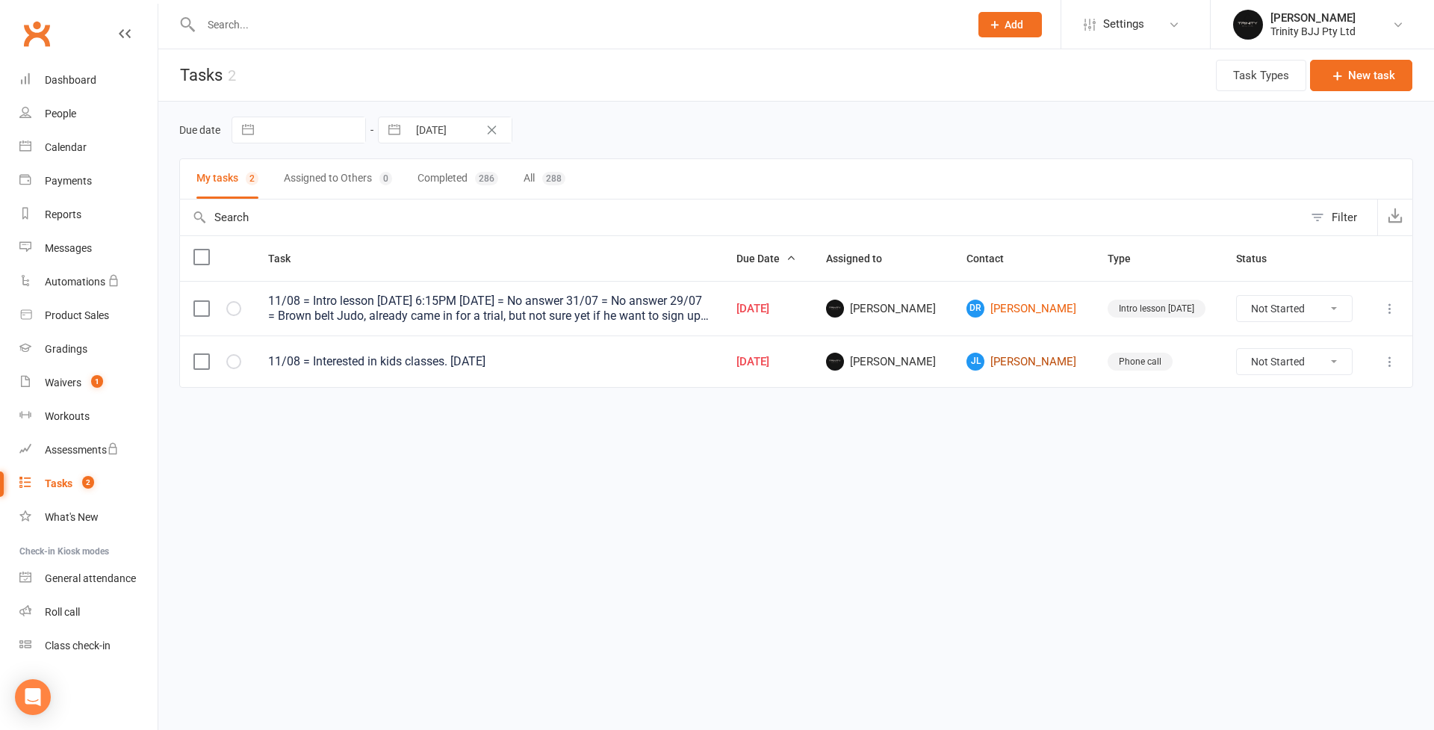
click at [1045, 366] on link "[PERSON_NAME]" at bounding box center [1024, 362] width 114 height 18
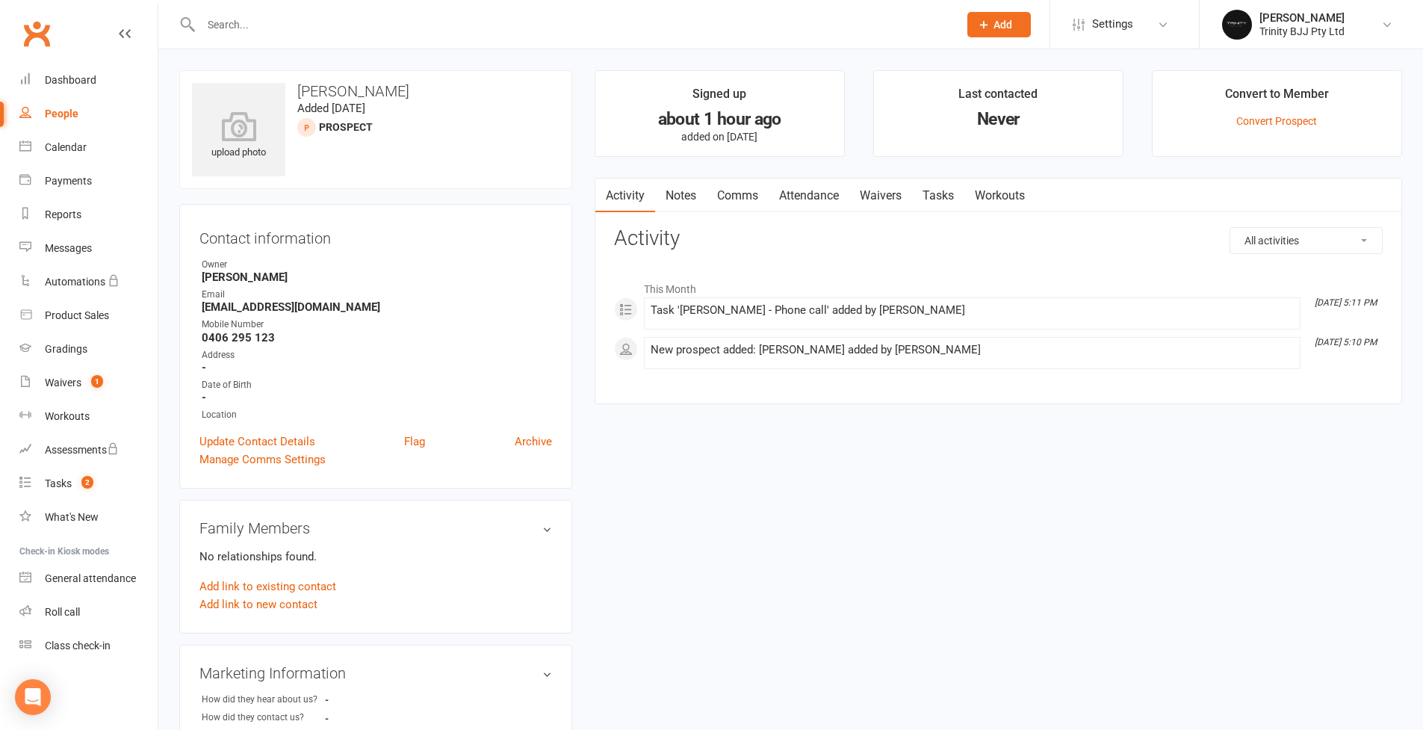
click at [954, 193] on link "Tasks" at bounding box center [938, 196] width 52 height 34
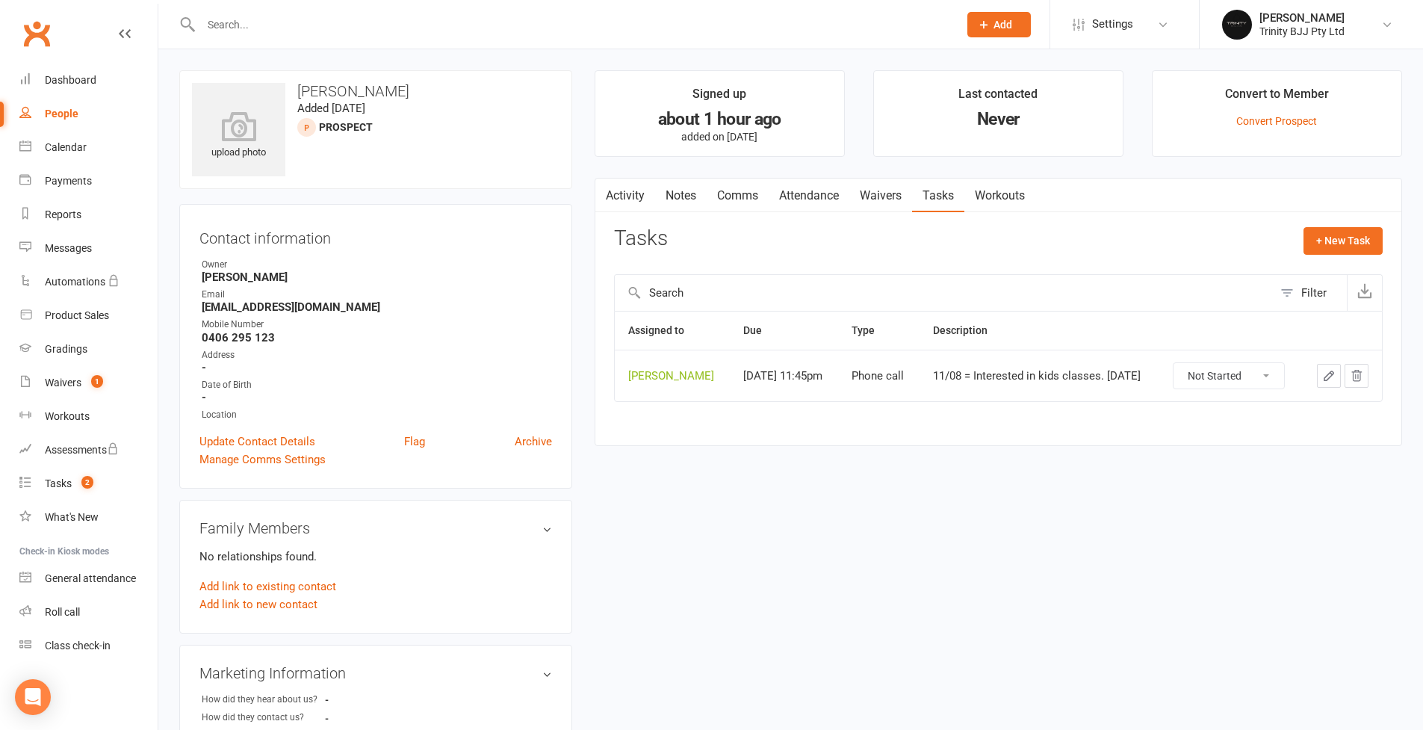
click at [1086, 378] on icon "button" at bounding box center [1328, 375] width 13 height 13
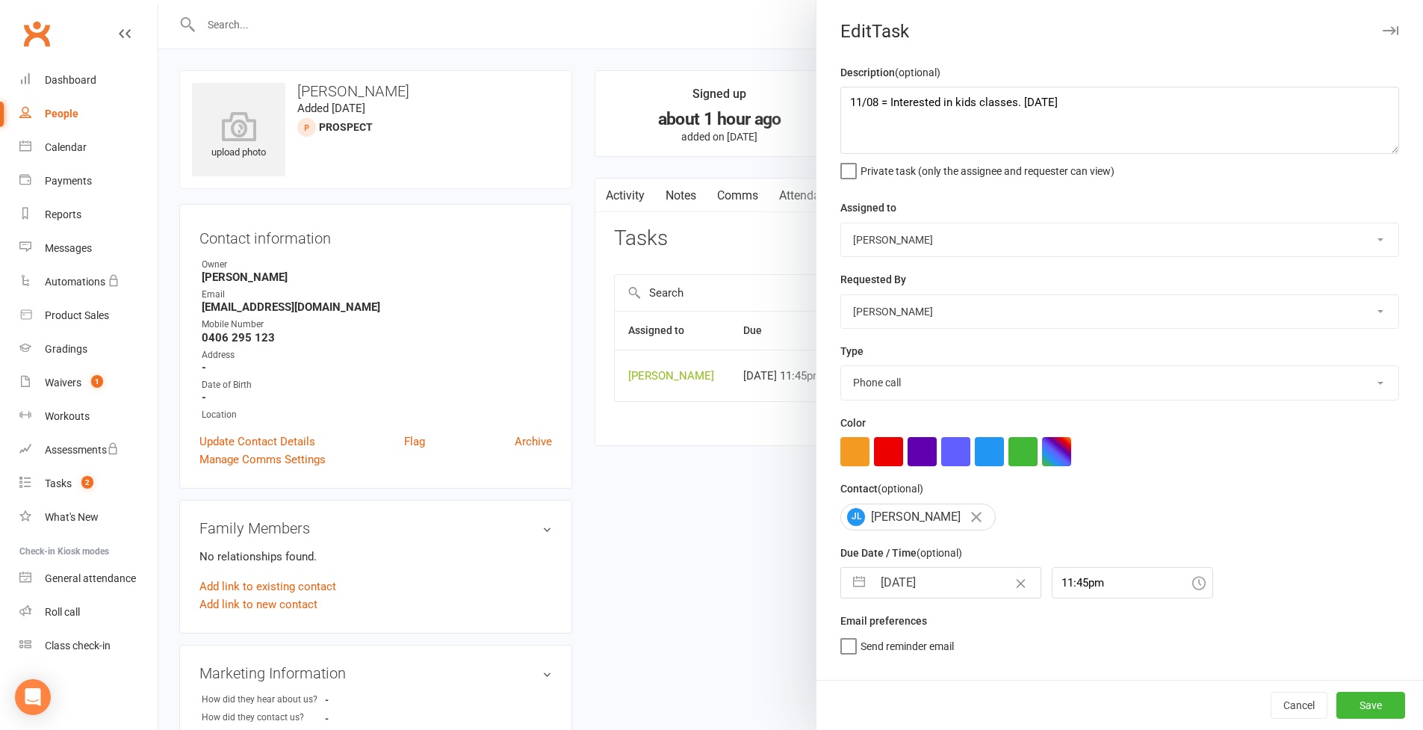
click at [861, 581] on button "button" at bounding box center [859, 583] width 27 height 30
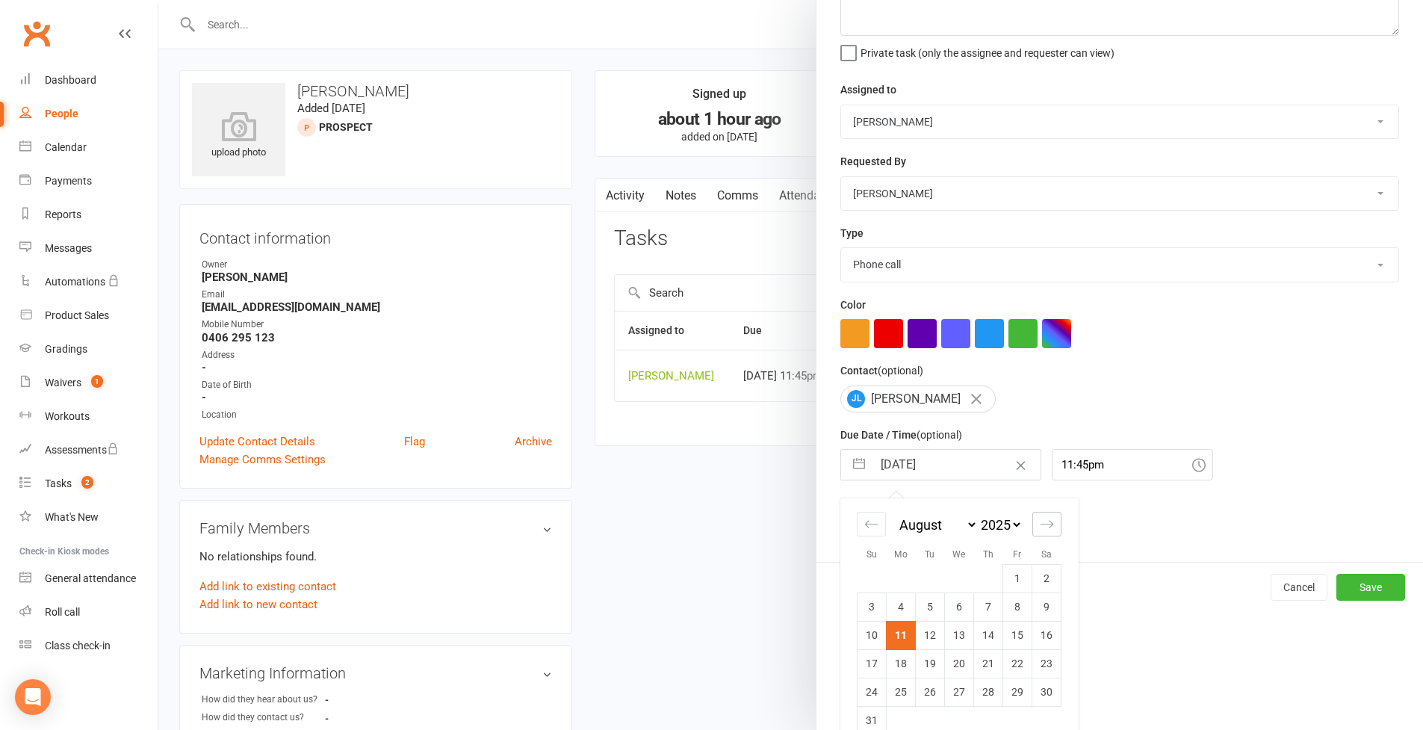
scroll to position [137, 0]
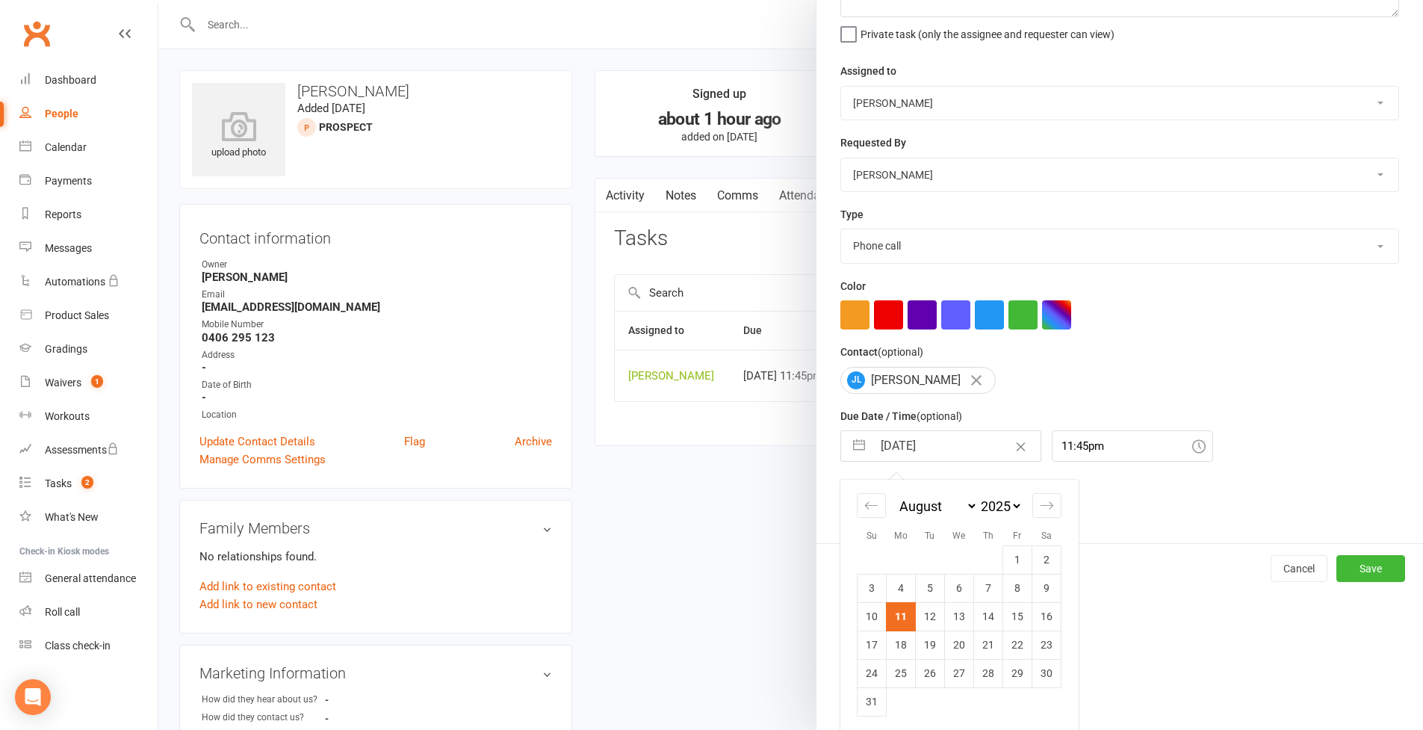
click at [903, 607] on td "11" at bounding box center [901, 616] width 29 height 28
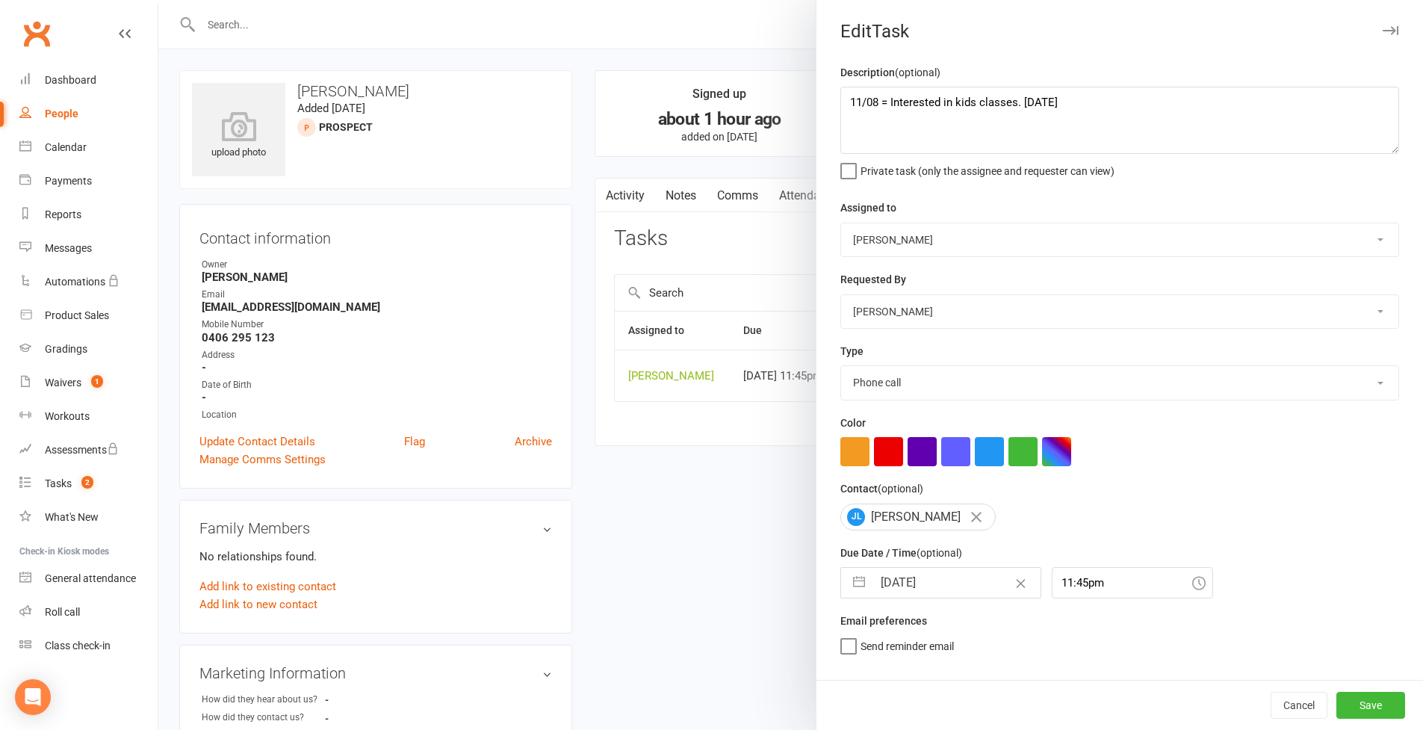
drag, startPoint x: 846, startPoint y: 572, endPoint x: 853, endPoint y: 583, distance: 12.4
click at [846, 572] on button "button" at bounding box center [859, 583] width 27 height 30
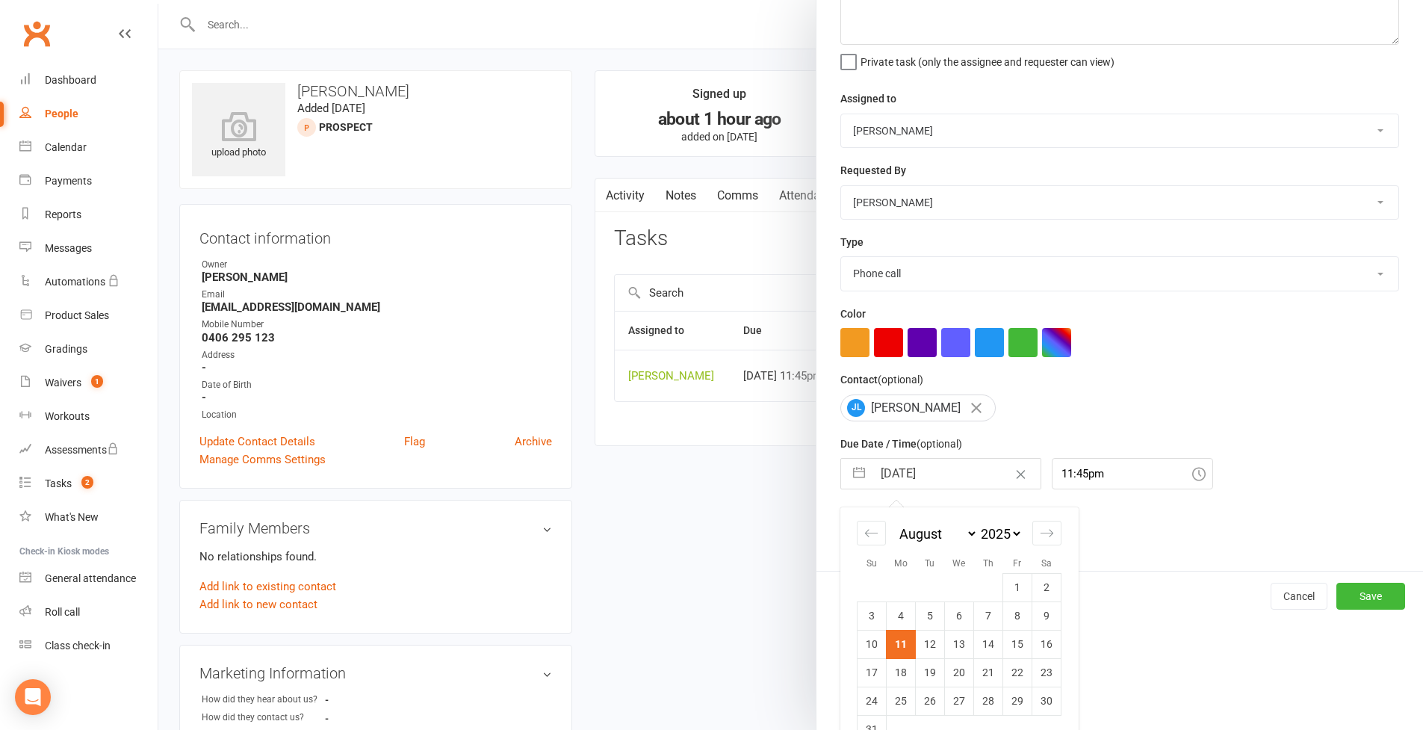
scroll to position [137, 0]
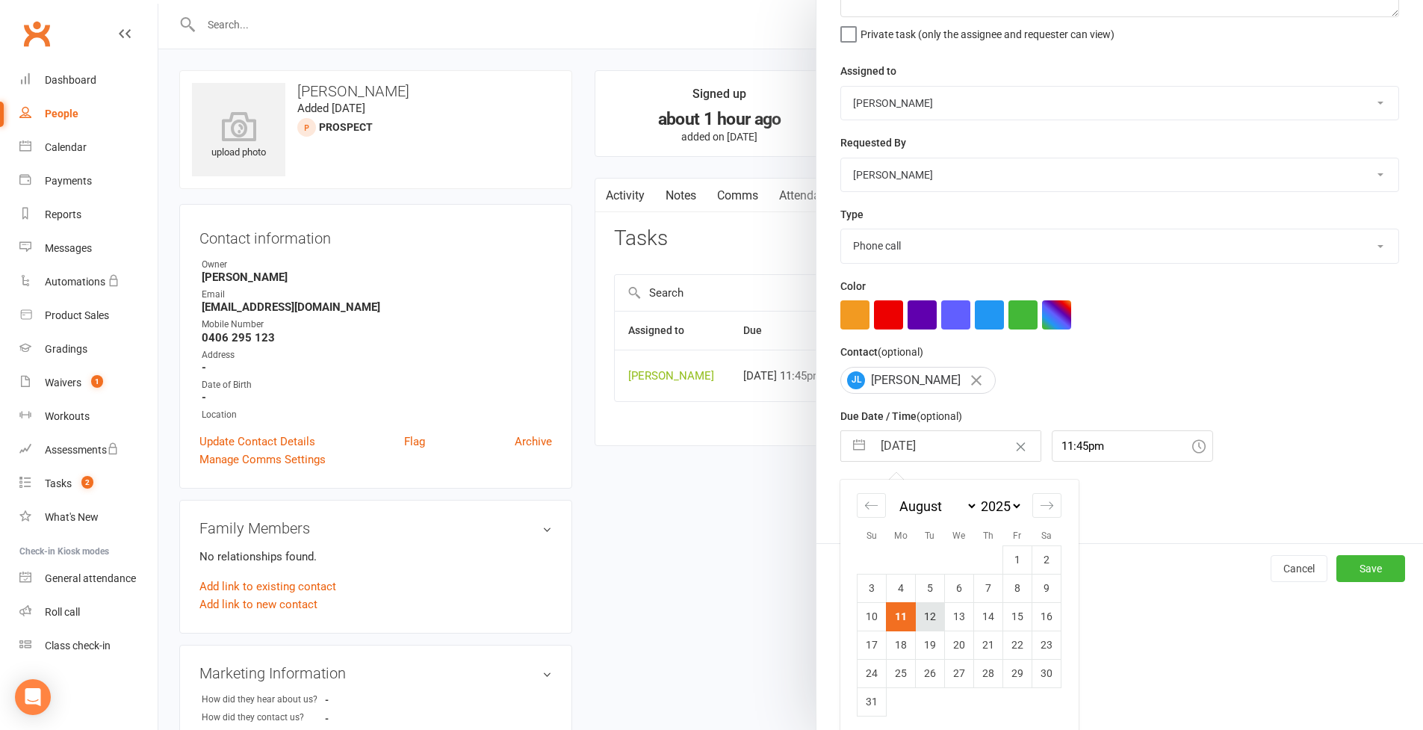
click at [919, 617] on td "12" at bounding box center [930, 616] width 29 height 28
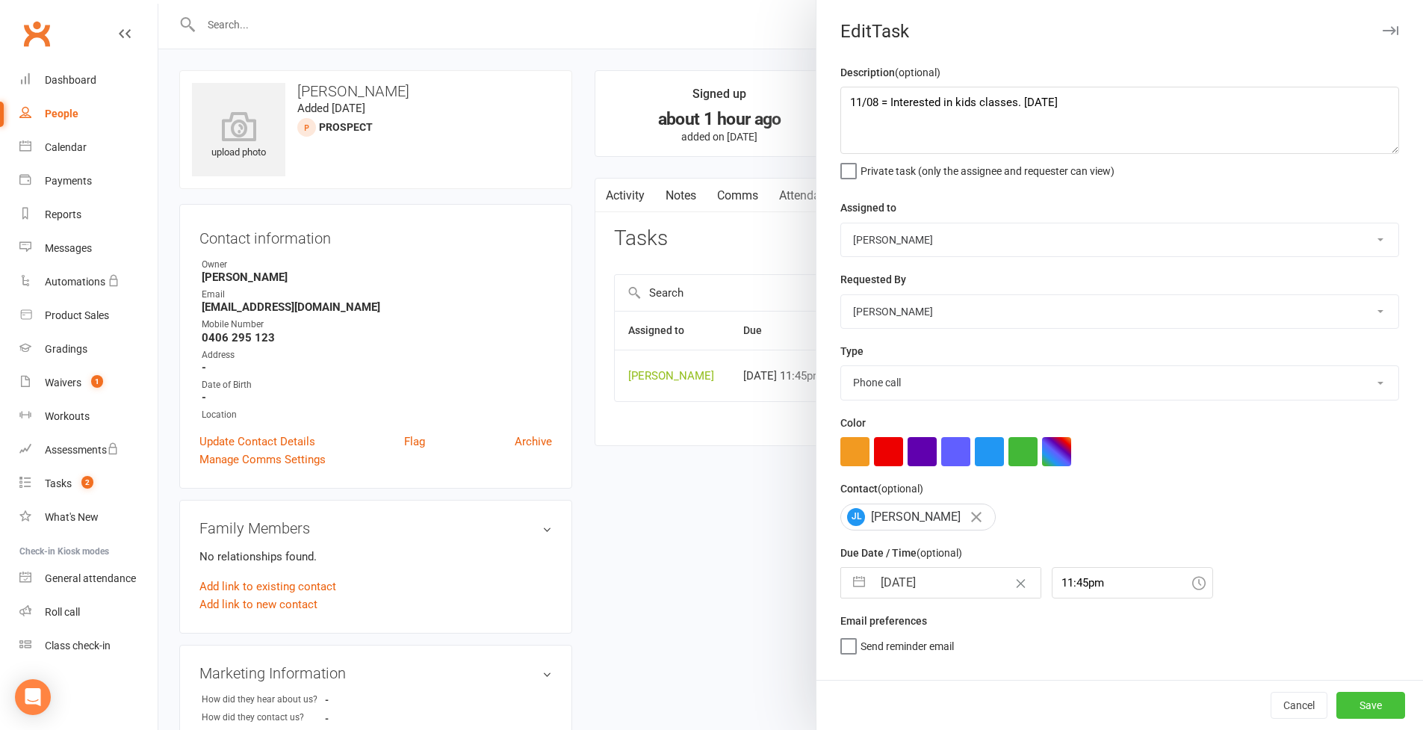
click at [1086, 630] on button "Save" at bounding box center [1371, 705] width 69 height 27
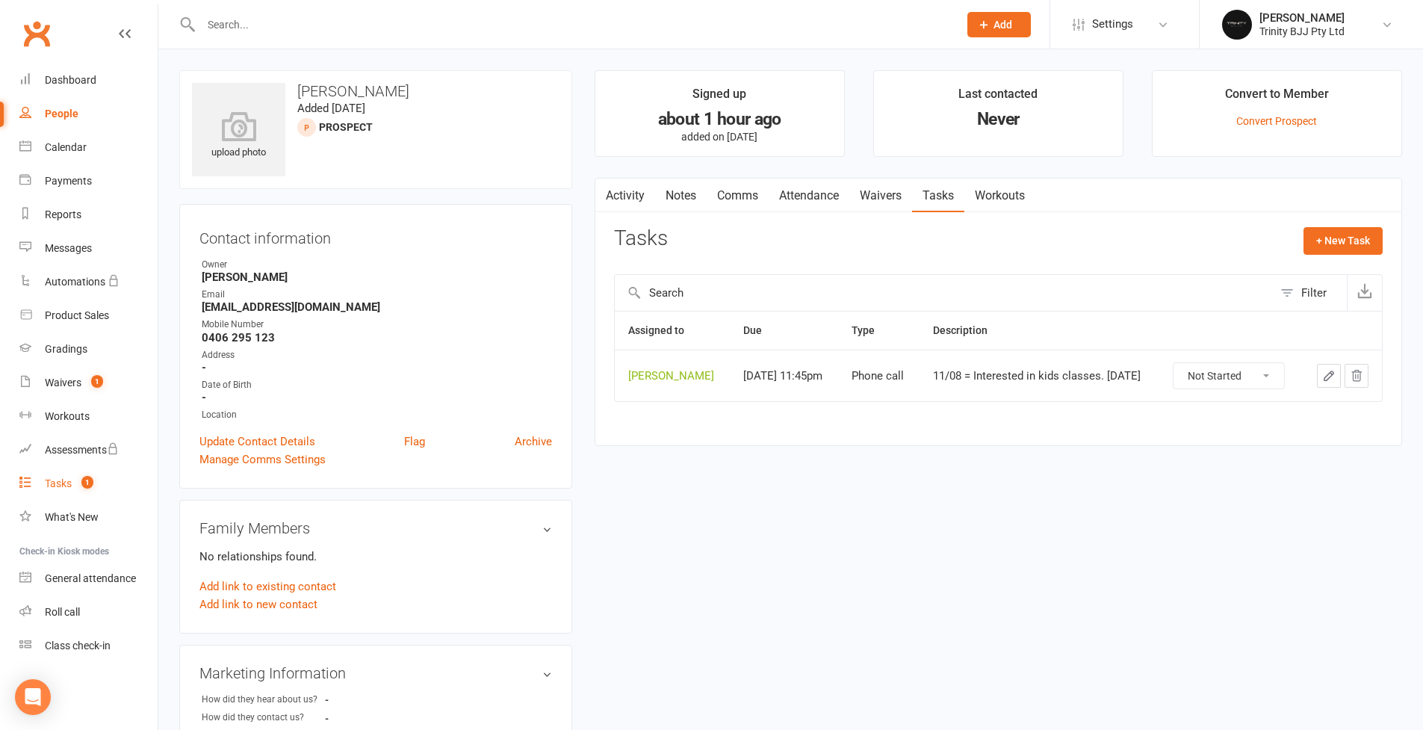
click at [60, 486] on div "Tasks" at bounding box center [58, 483] width 27 height 12
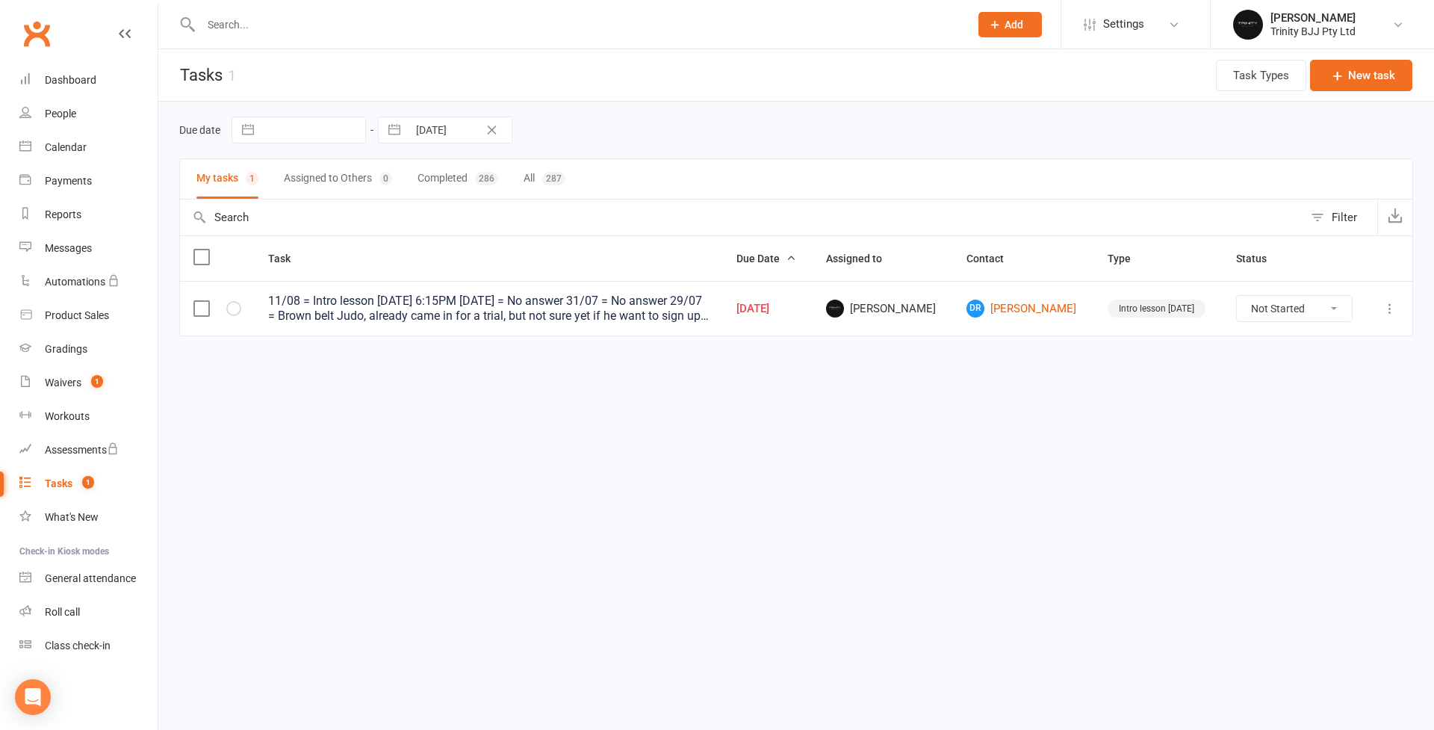
click at [70, 122] on link "People" at bounding box center [88, 114] width 138 height 34
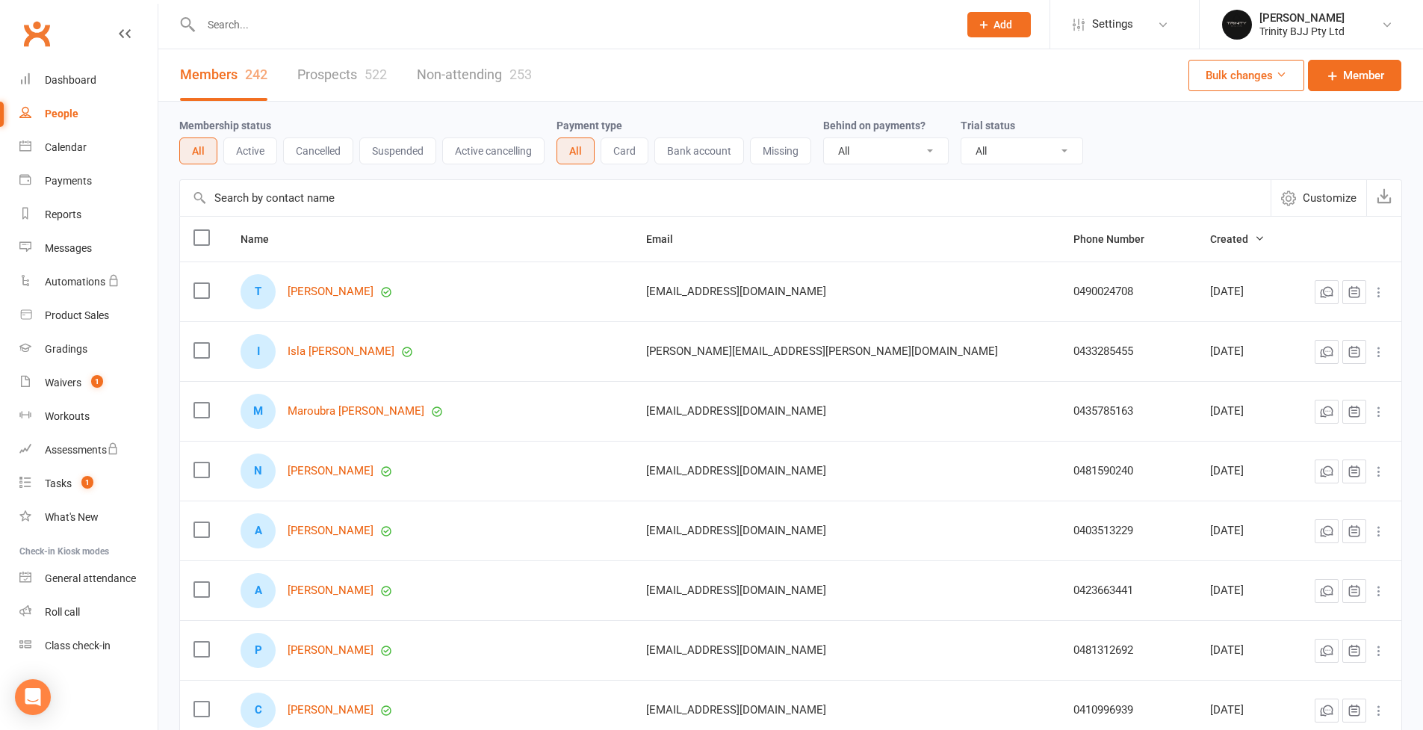
click at [323, 79] on link "Prospects 522" at bounding box center [342, 75] width 90 height 52
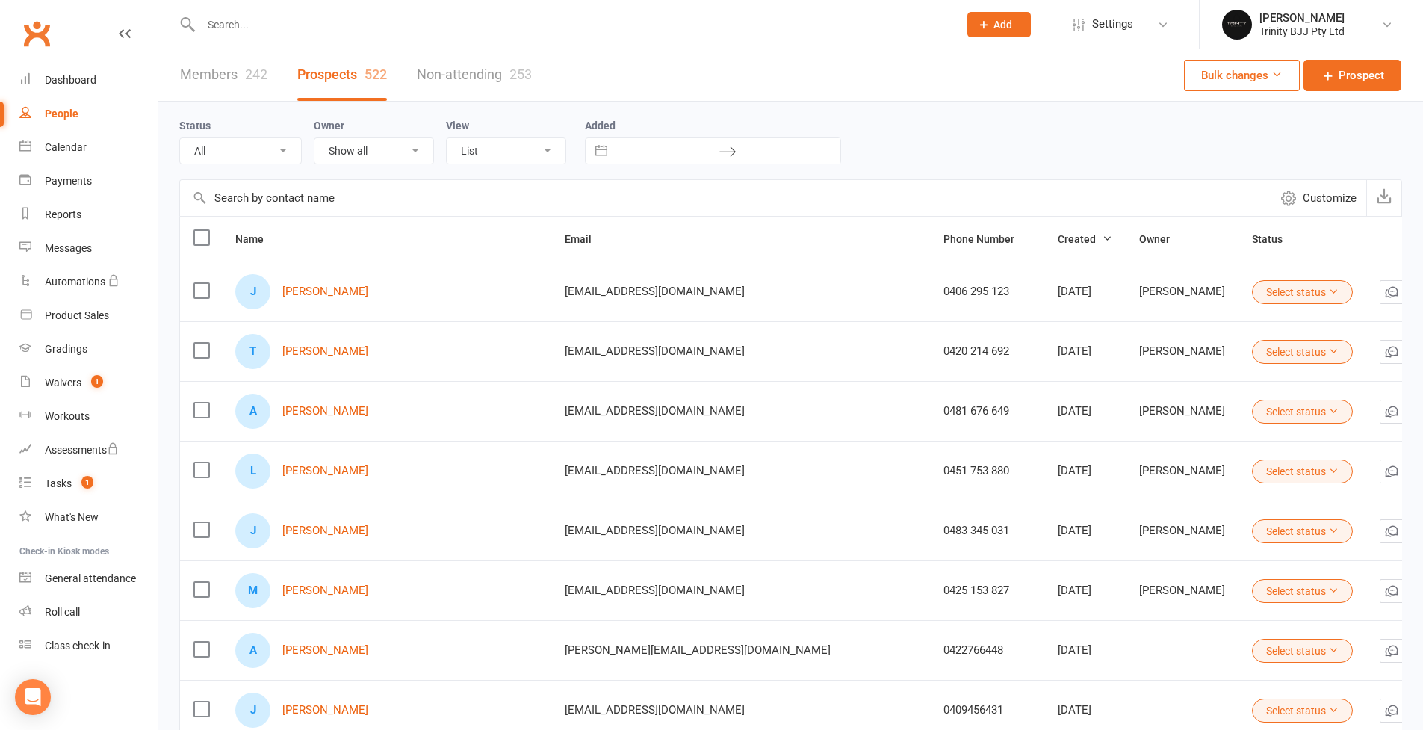
click at [287, 207] on input "text" at bounding box center [725, 198] width 1091 height 36
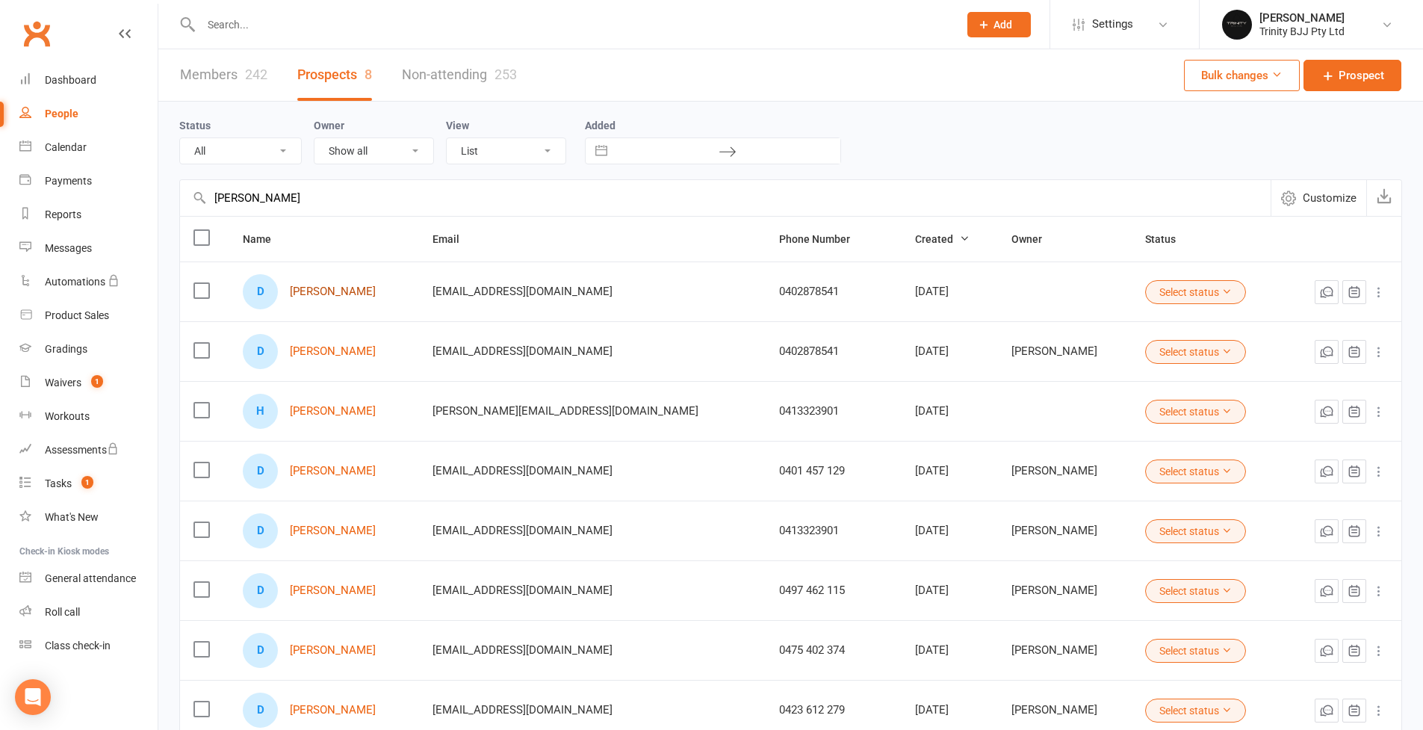
click at [342, 291] on link "[PERSON_NAME]" at bounding box center [333, 291] width 86 height 13
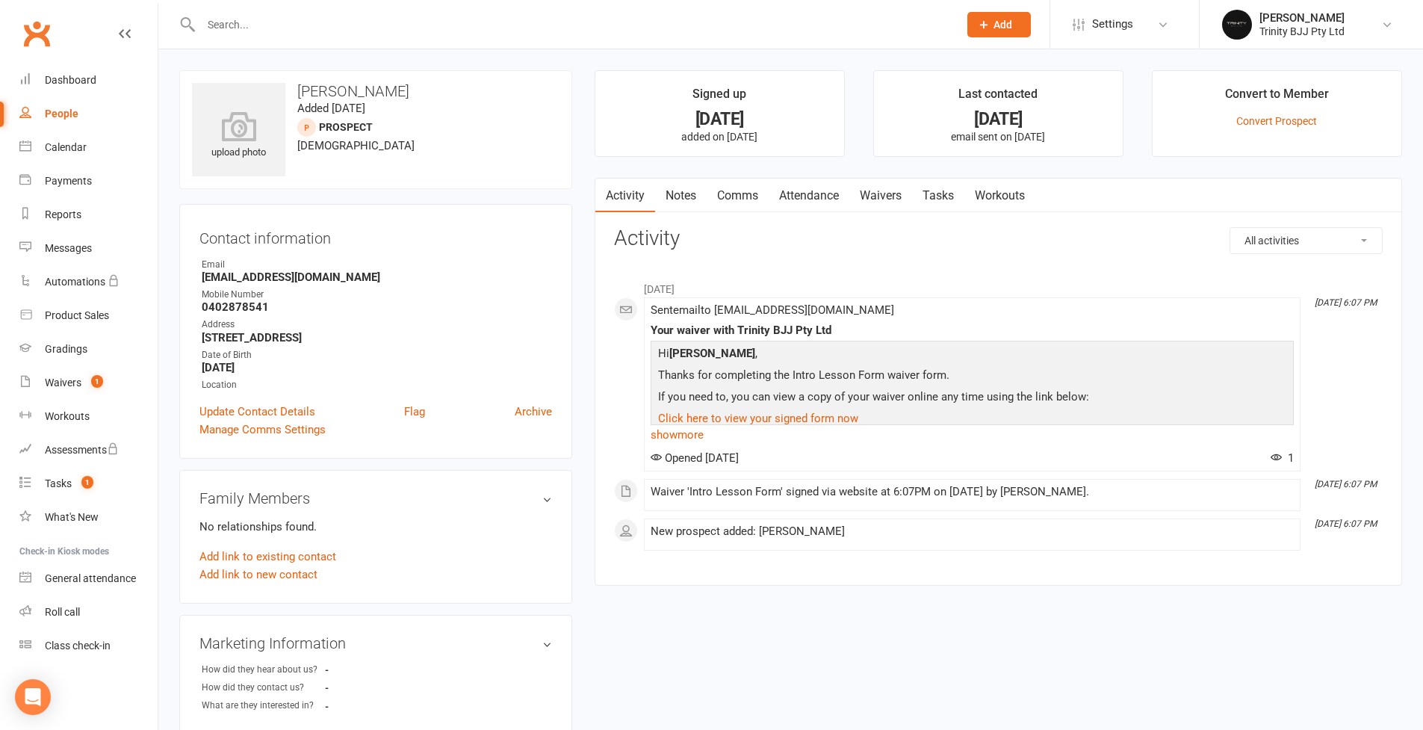
click at [938, 201] on link "Tasks" at bounding box center [938, 196] width 52 height 34
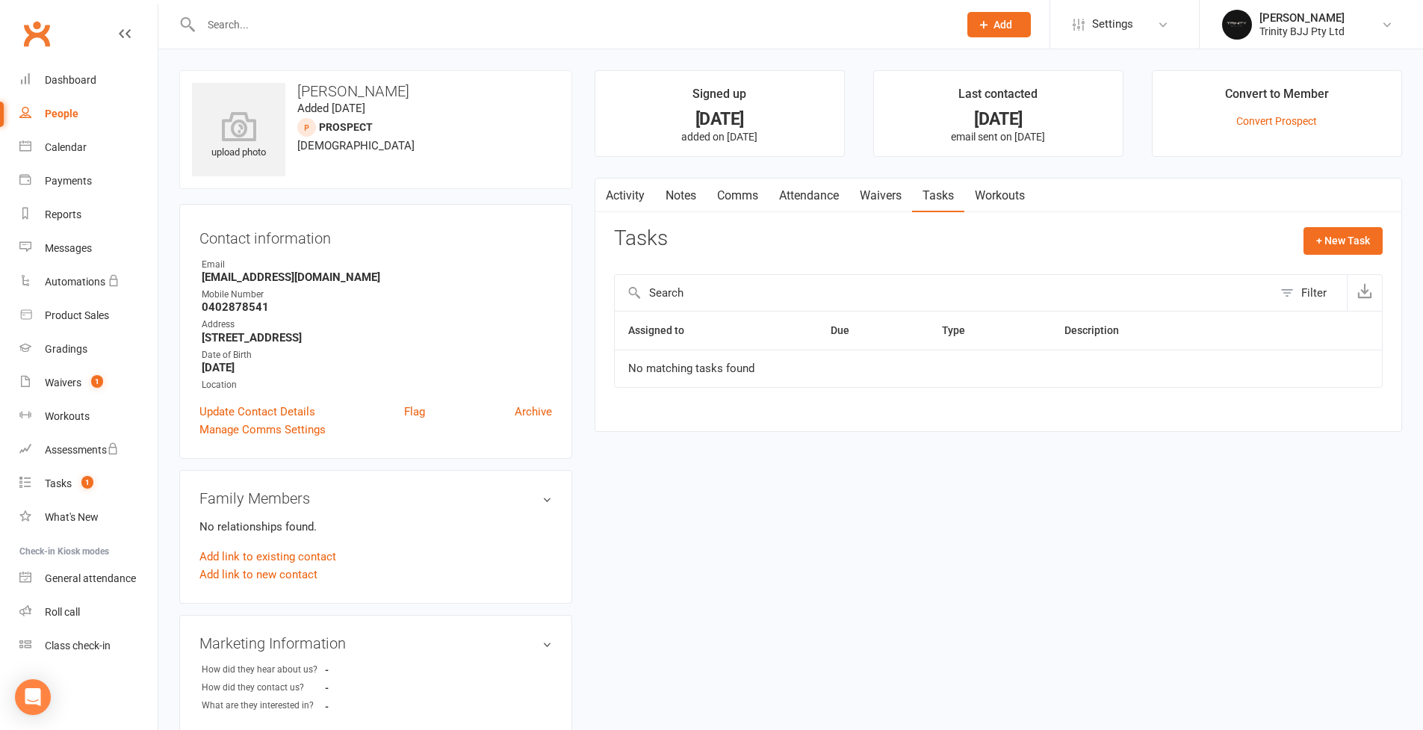
click at [887, 199] on link "Waivers" at bounding box center [880, 196] width 63 height 34
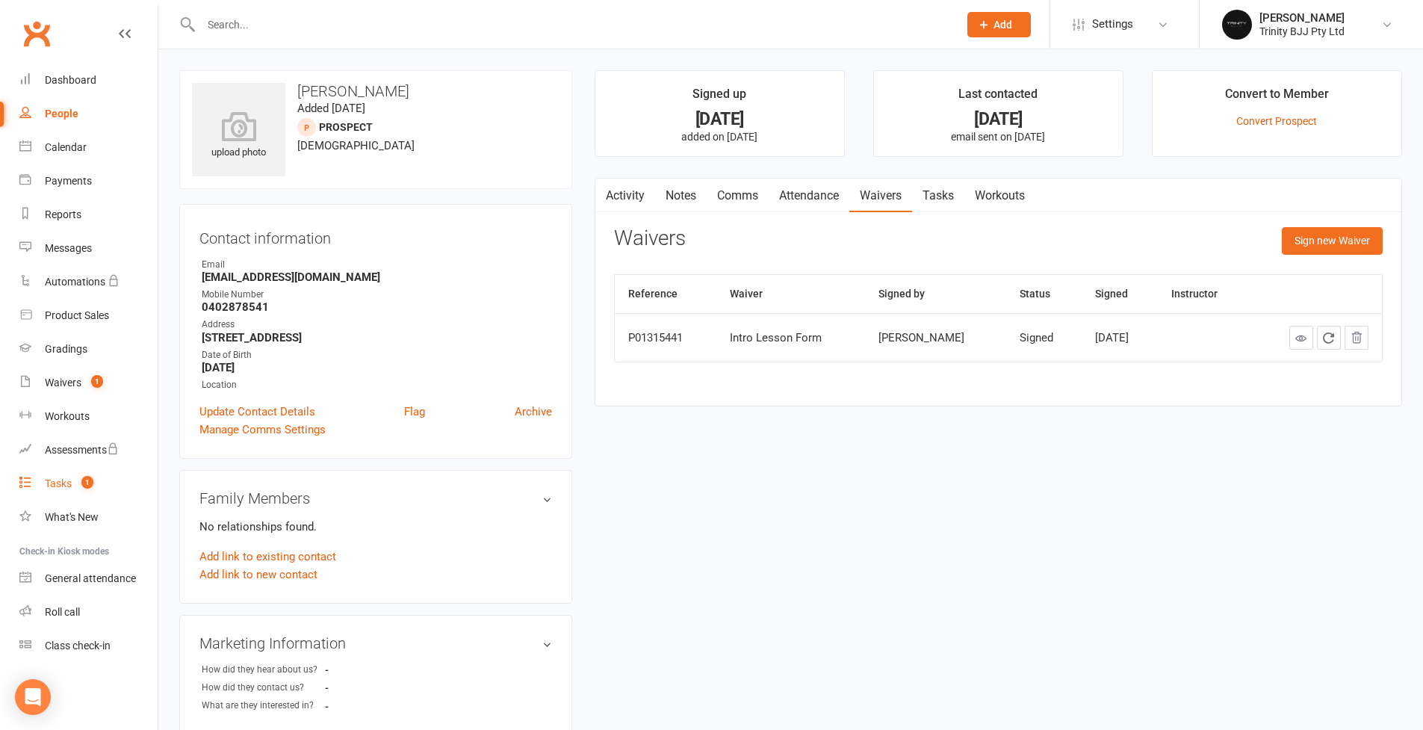
click at [68, 489] on div "Tasks" at bounding box center [58, 483] width 27 height 12
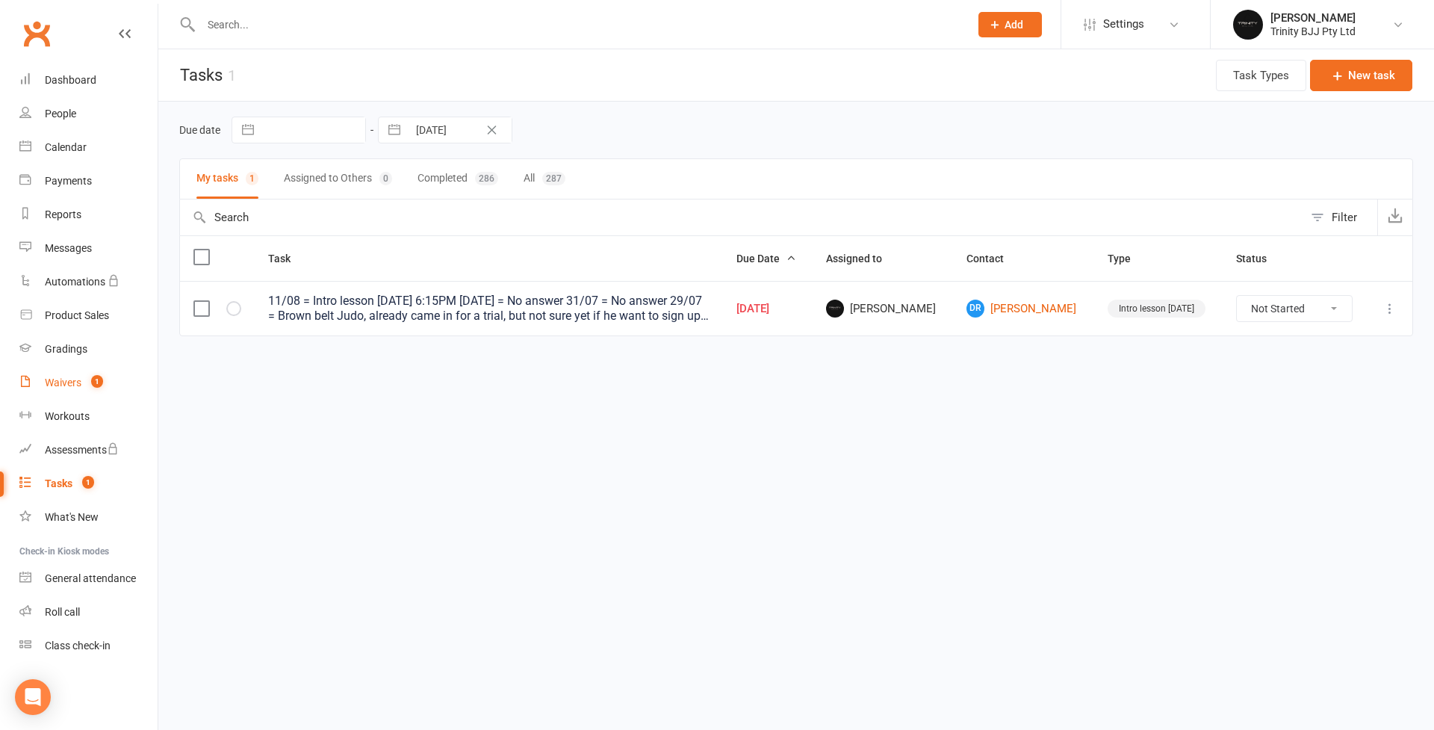
click at [62, 381] on div "Waivers" at bounding box center [63, 383] width 37 height 12
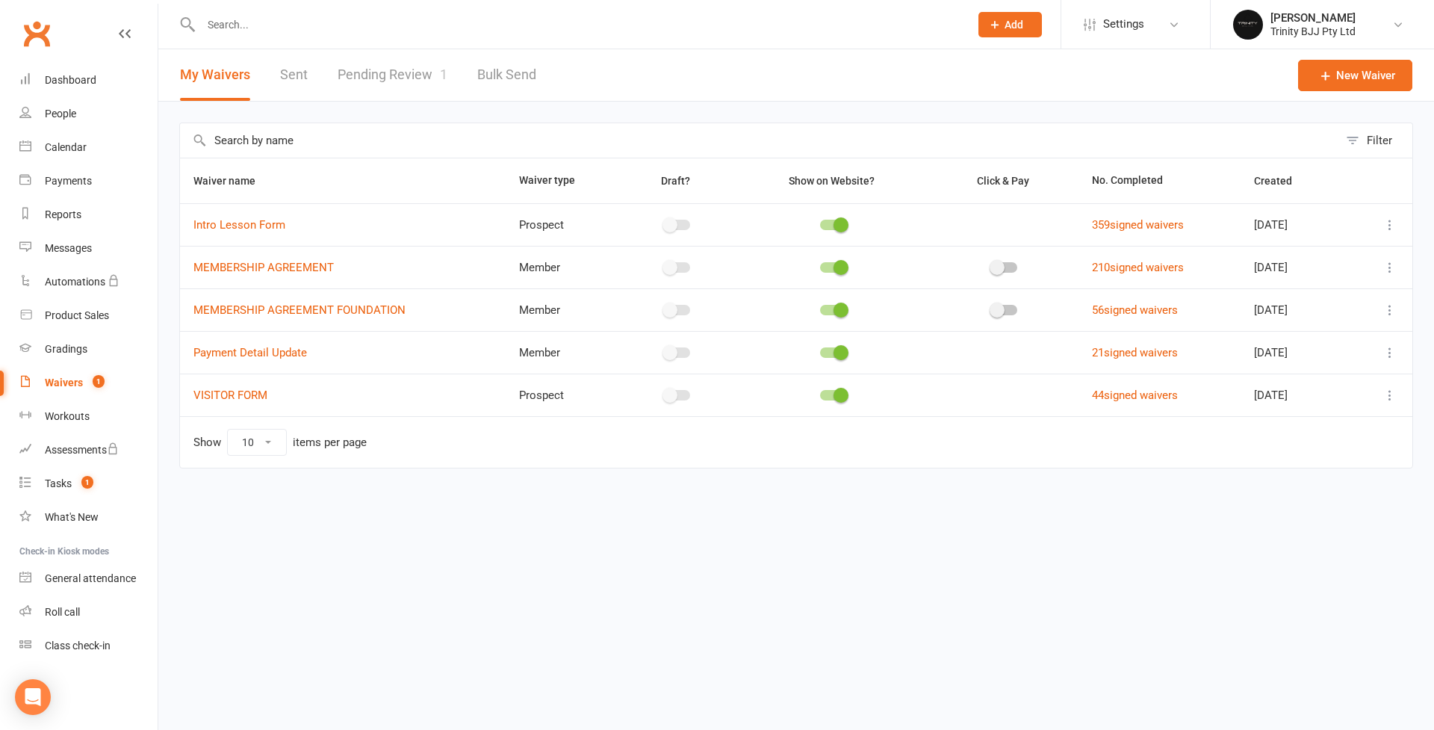
click at [403, 68] on link "Pending Review 1" at bounding box center [393, 75] width 110 height 52
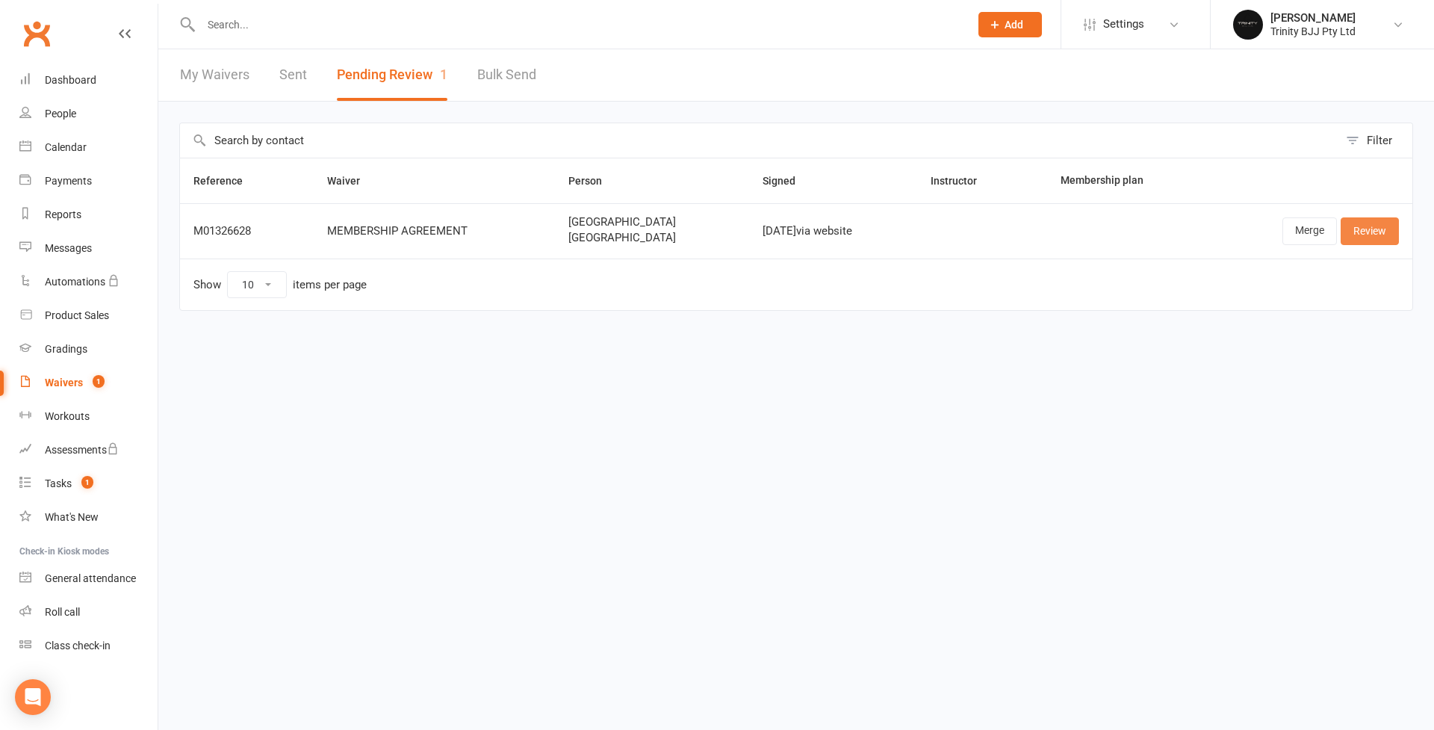
click at [1086, 235] on link "Review" at bounding box center [1370, 230] width 58 height 27
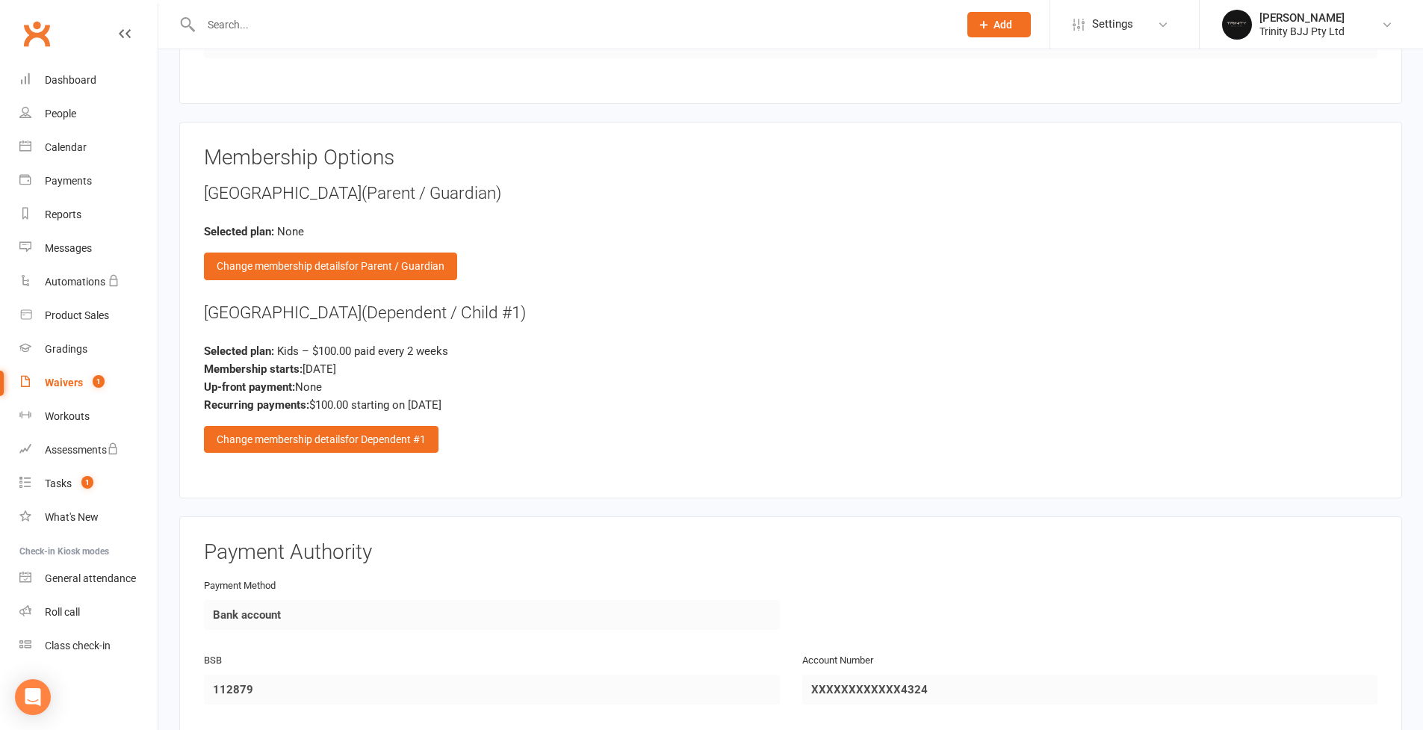
scroll to position [1624, 0]
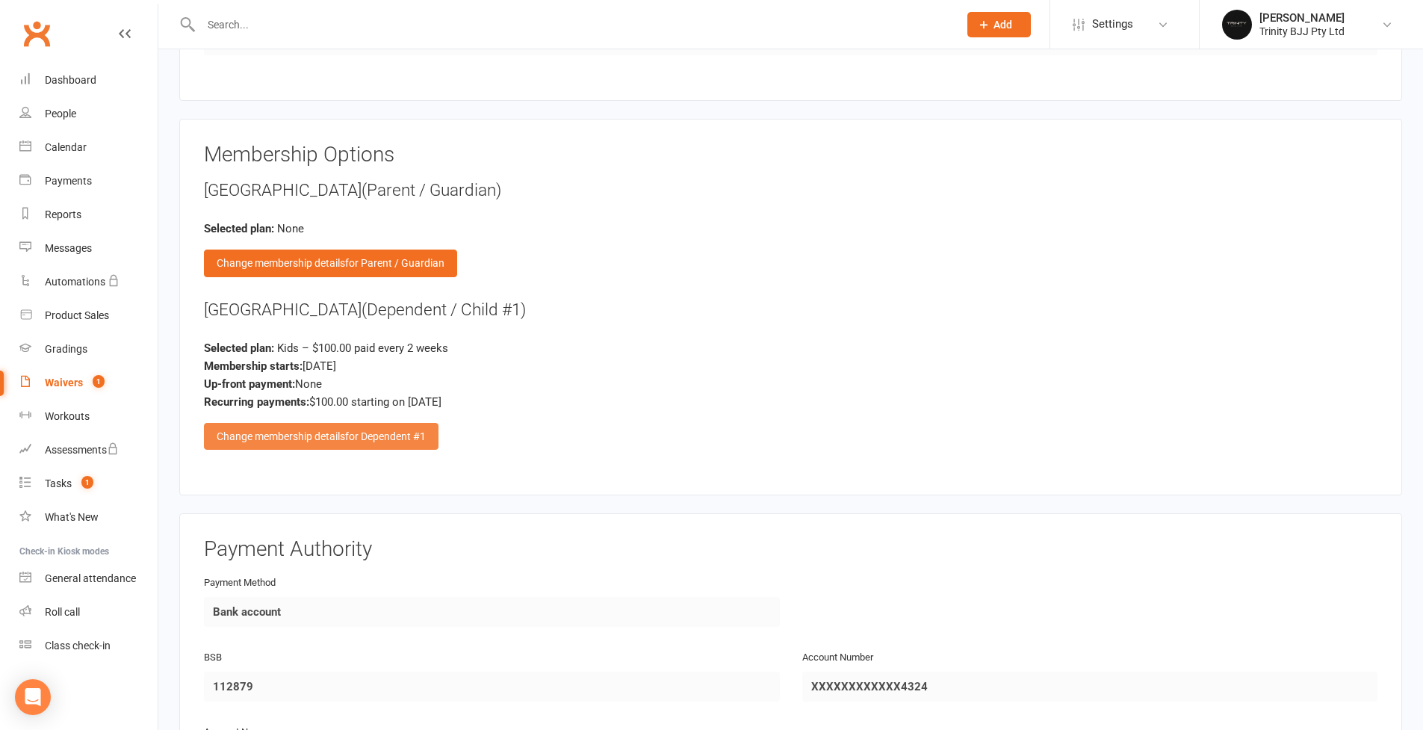
click at [388, 434] on div "Change membership details for Dependent #1" at bounding box center [321, 436] width 235 height 27
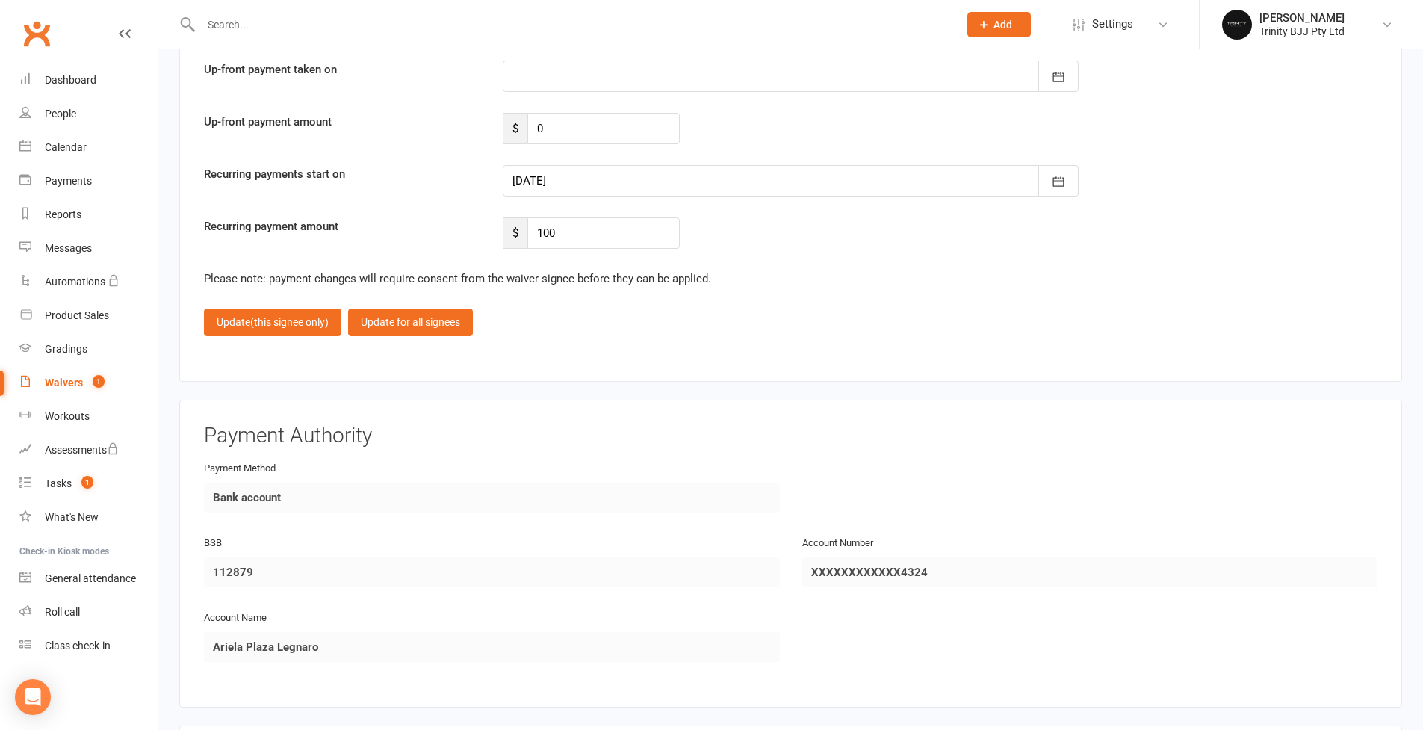
scroll to position [2284, 0]
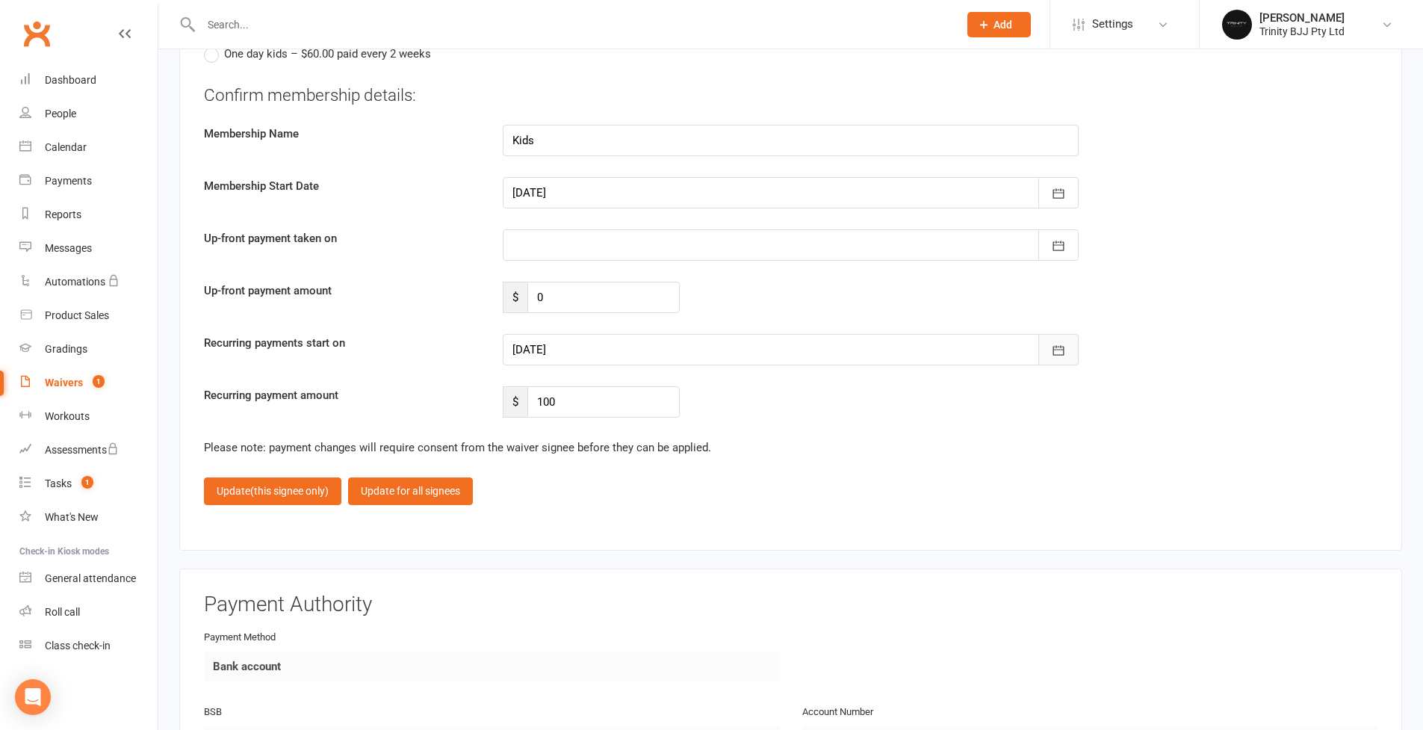
click at [1065, 343] on icon "button" at bounding box center [1058, 350] width 15 height 15
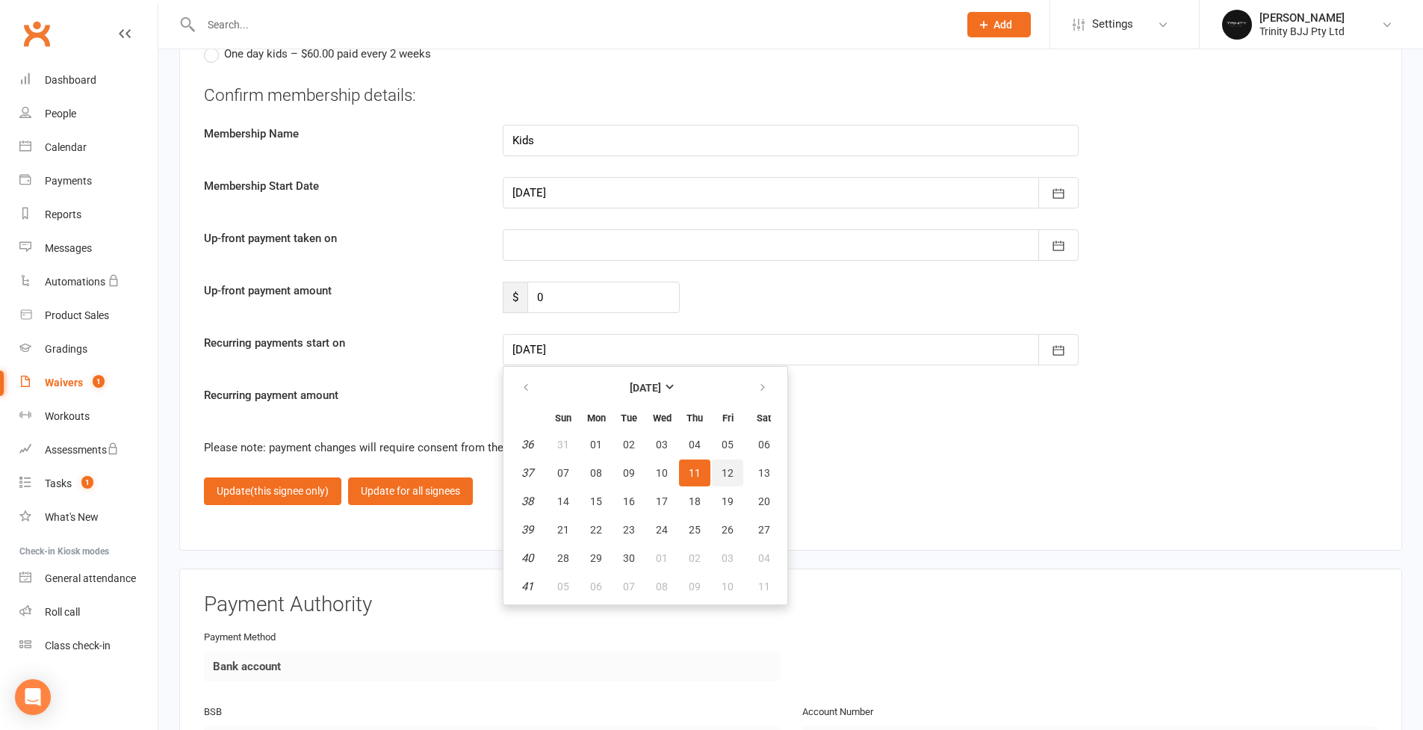
click at [733, 468] on button "12" at bounding box center [727, 472] width 31 height 27
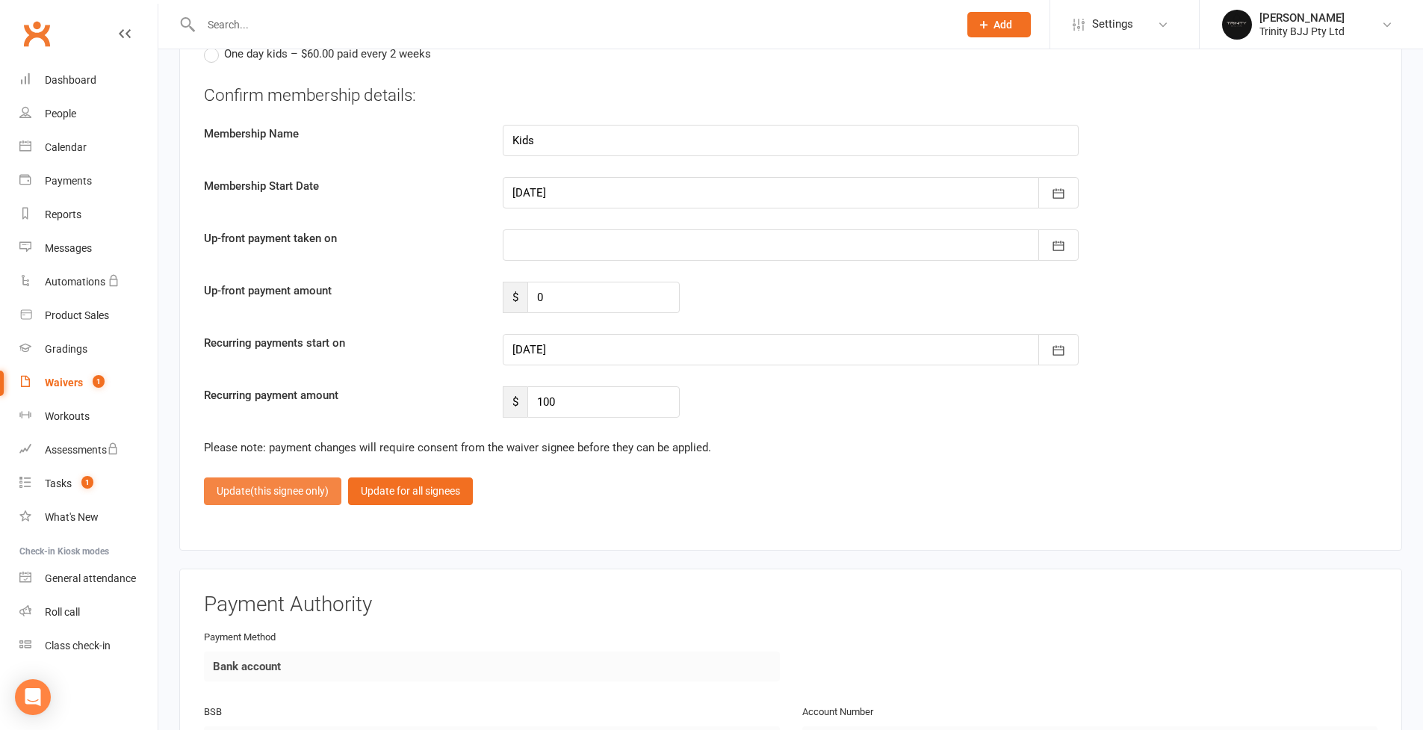
click at [301, 485] on span "(this signee only)" at bounding box center [289, 491] width 78 height 12
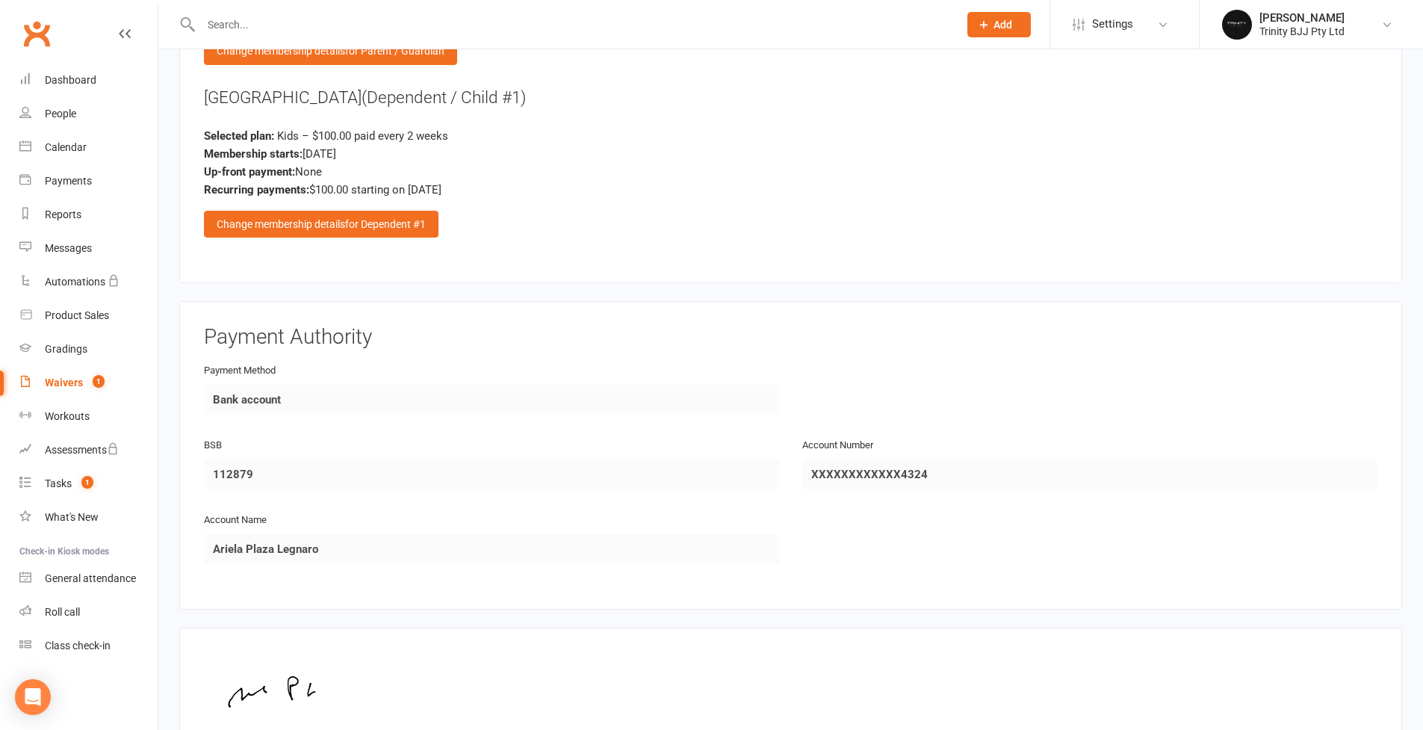
scroll to position [2016, 0]
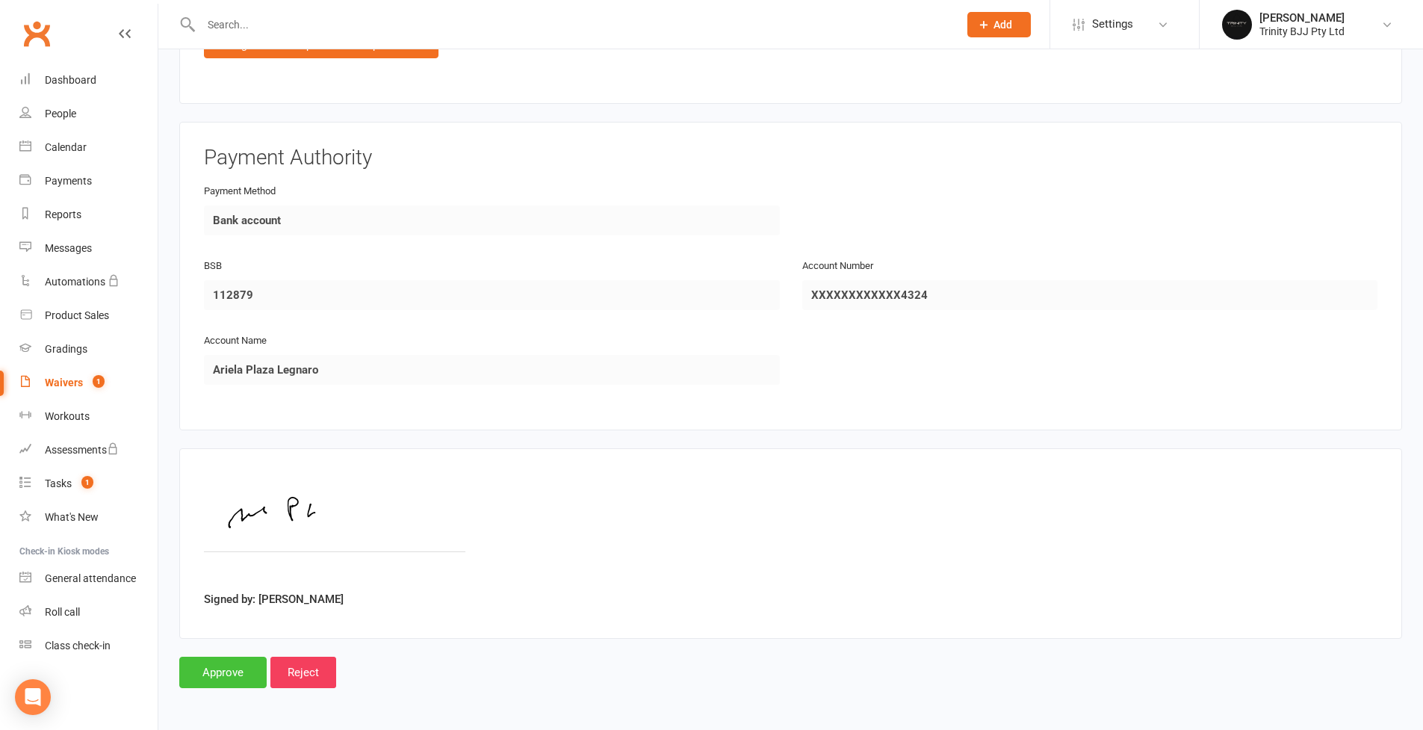
click at [250, 630] on input "Approve" at bounding box center [222, 672] width 87 height 31
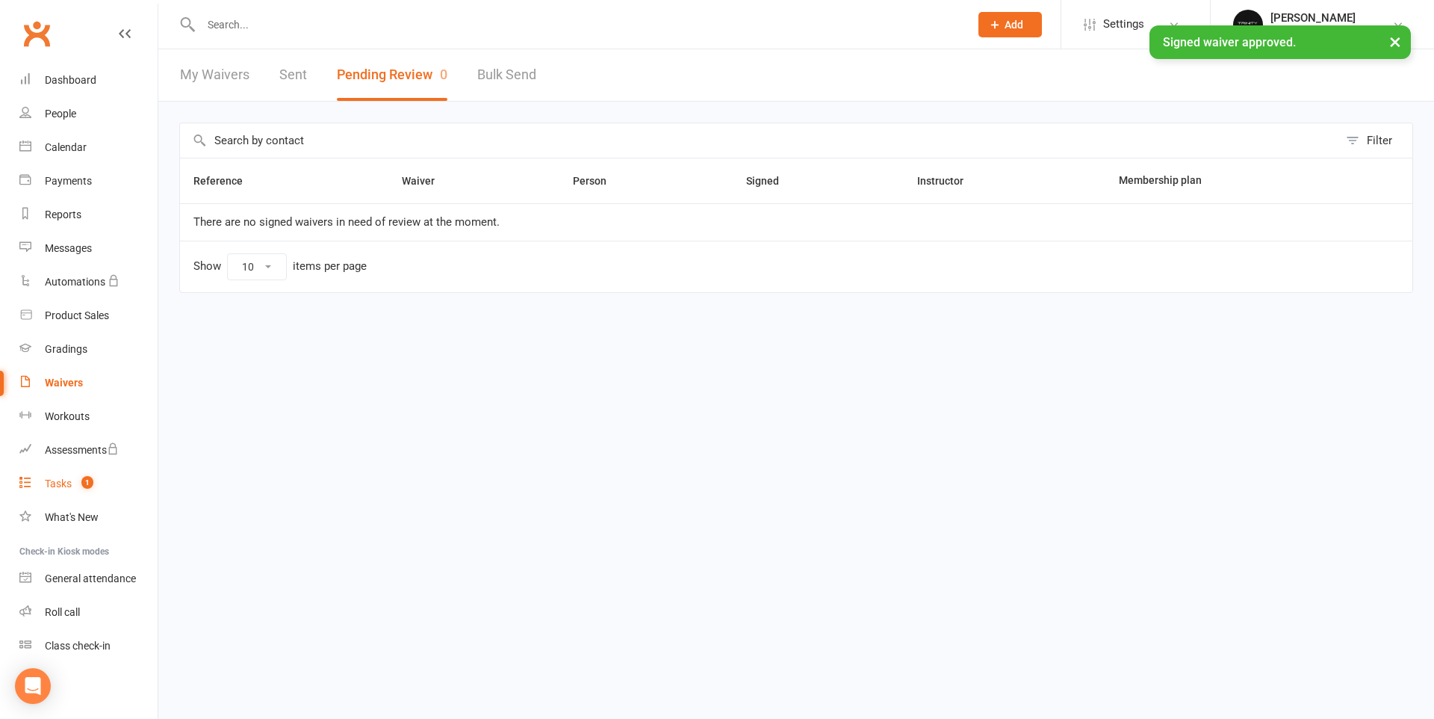
click at [73, 488] on link "Tasks 1" at bounding box center [88, 484] width 138 height 34
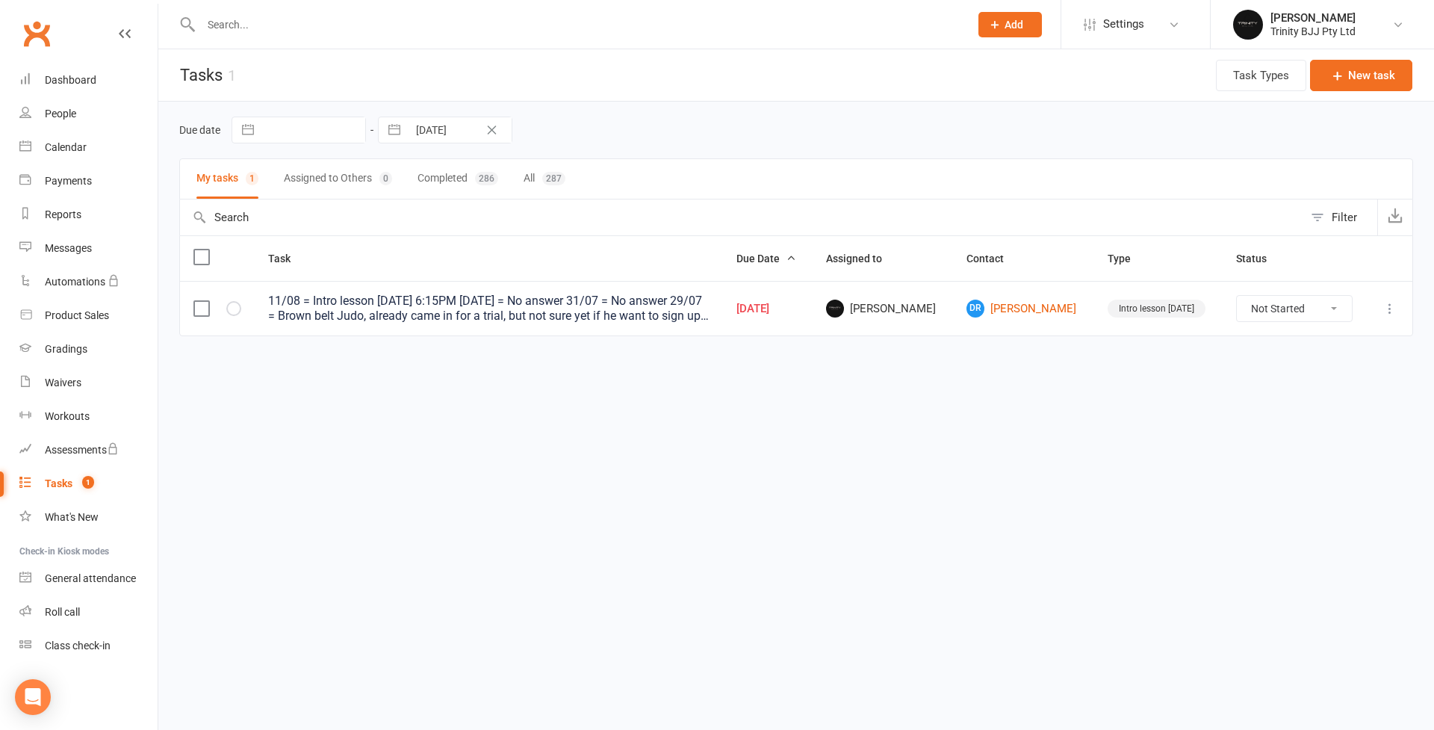
click at [344, 215] on input "text" at bounding box center [742, 217] width 1124 height 36
click at [486, 133] on button "Clear Date" at bounding box center [492, 130] width 26 height 18
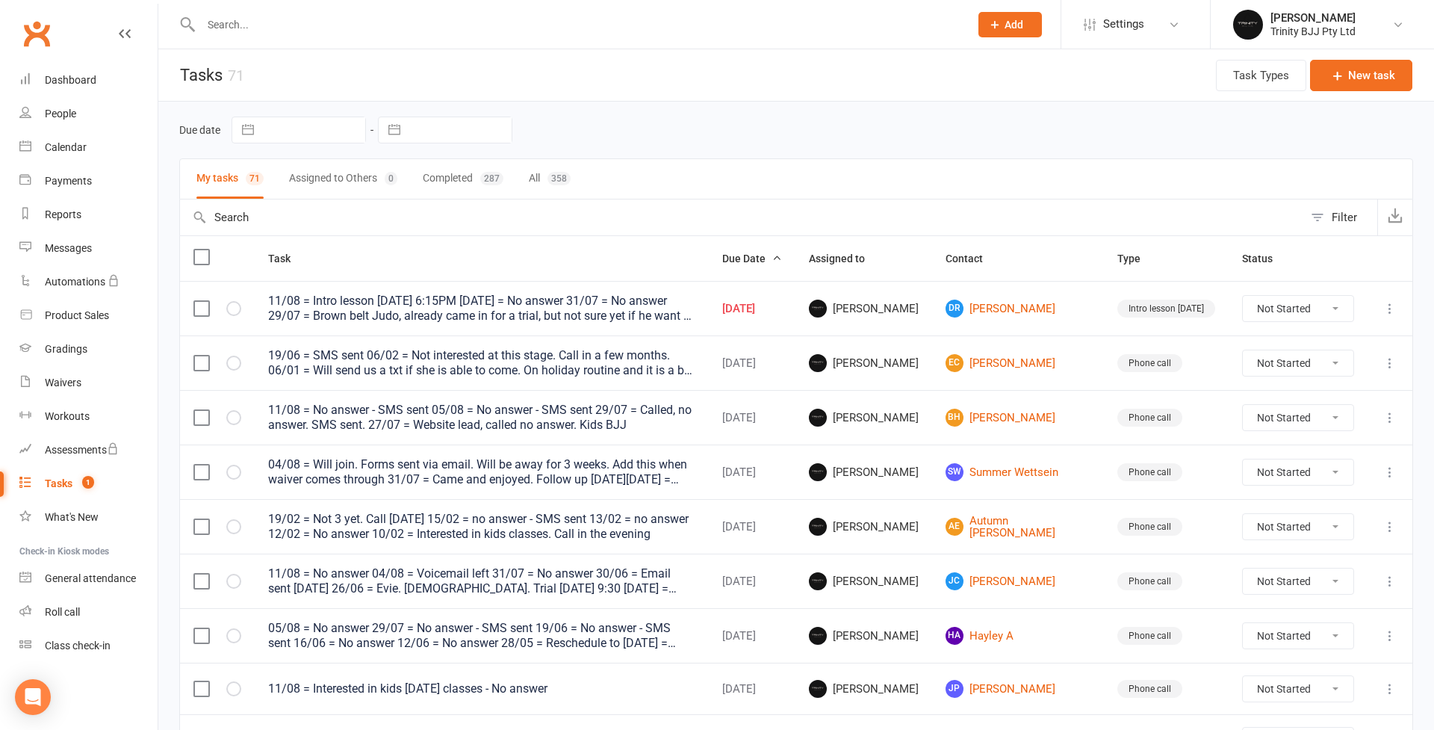
click at [331, 229] on input "text" at bounding box center [742, 217] width 1124 height 36
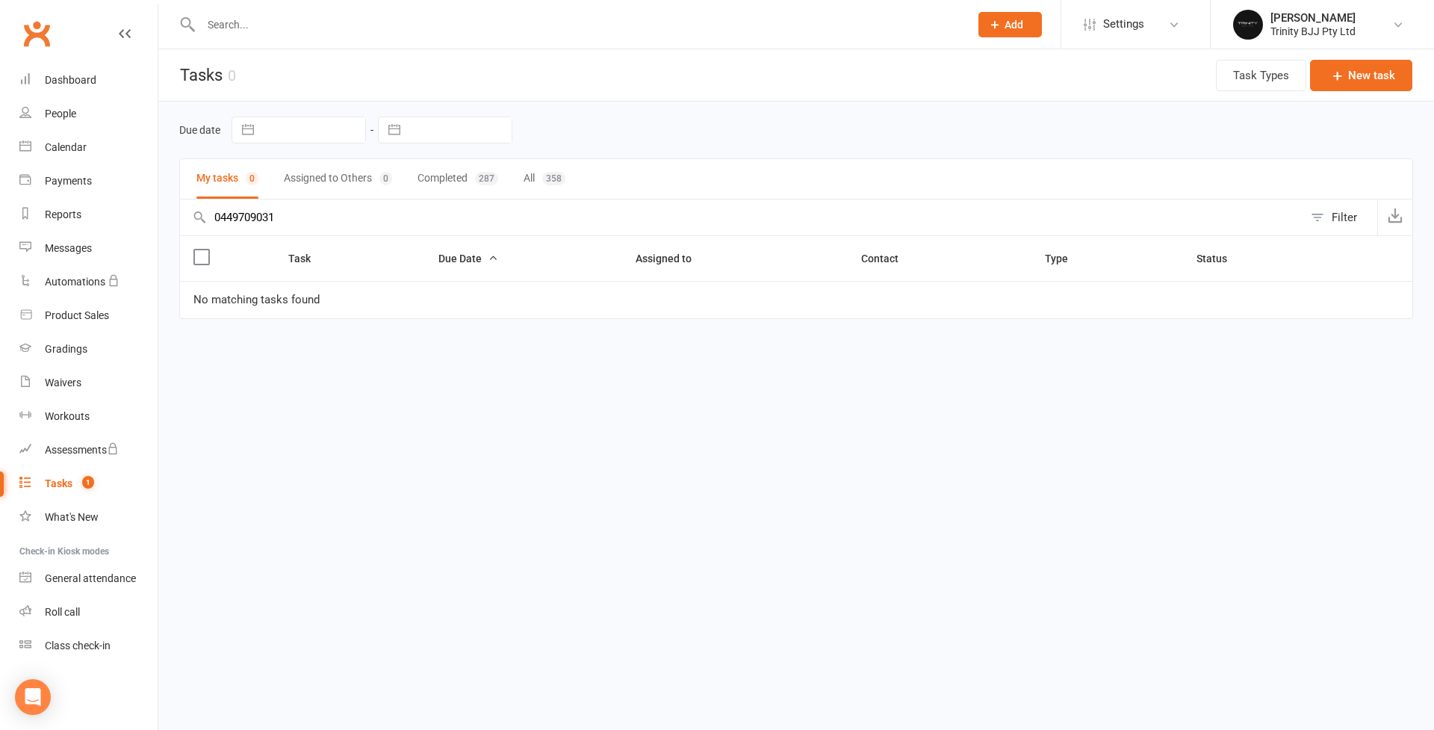
click at [256, 218] on input "0449709031" at bounding box center [742, 217] width 1124 height 36
click at [276, 14] on input "text" at bounding box center [577, 24] width 763 height 21
paste input "0449709031"
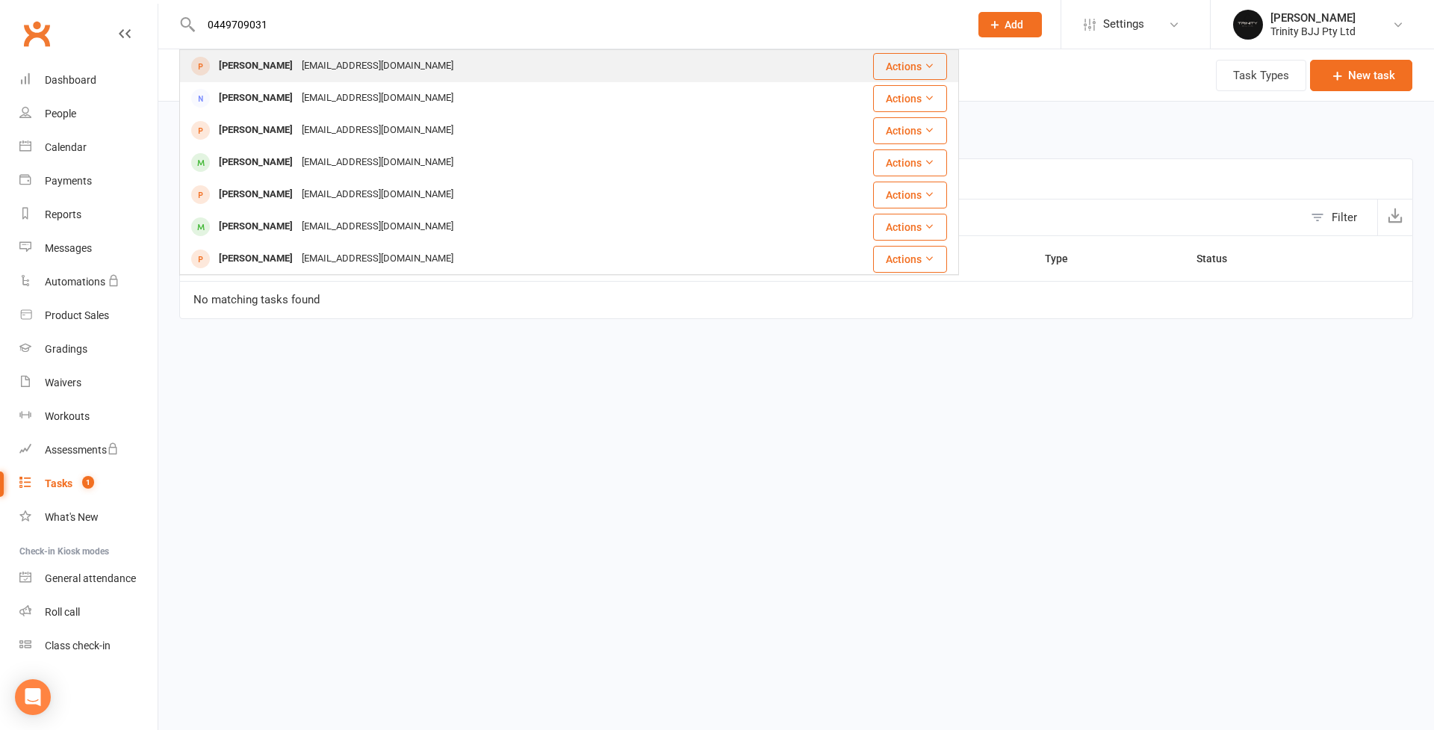
click at [261, 68] on div "[PERSON_NAME]" at bounding box center [255, 66] width 83 height 22
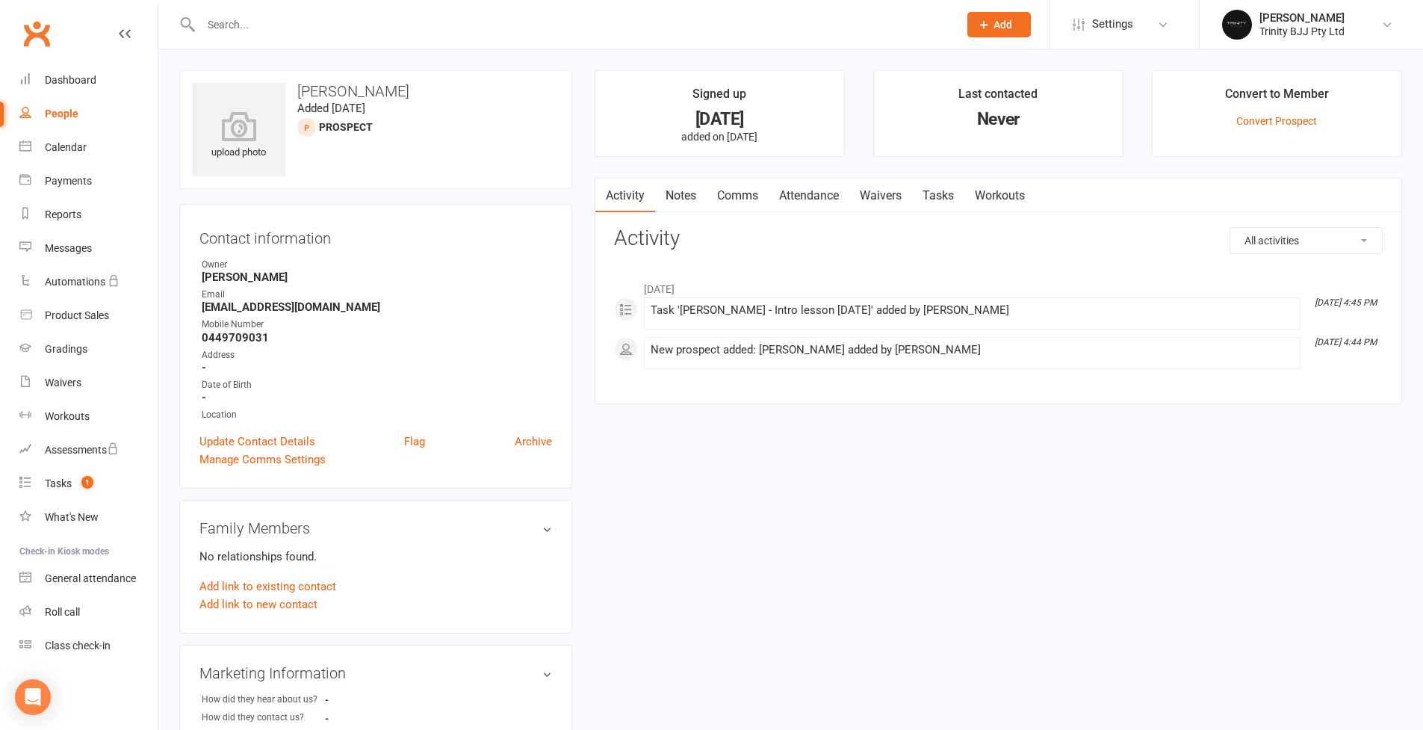
click at [938, 196] on link "Tasks" at bounding box center [938, 196] width 52 height 34
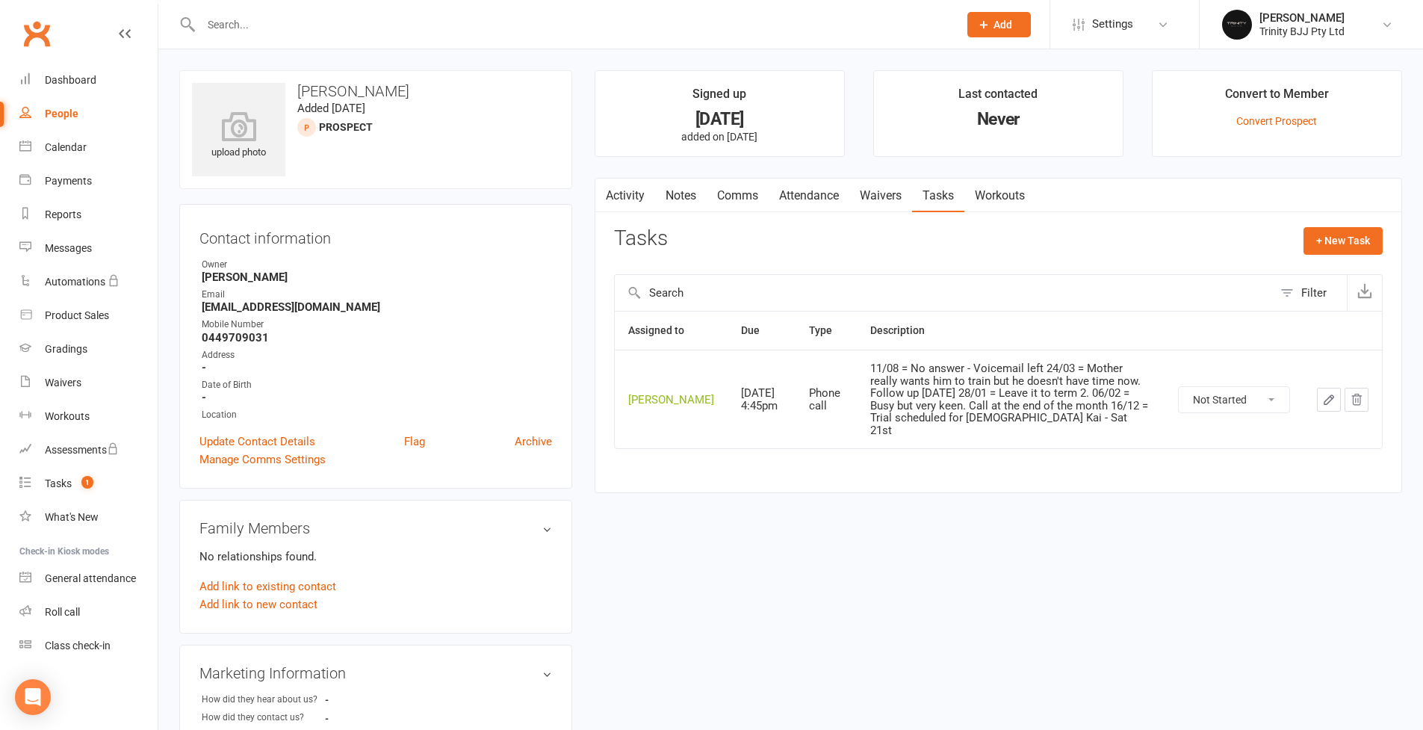
click at [1086, 398] on button "button" at bounding box center [1329, 400] width 24 height 24
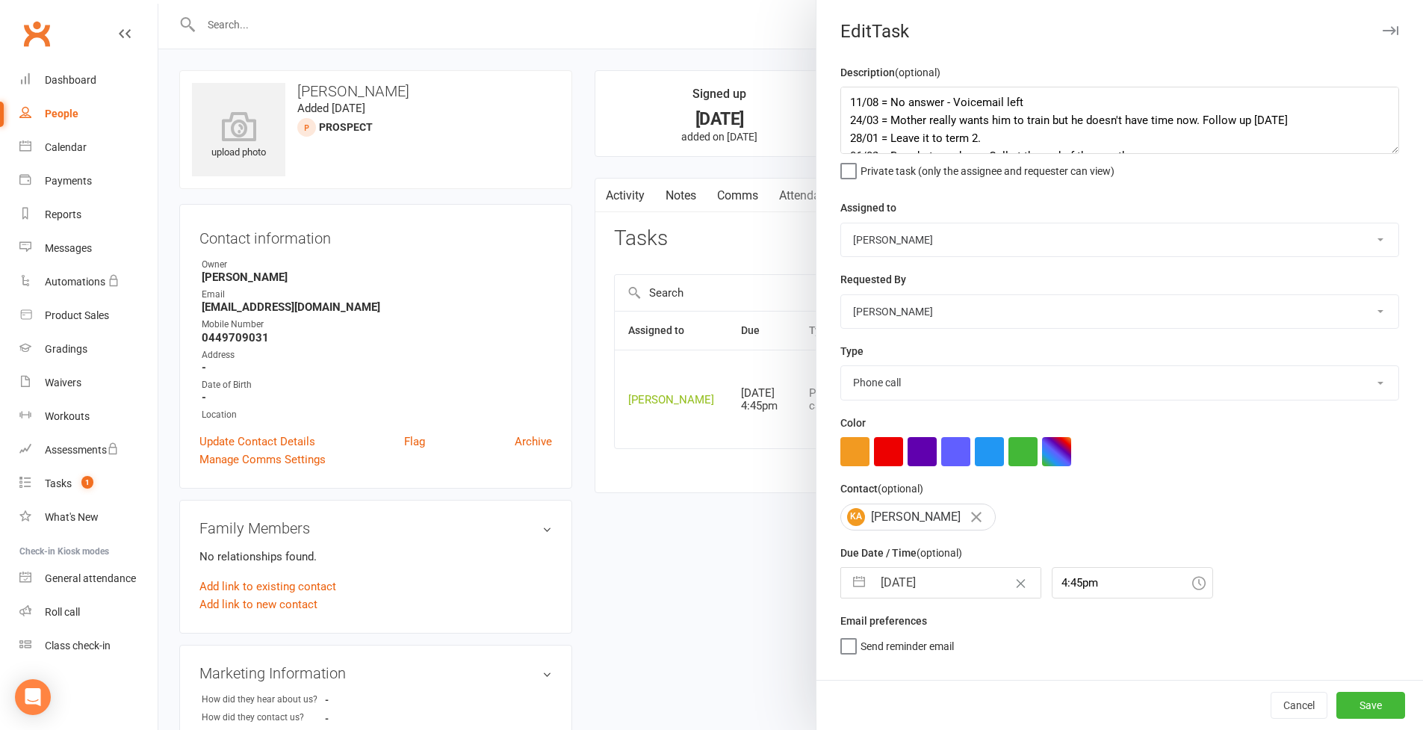
click at [1086, 154] on textarea "11/08 = No answer - Voicemail left 24/03 = Mother really wants him to train but…" at bounding box center [1119, 120] width 559 height 67
click at [840, 97] on textarea "11/08 = No answer - Voicemail left 24/03 = Mother really wants him to train but…" at bounding box center [1119, 120] width 559 height 67
click at [1086, 630] on button "Save" at bounding box center [1371, 705] width 69 height 27
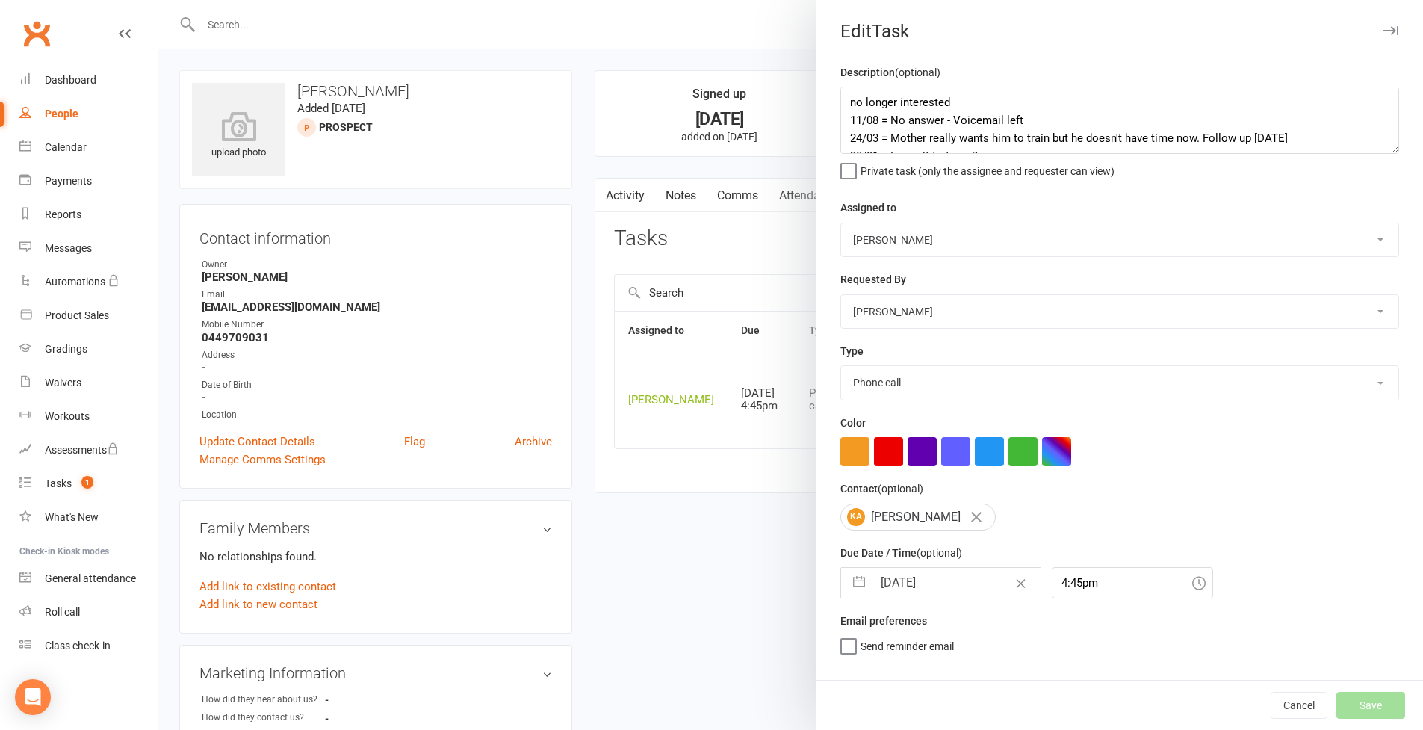
click at [1086, 630] on div "Cancel Save" at bounding box center [1120, 705] width 607 height 50
